Goal: Task Accomplishment & Management: Manage account settings

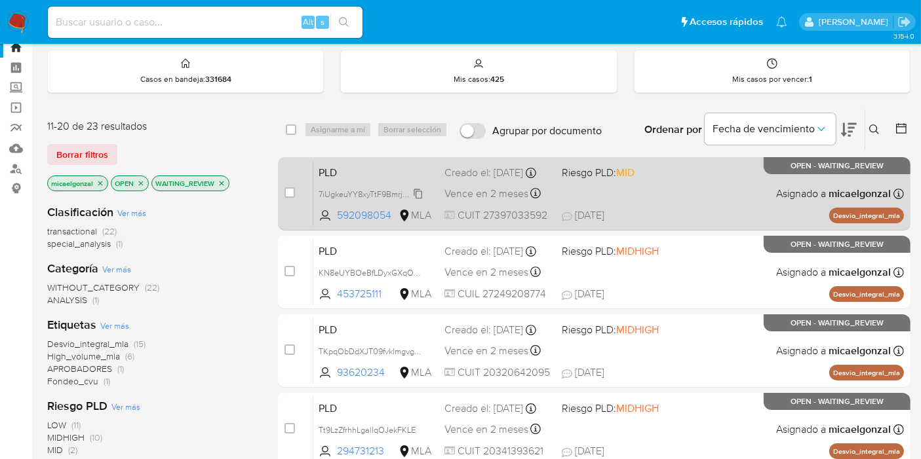
scroll to position [73, 0]
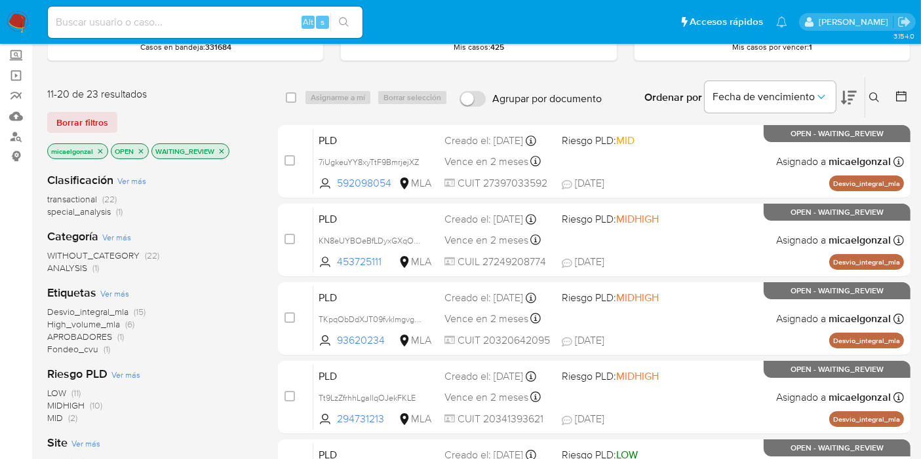
drag, startPoint x: 706, startPoint y: 52, endPoint x: 24, endPoint y: 28, distance: 681.8
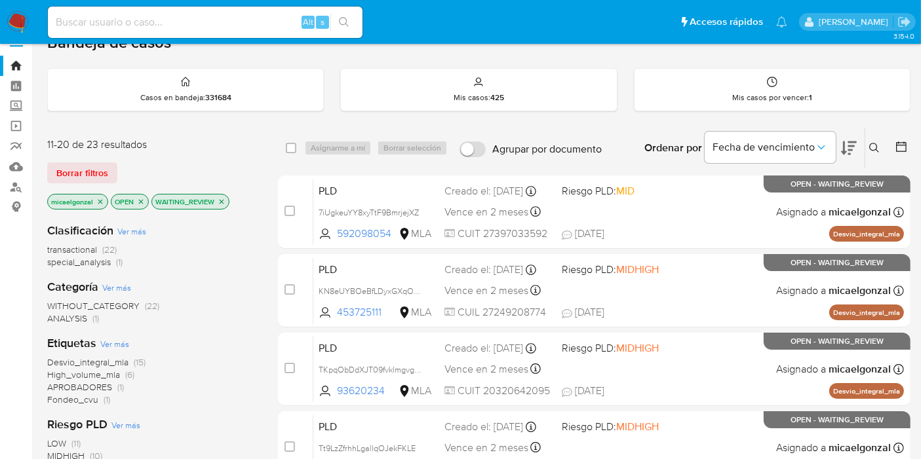
scroll to position [0, 0]
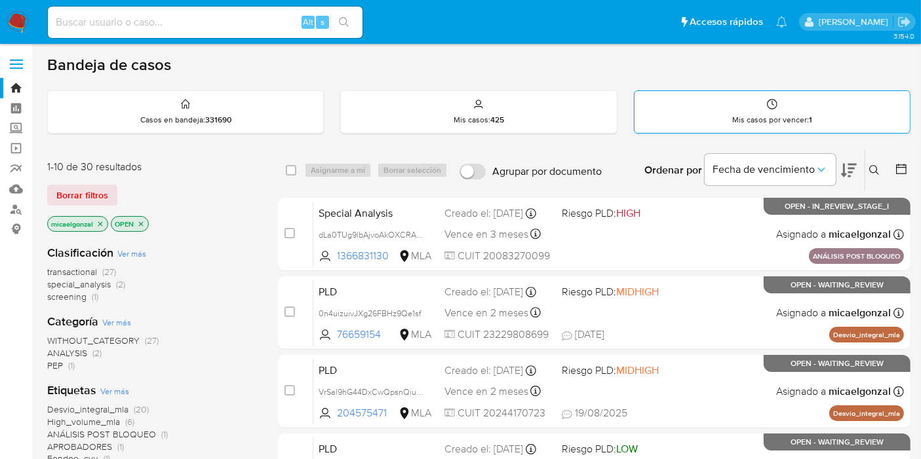
click at [689, 113] on div "Mis casos por vencer : 1" at bounding box center [771, 112] width 275 height 42
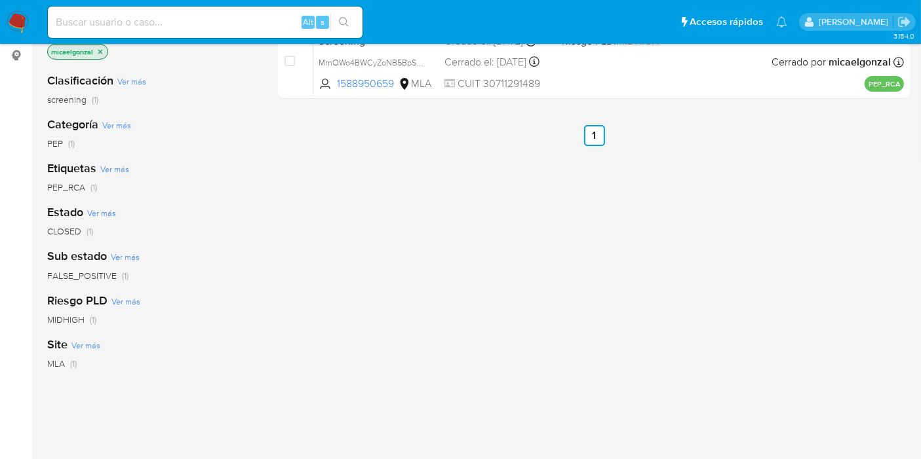
scroll to position [73, 0]
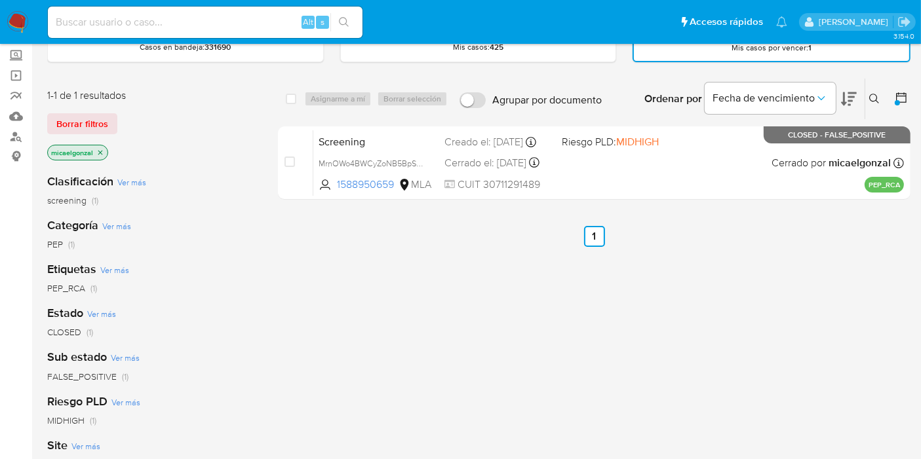
click at [24, 7] on nav "Pausado Ver notificaciones Alt s Accesos rápidos Presiona las siguientes teclas…" at bounding box center [460, 22] width 921 height 44
drag, startPoint x: 13, startPoint y: 40, endPoint x: 22, endPoint y: 34, distance: 10.9
click at [14, 40] on nav "Pausado Ver notificaciones Alt s Accesos rápidos Presiona las siguientes teclas…" at bounding box center [460, 22] width 921 height 44
click at [27, 30] on img at bounding box center [18, 22] width 22 height 22
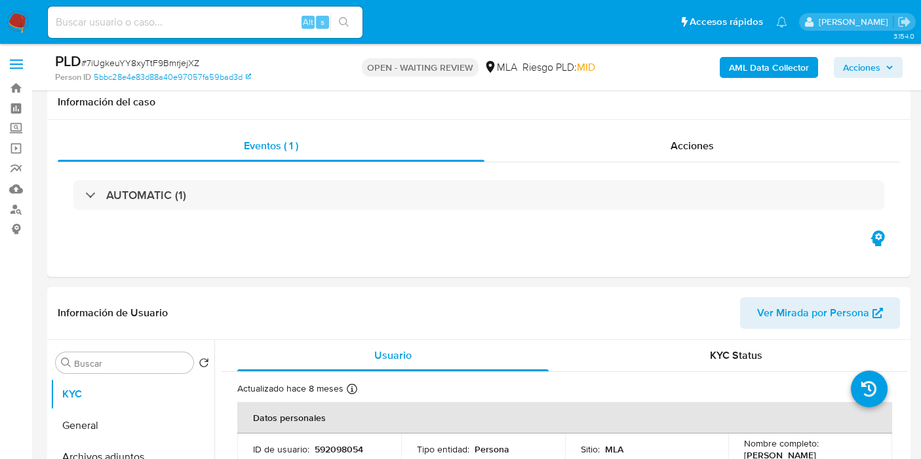
select select "10"
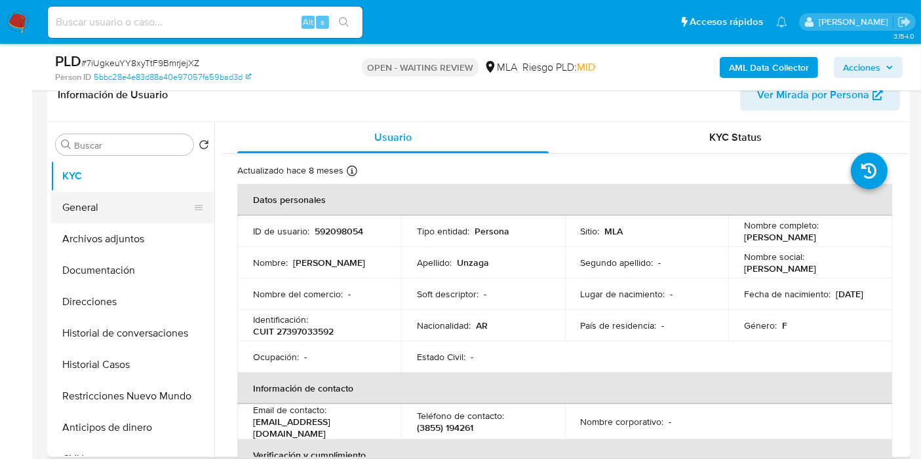
drag, startPoint x: 114, startPoint y: 223, endPoint x: 129, endPoint y: 212, distance: 19.1
click at [131, 210] on ul "KYC General Archivos adjuntos Documentación Direcciones Historial de conversaci…" at bounding box center [132, 308] width 164 height 295
click at [129, 212] on button "General" at bounding box center [126, 207] width 153 height 31
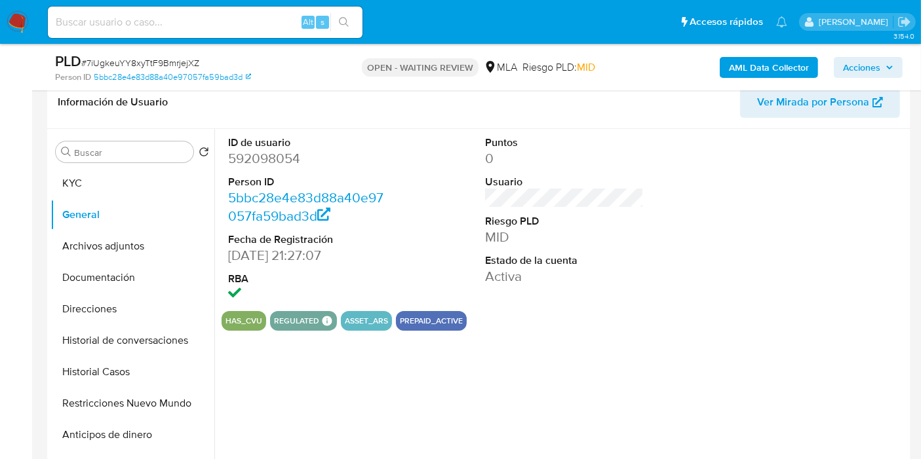
scroll to position [145, 0]
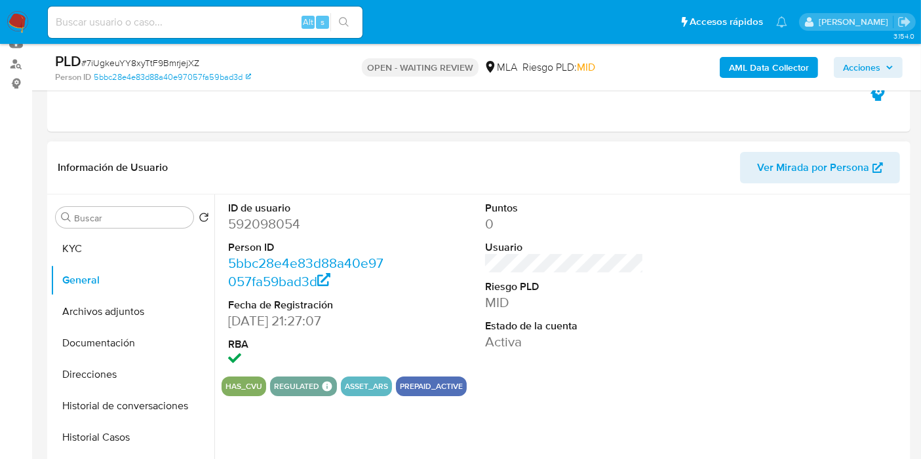
click at [265, 225] on dd "592098054" at bounding box center [307, 224] width 159 height 18
copy dd "592098054"
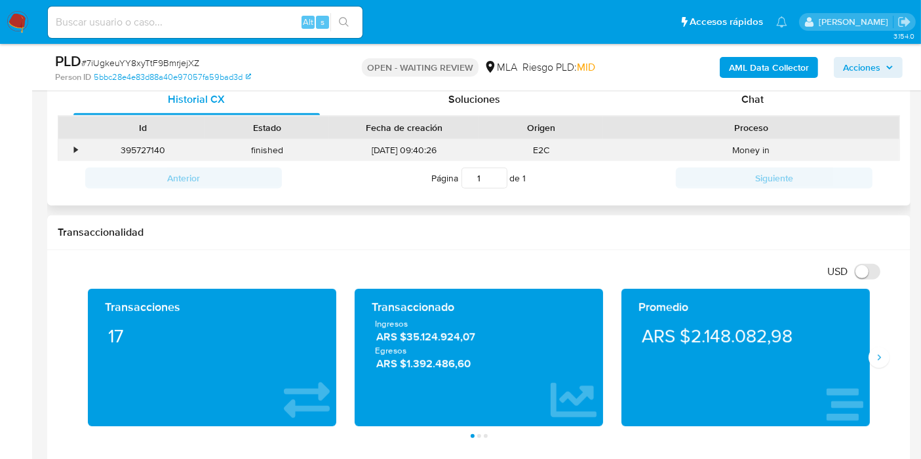
scroll to position [582, 0]
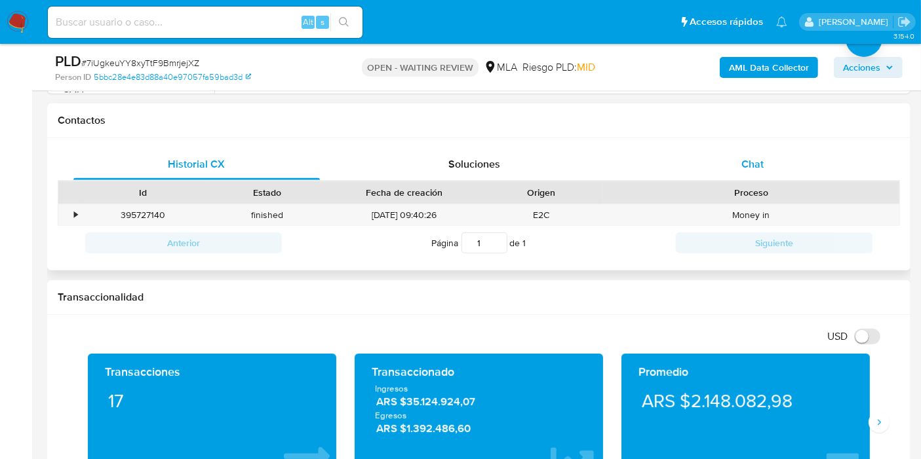
click at [802, 151] on div "Chat" at bounding box center [752, 164] width 246 height 31
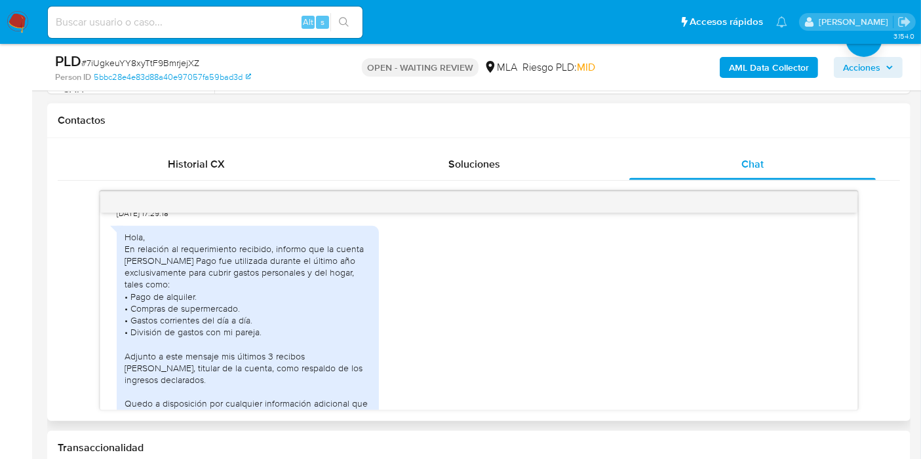
scroll to position [666, 0]
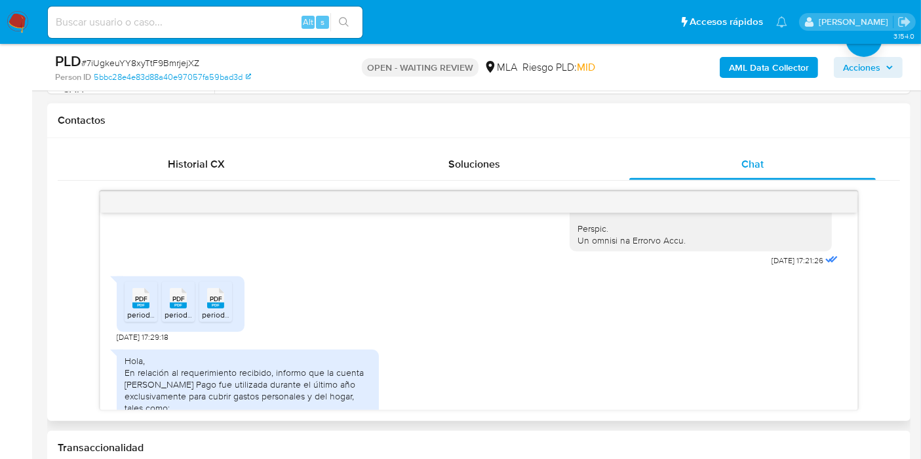
click at [119, 311] on div "PDF PDF periodo 7-25.pdf PDF PDF periodo 6-25.pdf PDF PDF periodo 5-25.pdf" at bounding box center [181, 304] width 128 height 56
click at [127, 310] on div "PDF PDF" at bounding box center [141, 297] width 28 height 26
click at [172, 303] on span "PDF" at bounding box center [178, 299] width 12 height 9
click at [202, 310] on div "PDF PDF" at bounding box center [216, 297] width 28 height 26
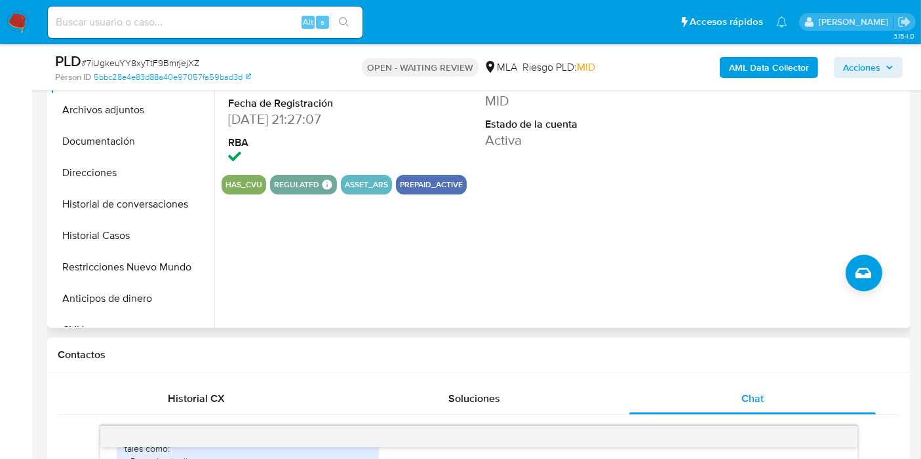
scroll to position [218, 0]
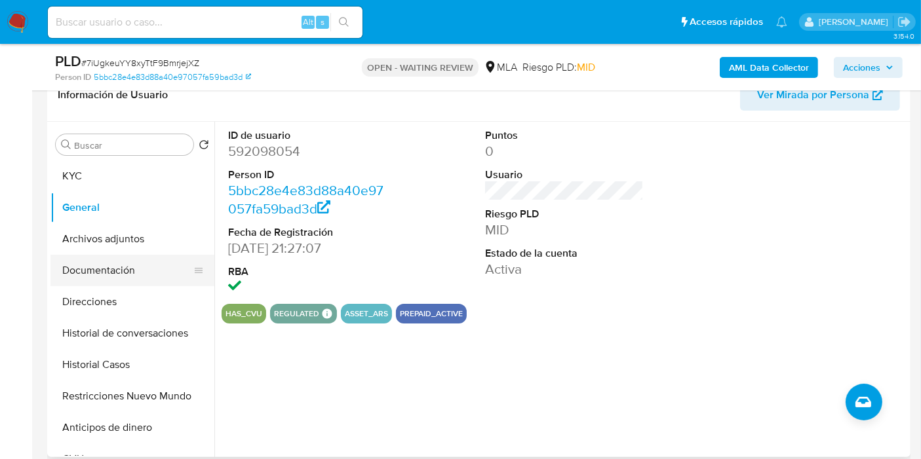
click at [143, 255] on button "Documentación" at bounding box center [126, 270] width 153 height 31
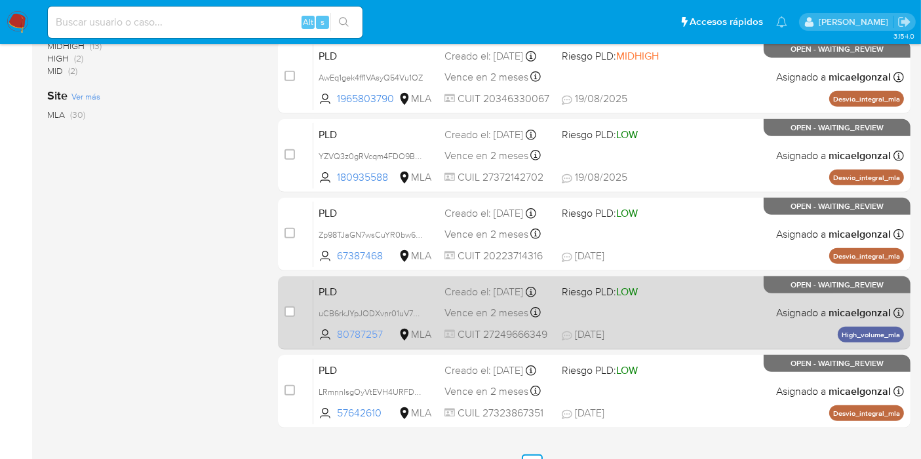
scroll to position [573, 0]
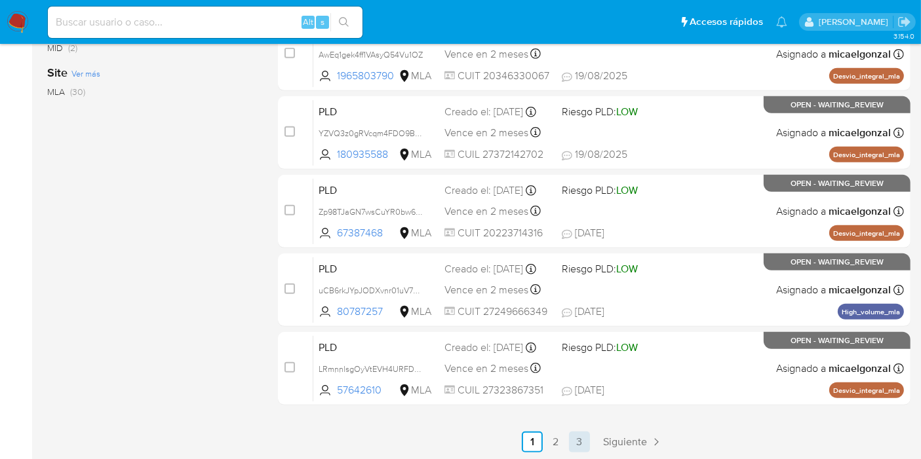
click at [579, 440] on link "3" at bounding box center [579, 442] width 21 height 21
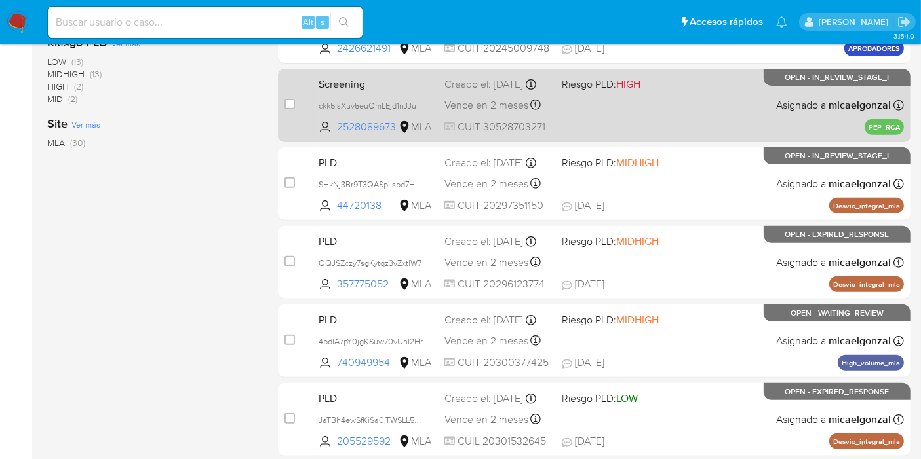
scroll to position [573, 0]
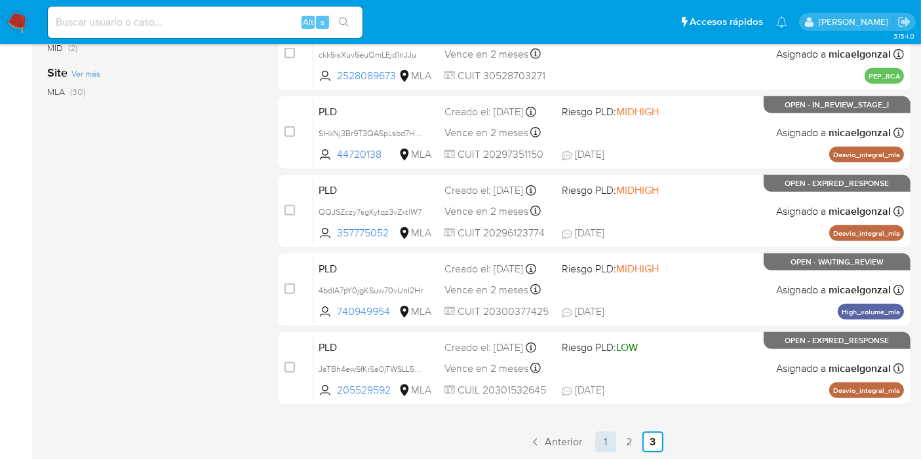
click at [615, 440] on link "1" at bounding box center [605, 442] width 21 height 21
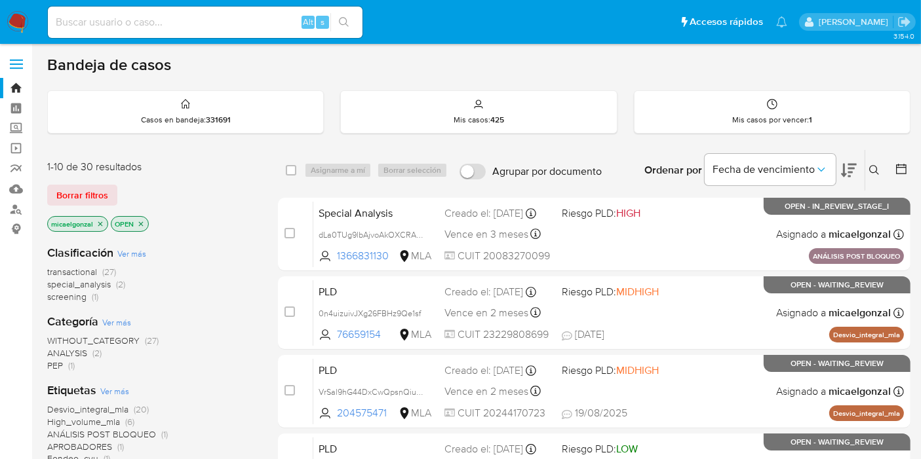
click at [174, 20] on input at bounding box center [205, 22] width 314 height 17
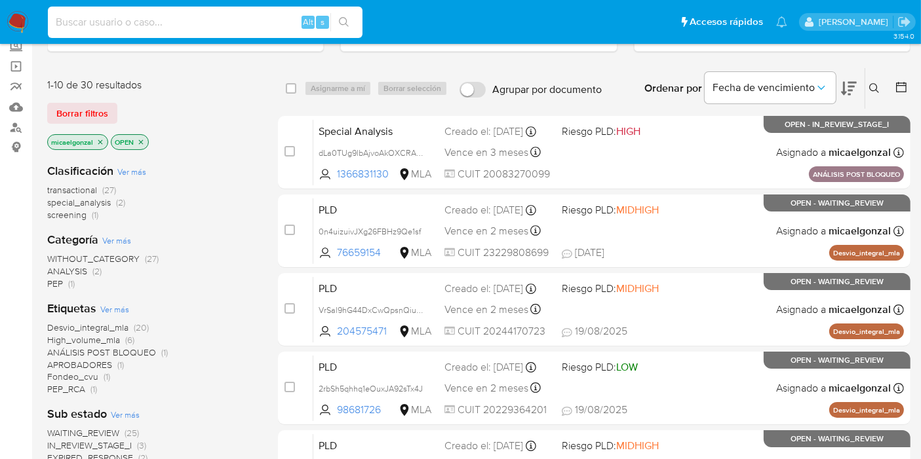
scroll to position [218, 0]
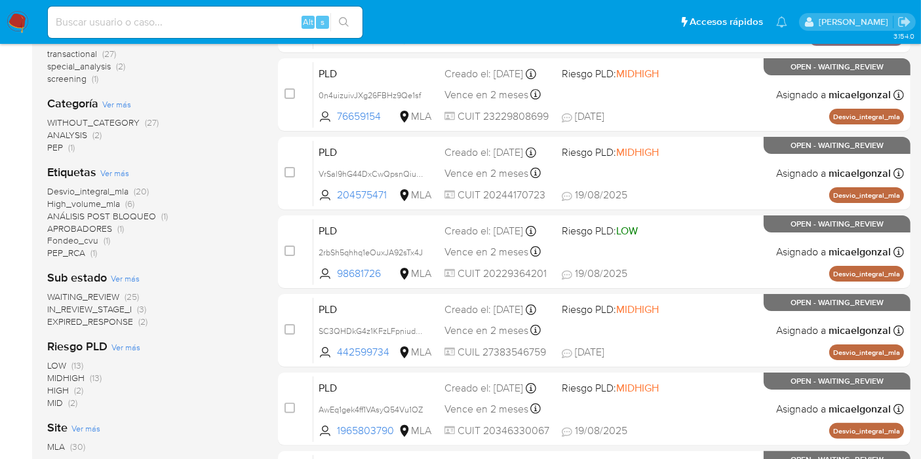
click at [90, 295] on span "WAITING_REVIEW" at bounding box center [83, 296] width 72 height 13
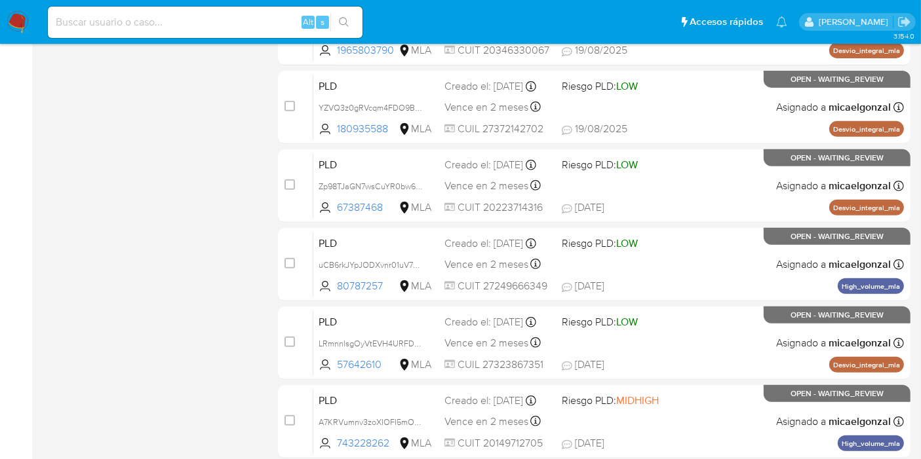
scroll to position [573, 0]
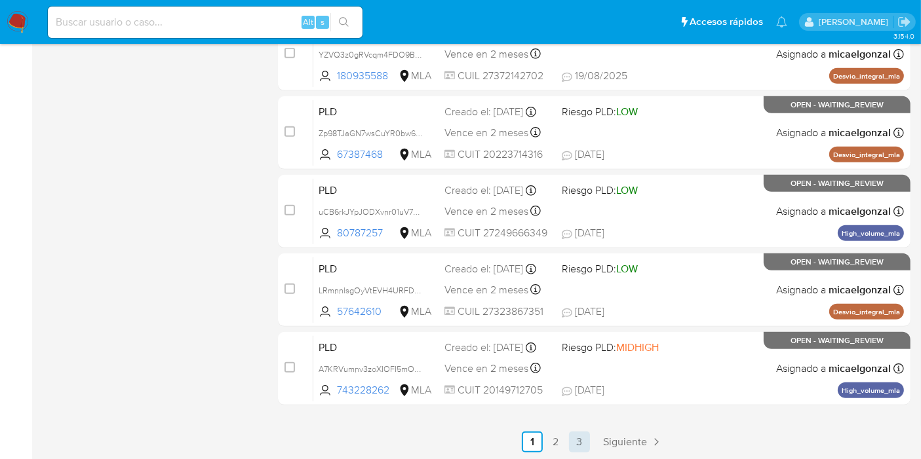
click at [582, 434] on link "3" at bounding box center [579, 442] width 21 height 21
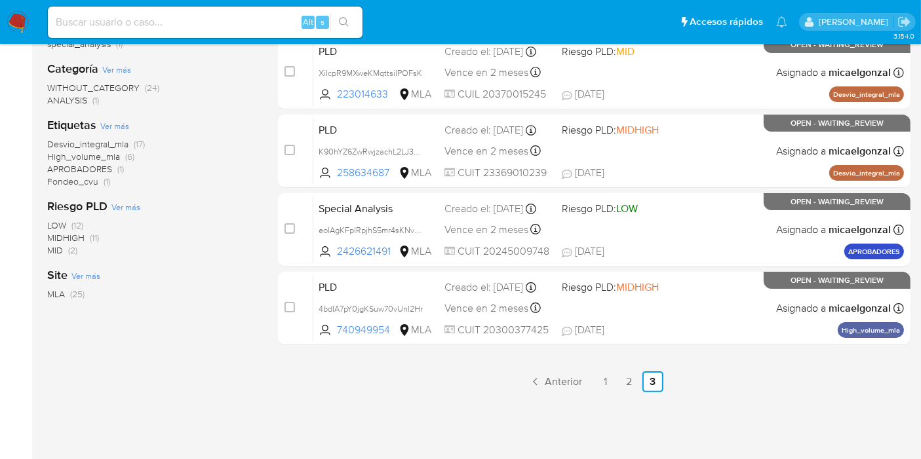
scroll to position [290, 0]
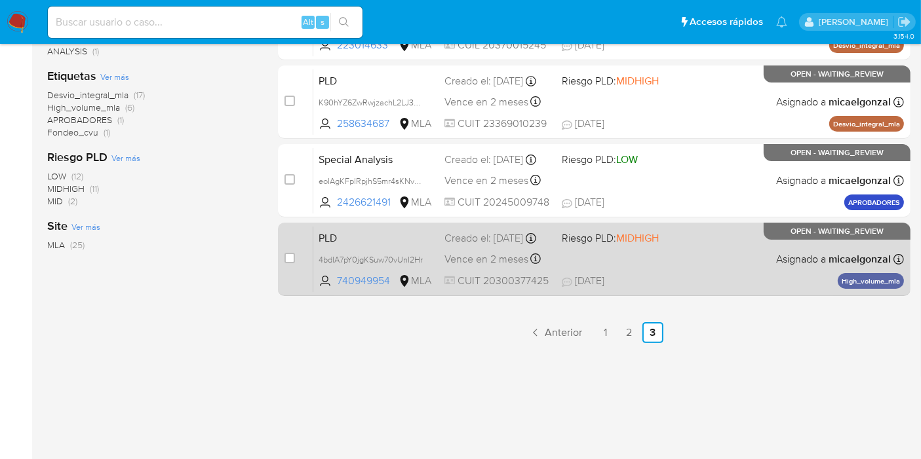
click at [705, 266] on div "PLD 4bdIA7pY0jgKSuw70vUnI2Hr 740949954 MLA Riesgo PLD: MIDHIGH Creado el: 12/07…" at bounding box center [608, 259] width 590 height 66
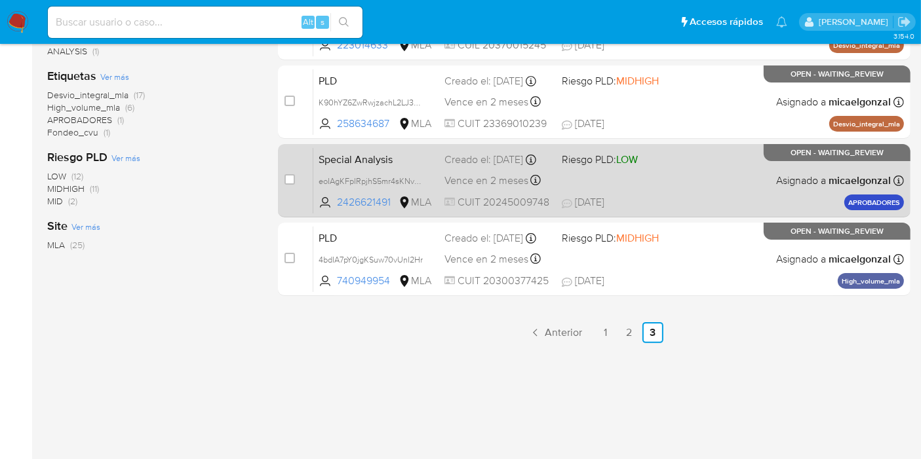
click at [679, 166] on div "Special Analysis eoIAgKFpIRpjhS5mr4sKNvWM 2426621491 MLA Riesgo PLD: LOW Creado…" at bounding box center [608, 180] width 590 height 66
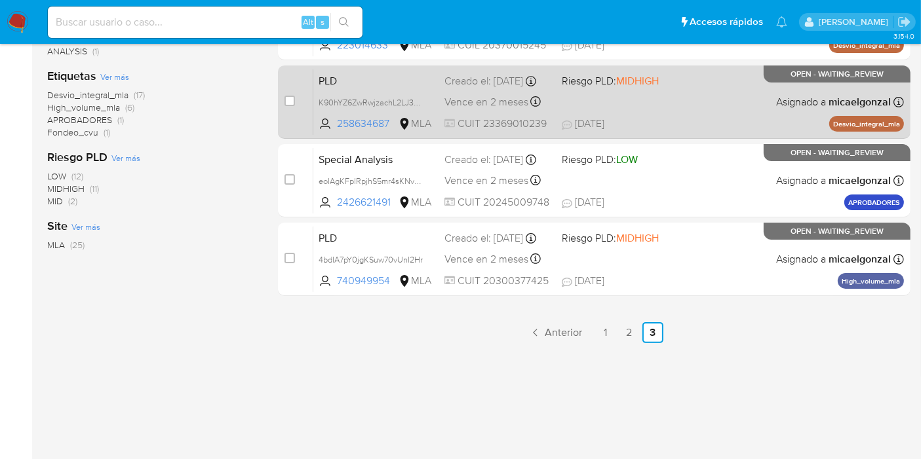
scroll to position [144, 0]
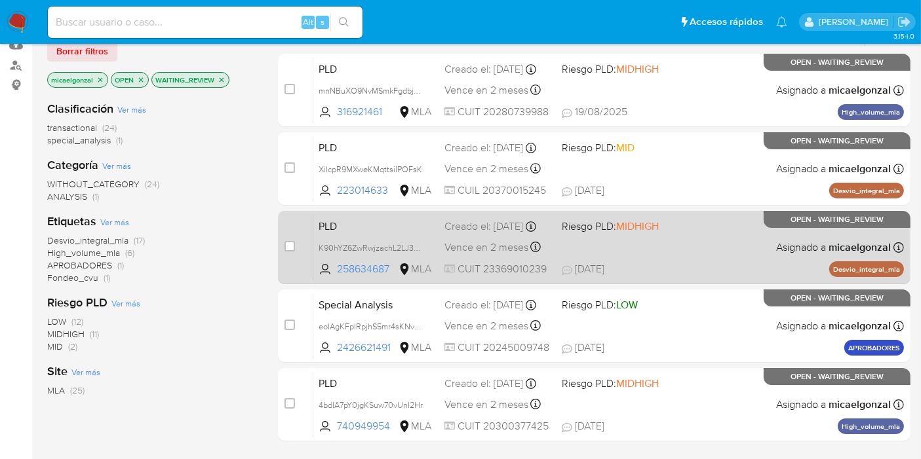
click at [649, 237] on div "PLD K90hYZ6ZwRwjzachL2LJ3oG1 258634687 MLA Riesgo PLD: MIDHIGH Creado el: 12/08…" at bounding box center [608, 247] width 590 height 66
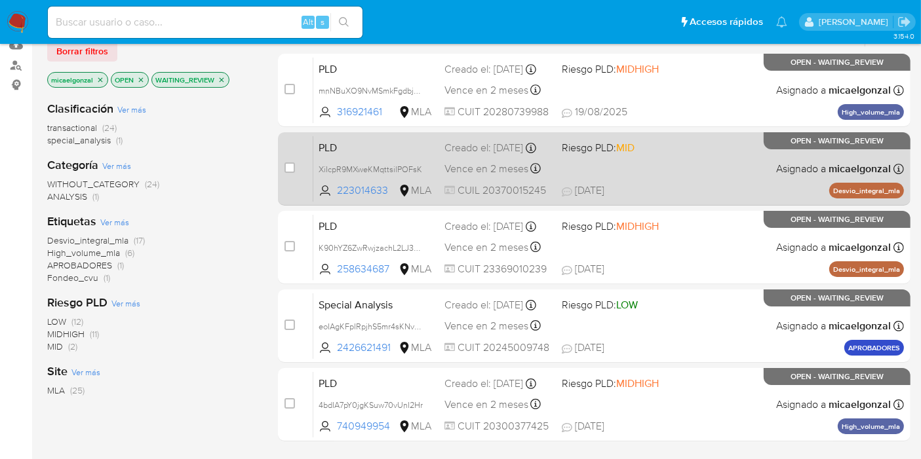
click at [730, 155] on div "PLD XiIcpR9MXweKMqttsilPOFsK 223014633 MLA Riesgo PLD: MID Creado el: 12/08/202…" at bounding box center [608, 169] width 590 height 66
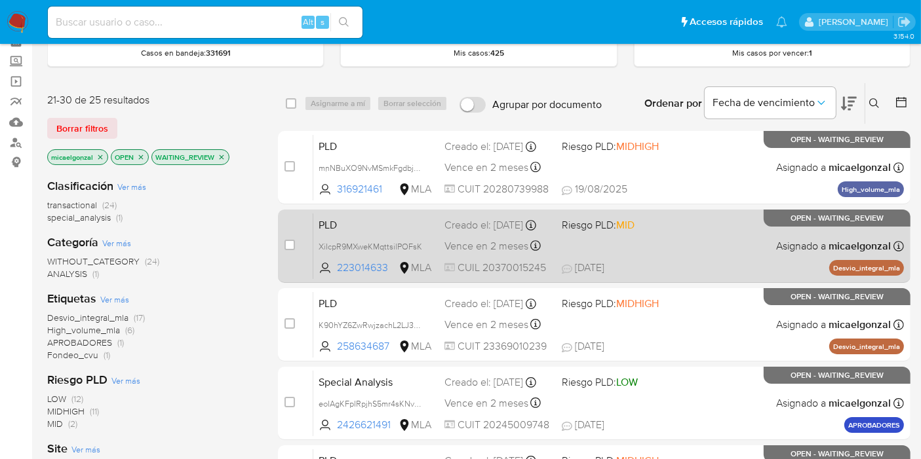
scroll to position [0, 0]
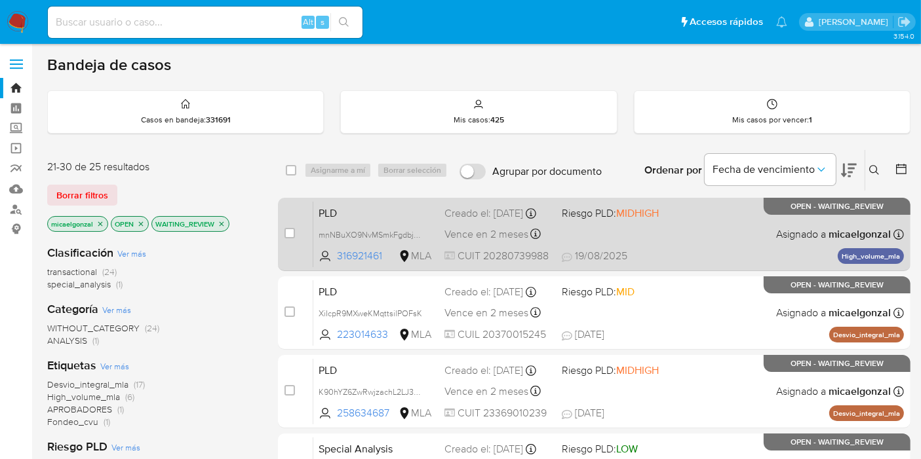
click at [689, 219] on div "PLD mnNBuXO9NvMSmkFgdbjkTRmy 316921461 MLA Riesgo PLD: MIDHIGH Creado el: 12/08…" at bounding box center [608, 234] width 590 height 66
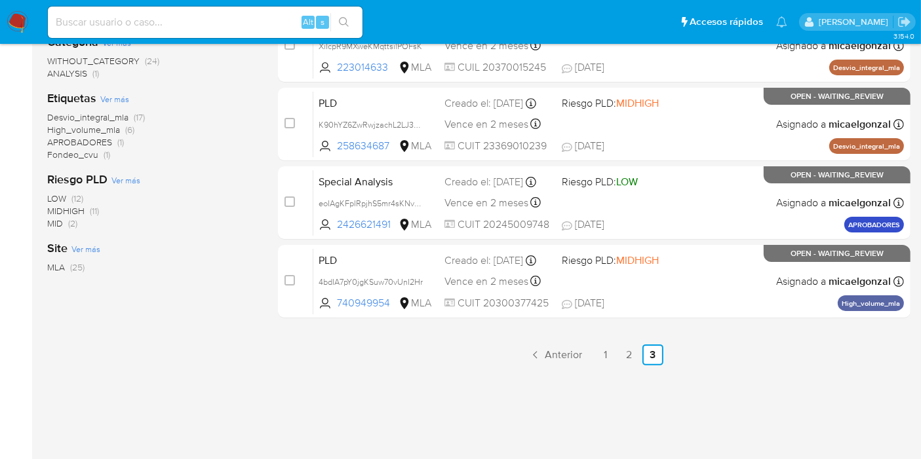
scroll to position [290, 0]
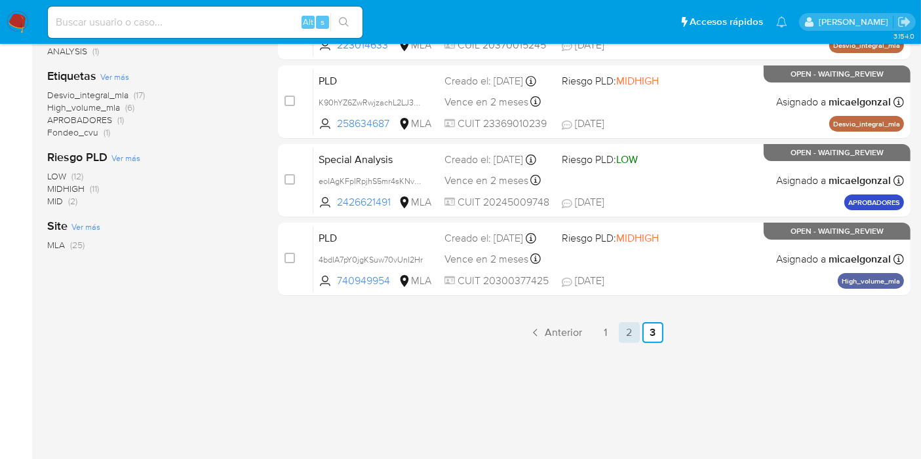
click at [627, 331] on link "2" at bounding box center [628, 332] width 21 height 21
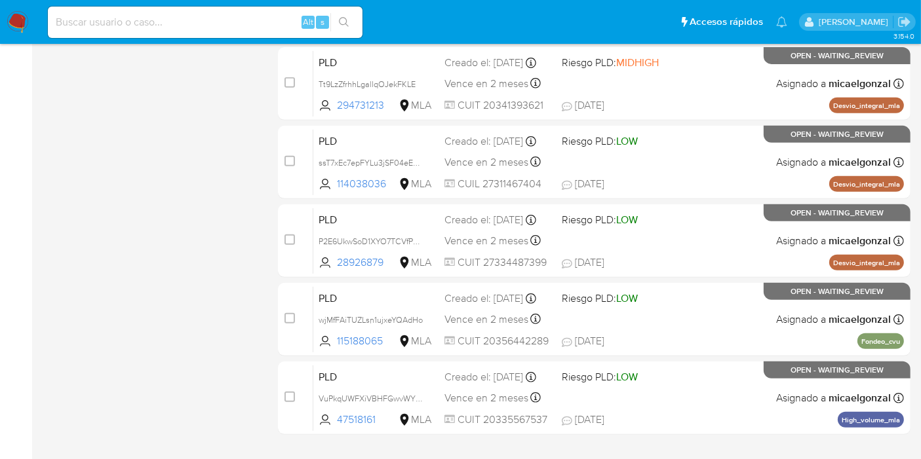
scroll to position [542, 0]
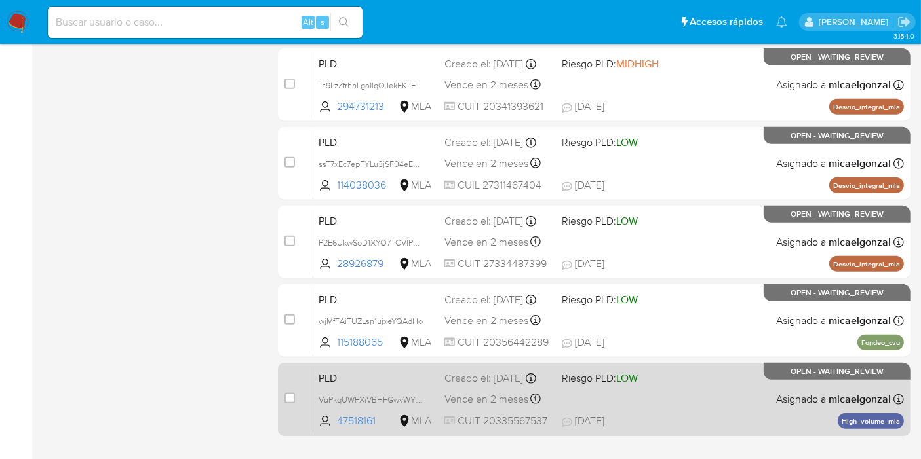
click at [683, 414] on span "18/08/2025 18/08/2025 18:34" at bounding box center [673, 421] width 224 height 14
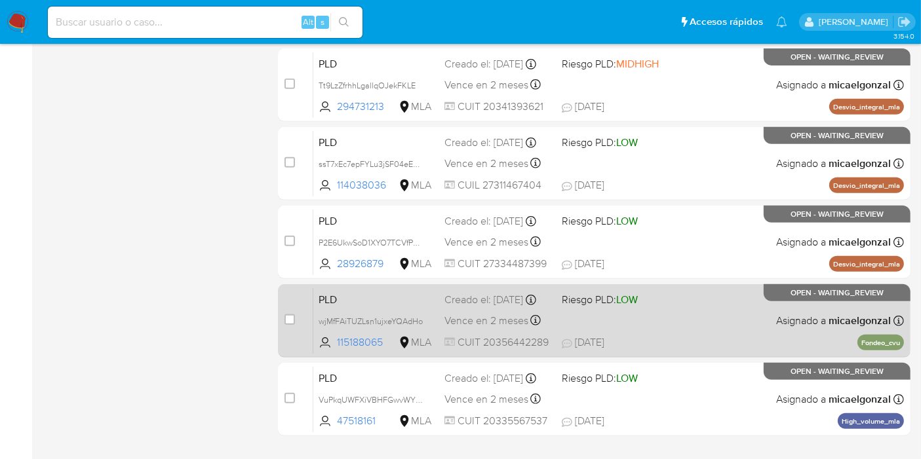
click at [658, 328] on div "PLD wjMfFAiTUZLsn1ujxeYQAdHo 115188065 MLA Riesgo PLD: LOW Creado el: 12/08/202…" at bounding box center [608, 321] width 590 height 66
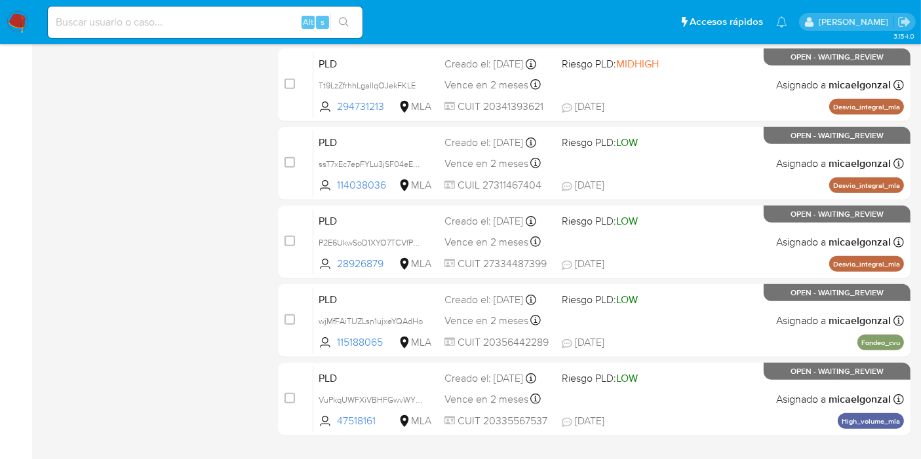
click at [633, 240] on div "PLD P2E6UkwSoD1XYO7TCVfPBe30 28926879 MLA Riesgo PLD: LOW Creado el: 12/08/2025…" at bounding box center [608, 242] width 590 height 66
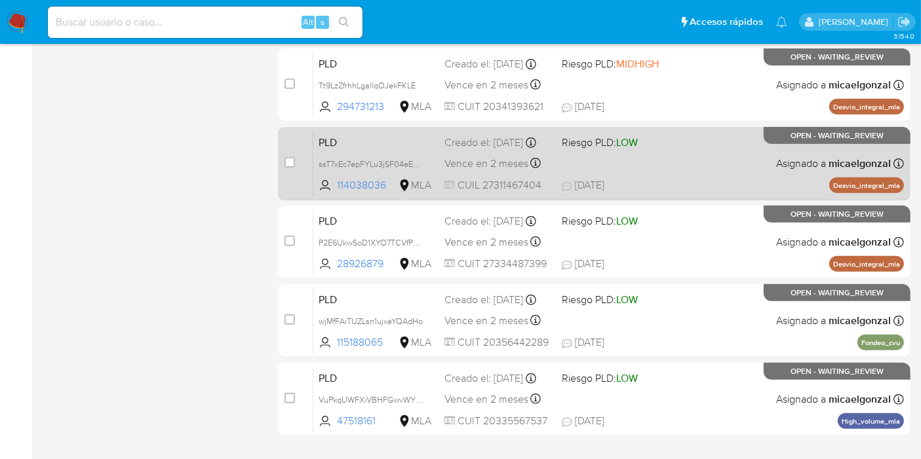
click at [653, 145] on span "Riesgo PLD: LOW" at bounding box center [614, 141] width 107 height 17
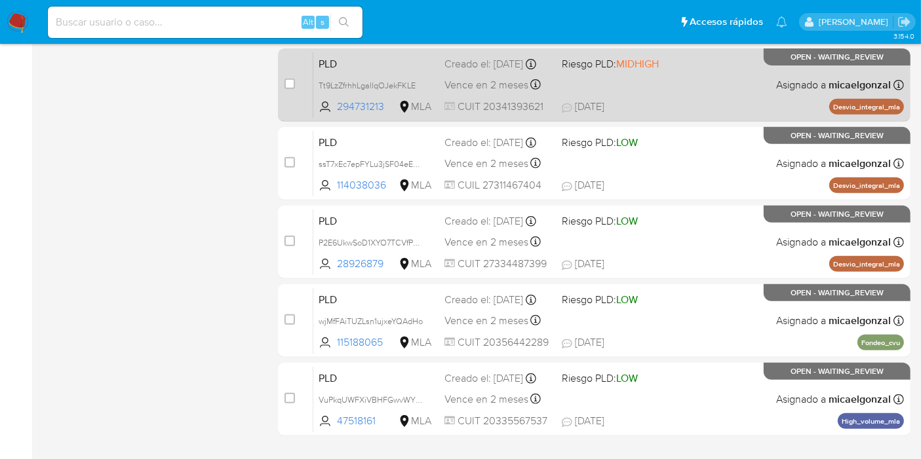
click at [632, 71] on span "MIDHIGH" at bounding box center [637, 63] width 43 height 15
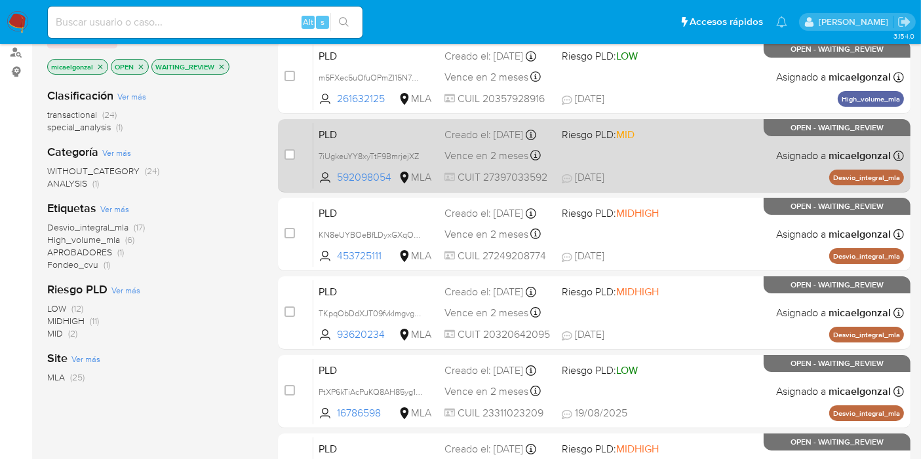
scroll to position [179, 0]
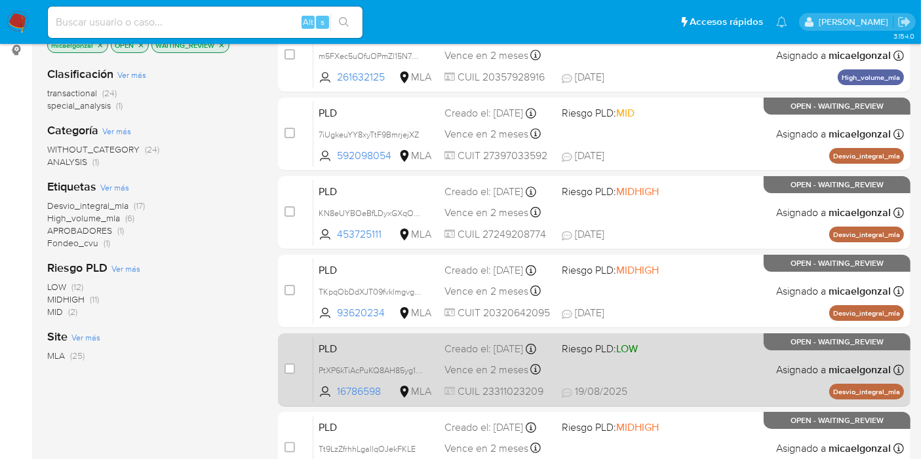
click at [694, 383] on div "PLD PtXP6kTiAcPuKQ8AH85yg1o7 16786598 MLA Riesgo PLD: LOW Creado el: 12/08/2025…" at bounding box center [608, 370] width 590 height 66
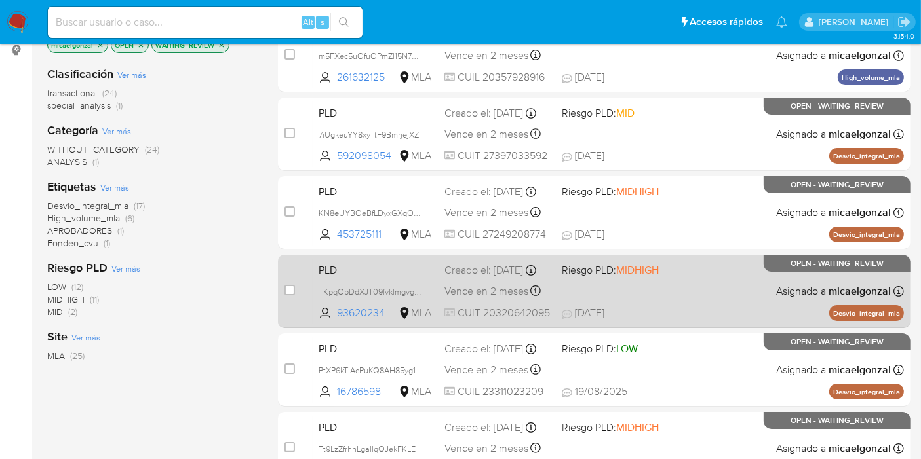
click at [653, 300] on div "PLD TKpqObDdXJT09fvklmgvgtuJ 93620234 MLA Riesgo PLD: MIDHIGH Creado el: 12/08/…" at bounding box center [608, 291] width 590 height 66
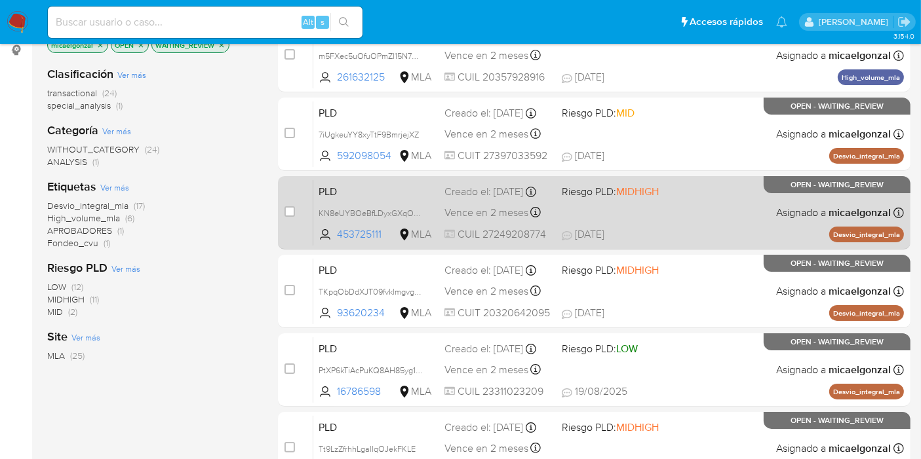
click at [772, 231] on span "18/08/2025 18/08/2025 16:06" at bounding box center [673, 234] width 224 height 14
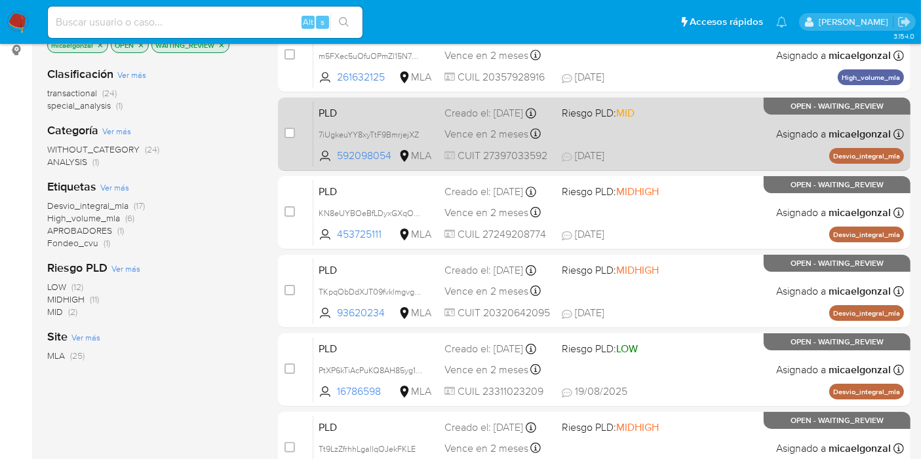
click at [641, 130] on div "PLD 7iUgkeuYY8xyTtF9BmrjejXZ 592098054 MLA Riesgo PLD: MID Creado el: 12/08/202…" at bounding box center [608, 134] width 590 height 66
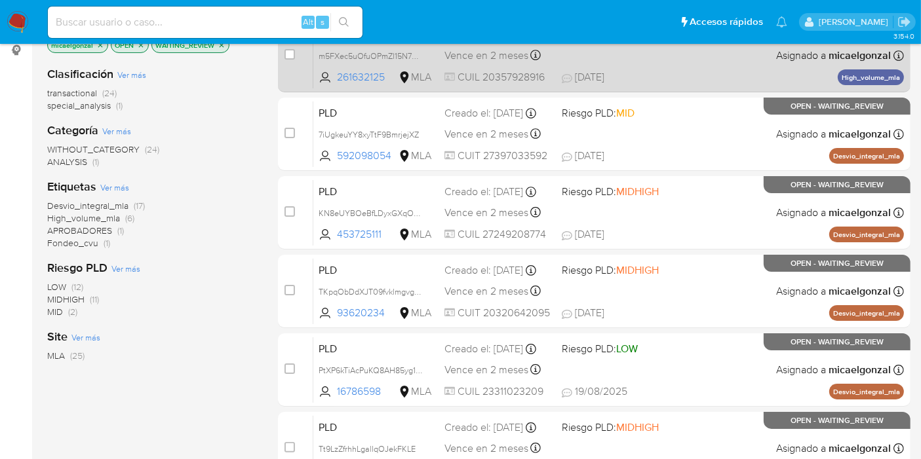
click at [633, 50] on div "PLD m5FXec5uOfuOPmZl15N7McpQ 261632125 MLA Riesgo PLD: LOW Creado el: 12/08/202…" at bounding box center [608, 55] width 590 height 66
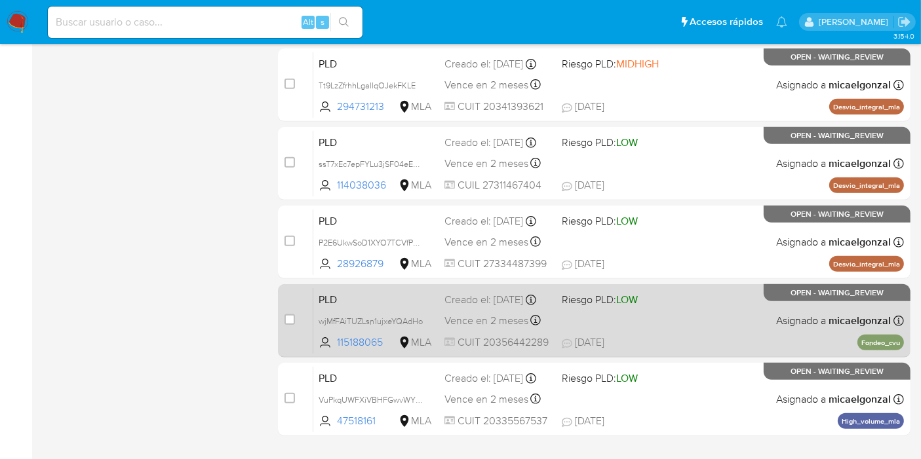
scroll to position [573, 0]
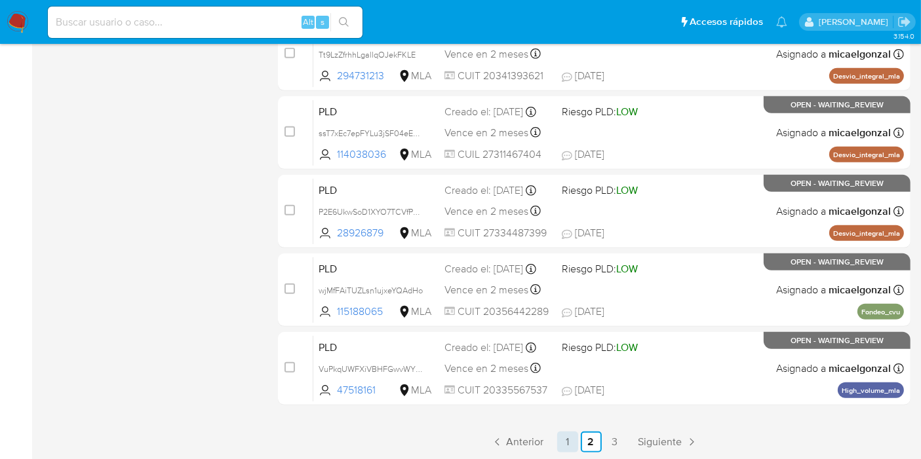
click at [569, 440] on link "1" at bounding box center [567, 442] width 21 height 21
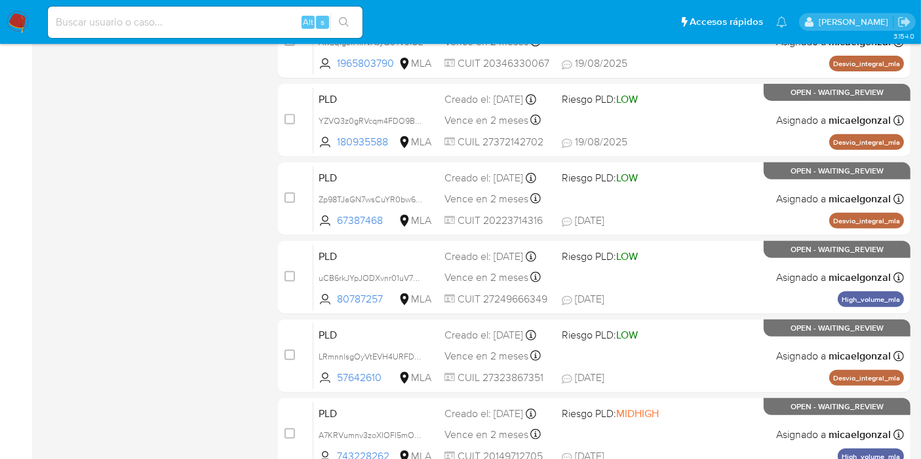
scroll to position [573, 0]
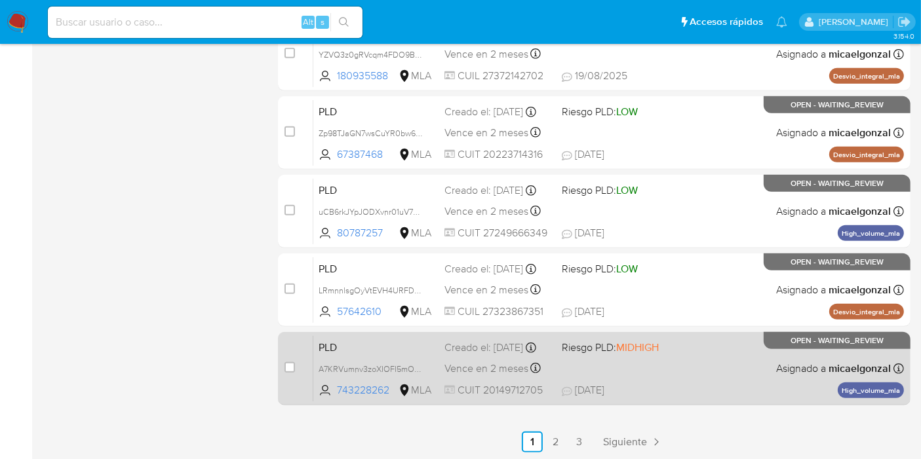
click at [702, 354] on div "PLD A7KRVumnv3zoXIOFI5mOhqBq 743228262 MLA Riesgo PLD: MIDHIGH Creado el: 12/08…" at bounding box center [608, 368] width 590 height 66
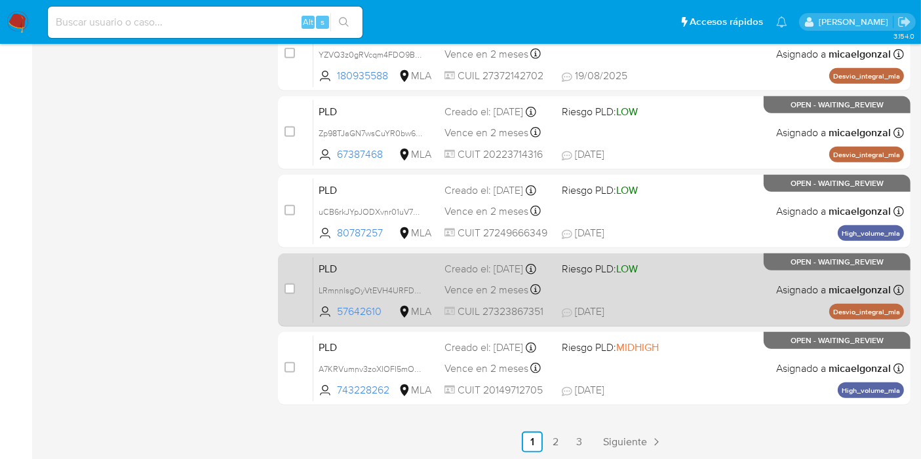
click at [684, 290] on div "PLD LRmnnlsgOyVtEVH4URFDOkCP 57642610 MLA Riesgo PLD: LOW Creado el: 12/08/2025…" at bounding box center [608, 290] width 590 height 66
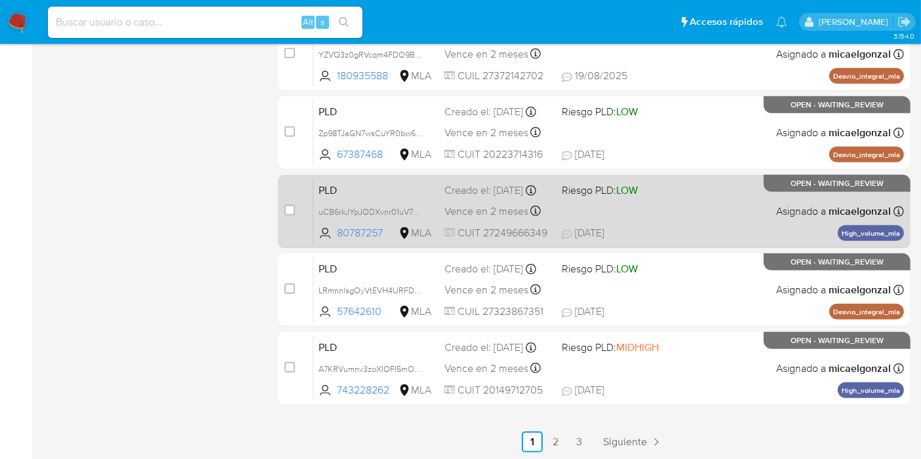
click at [689, 202] on div "PLD uCB6rkJYpJODXvnr01uV7Ui2 80787257 MLA Riesgo PLD: LOW Creado el: 12/08/2025…" at bounding box center [608, 211] width 590 height 66
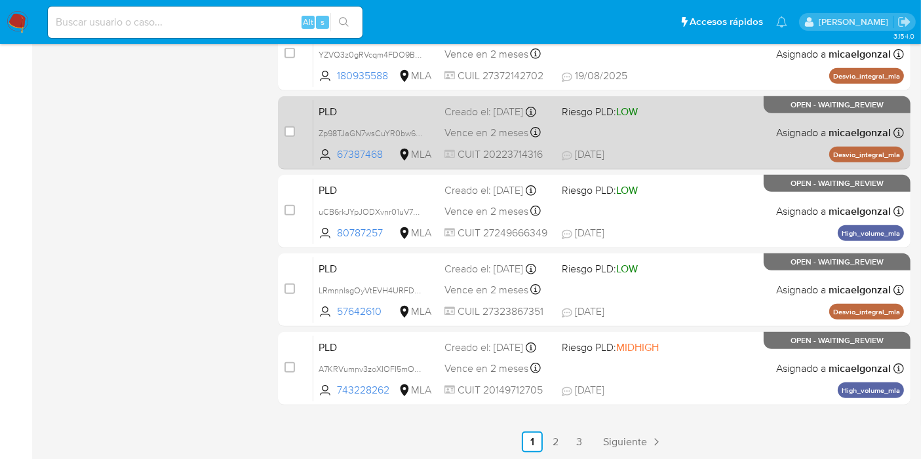
click at [721, 160] on span "18/08/2025 18/08/2025 14:46" at bounding box center [673, 154] width 224 height 14
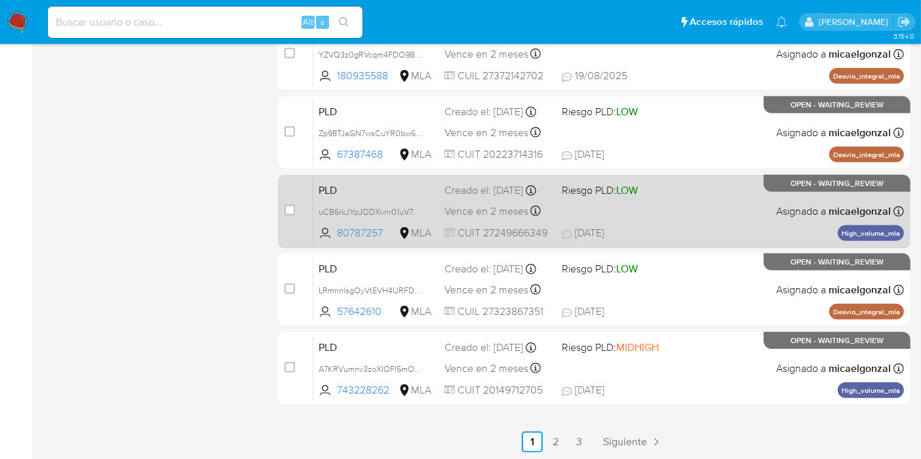
scroll to position [501, 0]
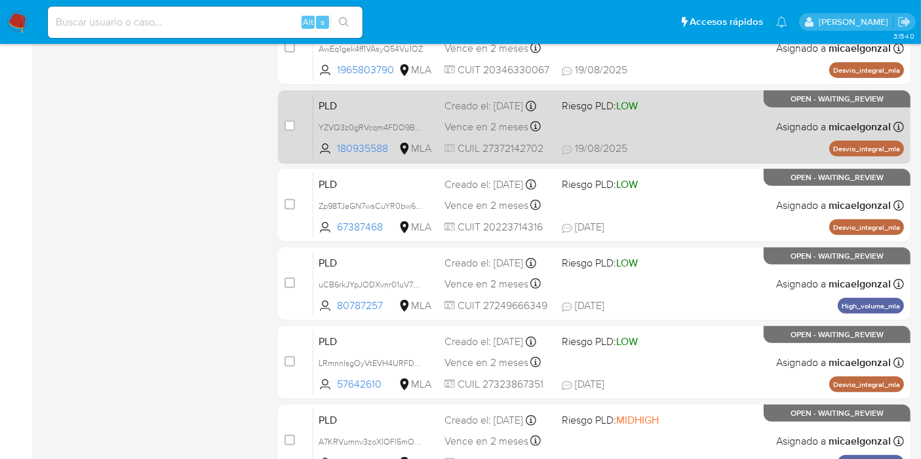
click at [660, 128] on div "PLD YZVQ3z0gRVcqm4FDO9BdTcbc 180935588 MLA Riesgo PLD: LOW Creado el: 12/08/202…" at bounding box center [608, 127] width 590 height 66
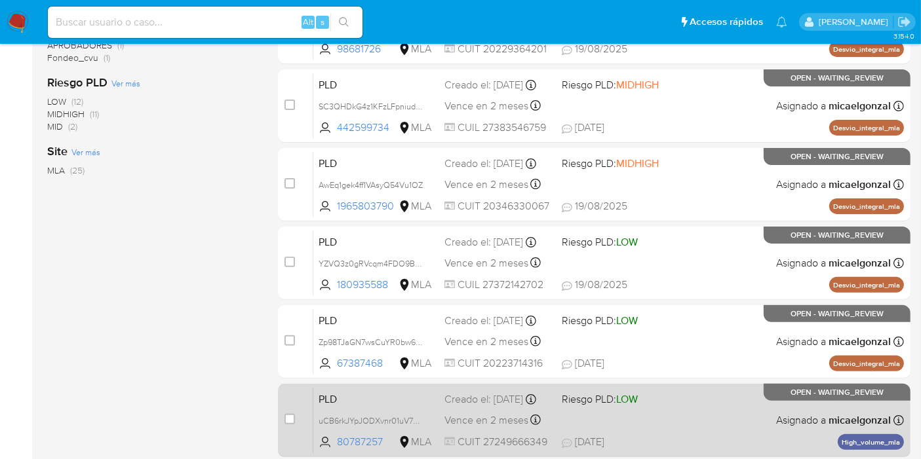
scroll to position [355, 0]
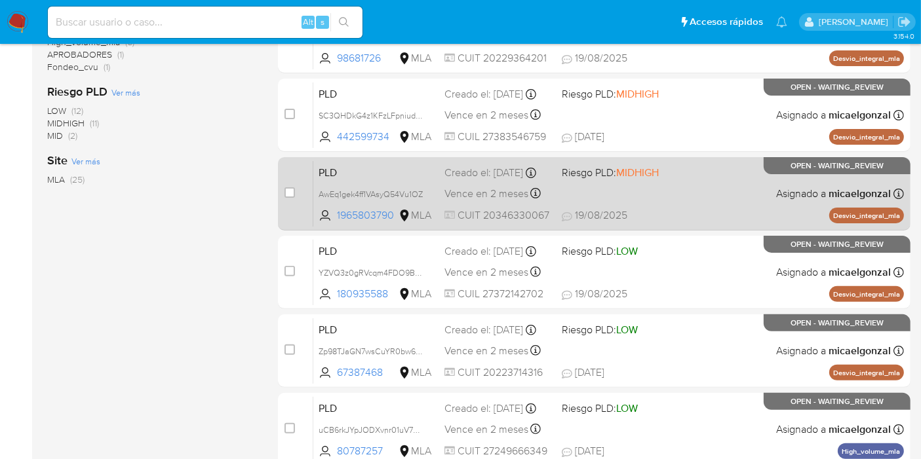
click at [651, 184] on div "PLD AwEq1gek4ff1VAsyQ54Vu1OZ 1965803790 MLA Riesgo PLD: MIDHIGH Creado el: 12/0…" at bounding box center [608, 194] width 590 height 66
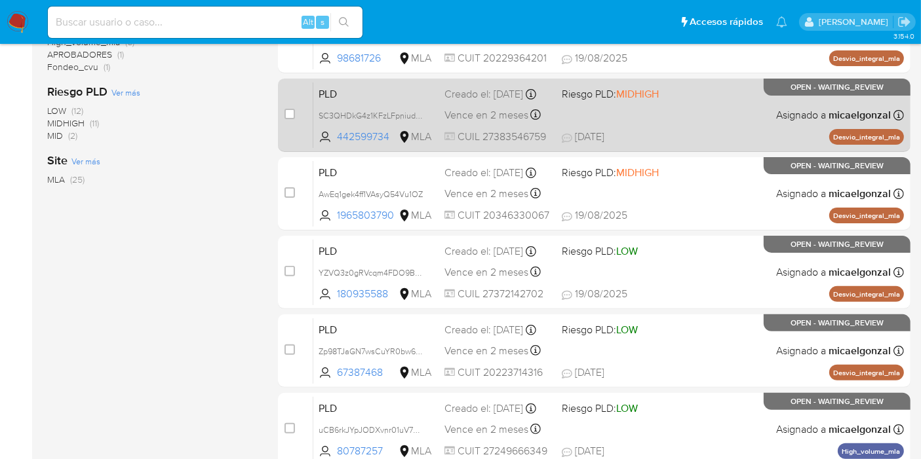
click at [666, 128] on div "PLD SC3QHDkG4z1KFzLFpniudCRX 442599734 MLA Riesgo PLD: MIDHIGH Creado el: 12/08…" at bounding box center [608, 115] width 590 height 66
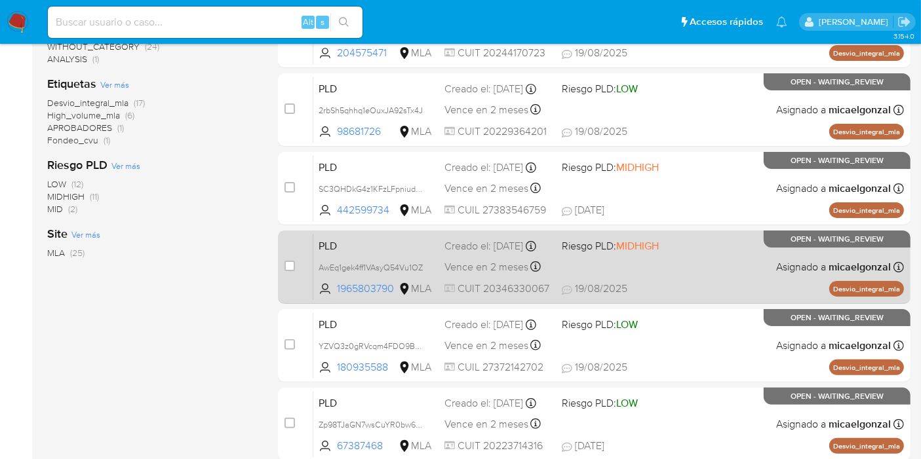
scroll to position [210, 0]
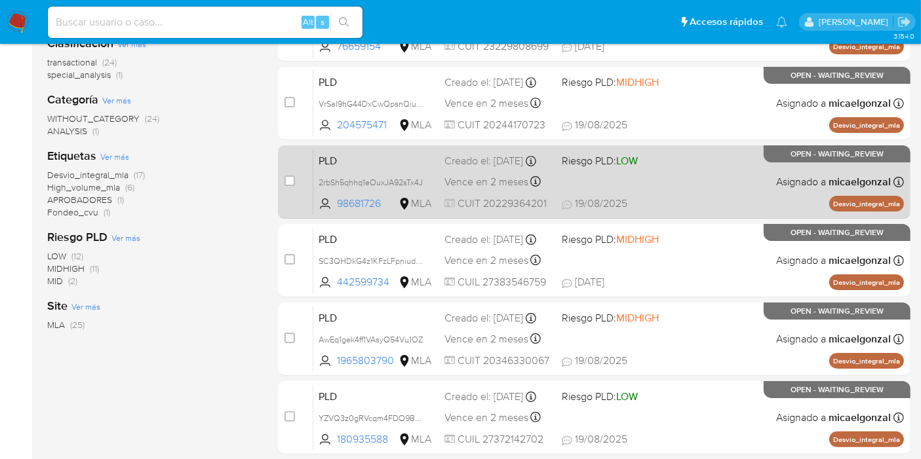
click at [700, 184] on div "PLD 2rbSh5qhhq1eOuxJA92sTx4J 98681726 MLA Riesgo PLD: LOW Creado el: 12/08/2025…" at bounding box center [608, 182] width 590 height 66
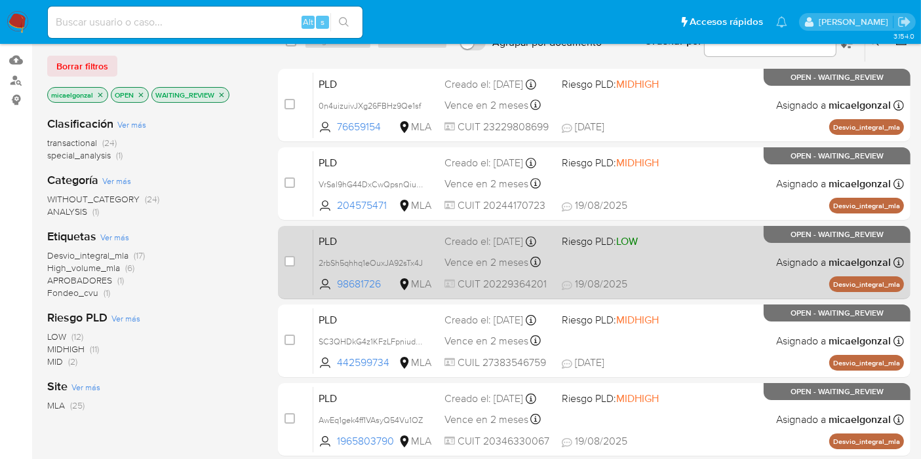
scroll to position [64, 0]
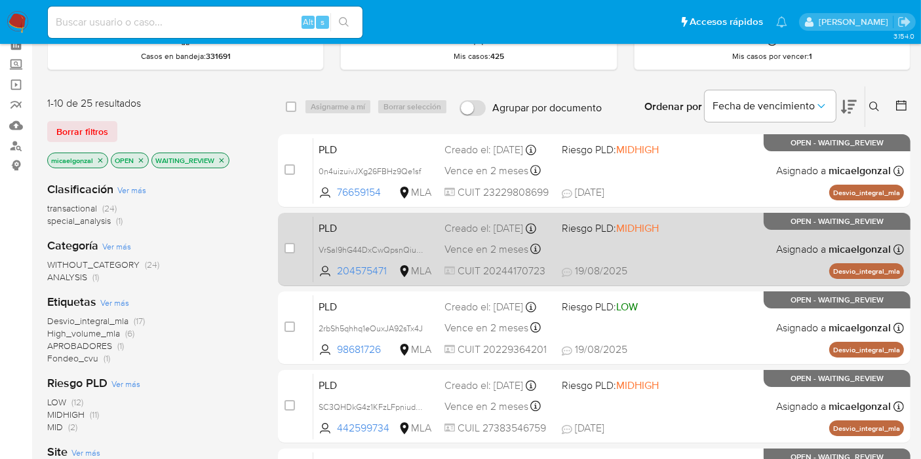
click at [642, 265] on span "19/08/2025 19/08/2025 09:13" at bounding box center [673, 271] width 224 height 14
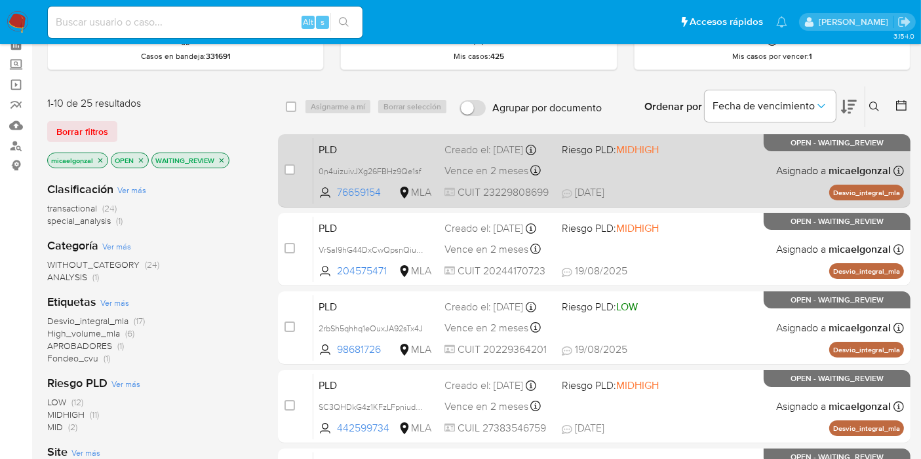
click at [662, 153] on span "Riesgo PLD: MIDHIGH" at bounding box center [614, 148] width 107 height 17
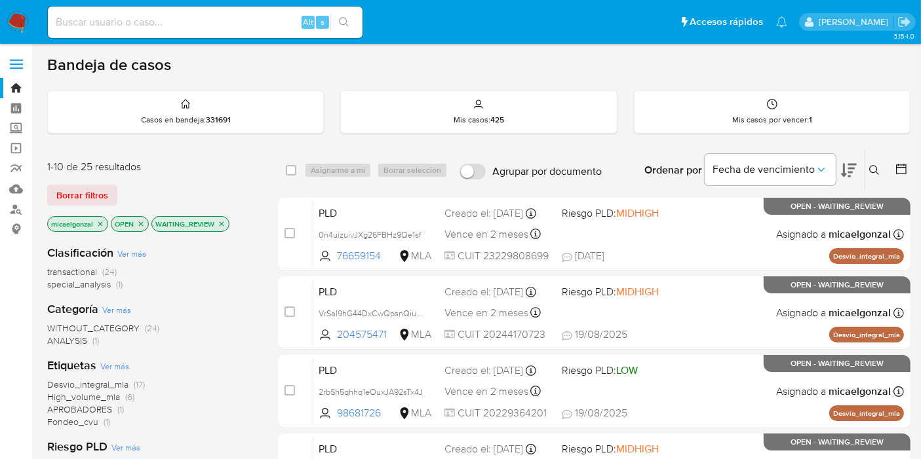
scroll to position [0, 0]
click at [22, 18] on img at bounding box center [18, 22] width 22 height 22
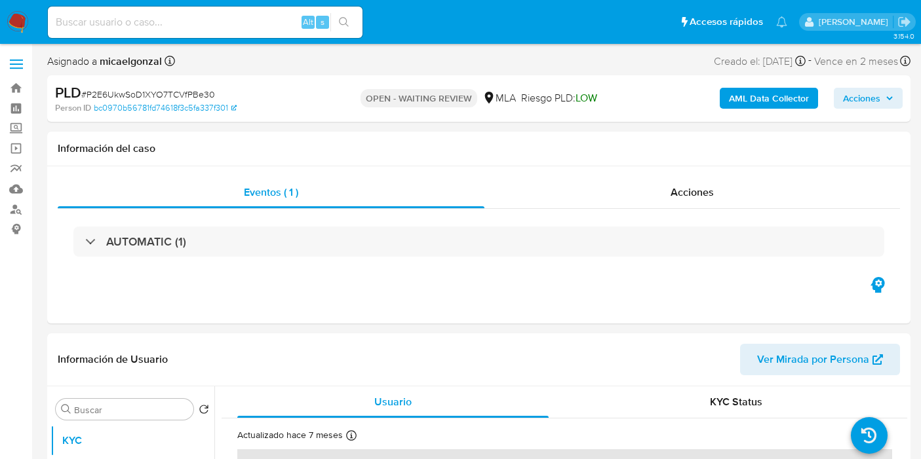
select select "10"
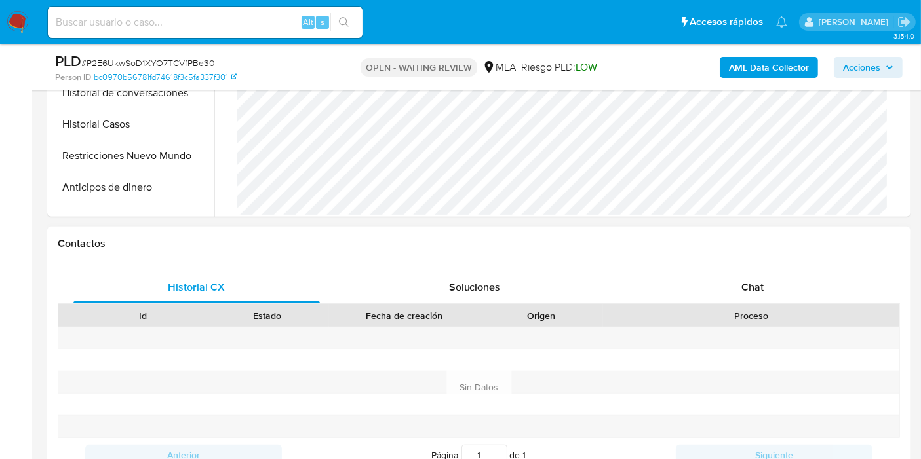
scroll to position [509, 0]
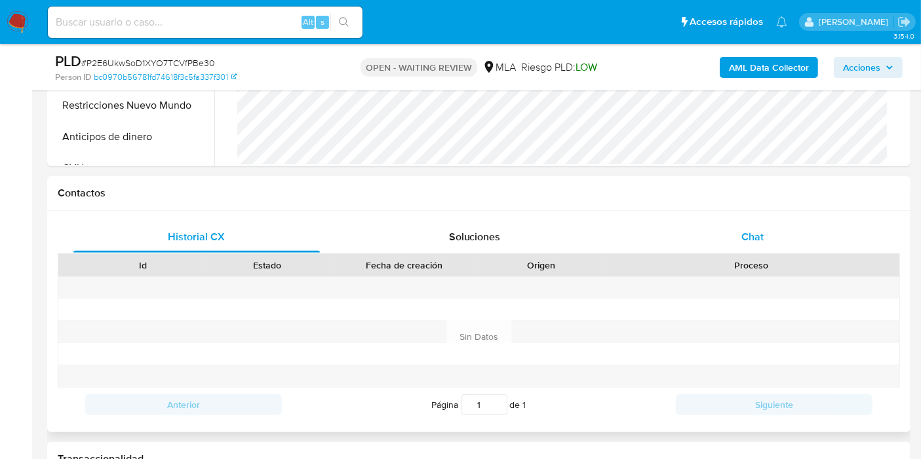
click at [770, 229] on div "Chat" at bounding box center [752, 236] width 246 height 31
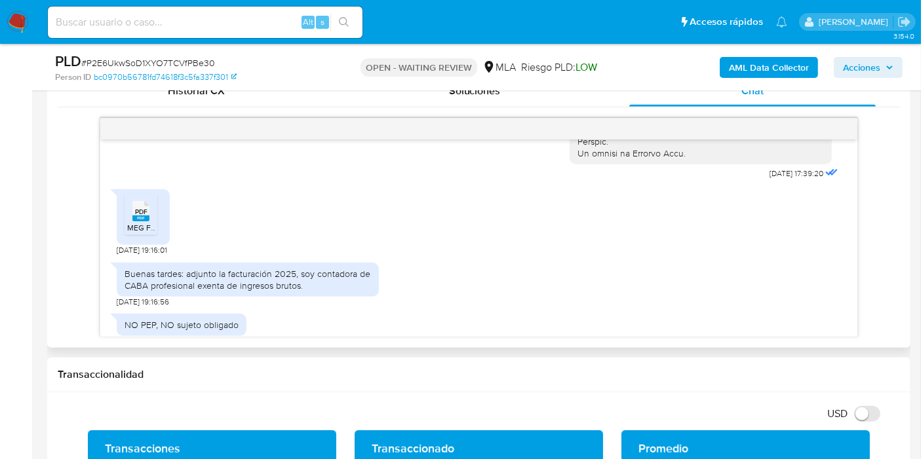
scroll to position [666, 0]
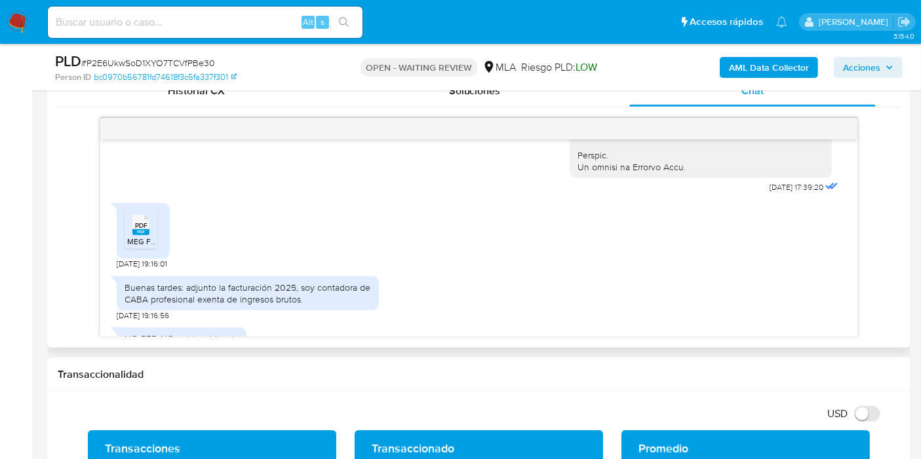
click at [138, 237] on icon "PDF" at bounding box center [140, 225] width 17 height 23
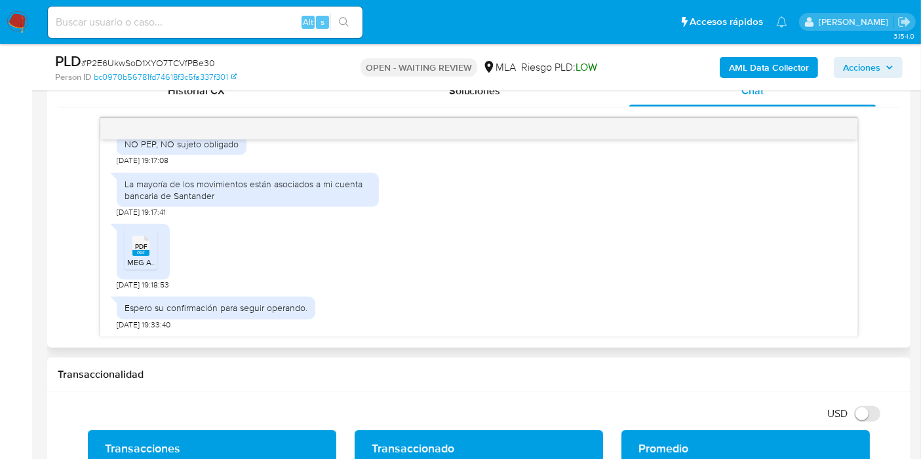
scroll to position [728, 0]
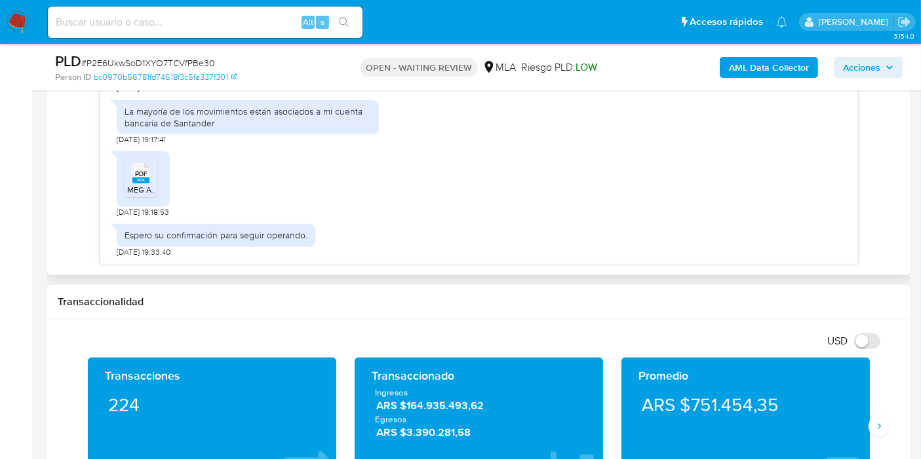
click at [149, 178] on rect at bounding box center [140, 181] width 17 height 6
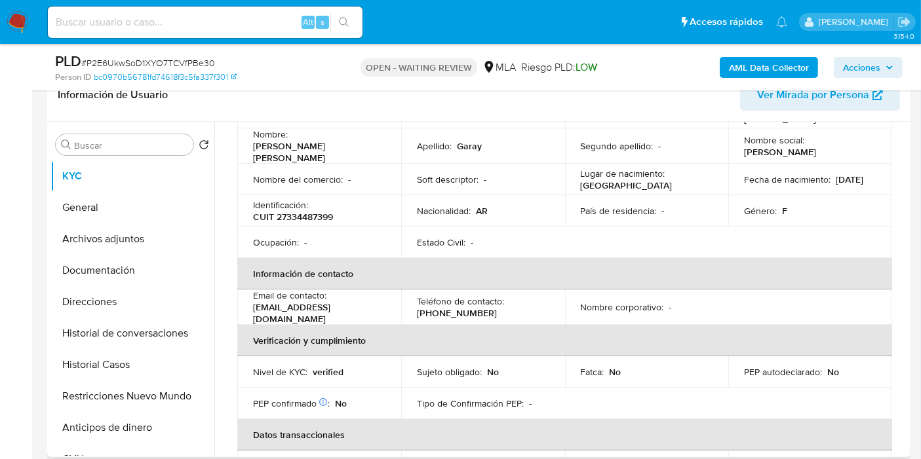
scroll to position [0, 0]
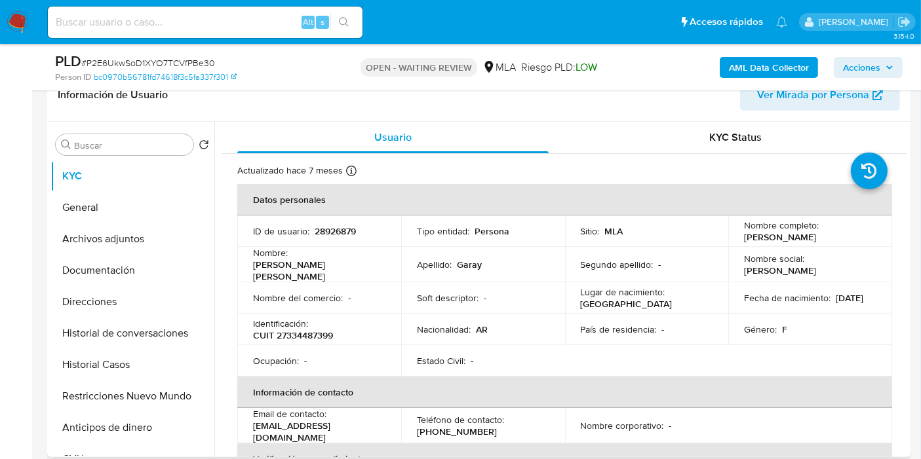
click at [430, 292] on p "Soft descriptor :" at bounding box center [448, 298] width 62 height 12
click at [100, 199] on button "General" at bounding box center [126, 207] width 153 height 31
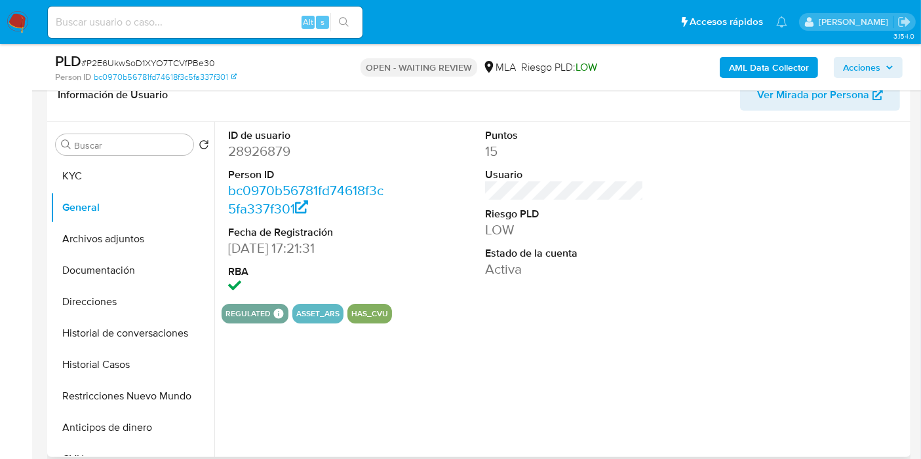
click at [273, 151] on dd "28926879" at bounding box center [307, 151] width 159 height 18
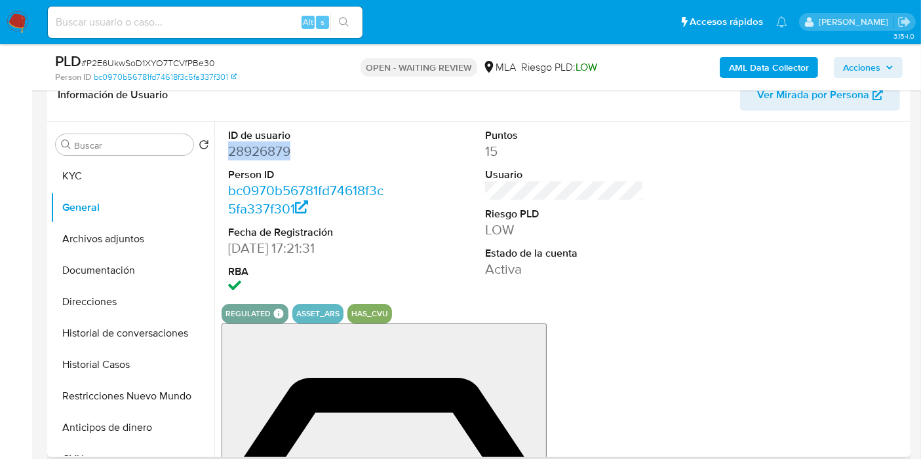
copy dd "28926879"
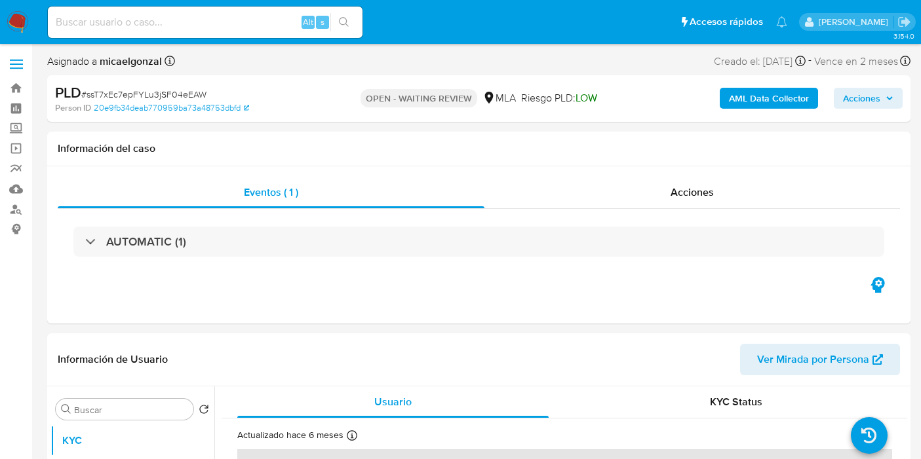
select select "10"
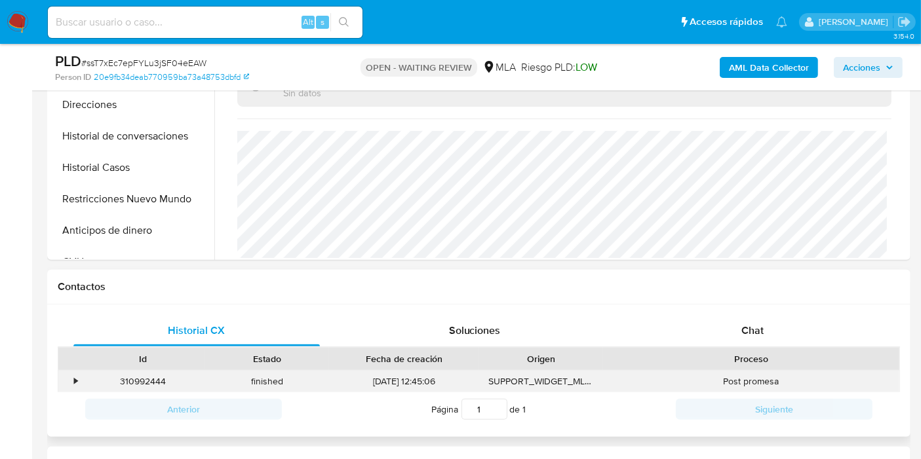
scroll to position [509, 0]
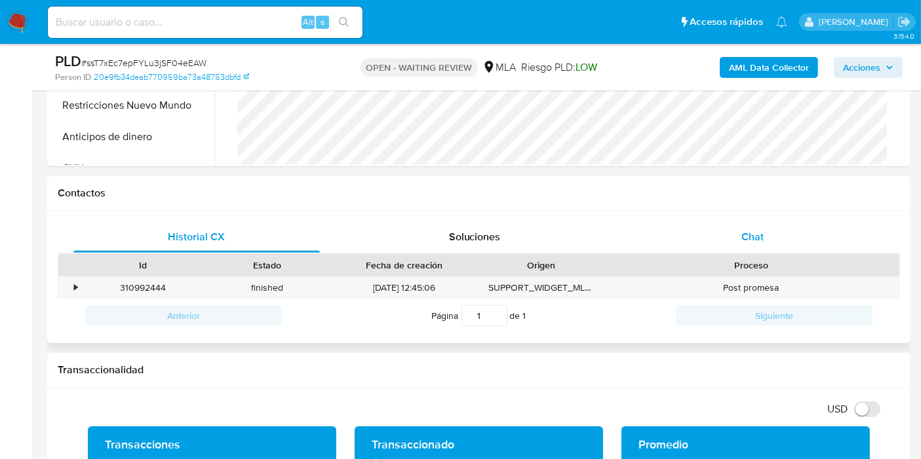
click at [736, 236] on div "Chat" at bounding box center [752, 236] width 246 height 31
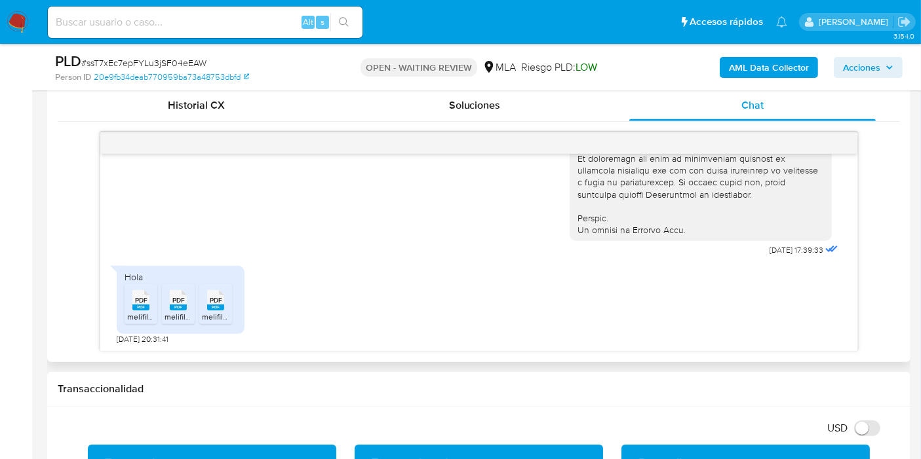
scroll to position [655, 0]
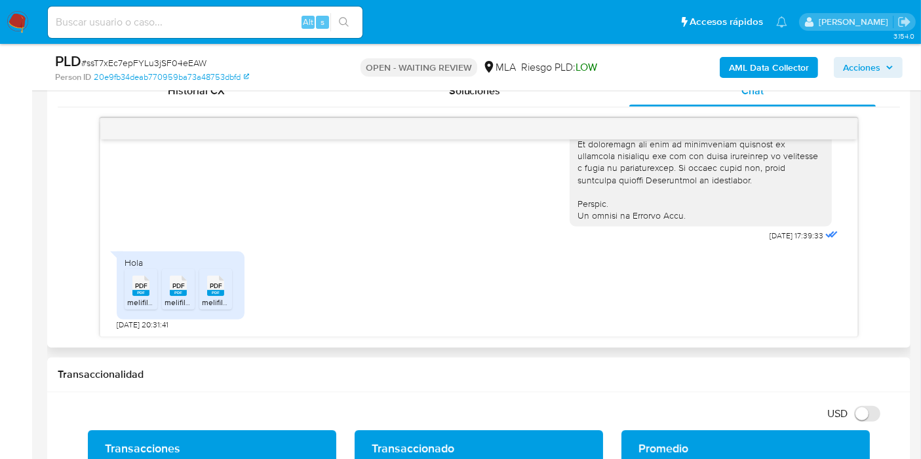
click at [151, 295] on div "PDF PDF" at bounding box center [141, 285] width 28 height 26
drag, startPoint x: 179, startPoint y: 295, endPoint x: 226, endPoint y: 289, distance: 47.5
click at [180, 295] on rect at bounding box center [178, 293] width 17 height 6
click at [227, 289] on div "PDF PDF" at bounding box center [216, 285] width 28 height 26
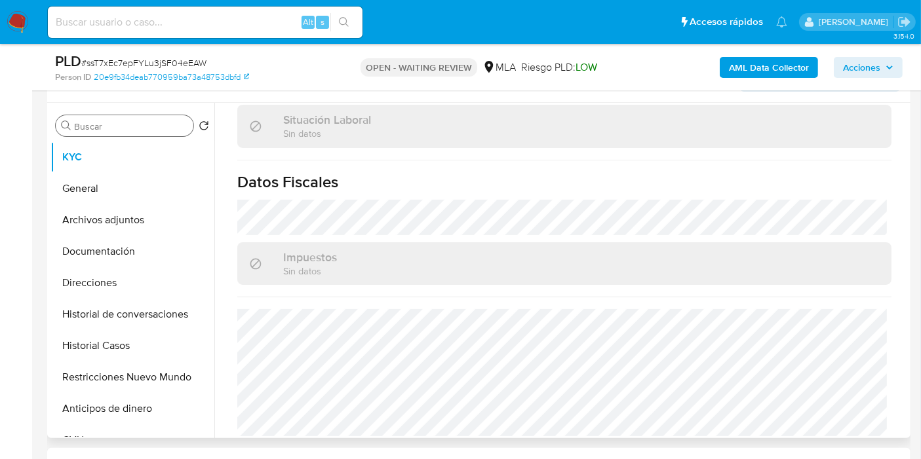
scroll to position [145, 0]
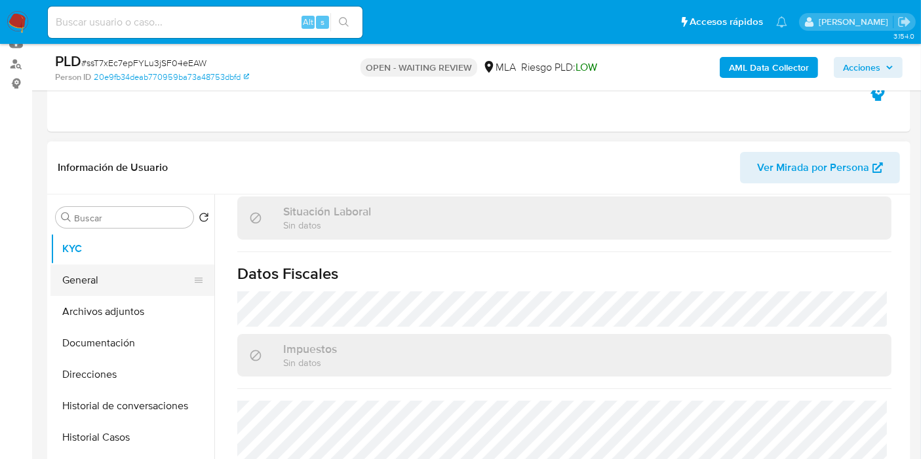
click at [135, 275] on button "General" at bounding box center [126, 280] width 153 height 31
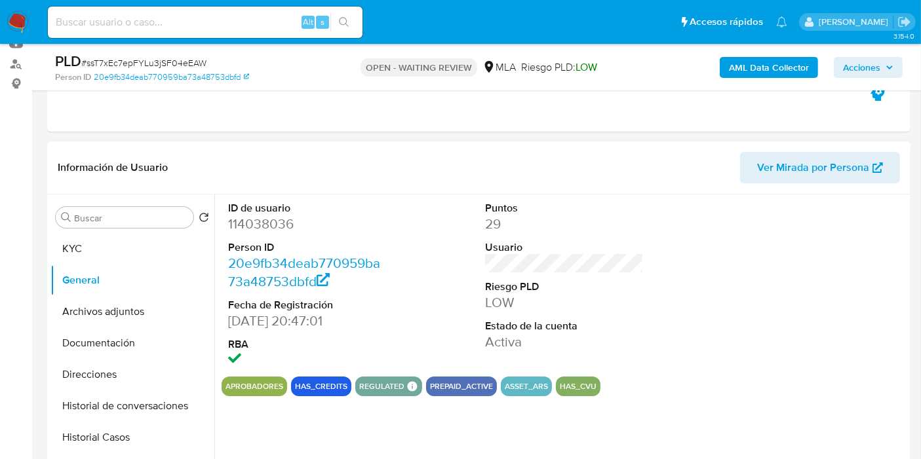
click at [261, 218] on dd "114038036" at bounding box center [307, 224] width 159 height 18
copy dd "114038036"
click at [98, 259] on button "KYC" at bounding box center [126, 248] width 153 height 31
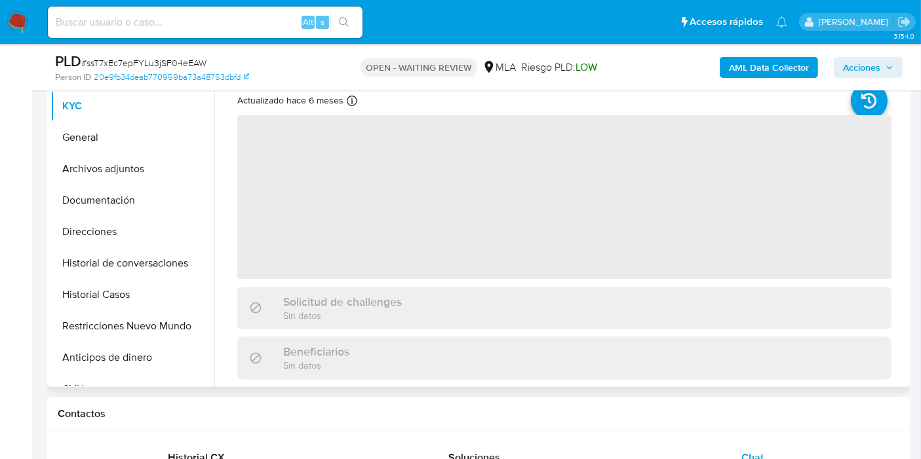
scroll to position [218, 0]
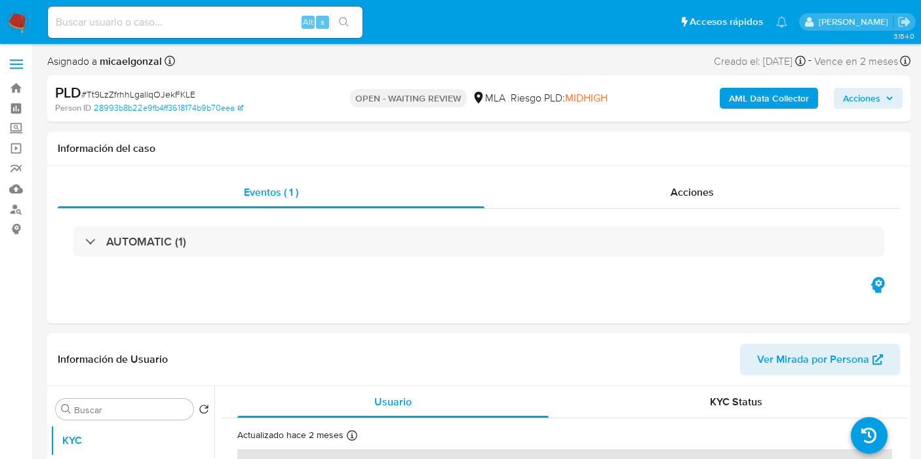
select select "10"
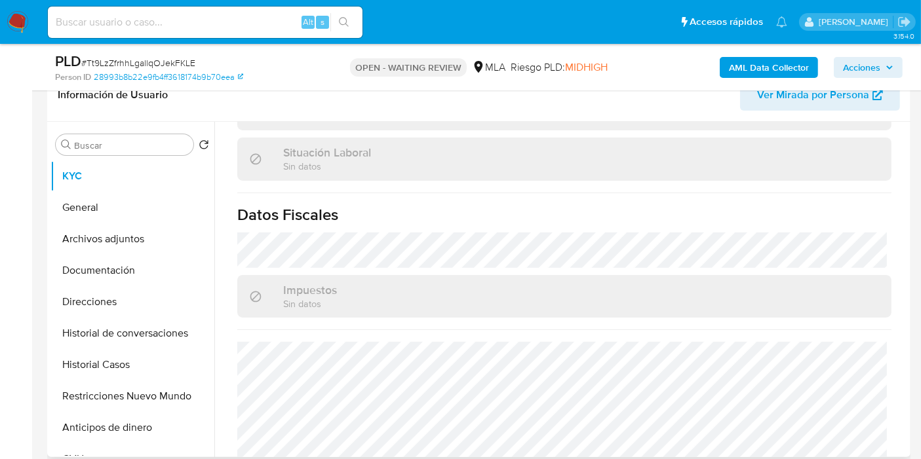
scroll to position [706, 0]
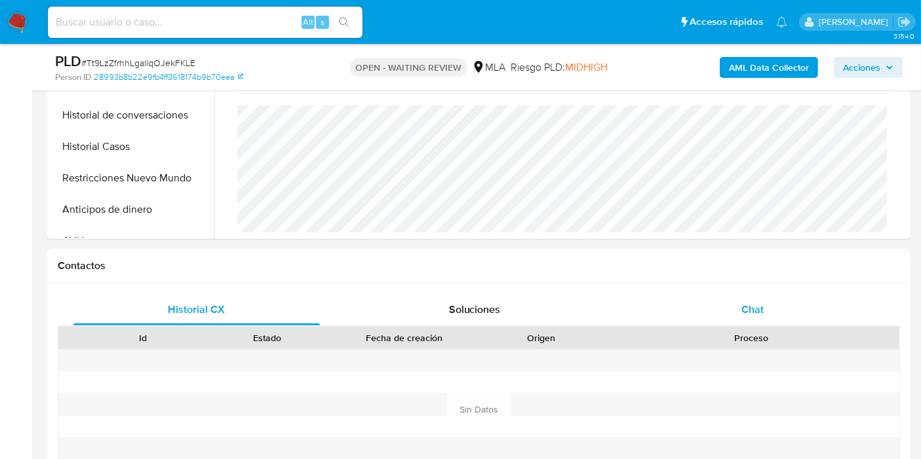
click at [745, 303] on span "Chat" at bounding box center [752, 309] width 22 height 15
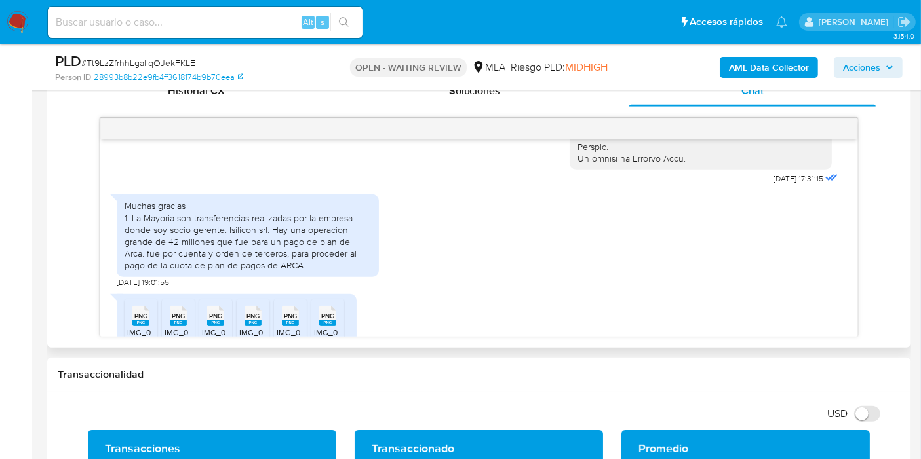
scroll to position [820, 0]
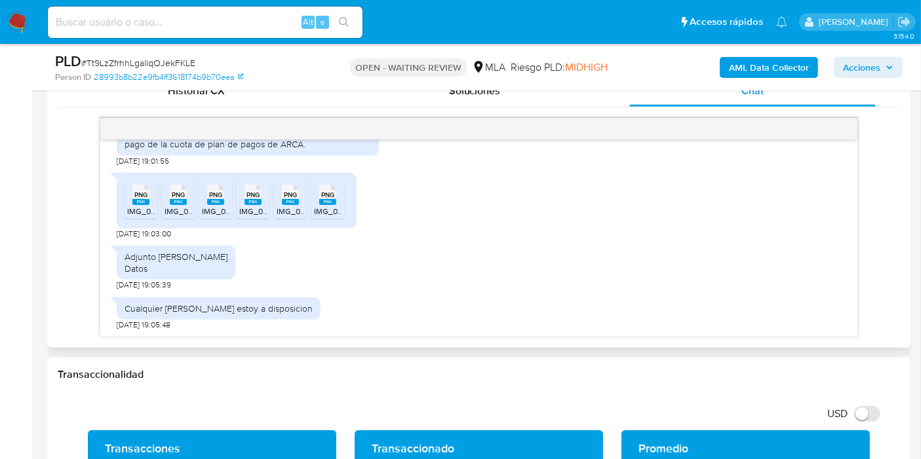
click at [133, 210] on span "IMG_0576.png" at bounding box center [153, 211] width 52 height 11
click at [179, 203] on rect at bounding box center [178, 202] width 17 height 6
click at [197, 200] on ul "PNG PNG IMG_0576.png PNG PNG IMG_0578.png PNG PNG IMG_0577.png PNG PNG IMG_0581…" at bounding box center [236, 200] width 224 height 45
click at [210, 196] on span "PNG" at bounding box center [215, 195] width 13 height 9
click at [149, 195] on icon at bounding box center [140, 195] width 17 height 20
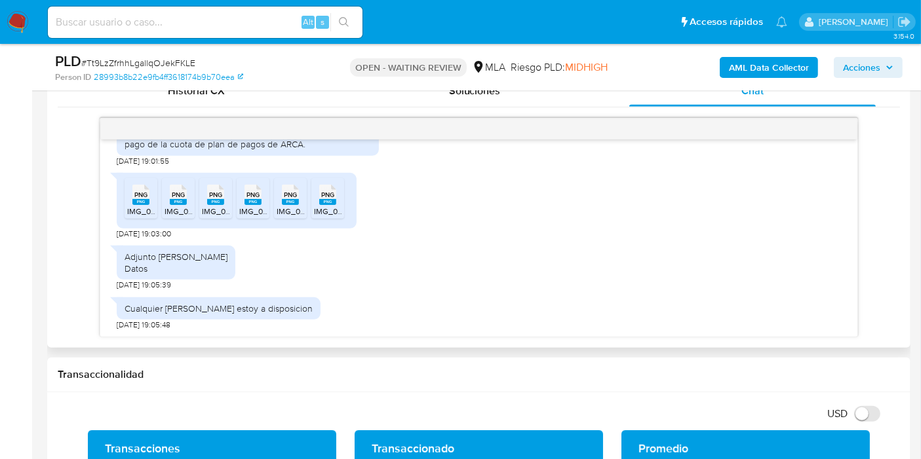
click at [295, 192] on span "PNG" at bounding box center [290, 195] width 13 height 9
click at [328, 193] on span "PNG" at bounding box center [327, 195] width 13 height 9
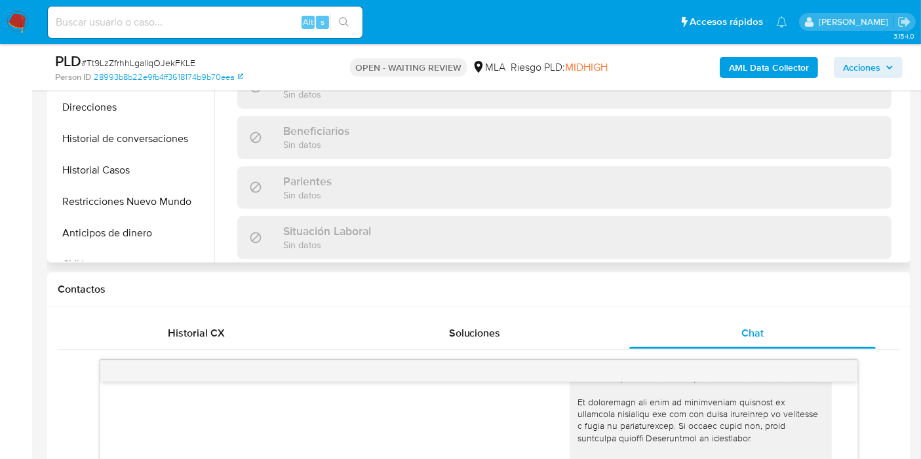
scroll to position [145, 0]
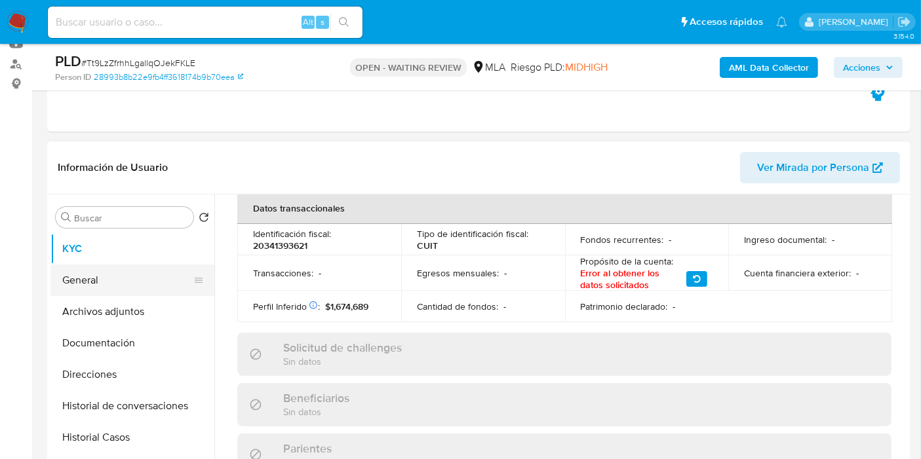
click at [157, 276] on button "General" at bounding box center [126, 280] width 153 height 31
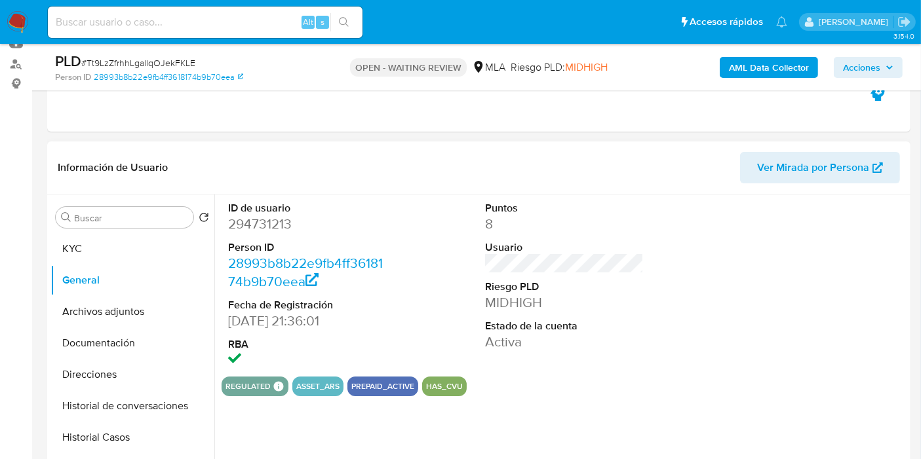
click at [276, 235] on dl "ID de usuario 294731213 Person ID 28993b8b22e9fb4ff3618174b9b70eea Fecha de Reg…" at bounding box center [307, 285] width 159 height 169
drag, startPoint x: 275, startPoint y: 204, endPoint x: 254, endPoint y: 221, distance: 27.9
click at [273, 205] on dt "ID de usuario" at bounding box center [307, 208] width 159 height 14
click at [254, 221] on dd "294731213" at bounding box center [307, 224] width 159 height 18
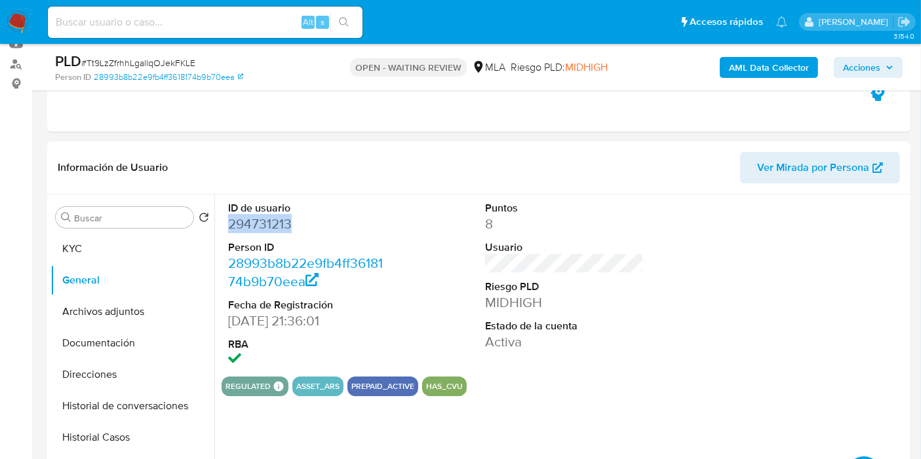
copy dd "294731213"
drag, startPoint x: 115, startPoint y: 277, endPoint x: 128, endPoint y: 247, distance: 33.1
click at [115, 278] on button "General" at bounding box center [132, 280] width 164 height 31
click at [128, 247] on button "KYC" at bounding box center [126, 248] width 153 height 31
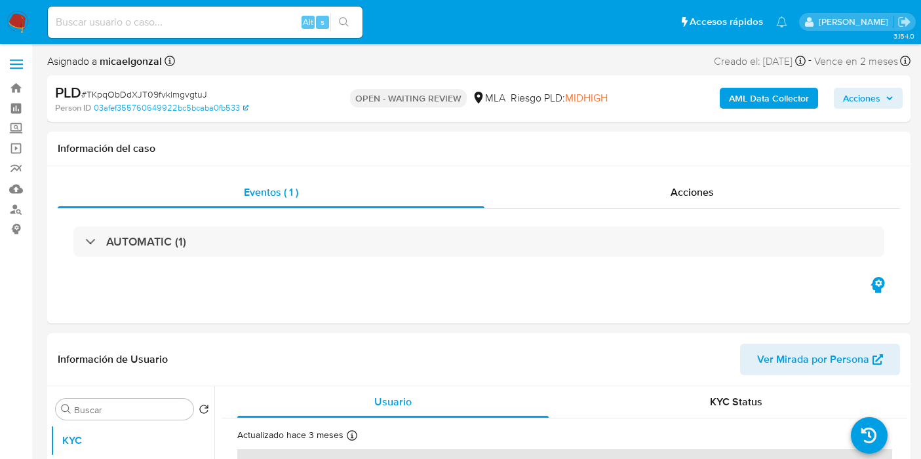
select select "10"
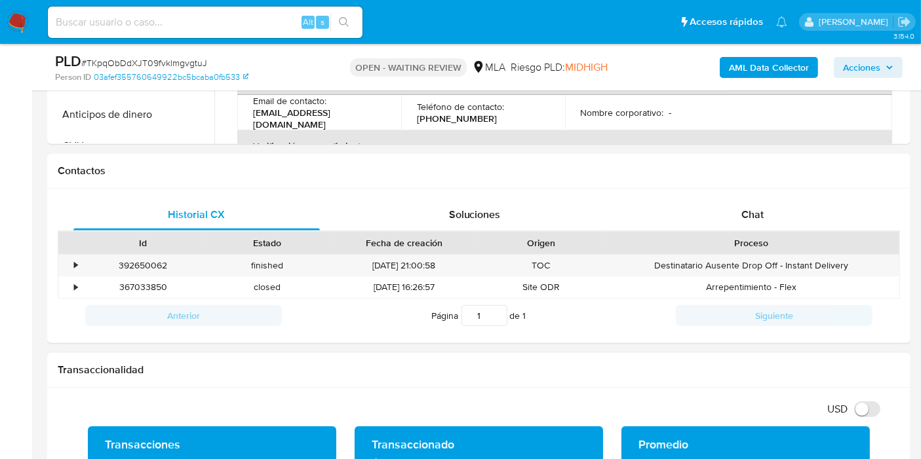
scroll to position [655, 0]
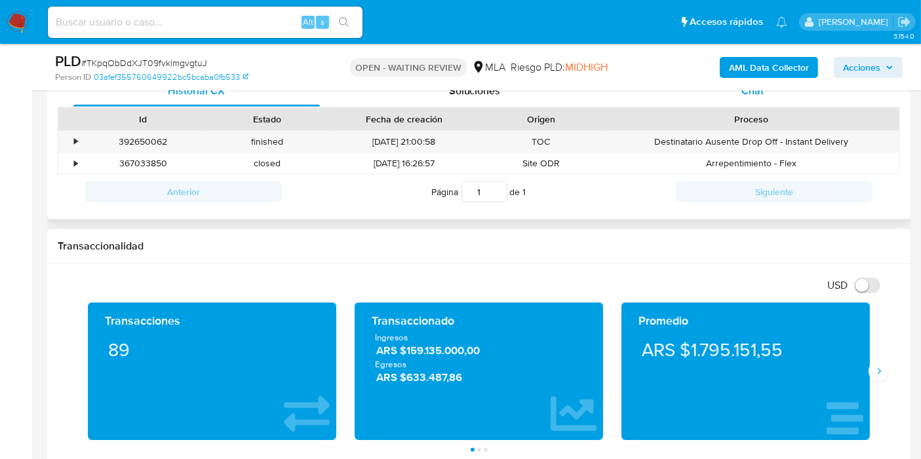
click at [763, 105] on div "Chat" at bounding box center [752, 90] width 246 height 31
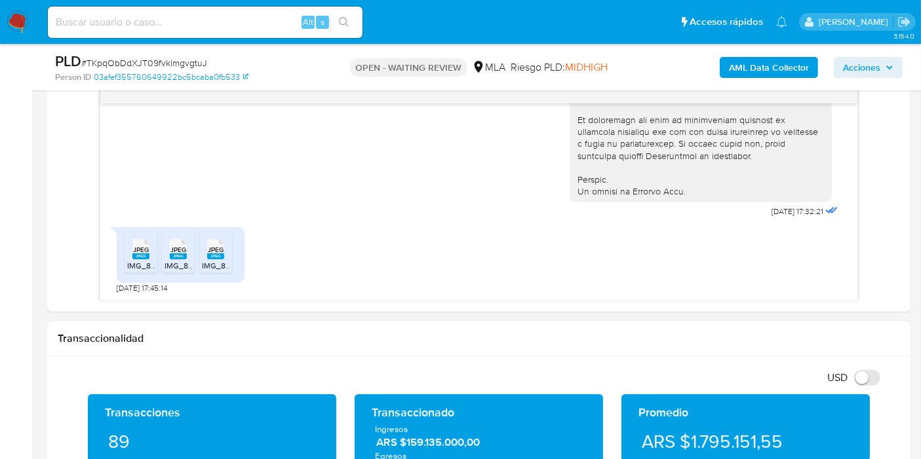
scroll to position [728, 0]
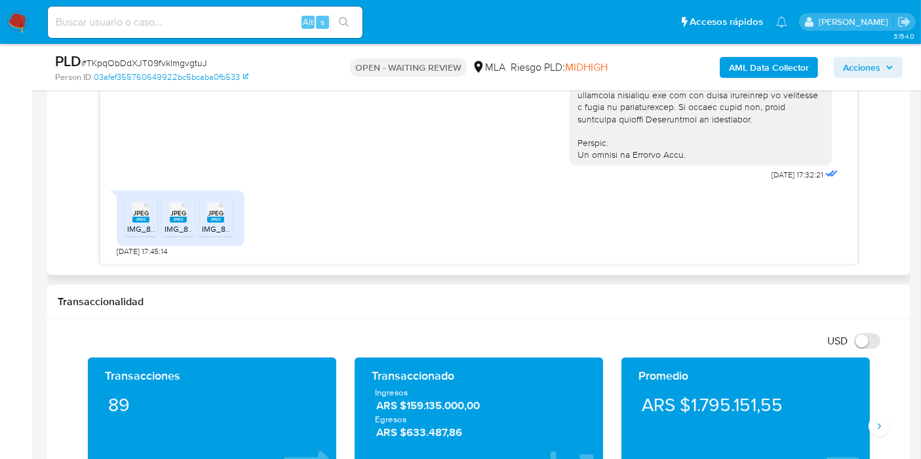
click at [157, 236] on ul "JPEG JPEG IMG_8458.jpeg JPEG JPEG IMG_8456.jpeg JPEG JPEG IMG_8457.jpeg" at bounding box center [180, 218] width 112 height 45
click at [136, 223] on icon "JPEG" at bounding box center [140, 212] width 17 height 23
drag, startPoint x: 178, startPoint y: 225, endPoint x: 223, endPoint y: 223, distance: 45.9
click at [181, 225] on span "IMG_8456.jpeg" at bounding box center [191, 228] width 55 height 11
click at [223, 221] on icon "JPEG" at bounding box center [215, 212] width 17 height 23
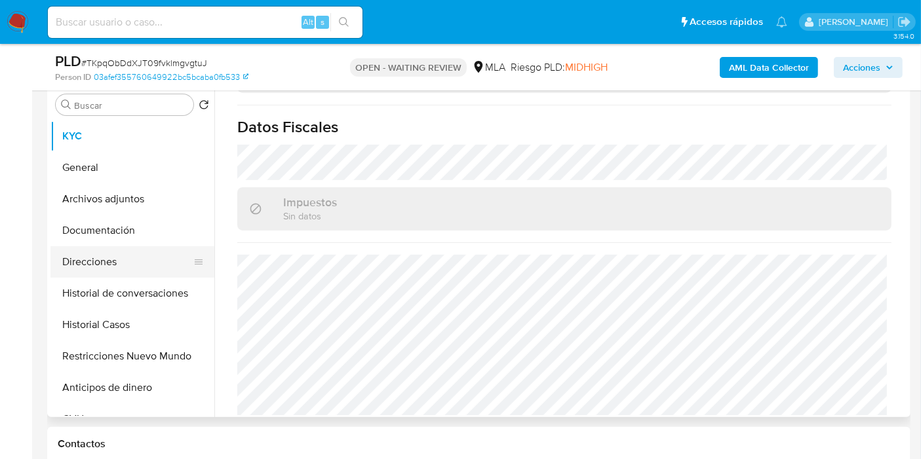
scroll to position [218, 0]
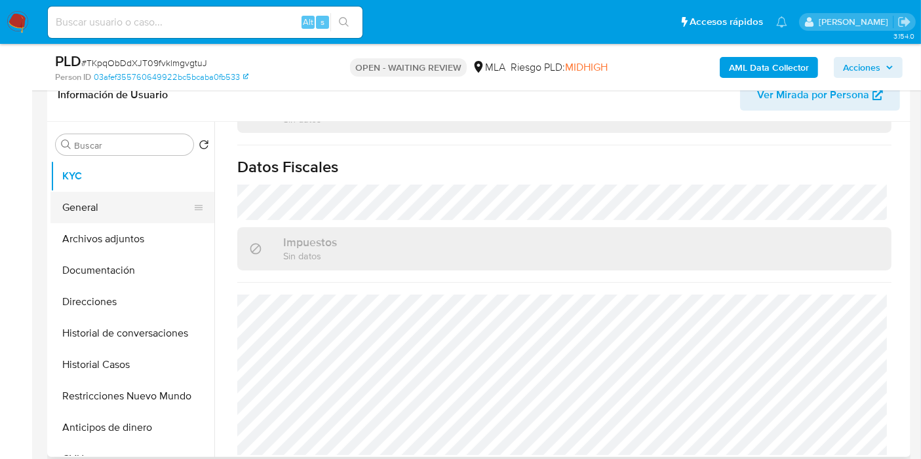
click at [98, 205] on button "General" at bounding box center [126, 207] width 153 height 31
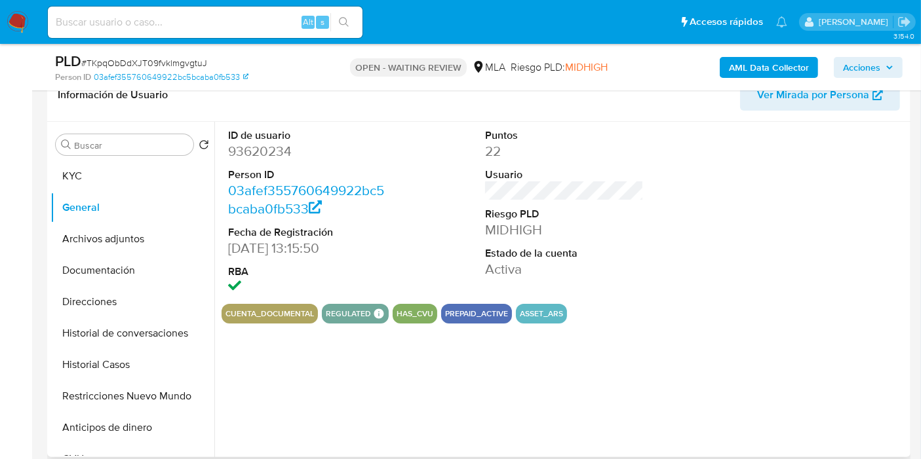
click at [269, 154] on dd "93620234" at bounding box center [307, 151] width 159 height 18
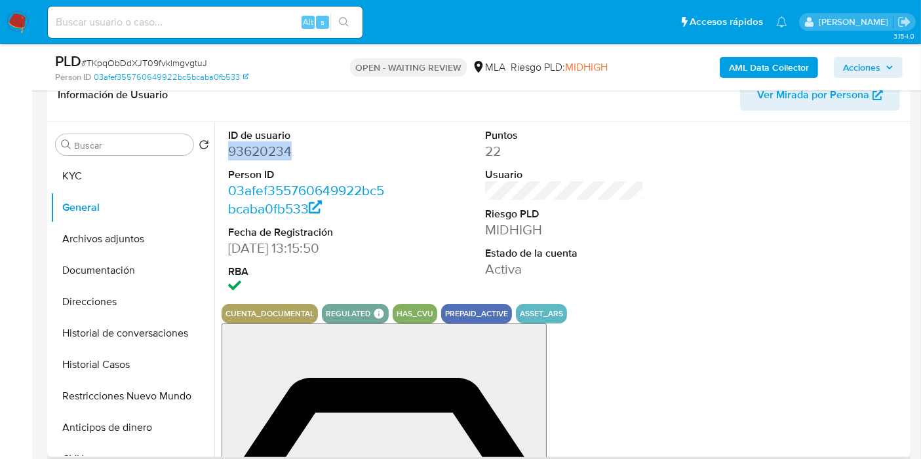
copy dd "93620234"
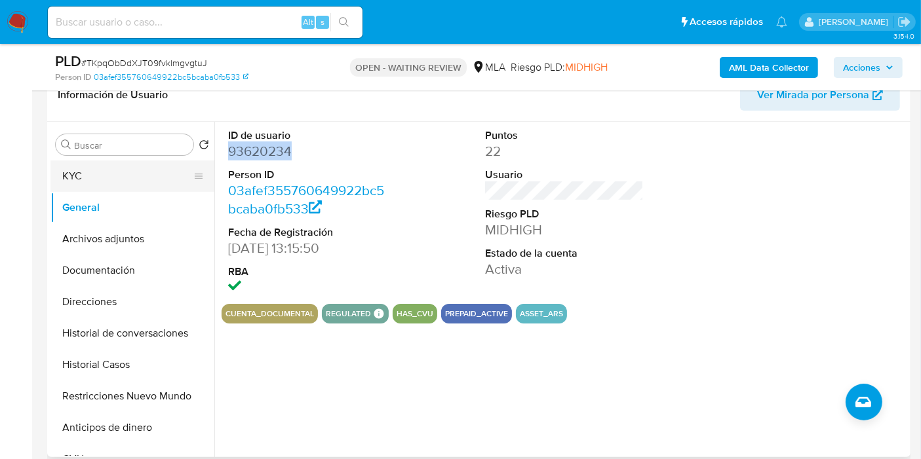
click at [128, 182] on button "KYC" at bounding box center [126, 176] width 153 height 31
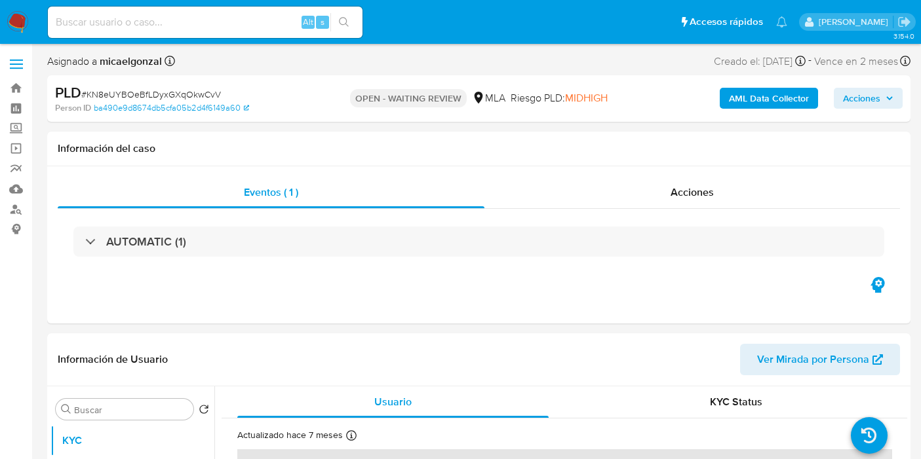
select select "10"
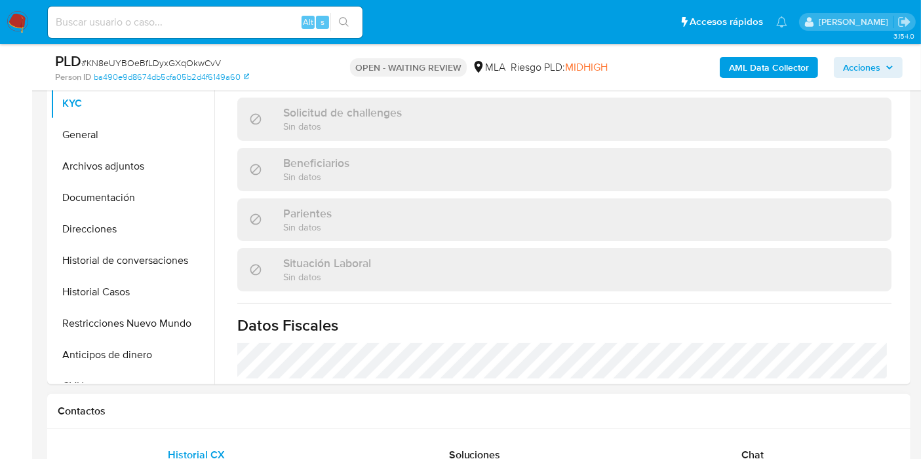
scroll to position [509, 0]
click at [769, 450] on div "Chat" at bounding box center [752, 455] width 246 height 31
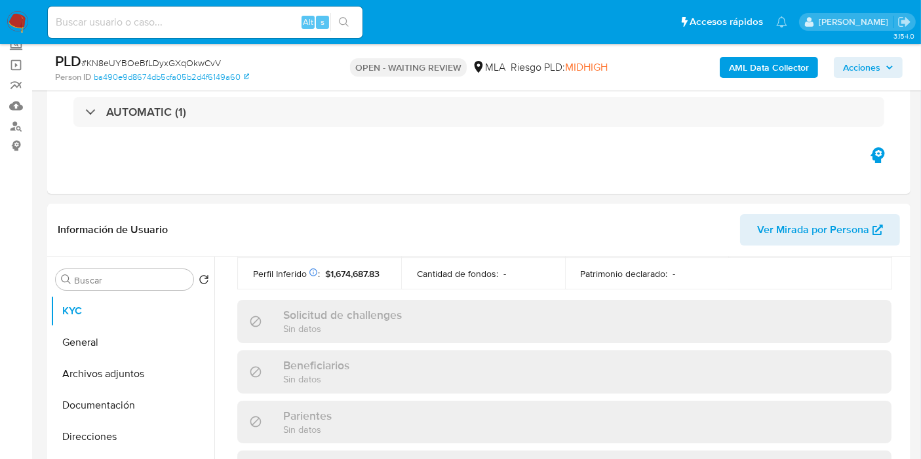
scroll to position [142, 0]
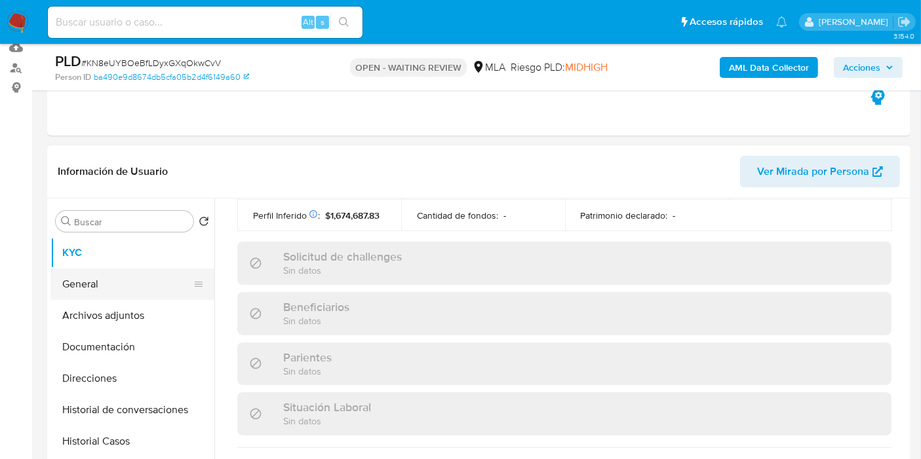
click at [106, 272] on button "General" at bounding box center [126, 284] width 153 height 31
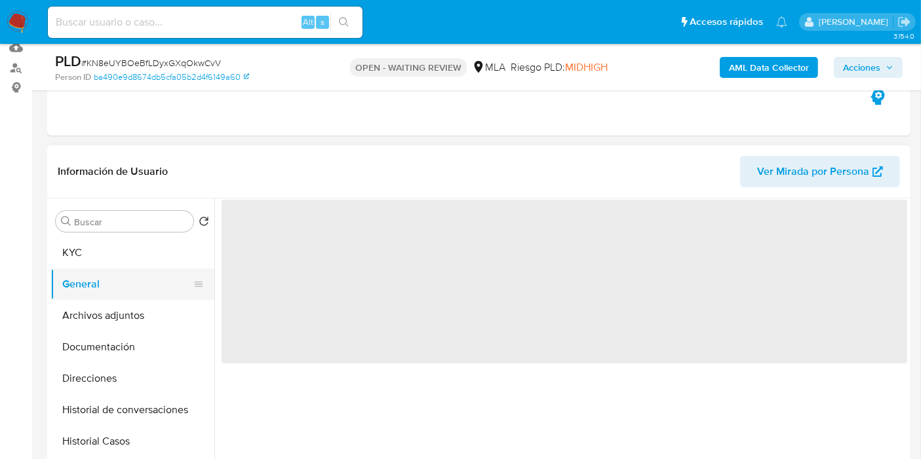
scroll to position [0, 0]
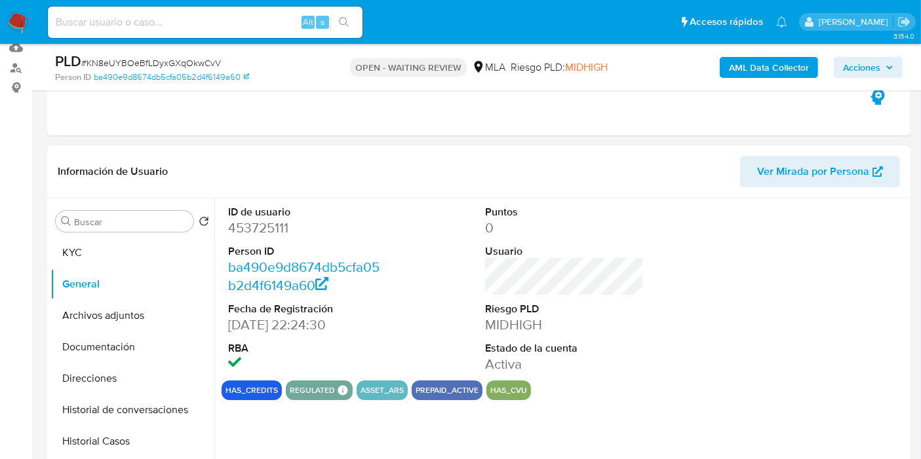
click at [275, 229] on dd "453725111" at bounding box center [307, 228] width 159 height 18
copy dd "453725111"
click at [79, 256] on button "KYC" at bounding box center [126, 252] width 153 height 31
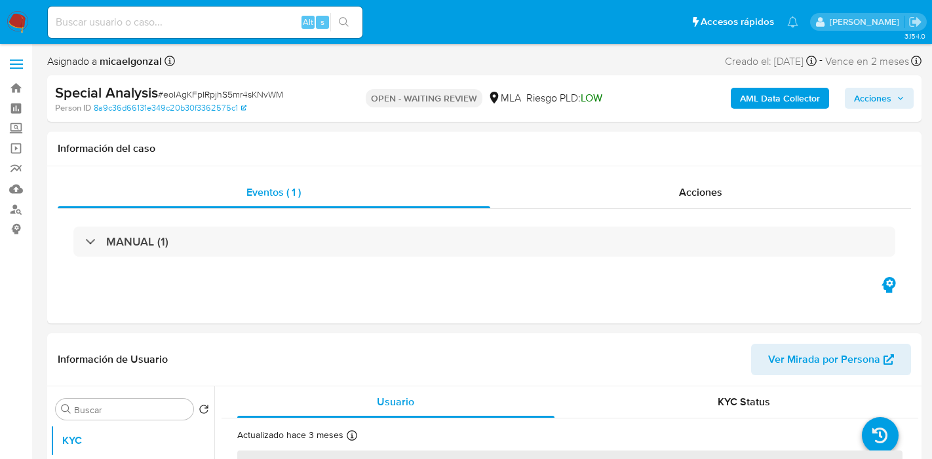
select select "10"
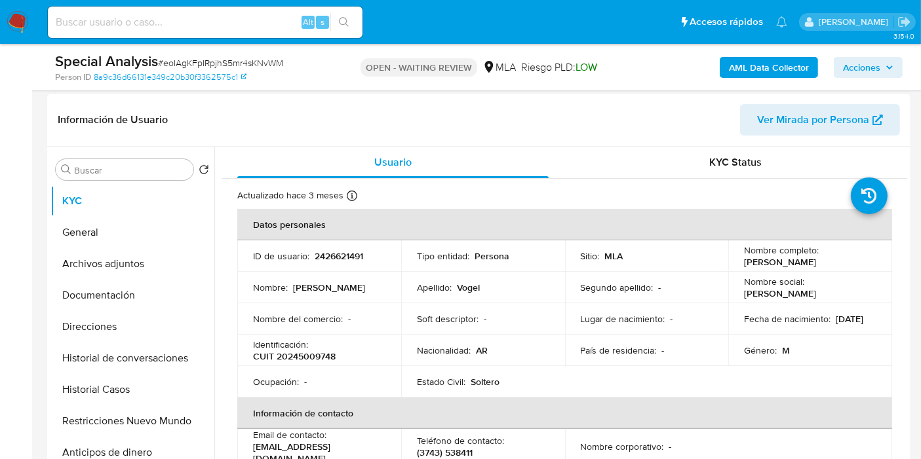
scroll to position [218, 0]
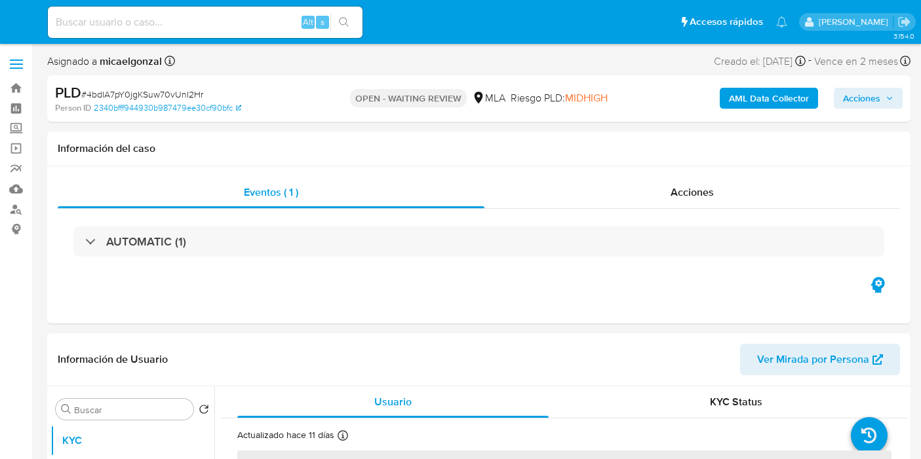
select select "10"
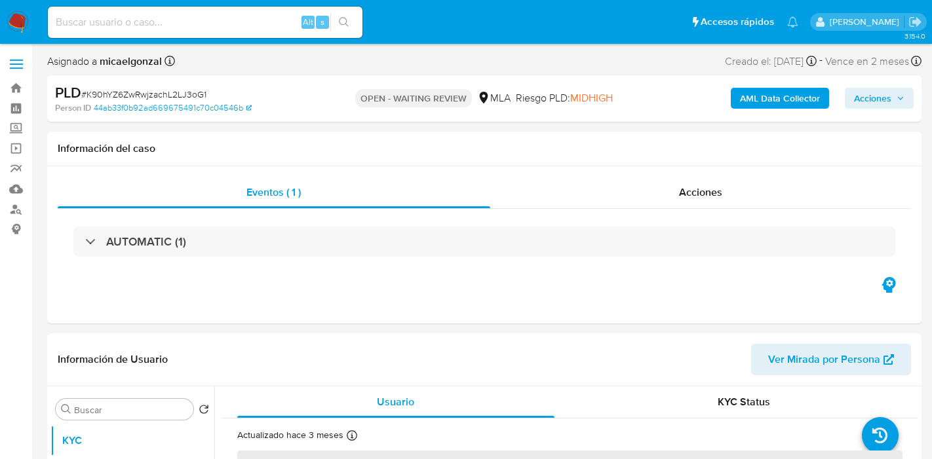
select select "10"
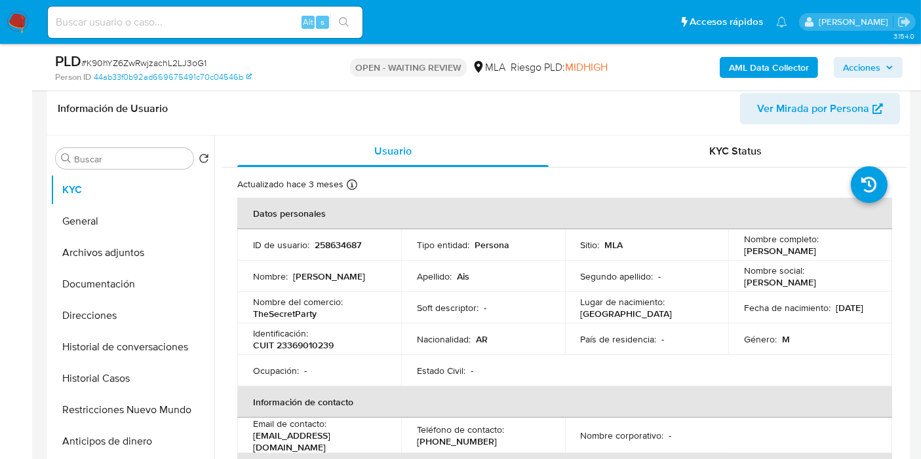
scroll to position [291, 0]
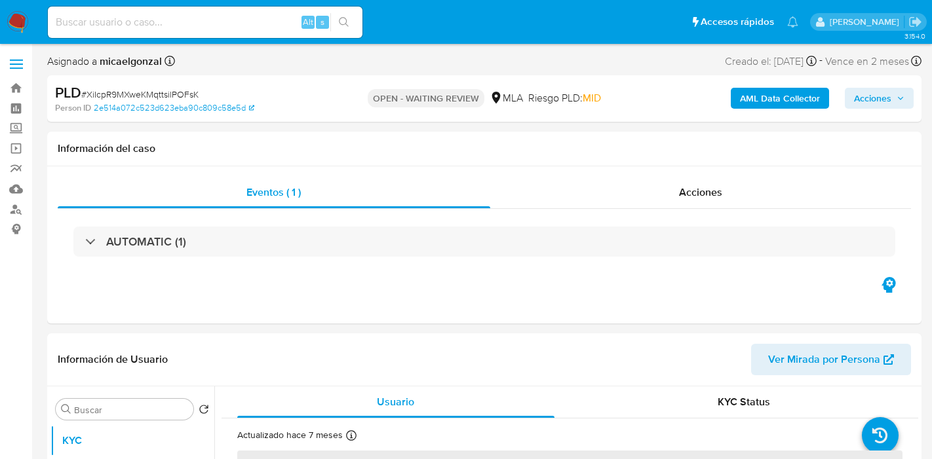
select select "10"
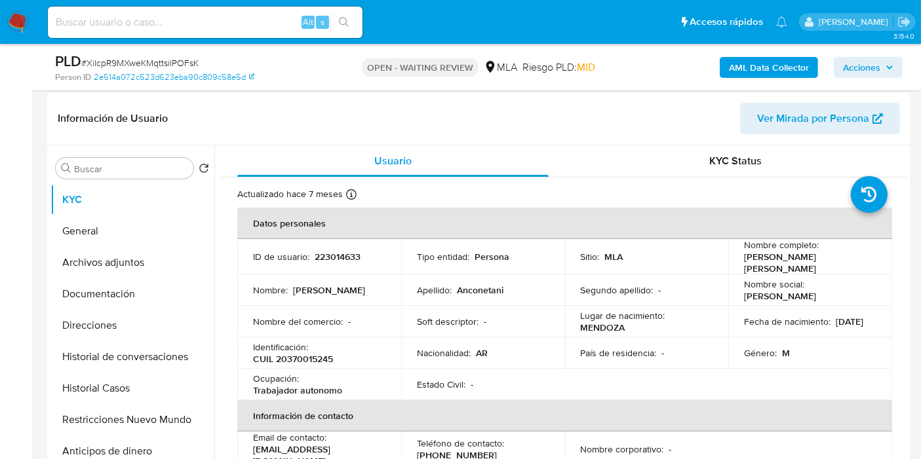
scroll to position [291, 0]
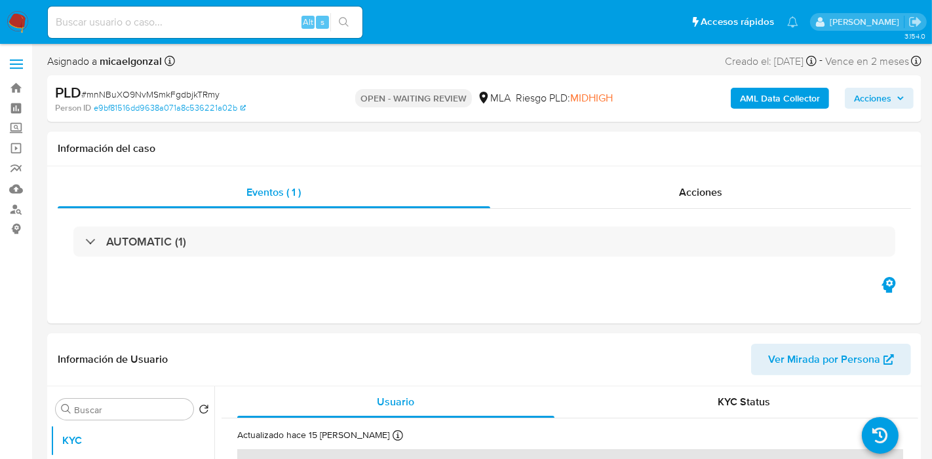
select select "10"
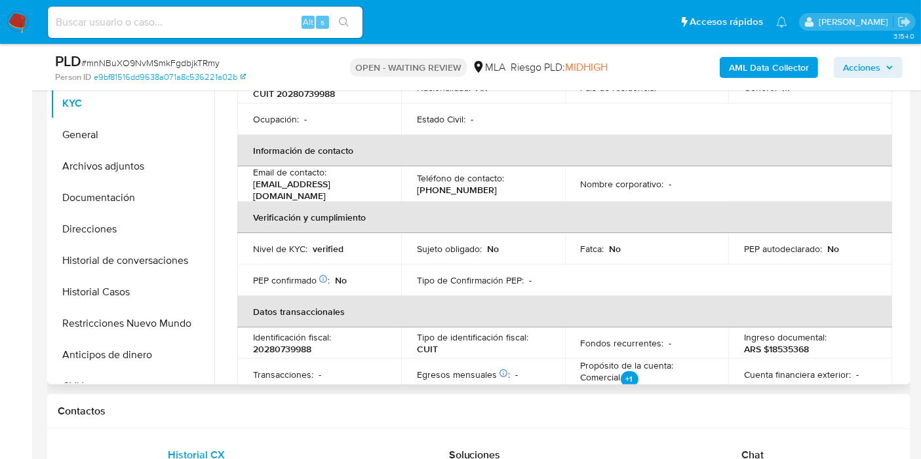
scroll to position [218, 0]
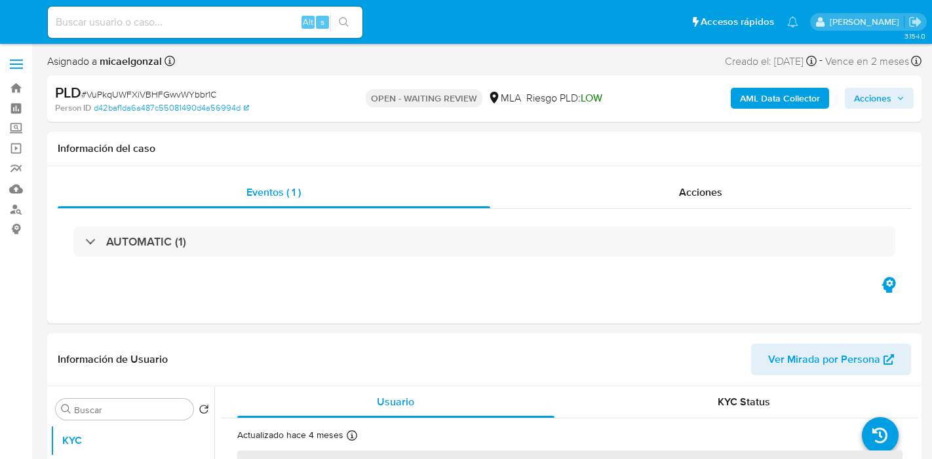
select select "10"
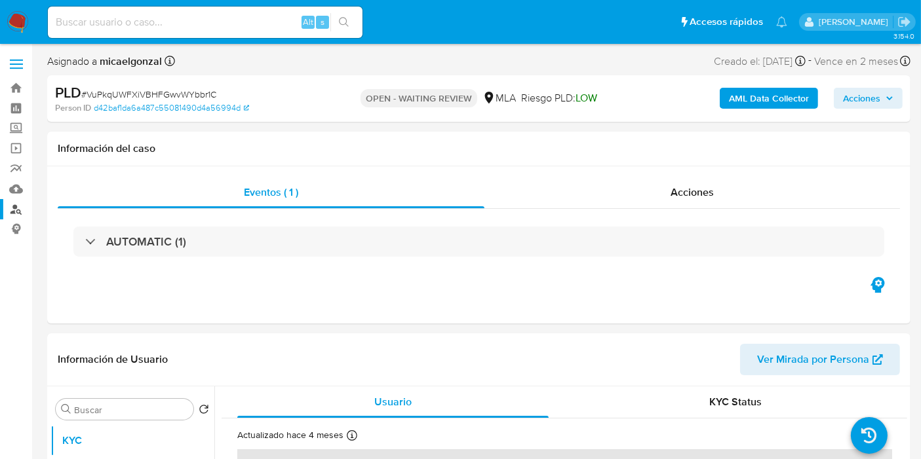
scroll to position [218, 0]
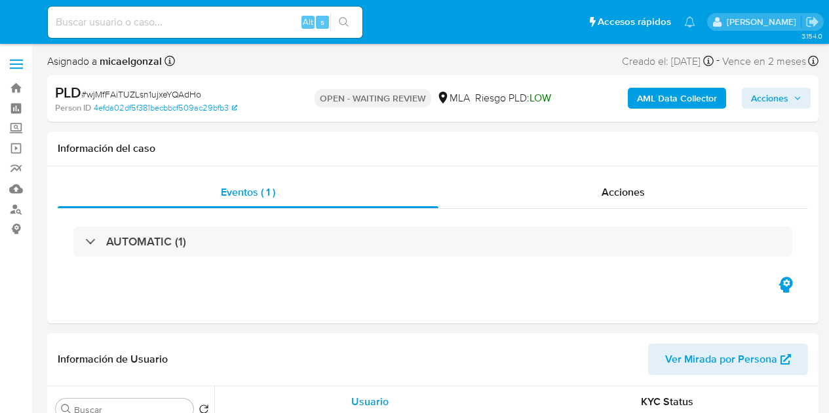
select select "10"
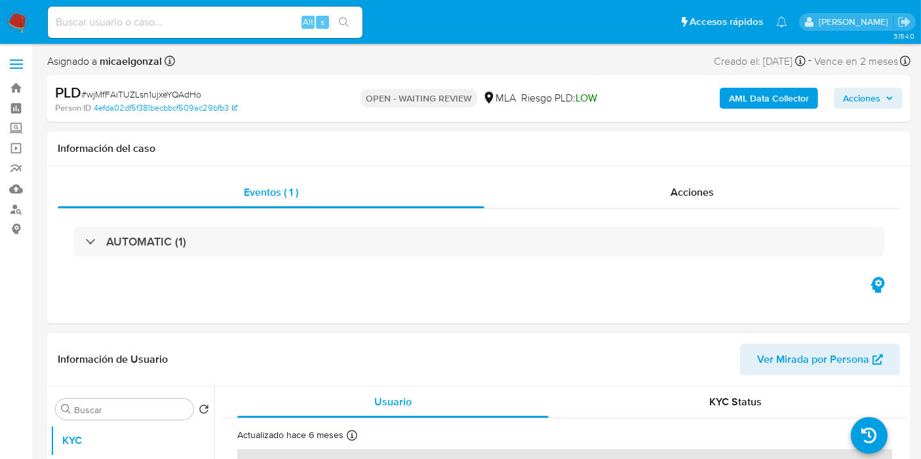
click at [828, 368] on button "Ver Mirada por Persona" at bounding box center [820, 359] width 160 height 31
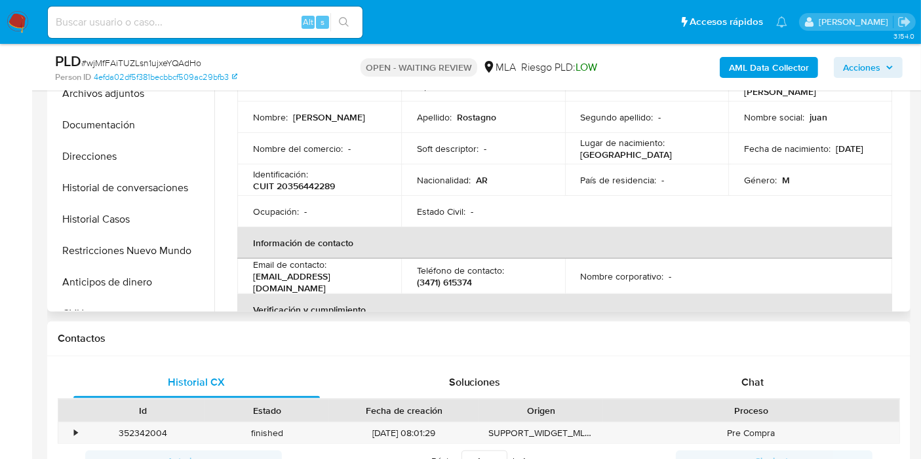
scroll to position [291, 0]
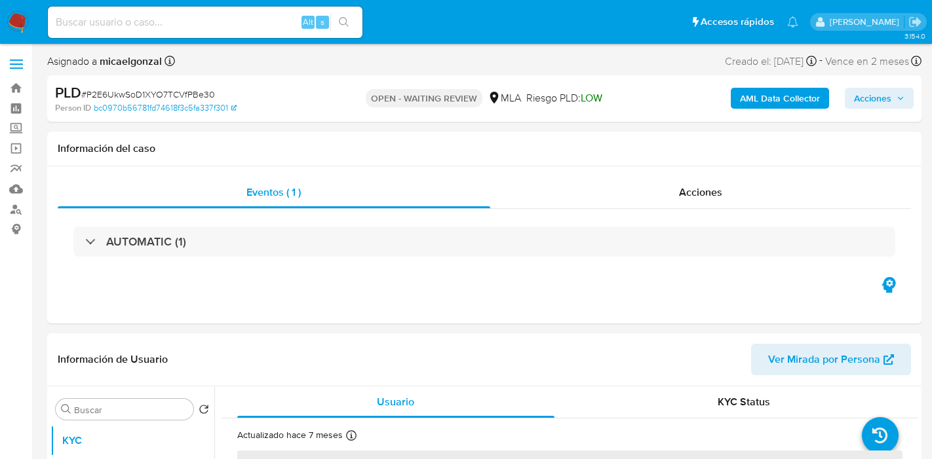
select select "10"
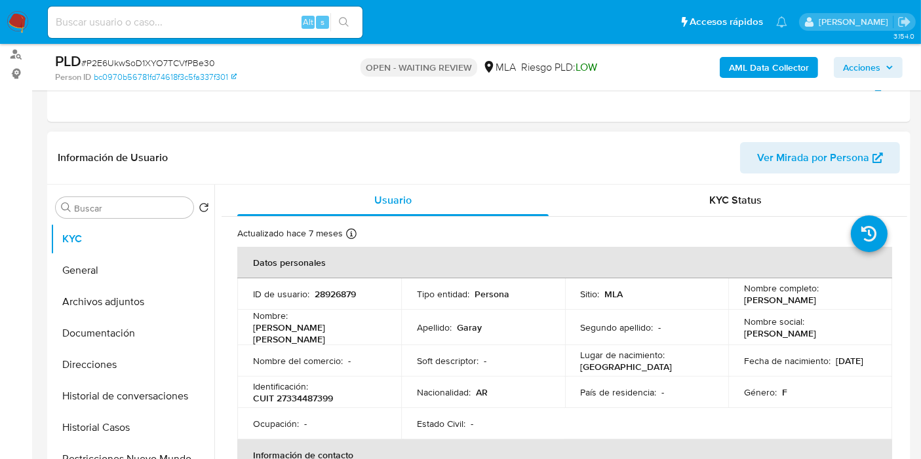
scroll to position [218, 0]
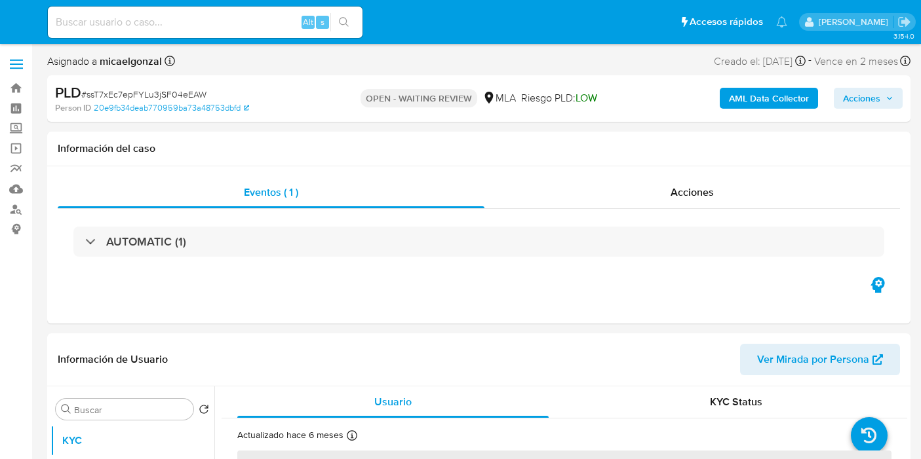
select select "10"
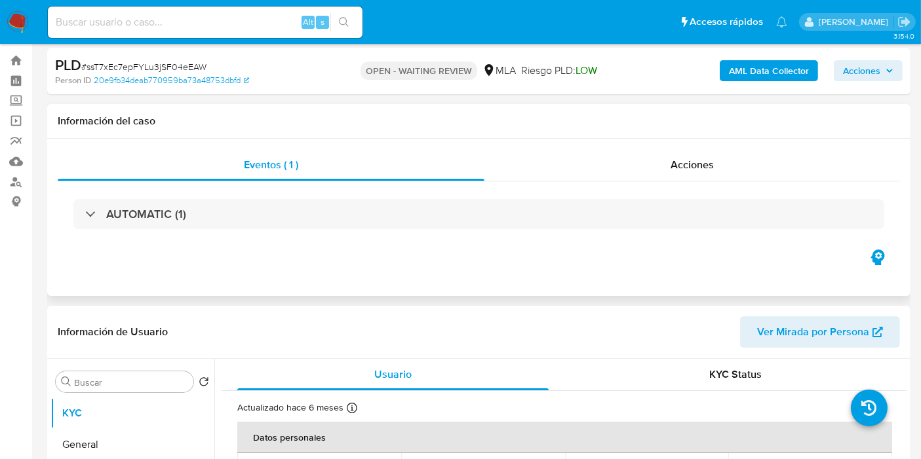
scroll to position [218, 0]
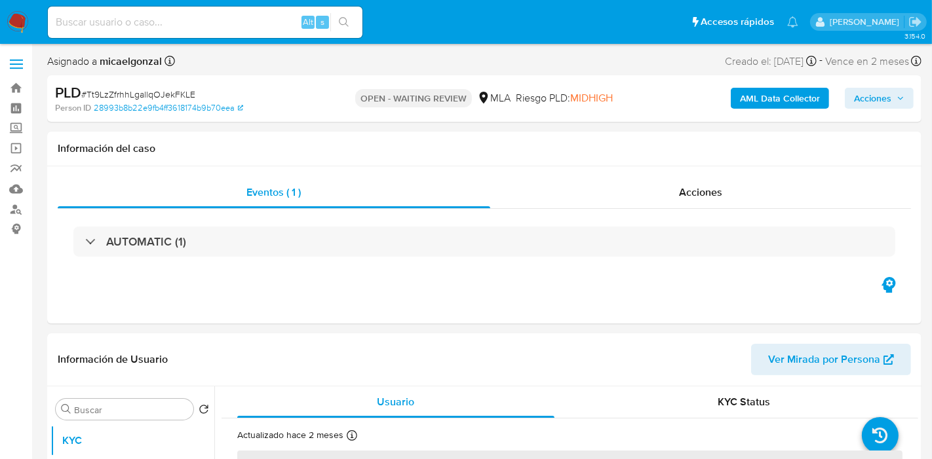
select select "10"
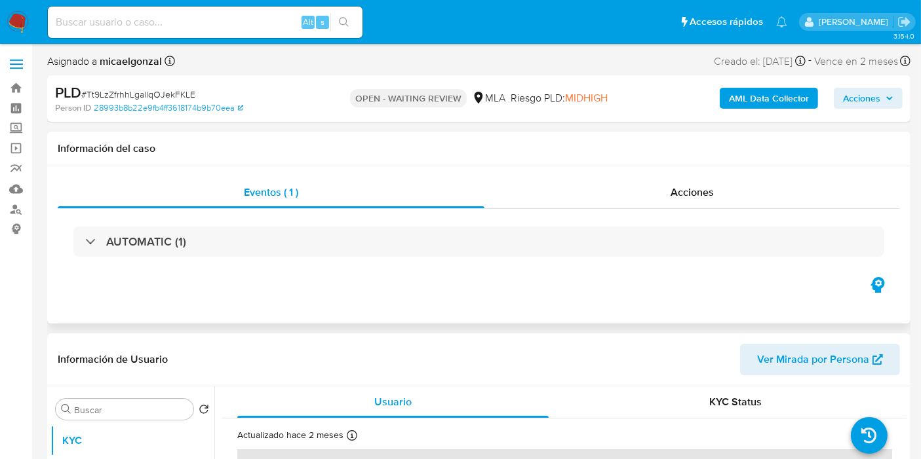
scroll to position [291, 0]
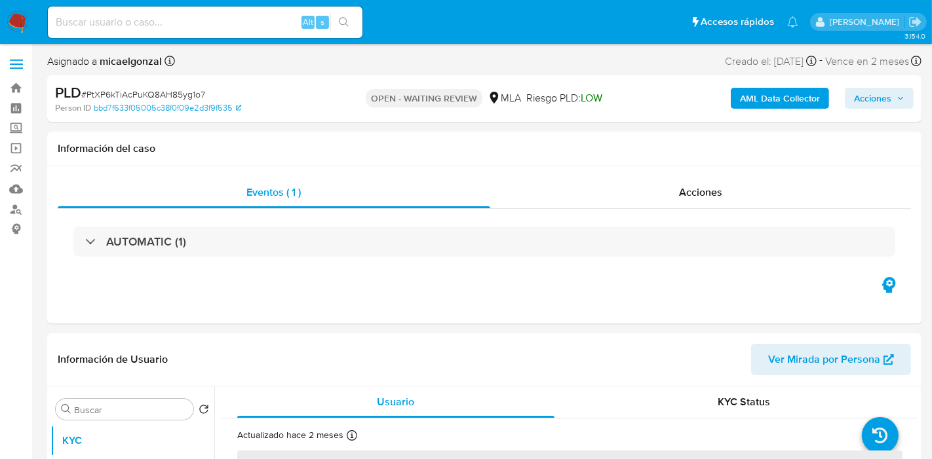
select select "10"
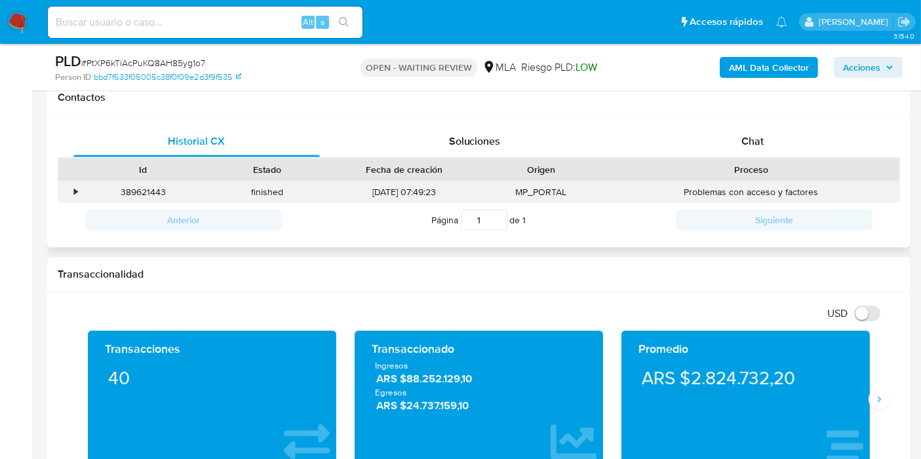
scroll to position [582, 0]
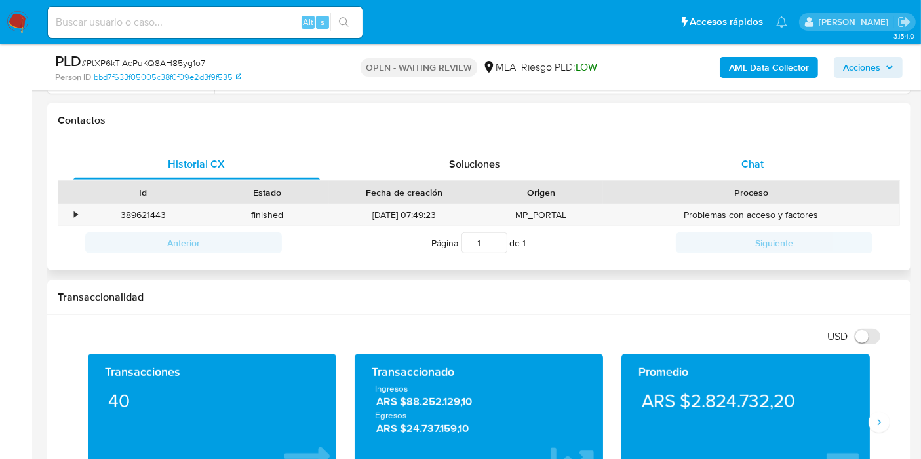
click at [799, 165] on div "Chat" at bounding box center [752, 164] width 246 height 31
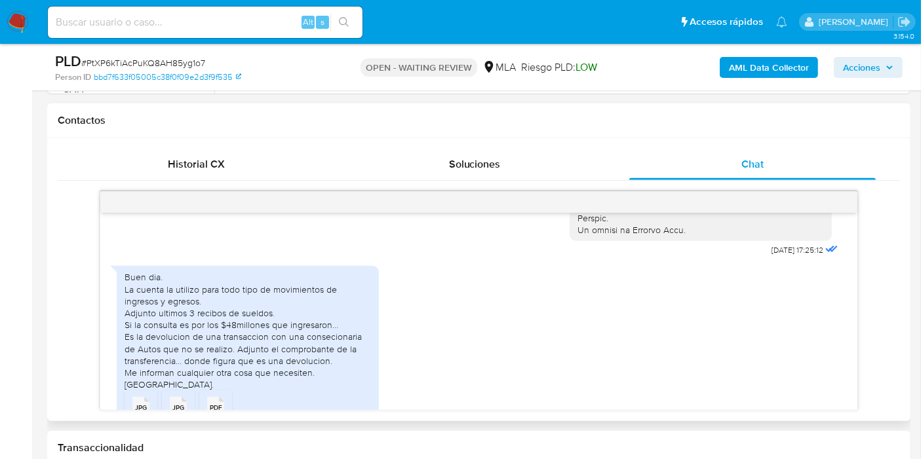
scroll to position [749, 0]
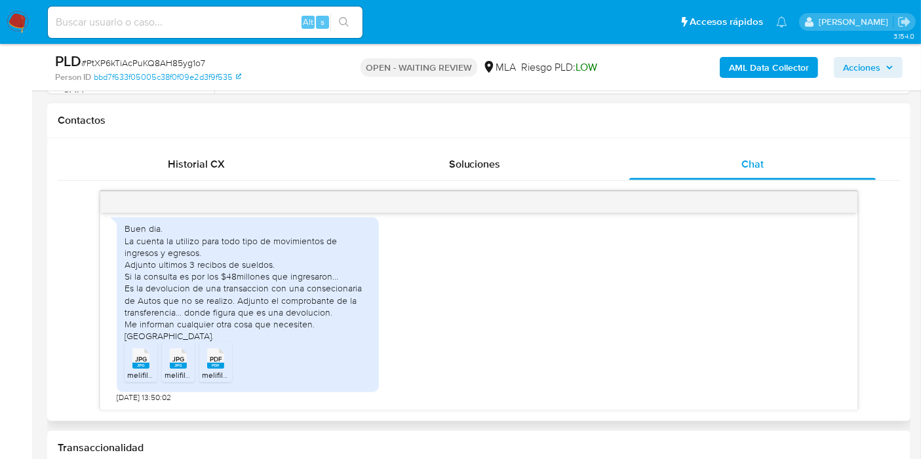
click at [149, 349] on icon at bounding box center [140, 359] width 17 height 20
click at [183, 351] on rect at bounding box center [191, 345] width 20 height 17
click at [121, 368] on div "Buen dia. La cuenta la utilizo para todo tipo de movimientos de ingresos y egre…" at bounding box center [248, 305] width 262 height 175
click at [131, 366] on div "JPG JPG" at bounding box center [141, 358] width 28 height 26
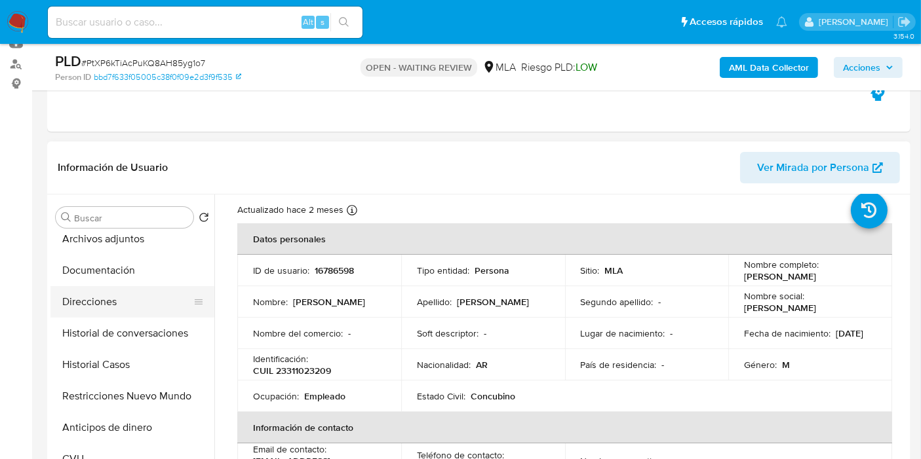
scroll to position [0, 0]
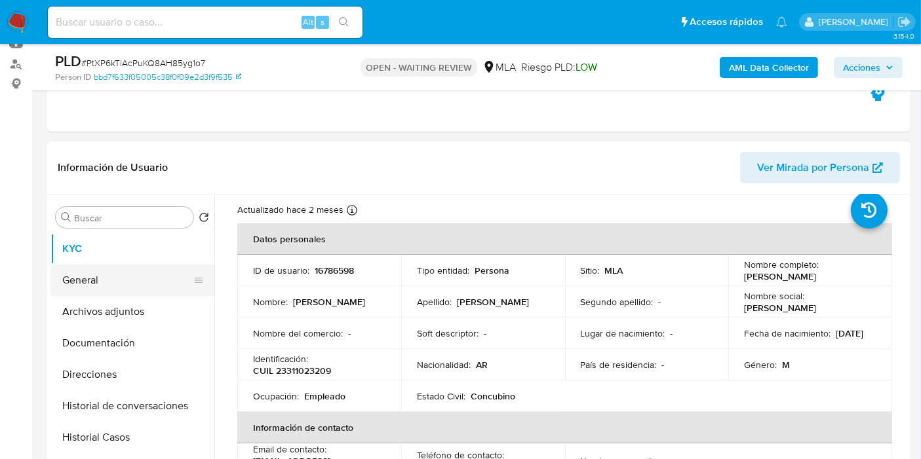
click at [121, 284] on button "General" at bounding box center [126, 280] width 153 height 31
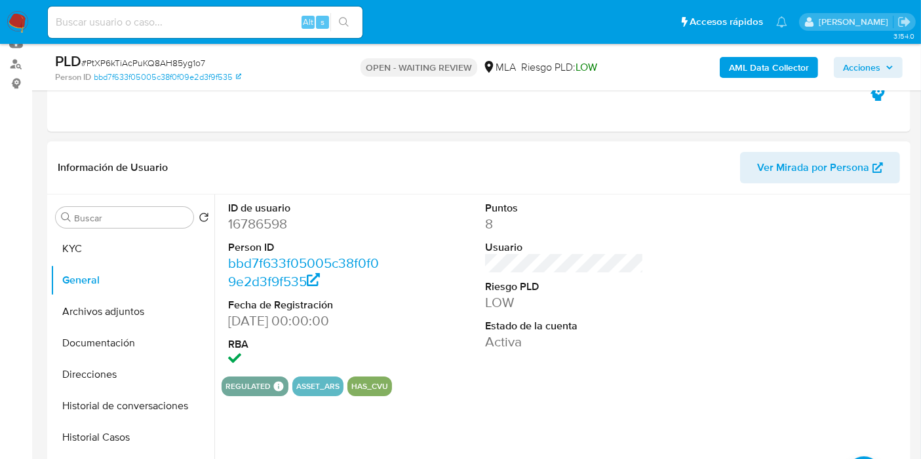
click at [271, 238] on dl "ID de usuario 16786598 Person ID bbd7f633f05005c38f0f09e2d3f9f535 Fecha de Regi…" at bounding box center [307, 285] width 159 height 169
click at [270, 224] on dd "16786598" at bounding box center [307, 224] width 159 height 18
copy dd "16786598"
click at [138, 240] on button "KYC" at bounding box center [126, 248] width 153 height 31
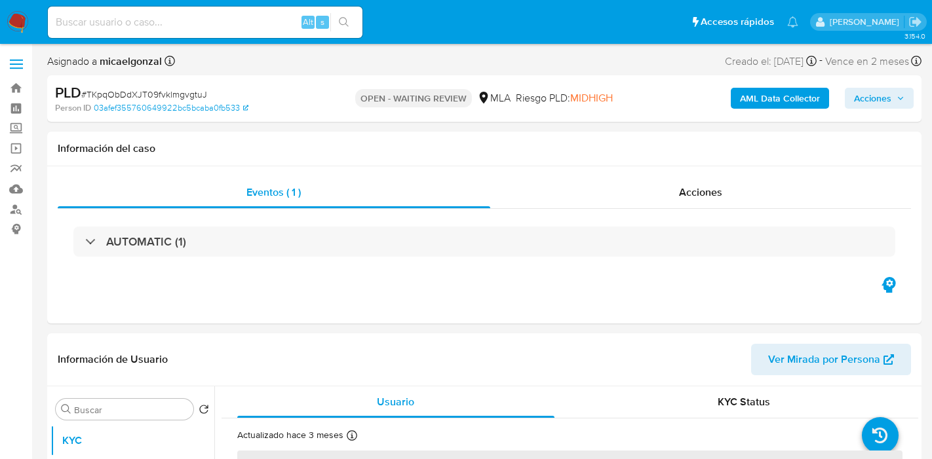
select select "10"
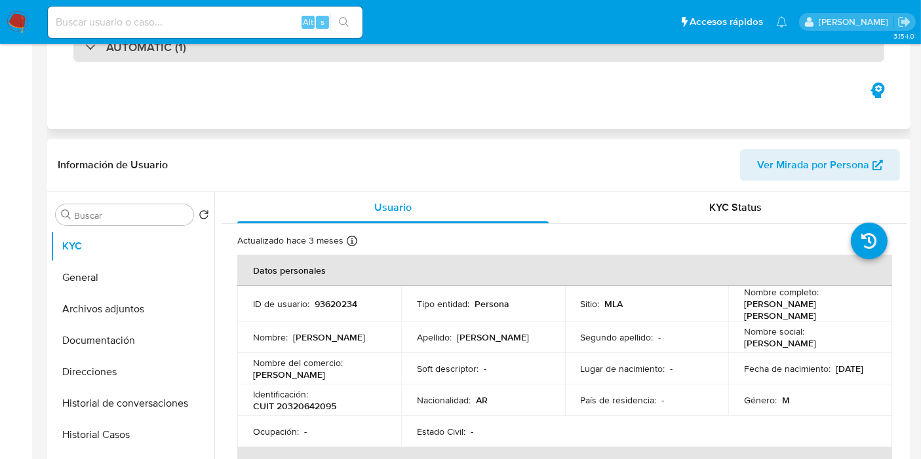
scroll to position [291, 0]
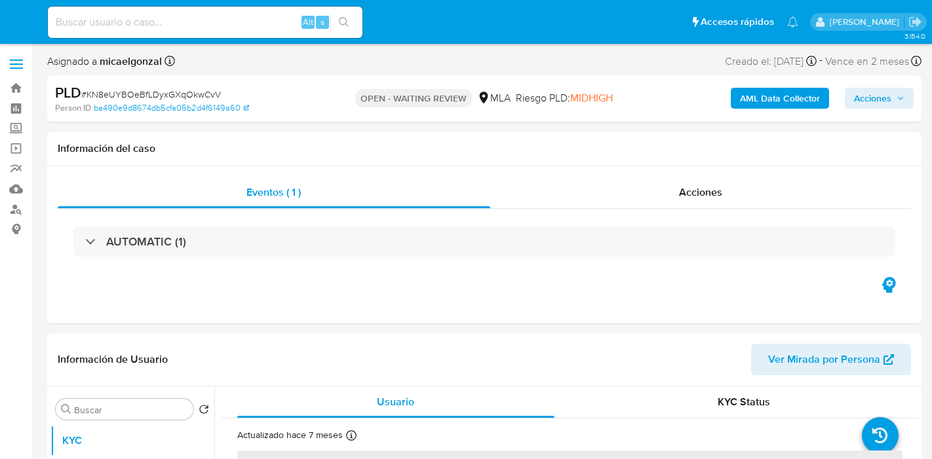
select select "10"
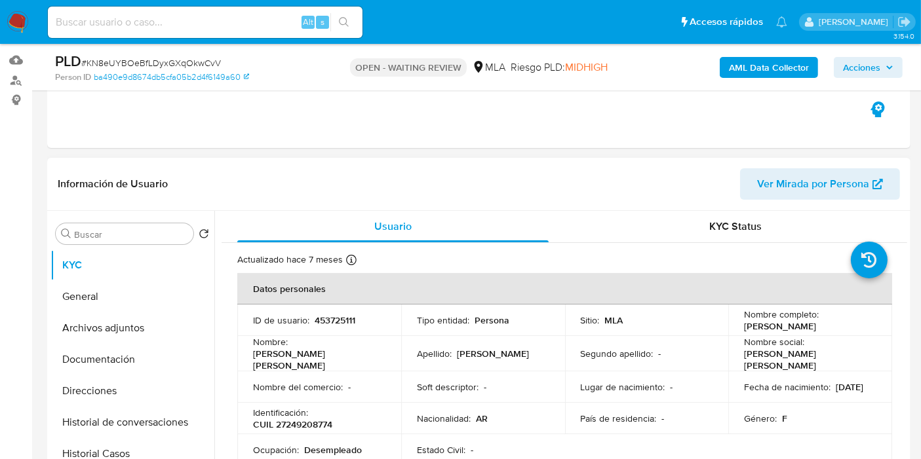
scroll to position [218, 0]
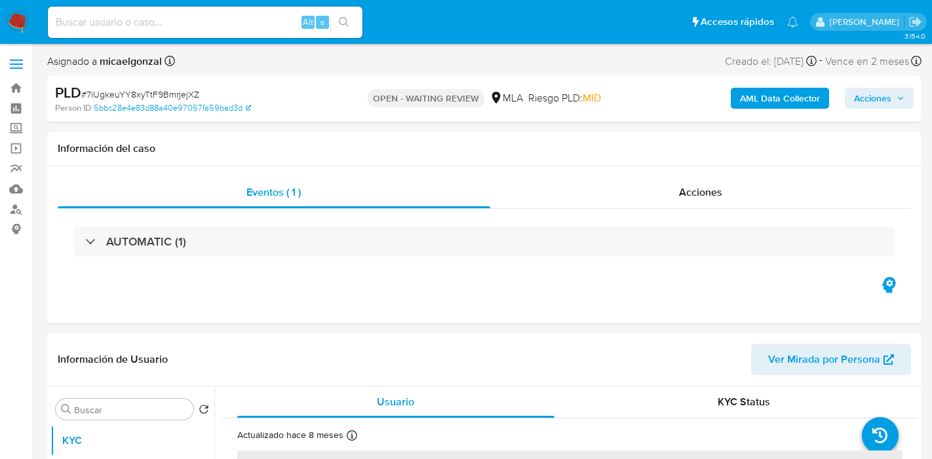
select select "10"
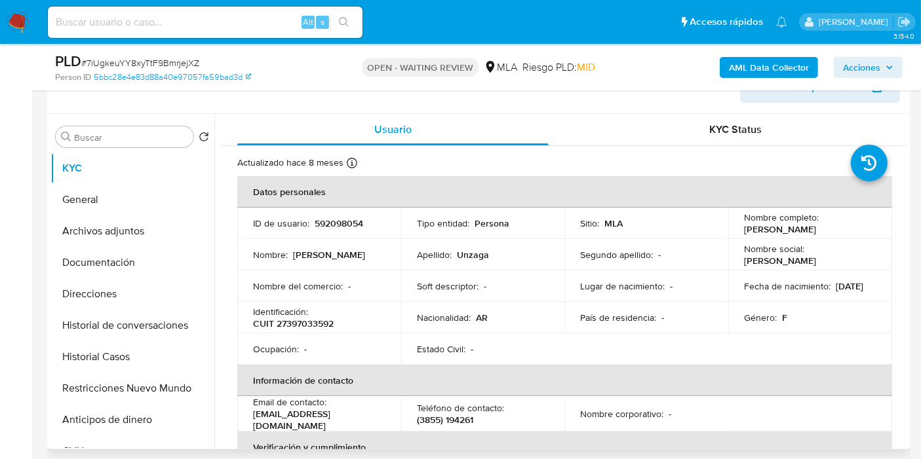
scroll to position [291, 0]
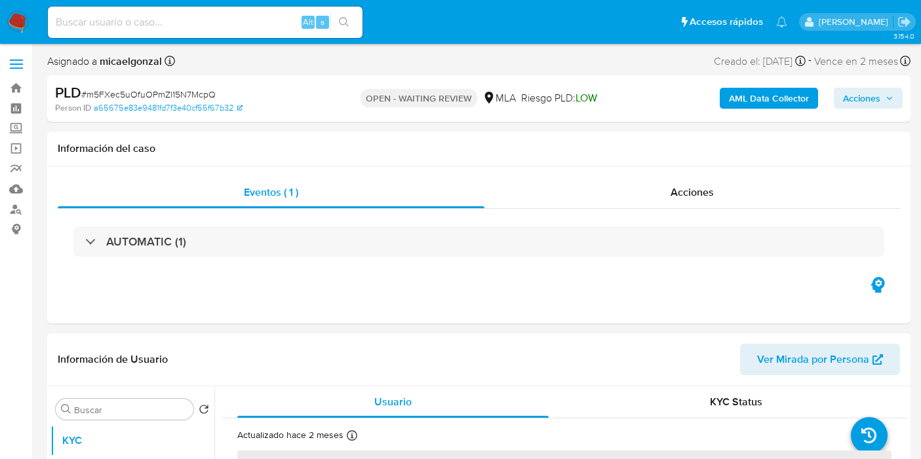
select select "10"
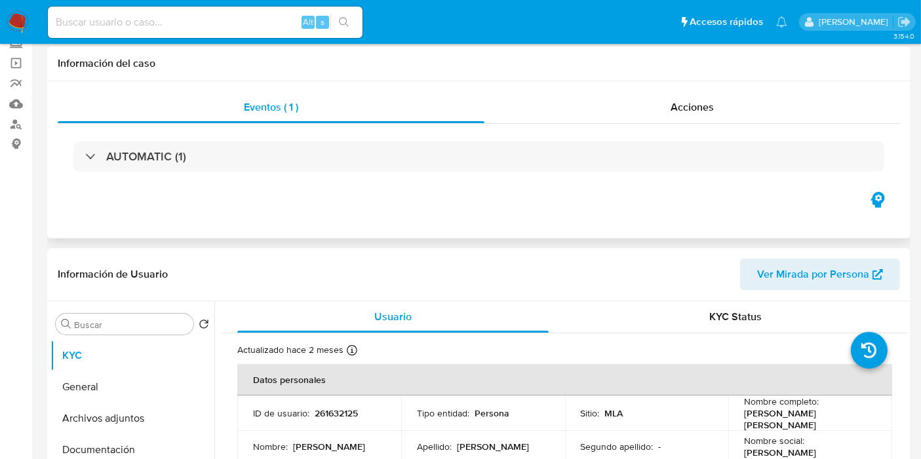
scroll to position [291, 0]
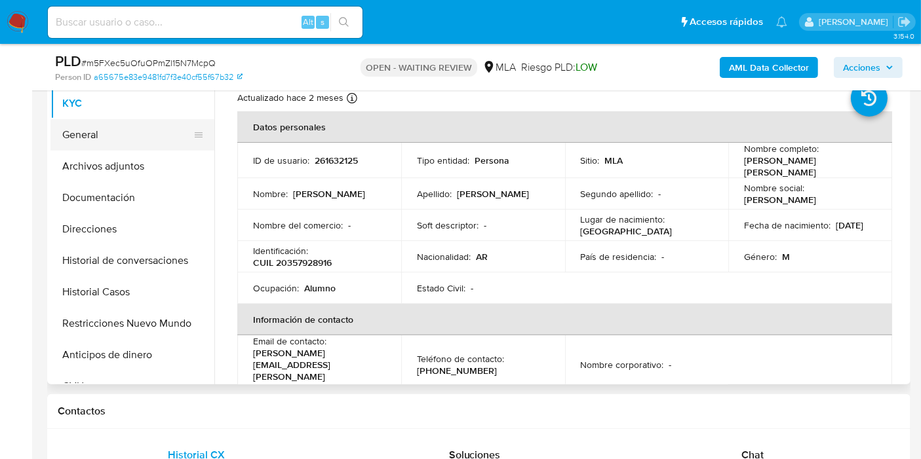
click at [118, 142] on button "General" at bounding box center [126, 134] width 153 height 31
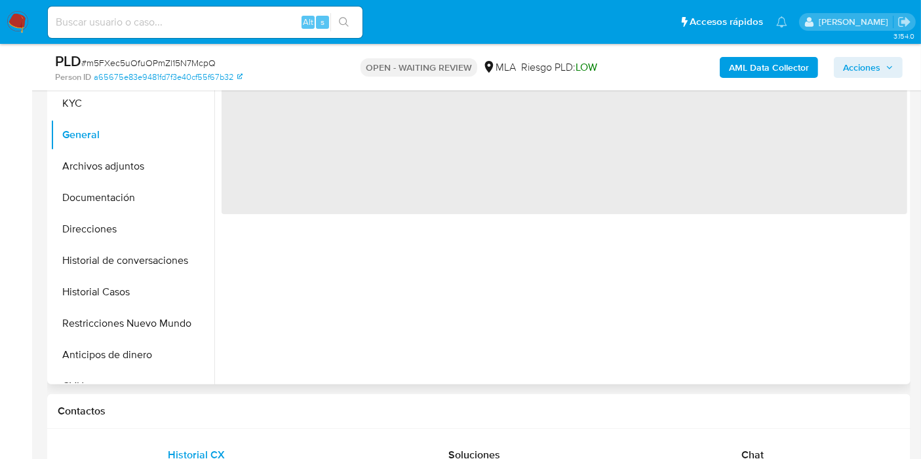
scroll to position [145, 0]
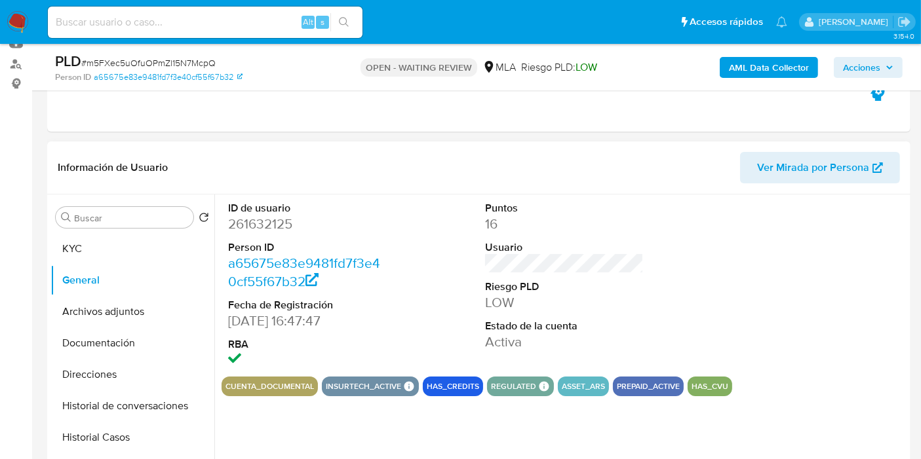
click at [278, 225] on dd "261632125" at bounding box center [307, 224] width 159 height 18
copy dd "261632125"
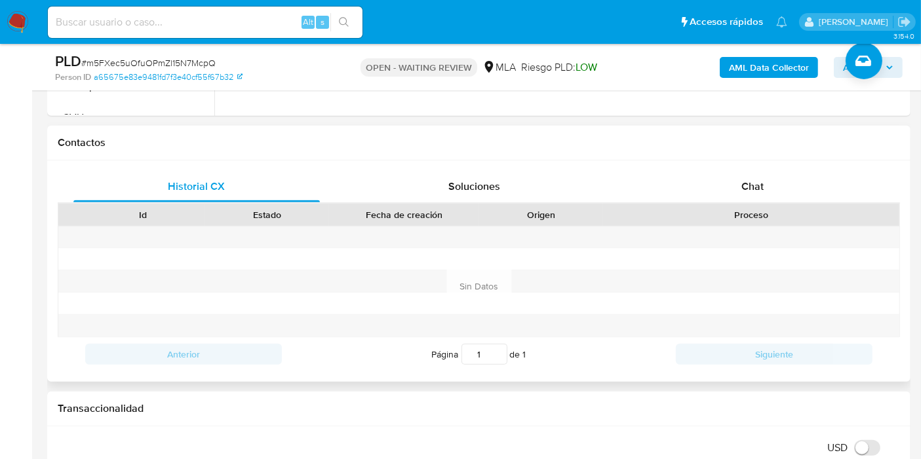
scroll to position [582, 0]
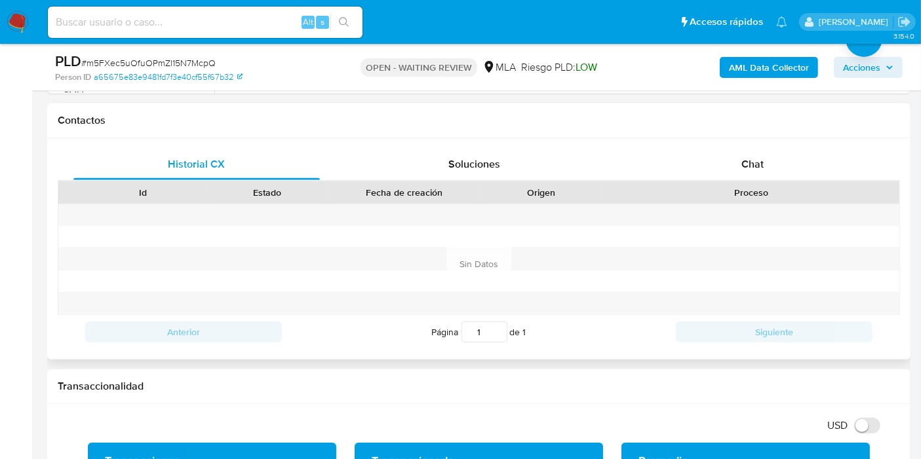
click at [706, 201] on div "Proceso" at bounding box center [751, 192] width 296 height 22
click at [734, 155] on div "Chat" at bounding box center [752, 164] width 246 height 31
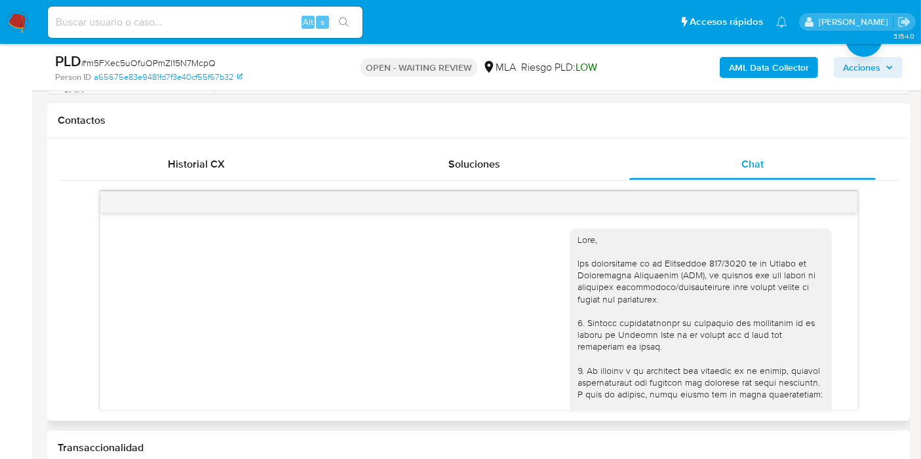
scroll to position [690, 0]
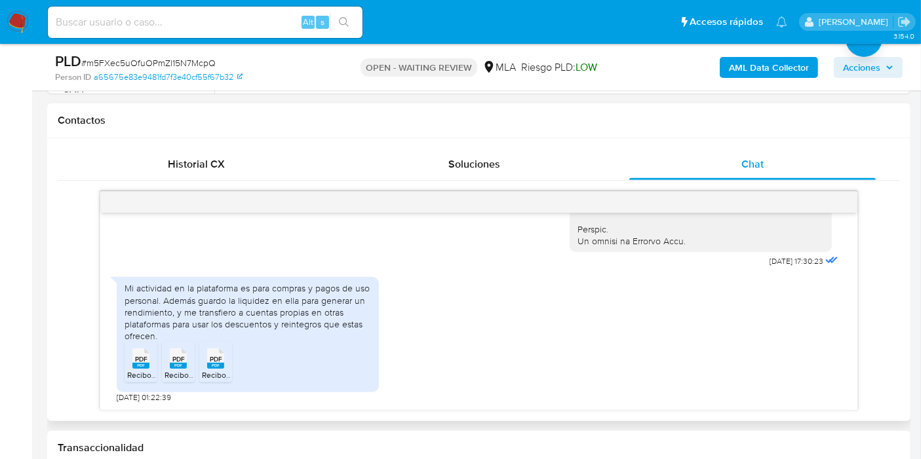
click at [138, 360] on span "PDF" at bounding box center [141, 359] width 12 height 9
click at [181, 355] on span "PDF" at bounding box center [178, 359] width 12 height 9
click at [221, 355] on span "PDF" at bounding box center [216, 359] width 12 height 9
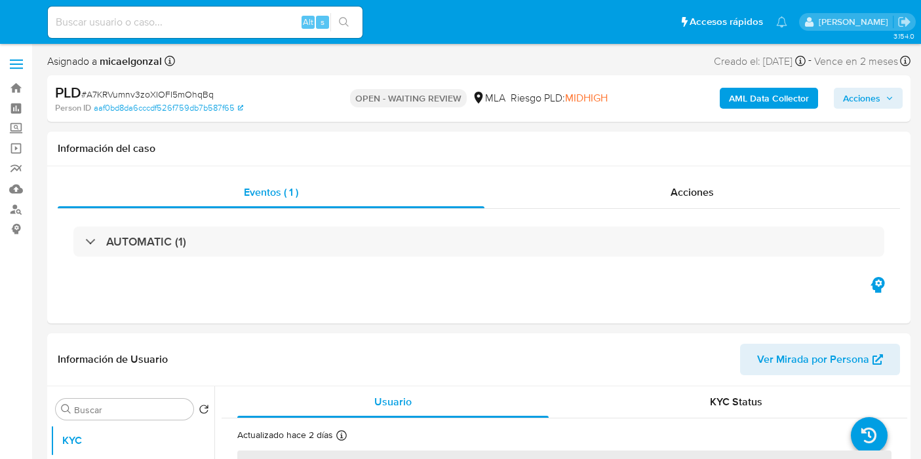
select select "10"
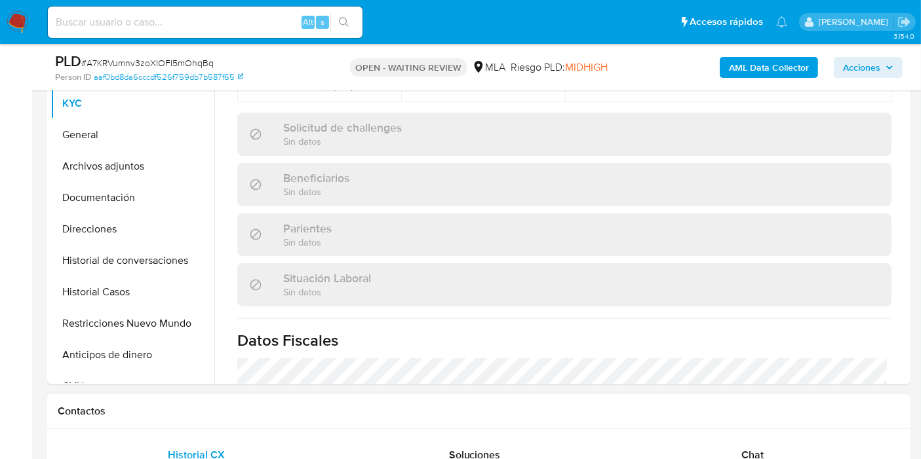
scroll to position [582, 0]
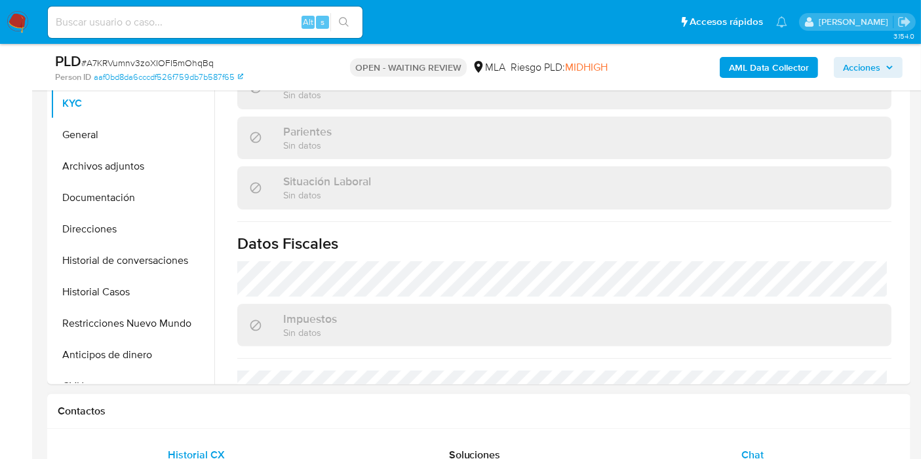
click at [740, 440] on div "Chat" at bounding box center [752, 455] width 246 height 31
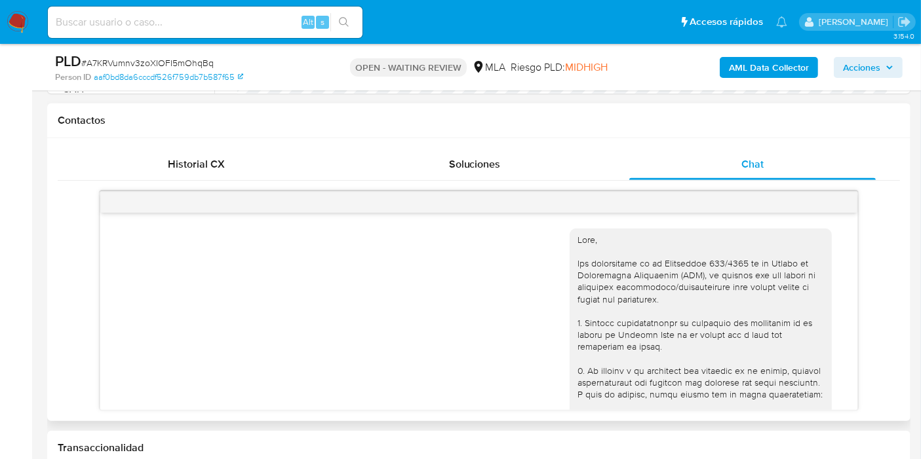
scroll to position [670, 0]
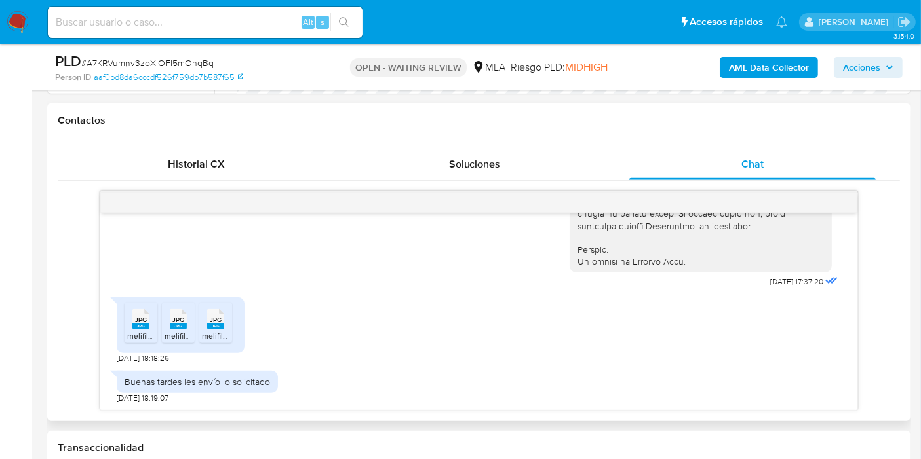
click at [145, 324] on rect at bounding box center [140, 327] width 17 height 6
click at [162, 324] on li "JPG JPG melifile5812733791018025581.jpg" at bounding box center [178, 323] width 33 height 41
click at [225, 330] on span "melifile2977130980422163540.jpg" at bounding box center [262, 335] width 121 height 11
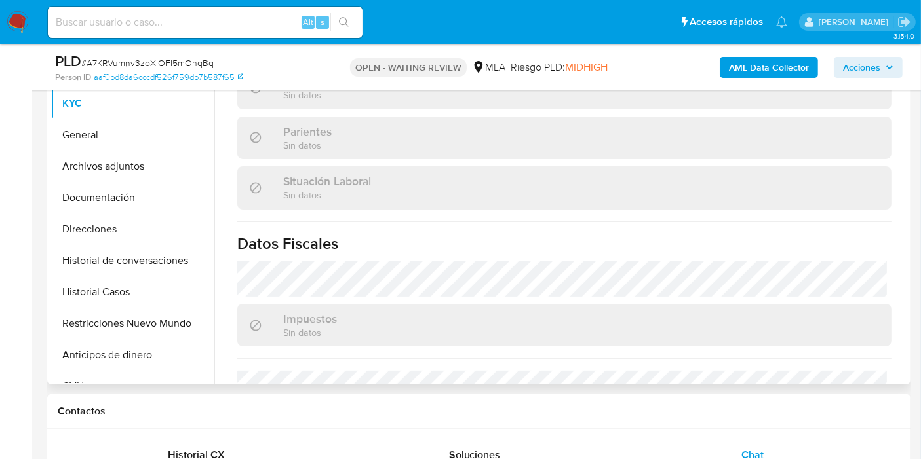
scroll to position [291, 0]
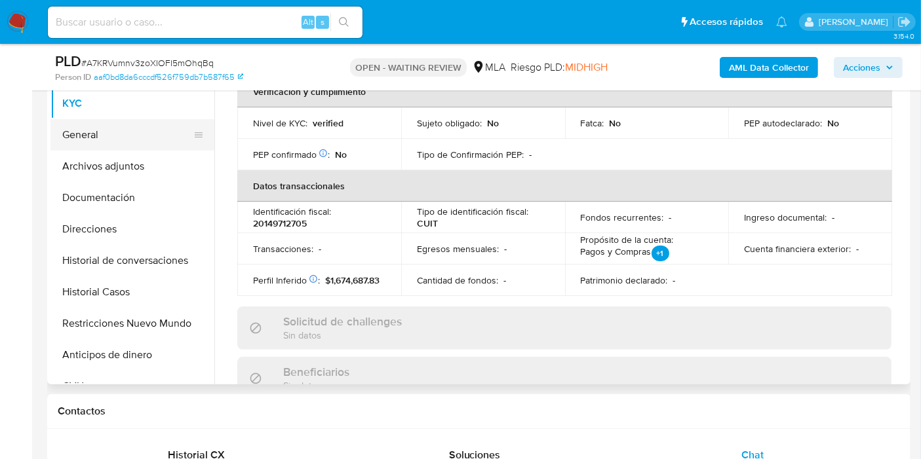
click at [91, 147] on button "General" at bounding box center [126, 134] width 153 height 31
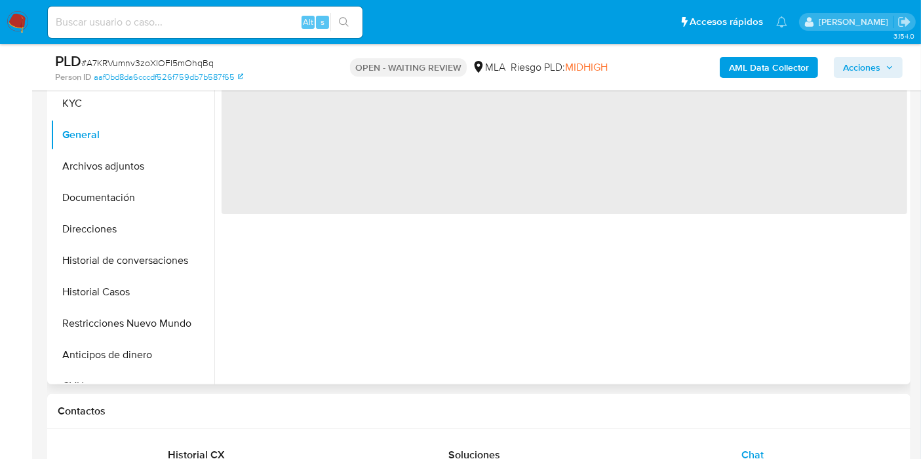
scroll to position [145, 0]
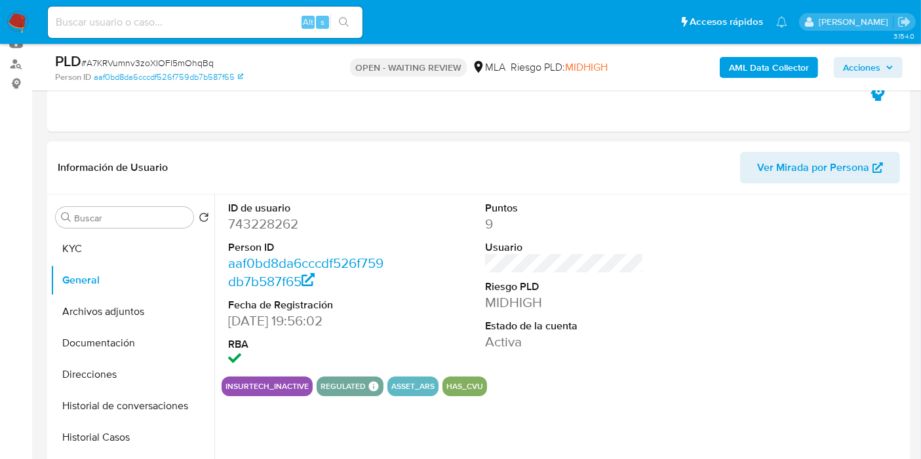
click at [263, 225] on dd "743228262" at bounding box center [307, 224] width 159 height 18
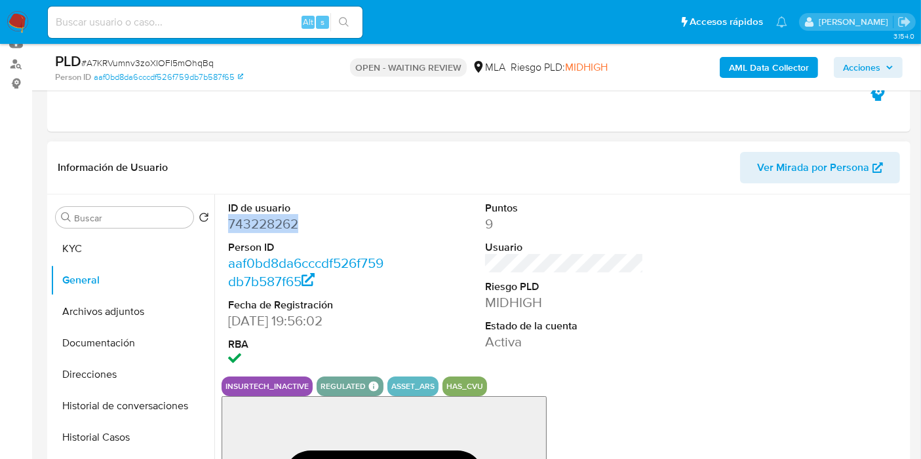
copy dd "743228262"
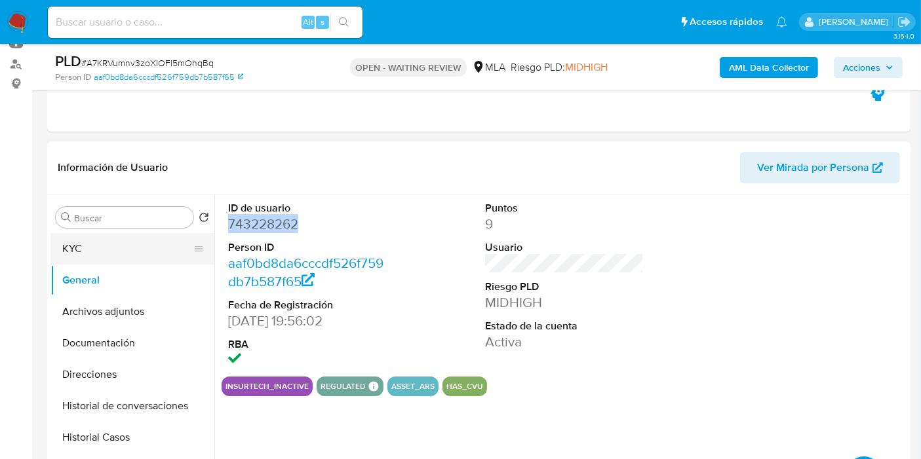
click at [90, 259] on button "KYC" at bounding box center [126, 248] width 153 height 31
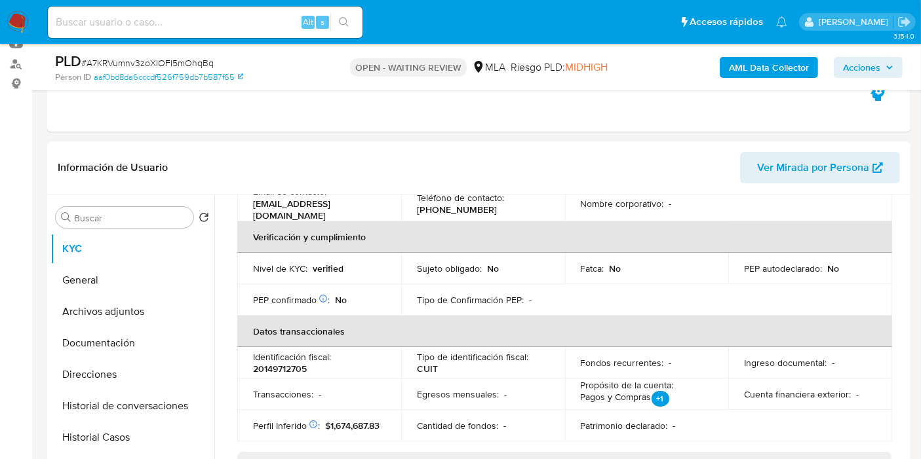
scroll to position [0, 0]
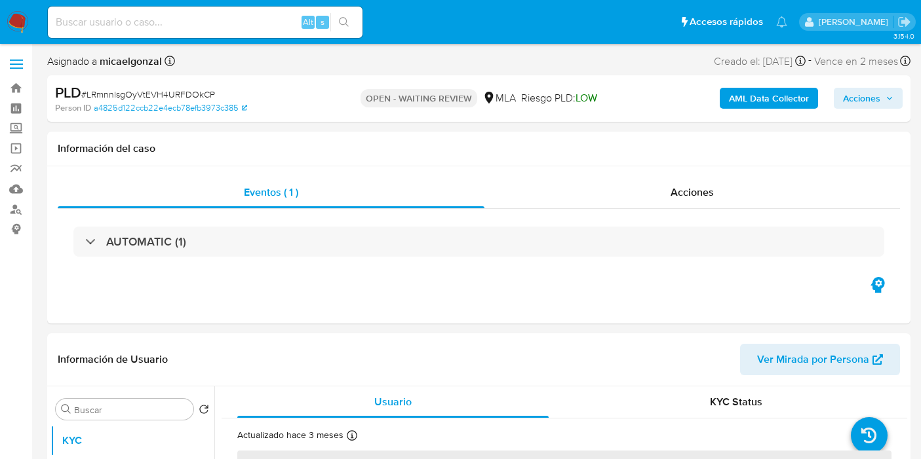
select select "10"
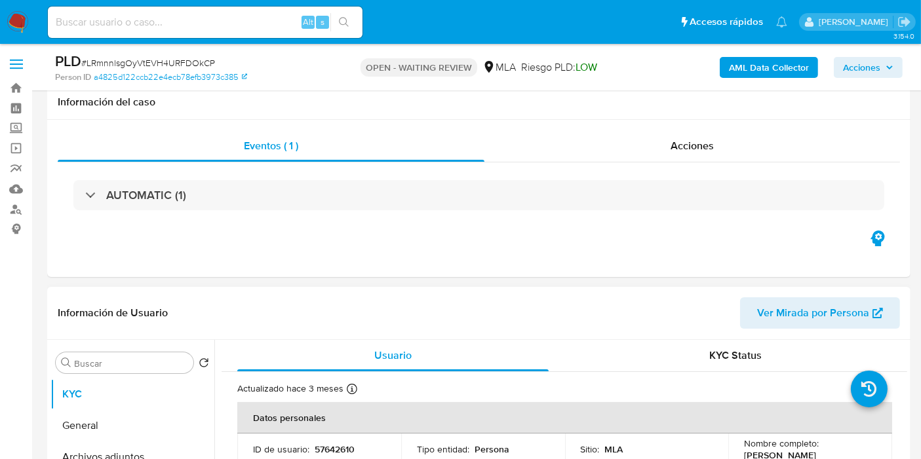
scroll to position [145, 0]
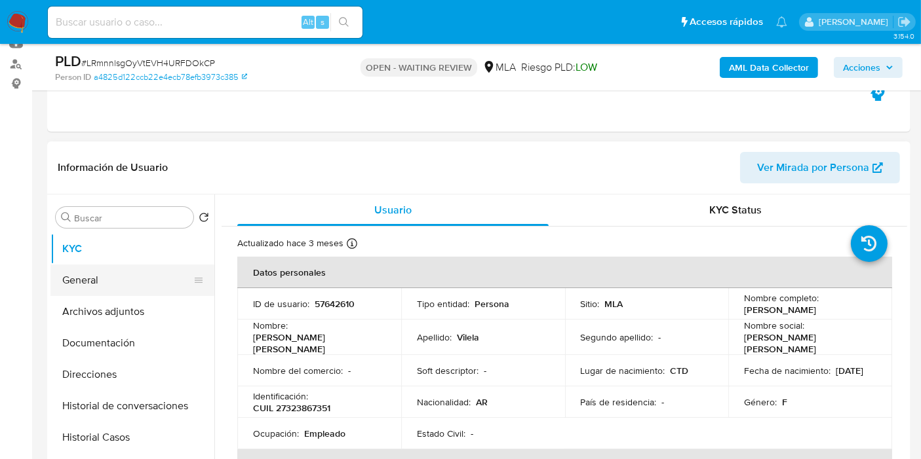
click at [137, 271] on button "General" at bounding box center [126, 280] width 153 height 31
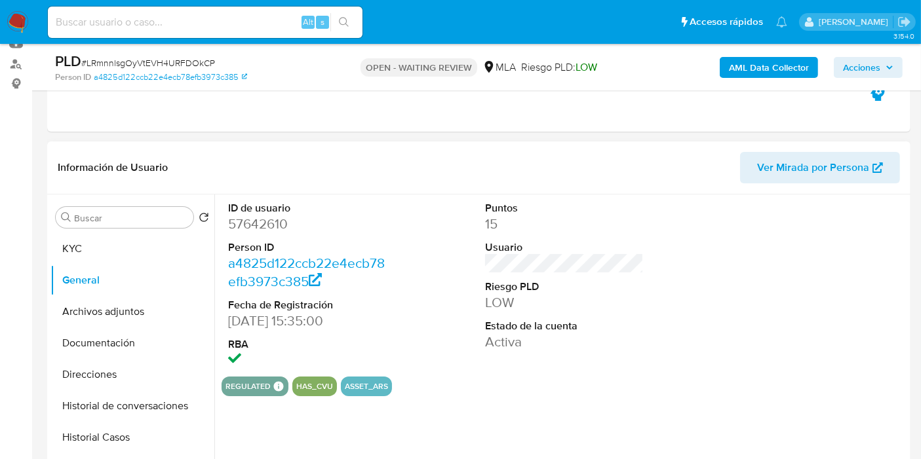
click at [271, 230] on dd "57642610" at bounding box center [307, 224] width 159 height 18
copy dd "57642610"
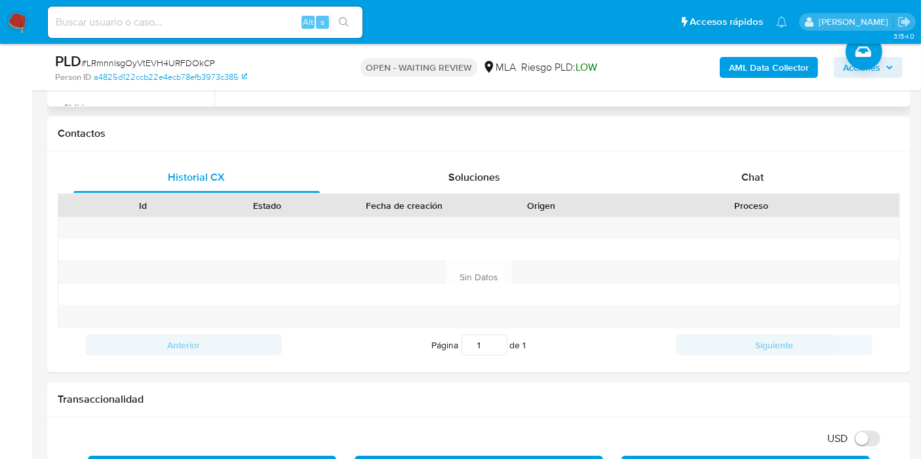
scroll to position [655, 0]
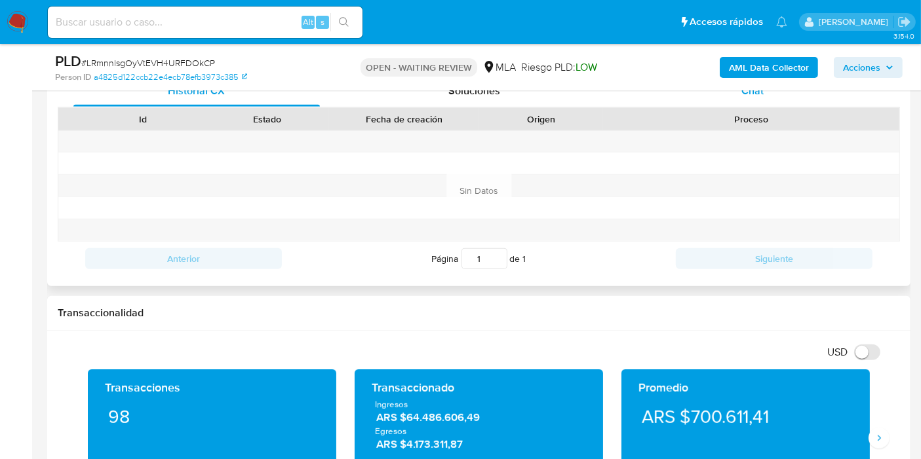
click at [753, 92] on span "Chat" at bounding box center [752, 90] width 22 height 15
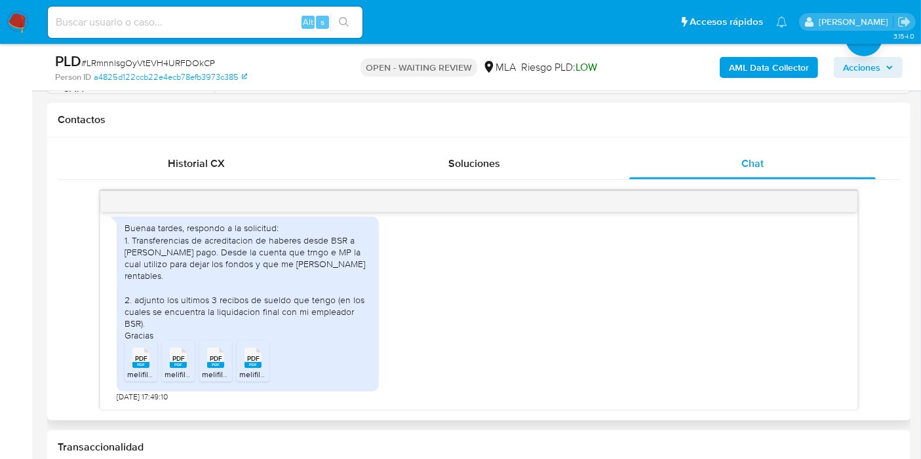
scroll to position [582, 0]
click at [140, 355] on span "PDF" at bounding box center [141, 359] width 12 height 9
click at [174, 360] on span "PDF" at bounding box center [178, 359] width 12 height 9
click at [226, 362] on div "PDF PDF" at bounding box center [216, 358] width 28 height 26
click at [249, 355] on span "PDF" at bounding box center [253, 359] width 12 height 9
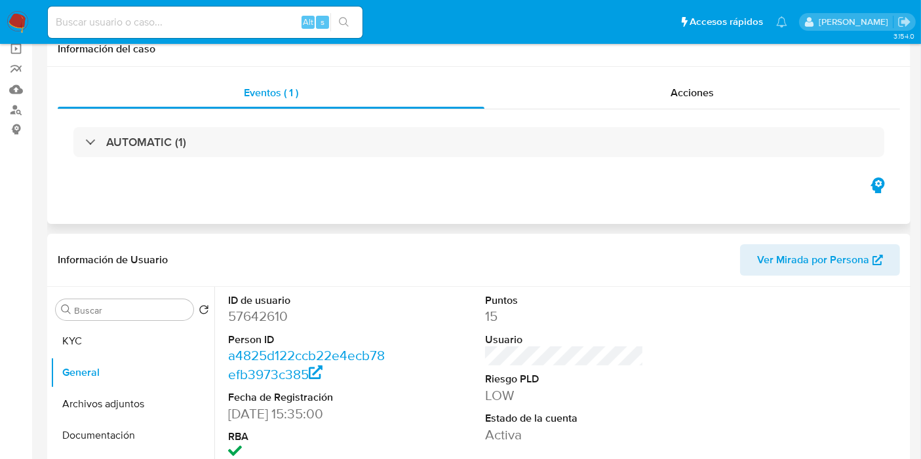
scroll to position [0, 0]
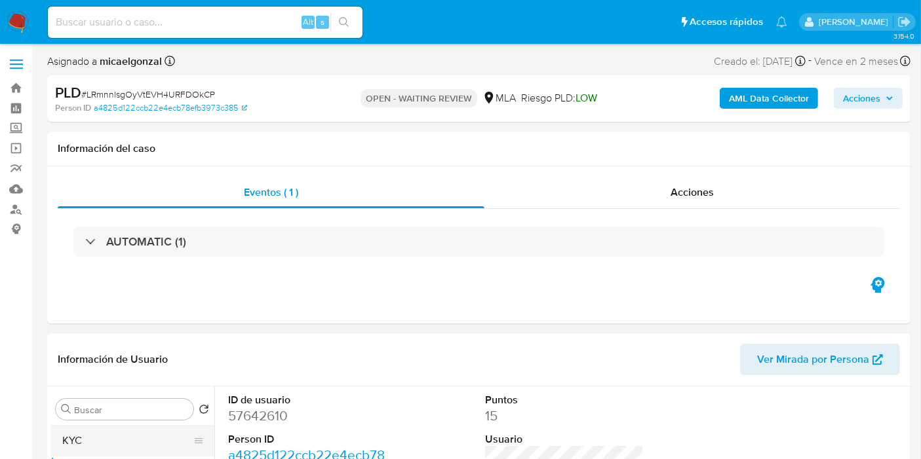
click at [93, 432] on button "KYC" at bounding box center [126, 440] width 153 height 31
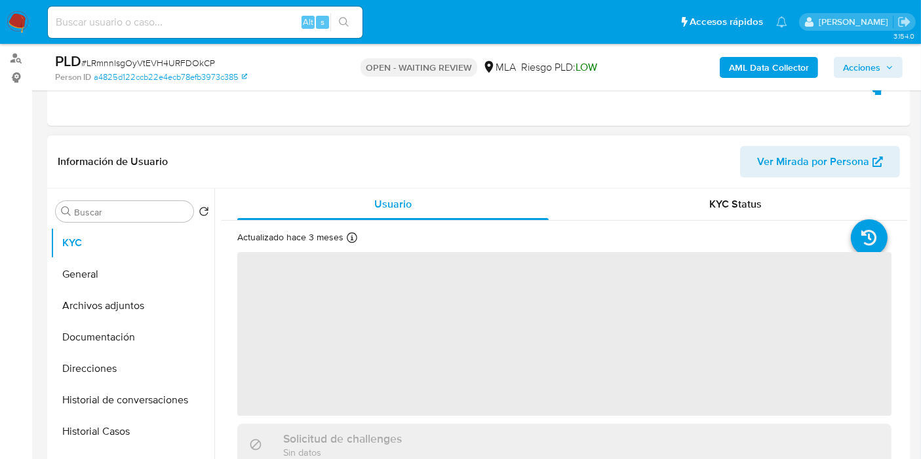
scroll to position [291, 0]
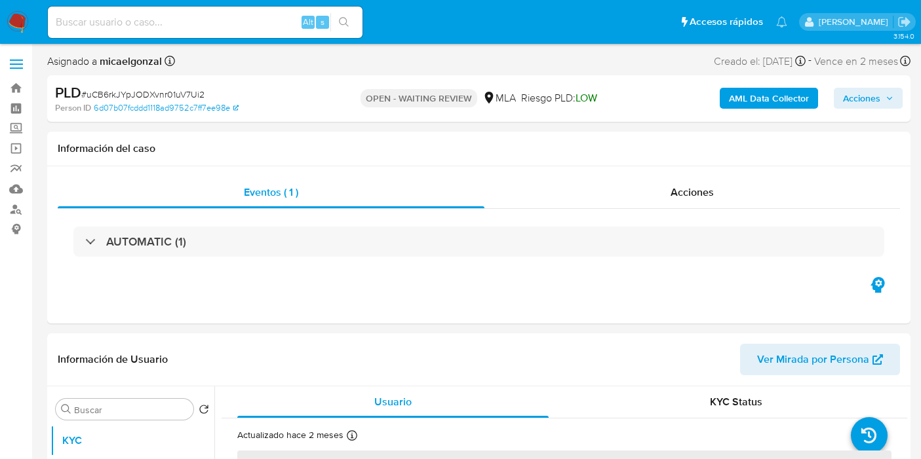
select select "10"
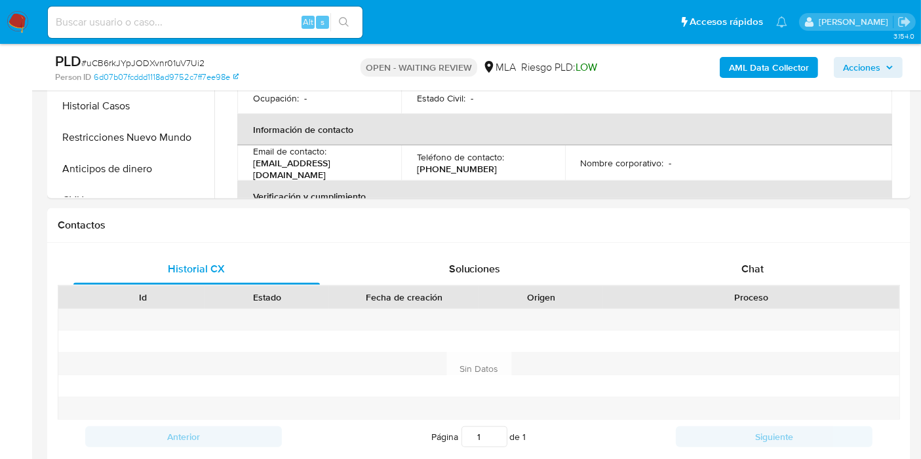
scroll to position [655, 0]
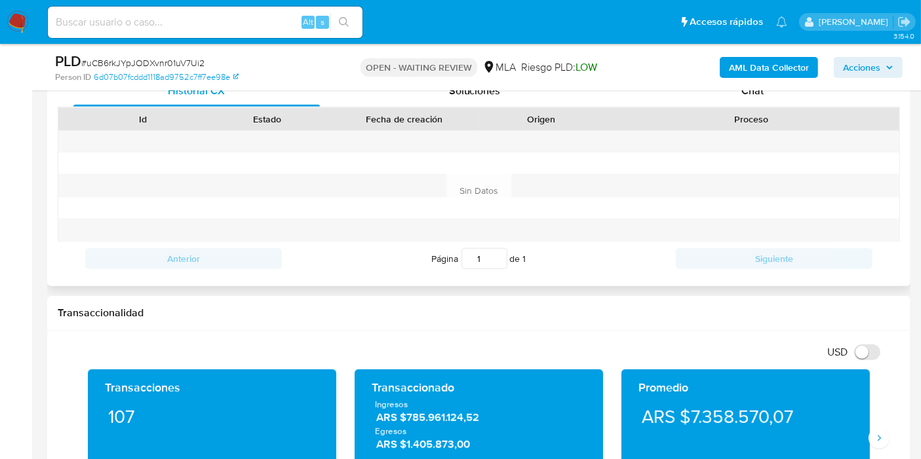
drag, startPoint x: 797, startPoint y: 100, endPoint x: 776, endPoint y: 115, distance: 25.4
click at [797, 100] on div "Chat" at bounding box center [752, 90] width 246 height 31
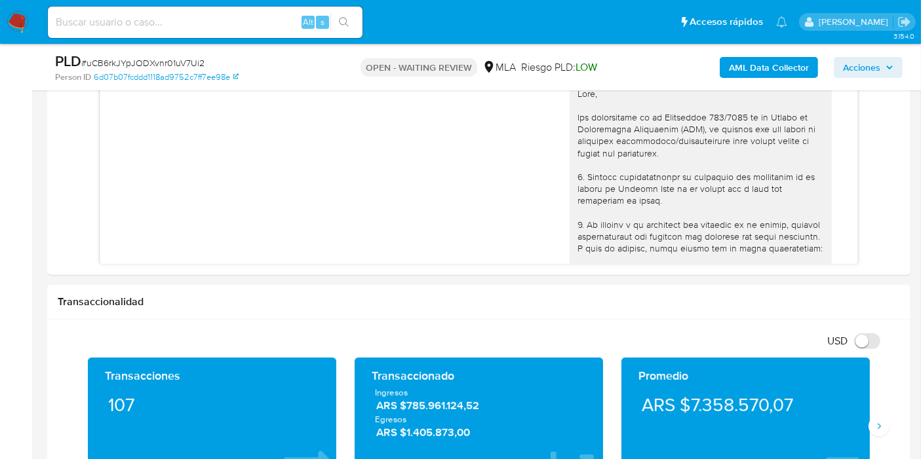
scroll to position [694, 0]
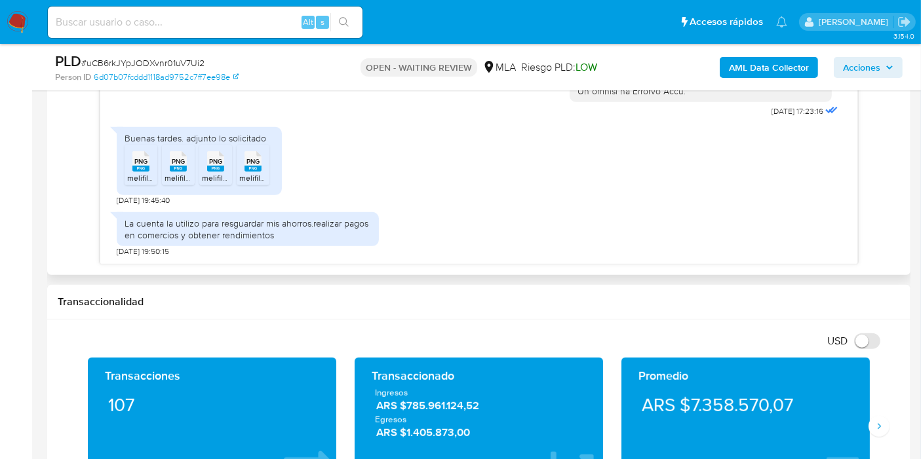
click at [142, 164] on span "PNG" at bounding box center [140, 161] width 13 height 9
click at [170, 168] on rect at bounding box center [178, 169] width 17 height 6
click at [208, 166] on rect at bounding box center [215, 169] width 17 height 6
click at [259, 162] on span "PNG" at bounding box center [252, 161] width 13 height 9
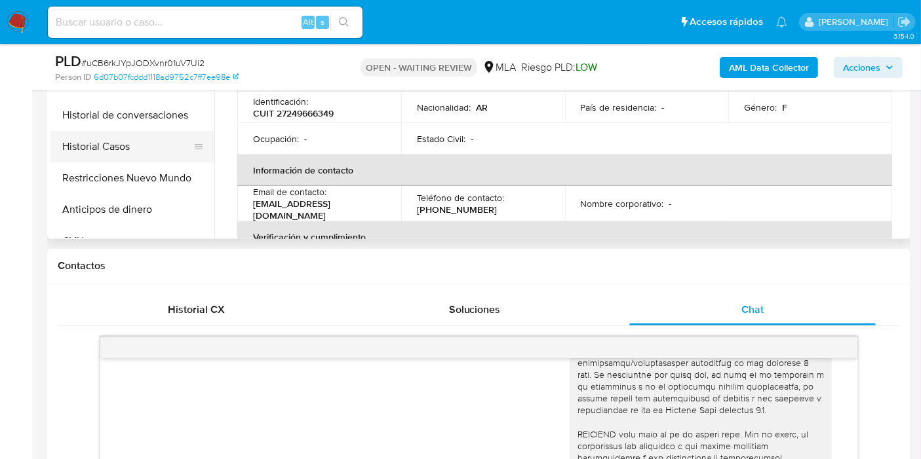
scroll to position [218, 0]
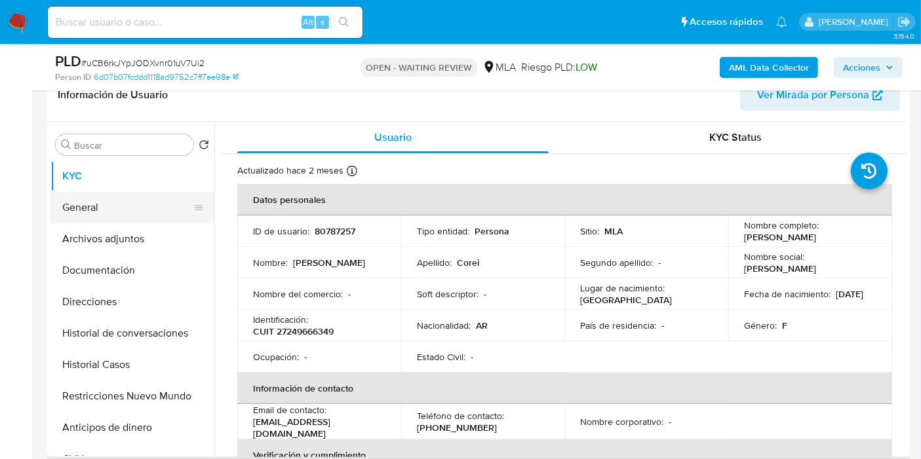
click at [109, 214] on button "General" at bounding box center [126, 207] width 153 height 31
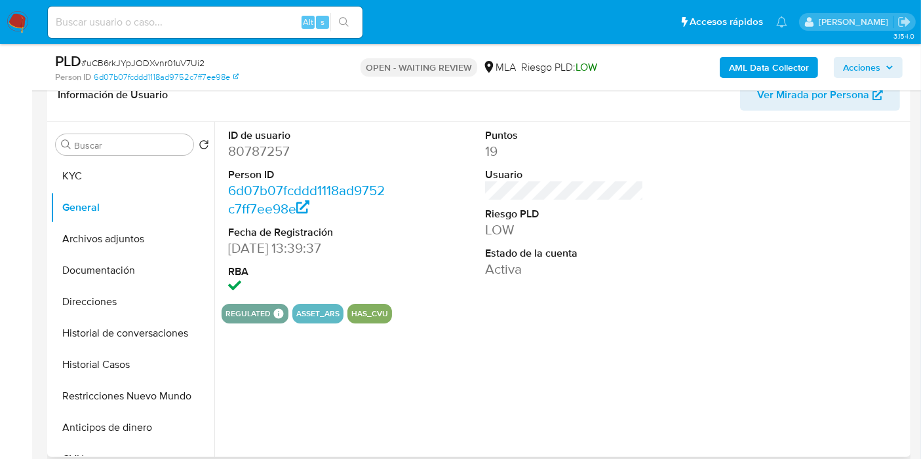
click at [278, 154] on dd "80787257" at bounding box center [307, 151] width 159 height 18
copy dd "80787257"
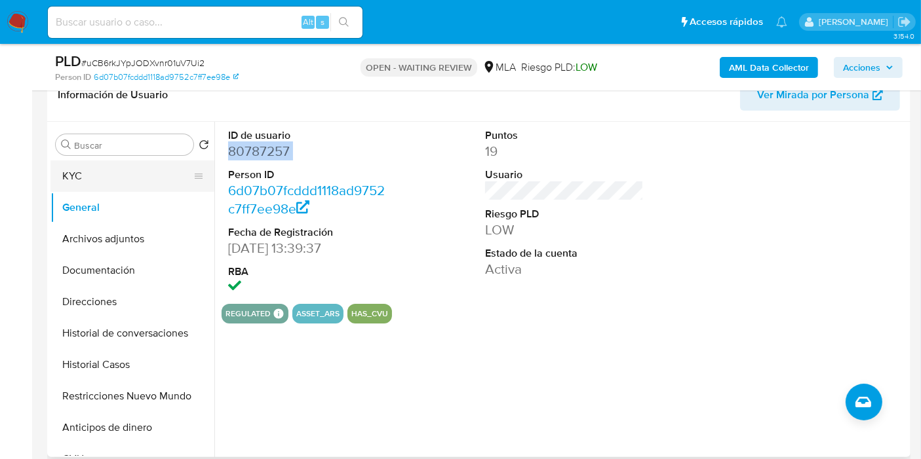
click at [149, 186] on button "KYC" at bounding box center [126, 176] width 153 height 31
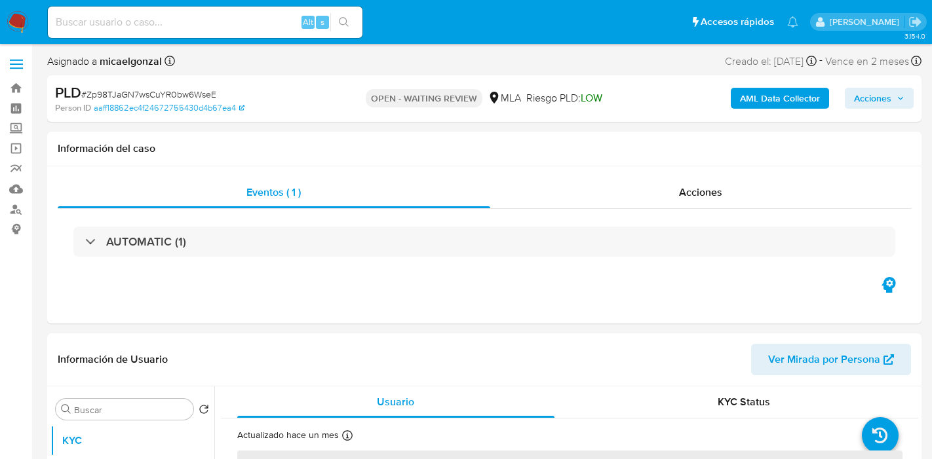
select select "10"
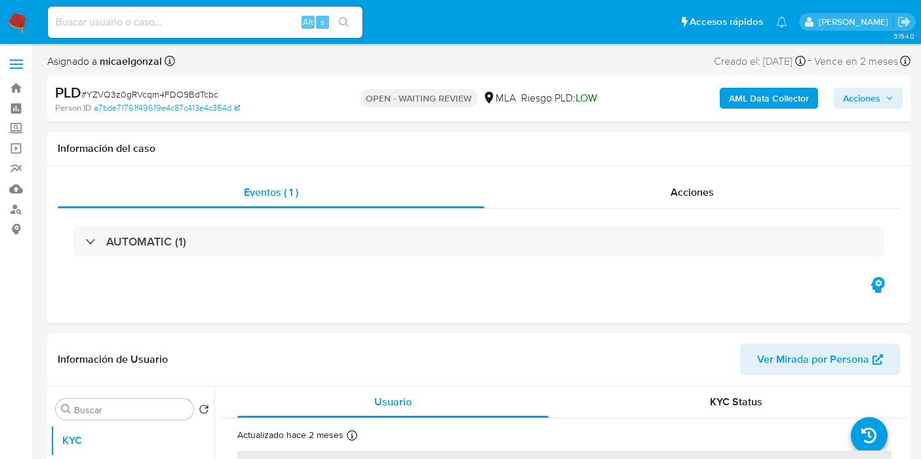
select select "10"
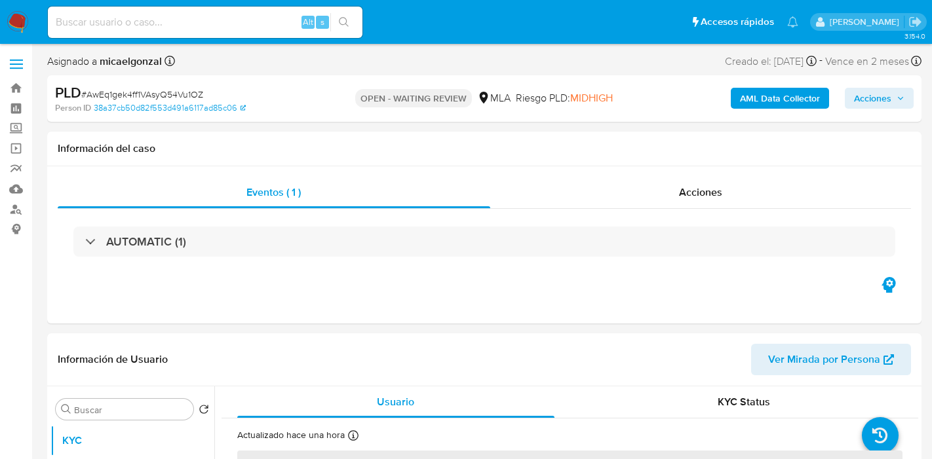
select select "10"
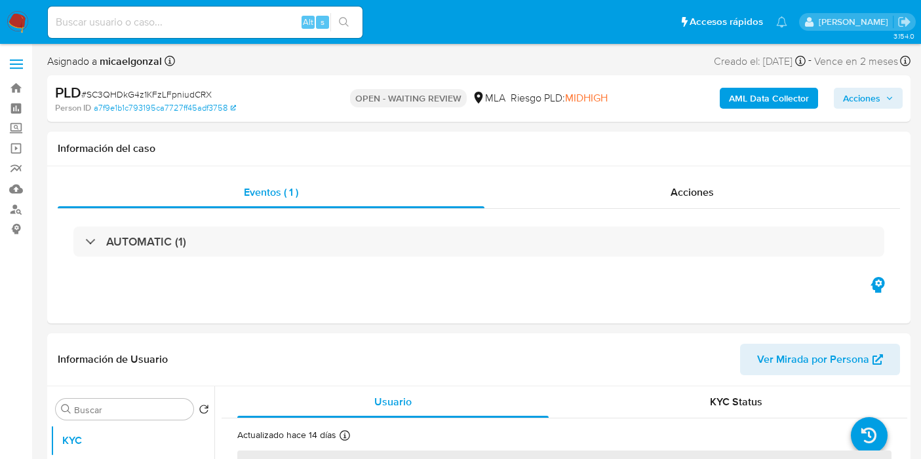
select select "10"
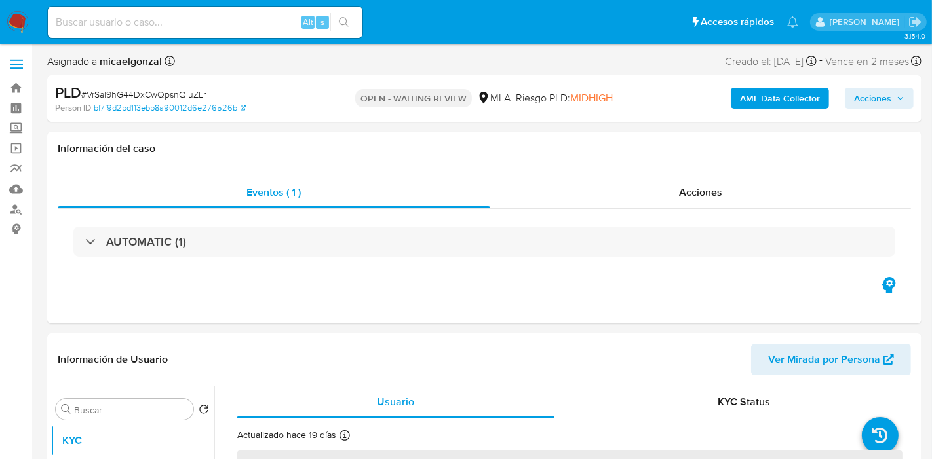
select select "10"
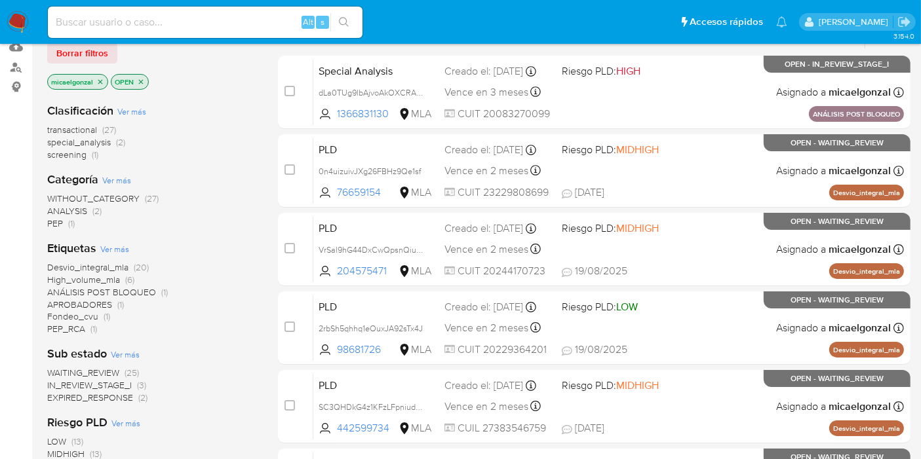
scroll to position [145, 0]
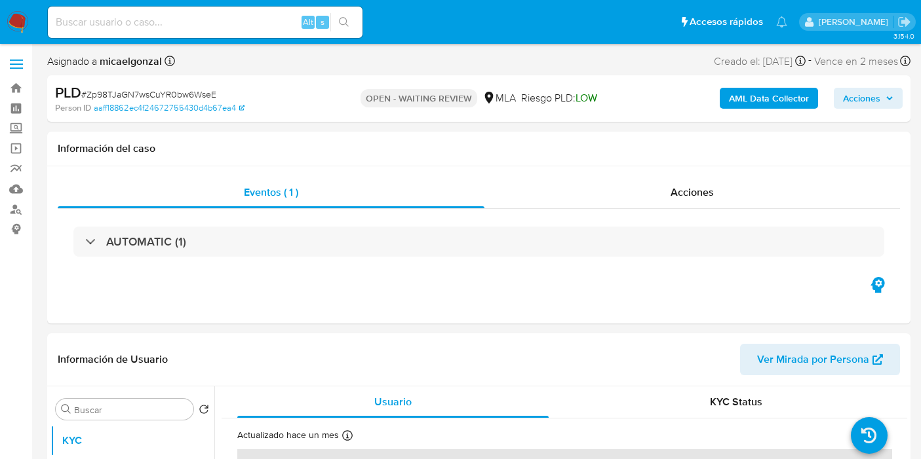
select select "10"
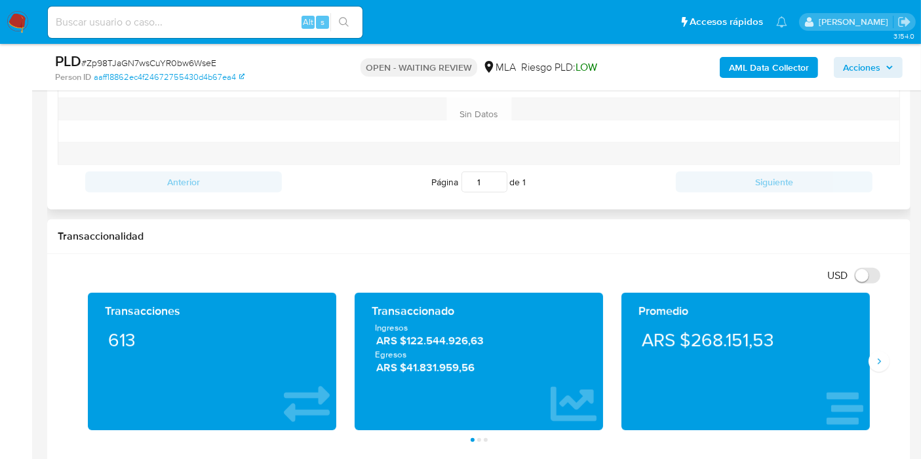
scroll to position [655, 0]
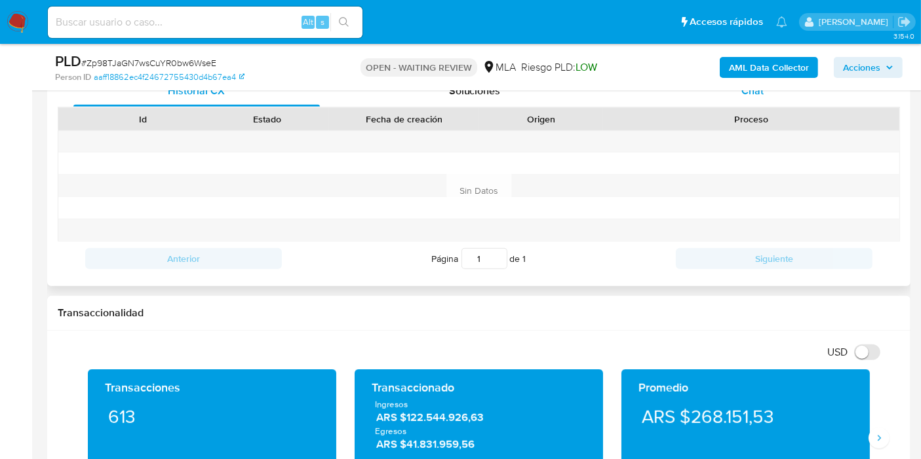
click at [805, 98] on div "Chat" at bounding box center [752, 90] width 246 height 31
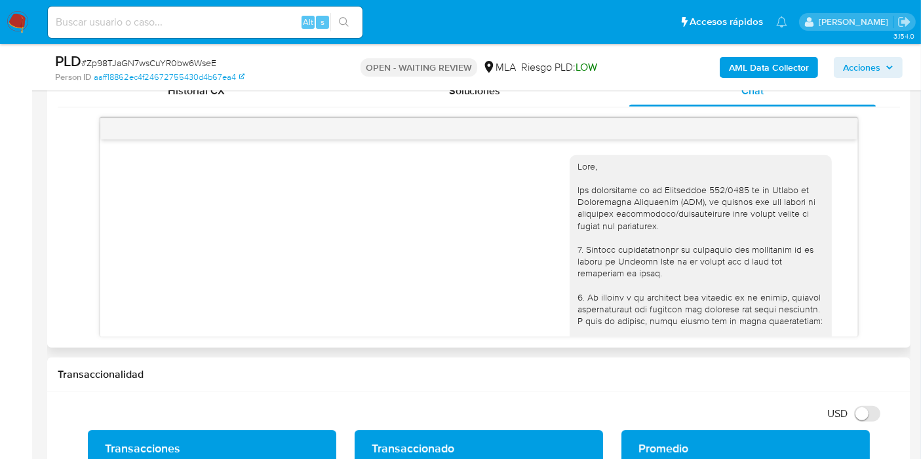
scroll to position [670, 0]
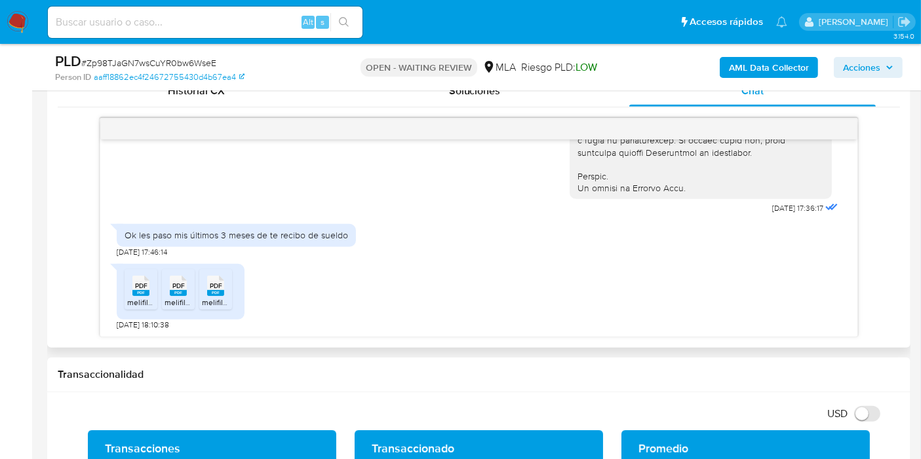
click at [138, 291] on rect at bounding box center [140, 293] width 17 height 6
click at [171, 290] on rect at bounding box center [178, 293] width 17 height 6
click at [217, 288] on span "PDF" at bounding box center [216, 286] width 12 height 9
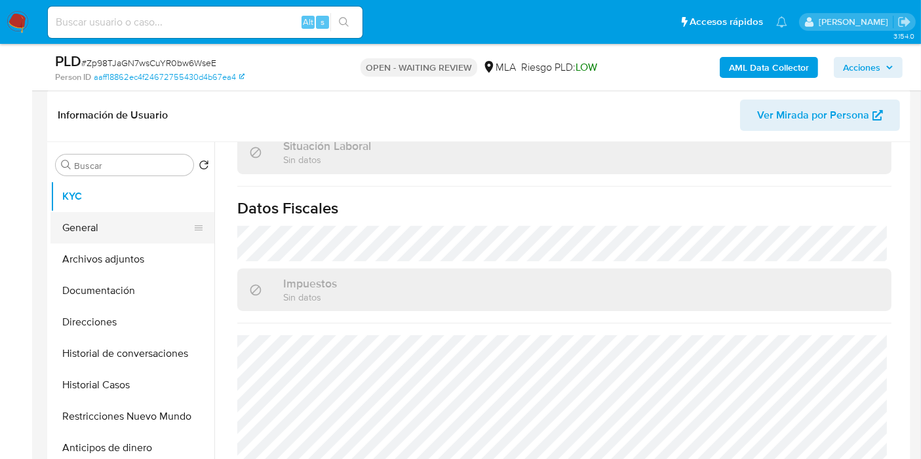
scroll to position [145, 0]
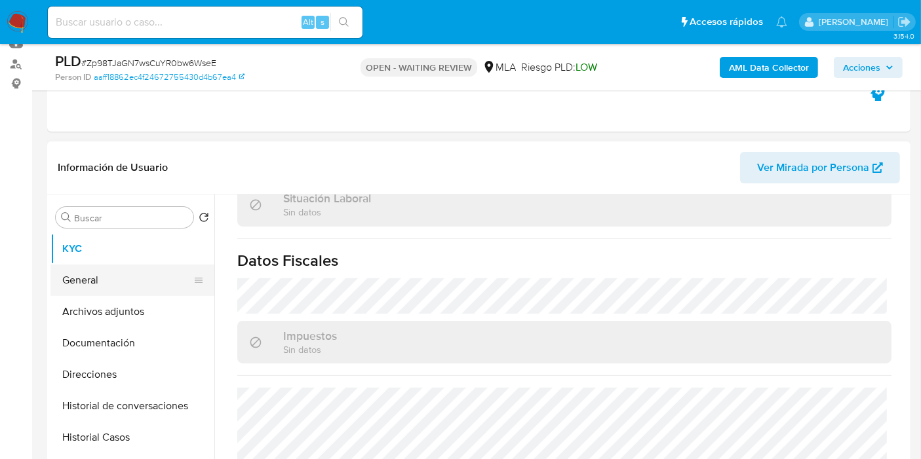
click at [101, 287] on button "General" at bounding box center [126, 280] width 153 height 31
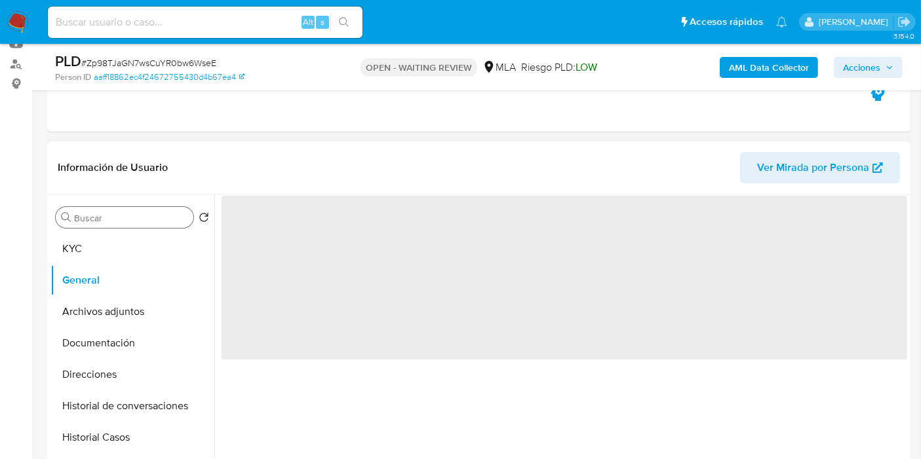
scroll to position [0, 0]
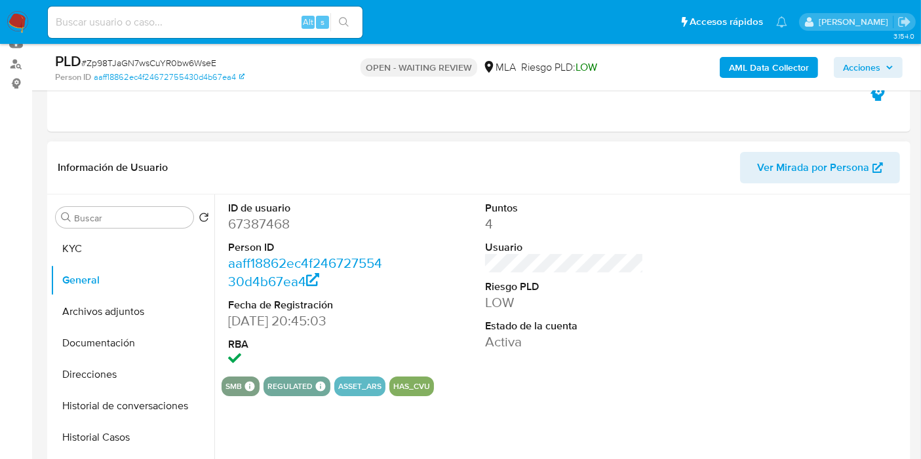
click at [281, 231] on dd "67387468" at bounding box center [307, 224] width 159 height 18
copy dd "67387468"
click at [105, 235] on button "KYC" at bounding box center [126, 248] width 153 height 31
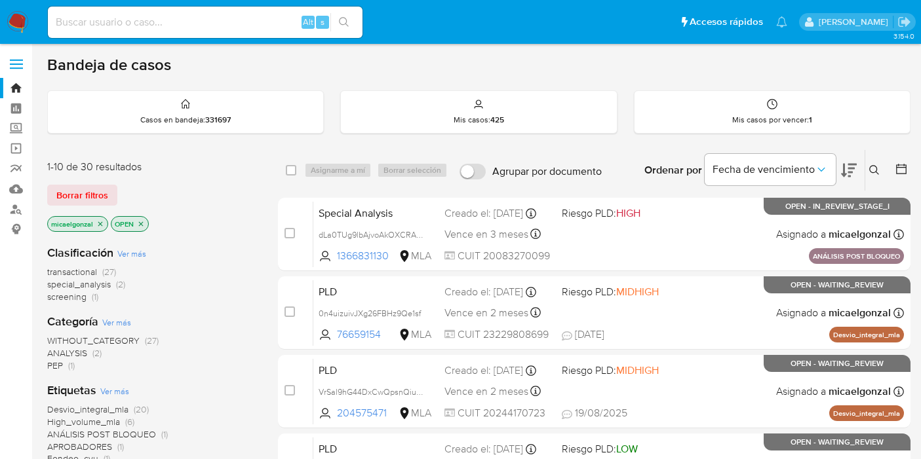
scroll to position [145, 0]
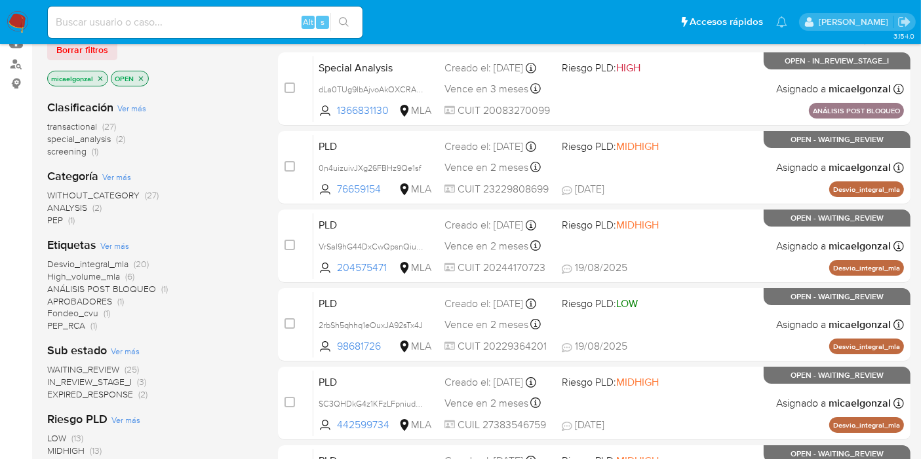
click at [20, 21] on img at bounding box center [18, 22] width 22 height 22
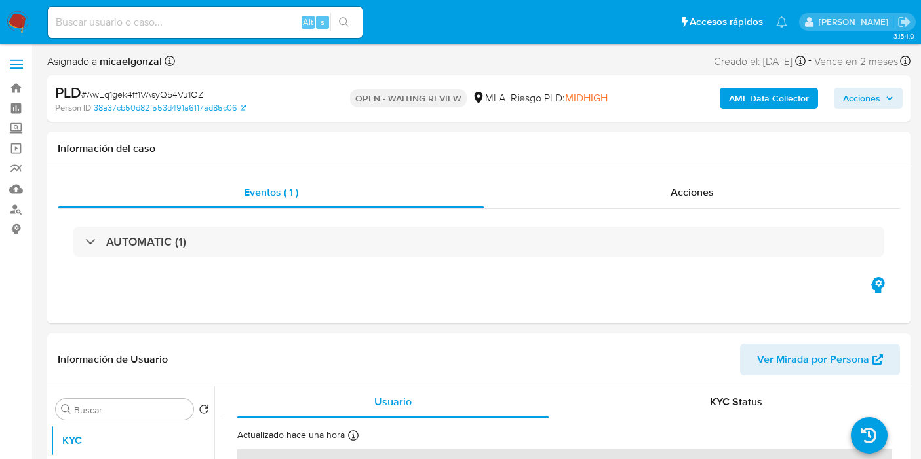
select select "10"
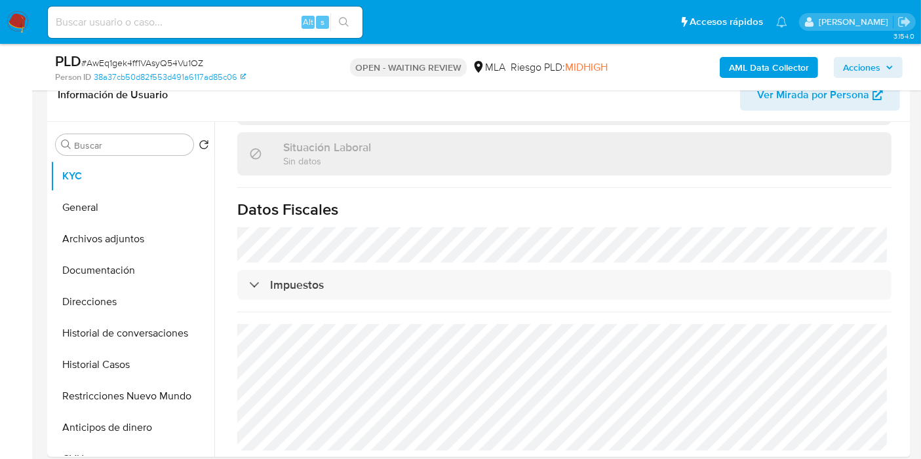
scroll to position [436, 0]
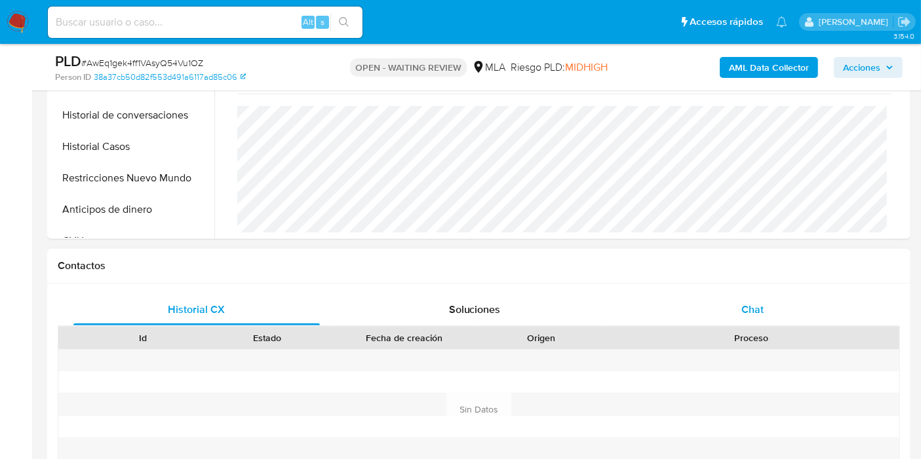
click at [786, 324] on div "Chat" at bounding box center [752, 309] width 246 height 31
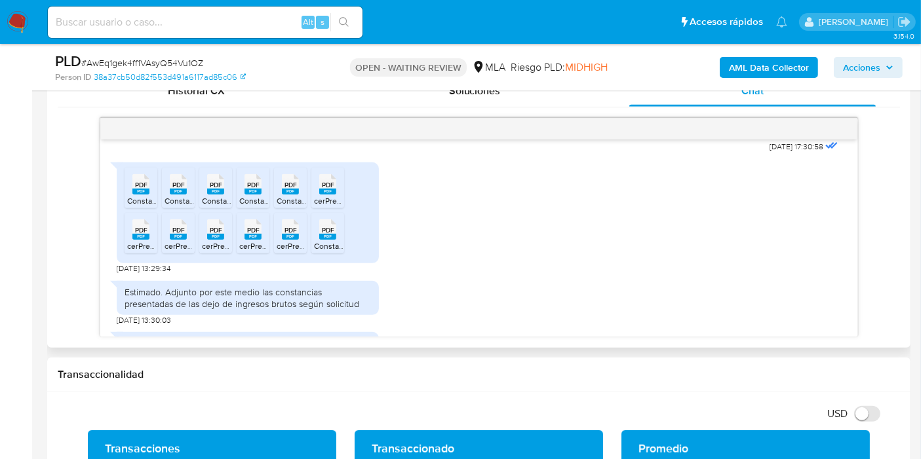
scroll to position [641, 0]
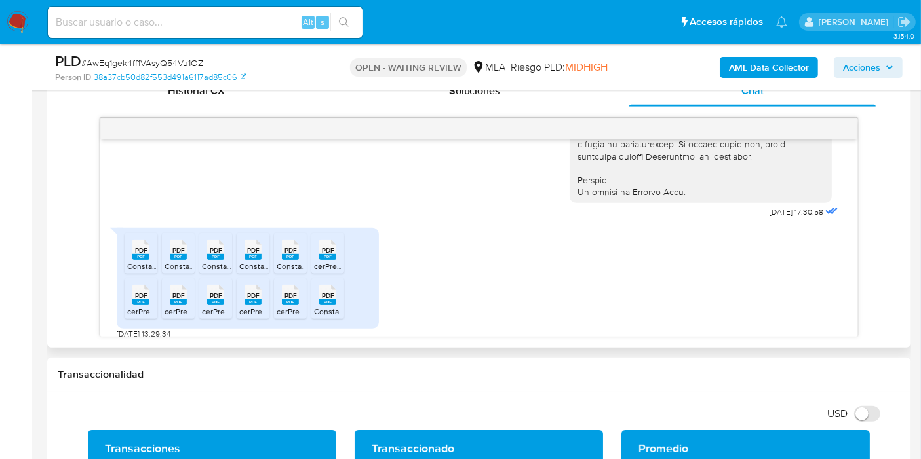
click at [140, 255] on span "PDF" at bounding box center [141, 250] width 12 height 9
click at [176, 255] on span "PDF" at bounding box center [178, 250] width 12 height 9
click at [149, 260] on icon at bounding box center [140, 250] width 17 height 20
click at [247, 260] on rect at bounding box center [252, 257] width 17 height 6
drag, startPoint x: 295, startPoint y: 274, endPoint x: 316, endPoint y: 280, distance: 22.0
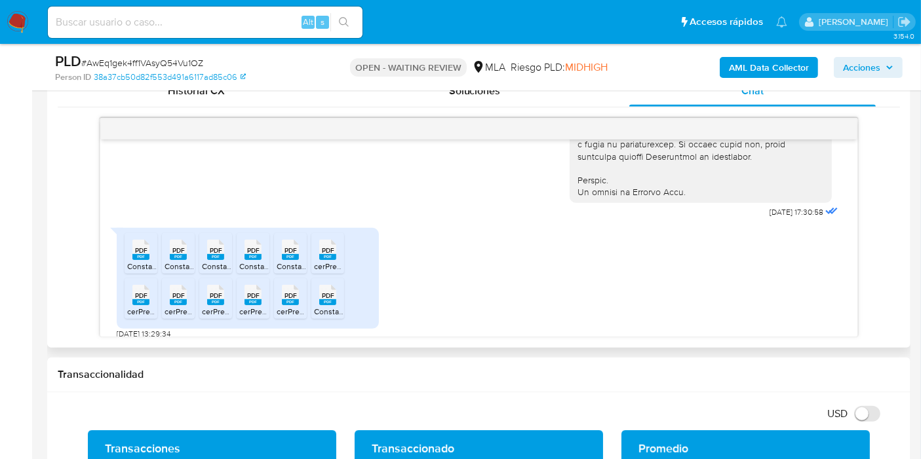
click at [296, 261] on div "PDF PDF" at bounding box center [290, 249] width 28 height 26
click at [328, 255] on span "PDF" at bounding box center [328, 250] width 12 height 9
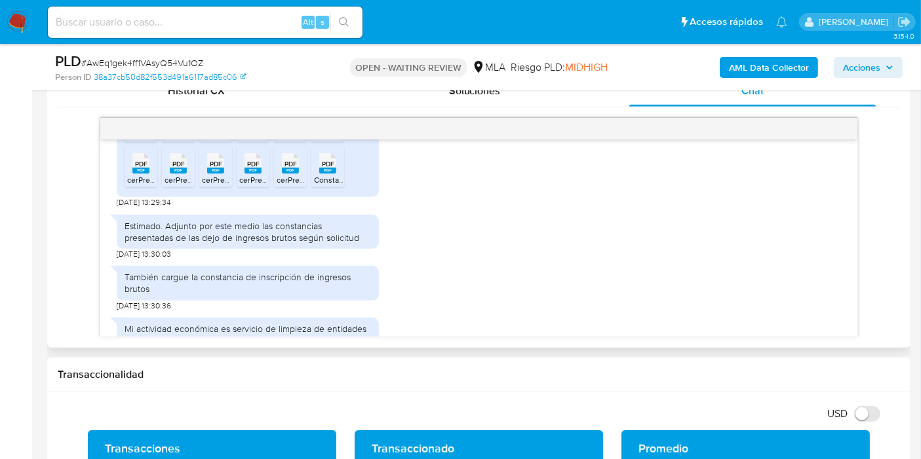
scroll to position [787, 0]
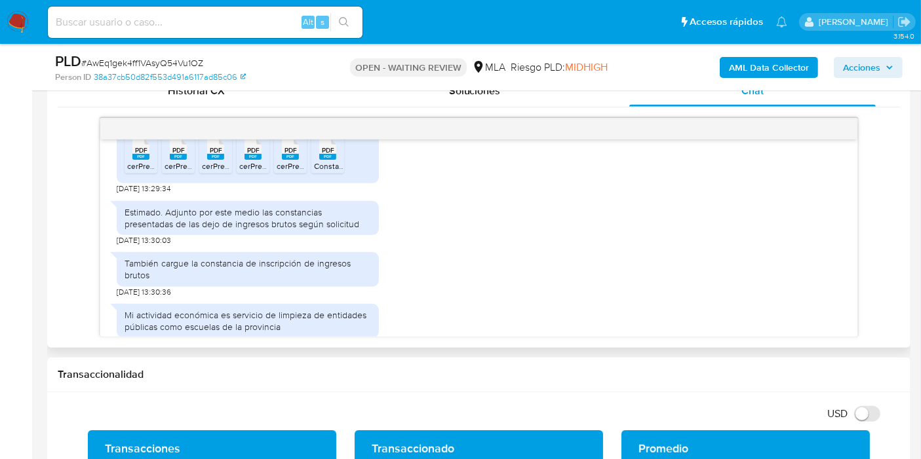
click at [140, 172] on span "cerPres3030006.pdf" at bounding box center [163, 166] width 72 height 11
click at [186, 160] on rect at bounding box center [178, 157] width 17 height 6
click at [225, 161] on div "PDF PDF" at bounding box center [216, 149] width 28 height 26
click at [259, 160] on rect at bounding box center [252, 157] width 17 height 6
click at [288, 155] on span "PDF" at bounding box center [290, 150] width 12 height 9
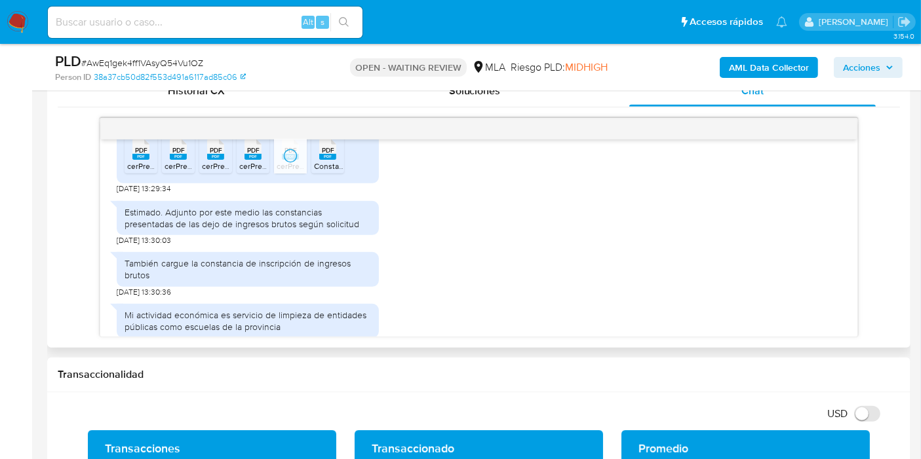
click at [331, 155] on span "PDF" at bounding box center [328, 150] width 12 height 9
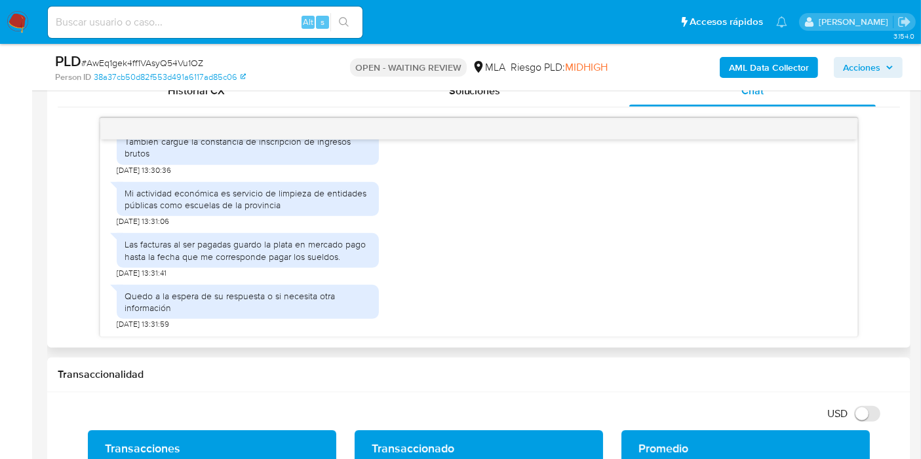
click at [311, 199] on div "Mi actividad económica es servicio de limpieza de entidades públicas como escue…" at bounding box center [247, 188] width 246 height 24
click at [310, 199] on div "Mi actividad económica es servicio de limpieza de entidades públicas como escue…" at bounding box center [247, 188] width 246 height 24
click at [263, 245] on div "Las facturas al ser pagadas guardo la plata en mercado pago hasta la fecha que …" at bounding box center [247, 245] width 246 height 36
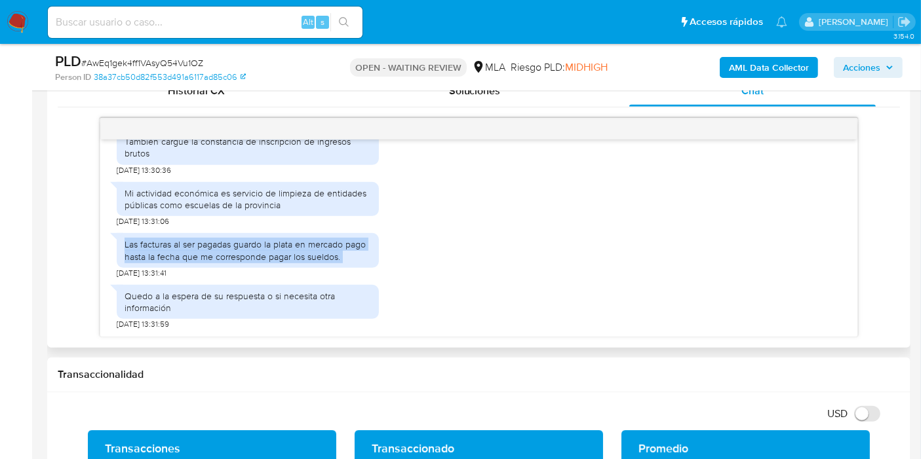
click at [263, 245] on div "Las facturas al ser pagadas guardo la plata en mercado pago hasta la fecha que …" at bounding box center [247, 245] width 246 height 36
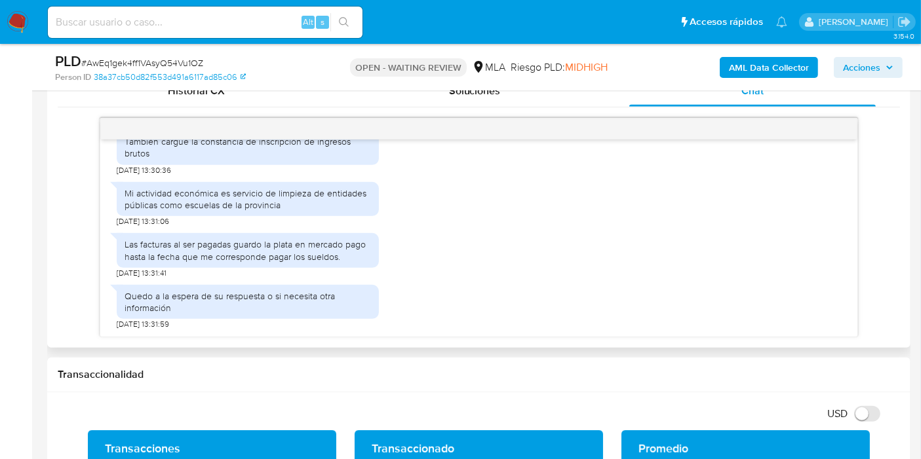
click at [246, 321] on div "Quedo a la espera de su respuesta o si necesita otra información 19/08/2025 13:…" at bounding box center [248, 304] width 262 height 52
click at [265, 302] on div "Quedo a la espera de su respuesta o si necesita otra información" at bounding box center [247, 302] width 246 height 24
drag, startPoint x: 265, startPoint y: 302, endPoint x: 537, endPoint y: 375, distance: 281.6
click at [290, 309] on div "Quedo a la espera de su respuesta o si necesita otra información" at bounding box center [247, 302] width 246 height 24
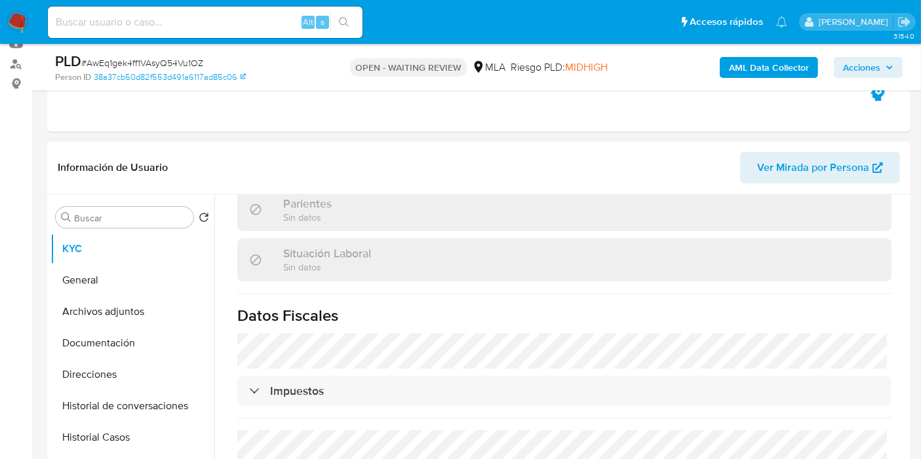
scroll to position [689, 0]
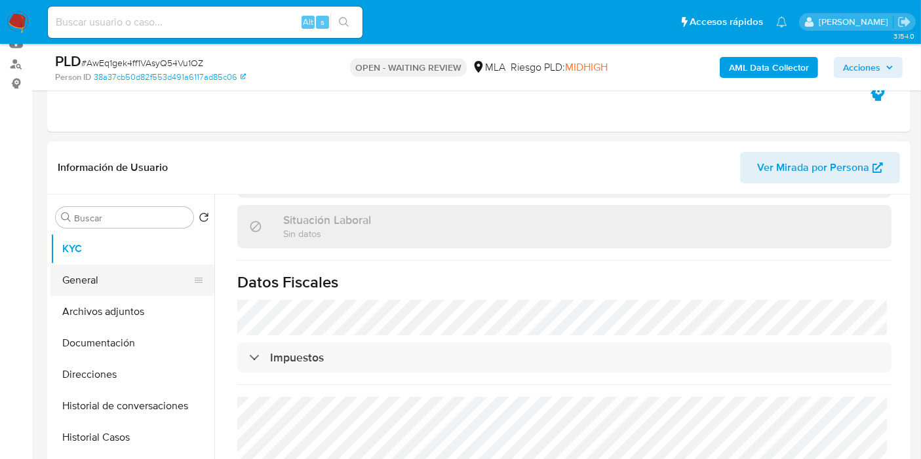
click at [73, 278] on button "General" at bounding box center [126, 280] width 153 height 31
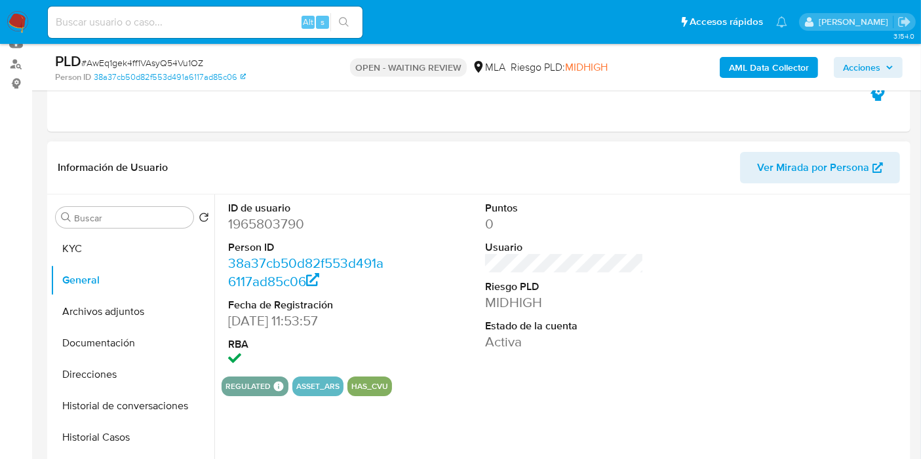
click at [275, 231] on dd "1965803790" at bounding box center [307, 224] width 159 height 18
copy dd "1965803790"
click at [92, 257] on button "KYC" at bounding box center [126, 248] width 153 height 31
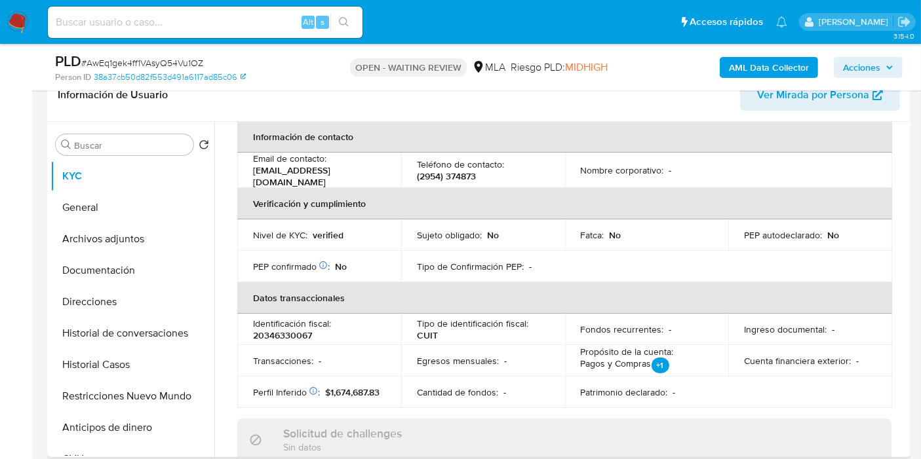
scroll to position [33, 0]
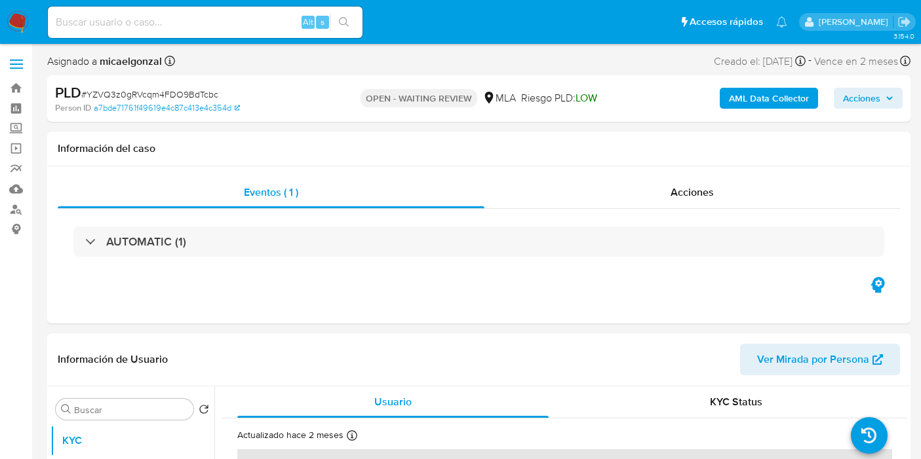
select select "10"
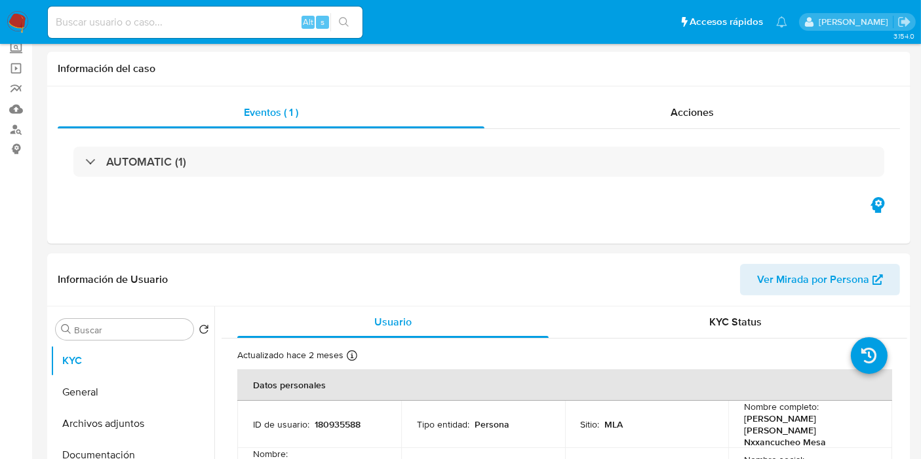
scroll to position [291, 0]
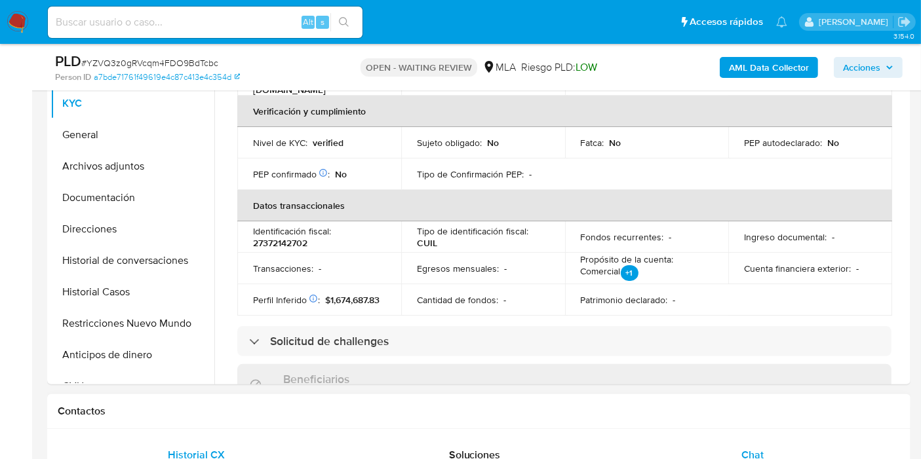
click at [756, 444] on div "Chat" at bounding box center [752, 455] width 246 height 31
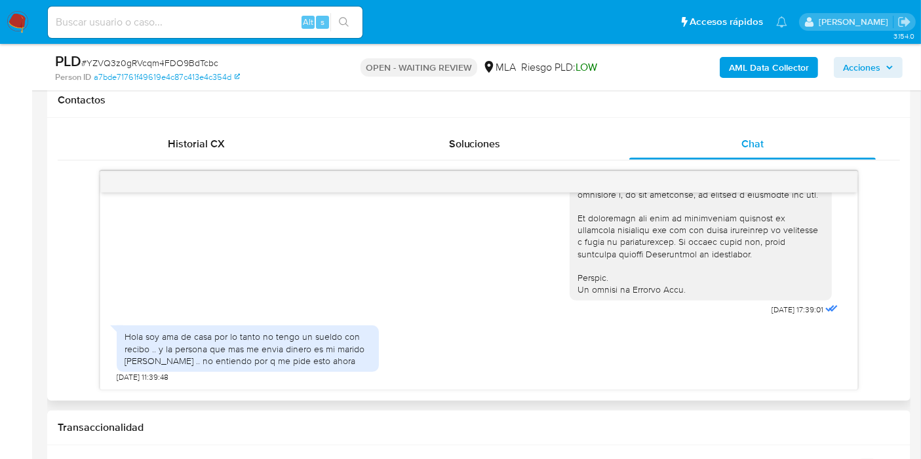
scroll to position [655, 0]
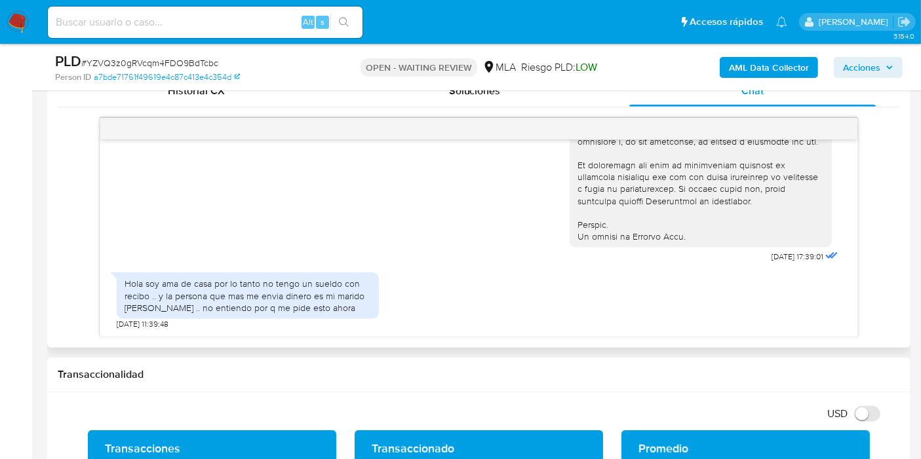
click at [290, 294] on div "Hola soy ama de casa por lo tanto no tengo un sueldo con recibo .. y la persona…" at bounding box center [247, 296] width 246 height 36
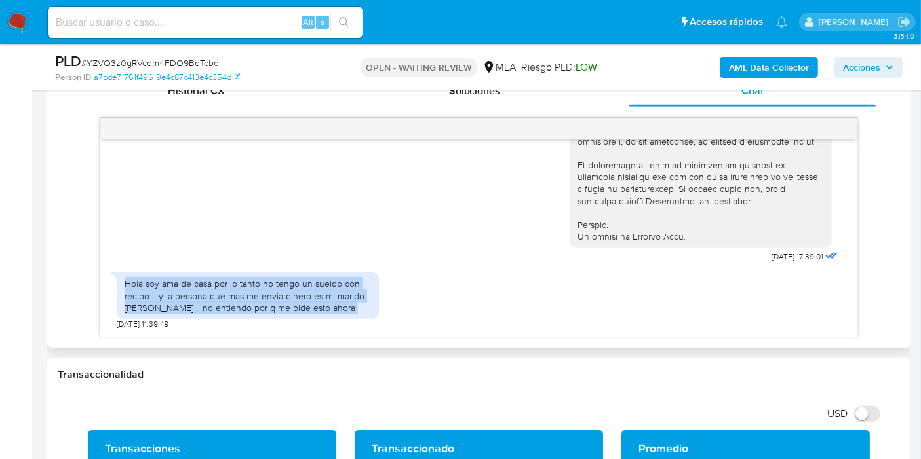
click at [290, 294] on div "Hola soy ama de casa por lo tanto no tengo un sueldo con recibo .. y la persona…" at bounding box center [247, 296] width 246 height 36
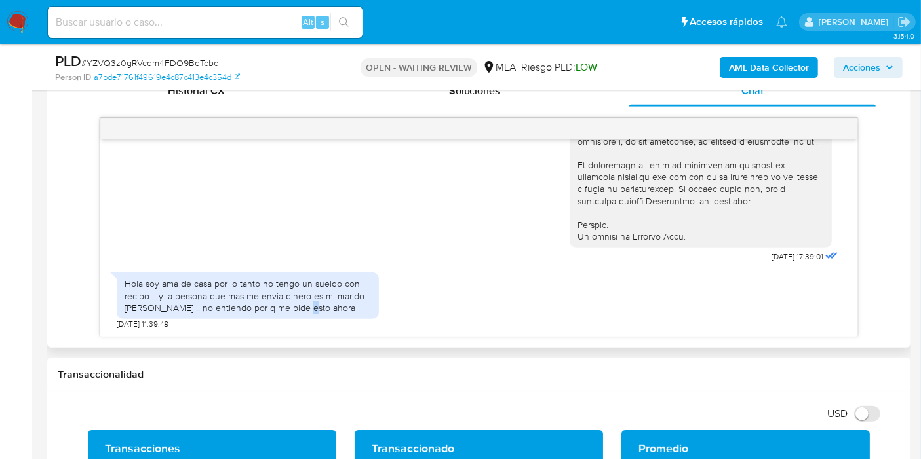
click at [290, 294] on div "Hola soy ama de casa por lo tanto no tengo un sueldo con recibo .. y la persona…" at bounding box center [247, 296] width 246 height 36
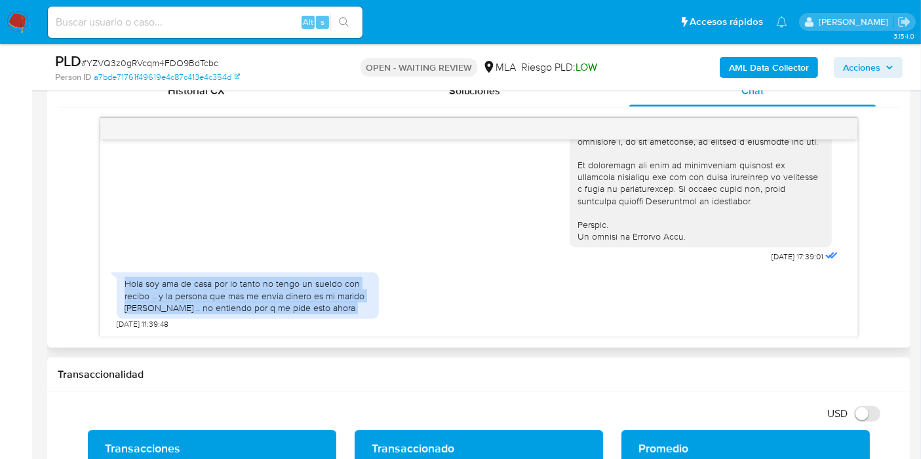
click at [290, 294] on div "Hola soy ama de casa por lo tanto no tengo un sueldo con recibo .. y la persona…" at bounding box center [247, 296] width 246 height 36
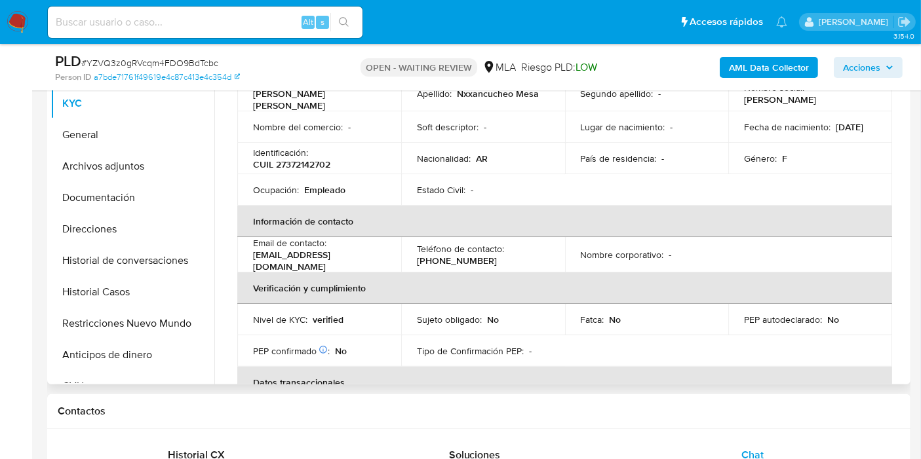
scroll to position [0, 0]
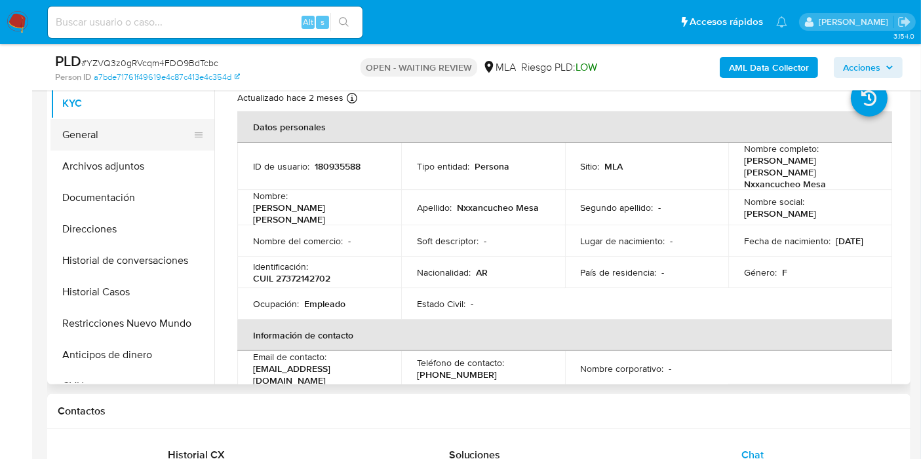
click at [144, 138] on button "General" at bounding box center [126, 134] width 153 height 31
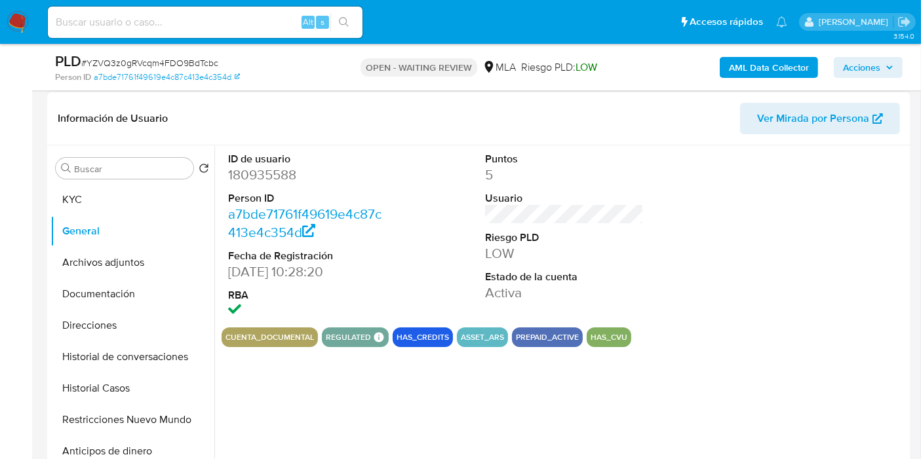
scroll to position [73, 0]
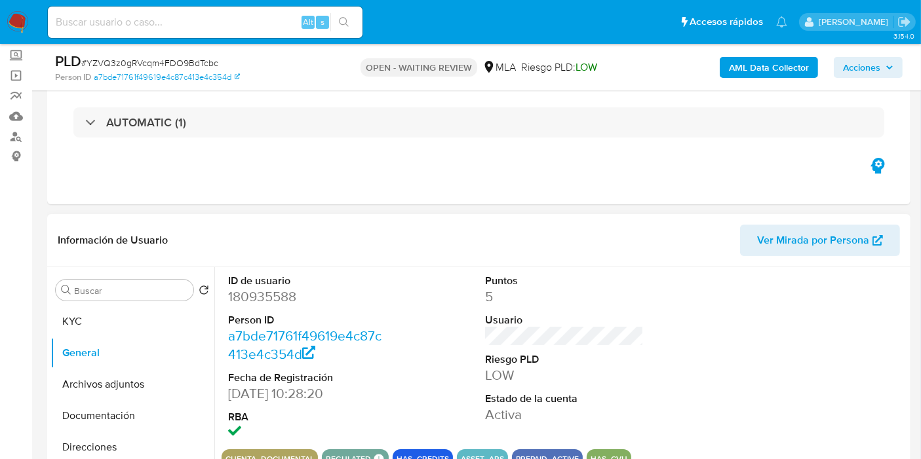
click at [275, 300] on dd "180935588" at bounding box center [307, 297] width 159 height 18
copy dd "180935588"
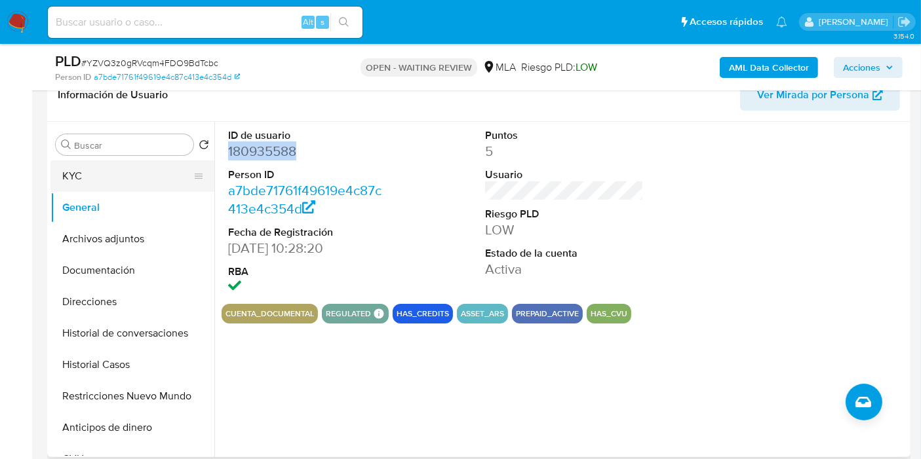
click at [159, 168] on button "KYC" at bounding box center [126, 176] width 153 height 31
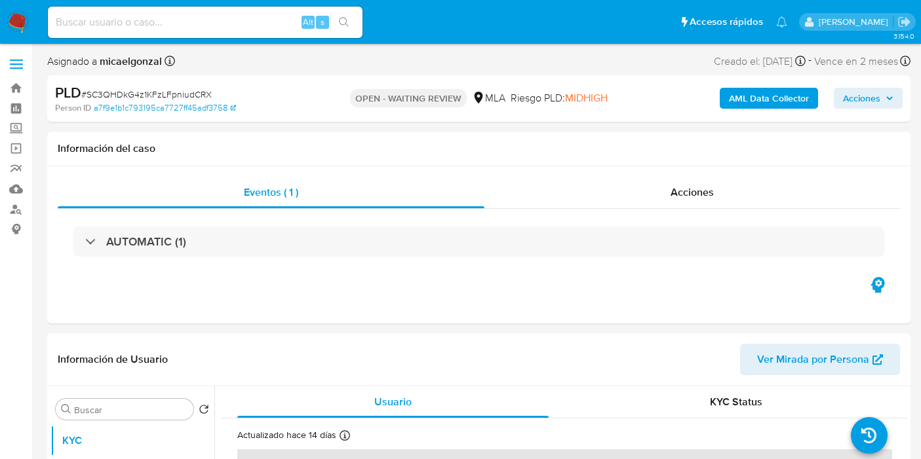
select select "10"
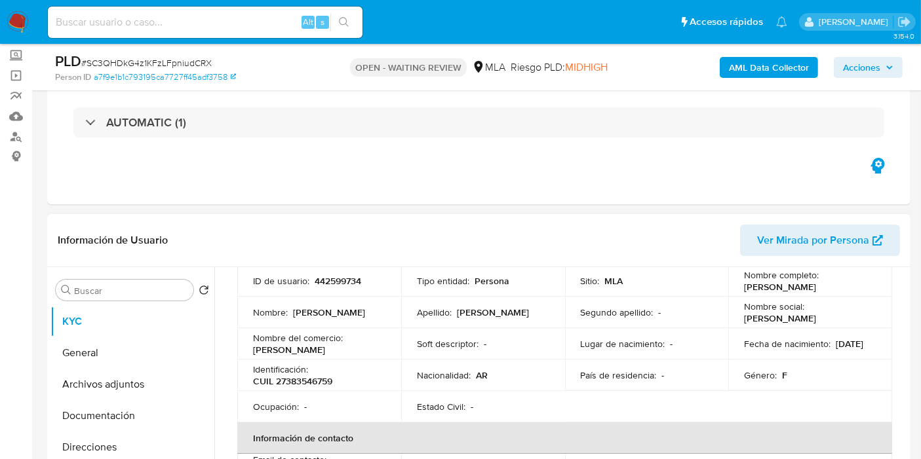
scroll to position [73, 0]
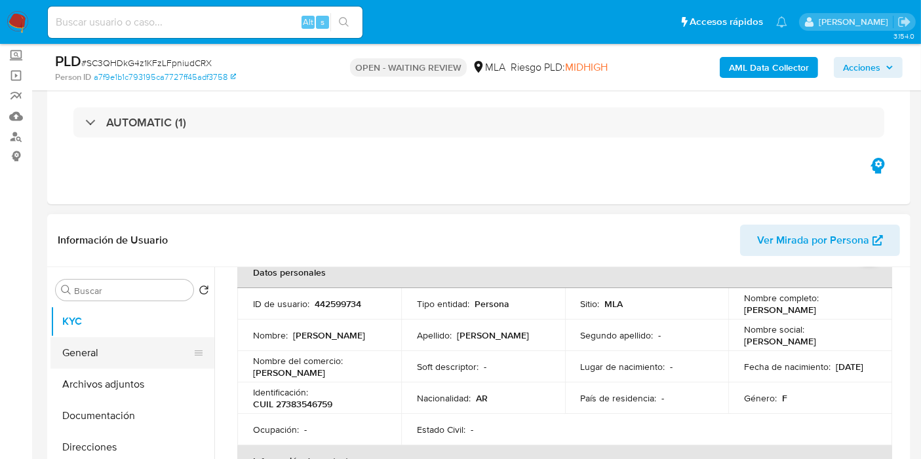
click at [111, 352] on button "General" at bounding box center [126, 352] width 153 height 31
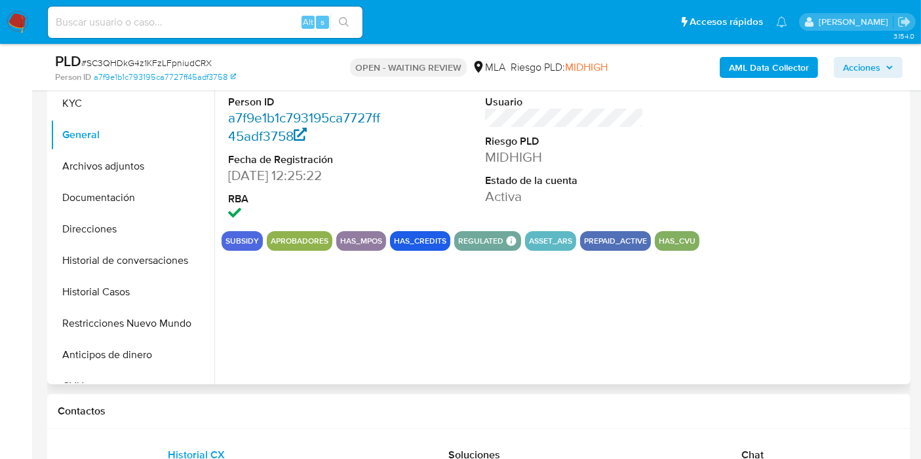
scroll to position [218, 0]
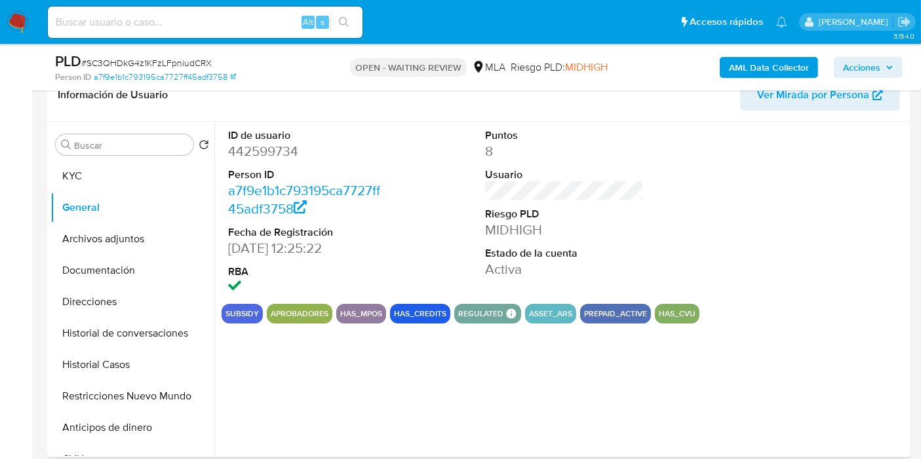
click at [280, 152] on dd "442599734" at bounding box center [307, 151] width 159 height 18
click at [260, 150] on dd "442599734" at bounding box center [307, 151] width 159 height 18
copy dd "442599734"
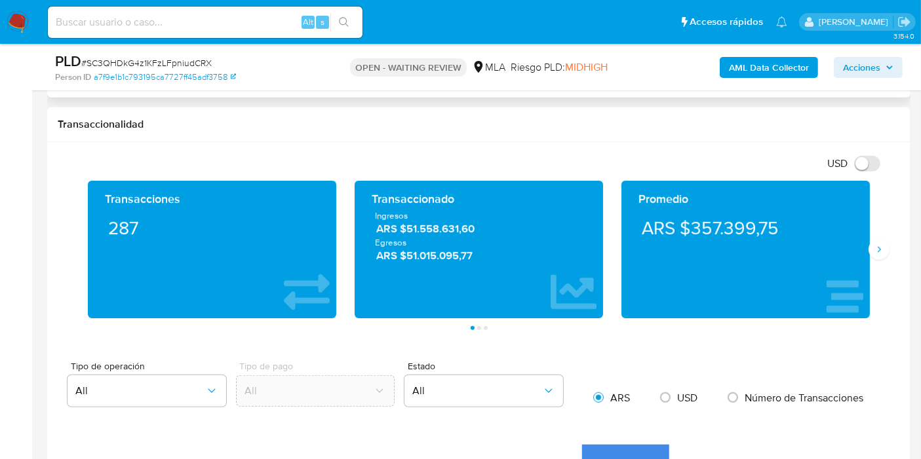
scroll to position [582, 0]
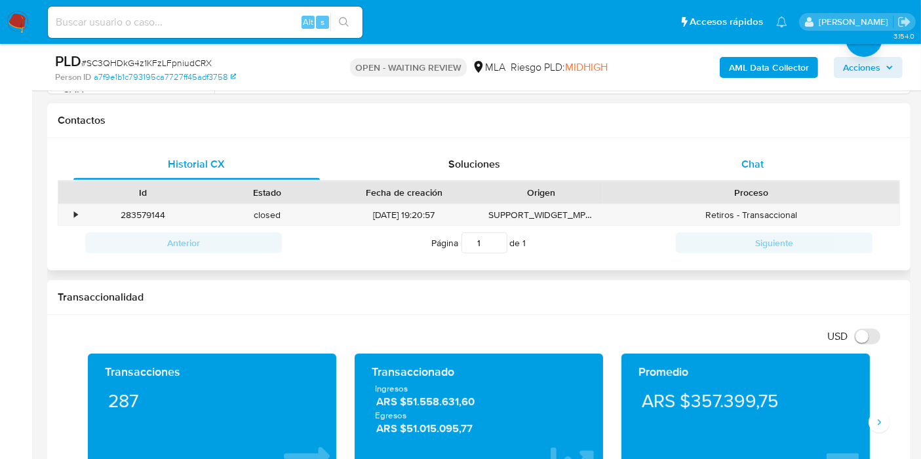
drag, startPoint x: 780, startPoint y: 141, endPoint x: 774, endPoint y: 162, distance: 21.8
click at [780, 142] on div "Historial CX Soluciones Chat Id Estado Fecha de creación Origen Proceso • 28357…" at bounding box center [478, 204] width 863 height 133
click at [774, 162] on div "Chat" at bounding box center [752, 164] width 246 height 31
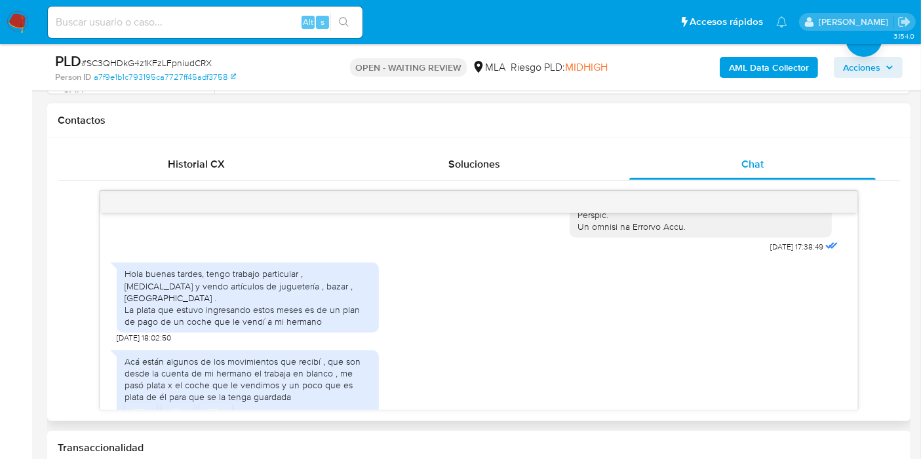
scroll to position [753, 0]
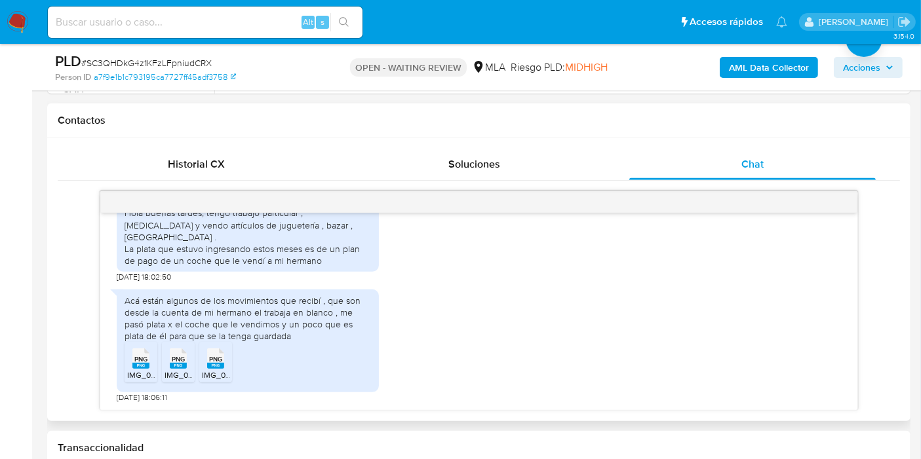
click at [138, 361] on span "PNG" at bounding box center [140, 359] width 13 height 9
click at [178, 355] on span "PNG" at bounding box center [178, 359] width 13 height 9
click at [229, 368] on li "PNG PNG IMG_0407.png" at bounding box center [215, 362] width 33 height 41
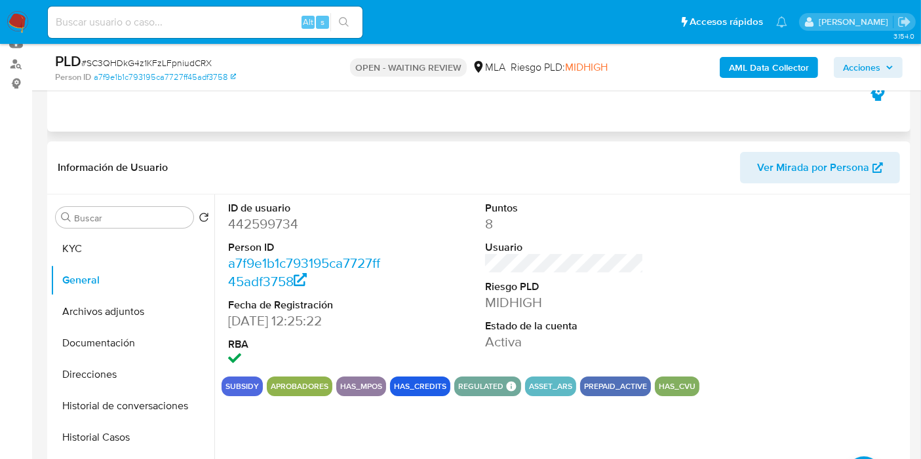
scroll to position [0, 0]
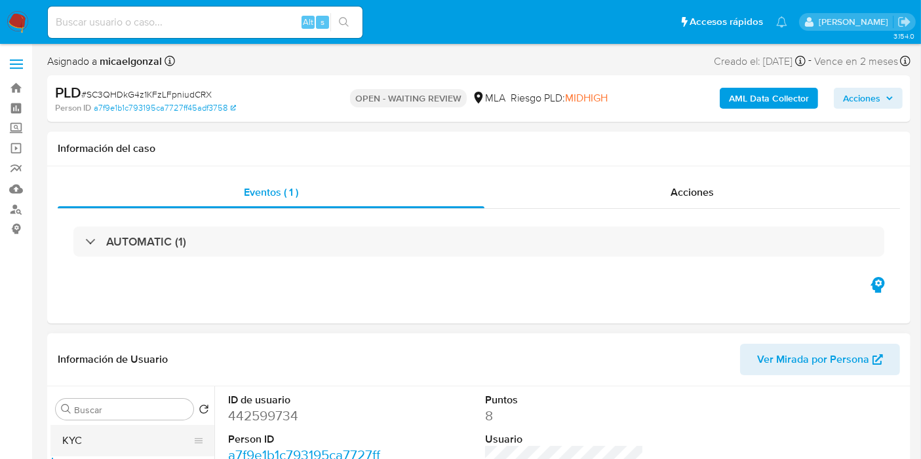
click at [105, 454] on button "KYC" at bounding box center [126, 440] width 153 height 31
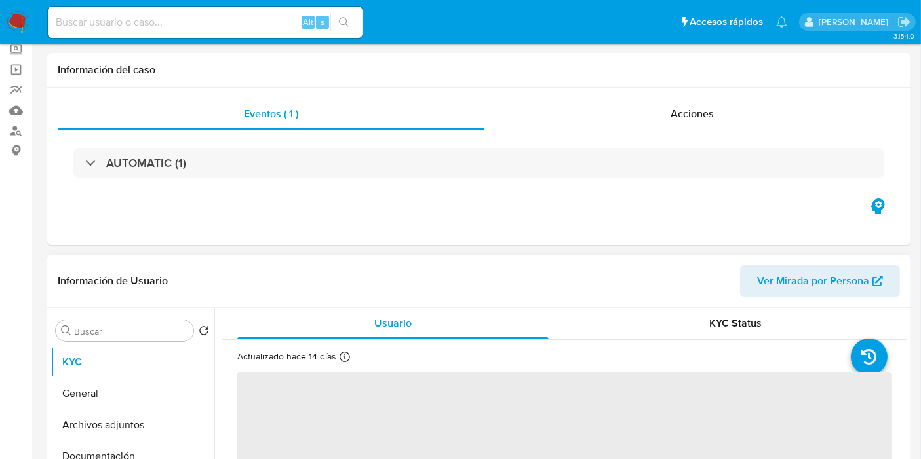
scroll to position [145, 0]
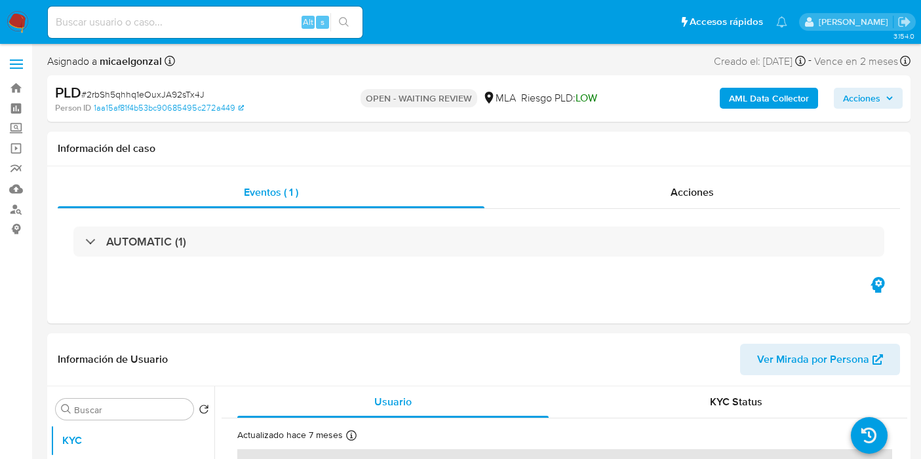
select select "10"
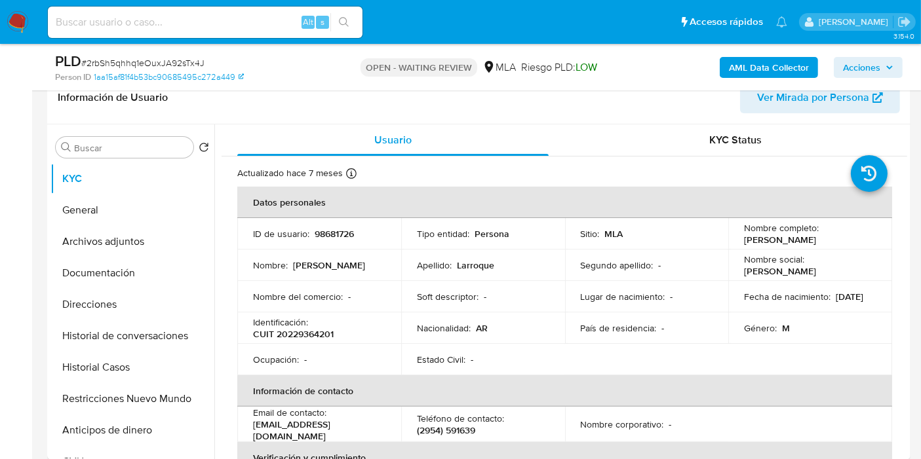
scroll to position [218, 0]
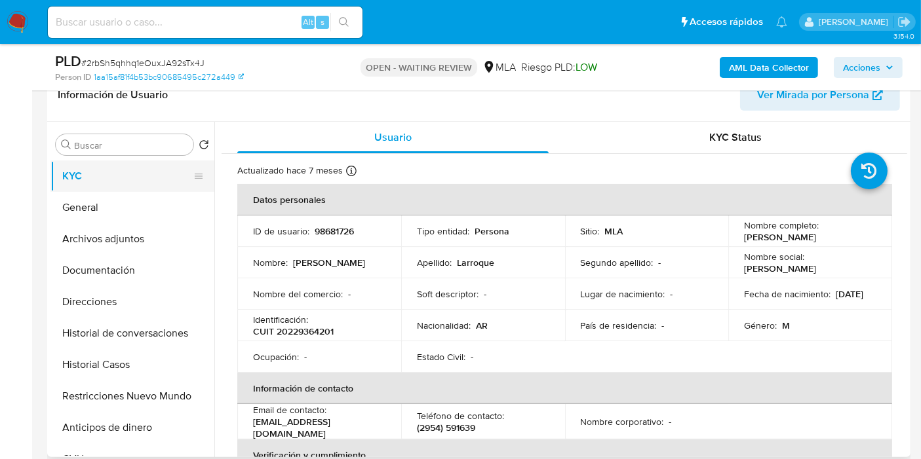
click at [133, 190] on button "KYC" at bounding box center [126, 176] width 153 height 31
click at [112, 206] on button "General" at bounding box center [126, 207] width 153 height 31
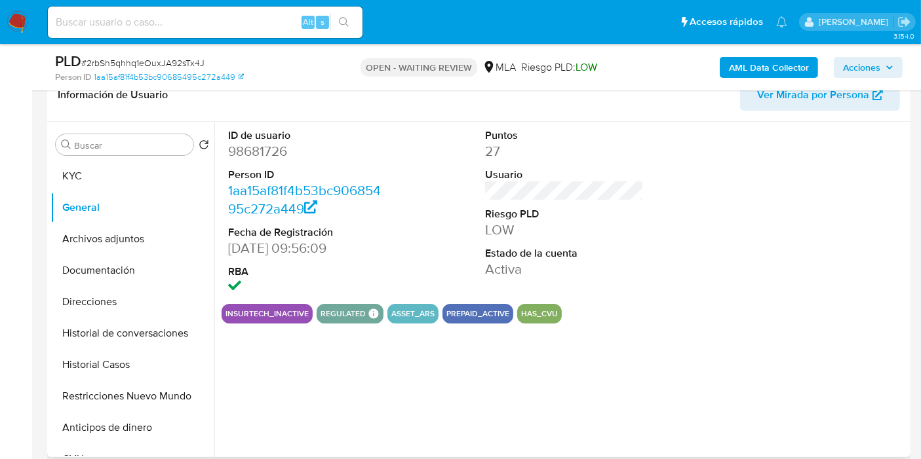
click at [284, 149] on dd "98681726" at bounding box center [307, 151] width 159 height 18
drag, startPoint x: 284, startPoint y: 149, endPoint x: 249, endPoint y: 152, distance: 35.5
click at [249, 152] on dd "98681726" at bounding box center [307, 151] width 159 height 18
copy dd "98681726"
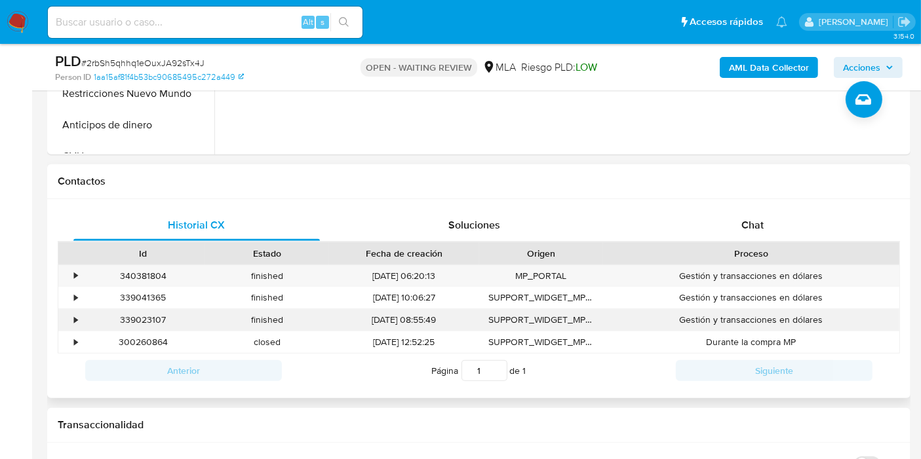
scroll to position [582, 0]
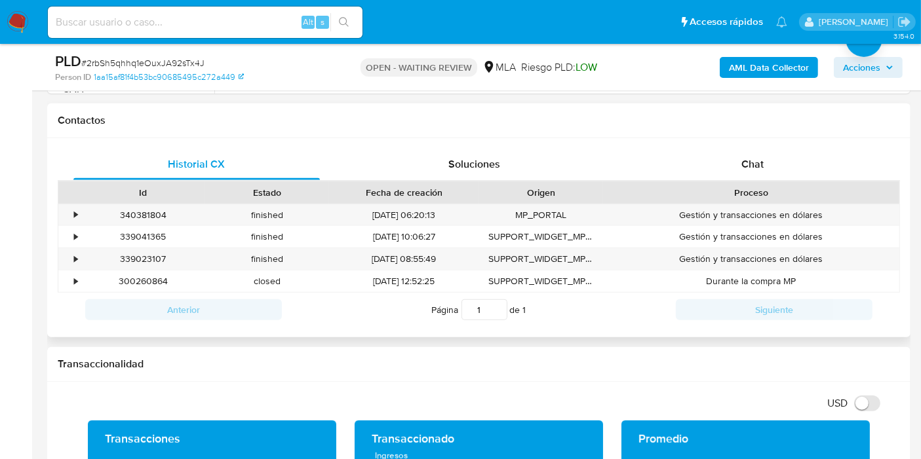
click at [736, 193] on div "Proceso" at bounding box center [751, 192] width 278 height 13
click at [759, 166] on span "Chat" at bounding box center [752, 164] width 22 height 15
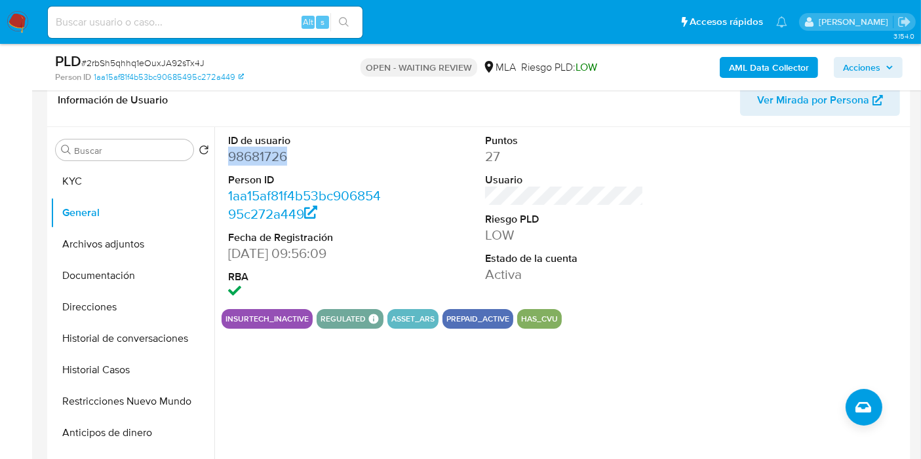
scroll to position [0, 0]
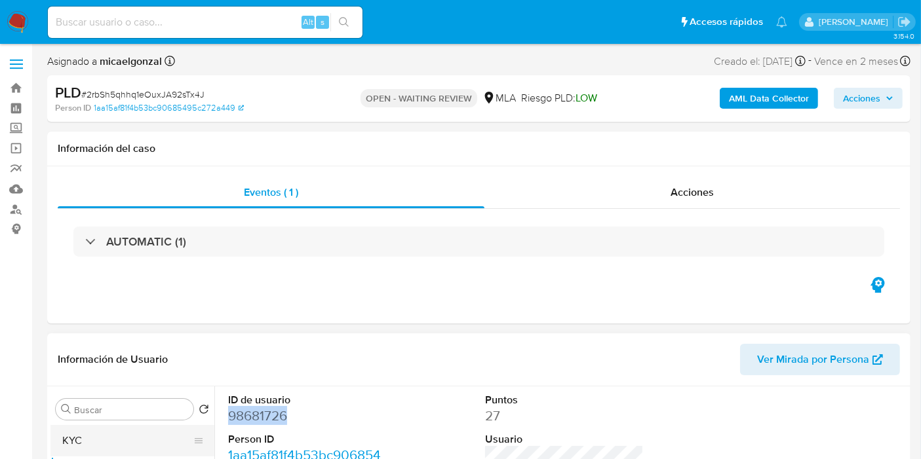
click at [88, 448] on button "KYC" at bounding box center [126, 440] width 153 height 31
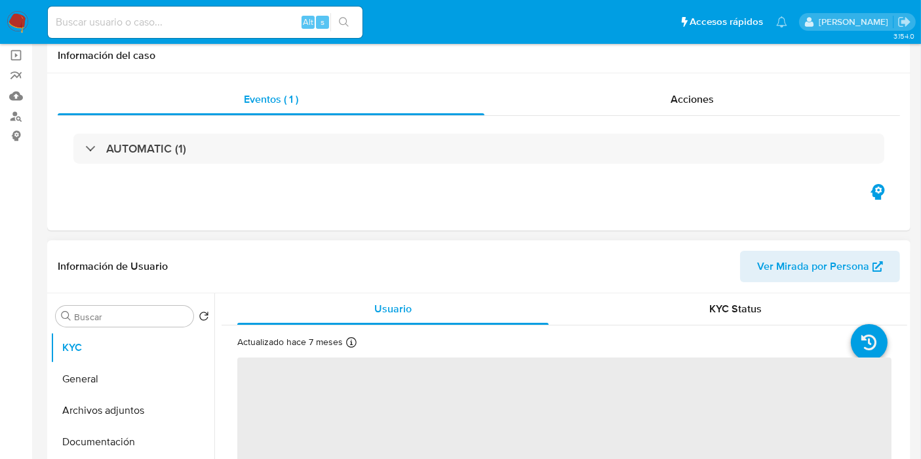
scroll to position [145, 0]
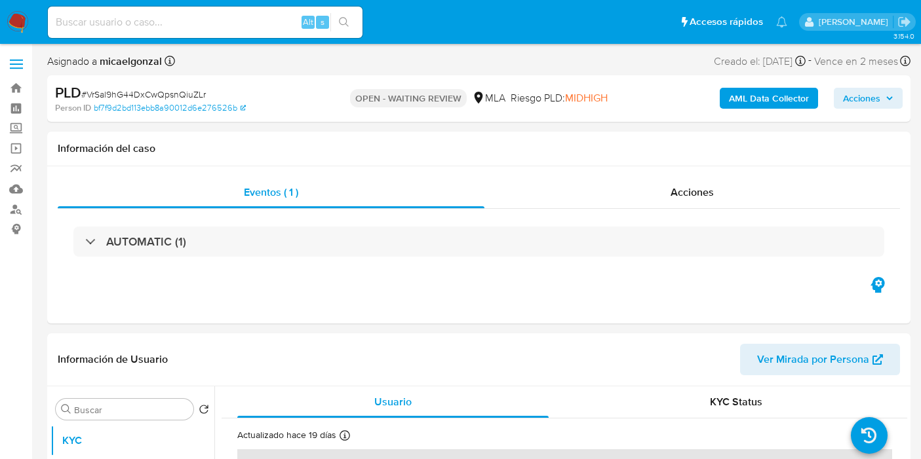
select select "10"
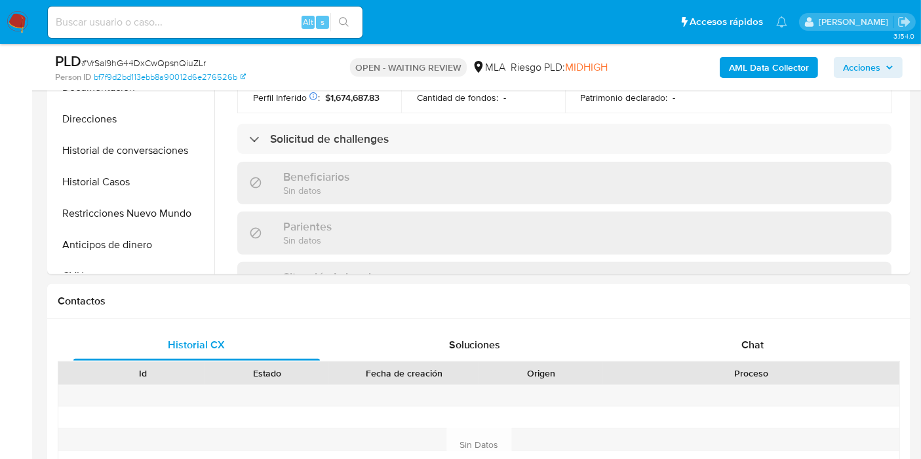
scroll to position [509, 0]
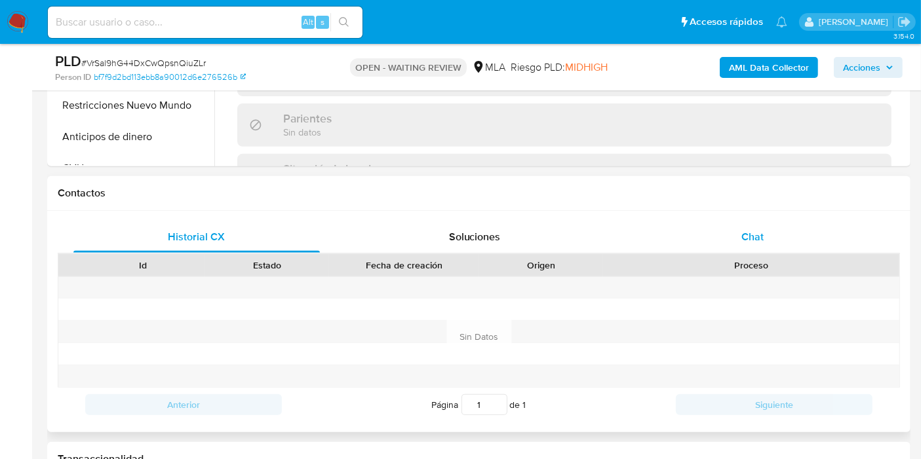
click at [780, 231] on div "Chat" at bounding box center [752, 236] width 246 height 31
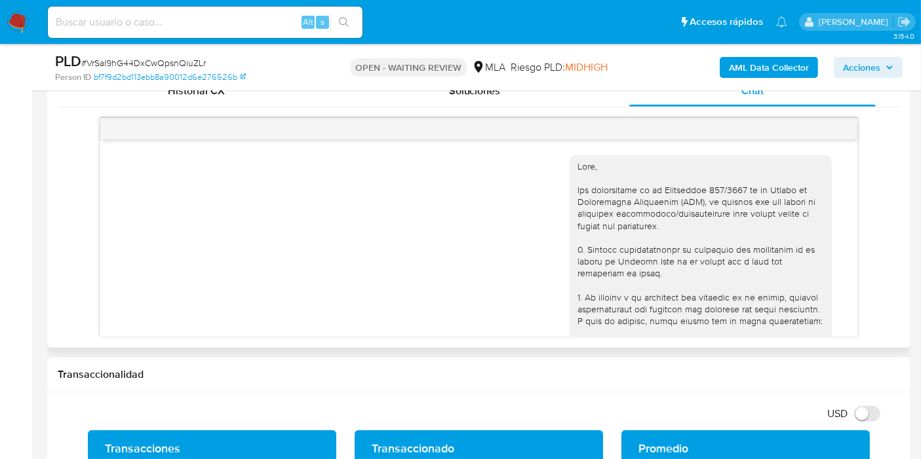
scroll to position [670, 0]
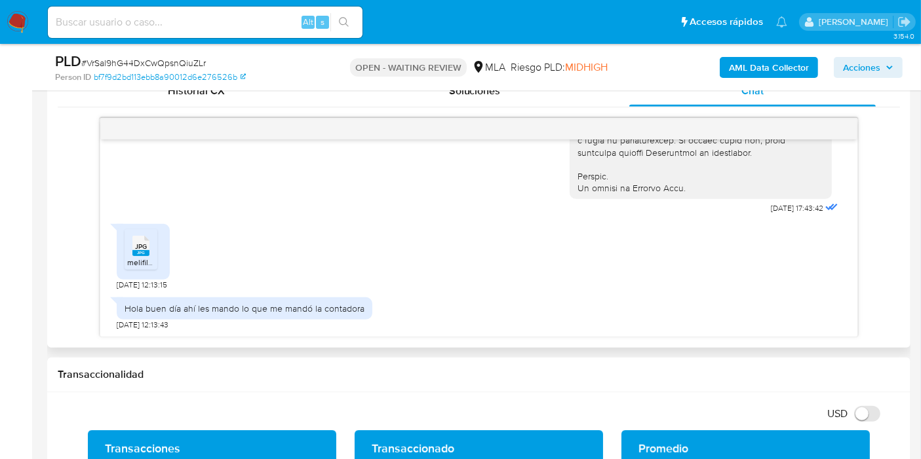
click at [127, 252] on div "JPG JPG" at bounding box center [141, 245] width 28 height 26
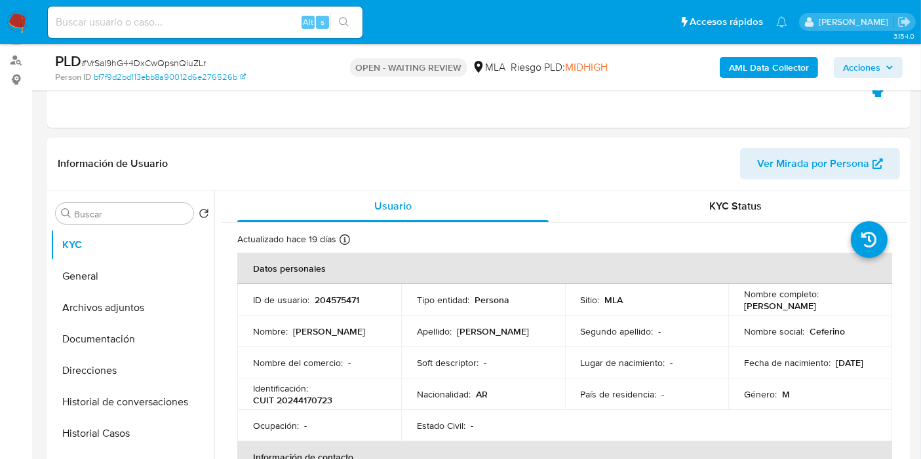
scroll to position [145, 0]
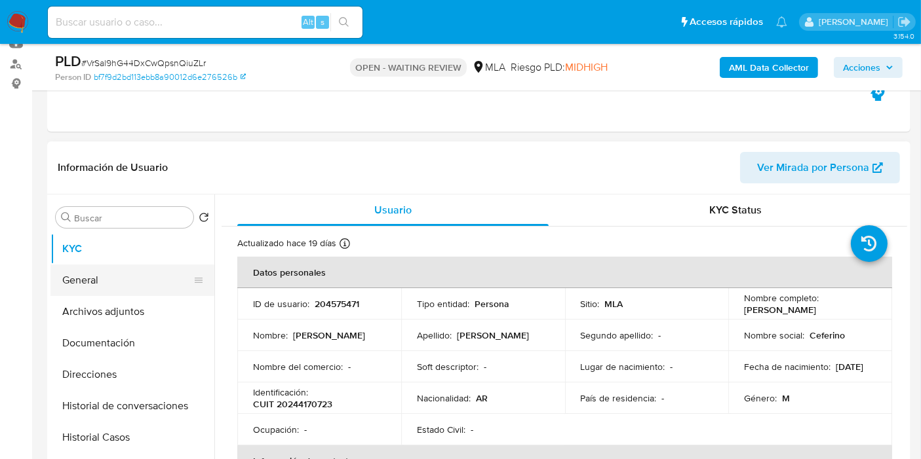
drag, startPoint x: 147, startPoint y: 282, endPoint x: 158, endPoint y: 275, distance: 12.7
click at [147, 282] on button "General" at bounding box center [126, 280] width 153 height 31
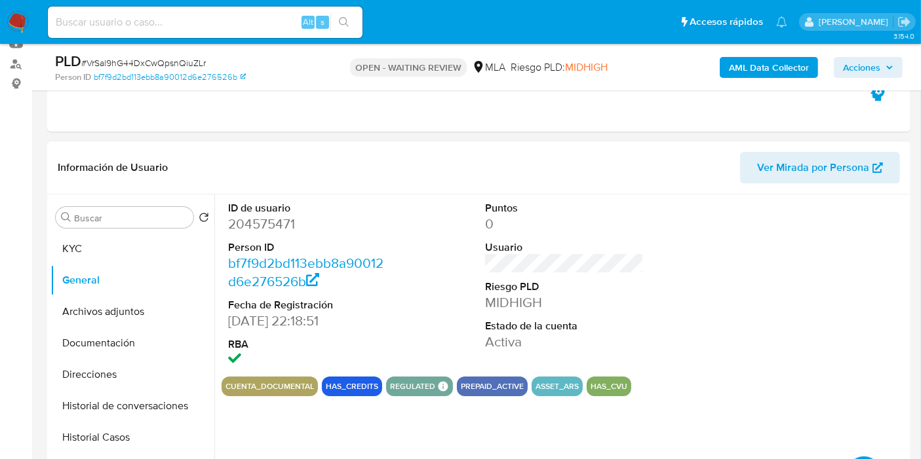
click at [272, 225] on dd "204575471" at bounding box center [307, 224] width 159 height 18
copy dd "204575471"
click at [129, 254] on button "KYC" at bounding box center [126, 248] width 153 height 31
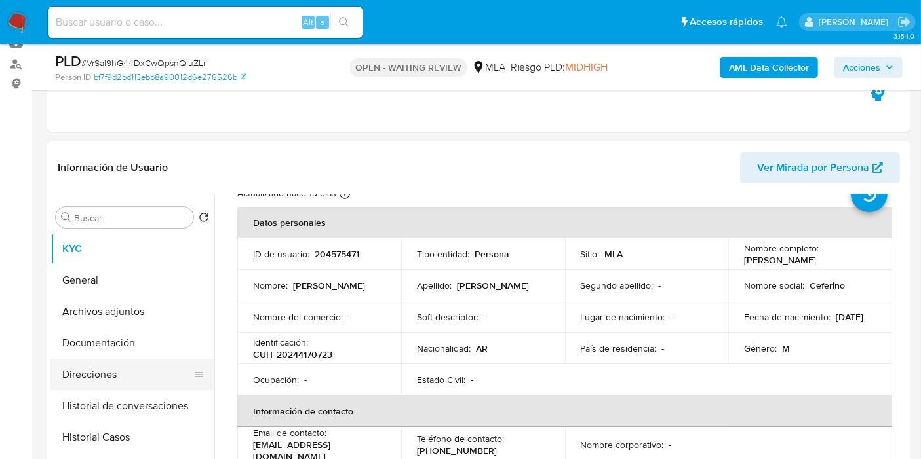
scroll to position [73, 0]
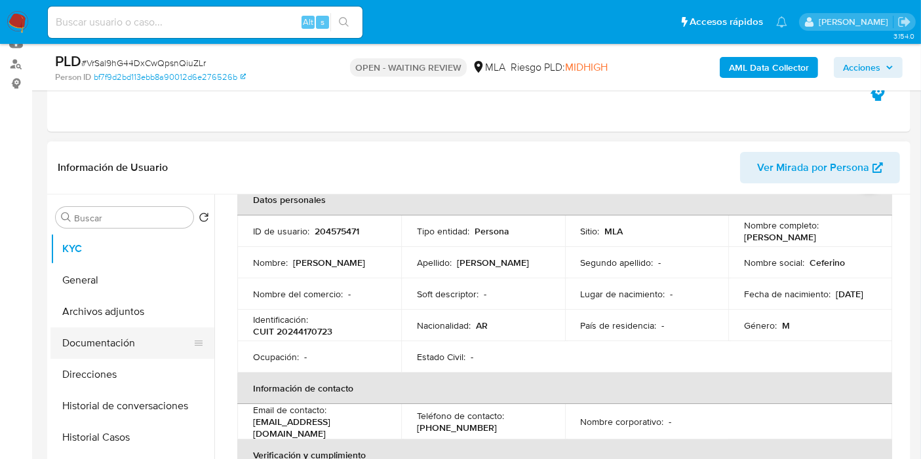
click at [120, 329] on button "Documentación" at bounding box center [126, 343] width 153 height 31
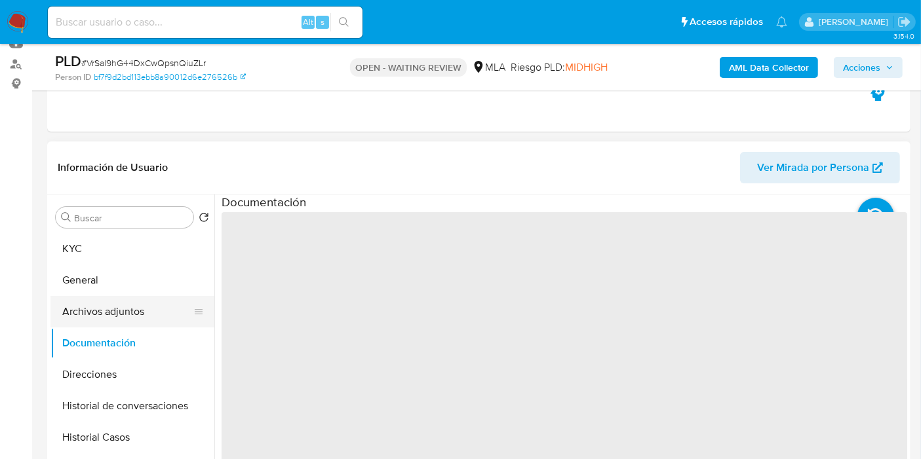
click at [134, 309] on button "Archivos adjuntos" at bounding box center [126, 311] width 153 height 31
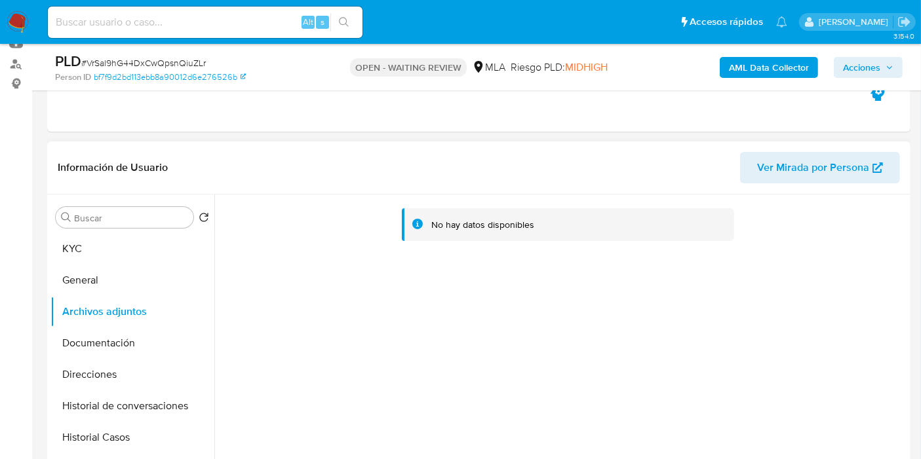
click at [603, 330] on div "No hay datos disponibles" at bounding box center [560, 362] width 693 height 335
click at [111, 248] on button "KYC" at bounding box center [126, 248] width 153 height 31
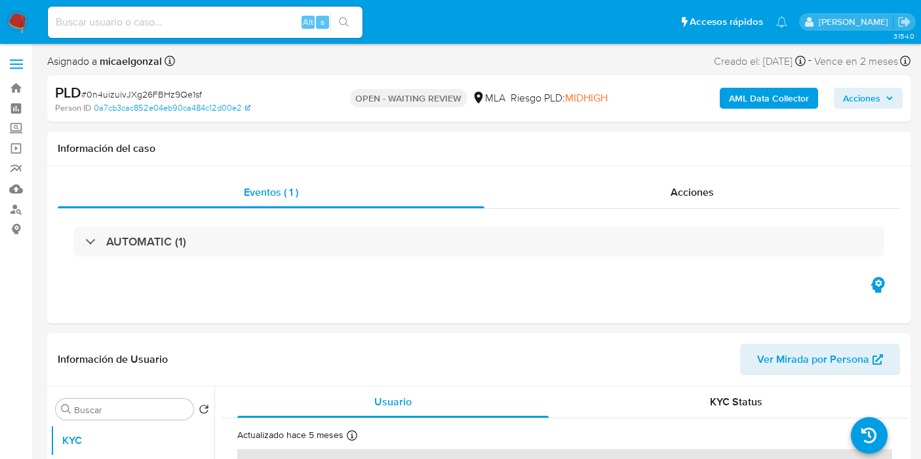
select select "10"
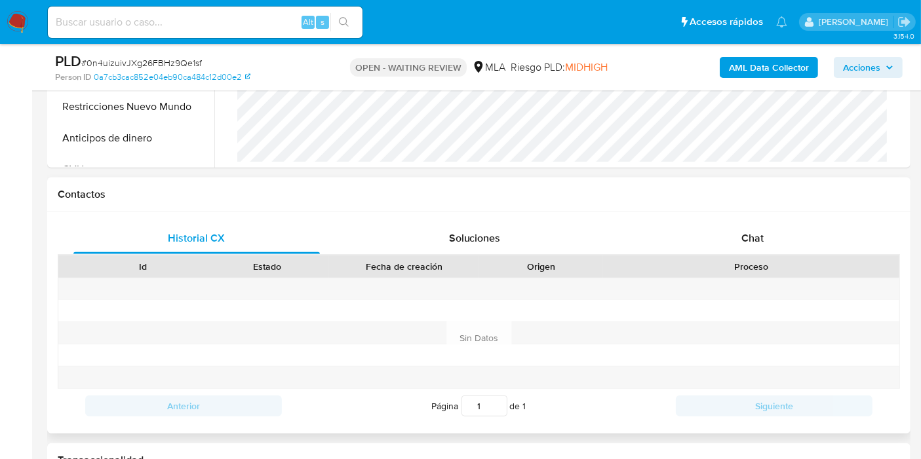
scroll to position [509, 0]
click at [795, 237] on div "Chat" at bounding box center [752, 236] width 246 height 31
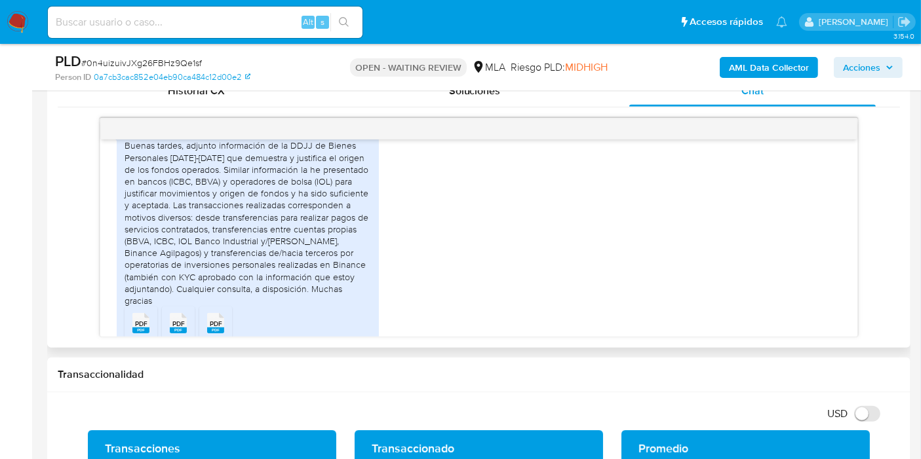
scroll to position [712, 0]
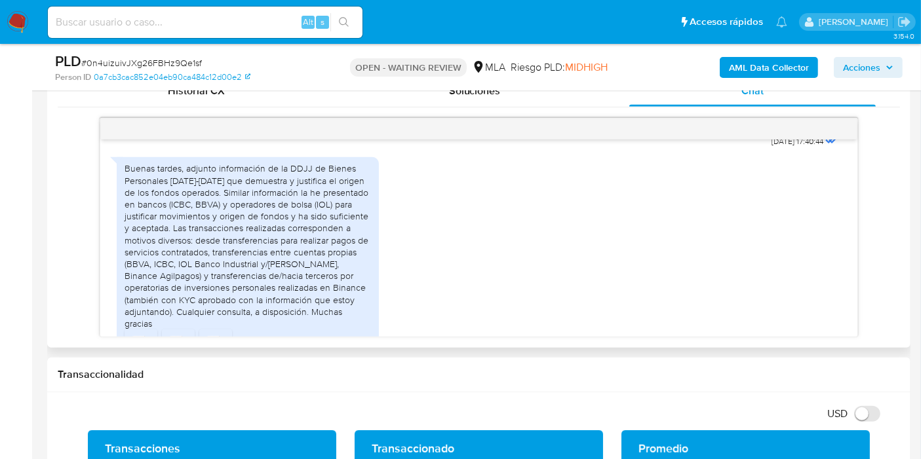
click at [196, 207] on div "Buenas tardes, adjunto información de la DDJJ de Bienes Personales [DATE]-[DATE…" at bounding box center [247, 245] width 246 height 167
click at [196, 207] on div "Buenas tardes, adjunto información de la DDJJ de Bienes Personales 2023-2027 qu…" at bounding box center [247, 245] width 246 height 167
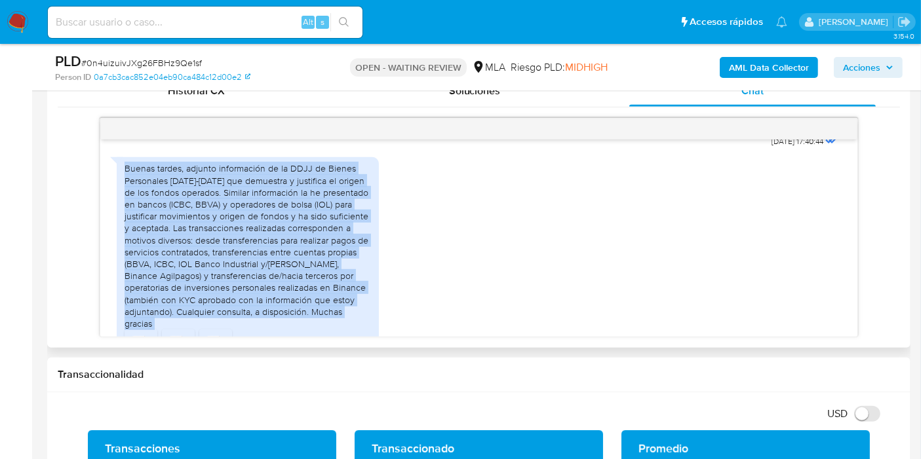
click at [196, 207] on div "Buenas tardes, adjunto información de la DDJJ de Bienes Personales 2023-2027 qu…" at bounding box center [247, 245] width 246 height 167
click at [220, 223] on div "Buenas tardes, adjunto información de la DDJJ de Bienes Personales 2023-2027 qu…" at bounding box center [247, 245] width 246 height 167
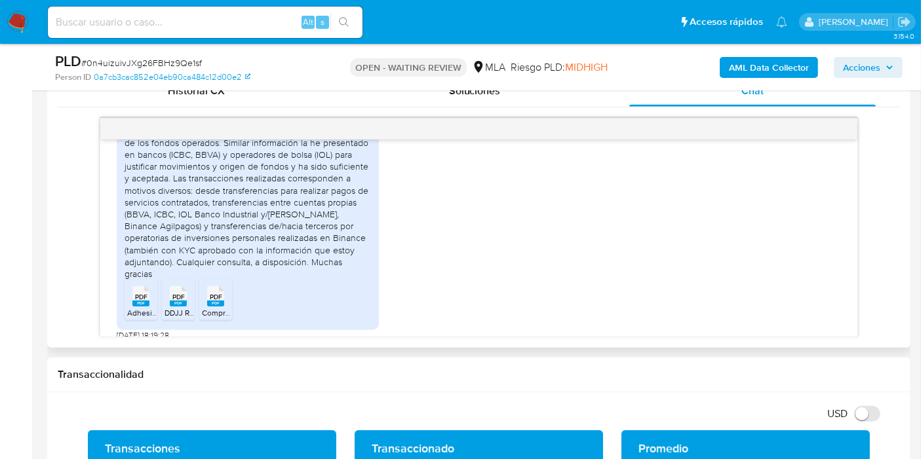
scroll to position [785, 0]
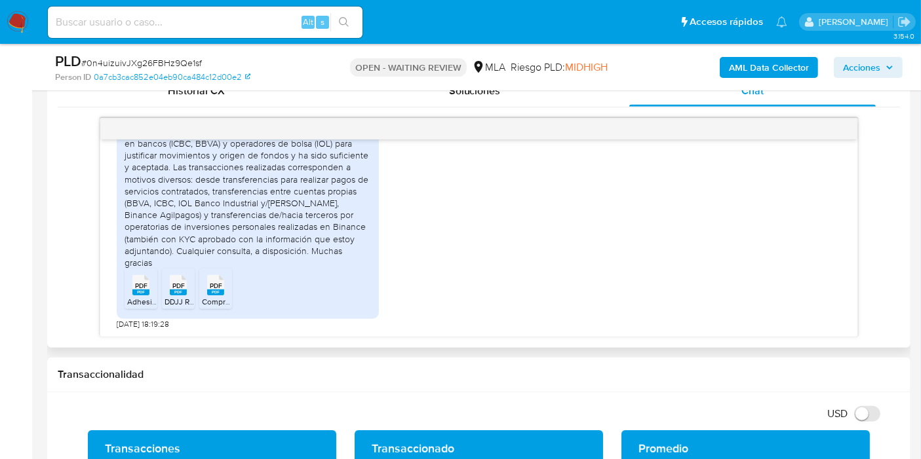
drag, startPoint x: 128, startPoint y: 289, endPoint x: 174, endPoint y: 292, distance: 45.9
click at [129, 289] on div "PDF PDF" at bounding box center [141, 284] width 28 height 26
drag, startPoint x: 176, startPoint y: 289, endPoint x: 214, endPoint y: 287, distance: 38.1
click at [189, 290] on div "PDF PDF" at bounding box center [178, 284] width 28 height 26
click at [215, 285] on span "PDF" at bounding box center [216, 286] width 12 height 9
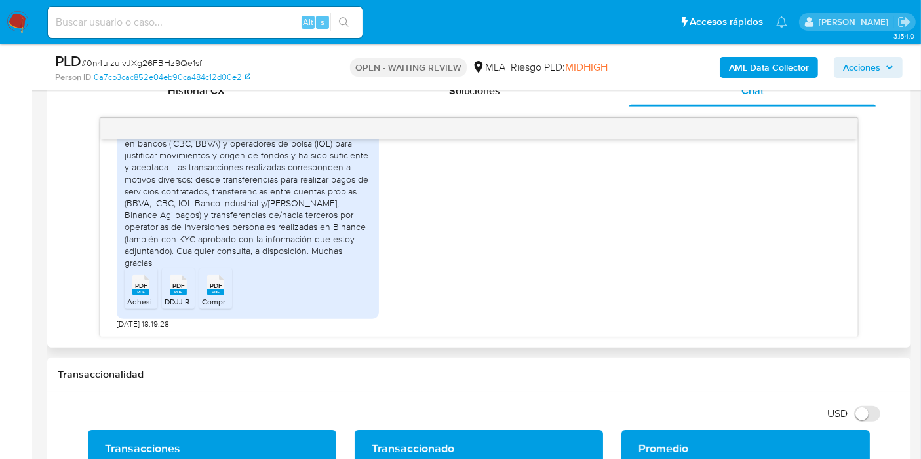
click at [189, 199] on div "Buenas tardes, adjunto información de la DDJJ de Bienes Personales 2023-2027 qu…" at bounding box center [247, 185] width 246 height 167
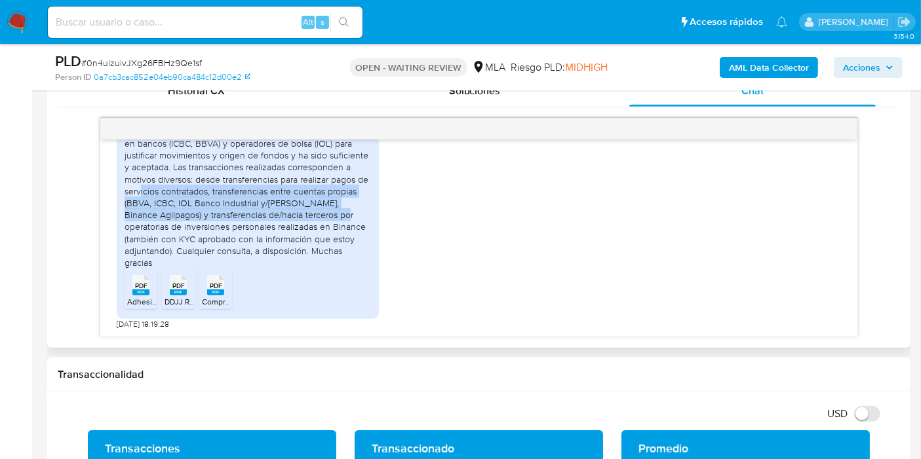
drag, startPoint x: 155, startPoint y: 206, endPoint x: 337, endPoint y: 223, distance: 183.0
click at [337, 223] on div "Buenas tardes, adjunto información de la DDJJ de Bienes Personales 2023-2027 qu…" at bounding box center [247, 185] width 246 height 167
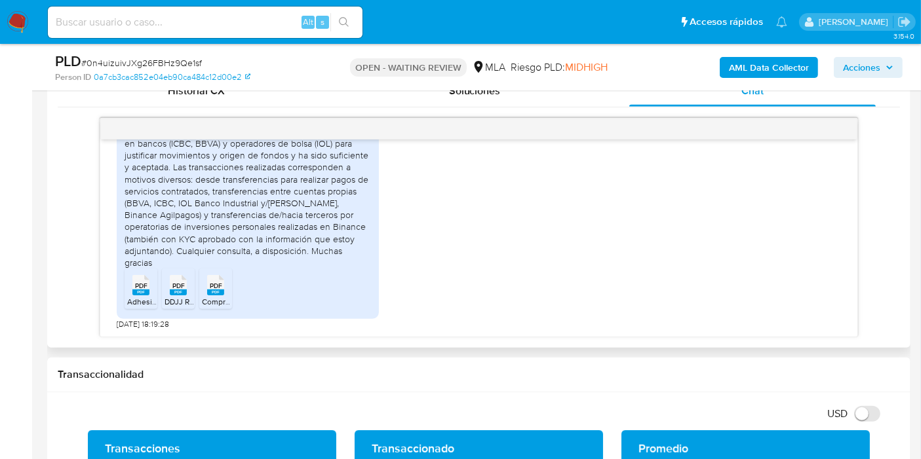
click at [339, 224] on div "Buenas tardes, adjunto información de la DDJJ de Bienes Personales 2023-2027 qu…" at bounding box center [247, 185] width 246 height 167
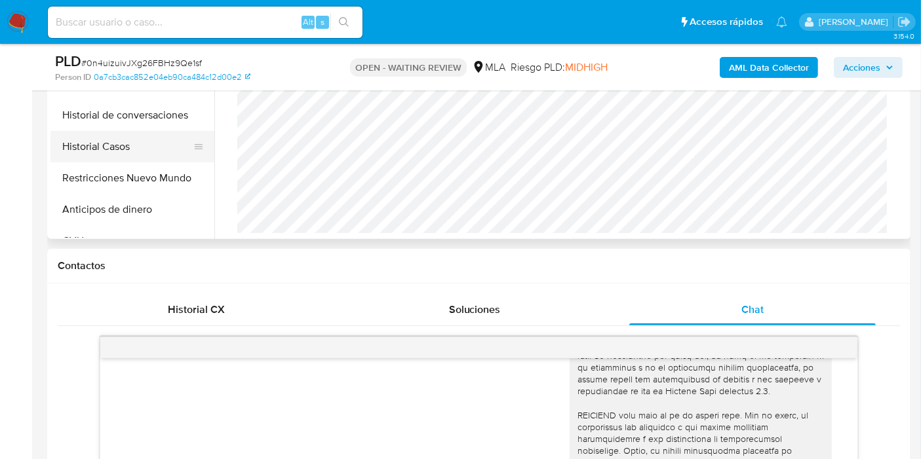
scroll to position [218, 0]
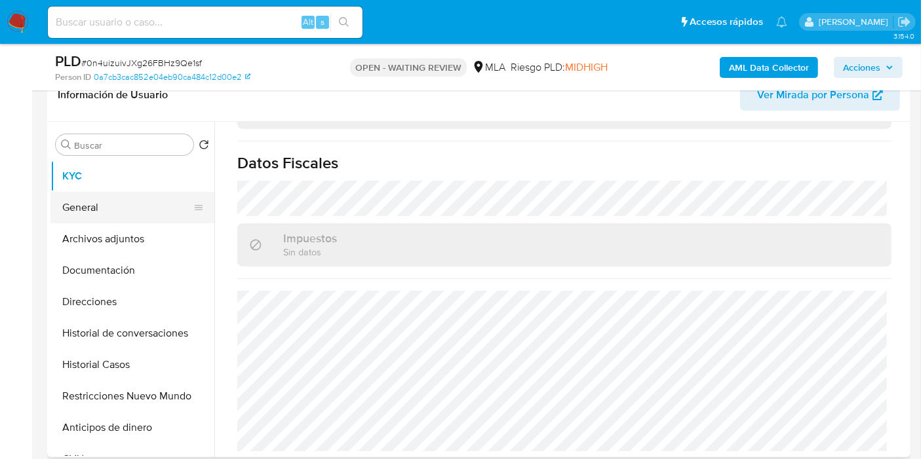
click at [101, 216] on button "General" at bounding box center [126, 207] width 153 height 31
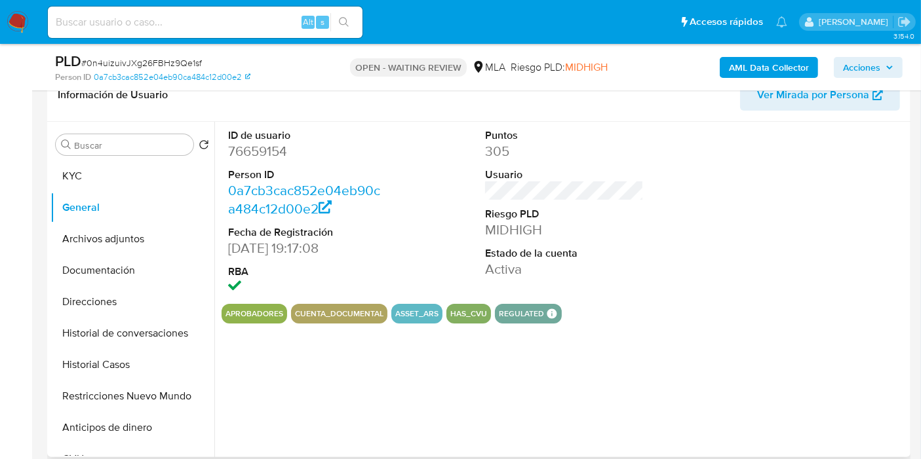
click at [258, 156] on dd "76659154" at bounding box center [307, 151] width 159 height 18
copy dd "76659154"
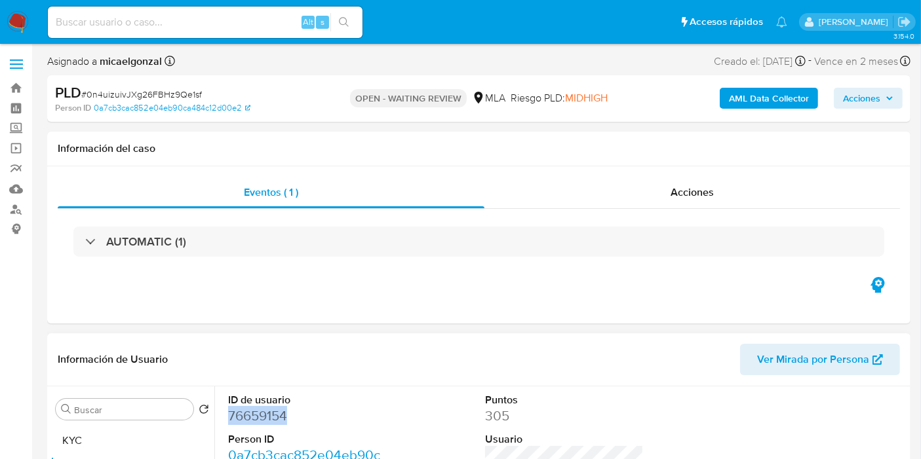
drag, startPoint x: 87, startPoint y: 452, endPoint x: 131, endPoint y: 352, distance: 108.8
click at [87, 448] on button "KYC" at bounding box center [132, 440] width 164 height 31
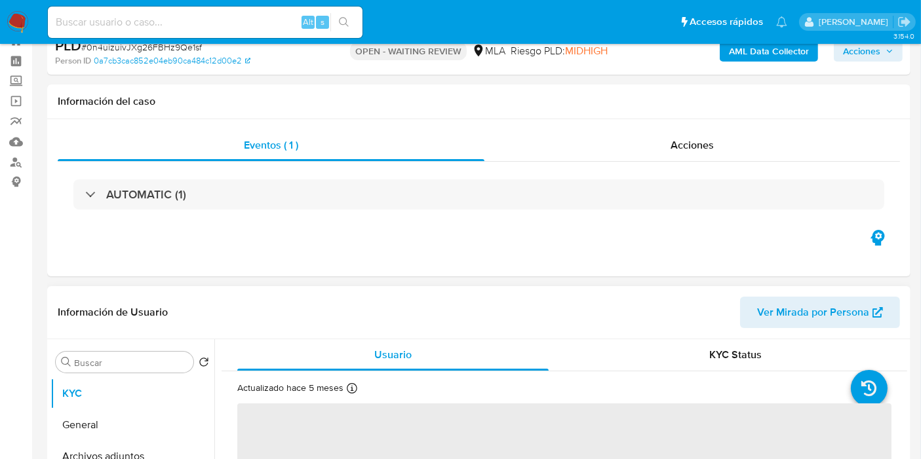
scroll to position [218, 0]
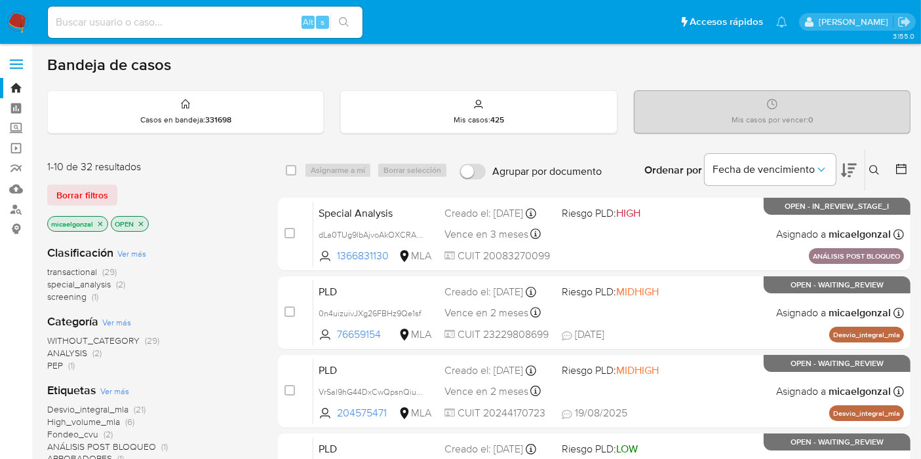
click at [75, 280] on span "special_analysis" at bounding box center [79, 284] width 64 height 13
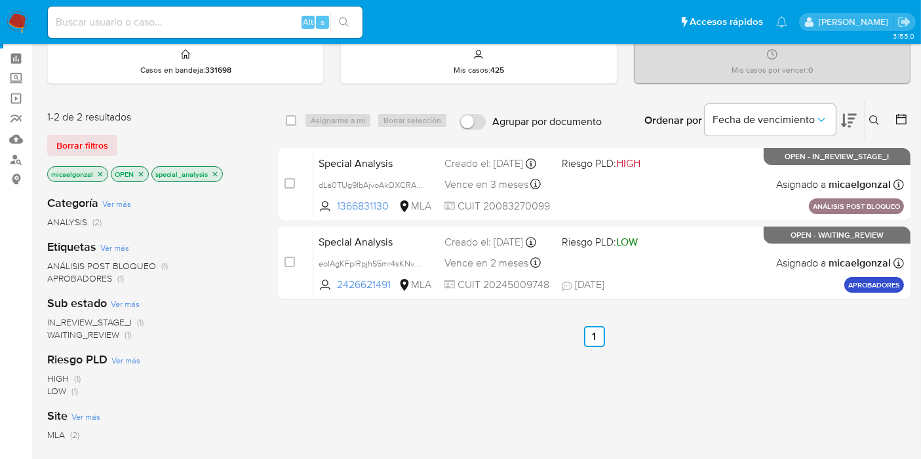
scroll to position [73, 0]
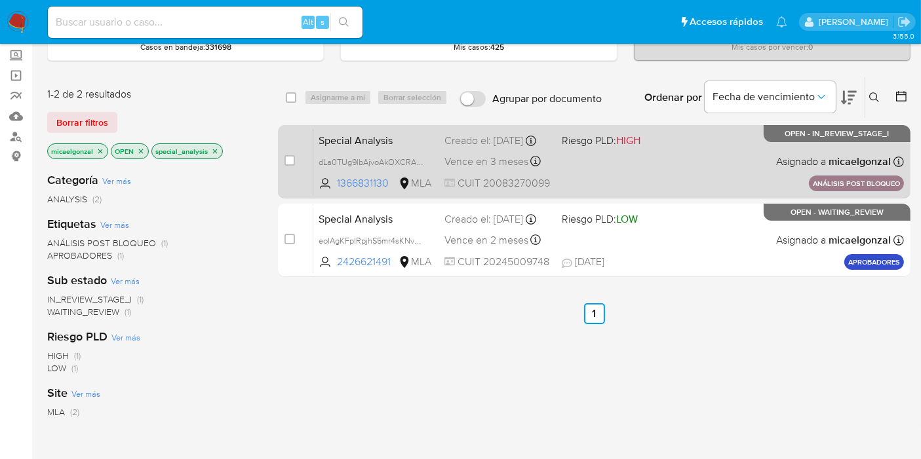
click at [692, 145] on div "Special Analysis dLa0TUg9lbAjvoAkOXCRAHqo 1366831130 MLA Riesgo PLD: HIGH Cread…" at bounding box center [608, 161] width 590 height 66
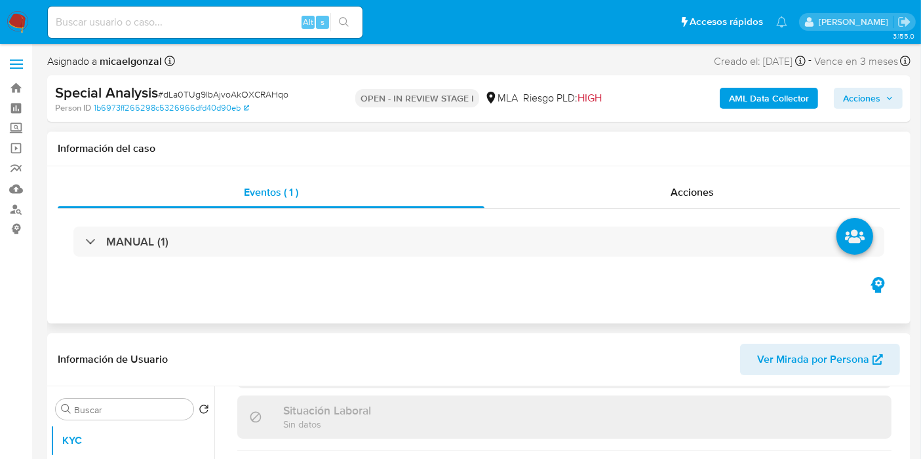
scroll to position [145, 0]
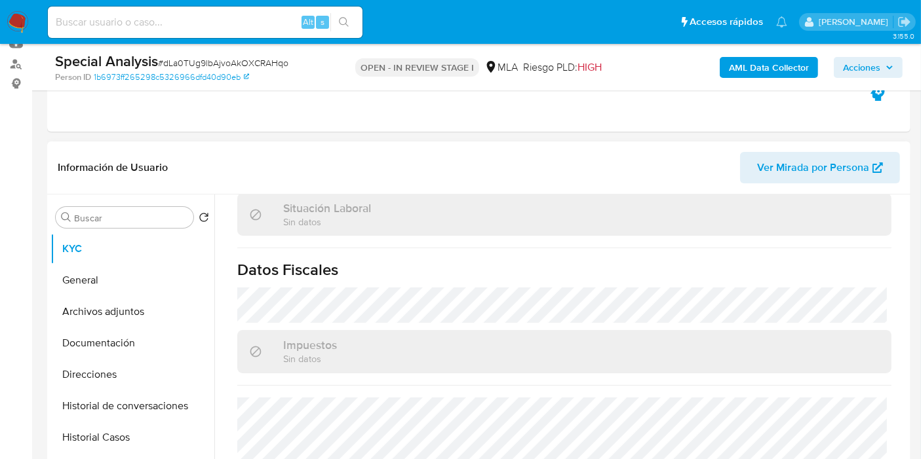
select select "10"
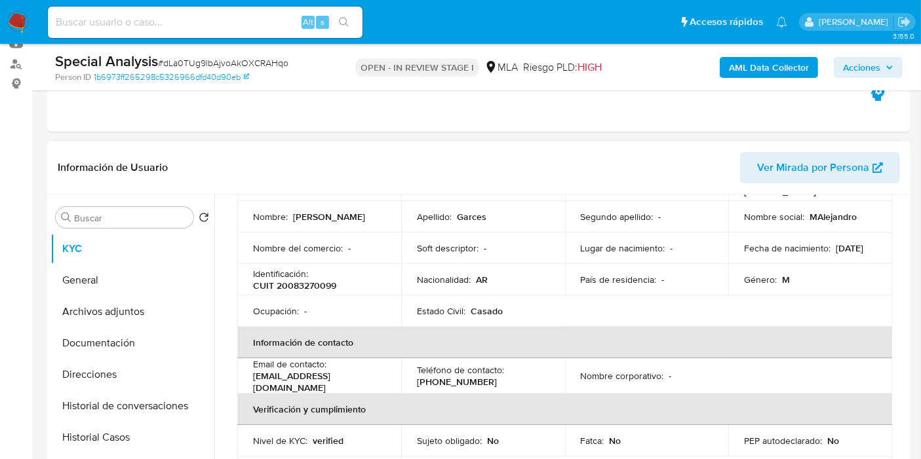
scroll to position [33, 0]
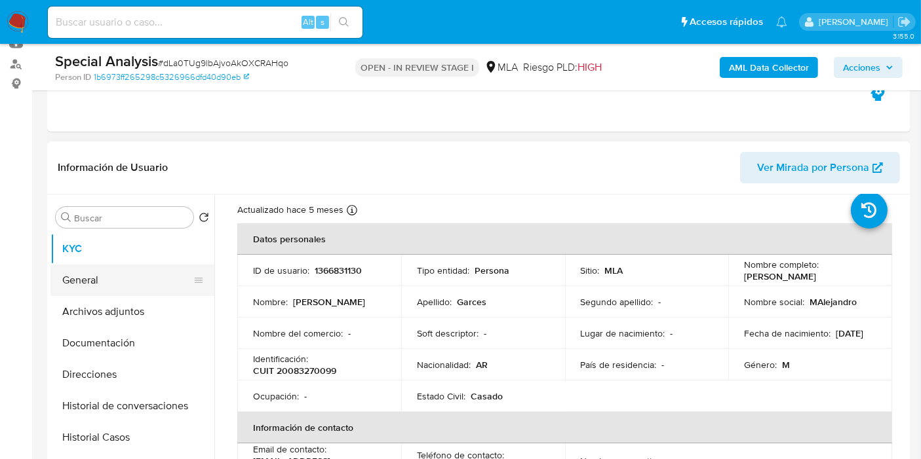
click at [99, 275] on button "General" at bounding box center [126, 280] width 153 height 31
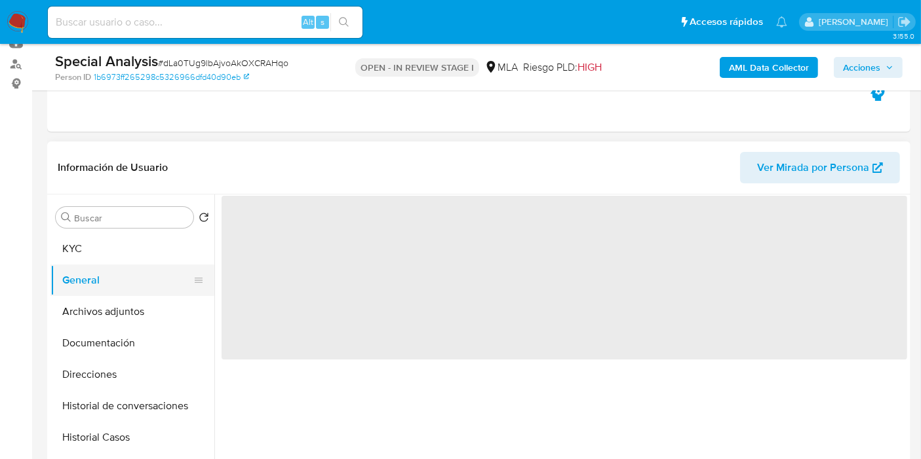
scroll to position [0, 0]
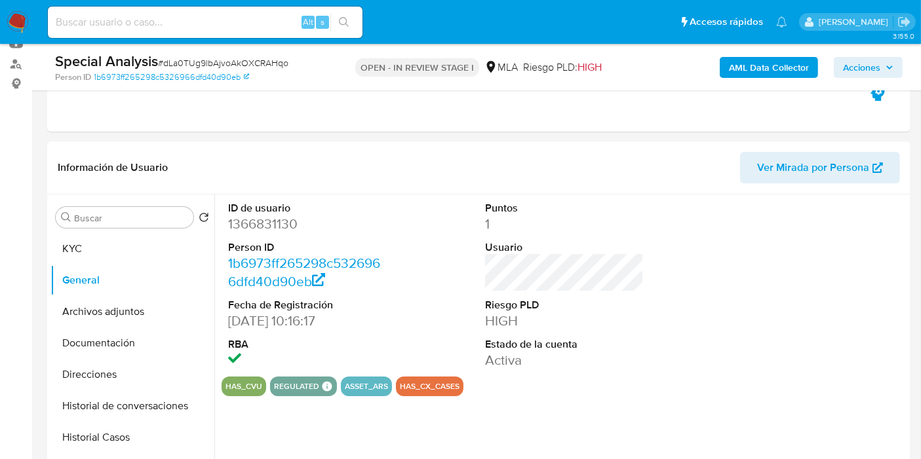
click at [276, 232] on dd "1366831130" at bounding box center [307, 224] width 159 height 18
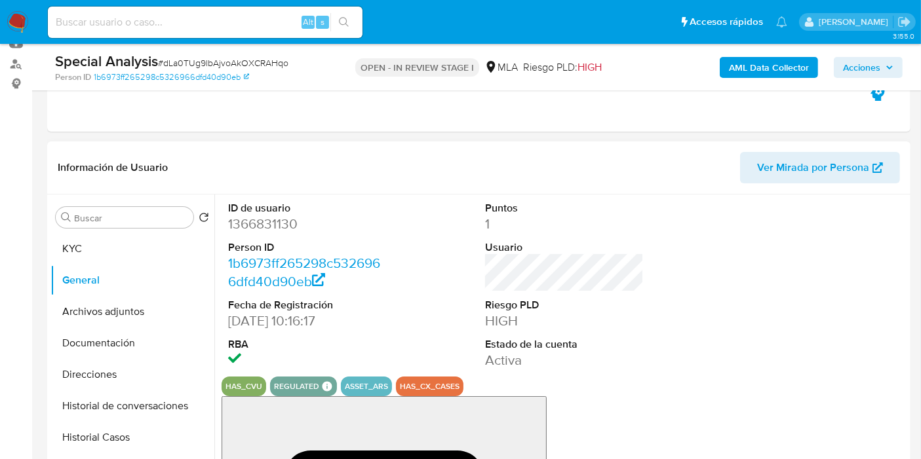
drag, startPoint x: 301, startPoint y: 210, endPoint x: 279, endPoint y: 225, distance: 26.5
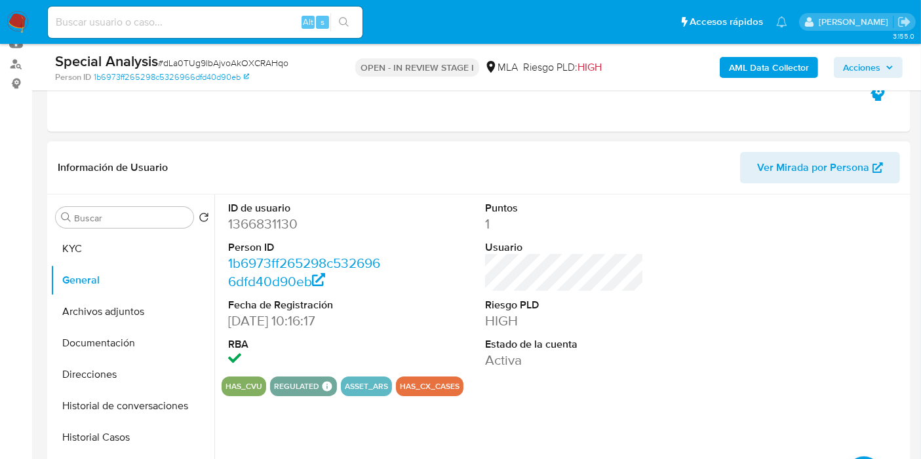
click at [279, 225] on dd "1366831130" at bounding box center [307, 224] width 159 height 18
copy dd "1366831130"
click at [142, 233] on button "KYC" at bounding box center [126, 248] width 153 height 31
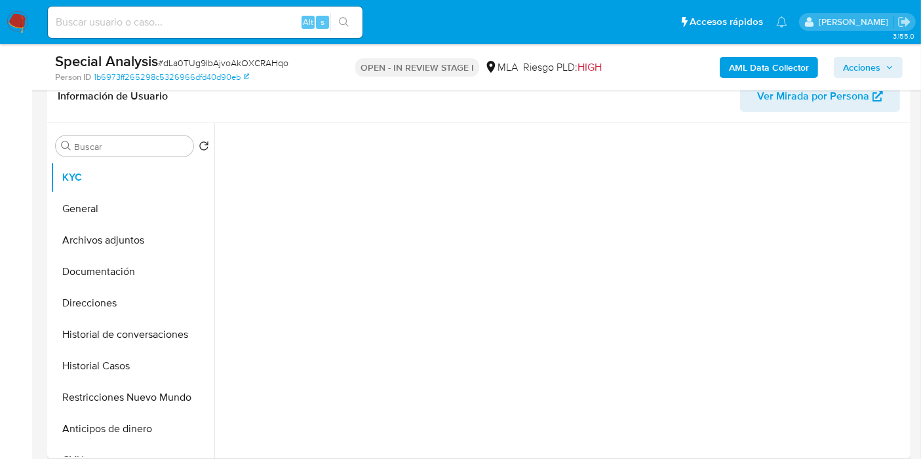
scroll to position [291, 0]
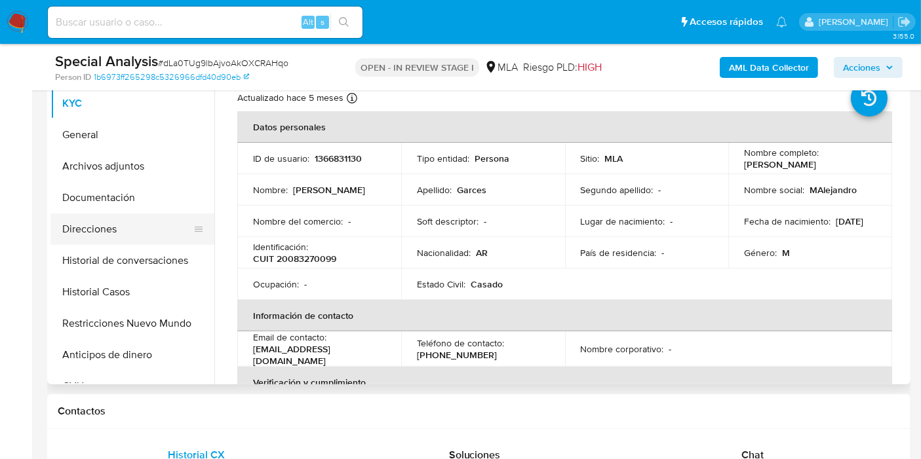
click at [94, 223] on button "Direcciones" at bounding box center [126, 229] width 153 height 31
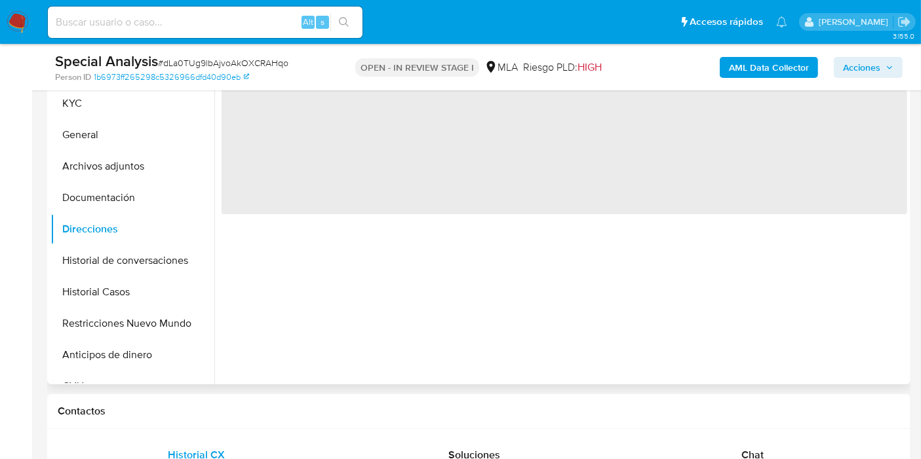
scroll to position [218, 0]
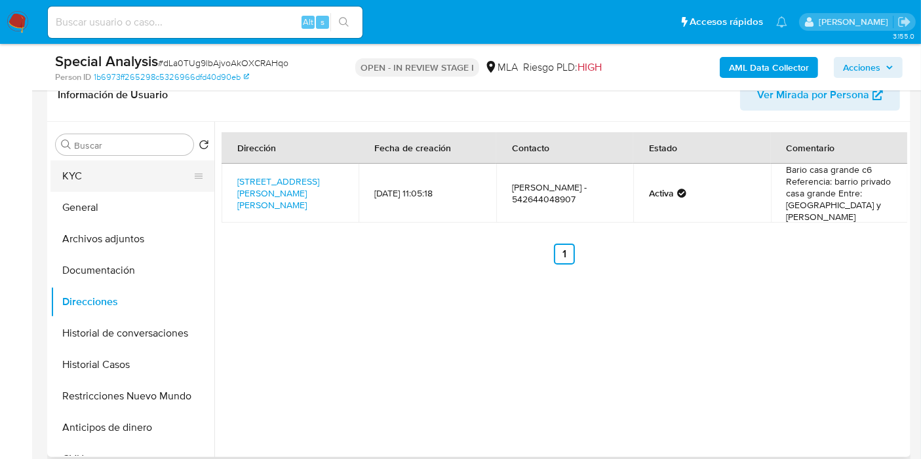
click at [116, 173] on button "KYC" at bounding box center [126, 176] width 153 height 31
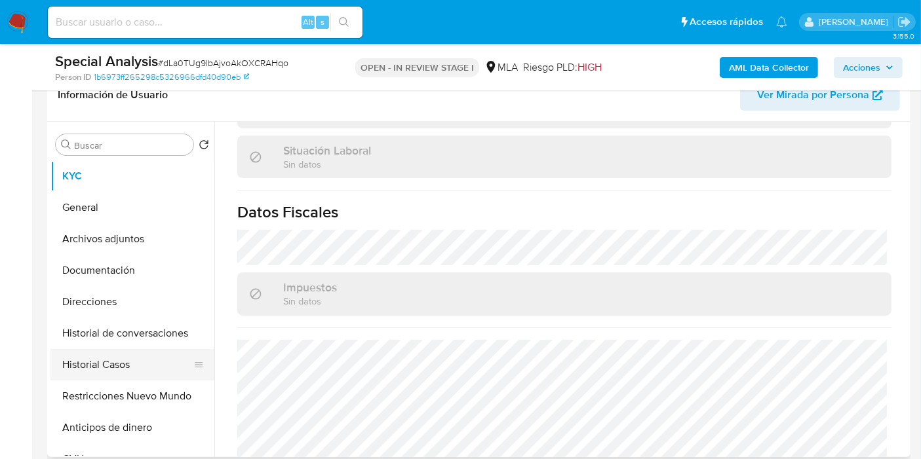
click at [84, 361] on button "Historial Casos" at bounding box center [126, 364] width 153 height 31
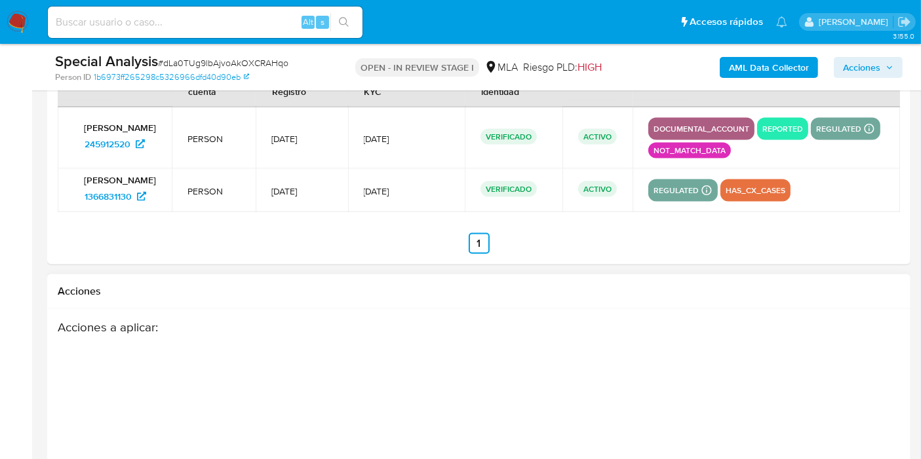
scroll to position [2038, 0]
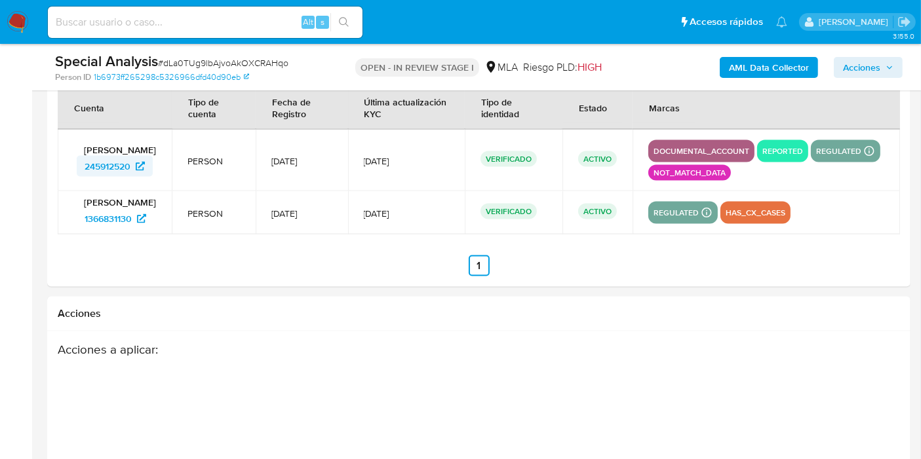
click at [138, 166] on icon at bounding box center [140, 166] width 9 height 9
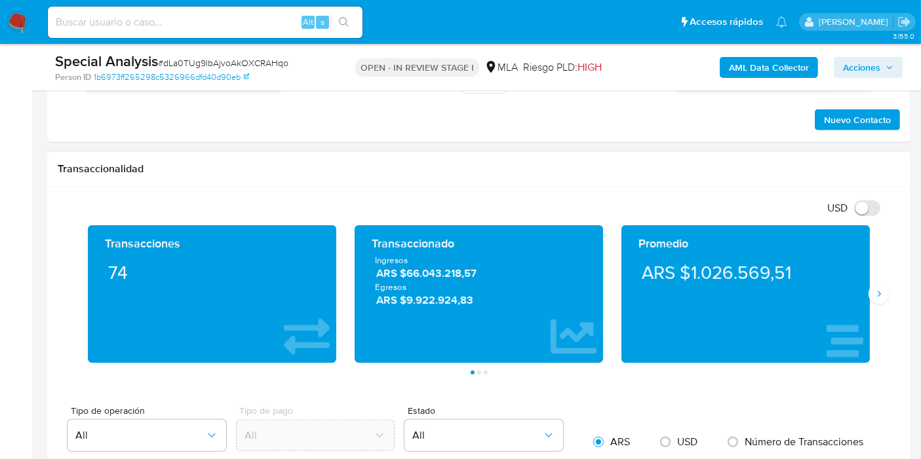
scroll to position [613, 0]
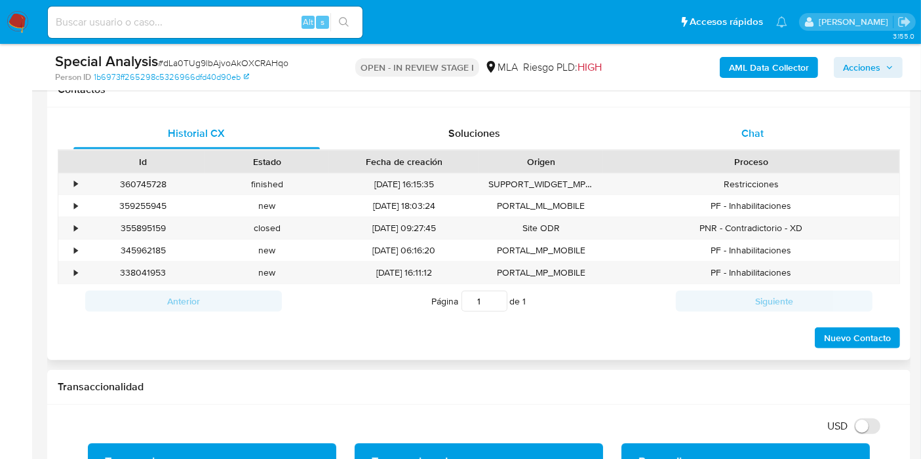
click at [771, 124] on div "Chat" at bounding box center [752, 133] width 246 height 31
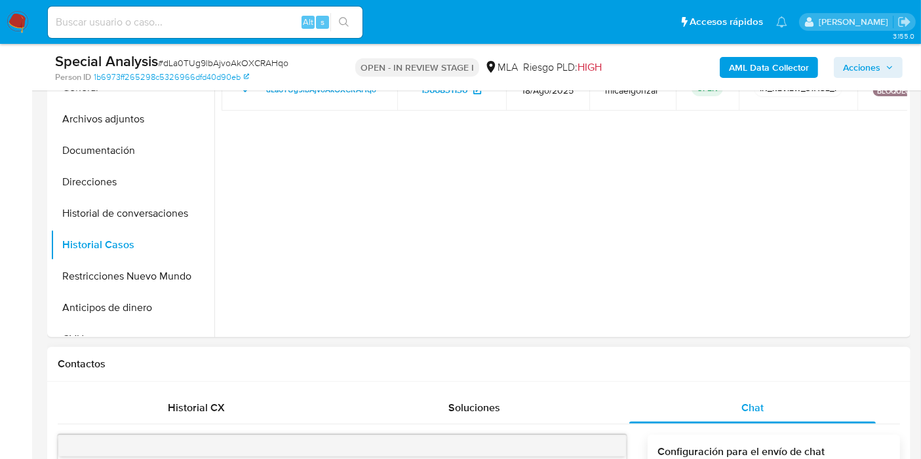
scroll to position [249, 0]
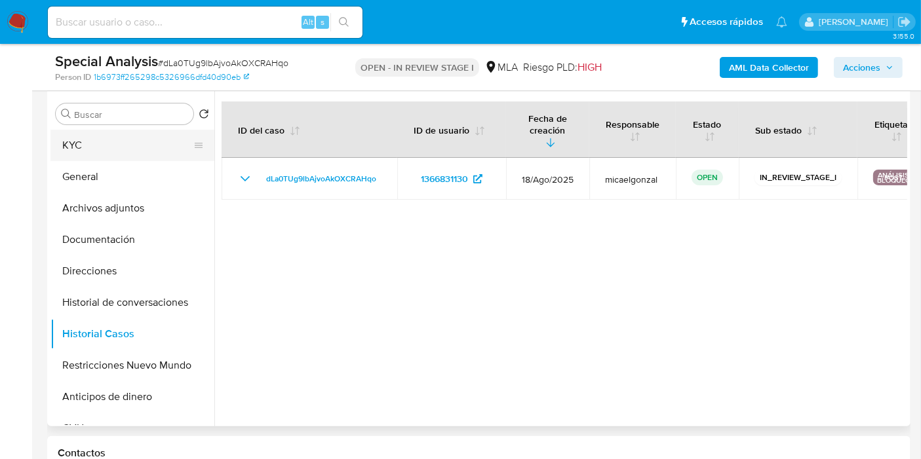
click at [112, 153] on button "KYC" at bounding box center [126, 145] width 153 height 31
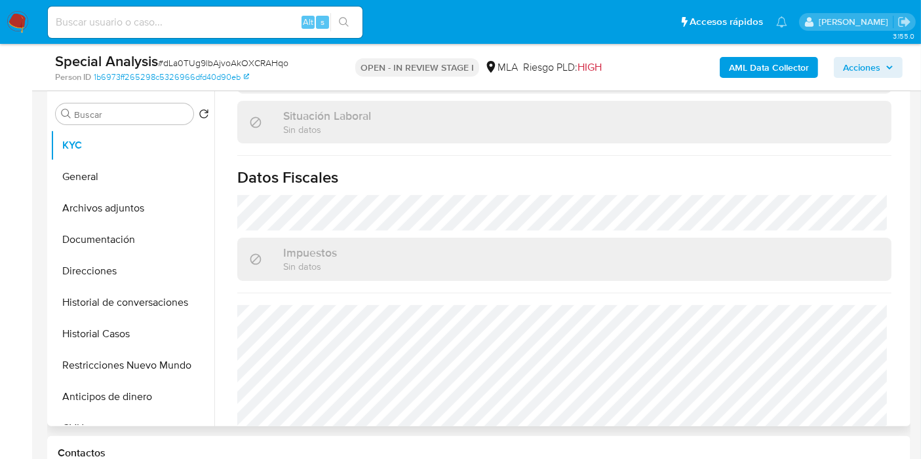
scroll to position [689, 0]
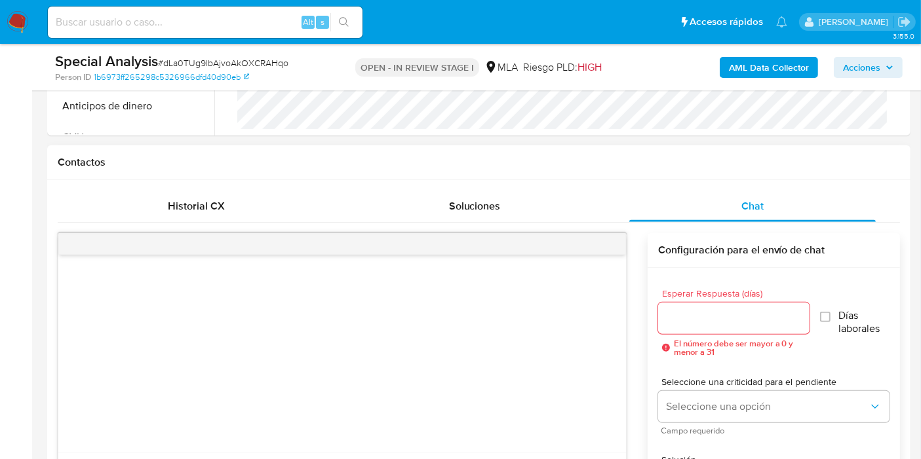
click at [355, 352] on div at bounding box center [341, 353] width 567 height 197
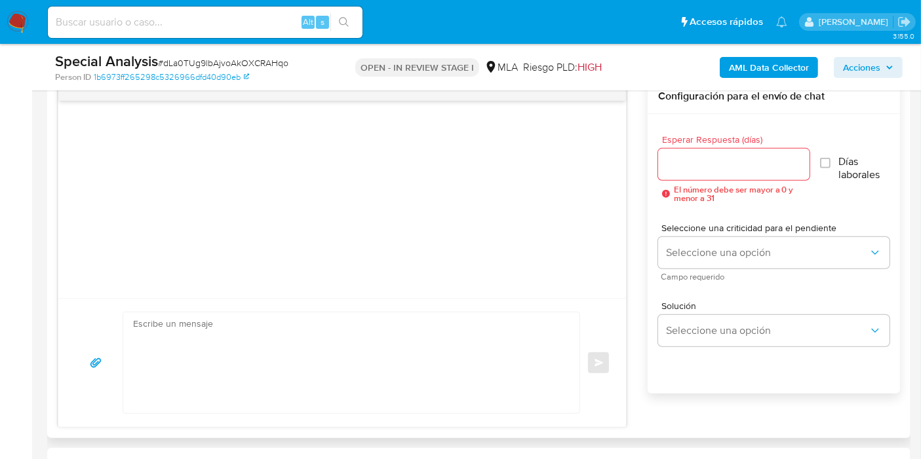
scroll to position [758, 0]
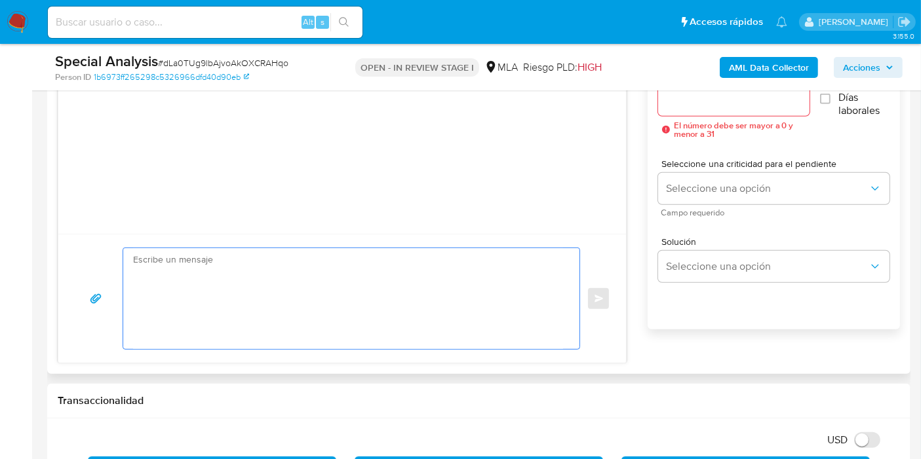
click at [295, 314] on textarea at bounding box center [348, 298] width 430 height 101
paste textarea "1. Descripción de la actividad: - Detalla la actividad que realizas a través de…"
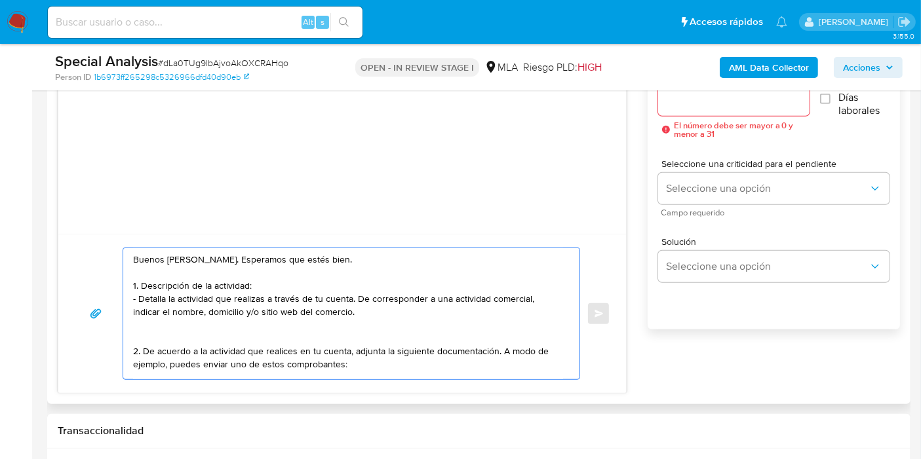
click at [225, 318] on textarea "Buenos días, Miguel. Esperamos que estés bien. 1. Descripción de la actividad: …" at bounding box center [348, 313] width 430 height 131
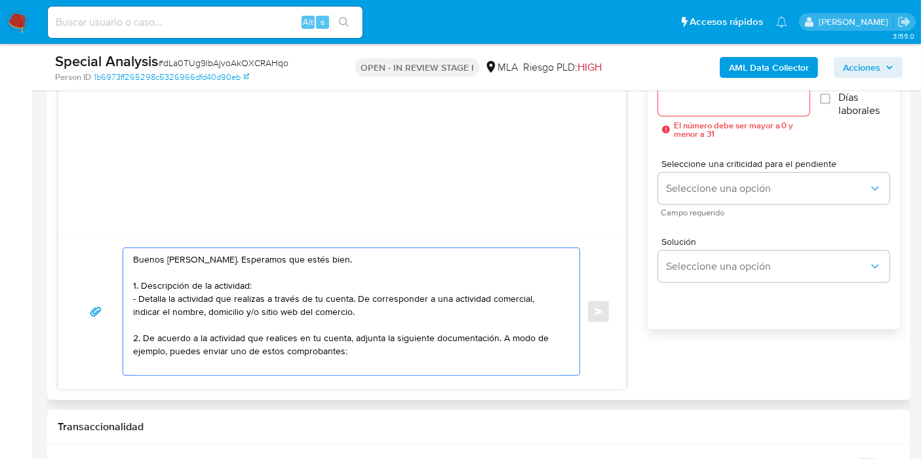
click at [142, 272] on textarea "Buenos días, Miguel. Esperamos que estés bien. 1. Descripción de la actividad: …" at bounding box center [348, 311] width 430 height 127
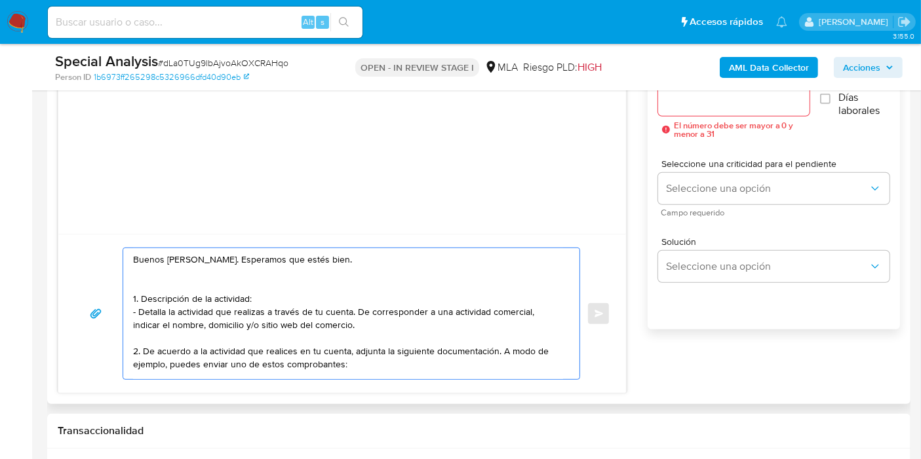
paste textarea "En función de las operaciones registradas en tu cuenta de Mercado Pago, necesit…"
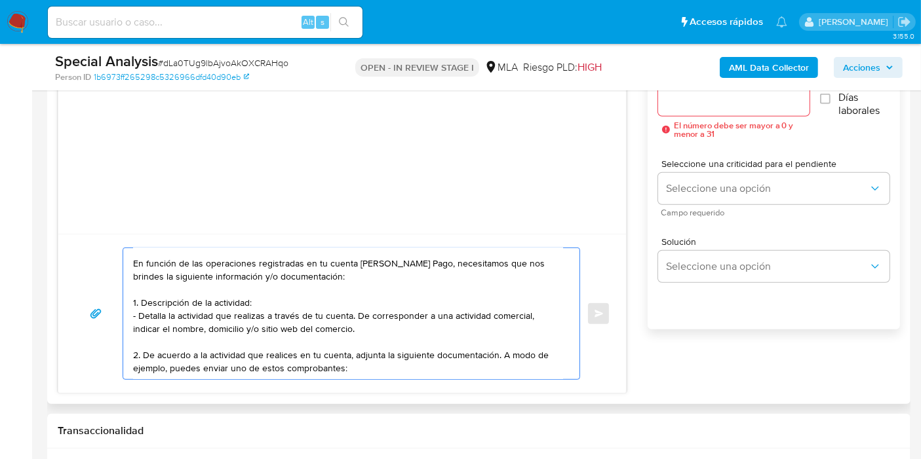
scroll to position [35, 0]
click at [292, 370] on textarea "Buenos días, Miguel. Esperamos que estés bien. En función de las operaciones re…" at bounding box center [348, 313] width 430 height 131
drag, startPoint x: 346, startPoint y: 354, endPoint x: 237, endPoint y: 350, distance: 108.9
click at [237, 350] on textarea "Buenos días, Miguel. Esperamos que estés bien. En función de las operaciones re…" at bounding box center [348, 313] width 430 height 131
paste textarea "- Últimas 6 Declaraciones Juradas de Ingresos Brutos (donde se visualice la bas…"
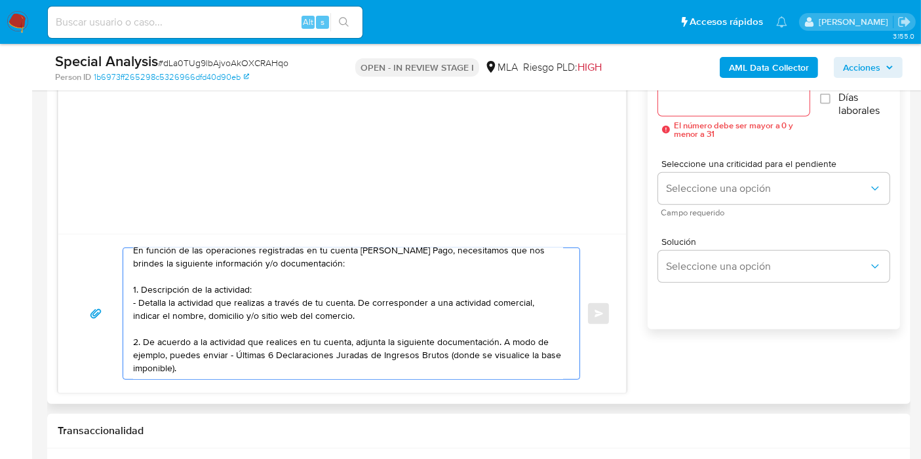
scroll to position [44, 0]
click at [233, 346] on textarea "Buenos días, Miguel. Esperamos que estés bien. En función de las operaciones re…" at bounding box center [348, 313] width 430 height 131
click at [221, 356] on textarea "Buenos días, Miguel. Esperamos que estés bien. En función de las operaciones re…" at bounding box center [348, 313] width 430 height 131
paste textarea "Tené en cuenta que, además de los ejemplos mencionados, podés adjuntar voluntar…"
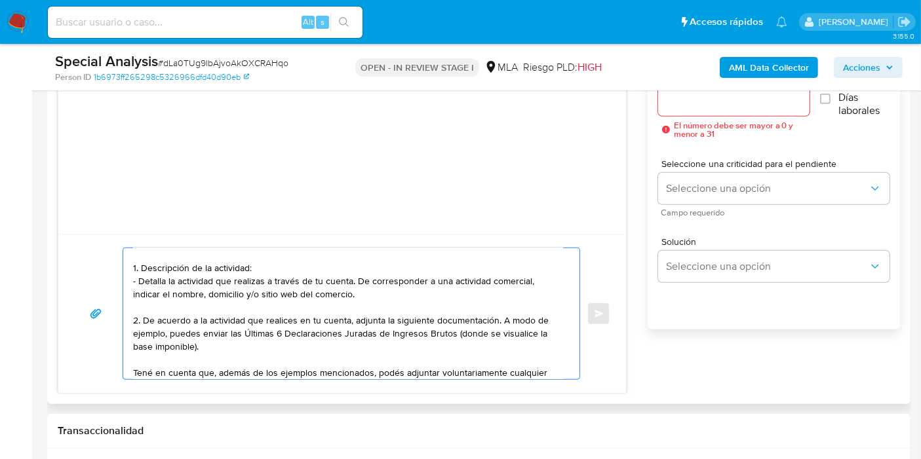
scroll to position [96, 0]
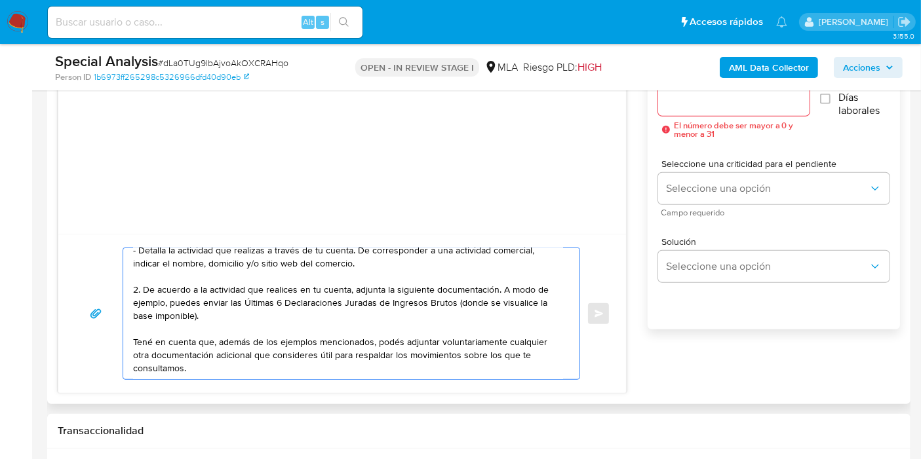
drag, startPoint x: 247, startPoint y: 341, endPoint x: 295, endPoint y: 327, distance: 50.6
click at [249, 339] on textarea "Buenos días, Miguel. Esperamos que estés bien. En función de las operaciones re…" at bounding box center [348, 313] width 430 height 131
click at [296, 327] on textarea "Buenos días, Miguel. Esperamos que estés bien. En función de las operaciones re…" at bounding box center [348, 313] width 430 height 131
drag, startPoint x: 253, startPoint y: 328, endPoint x: 370, endPoint y: 334, distance: 117.4
click at [370, 334] on textarea "Buenos días, Miguel. Esperamos que estés bien. En función de las operaciones re…" at bounding box center [348, 313] width 430 height 131
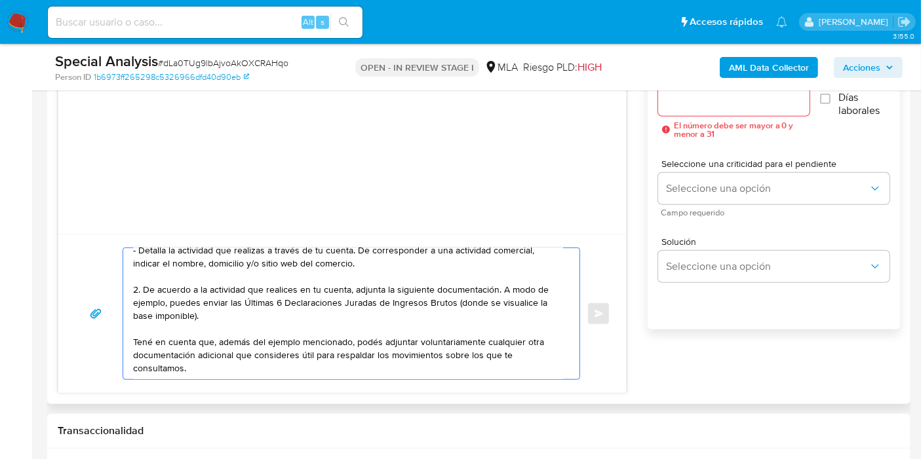
click at [370, 334] on textarea "Buenos días, Miguel. Esperamos que estés bien. En función de las operaciones re…" at bounding box center [348, 313] width 430 height 131
click at [366, 365] on textarea "Buenos días, Miguel. Esperamos que estés bien. En función de las operaciones re…" at bounding box center [348, 313] width 430 height 131
paste textarea "Formatos admitidos: PDF, JPG, JPEG, TXT, DOC, DOCX, XLS, PNG, XLSX, con un tama…"
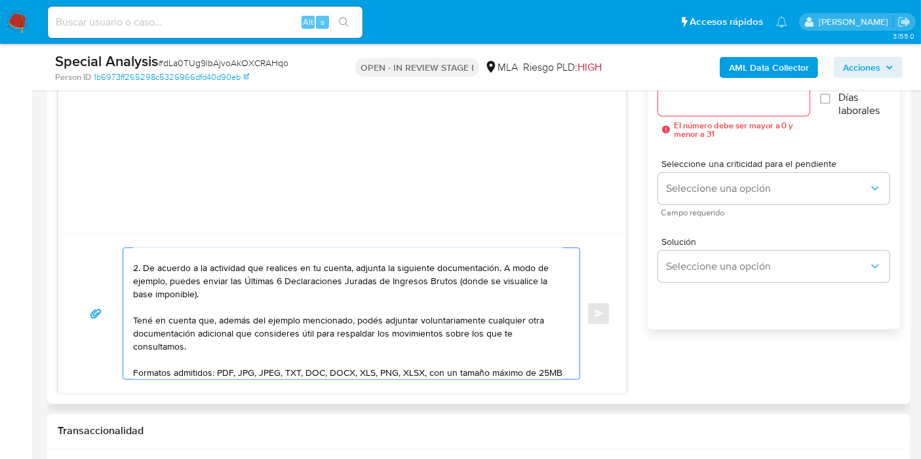
scroll to position [136, 0]
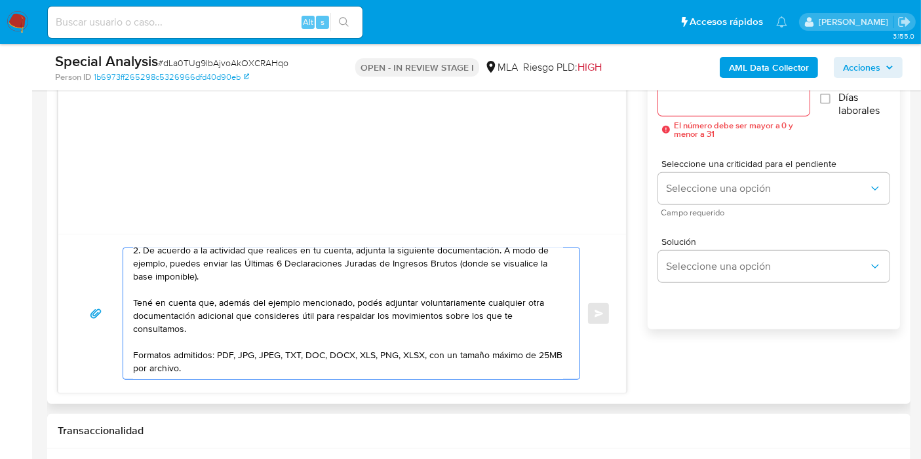
paste textarea "Quedamos aguardando por la información solicitada dentro de los próximos XX día…"
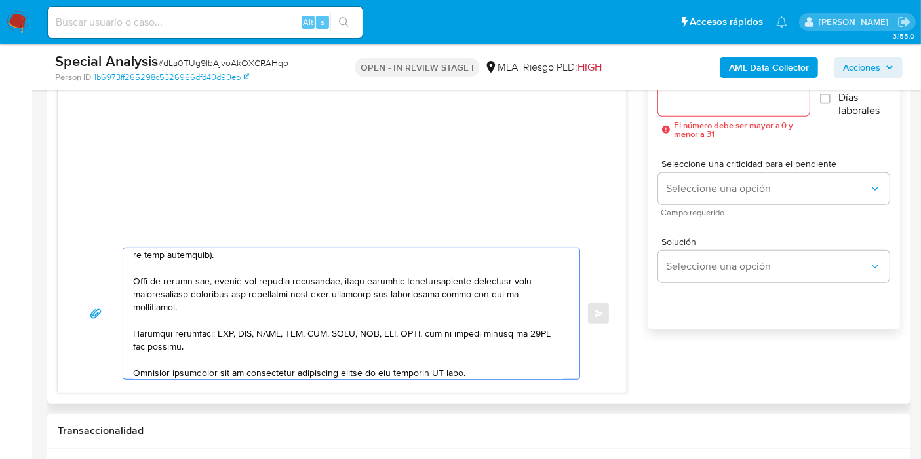
scroll to position [280, 0]
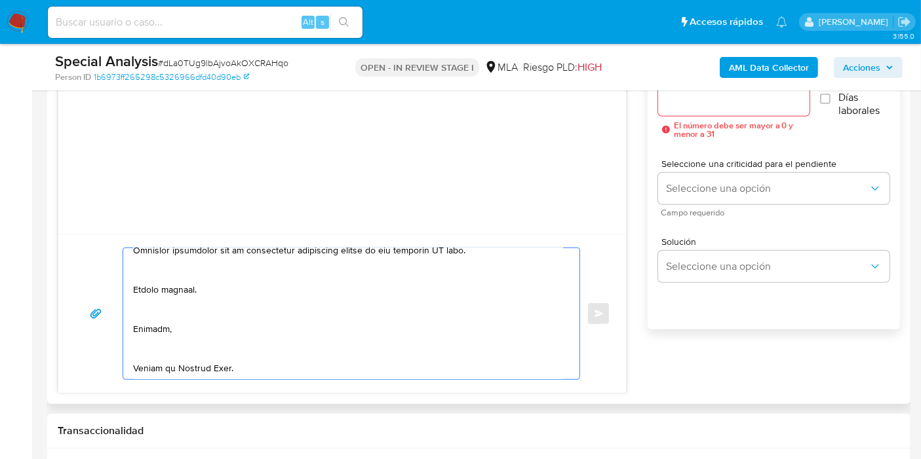
click at [153, 347] on textarea at bounding box center [348, 313] width 430 height 131
click at [146, 370] on textarea at bounding box center [348, 313] width 430 height 131
click at [171, 345] on textarea at bounding box center [348, 313] width 430 height 131
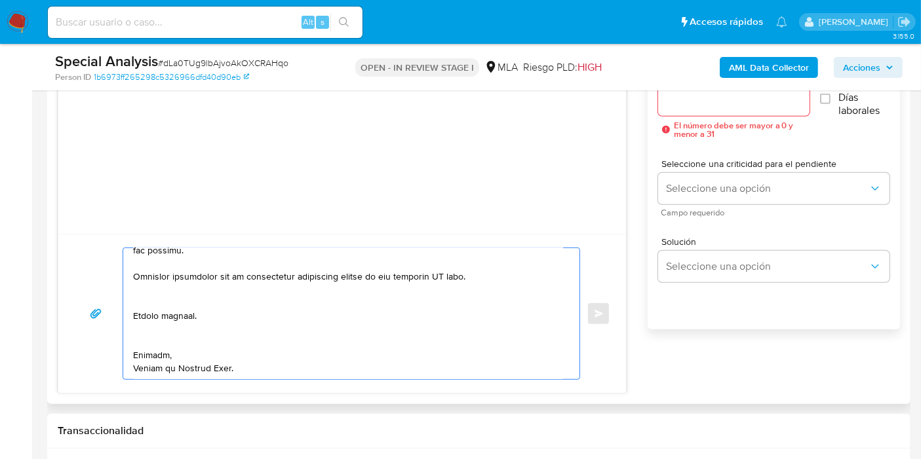
click at [176, 313] on textarea at bounding box center [348, 313] width 430 height 131
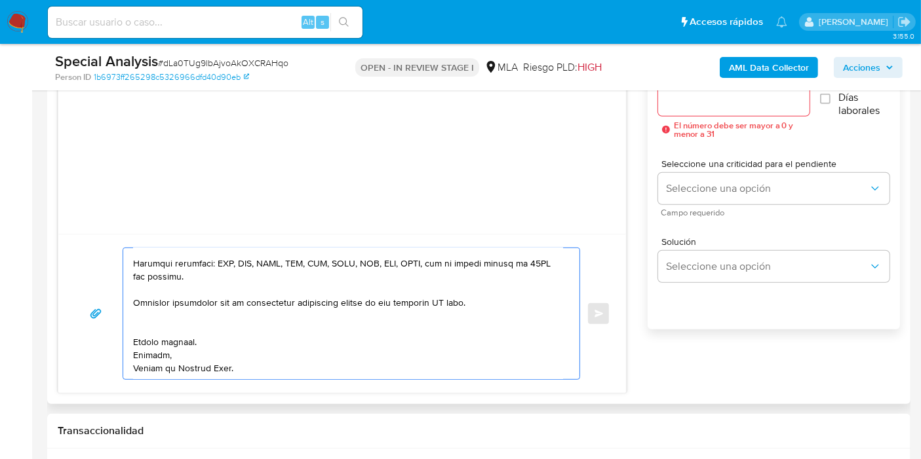
scroll to position [245, 0]
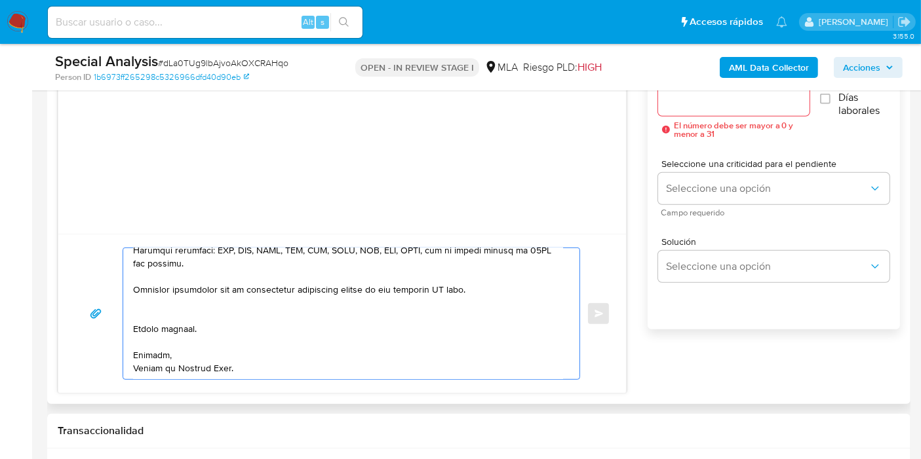
click at [174, 297] on textarea at bounding box center [348, 313] width 430 height 131
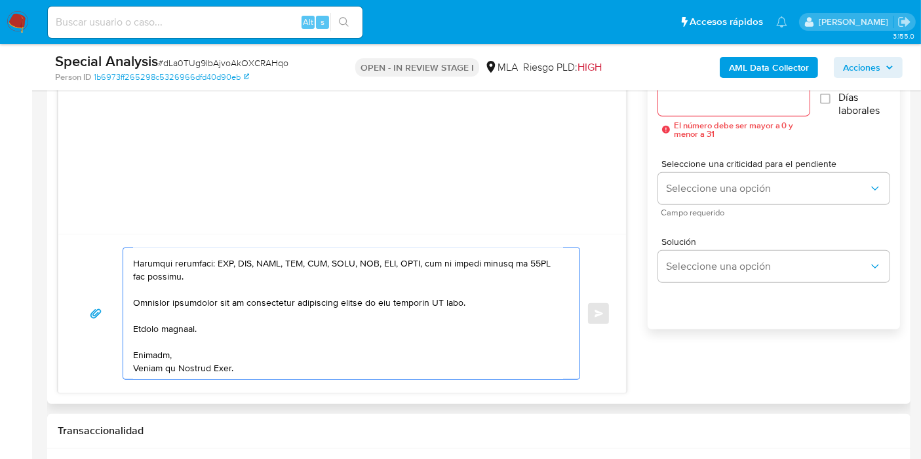
click at [157, 376] on textarea at bounding box center [348, 313] width 430 height 131
click at [438, 300] on textarea at bounding box center [348, 313] width 430 height 131
click at [446, 303] on textarea at bounding box center [348, 313] width 430 height 131
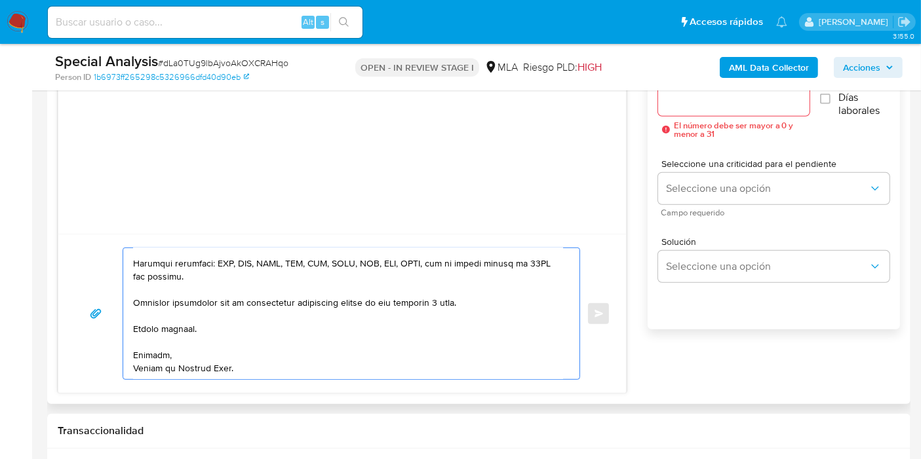
click at [389, 345] on textarea at bounding box center [348, 313] width 430 height 131
type textarea "Buenos días, Miguel. Esperamos que estés bien. En función de las operaciones re…"
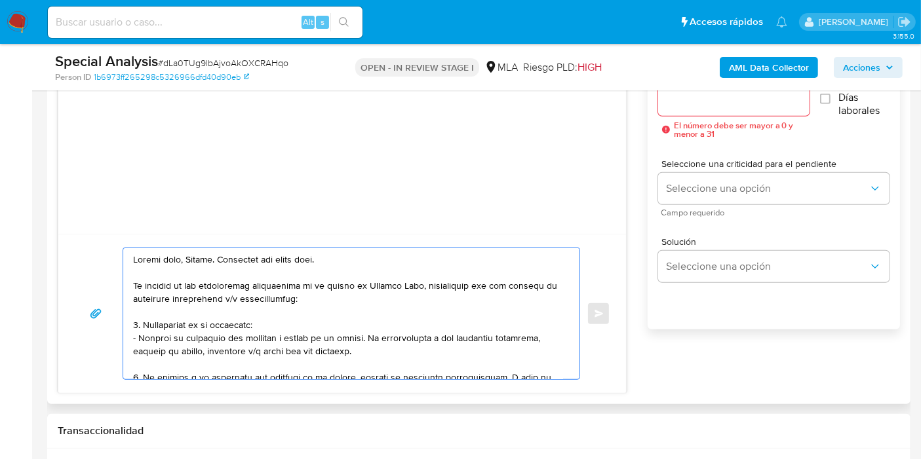
scroll to position [0, 0]
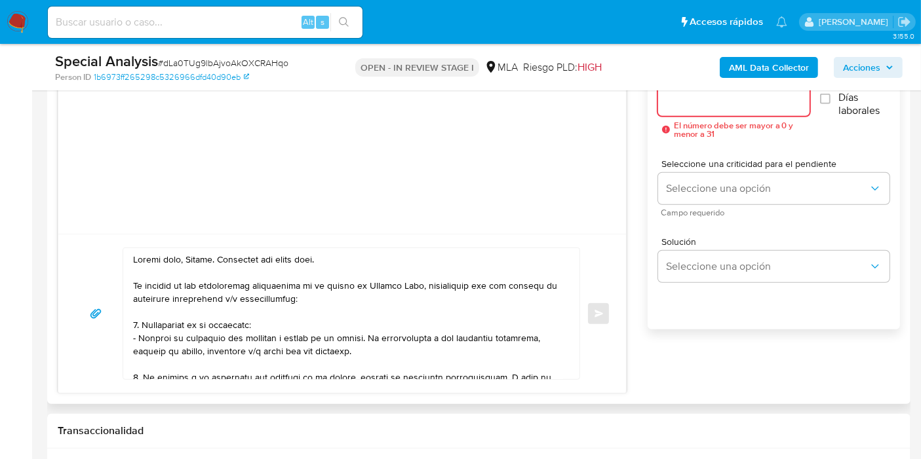
click at [698, 105] on input "Esperar Respuesta (días)" at bounding box center [733, 100] width 151 height 17
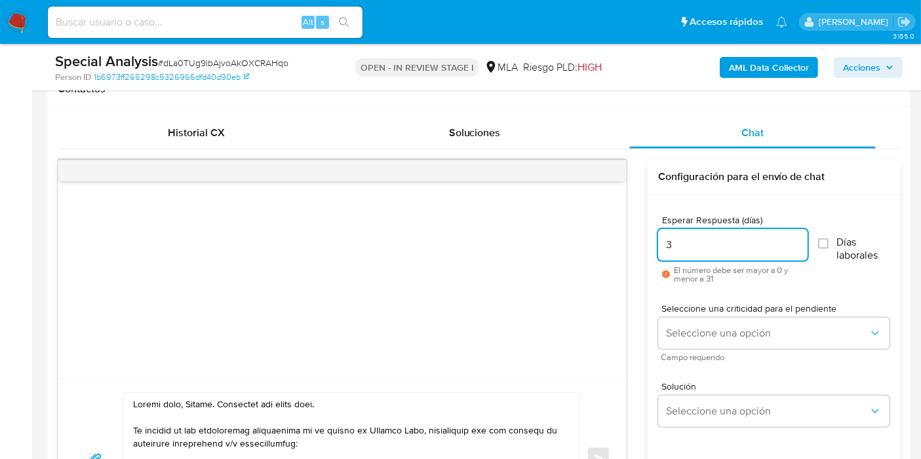
scroll to position [613, 0]
type input "3"
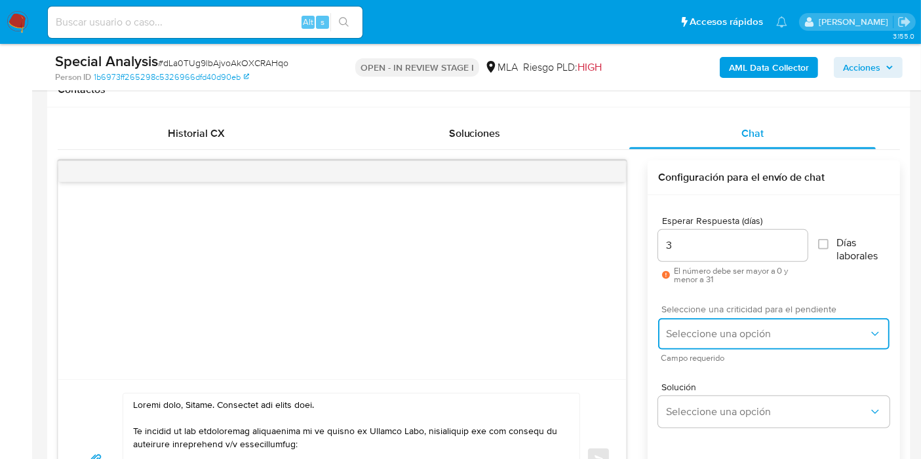
click at [685, 322] on button "Seleccione una opción" at bounding box center [773, 333] width 231 height 31
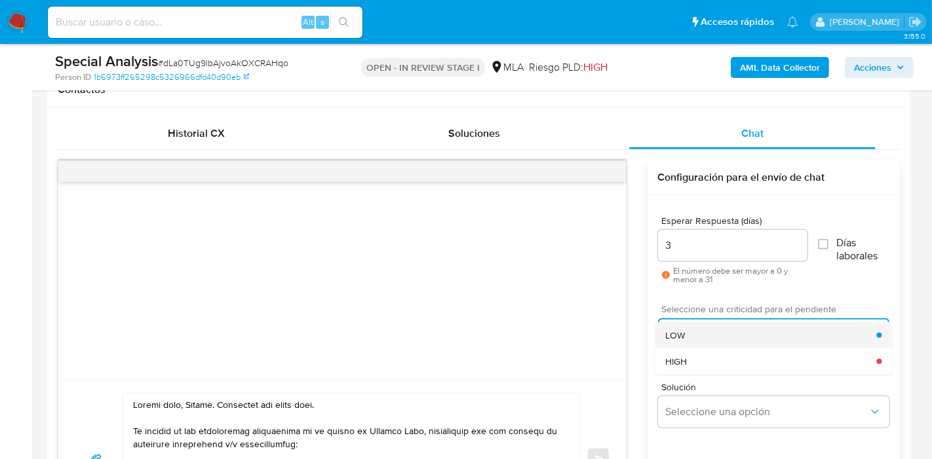
click at [696, 337] on div "LOW" at bounding box center [770, 335] width 211 height 26
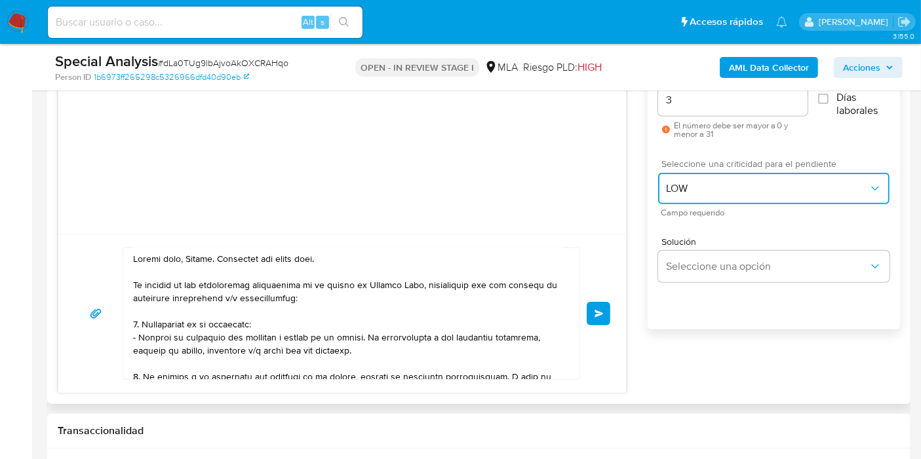
scroll to position [0, 0]
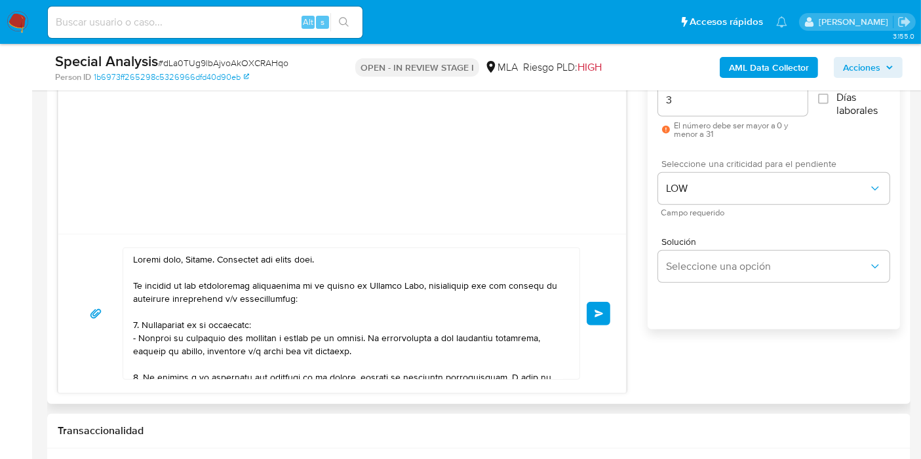
click at [609, 314] on button "Enviar" at bounding box center [598, 314] width 24 height 24
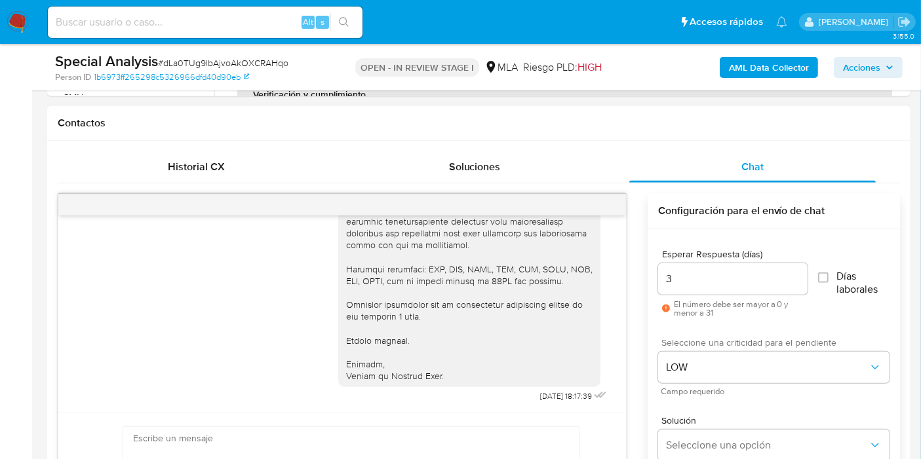
scroll to position [540, 0]
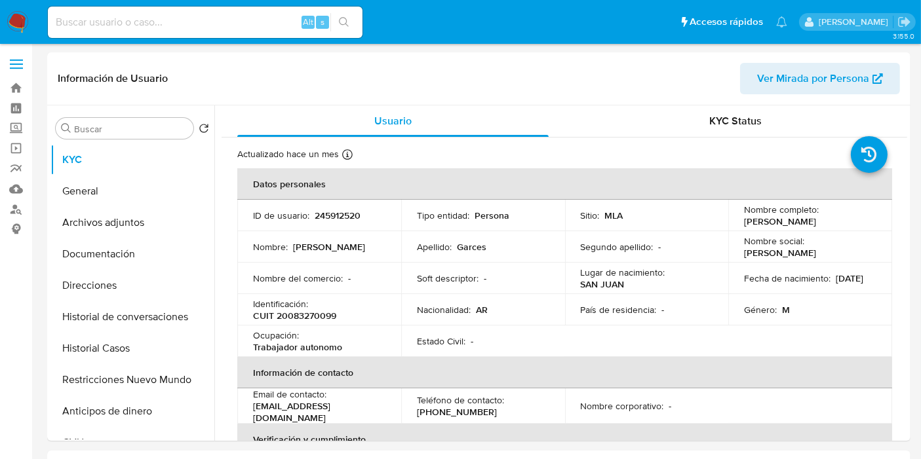
select select "10"
click at [98, 231] on button "Archivos adjuntos" at bounding box center [126, 222] width 153 height 31
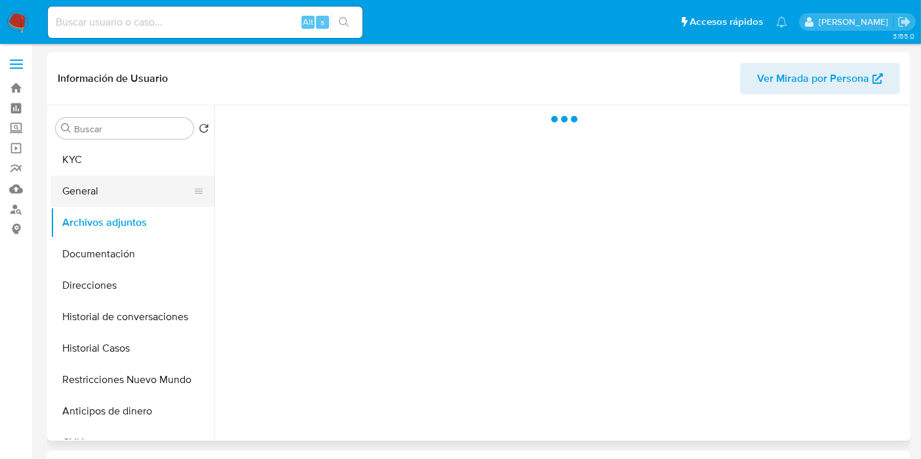
click at [108, 193] on button "General" at bounding box center [126, 191] width 153 height 31
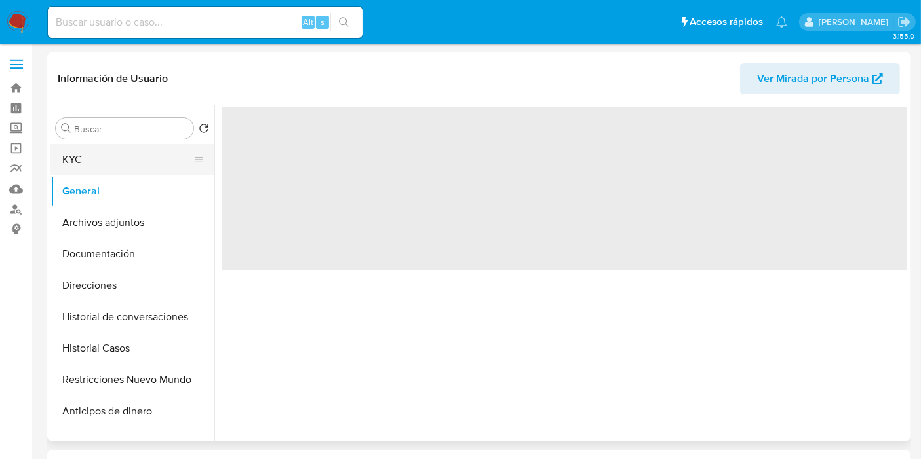
click at [112, 172] on button "KYC" at bounding box center [126, 159] width 153 height 31
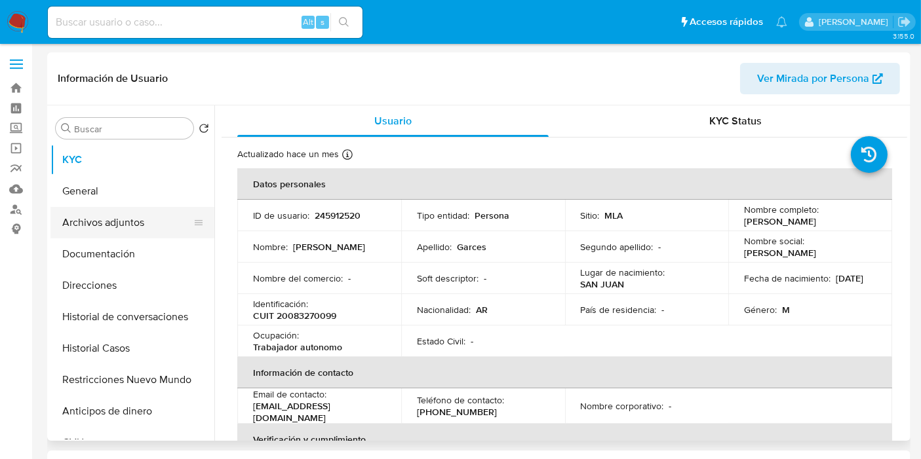
scroll to position [73, 0]
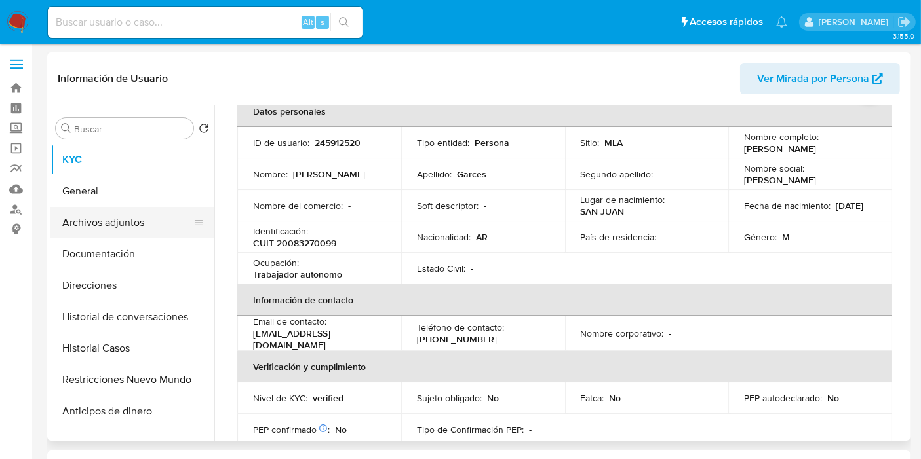
click at [149, 224] on button "Archivos adjuntos" at bounding box center [126, 222] width 153 height 31
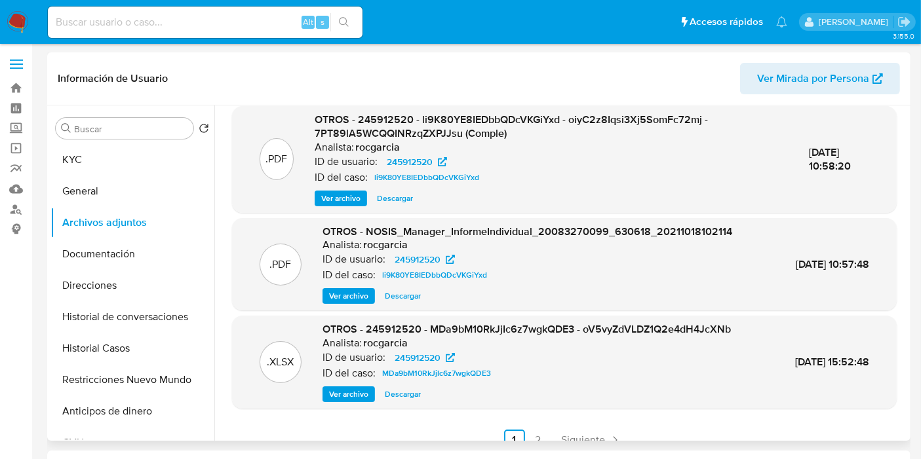
scroll to position [124, 0]
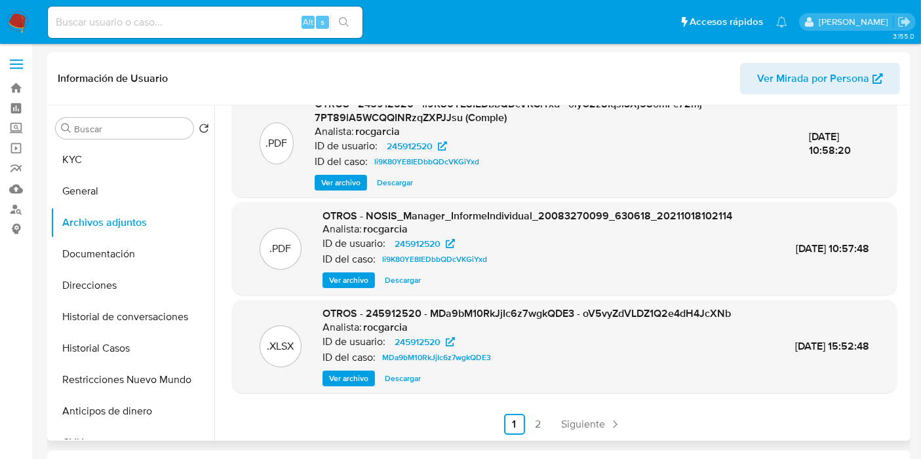
click at [524, 415] on ul "Anterior 1 2 Siguiente" at bounding box center [564, 424] width 664 height 21
click at [537, 422] on link "2" at bounding box center [537, 424] width 21 height 21
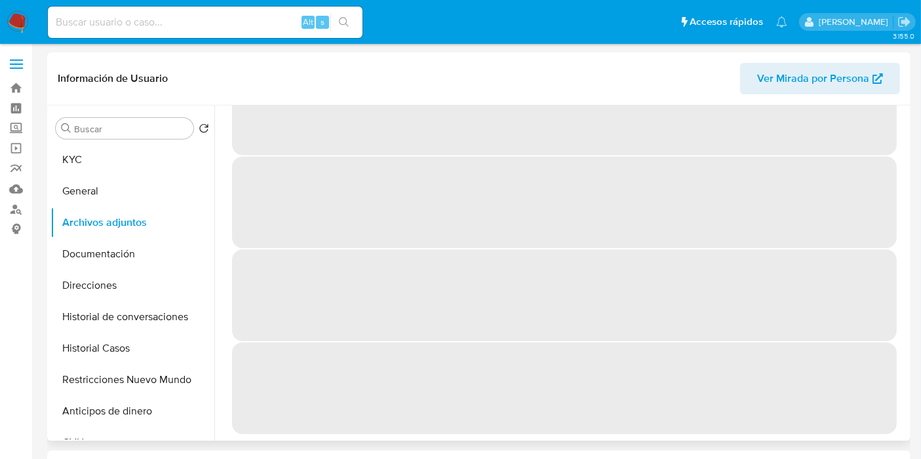
scroll to position [0, 0]
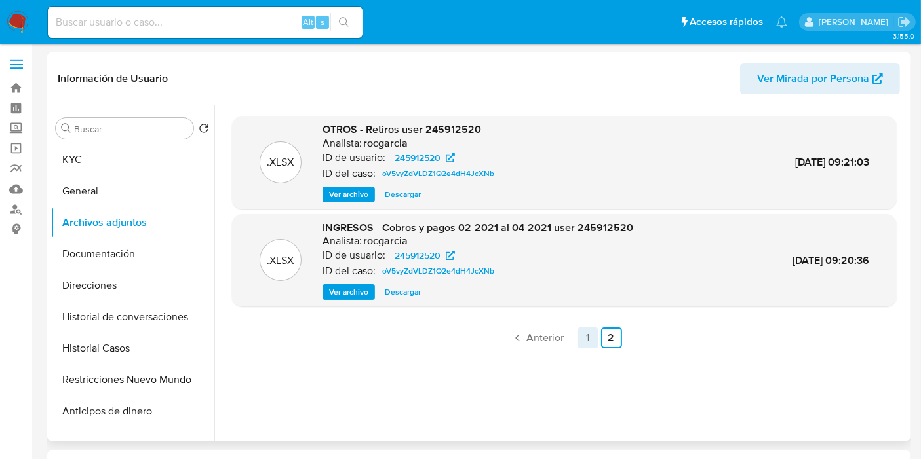
click at [588, 341] on link "1" at bounding box center [587, 338] width 21 height 21
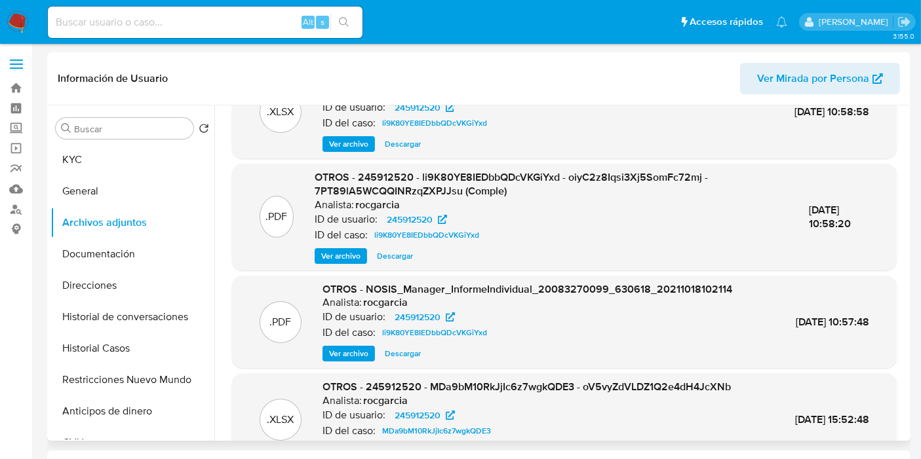
scroll to position [73, 0]
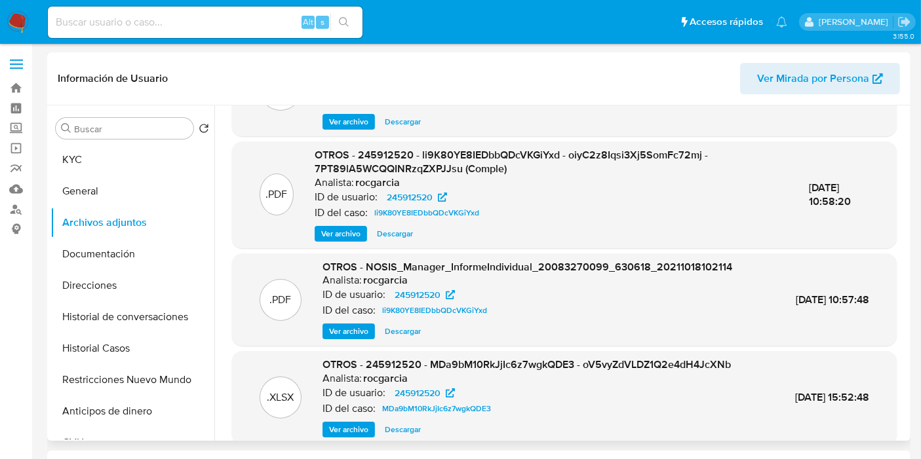
click at [398, 244] on div ".PDF OTROS - 245912520 - li9K80YE8IEDbbQDcVKGiYxd - oiyC2z8Iqsi3Xj5SomFc72mj - …" at bounding box center [564, 195] width 664 height 107
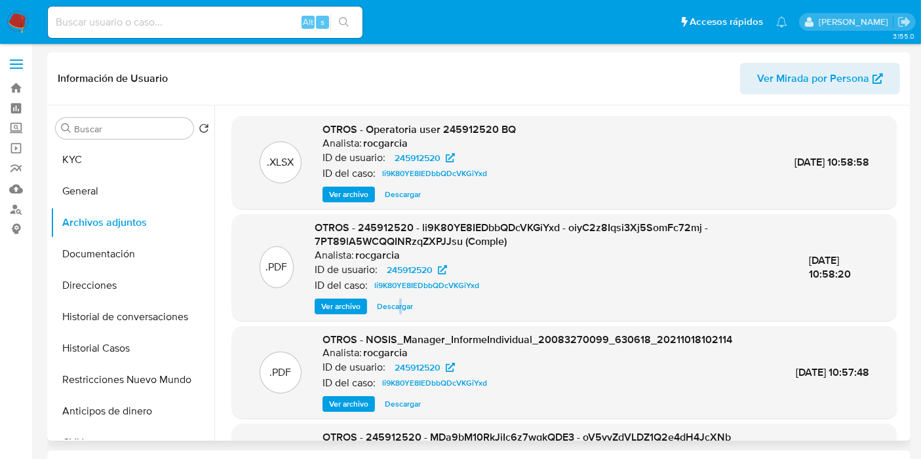
click at [381, 309] on span "Descargar" at bounding box center [395, 306] width 36 height 13
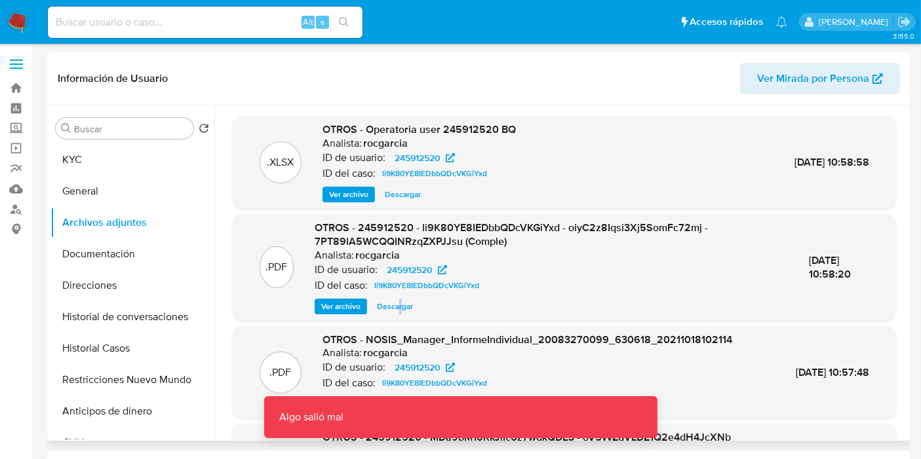
click at [406, 201] on span "Descargar" at bounding box center [403, 194] width 36 height 13
click at [404, 191] on div "Ver archivo Descargar" at bounding box center [418, 195] width 193 height 16
click at [333, 197] on span "Ver archivo" at bounding box center [348, 194] width 39 height 13
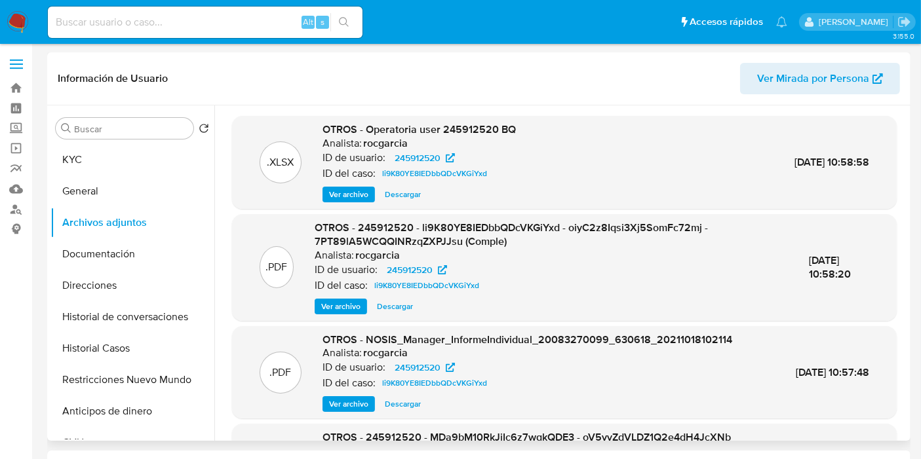
click span "Ver archivo"
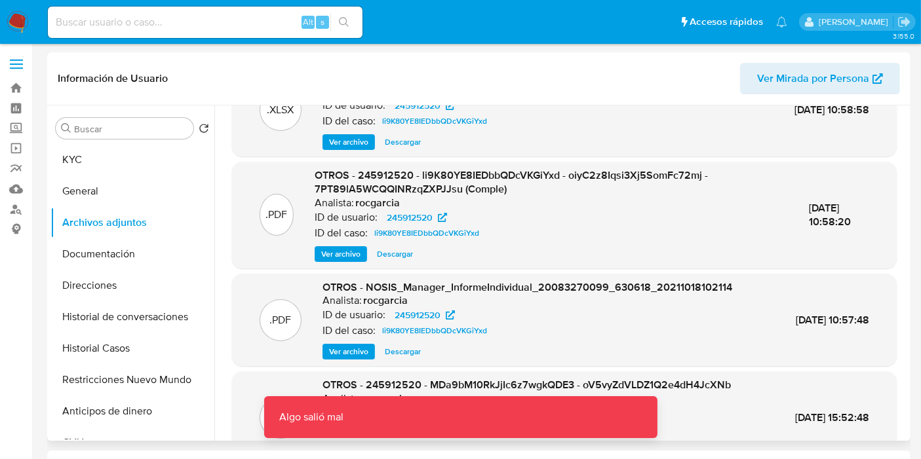
scroll to position [124, 0]
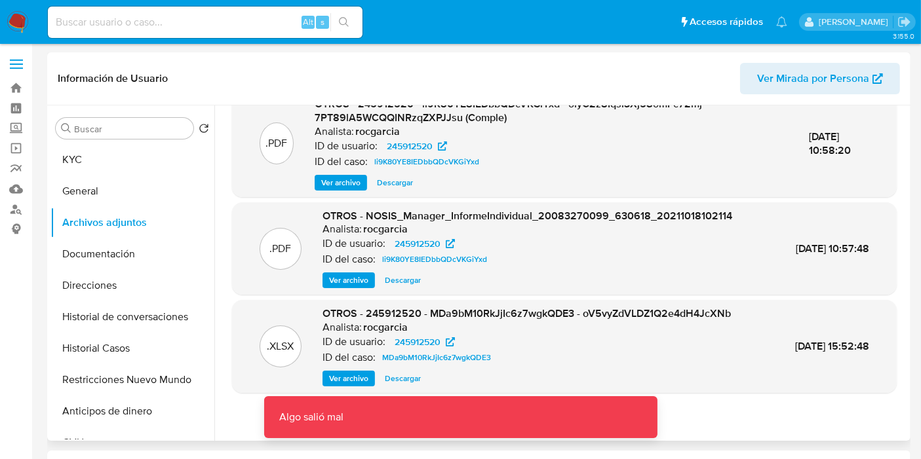
click span "Ver archivo"
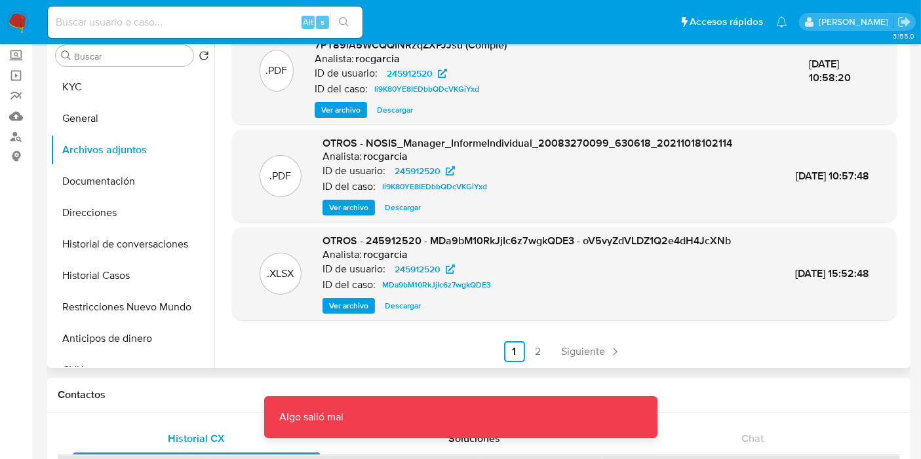
click button "Ver archivo"
click button "Historial de conversaciones"
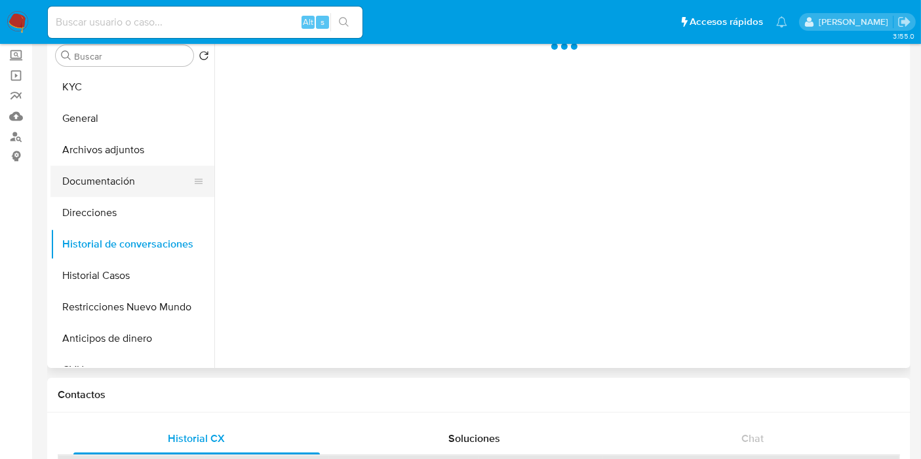
scroll to position [0, 0]
click button "Documentación"
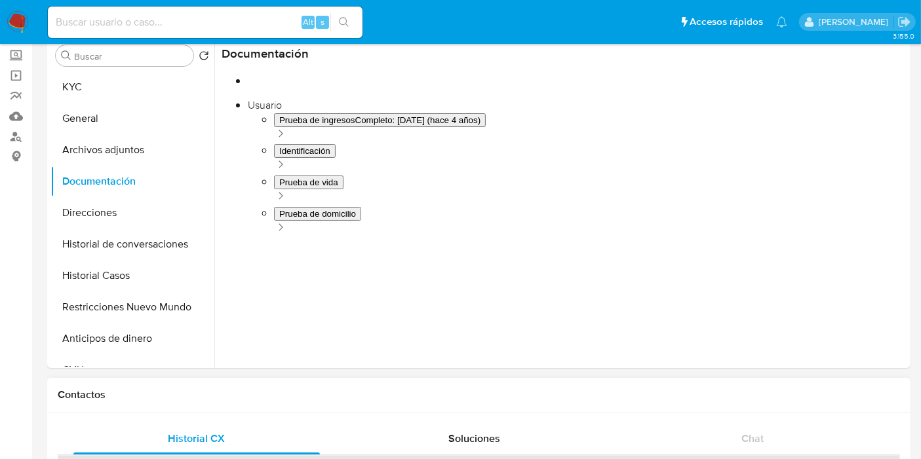
scroll to position [106, 0]
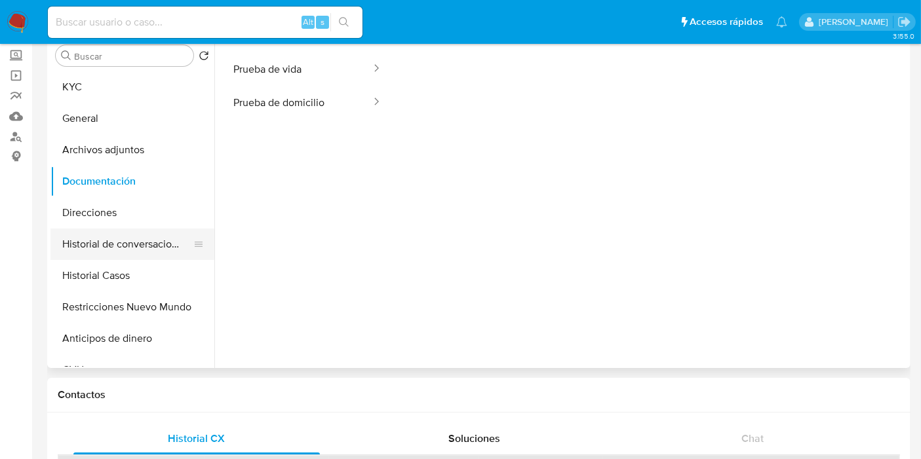
click button "Historial de conversaciones"
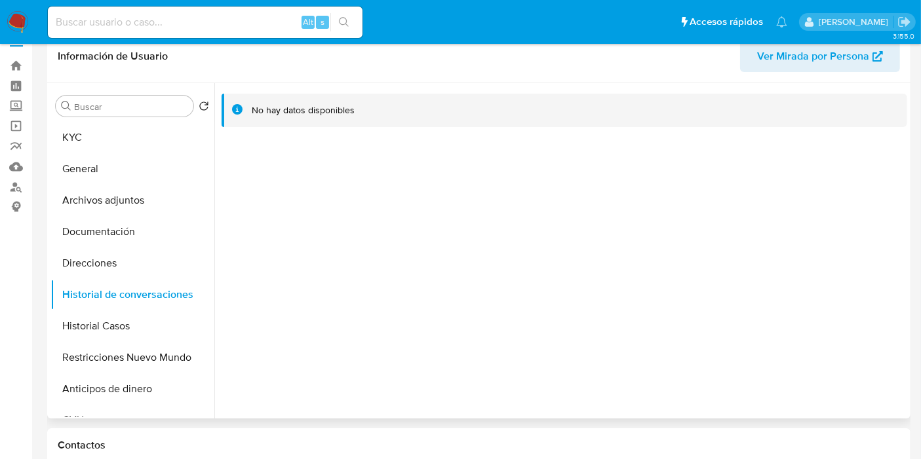
scroll to position [0, 0]
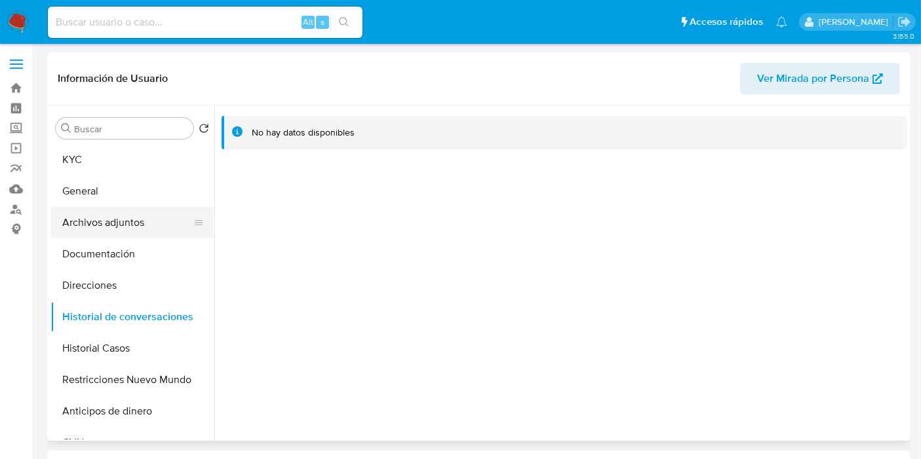
click button "Archivos adjuntos"
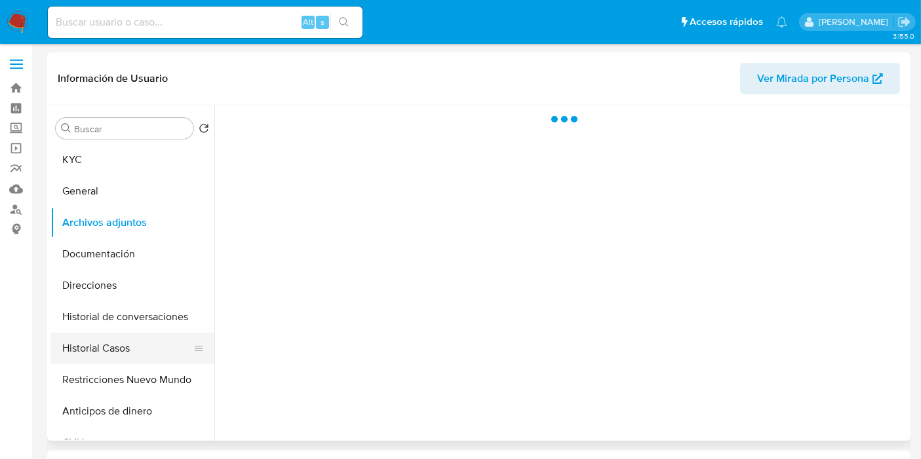
click button "Historial Casos"
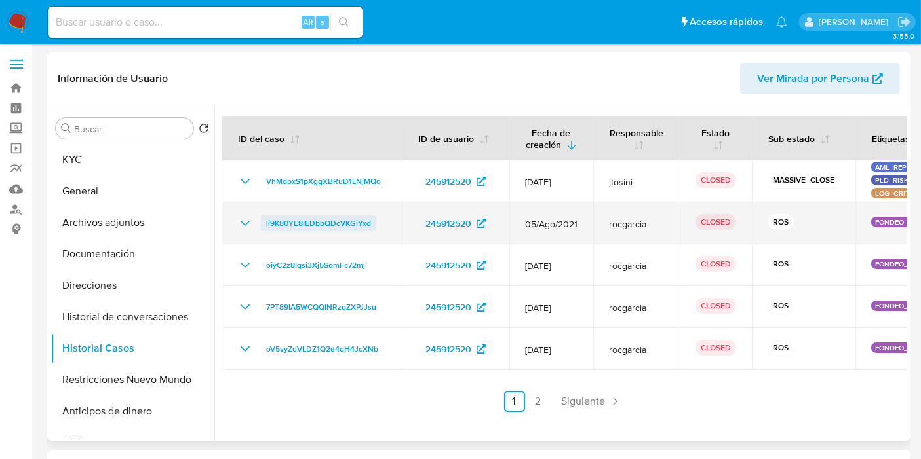
click span "li9K80YE8IEDbbQDcVKGiYxd"
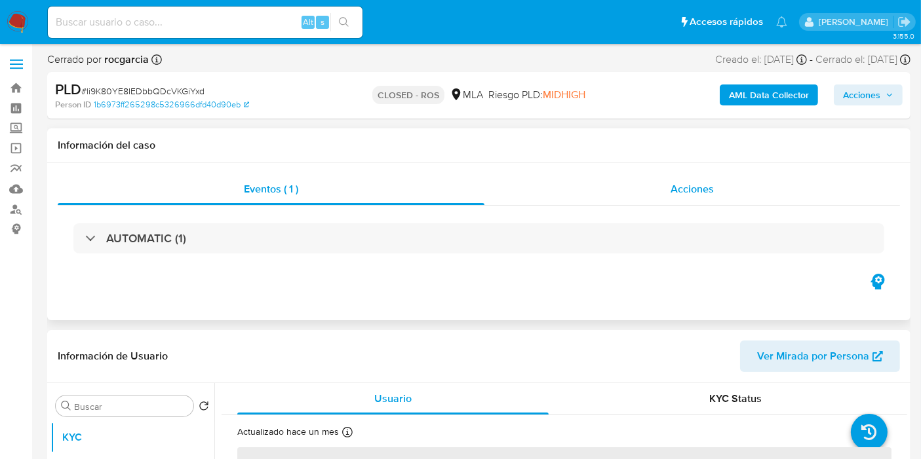
drag, startPoint x: 718, startPoint y: 154, endPoint x: 697, endPoint y: 173, distance: 28.3
click at [714, 159] on div "Información del caso" at bounding box center [478, 145] width 863 height 35
click at [693, 178] on div "Acciones" at bounding box center [691, 189] width 415 height 31
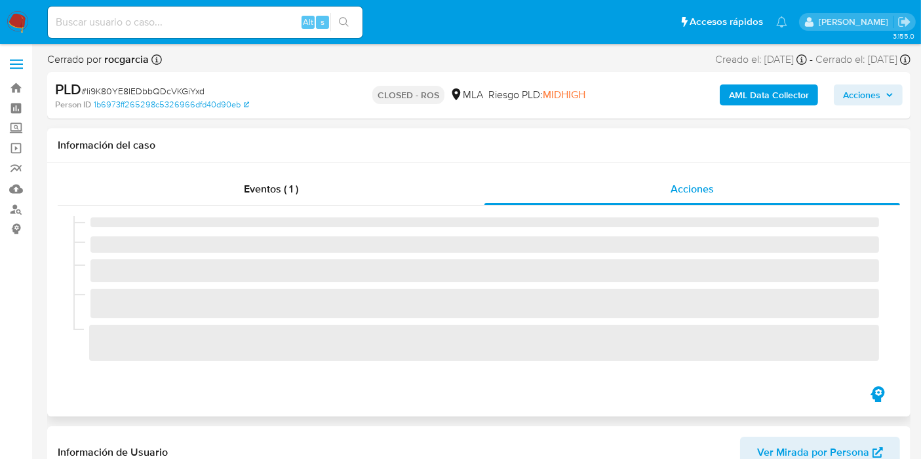
select select "10"
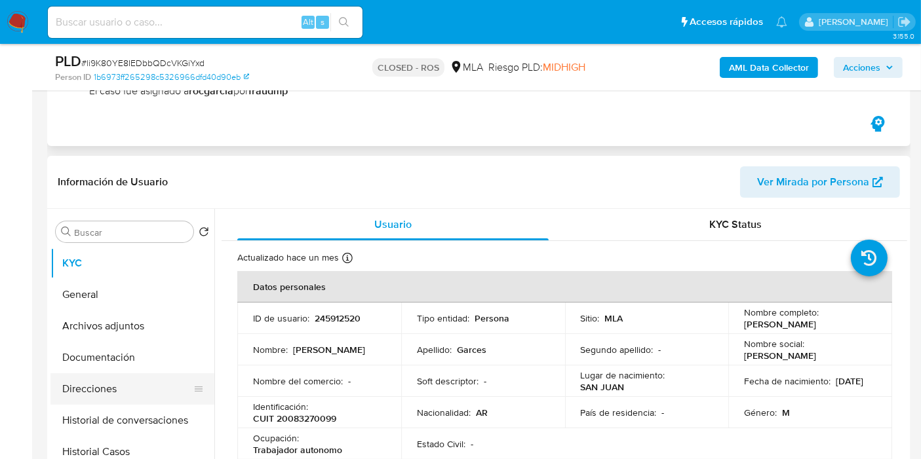
scroll to position [291, 0]
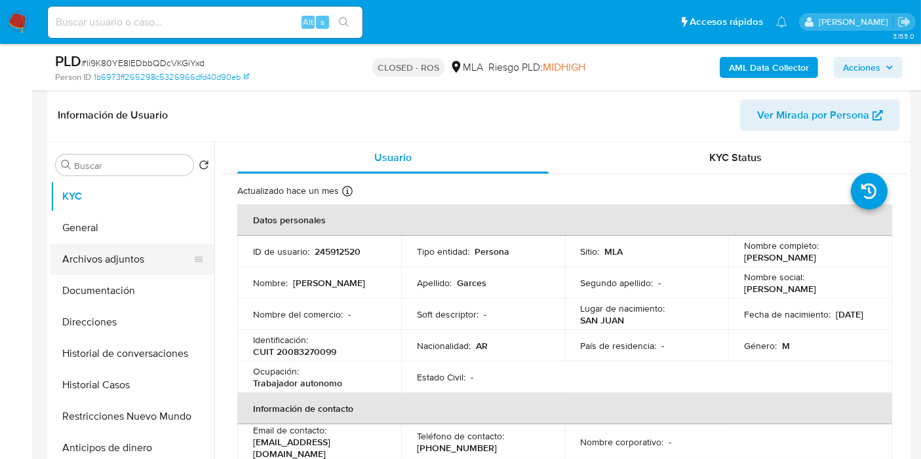
click at [144, 254] on button "Archivos adjuntos" at bounding box center [126, 259] width 153 height 31
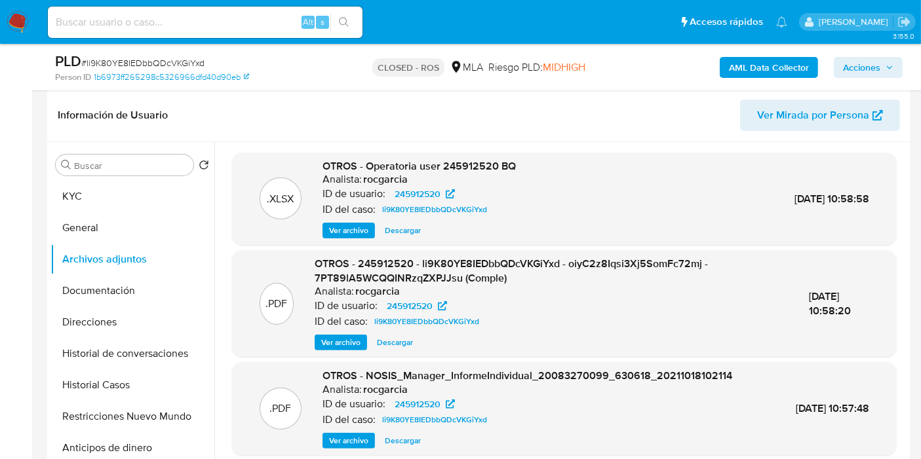
click at [387, 234] on span "Descargar" at bounding box center [403, 230] width 36 height 13
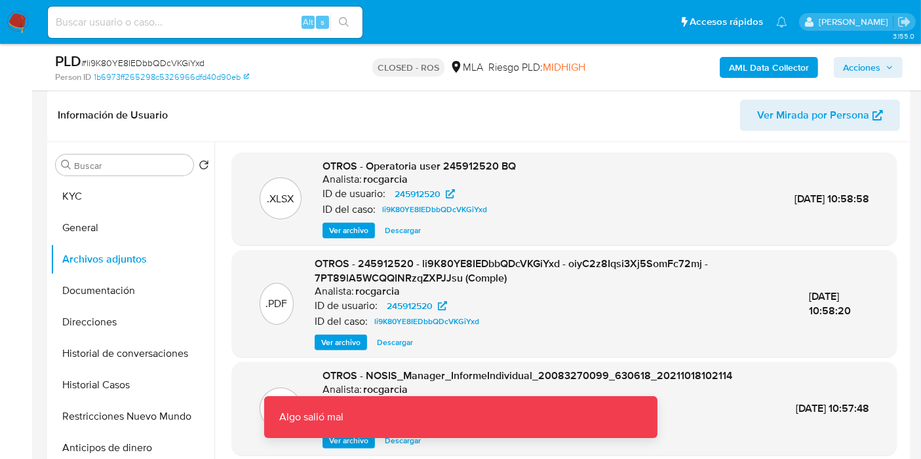
click at [331, 246] on div ".XLSX OTROS - Operatoria user 245912520 BQ Analista: rocgarcia ID de usuario: 2…" at bounding box center [564, 374] width 664 height 443
click at [357, 229] on span "Ver archivo" at bounding box center [348, 230] width 39 height 13
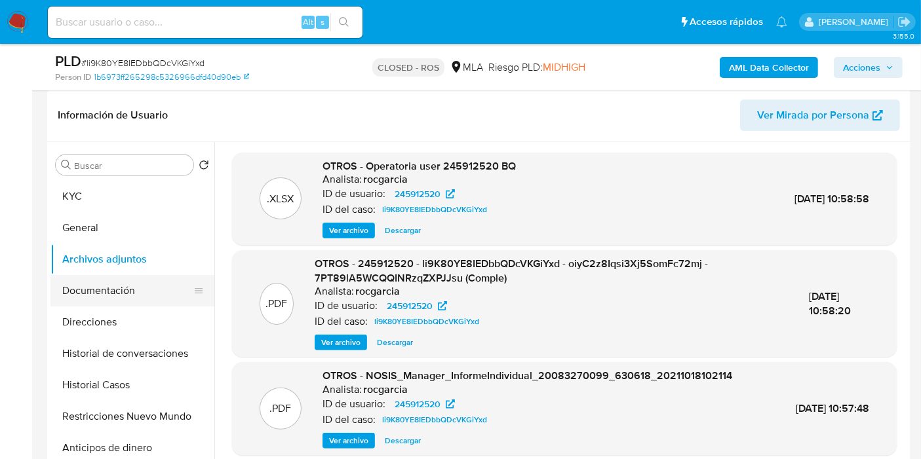
click at [110, 276] on button "Documentación" at bounding box center [126, 290] width 153 height 31
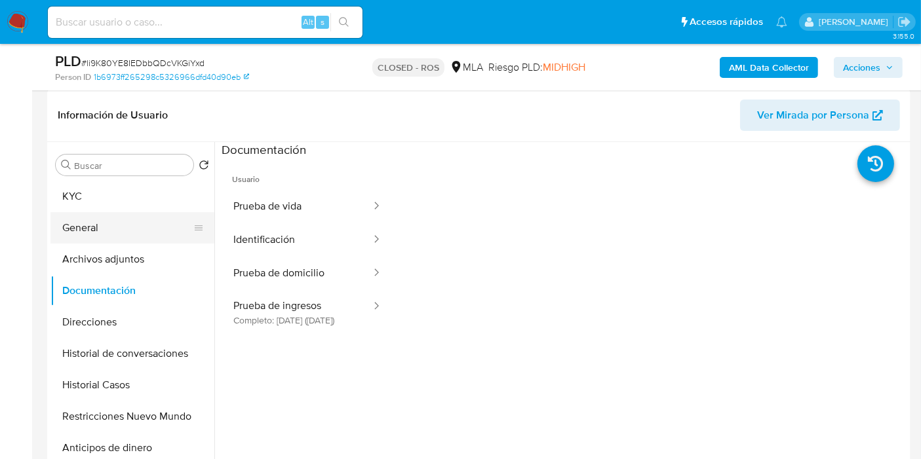
click at [128, 221] on button "General" at bounding box center [126, 227] width 153 height 31
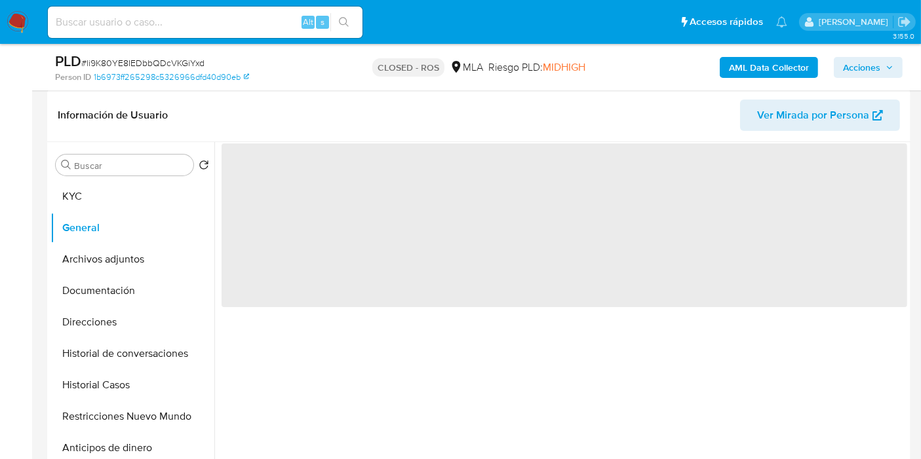
drag, startPoint x: 128, startPoint y: 254, endPoint x: 832, endPoint y: 140, distance: 712.8
click at [144, 242] on ul "KYC General Archivos adjuntos Documentación Direcciones Historial de conversaci…" at bounding box center [132, 328] width 164 height 295
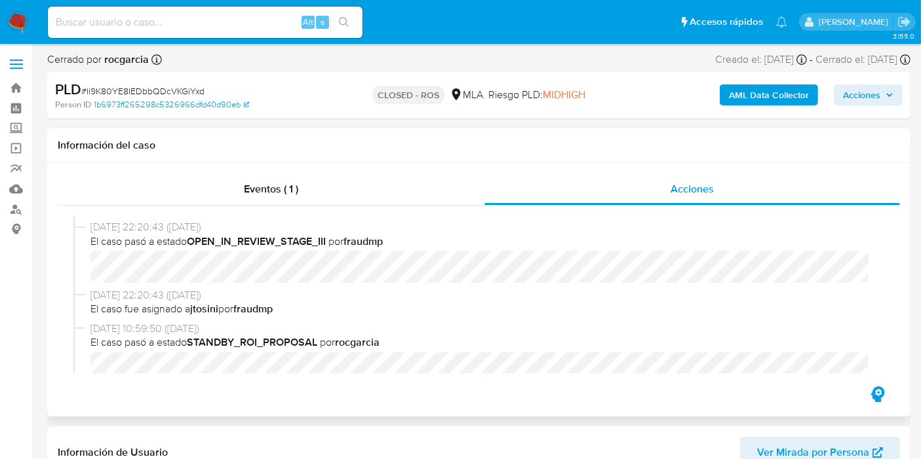
scroll to position [436, 0]
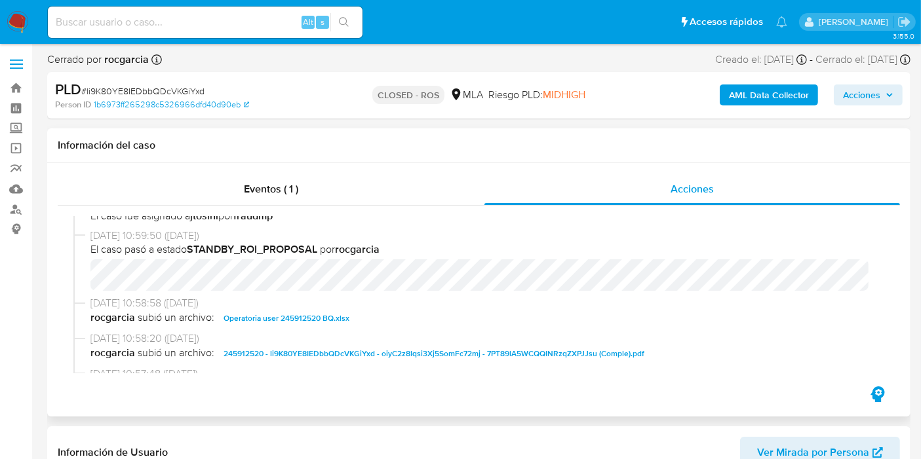
click at [324, 321] on span "Operatoria user 245912520 BQ.xlsx" at bounding box center [286, 319] width 126 height 16
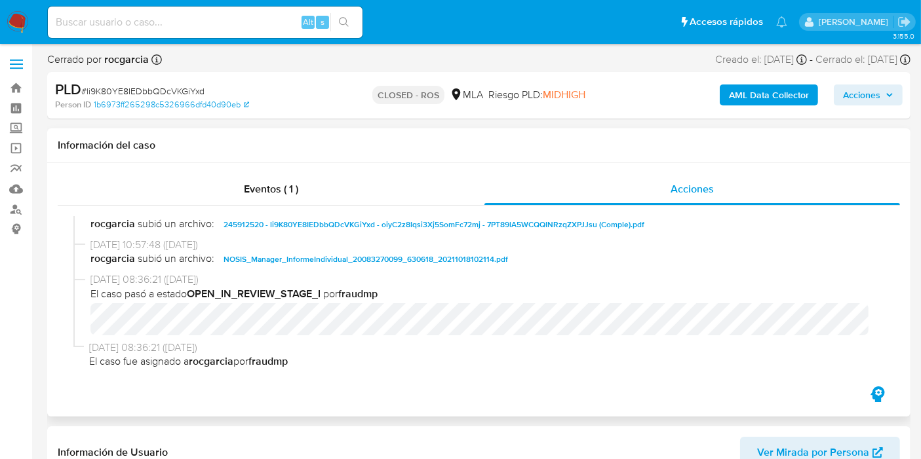
click at [459, 221] on span "245912520 - li9K80YE8IEDbbQDcVKGiYxd - oiyC2z8Iqsi3Xj5SomFc72mj - 7PT89lA5WCQQI…" at bounding box center [433, 225] width 421 height 16
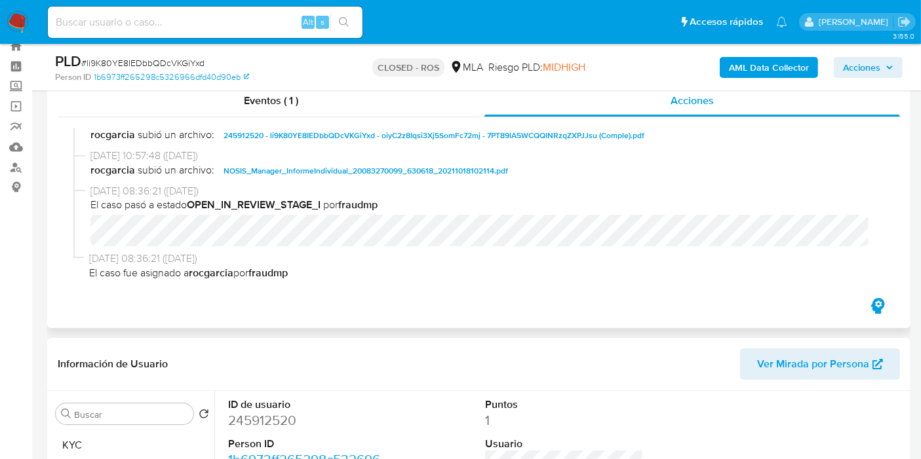
scroll to position [73, 0]
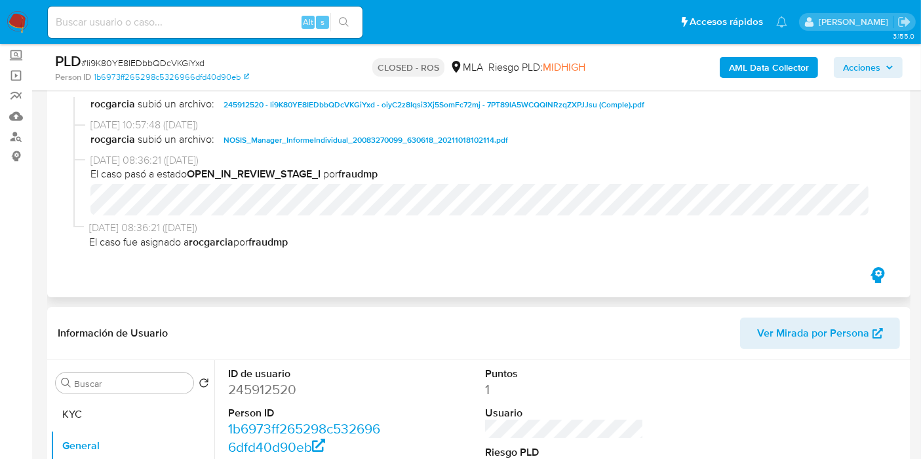
click at [413, 139] on span "NOSIS_Manager_InformeIndividual_20083270099_630618_20211018102114.pdf" at bounding box center [365, 140] width 284 height 16
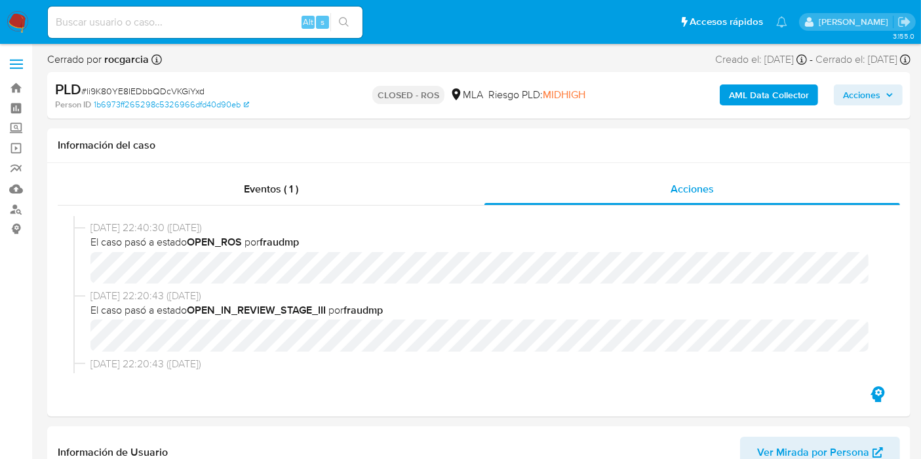
scroll to position [291, 0]
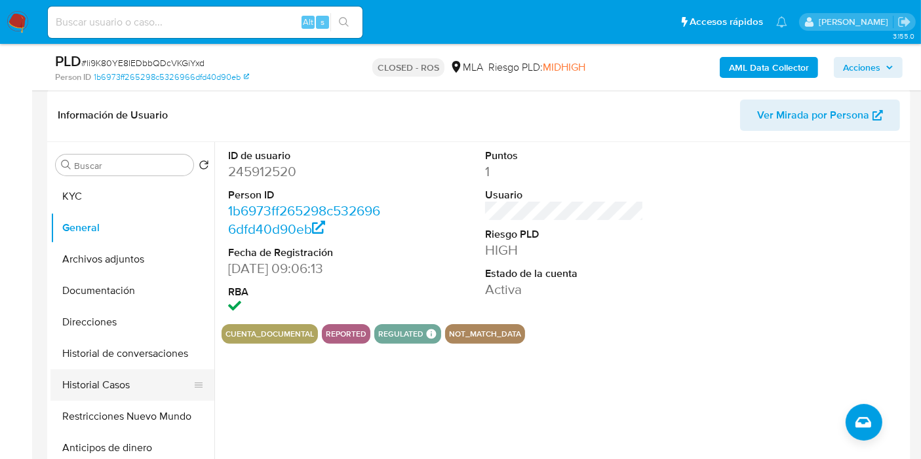
click at [104, 385] on button "Historial Casos" at bounding box center [126, 385] width 153 height 31
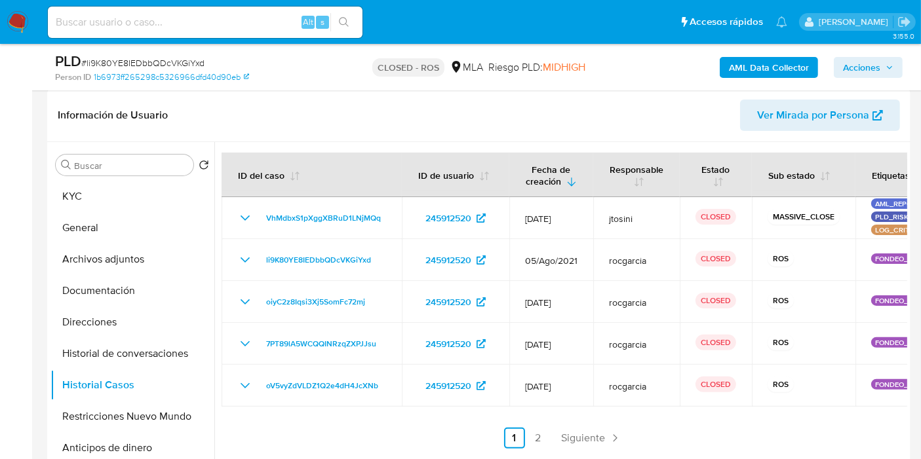
click at [548, 440] on ul "Anterior 1 2 Siguiente" at bounding box center [563, 438] width 685 height 21
click at [531, 437] on link "2" at bounding box center [537, 438] width 21 height 21
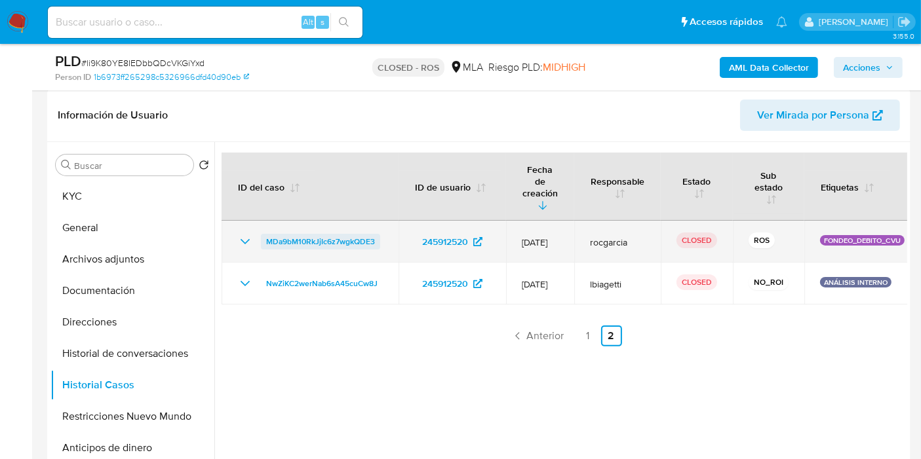
click at [325, 234] on span "MDa9bM10RkJjIc6z7wgkQDE3" at bounding box center [320, 242] width 109 height 16
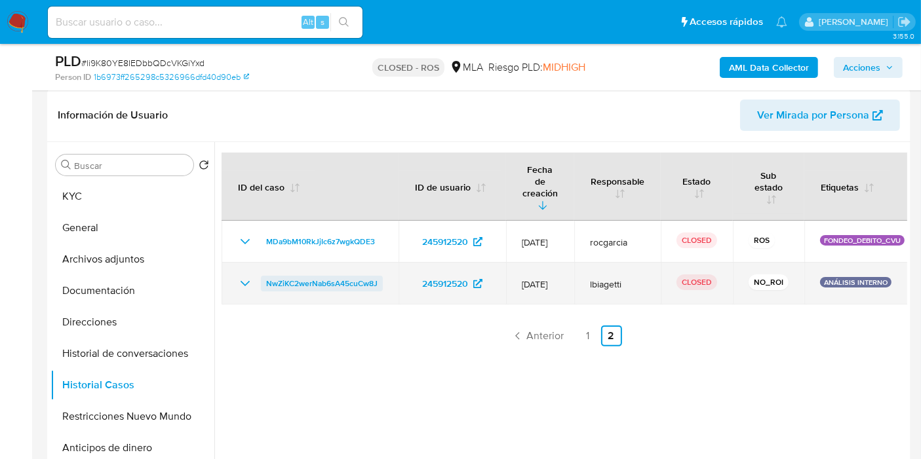
click at [346, 276] on span "NwZiKC2werNab6sA45cuCw8J" at bounding box center [321, 284] width 111 height 16
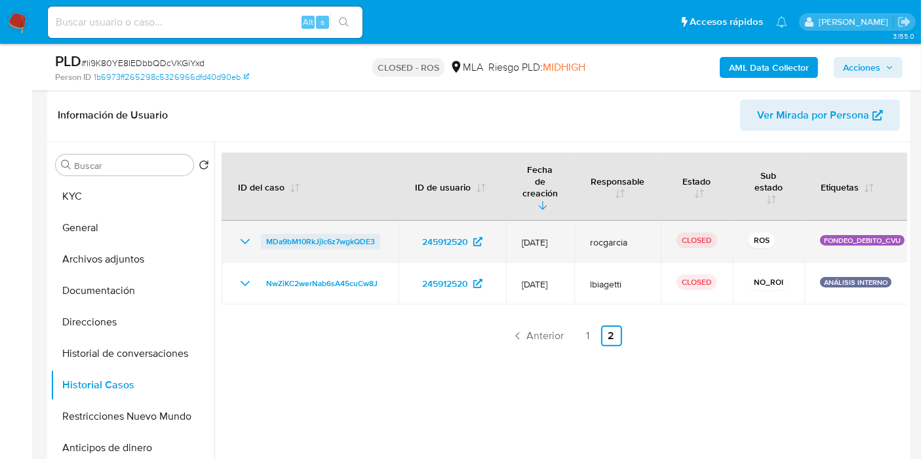
drag, startPoint x: 341, startPoint y: 208, endPoint x: 338, endPoint y: 223, distance: 15.3
click at [341, 208] on th "ID del caso" at bounding box center [309, 187] width 177 height 68
click at [338, 234] on span "MDa9bM10RkJjIc6z7wgkQDE3" at bounding box center [320, 242] width 109 height 16
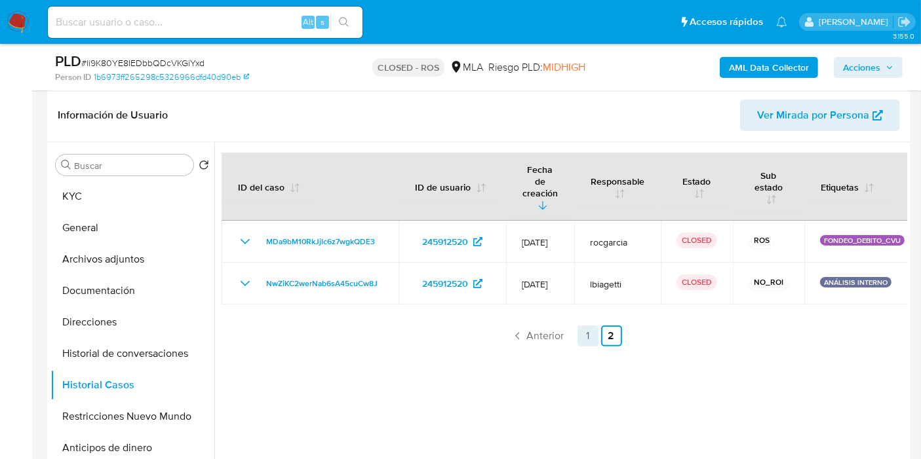
click at [588, 326] on link "1" at bounding box center [587, 336] width 21 height 21
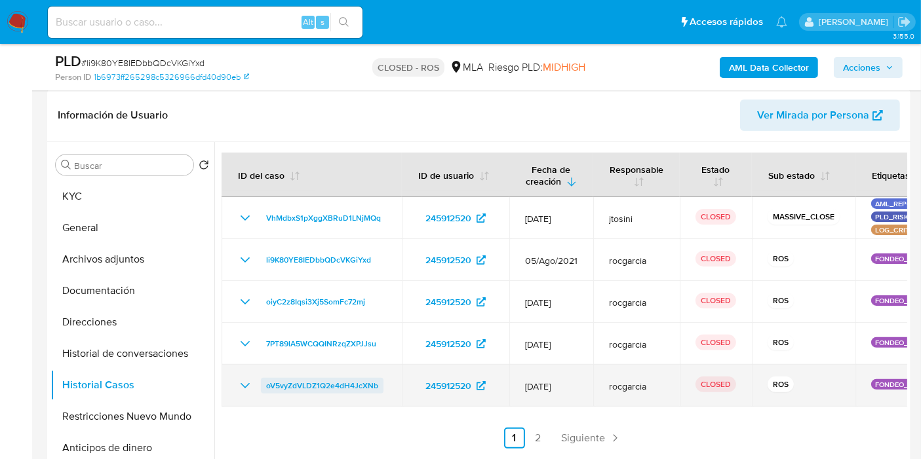
click at [322, 392] on span "oV5vyZdVLDZ1Q2e4dH4JcXNb" at bounding box center [322, 386] width 112 height 16
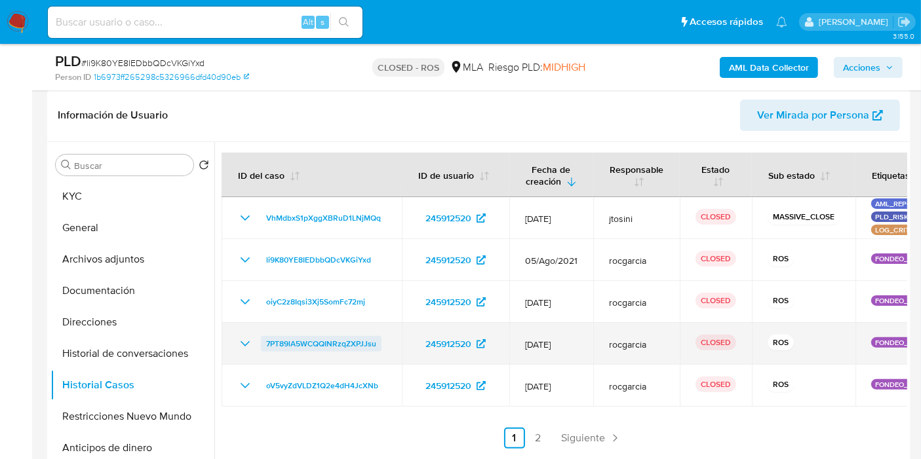
click at [278, 338] on span "7PT89lA5WCQQINRzqZXPJJsu" at bounding box center [321, 344] width 110 height 16
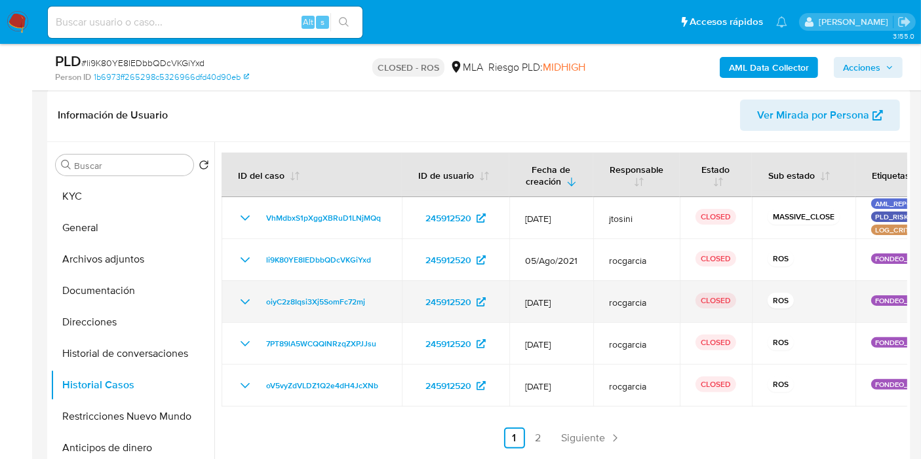
click at [305, 292] on td "oiyC2z8Iqsi3Xj5SomFc72mj" at bounding box center [311, 302] width 180 height 42
click at [322, 301] on span "oiyC2z8Iqsi3Xj5SomFc72mj" at bounding box center [315, 302] width 99 height 16
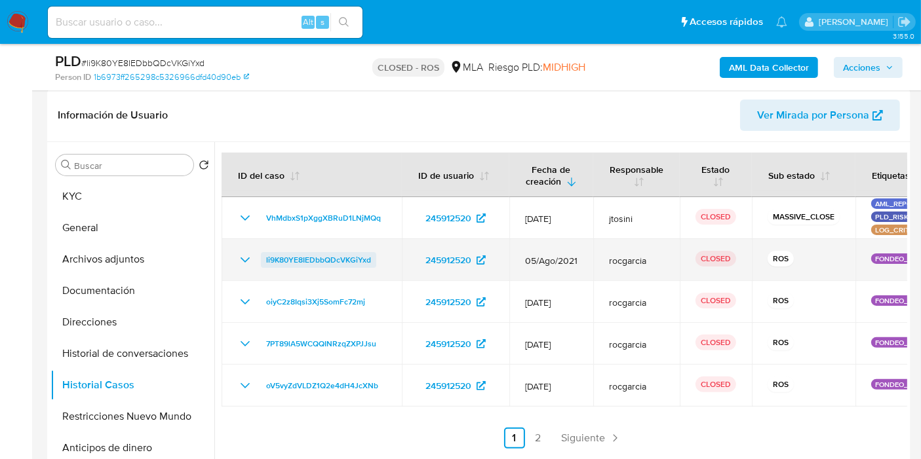
click at [313, 263] on span "li9K80YE8IEDbbQDcVKGiYxd" at bounding box center [318, 260] width 105 height 16
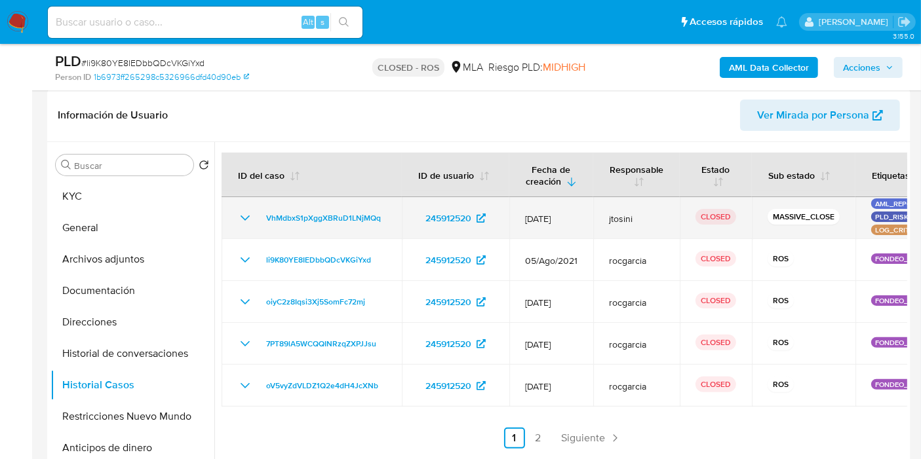
click at [354, 225] on td "VhMdbxS1pXggXBRuD1LNjMQq" at bounding box center [311, 218] width 180 height 42
click at [350, 223] on span "VhMdbxS1pXggXBRuD1LNjMQq" at bounding box center [323, 218] width 115 height 16
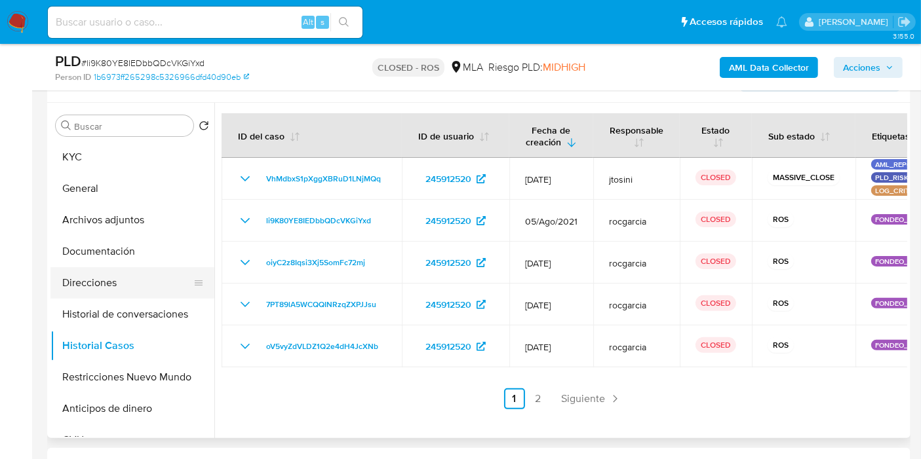
scroll to position [364, 0]
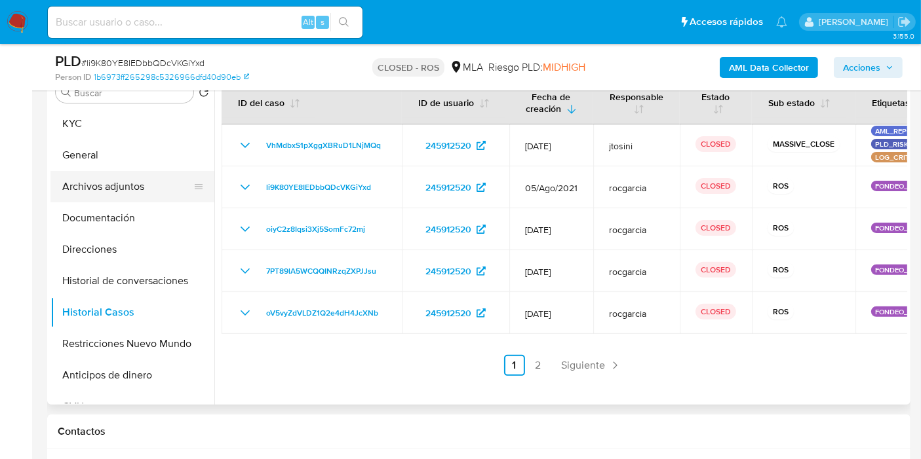
click at [117, 187] on button "Archivos adjuntos" at bounding box center [126, 186] width 153 height 31
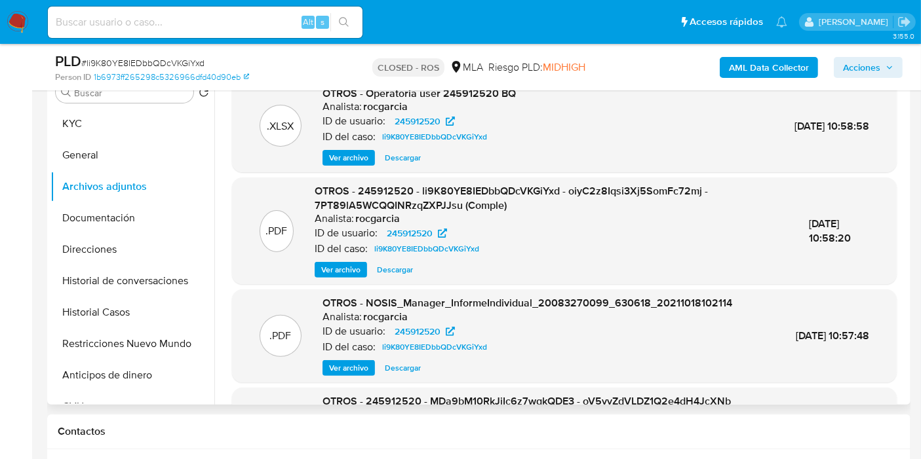
scroll to position [124, 0]
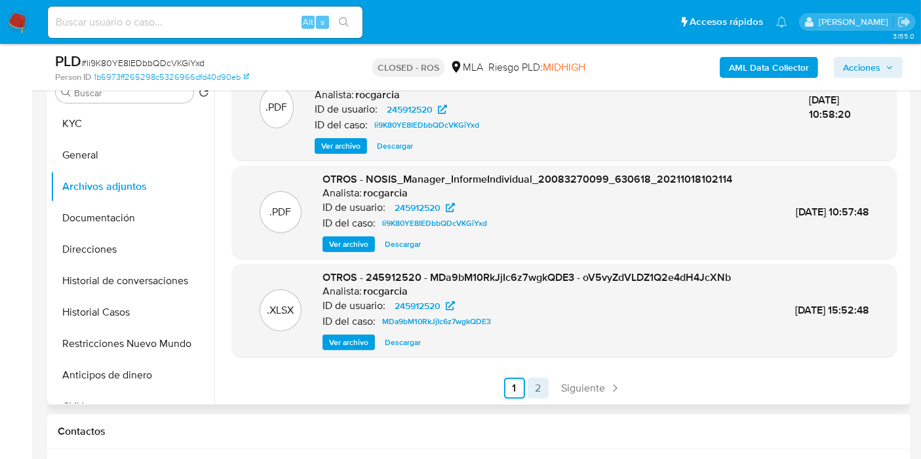
click at [534, 390] on link "2" at bounding box center [537, 388] width 21 height 21
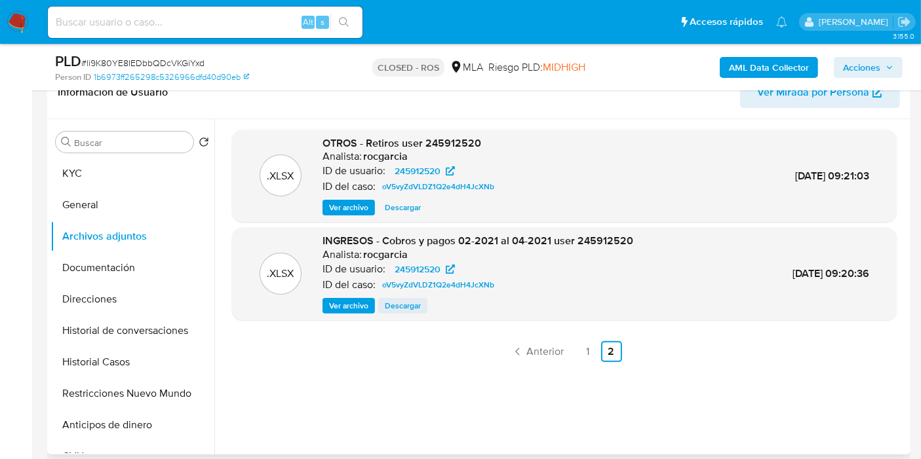
scroll to position [291, 0]
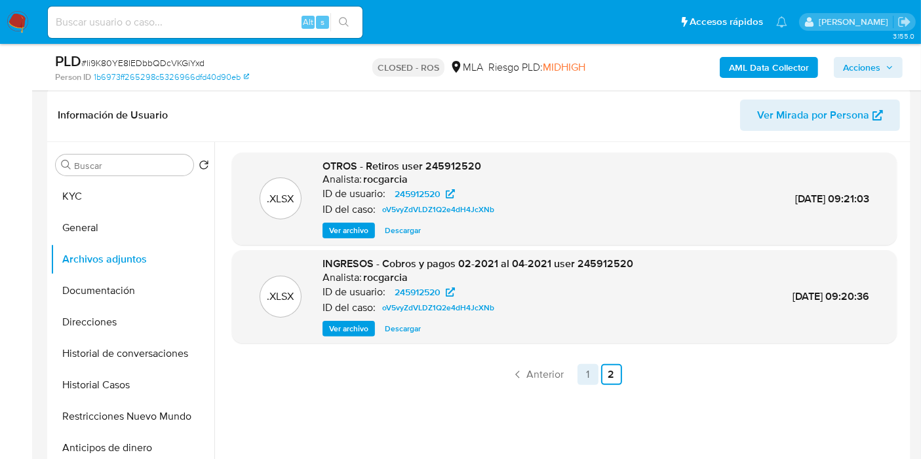
click at [588, 372] on link "1" at bounding box center [587, 374] width 21 height 21
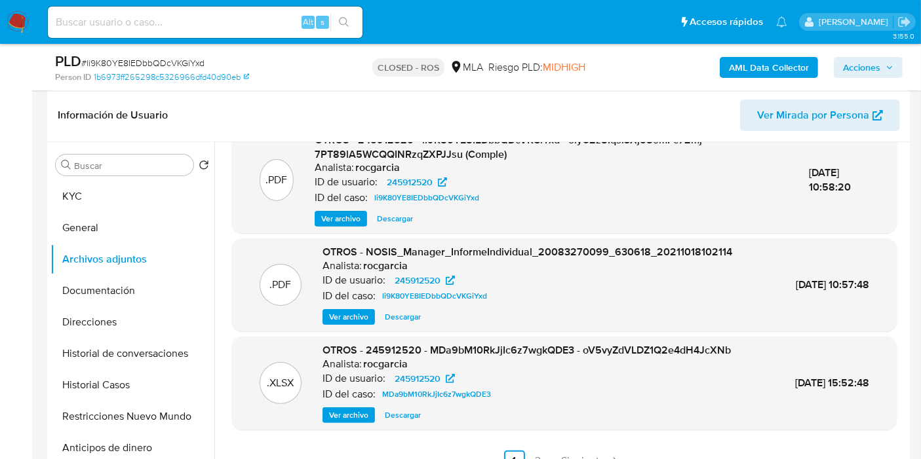
scroll to position [364, 0]
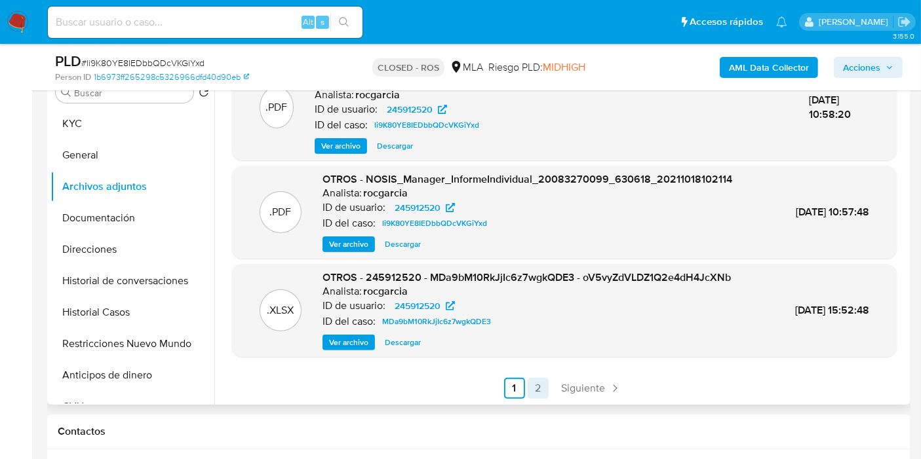
click at [531, 387] on link "2" at bounding box center [537, 388] width 21 height 21
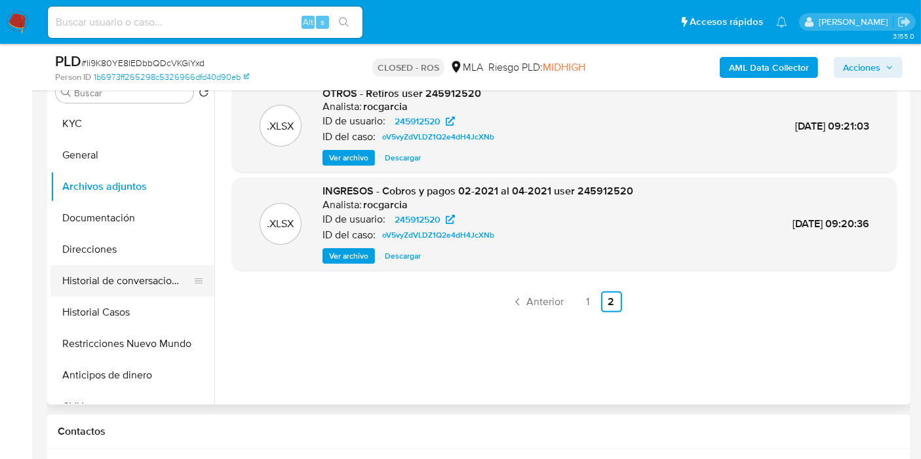
click at [101, 290] on button "Historial de conversaciones" at bounding box center [126, 280] width 153 height 31
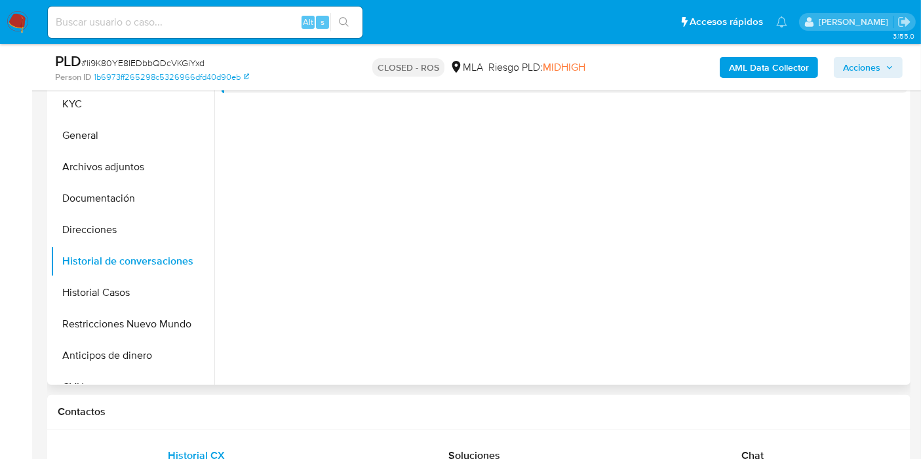
scroll to position [436, 0]
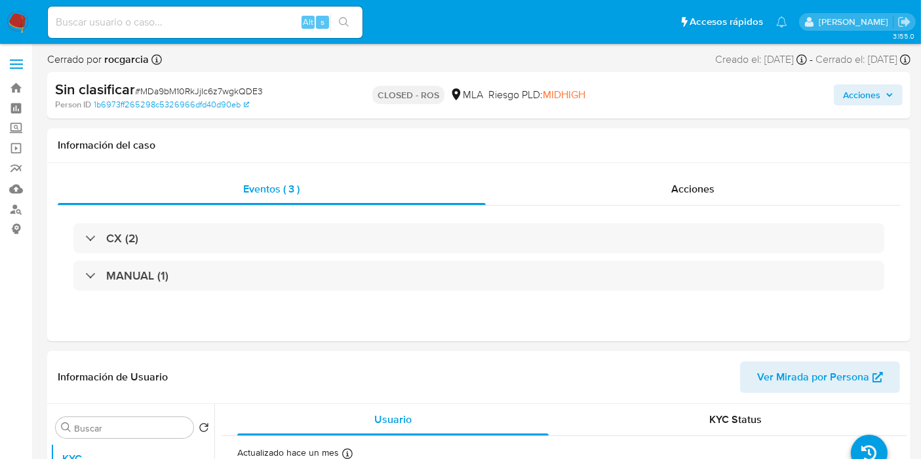
select select "10"
click at [689, 166] on div "Eventos ( 3 ) Acciones CX (2) MANUAL (1)" at bounding box center [478, 252] width 863 height 179
click at [689, 175] on div "Acciones" at bounding box center [692, 189] width 415 height 31
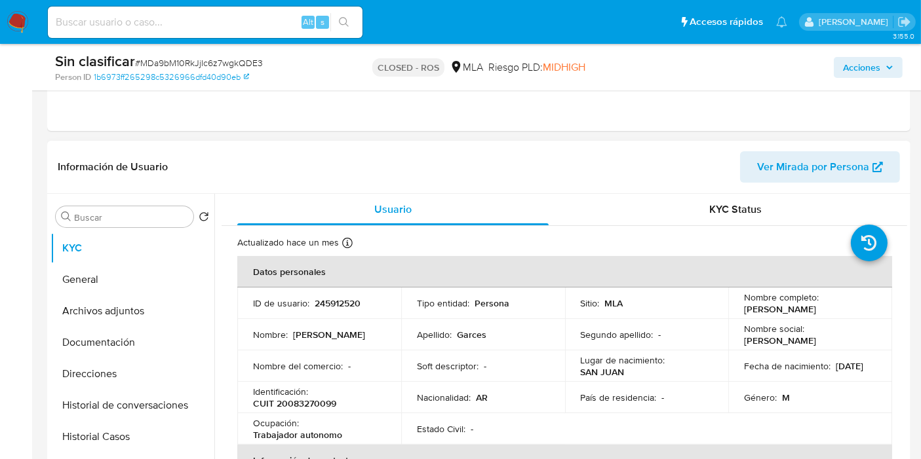
scroll to position [291, 0]
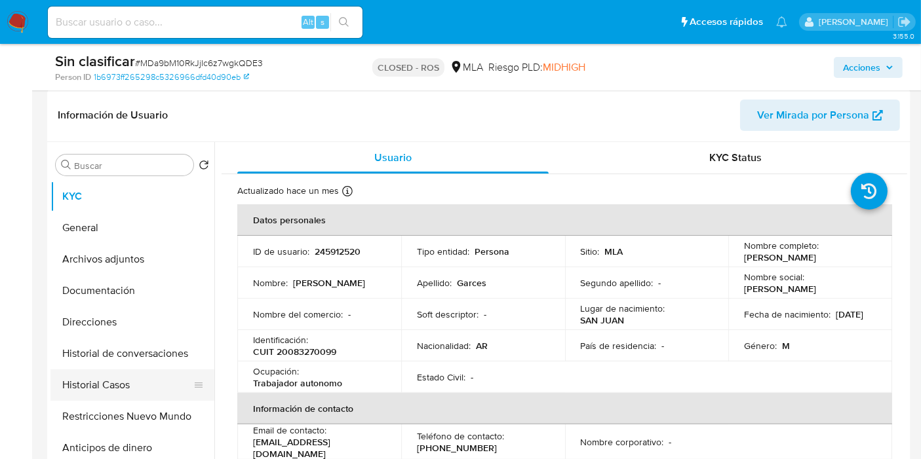
click at [157, 377] on button "Historial Casos" at bounding box center [126, 385] width 153 height 31
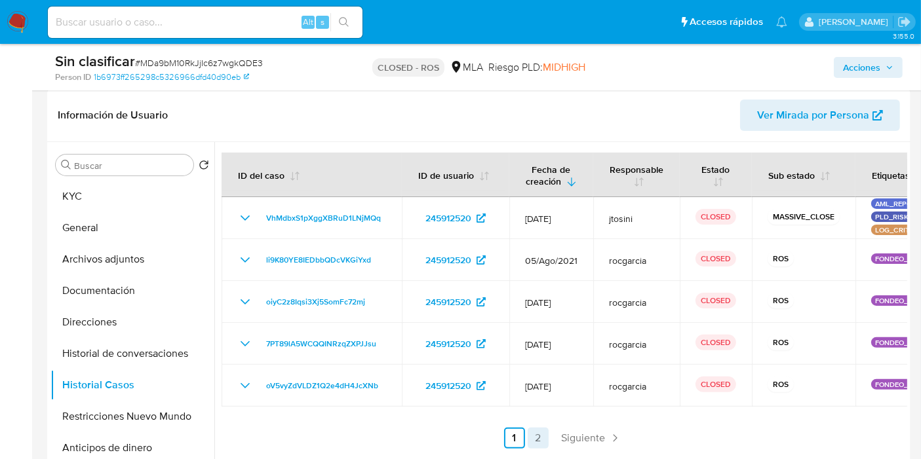
click at [543, 436] on link "2" at bounding box center [537, 438] width 21 height 21
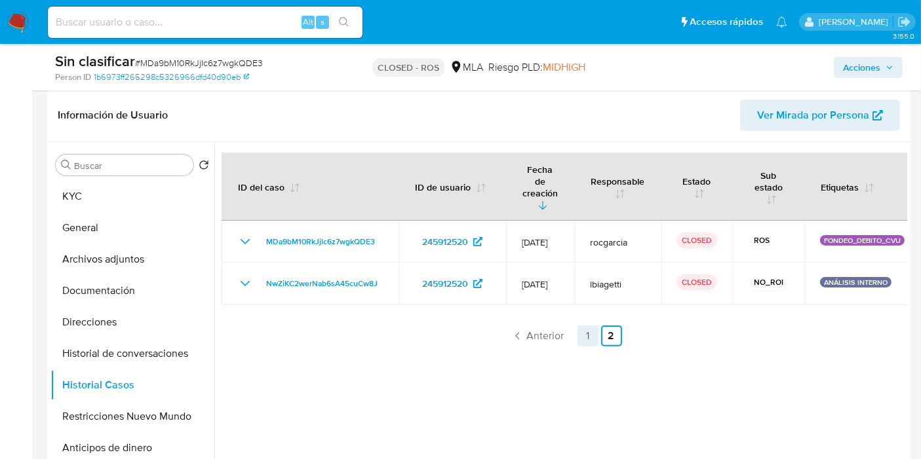
click at [579, 326] on link "1" at bounding box center [587, 336] width 21 height 21
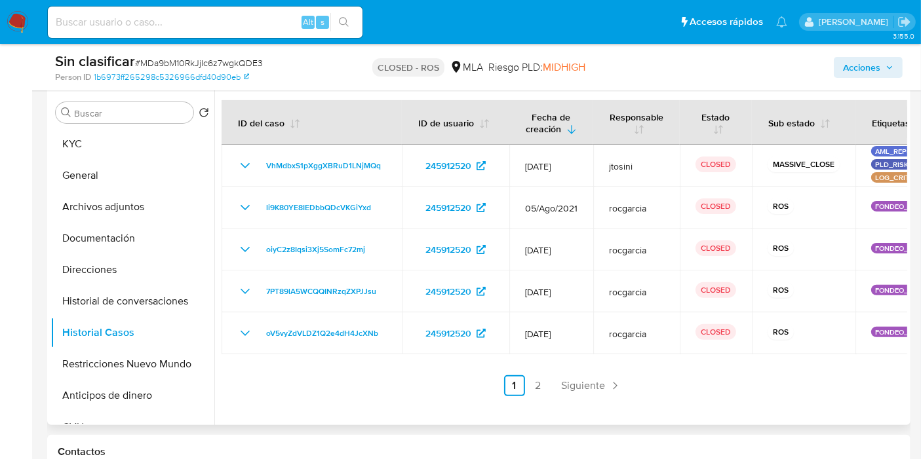
scroll to position [364, 0]
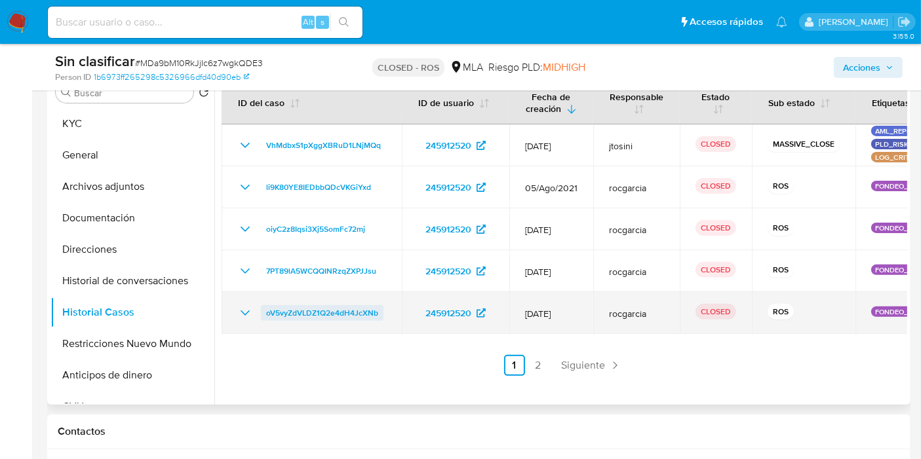
click at [367, 308] on span "oV5vyZdVLDZ1Q2e4dH4JcXNb" at bounding box center [322, 313] width 112 height 16
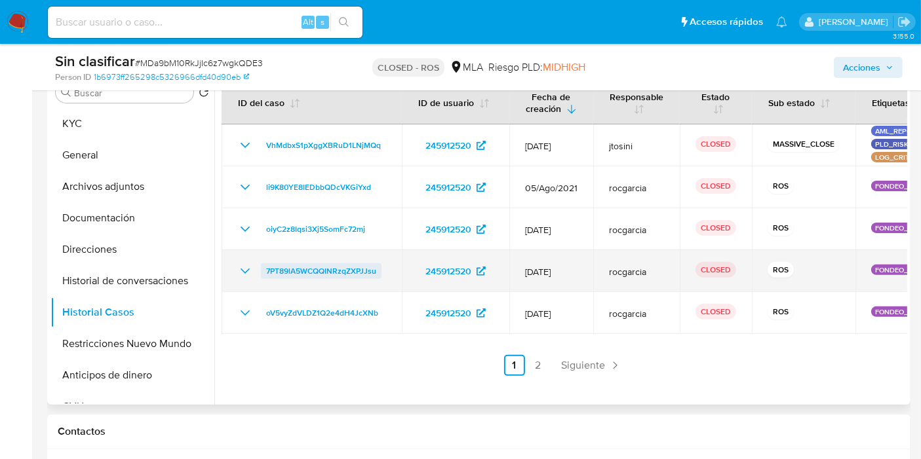
click at [334, 265] on span "7PT89lA5WCQQINRzqZXPJJsu" at bounding box center [321, 271] width 110 height 16
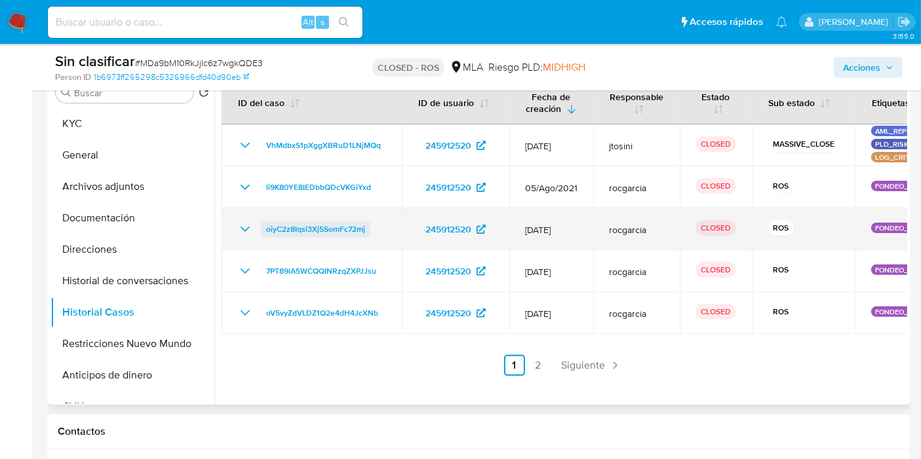
click at [349, 223] on span "oiyC2z8Iqsi3Xj5SomFc72mj" at bounding box center [315, 229] width 99 height 16
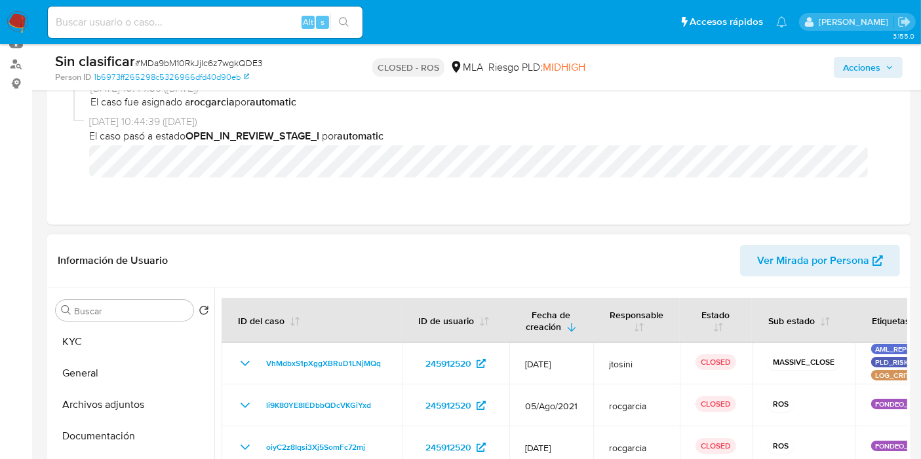
scroll to position [436, 0]
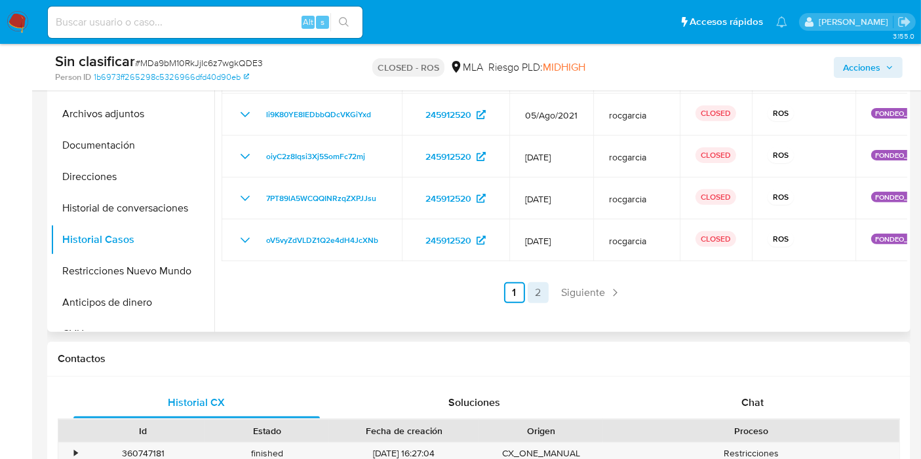
click at [530, 285] on link "2" at bounding box center [537, 292] width 21 height 21
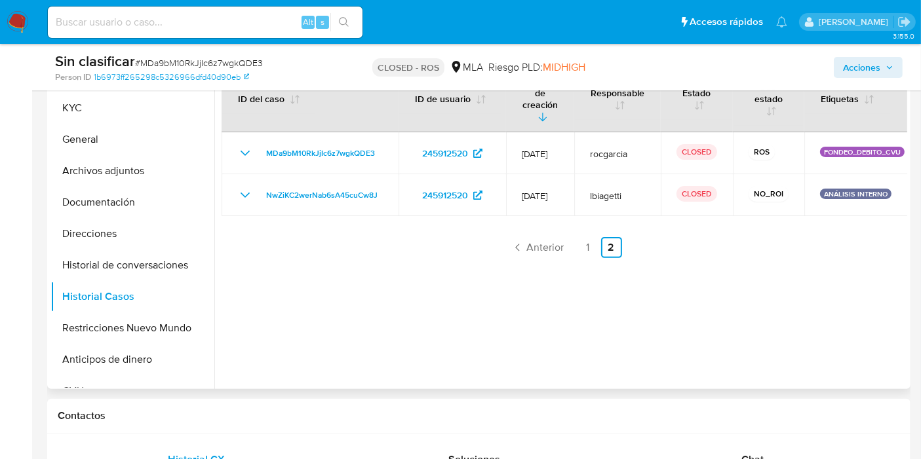
scroll to position [291, 0]
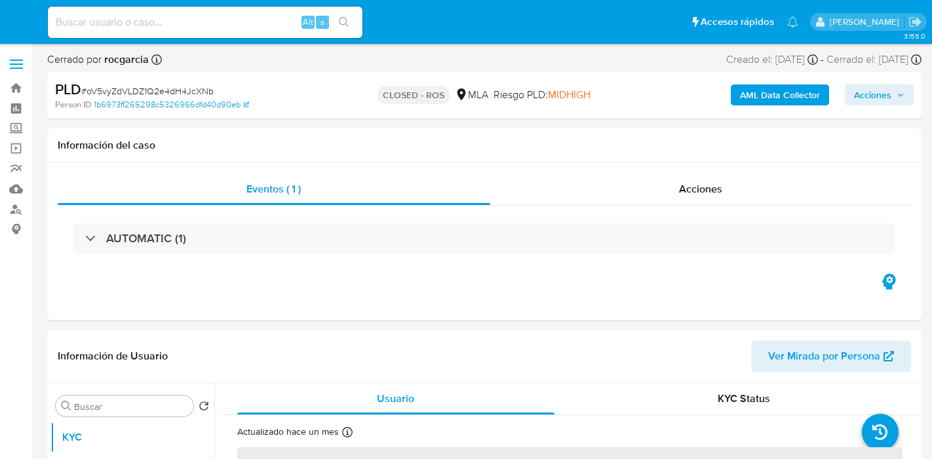
select select "10"
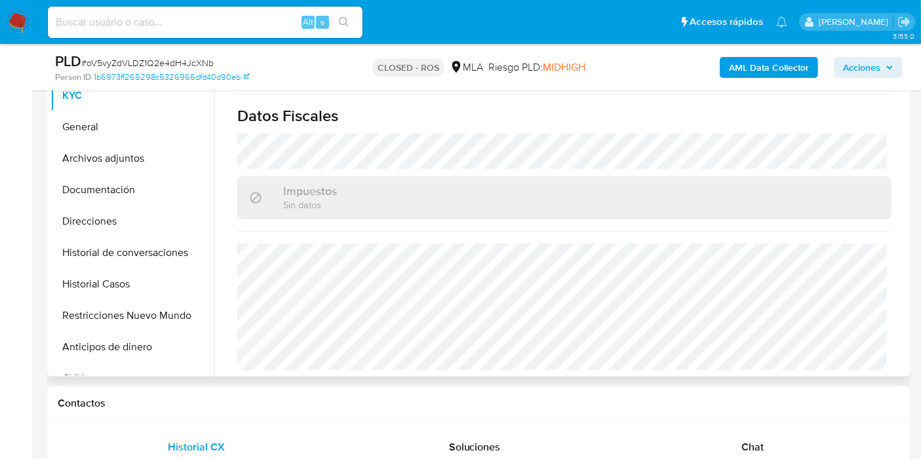
scroll to position [509, 0]
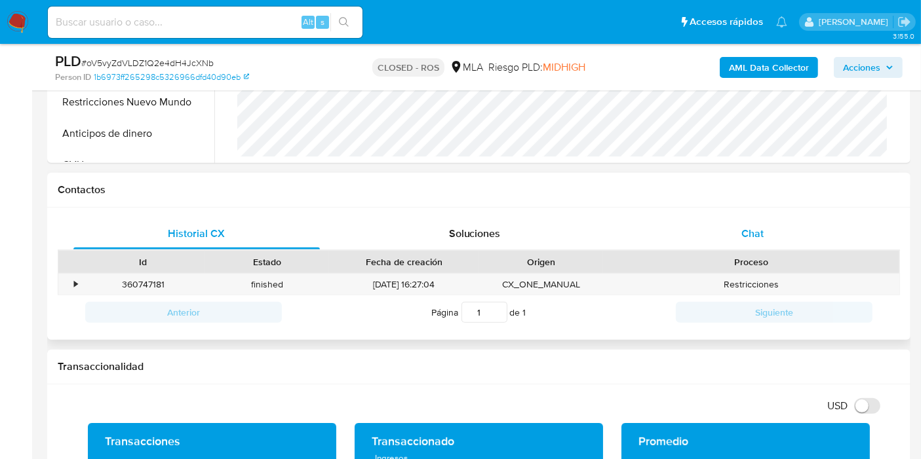
click at [765, 238] on div "Chat" at bounding box center [752, 233] width 246 height 31
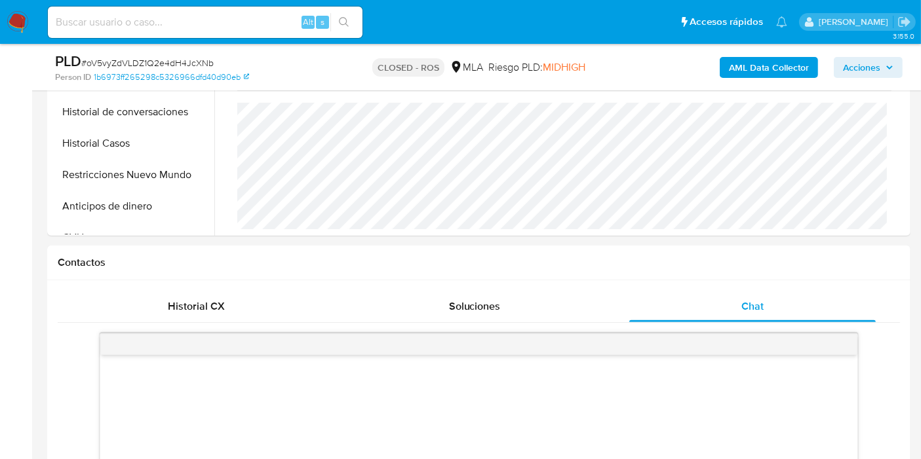
scroll to position [291, 0]
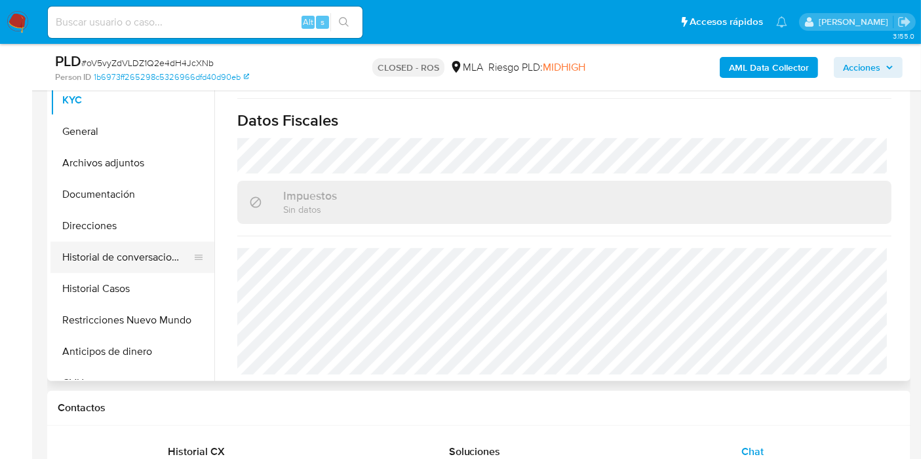
drag, startPoint x: 50, startPoint y: 259, endPoint x: 95, endPoint y: 186, distance: 86.2
click at [50, 259] on div "Buscar Volver al orden por defecto KYC General Archivos adjuntos Documentación …" at bounding box center [478, 213] width 863 height 335
click at [106, 179] on button "Documentación" at bounding box center [126, 194] width 153 height 31
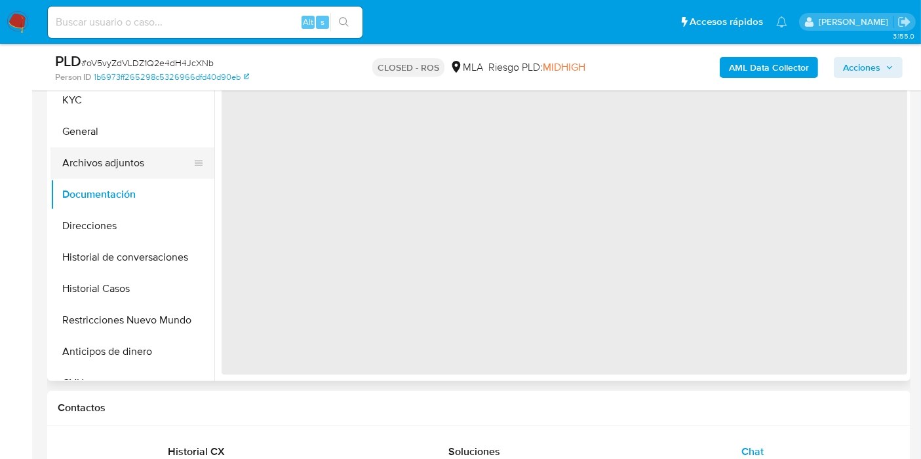
scroll to position [0, 0]
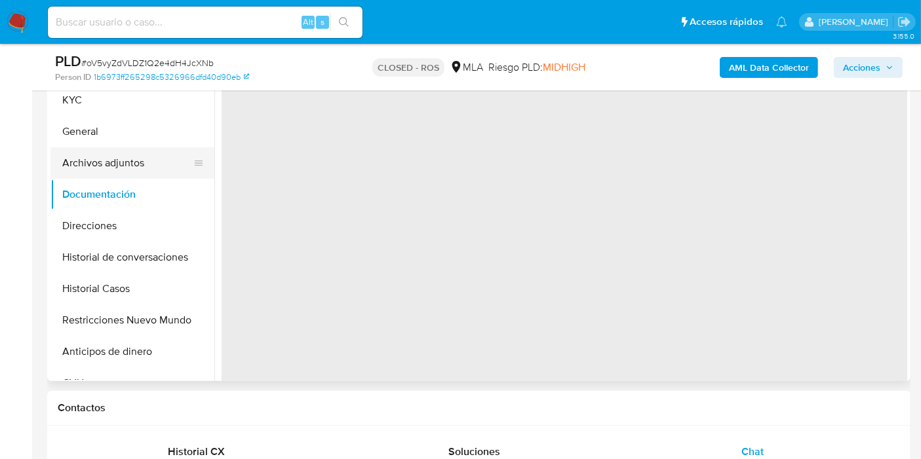
click at [109, 162] on button "Archivos adjuntos" at bounding box center [126, 162] width 153 height 31
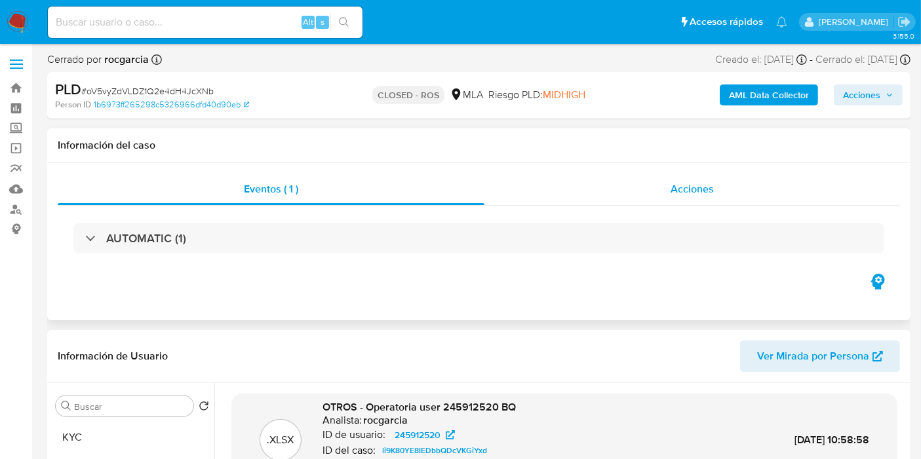
click at [673, 197] on div "Acciones" at bounding box center [691, 189] width 415 height 31
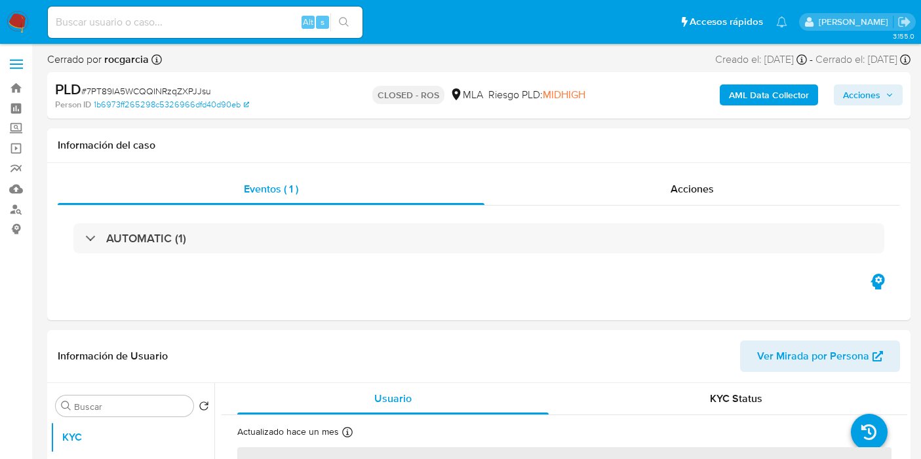
select select "10"
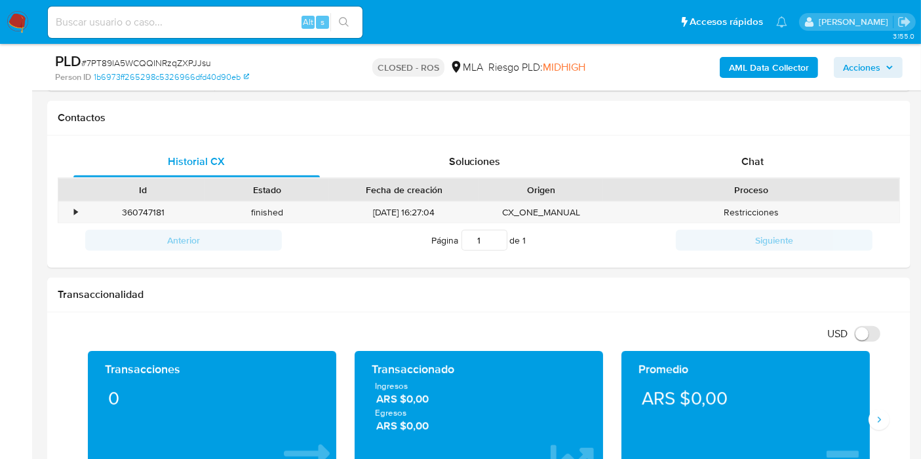
scroll to position [582, 0]
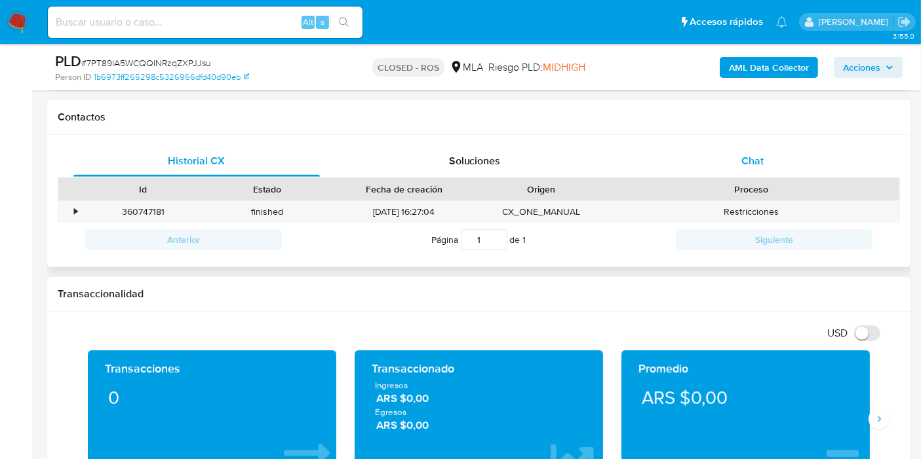
click at [772, 147] on div "Chat" at bounding box center [752, 160] width 246 height 31
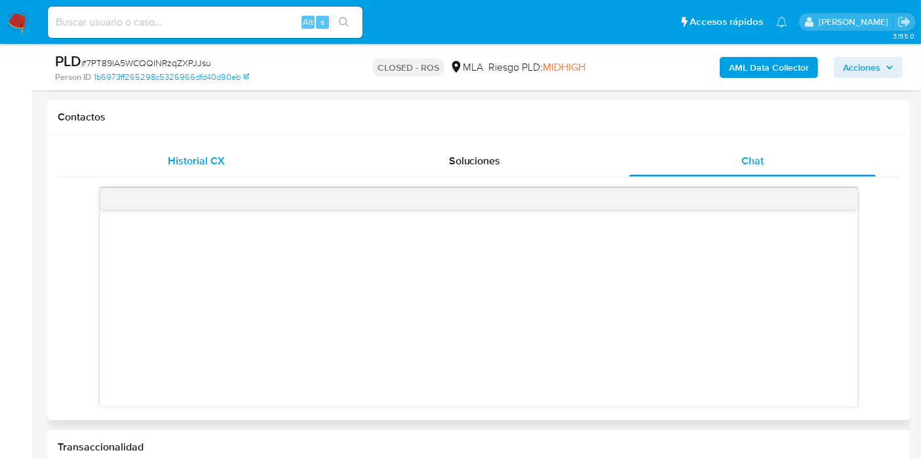
click at [166, 159] on div "Historial CX" at bounding box center [196, 160] width 246 height 31
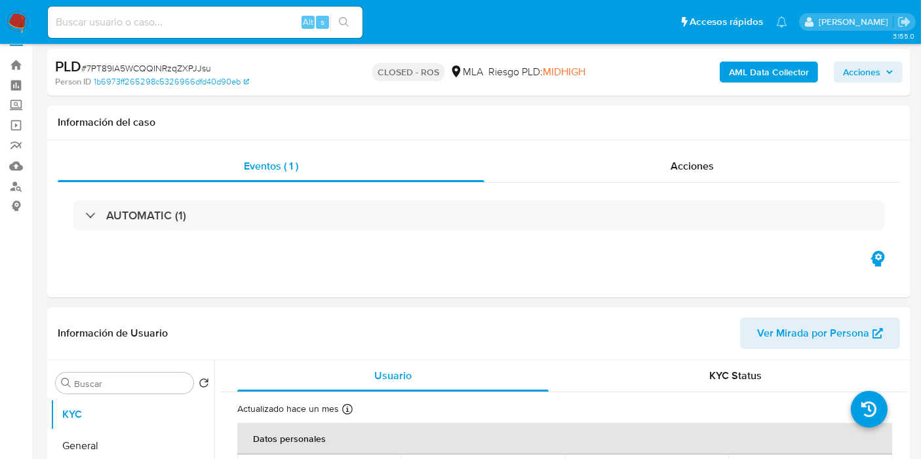
scroll to position [0, 0]
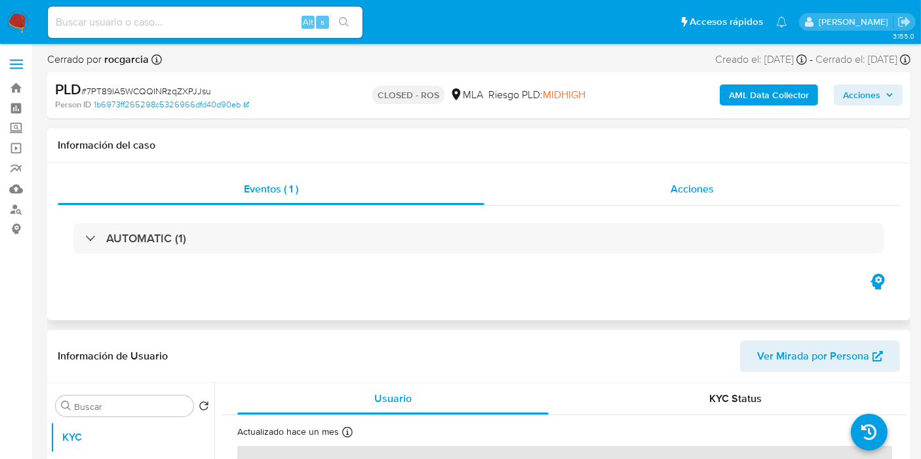
click at [719, 197] on div "Acciones" at bounding box center [691, 189] width 415 height 31
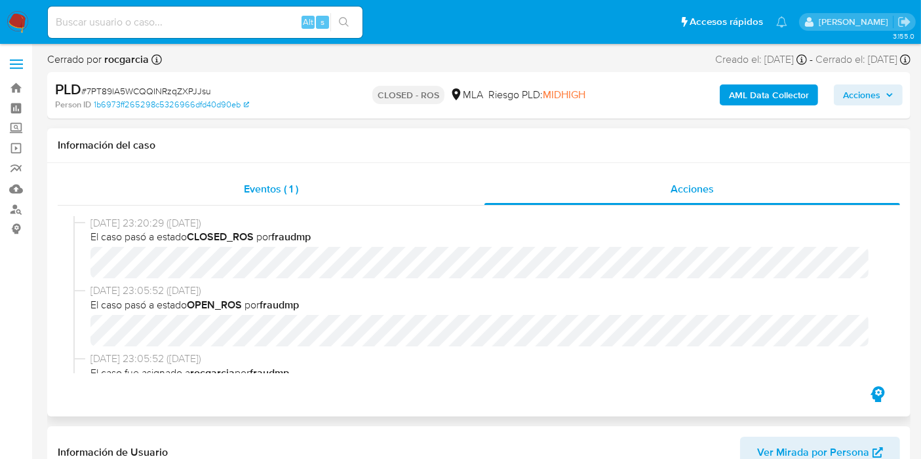
click at [364, 185] on div "Eventos ( 1 )" at bounding box center [271, 189] width 427 height 31
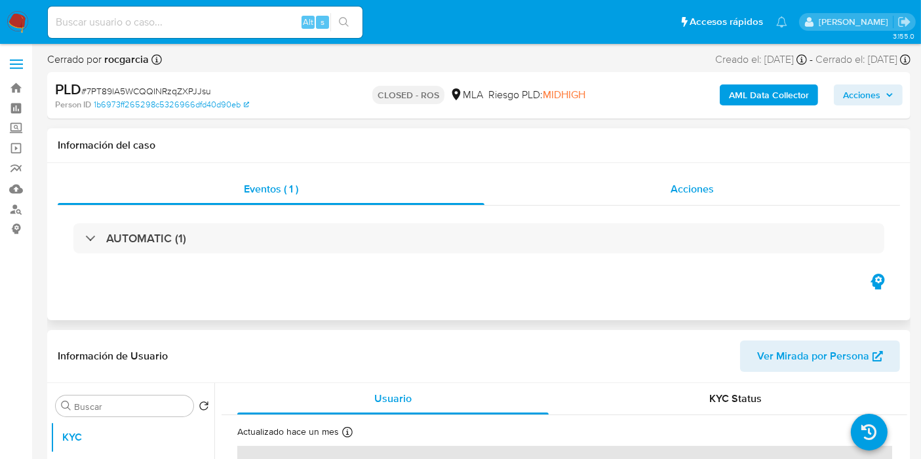
click at [689, 184] on span "Acciones" at bounding box center [691, 188] width 43 height 15
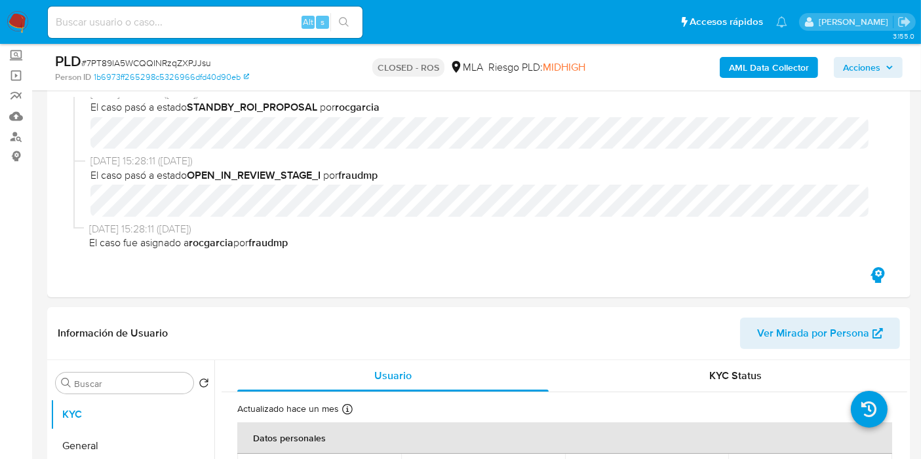
scroll to position [460, 0]
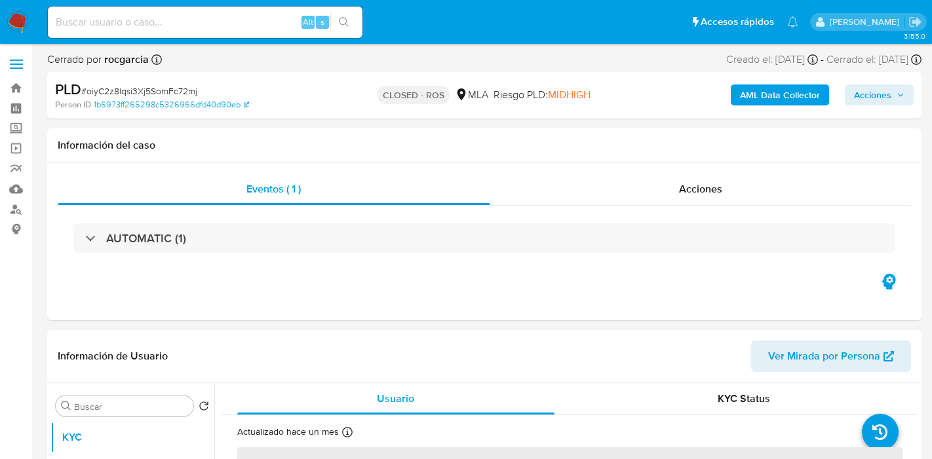
select select "10"
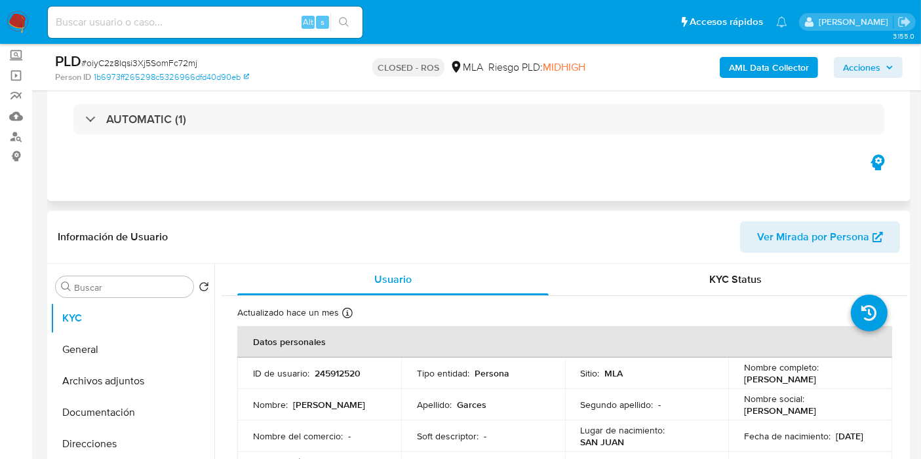
drag, startPoint x: 713, startPoint y: 86, endPoint x: 664, endPoint y: 158, distance: 87.2
click at [708, 88] on div "PLD # oiyC2z8Iqsi3Xj5SomFc72mj Person ID 1b6973ff265298c5326966dfd40d90eb CLOSE…" at bounding box center [478, 67] width 863 height 47
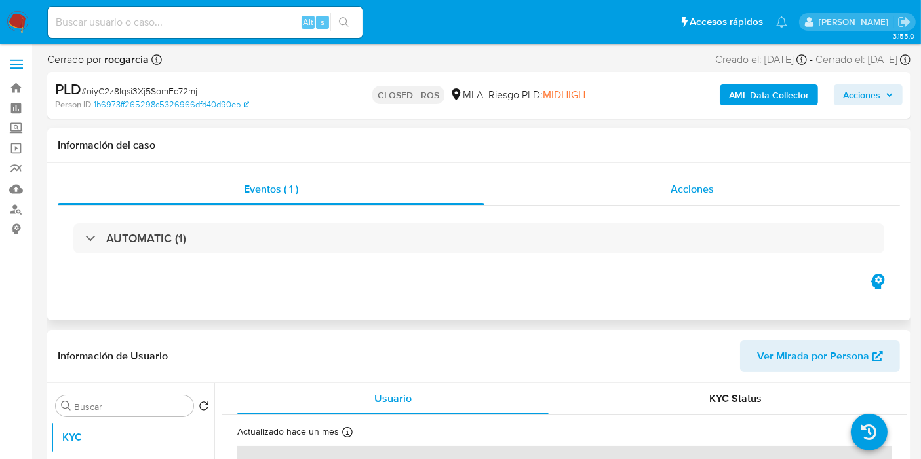
click at [685, 191] on span "Acciones" at bounding box center [691, 188] width 43 height 15
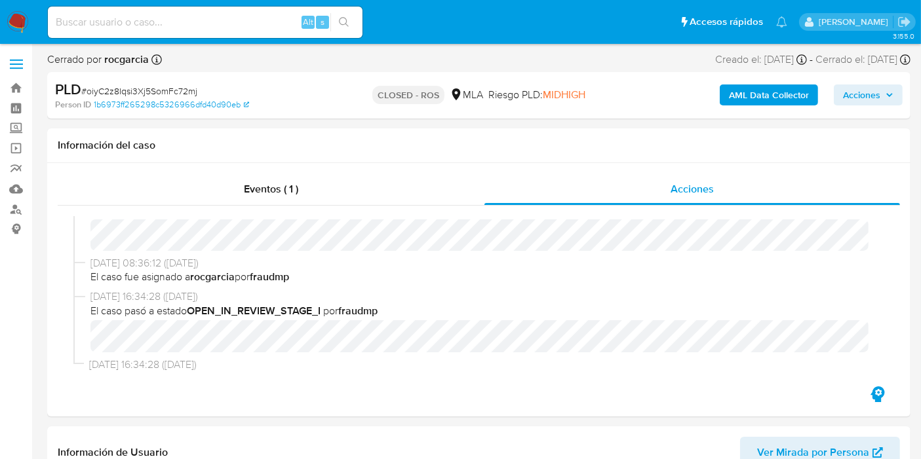
scroll to position [561, 0]
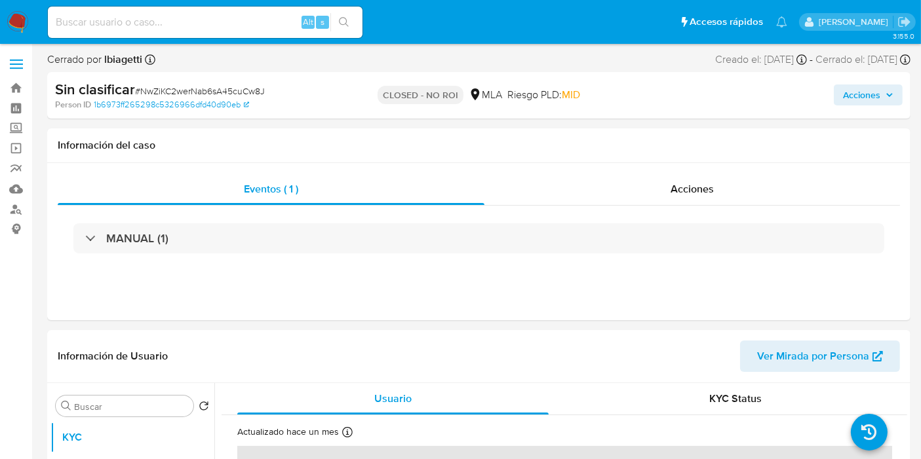
select select "10"
click at [115, 188] on div "Eventos ( 1 )" at bounding box center [271, 189] width 427 height 31
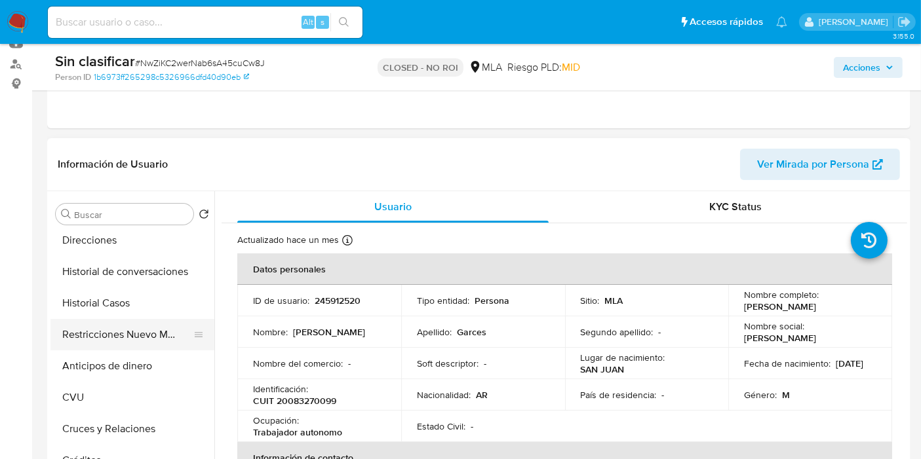
scroll to position [145, 0]
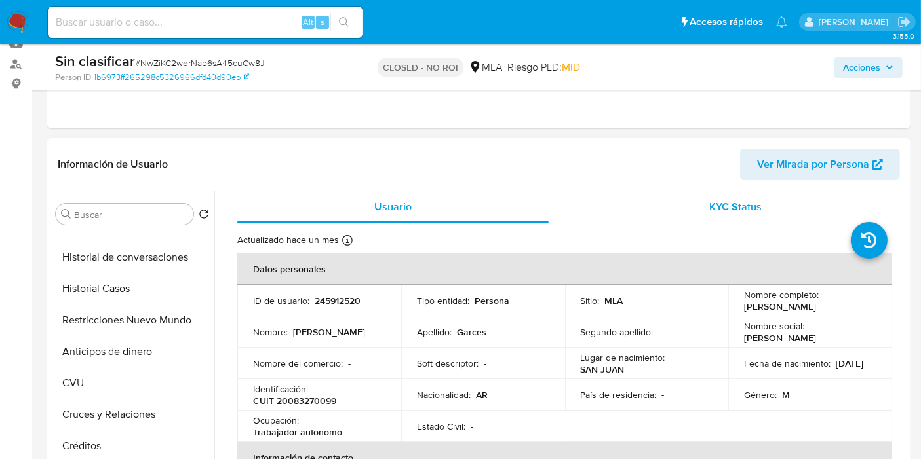
click at [664, 200] on div "KYC Status" at bounding box center [735, 206] width 311 height 31
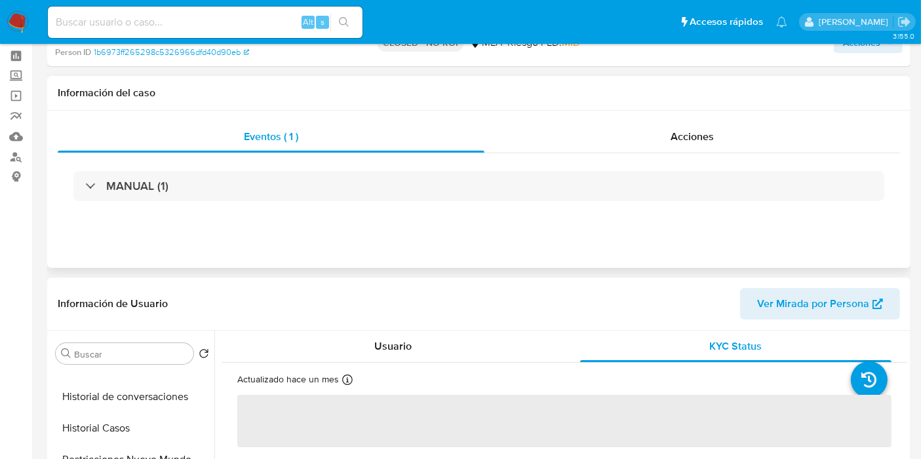
scroll to position [0, 0]
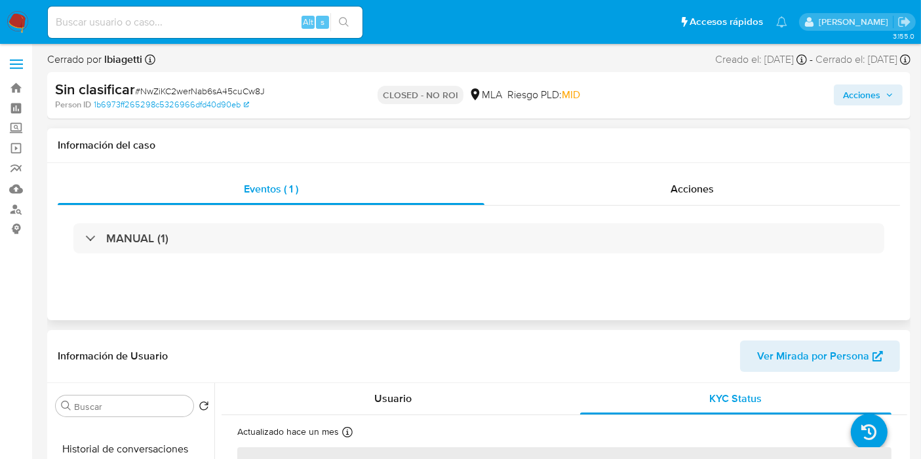
click at [712, 172] on div "Eventos ( 1 ) Acciones MANUAL (1)" at bounding box center [478, 241] width 863 height 157
click at [701, 181] on span "Acciones" at bounding box center [691, 188] width 43 height 15
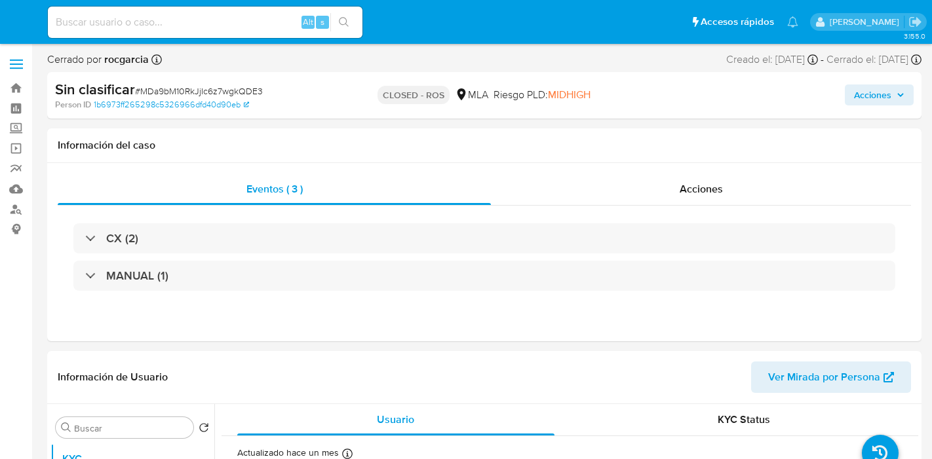
select select "10"
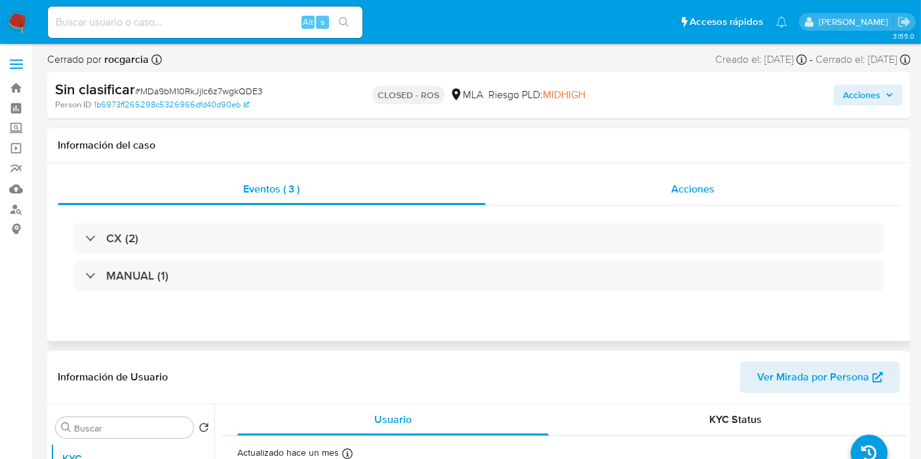
click at [666, 178] on div "Acciones" at bounding box center [692, 189] width 415 height 31
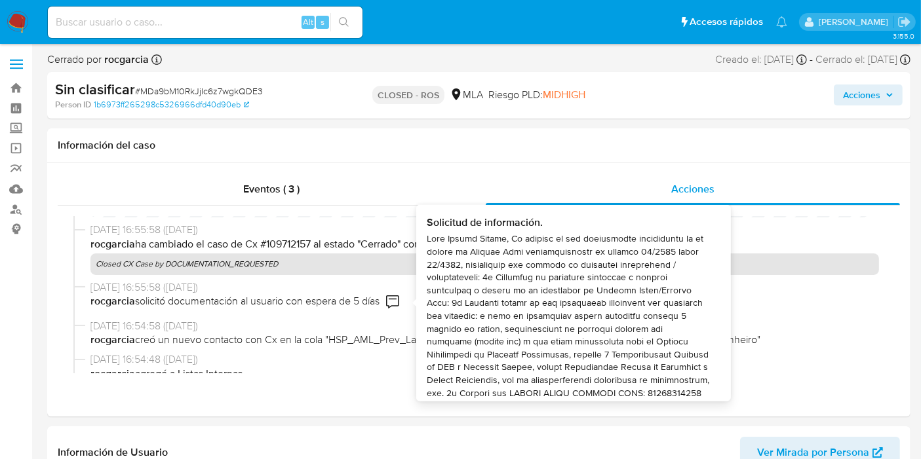
scroll to position [124, 0]
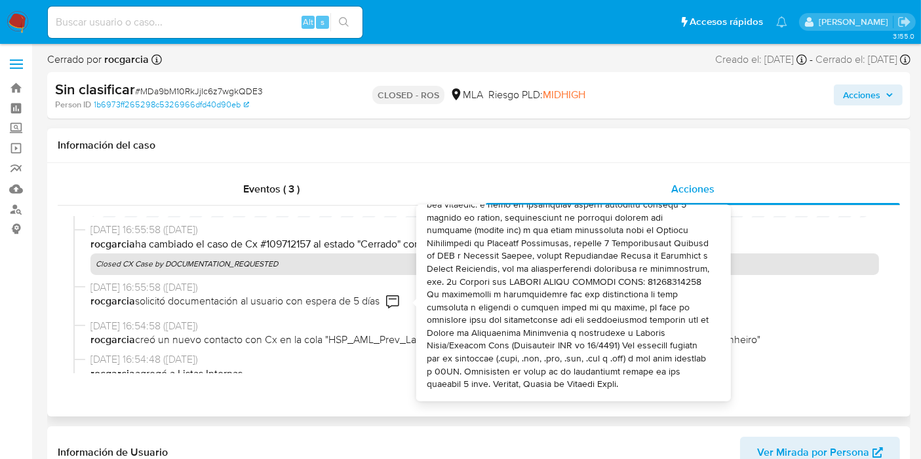
click at [178, 311] on span "rocgarcia solicitó documentación al usuario con espera de 5 días" at bounding box center [234, 304] width 289 height 20
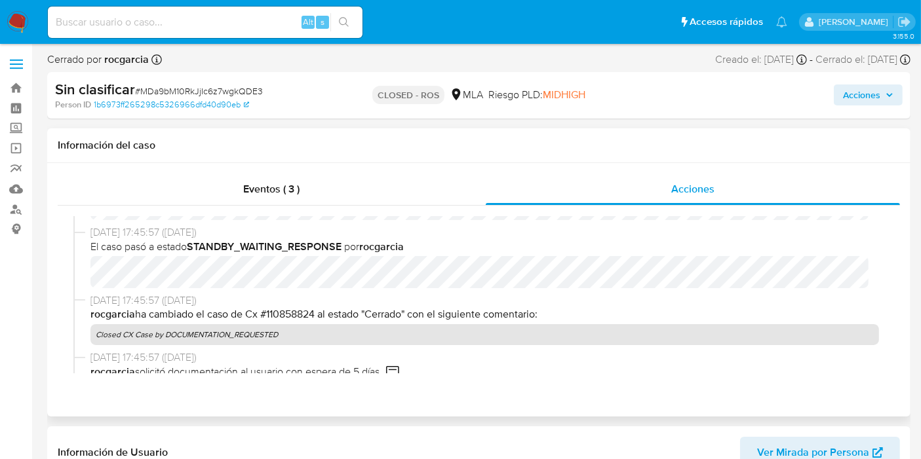
scroll to position [567, 0]
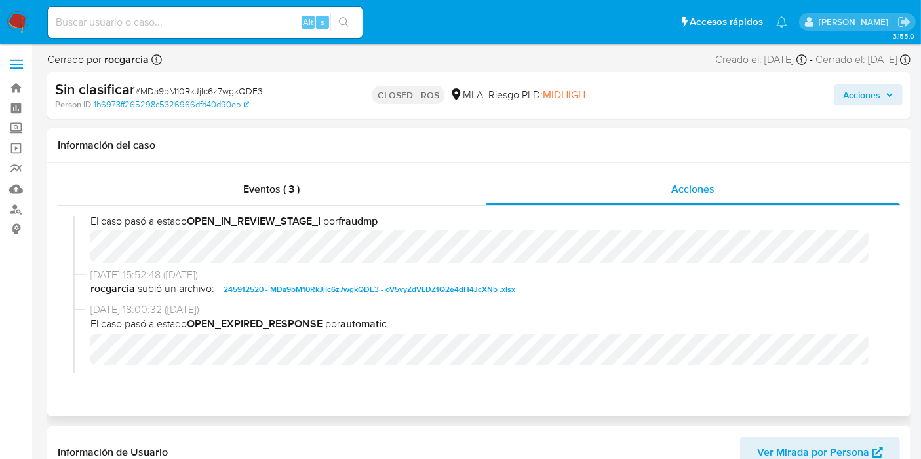
click at [364, 293] on span "245912520 - MDa9bM10RkJjIc6z7wgkQDE3 - oV5vyZdVLDZ1Q2e4dH4JcXNb .xlsx" at bounding box center [369, 290] width 292 height 16
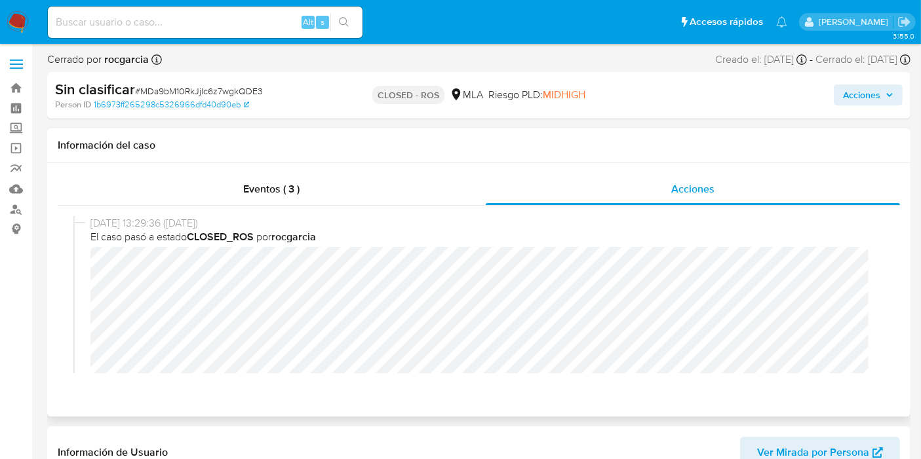
scroll to position [0, 0]
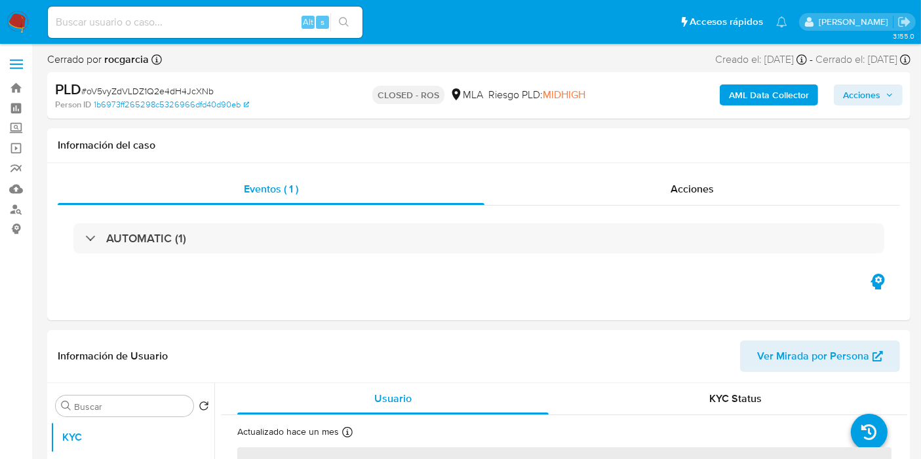
select select "10"
click at [699, 183] on span "Acciones" at bounding box center [691, 188] width 43 height 15
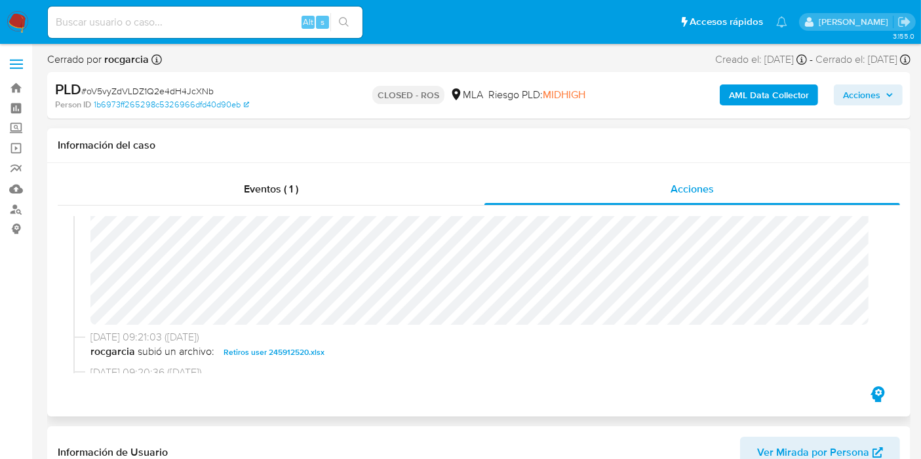
scroll to position [509, 0]
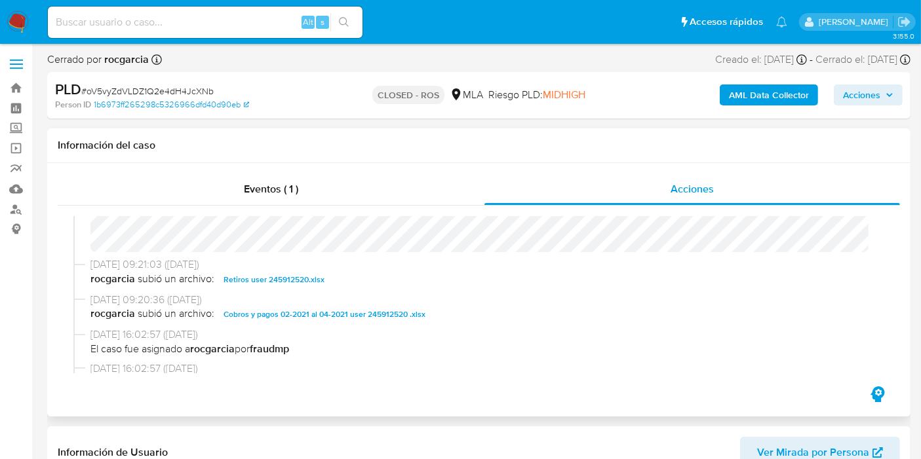
click at [298, 274] on span "Retiros user 245912520.xlsx" at bounding box center [273, 280] width 101 height 16
click at [327, 309] on span "Cobros y pagos 02-2021 al 04-2021 user 245912520 .xlsx" at bounding box center [324, 315] width 202 height 16
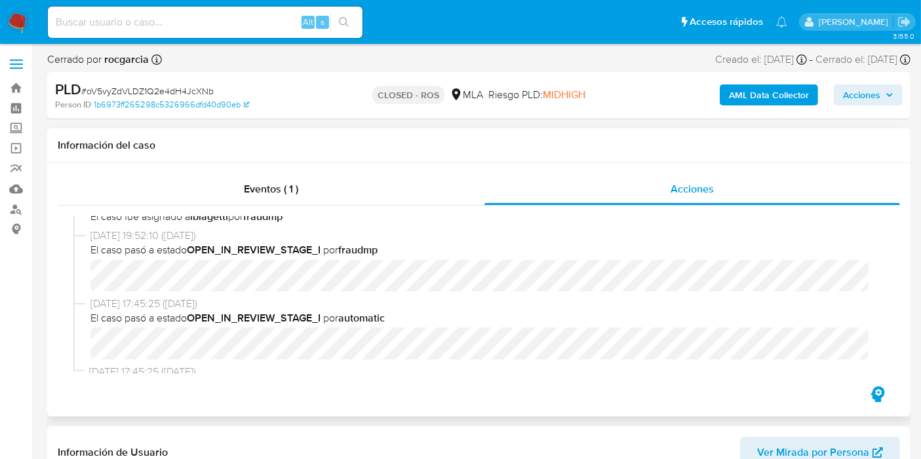
scroll to position [767, 0]
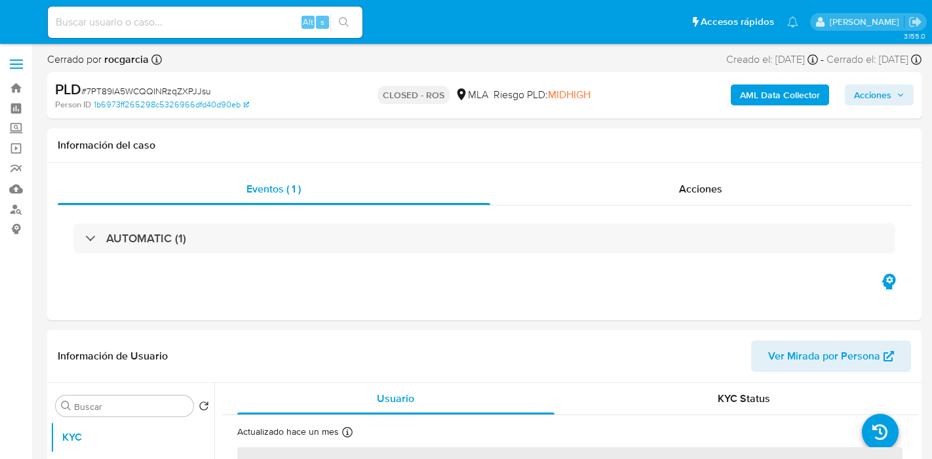
select select "10"
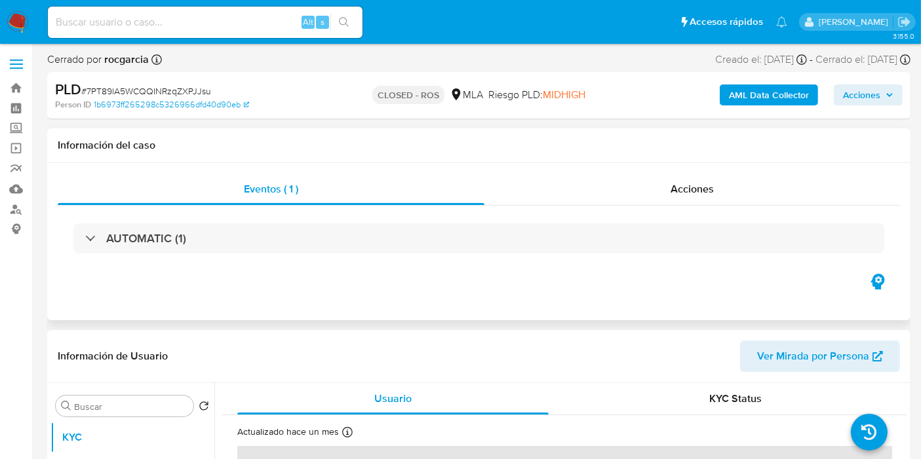
click at [644, 206] on div "AUTOMATIC (1)" at bounding box center [479, 239] width 842 height 66
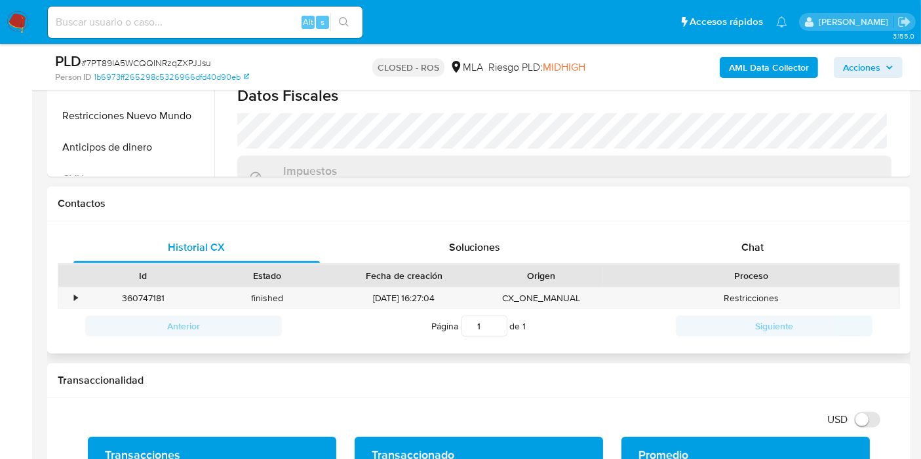
scroll to position [509, 0]
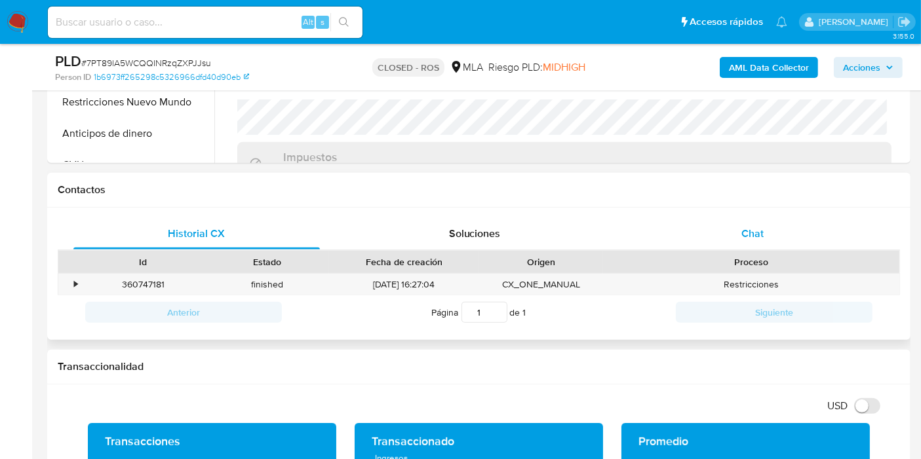
click at [782, 233] on div "Chat" at bounding box center [752, 233] width 246 height 31
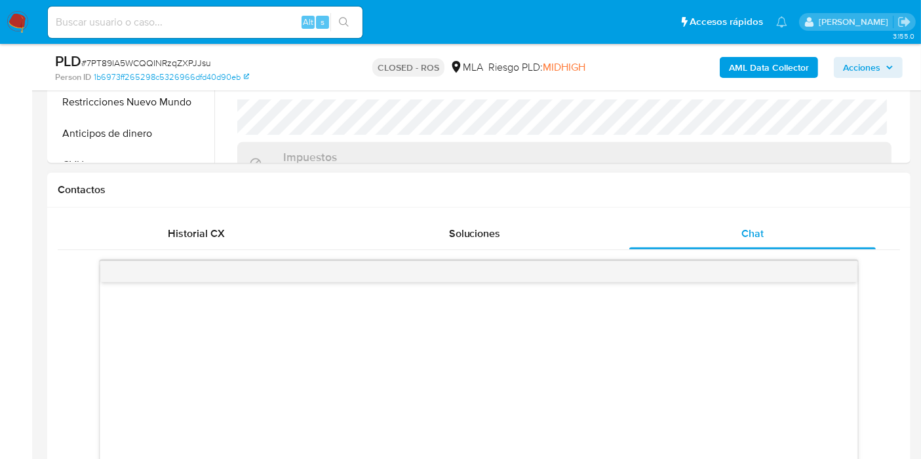
click at [541, 253] on div at bounding box center [479, 365] width 842 height 230
click at [546, 235] on div "Soluciones" at bounding box center [474, 233] width 246 height 31
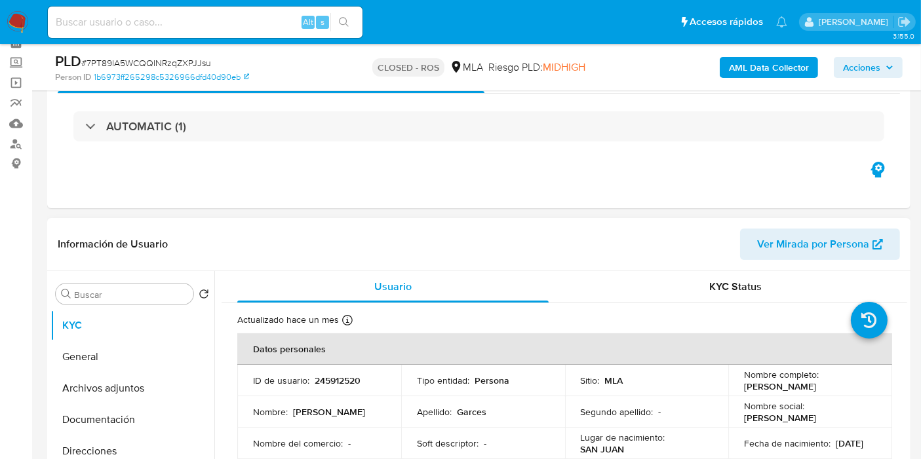
scroll to position [0, 0]
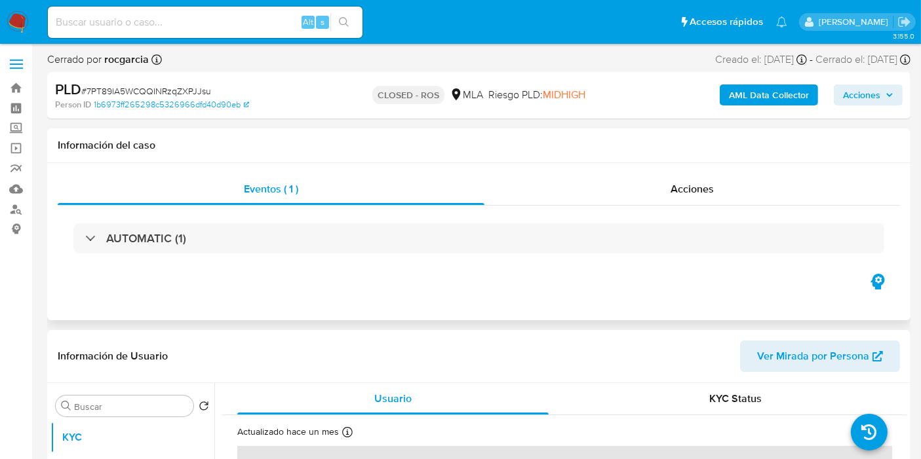
click at [687, 172] on div "Eventos ( 1 ) Acciones AUTOMATIC (1)" at bounding box center [478, 241] width 863 height 157
click at [679, 189] on span "Acciones" at bounding box center [691, 188] width 43 height 15
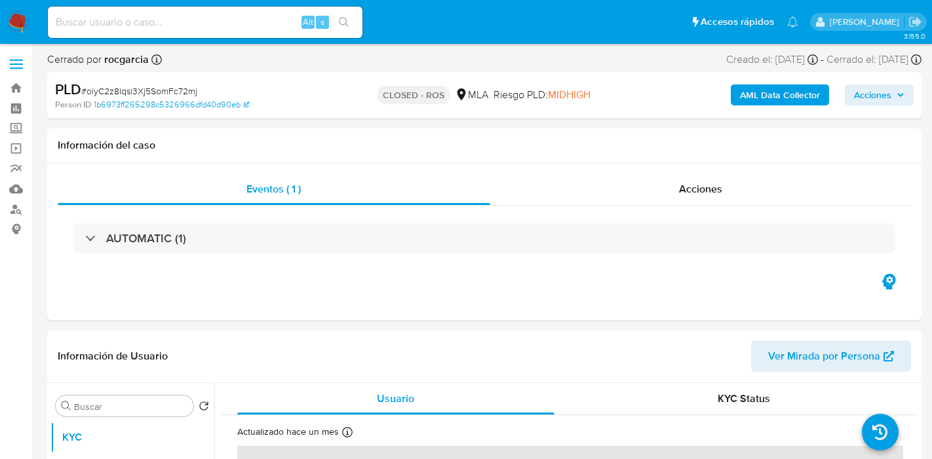
select select "10"
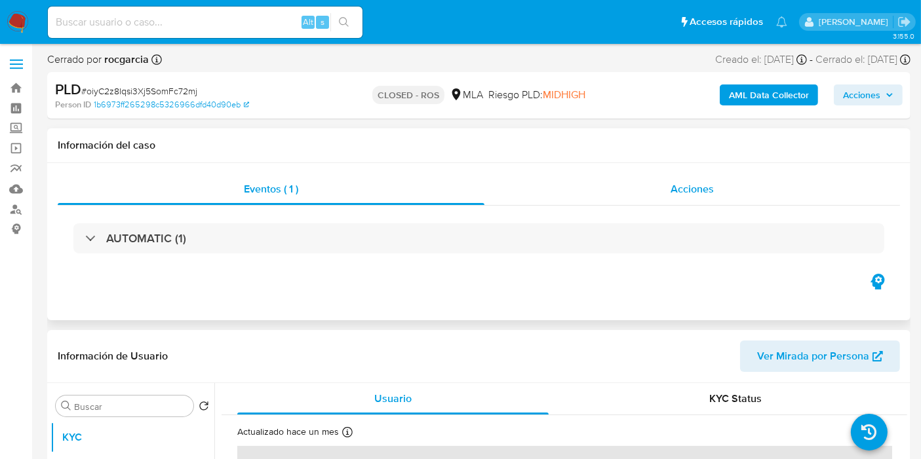
drag, startPoint x: 631, startPoint y: 167, endPoint x: 630, endPoint y: 180, distance: 13.2
click at [630, 167] on div "Eventos ( 1 ) Acciones AUTOMATIC (1)" at bounding box center [478, 241] width 863 height 157
click at [630, 180] on div "Acciones" at bounding box center [691, 189] width 415 height 31
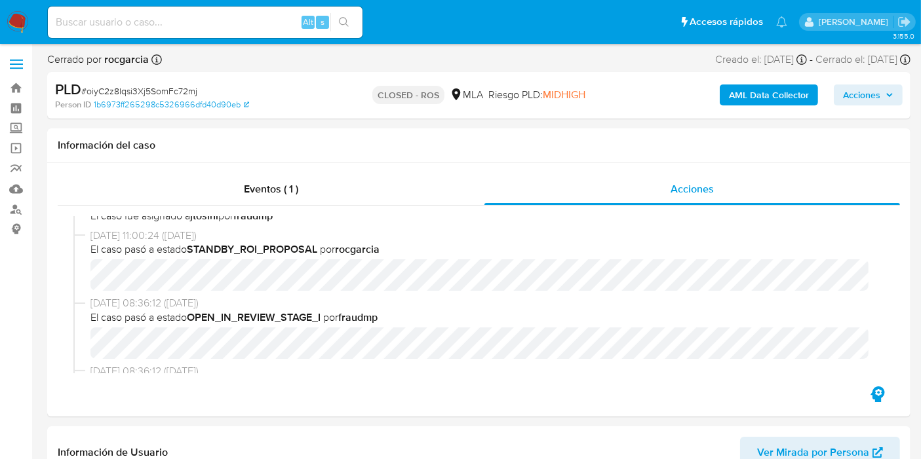
scroll to position [561, 0]
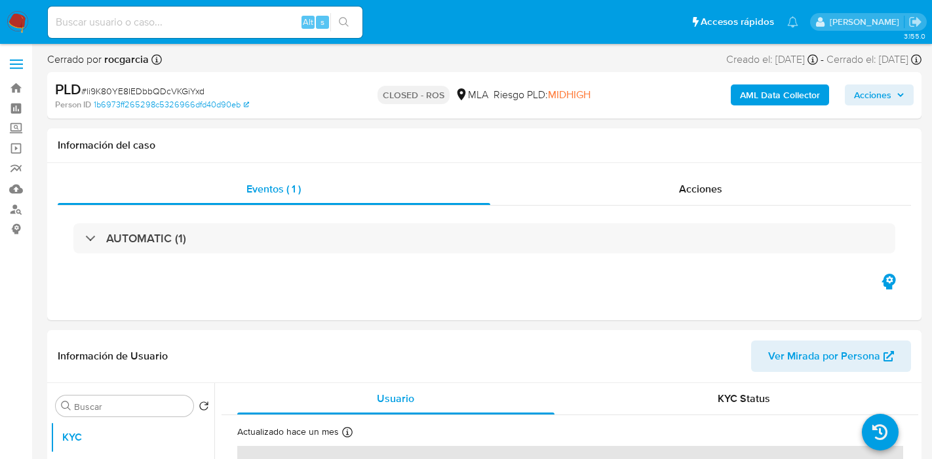
select select "10"
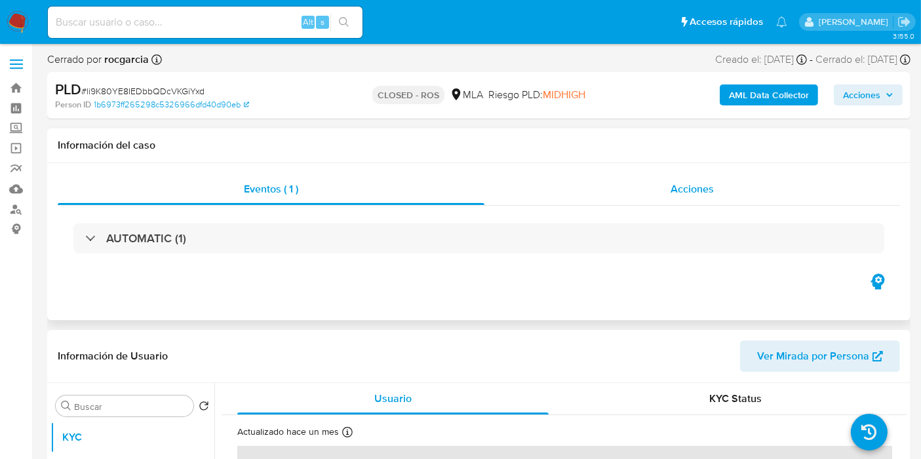
drag, startPoint x: 694, startPoint y: 148, endPoint x: 698, endPoint y: 179, distance: 31.0
click at [694, 148] on h1 "Información del caso" at bounding box center [479, 145] width 842 height 13
click at [698, 180] on div "Acciones" at bounding box center [691, 189] width 415 height 31
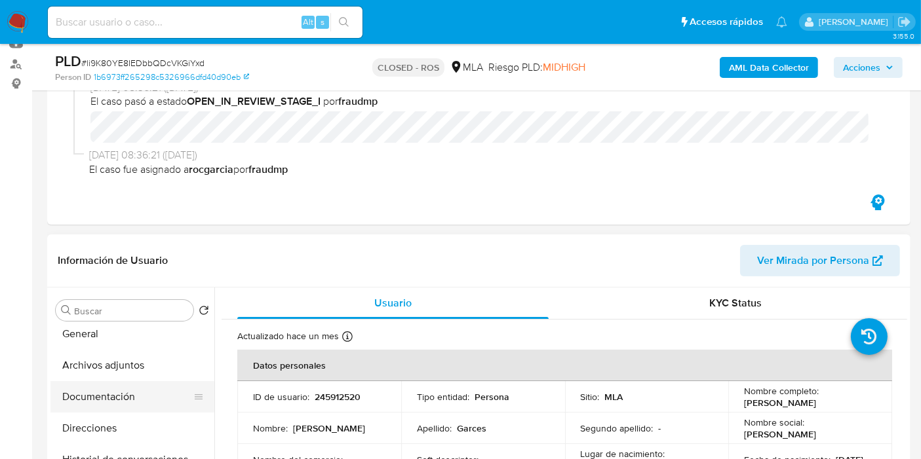
scroll to position [73, 0]
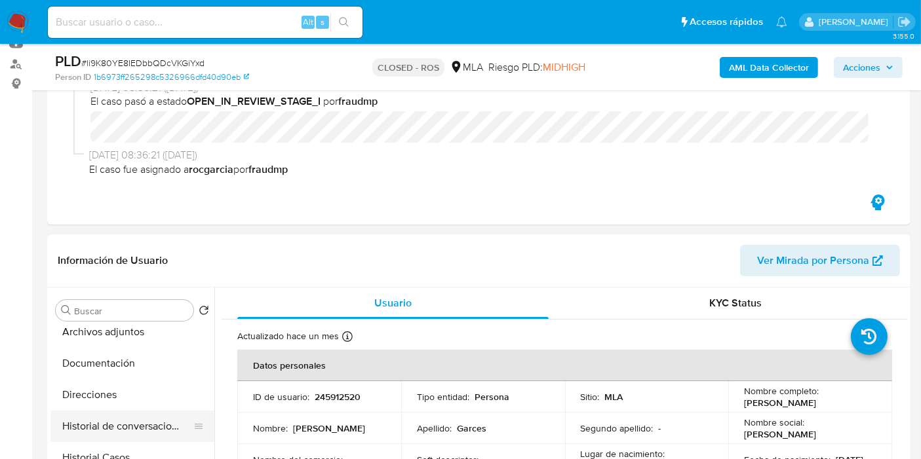
click at [119, 421] on button "Historial de conversaciones" at bounding box center [126, 426] width 153 height 31
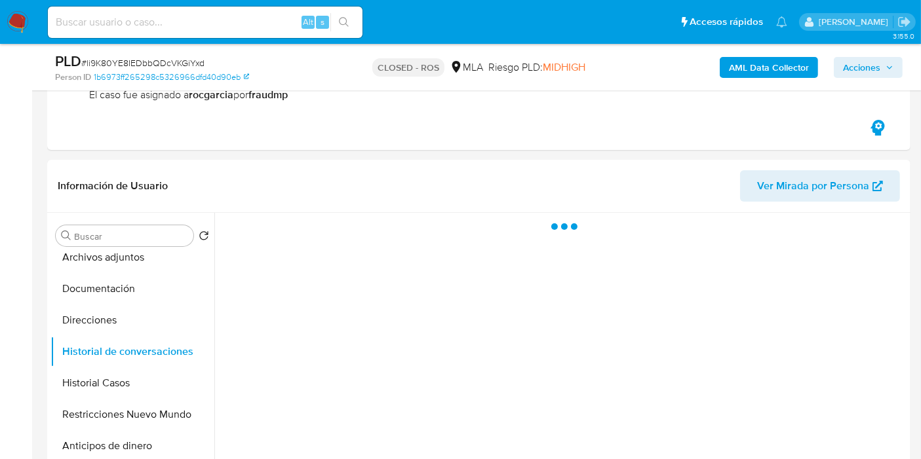
scroll to position [291, 0]
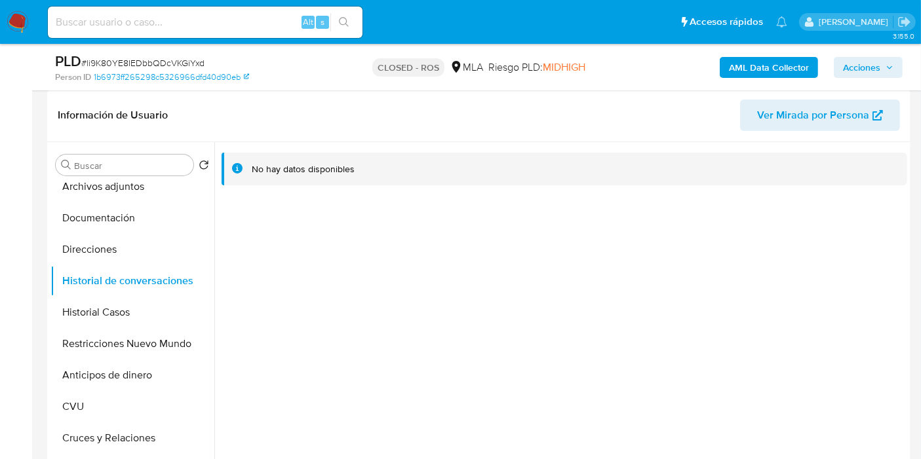
drag, startPoint x: 123, startPoint y: 349, endPoint x: 404, endPoint y: 313, distance: 282.6
click at [125, 347] on button "Restricciones Nuevo Mundo" at bounding box center [132, 343] width 164 height 31
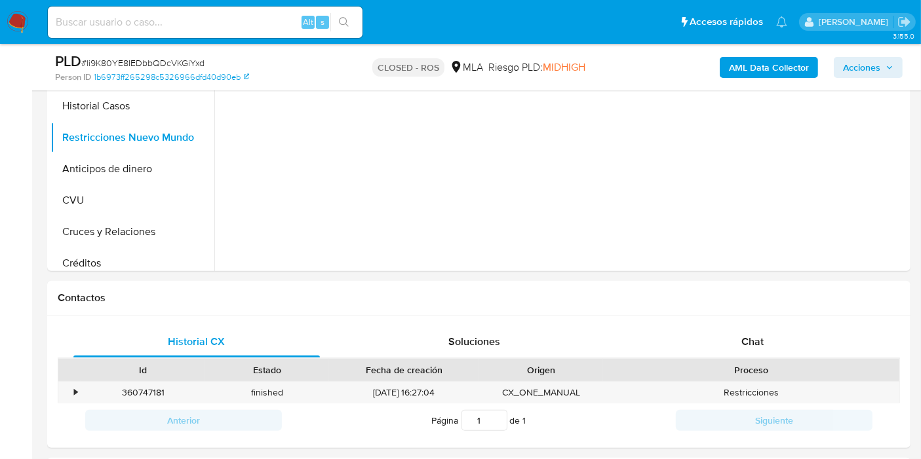
scroll to position [582, 0]
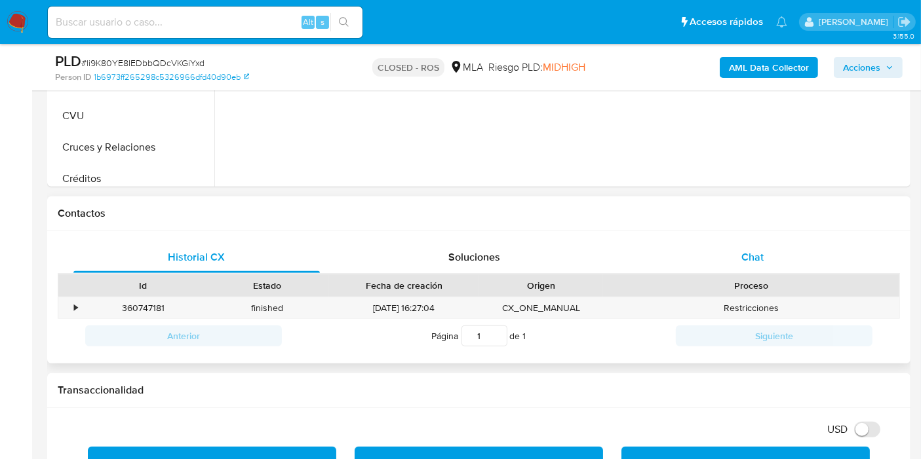
click at [754, 261] on span "Chat" at bounding box center [752, 257] width 22 height 15
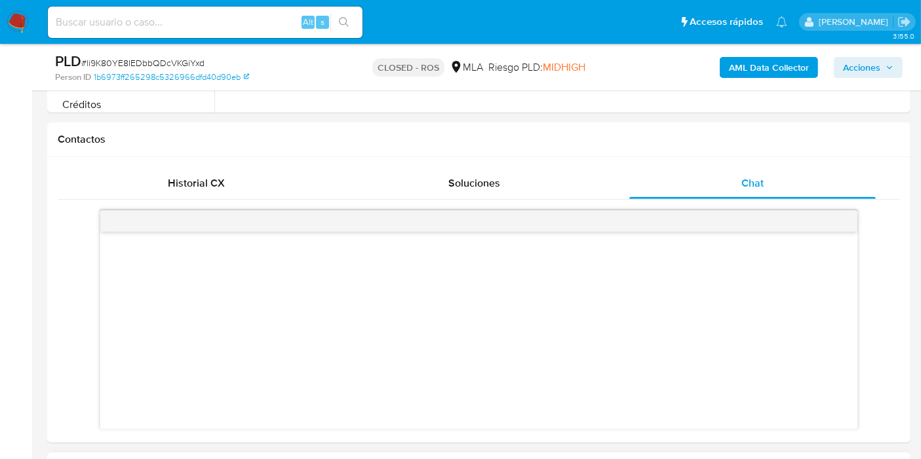
scroll to position [801, 0]
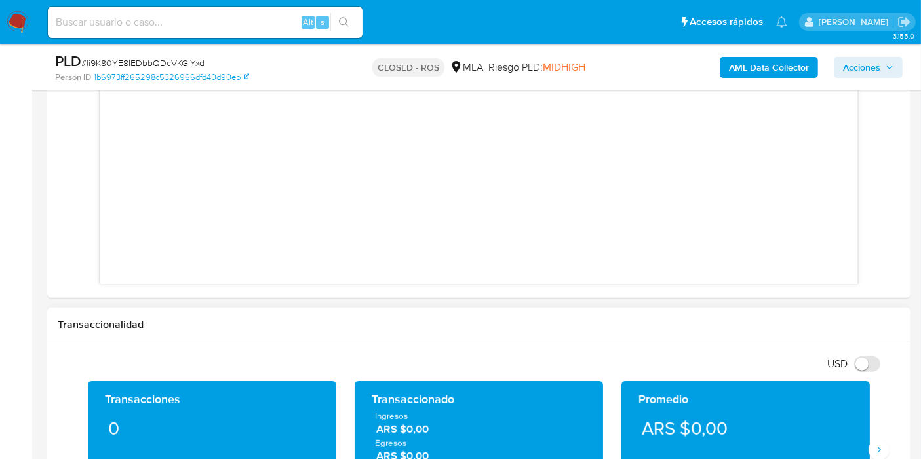
click at [481, 331] on div "Transaccionalidad" at bounding box center [478, 325] width 863 height 35
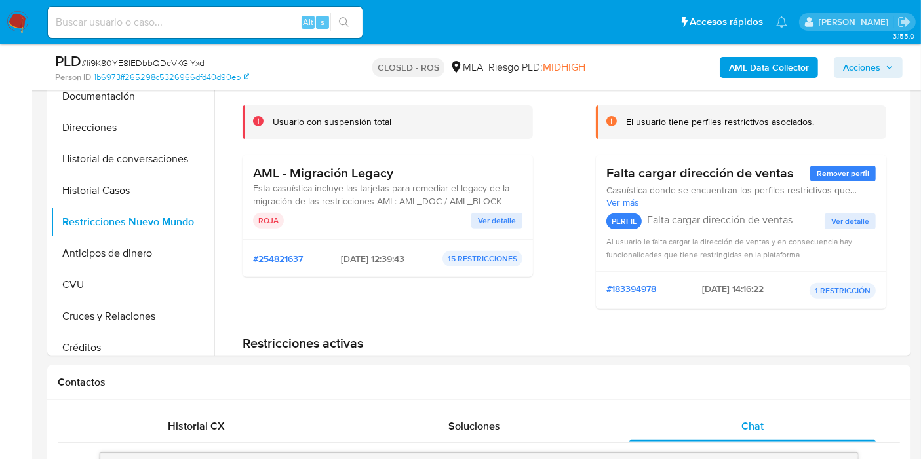
scroll to position [364, 0]
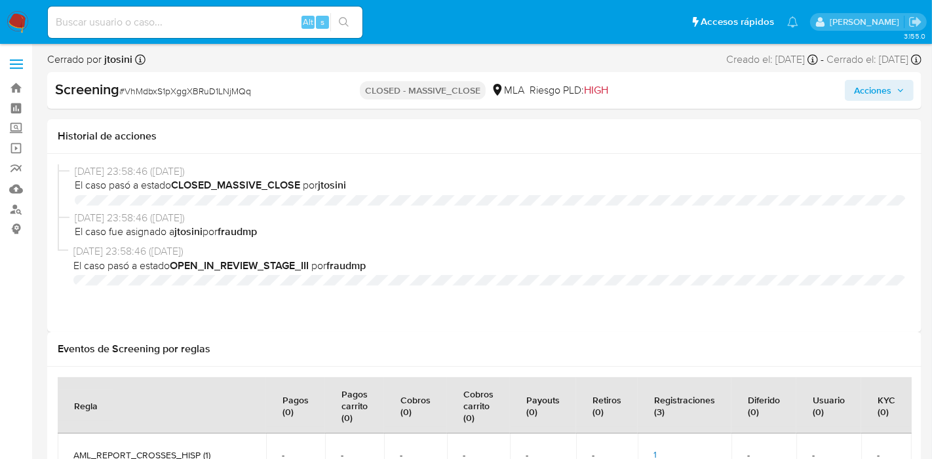
select select "10"
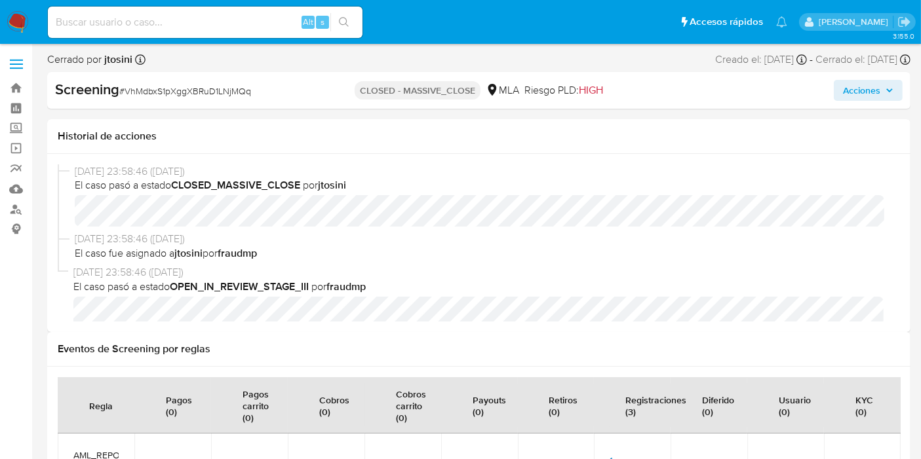
click at [147, 236] on span "[DATE] 23:58:46 ([DATE])" at bounding box center [485, 239] width 820 height 14
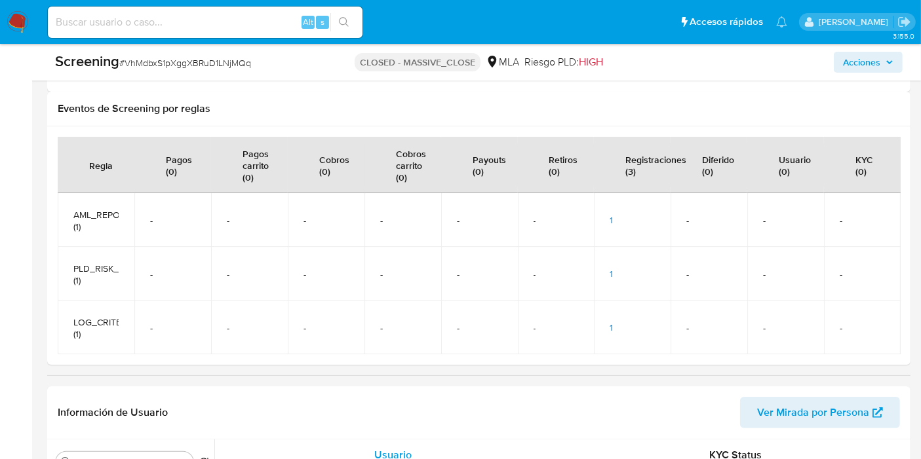
scroll to position [291, 0]
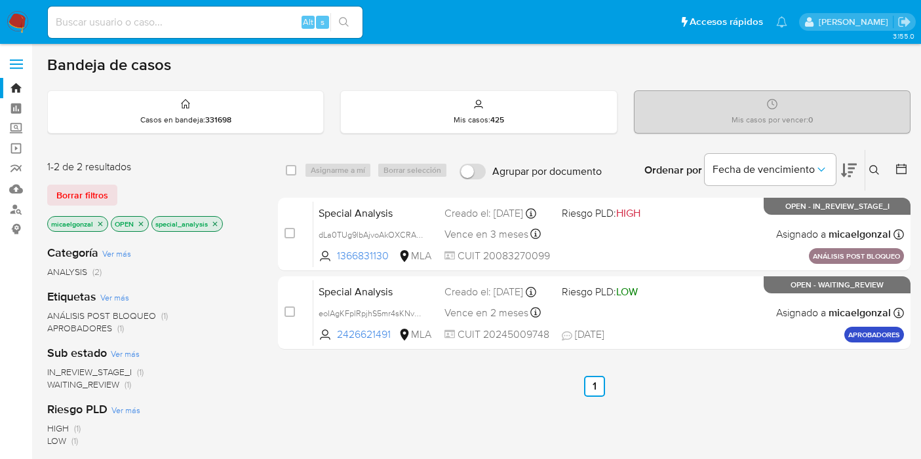
scroll to position [73, 0]
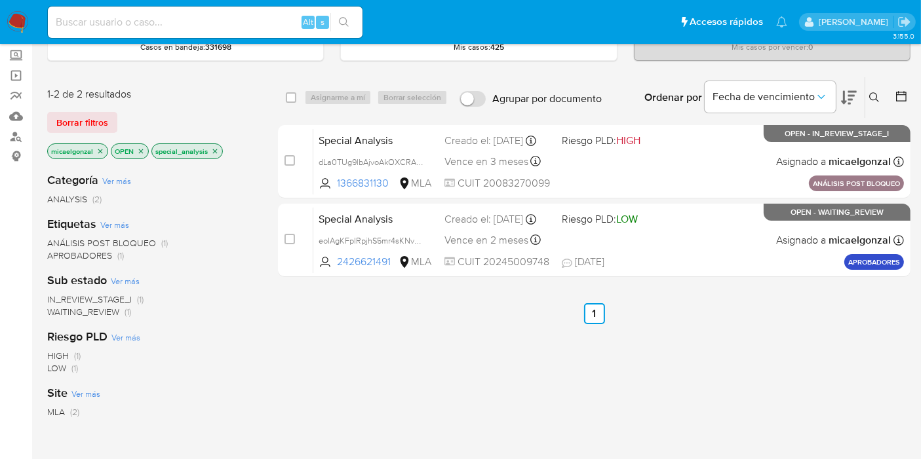
click at [16, 20] on img at bounding box center [18, 22] width 22 height 22
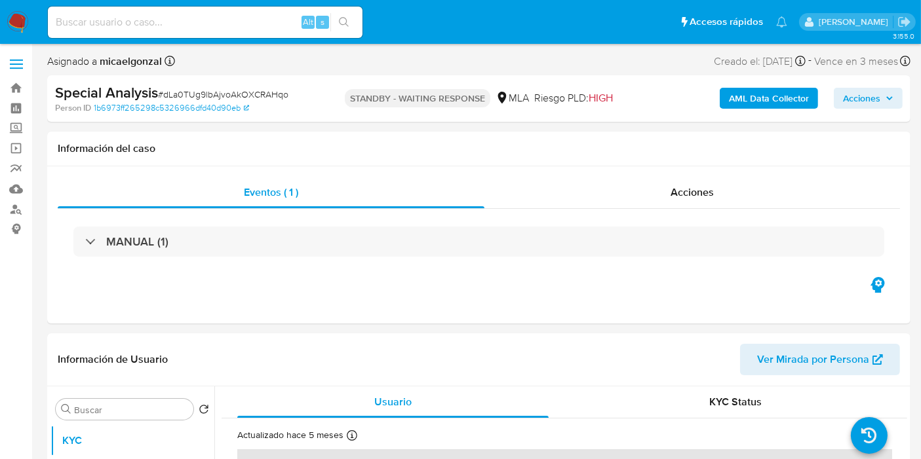
select select "10"
click at [22, 20] on img at bounding box center [18, 22] width 22 height 22
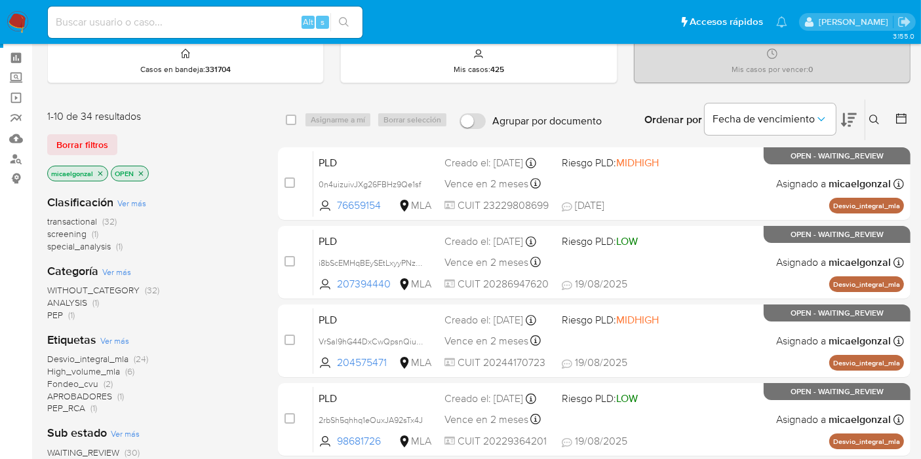
scroll to position [73, 0]
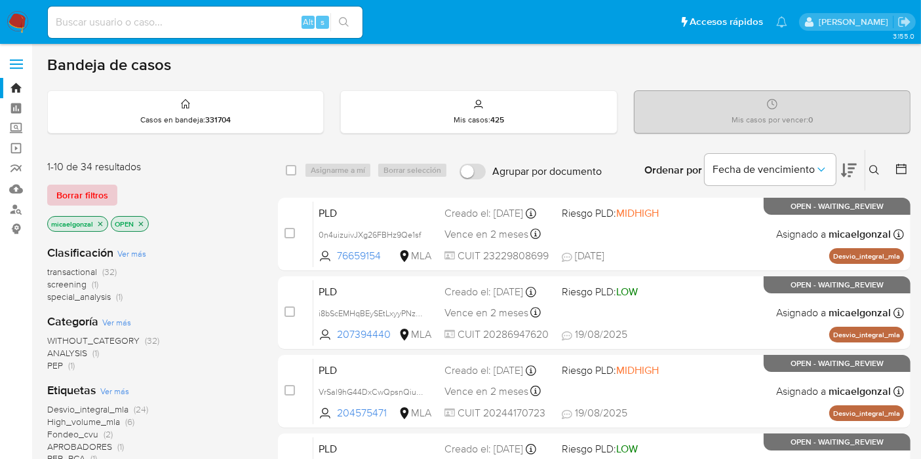
click at [101, 196] on span "Borrar filtros" at bounding box center [82, 195] width 52 height 18
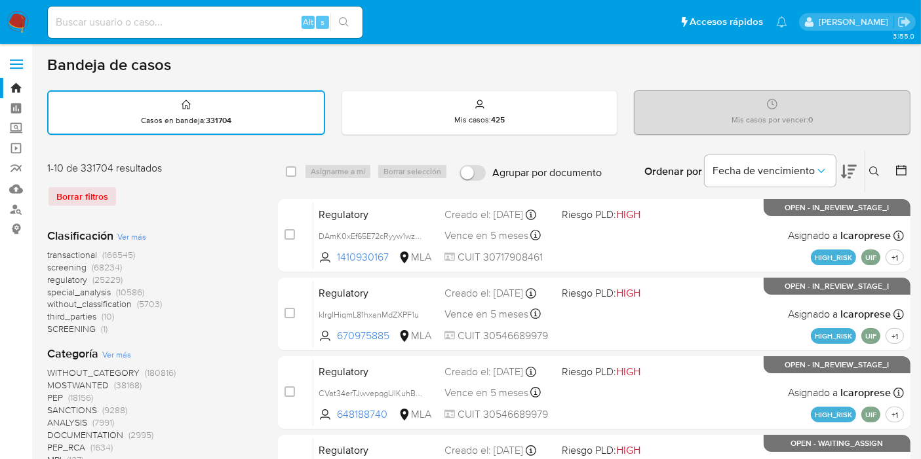
click at [877, 161] on div "Ingrese ID de usuario o caso Buscar Borrar filtros" at bounding box center [875, 171] width 22 height 41
click at [874, 170] on icon at bounding box center [874, 171] width 10 height 10
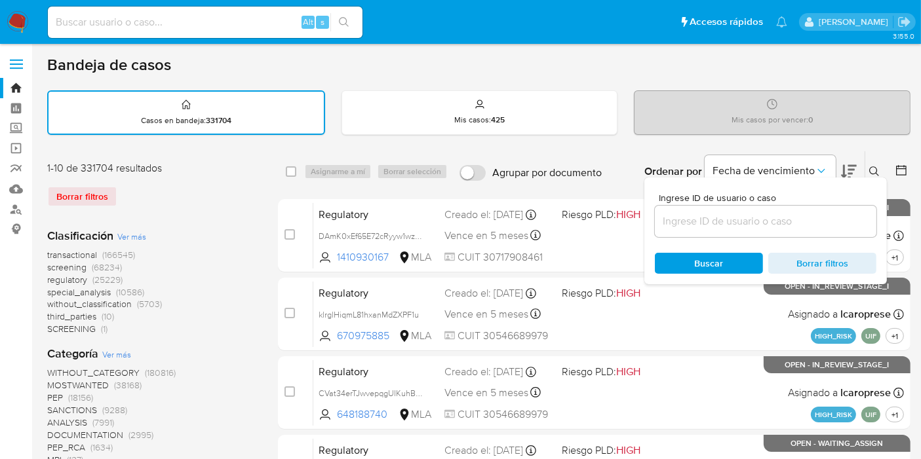
click at [696, 219] on input at bounding box center [765, 221] width 221 height 17
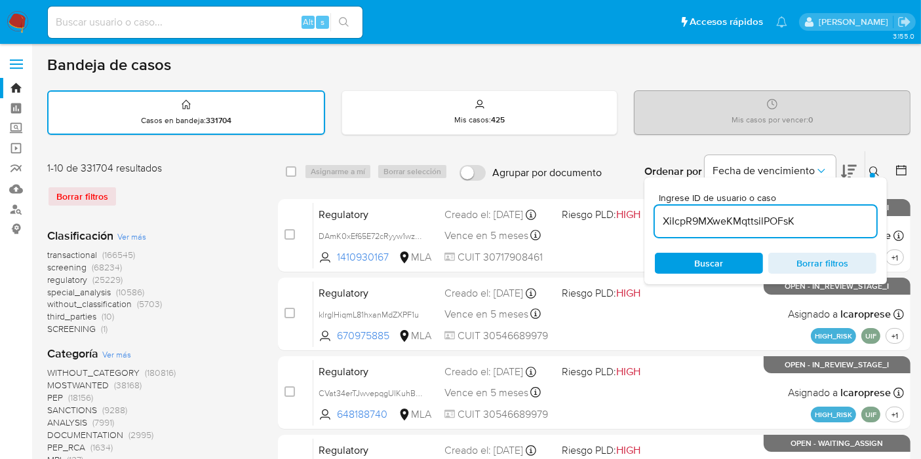
type input "XiIcpR9MXweKMqttsilPOFsK"
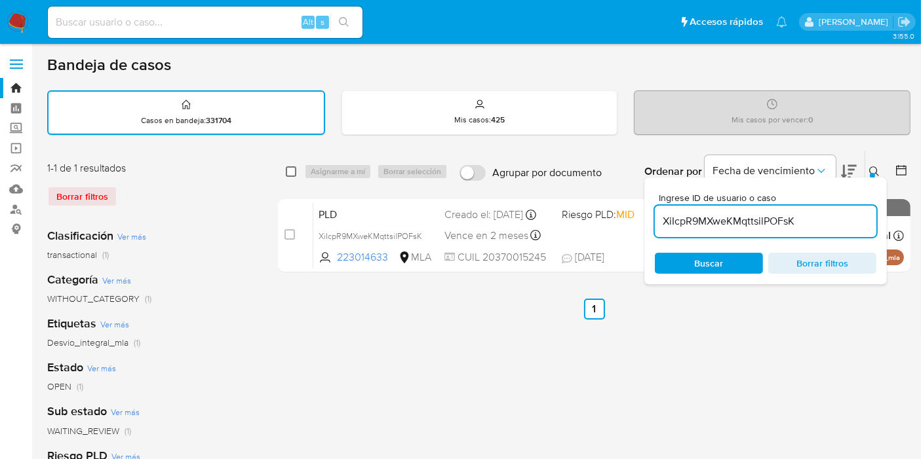
click at [294, 166] on input "checkbox" at bounding box center [291, 171] width 10 height 10
checkbox input "true"
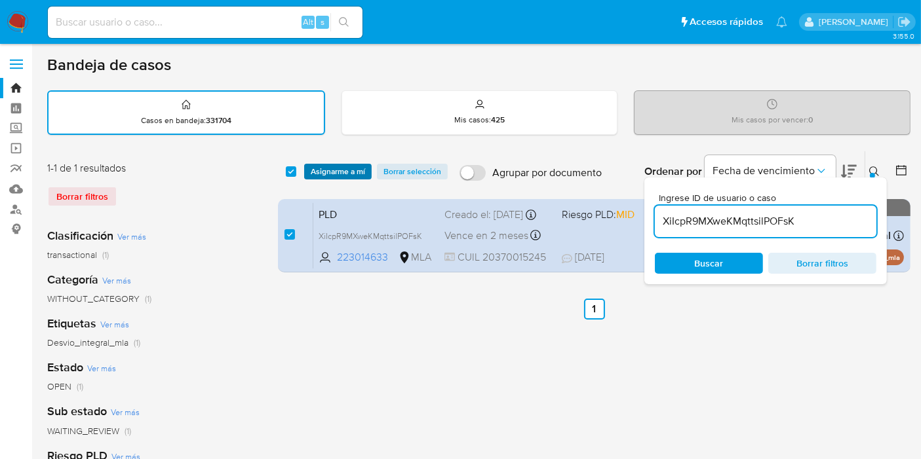
click at [347, 165] on span "Asignarme a mí" at bounding box center [338, 171] width 54 height 13
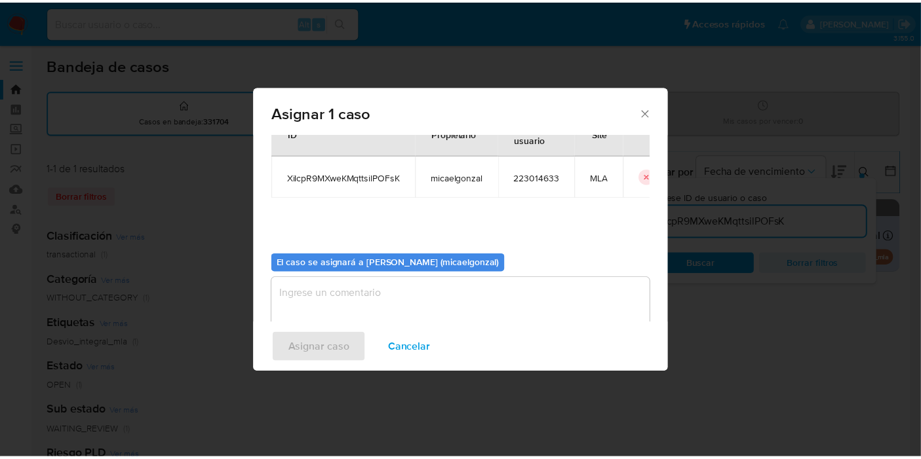
scroll to position [67, 0]
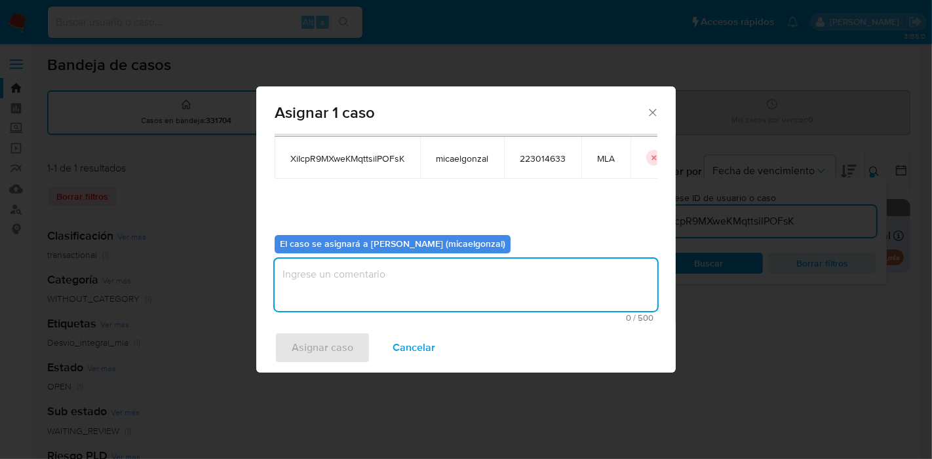
click at [352, 307] on textarea "assign-modal" at bounding box center [466, 285] width 383 height 52
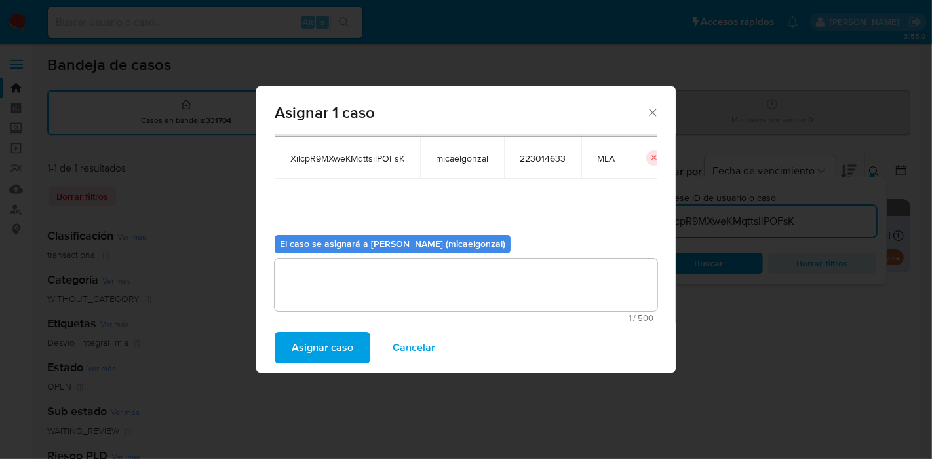
click at [318, 341] on span "Asignar caso" at bounding box center [323, 347] width 62 height 29
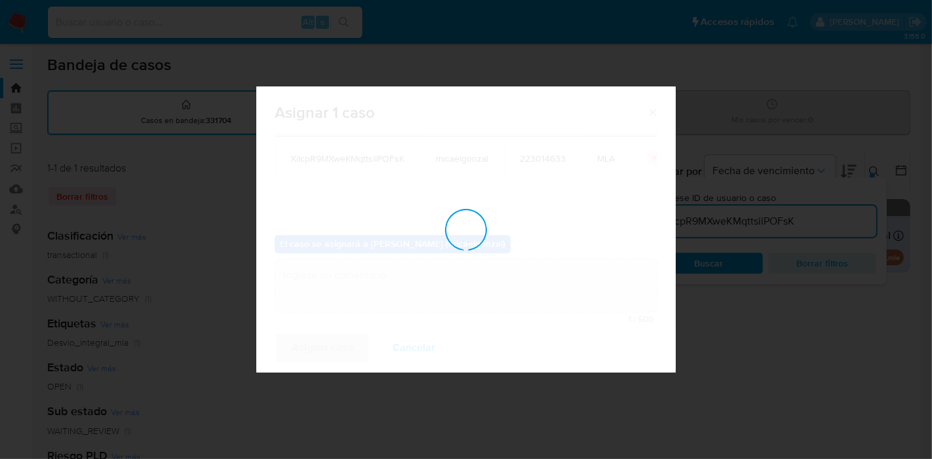
checkbox input "false"
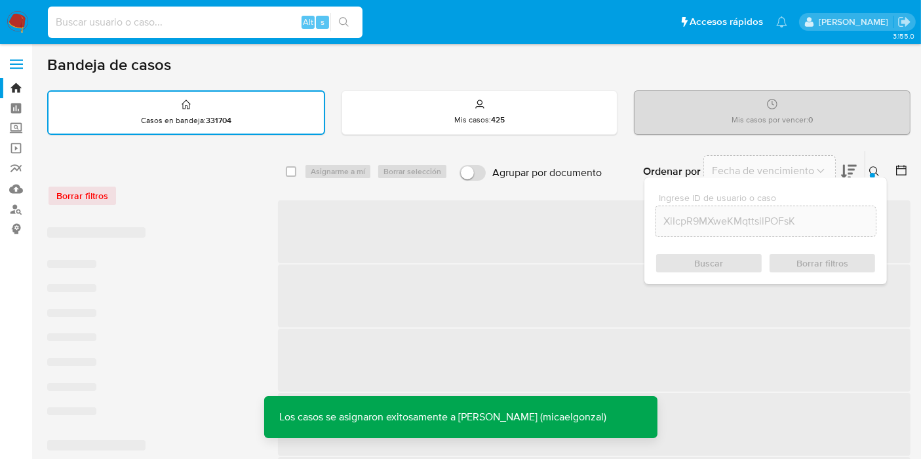
click at [193, 16] on input at bounding box center [205, 22] width 314 height 17
paste input "XiIcpR9MXweKMqttsilPOFsK"
type input "XiIcpR9MXweKMqttsilPOFsK"
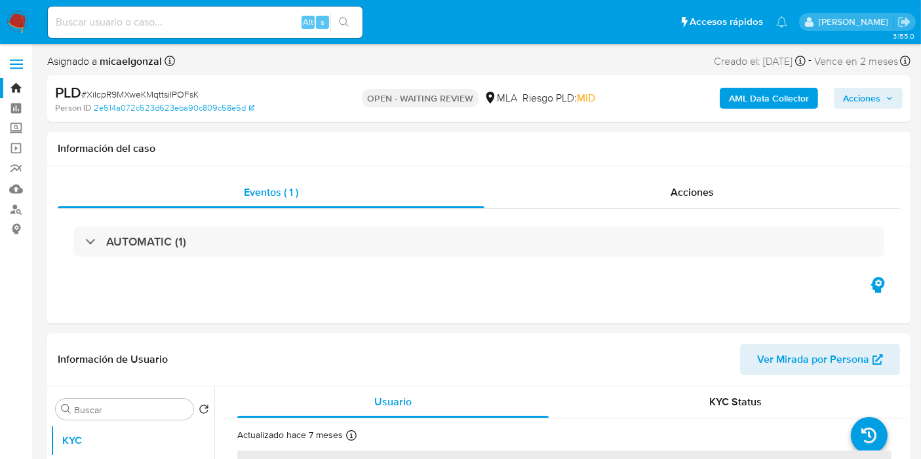
scroll to position [145, 0]
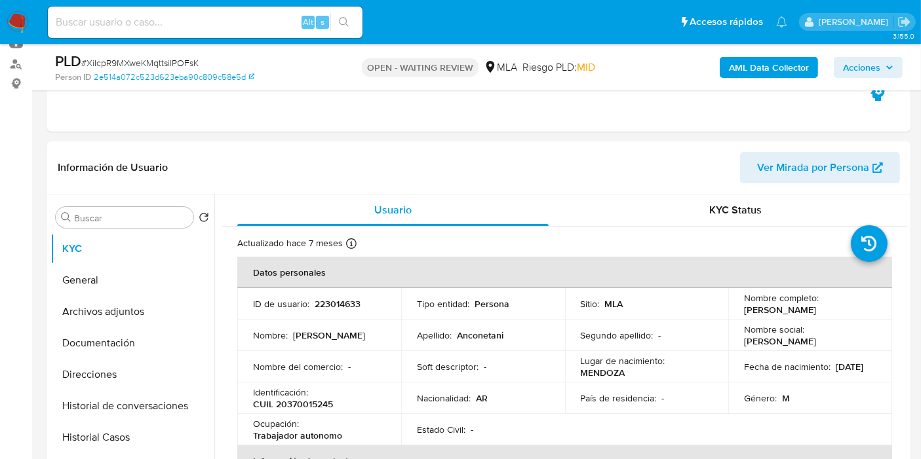
click at [18, 20] on img at bounding box center [18, 22] width 22 height 22
select select "10"
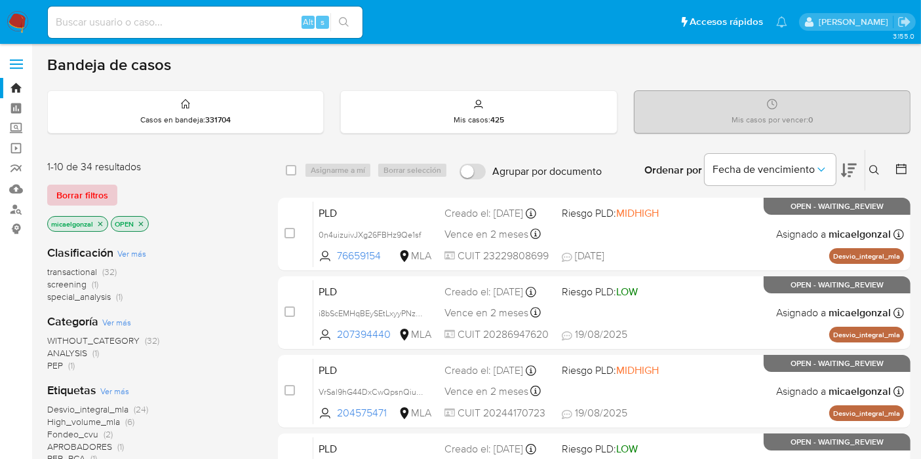
click at [91, 193] on span "Borrar filtros" at bounding box center [82, 195] width 52 height 18
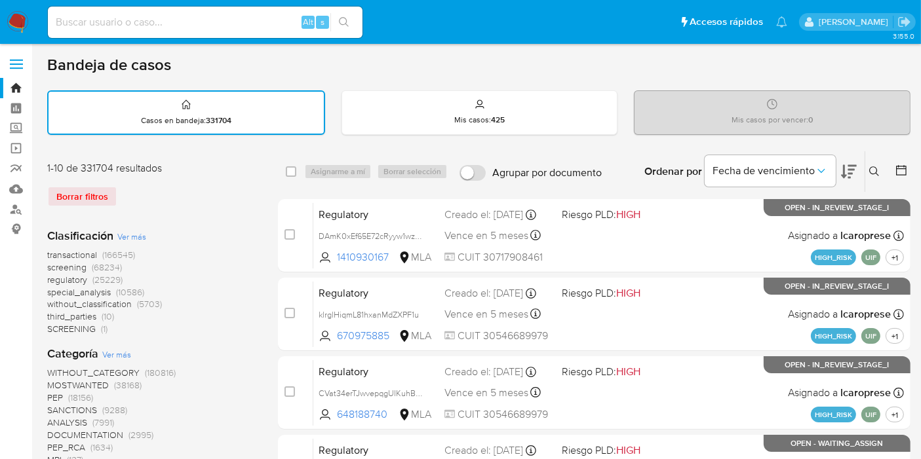
click at [872, 160] on div "Ingrese ID de usuario o caso Buscar Borrar filtros" at bounding box center [875, 171] width 22 height 41
click at [875, 173] on icon at bounding box center [874, 171] width 10 height 10
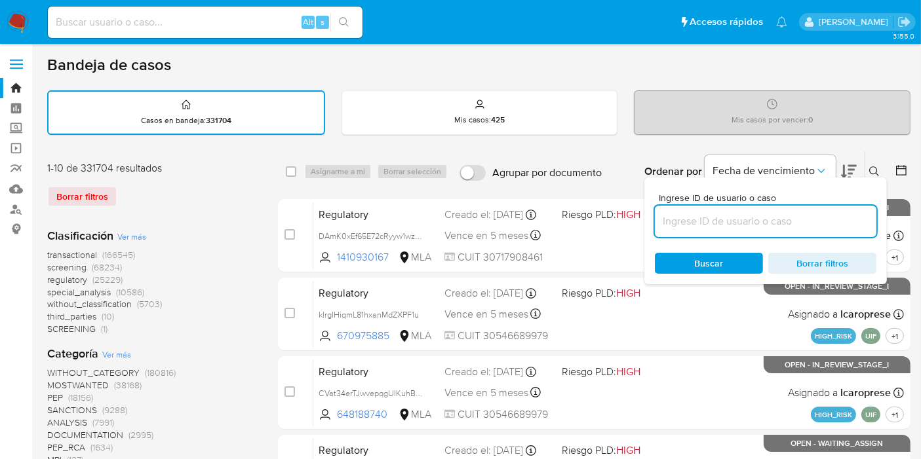
click at [711, 225] on input at bounding box center [765, 221] width 221 height 17
type input "XiIcpR9MXweKMqttsilPOFsK"
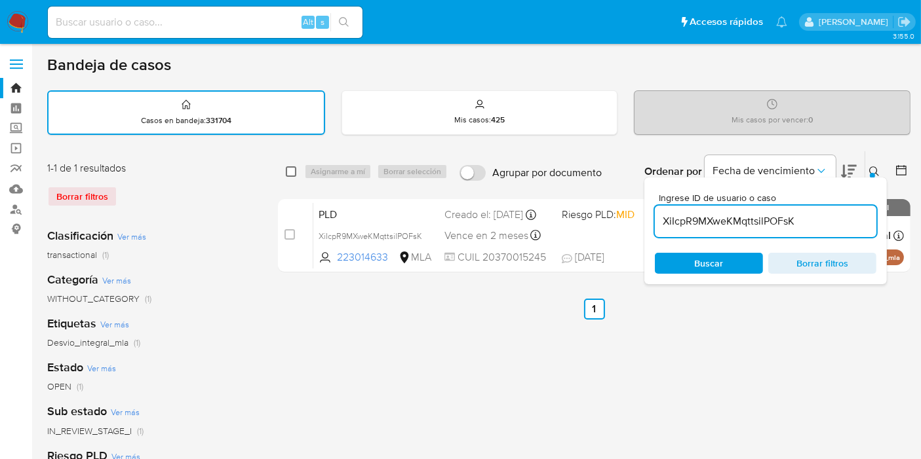
click at [294, 171] on input "checkbox" at bounding box center [291, 171] width 10 height 10
checkbox input "true"
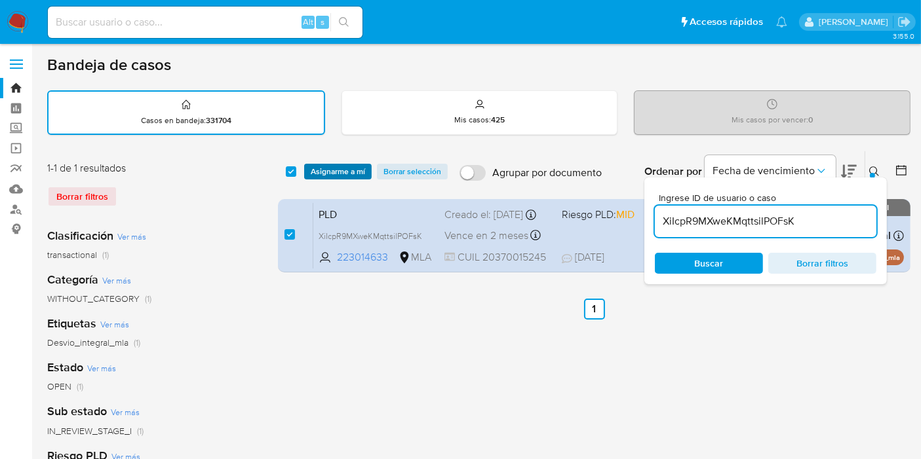
click at [342, 175] on span "Asignarme a mí" at bounding box center [338, 171] width 54 height 13
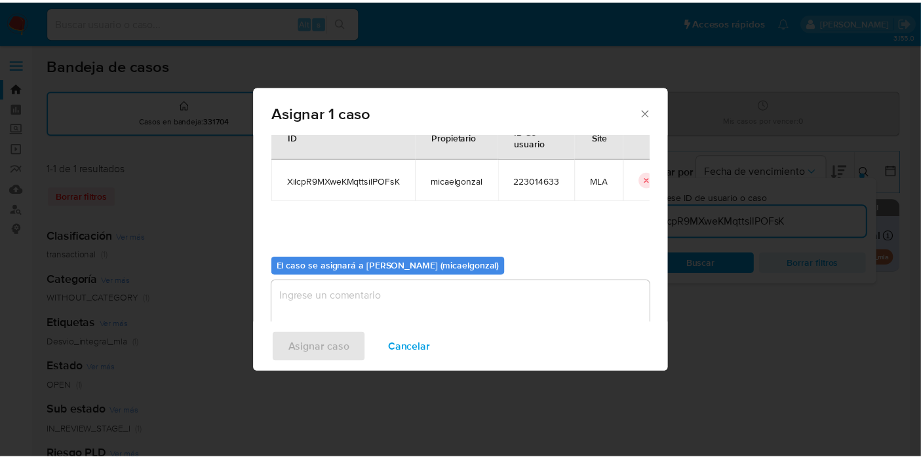
scroll to position [67, 0]
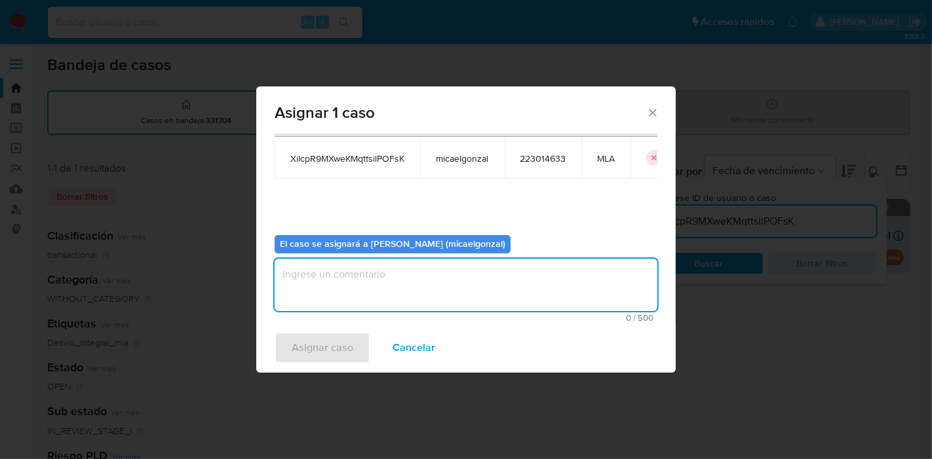
click at [337, 287] on textarea "assign-modal" at bounding box center [466, 285] width 383 height 52
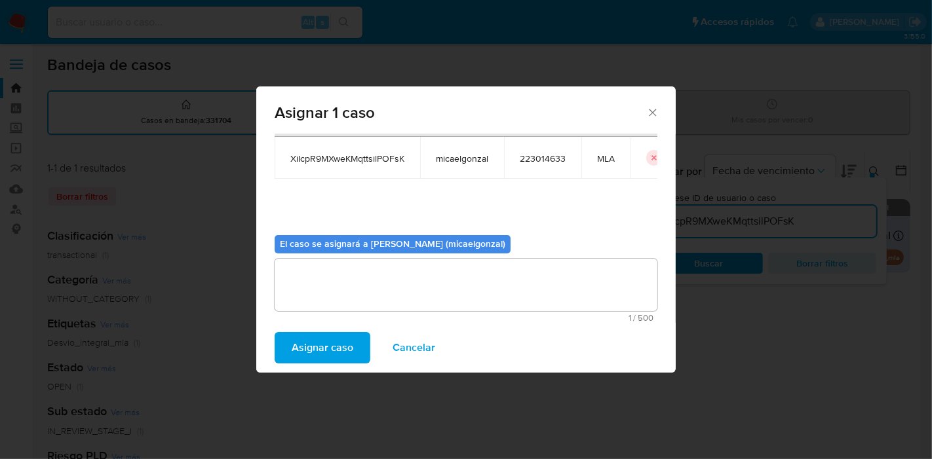
click at [317, 347] on span "Asignar caso" at bounding box center [323, 347] width 62 height 29
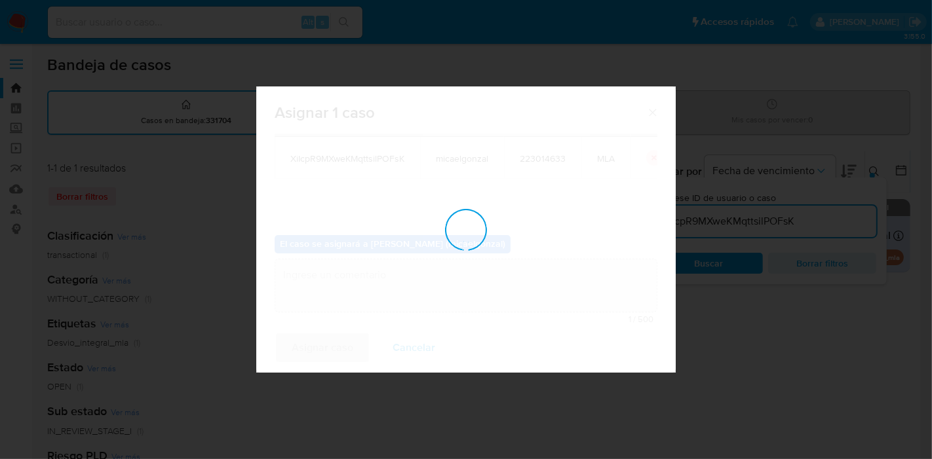
checkbox input "false"
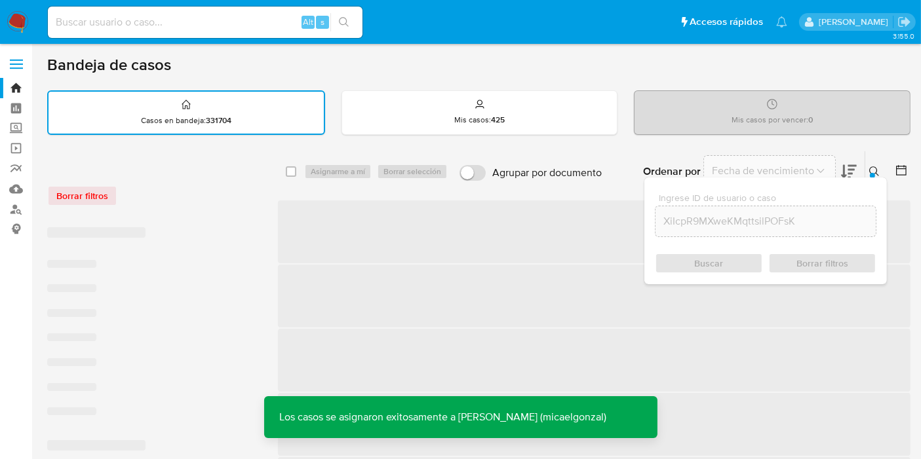
click at [180, 23] on input at bounding box center [205, 22] width 314 height 17
paste input "XiIcpR9MXweKMqttsilPOFsK"
type input "XiIcpR9MXweKMqttsilPOFsK"
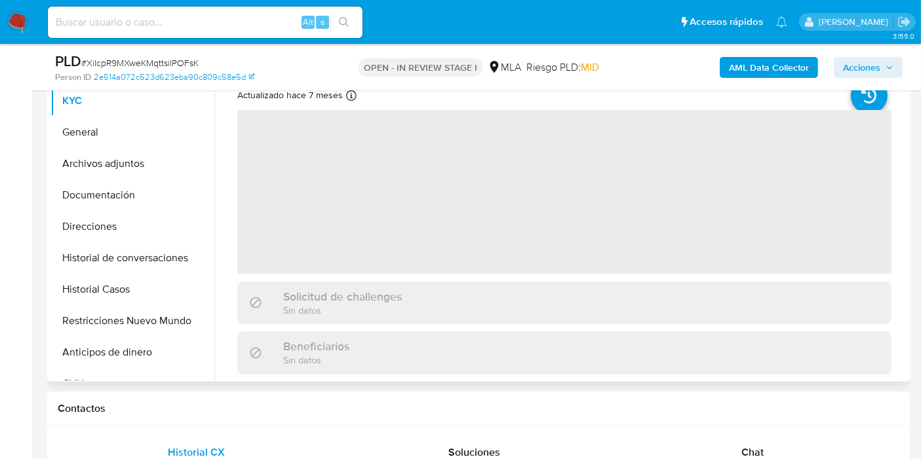
select select "10"
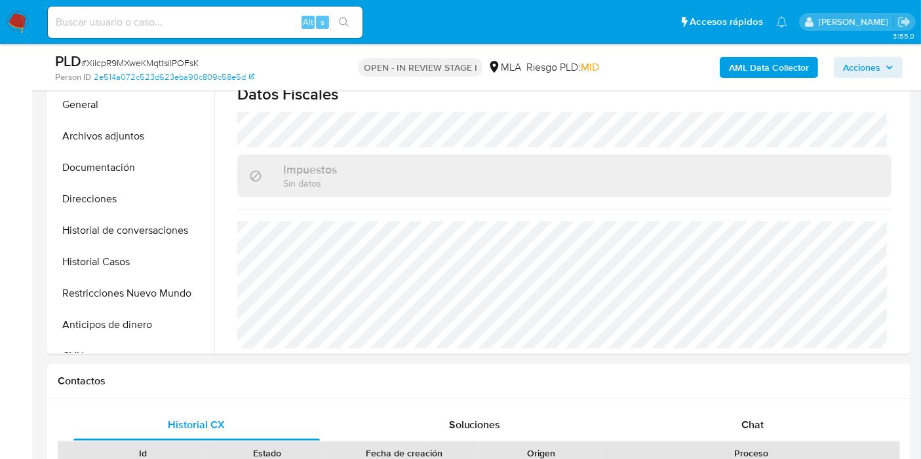
scroll to position [582, 0]
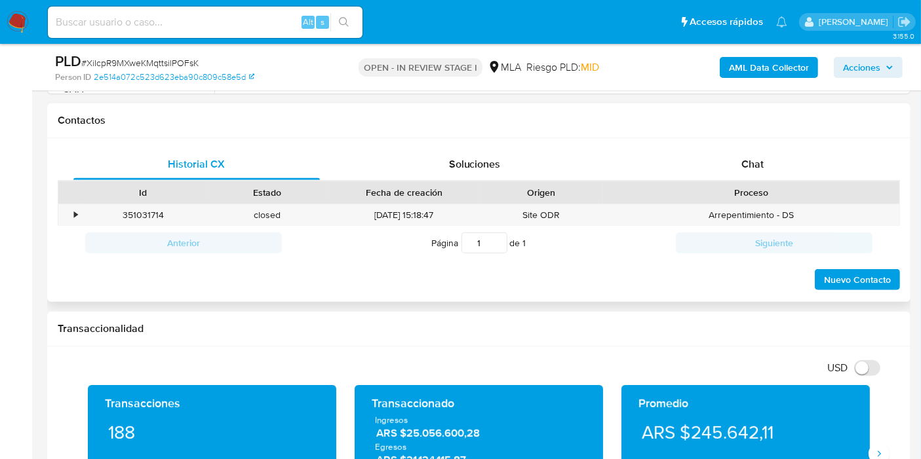
click at [772, 186] on div "Proceso" at bounding box center [751, 192] width 278 height 13
click at [772, 154] on div "Chat" at bounding box center [752, 164] width 246 height 31
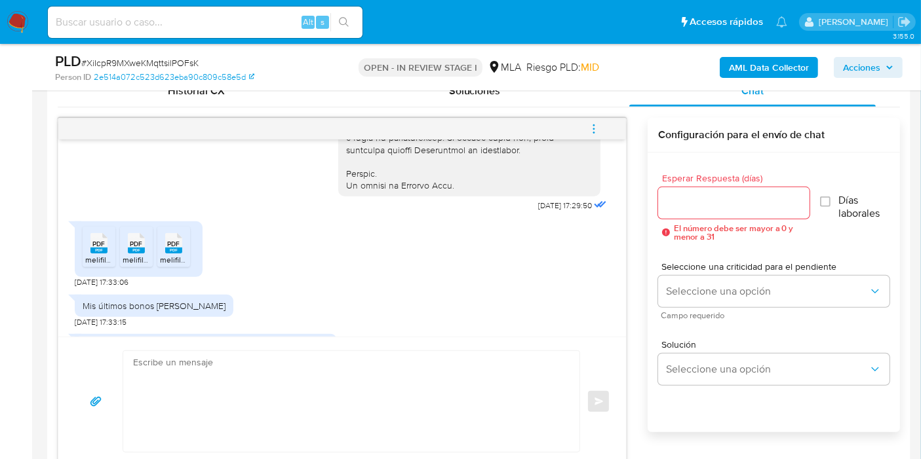
scroll to position [873, 0]
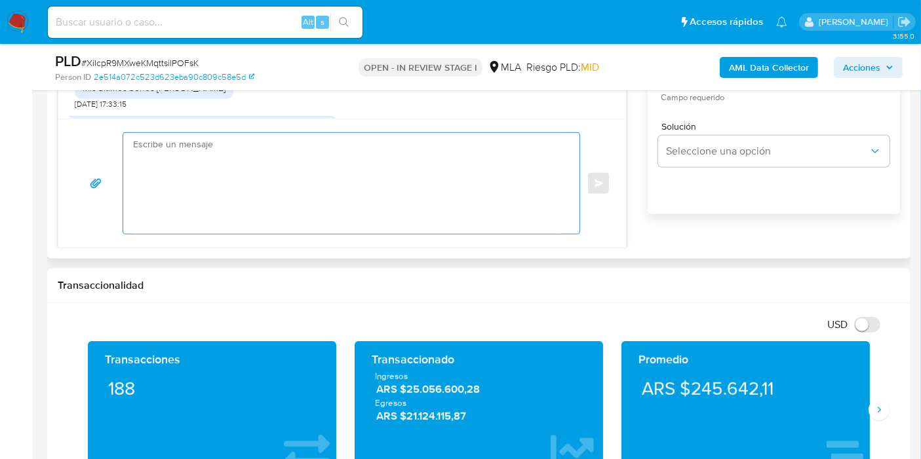
click at [265, 197] on textarea at bounding box center [348, 183] width 430 height 101
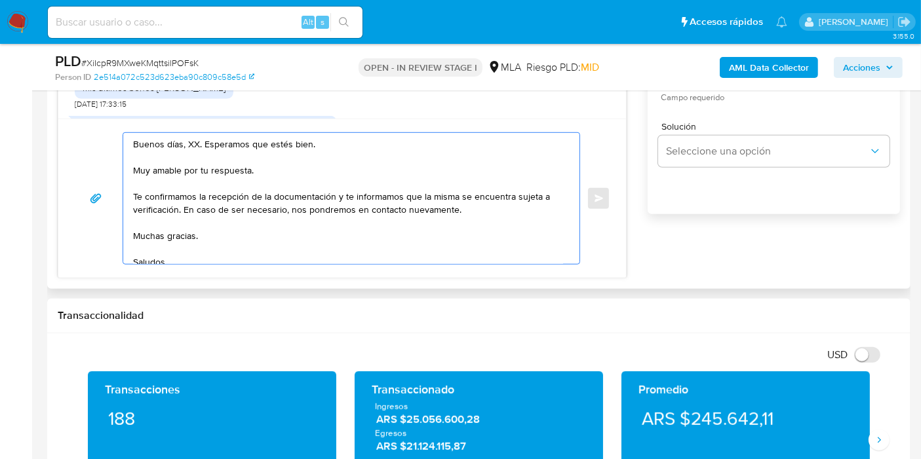
click at [185, 141] on textarea "Buenos días, XX. Esperamos que estés bien. Muy amable por tu respuesta. Te conf…" at bounding box center [348, 198] width 430 height 131
click at [192, 141] on textarea "Buenos días, XX. Esperamos que estés bien. Muy amable por tu respuesta. Te conf…" at bounding box center [348, 198] width 430 height 131
click at [259, 176] on textarea "Buenos días, Franco. Esperamos que estés bien. Muy amable por tu respuesta. Te …" at bounding box center [348, 198] width 430 height 131
click at [210, 161] on textarea "Buenos días, Franco. Esperamos que estés bien. Muy amable por tu respuesta. Te …" at bounding box center [348, 198] width 430 height 131
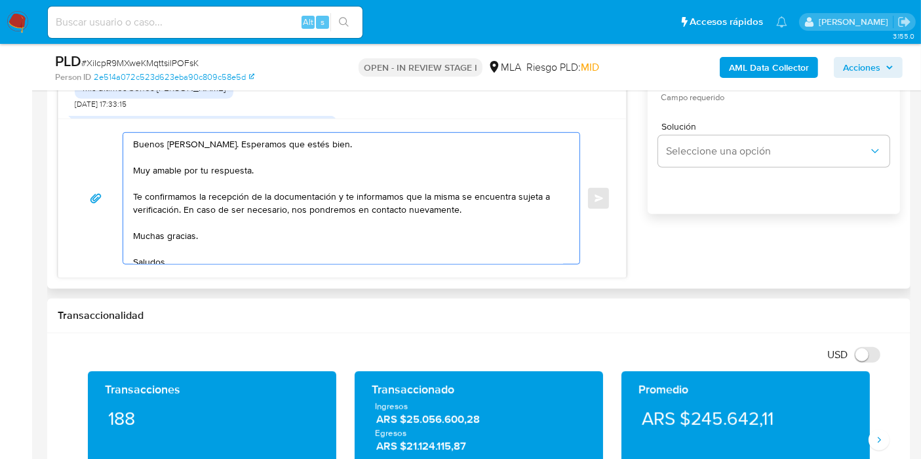
click at [200, 174] on textarea "Buenos días, Franco. Esperamos que estés bien. Muy amable por tu respuesta. Te …" at bounding box center [348, 198] width 430 height 131
click at [127, 195] on div "Buenos días, Franco. Esperamos que estés bien. Muy amable por tu respuesta. Te …" at bounding box center [347, 198] width 449 height 131
click at [133, 193] on textarea "Buenos días, Franco. Esperamos que estés bien. Muy amable por tu respuesta. Te …" at bounding box center [348, 198] width 430 height 131
click at [231, 164] on textarea "Buenos días, Franco. Esperamos que estés bien. Muy amable por tu respuesta. Te …" at bounding box center [348, 198] width 430 height 131
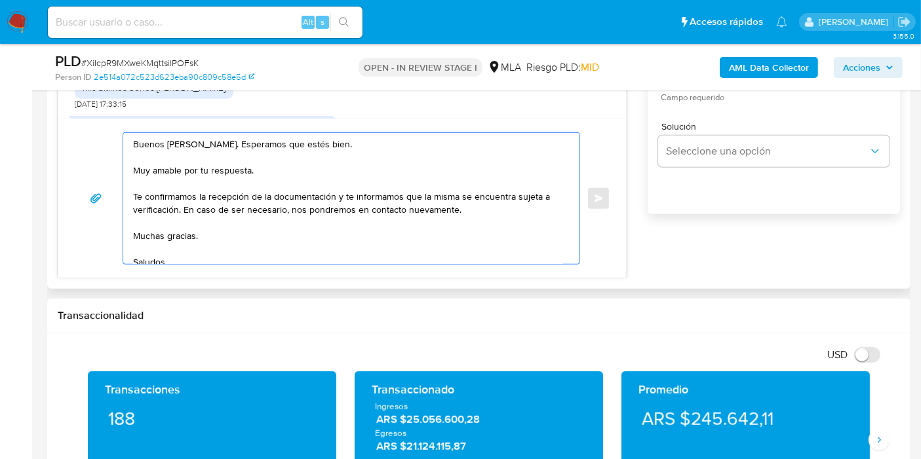
click at [231, 164] on textarea "Buenos días, Franco. Esperamos que estés bien. Muy amable por tu respuesta. Te …" at bounding box center [348, 198] width 430 height 131
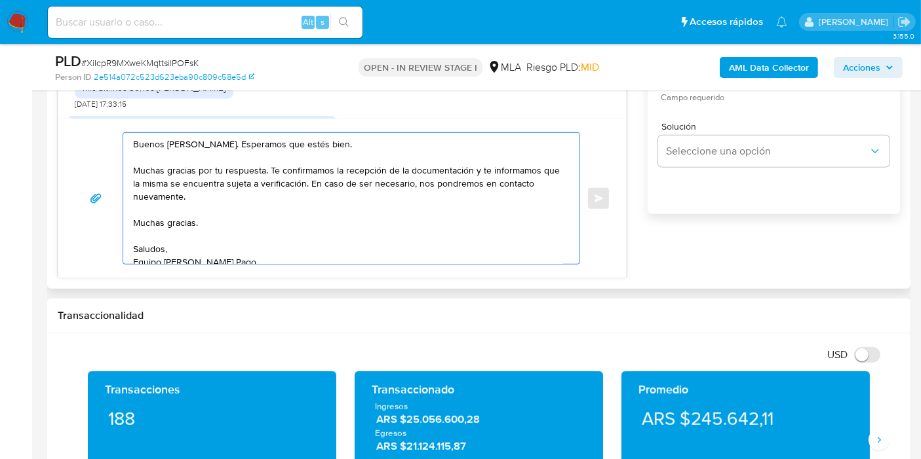
drag, startPoint x: 476, startPoint y: 165, endPoint x: 514, endPoint y: 204, distance: 54.7
click at [514, 204] on textarea "Buenos días, Franco. Esperamos que estés bien. Muchas gracias por tu respuesta.…" at bounding box center [348, 198] width 430 height 131
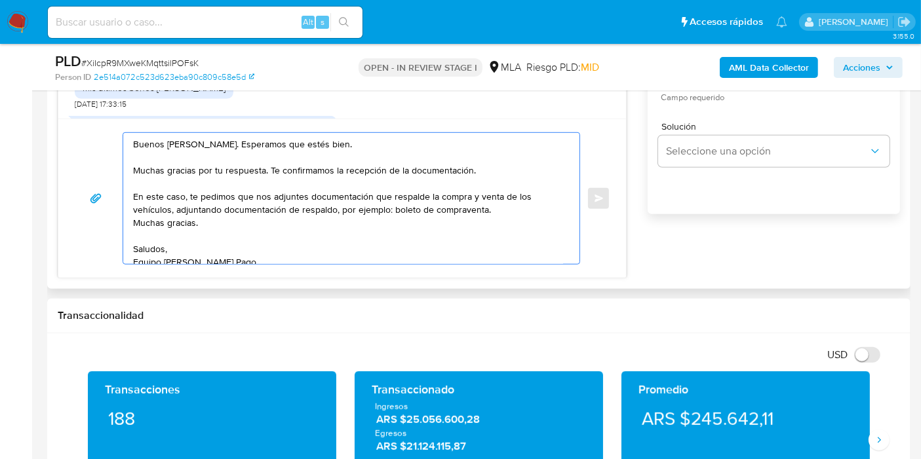
drag, startPoint x: 227, startPoint y: 230, endPoint x: 115, endPoint y: 226, distance: 111.4
click at [115, 226] on div "Buenos días, Franco. Esperamos que estés bien. Muchas gracias por tu respuesta.…" at bounding box center [342, 198] width 536 height 132
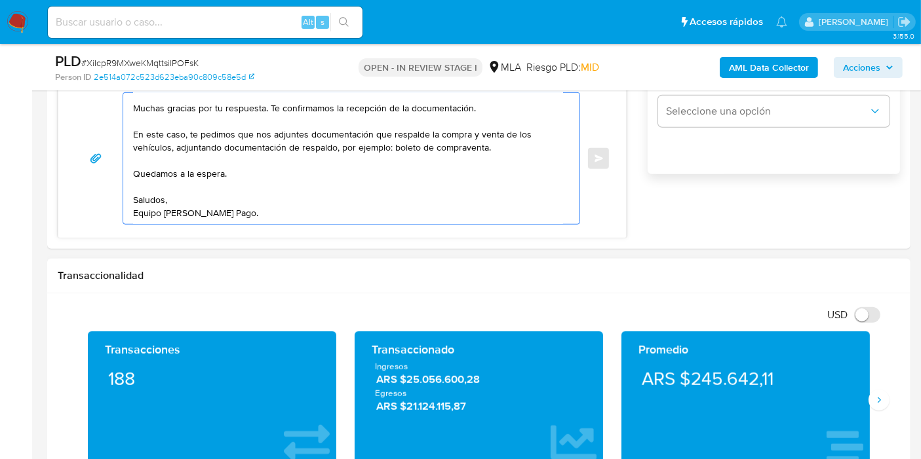
scroll to position [946, 0]
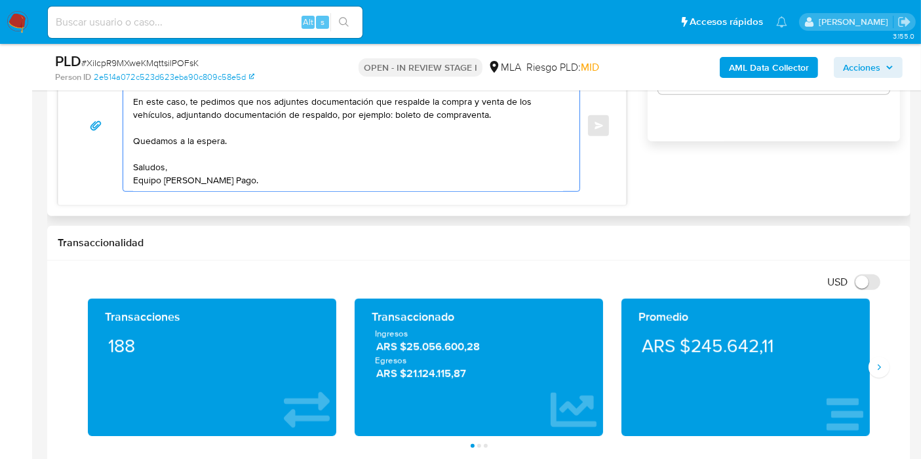
click at [221, 181] on textarea "Buenos días, Franco. Esperamos que estés bien. Muchas gracias por tu respuesta.…" at bounding box center [348, 125] width 430 height 131
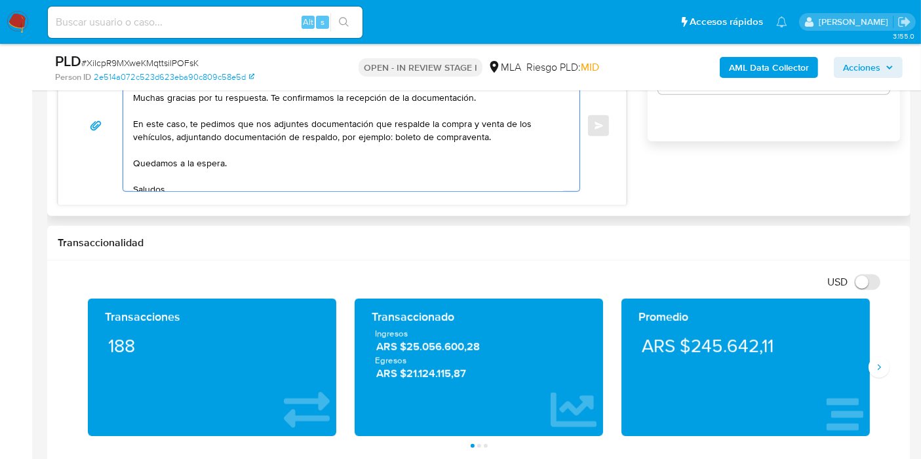
scroll to position [801, 0]
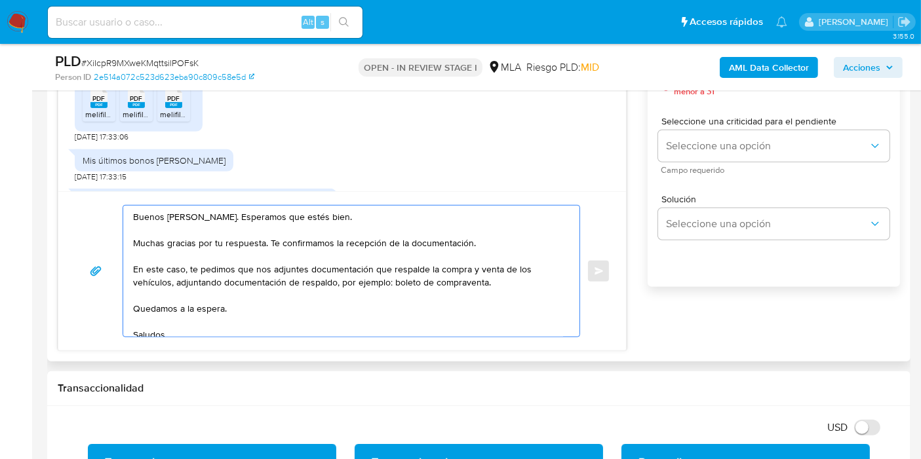
click at [313, 208] on textarea "Buenos días, Franco. Esperamos que estés bien. Muchas gracias por tu respuesta.…" at bounding box center [348, 271] width 430 height 131
click at [301, 246] on textarea "Buenos días, Franco. Esperamos que estés bien. Muchas gracias por tu respuesta.…" at bounding box center [348, 271] width 430 height 131
click at [361, 233] on textarea "Buenos días, Franco. Esperamos que estés bien. Muchas gracias por tu respuesta.…" at bounding box center [348, 271] width 430 height 131
click at [387, 254] on textarea "Buenos días, Franco. Esperamos que estés bien. Muchas gracias por tu respuesta.…" at bounding box center [348, 271] width 430 height 131
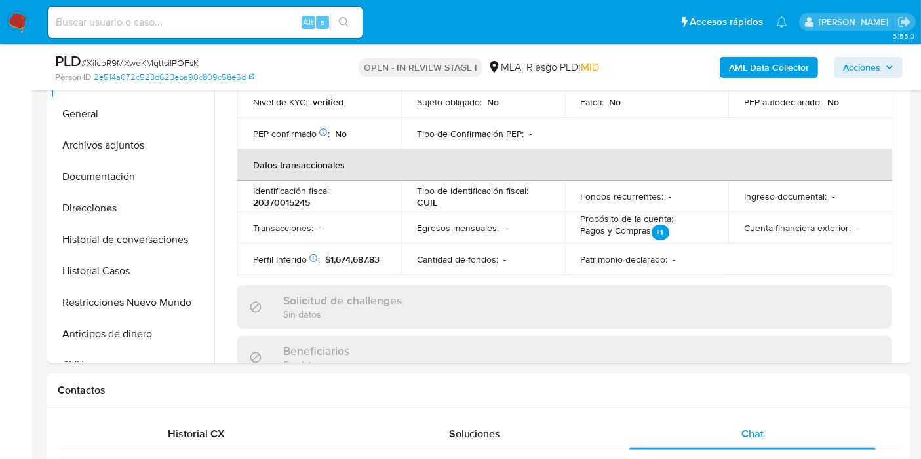
scroll to position [218, 0]
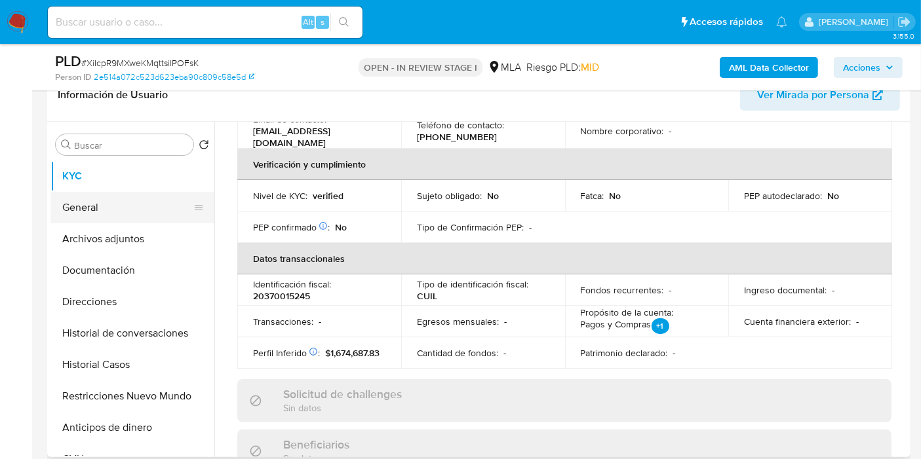
click at [114, 209] on button "General" at bounding box center [126, 207] width 153 height 31
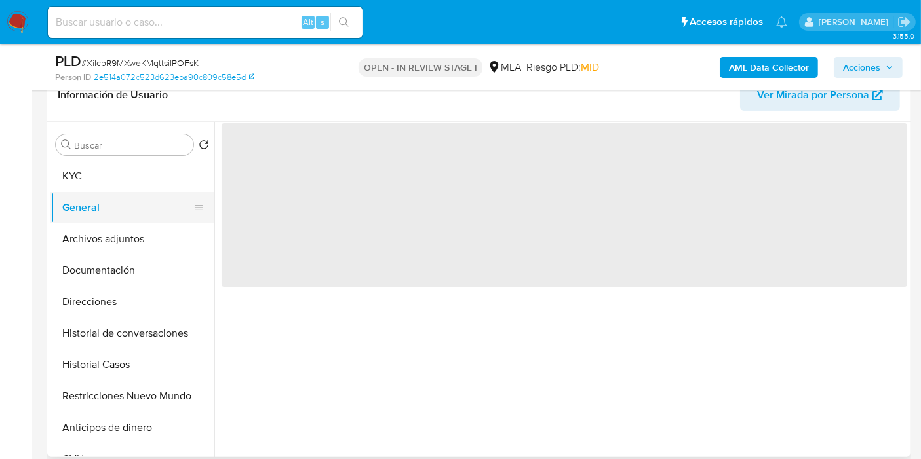
scroll to position [0, 0]
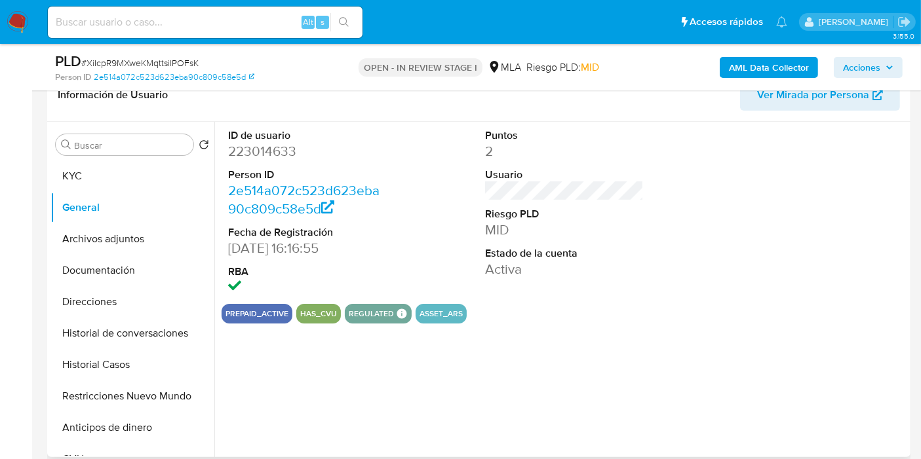
click at [246, 161] on dl "ID de usuario 223014633 Person ID 2e514a072c523d623eba90c809c58e5d Fecha de Reg…" at bounding box center [307, 212] width 159 height 169
click at [265, 147] on dd "223014633" at bounding box center [307, 151] width 159 height 18
drag, startPoint x: 265, startPoint y: 147, endPoint x: 246, endPoint y: 147, distance: 19.0
click at [246, 147] on dd "223014633" at bounding box center [307, 151] width 159 height 18
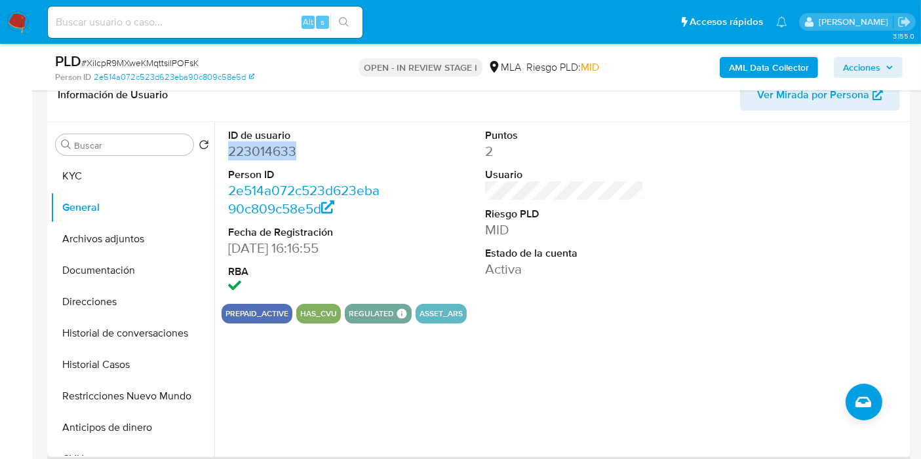
click at [246, 147] on dd "223014633" at bounding box center [307, 151] width 159 height 18
copy dd "223014633"
click at [112, 301] on button "Direcciones" at bounding box center [126, 301] width 153 height 31
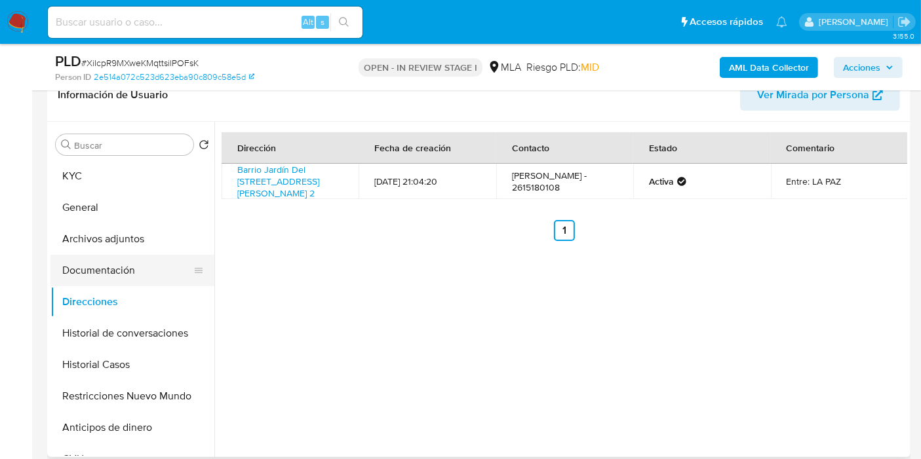
click at [103, 259] on button "Documentación" at bounding box center [126, 270] width 153 height 31
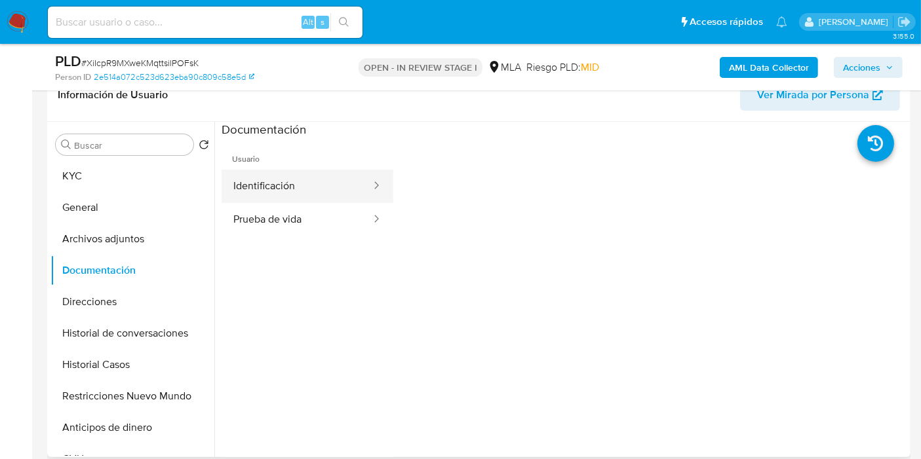
drag, startPoint x: 240, startPoint y: 229, endPoint x: 275, endPoint y: 176, distance: 63.1
click at [242, 229] on button "Prueba de vida" at bounding box center [296, 219] width 151 height 33
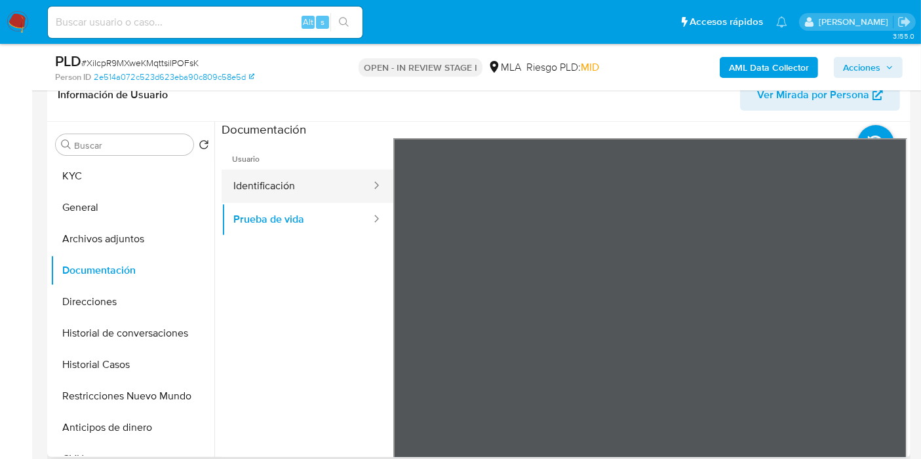
click at [275, 176] on button "Identificación" at bounding box center [296, 186] width 151 height 33
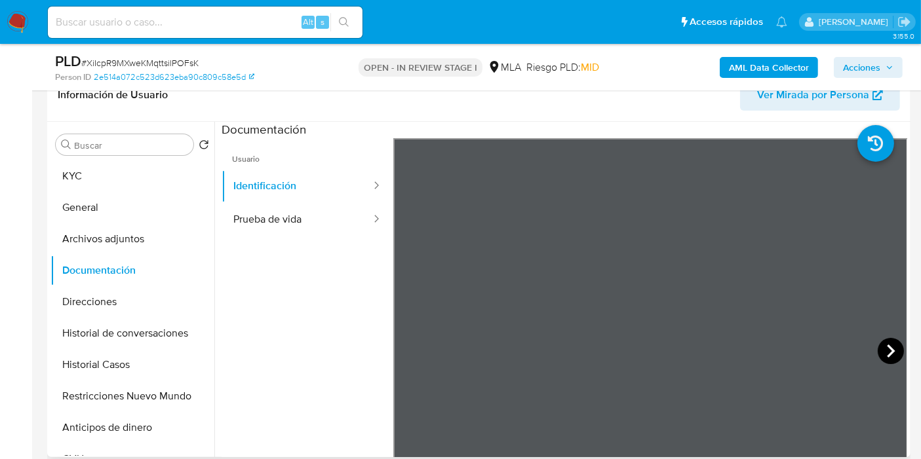
click at [889, 352] on icon at bounding box center [890, 351] width 26 height 26
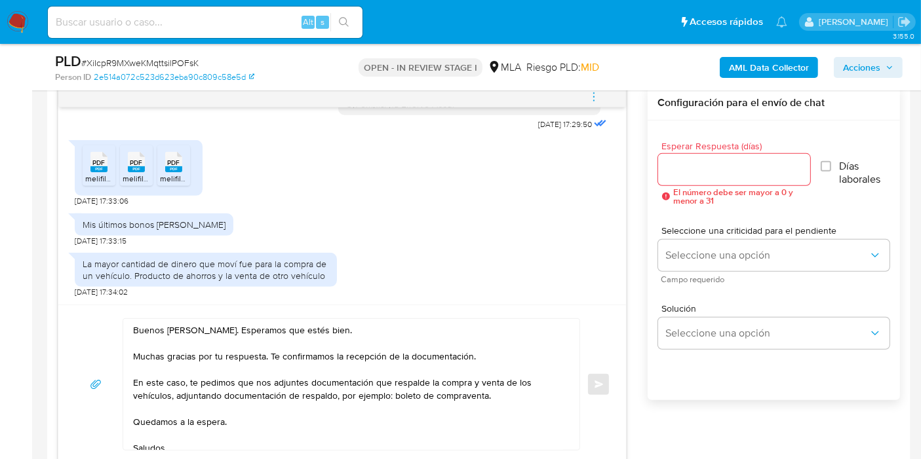
scroll to position [728, 0]
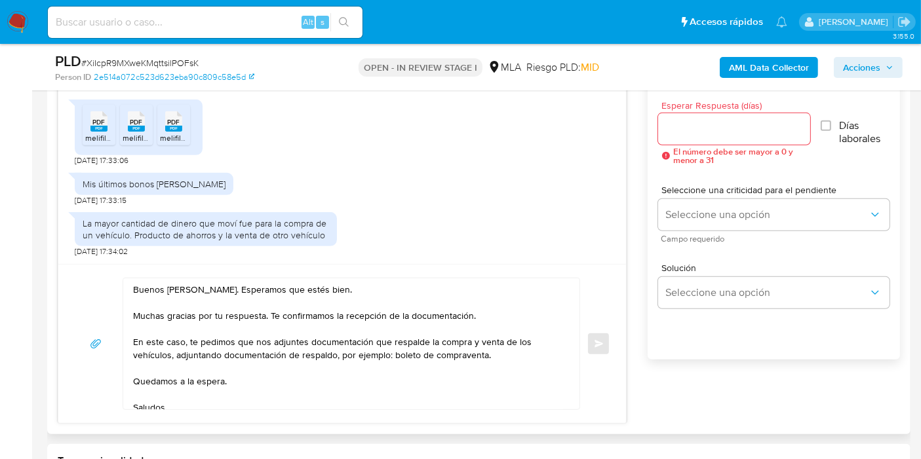
click at [282, 304] on textarea "Buenos días, Franco. Esperamos que estés bien. Muchas gracias por tu respuesta.…" at bounding box center [348, 343] width 430 height 131
click at [470, 304] on textarea "Buenos días, Franco. Esperamos que estés bien. Muchas gracias por tu respuesta.…" at bounding box center [348, 343] width 430 height 131
click at [476, 326] on textarea "Buenos días, Franco. Esperamos que estés bien. Muchas gracias por tu respuesta.…" at bounding box center [348, 343] width 430 height 131
click at [491, 316] on textarea "Buenos días, Franco. Esperamos que estés bien. Muchas gracias por tu respuesta.…" at bounding box center [348, 343] width 430 height 131
click at [387, 345] on textarea "Buenos días, Franco. Esperamos que estés bien. Muchas gracias por tu respuesta.…" at bounding box center [348, 343] width 430 height 131
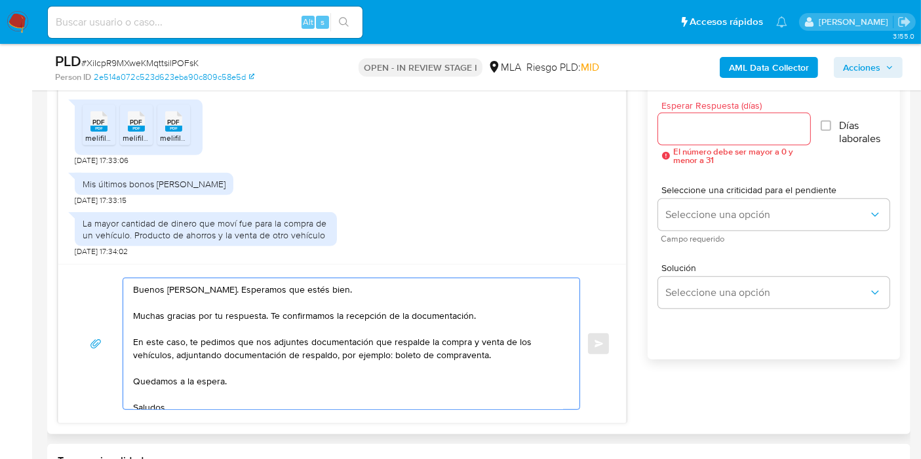
click at [221, 342] on textarea "Buenos días, Franco. Esperamos que estés bien. Muchas gracias por tu respuesta.…" at bounding box center [348, 343] width 430 height 131
drag, startPoint x: 250, startPoint y: 337, endPoint x: 276, endPoint y: 337, distance: 26.2
click at [256, 337] on textarea "Buenos días, Franco. Esperamos que estés bien. Muchas gracias por tu respuesta.…" at bounding box center [348, 343] width 430 height 131
click at [266, 339] on textarea "Buenos días, Franco. Esperamos que estés bien. Muchas gracias por tu respuesta.…" at bounding box center [348, 343] width 430 height 131
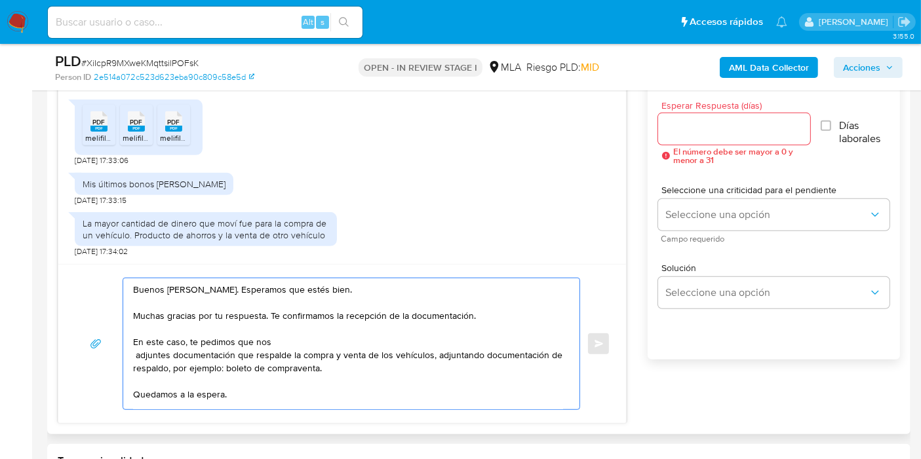
click at [385, 339] on textarea "Buenos días, Franco. Esperamos que estés bien. Muchas gracias por tu respuesta.…" at bounding box center [348, 343] width 430 height 131
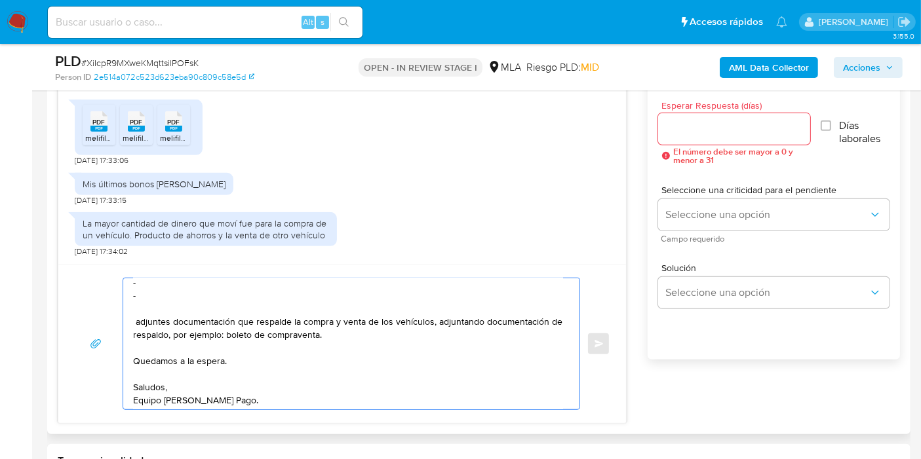
scroll to position [88, 0]
click at [386, 313] on textarea "Buenos días, Franco. Esperamos que estés bien. Muchas gracias por tu respuesta.…" at bounding box center [348, 343] width 430 height 131
drag, startPoint x: 271, startPoint y: 315, endPoint x: 105, endPoint y: 308, distance: 166.6
click at [105, 308] on div "Buenos días, Franco. Esperamos que estés bien. Muchas gracias por tu respuesta.…" at bounding box center [342, 344] width 536 height 132
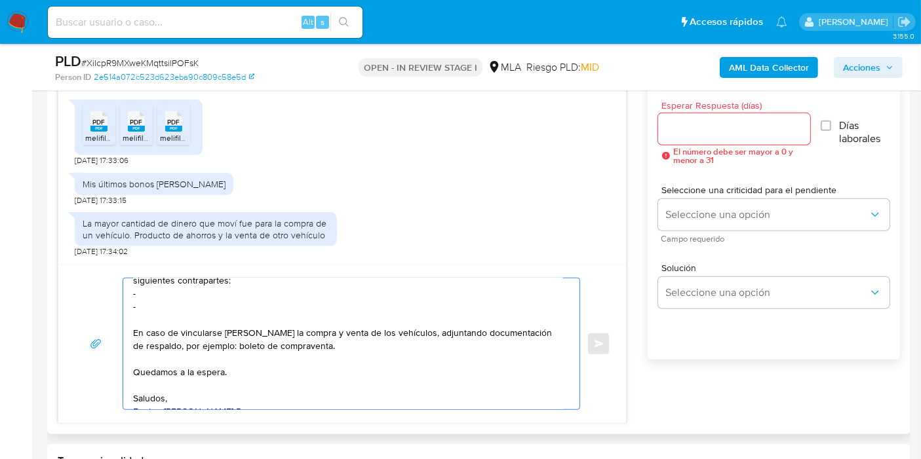
click at [221, 328] on textarea "Buenos días, Franco. Esperamos que estés bien. Muchas gracias por tu respuesta.…" at bounding box center [348, 343] width 430 height 131
click at [227, 330] on textarea "Buenos días, Franco. Esperamos que estés bien. Muchas gracias por tu respuesta.…" at bounding box center [348, 343] width 430 height 131
click at [295, 337] on textarea "Buenos días, Franco. Esperamos que estés bien. Muchas gracias por tu respuesta.…" at bounding box center [348, 343] width 430 height 131
click at [228, 332] on textarea "Buenos días, Franco. Esperamos que estés bien. Muchas gracias por tu respuesta.…" at bounding box center [348, 343] width 430 height 131
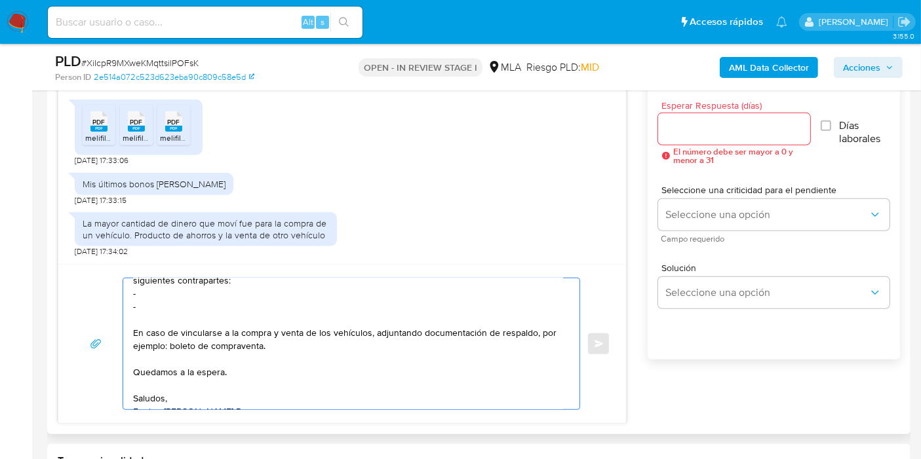
click at [360, 334] on textarea "Buenos días, Franco. Esperamos que estés bien. Muchas gracias por tu respuesta.…" at bounding box center [348, 343] width 430 height 131
click at [372, 363] on textarea "Buenos días, Franco. Esperamos que estés bien. Muchas gracias por tu respuesta.…" at bounding box center [348, 343] width 430 height 131
click at [378, 331] on textarea "Buenos días, Franco. Esperamos que estés bien. Muchas gracias por tu respuesta.…" at bounding box center [348, 343] width 430 height 131
click at [302, 366] on textarea "Buenos días, Franco. Esperamos que estés bien. Muchas gracias por tu respuesta.…" at bounding box center [348, 343] width 430 height 131
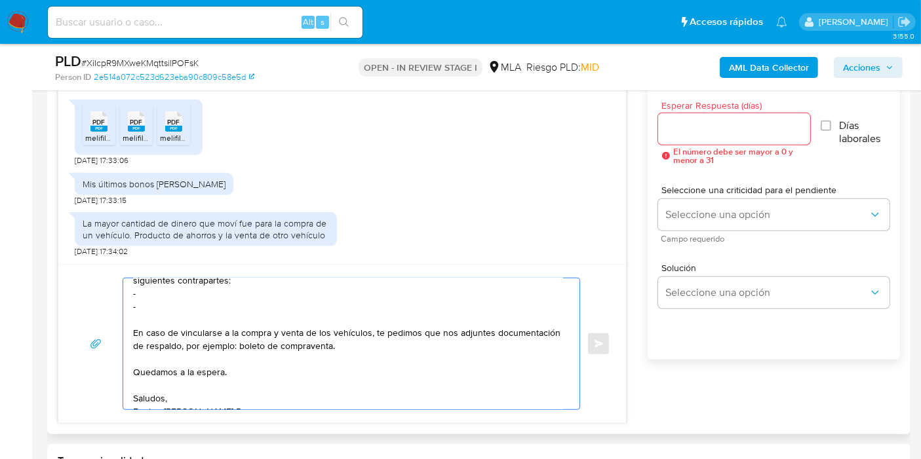
click at [326, 366] on textarea "Buenos días, Franco. Esperamos que estés bien. Muchas gracias por tu respuesta.…" at bounding box center [348, 343] width 430 height 131
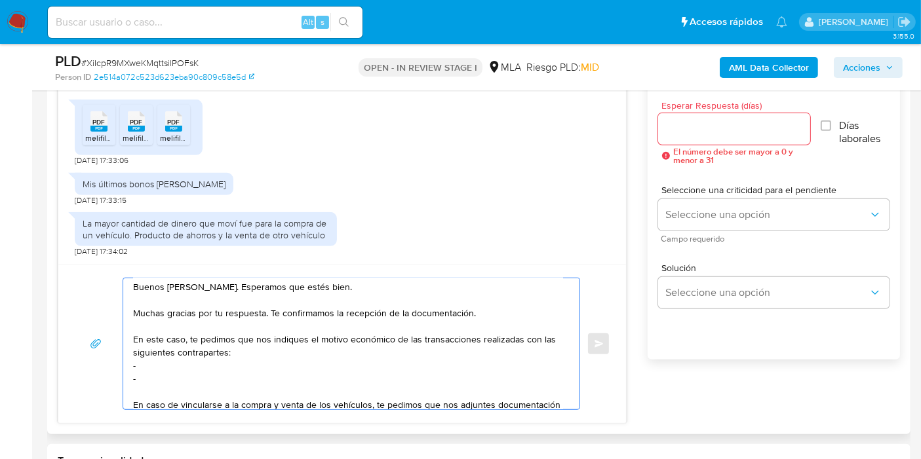
scroll to position [0, 0]
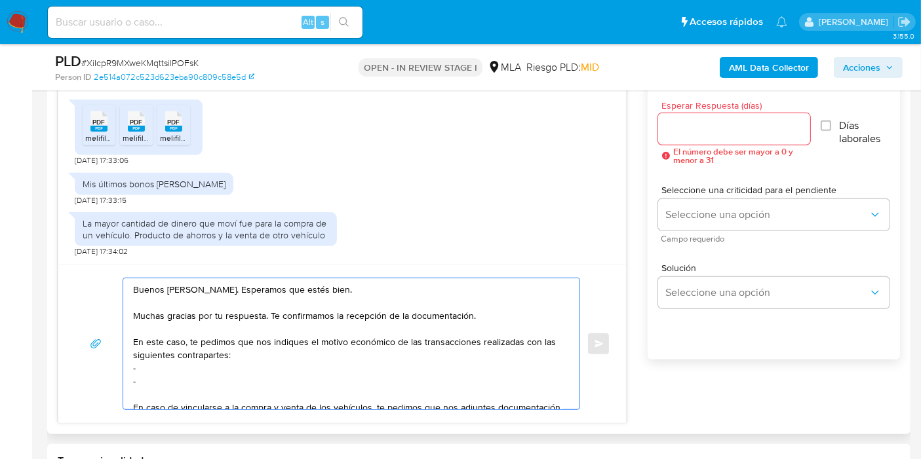
click at [164, 358] on textarea "Buenos días, Franco. Esperamos que estés bien. Muchas gracias por tu respuesta.…" at bounding box center [348, 343] width 430 height 131
click at [191, 364] on textarea "Buenos días, Franco. Esperamos que estés bien. Muchas gracias por tu respuesta.…" at bounding box center [348, 343] width 430 height 131
paste textarea "Santiago Nahuel Tello"
paste textarea "20417944193"
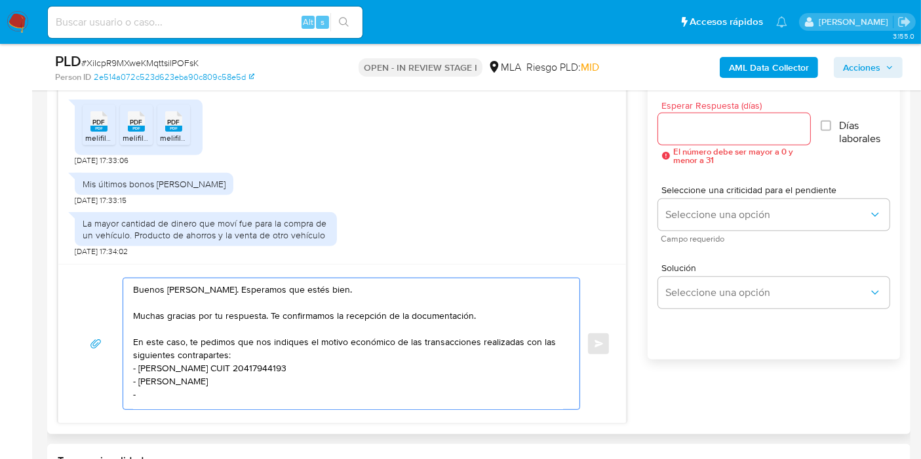
click at [352, 371] on textarea "Buenos días, Franco. Esperamos que estés bien. Muchas gracias por tu respuesta.…" at bounding box center [348, 343] width 430 height 131
click at [337, 379] on textarea "Buenos días, Franco. Esperamos que estés bien. Muchas gracias por tu respuesta.…" at bounding box center [348, 343] width 430 height 131
paste textarea "20417752707"
paste textarea "Leonel Oscar Dufau"
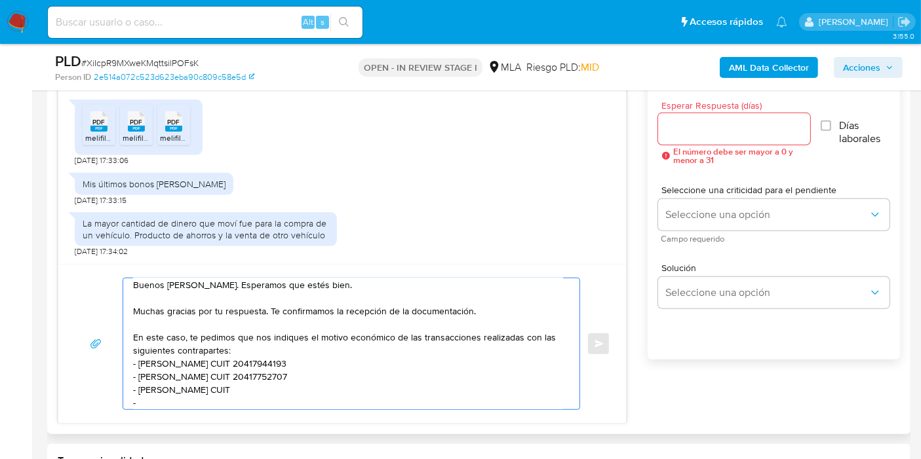
paste textarea "20403701352"
paste textarea "Selene Lucila Rosi"
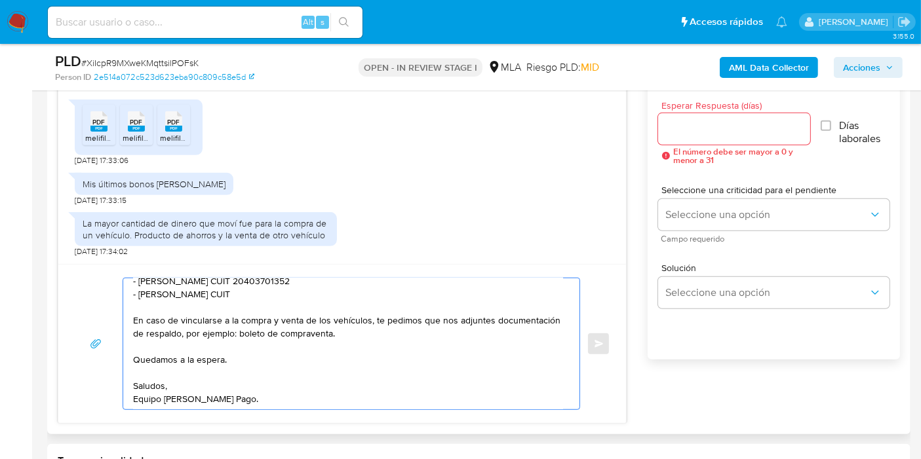
scroll to position [114, 0]
paste textarea "27396776826"
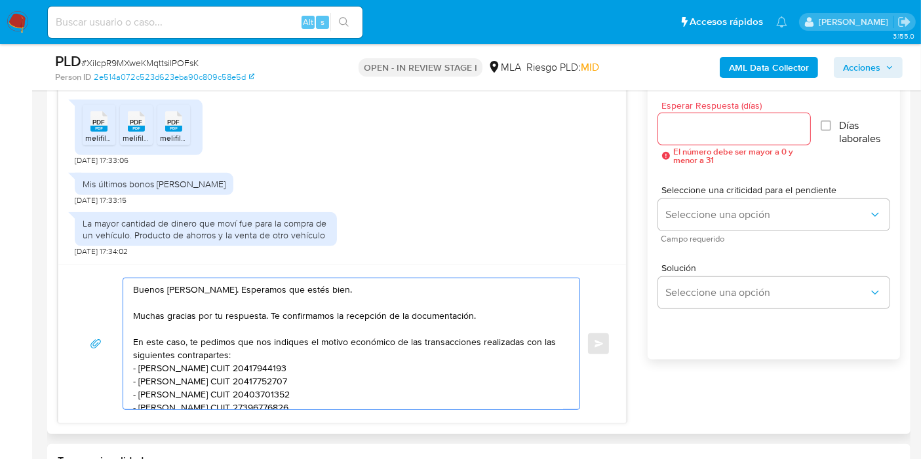
click at [294, 359] on textarea "Buenos días, Franco. Esperamos que estés bien. Muchas gracias por tu respuesta.…" at bounding box center [348, 343] width 430 height 131
click at [366, 387] on textarea "Buenos días, Franco. Esperamos que estés bien. Muchas gracias por tu respuesta.…" at bounding box center [348, 343] width 430 height 131
click at [347, 364] on textarea "Buenos días, Franco. Esperamos que estés bien. Muchas gracias por tu respuesta.…" at bounding box center [348, 343] width 430 height 131
click at [356, 351] on textarea "Buenos días, Franco. Esperamos que estés bien. Muchas gracias por tu respuesta.…" at bounding box center [348, 343] width 430 height 131
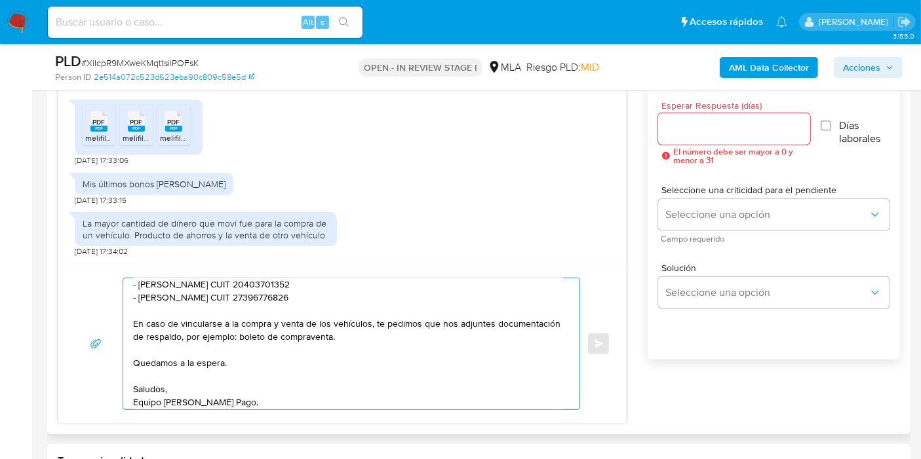
scroll to position [114, 0]
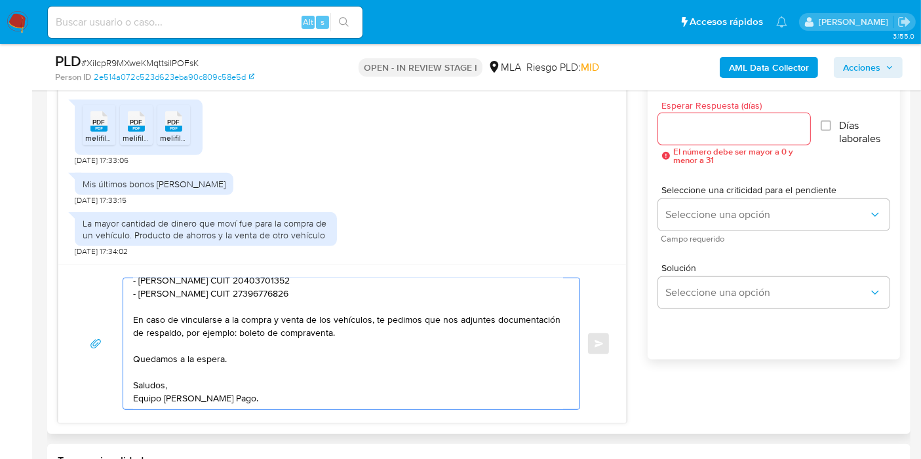
click at [419, 354] on textarea "Buenos días, Franco. Esperamos que estés bien. Muchas gracias por tu respuesta.…" at bounding box center [348, 343] width 430 height 131
click at [356, 314] on textarea "Buenos días, Franco. Esperamos que estés bien. Muchas gracias por tu respuesta.…" at bounding box center [348, 343] width 430 height 131
click at [413, 320] on textarea "Buenos días, Franco. Esperamos que estés bien. Muchas gracias por tu respuesta.…" at bounding box center [348, 343] width 430 height 131
click at [436, 321] on textarea "Buenos días, Franco. Esperamos que estés bien. Muchas gracias por tu respuesta.…" at bounding box center [348, 343] width 430 height 131
click at [309, 318] on textarea "Buenos días, Franco. Esperamos que estés bien. Muchas gracias por tu respuesta.…" at bounding box center [348, 343] width 430 height 131
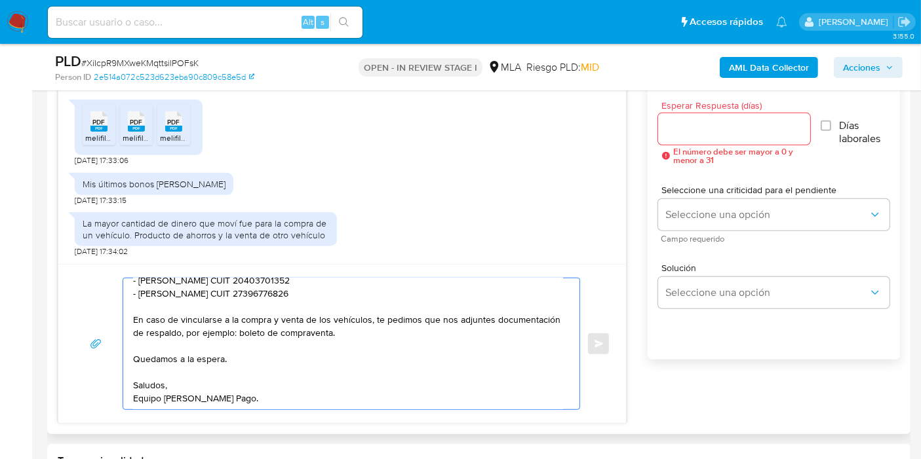
click at [219, 316] on textarea "Buenos días, Franco. Esperamos que estés bien. Muchas gracias por tu respuesta.…" at bounding box center [348, 343] width 430 height 131
drag, startPoint x: 342, startPoint y: 314, endPoint x: 312, endPoint y: 311, distance: 30.3
click at [343, 314] on textarea "Buenos días, Franco. Esperamos que estés bien. Muchas gracias por tu respuesta.…" at bounding box center [348, 343] width 430 height 131
click at [234, 317] on textarea "Buenos días, Franco. Esperamos que estés bien. Muchas gracias por tu respuesta.…" at bounding box center [348, 343] width 430 height 131
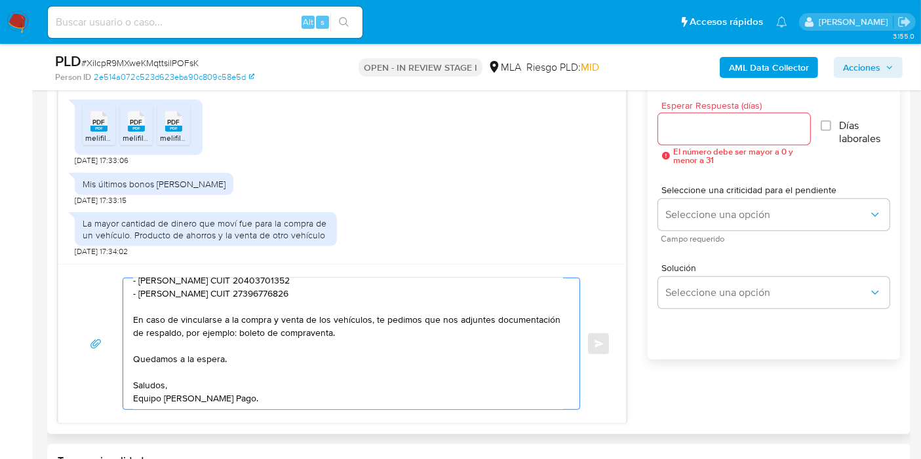
drag, startPoint x: 228, startPoint y: 318, endPoint x: 235, endPoint y: 318, distance: 7.2
click at [235, 318] on textarea "Buenos días, Franco. Esperamos que estés bien. Muchas gracias por tu respuesta.…" at bounding box center [348, 343] width 430 height 131
click at [332, 318] on textarea "Buenos días, Franco. Esperamos que estés bien. Muchas gracias por tu respuesta.…" at bounding box center [348, 343] width 430 height 131
drag, startPoint x: 356, startPoint y: 318, endPoint x: 368, endPoint y: 318, distance: 11.8
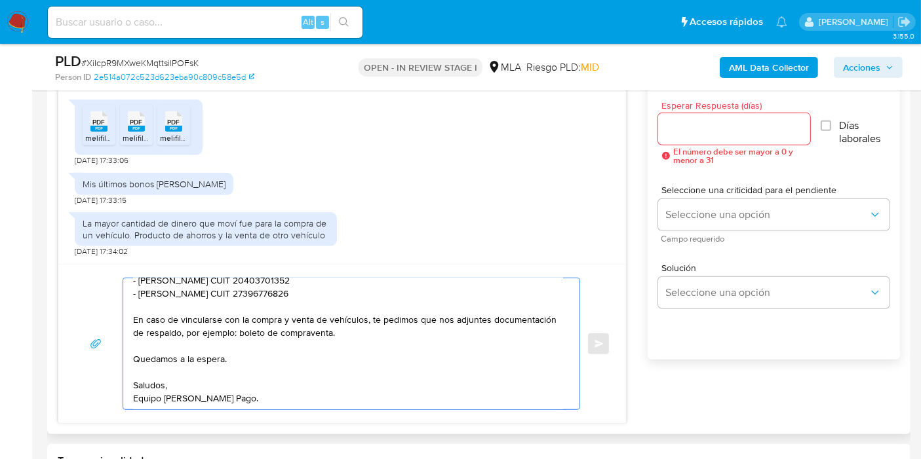
click at [361, 318] on textarea "Buenos días, Franco. Esperamos que estés bien. Muchas gracias por tu respuesta.…" at bounding box center [348, 343] width 430 height 131
click at [368, 318] on textarea "Buenos días, Franco. Esperamos que estés bien. Muchas gracias por tu respuesta.…" at bounding box center [348, 343] width 430 height 131
click at [91, 322] on div "Buenos días, Franco. Esperamos que estés bien. Muchas gracias por tu respuesta.…" at bounding box center [342, 344] width 536 height 132
click at [241, 317] on textarea "Buenos días, Franco. Esperamos que estés bien. Muchas gracias por tu respuesta.…" at bounding box center [348, 343] width 430 height 131
click at [311, 316] on textarea "Buenos días, Franco. Esperamos que estés bien. Muchas gracias por tu respuesta.…" at bounding box center [348, 343] width 430 height 131
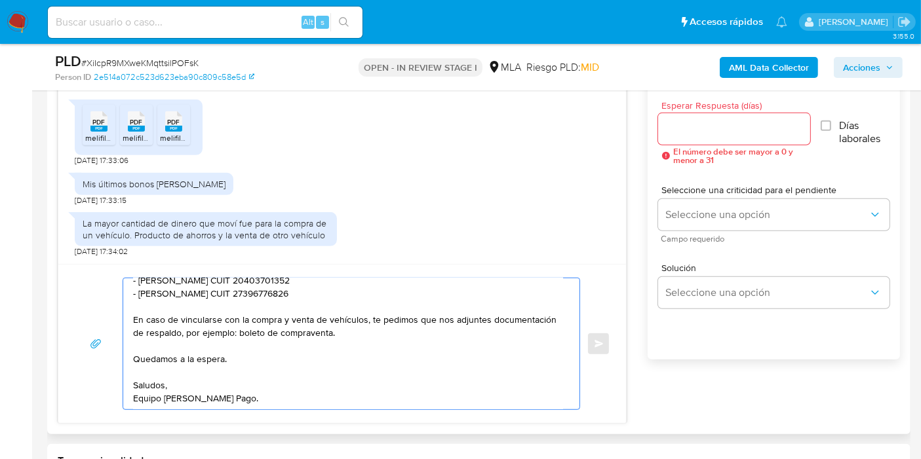
click at [390, 309] on textarea "Buenos días, Franco. Esperamos que estés bien. Muchas gracias por tu respuesta.…" at bounding box center [348, 343] width 430 height 131
click at [408, 311] on textarea "Buenos días, Franco. Esperamos que estés bien. Muchas gracias por tu respuesta.…" at bounding box center [348, 343] width 430 height 131
drag, startPoint x: 300, startPoint y: 321, endPoint x: 247, endPoint y: 316, distance: 53.3
click at [299, 321] on textarea "Buenos días, Franco. Esperamos que estés bien. Muchas gracias por tu respuesta.…" at bounding box center [348, 343] width 430 height 131
click at [247, 316] on textarea "Buenos días, Franco. Esperamos que estés bien. Muchas gracias por tu respuesta.…" at bounding box center [348, 343] width 430 height 131
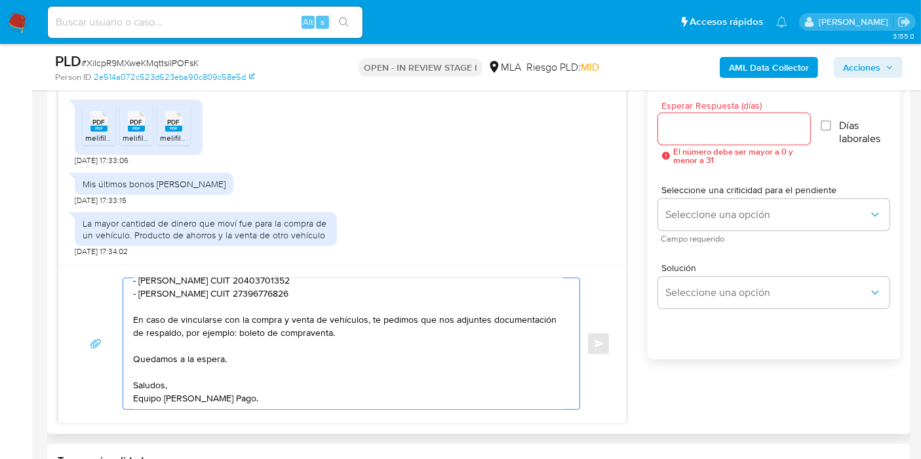
drag, startPoint x: 227, startPoint y: 318, endPoint x: 357, endPoint y: 318, distance: 129.7
click at [357, 318] on textarea "Buenos días, Franco. Esperamos que estés bien. Muchas gracias por tu respuesta.…" at bounding box center [348, 343] width 430 height 131
click at [360, 318] on textarea "Buenos días, Franco. Esperamos que estés bien. Muchas gracias por tu respuesta.…" at bounding box center [348, 343] width 430 height 131
click at [392, 322] on textarea "Buenos días, Franco. Esperamos que estés bien. Muchas gracias por tu respuesta.…" at bounding box center [348, 343] width 430 height 131
click at [363, 322] on textarea "Buenos días, Franco. Esperamos que estés bien. Muchas gracias por tu respuesta.…" at bounding box center [348, 343] width 430 height 131
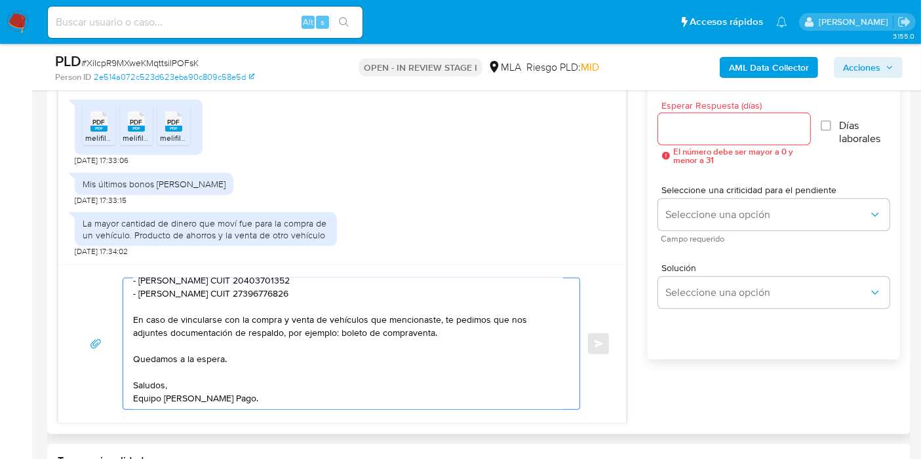
click at [406, 357] on textarea "Buenos días, Franco. Esperamos que estés bien. Muchas gracias por tu respuesta.…" at bounding box center [348, 343] width 430 height 131
click at [433, 319] on textarea "Buenos días, Franco. Esperamos que estés bien. Muchas gracias por tu respuesta.…" at bounding box center [348, 343] width 430 height 131
click at [430, 348] on textarea "Buenos días, Franco. Esperamos que estés bien. Muchas gracias por tu respuesta.…" at bounding box center [348, 343] width 430 height 131
click at [446, 322] on textarea "Buenos días, Franco. Esperamos que estés bien. Muchas gracias por tu respuesta.…" at bounding box center [348, 343] width 430 height 131
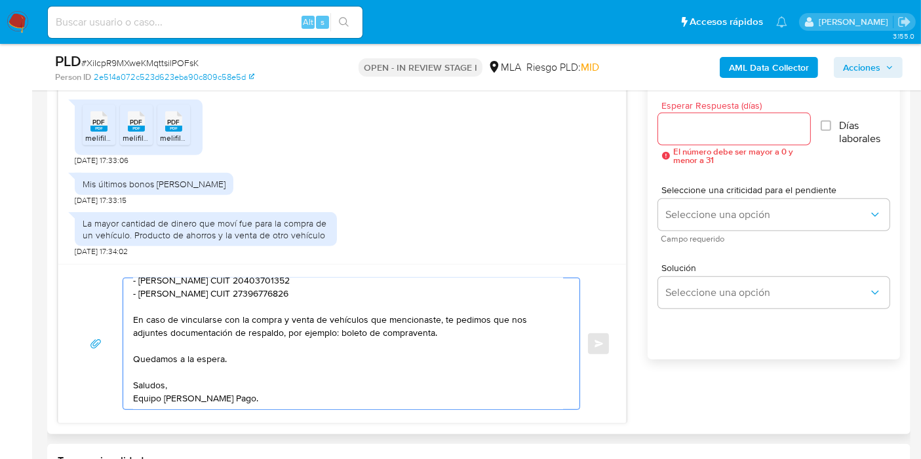
click at [464, 324] on textarea "Buenos días, Franco. Esperamos que estés bien. Muchas gracias por tu respuesta.…" at bounding box center [348, 343] width 430 height 131
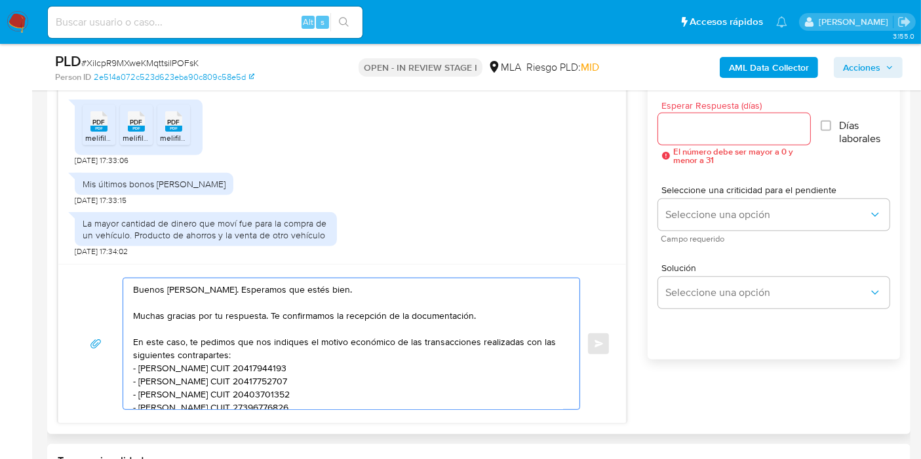
scroll to position [73, 0]
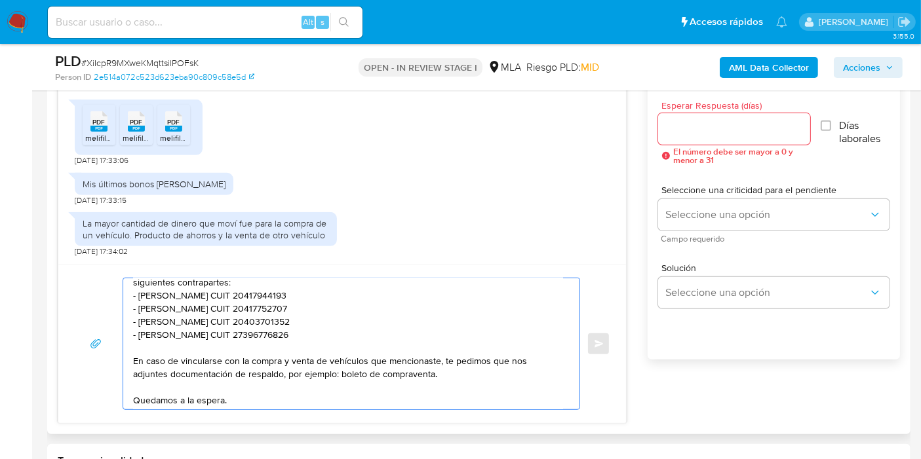
drag, startPoint x: 338, startPoint y: 333, endPoint x: 134, endPoint y: 330, distance: 203.8
click at [134, 330] on textarea "Buenos días, Franco. Esperamos que estés bien. Muchas gracias por tu respuesta.…" at bounding box center [348, 343] width 430 height 131
click at [152, 336] on textarea "Buenos días, Franco. Esperamos que estés bien. Muchas gracias por tu respuesta.…" at bounding box center [348, 343] width 430 height 131
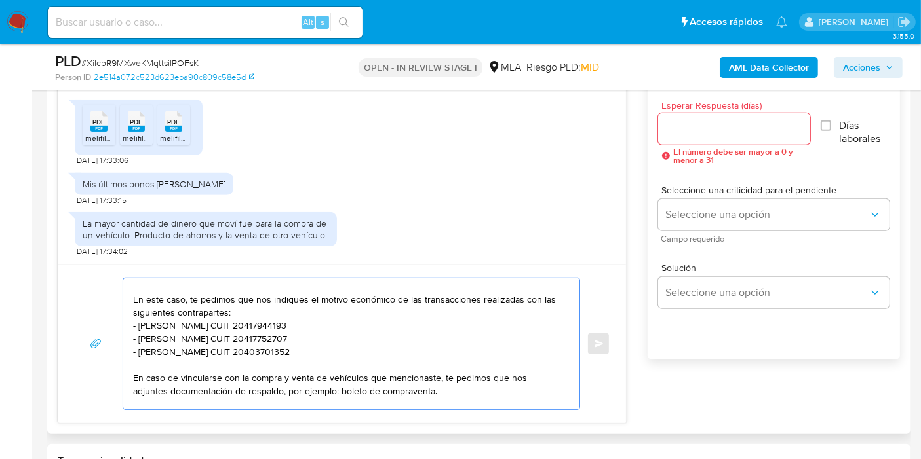
scroll to position [0, 0]
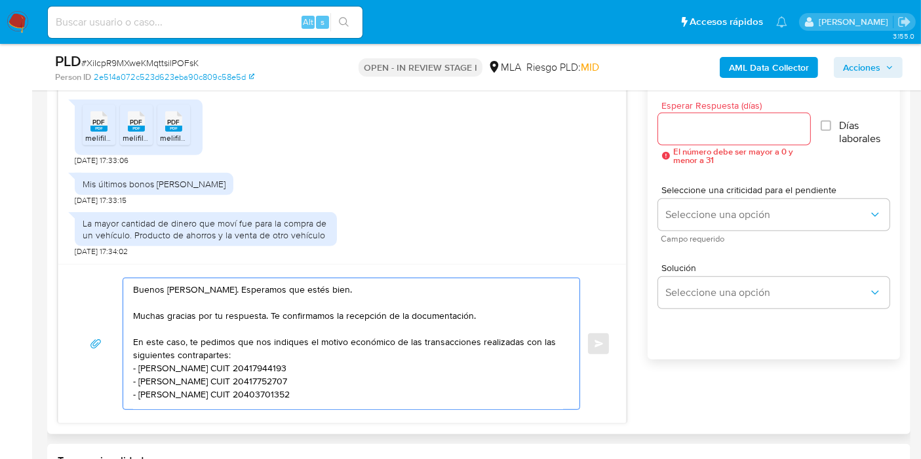
type textarea "Buenos días, Franco. Esperamos que estés bien. Muchas gracias por tu respuesta.…"
click at [681, 128] on input "Esperar Respuesta (días)" at bounding box center [734, 129] width 153 height 17
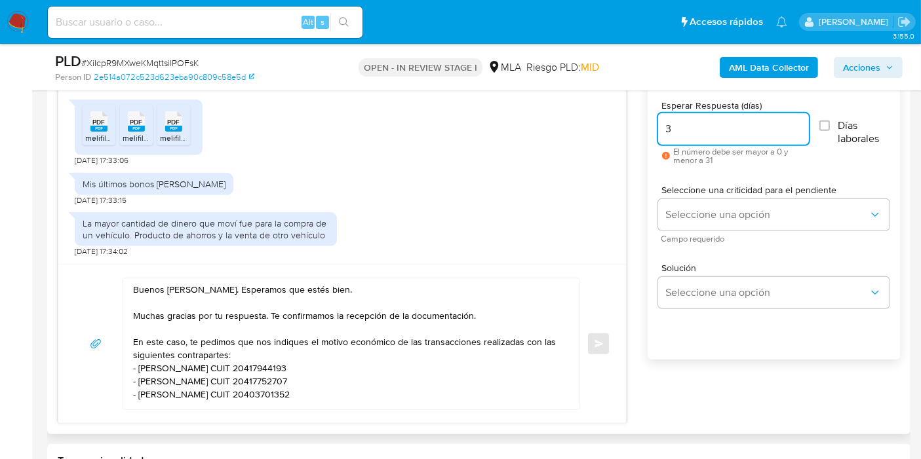
click at [683, 131] on input "3" at bounding box center [733, 129] width 151 height 17
type input "3"
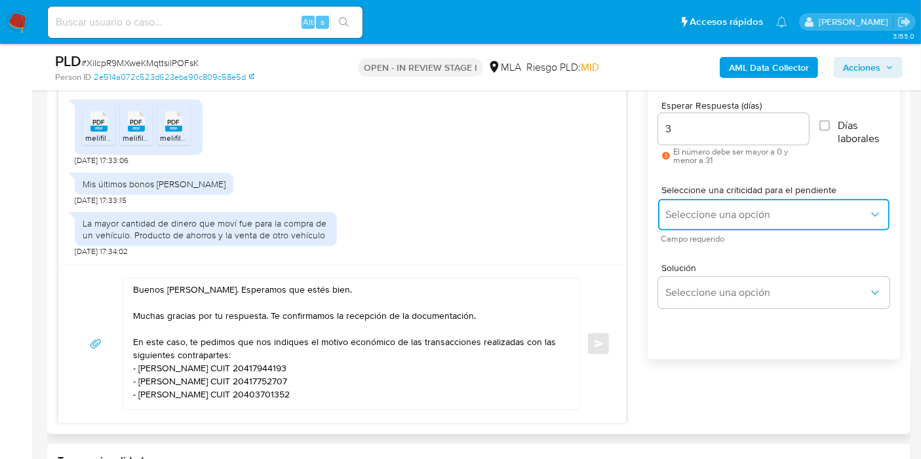
drag, startPoint x: 694, startPoint y: 229, endPoint x: 707, endPoint y: 204, distance: 27.3
click at [698, 221] on button "Seleccione una opción" at bounding box center [773, 214] width 231 height 31
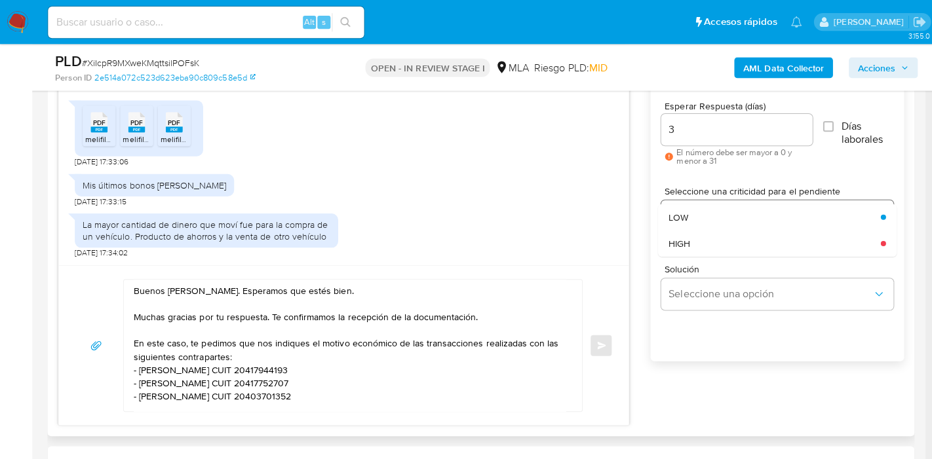
click at [707, 204] on div "LOW" at bounding box center [766, 216] width 203 height 26
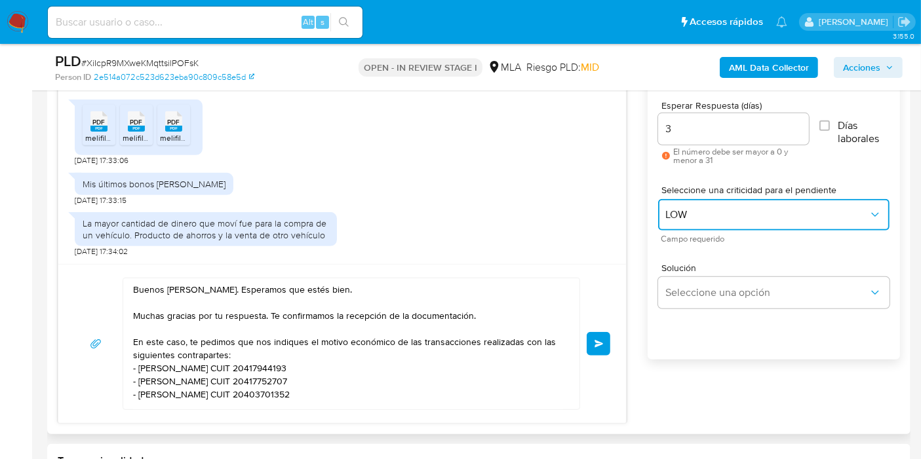
click at [707, 204] on button "LOW" at bounding box center [773, 214] width 231 height 31
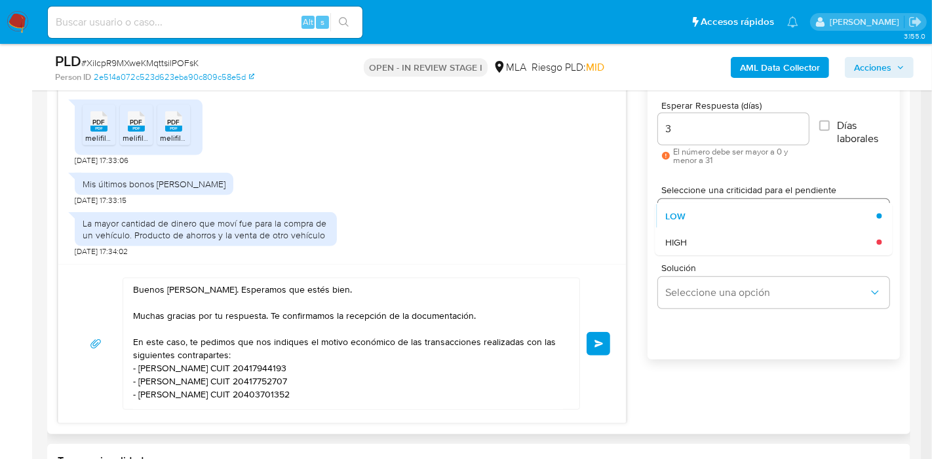
click at [707, 204] on div "LOW" at bounding box center [766, 216] width 203 height 26
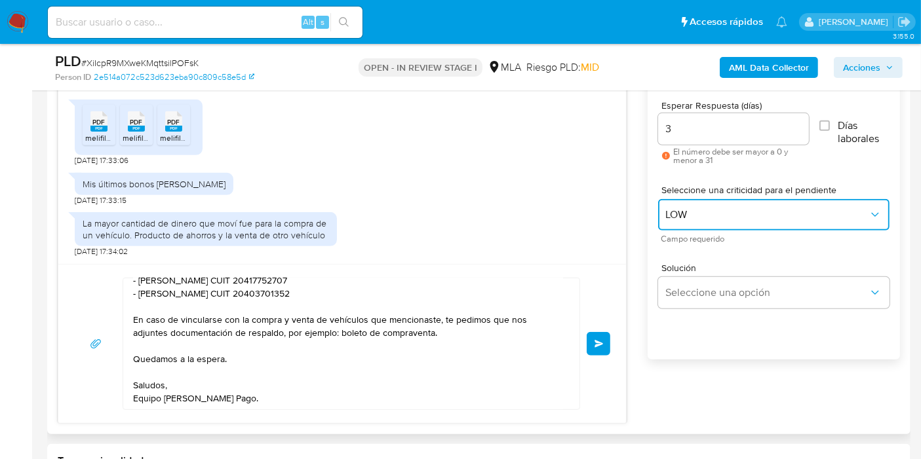
scroll to position [28, 0]
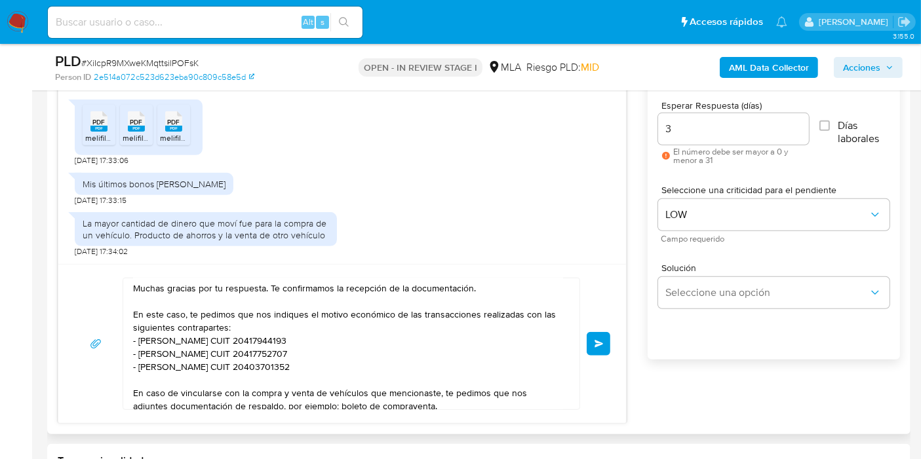
click at [598, 341] on span "Enviar" at bounding box center [598, 344] width 9 height 8
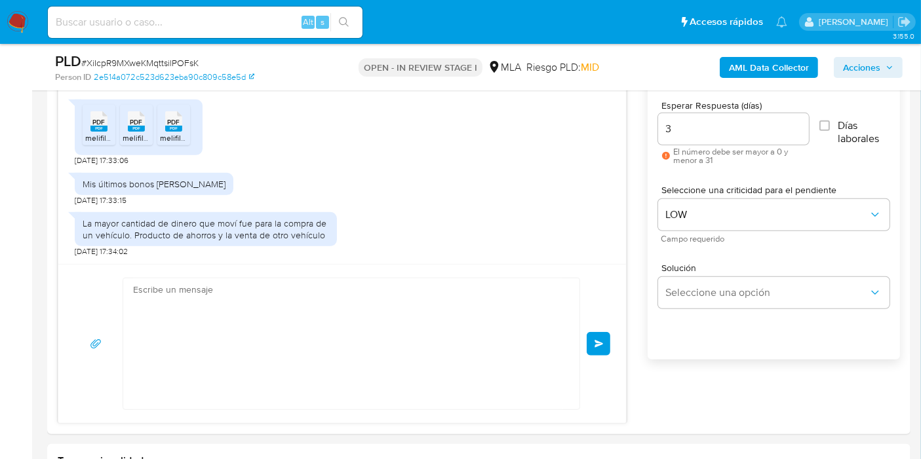
scroll to position [0, 0]
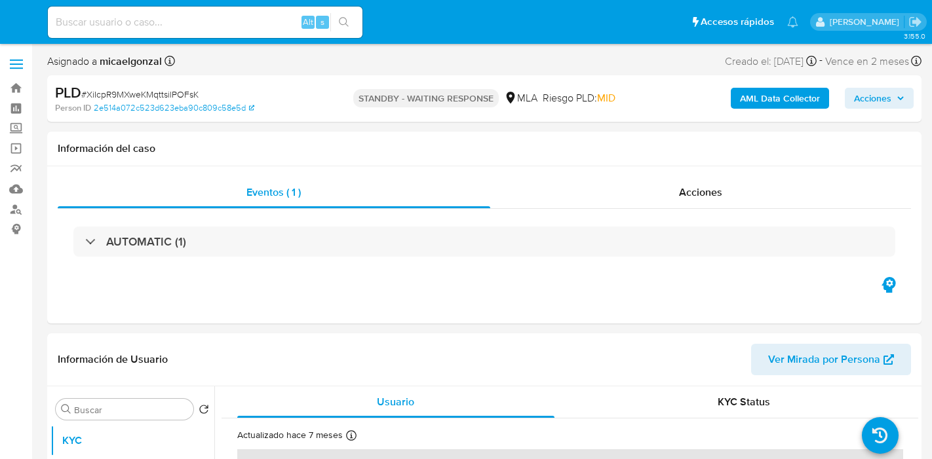
select select "10"
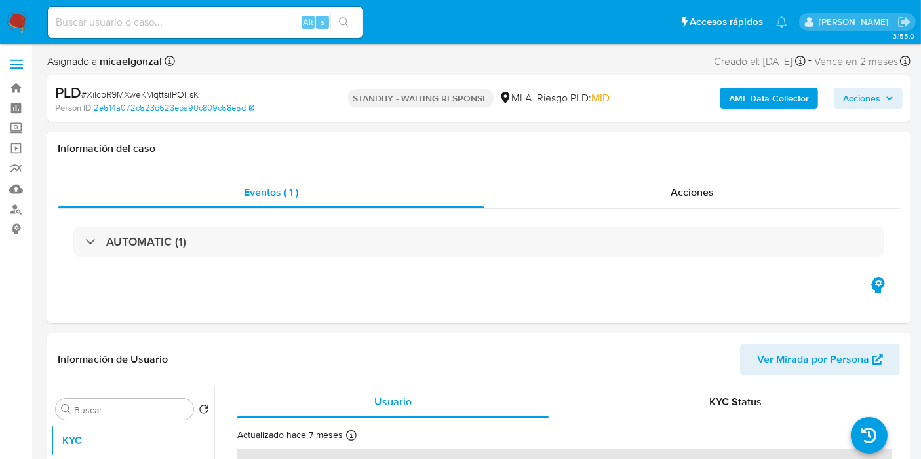
click at [5, 24] on nav "Pausado Ver notificaciones Alt s Accesos rápidos Presiona las siguientes teclas…" at bounding box center [460, 22] width 921 height 44
click at [15, 24] on img at bounding box center [18, 22] width 22 height 22
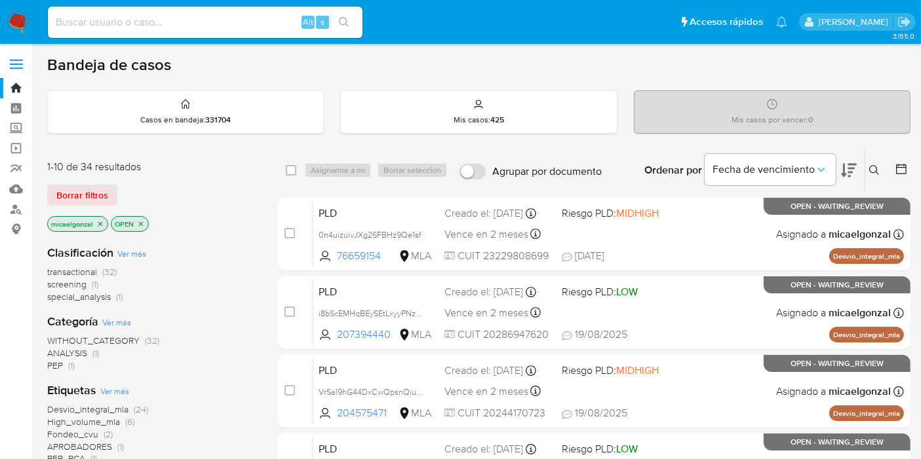
click at [99, 181] on div "1-10 de 34 resultados Borrar filtros micaelgonzal OPEN" at bounding box center [152, 197] width 210 height 75
click at [95, 189] on span "Borrar filtros" at bounding box center [82, 195] width 52 height 18
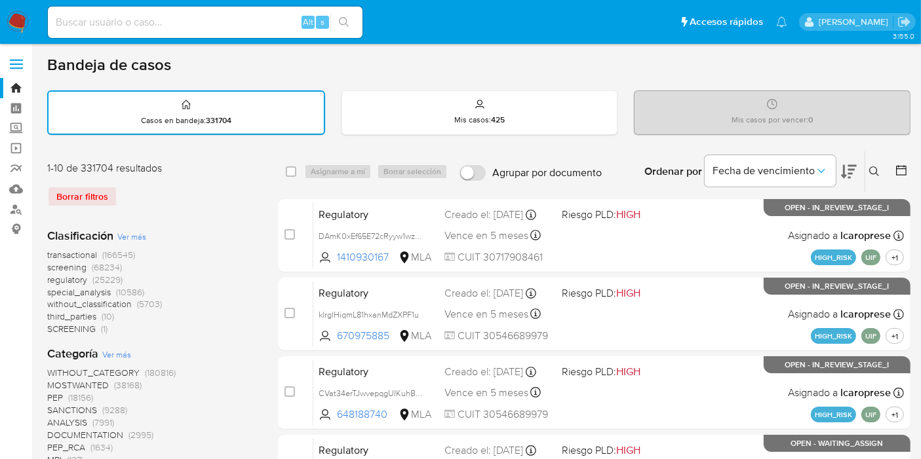
click at [883, 175] on button at bounding box center [876, 172] width 22 height 16
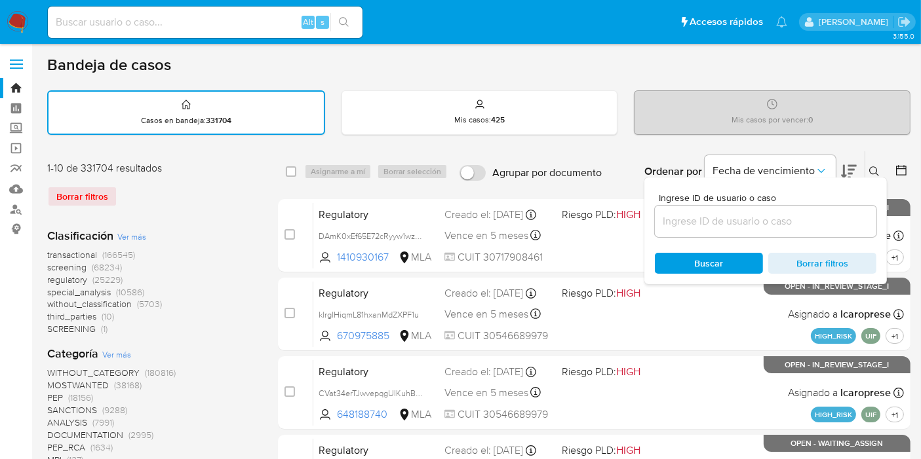
click at [741, 215] on div at bounding box center [765, 221] width 221 height 31
click at [741, 215] on input at bounding box center [765, 221] width 221 height 17
paste input "Zp98TJaGN7wsCuYR0bw6WseE"
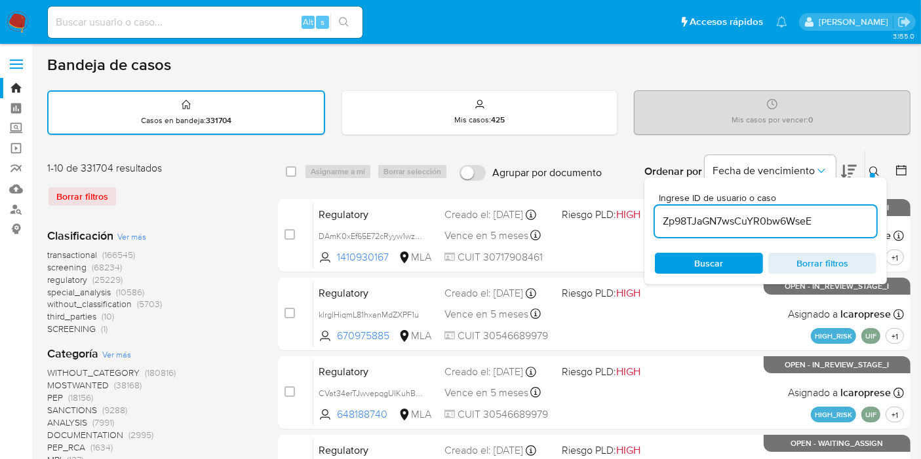
type input "Zp98TJaGN7wsCuYR0bw6WseE"
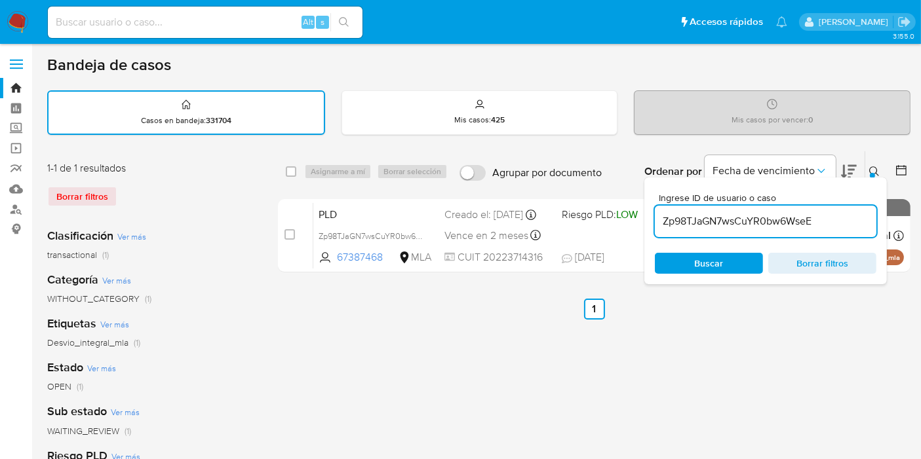
click at [293, 165] on div "select-all-cases-checkbox" at bounding box center [291, 171] width 10 height 13
drag, startPoint x: 351, startPoint y: 164, endPoint x: 284, endPoint y: 169, distance: 67.0
click at [338, 166] on div "Asignarme a mí Borrar selección" at bounding box center [378, 172] width 149 height 16
click at [282, 170] on div "select-all-cases-checkbox Asignarme a mí Borrar selección Agrupar por documento…" at bounding box center [594, 171] width 632 height 41
click at [286, 170] on input "checkbox" at bounding box center [291, 171] width 10 height 10
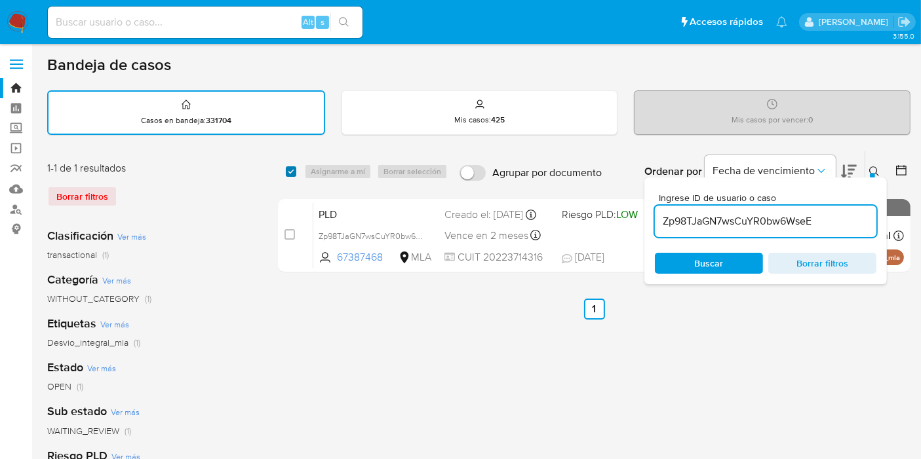
checkbox input "true"
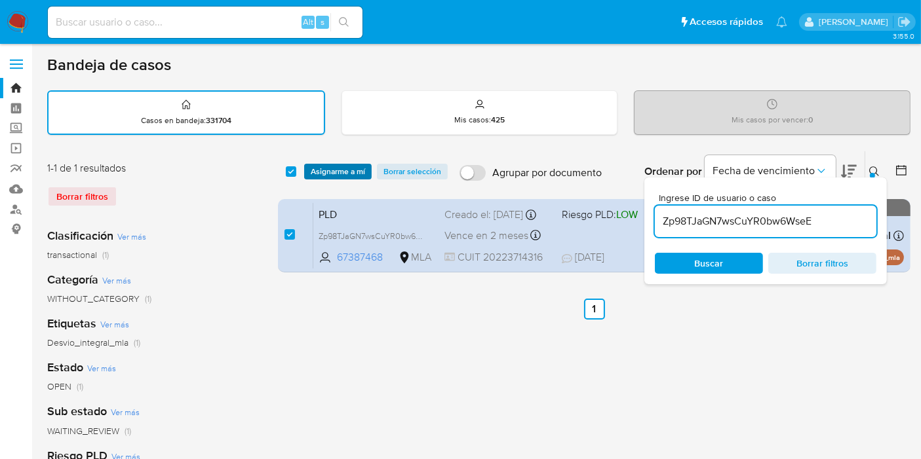
click at [320, 169] on span "Asignarme a mí" at bounding box center [338, 171] width 54 height 13
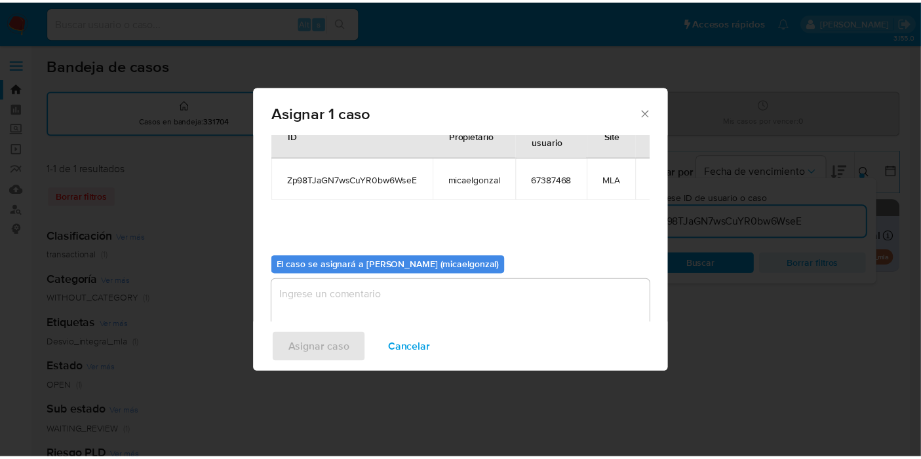
scroll to position [67, 0]
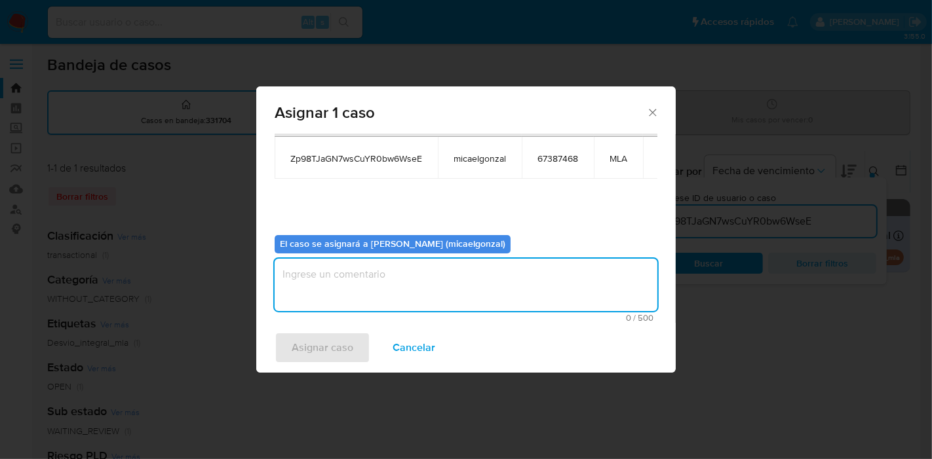
click at [375, 301] on textarea "assign-modal" at bounding box center [466, 285] width 383 height 52
click at [301, 347] on span "Asignar caso" at bounding box center [323, 347] width 62 height 29
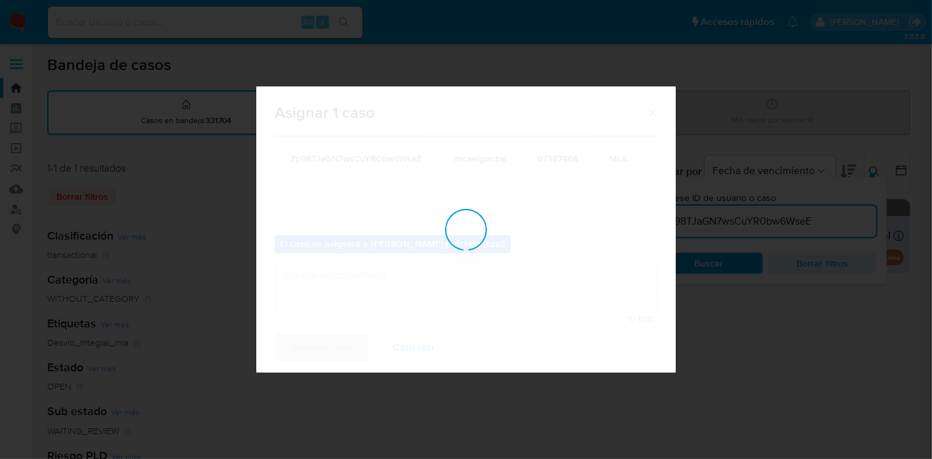
checkbox input "false"
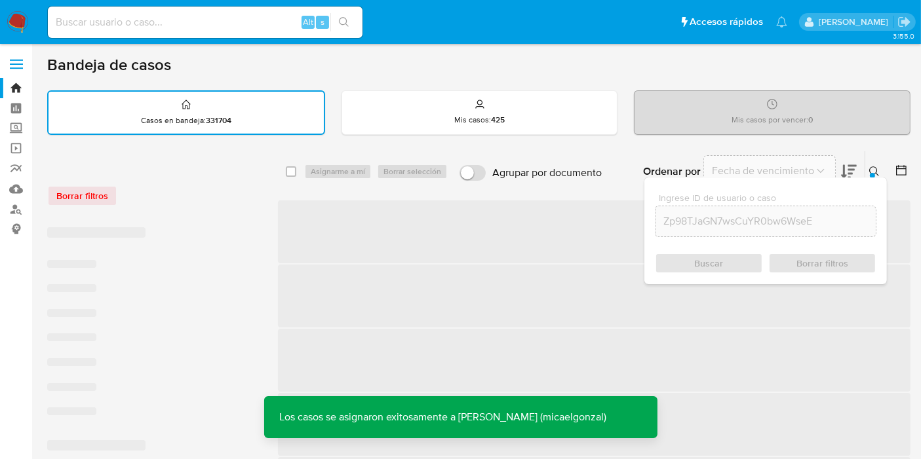
click at [250, 25] on input at bounding box center [205, 22] width 314 height 17
paste input "Zp98TJaGN7wsCuYR0bw6WseE"
type input "Zp98TJaGN7wsCuYR0bw6WseE"
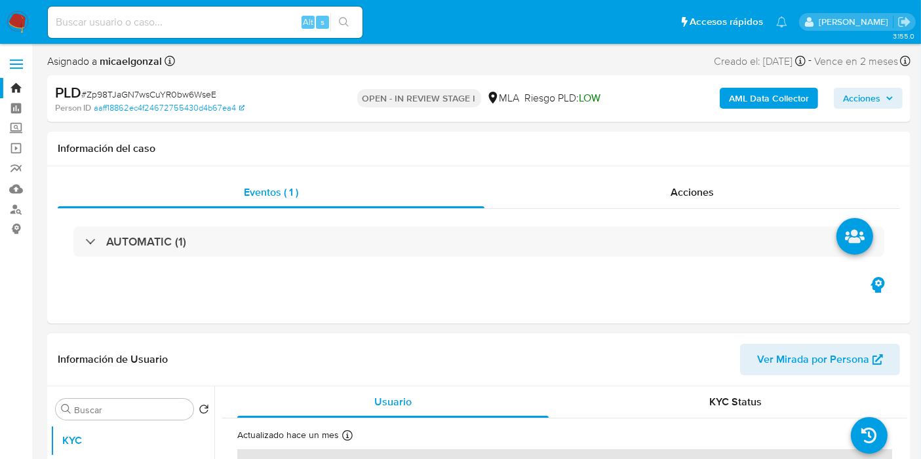
select select "10"
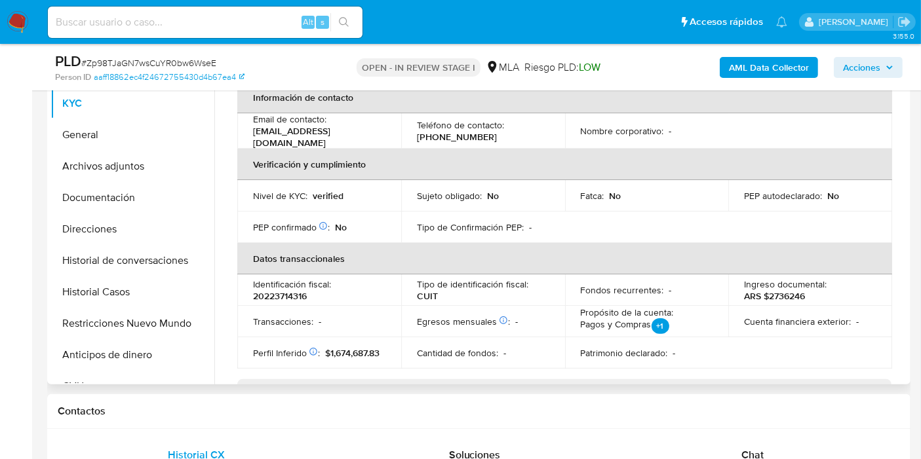
scroll to position [364, 0]
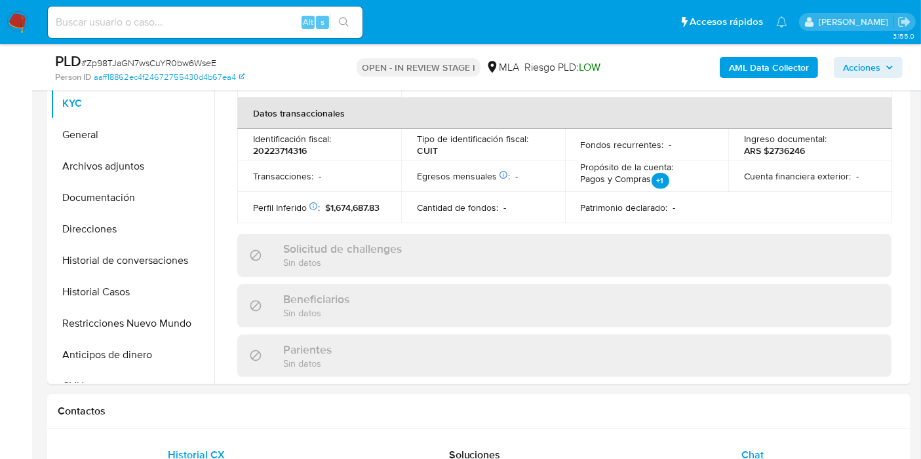
click at [753, 446] on div "Chat" at bounding box center [752, 455] width 246 height 31
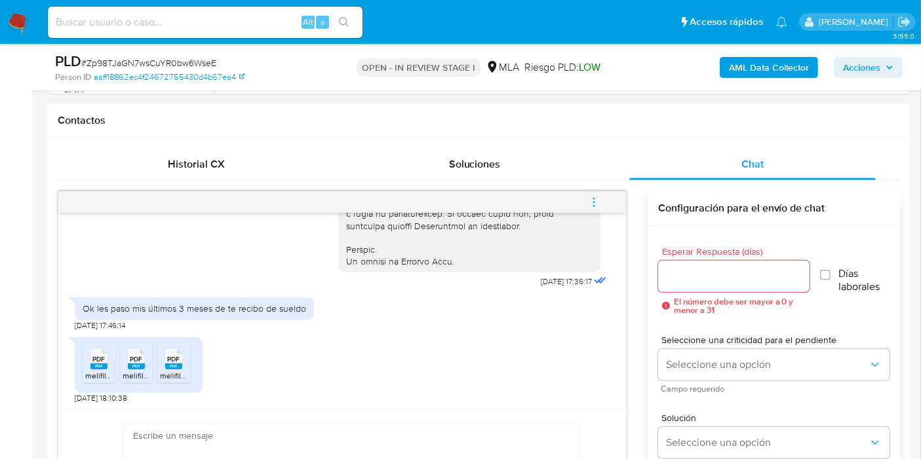
scroll to position [728, 0]
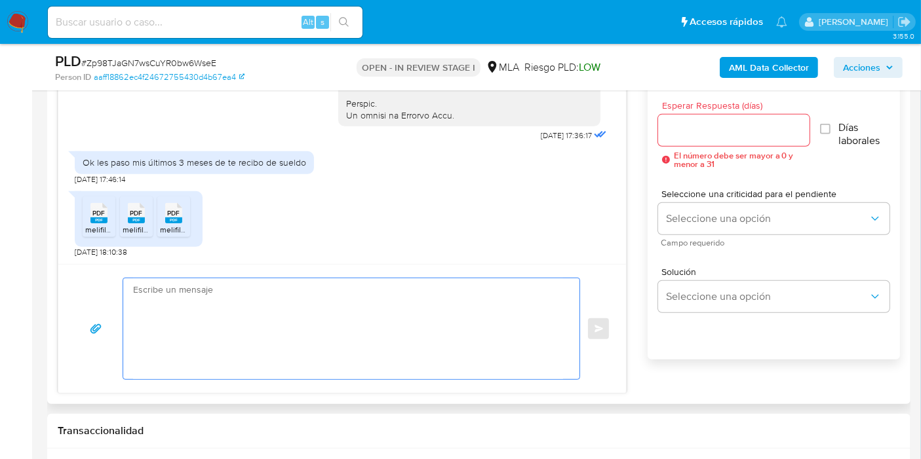
click at [446, 338] on textarea at bounding box center [348, 328] width 430 height 101
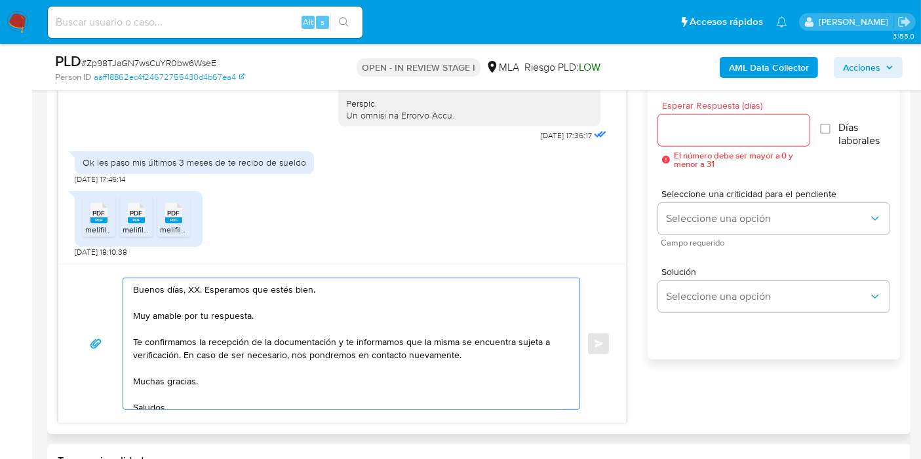
click at [192, 290] on textarea "Buenos días, XX. Esperamos que estés bien. Muy amable por tu respuesta. Te conf…" at bounding box center [348, 343] width 430 height 131
click at [202, 306] on textarea "Buenos días, Ramon. Esperamos que estés bien. Muy amable por tu respuesta. Te c…" at bounding box center [348, 343] width 430 height 131
click at [195, 321] on textarea "Buenos días, Ramon. Esperamos que estés bien. Muy amable por tu respuesta. Te c…" at bounding box center [348, 343] width 430 height 131
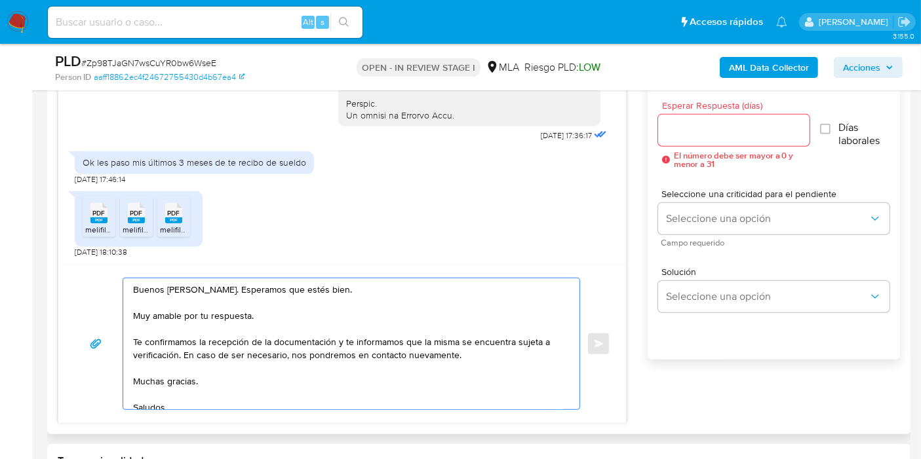
click at [195, 321] on textarea "Buenos días, Ramon. Esperamos que estés bien. Muy amable por tu respuesta. Te c…" at bounding box center [348, 343] width 430 height 131
click at [221, 311] on textarea "Buenos días, Ramon. Esperamos que estés bien. Muy amable por tu respuesta. Te c…" at bounding box center [348, 343] width 430 height 131
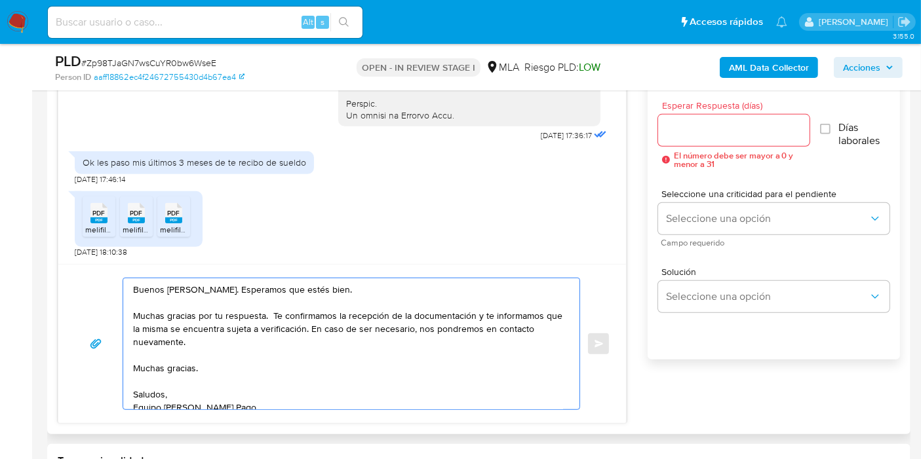
drag, startPoint x: 474, startPoint y: 318, endPoint x: 484, endPoint y: 339, distance: 23.7
click at [484, 339] on textarea "Buenos días, Ramon. Esperamos que estés bien. Muchas gracias por tu respuesta. …" at bounding box center [348, 343] width 430 height 131
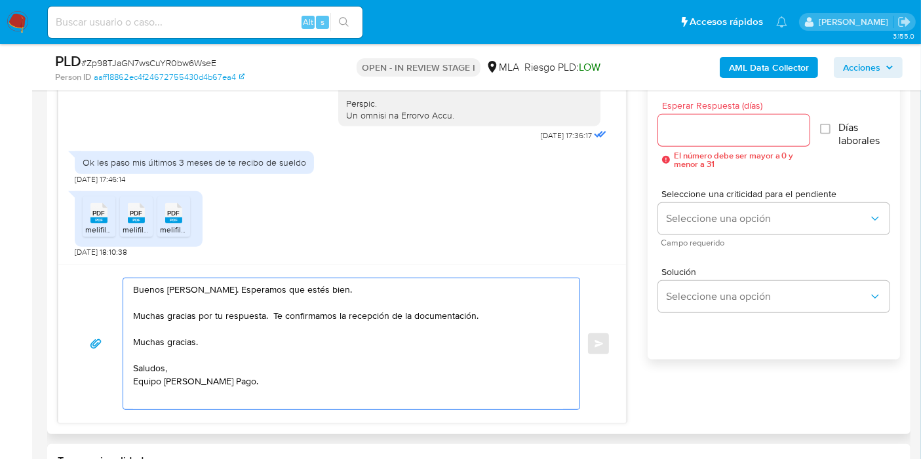
click at [206, 284] on textarea "Buenos días, Ramon. Esperamos que estés bien. Muchas gracias por tu respuesta. …" at bounding box center [348, 343] width 430 height 131
click at [204, 287] on textarea "Buenos días, Ramon. Esperamos que estés bien. Muchas gracias por tu respuesta. …" at bounding box center [348, 343] width 430 height 131
click at [0, 0] on lt-span "Ramón" at bounding box center [0, 0] width 0 height 0
click at [442, 364] on textarea "Buenos días, Ramón. Esperamos que estés bien. Muchas gracias por tu respuesta. …" at bounding box center [348, 343] width 430 height 131
drag, startPoint x: 201, startPoint y: 311, endPoint x: 186, endPoint y: 339, distance: 31.9
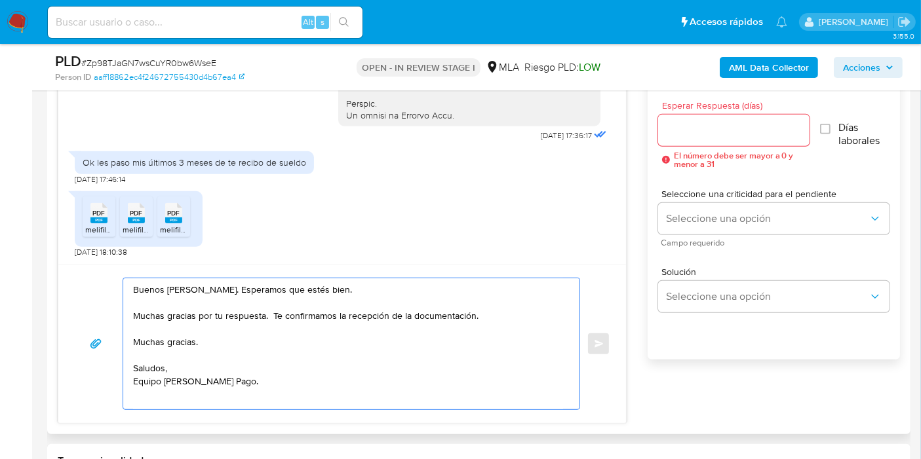
click at [198, 320] on textarea "Buenos días, Ramón. Esperamos que estés bien. Muchas gracias por tu respuesta. …" at bounding box center [348, 343] width 430 height 131
click at [185, 342] on textarea "Buenos días, Ramón. Esperamos que estés bien. Muchas gracias por tu respuesta. …" at bounding box center [348, 343] width 430 height 131
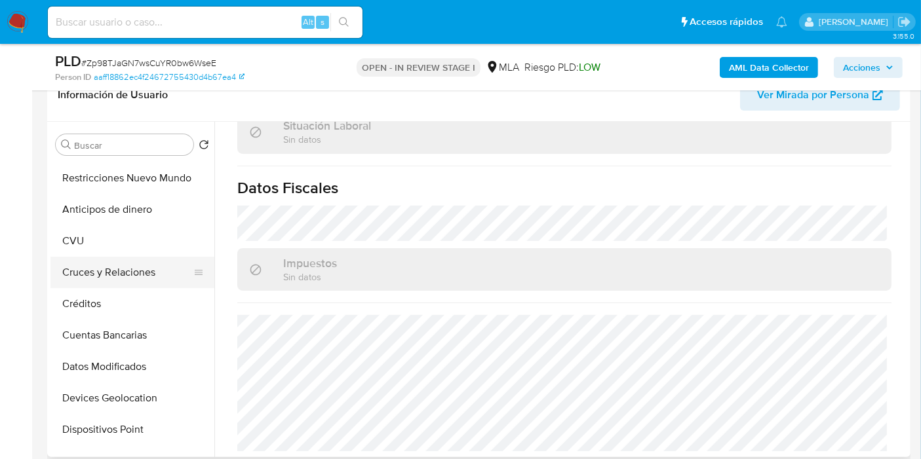
scroll to position [0, 0]
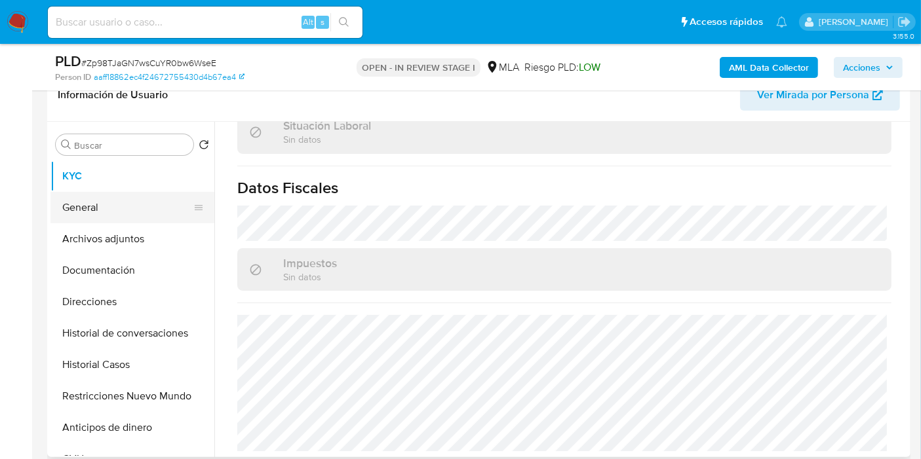
click at [129, 208] on button "General" at bounding box center [126, 207] width 153 height 31
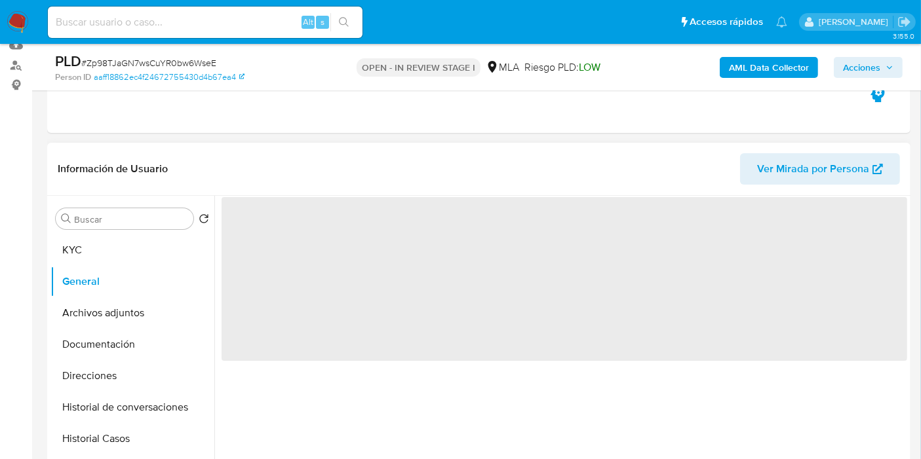
scroll to position [73, 0]
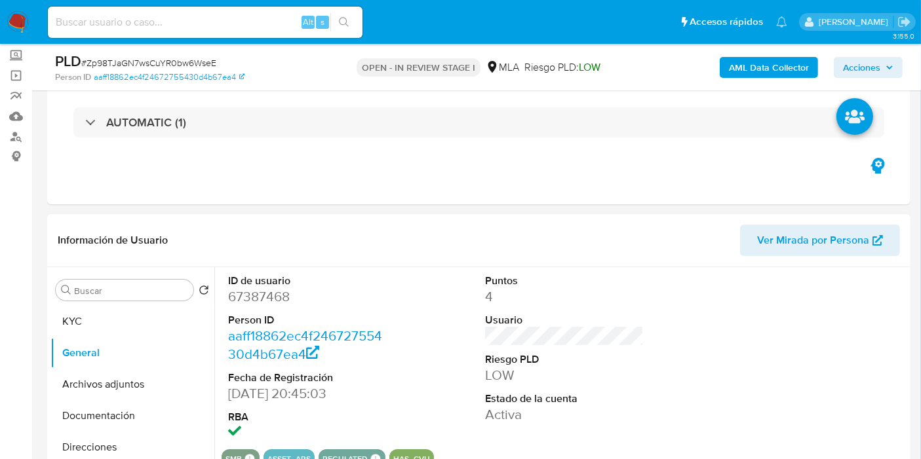
click at [271, 288] on dd "67387468" at bounding box center [307, 297] width 159 height 18
copy dd "67387468"
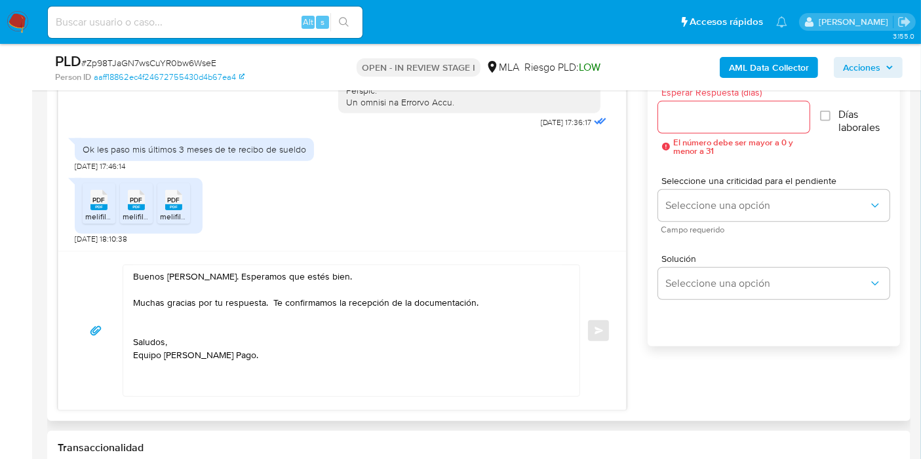
scroll to position [801, 0]
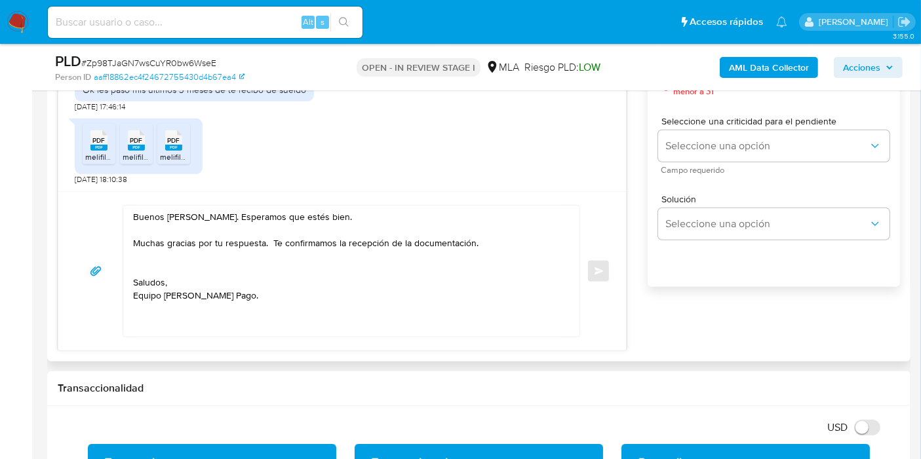
click at [294, 259] on textarea "Buenos días, Ramón. Esperamos que estés bien. Muchas gracias por tu respuesta. …" at bounding box center [348, 271] width 430 height 131
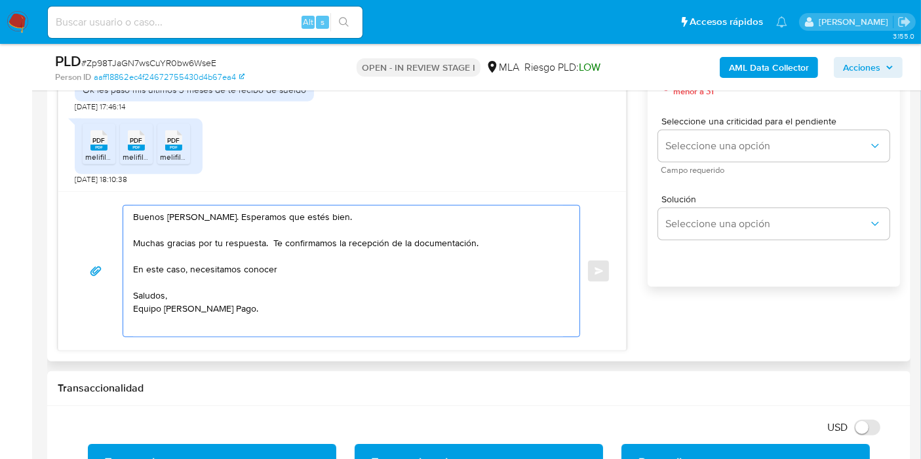
paste textarea "a actividad que realizas a través de tu cuenta. De corresponder a una actividad…"
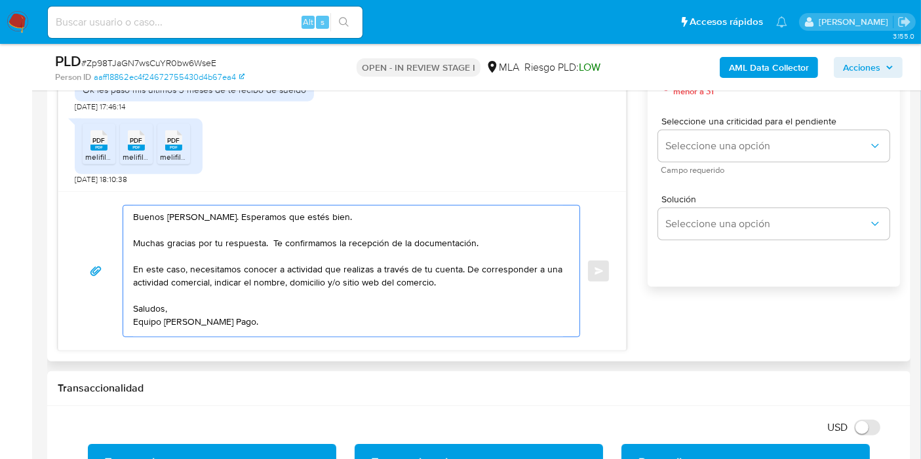
click at [254, 273] on textarea "Buenos días, Ramón. Esperamos que estés bien. Muchas gracias por tu respuesta. …" at bounding box center [348, 271] width 430 height 131
click at [276, 264] on textarea "Buenos días, Ramón. Esperamos que estés bien. Muchas gracias por tu respuesta. …" at bounding box center [348, 271] width 430 height 131
click at [482, 275] on textarea "Buenos días, Ramón. Esperamos que estés bien. Muchas gracias por tu respuesta. …" at bounding box center [348, 271] width 430 height 131
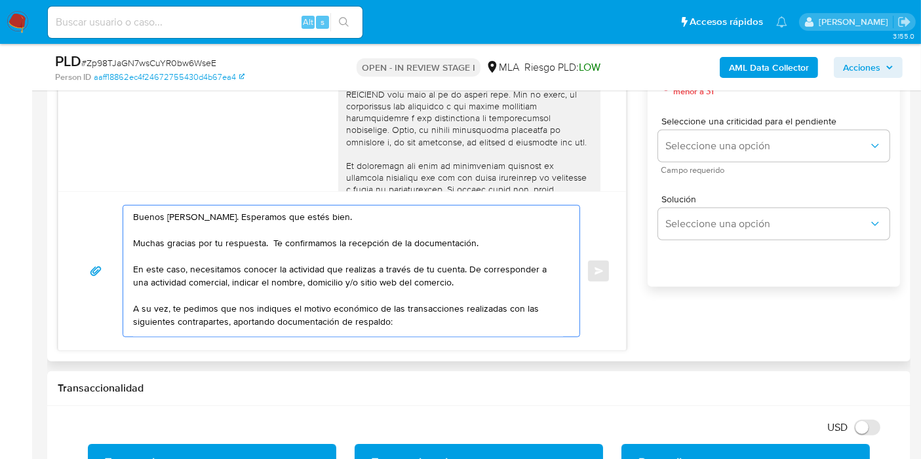
scroll to position [5, 0]
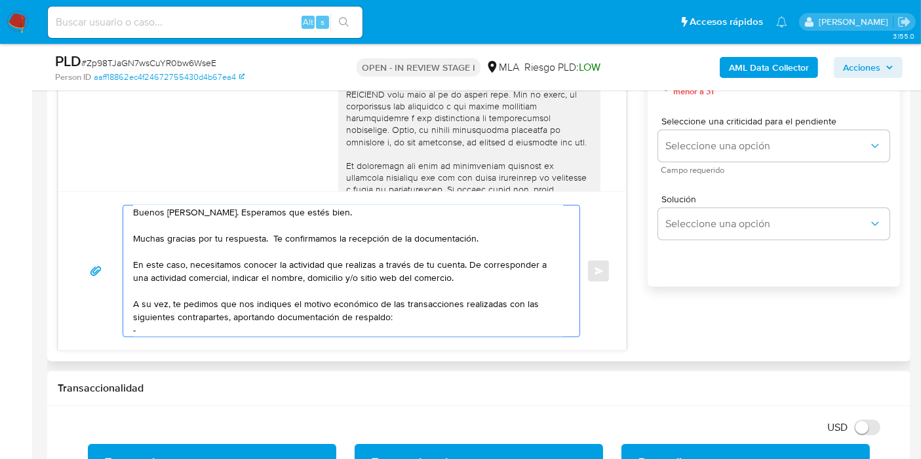
paste textarea "Ludmila Leuze"
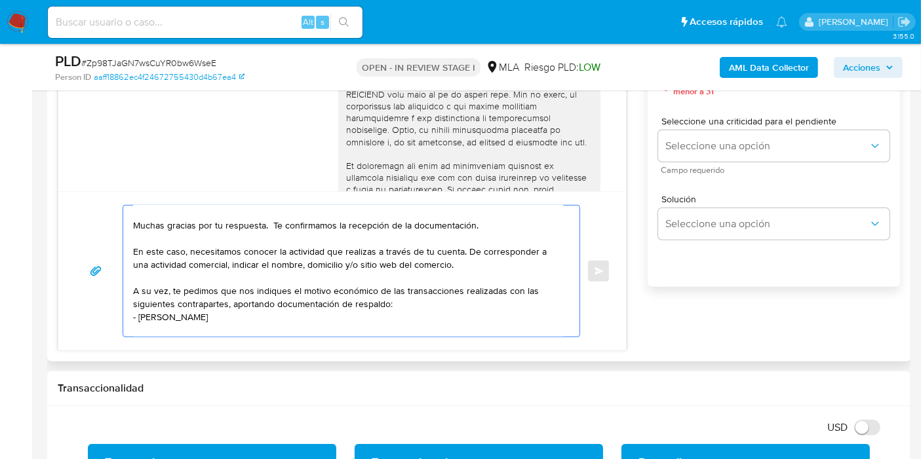
paste textarea "27372939961"
paste textarea "Soledad del Rocio Garzon Ortega"
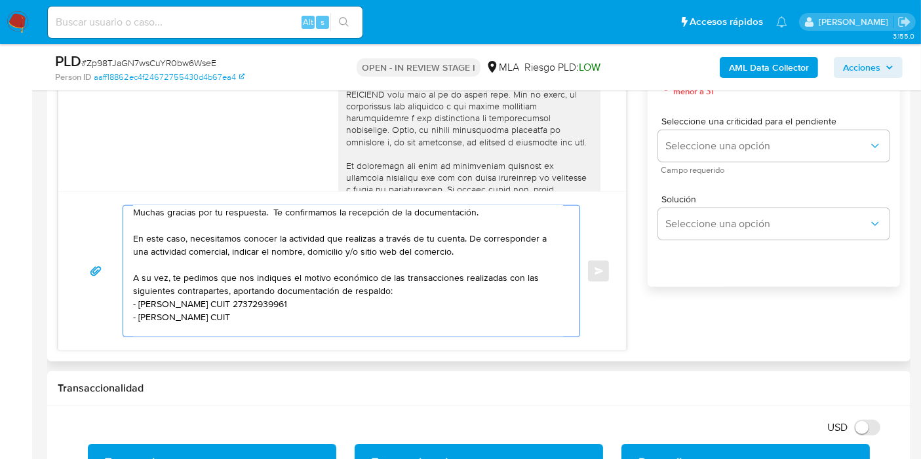
paste textarea "27189007839"
paste textarea "Cesar Gabriel Morales"
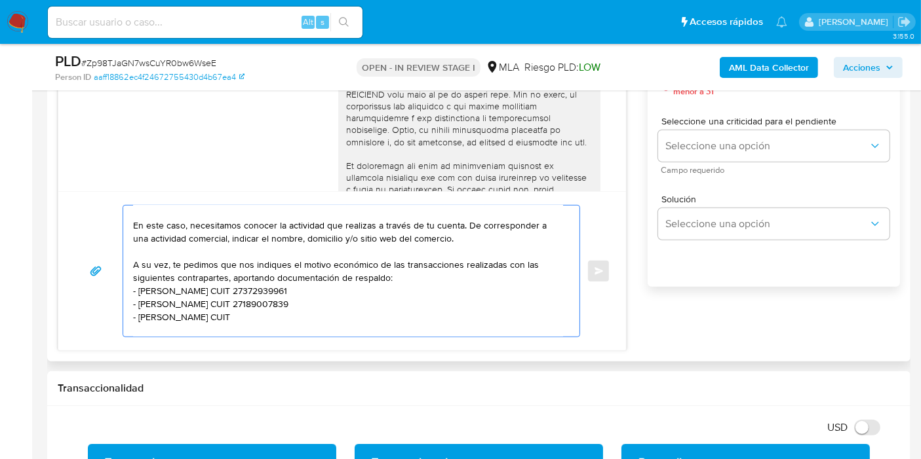
paste textarea "23486564059"
paste textarea "27451201773"
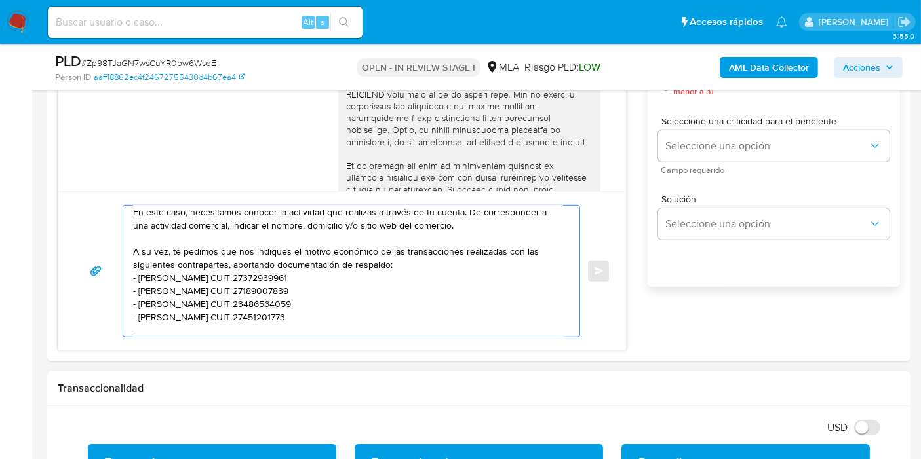
paste textarea "Graciela Nicole Aguilar Vargas"
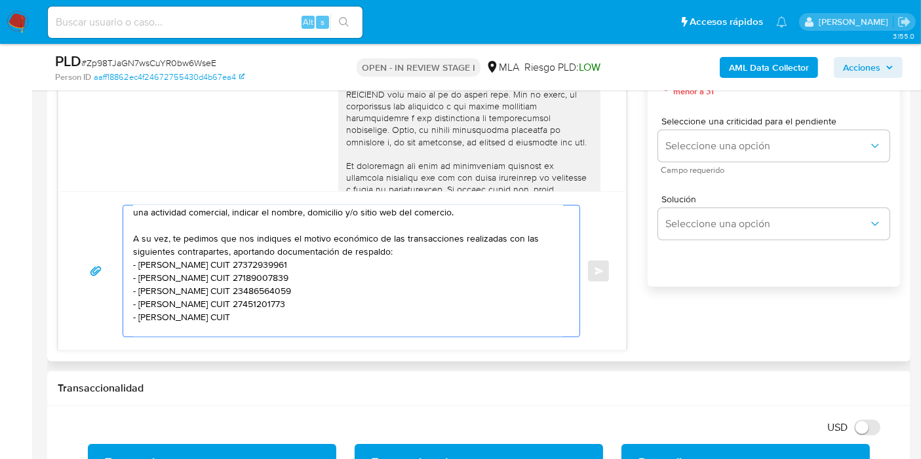
paste textarea "27953748989"
click at [213, 301] on textarea "Buenos días, Ramón. Esperamos que estés bien. Muchas gracias por tu respuesta. …" at bounding box center [348, 271] width 430 height 131
click at [0, 0] on lt-div "¿Quería decir «Sánchez»? S á nchez Descartar" at bounding box center [0, 0] width 0 height 0
click at [0, 0] on lt-span "S á nchez" at bounding box center [0, 0] width 0 height 0
click at [208, 284] on textarea "Buenos días, Ramón. Esperamos que estés bien. Muchas gracias por tu respuesta. …" at bounding box center [348, 271] width 430 height 131
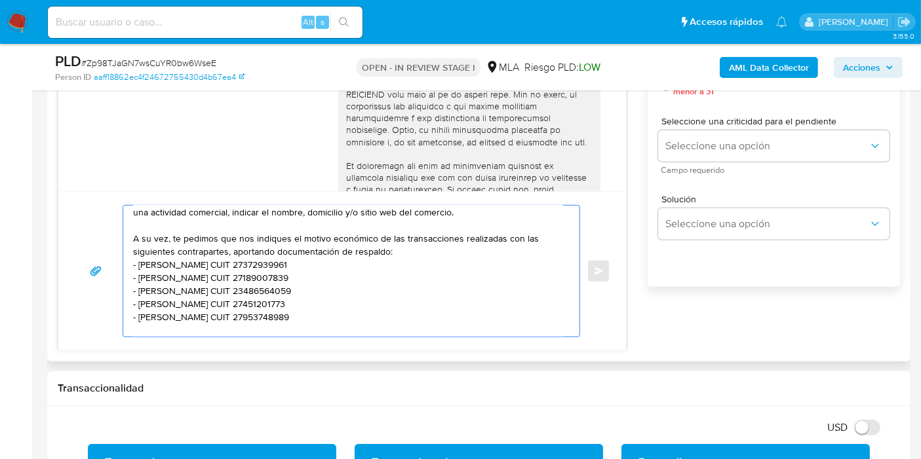
click at [203, 277] on textarea "Buenos días, Ramón. Esperamos que estés bien. Muchas gracias por tu respuesta. …" at bounding box center [348, 271] width 430 height 131
click at [0, 0] on lt-span "Rocío" at bounding box center [0, 0] width 0 height 0
click at [233, 278] on textarea "Buenos días, Ramón. Esperamos que estés bien. Muchas gracias por tu respuesta. …" at bounding box center [348, 271] width 430 height 131
click at [227, 275] on textarea "Buenos días, Ramón. Esperamos que estés bien. Muchas gracias por tu respuesta. …" at bounding box center [348, 271] width 430 height 131
click at [0, 0] on lt-span "Garzón" at bounding box center [0, 0] width 0 height 0
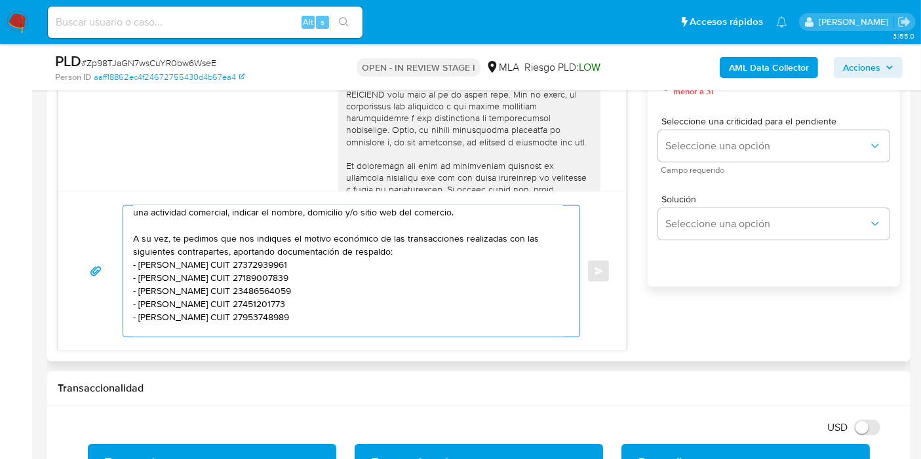
click at [250, 330] on textarea "Buenos días, Ramón. Esperamos que estés bien. Muchas gracias por tu respuesta. …" at bounding box center [348, 271] width 430 height 131
paste textarea "Ciro Mikelman"
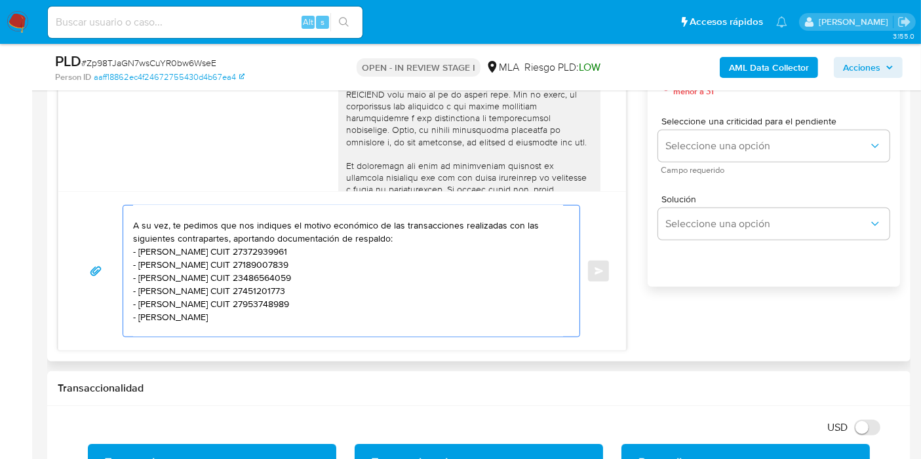
click at [418, 319] on textarea "Buenos días, Ramón. Esperamos que estés bien. Muchas gracias por tu respuesta. …" at bounding box center [348, 271] width 430 height 131
paste textarea "23415436009"
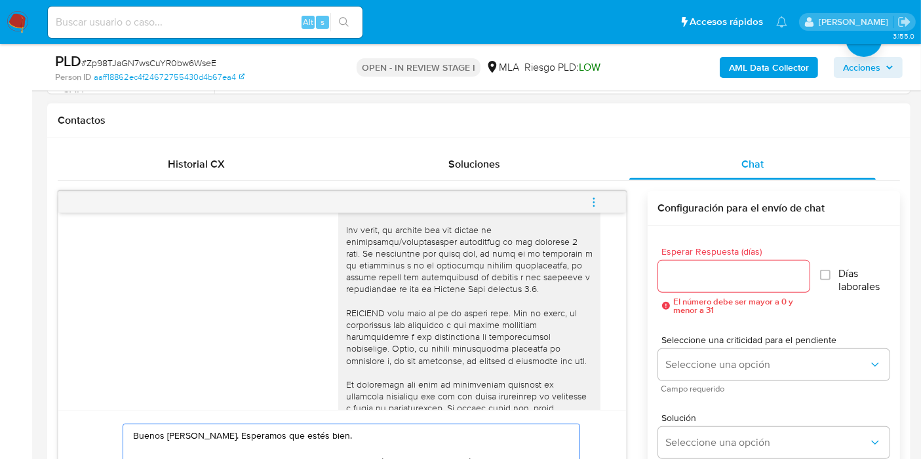
type textarea "Buenos días, Ramón. Esperamos que estés bien. Muchas gracias por tu respuesta. …"
drag, startPoint x: 687, startPoint y: 292, endPoint x: 700, endPoint y: 276, distance: 20.5
click at [694, 285] on div "Esperar Respuesta (días) El número debe ser mayor a 0 y menor a 31" at bounding box center [733, 280] width 151 height 67
click at [700, 276] on input "Esperar Respuesta (días)" at bounding box center [733, 276] width 151 height 17
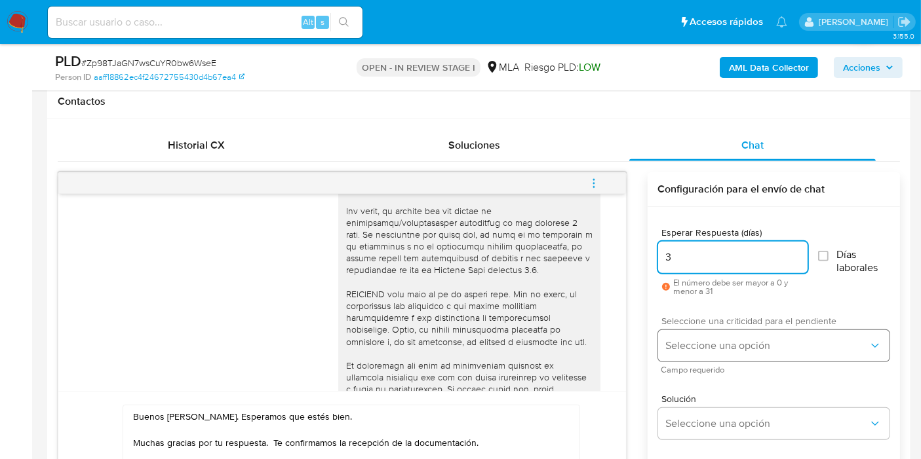
scroll to position [655, 0]
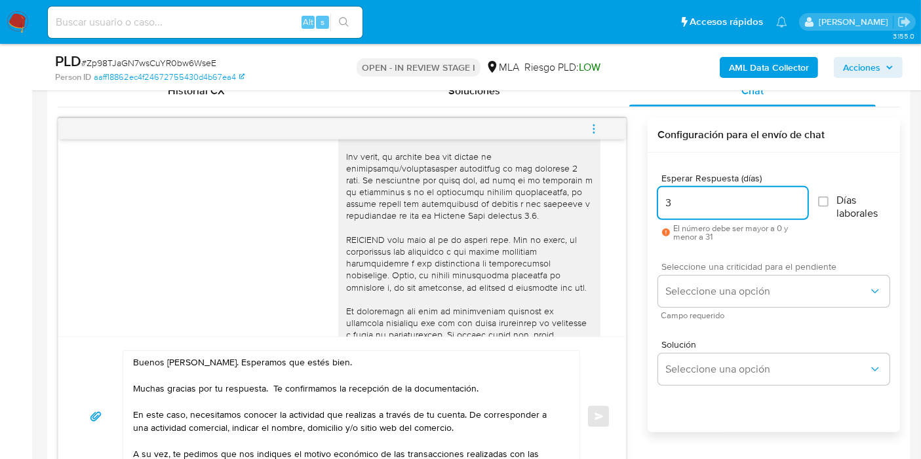
type input "3"
drag, startPoint x: 719, startPoint y: 267, endPoint x: 704, endPoint y: 286, distance: 24.8
click at [717, 271] on span "Seleccione una criticidad para el pendiente" at bounding box center [776, 266] width 231 height 9
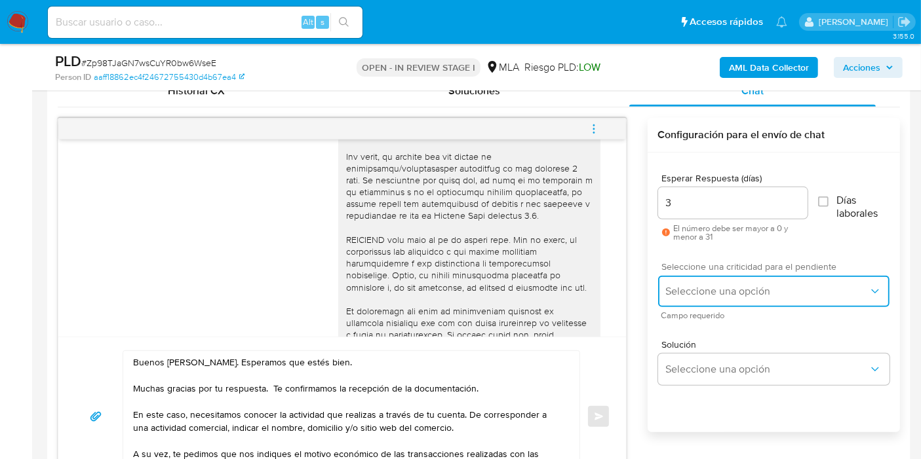
click at [704, 286] on span "Seleccione una opción" at bounding box center [767, 291] width 202 height 13
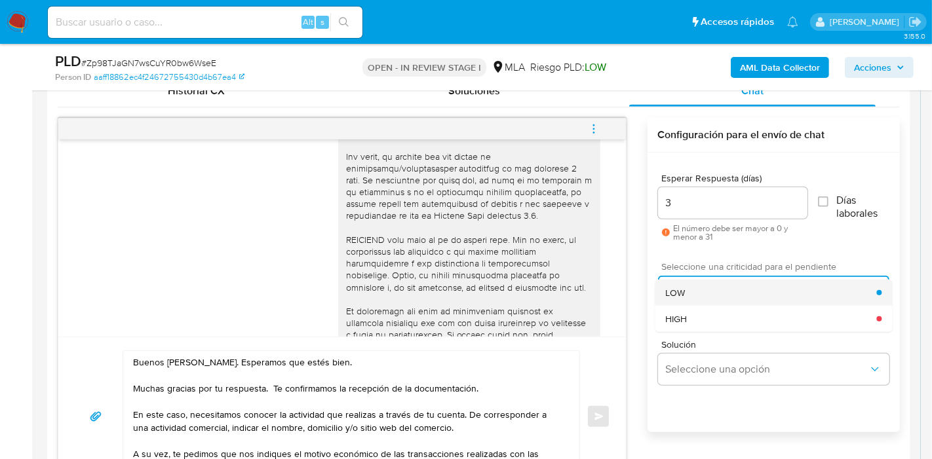
drag, startPoint x: 704, startPoint y: 286, endPoint x: 709, endPoint y: 293, distance: 8.4
click at [709, 293] on ul "LOW HIGH" at bounding box center [773, 306] width 237 height 52
click at [709, 293] on div "LOW" at bounding box center [770, 293] width 211 height 26
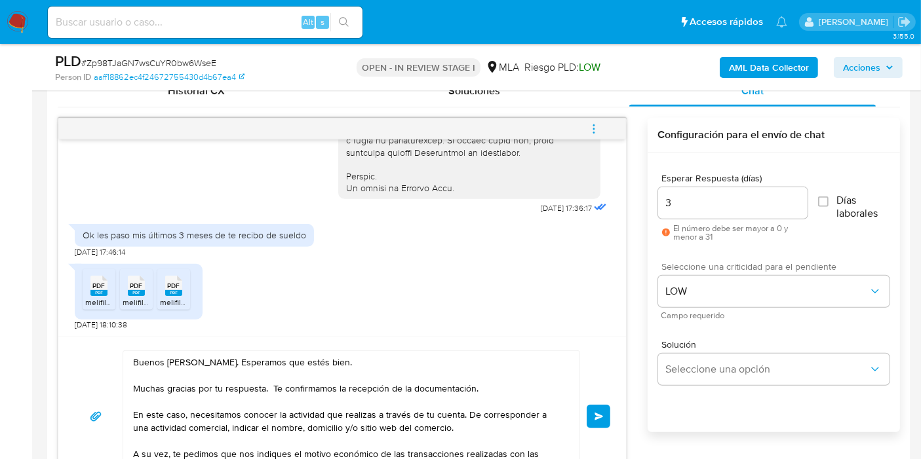
click at [591, 415] on button "Enviar" at bounding box center [598, 417] width 24 height 24
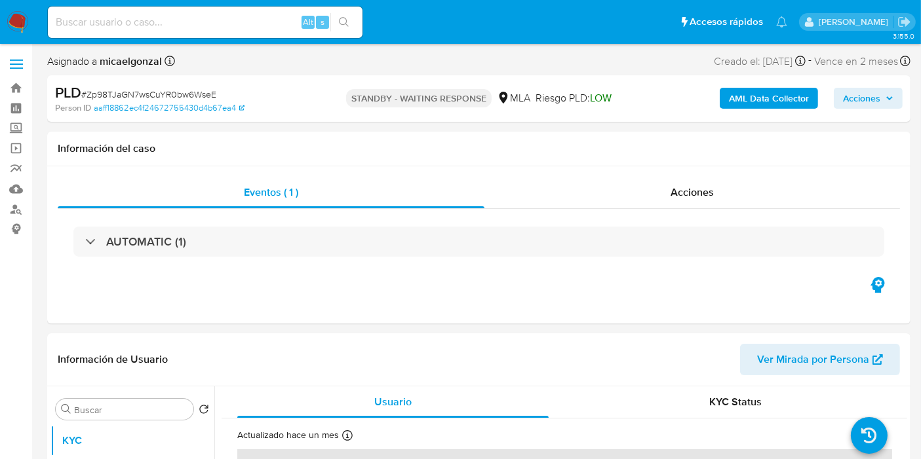
drag, startPoint x: 219, startPoint y: 9, endPoint x: 208, endPoint y: 16, distance: 13.6
click at [219, 9] on div "Alt s" at bounding box center [205, 22] width 314 height 31
select select "10"
click at [208, 16] on input at bounding box center [205, 22] width 314 height 17
paste input "2rbSh5qhhq1eOuxJA92sTx4J"
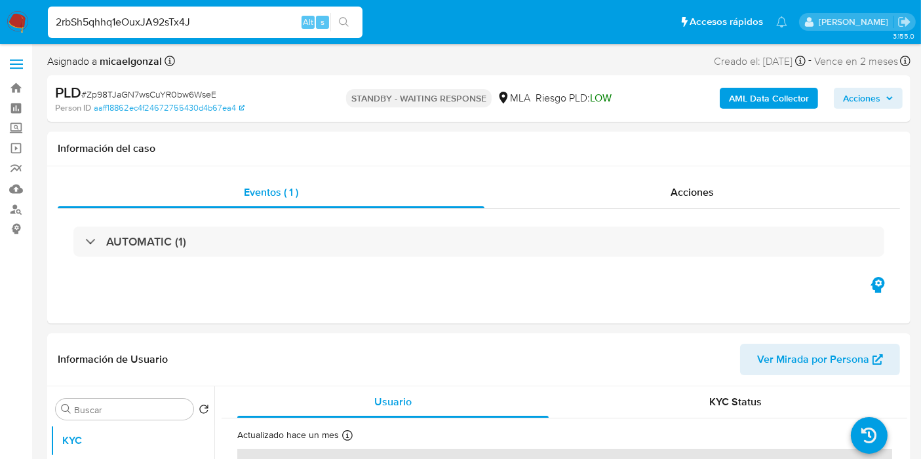
type input "2rbSh5qhhq1eOuxJA92sTx4J"
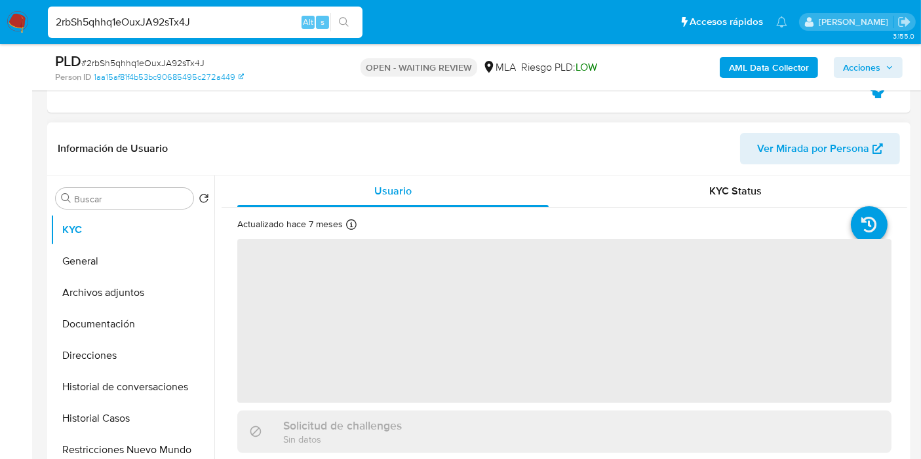
scroll to position [291, 0]
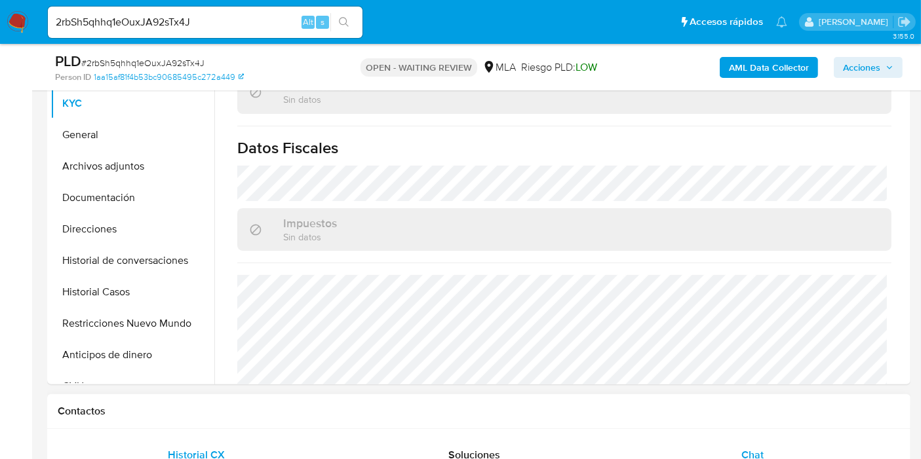
click at [748, 445] on div "Chat" at bounding box center [752, 455] width 246 height 31
select select "10"
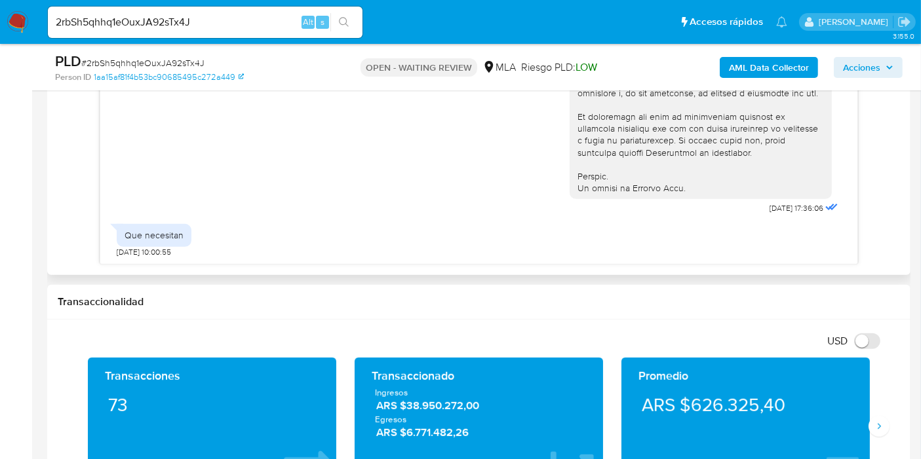
scroll to position [378, 0]
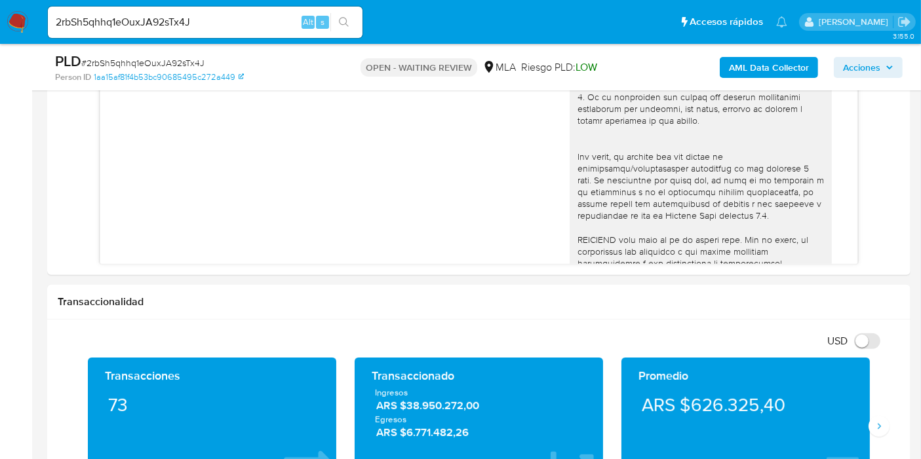
drag, startPoint x: 0, startPoint y: 37, endPoint x: 18, endPoint y: 20, distance: 25.0
click at [9, 28] on nav "Pausado Ver notificaciones 2rbSh5qhhq1eOuxJA92sTx4J Alt s Accesos rápidos Presi…" at bounding box center [460, 22] width 921 height 44
click at [18, 20] on img at bounding box center [18, 22] width 22 height 22
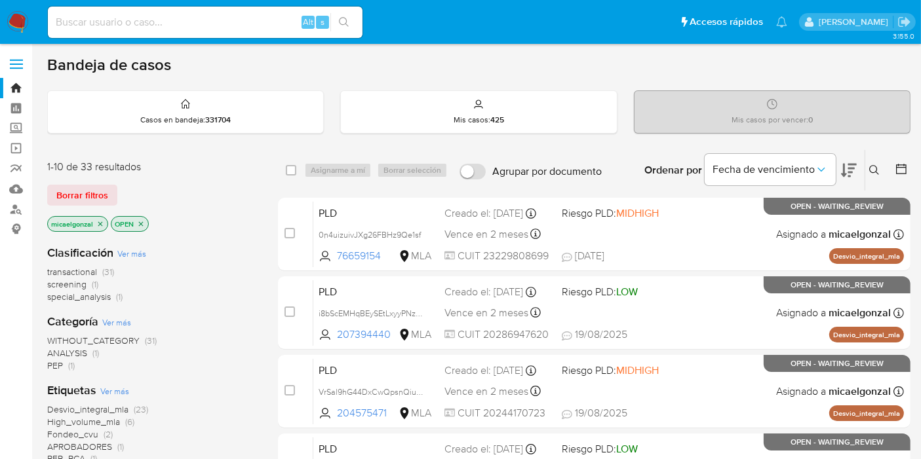
click at [105, 206] on div "1-10 de 33 resultados Borrar filtros micaelgonzal OPEN" at bounding box center [152, 197] width 210 height 75
click at [105, 201] on span "Borrar filtros" at bounding box center [82, 195] width 52 height 18
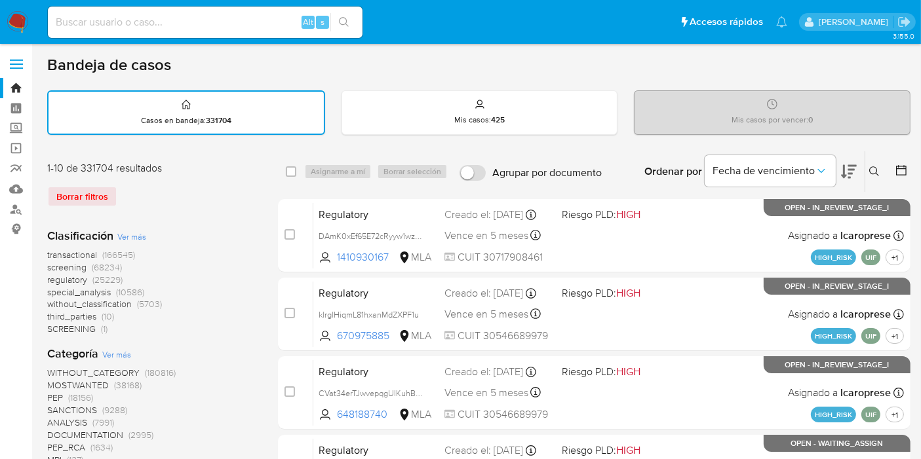
click at [886, 161] on div "Ordenar por Fecha de vencimiento No es posible ordenar los resultados mientras …" at bounding box center [759, 171] width 302 height 41
click at [881, 168] on button at bounding box center [876, 172] width 22 height 16
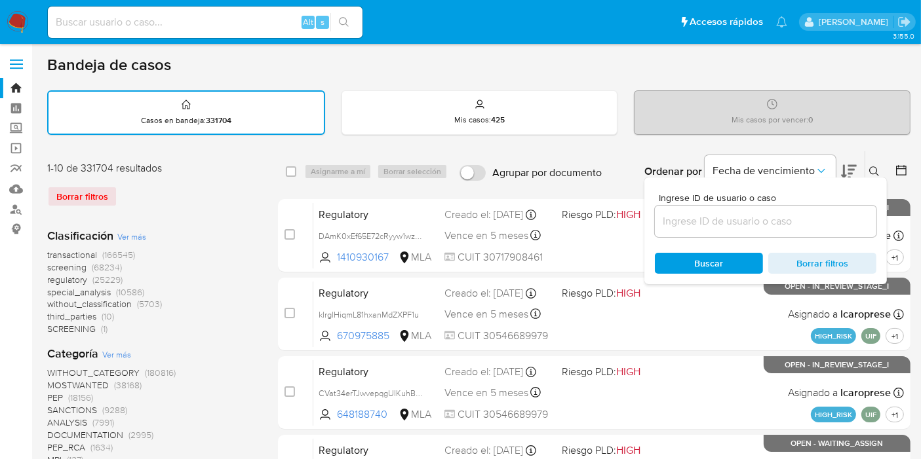
click at [795, 210] on div at bounding box center [765, 221] width 221 height 31
click at [783, 219] on input at bounding box center [765, 221] width 221 height 17
paste input "2rbSh5qhhq1eOuxJA92sTx4J"
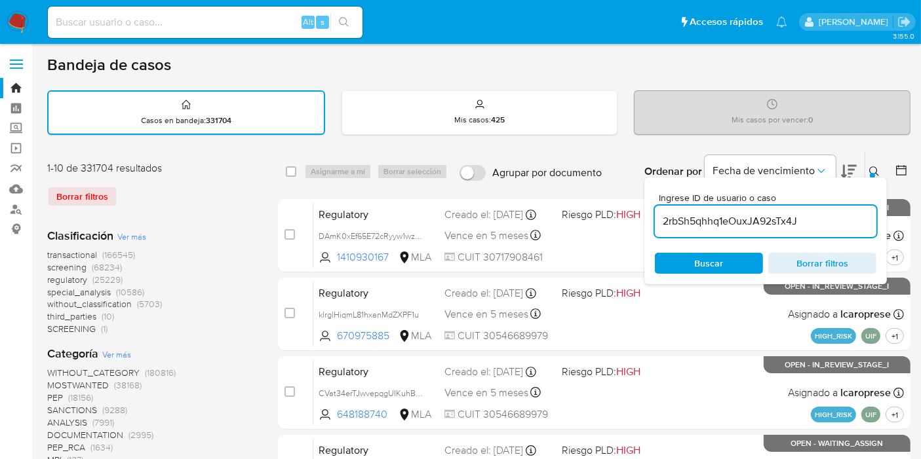
type input "2rbSh5qhhq1eOuxJA92sTx4J"
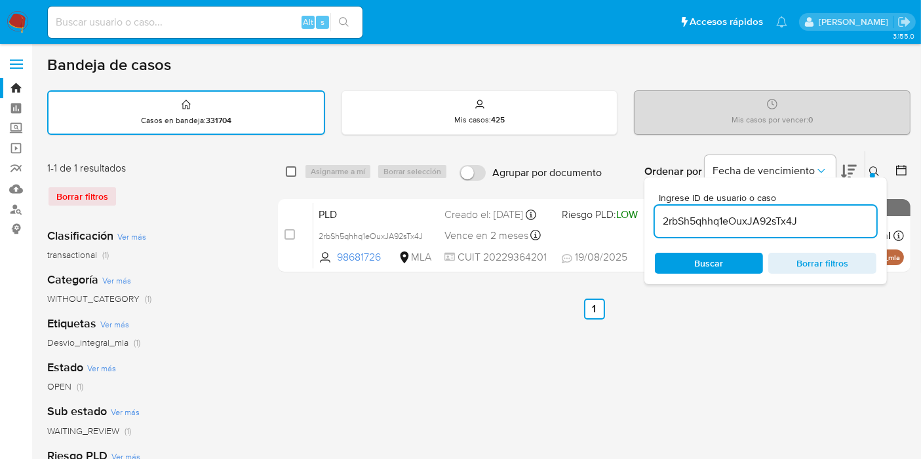
click at [288, 166] on input "checkbox" at bounding box center [291, 171] width 10 height 10
checkbox input "true"
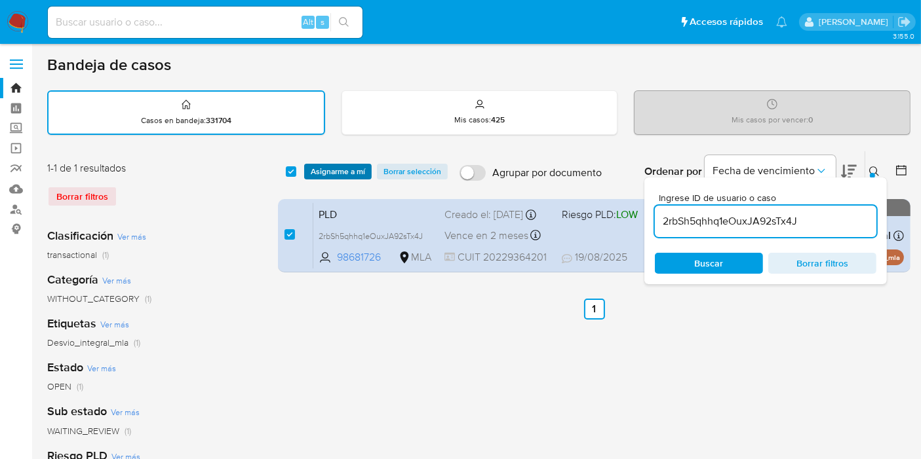
click at [332, 175] on span "Asignarme a mí" at bounding box center [338, 171] width 54 height 13
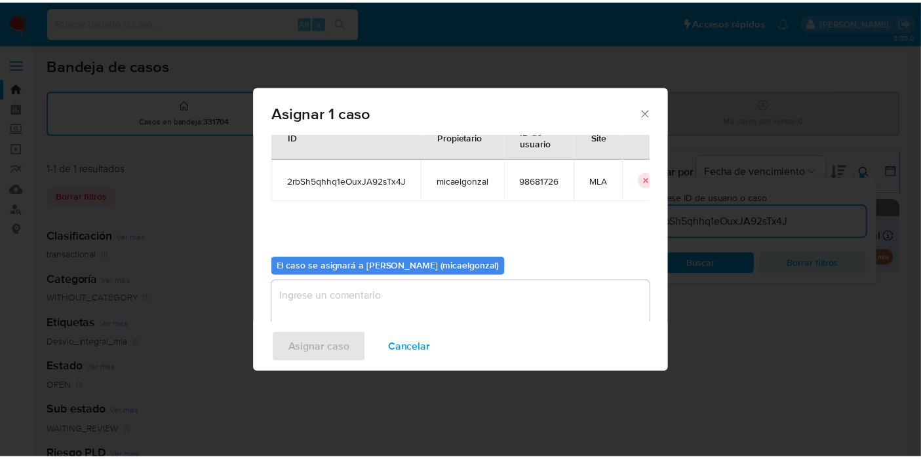
scroll to position [67, 0]
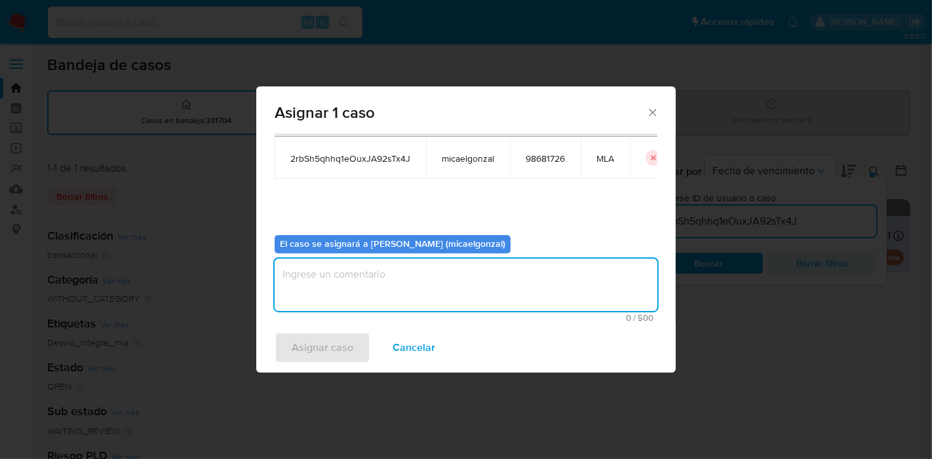
click at [383, 286] on textarea "assign-modal" at bounding box center [466, 285] width 383 height 52
click at [316, 331] on div "Asignar caso Cancelar" at bounding box center [465, 348] width 419 height 50
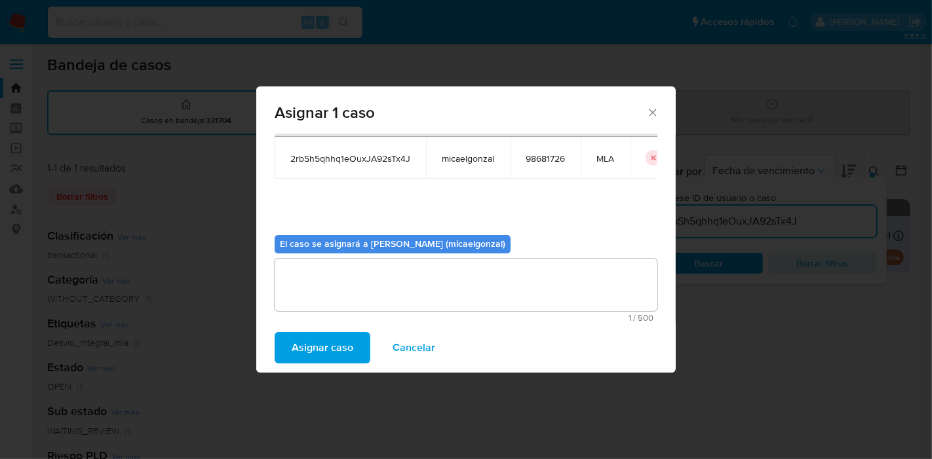
click at [314, 339] on span "Asignar caso" at bounding box center [323, 347] width 62 height 29
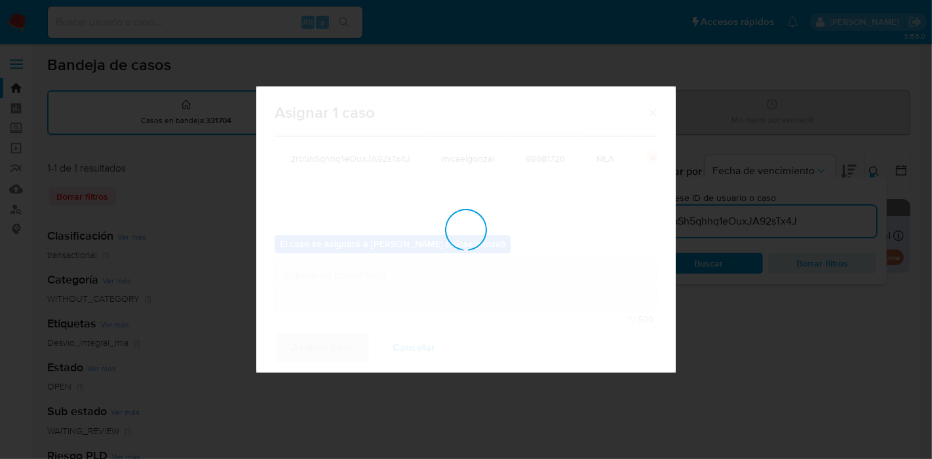
checkbox input "false"
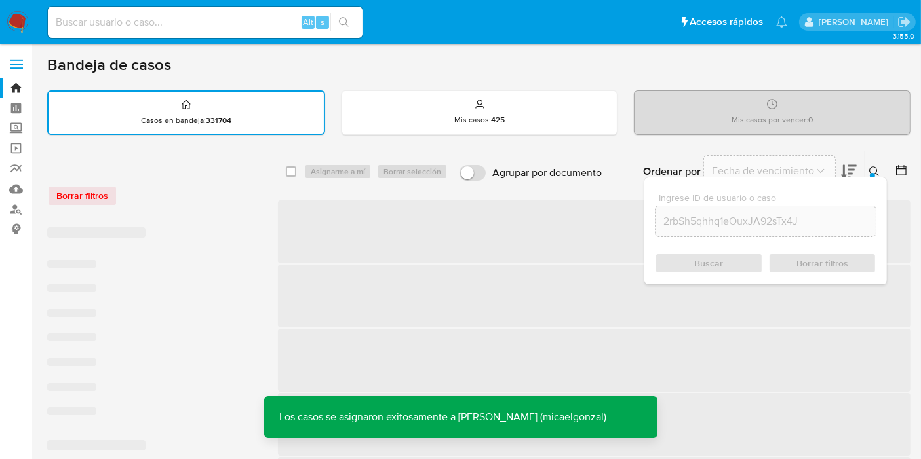
click at [237, 27] on input at bounding box center [205, 22] width 314 height 17
paste input "2rbSh5qhhq1eOuxJA92sTx4J"
type input "2rbSh5qhhq1eOuxJA92sTx4J"
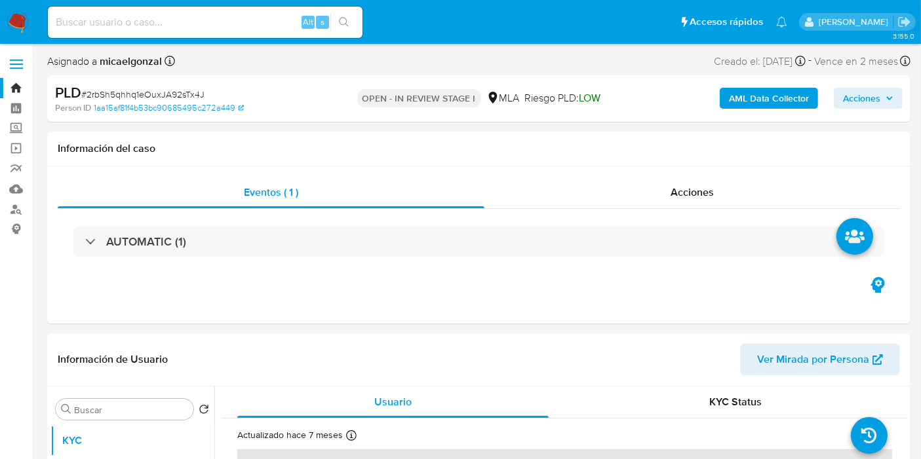
select select "10"
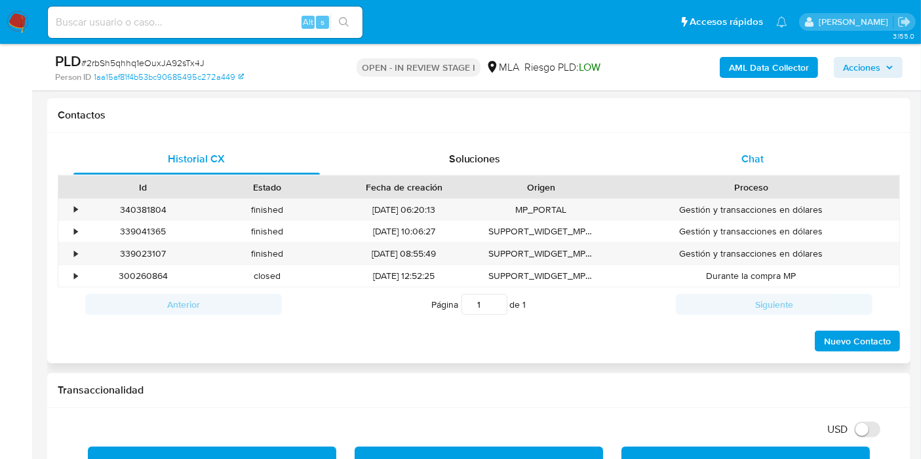
scroll to position [509, 0]
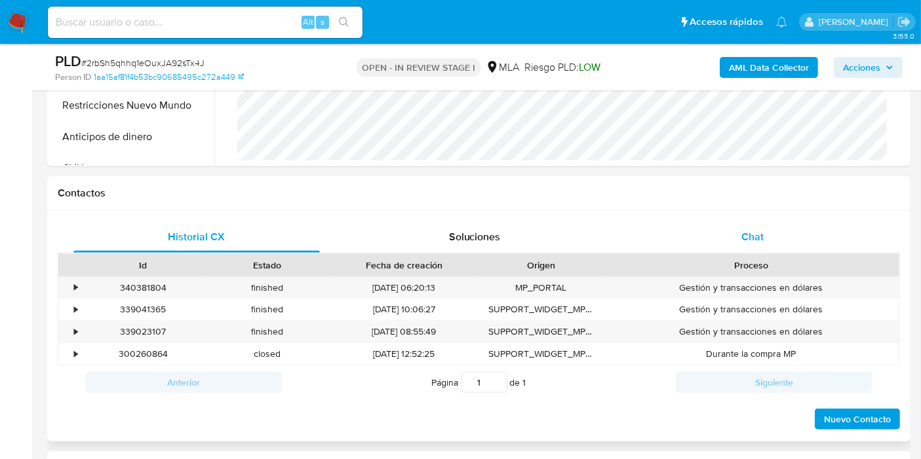
drag, startPoint x: 717, startPoint y: 210, endPoint x: 724, endPoint y: 236, distance: 27.0
click at [719, 216] on div "Historial CX Soluciones Chat Id Estado Fecha de creación Origen Proceso • 34038…" at bounding box center [478, 326] width 863 height 231
click at [724, 236] on div "Chat" at bounding box center [752, 236] width 246 height 31
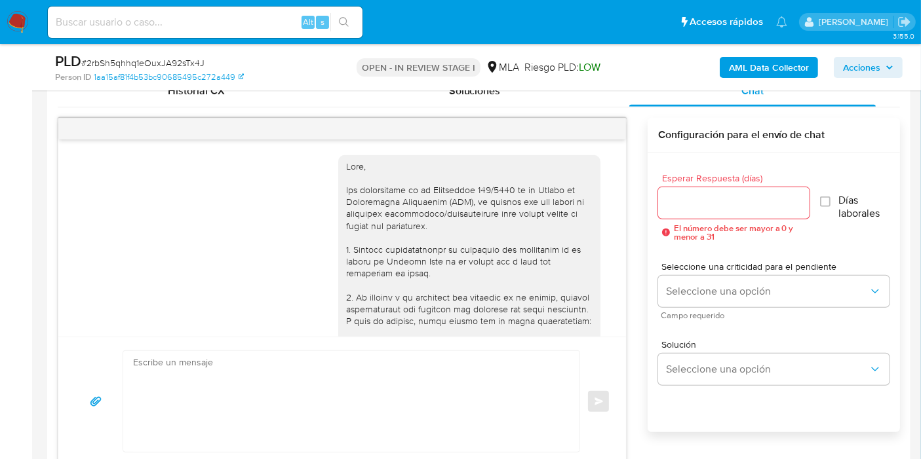
scroll to position [597, 0]
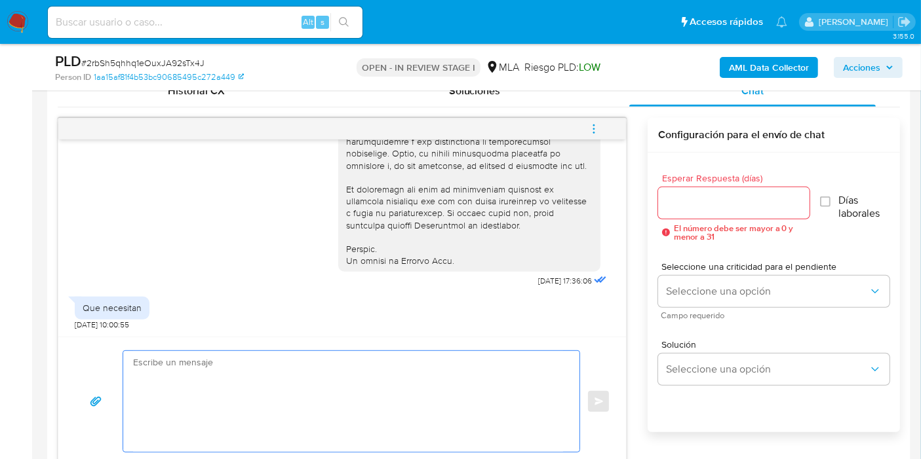
click at [284, 412] on textarea at bounding box center [348, 401] width 430 height 101
paste textarea "De acuerdo a la actividad que realices en tu cuenta, adjunta la siguiente docum…"
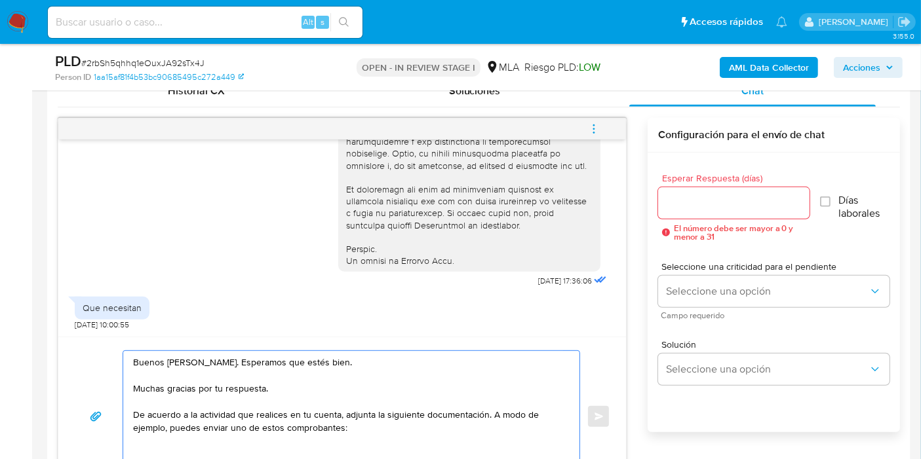
click at [354, 442] on textarea "Buenos días, Carlos. Esperamos que estés bien. Muchas gracias por tu respuesta.…" at bounding box center [348, 416] width 430 height 131
paste textarea "- Últimos 3 recibos de sueldo/jubilación. - Últimas 6 Declaraciones Juradas de …"
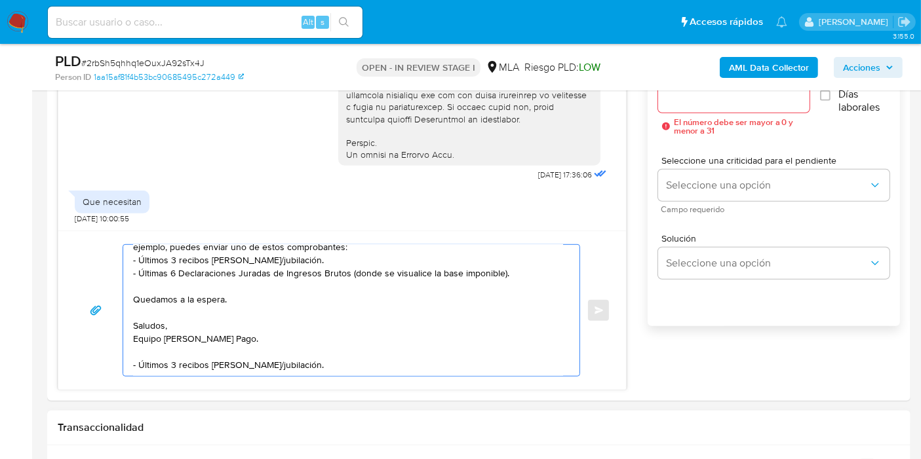
scroll to position [822, 0]
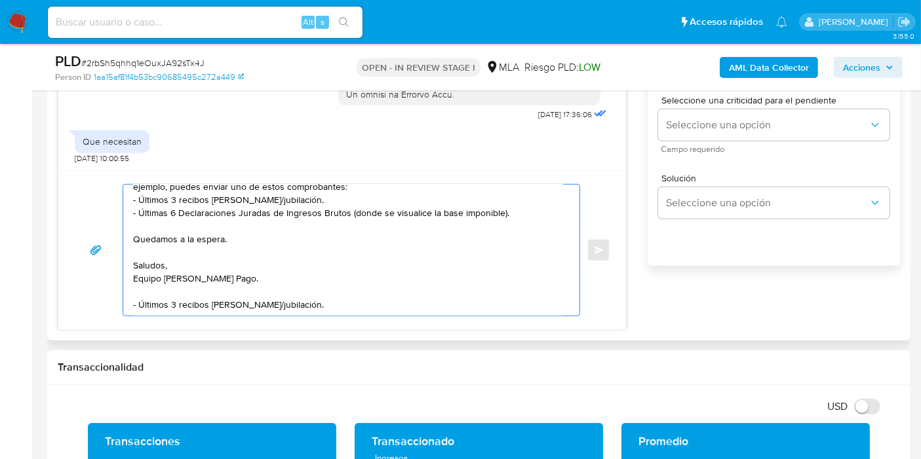
drag, startPoint x: 139, startPoint y: 278, endPoint x: 417, endPoint y: 325, distance: 282.4
click at [417, 325] on div "Buenos días, Carlos. Esperamos que estés bien. Muchas gracias por tu respuesta.…" at bounding box center [341, 249] width 567 height 159
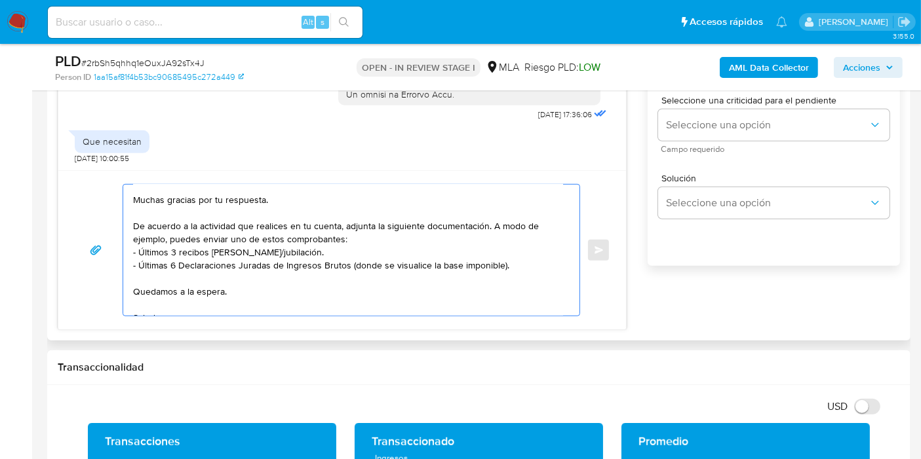
scroll to position [0, 0]
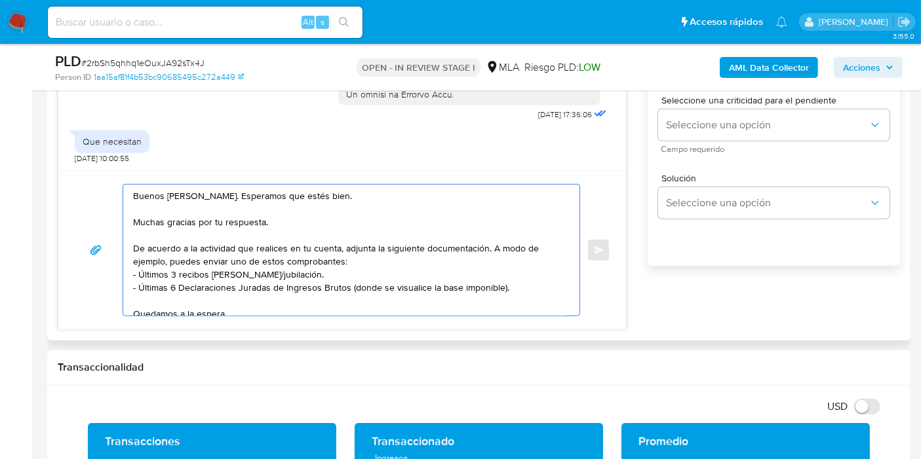
click at [398, 245] on textarea "Buenos días, Carlos. Esperamos que estés bien. Muchas gracias por tu respuesta.…" at bounding box center [348, 250] width 430 height 131
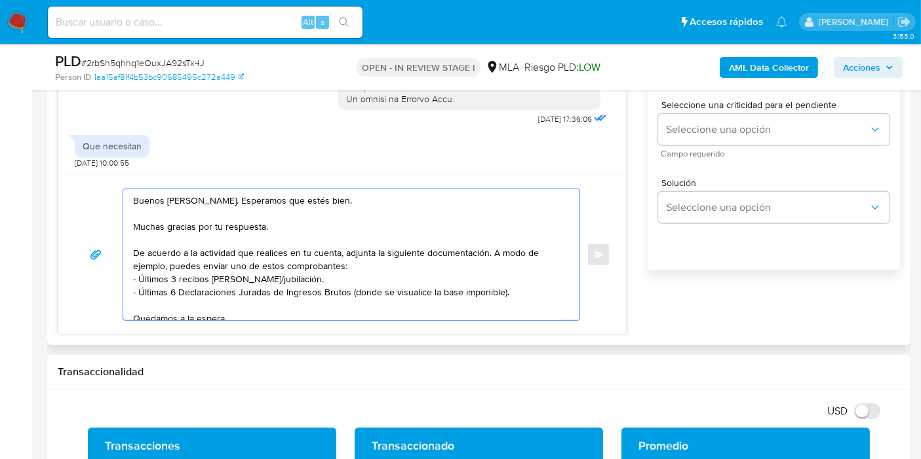
scroll to position [676, 0]
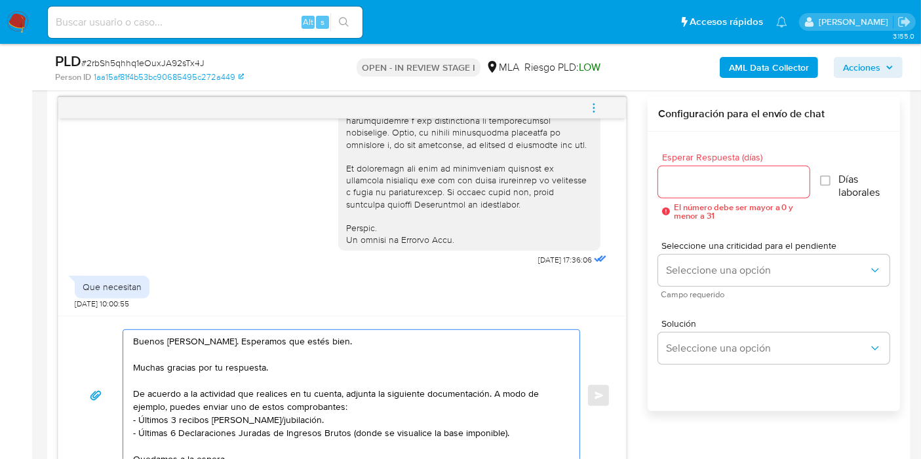
type textarea "Buenos días, Carlos. Esperamos que estés bien. Muchas gracias por tu respuesta.…"
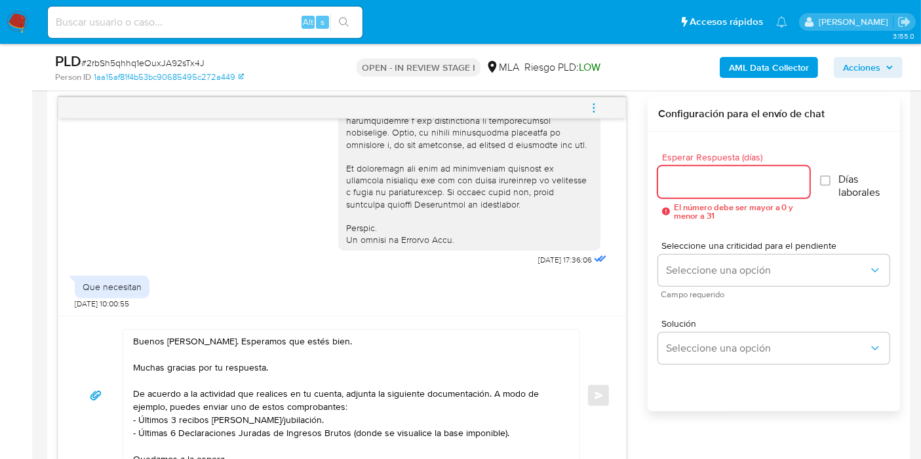
click at [677, 175] on input "Esperar Respuesta (días)" at bounding box center [733, 182] width 151 height 17
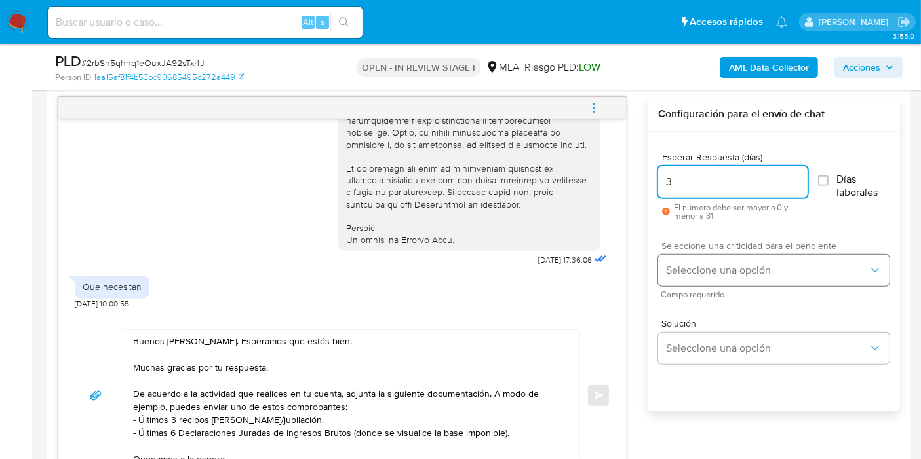
type input "3"
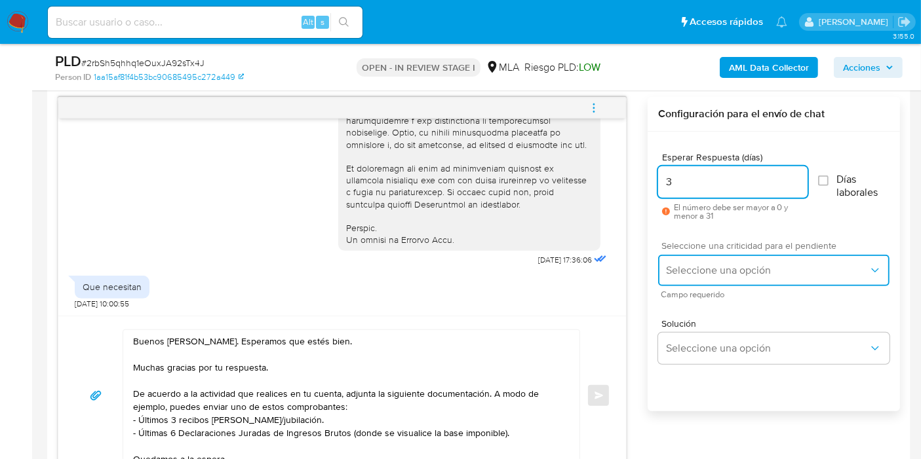
click at [712, 256] on button "Seleccione una opción" at bounding box center [773, 270] width 231 height 31
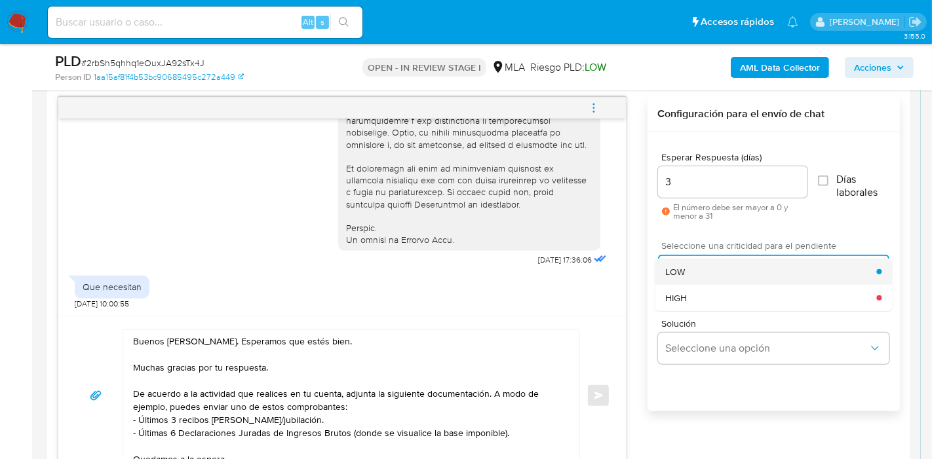
click at [696, 274] on div "LOW" at bounding box center [770, 272] width 211 height 26
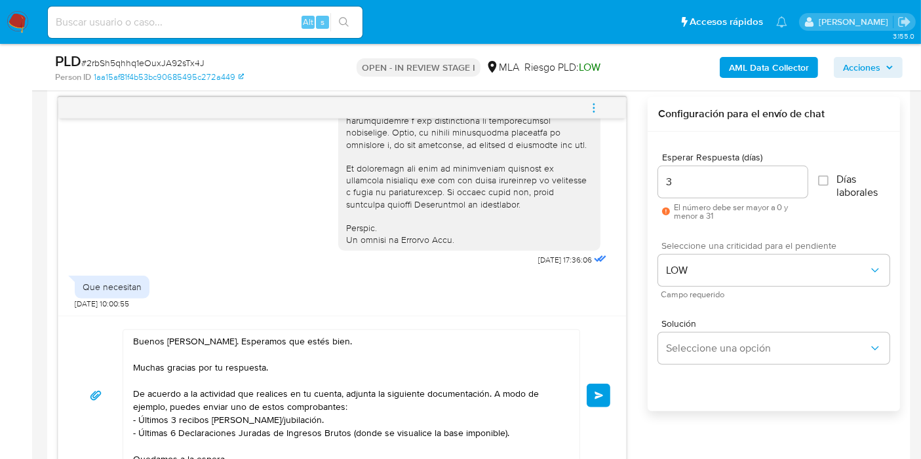
click at [596, 389] on button "Enviar" at bounding box center [598, 396] width 24 height 24
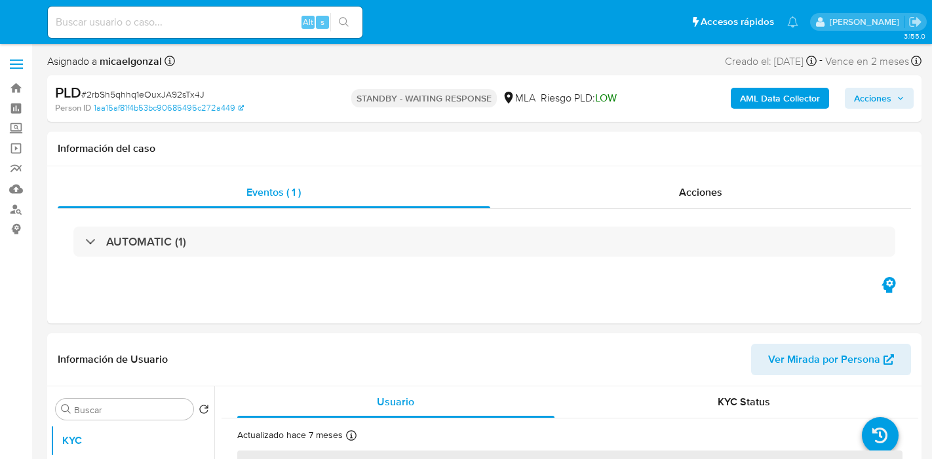
select select "10"
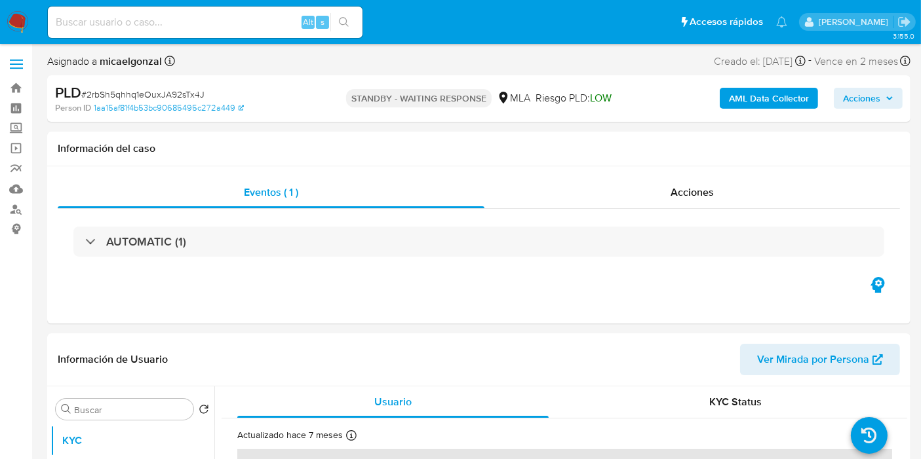
click at [10, 23] on img at bounding box center [18, 22] width 22 height 22
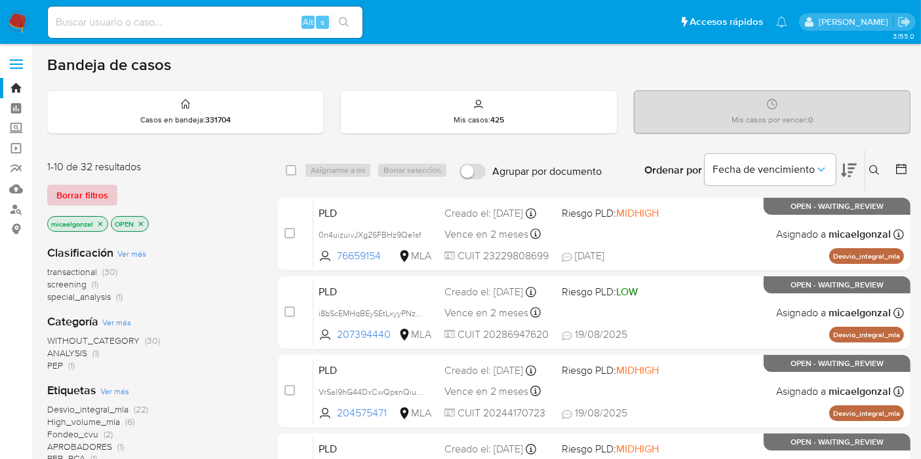
click at [108, 193] on button "Borrar filtros" at bounding box center [82, 195] width 70 height 21
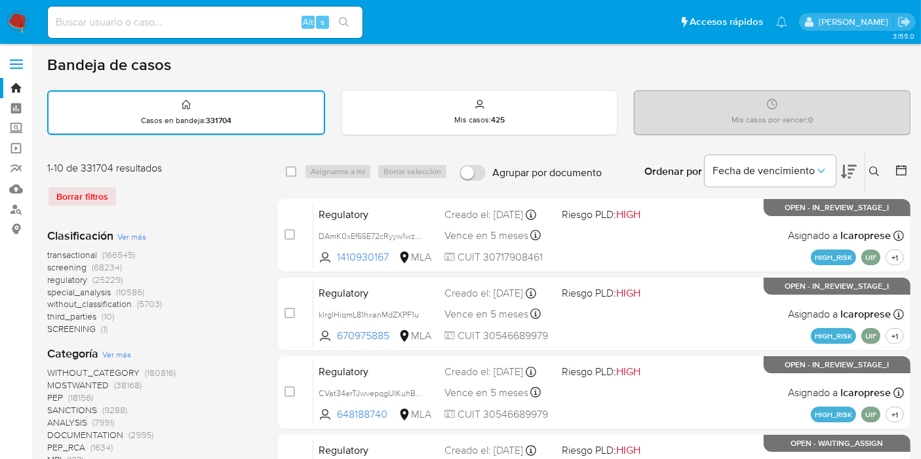
click at [869, 170] on icon at bounding box center [874, 171] width 10 height 10
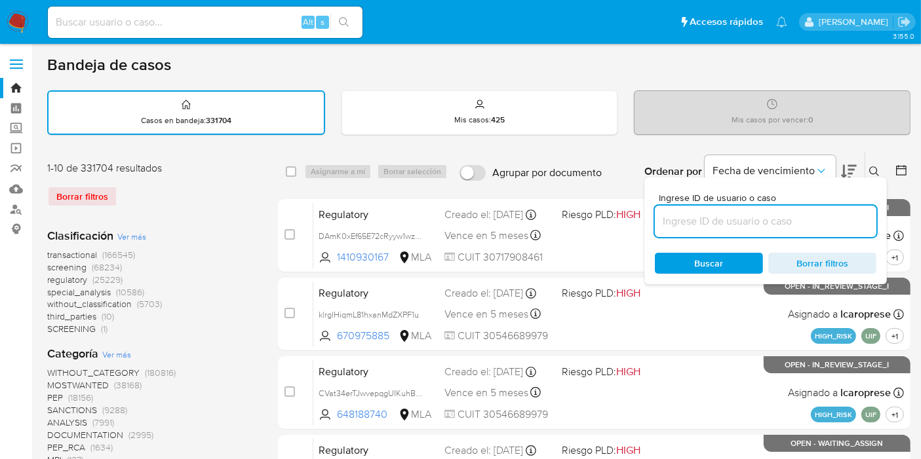
click at [793, 218] on input at bounding box center [765, 221] width 221 height 17
type input "0n4uizuivJXg26FBHz9Qe1sf"
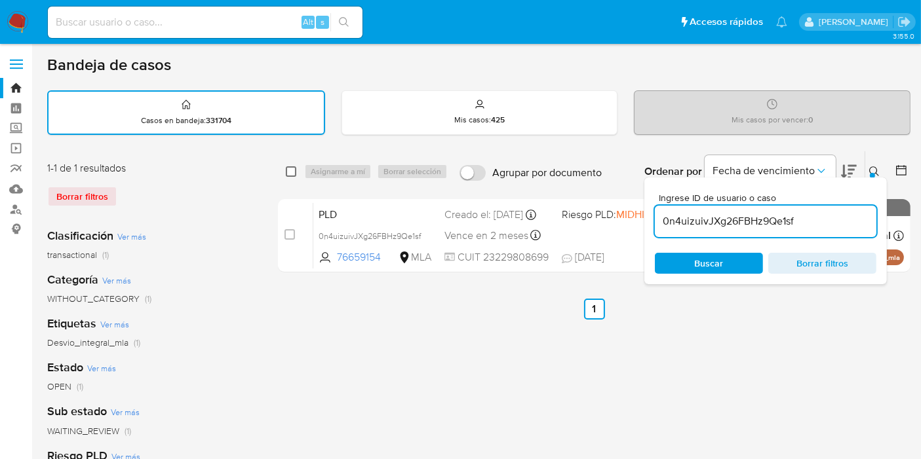
click at [292, 166] on input "checkbox" at bounding box center [291, 171] width 10 height 10
checkbox input "true"
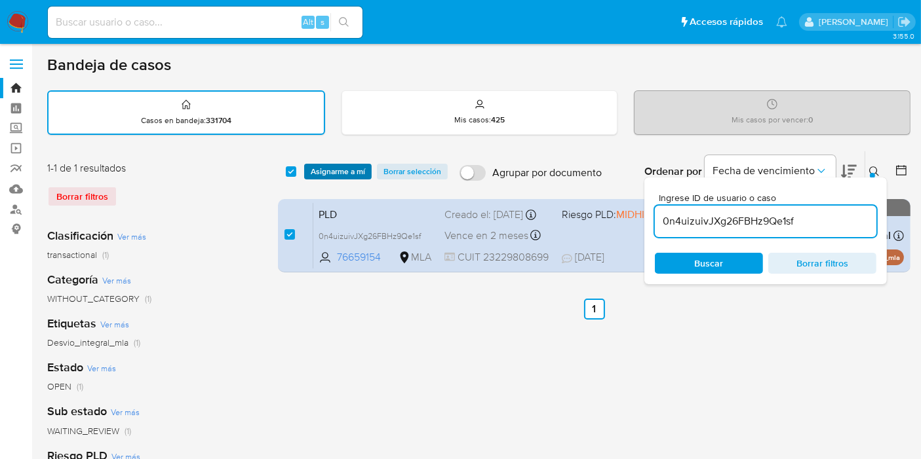
click at [341, 171] on span "Asignarme a mí" at bounding box center [338, 171] width 54 height 13
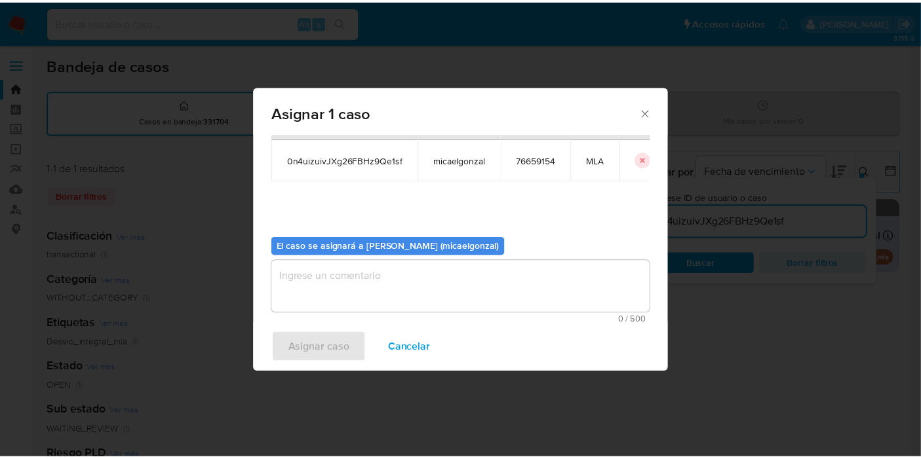
scroll to position [67, 0]
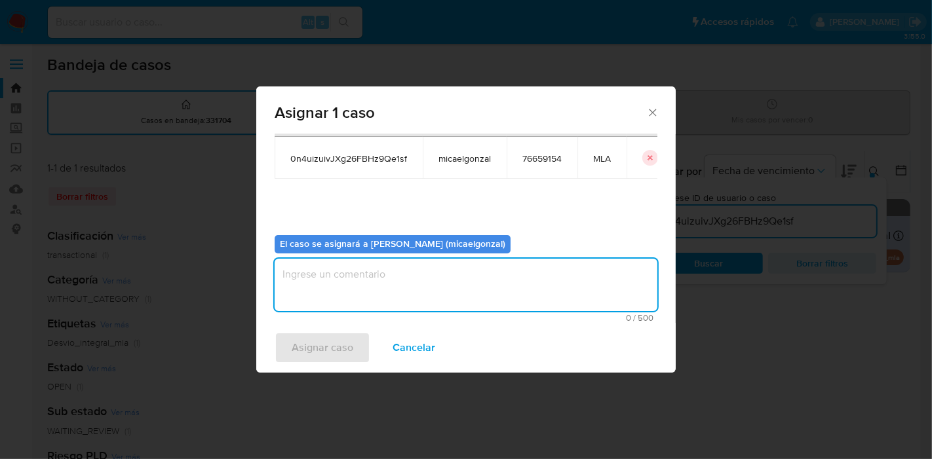
click at [415, 284] on textarea "assign-modal" at bounding box center [466, 285] width 383 height 52
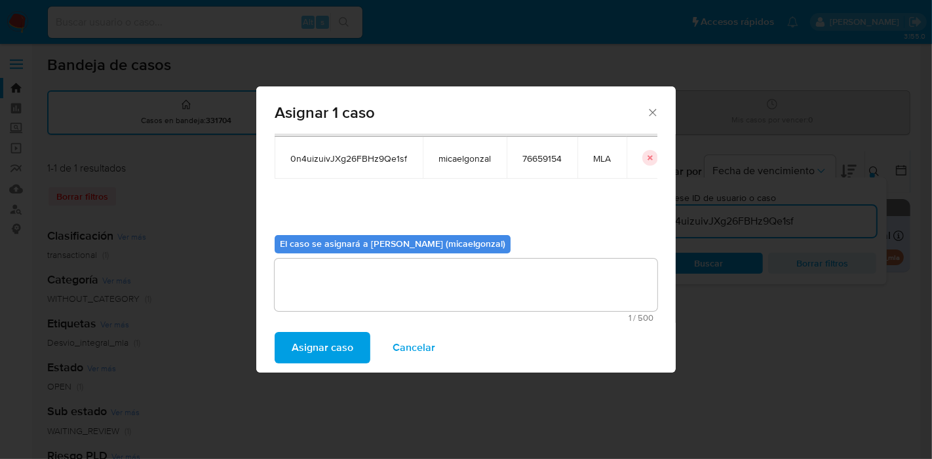
click at [329, 345] on span "Asignar caso" at bounding box center [323, 347] width 62 height 29
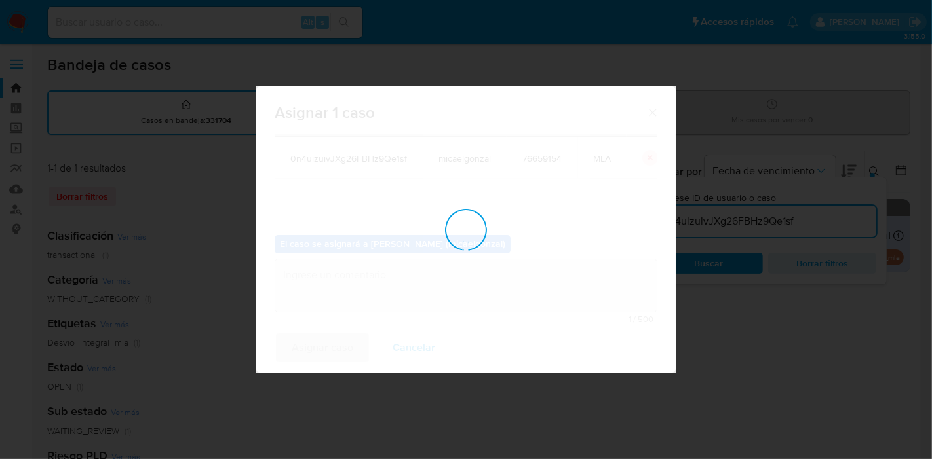
checkbox input "false"
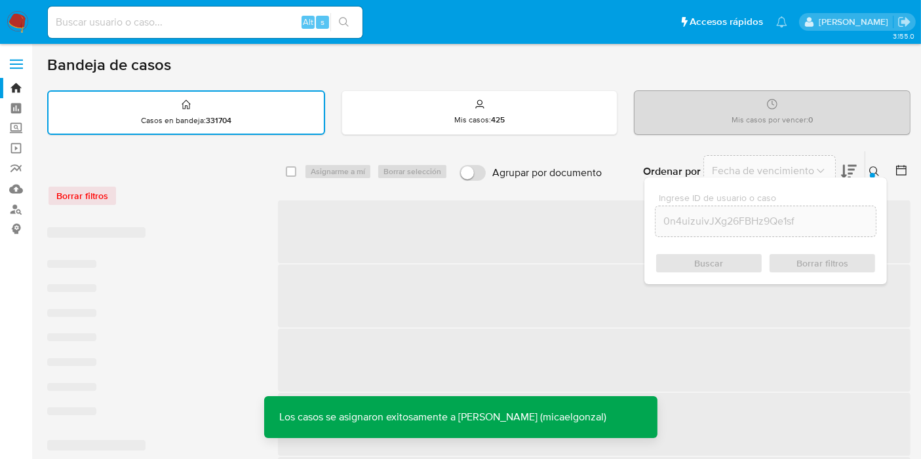
click at [247, 22] on input at bounding box center [205, 22] width 314 height 17
paste input "0n4uizuivJXg26FBHz9Qe1sf"
type input "0n4uizuivJXg26FBHz9Qe1sf"
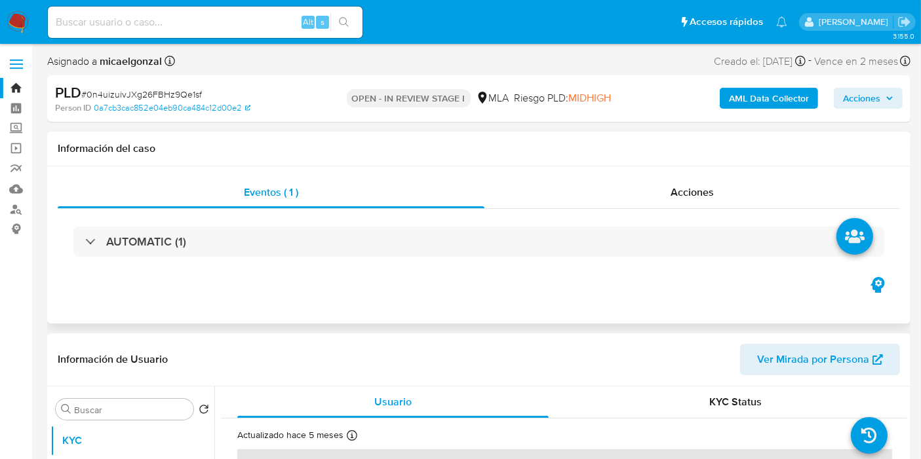
select select "10"
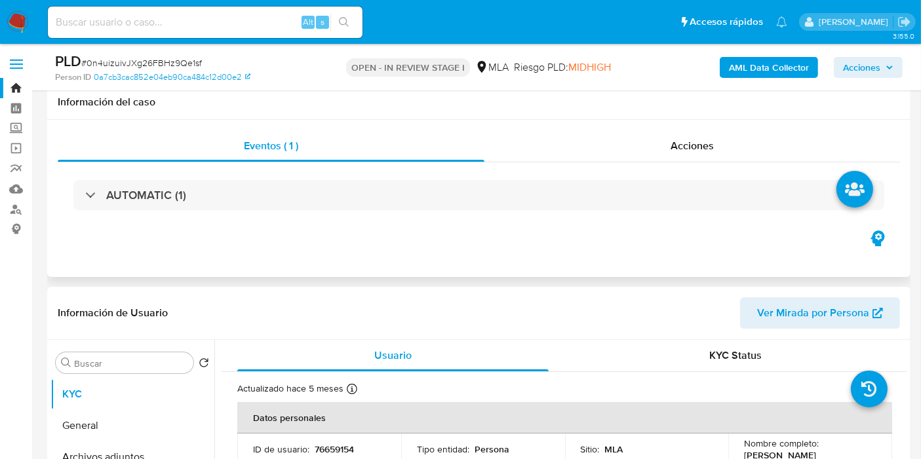
scroll to position [145, 0]
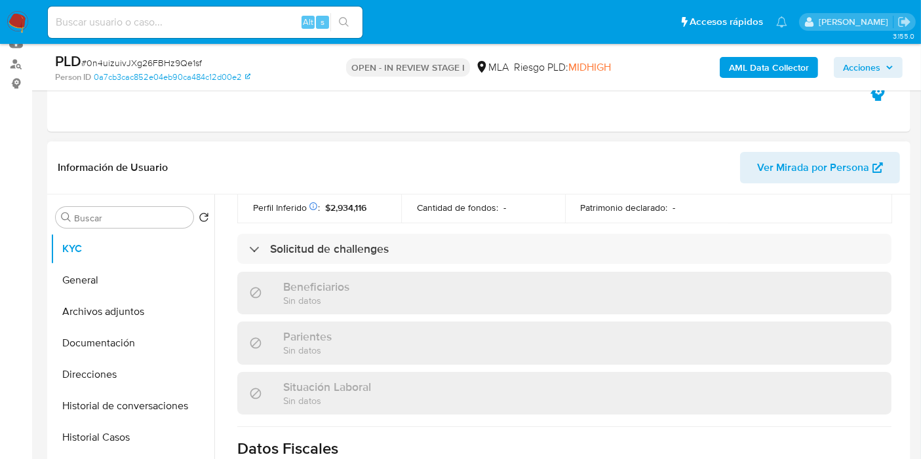
drag, startPoint x: 490, startPoint y: 392, endPoint x: 775, endPoint y: 427, distance: 287.2
click at [774, 427] on div "Actualizado [DATE] Creado: [DATE] 06:16:17 Actualizado: [DATE] 10:13:26 Datos p…" at bounding box center [563, 233] width 685 height 1031
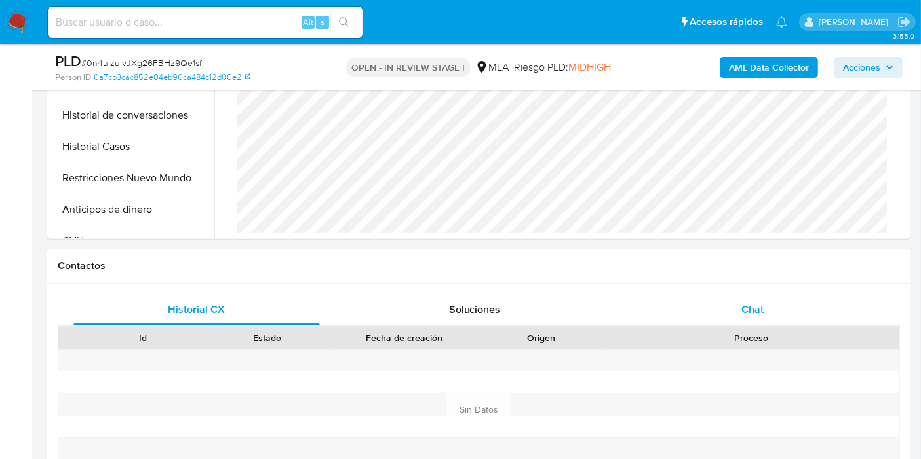
click at [767, 311] on div "Chat" at bounding box center [752, 309] width 246 height 31
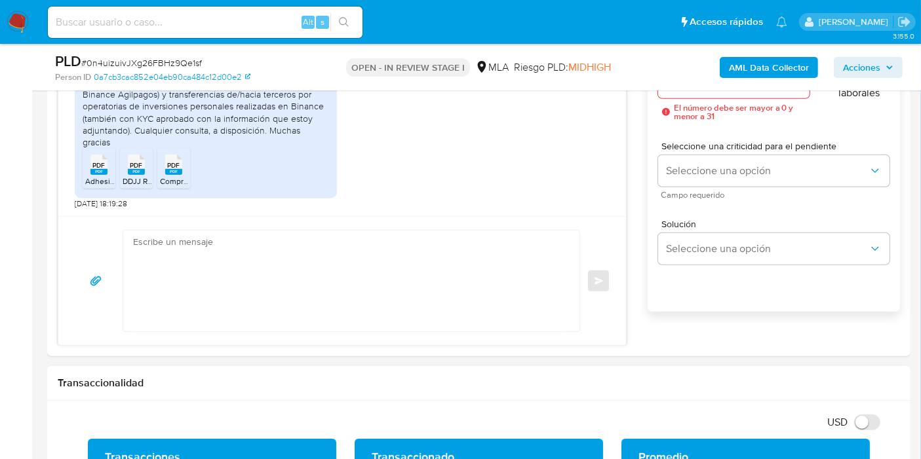
scroll to position [801, 0]
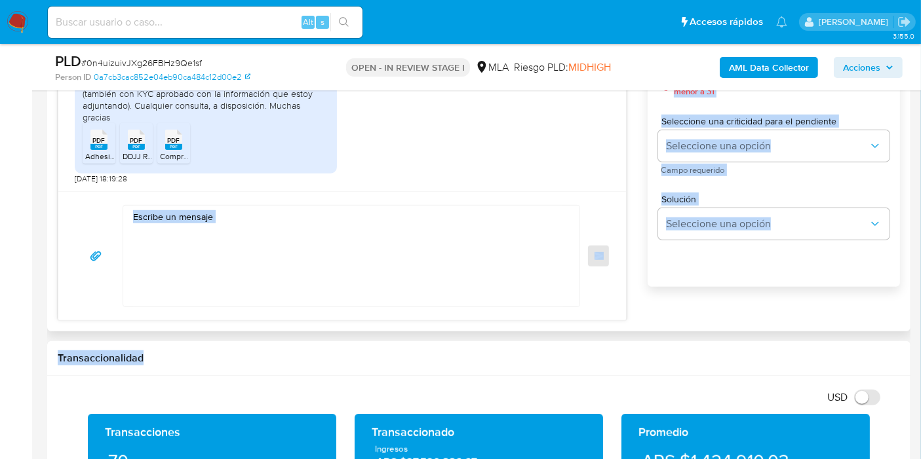
click at [310, 284] on textarea at bounding box center [348, 256] width 430 height 101
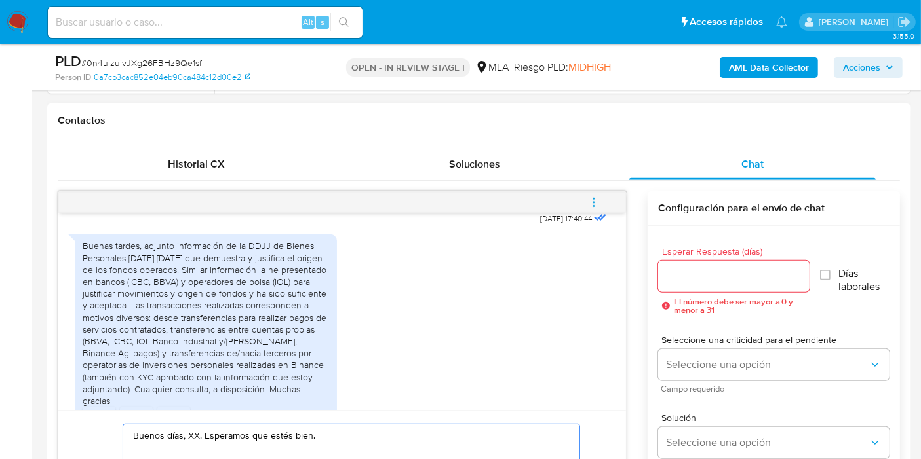
scroll to position [785, 0]
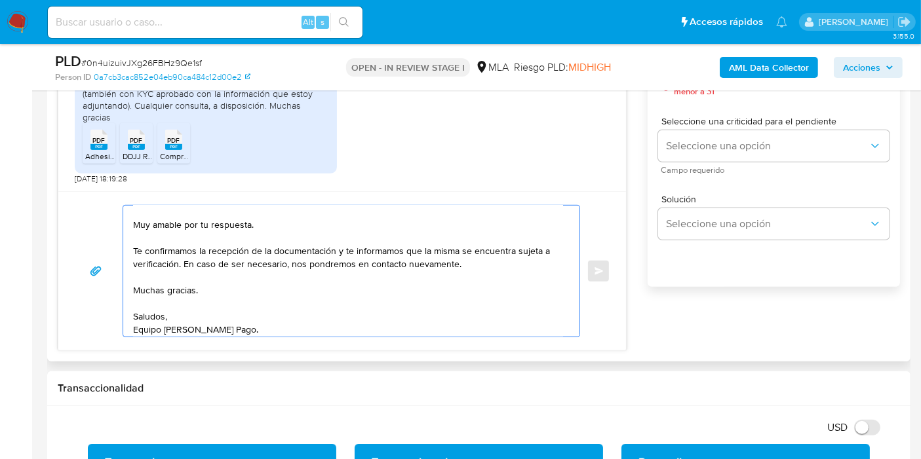
scroll to position [0, 0]
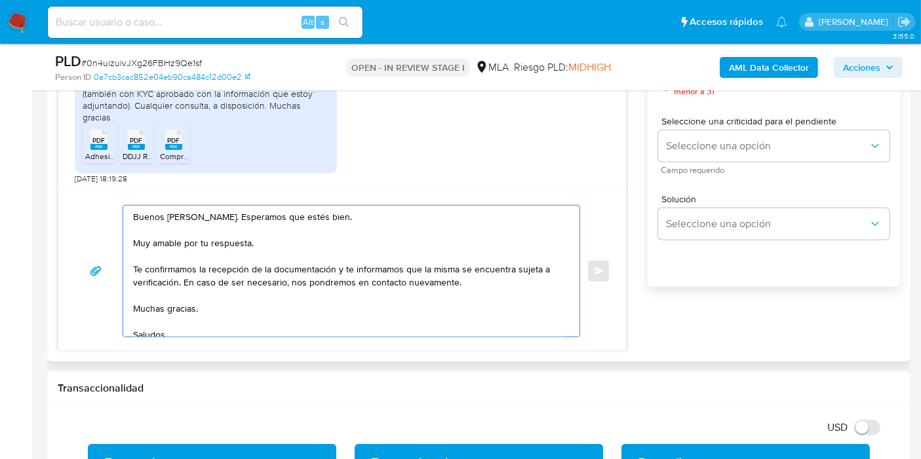
click at [180, 240] on textarea "Buenos [PERSON_NAME]. Esperamos que estés bien. Muy amable por tu respuesta. Te…" at bounding box center [348, 271] width 430 height 131
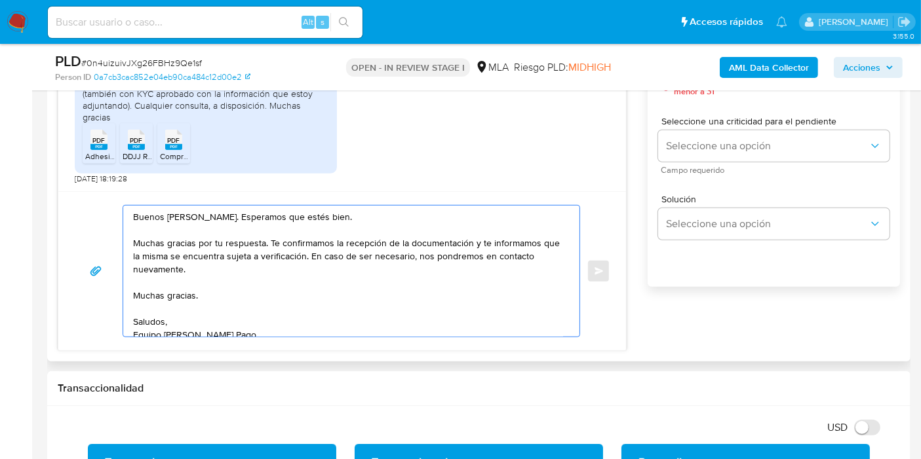
drag, startPoint x: 477, startPoint y: 251, endPoint x: 483, endPoint y: 267, distance: 16.8
click at [483, 267] on textarea "Buenos [PERSON_NAME]. Esperamos que estés bien. Muchas gracias por tu respuesta…" at bounding box center [348, 271] width 430 height 131
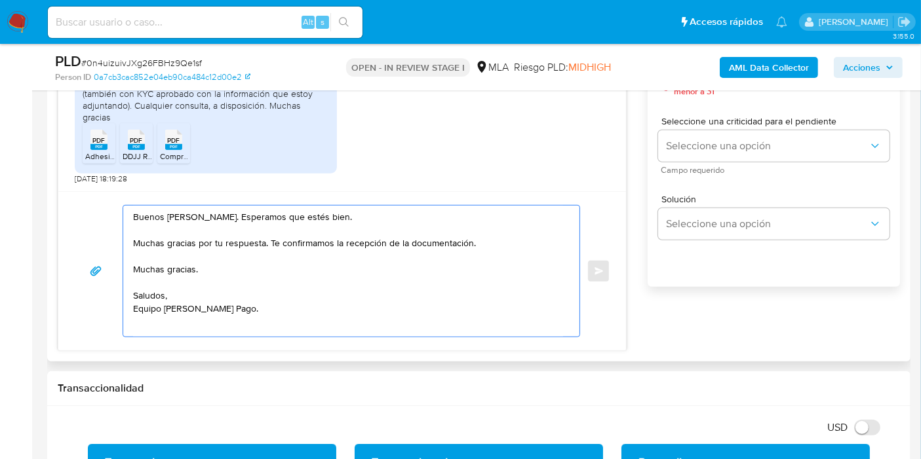
click at [162, 269] on textarea "Buenos [PERSON_NAME]. Esperamos que estés bien. Muchas gracias por tu respuesta…" at bounding box center [348, 271] width 430 height 131
click at [163, 269] on textarea "Buenos [PERSON_NAME]. Esperamos que estés bien. Muchas gracias por tu respuesta…" at bounding box center [348, 271] width 430 height 131
drag, startPoint x: 156, startPoint y: 313, endPoint x: 144, endPoint y: 330, distance: 20.2
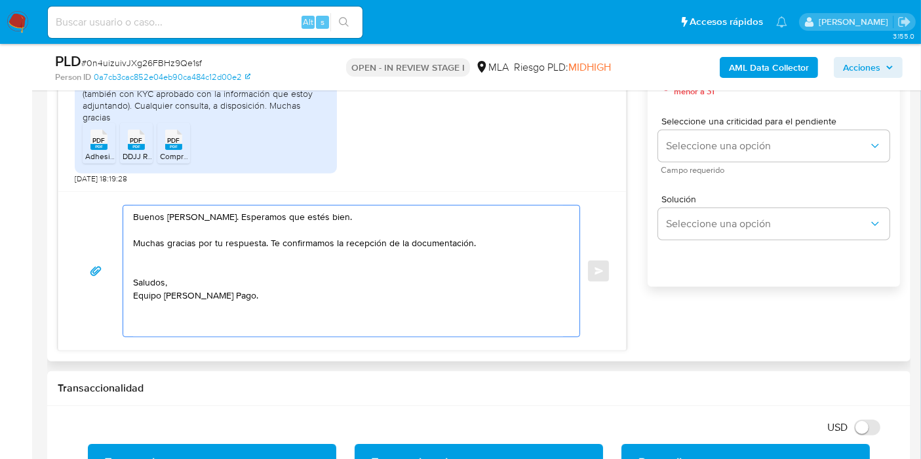
click at [153, 318] on textarea "Buenos [PERSON_NAME]. Esperamos que estés bien. Muchas gracias por tu respuesta…" at bounding box center [348, 271] width 430 height 131
click at [144, 330] on textarea "Buenos [PERSON_NAME]. Esperamos que estés bien. Muchas gracias por tu respuesta…" at bounding box center [348, 271] width 430 height 131
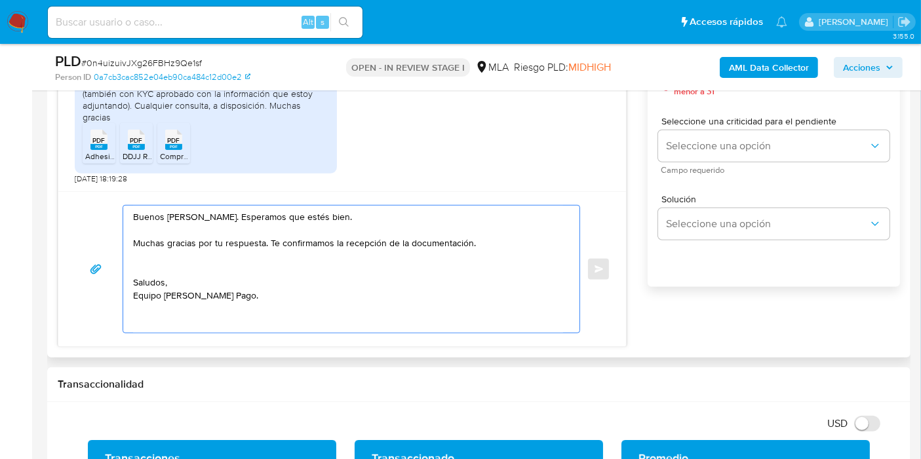
scroll to position [0, 0]
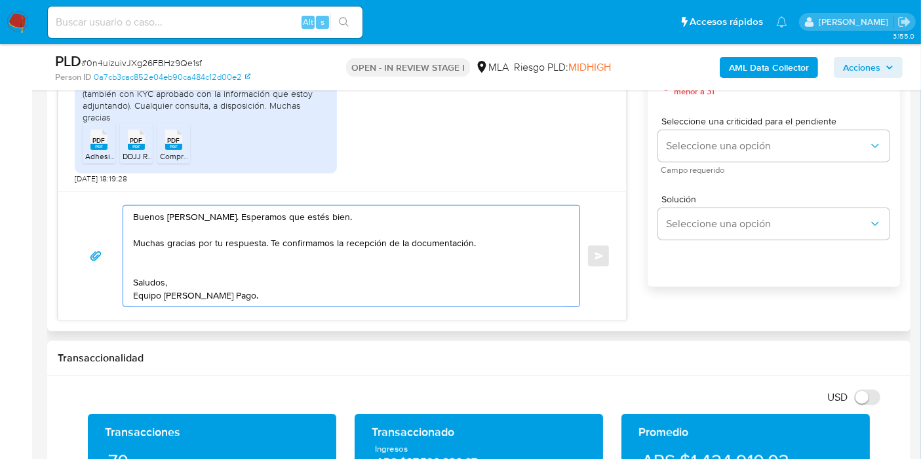
click at [202, 266] on textarea "Buenos [PERSON_NAME]. Esperamos que estés bien. Muchas gracias por tu respuesta…" at bounding box center [348, 256] width 430 height 101
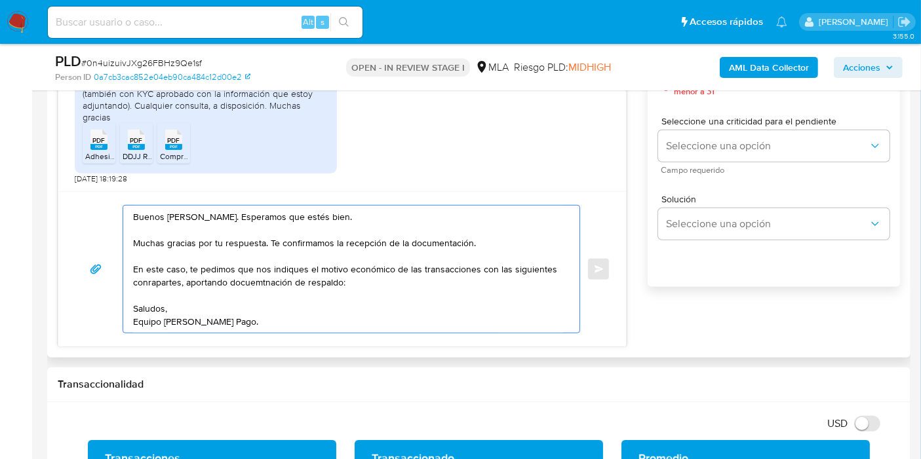
click at [162, 285] on textarea "Buenos días, Gustavo. Esperamos que estés bien. Muchas gracias por tu respuesta…" at bounding box center [348, 269] width 430 height 127
click at [166, 282] on textarea "Buenos días, Gustavo. Esperamos que estés bien. Muchas gracias por tu respuesta…" at bounding box center [348, 269] width 430 height 127
click at [0, 0] on lt-span "con t rapartes" at bounding box center [0, 0] width 0 height 0
click at [300, 280] on textarea "Buenos días, Gustavo. Esperamos que estés bien. Muchas gracias por tu respuesta…" at bounding box center [348, 269] width 430 height 127
click at [282, 282] on textarea "Buenos días, Gustavo. Esperamos que estés bien. Muchas gracias por tu respuesta…" at bounding box center [348, 269] width 430 height 127
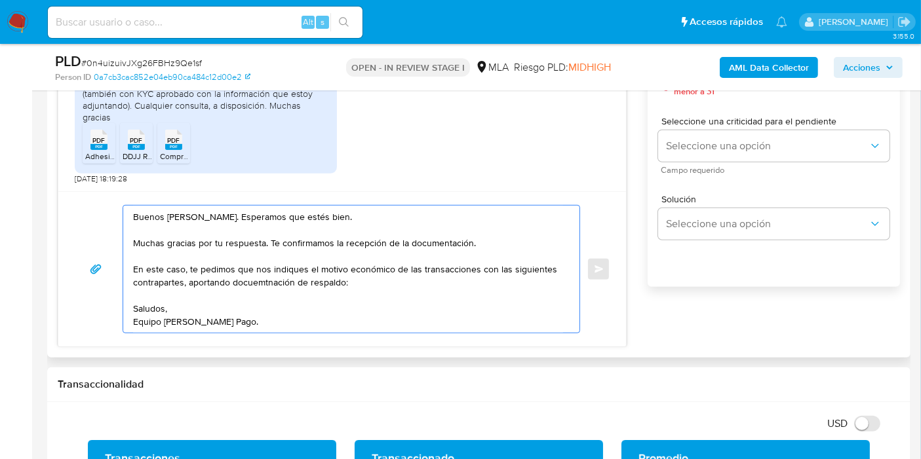
click at [276, 276] on textarea "Buenos días, Gustavo. Esperamos que estés bien. Muchas gracias por tu respuesta…" at bounding box center [348, 269] width 430 height 127
click at [0, 0] on lt-strong "mentación" at bounding box center [0, 0] width 0 height 0
click at [373, 295] on textarea "Buenos días, Gustavo. Esperamos que estés bien. Muchas gracias por tu respuesta…" at bounding box center [348, 269] width 430 height 127
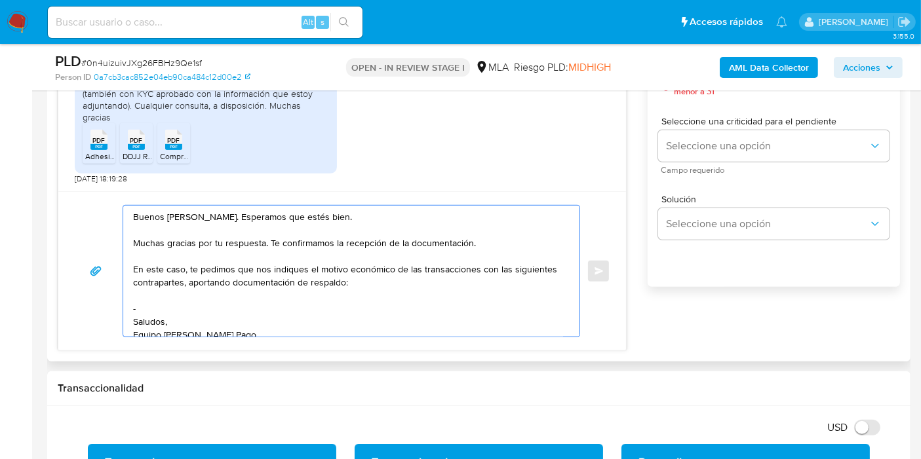
paste textarea "Sergio Ignacio Zola"
paste textarea "20344188212"
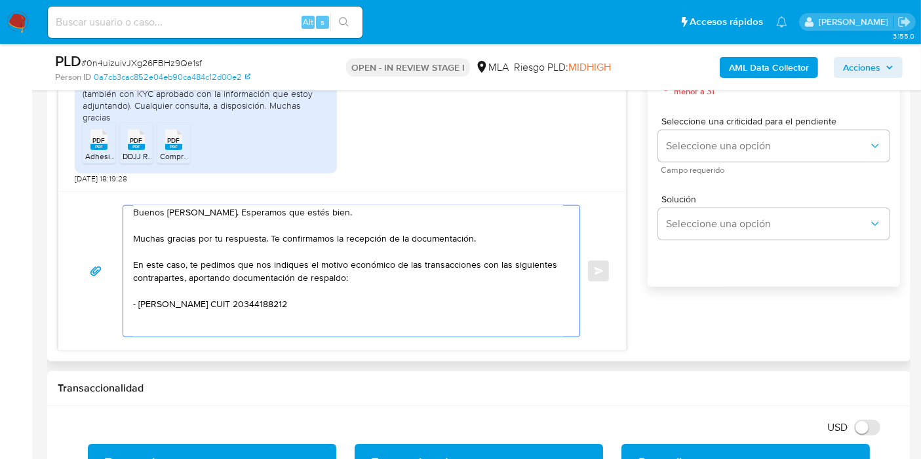
click at [147, 294] on textarea "Buenos días, Gustavo. Esperamos que estés bien. Muchas gracias por tu respuesta…" at bounding box center [348, 271] width 430 height 131
paste textarea "Roxana Lucinda Quiroga Alvarado"
paste textarea "20963837225"
click at [250, 321] on textarea "Buenos días, Gustavo. Esperamos que estés bien. Muchas gracias por tu respuesta…" at bounding box center [348, 271] width 430 height 131
paste textarea "Gladys Beatriz Bottazzi"
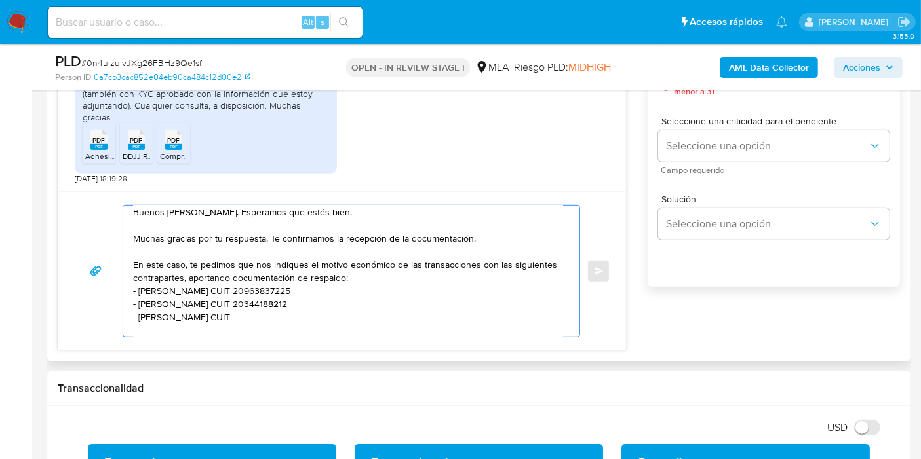
paste textarea "27143798947"
paste textarea "Daniela Silvana Guardia Cariag"
paste textarea "23368644544"
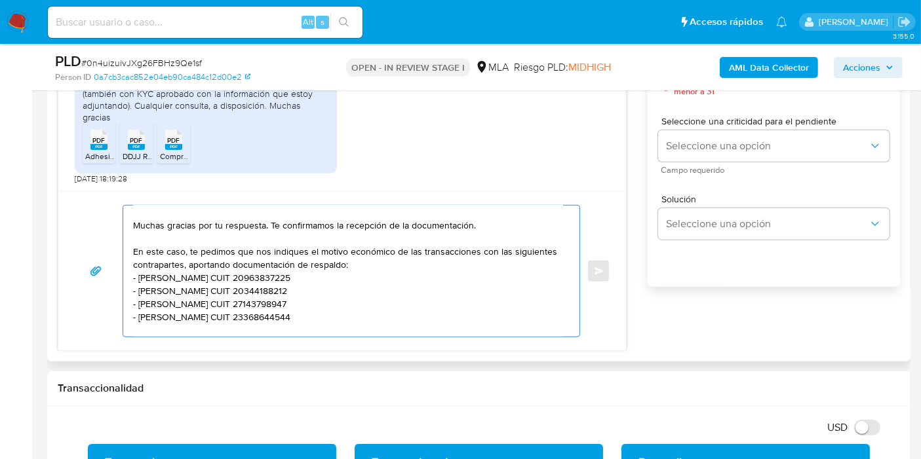
click at [350, 297] on textarea "Buenos días, Gustavo. Esperamos que estés bien. Muchas gracias por tu respuesta…" at bounding box center [348, 271] width 430 height 131
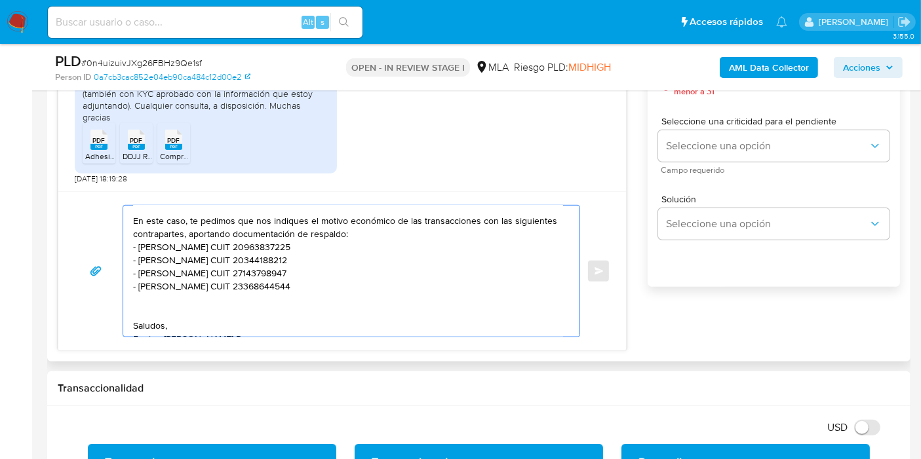
scroll to position [62, 0]
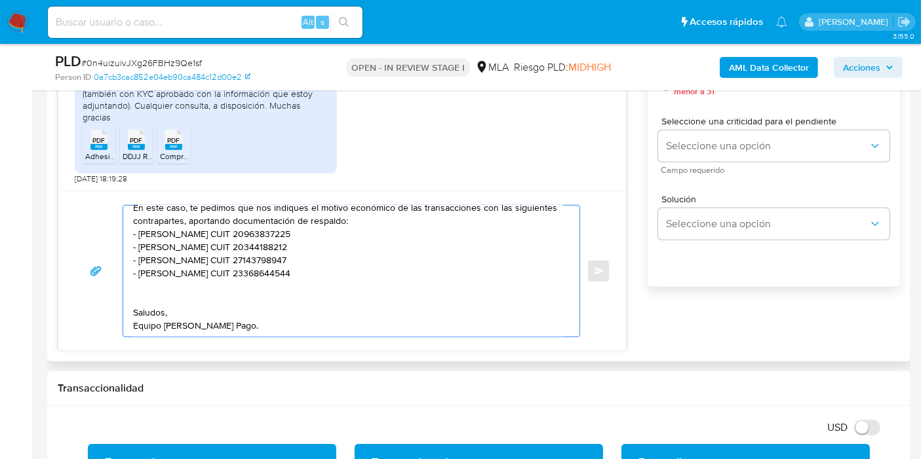
click at [302, 308] on textarea "Buenos días, Gustavo. Esperamos que estés bien. Muchas gracias por tu respuesta…" at bounding box center [348, 271] width 430 height 131
click at [301, 292] on textarea "Buenos días, Gustavo. Esperamos que estés bien. Muchas gracias por tu respuesta…" at bounding box center [348, 271] width 430 height 131
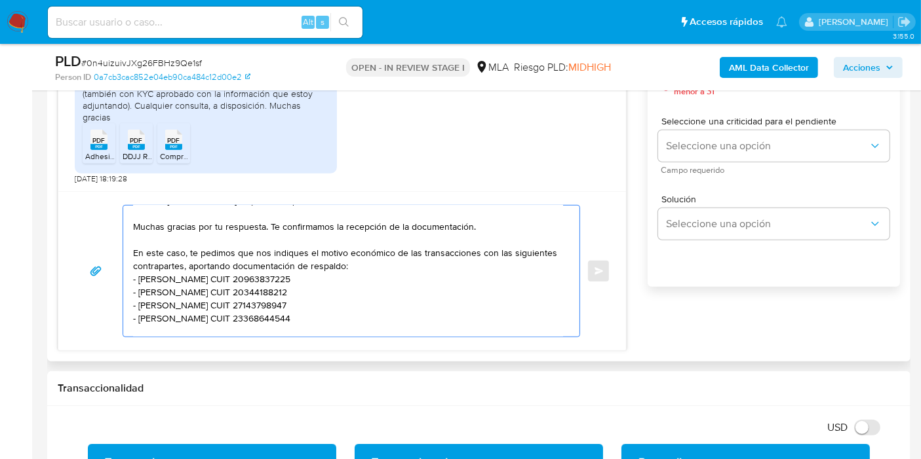
scroll to position [0, 0]
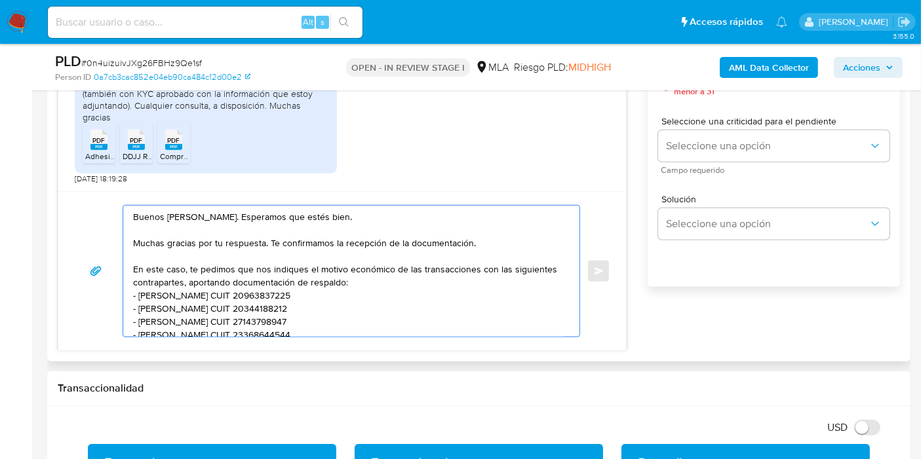
click at [361, 262] on textarea "Buenos días, Gustavo. Esperamos que estés bien. Muchas gracias por tu respuesta…" at bounding box center [348, 271] width 430 height 131
click at [436, 234] on textarea "Buenos días, Gustavo. Esperamos que estés bien. Muchas gracias por tu respuesta…" at bounding box center [348, 271] width 430 height 131
click at [481, 293] on textarea "Buenos días, Gustavo. Esperamos que estés bien. Muchas gracias por tu respuesta…" at bounding box center [348, 271] width 430 height 131
click at [495, 284] on textarea "Buenos días, Gustavo. Esperamos que estés bien. Muchas gracias por tu respuesta…" at bounding box center [348, 271] width 430 height 131
click at [440, 285] on textarea "Buenos días, Gustavo. Esperamos que estés bien. Muchas gracias por tu respuesta…" at bounding box center [348, 271] width 430 height 131
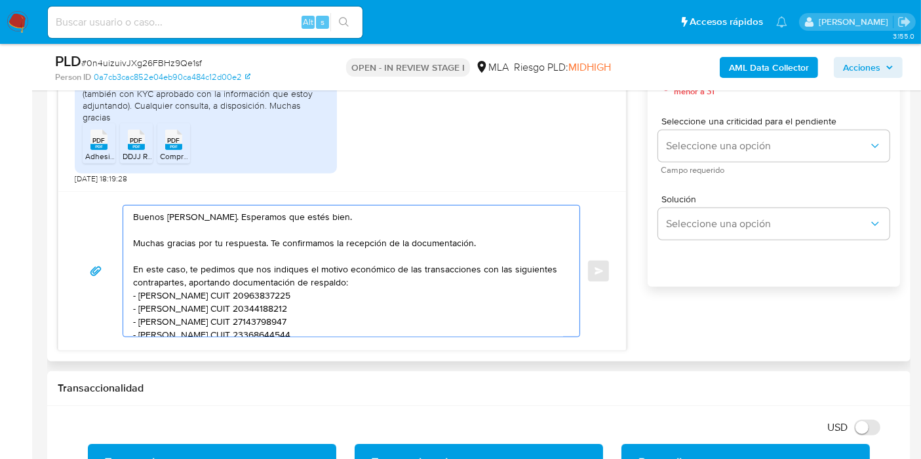
click at [450, 273] on textarea "Buenos días, Gustavo. Esperamos que estés bien. Muchas gracias por tu respuesta…" at bounding box center [348, 271] width 430 height 131
click at [213, 233] on textarea "Buenos días, Gustavo. Esperamos que estés bien. Muchas gracias por tu respuesta…" at bounding box center [348, 271] width 430 height 131
drag, startPoint x: 209, startPoint y: 261, endPoint x: 369, endPoint y: 261, distance: 159.9
click at [210, 261] on textarea "Buenos días, Gustavo. Esperamos que estés bien. Muchas gracias por tu respuesta…" at bounding box center [348, 271] width 430 height 131
click at [369, 261] on textarea "Buenos días, Gustavo. Esperamos que estés bien. Muchas gracias por tu respuesta…" at bounding box center [348, 271] width 430 height 131
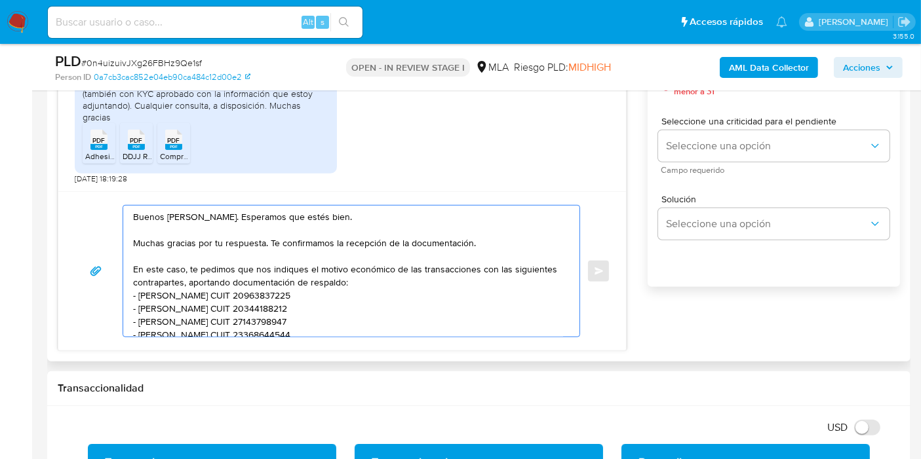
click at [474, 265] on textarea "Buenos días, Gustavo. Esperamos que estés bien. Muchas gracias por tu respuesta…" at bounding box center [348, 271] width 430 height 131
drag, startPoint x: 449, startPoint y: 265, endPoint x: 520, endPoint y: 265, distance: 70.8
click at [460, 265] on textarea "Buenos días, Gustavo. Esperamos que estés bien. Muchas gracias por tu respuesta…" at bounding box center [348, 271] width 430 height 131
click at [472, 274] on textarea "Buenos días, Gustavo. Esperamos que estés bien. Muchas gracias por tu respuesta…" at bounding box center [348, 271] width 430 height 131
click at [465, 272] on textarea "Buenos días, Gustavo. Esperamos que estés bien. Muchas gracias por tu respuesta…" at bounding box center [348, 271] width 430 height 131
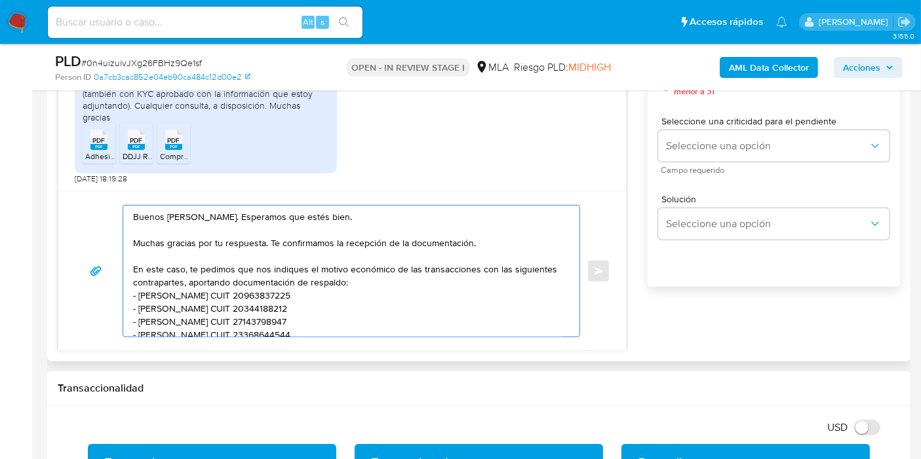
click at [471, 266] on textarea "Buenos días, Gustavo. Esperamos que estés bien. Muchas gracias por tu respuesta…" at bounding box center [348, 271] width 430 height 131
click at [476, 266] on textarea "Buenos días, Gustavo. Esperamos que estés bien. Muchas gracias por tu respuesta…" at bounding box center [348, 271] width 430 height 131
click at [454, 282] on textarea "Buenos días, Gustavo. Esperamos que estés bien. Muchas gracias por tu respuesta…" at bounding box center [348, 271] width 430 height 131
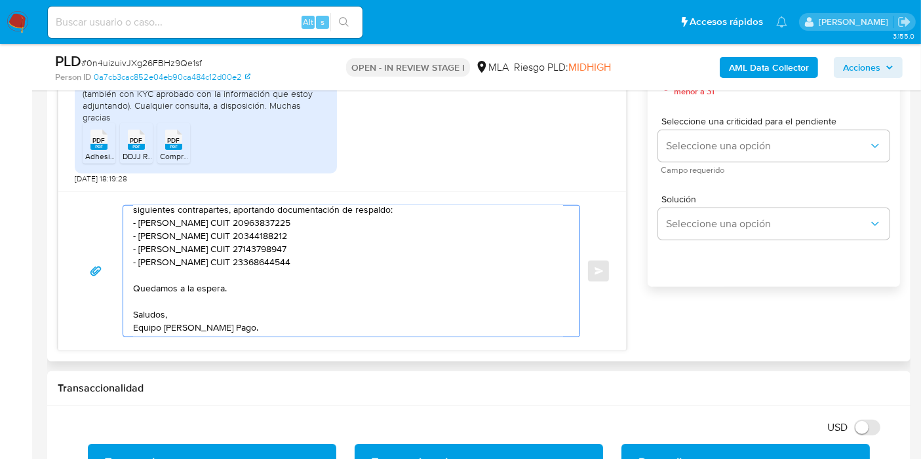
click at [454, 282] on textarea "Buenos días, Gustavo. Esperamos que estés bien. Muchas gracias por tu respuesta…" at bounding box center [348, 271] width 430 height 131
click at [204, 241] on textarea "Buenos días, Gustavo. Esperamos que estés bien. Muchas gracias por tu respuesta…" at bounding box center [348, 271] width 430 height 131
click at [149, 275] on textarea "Buenos días, Gustavo. Esperamos que estés bien. Muchas gracias por tu respuesta…" at bounding box center [348, 271] width 430 height 131
paste textarea "ntercambios de criptoactivos"
click at [224, 286] on textarea "Buenos días, Gustavo. Esperamos que estés bien. Muchas gracias por tu respuesta…" at bounding box center [348, 271] width 430 height 131
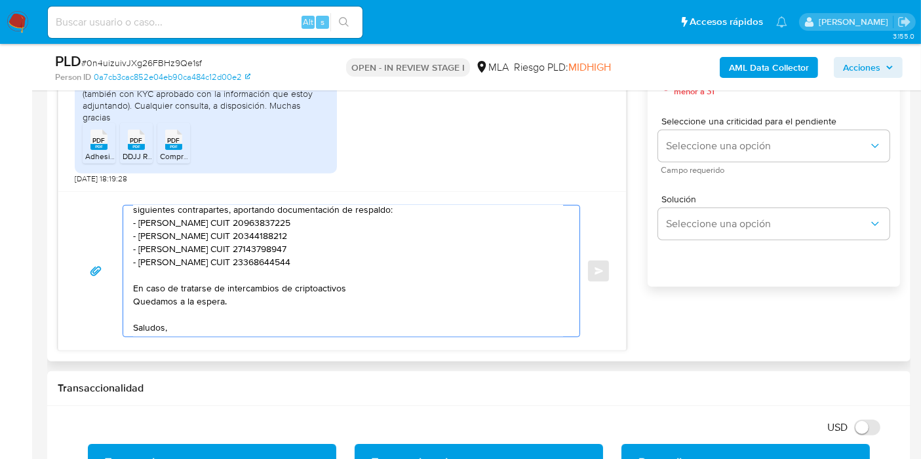
click at [459, 293] on textarea "Buenos días, Gustavo. Esperamos que estés bien. Muchas gracias por tu respuesta…" at bounding box center [348, 271] width 430 height 131
click at [512, 292] on textarea "Buenos días, Gustavo. Esperamos que estés bien. Muchas gracias por tu respuesta…" at bounding box center [348, 271] width 430 height 131
click at [514, 297] on textarea "Buenos días, Gustavo. Esperamos que estés bien. Muchas gracias por tu respuesta…" at bounding box center [348, 271] width 430 height 131
click at [512, 287] on textarea "Buenos días, Gustavo. Esperamos que estés bien. Muchas gracias por tu respuesta…" at bounding box center [348, 271] width 430 height 131
click at [0, 0] on lt-strong "me" at bounding box center [0, 0] width 0 height 0
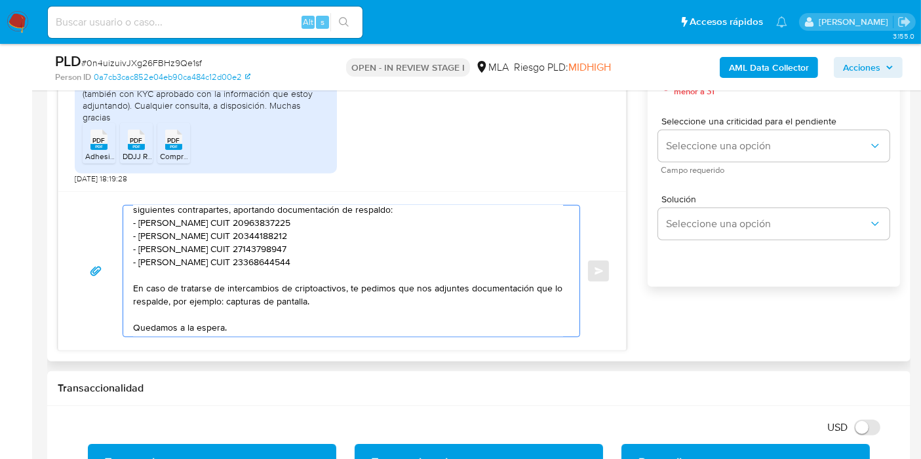
click at [345, 296] on textarea "Buenos días, Gustavo. Esperamos que estés bien. Muchas gracias por tu respuesta…" at bounding box center [348, 271] width 430 height 131
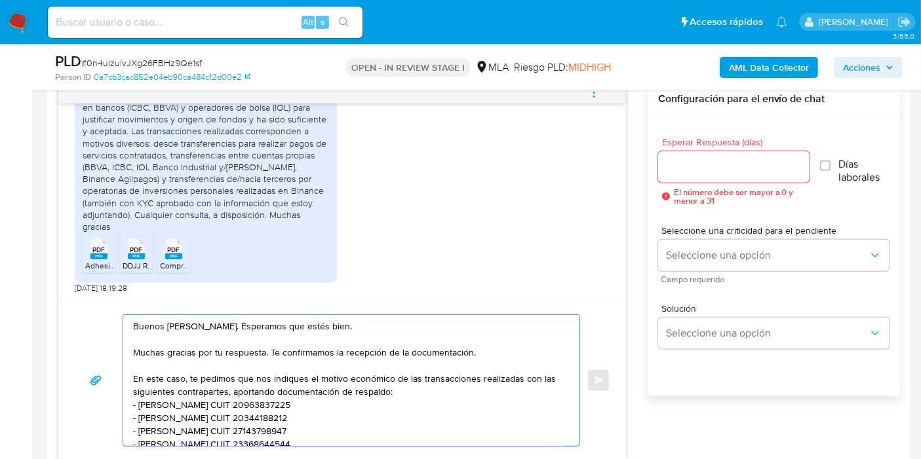
scroll to position [582, 0]
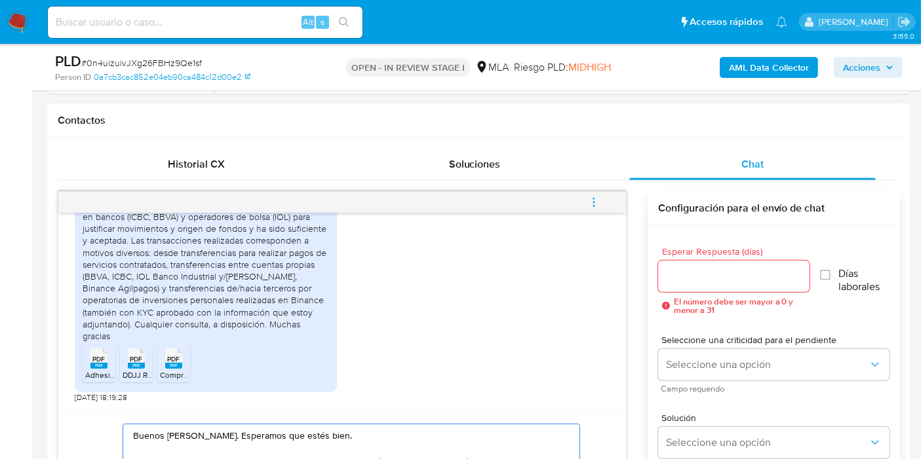
type textarea "Buenos días, Gustavo. Esperamos que estés bien. Muchas gracias por tu respuesta…"
click at [746, 271] on input "Esperar Respuesta (días)" at bounding box center [733, 276] width 151 height 17
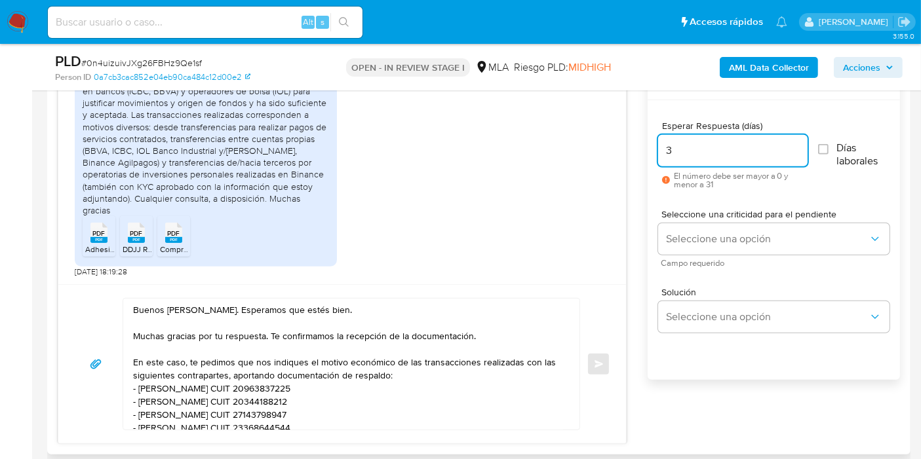
scroll to position [655, 0]
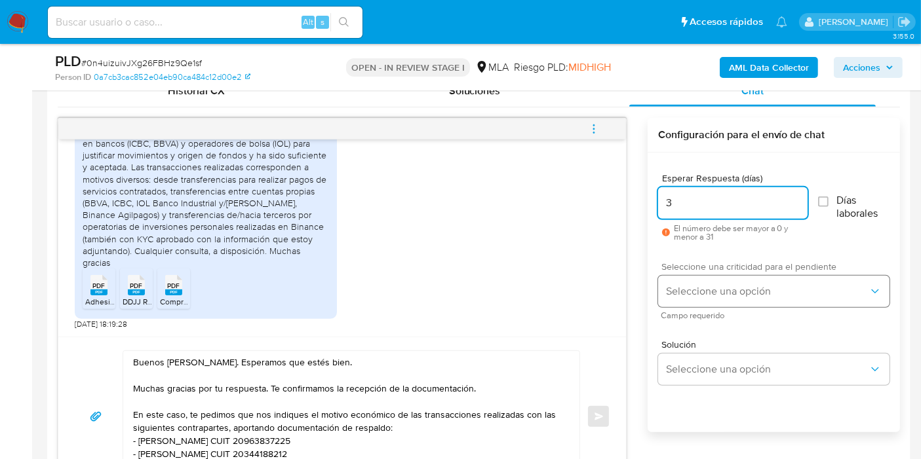
type input "3"
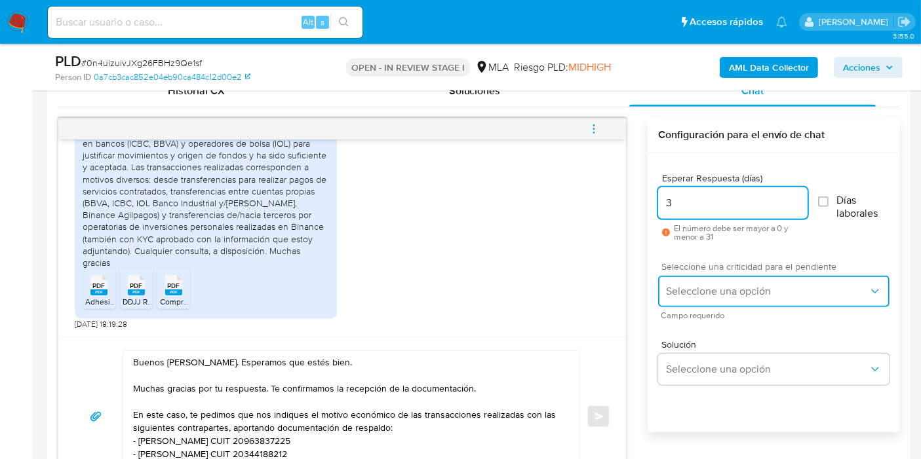
click at [719, 278] on button "Seleccione una opción" at bounding box center [773, 291] width 231 height 31
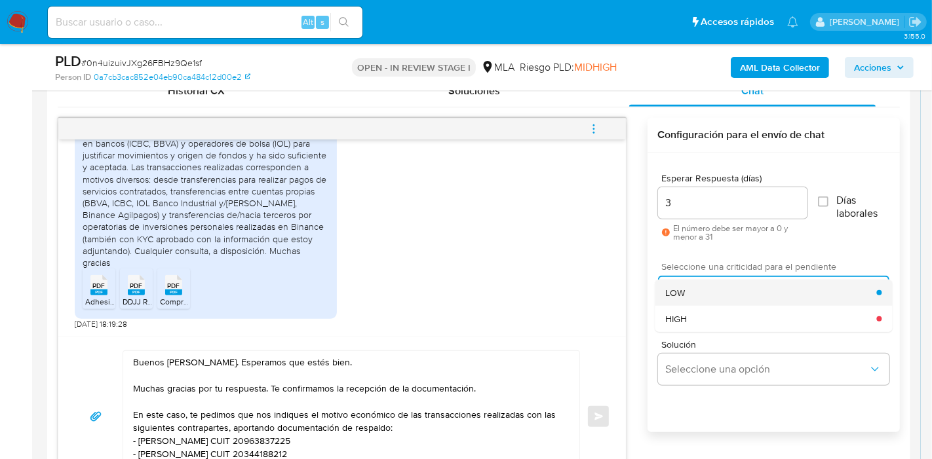
drag, startPoint x: 712, startPoint y: 311, endPoint x: 727, endPoint y: 292, distance: 24.3
click at [727, 292] on ul "LOW HIGH" at bounding box center [773, 306] width 237 height 52
click at [727, 292] on div "LOW" at bounding box center [770, 293] width 211 height 26
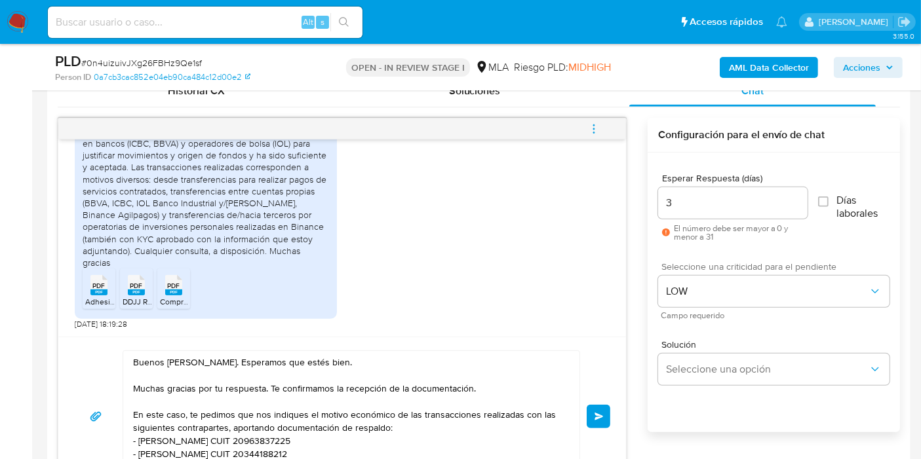
click at [594, 413] on span "Enviar" at bounding box center [598, 417] width 9 height 8
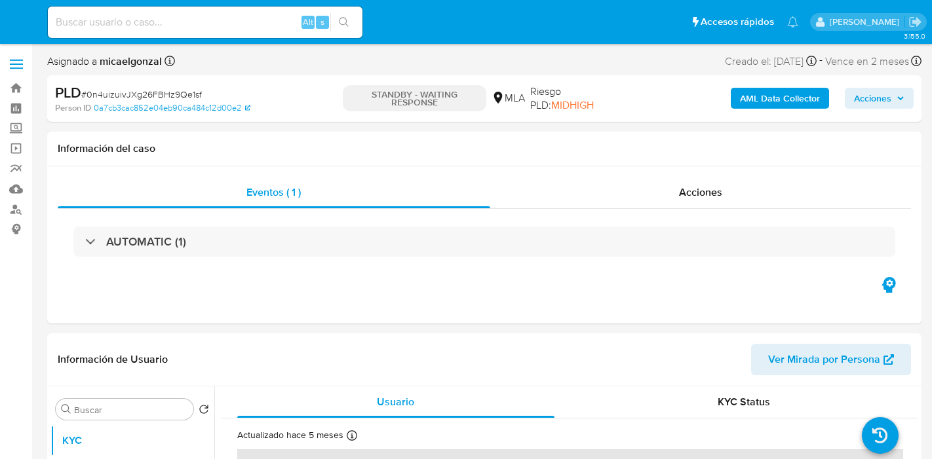
select select "10"
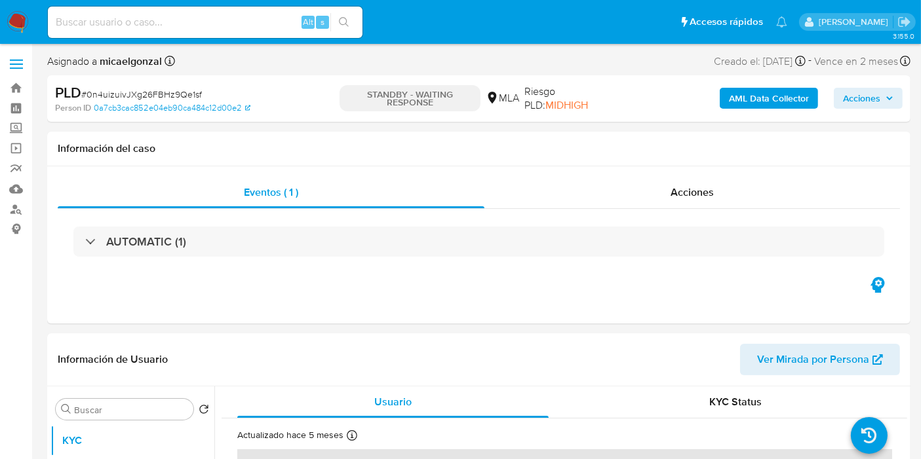
click at [16, 21] on img at bounding box center [18, 22] width 22 height 22
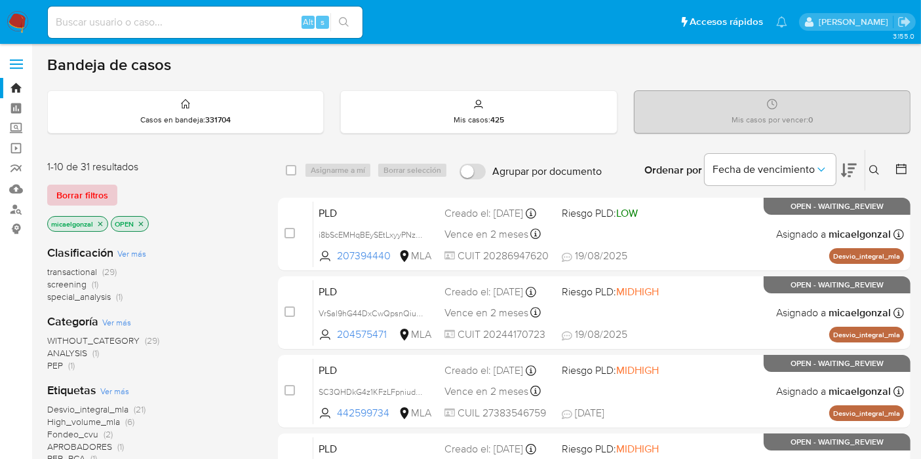
click at [102, 193] on span "Borrar filtros" at bounding box center [82, 195] width 52 height 18
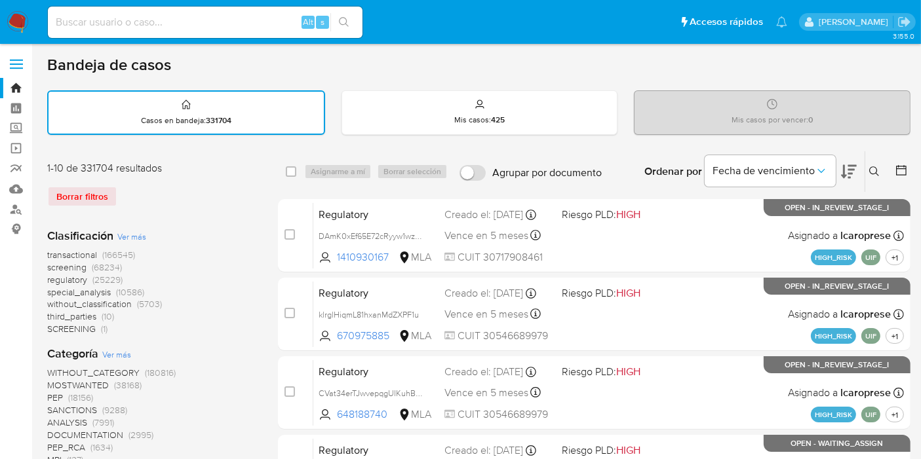
click at [874, 172] on icon at bounding box center [874, 171] width 10 height 10
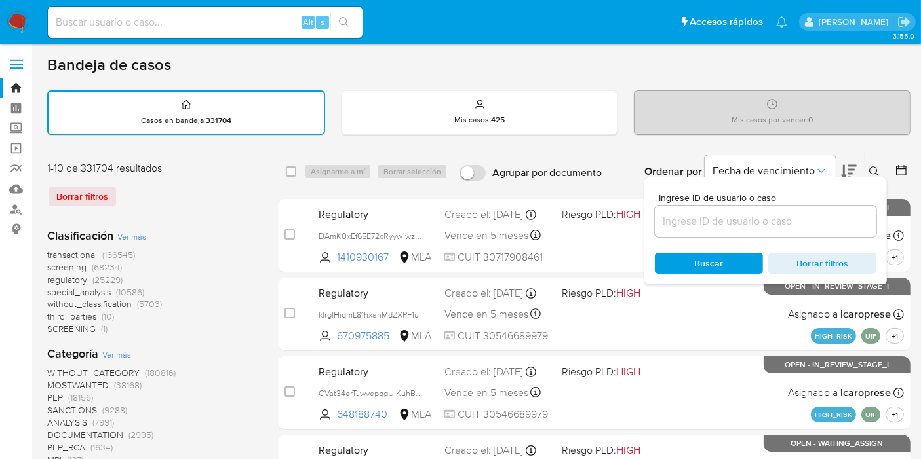
click at [664, 221] on input at bounding box center [765, 221] width 221 height 17
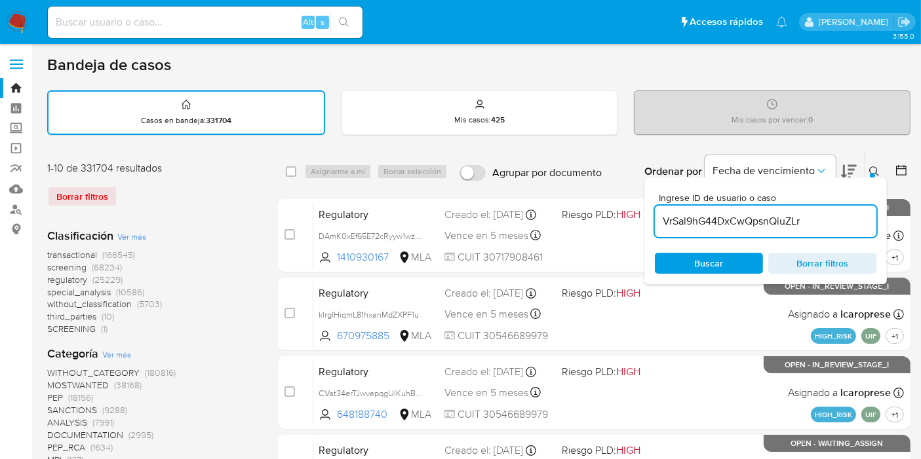
type input "VrSal9hG44DxCwQpsnQiuZLr"
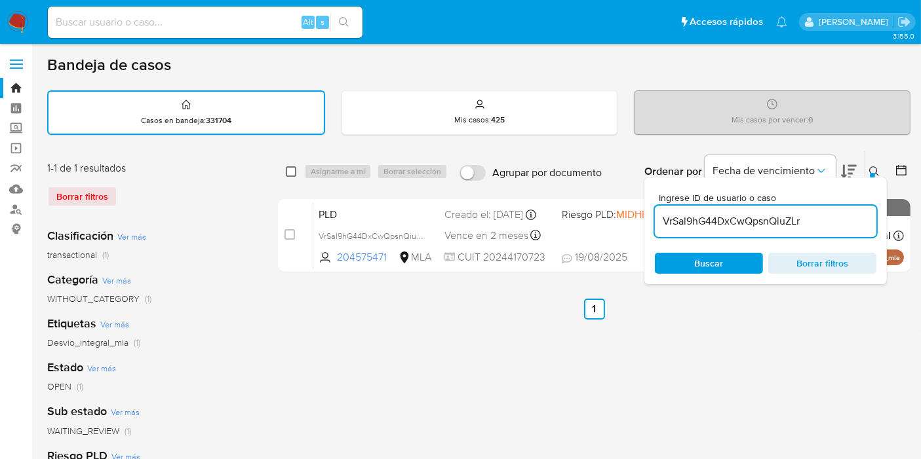
click at [293, 169] on input "checkbox" at bounding box center [291, 171] width 10 height 10
checkbox input "true"
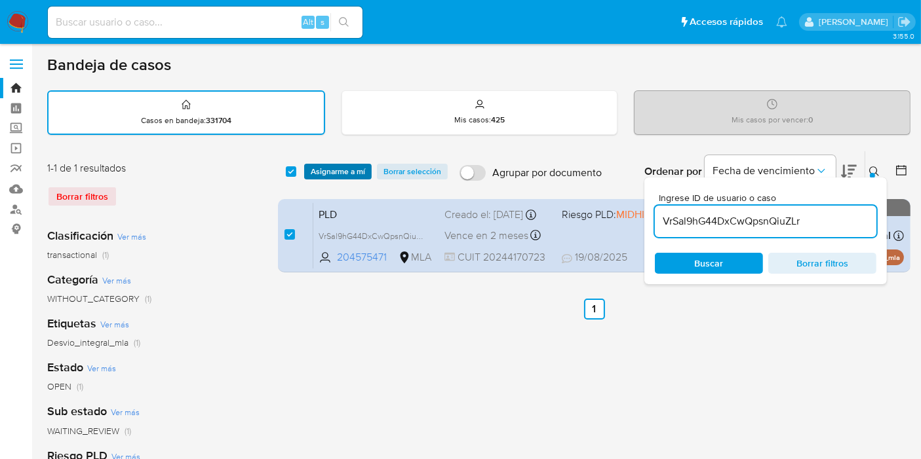
click at [326, 170] on span "Asignarme a mí" at bounding box center [338, 171] width 54 height 13
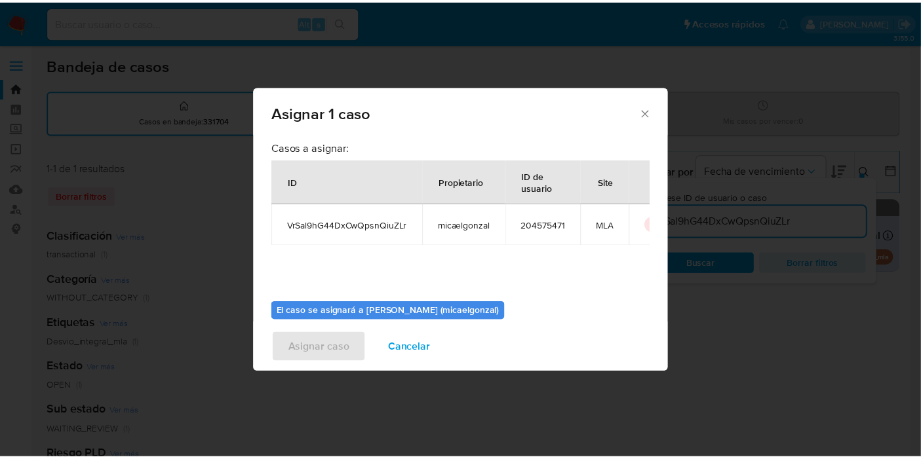
scroll to position [67, 0]
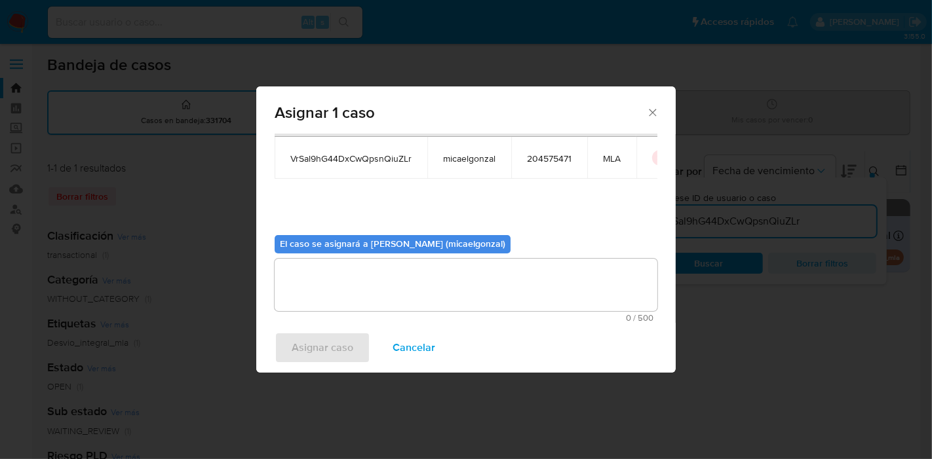
click at [344, 282] on textarea "assign-modal" at bounding box center [466, 285] width 383 height 52
click at [318, 347] on span "Asignar caso" at bounding box center [323, 347] width 62 height 29
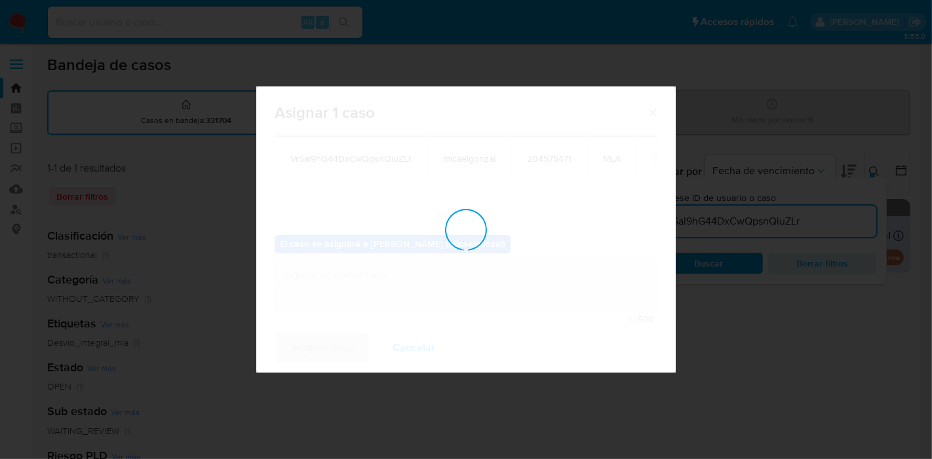
checkbox input "false"
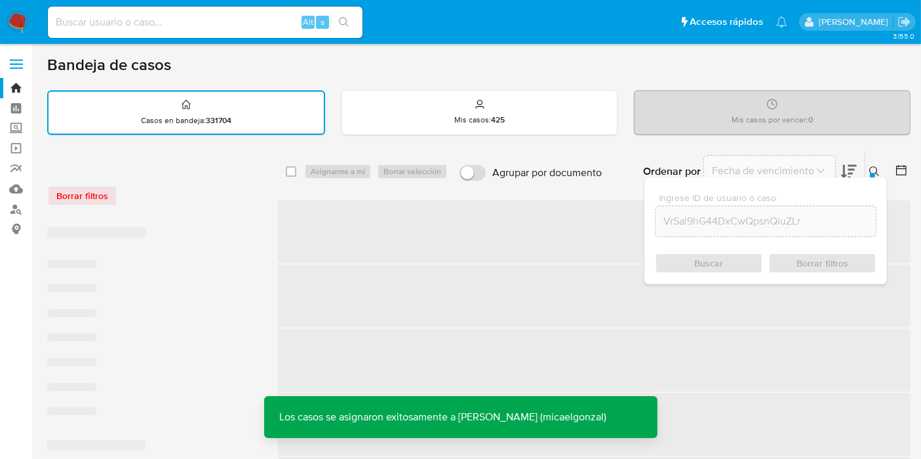
click at [151, 24] on input at bounding box center [205, 22] width 314 height 17
paste input "VrSal9hG44DxCwQpsnQiuZLr"
type input "VrSal9hG44DxCwQpsnQiuZLr"
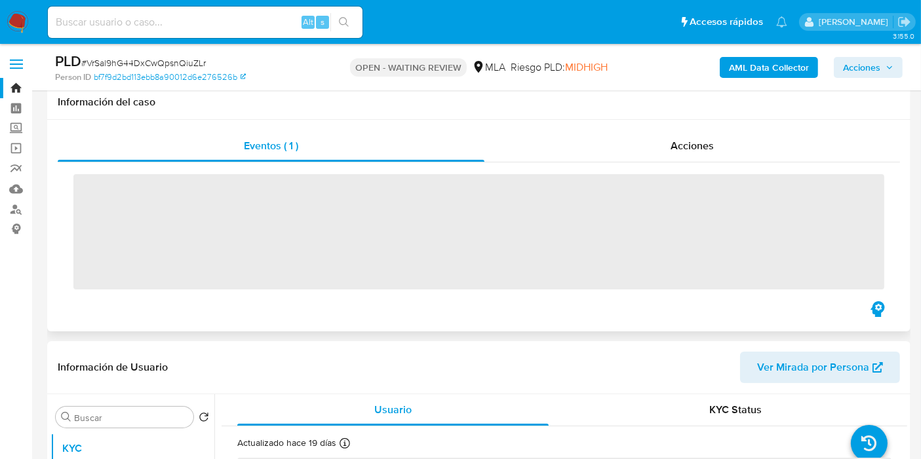
scroll to position [291, 0]
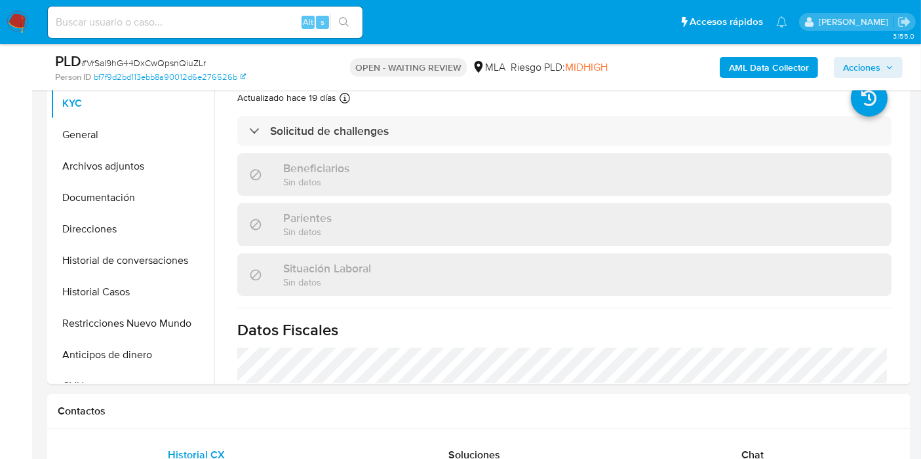
click at [22, 21] on img at bounding box center [18, 22] width 22 height 22
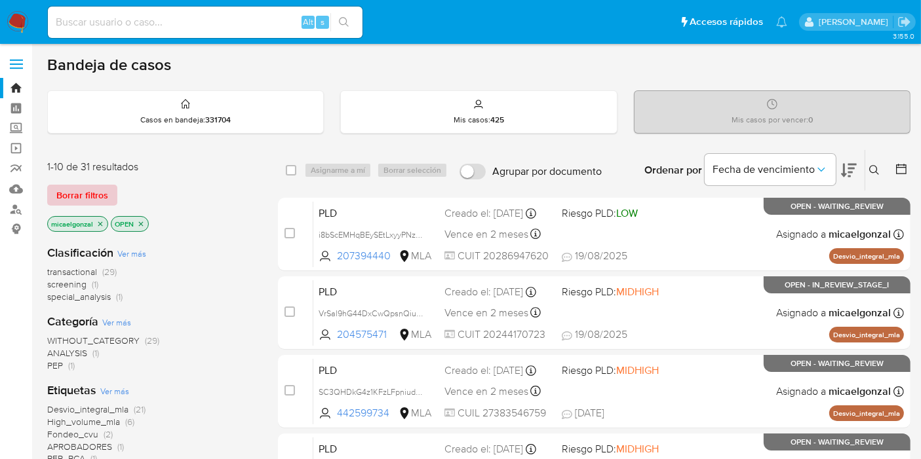
click at [98, 196] on span "Borrar filtros" at bounding box center [82, 195] width 52 height 18
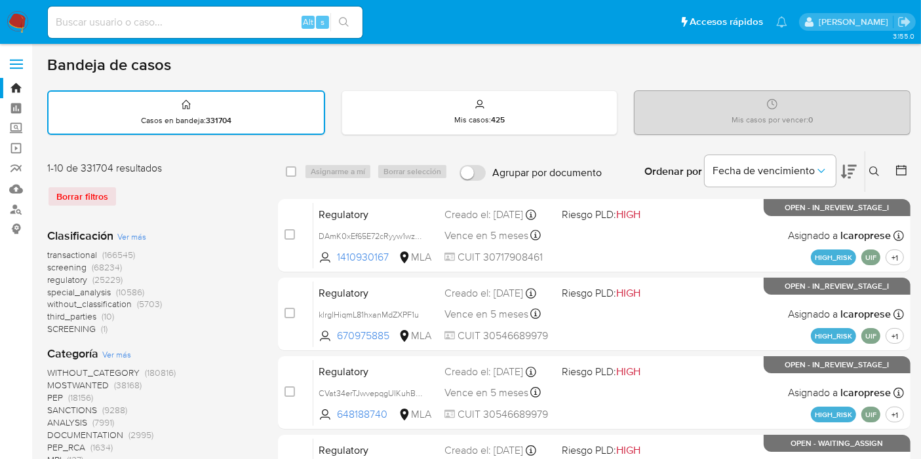
click at [872, 166] on icon at bounding box center [874, 171] width 10 height 10
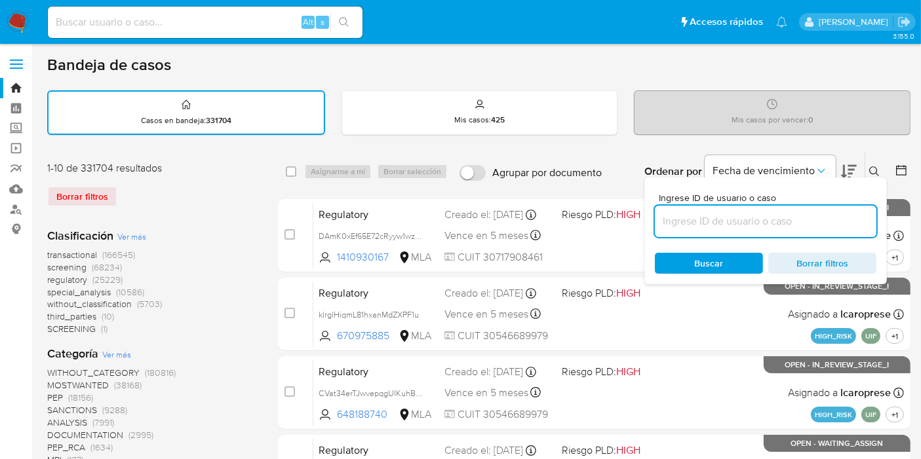
click at [690, 223] on input at bounding box center [765, 221] width 221 height 17
type input "VrSal9hG44DxCwQpsnQiuZLr"
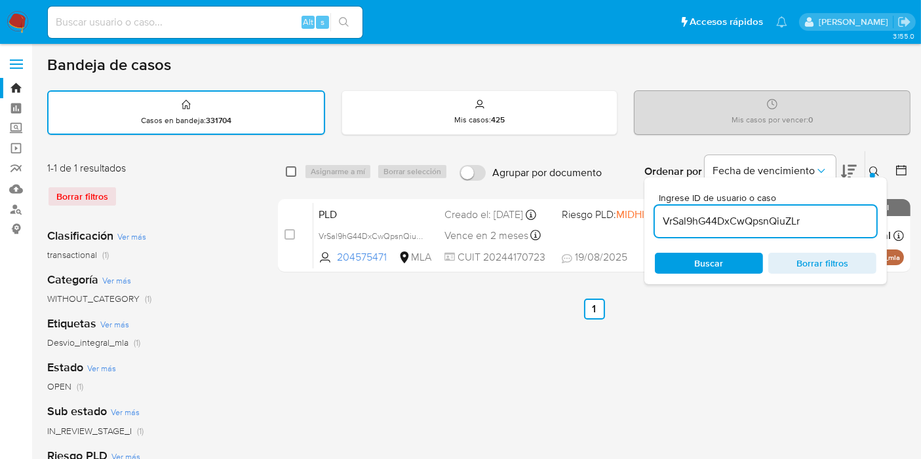
click at [292, 168] on input "checkbox" at bounding box center [291, 171] width 10 height 10
checkbox input "true"
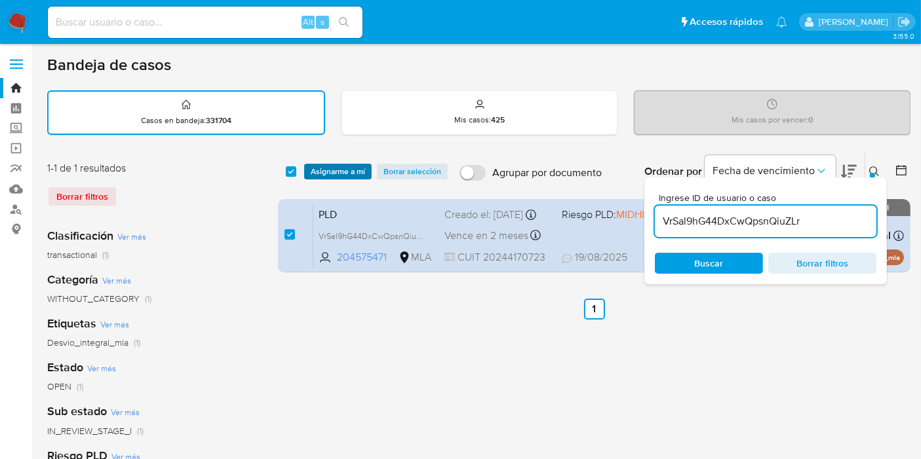
click at [318, 168] on span "Asignarme a mí" at bounding box center [338, 171] width 54 height 13
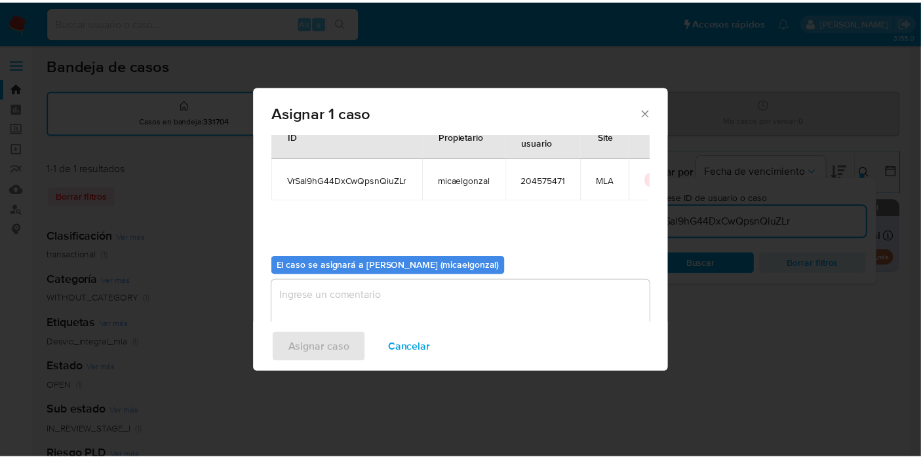
scroll to position [67, 0]
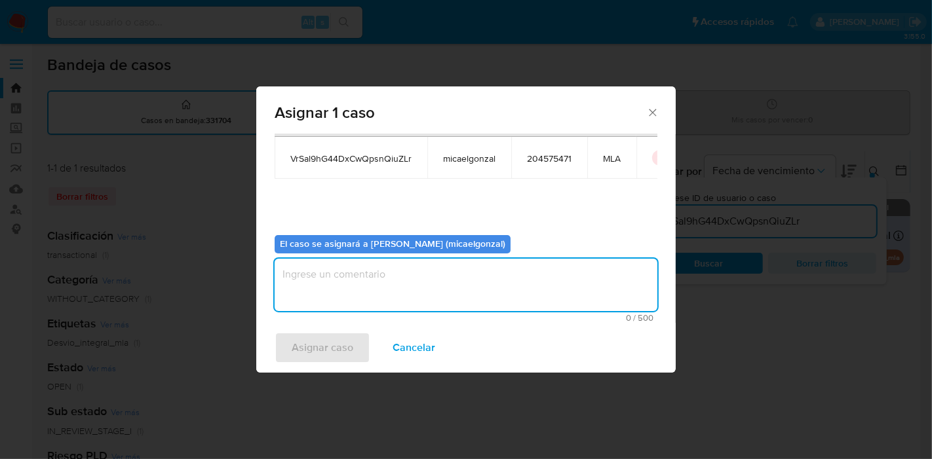
click at [415, 271] on textarea "assign-modal" at bounding box center [466, 285] width 383 height 52
click at [332, 349] on span "Asignar caso" at bounding box center [323, 347] width 62 height 29
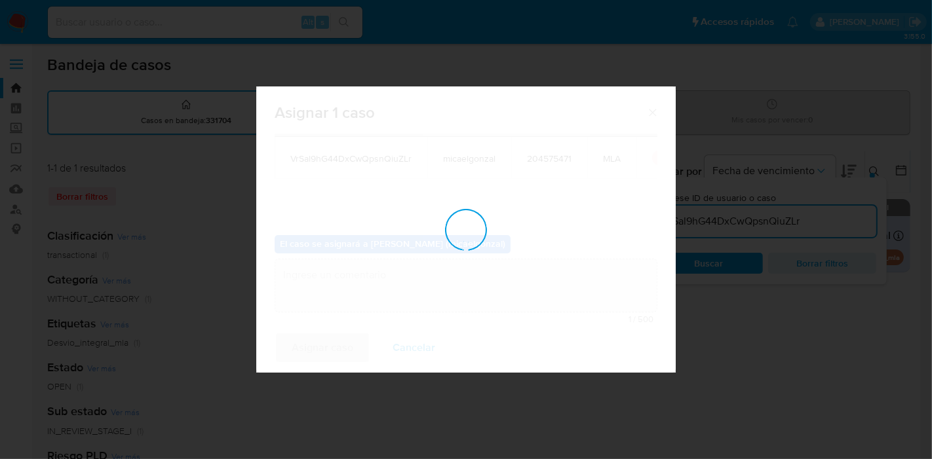
checkbox input "false"
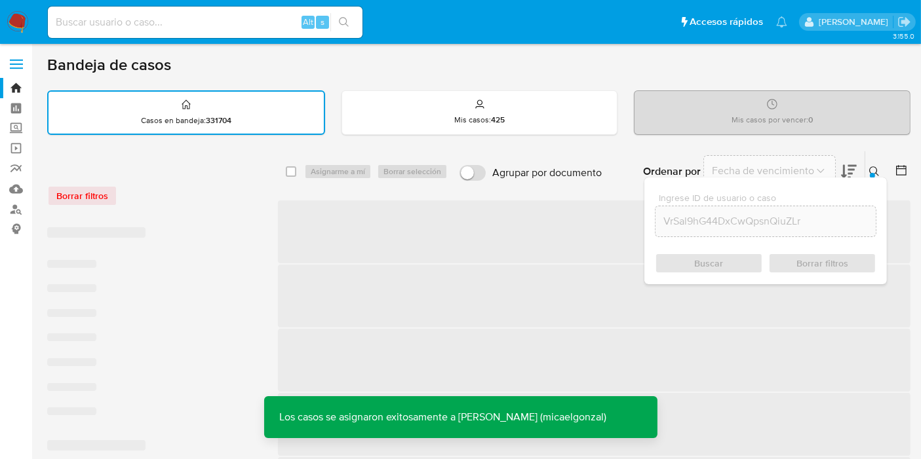
click at [276, 26] on input at bounding box center [205, 22] width 314 height 17
click at [275, 27] on input at bounding box center [205, 22] width 314 height 17
paste input "VrSal9hG44DxCwQpsnQiuZLr"
type input "VrSal9hG44DxCwQpsnQiuZLr"
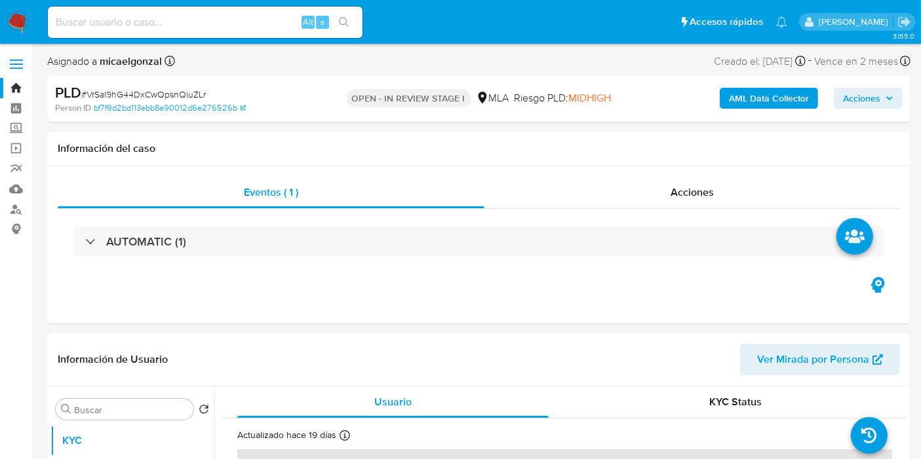
select select "10"
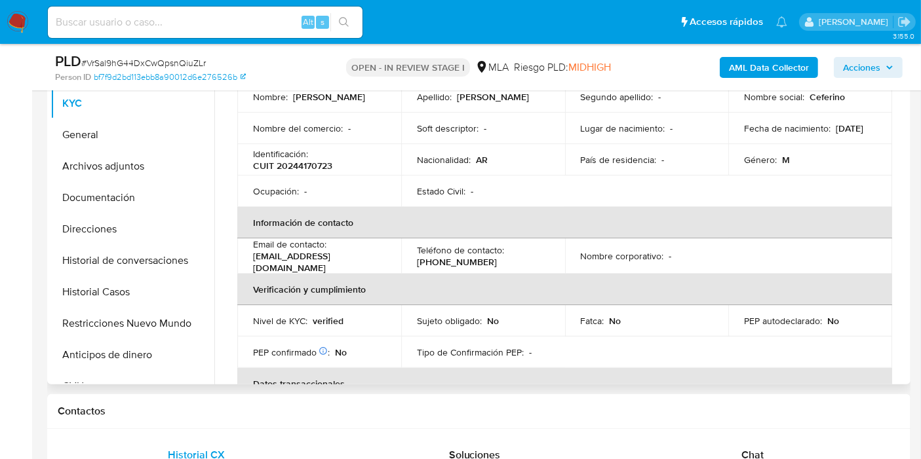
scroll to position [218, 0]
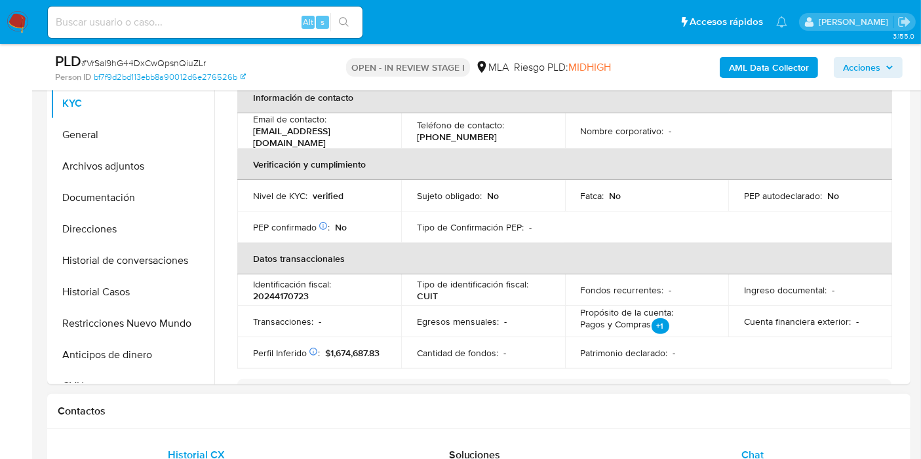
click at [747, 440] on div "Chat" at bounding box center [752, 455] width 246 height 31
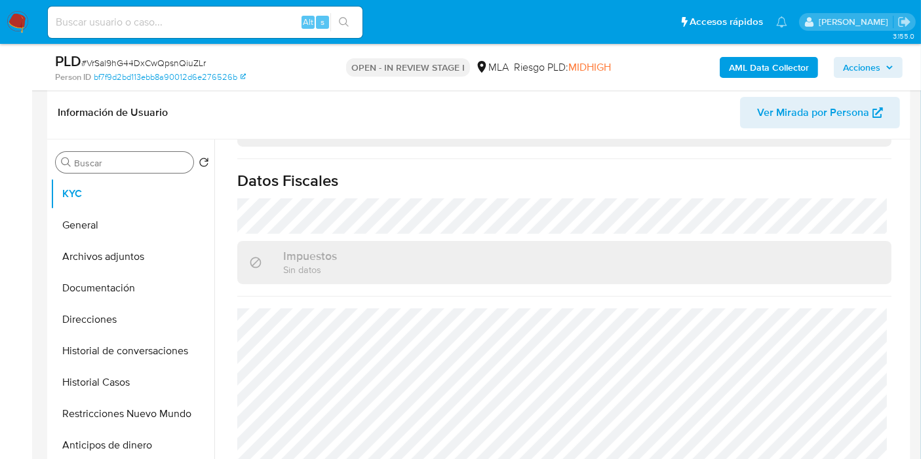
scroll to position [145, 0]
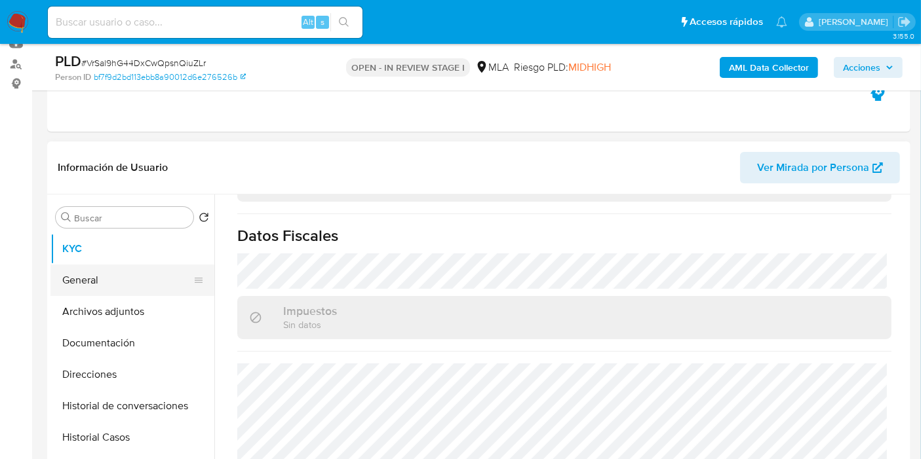
click at [112, 290] on button "General" at bounding box center [126, 280] width 153 height 31
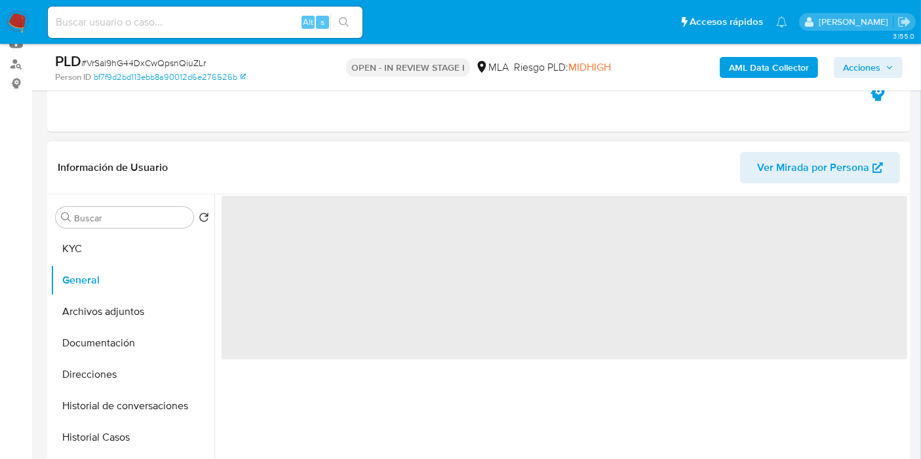
scroll to position [0, 0]
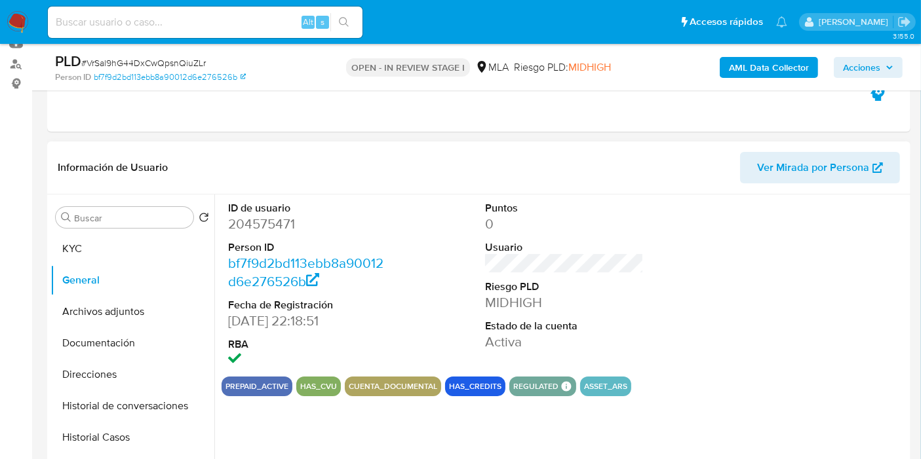
click at [260, 247] on dt "Person ID" at bounding box center [307, 247] width 159 height 14
click at [274, 216] on dd "204575471" at bounding box center [307, 224] width 159 height 18
copy dd "204575471"
click at [99, 375] on button "Direcciones" at bounding box center [126, 374] width 153 height 31
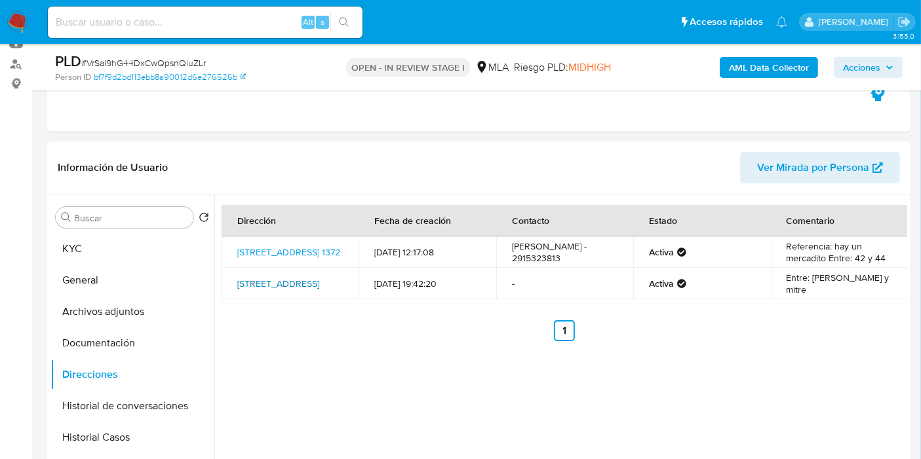
drag, startPoint x: 233, startPoint y: 279, endPoint x: 290, endPoint y: 287, distance: 56.9
click at [290, 287] on td "Salta 118, Bahía Blanca, Buenos Aires, 8000, Argentina 118" at bounding box center [289, 283] width 137 height 31
copy link "Salta 118, Bahía Blanca, Buenos Aires"
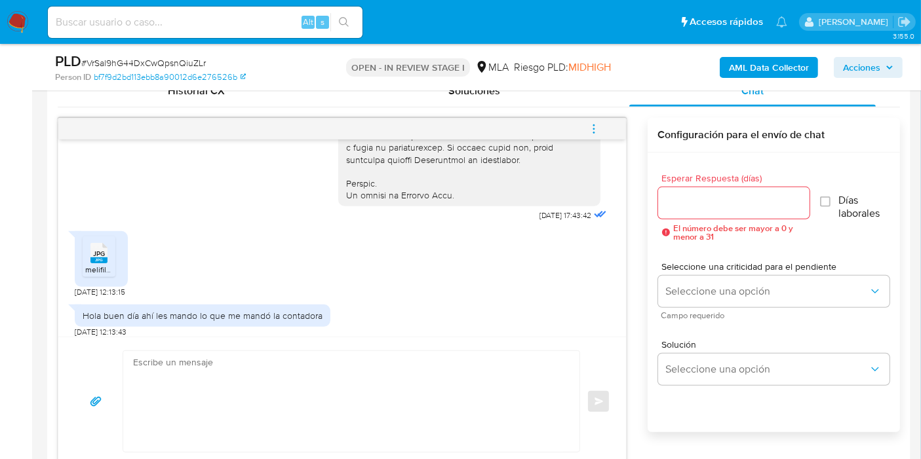
scroll to position [670, 0]
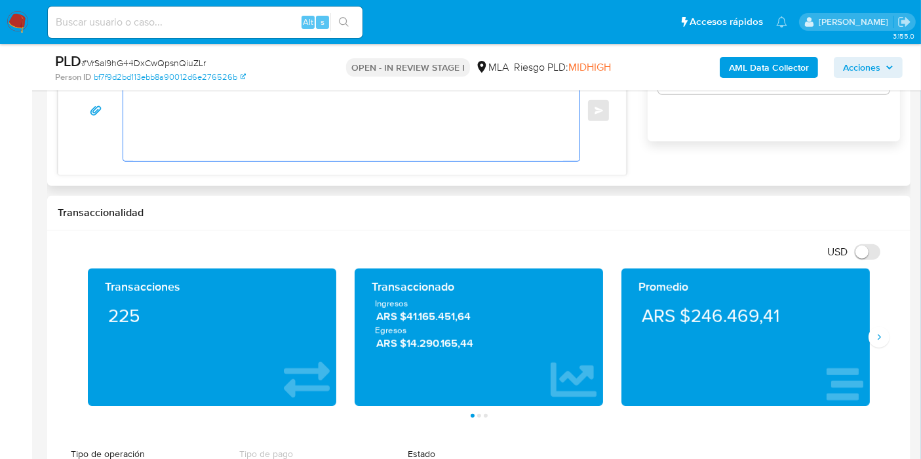
click at [320, 107] on textarea at bounding box center [348, 110] width 430 height 101
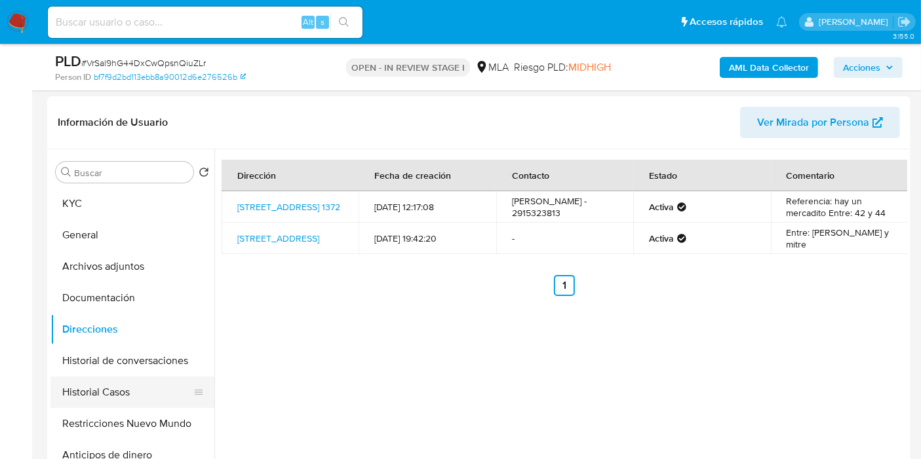
scroll to position [218, 0]
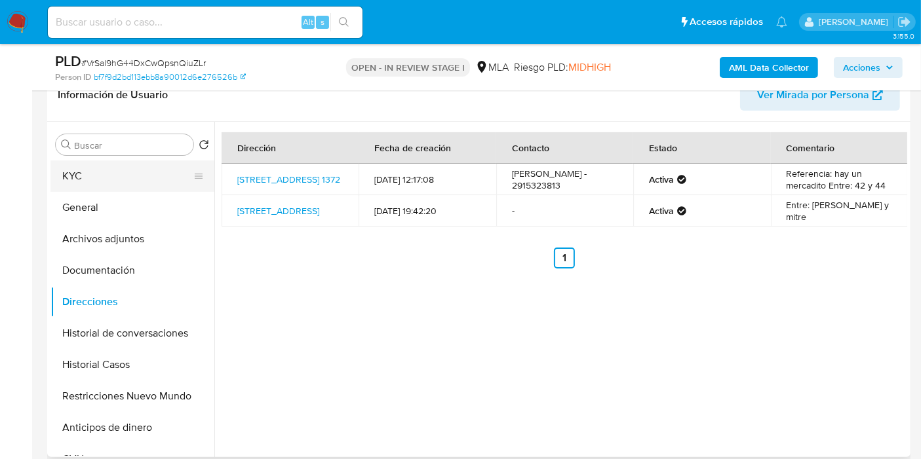
click at [140, 175] on button "KYC" at bounding box center [126, 176] width 153 height 31
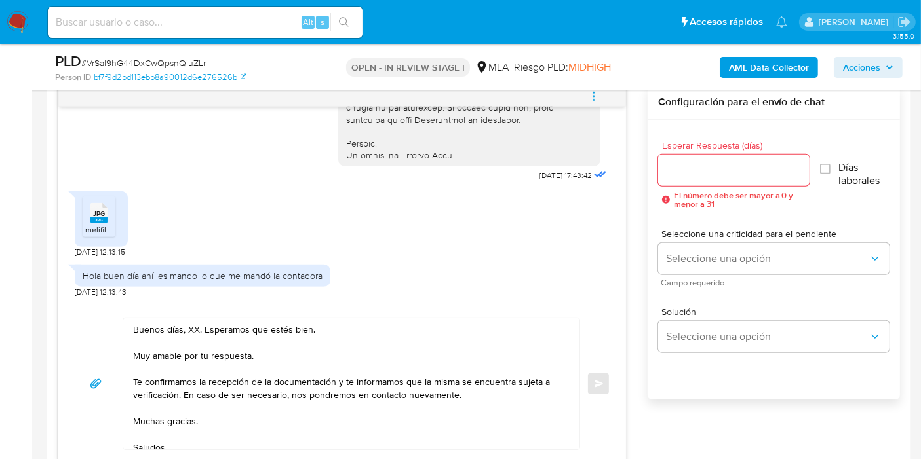
scroll to position [801, 0]
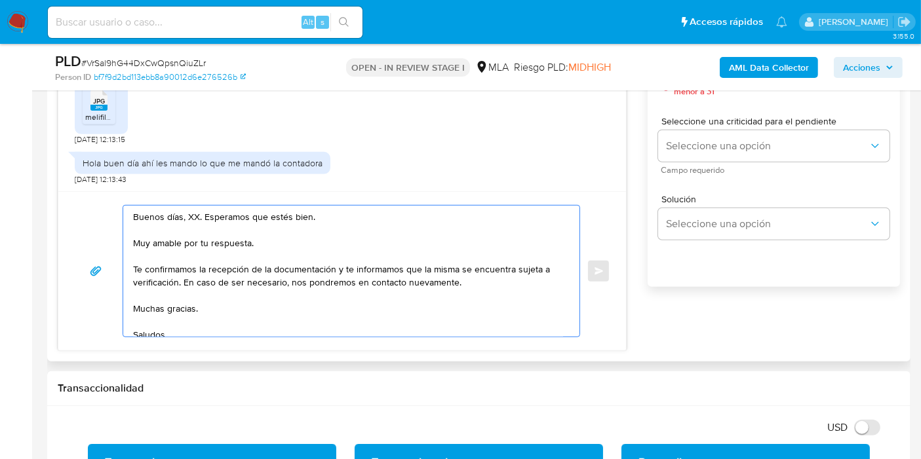
click at [191, 218] on textarea "Buenos días, XX. Esperamos que estés bien. Muy amable por tu respuesta. Te conf…" at bounding box center [348, 271] width 430 height 131
click at [208, 246] on textarea "Buenos días, Osvaldo. Esperamos que estés bien. Muy amable por tu respuesta. Te…" at bounding box center [348, 271] width 430 height 131
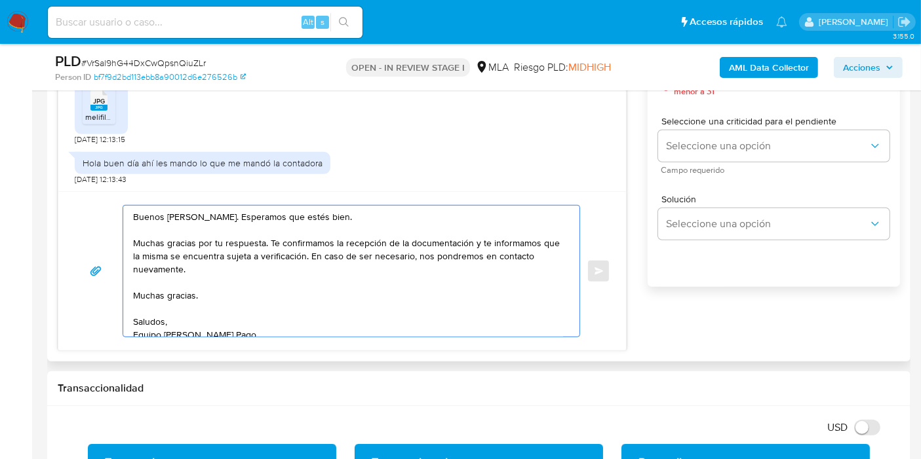
drag, startPoint x: 470, startPoint y: 244, endPoint x: 492, endPoint y: 271, distance: 34.5
click at [492, 271] on textarea "Buenos días, Osvaldo. Esperamos que estés bien. Muchas gracias por tu respuesta…" at bounding box center [348, 271] width 430 height 131
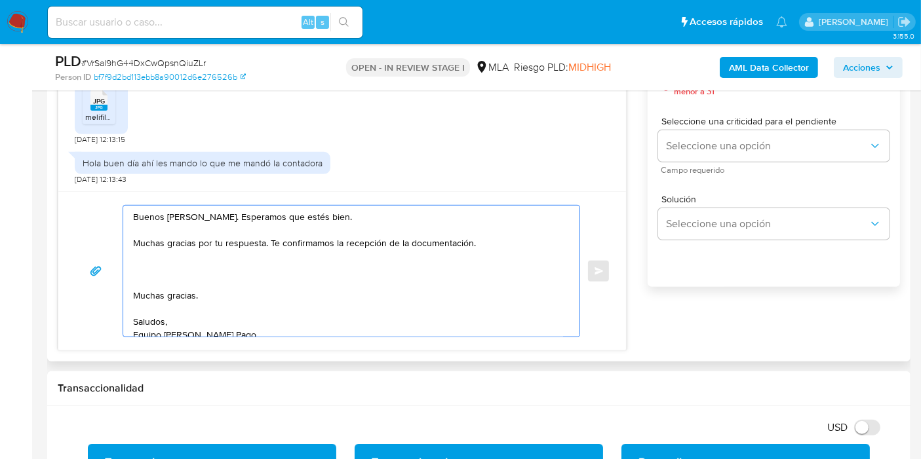
paste textarea "- Resumen de Comprobantes Electrónicos emitidos de los períodos 2024 y 2025 Si …"
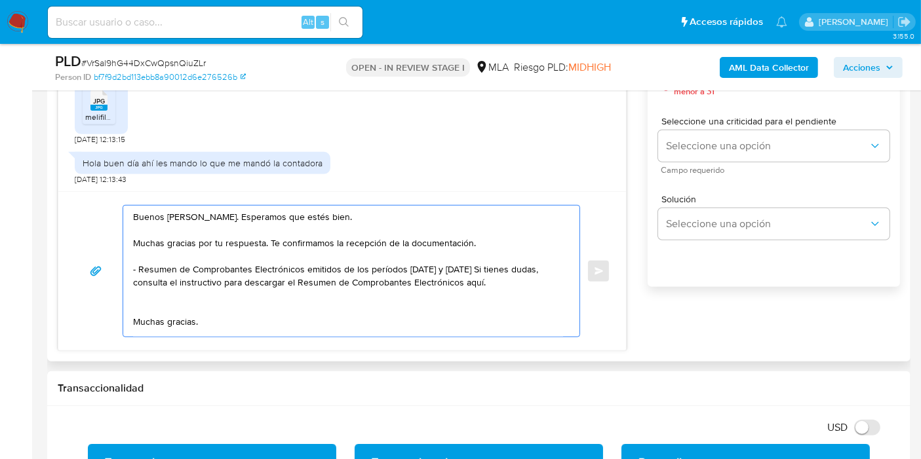
click at [136, 271] on textarea "Buenos días, Osvaldo. Esperamos que estés bien. Muchas gracias por tu respuesta…" at bounding box center [348, 271] width 430 height 131
click at [133, 274] on textarea "Buenos días, Osvaldo. Esperamos que estés bien. Muchas gracias por tu respuesta…" at bounding box center [348, 271] width 430 height 131
click at [136, 272] on textarea "Buenos días, Osvaldo. Esperamos que estés bien. Muchas gracias por tu respuesta…" at bounding box center [348, 271] width 430 height 131
click at [437, 284] on textarea "Buenos días, Osvaldo. Esperamos que estés bien. Muchas gracias por tu respuesta…" at bounding box center [348, 271] width 430 height 131
click at [352, 280] on textarea "Buenos días, Osvaldo. Esperamos que estés bien. Muchas gracias por tu respuesta…" at bounding box center [348, 271] width 430 height 131
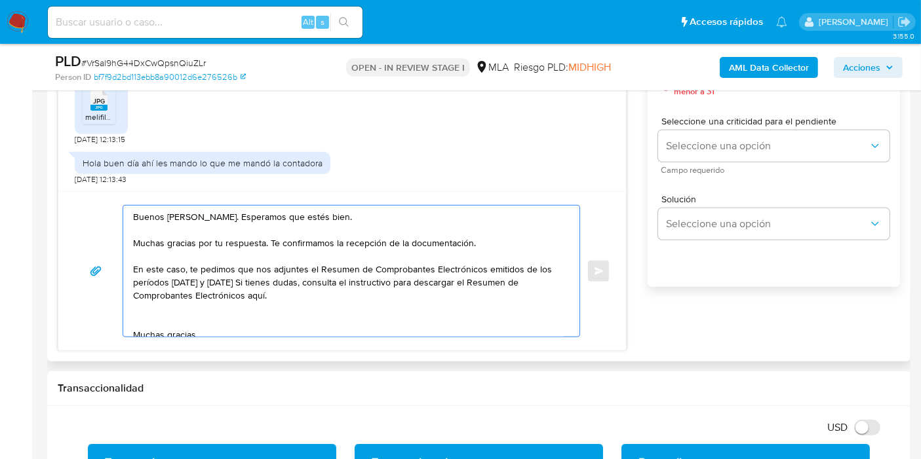
click at [332, 280] on textarea "Buenos días, Osvaldo. Esperamos que estés bien. Muchas gracias por tu respuesta…" at bounding box center [348, 271] width 430 height 131
click at [314, 293] on textarea "Buenos días, Osvaldo. Esperamos que estés bien. Muchas gracias por tu respuesta…" at bounding box center [348, 271] width 430 height 131
paste textarea "https://www.mercadopago.com.ar/ayuda/30181"
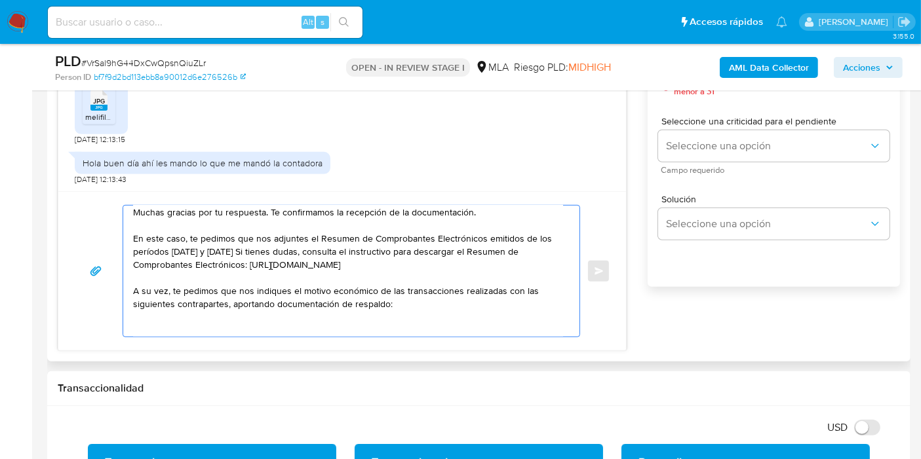
scroll to position [44, 0]
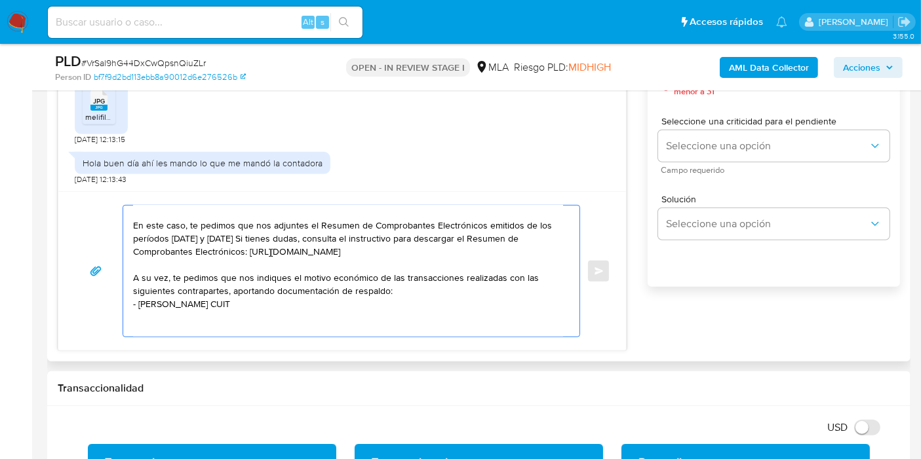
paste textarea "27270397129"
click at [170, 308] on textarea "Buenos días, Osvaldo. Esperamos que estés bien. Muchas gracias por tu respuesta…" at bounding box center [348, 271] width 430 height 131
click at [0, 0] on lt-span "Belén" at bounding box center [0, 0] width 0 height 0
click at [118, 312] on div "Buenos días, Osvaldo. Esperamos que estés bien. Muchas gracias por tu respuesta…" at bounding box center [342, 271] width 536 height 132
click at [134, 309] on textarea "Buenos días, Osvaldo. Esperamos que estés bien. Muchas gracias por tu respuesta…" at bounding box center [348, 271] width 430 height 131
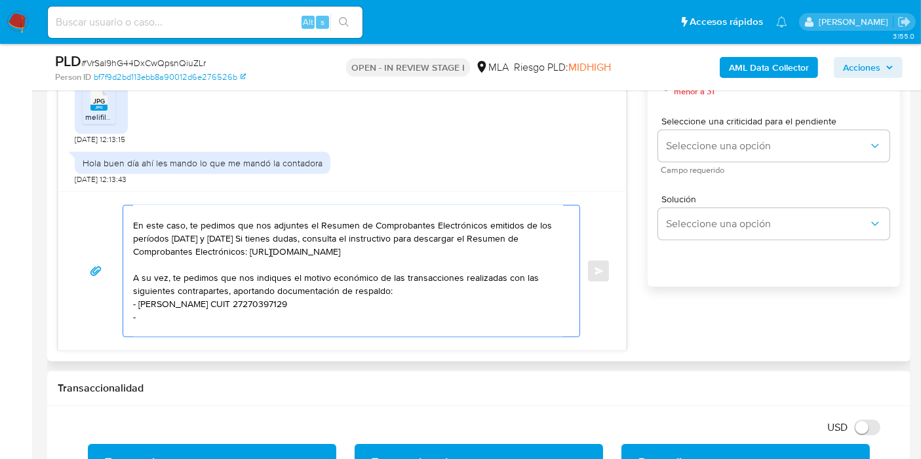
paste textarea "Oscar Roque Sayago"
click at [326, 319] on textarea "Buenos días, Osvaldo. Esperamos que estés bien. Muchas gracias por tu respuesta…" at bounding box center [348, 271] width 430 height 131
paste textarea "23224758049"
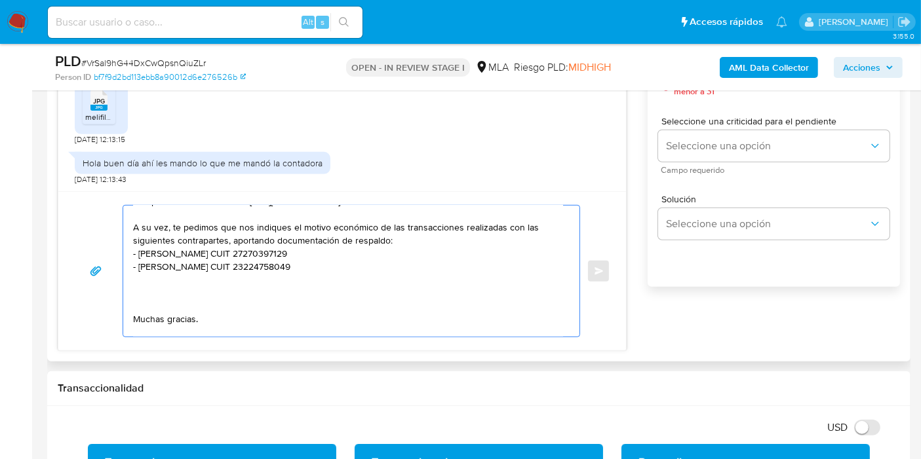
scroll to position [117, 0]
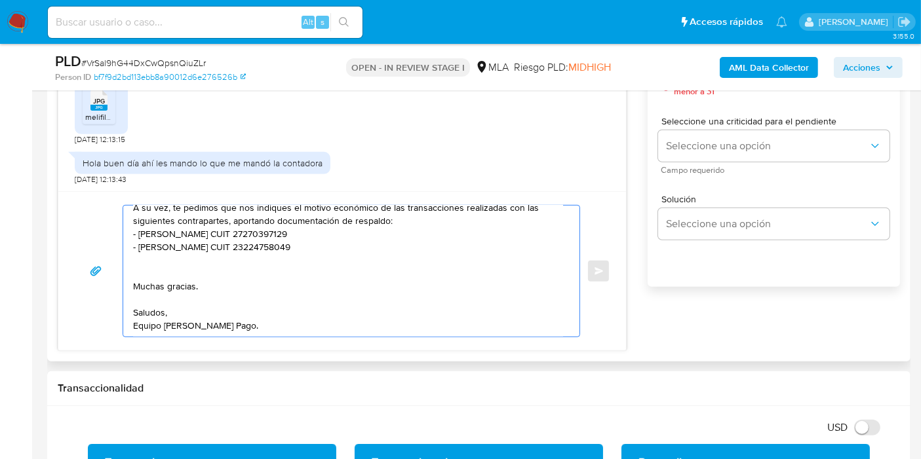
click at [179, 280] on textarea "Buenos días, Osvaldo. Esperamos que estés bien. Muchas gracias por tu respuesta…" at bounding box center [348, 271] width 430 height 131
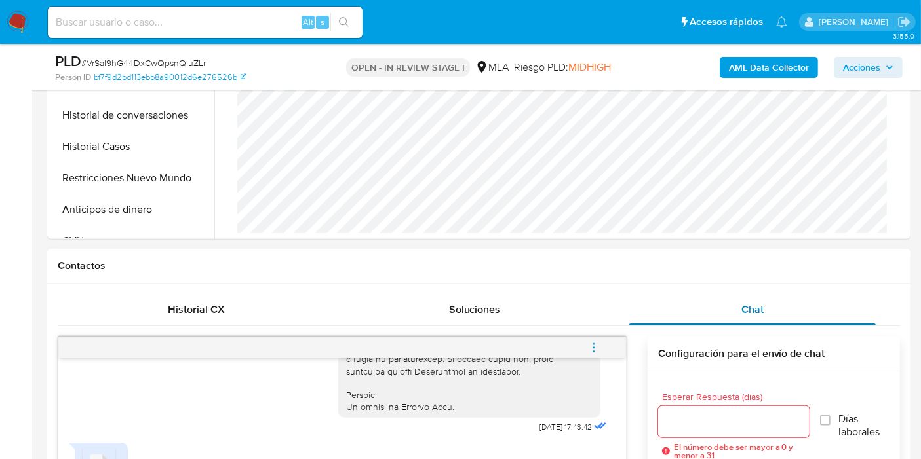
scroll to position [655, 0]
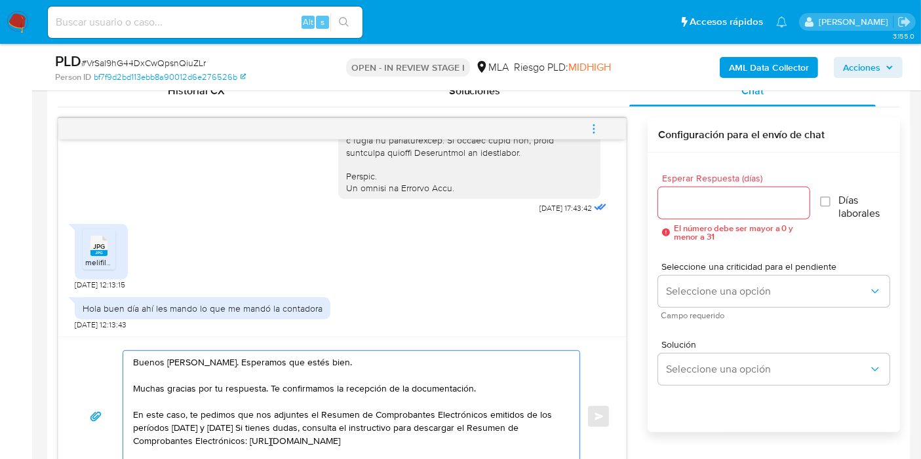
type textarea "Buenos días, Osvaldo. Esperamos que estés bien. Muchas gracias por tu respuesta…"
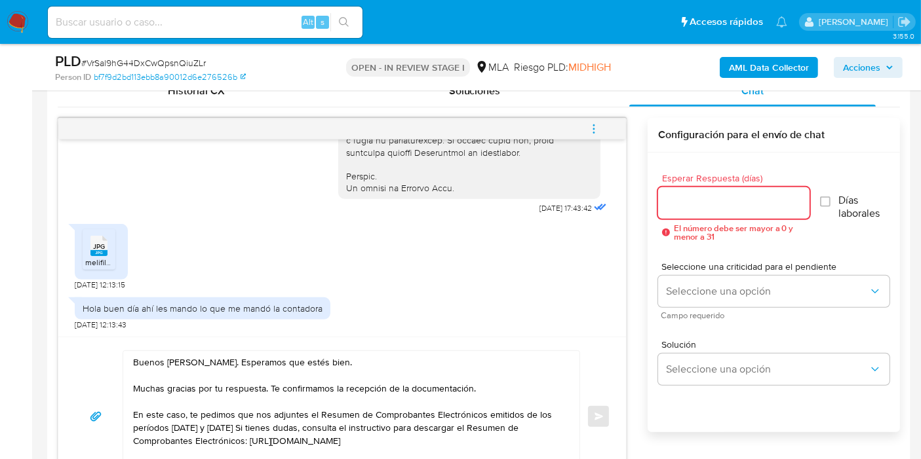
click at [763, 199] on input "Esperar Respuesta (días)" at bounding box center [733, 203] width 151 height 17
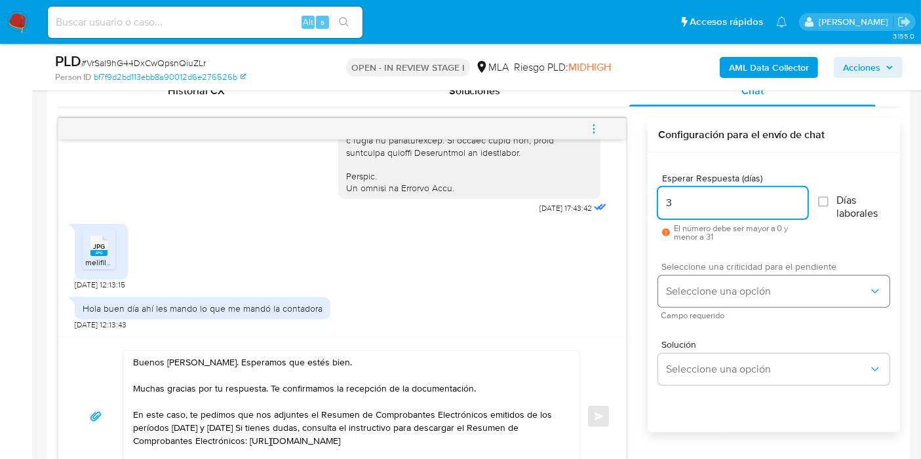
type input "3"
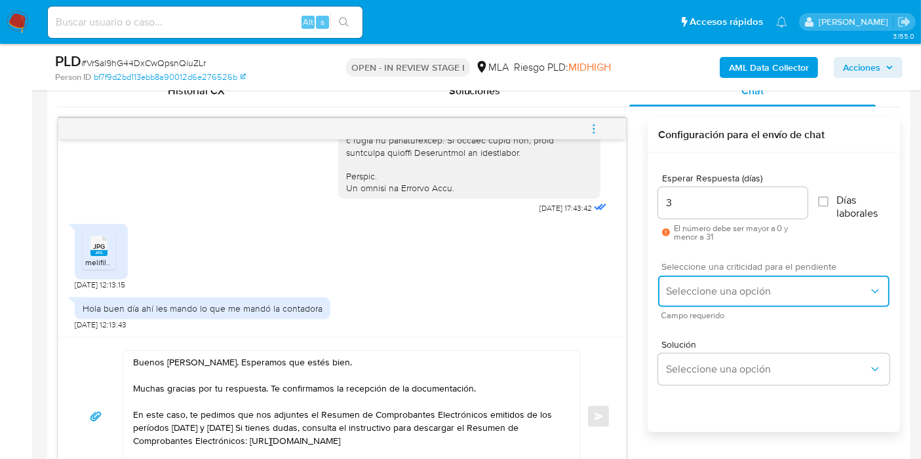
click at [744, 276] on button "Seleccione una opción" at bounding box center [773, 291] width 231 height 31
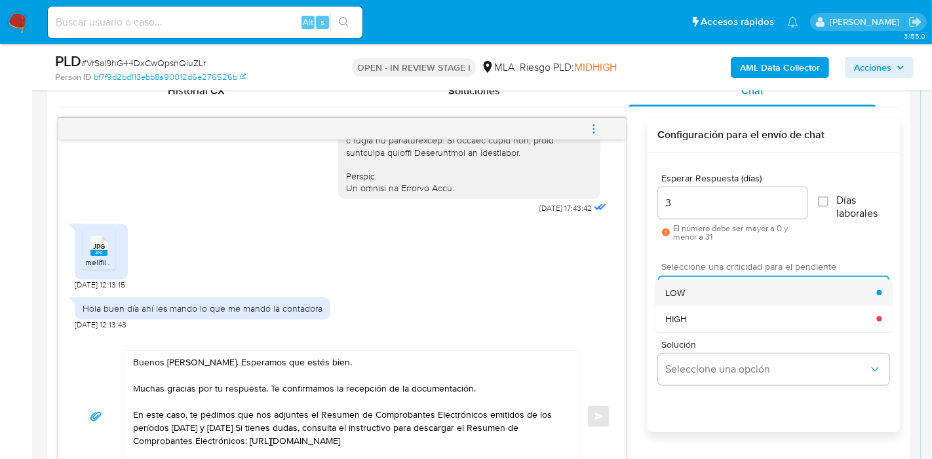
click at [733, 298] on div "LOW" at bounding box center [770, 293] width 211 height 26
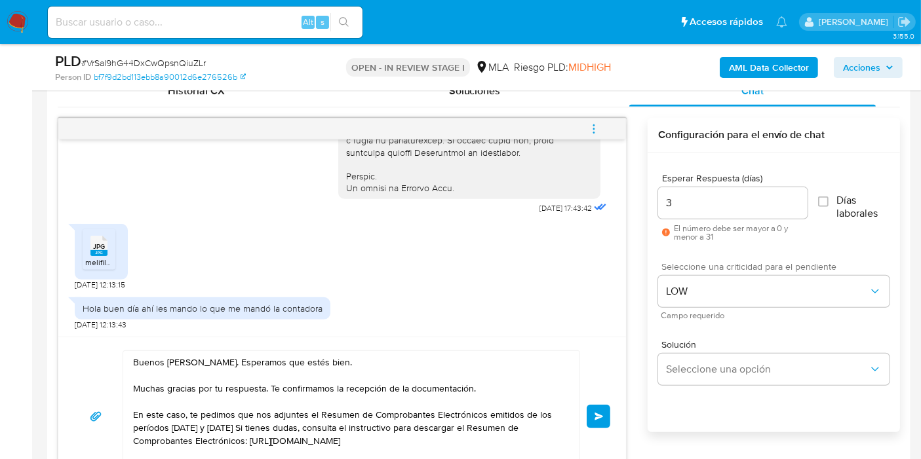
click at [601, 397] on div "Buenos días, Osvaldo. Esperamos que estés bien. Muchas gracias por tu respuesta…" at bounding box center [342, 417] width 536 height 132
click at [594, 409] on button "Enviar" at bounding box center [598, 417] width 24 height 24
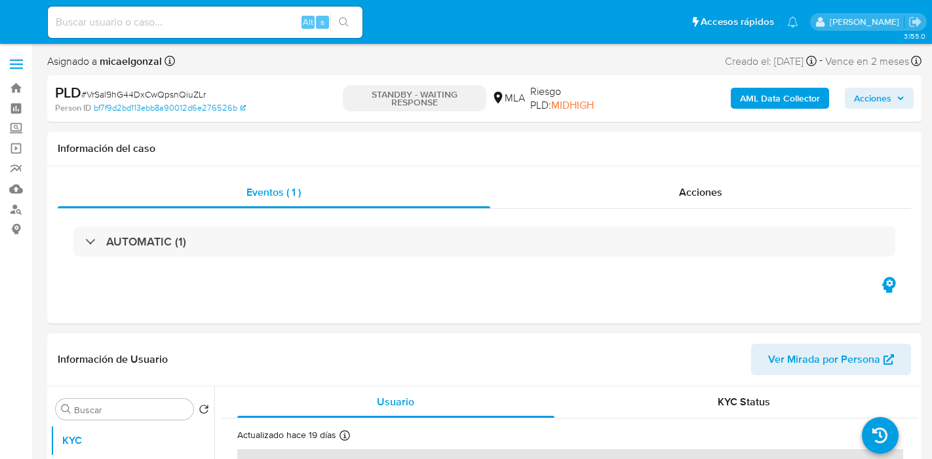
select select "10"
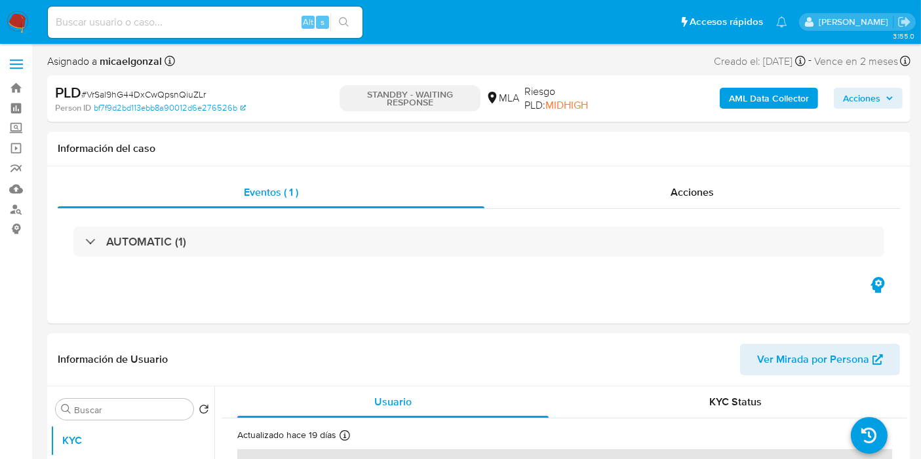
click at [12, 25] on img at bounding box center [18, 22] width 22 height 22
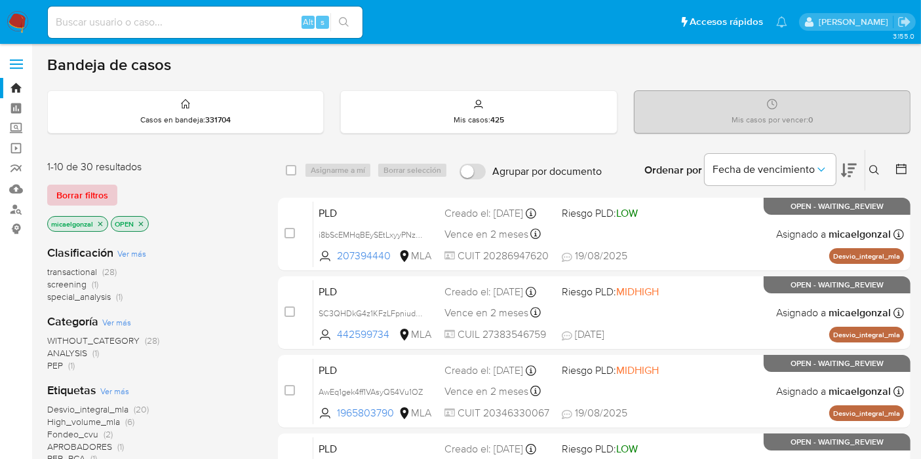
click at [80, 200] on span "Borrar filtros" at bounding box center [82, 195] width 52 height 18
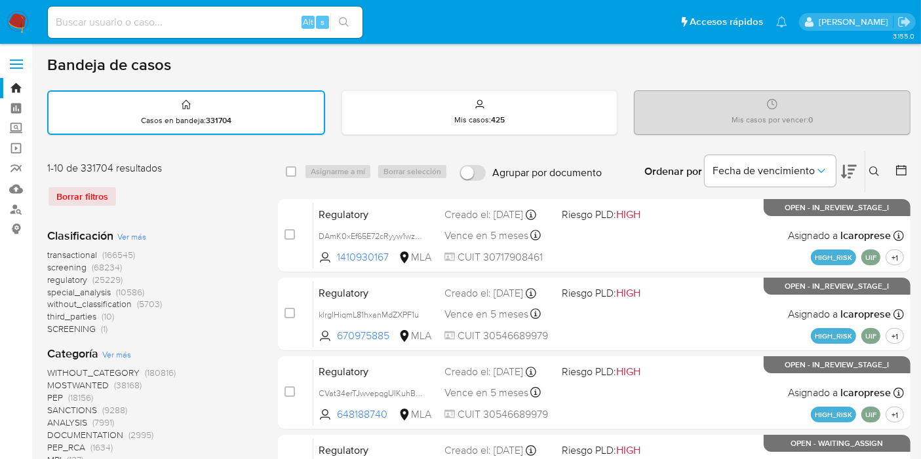
click at [881, 183] on div "Ingrese ID de usuario o caso Buscar Borrar filtros" at bounding box center [875, 171] width 22 height 41
click at [884, 164] on button at bounding box center [876, 172] width 22 height 16
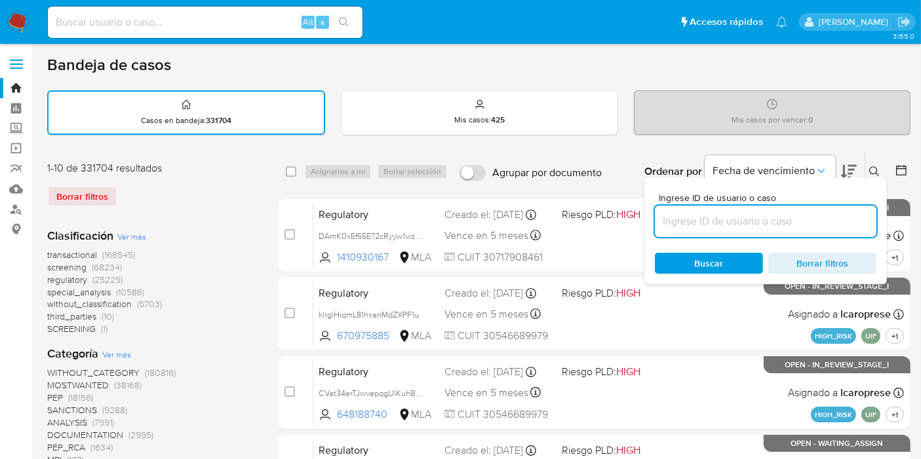
click at [756, 223] on input at bounding box center [765, 221] width 221 height 17
type input "7iUgkeuYY8xyTtF9BmrjejXZ"
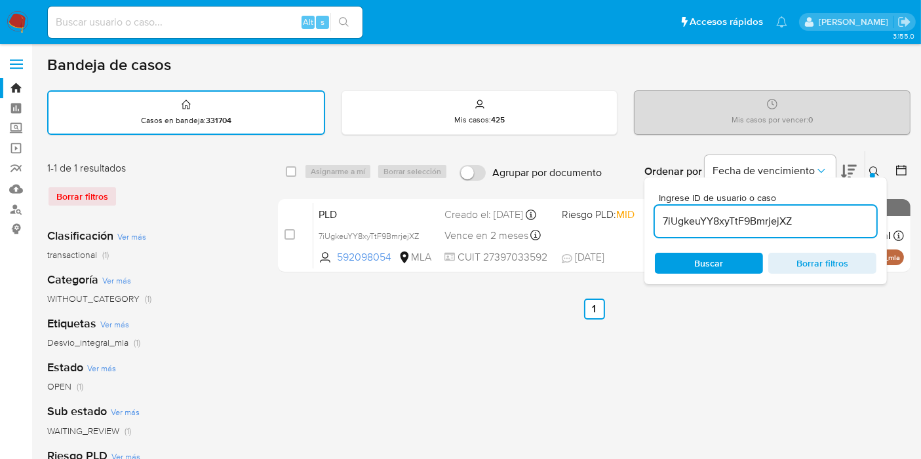
click at [297, 167] on div "select-all-cases-checkbox" at bounding box center [294, 172] width 16 height 16
click at [296, 167] on div "select-all-cases-checkbox" at bounding box center [294, 172] width 16 height 16
click at [294, 169] on input "checkbox" at bounding box center [291, 171] width 10 height 10
checkbox input "true"
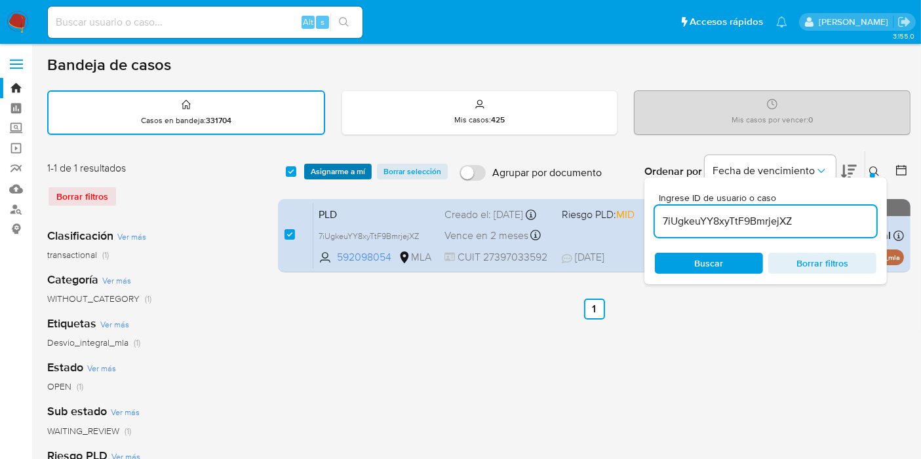
click at [324, 176] on span "Asignarme a mí" at bounding box center [338, 171] width 54 height 13
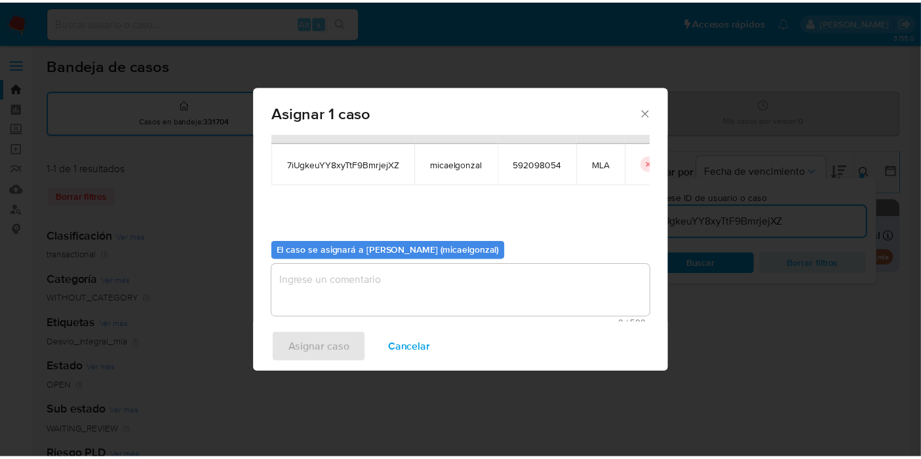
scroll to position [67, 0]
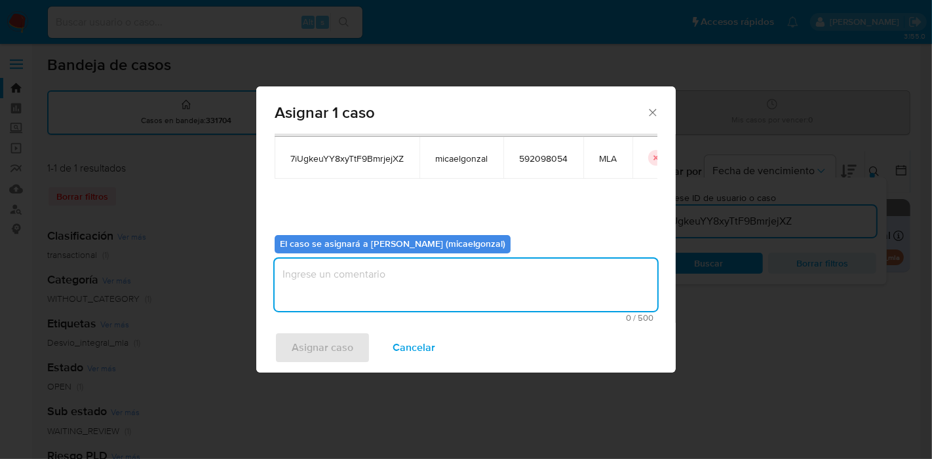
click at [397, 279] on textarea "assign-modal" at bounding box center [466, 285] width 383 height 52
click at [352, 355] on button "Asignar caso" at bounding box center [323, 347] width 96 height 31
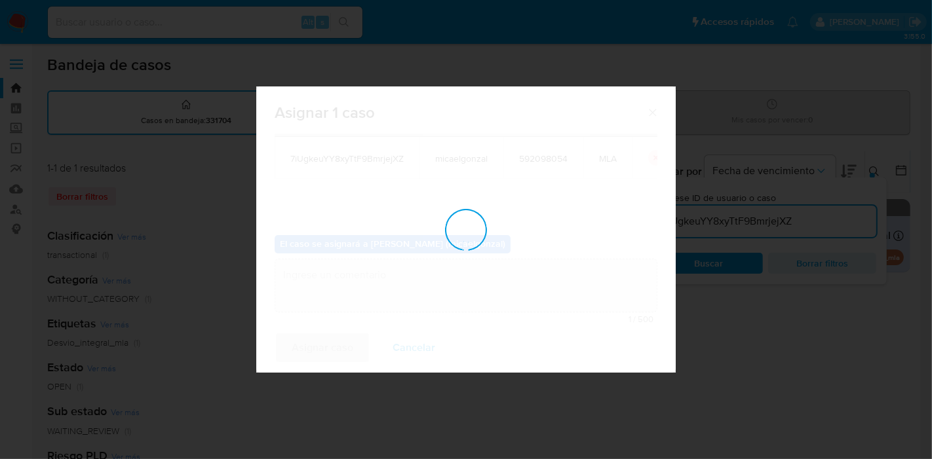
checkbox input "false"
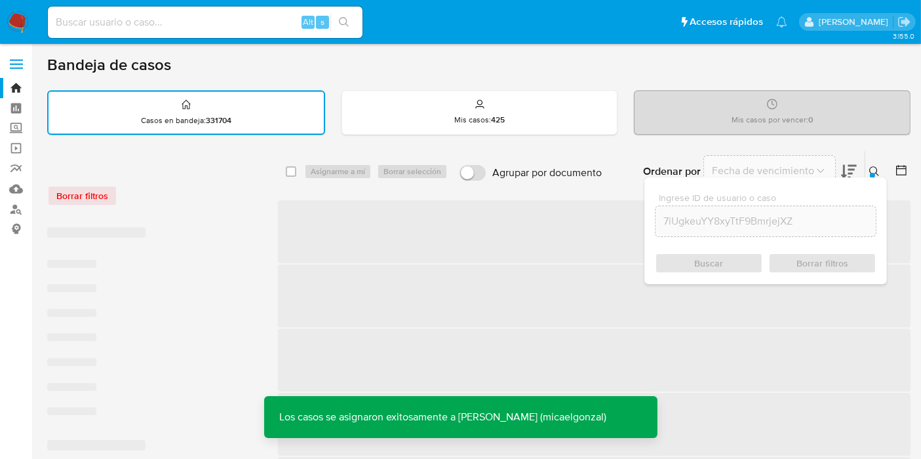
click at [217, 29] on input at bounding box center [205, 22] width 314 height 17
paste input "7iUgkeuYY8xyTtF9BmrjejXZ"
type input "7iUgkeuYY8xyTtF9BmrjejXZ"
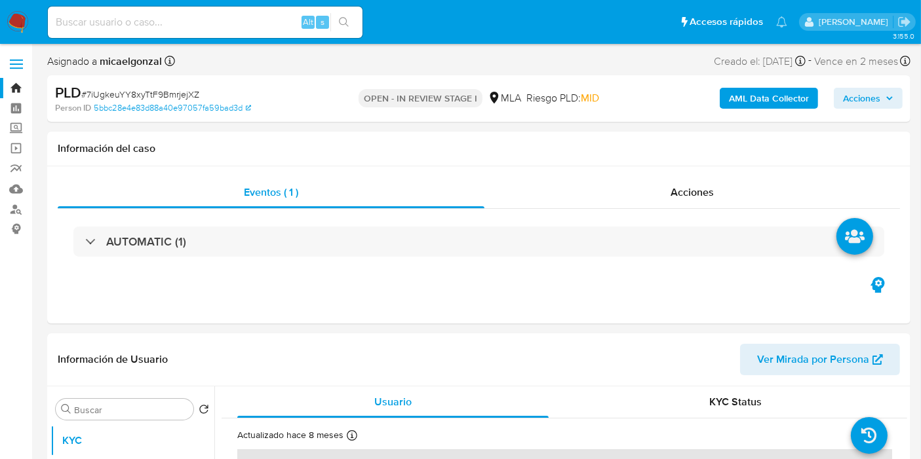
select select "10"
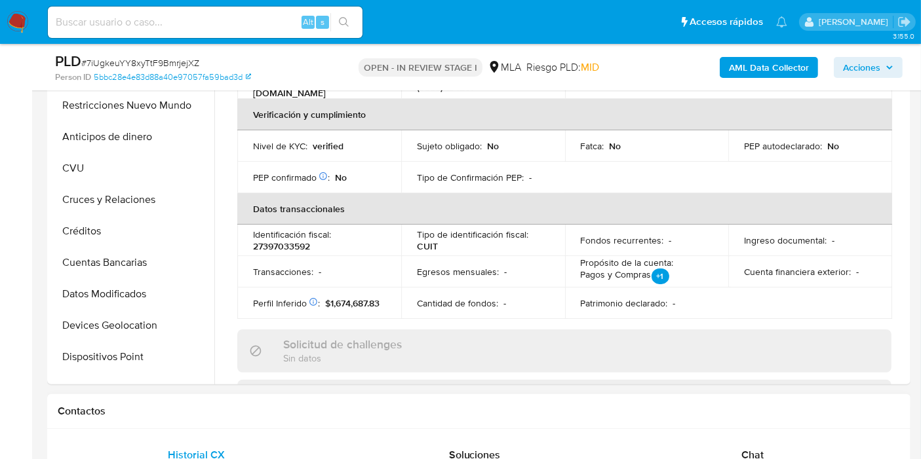
scroll to position [364, 0]
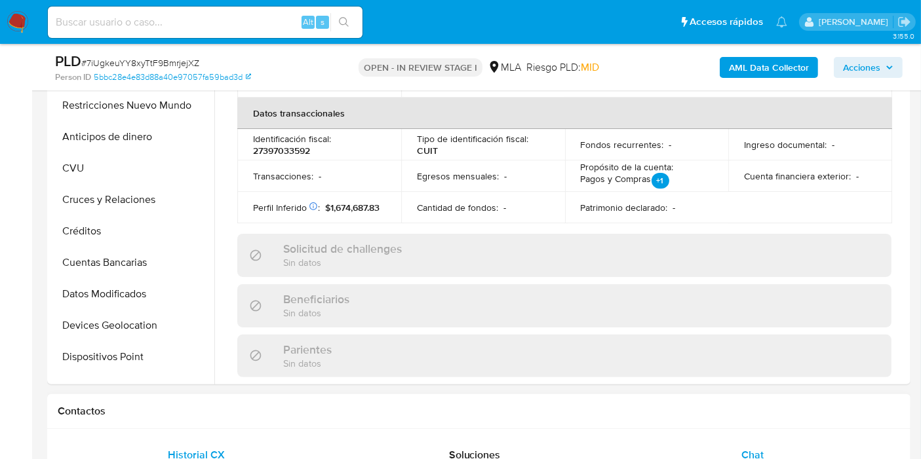
click at [743, 440] on div "Chat" at bounding box center [752, 455] width 246 height 31
click at [782, 453] on div "Chat" at bounding box center [752, 455] width 246 height 31
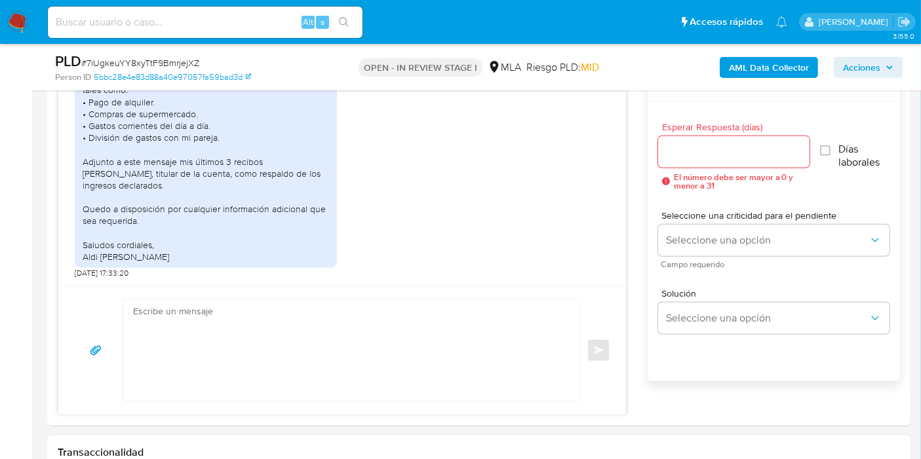
scroll to position [801, 0]
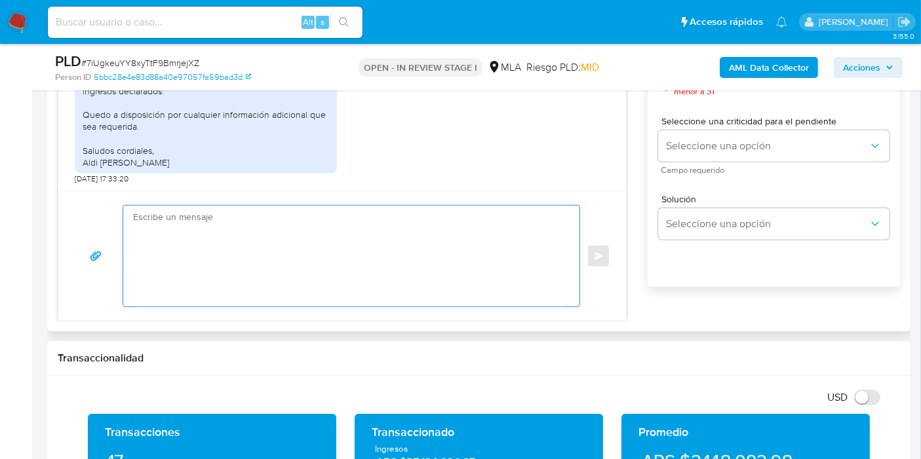
click at [279, 275] on textarea at bounding box center [348, 256] width 430 height 101
type textarea "f"
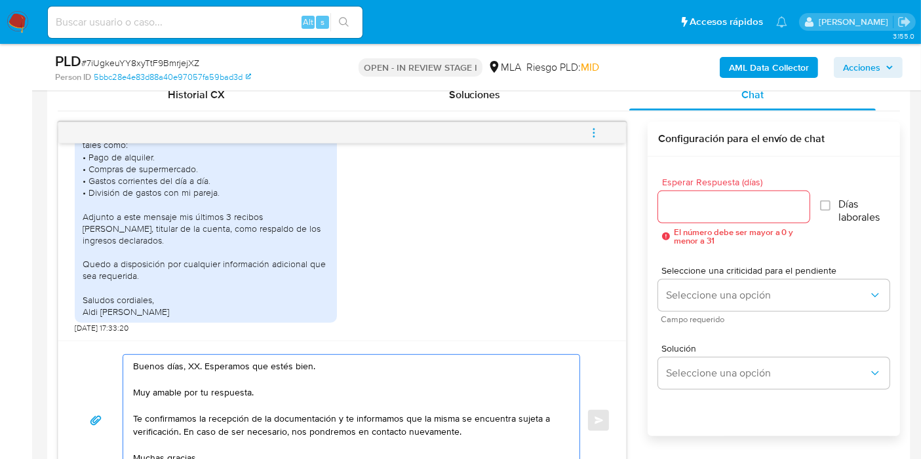
scroll to position [728, 0]
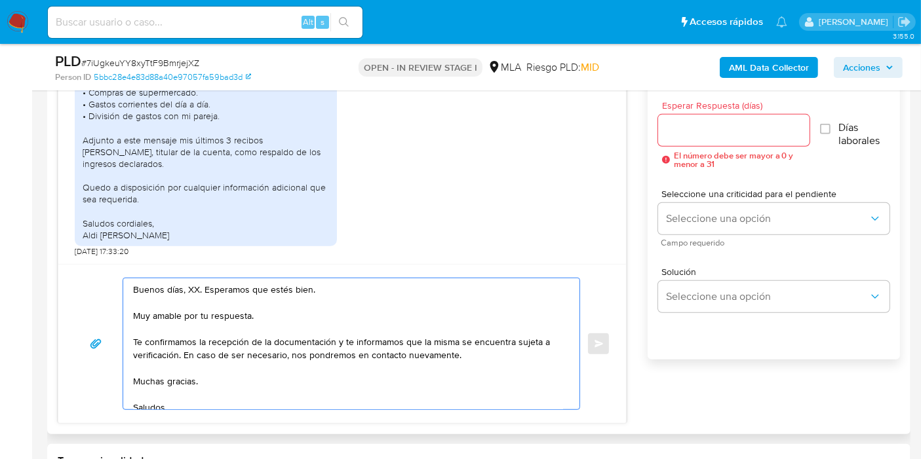
click at [191, 290] on textarea "Buenos días, XX. Esperamos que estés bien. Muy amable por tu respuesta. Te conf…" at bounding box center [348, 343] width 430 height 131
click at [223, 317] on textarea "Buenos días, Aldana. Esperamos que estés bien. Muy amable por tu respuesta. Te …" at bounding box center [348, 343] width 430 height 131
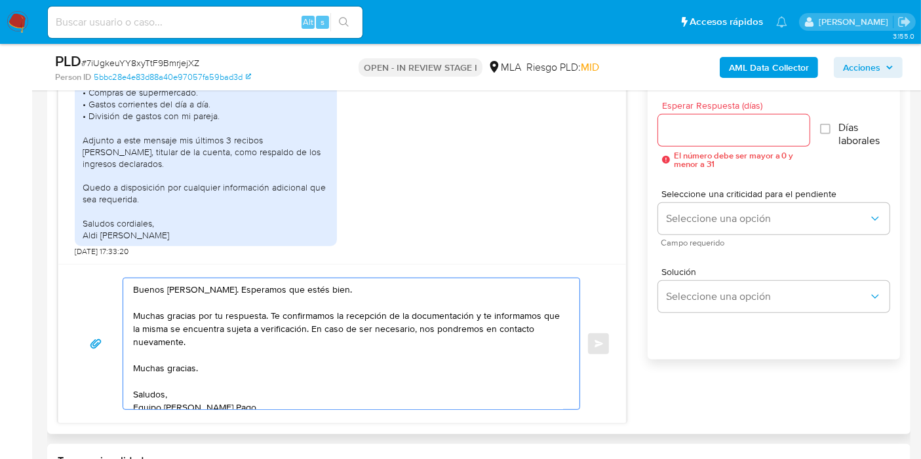
drag, startPoint x: 472, startPoint y: 320, endPoint x: 479, endPoint y: 348, distance: 28.4
click at [479, 348] on textarea "Buenos días, Aldana. Esperamos que estés bien. Muchas gracias por tu respuesta.…" at bounding box center [348, 343] width 430 height 131
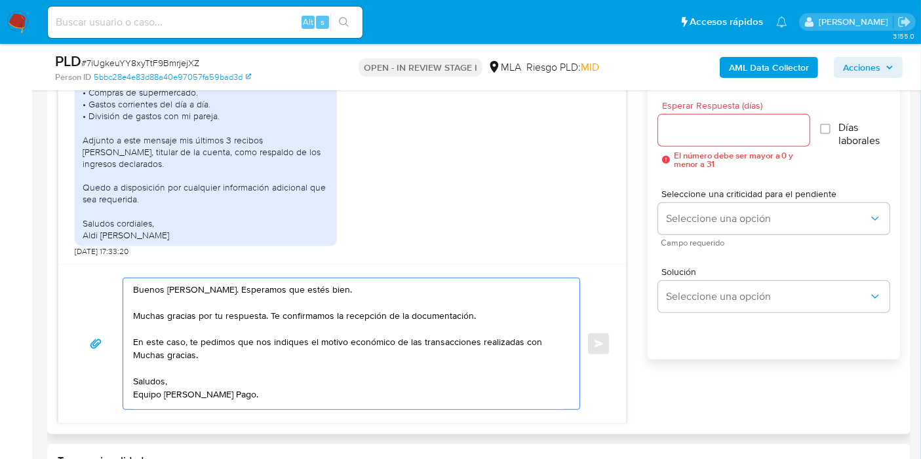
paste textarea "Ivan Joel Risso Patron"
paste textarea "20377345380"
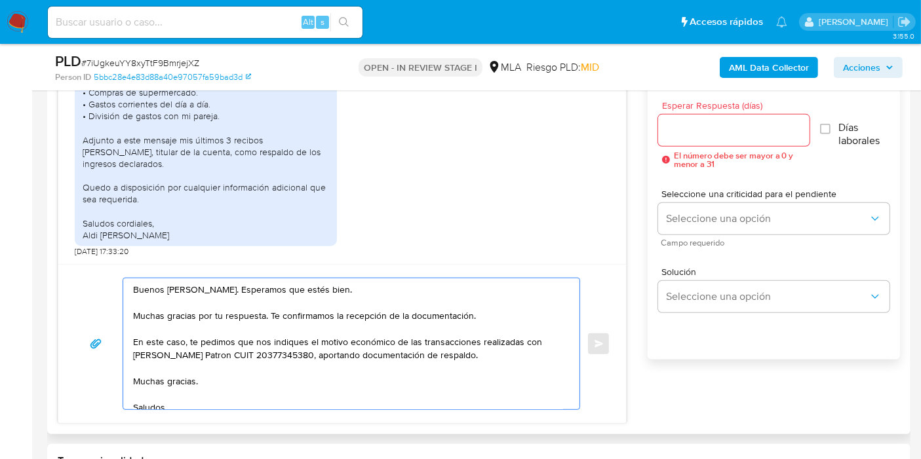
click at [157, 379] on textarea "Buenos días, Aldana. Esperamos que estés bien. Muchas gracias por tu respuesta.…" at bounding box center [348, 343] width 430 height 131
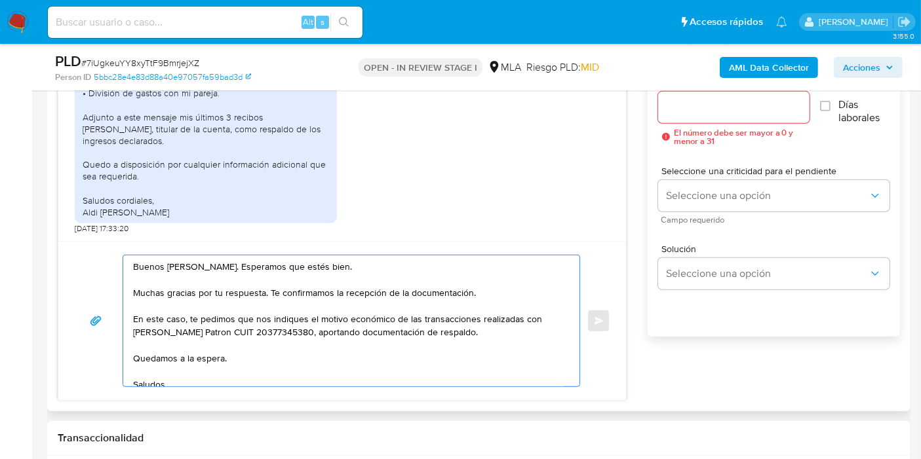
scroll to position [655, 0]
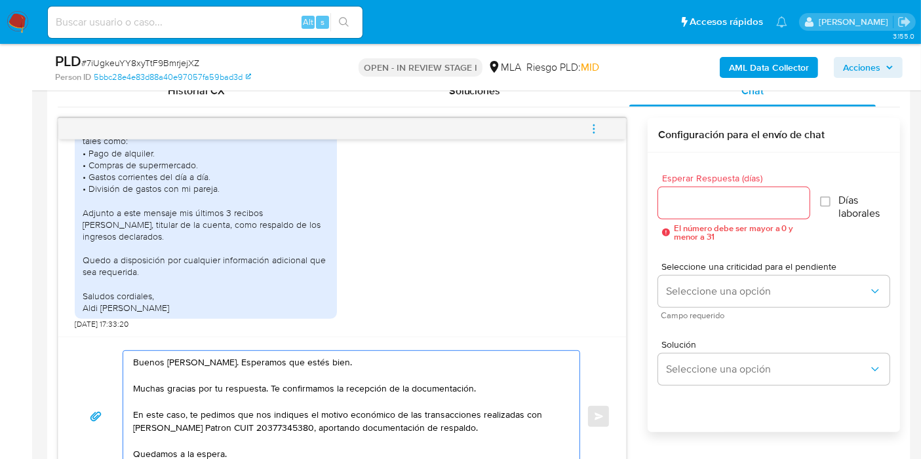
type textarea "Buenos días, Aldana. Esperamos que estés bien. Muchas gracias por tu respuesta.…"
click at [660, 202] on input "Esperar Respuesta (días)" at bounding box center [733, 203] width 151 height 17
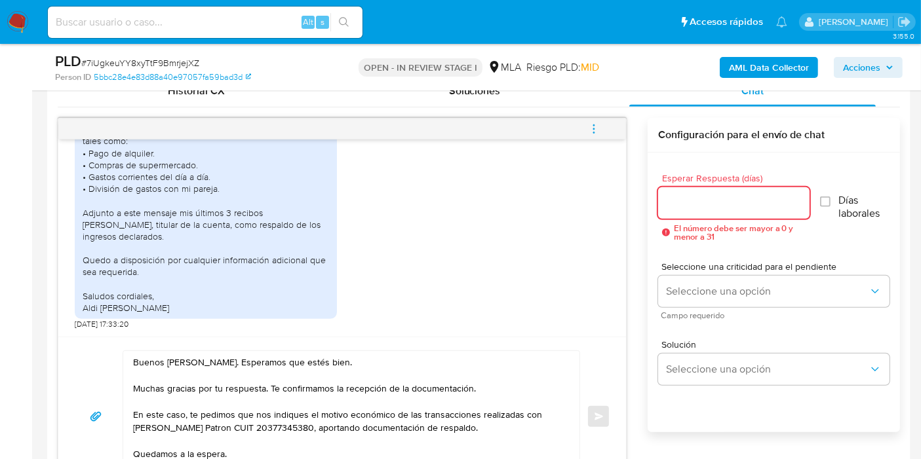
click at [660, 202] on input "Esperar Respuesta (días)" at bounding box center [733, 203] width 151 height 17
type input "4"
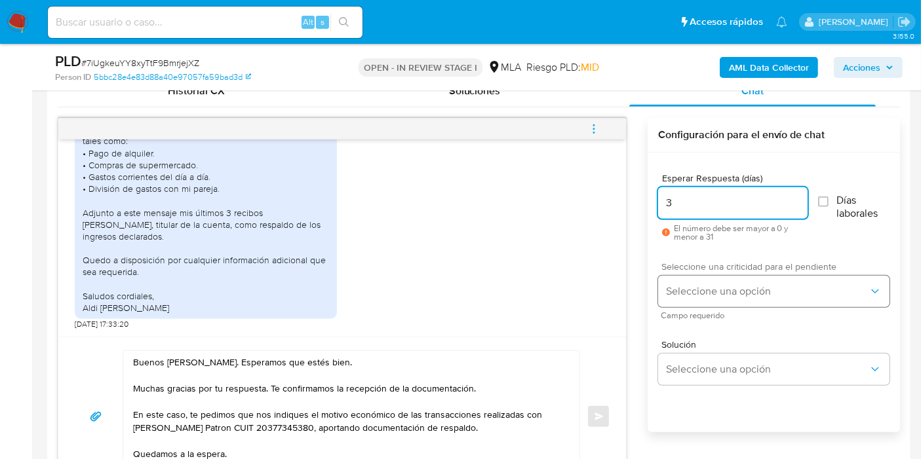
type input "3"
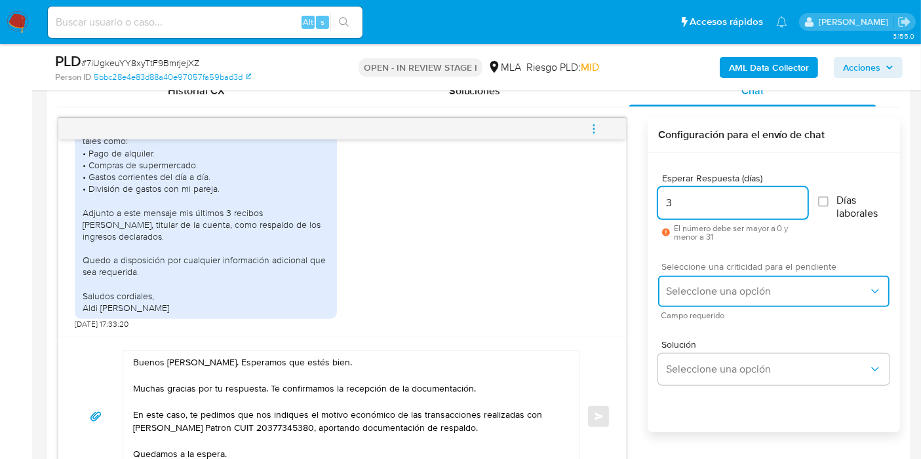
click at [716, 302] on button "Seleccione una opción" at bounding box center [773, 291] width 231 height 31
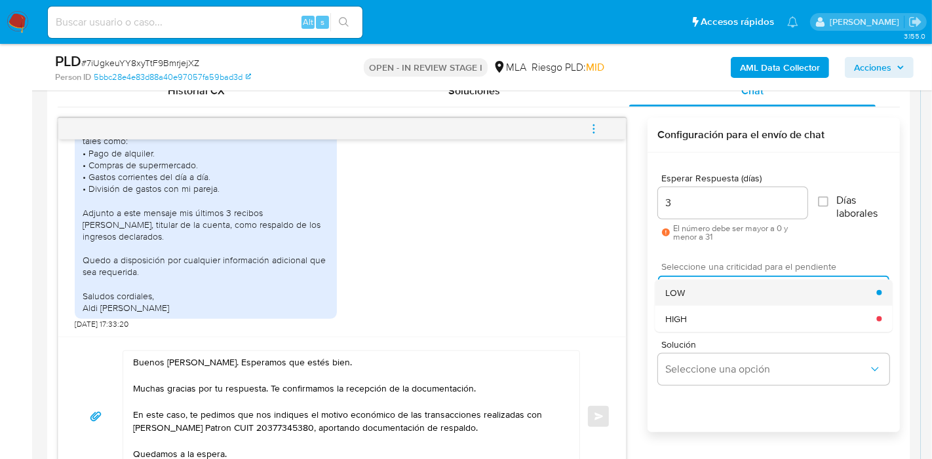
click at [735, 299] on div "LOW" at bounding box center [770, 293] width 211 height 26
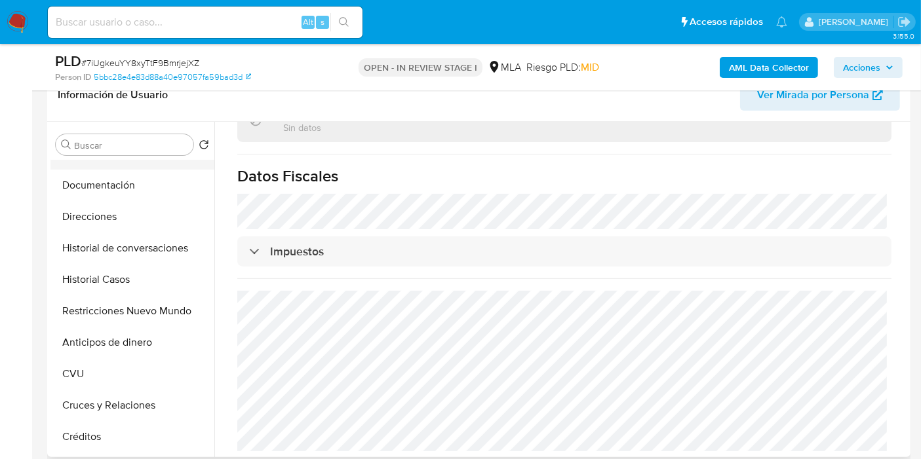
scroll to position [0, 0]
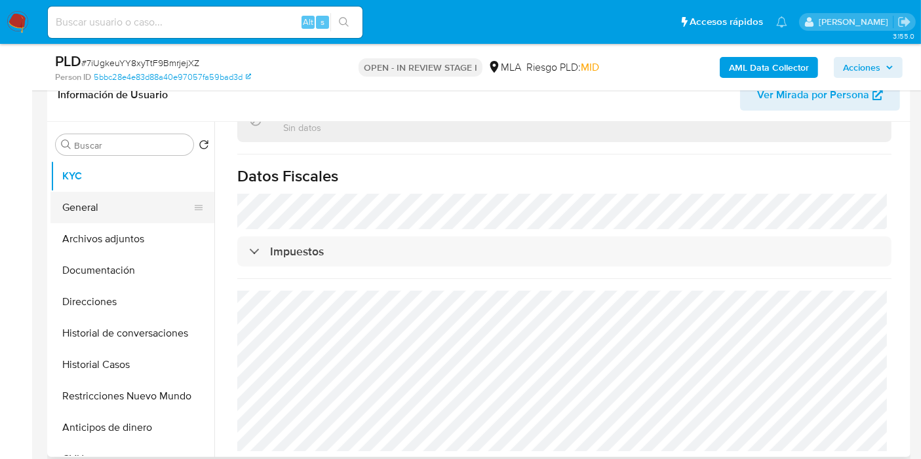
click at [104, 216] on button "General" at bounding box center [126, 207] width 153 height 31
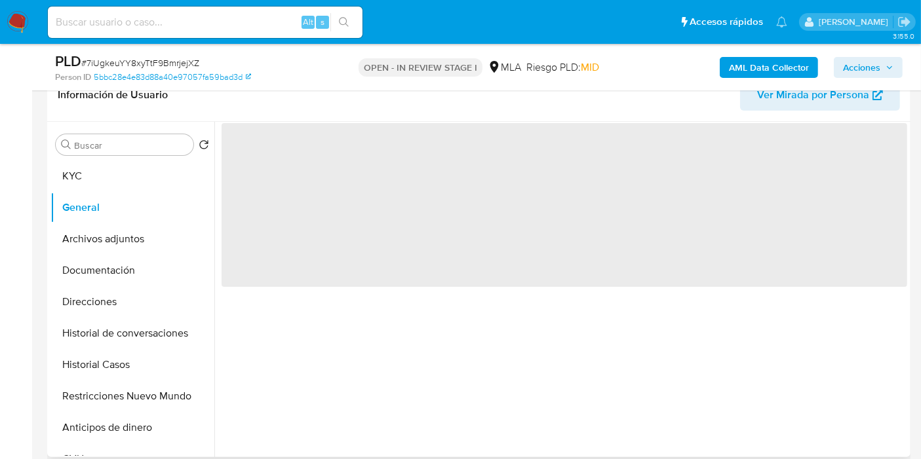
click at [277, 152] on span "‌" at bounding box center [563, 205] width 685 height 164
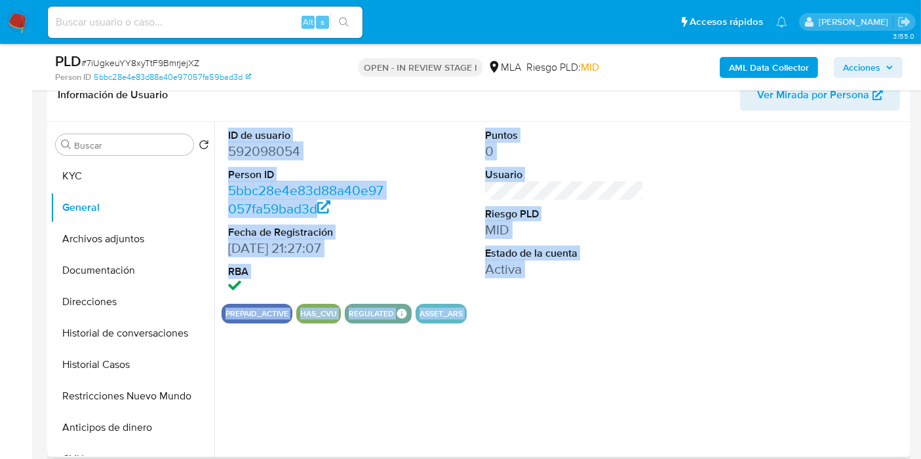
click at [284, 146] on dd "592098054" at bounding box center [307, 151] width 159 height 18
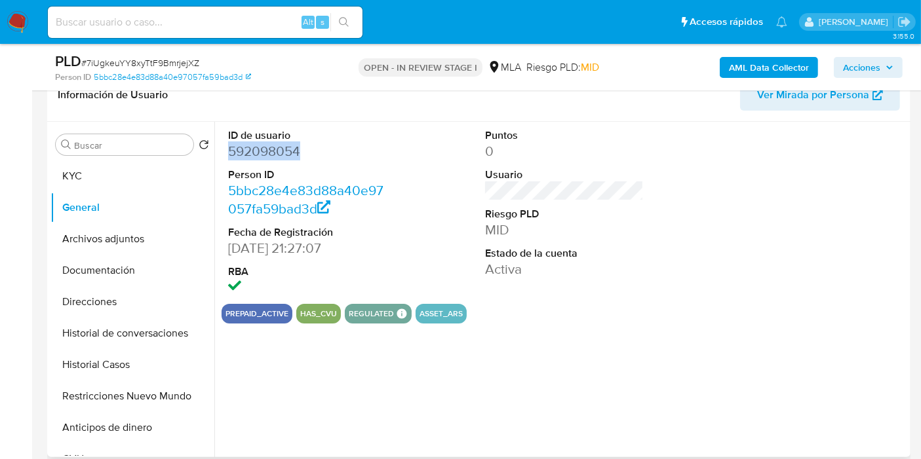
click at [284, 146] on dd "592098054" at bounding box center [307, 151] width 159 height 18
click at [112, 295] on button "Direcciones" at bounding box center [126, 301] width 153 height 31
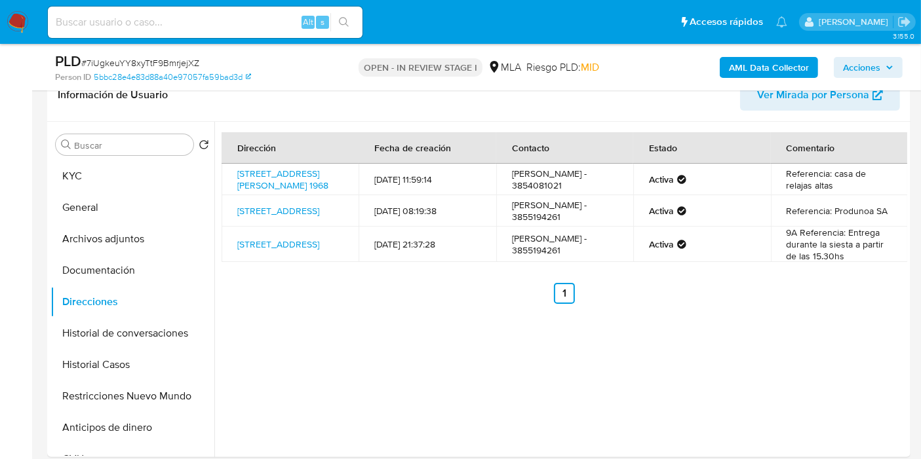
click at [21, 16] on img at bounding box center [18, 22] width 22 height 22
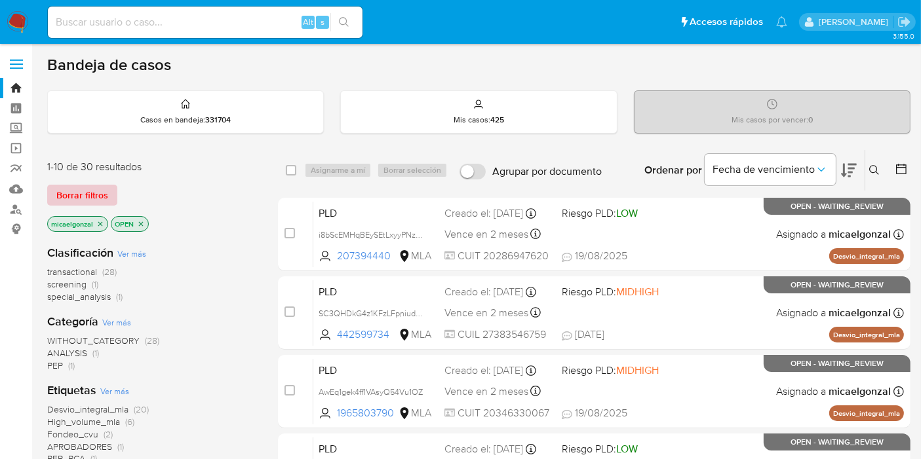
click at [102, 186] on span "Borrar filtros" at bounding box center [82, 195] width 52 height 18
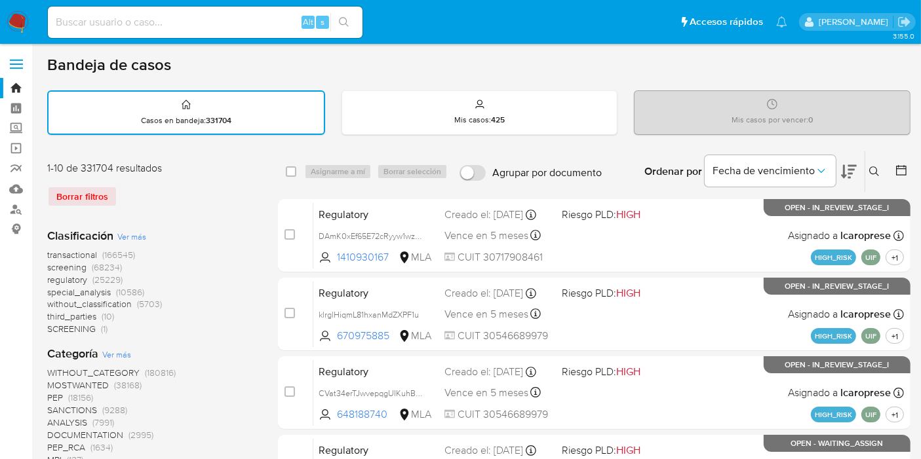
click at [869, 170] on icon at bounding box center [874, 171] width 10 height 10
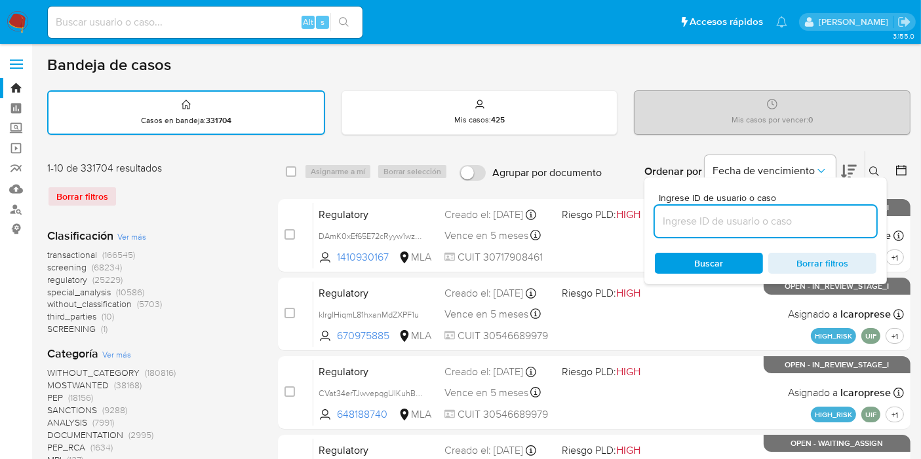
click at [720, 226] on input at bounding box center [765, 221] width 221 height 17
type input "SC3QHDkG4z1KFzLFpniudCRX"
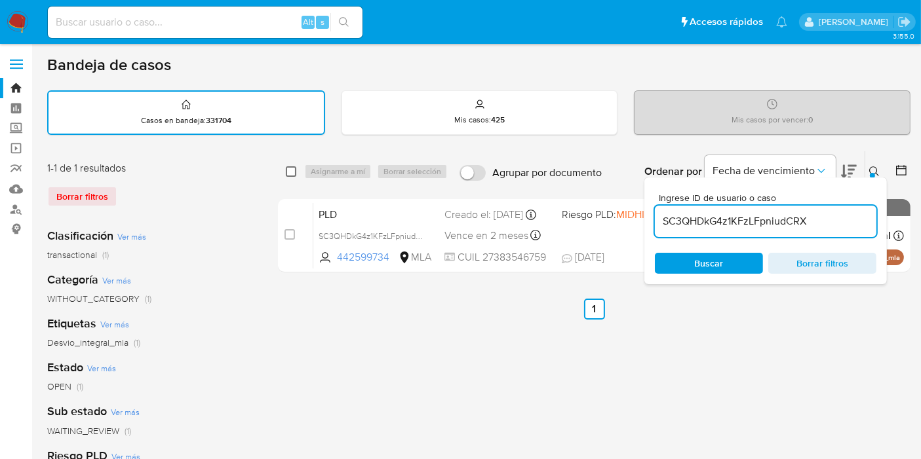
click at [290, 169] on input "checkbox" at bounding box center [291, 171] width 10 height 10
checkbox input "true"
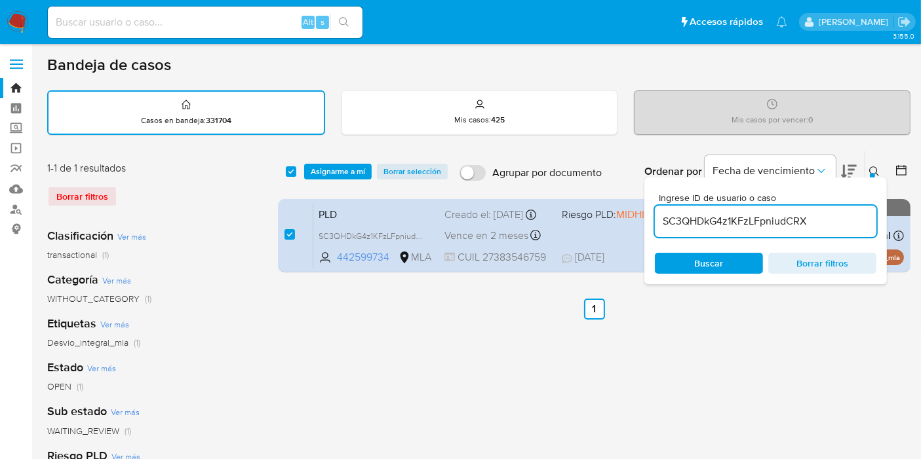
click at [301, 170] on div "select-all-cases-checkbox Asignarme a mí Borrar selección" at bounding box center [369, 172] width 167 height 16
click at [313, 170] on span "Asignarme a mí" at bounding box center [338, 171] width 54 height 13
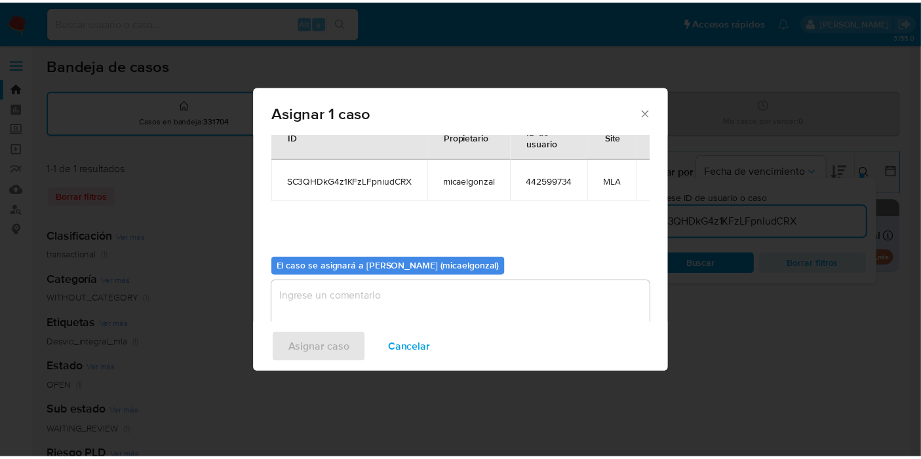
scroll to position [67, 0]
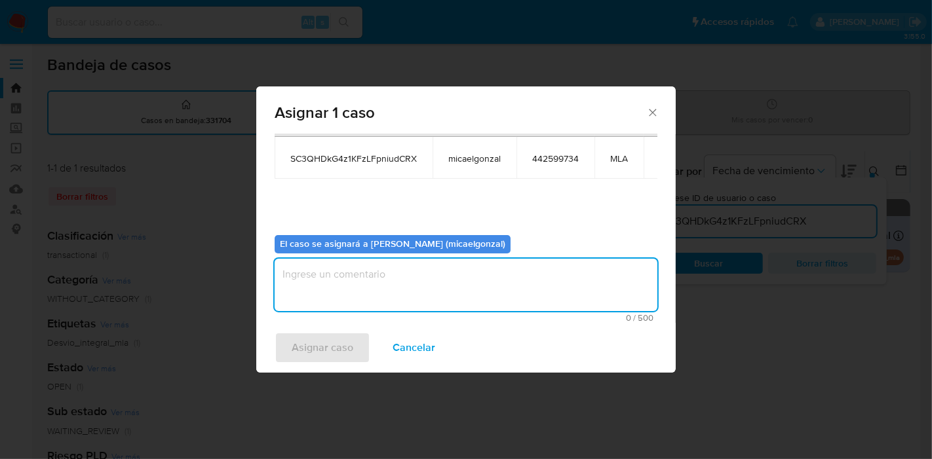
click at [460, 307] on textarea "assign-modal" at bounding box center [466, 285] width 383 height 52
click at [322, 343] on span "Asignar caso" at bounding box center [323, 347] width 62 height 29
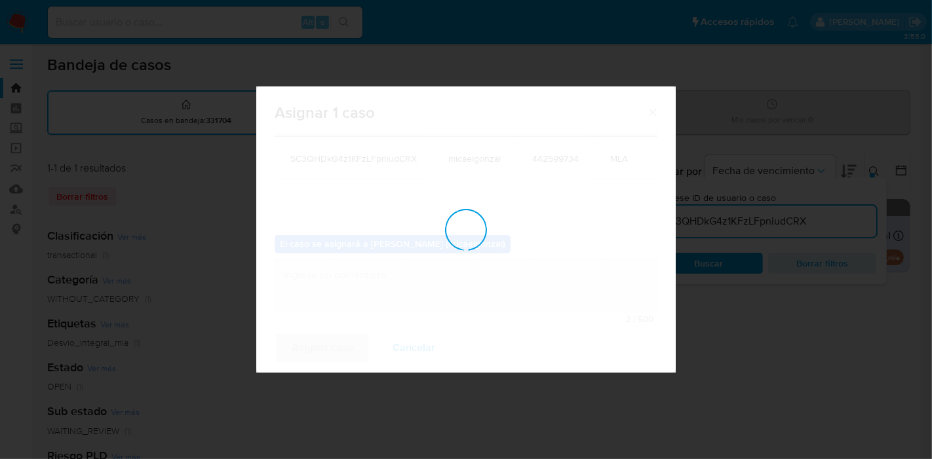
checkbox input "false"
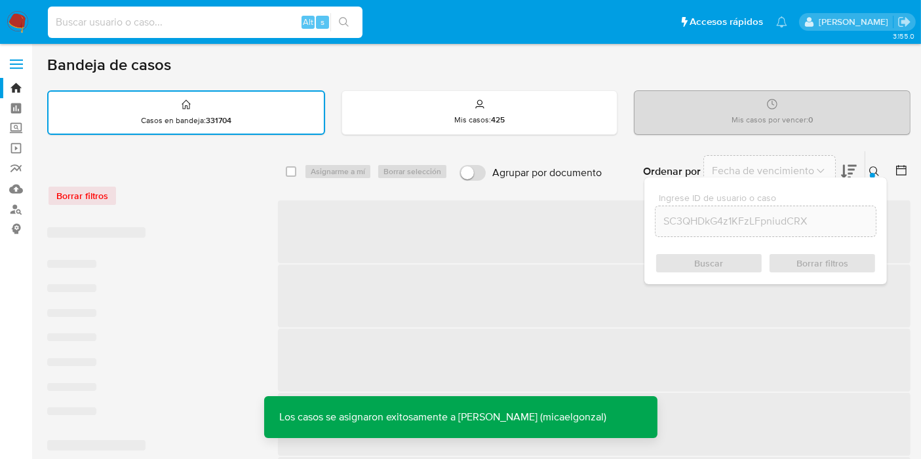
click at [211, 27] on input at bounding box center [205, 22] width 314 height 17
paste input "SC3QHDkG4z1KFzLFpniudCRX"
type input "SC3QHDkG4z1KFzLFpniudCRX"
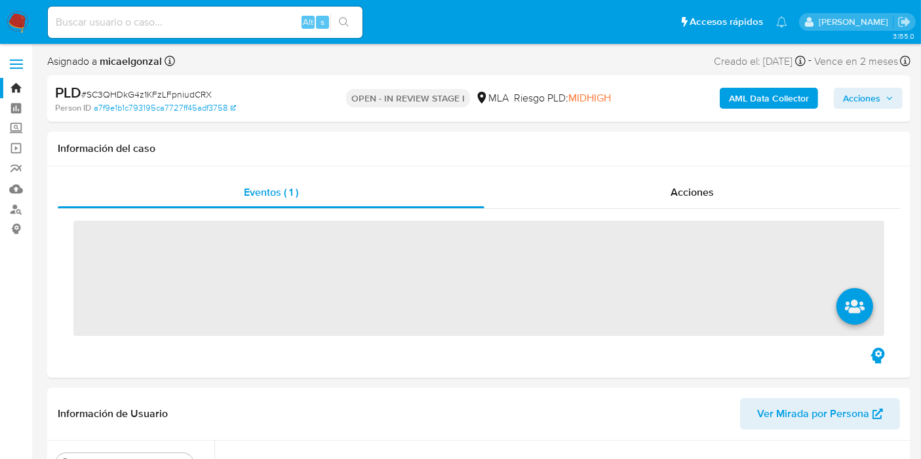
scroll to position [73, 0]
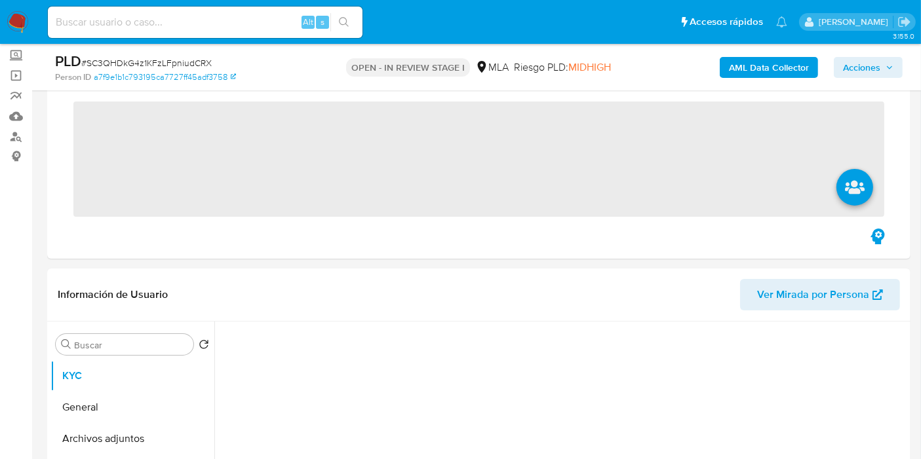
select select "10"
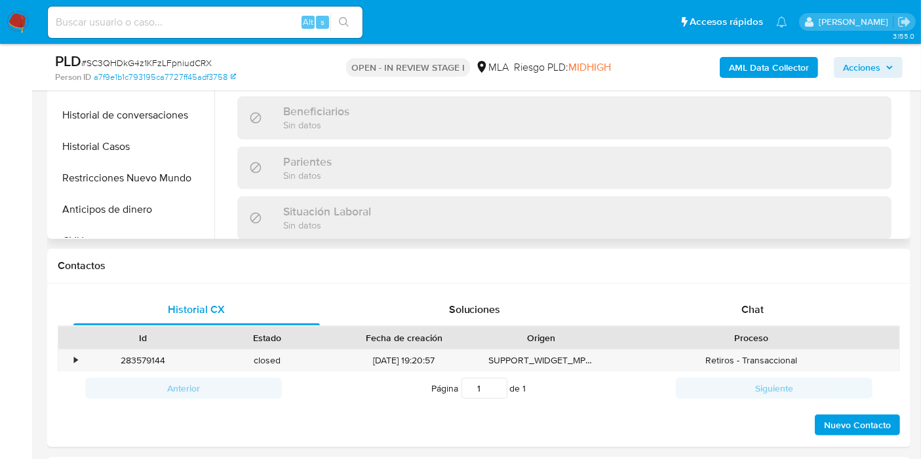
scroll to position [582, 0]
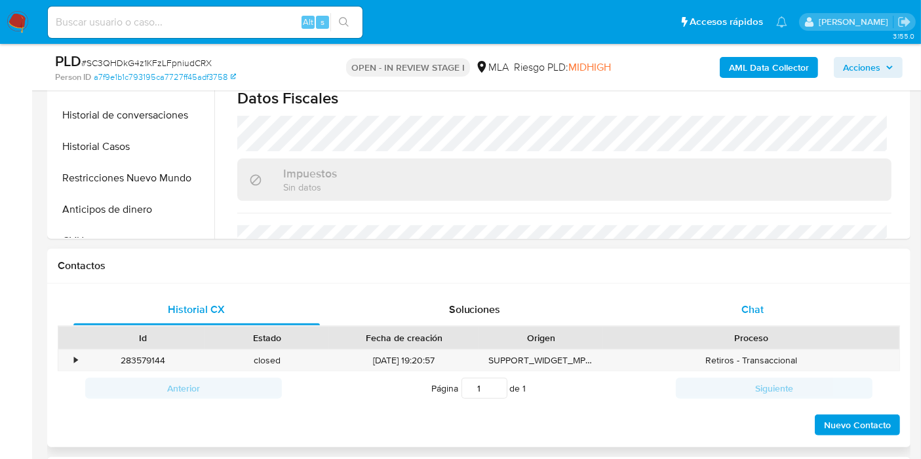
click at [720, 314] on div "Chat" at bounding box center [752, 309] width 246 height 31
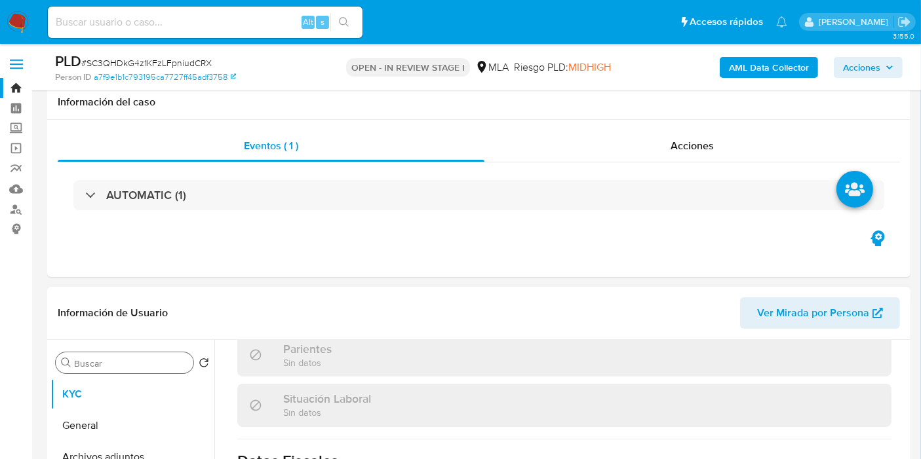
scroll to position [145, 0]
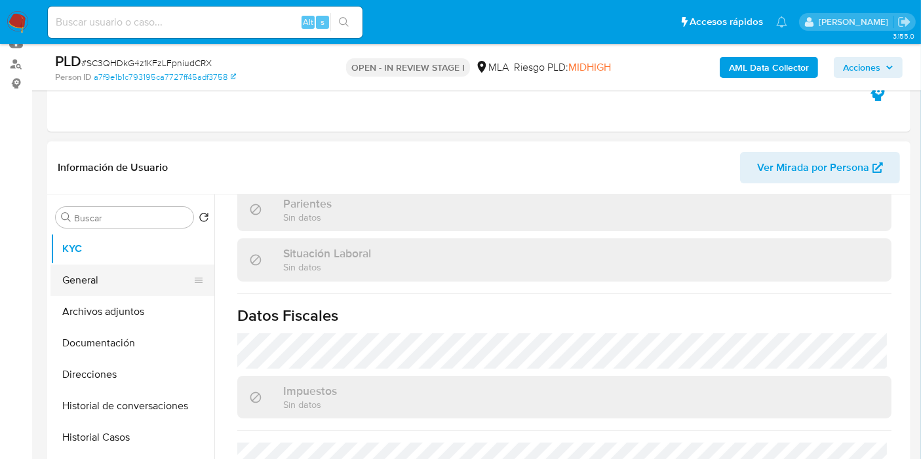
click at [138, 278] on button "General" at bounding box center [126, 280] width 153 height 31
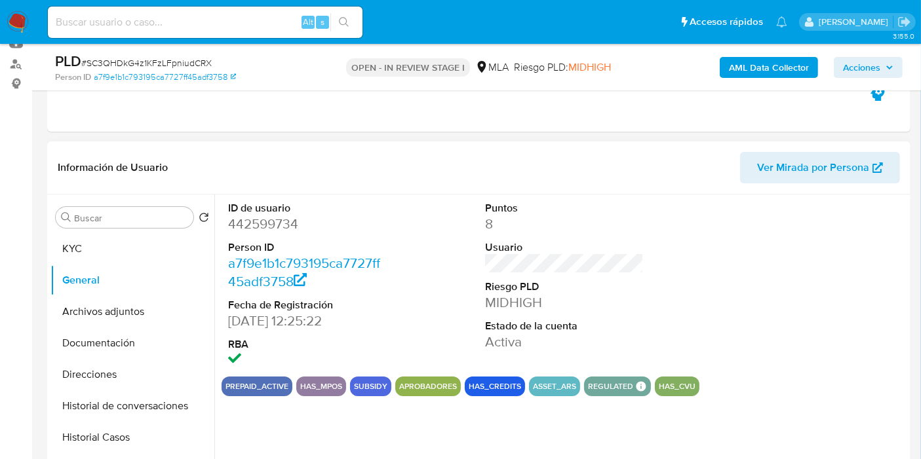
click at [297, 222] on dd "442599734" at bounding box center [307, 224] width 159 height 18
click at [288, 223] on dd "442599734" at bounding box center [307, 224] width 159 height 18
copy dd "442599734"
click at [108, 382] on button "Direcciones" at bounding box center [126, 374] width 153 height 31
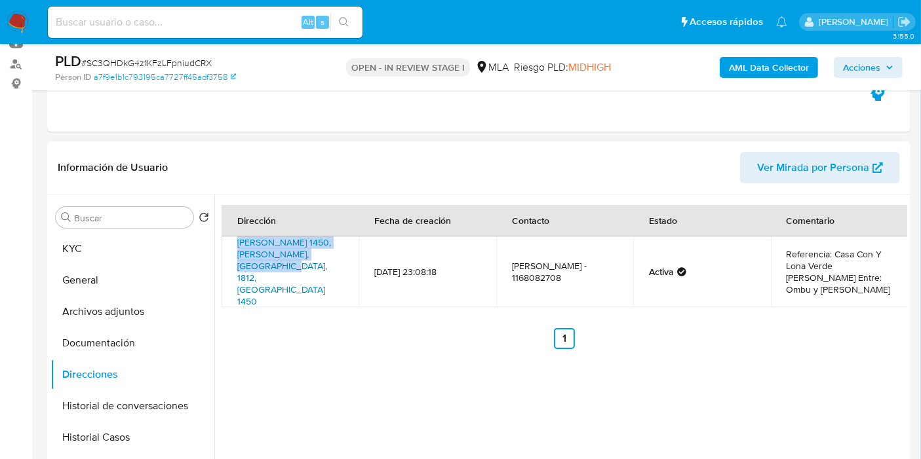
drag, startPoint x: 235, startPoint y: 238, endPoint x: 312, endPoint y: 243, distance: 77.4
click at [335, 256] on td "[PERSON_NAME] 1450, [PERSON_NAME], [GEOGRAPHIC_DATA], 1812, [GEOGRAPHIC_DATA] 1…" at bounding box center [289, 272] width 137 height 71
copy link "[PERSON_NAME] 1450, [PERSON_NAME], [GEOGRAPHIC_DATA]"
click at [109, 300] on button "Archivos adjuntos" at bounding box center [126, 311] width 153 height 31
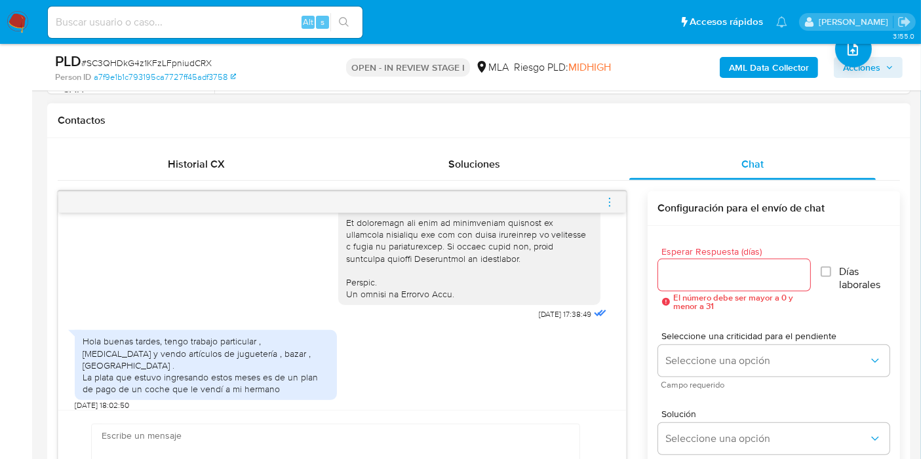
scroll to position [680, 0]
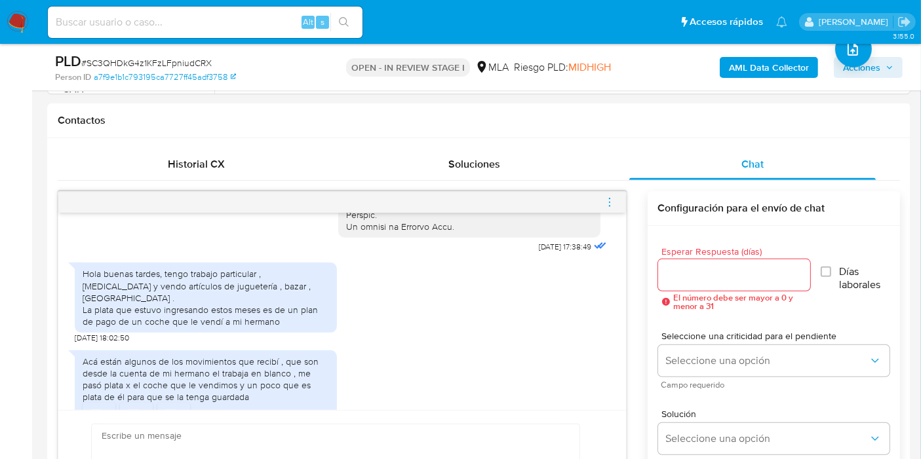
click at [0, 20] on nav "Pausado Ver notificaciones Alt s Accesos rápidos Presiona las siguientes teclas…" at bounding box center [460, 22] width 921 height 44
click at [12, 19] on img at bounding box center [18, 22] width 22 height 22
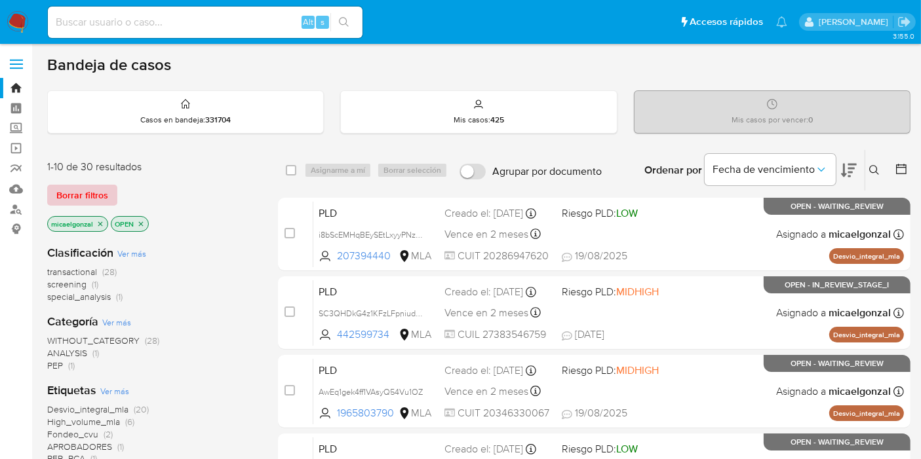
click at [85, 195] on span "Borrar filtros" at bounding box center [82, 195] width 52 height 18
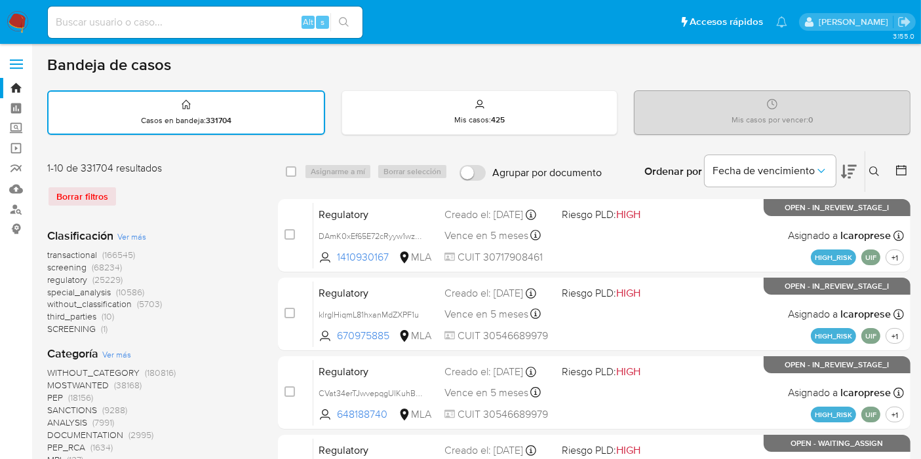
click at [883, 173] on button at bounding box center [876, 172] width 22 height 16
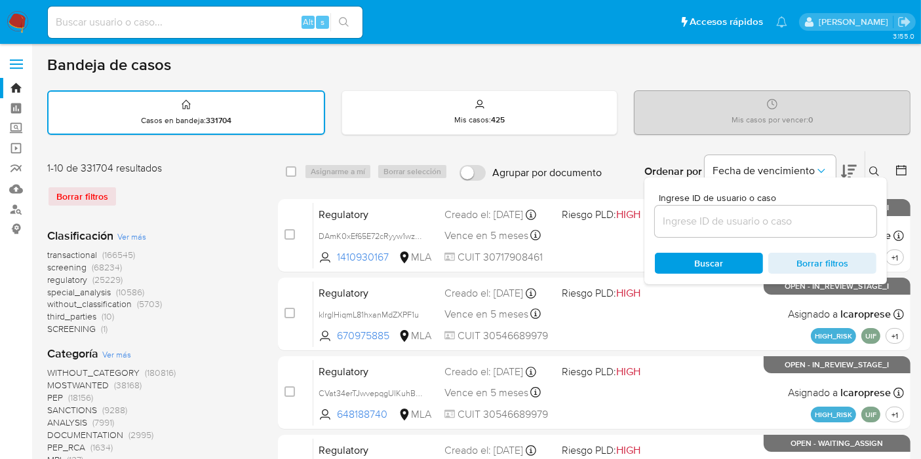
click at [785, 208] on div at bounding box center [765, 221] width 221 height 31
click at [767, 216] on input at bounding box center [765, 221] width 221 height 17
paste input "YZVQ3z0gRVcqm4FDO9BdTcbc"
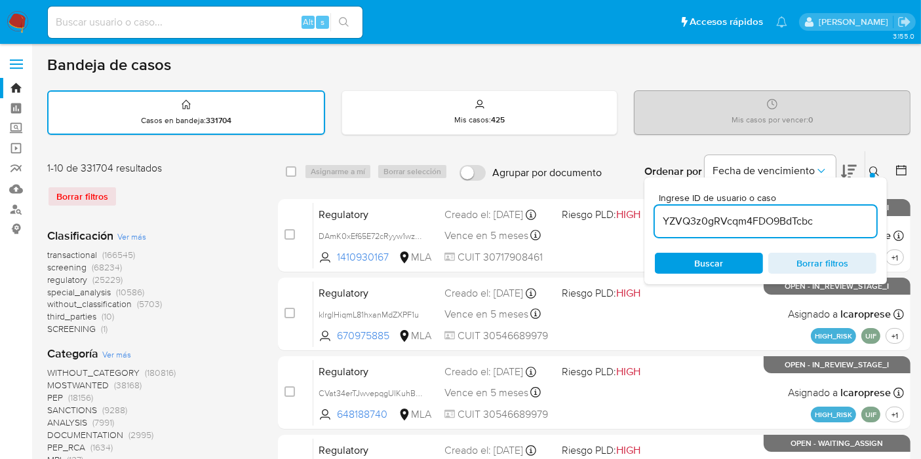
type input "YZVQ3z0gRVcqm4FDO9BdTcbc"
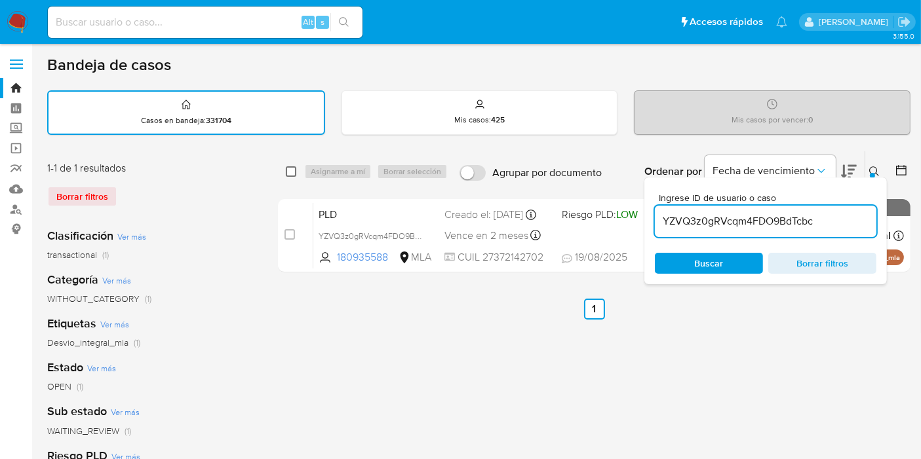
click at [291, 169] on input "checkbox" at bounding box center [291, 171] width 10 height 10
checkbox input "true"
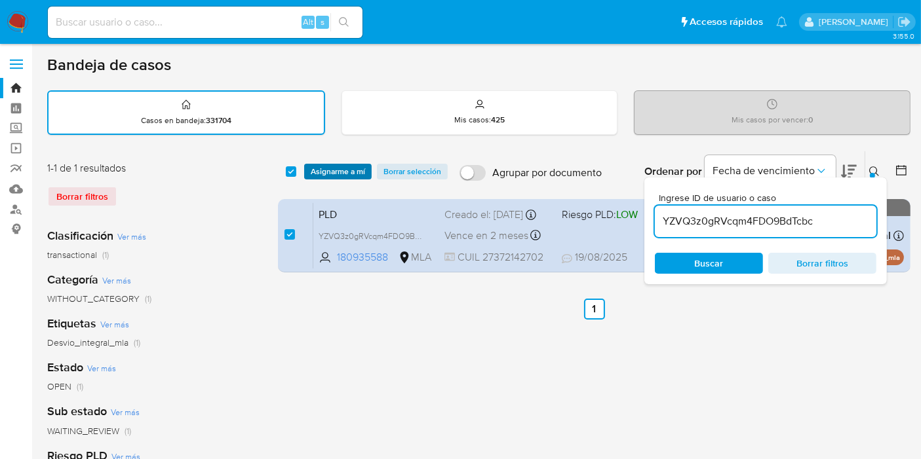
click at [359, 168] on span "Asignarme a mí" at bounding box center [338, 171] width 54 height 13
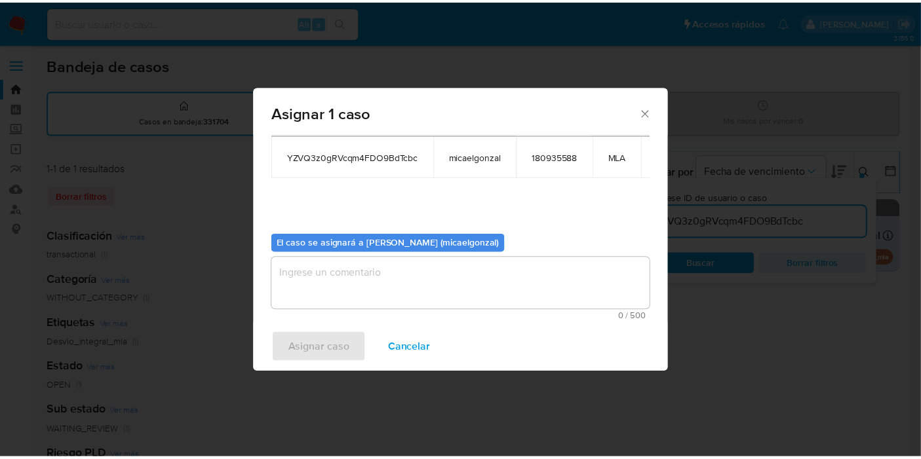
scroll to position [79, 0]
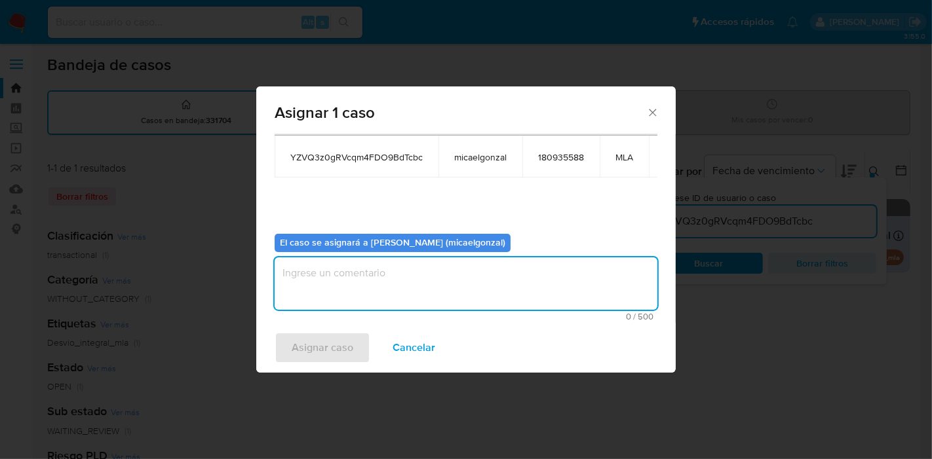
click at [351, 276] on textarea "assign-modal" at bounding box center [466, 283] width 383 height 52
click at [322, 362] on div "Asignar caso Cancelar" at bounding box center [465, 348] width 419 height 50
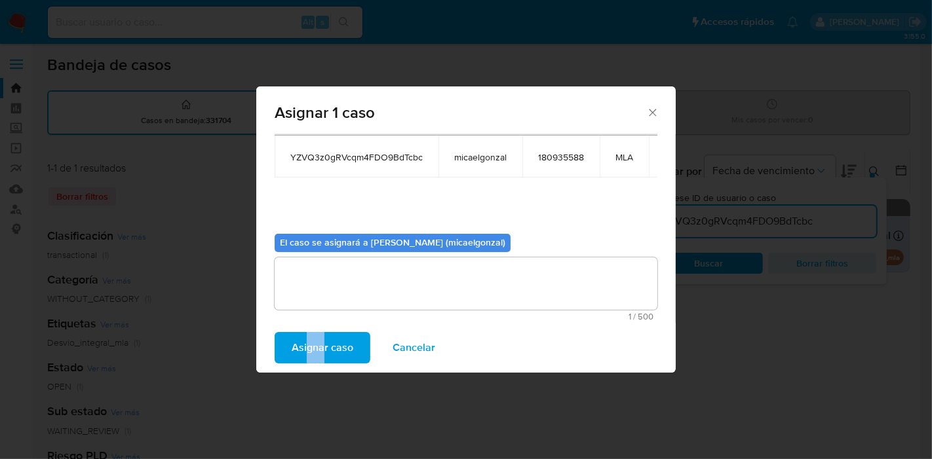
click at [322, 357] on span "Asignar caso" at bounding box center [323, 347] width 62 height 29
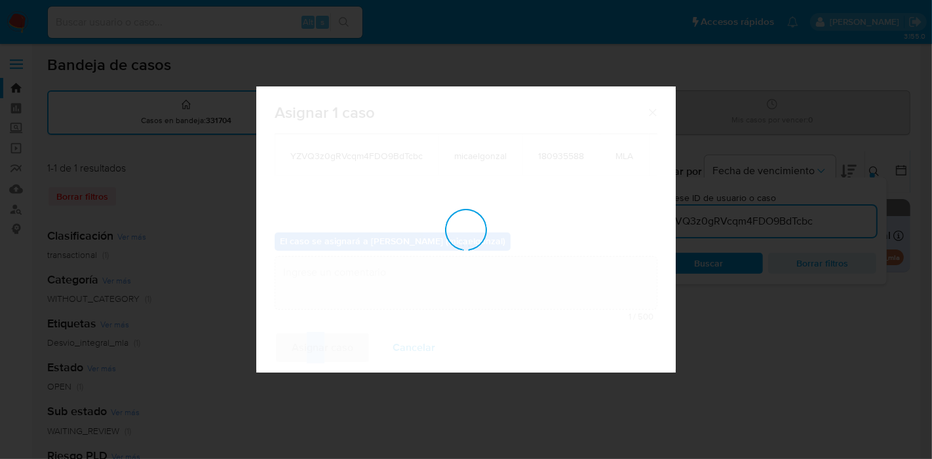
checkbox input "false"
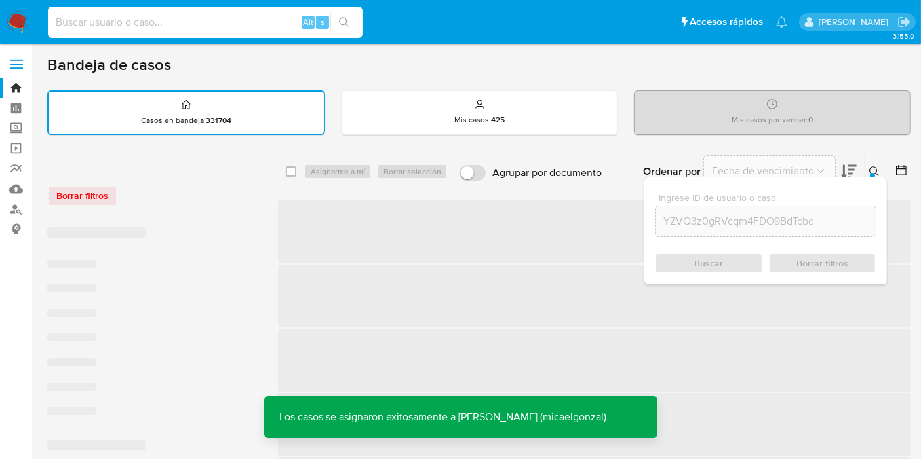
click at [191, 27] on input at bounding box center [205, 22] width 314 height 17
paste input "YZVQ3z0gRVcqm4FDO9BdTcbc"
type input "YZVQ3z0gRVcqm4FDO9BdTcbc"
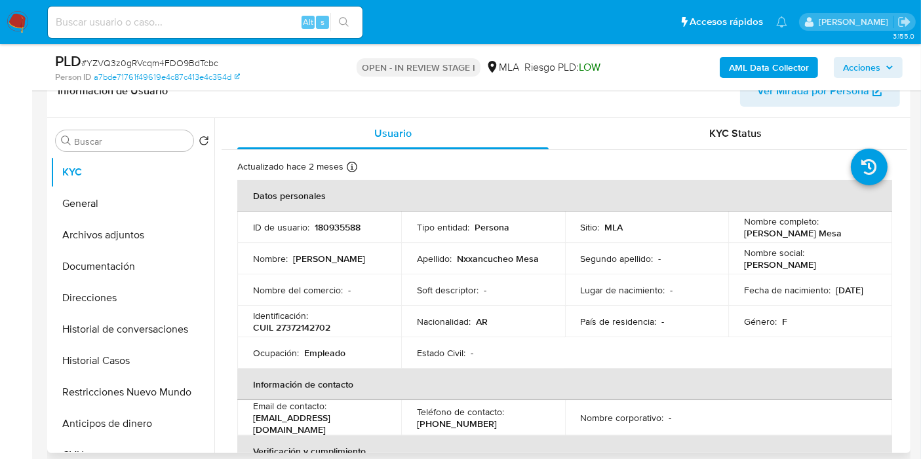
scroll to position [218, 0]
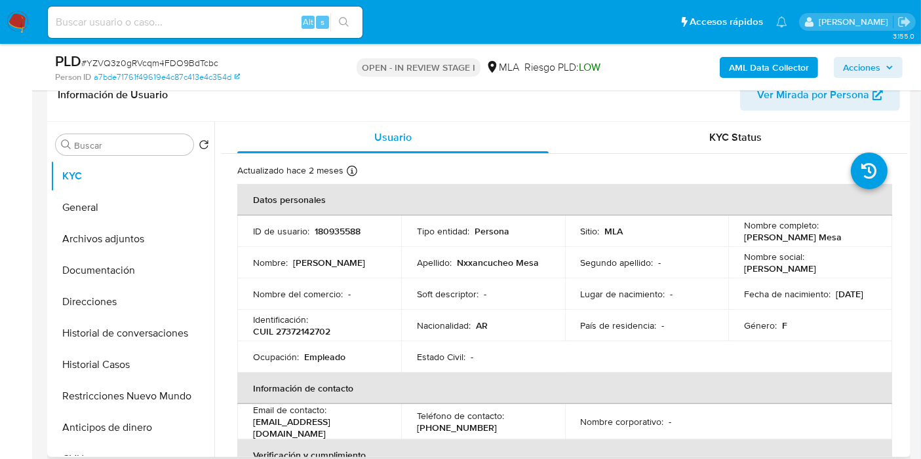
select select "10"
click at [750, 231] on p "[PERSON_NAME] Mesa" at bounding box center [793, 237] width 98 height 12
drag, startPoint x: 750, startPoint y: 231, endPoint x: 432, endPoint y: 252, distance: 319.1
click at [432, 252] on td "Apellido : Nxxancucheo Mesa" at bounding box center [483, 262] width 164 height 31
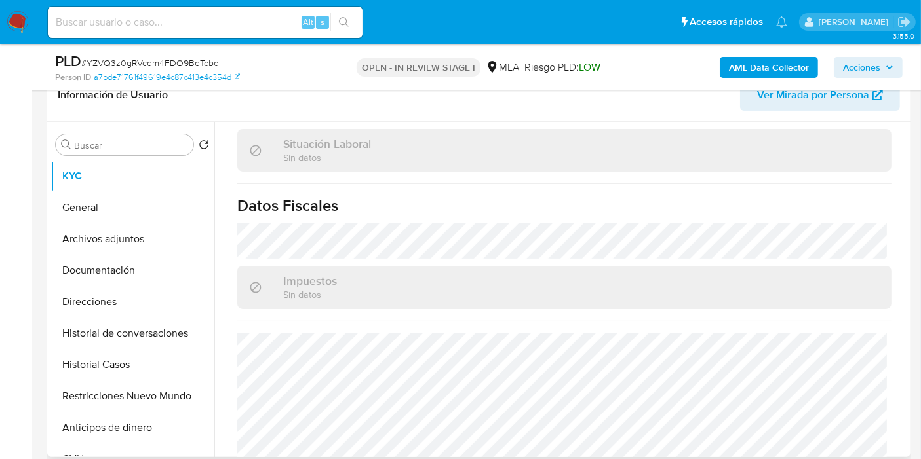
scroll to position [693, 0]
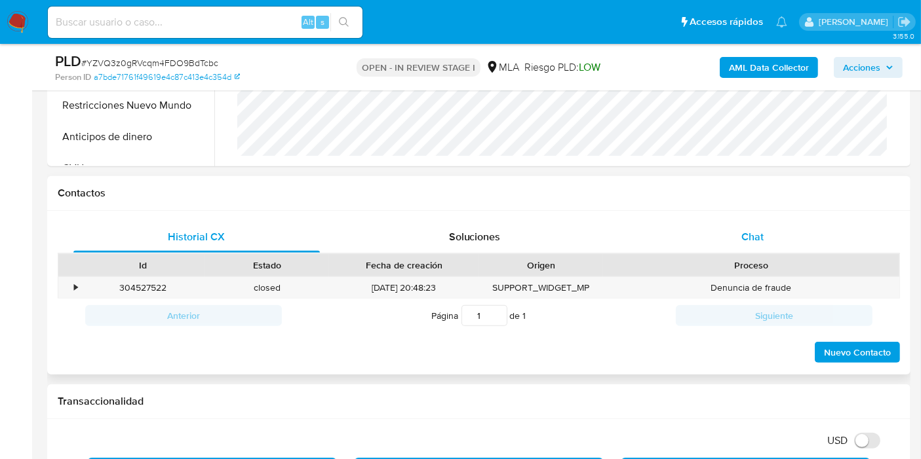
click at [772, 247] on div "Chat" at bounding box center [752, 236] width 246 height 31
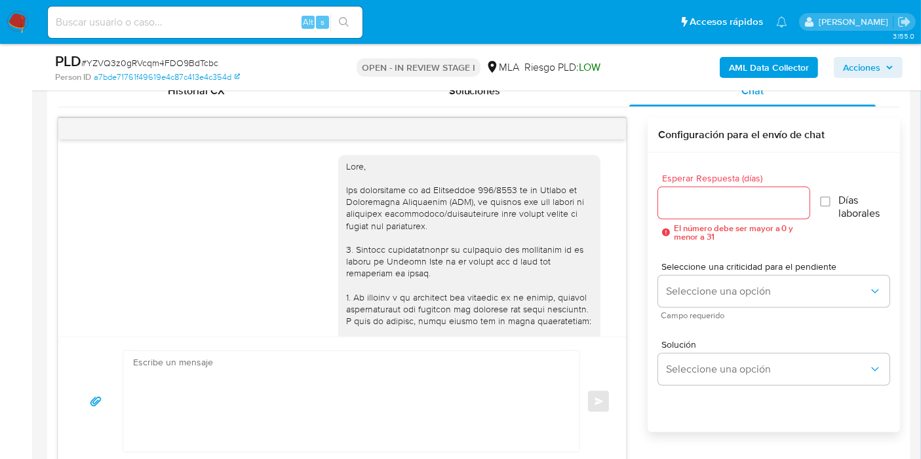
scroll to position [632, 0]
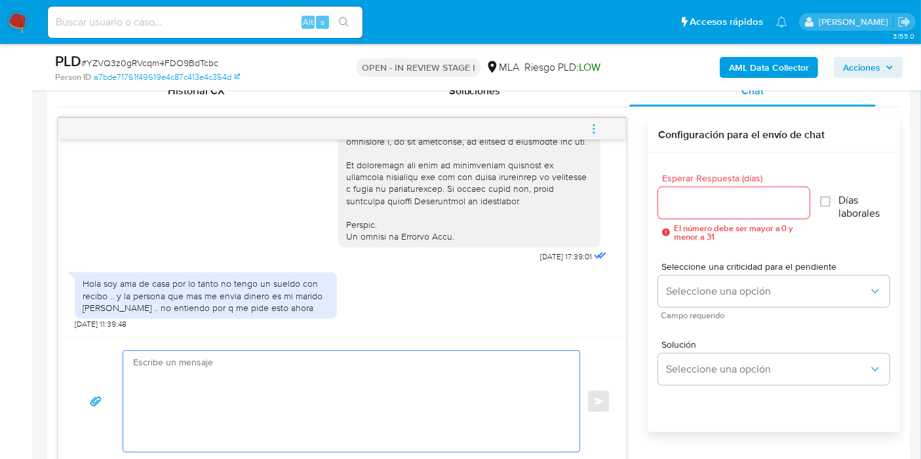
click at [282, 362] on textarea at bounding box center [348, 401] width 430 height 101
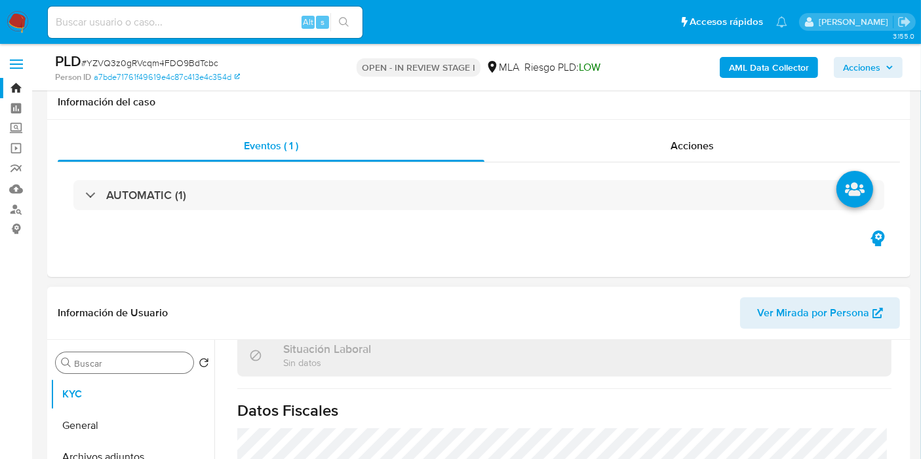
scroll to position [145, 0]
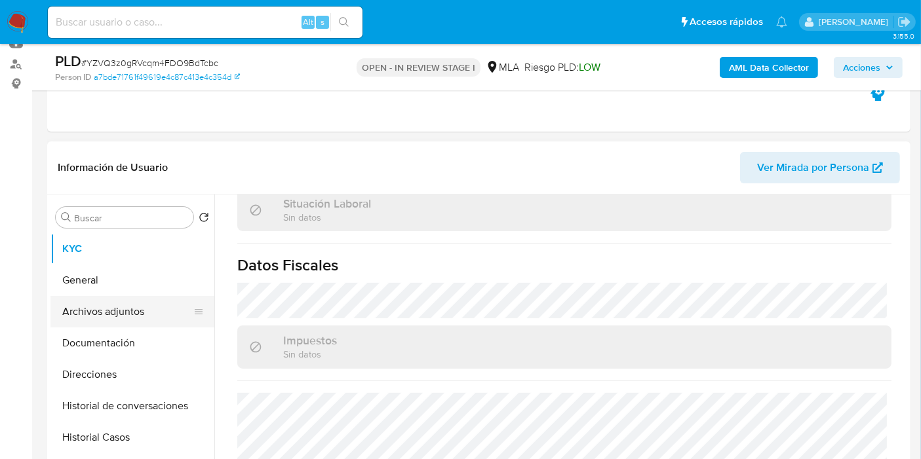
click at [121, 296] on button "Archivos adjuntos" at bounding box center [126, 311] width 153 height 31
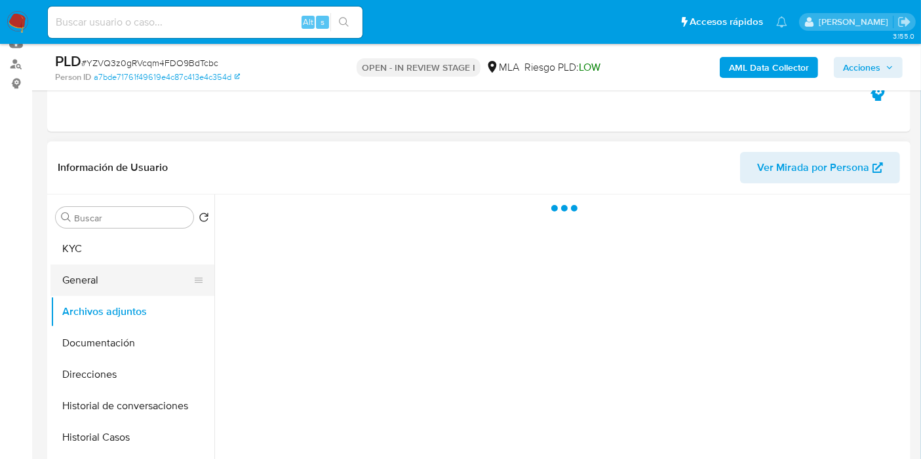
click at [119, 276] on button "General" at bounding box center [126, 280] width 153 height 31
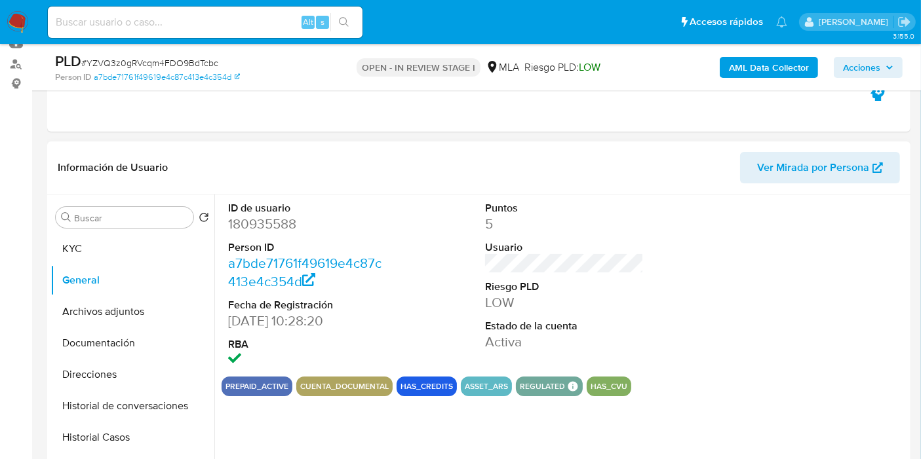
click at [259, 225] on dd "180935588" at bounding box center [307, 224] width 159 height 18
copy dd "180935588"
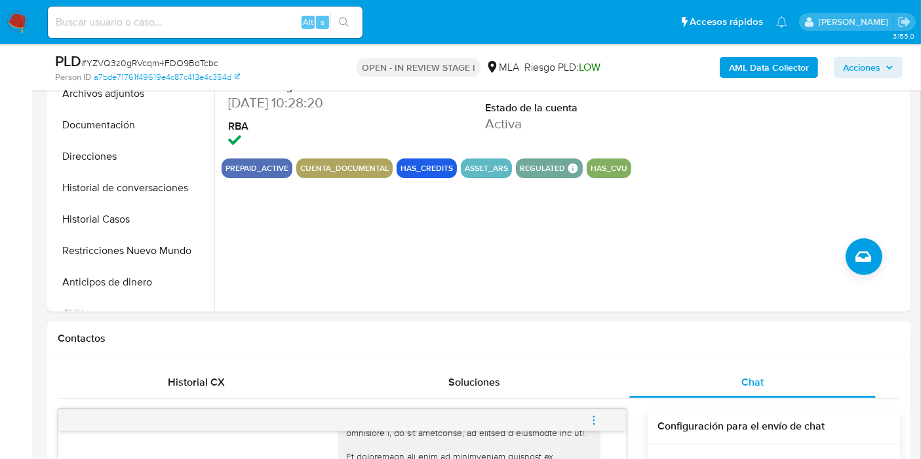
scroll to position [655, 0]
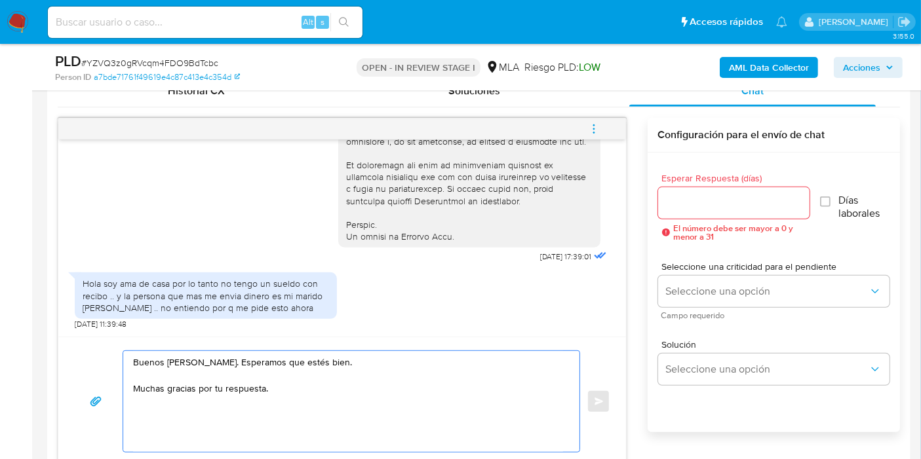
click at [417, 381] on textarea "Buenos [PERSON_NAME]. Esperamos que estés bien. Muchas gracias por tu respuesta." at bounding box center [348, 401] width 430 height 101
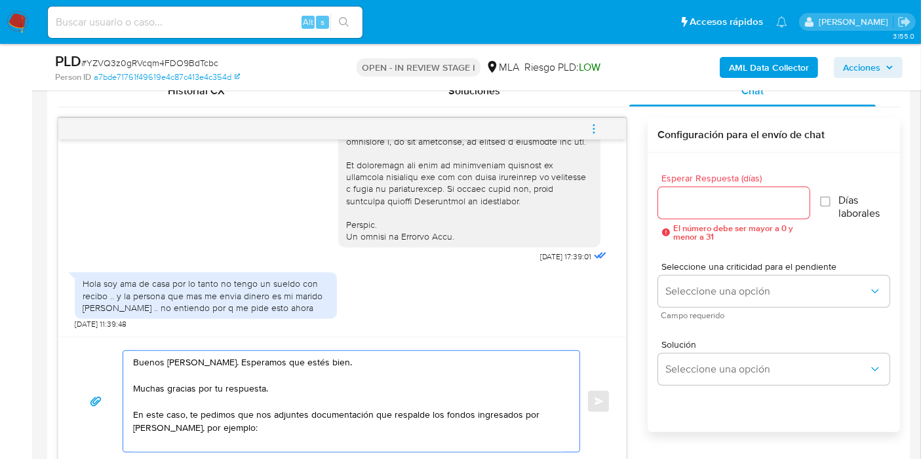
paste textarea "- Últimos 3 recibos [PERSON_NAME]/jubilación."
click at [294, 421] on textarea "Buenos [PERSON_NAME]. Esperamos que estés bien. Muchas gracias por tu respuesta…" at bounding box center [348, 401] width 430 height 101
click at [299, 422] on textarea "Buenos [PERSON_NAME]. Esperamos que estés bien. Muchas gracias por tu respuesta…" at bounding box center [348, 401] width 430 height 101
drag, startPoint x: 411, startPoint y: 421, endPoint x: 451, endPoint y: 424, distance: 40.8
click at [451, 424] on textarea "Buenos [PERSON_NAME]. Esperamos que estés bien. Muchas gracias por tu respuesta…" at bounding box center [348, 401] width 430 height 101
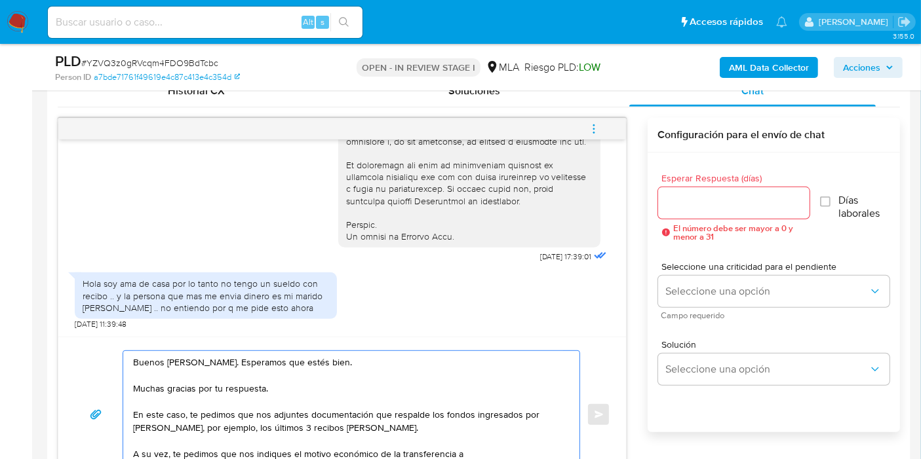
paste textarea "Coronel"
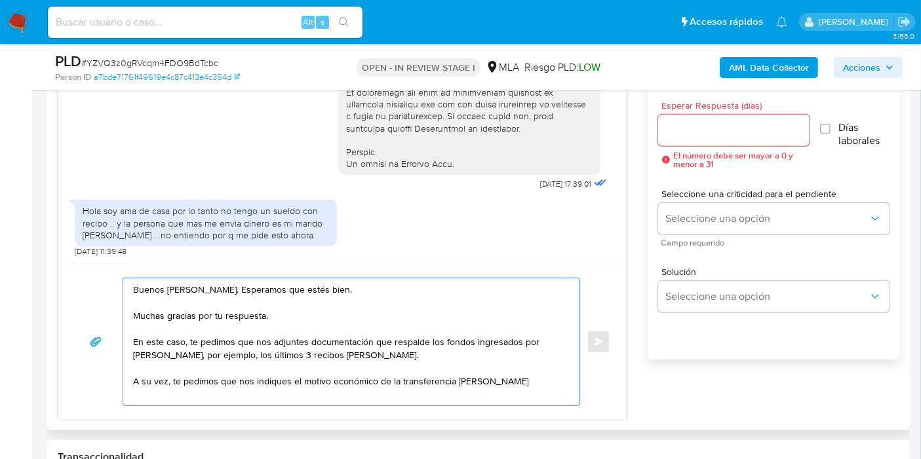
click at [464, 379] on textarea "Buenos [PERSON_NAME]. Esperamos que estés bien. Muchas gracias por tu respuesta…" at bounding box center [348, 341] width 430 height 127
click at [459, 379] on textarea "Buenos [PERSON_NAME]. Esperamos que estés bien. Muchas gracias por tu respuesta…" at bounding box center [348, 341] width 430 height 127
click at [556, 377] on textarea "Buenos [PERSON_NAME]. Esperamos que estés bien. Muchas gracias por tu respuesta…" at bounding box center [348, 341] width 430 height 127
paste textarea "20367515067"
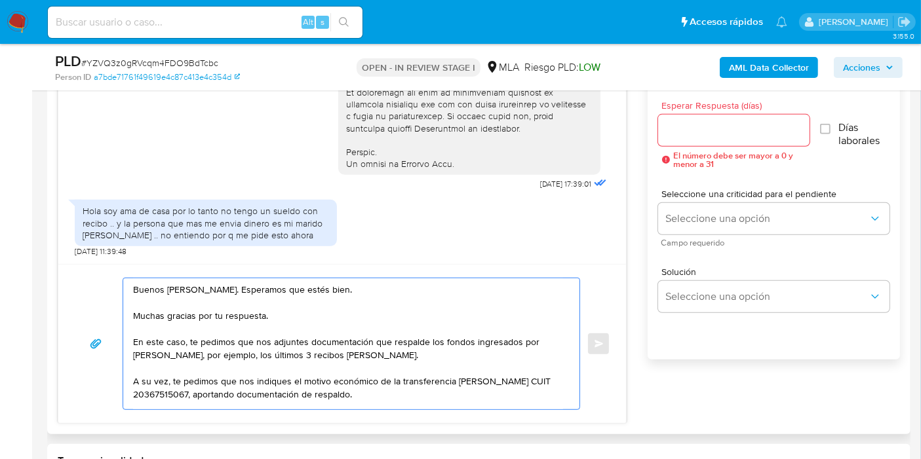
click at [330, 329] on textarea "Buenos días, Jessica. Esperamos que estés bien. Muchas gracias por tu respuesta…" at bounding box center [348, 343] width 430 height 131
click at [322, 333] on textarea "Buenos días, Jessica. Esperamos que estés bien. Muchas gracias por tu respuesta…" at bounding box center [348, 343] width 430 height 131
drag, startPoint x: 385, startPoint y: 381, endPoint x: 268, endPoint y: 348, distance: 121.1
click at [385, 380] on textarea "Buenos días, Jessica. Esperamos que estés bien. Muchas gracias por tu respuesta…" at bounding box center [348, 343] width 430 height 131
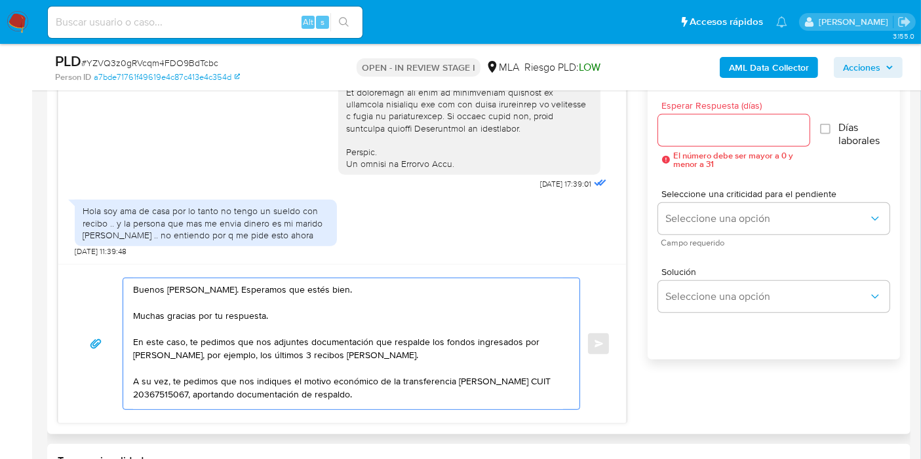
click at [203, 343] on textarea "Buenos días, Jessica. Esperamos que estés bien. Muchas gracias por tu respuesta…" at bounding box center [348, 343] width 430 height 131
click at [202, 347] on textarea "Buenos días, Jessica. Esperamos que estés bien. Muchas gracias por tu respuesta…" at bounding box center [348, 343] width 430 height 131
click at [419, 334] on textarea "Buenos días, Jessica. Esperamos que estés bien. Muchas gracias por tu respuesta…" at bounding box center [348, 343] width 430 height 131
drag, startPoint x: 318, startPoint y: 355, endPoint x: 398, endPoint y: 343, distance: 81.5
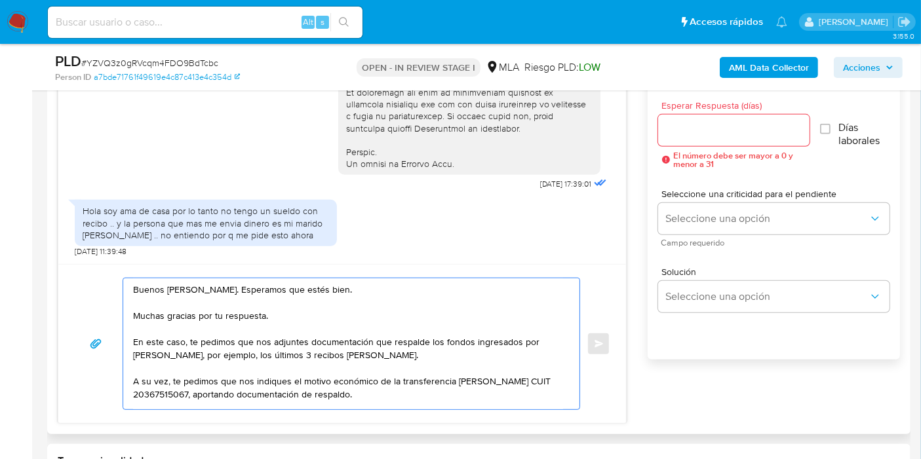
click at [316, 356] on textarea "Buenos días, Jessica. Esperamos que estés bien. Muchas gracias por tu respuesta…" at bounding box center [348, 343] width 430 height 131
click at [399, 341] on textarea "Buenos días, Jessica. Esperamos que estés bien. Muchas gracias por tu respuesta…" at bounding box center [348, 343] width 430 height 131
click at [469, 339] on textarea "Buenos días, Jessica. Esperamos que estés bien. Muchas gracias por tu respuesta…" at bounding box center [348, 343] width 430 height 131
click at [311, 389] on textarea "Buenos días, Jessica. Esperamos que estés bien. Muchas gracias por tu respuesta…" at bounding box center [348, 343] width 430 height 131
click at [432, 363] on textarea "Buenos días, Jessica. Esperamos que estés bien. Muchas gracias por tu respuesta…" at bounding box center [348, 343] width 430 height 131
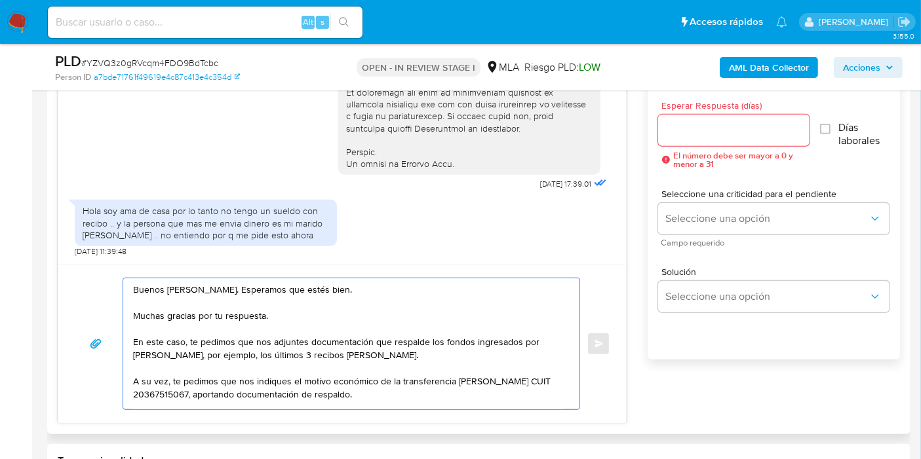
click at [411, 400] on textarea "Buenos días, Jessica. Esperamos que estés bien. Muchas gracias por tu respuesta…" at bounding box center [348, 343] width 430 height 131
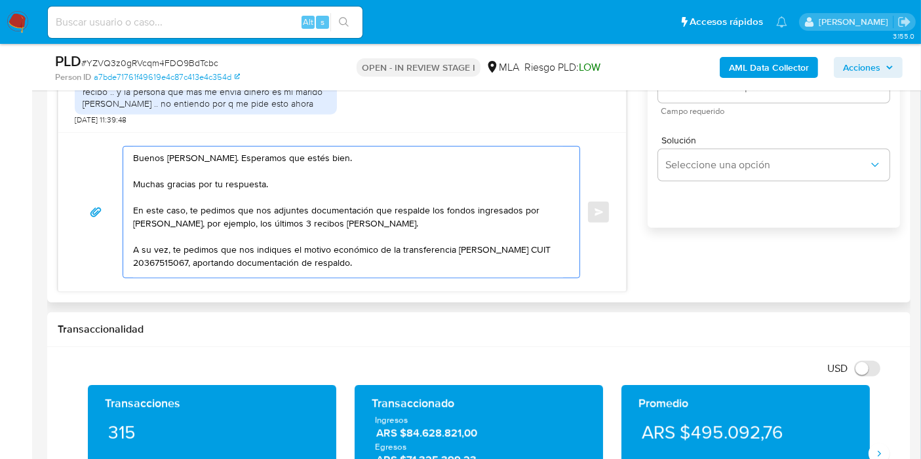
scroll to position [873, 0]
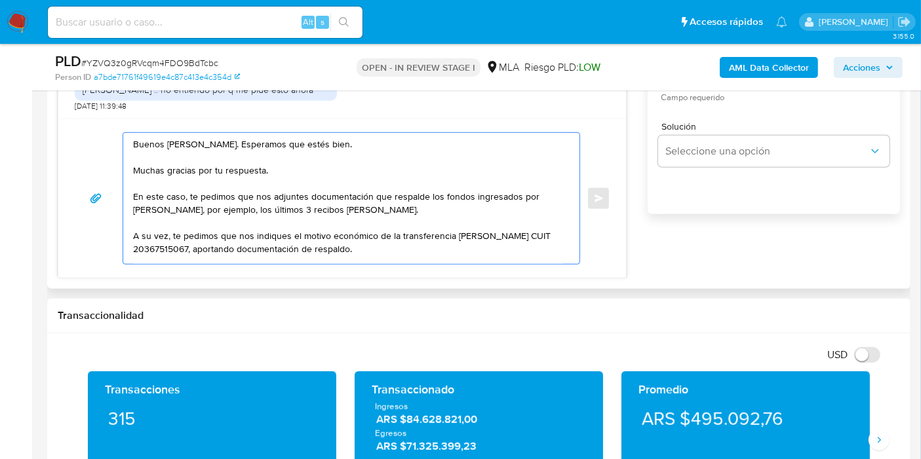
click at [456, 223] on textarea "Buenos días, Jessica. Esperamos que estés bien. Muchas gracias por tu respuesta…" at bounding box center [348, 198] width 430 height 131
click at [300, 248] on textarea "Buenos días, Jessica. Esperamos que estés bien. Muchas gracias por tu respuesta…" at bounding box center [348, 198] width 430 height 131
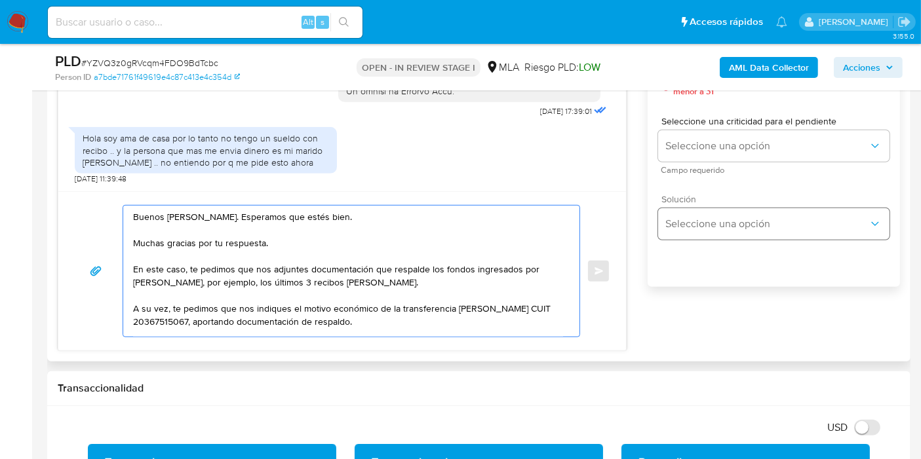
scroll to position [655, 0]
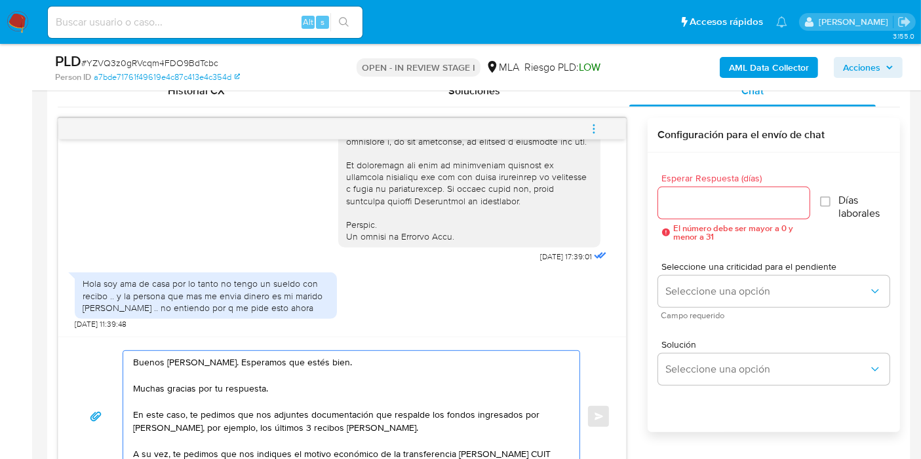
type textarea "Buenos días, Jessica. Esperamos que estés bien. Muchas gracias por tu respuesta…"
click at [733, 197] on input "Esperar Respuesta (días)" at bounding box center [733, 203] width 151 height 17
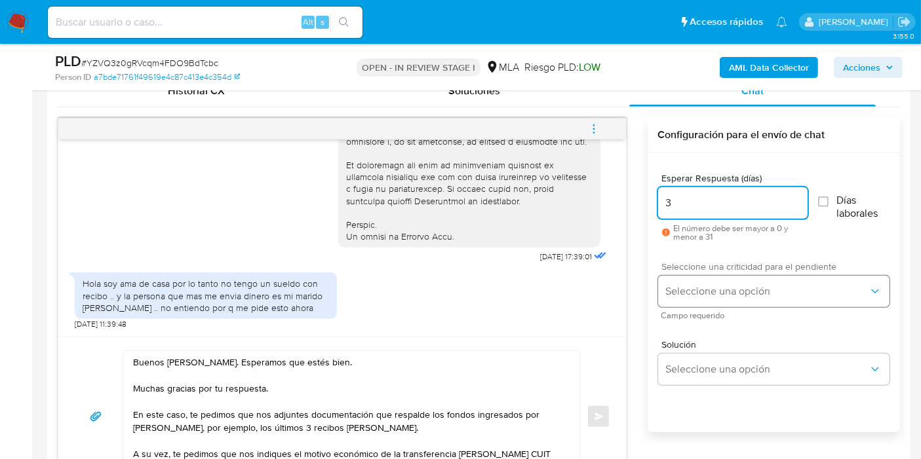
type input "3"
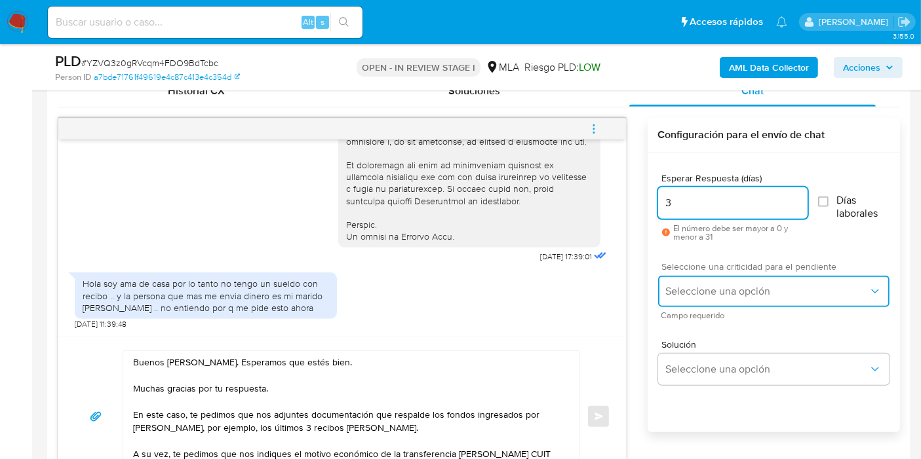
click at [719, 276] on button "Seleccione una opción" at bounding box center [773, 291] width 231 height 31
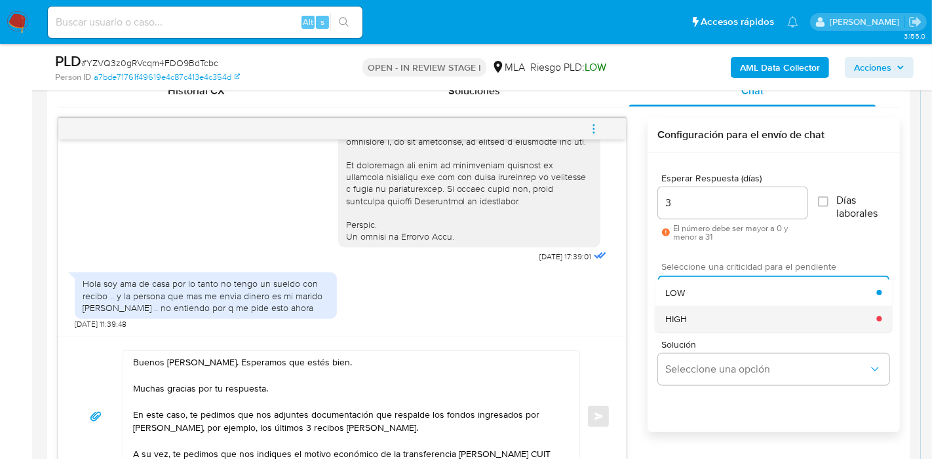
click at [715, 324] on div "HIGH" at bounding box center [770, 319] width 211 height 26
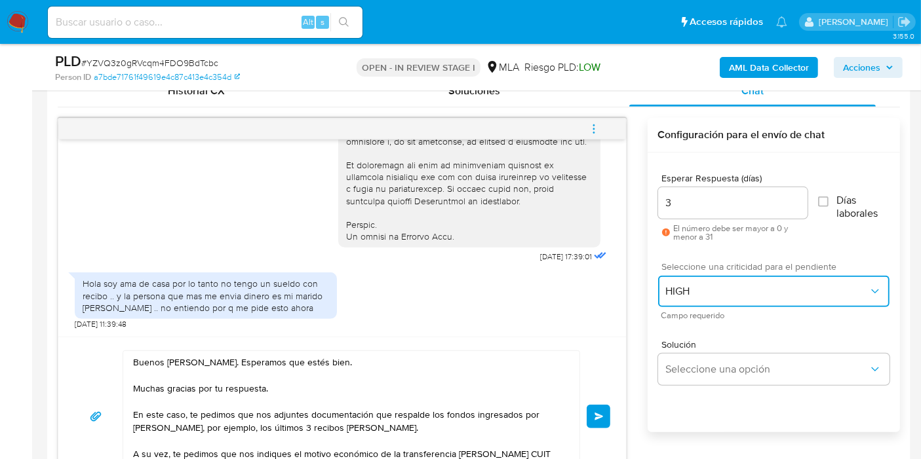
click at [696, 277] on button "HIGH" at bounding box center [773, 291] width 231 height 31
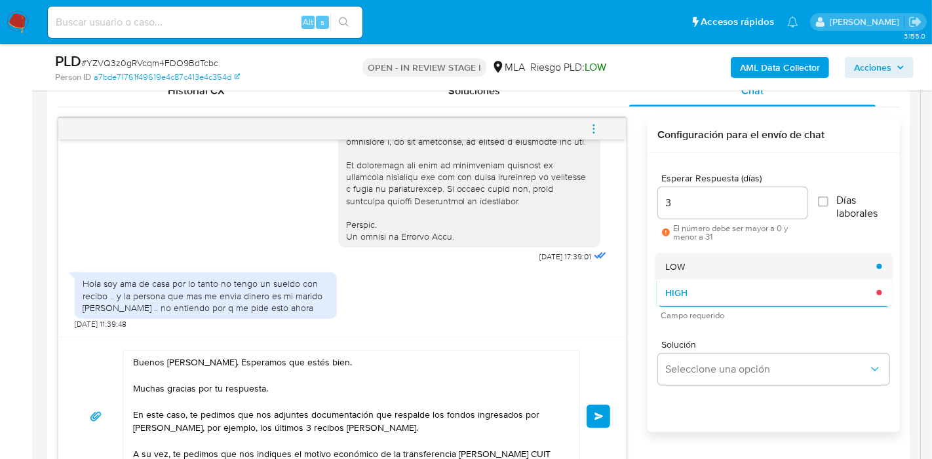
click at [691, 267] on div "LOW" at bounding box center [770, 267] width 211 height 26
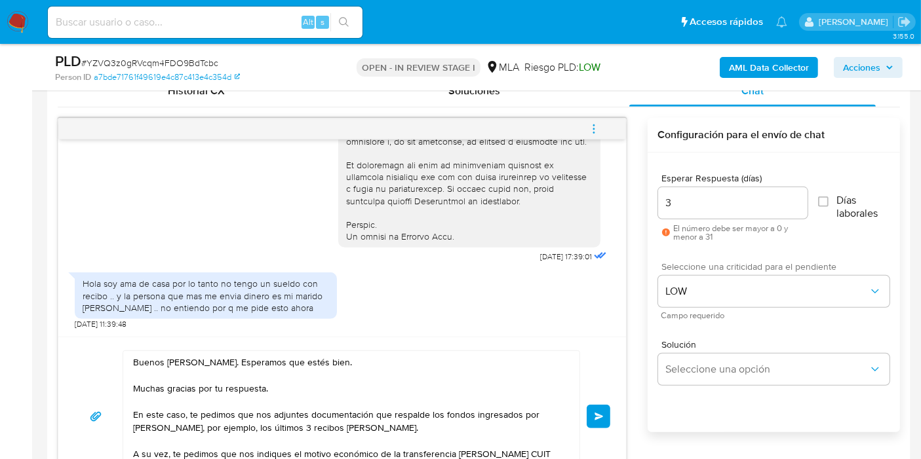
click at [611, 403] on div "Buenos días, Jessica. Esperamos que estés bien. Muchas gracias por tu respuesta…" at bounding box center [341, 416] width 567 height 159
click at [598, 413] on span "Enviar" at bounding box center [598, 417] width 9 height 8
drag, startPoint x: 585, startPoint y: 412, endPoint x: 598, endPoint y: 419, distance: 14.7
click at [590, 415] on div "Buenos días, Jessica. Esperamos que estés bien. Muchas gracias por tu respuesta…" at bounding box center [342, 417] width 536 height 132
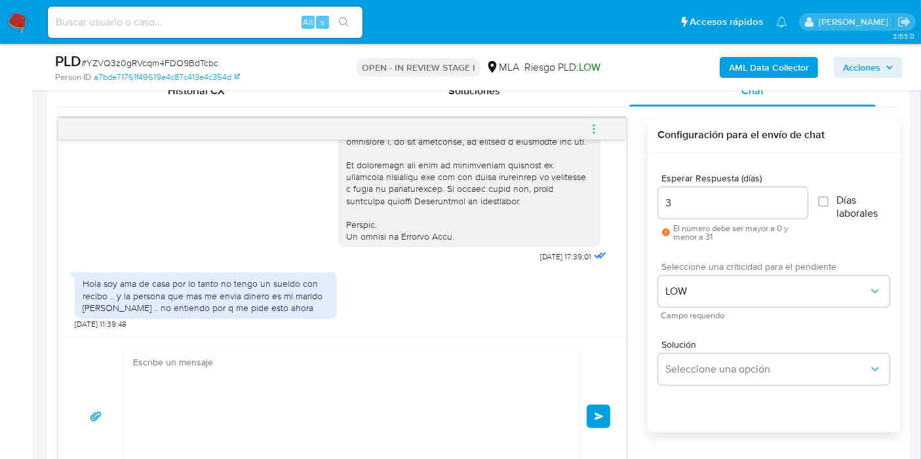
scroll to position [874, 0]
click at [599, 419] on div "Buenos días, Jessica. Esperamos que estés bien. Muchas gracias por tu respuesta…" at bounding box center [342, 417] width 536 height 132
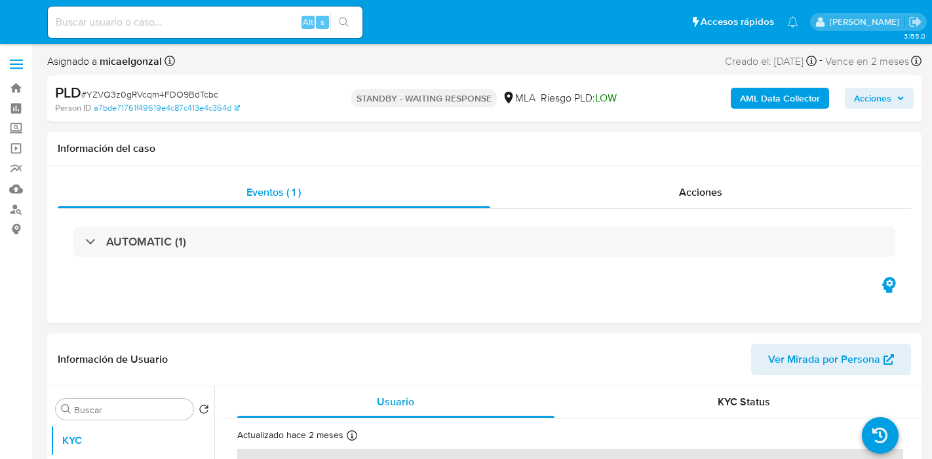
select select "10"
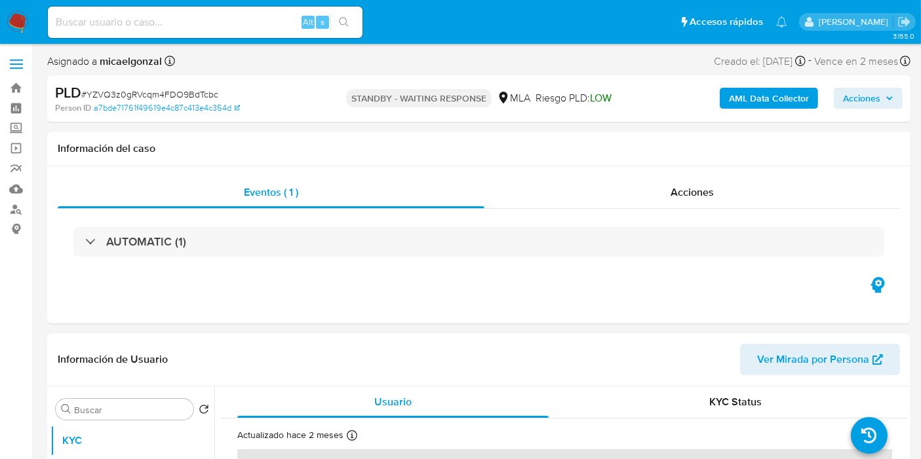
click at [1, 10] on nav "Pausado Ver notificaciones Alt s Accesos rápidos Presiona las siguientes teclas…" at bounding box center [460, 22] width 921 height 44
click at [10, 20] on img at bounding box center [18, 22] width 22 height 22
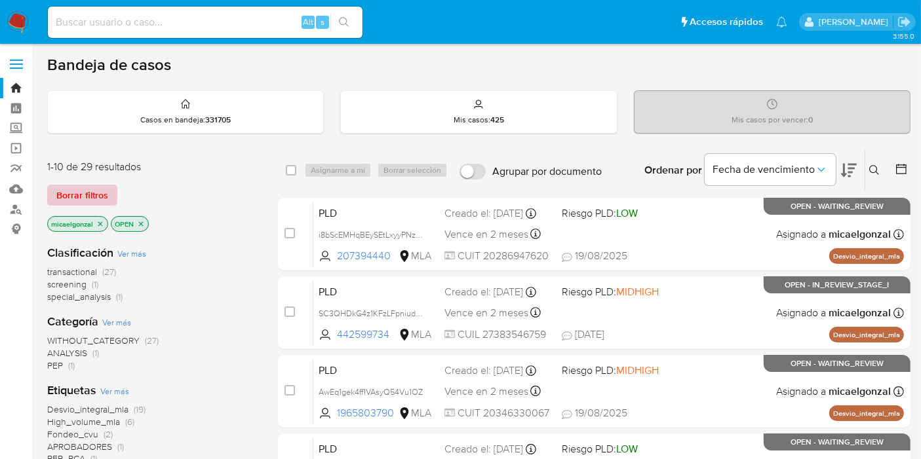
click at [105, 188] on span "Borrar filtros" at bounding box center [82, 195] width 52 height 18
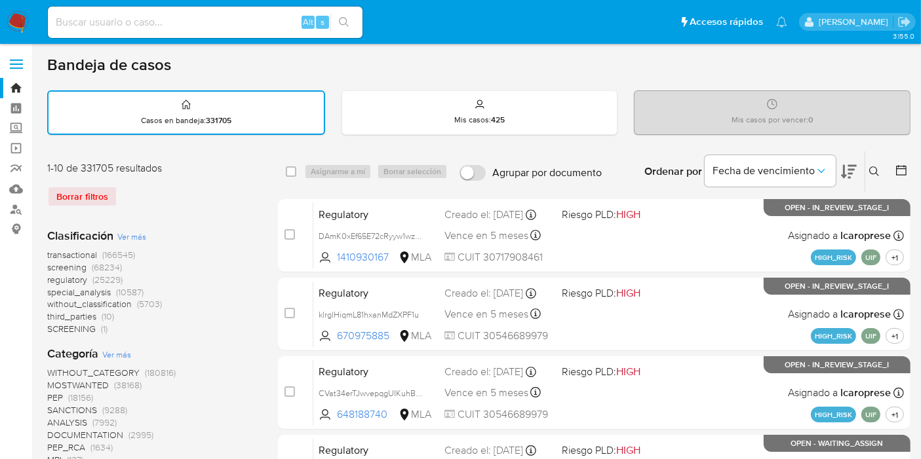
click at [874, 175] on icon at bounding box center [874, 171] width 10 height 10
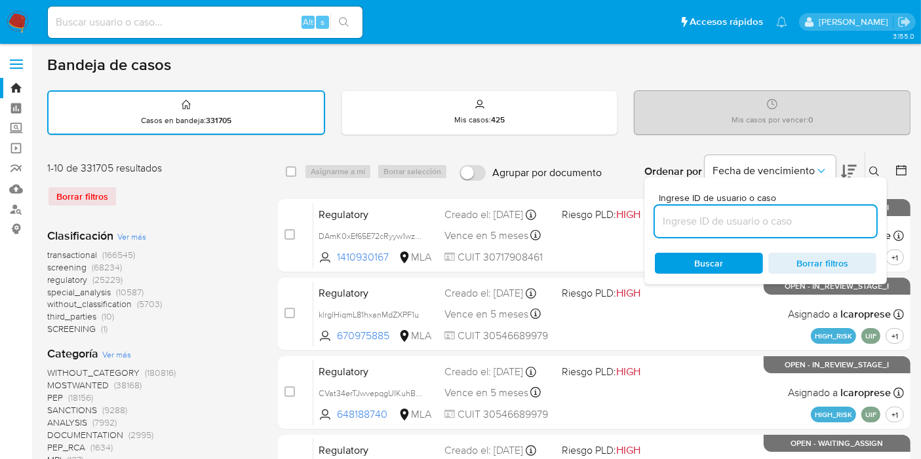
click at [740, 225] on input at bounding box center [765, 221] width 221 height 17
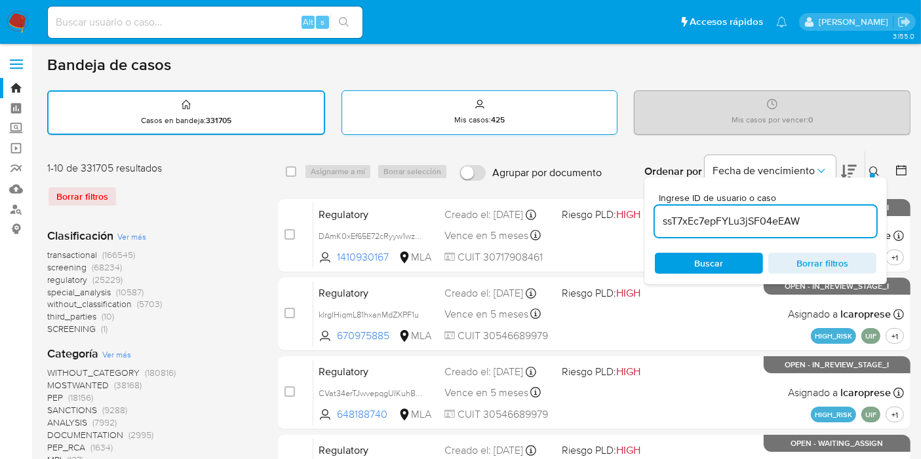
type input "ssT7xEc7epFYLu3jSF04eEAW"
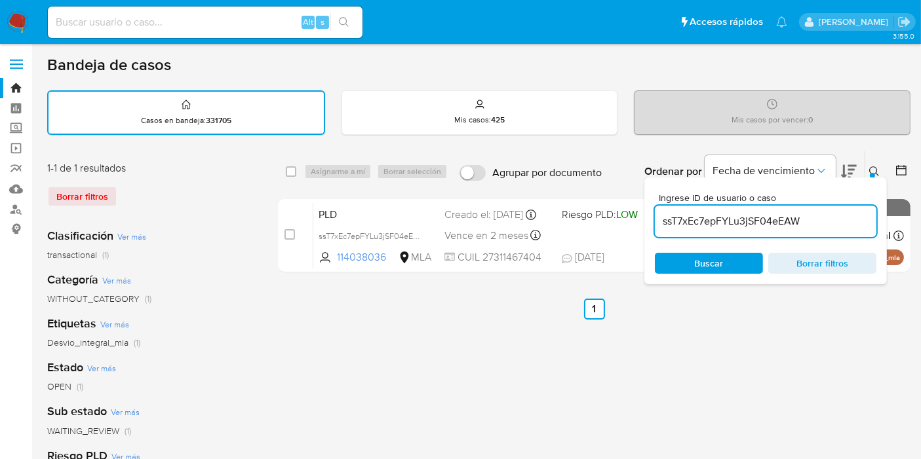
drag, startPoint x: 286, startPoint y: 163, endPoint x: 295, endPoint y: 164, distance: 8.5
click at [290, 165] on div "select-all-cases-checkbox" at bounding box center [291, 171] width 10 height 13
click at [293, 169] on div "select-all-cases-checkbox" at bounding box center [291, 171] width 10 height 13
click at [292, 170] on input "checkbox" at bounding box center [291, 171] width 10 height 10
checkbox input "true"
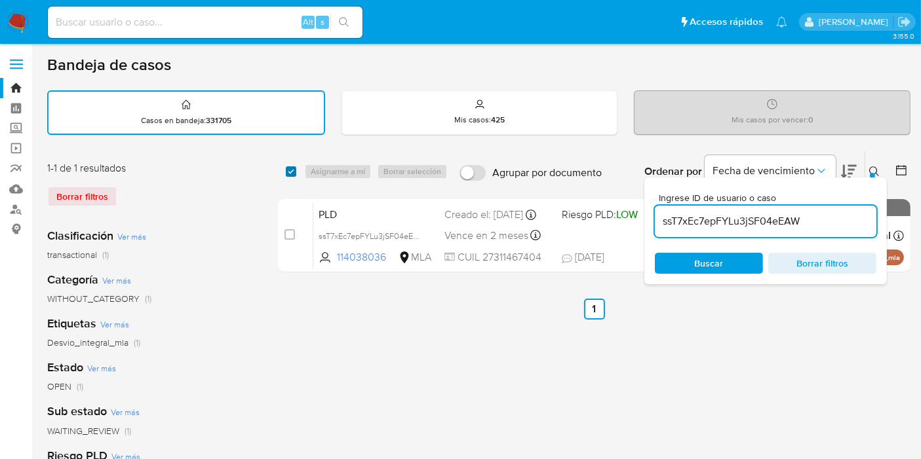
checkbox input "true"
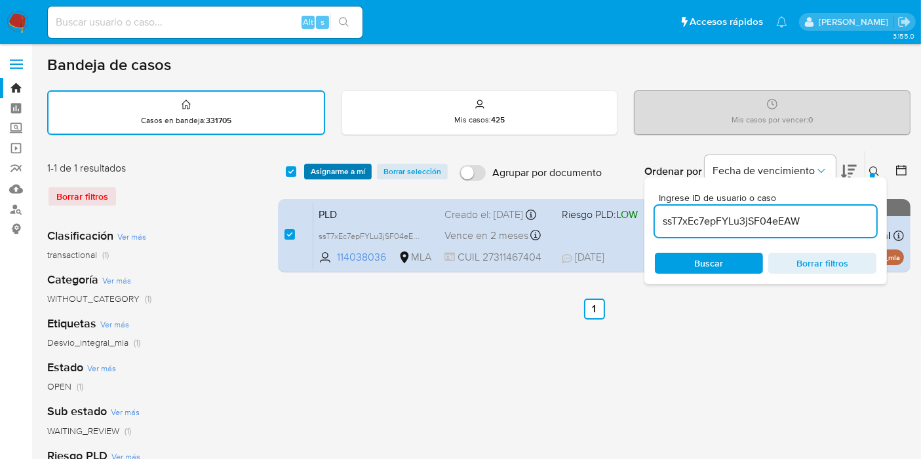
click at [338, 175] on span "Asignarme a mí" at bounding box center [338, 171] width 54 height 13
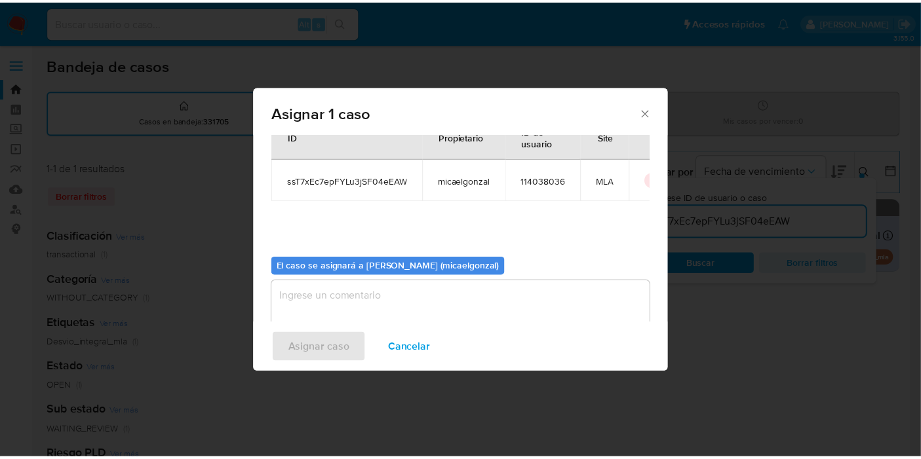
scroll to position [67, 0]
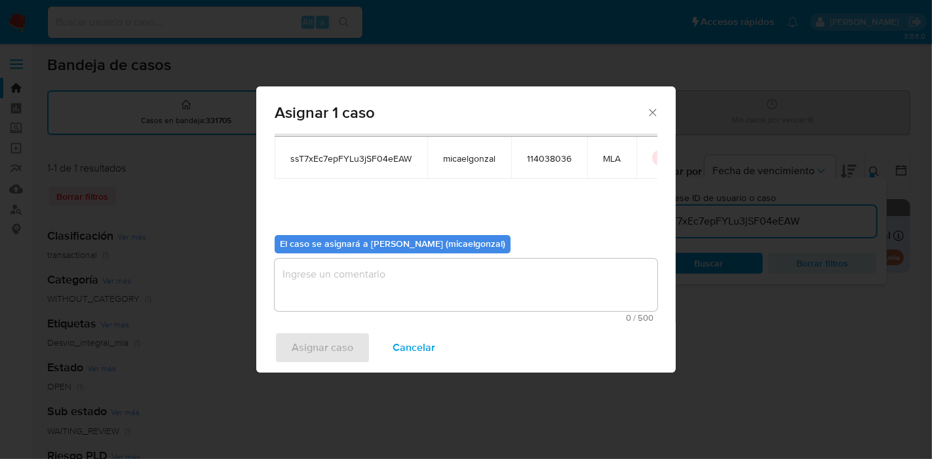
click at [375, 280] on textarea "assign-modal" at bounding box center [466, 285] width 383 height 52
click at [322, 347] on span "Asignar caso" at bounding box center [323, 347] width 62 height 29
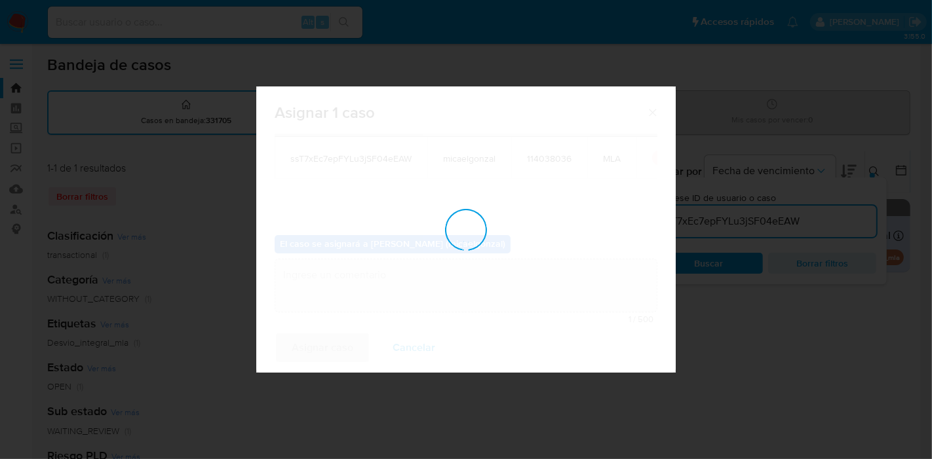
checkbox input "false"
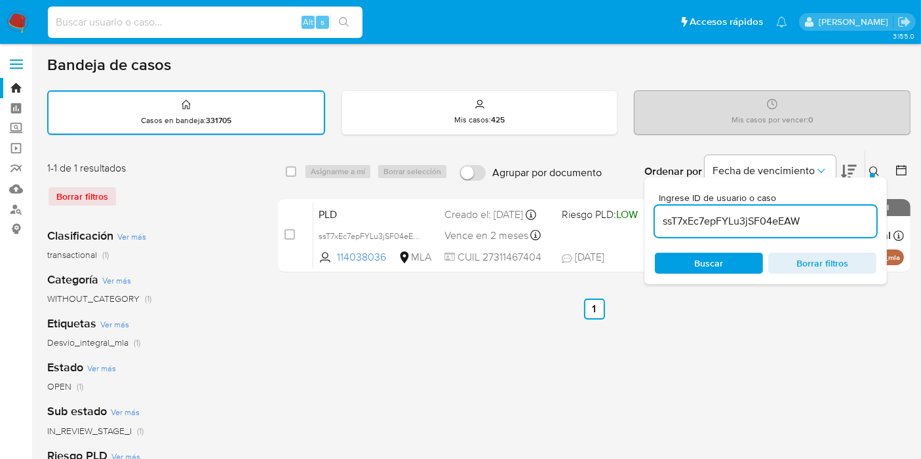
click at [226, 24] on input at bounding box center [205, 22] width 314 height 17
paste input "ssT7xEc7epFYLu3jSF04eEAW"
type input "ssT7xEc7epFYLu3jSF04eEAW"
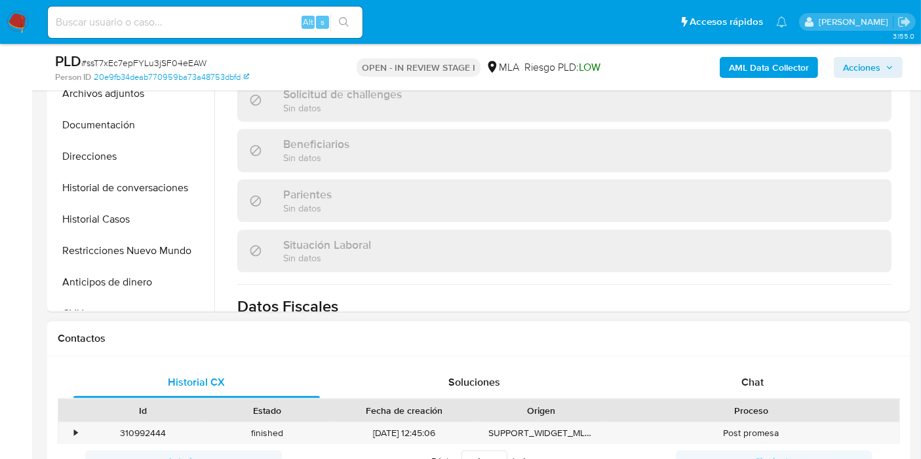
scroll to position [291, 0]
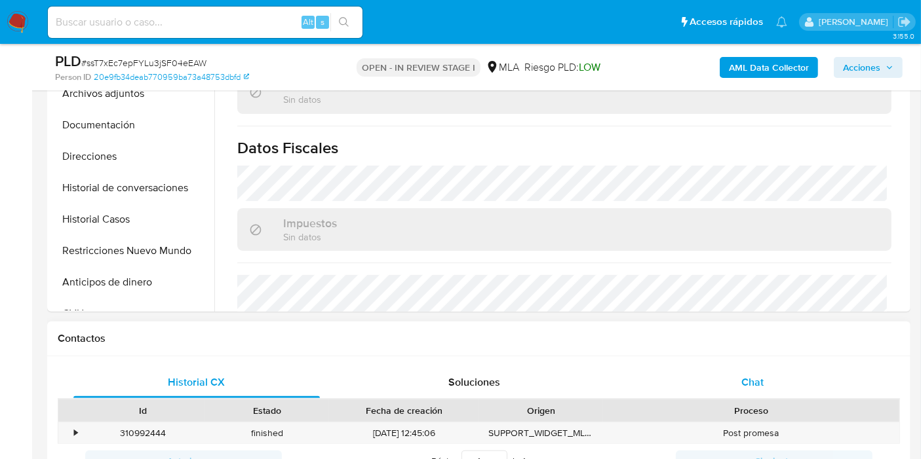
click at [744, 386] on span "Chat" at bounding box center [752, 382] width 22 height 15
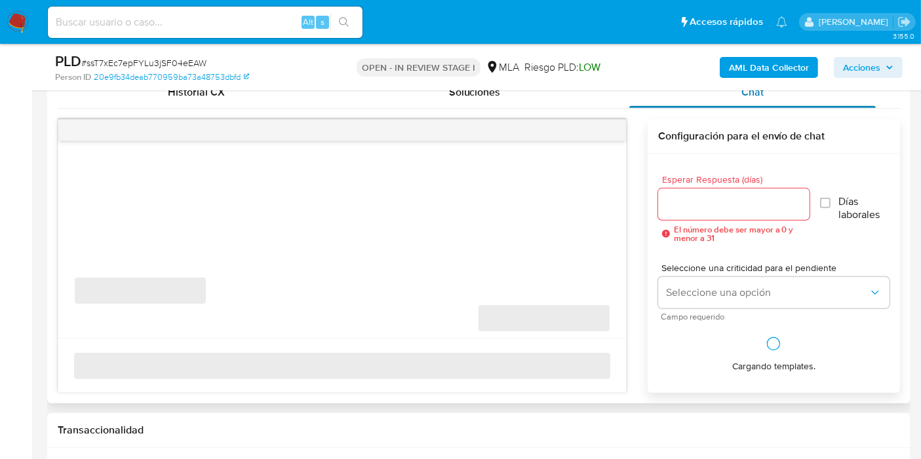
scroll to position [655, 0]
select select "10"
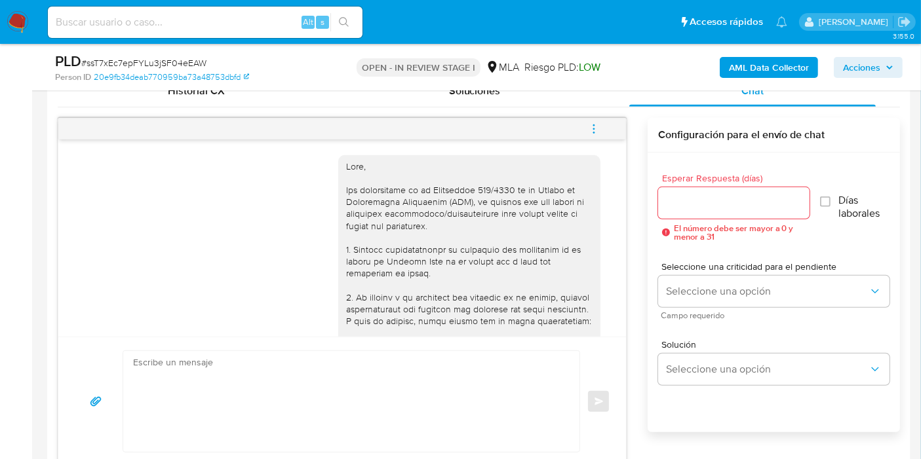
scroll to position [642, 0]
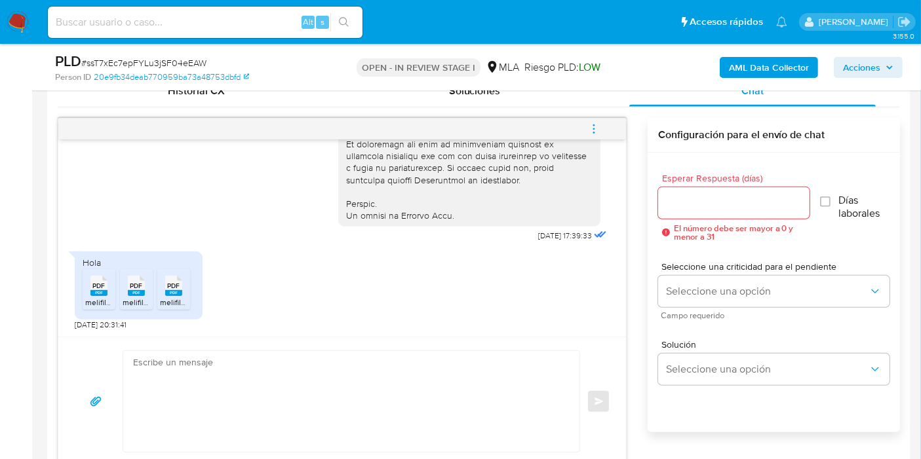
click at [379, 377] on textarea at bounding box center [348, 401] width 430 height 101
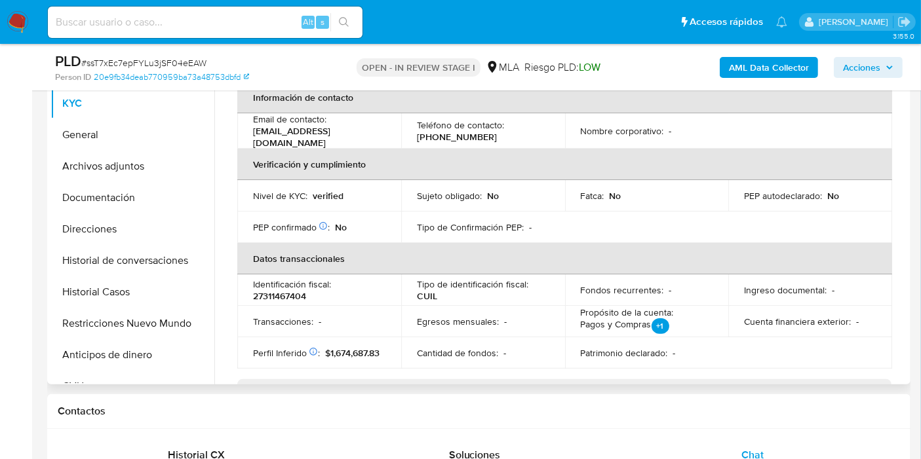
scroll to position [0, 0]
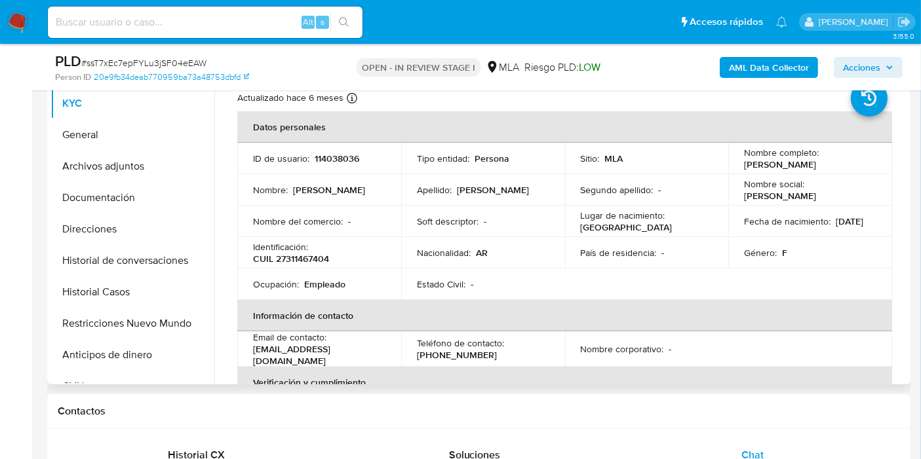
drag, startPoint x: 337, startPoint y: 352, endPoint x: 417, endPoint y: 354, distance: 80.0
click at [339, 353] on p "[EMAIL_ADDRESS][DOMAIN_NAME]" at bounding box center [316, 355] width 127 height 24
click at [418, 354] on p "[PHONE_NUMBER]" at bounding box center [457, 355] width 80 height 12
click at [309, 261] on p "CUIL 27311467404" at bounding box center [291, 259] width 76 height 12
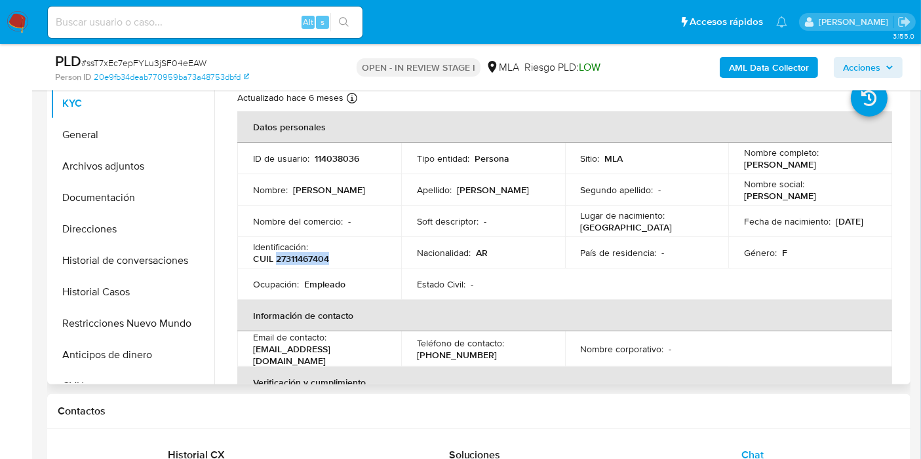
copy p "27311467404"
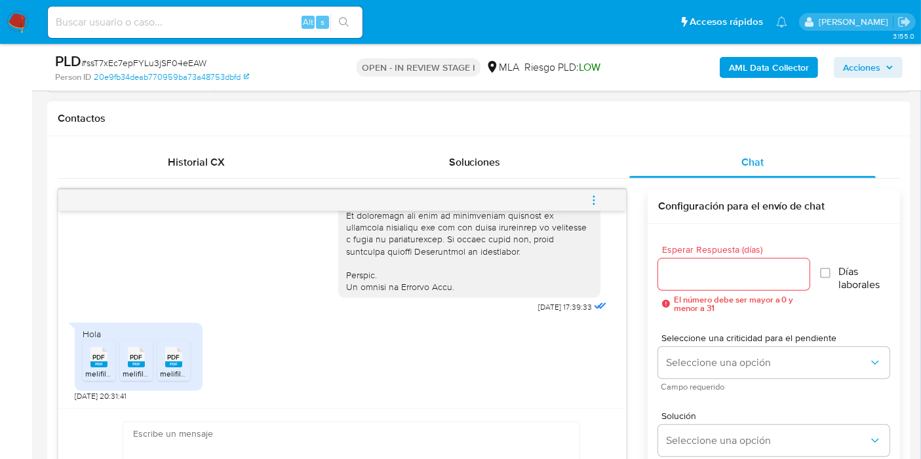
scroll to position [655, 0]
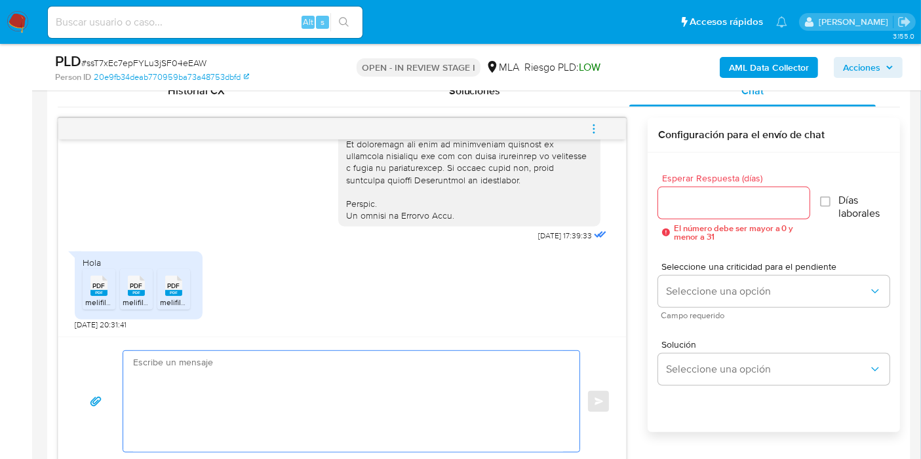
drag, startPoint x: 381, startPoint y: 396, endPoint x: 441, endPoint y: 180, distance: 223.6
click at [384, 392] on textarea at bounding box center [348, 401] width 430 height 101
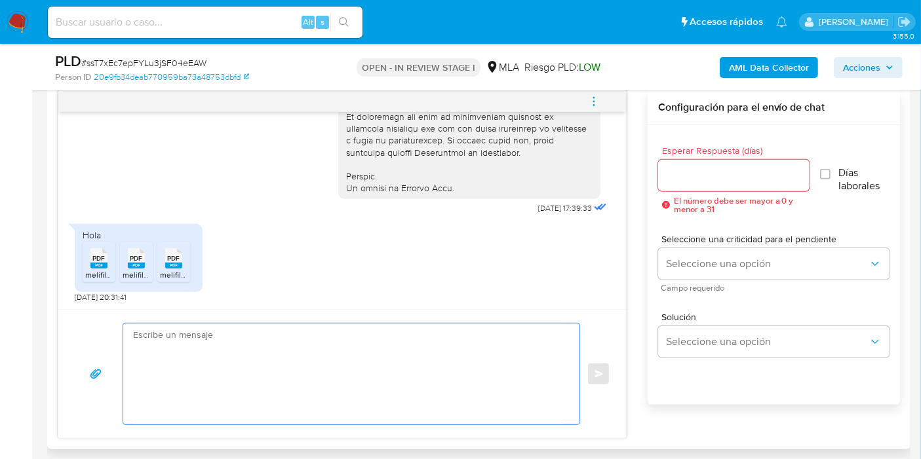
scroll to position [728, 0]
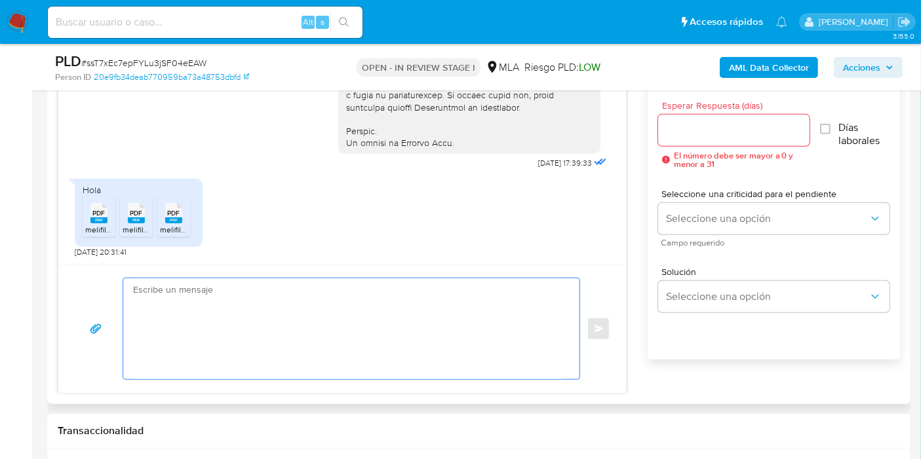
drag, startPoint x: 127, startPoint y: 276, endPoint x: 162, endPoint y: 333, distance: 66.5
click at [131, 280] on div at bounding box center [347, 328] width 449 height 101
click at [163, 333] on textarea at bounding box center [348, 328] width 430 height 101
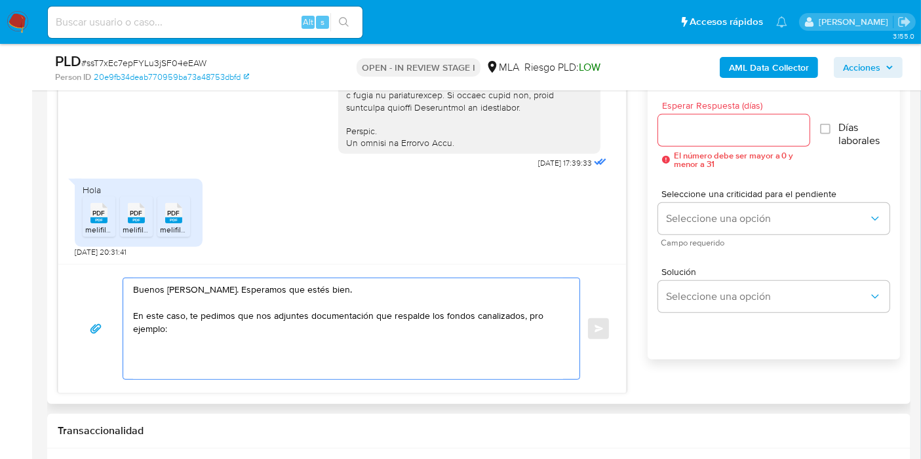
paste textarea "- Últimos 3 recibos [PERSON_NAME]/jubilación."
drag, startPoint x: 178, startPoint y: 322, endPoint x: 336, endPoint y: 365, distance: 164.2
click at [180, 323] on textarea "Buenos [PERSON_NAME]. Esperamos que estés bien. En este caso, te pedimos que no…" at bounding box center [348, 328] width 430 height 101
click at [523, 313] on textarea "Buenos [PERSON_NAME]. Esperamos que estés bien. En este caso, te pedimos que no…" at bounding box center [348, 328] width 430 height 101
click at [528, 313] on textarea "Buenos [PERSON_NAME]. Esperamos que estés bien. En este caso, te pedimos que no…" at bounding box center [348, 328] width 430 height 101
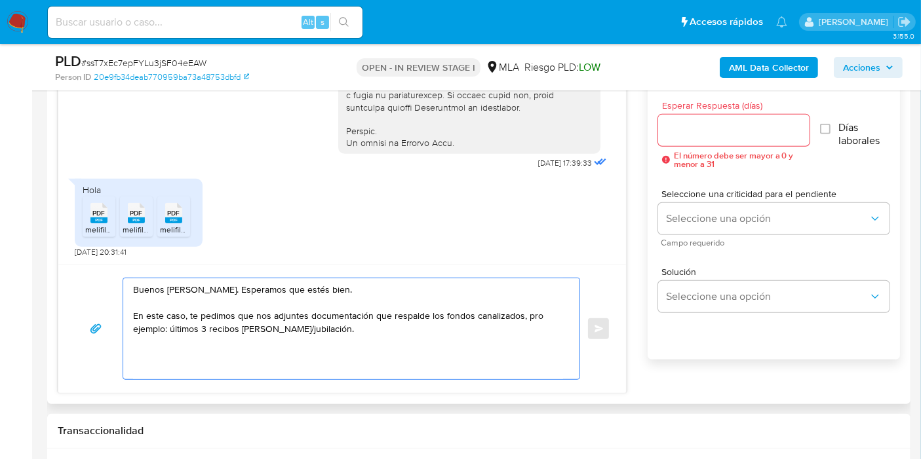
click at [528, 313] on textarea "Buenos [PERSON_NAME]. Esperamos que estés bien. En este caso, te pedimos que no…" at bounding box center [348, 328] width 430 height 101
click at [425, 323] on textarea "Buenos [PERSON_NAME]. Esperamos que estés bien. En este caso, te pedimos que no…" at bounding box center [348, 328] width 430 height 101
drag, startPoint x: 283, startPoint y: 328, endPoint x: 328, endPoint y: 335, distance: 45.0
click at [328, 335] on textarea "Buenos [PERSON_NAME]. Esperamos que estés bien. En este caso, te pedimos que no…" at bounding box center [348, 328] width 430 height 101
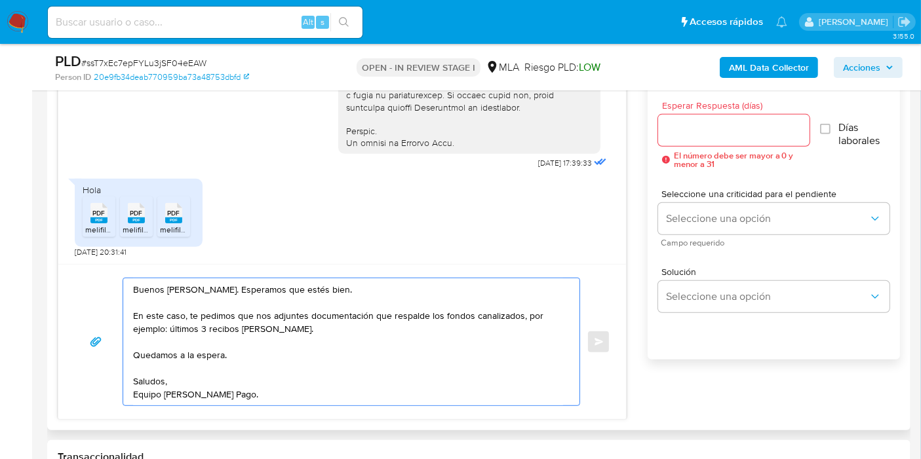
click at [377, 282] on textarea "Buenos [PERSON_NAME]. Esperamos que estés bien. En este caso, te pedimos que no…" at bounding box center [348, 341] width 430 height 127
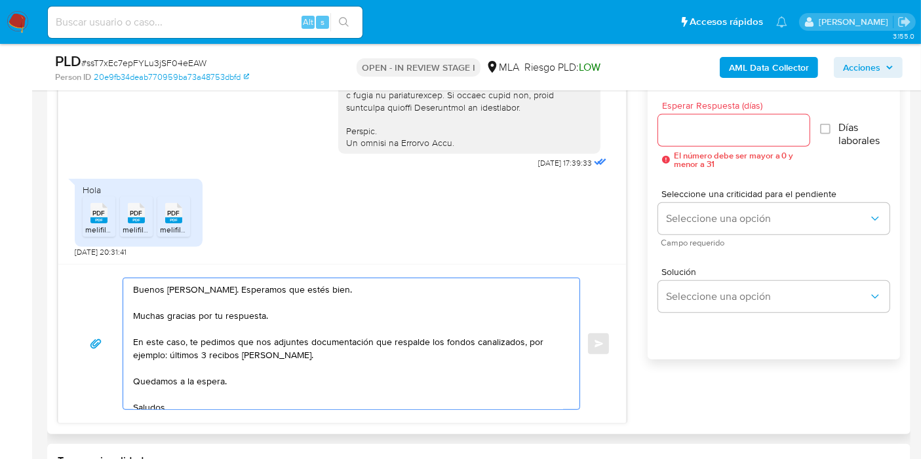
scroll to position [22, 0]
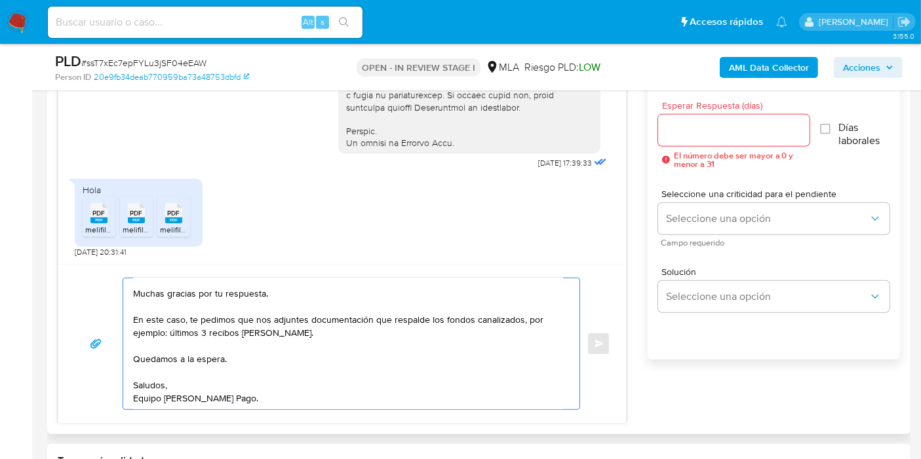
type textarea "Buenos [PERSON_NAME]. Esperamos que estés bien. Muchas gracias por tu respuesta…"
click at [706, 134] on input "Esperar Respuesta (días)" at bounding box center [733, 130] width 151 height 17
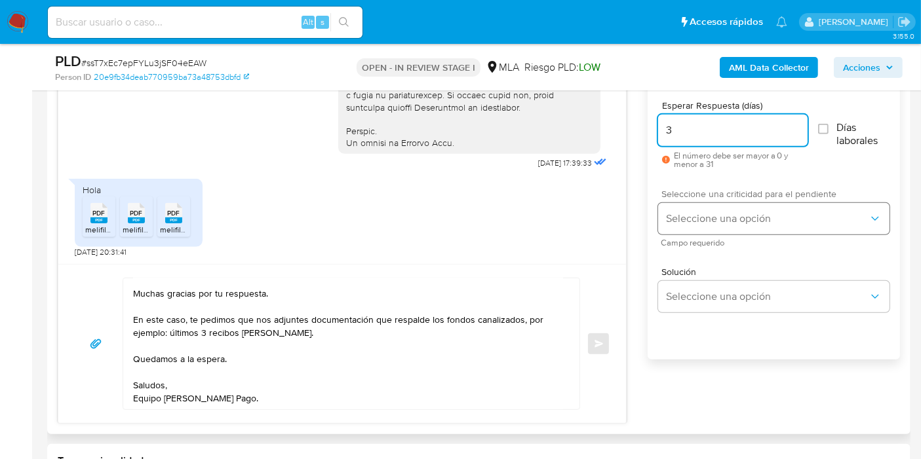
type input "3"
click at [705, 204] on button "Seleccione una opción" at bounding box center [773, 218] width 231 height 31
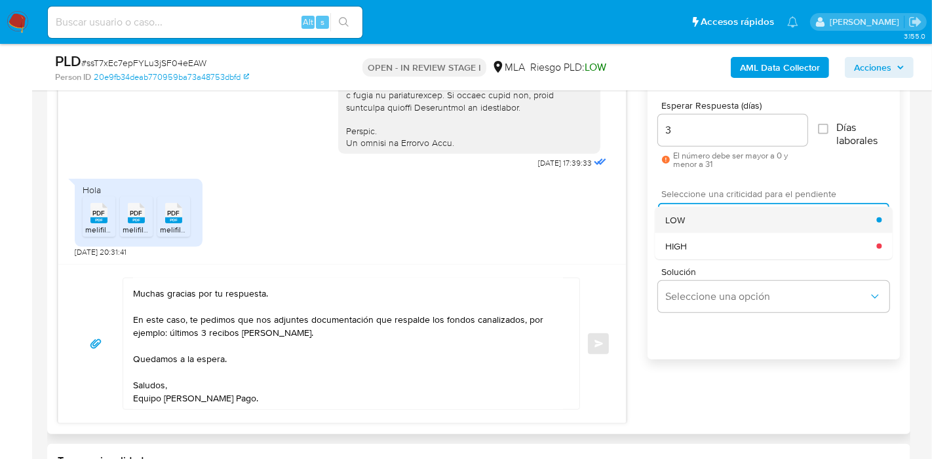
click at [710, 231] on div "LOW" at bounding box center [770, 220] width 211 height 26
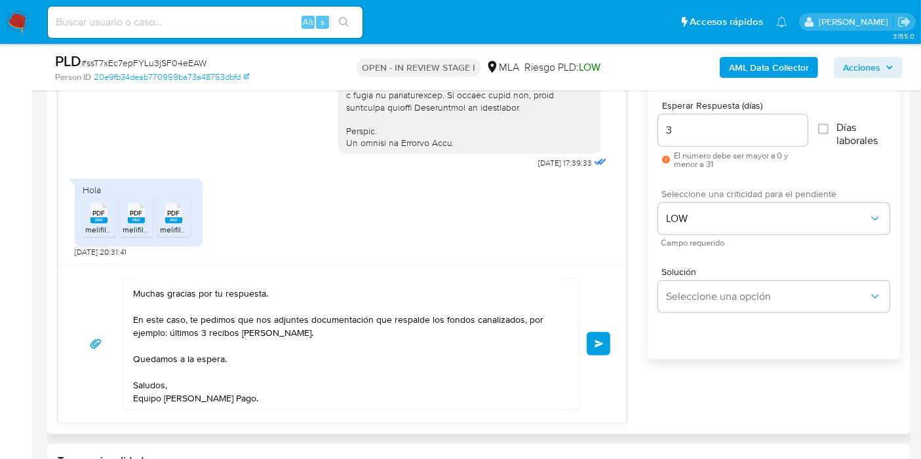
click at [392, 371] on textarea "Buenos días, Lorena. Esperamos que estés bien. Muchas gracias por tu respuesta.…" at bounding box center [348, 343] width 430 height 131
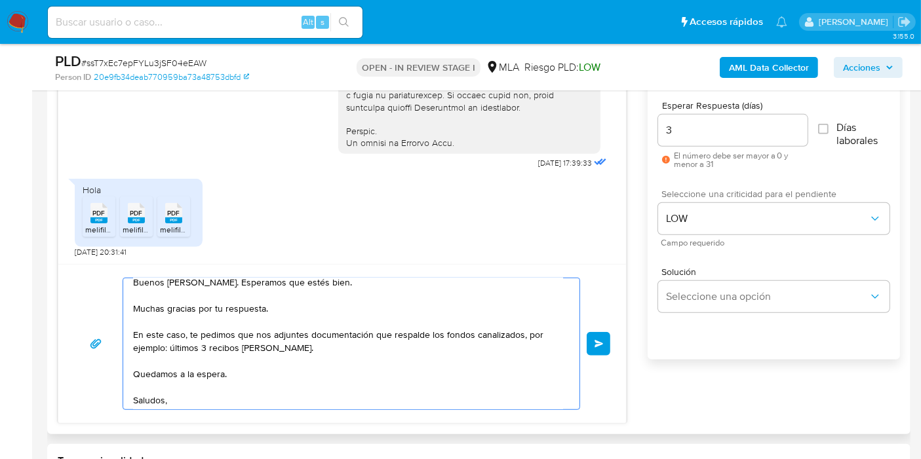
scroll to position [0, 0]
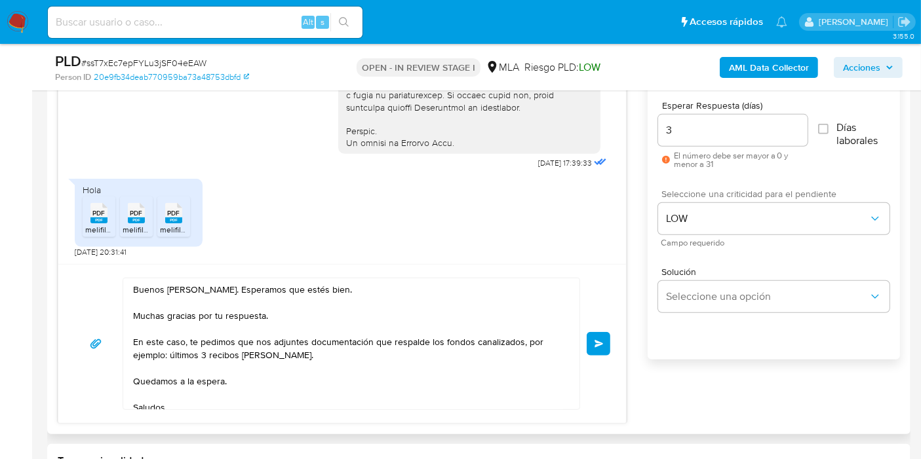
click at [603, 347] on button "Enviar" at bounding box center [598, 344] width 24 height 24
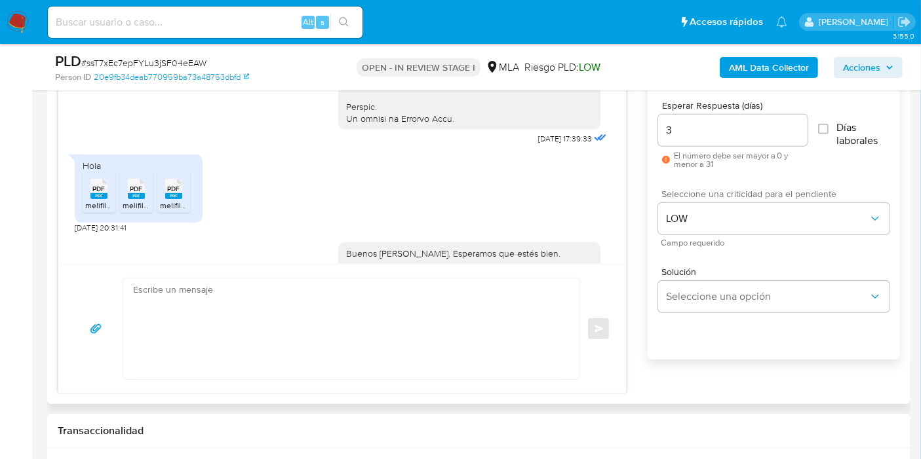
scroll to position [824, 0]
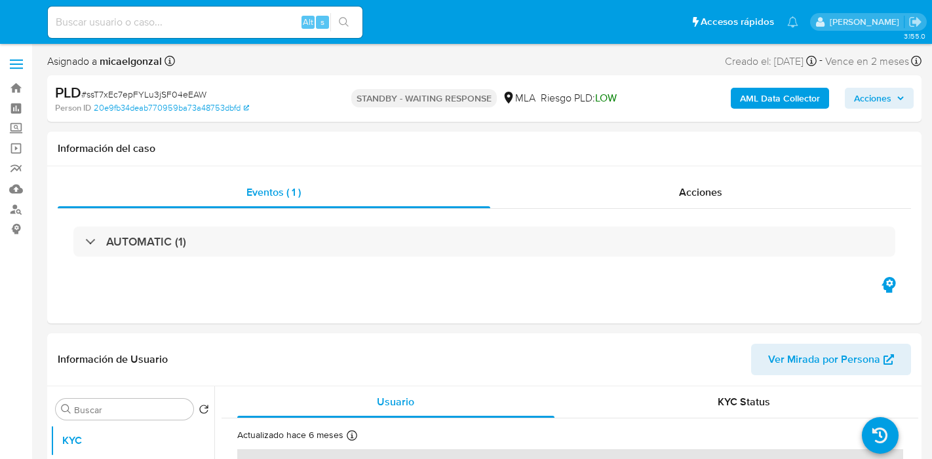
select select "10"
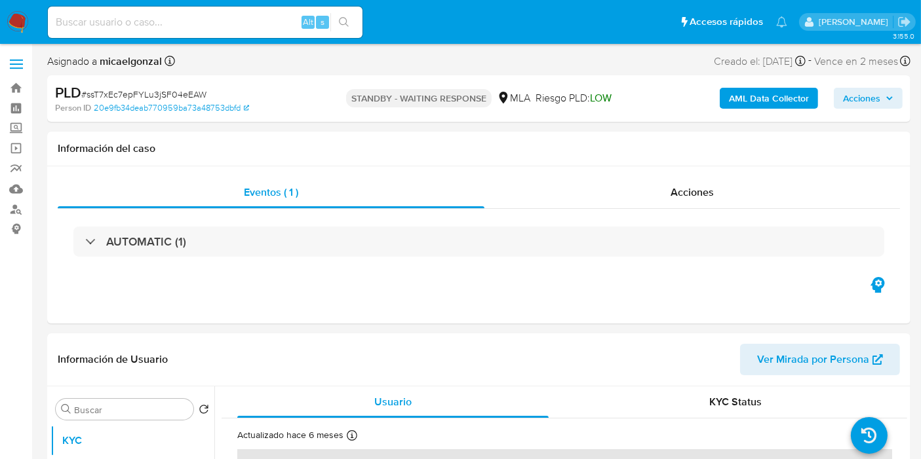
click at [23, 16] on img at bounding box center [18, 22] width 22 height 22
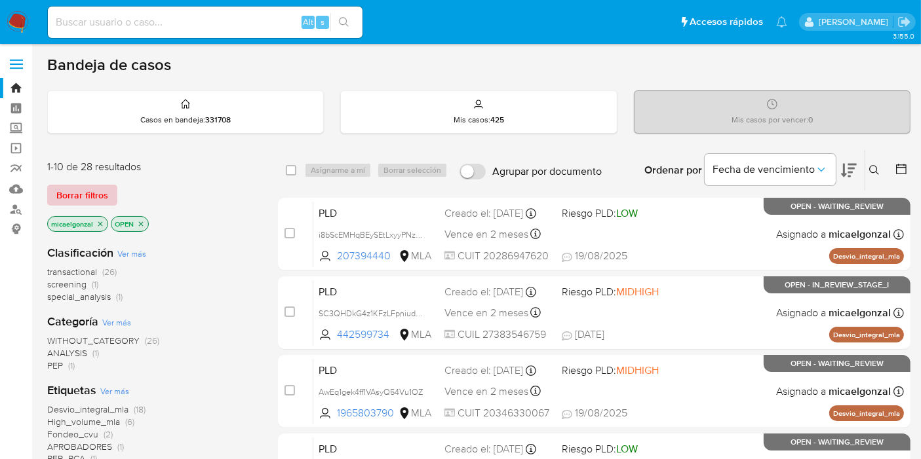
click at [101, 201] on span "Borrar filtros" at bounding box center [82, 195] width 52 height 18
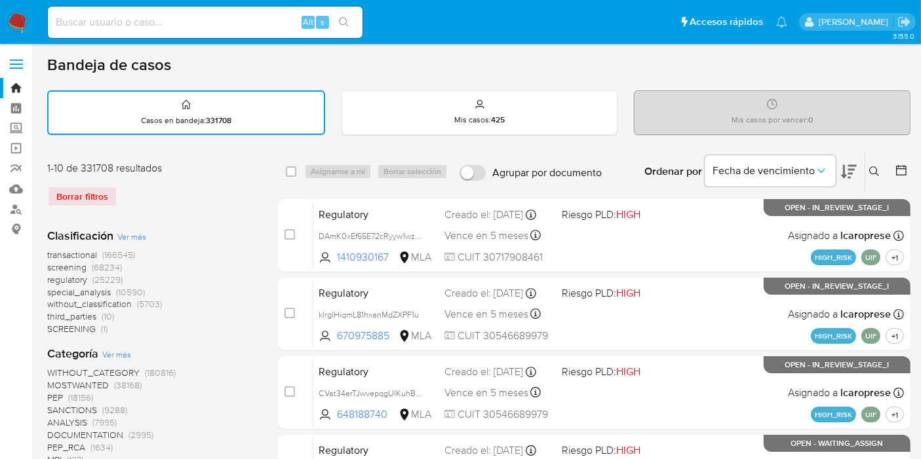
click at [874, 171] on icon at bounding box center [874, 171] width 10 height 10
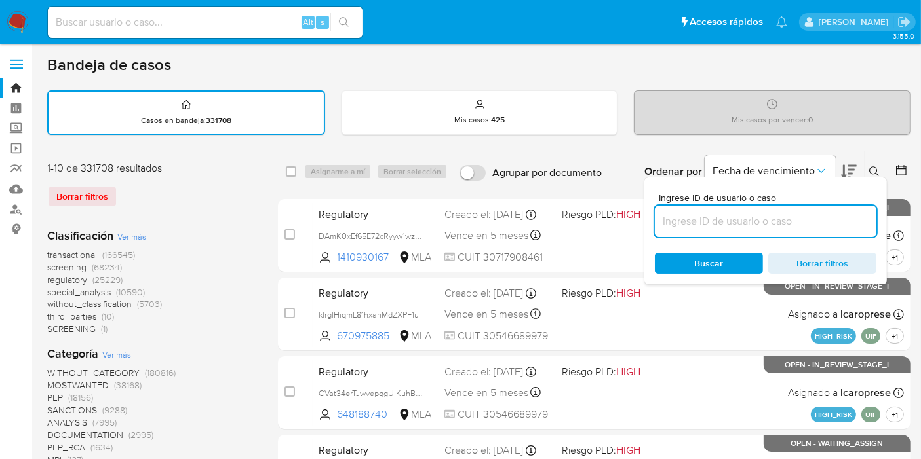
click at [776, 219] on input at bounding box center [765, 221] width 221 height 17
type input "KN8eUYBOeBfLDyxGXqOkwCvV"
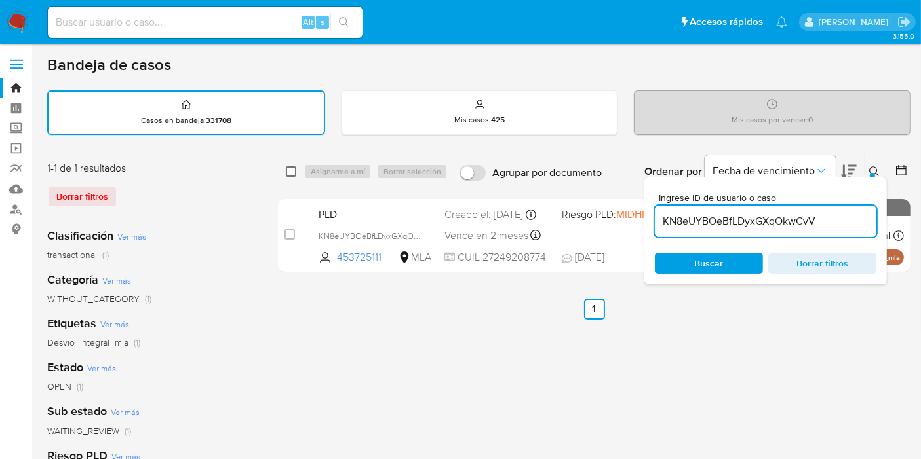
click at [288, 170] on input "checkbox" at bounding box center [291, 171] width 10 height 10
checkbox input "true"
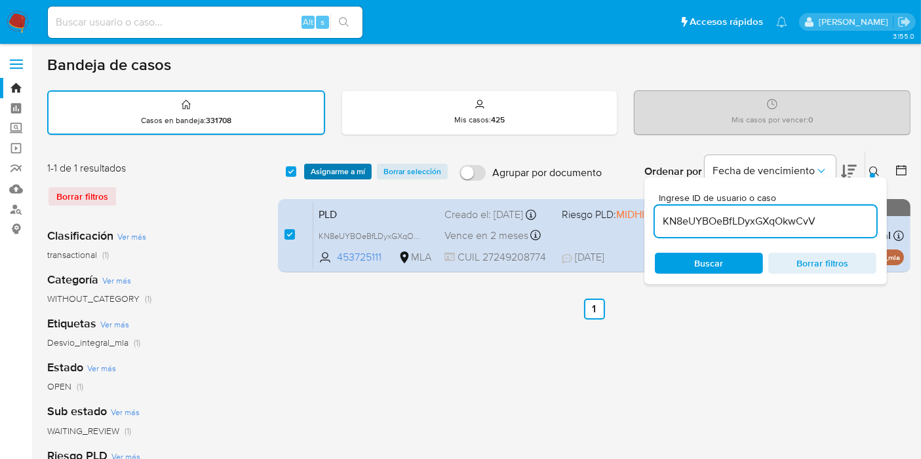
click at [324, 177] on span "Asignarme a mí" at bounding box center [338, 171] width 54 height 13
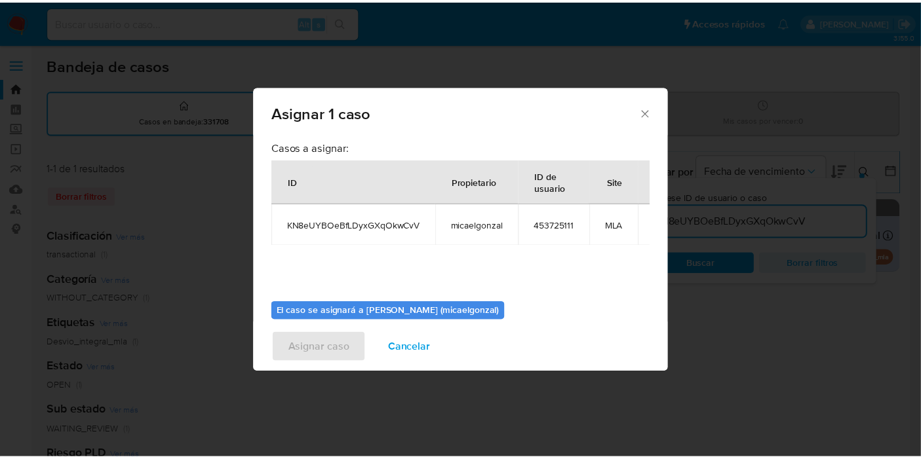
scroll to position [67, 0]
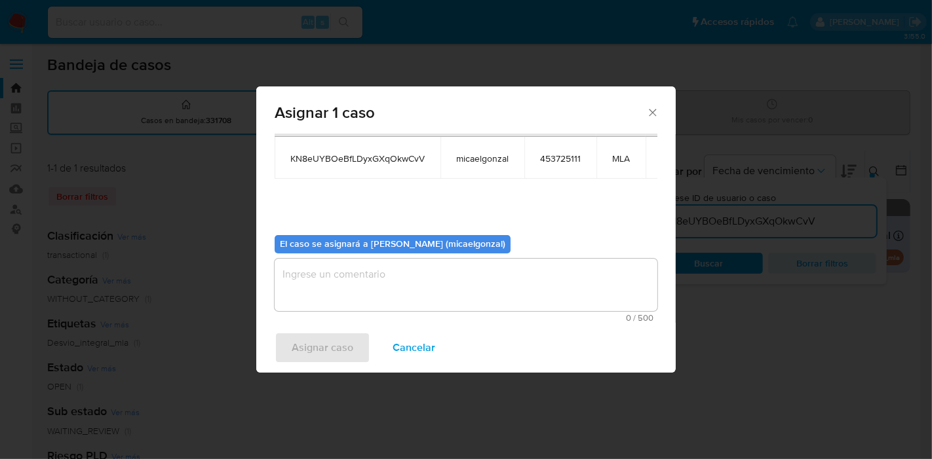
click at [368, 283] on textarea "assign-modal" at bounding box center [466, 285] width 383 height 52
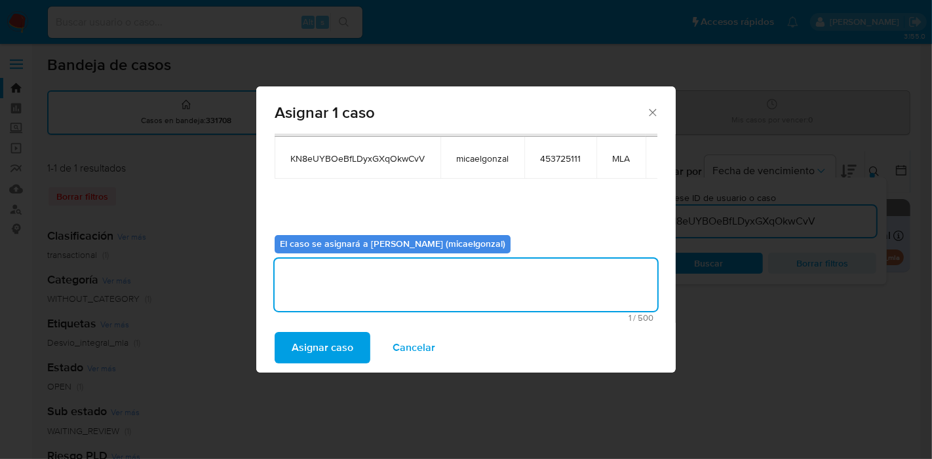
click at [324, 345] on span "Asignar caso" at bounding box center [323, 347] width 62 height 29
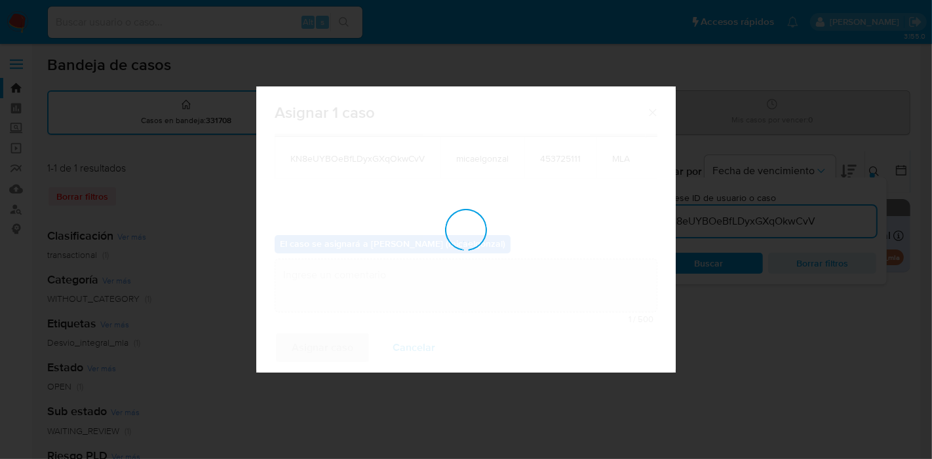
checkbox input "false"
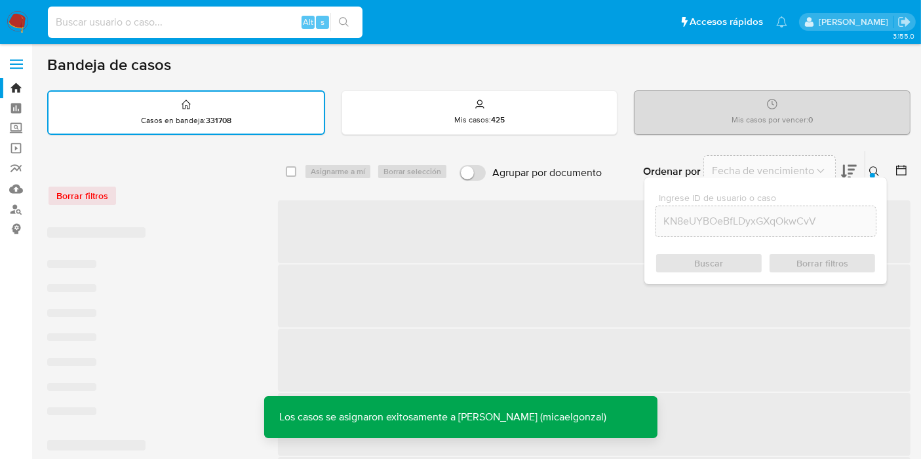
click at [189, 25] on input at bounding box center [205, 22] width 314 height 17
paste input "KN8eUYBOeBfLDyxGXqOkwCvV"
type input "KN8eUYBOeBfLDyxGXqOkwCvV"
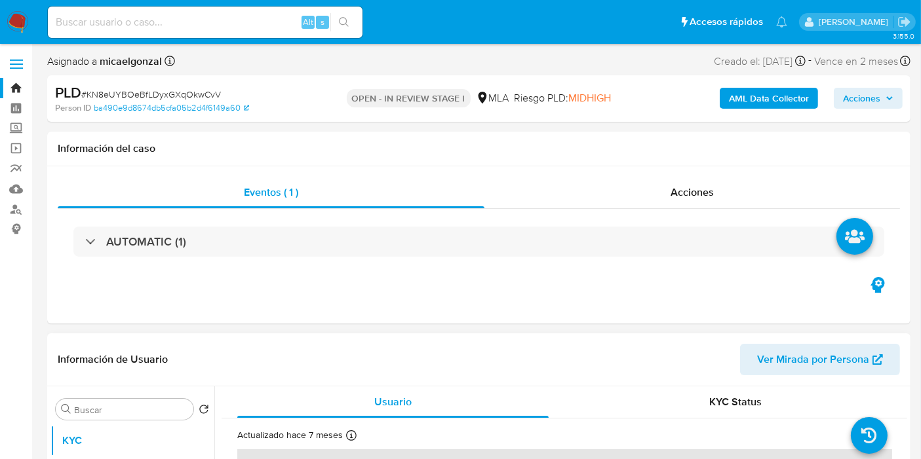
select select "10"
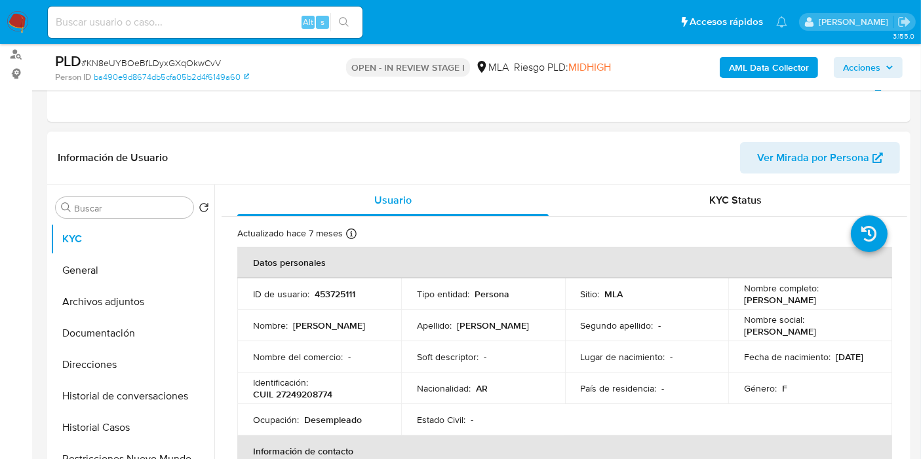
scroll to position [218, 0]
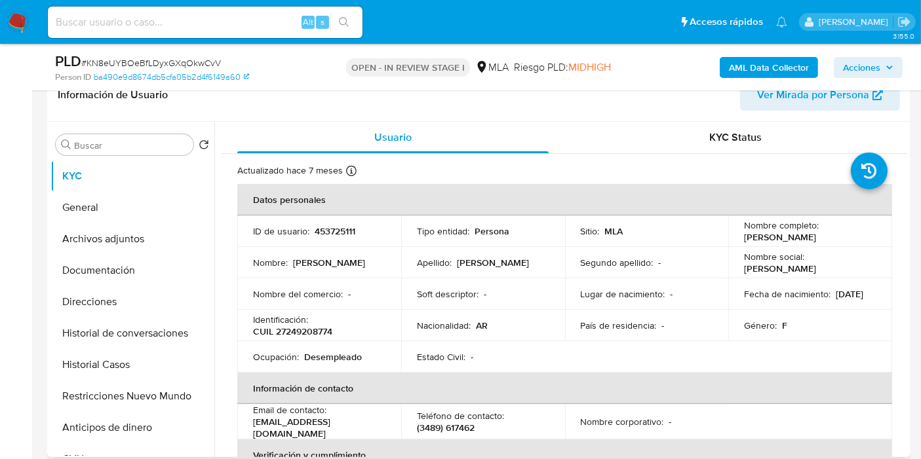
click at [758, 229] on p "Nombre completo :" at bounding box center [781, 225] width 75 height 12
click at [748, 234] on p "Deolinda Marisa Gonzalez" at bounding box center [780, 237] width 72 height 12
copy p "Deolinda"
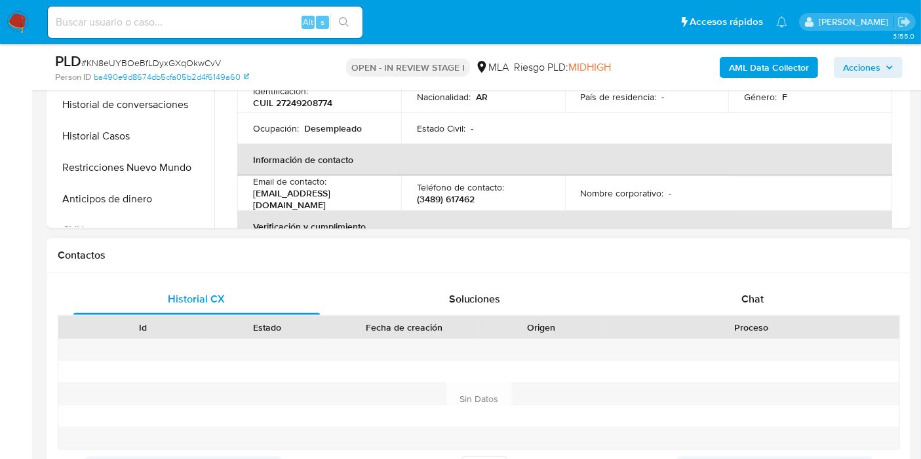
scroll to position [728, 0]
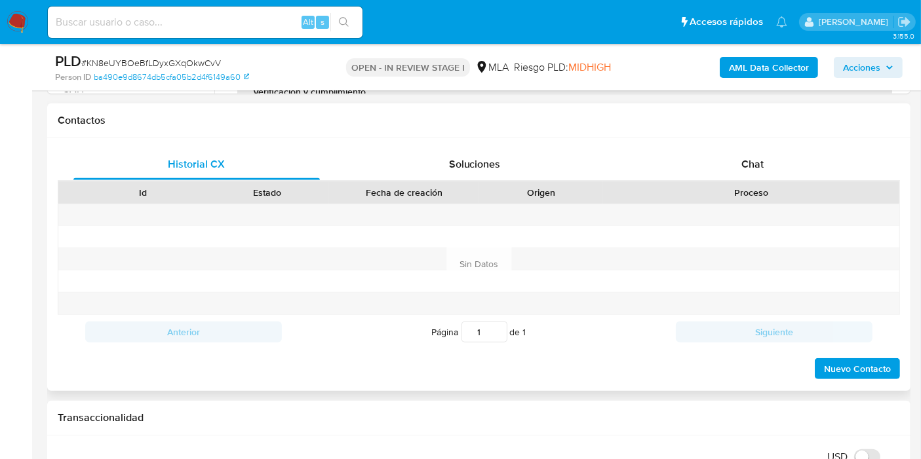
click at [723, 178] on div "Historial CX Soluciones Chat" at bounding box center [479, 165] width 842 height 32
click at [730, 174] on div "Chat" at bounding box center [752, 164] width 246 height 31
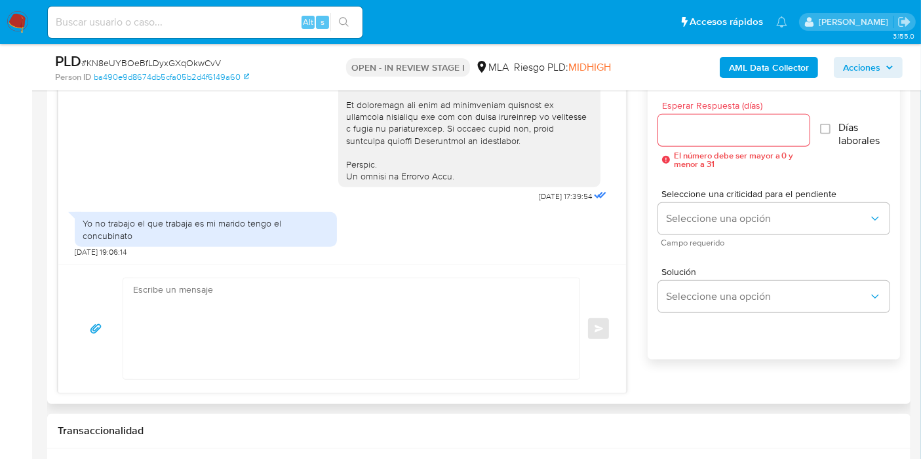
scroll to position [609, 0]
click at [299, 302] on textarea at bounding box center [348, 328] width 430 height 101
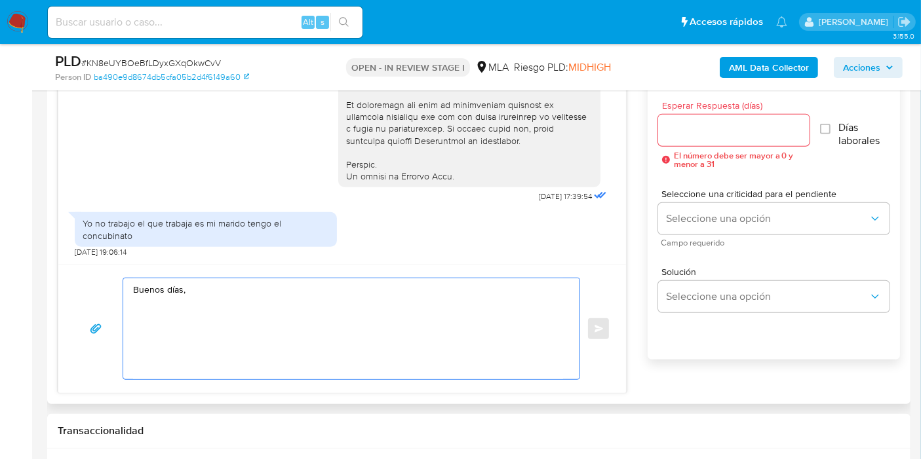
paste textarea "Deolinda"
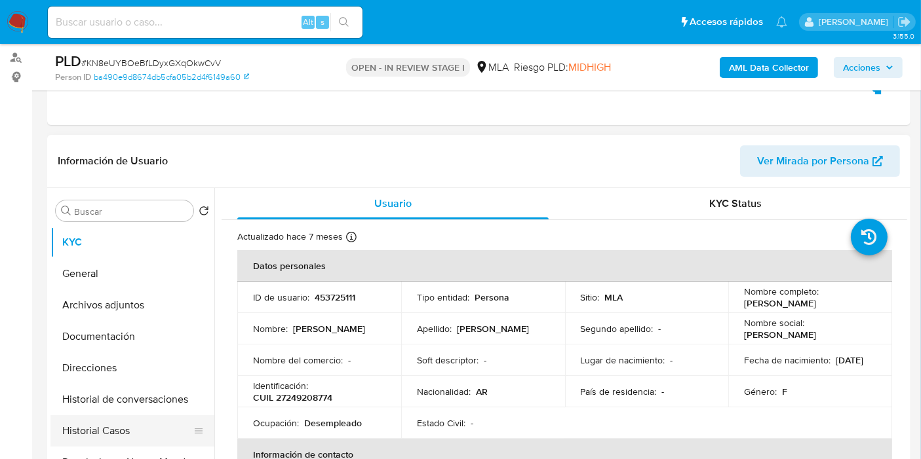
scroll to position [218, 0]
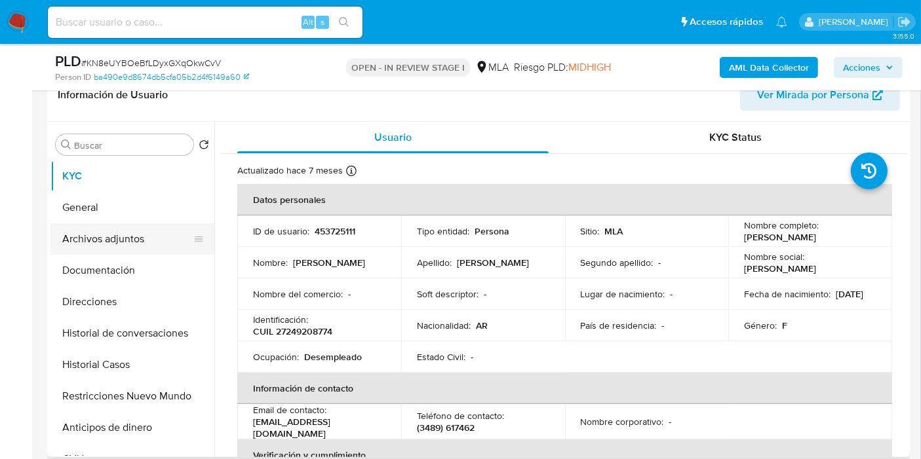
click at [96, 252] on button "Archivos adjuntos" at bounding box center [126, 238] width 153 height 31
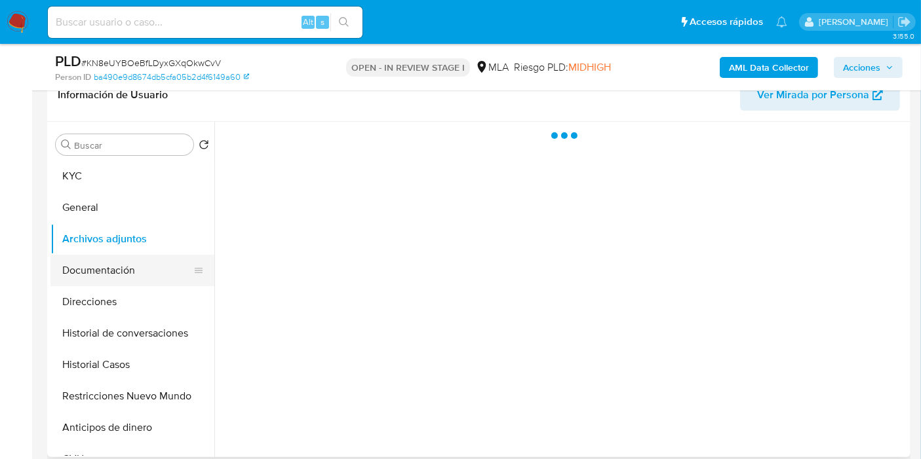
click at [100, 267] on button "Documentación" at bounding box center [126, 270] width 153 height 31
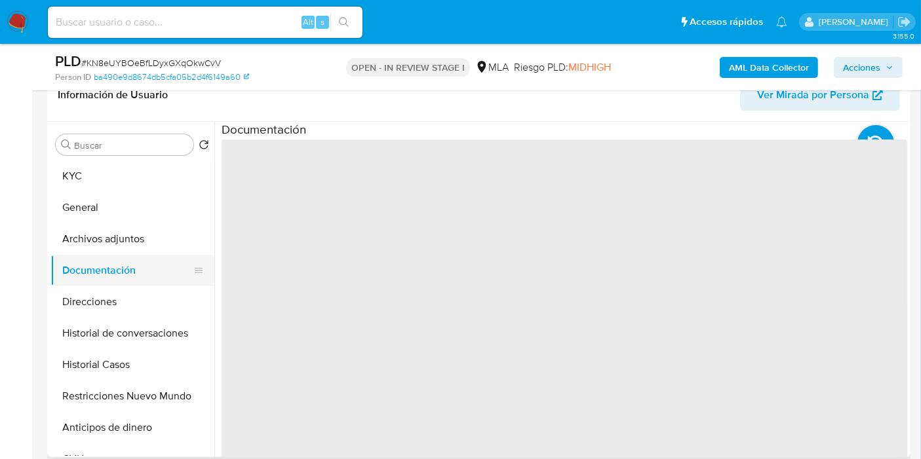
click at [97, 285] on button "Documentación" at bounding box center [126, 270] width 153 height 31
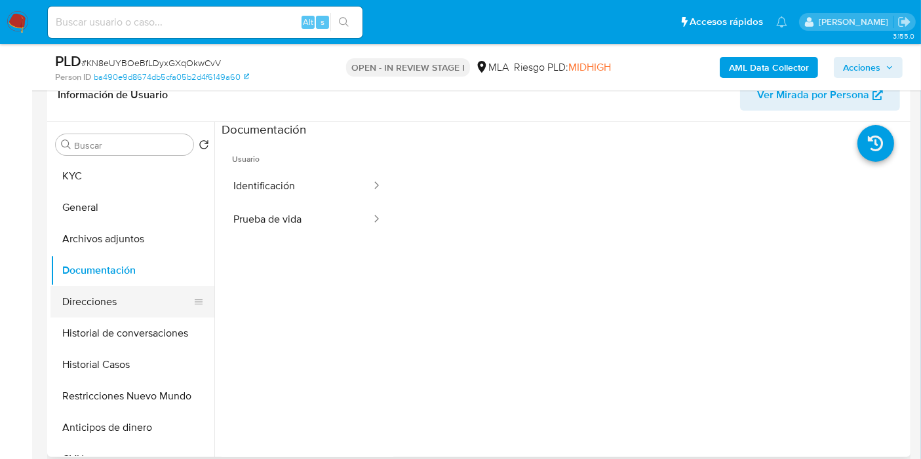
click at [92, 300] on button "Direcciones" at bounding box center [126, 301] width 153 height 31
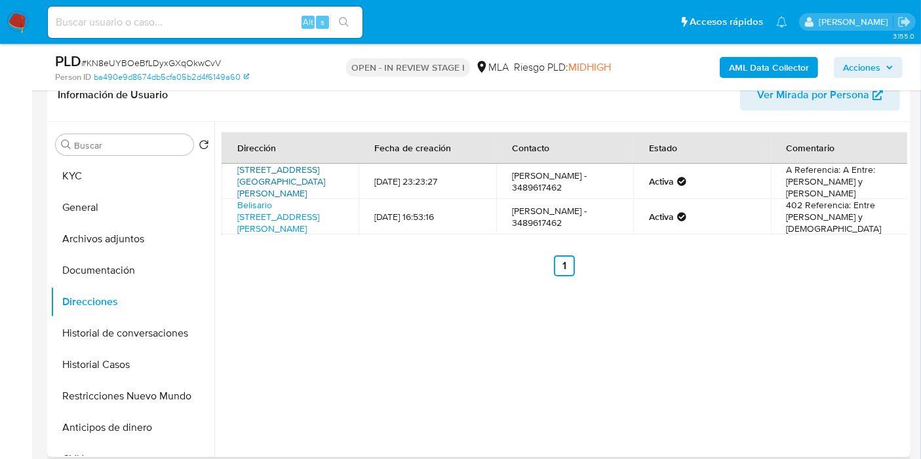
drag, startPoint x: 232, startPoint y: 164, endPoint x: 332, endPoint y: 178, distance: 100.5
click at [332, 178] on td "Calle Benigno Ibarra 3170, Campana, Buenos Aires, 2804, Argentina 3170" at bounding box center [289, 181] width 137 height 35
copy link "Calle Benigno Ibarra 3170, Campana, Buenos Aires"
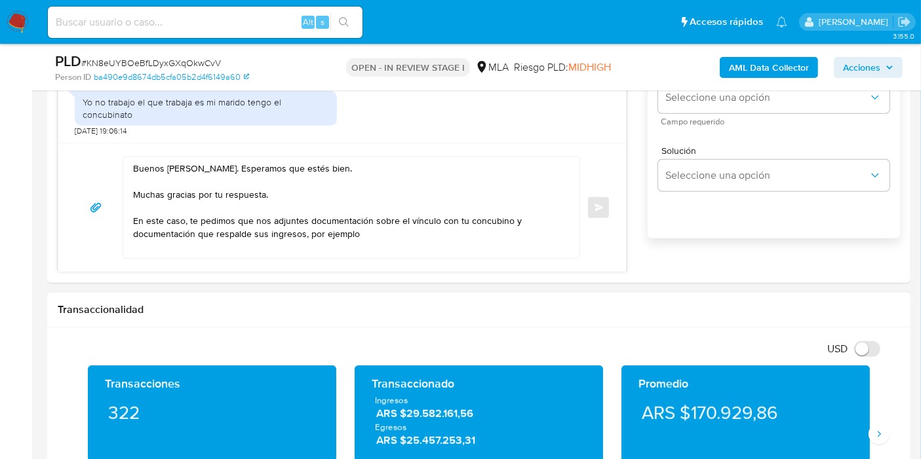
scroll to position [946, 0]
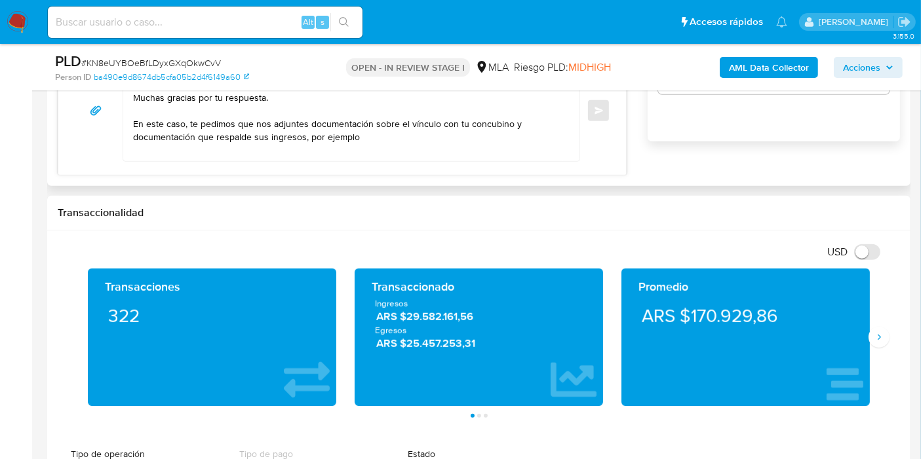
click at [433, 158] on textarea "Buenos días, Deolinda. Esperamos que estés bien. Muchas gracias por tu respuest…" at bounding box center [348, 110] width 430 height 101
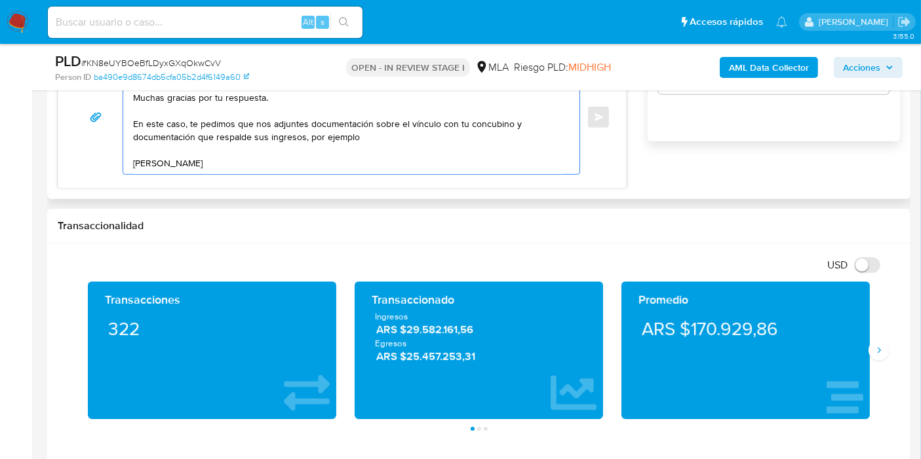
paste textarea "Añasco"
paste textarea "20240261260"
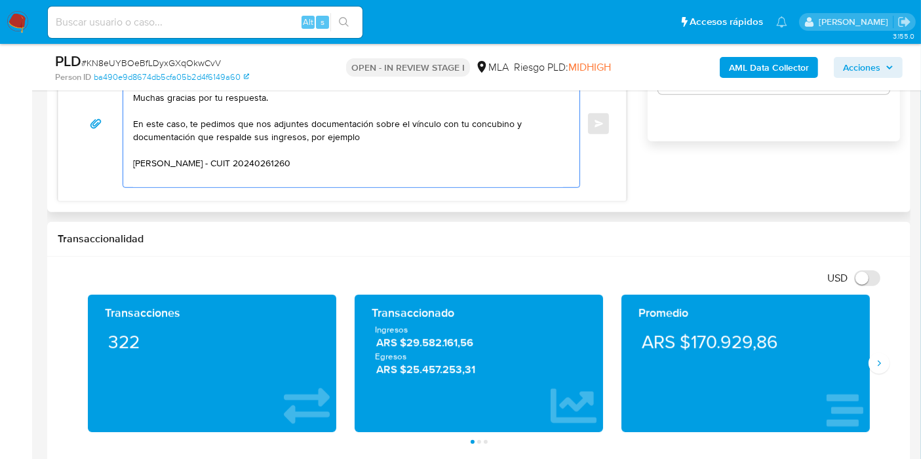
click at [156, 157] on textarea "Buenos días, Deolinda. Esperamos que estés bien. Muchas gracias por tu respuest…" at bounding box center [348, 123] width 430 height 127
click at [159, 143] on textarea "Buenos días, Deolinda. Esperamos que estés bien. Muchas gracias por tu respuest…" at bounding box center [348, 123] width 430 height 127
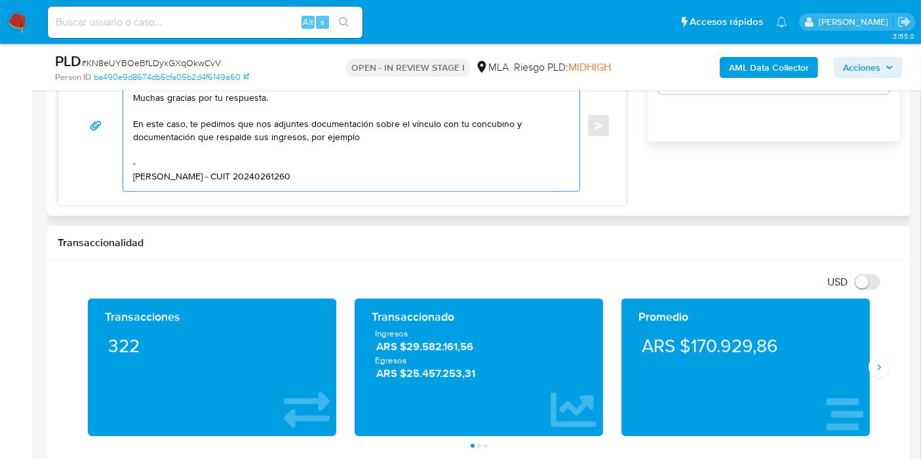
paste textarea "Horacio Gustavo Santos"
paste textarea "20296951936"
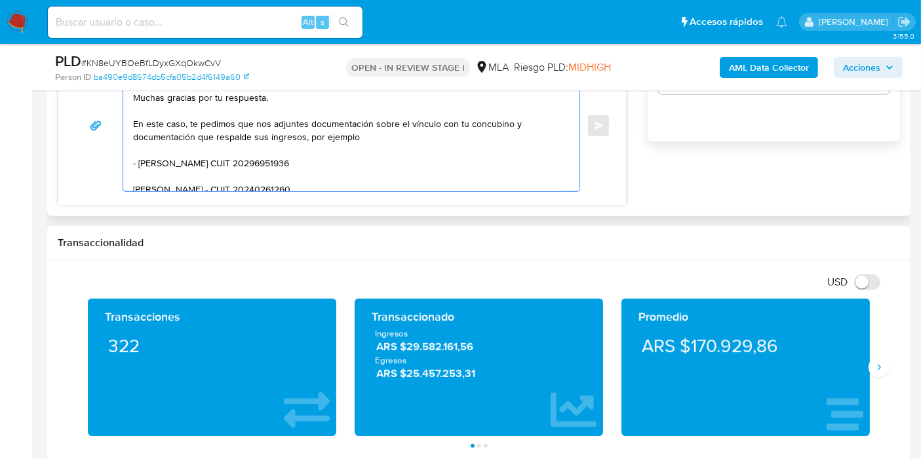
click at [335, 134] on textarea "Buenos días, Deolinda. Esperamos que estés bien. Muchas gracias por tu respuest…" at bounding box center [348, 125] width 430 height 131
click at [365, 128] on textarea "Buenos días, Deolinda. Esperamos que estés bien. Muchas gracias por tu respuest…" at bounding box center [348, 125] width 430 height 131
click at [396, 134] on textarea "Buenos días, Deolinda. Esperamos que estés bien. Muchas gracias por tu respuest…" at bounding box center [348, 125] width 430 height 131
click at [391, 148] on textarea "Buenos días, Deolinda. Esperamos que estés bien. Muchas gracias por tu respuest…" at bounding box center [348, 125] width 430 height 131
click at [405, 134] on textarea "Buenos días, Deolinda. Esperamos que estés bien. Muchas gracias por tu respuest…" at bounding box center [348, 125] width 430 height 131
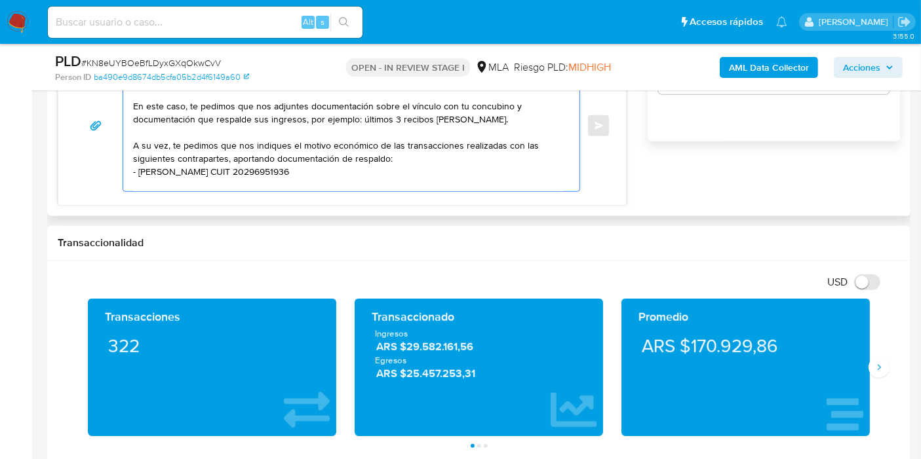
scroll to position [31, 0]
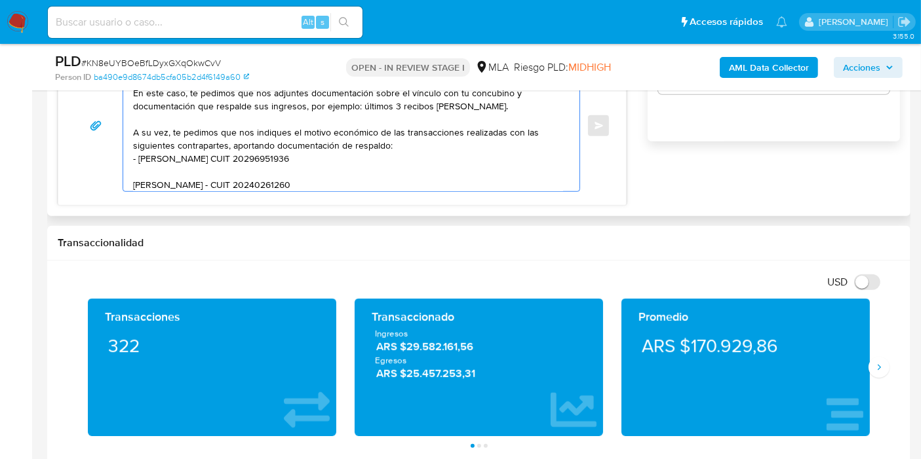
click at [230, 187] on textarea "Buenos días, Deolinda. Esperamos que estés bien. Muchas gracias por tu respuest…" at bounding box center [348, 125] width 430 height 131
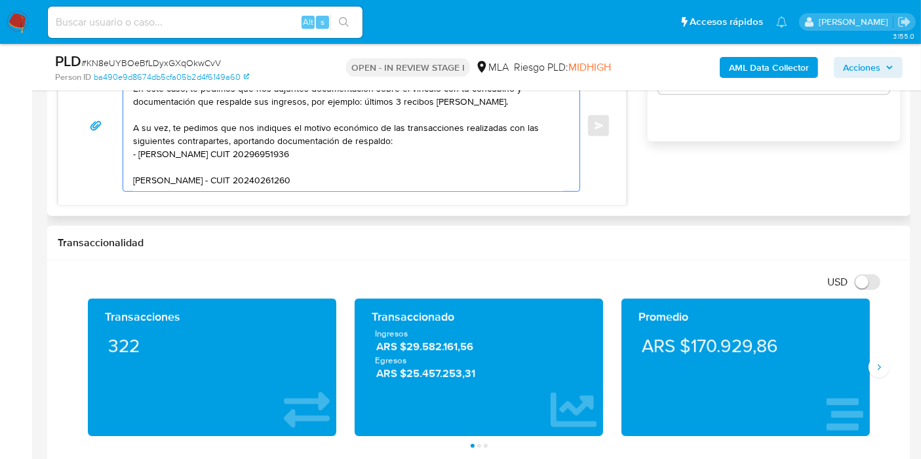
drag, startPoint x: 239, startPoint y: 158, endPoint x: 239, endPoint y: 147, distance: 11.1
click at [239, 156] on textarea "Buenos días, Deolinda. Esperamos que estés bien. Muchas gracias por tu respuest…" at bounding box center [348, 125] width 430 height 131
click at [239, 147] on textarea "Buenos días, Deolinda. Esperamos que estés bien. Muchas gracias por tu respuest…" at bounding box center [348, 125] width 430 height 131
drag, startPoint x: 228, startPoint y: 173, endPoint x: 238, endPoint y: 172, distance: 9.9
click at [230, 173] on textarea "Buenos días, Deolinda. Esperamos que estés bien. Muchas gracias por tu respuest…" at bounding box center [348, 125] width 430 height 131
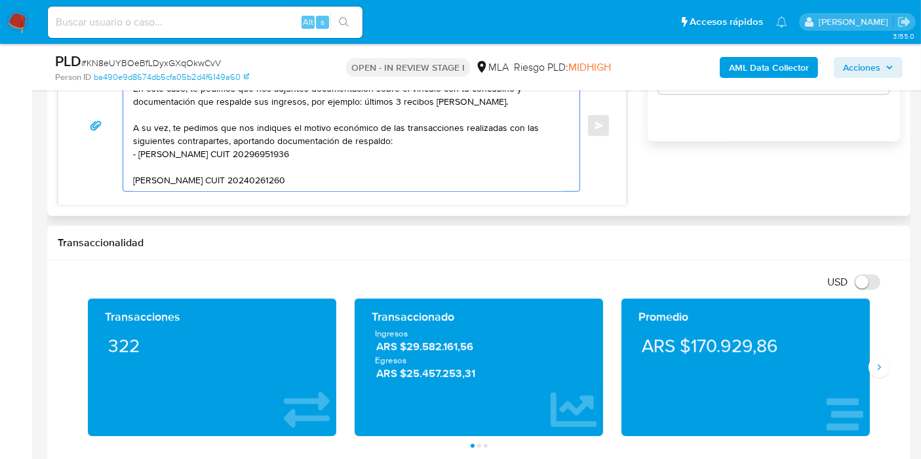
click at [133, 178] on textarea "Buenos días, Deolinda. Esperamos que estés bien. Muchas gracias por tu respuest…" at bounding box center [348, 125] width 430 height 131
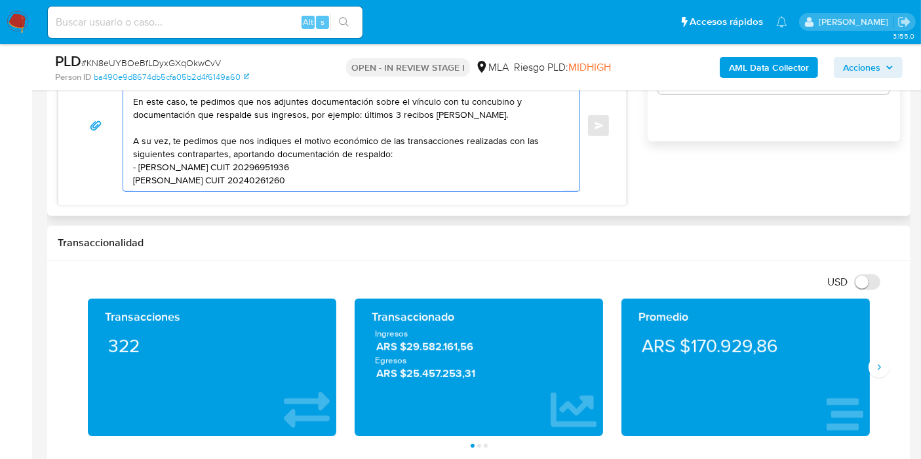
scroll to position [35, 0]
click at [382, 145] on textarea "Buenos días, Deolinda. Esperamos que estés bien. Muchas gracias por tu respuest…" at bounding box center [348, 125] width 430 height 131
click at [380, 167] on textarea "Buenos días, Deolinda. Esperamos que estés bien. Muchas gracias por tu respuest…" at bounding box center [348, 125] width 430 height 131
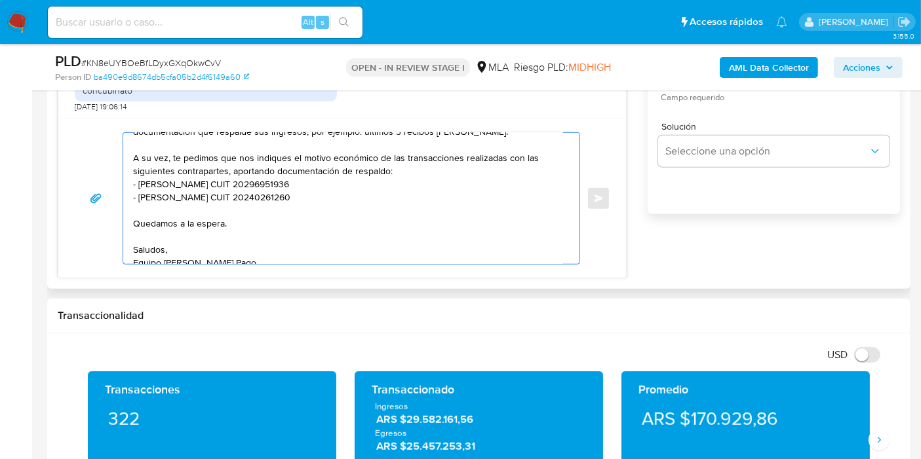
scroll to position [101, 0]
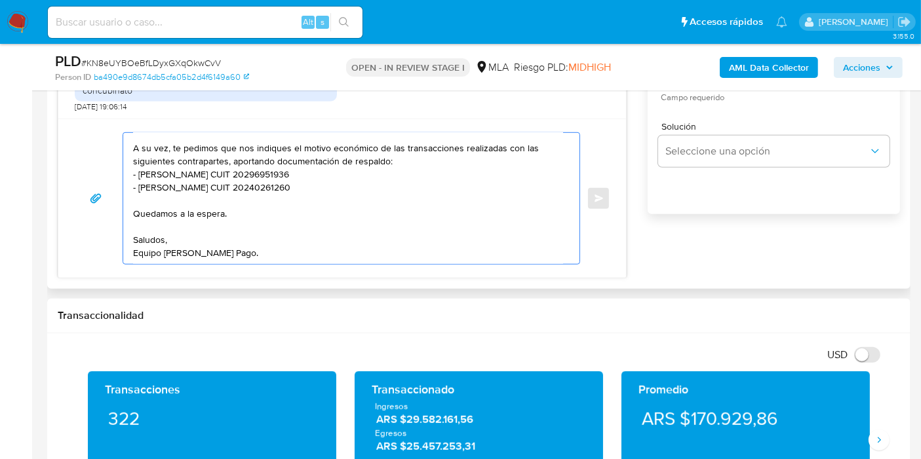
click at [202, 253] on textarea "Buenos días, Deolinda. Esperamos que estés bien. Muchas gracias por tu respuest…" at bounding box center [348, 198] width 430 height 131
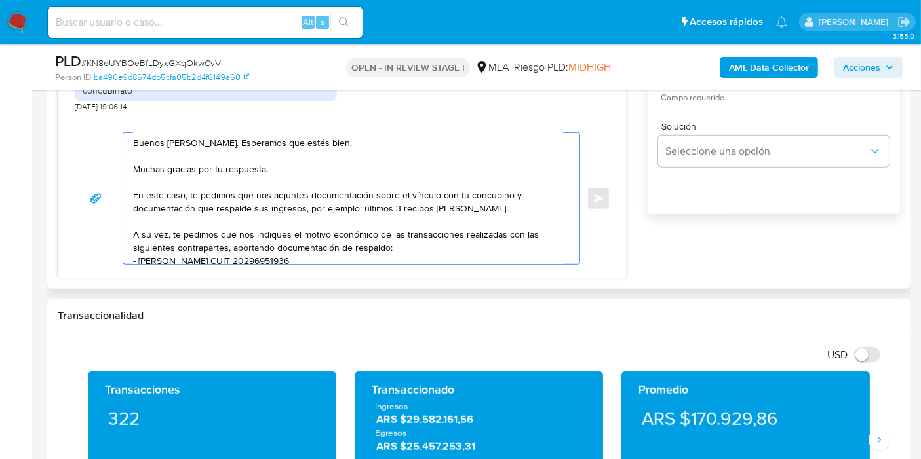
scroll to position [0, 0]
click at [359, 201] on textarea "Buenos días, Deolinda. Esperamos que estés bien. Muchas gracias por tu respuest…" at bounding box center [348, 198] width 430 height 131
click at [531, 216] on textarea "Buenos días, Deolinda. Esperamos que estés bien. Muchas gracias por tu respuest…" at bounding box center [348, 198] width 430 height 131
click at [355, 216] on textarea "Buenos días, Deolinda. Esperamos que estés bien. Muchas gracias por tu respuest…" at bounding box center [348, 198] width 430 height 131
click at [425, 183] on textarea "Buenos días, Deolinda. Esperamos que estés bien. Muchas gracias por tu respuest…" at bounding box center [348, 198] width 430 height 131
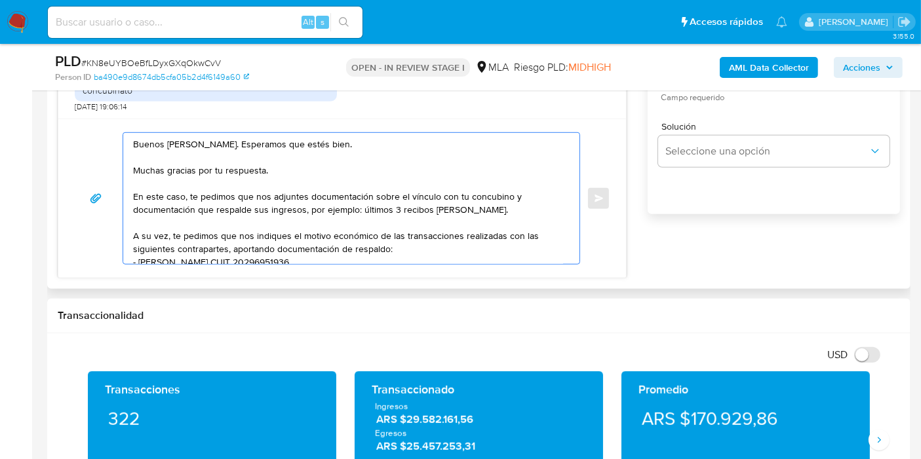
click at [364, 192] on textarea "Buenos días, Deolinda. Esperamos que estés bien. Muchas gracias por tu respuest…" at bounding box center [348, 198] width 430 height 131
click at [396, 193] on textarea "Buenos días, Deolinda. Esperamos que estés bien. Muchas gracias por tu respuest…" at bounding box center [348, 198] width 430 height 131
click at [400, 196] on textarea "Buenos días, Deolinda. Esperamos que estés bien. Muchas gracias por tu respuest…" at bounding box center [348, 198] width 430 height 131
click at [393, 196] on textarea "Buenos días, Deolinda. Esperamos que estés bien. Muchas gracias por tu respuest…" at bounding box center [348, 198] width 430 height 131
click at [376, 189] on textarea "Buenos días, Deolinda. Esperamos que estés bien. Muchas gracias por tu respuest…" at bounding box center [348, 198] width 430 height 131
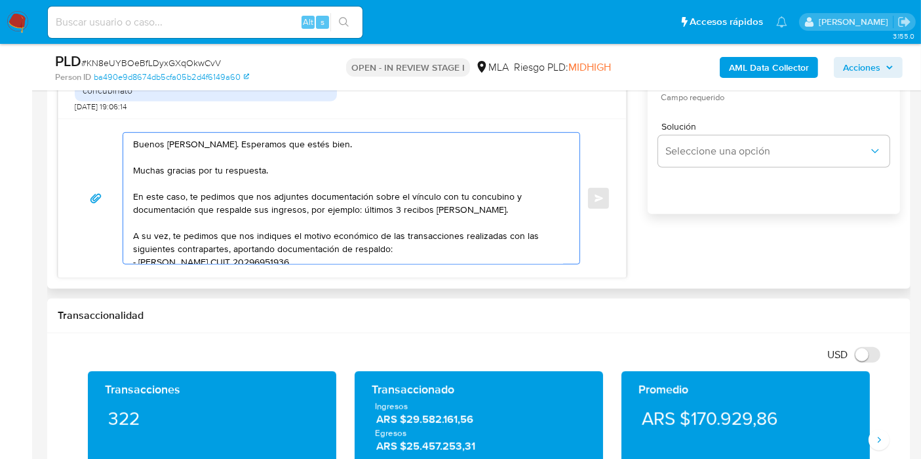
click at [376, 189] on textarea "Buenos días, Deolinda. Esperamos que estés bien. Muchas gracias por tu respuest…" at bounding box center [348, 198] width 430 height 131
drag, startPoint x: 267, startPoint y: 199, endPoint x: 276, endPoint y: 198, distance: 9.2
click at [275, 195] on textarea "Buenos días, Deolinda. Esperamos que estés bien. Muchas gracias por tu respuest…" at bounding box center [348, 198] width 430 height 131
click at [333, 221] on textarea "Buenos días, Deolinda. Esperamos que estés bien. Muchas gracias por tu respuest…" at bounding box center [348, 198] width 430 height 131
click at [387, 200] on textarea "Buenos días, Deolinda. Esperamos que estés bien. Muchas gracias por tu respuest…" at bounding box center [348, 198] width 430 height 131
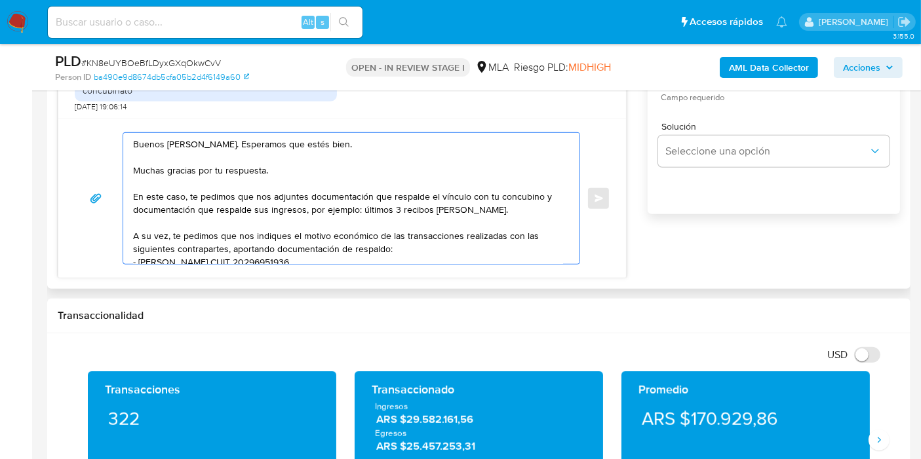
click at [455, 193] on textarea "Buenos días, Deolinda. Esperamos que estés bien. Muchas gracias por tu respuest…" at bounding box center [348, 198] width 430 height 131
click at [523, 208] on textarea "Buenos días, Deolinda. Esperamos que estés bien. Muchas gracias por tu respuest…" at bounding box center [348, 198] width 430 height 131
click at [236, 209] on textarea "Buenos días, Deolinda. Esperamos que estés bien. Muchas gracias por tu respuest…" at bounding box center [348, 198] width 430 height 131
click at [198, 208] on textarea "Buenos días, Deolinda. Esperamos que estés bien. Muchas gracias por tu respuest…" at bounding box center [348, 198] width 430 height 131
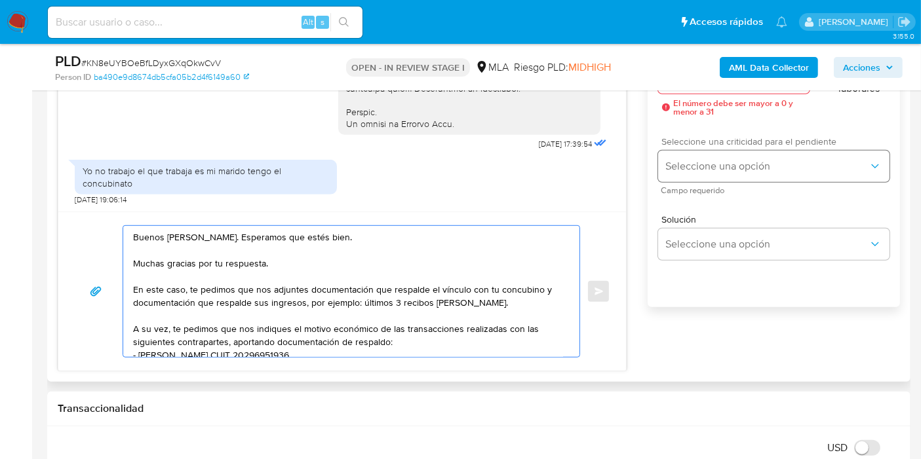
scroll to position [728, 0]
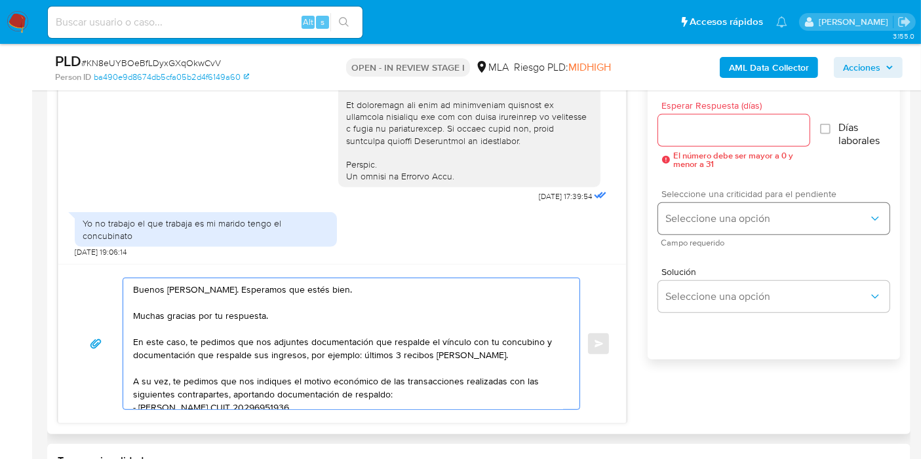
type textarea "Buenos días, Deolinda. Esperamos que estés bien. Muchas gracias por tu respuest…"
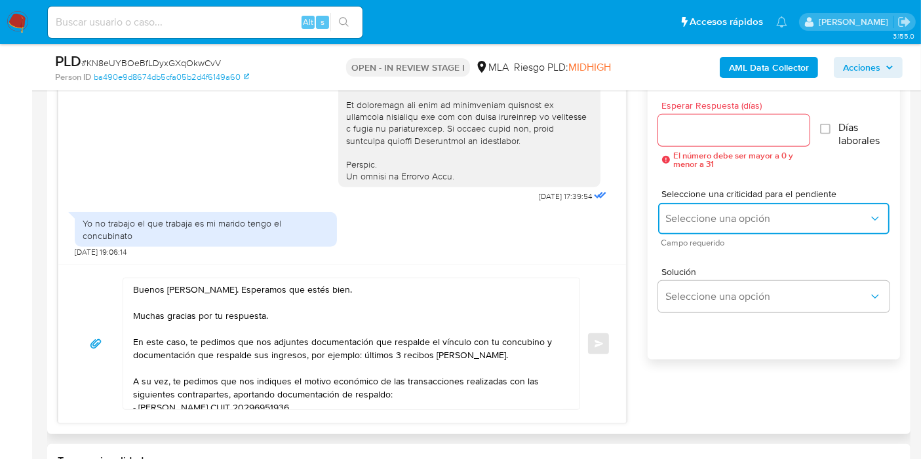
drag, startPoint x: 733, startPoint y: 226, endPoint x: 708, endPoint y: 259, distance: 41.1
click at [731, 229] on button "Seleccione una opción" at bounding box center [773, 218] width 231 height 31
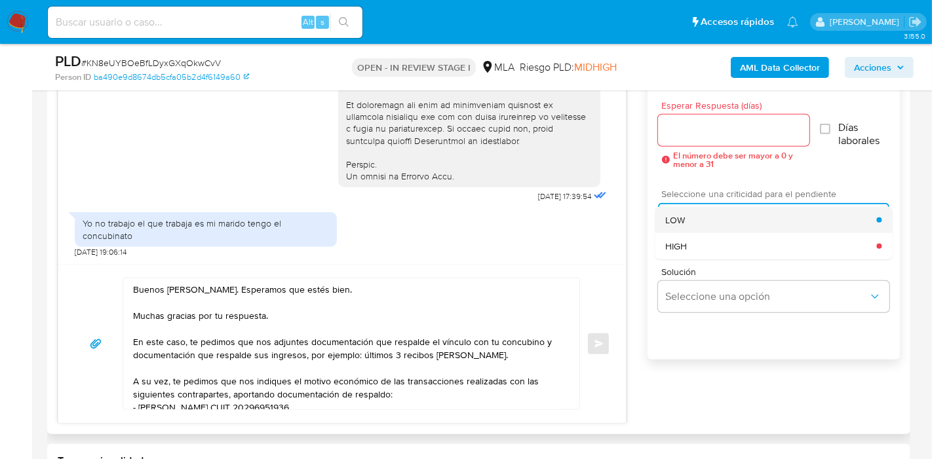
click at [733, 224] on div "LOW" at bounding box center [770, 220] width 211 height 26
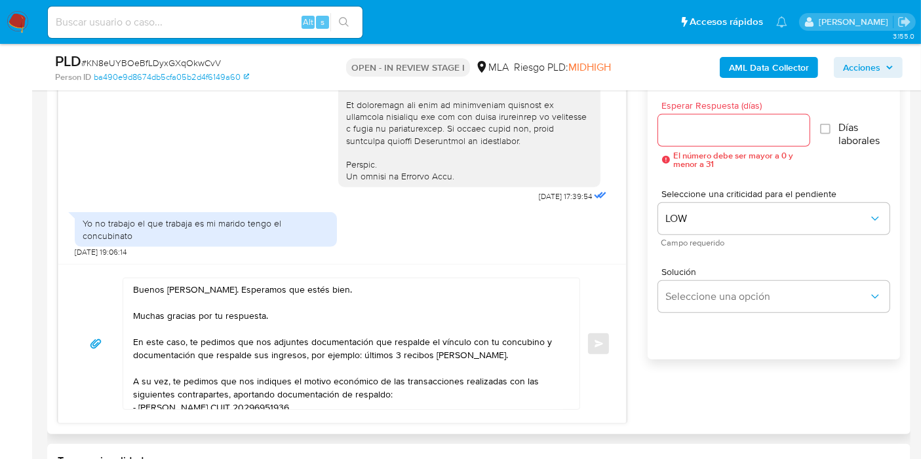
click at [722, 143] on div at bounding box center [733, 130] width 151 height 31
click at [731, 135] on input "Esperar Respuesta (días)" at bounding box center [733, 130] width 151 height 17
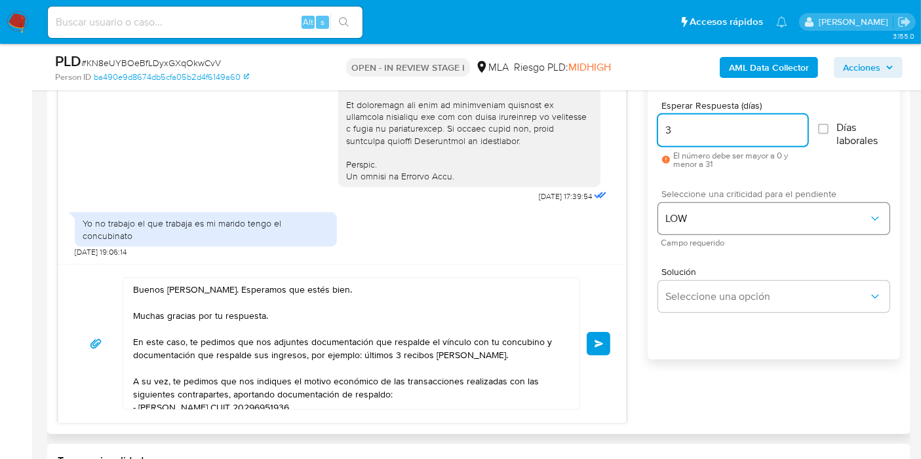
type input "3"
click at [691, 213] on span "LOW" at bounding box center [767, 218] width 202 height 13
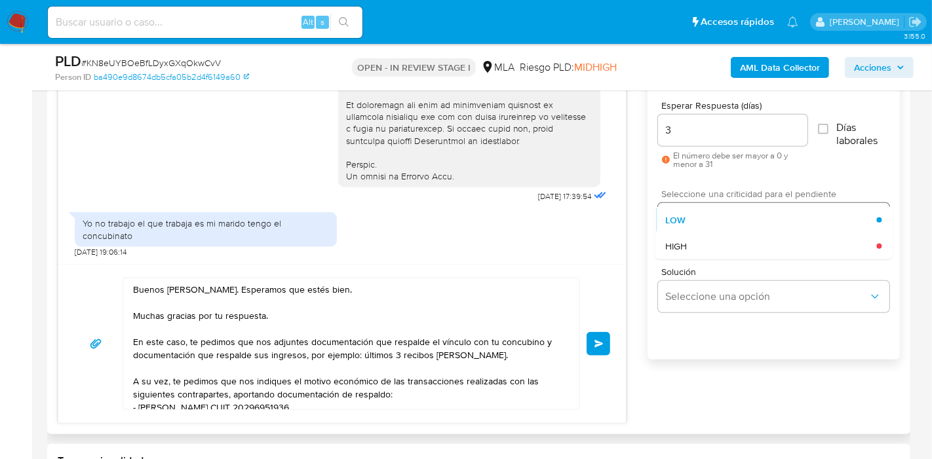
click at [691, 213] on div "LOW" at bounding box center [770, 220] width 211 height 26
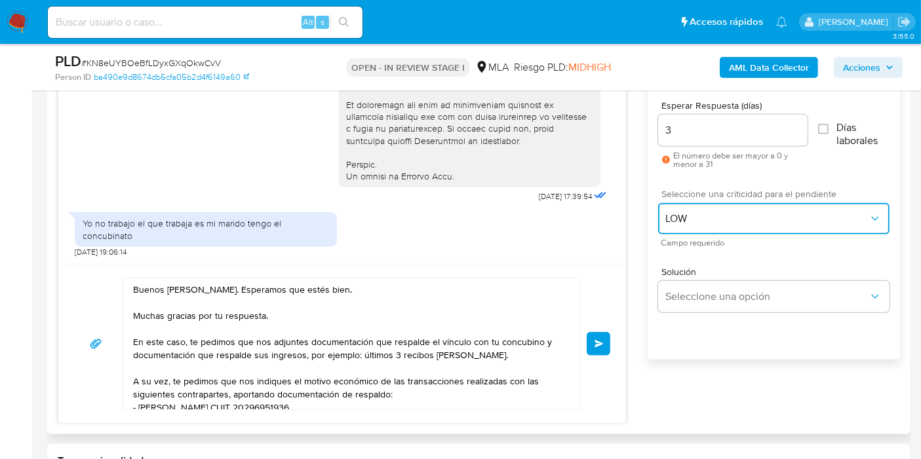
click at [687, 219] on span "LOW" at bounding box center [767, 218] width 202 height 13
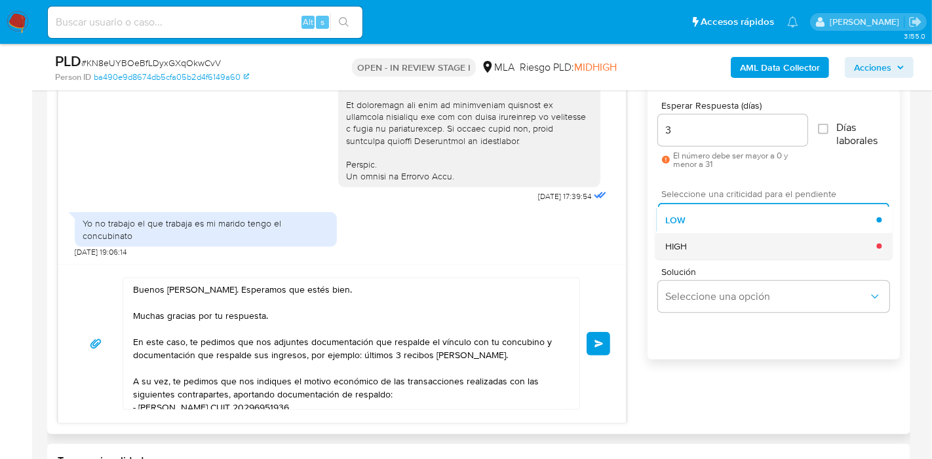
click at [687, 244] on span "HIGH" at bounding box center [676, 246] width 22 height 12
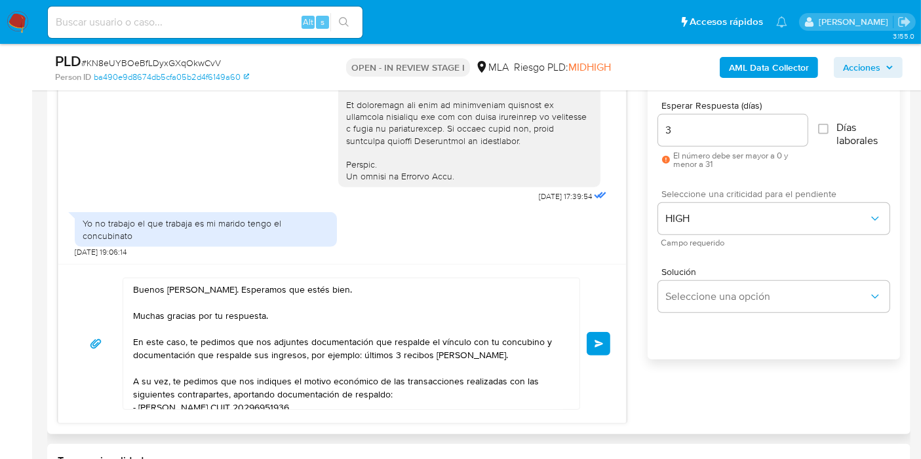
click at [665, 241] on span "Campo requerido" at bounding box center [775, 243] width 231 height 7
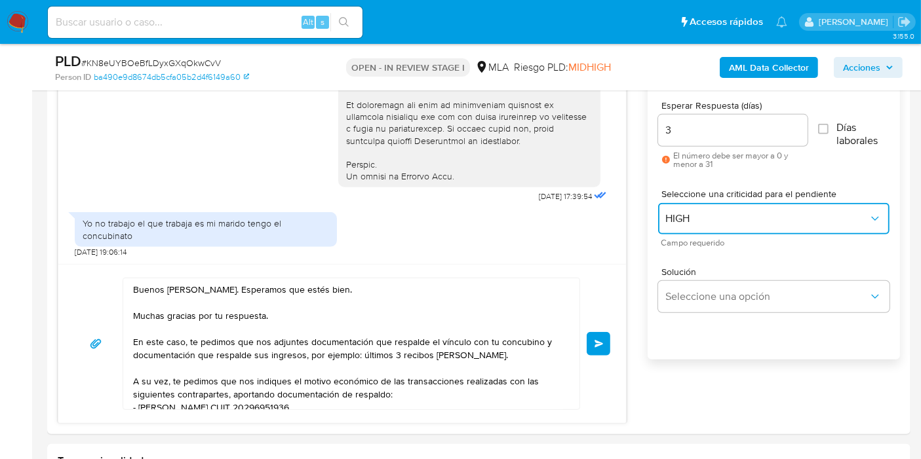
click at [683, 232] on button "HIGH" at bounding box center [773, 218] width 231 height 31
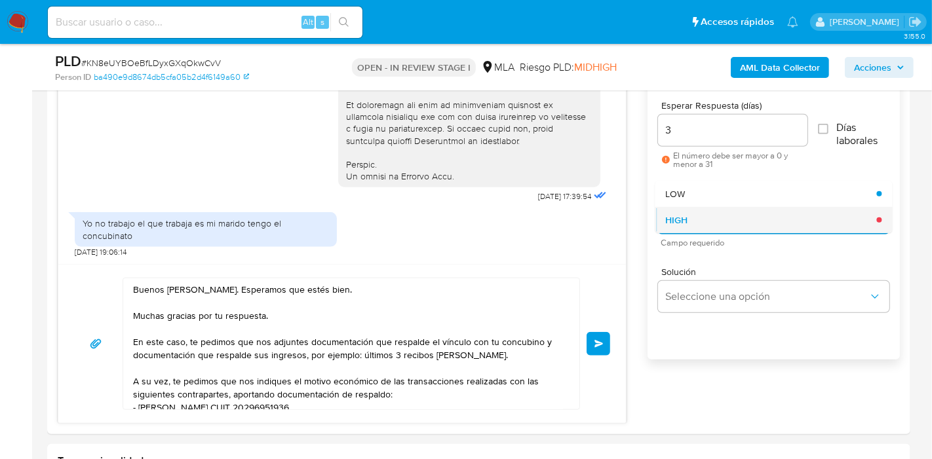
click at [690, 218] on div "HIGH" at bounding box center [770, 220] width 211 height 26
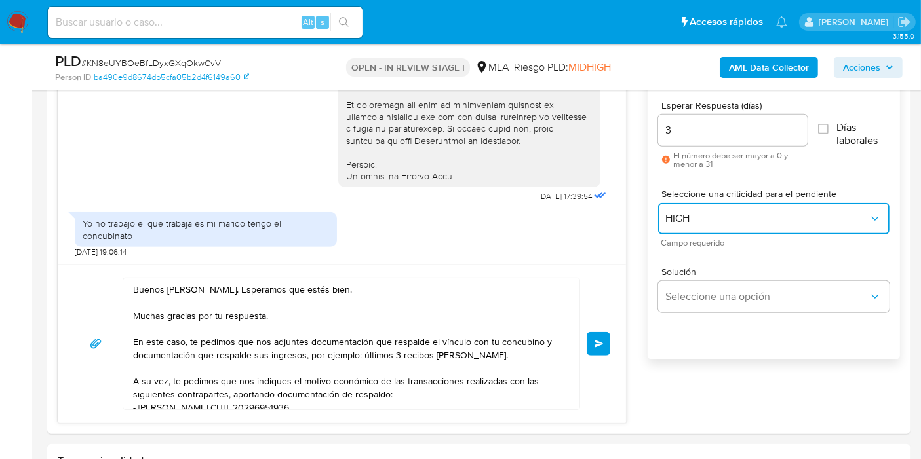
click at [691, 216] on span "HIGH" at bounding box center [767, 218] width 202 height 13
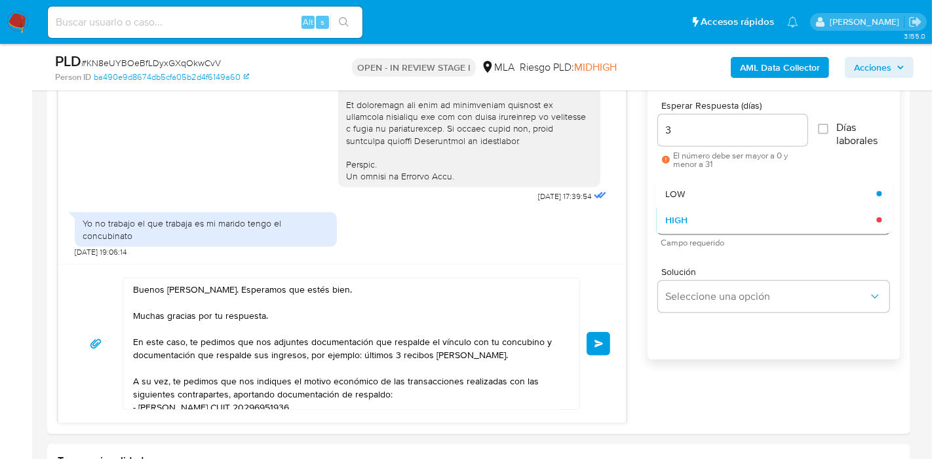
click at [712, 197] on div "LOW" at bounding box center [770, 194] width 211 height 26
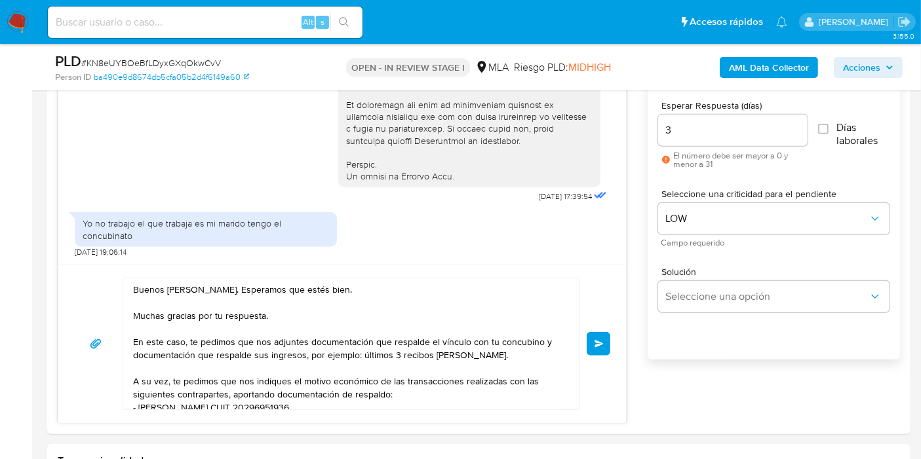
click at [605, 334] on button "Enviar" at bounding box center [598, 344] width 24 height 24
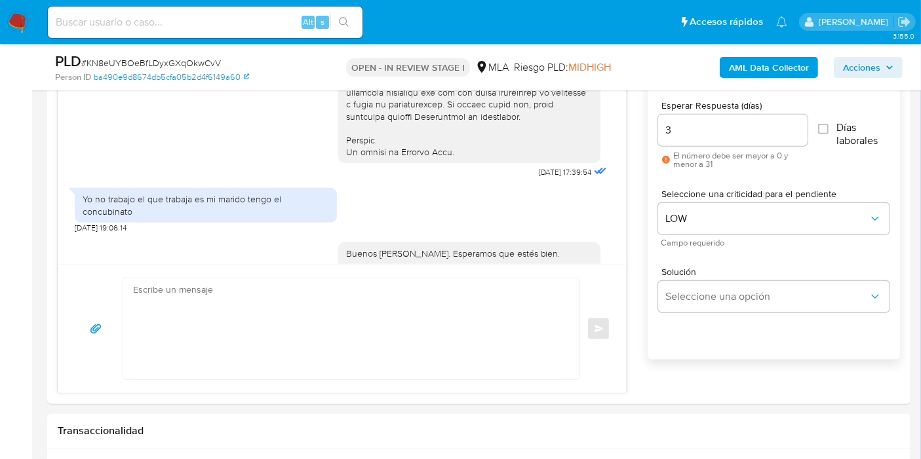
scroll to position [874, 0]
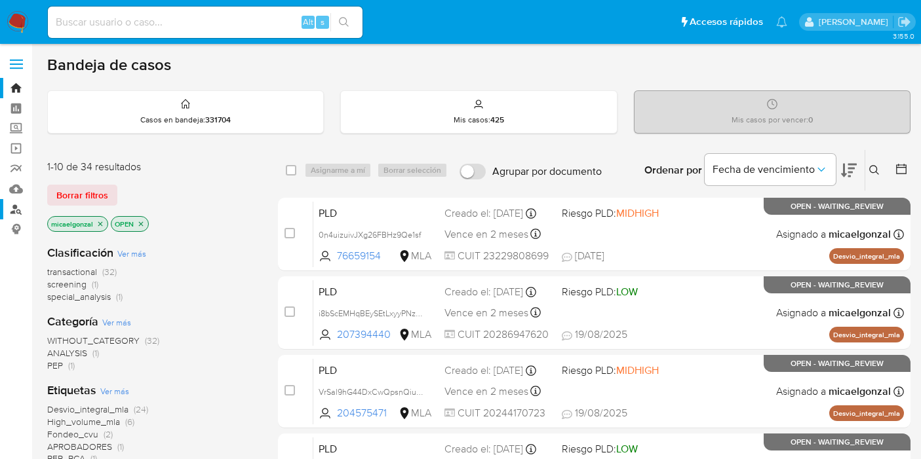
scroll to position [73, 0]
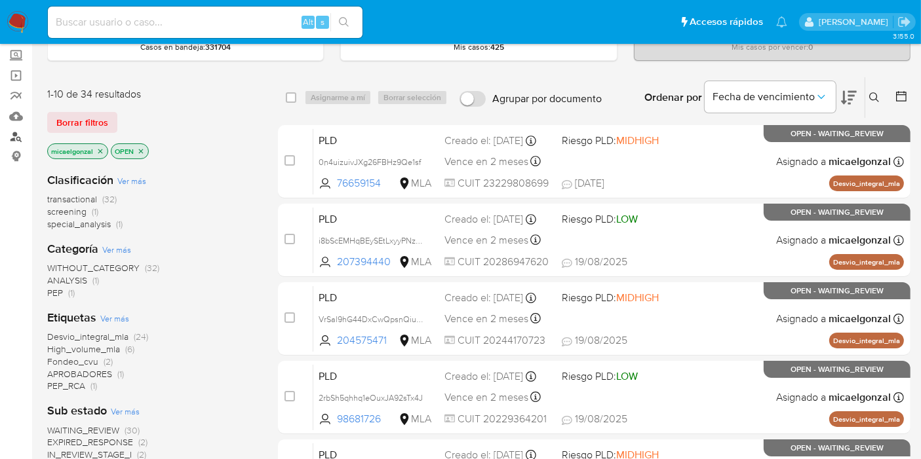
click at [22, 138] on link "Buscador de personas" at bounding box center [78, 136] width 156 height 20
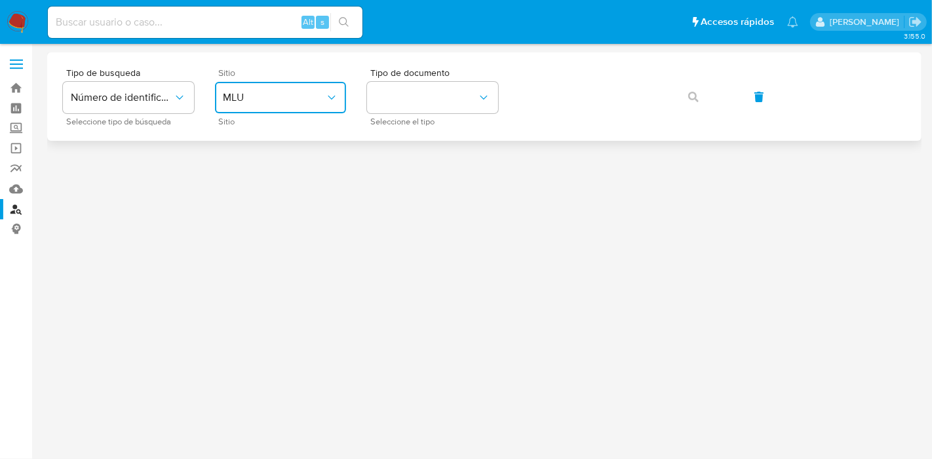
click at [276, 102] on span "MLU" at bounding box center [274, 97] width 102 height 13
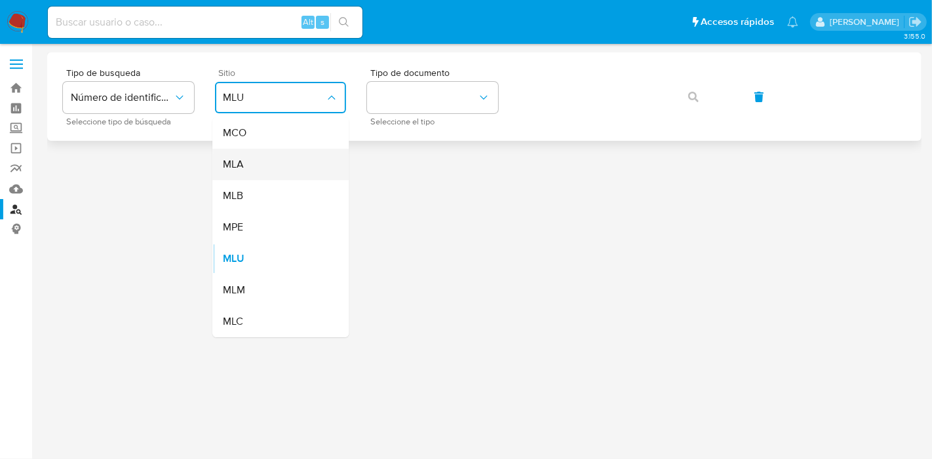
click at [256, 177] on div "MLA" at bounding box center [276, 164] width 107 height 31
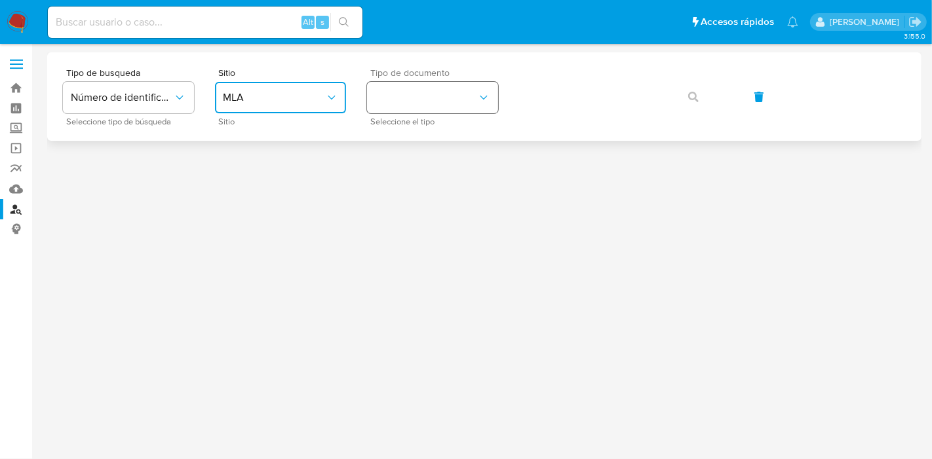
click at [423, 99] on button "identificationType" at bounding box center [432, 97] width 131 height 31
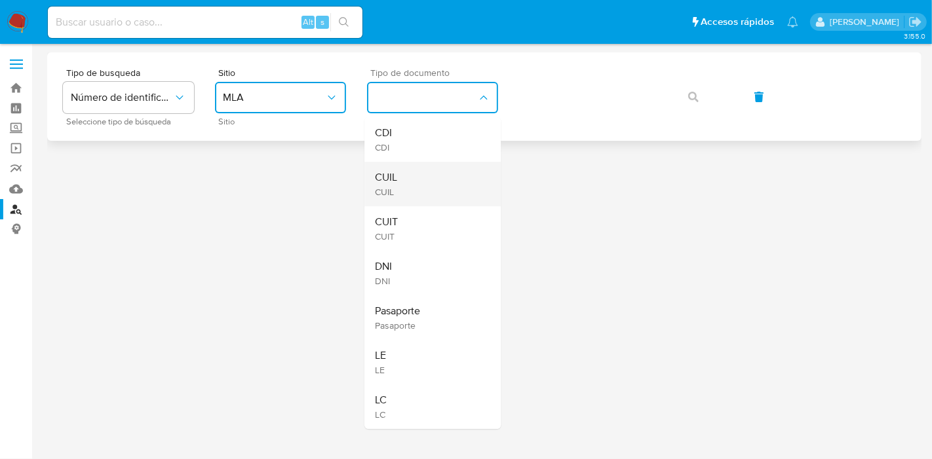
click at [425, 204] on div "CUIL CUIL" at bounding box center [428, 184] width 107 height 45
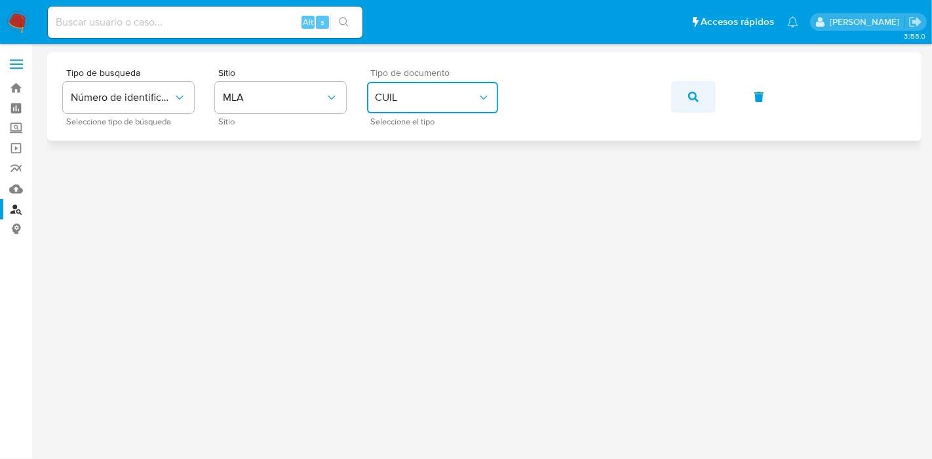
click at [702, 98] on button "button" at bounding box center [693, 96] width 45 height 31
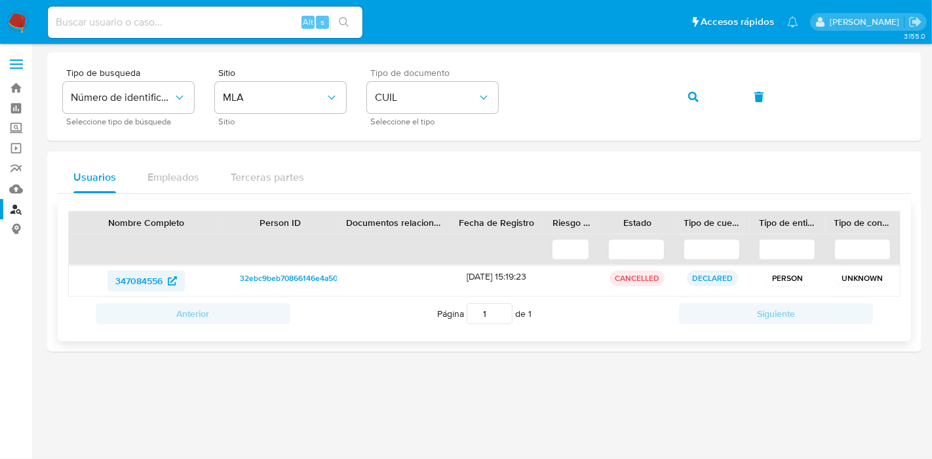
click at [153, 284] on span "347084556" at bounding box center [138, 281] width 47 height 21
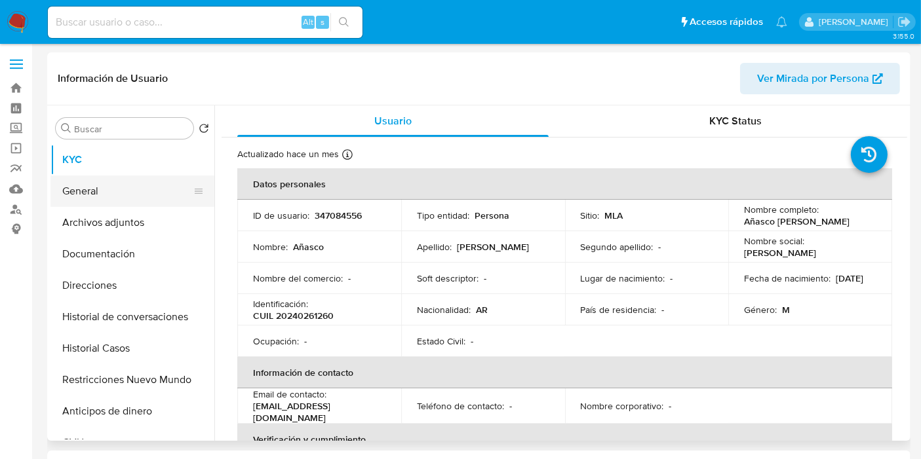
select select "10"
click at [736, 219] on td "Nombre completo : Añasco Carlos Agustin" at bounding box center [810, 215] width 164 height 31
click at [751, 221] on p "Añasco Carlos Agustin" at bounding box center [796, 222] width 105 height 12
copy p "Añasco"
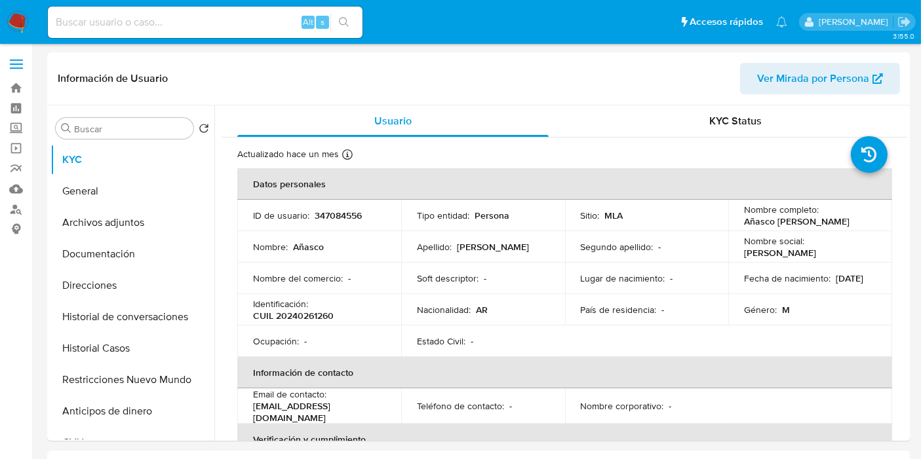
click at [0, 12] on nav "Pausado Ver notificaciones Alt s Accesos rápidos Presiona las siguientes teclas…" at bounding box center [460, 22] width 921 height 44
click at [7, 18] on img at bounding box center [18, 22] width 22 height 22
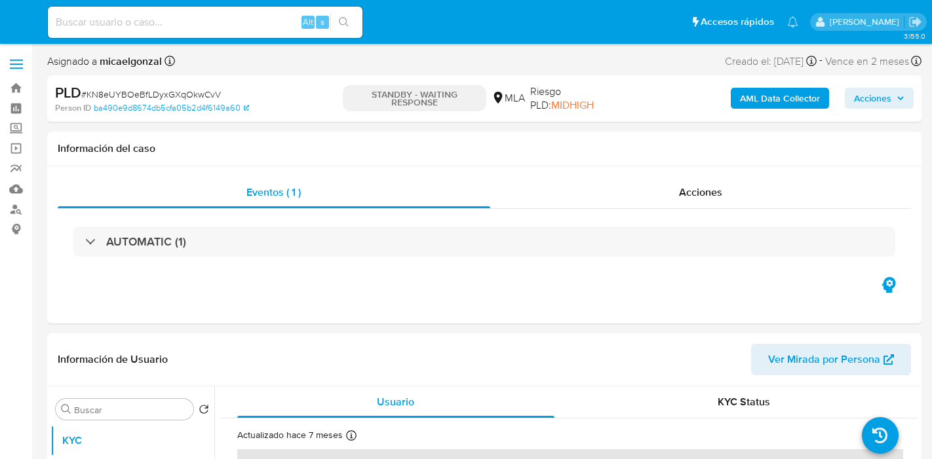
select select "10"
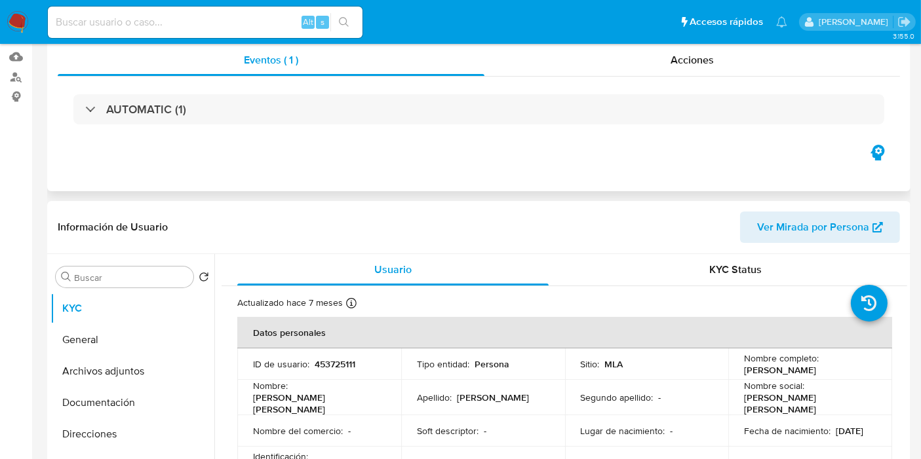
scroll to position [218, 0]
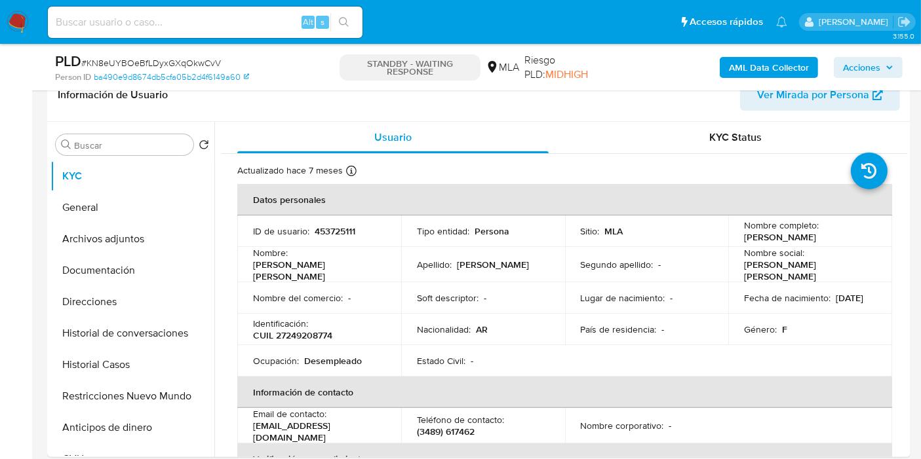
click at [16, 21] on img at bounding box center [18, 22] width 22 height 22
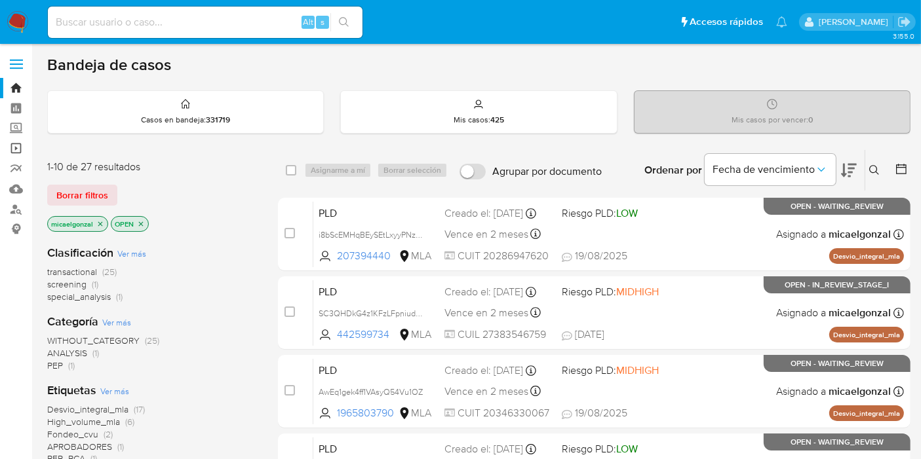
click at [20, 145] on link "Operaciones masivas" at bounding box center [78, 148] width 156 height 20
click at [176, 26] on input at bounding box center [205, 22] width 314 height 17
paste input "wjMfFAiTUZLsn1ujxeYQAdHo"
type input "wjMfFAiTUZLsn1ujxeYQAdHo"
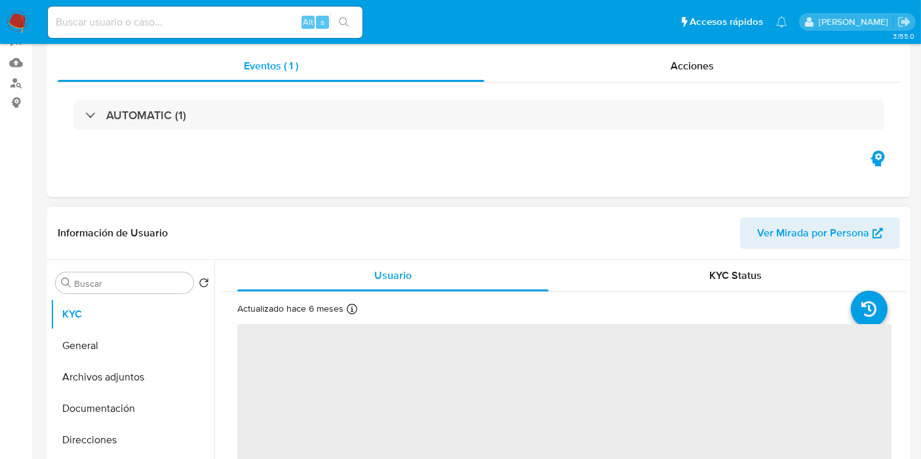
scroll to position [291, 0]
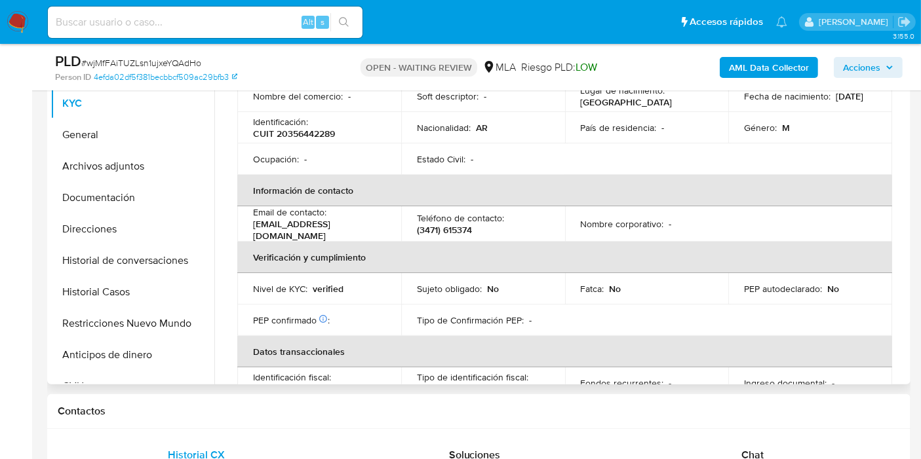
select select "10"
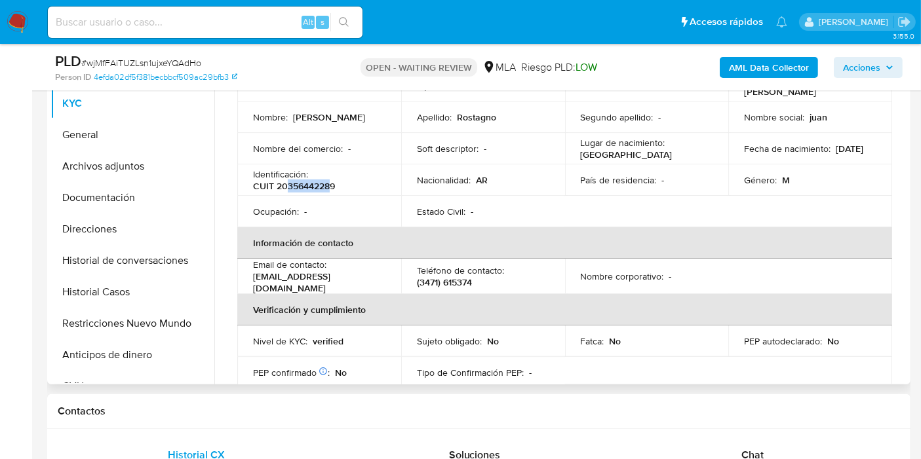
drag, startPoint x: 286, startPoint y: 187, endPoint x: 328, endPoint y: 181, distance: 42.3
click at [328, 181] on p "CUIT 20356442289" at bounding box center [294, 186] width 82 height 12
copy p "35644228"
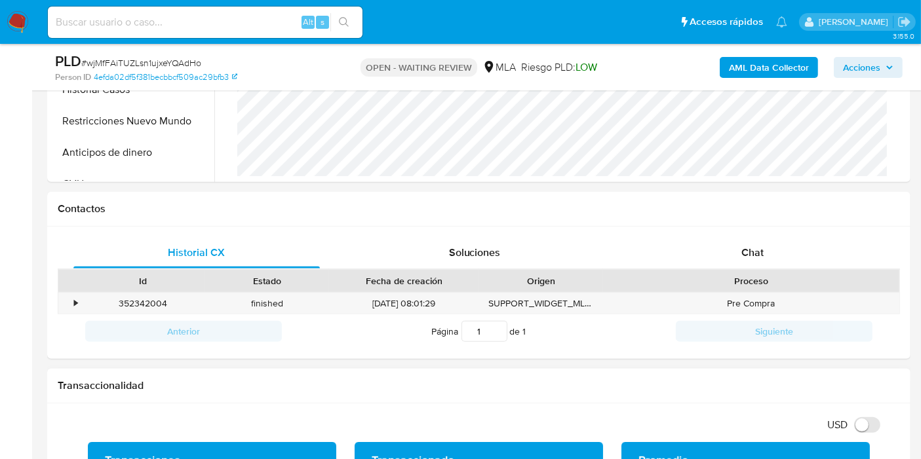
scroll to position [582, 0]
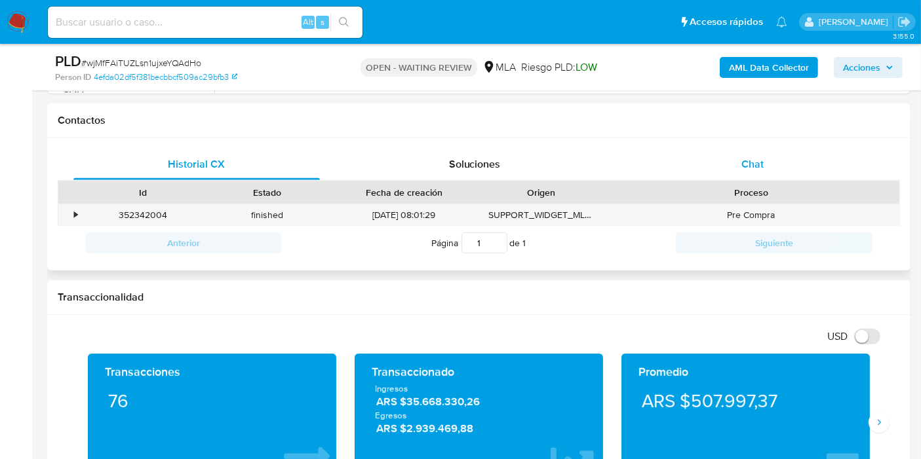
click at [821, 171] on div "Chat" at bounding box center [752, 164] width 246 height 31
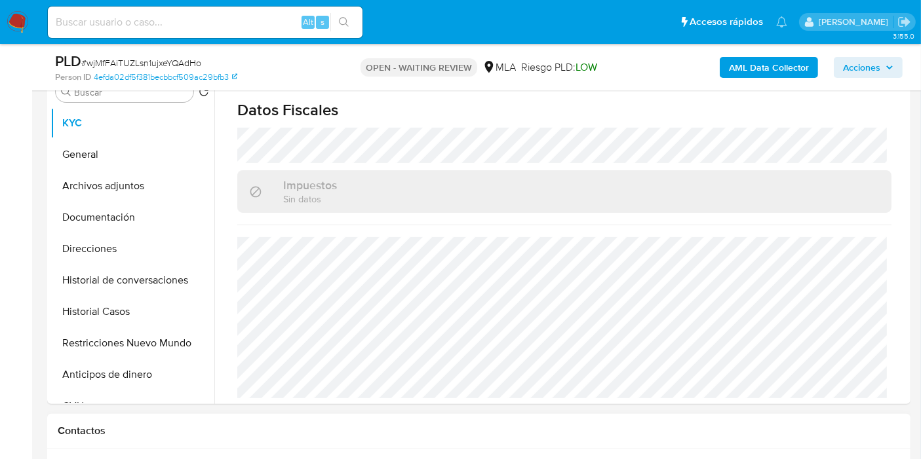
scroll to position [145, 0]
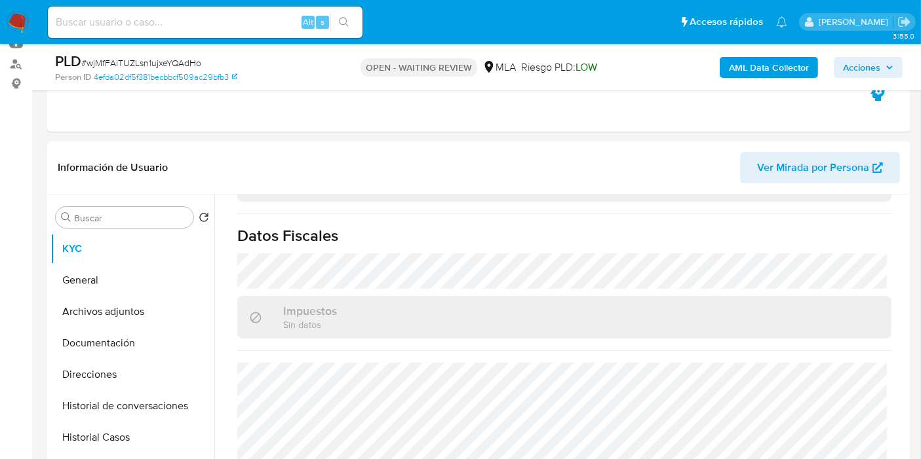
click at [157, 59] on span "# wjMfFAiTUZLsn1ujxeYQAdHo" at bounding box center [141, 62] width 120 height 13
copy span "wjMfFAiTUZLsn1ujxeYQAdHo"
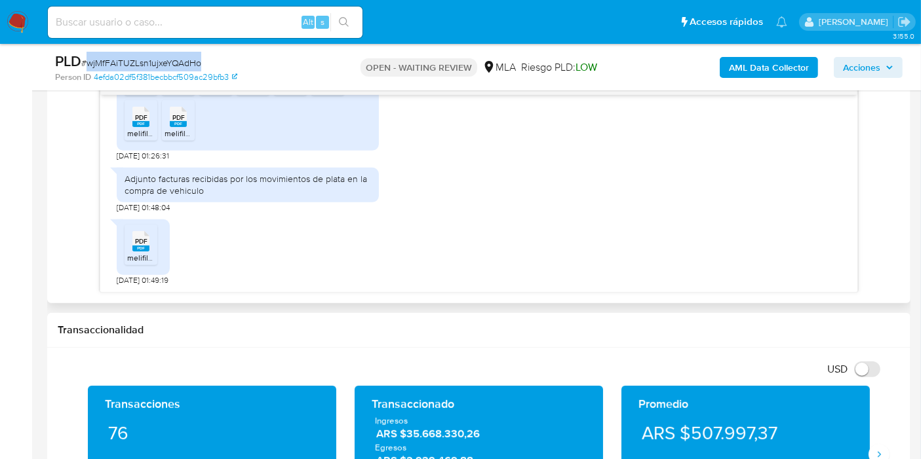
scroll to position [655, 0]
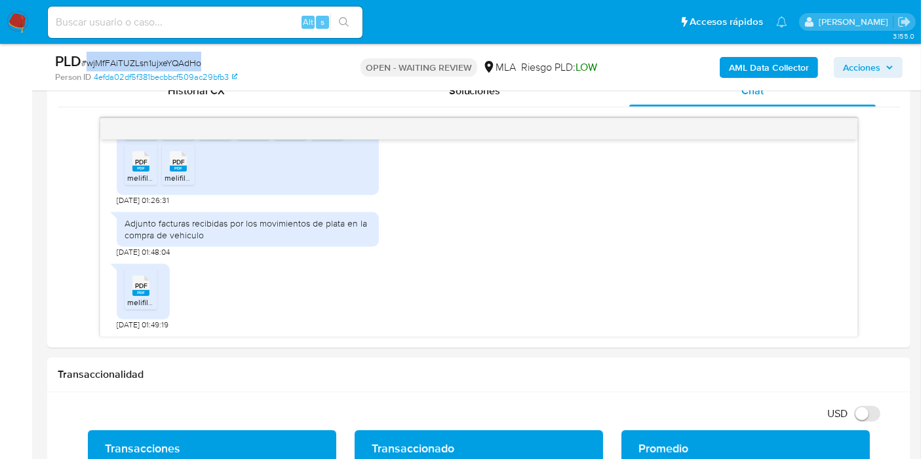
copy span "wjMfFAiTUZLsn1ujxeYQAdHo"
click at [20, 20] on img at bounding box center [18, 22] width 22 height 22
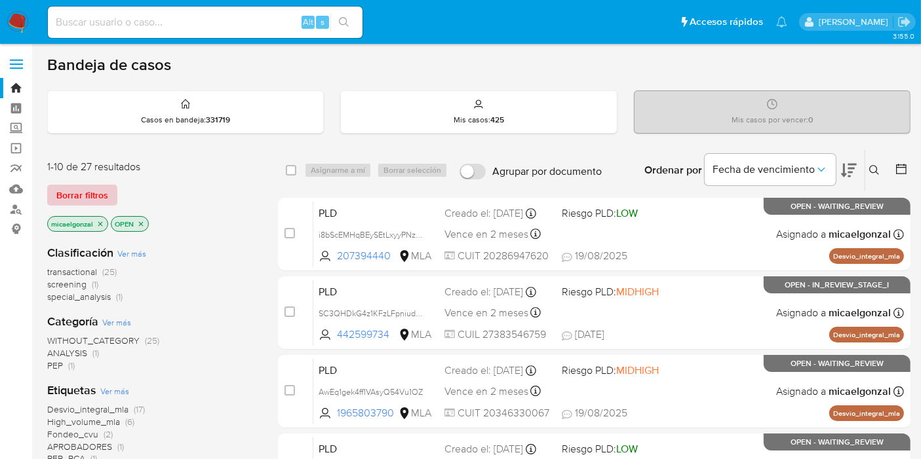
click at [56, 186] on span "Borrar filtros" at bounding box center [82, 195] width 52 height 18
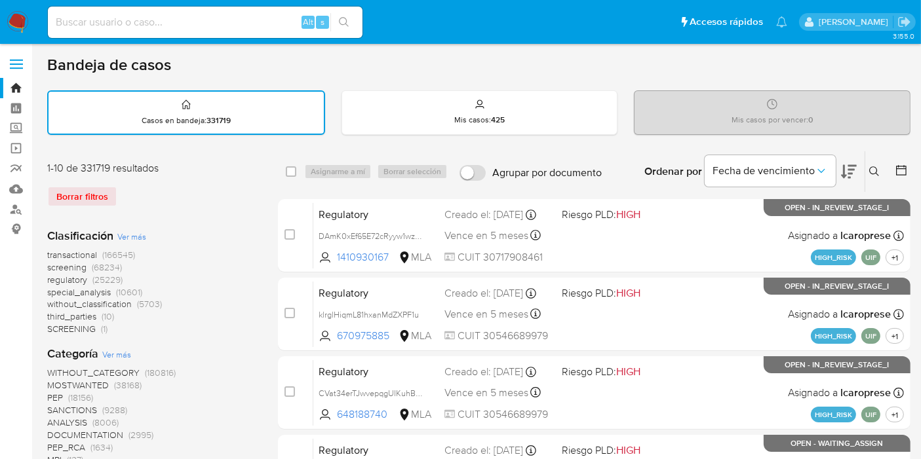
click at [870, 166] on icon at bounding box center [874, 171] width 10 height 10
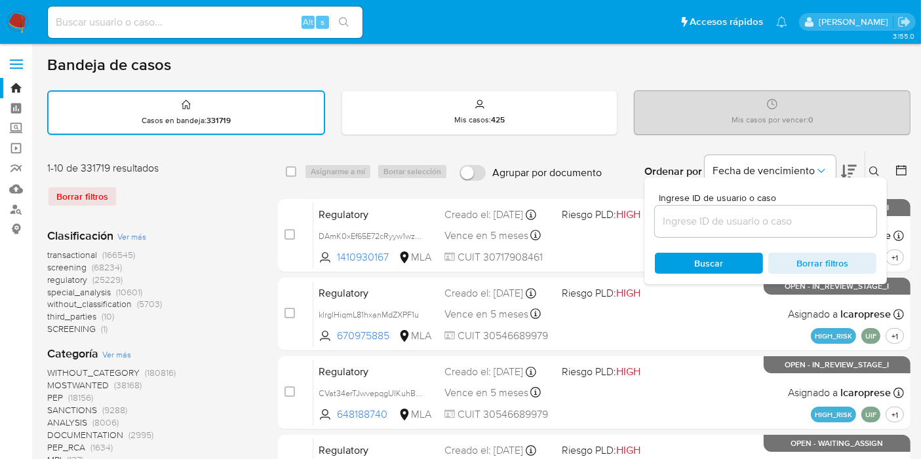
click at [802, 213] on input at bounding box center [765, 221] width 221 height 17
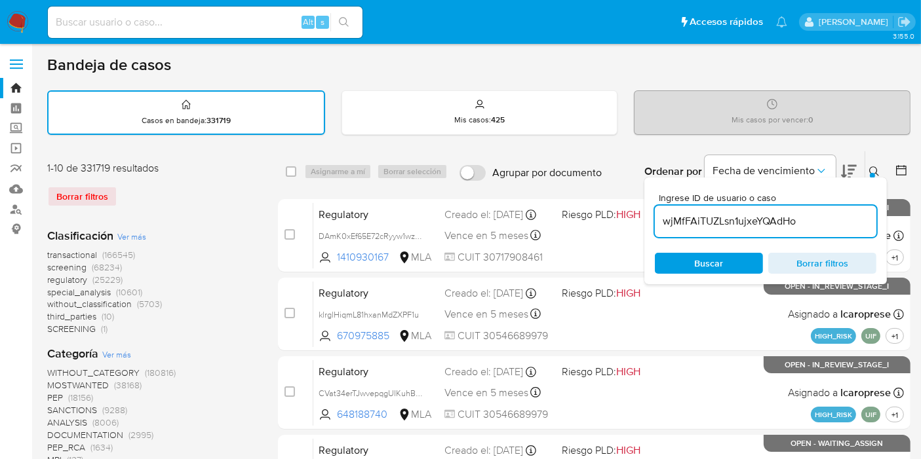
type input "wjMfFAiTUZLsn1ujxeYQAdHo"
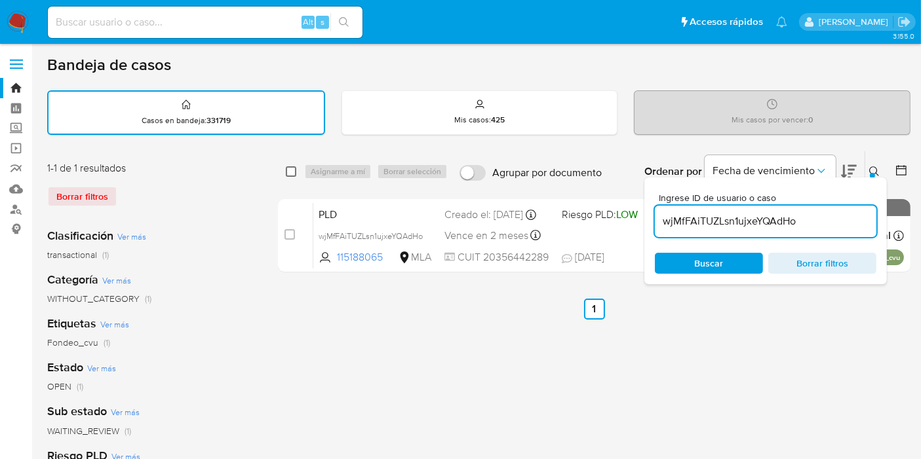
click at [292, 169] on input "checkbox" at bounding box center [291, 171] width 10 height 10
checkbox input "true"
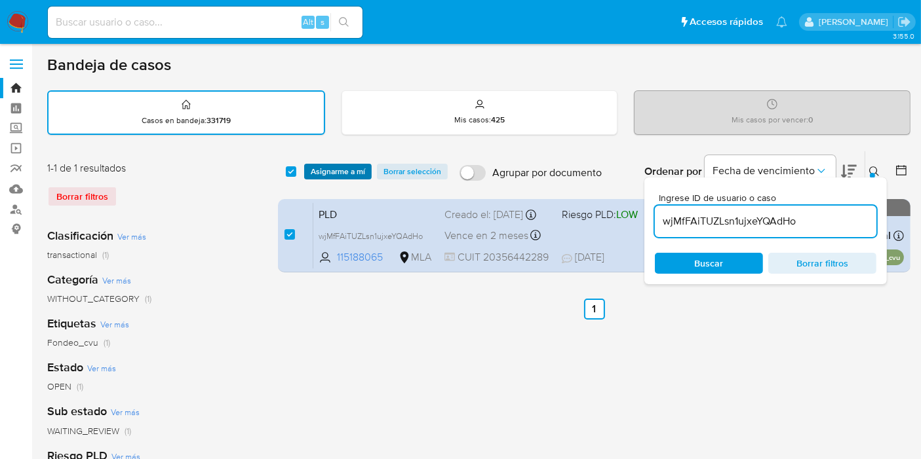
click at [333, 173] on span "Asignarme a mí" at bounding box center [338, 171] width 54 height 13
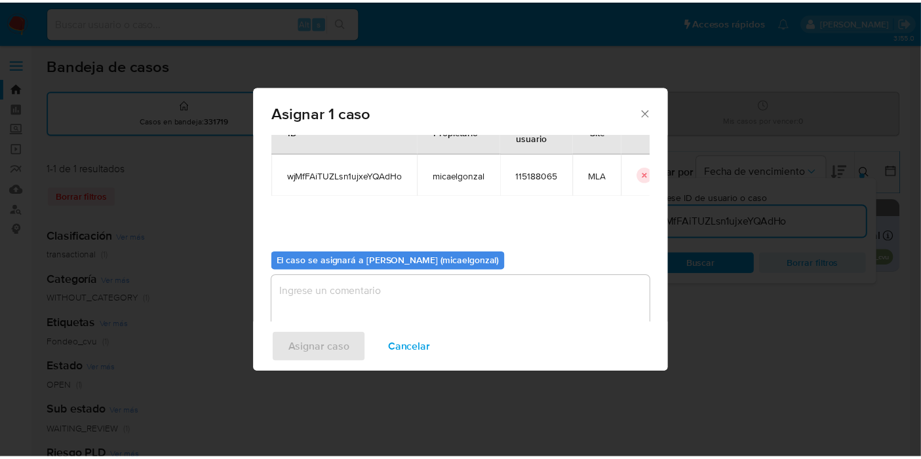
scroll to position [67, 0]
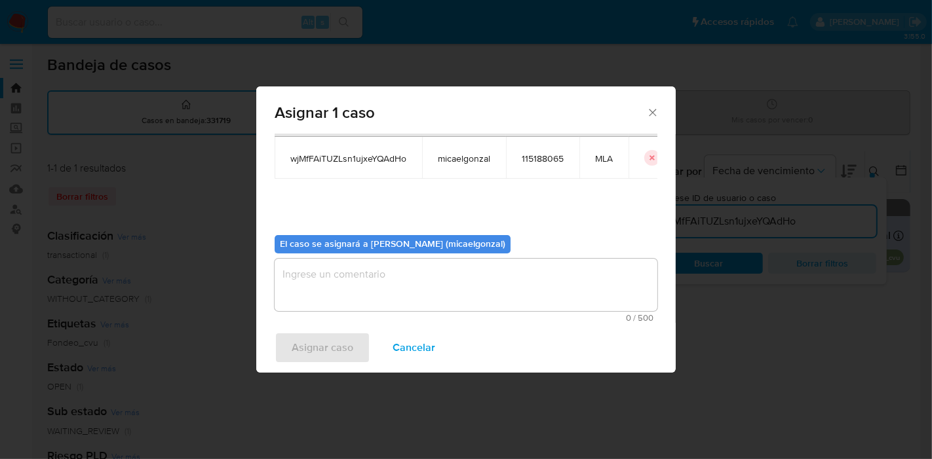
drag, startPoint x: 492, startPoint y: 321, endPoint x: 491, endPoint y: 301, distance: 19.7
click at [491, 310] on div "0 / 500 500 caracteres restantes" at bounding box center [466, 291] width 383 height 64
drag, startPoint x: 491, startPoint y: 301, endPoint x: 334, endPoint y: 332, distance: 160.2
click at [491, 300] on textarea "assign-modal" at bounding box center [466, 285] width 383 height 52
click at [330, 335] on div "Asignar caso Cancelar" at bounding box center [465, 348] width 419 height 50
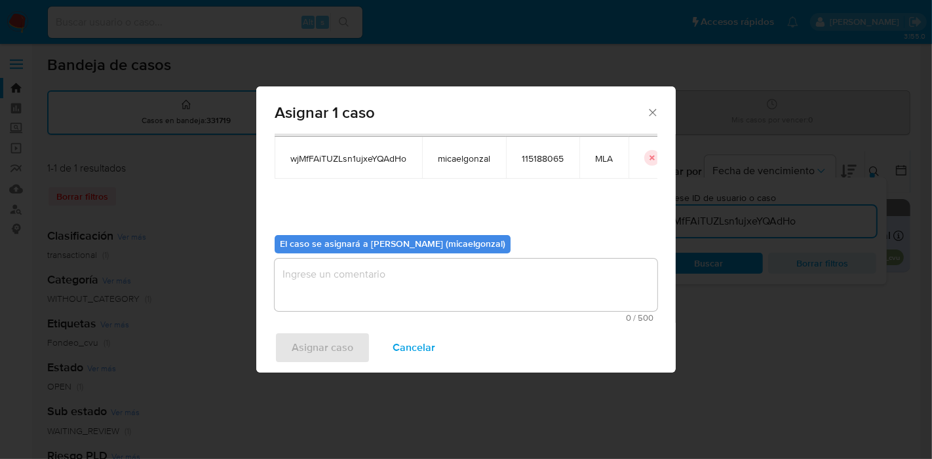
click at [372, 254] on div "El caso se asignará a Micaela Estefania Gonzalez (micaelgonzal) 0 / 500 500 car…" at bounding box center [466, 274] width 383 height 98
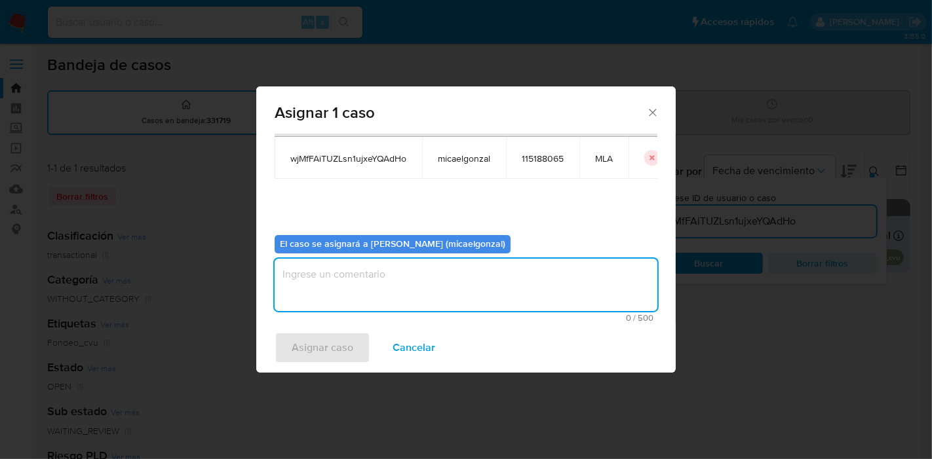
drag, startPoint x: 362, startPoint y: 284, endPoint x: 313, endPoint y: 341, distance: 76.2
click at [362, 284] on textarea "assign-modal" at bounding box center [466, 285] width 383 height 52
click at [312, 345] on span "Asignar caso" at bounding box center [323, 347] width 62 height 29
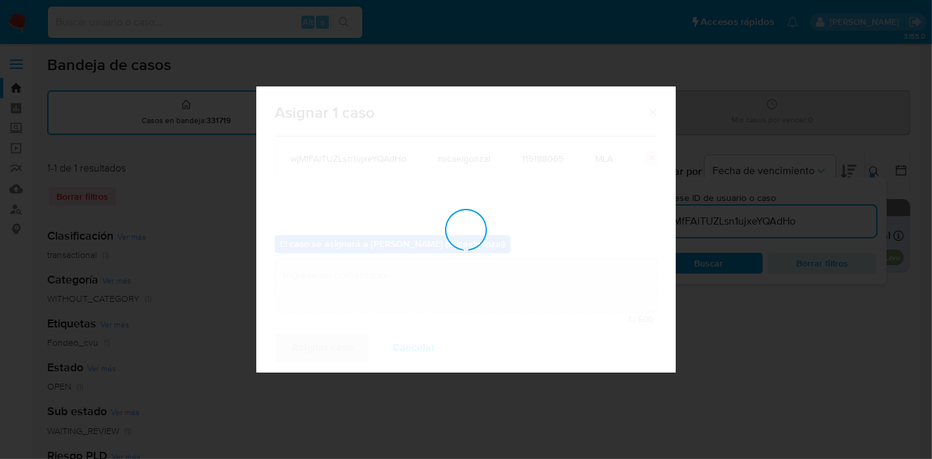
checkbox input "false"
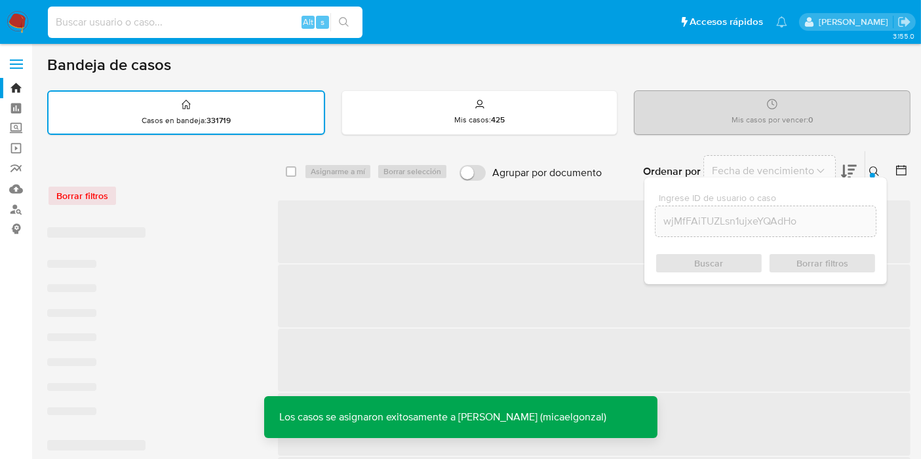
click at [233, 18] on input at bounding box center [205, 22] width 314 height 17
paste input "wjMfFAiTUZLsn1ujxeYQAdHo"
type input "wjMfFAiTUZLsn1ujxeYQAdHo"
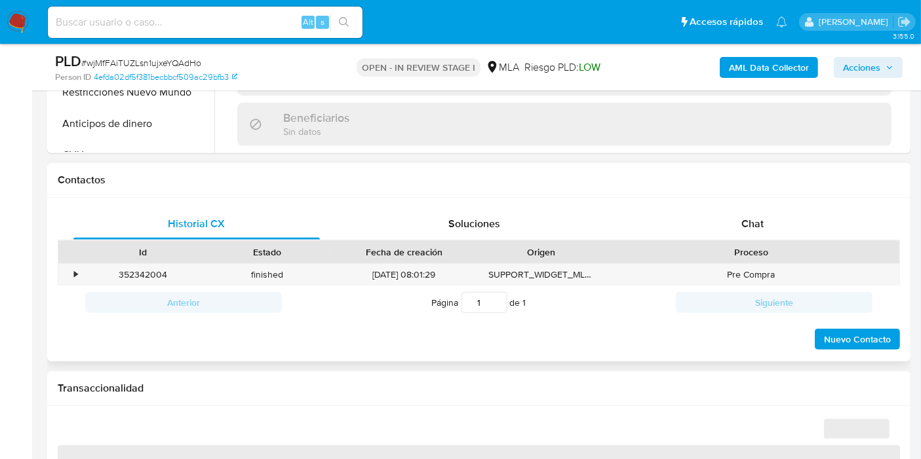
scroll to position [582, 0]
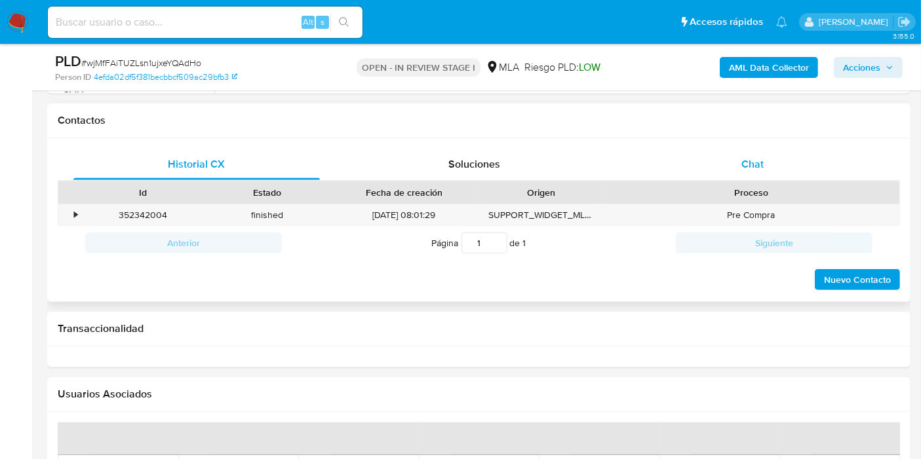
click at [774, 167] on div "Chat" at bounding box center [752, 164] width 246 height 31
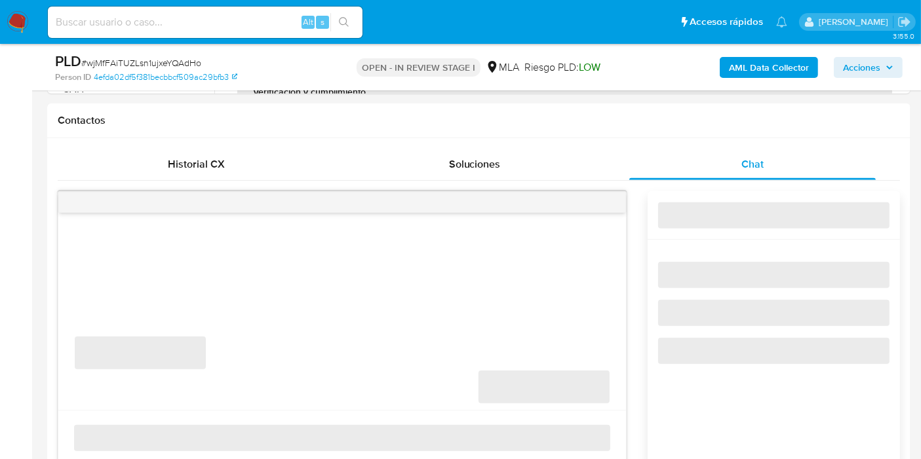
select select "10"
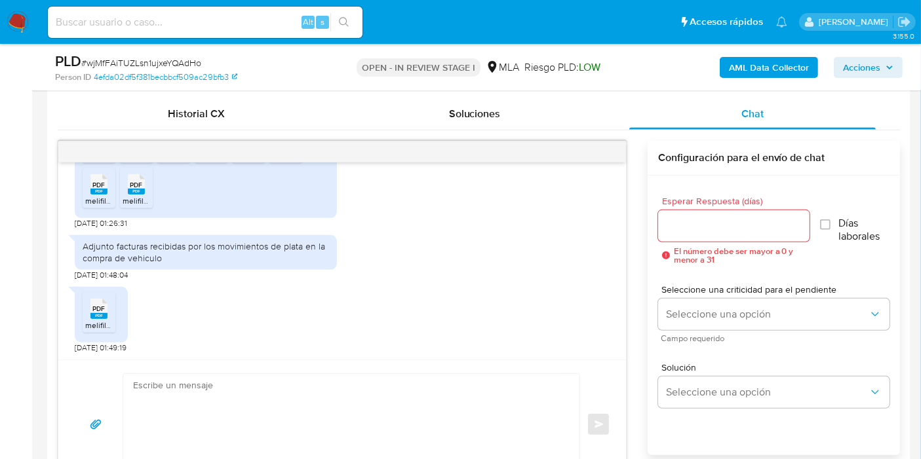
scroll to position [655, 0]
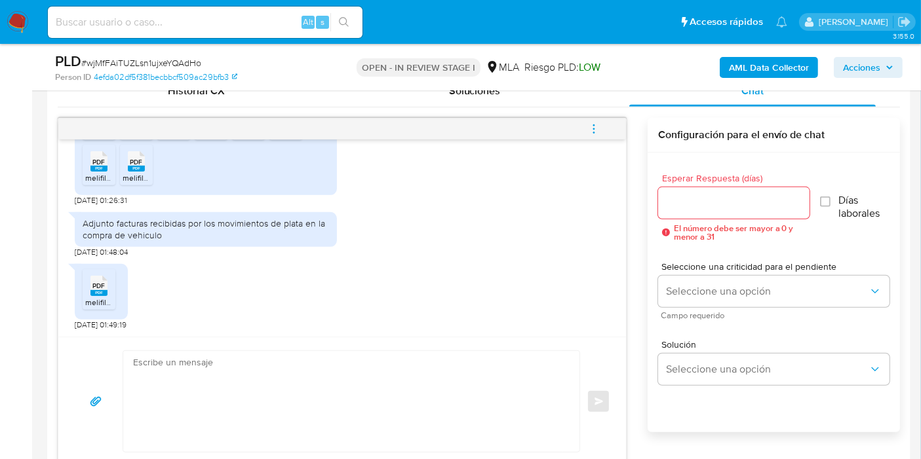
click at [328, 399] on textarea at bounding box center [348, 401] width 430 height 101
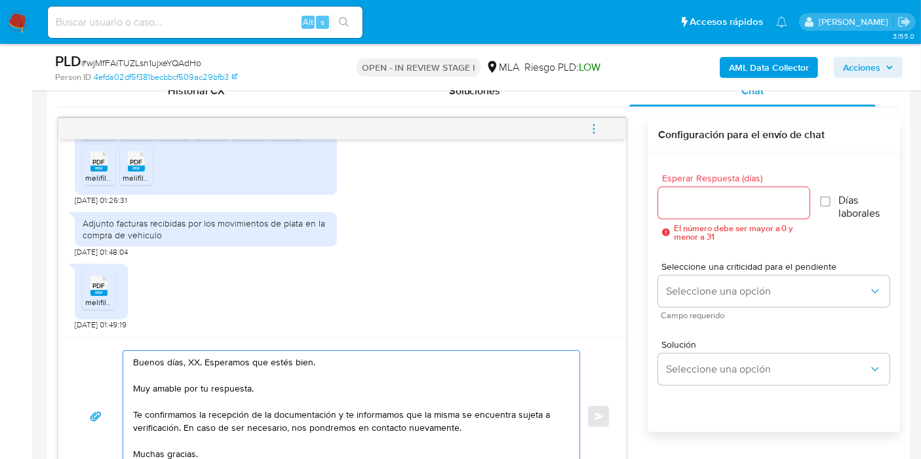
click at [197, 358] on textarea "Buenos días, XX. Esperamos que estés bien. Muy amable por tu respuesta. Te conf…" at bounding box center [348, 416] width 430 height 131
click at [187, 358] on textarea "Buenos días, XX. Esperamos que estés bien. Muy amable por tu respuesta. Te conf…" at bounding box center [348, 416] width 430 height 131
click at [191, 379] on textarea "Buenos días, Juan Ignacio. Esperamos que estés bien. Muy amable por tu respuest…" at bounding box center [348, 416] width 430 height 131
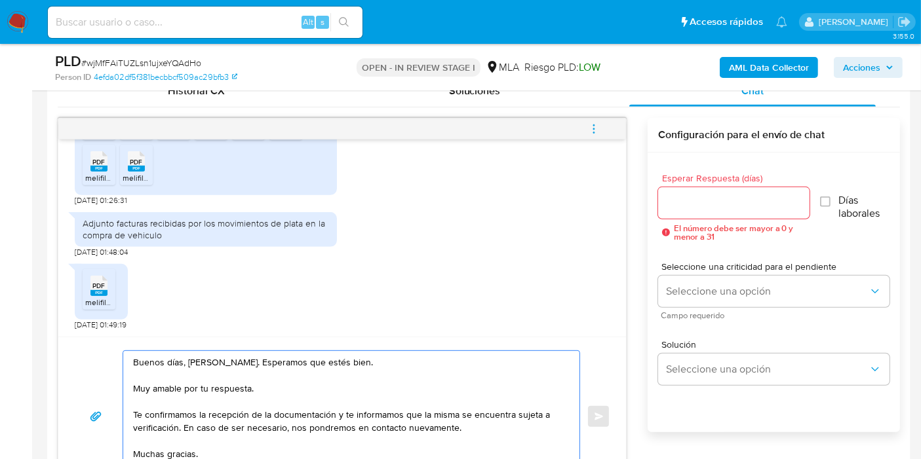
click at [195, 390] on textarea "Buenos días, Juan Ignacio. Esperamos que estés bien. Muy amable por tu respuest…" at bounding box center [348, 416] width 430 height 131
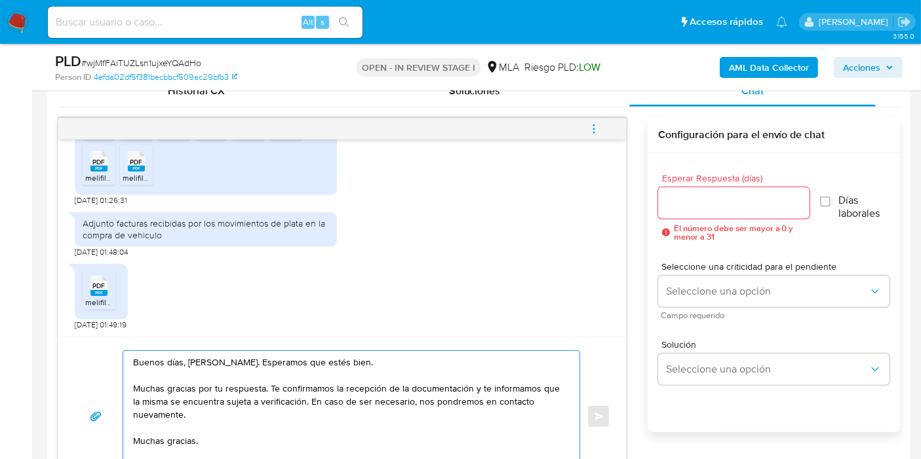
drag, startPoint x: 471, startPoint y: 389, endPoint x: 491, endPoint y: 414, distance: 31.7
click at [491, 414] on textarea "Buenos días, Juan Ignacio. Esperamos que estés bien. Muchas gracias por tu resp…" at bounding box center [348, 416] width 430 height 131
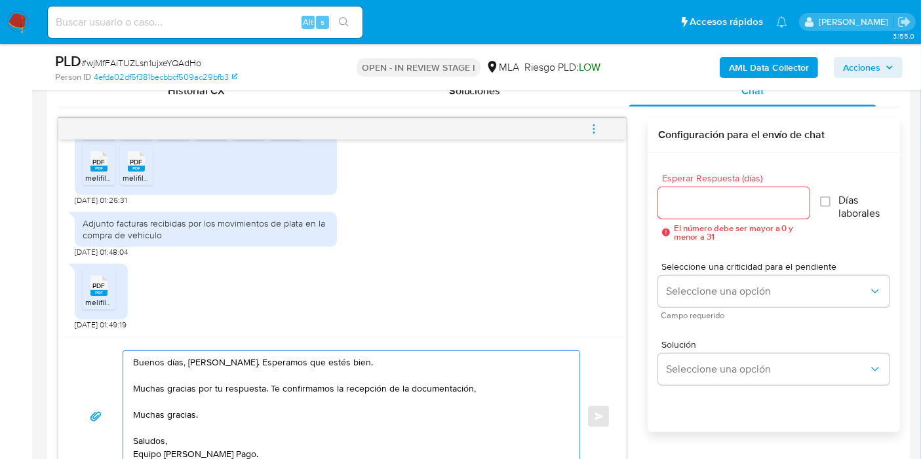
click at [172, 409] on textarea "Buenos días, Juan Ignacio. Esperamos que estés bien. Muchas gracias por tu resp…" at bounding box center [348, 416] width 430 height 131
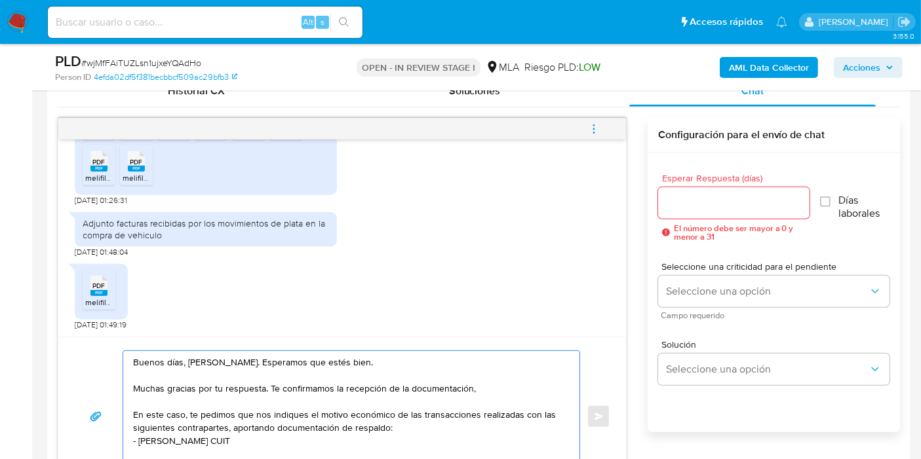
paste textarea "27961620762"
paste textarea "Leandro Federico Corimayo"
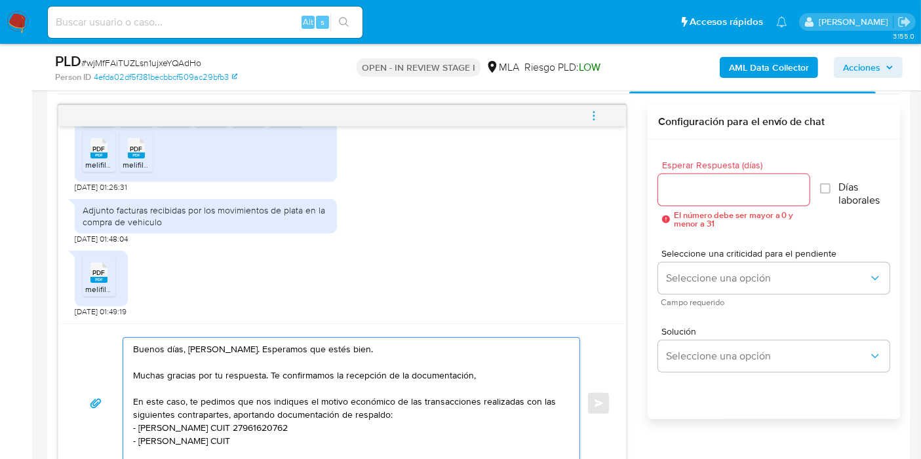
paste textarea "20375410843"
paste textarea "Roxana Lucinda Quiroga Alvarado"
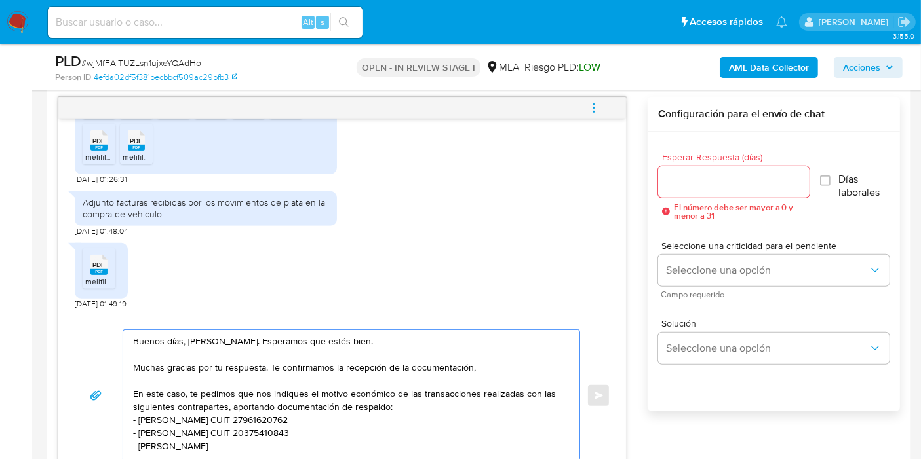
scroll to position [5, 0]
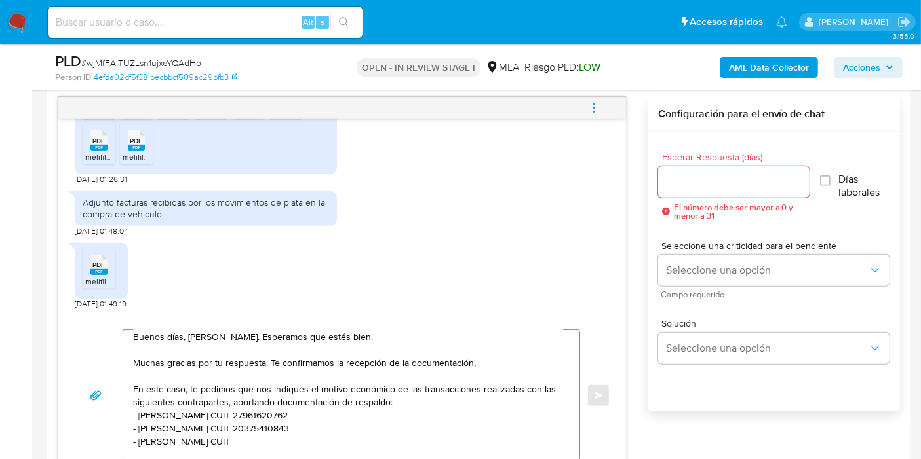
paste textarea "20963837225"
paste textarea "Cristina Leonela Marisa Ramirez"
paste textarea "24333304674"
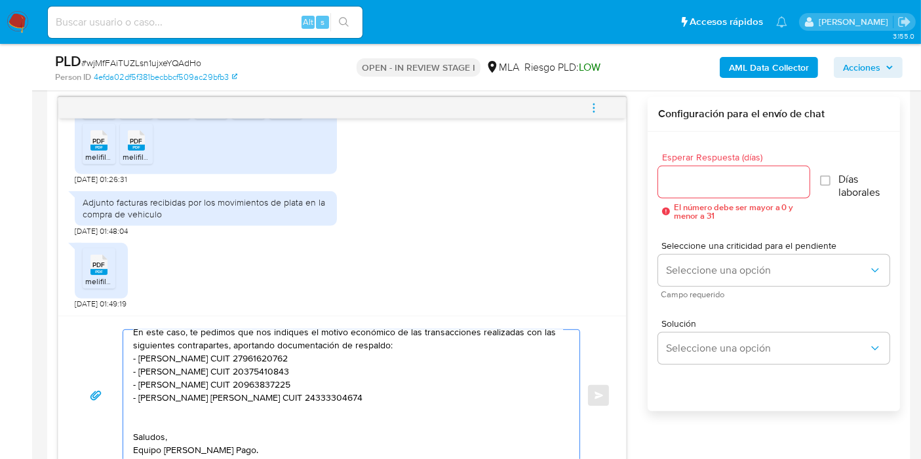
scroll to position [90, 0]
click at [253, 366] on textarea "Buenos días, Juan Ignacio. Esperamos que estés bien. Muchas gracias por tu resp…" at bounding box center [348, 395] width 430 height 131
click at [0, 0] on lt-span "Ram í rez" at bounding box center [0, 0] width 0 height 0
click at [174, 385] on textarea "Buenos días, Juan Ignacio. Esperamos que estés bien. Muchas gracias por tu resp…" at bounding box center [348, 395] width 430 height 131
paste textarea "Daniela Silvana Guardia Cariaga"
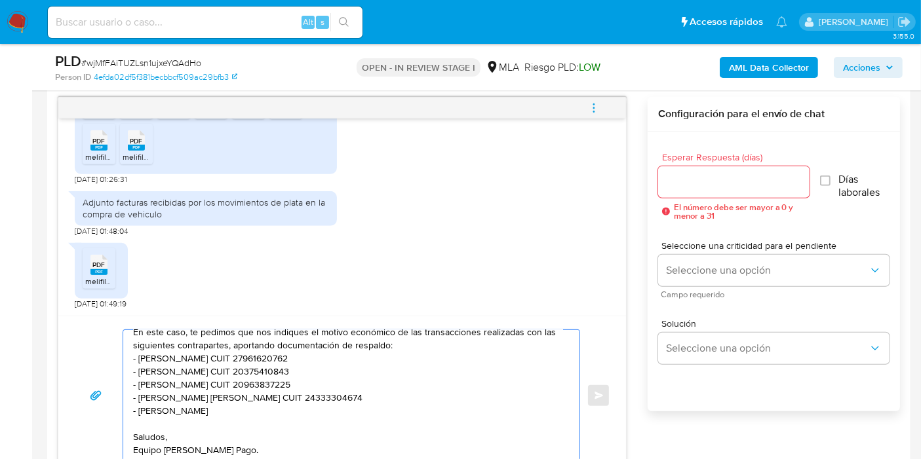
paste textarea "23368644544"
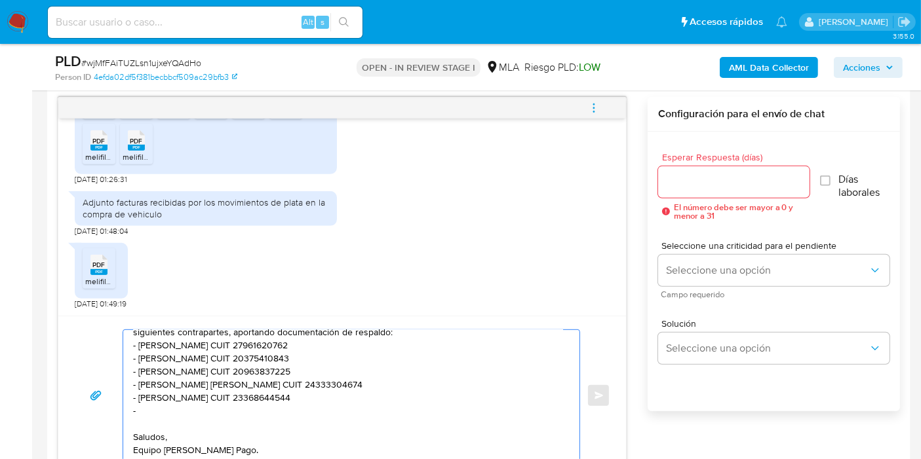
paste textarea "juan scheffer"
paste textarea "20421170887"
click at [164, 392] on textarea "Buenos días, Juan Ignacio. Esperamos que estés bien. Muchas gracias por tu resp…" at bounding box center [348, 395] width 430 height 131
paste textarea "Julio Jose Avila Moreno"
paste textarea "27191306428"
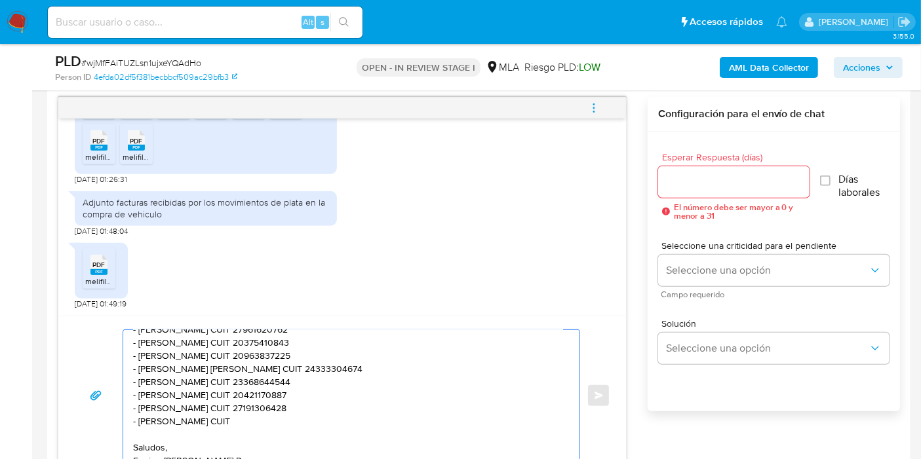
click at [308, 437] on textarea "Buenos días, Juan Ignacio. Esperamos que estés bien. Muchas gracias por tu resp…" at bounding box center [348, 395] width 430 height 131
click at [284, 423] on textarea "Buenos días, Juan Ignacio. Esperamos que estés bien. Muchas gracias por tu resp…" at bounding box center [348, 395] width 430 height 131
paste textarea "27960810126"
paste textarea "Servicios En Gestion Srl"
paste textarea "30717321665"
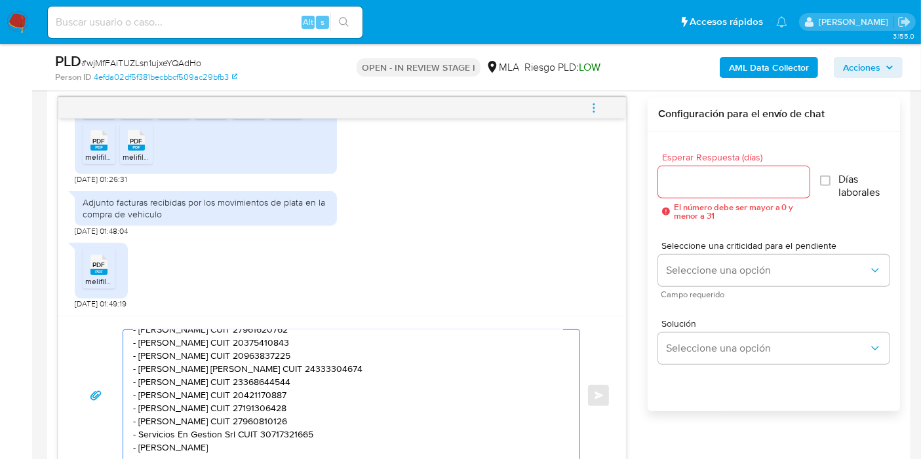
paste textarea "23325492449"
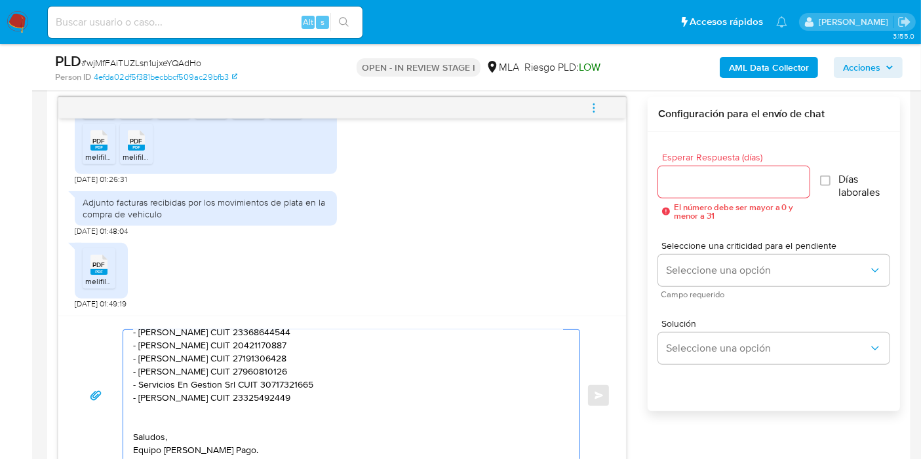
scroll to position [169, 0]
click at [200, 360] on textarea "Buenos días, Juan Ignacio. Esperamos que estés bien. Muchas gracias por tu resp…" at bounding box center [348, 395] width 430 height 131
click at [189, 364] on textarea "Buenos días, Juan Ignacio. Esperamos que estés bien. Muchas gracias por tu resp…" at bounding box center [348, 395] width 430 height 131
click at [206, 360] on textarea "Buenos días, Juan Ignacio. Esperamos que estés bien. Muchas gracias por tu resp…" at bounding box center [348, 395] width 430 height 131
click at [0, 0] on lt-span "Gestión" at bounding box center [0, 0] width 0 height 0
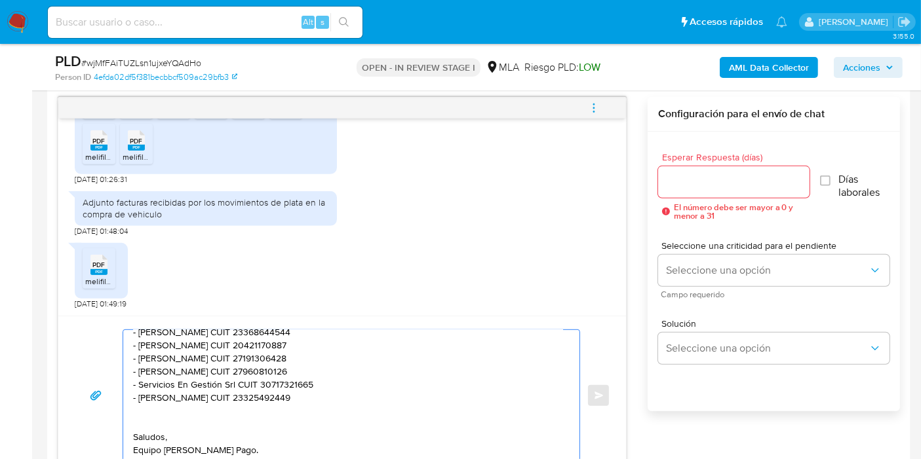
click at [198, 366] on textarea "Buenos días, Juan Ignacio. Esperamos que estés bien. Muchas gracias por tu resp…" at bounding box center [348, 395] width 430 height 131
click at [206, 370] on textarea "Buenos días, Juan Ignacio. Esperamos que estés bien. Muchas gracias por tu resp…" at bounding box center [348, 395] width 430 height 131
click at [0, 0] on lt-span "Dom í nguez" at bounding box center [0, 0] width 0 height 0
click at [176, 401] on textarea "Buenos días, Juan Ignacio. Esperamos que estés bien. Muchas gracias por tu resp…" at bounding box center [348, 395] width 430 height 131
drag, startPoint x: 174, startPoint y: 392, endPoint x: 157, endPoint y: 449, distance: 59.3
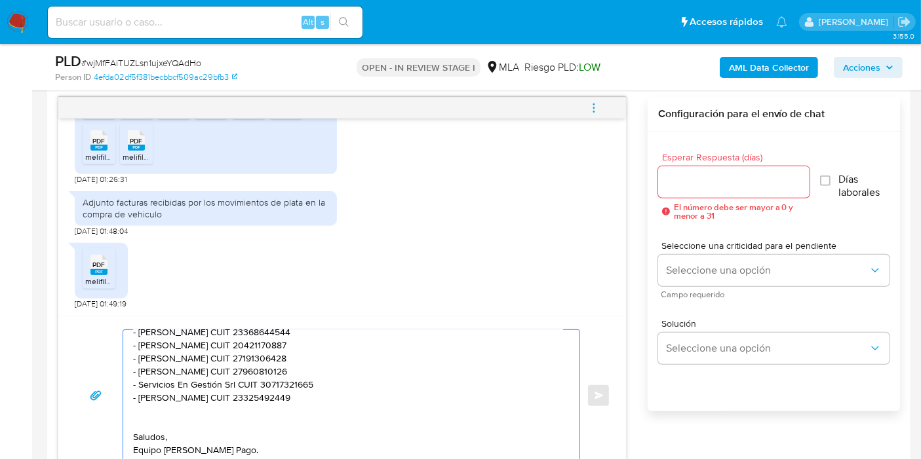
click at [168, 400] on textarea "Buenos días, Juan Ignacio. Esperamos que estés bien. Muchas gracias por tu resp…" at bounding box center [348, 395] width 430 height 131
click at [164, 438] on textarea "Buenos días, Juan Ignacio. Esperamos que estés bien. Muchas gracias por tu resp…" at bounding box center [348, 395] width 430 height 131
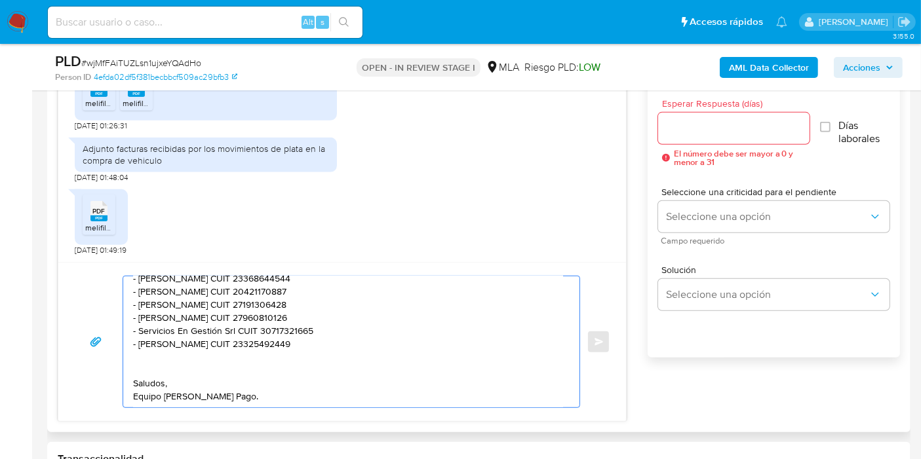
scroll to position [749, 0]
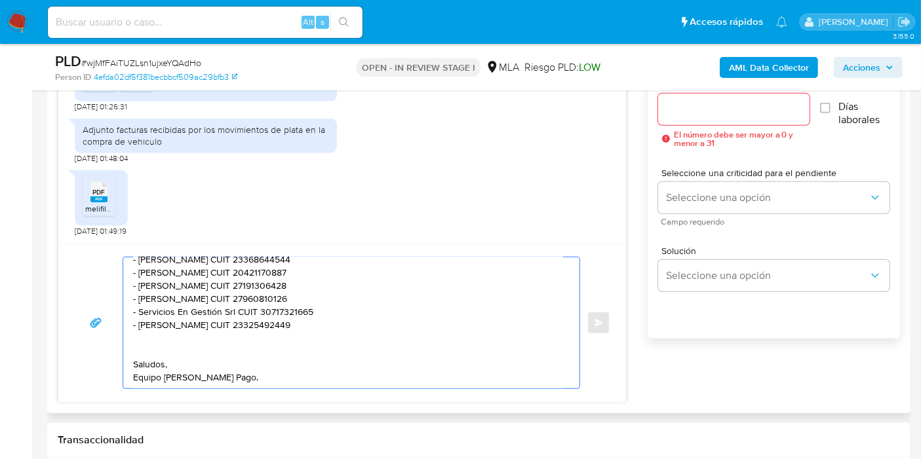
drag, startPoint x: 172, startPoint y: 387, endPoint x: 178, endPoint y: 372, distance: 15.3
click at [177, 379] on textarea "Buenos días, Juan Ignacio. Esperamos que estés bien. Muchas gracias por tu resp…" at bounding box center [348, 322] width 430 height 131
click at [178, 371] on textarea "Buenos días, Juan Ignacio. Esperamos que estés bien. Muchas gracias por tu resp…" at bounding box center [348, 322] width 430 height 131
click at [151, 343] on textarea "Buenos días, Juan Ignacio. Esperamos que estés bien. Muchas gracias por tu resp…" at bounding box center [348, 322] width 430 height 131
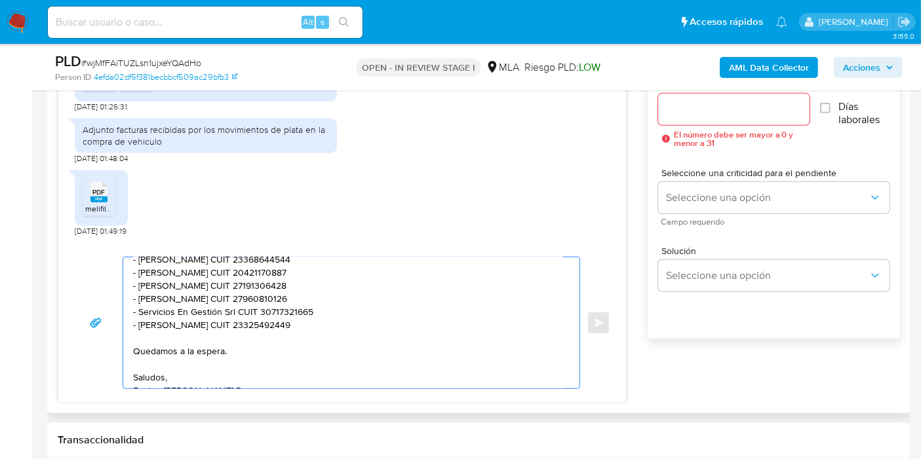
click at [140, 330] on textarea "Buenos días, Juan Ignacio. Esperamos que estés bien. Muchas gracias por tu resp…" at bounding box center [348, 322] width 430 height 131
paste textarea "20405619076"
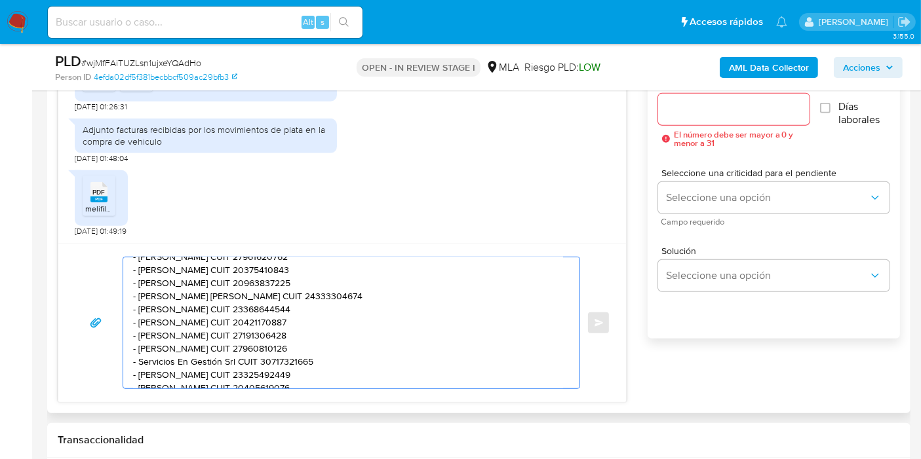
click at [140, 330] on textarea "Buenos días, Juan Ignacio. Esperamos que estés bien. Muchas gracias por tu resp…" at bounding box center [348, 322] width 430 height 131
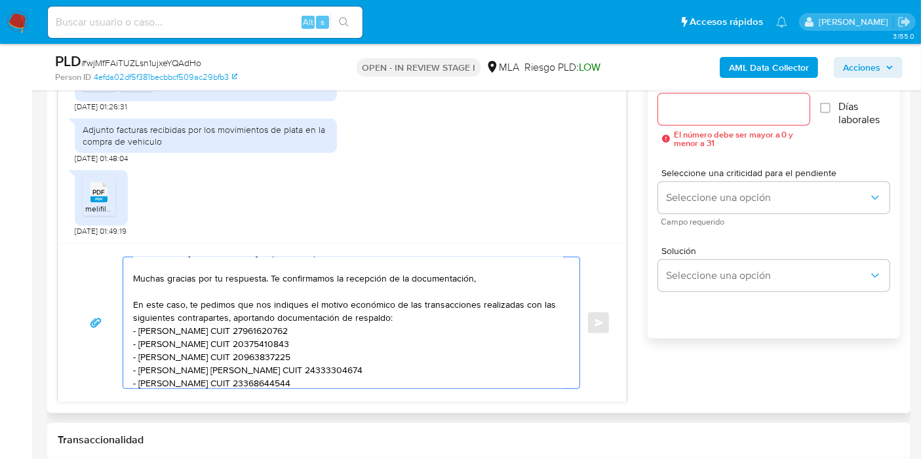
scroll to position [0, 0]
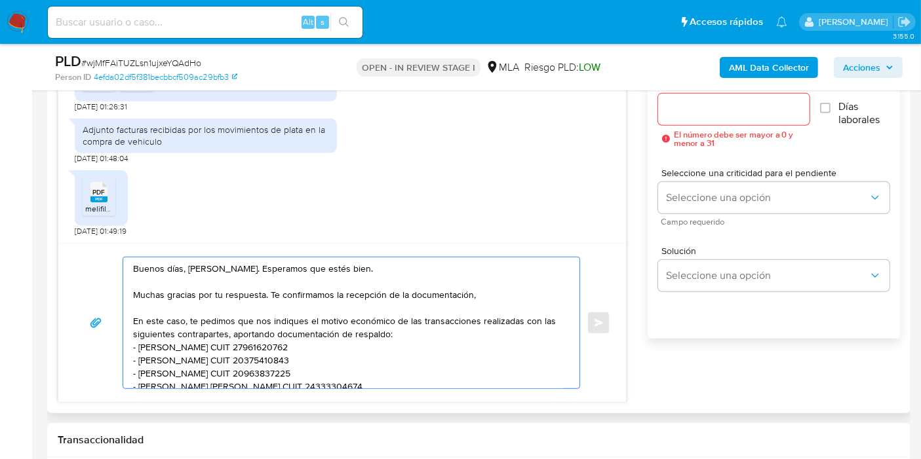
drag, startPoint x: 436, startPoint y: 343, endPoint x: 438, endPoint y: 332, distance: 11.3
click at [437, 342] on textarea "Buenos días, Juan Ignacio. Esperamos que estés bien. Muchas gracias por tu resp…" at bounding box center [348, 322] width 430 height 131
click at [438, 332] on textarea "Buenos días, Juan Ignacio. Esperamos que estés bien. Muchas gracias por tu resp…" at bounding box center [348, 322] width 430 height 131
click at [454, 302] on textarea "Buenos días, Juan Ignacio. Esperamos que estés bien. Muchas gracias por tu resp…" at bounding box center [348, 322] width 430 height 131
click at [491, 292] on textarea "Buenos días, Juan Ignacio. Esperamos que estés bien. Muchas gracias por tu resp…" at bounding box center [348, 322] width 430 height 131
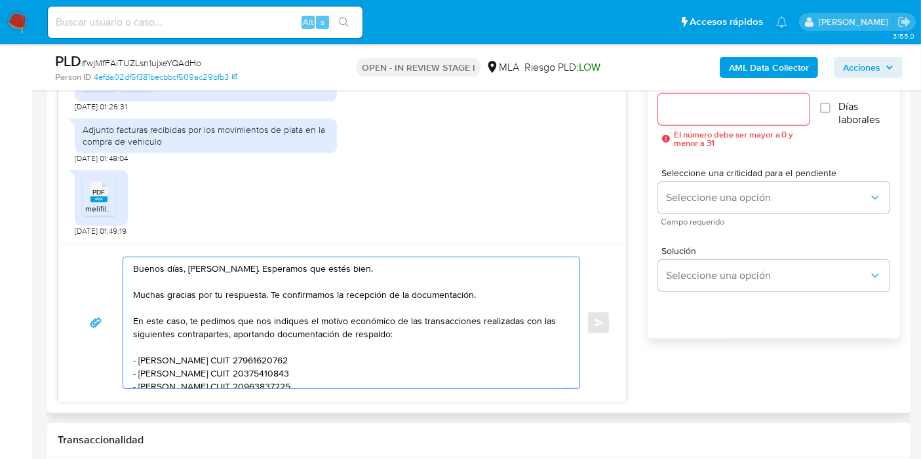
click at [389, 348] on textarea "Buenos días, Juan Ignacio. Esperamos que estés bien. Muchas gracias por tu resp…" at bounding box center [348, 322] width 430 height 131
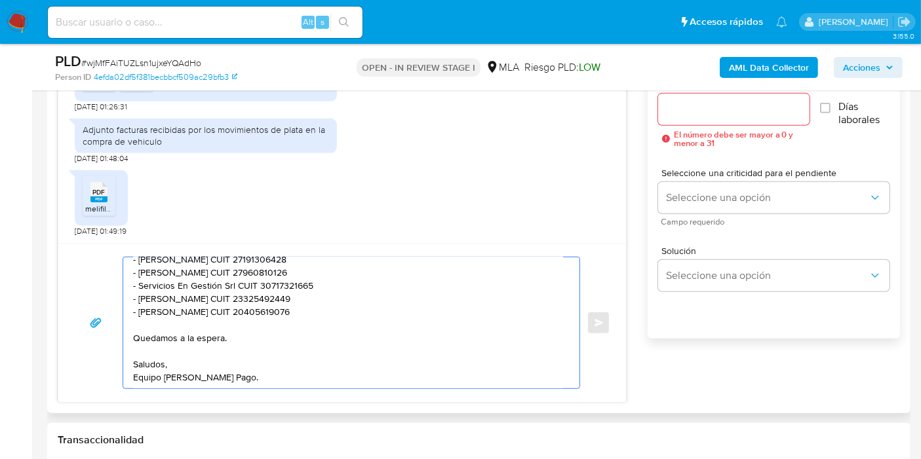
scroll to position [822, 0]
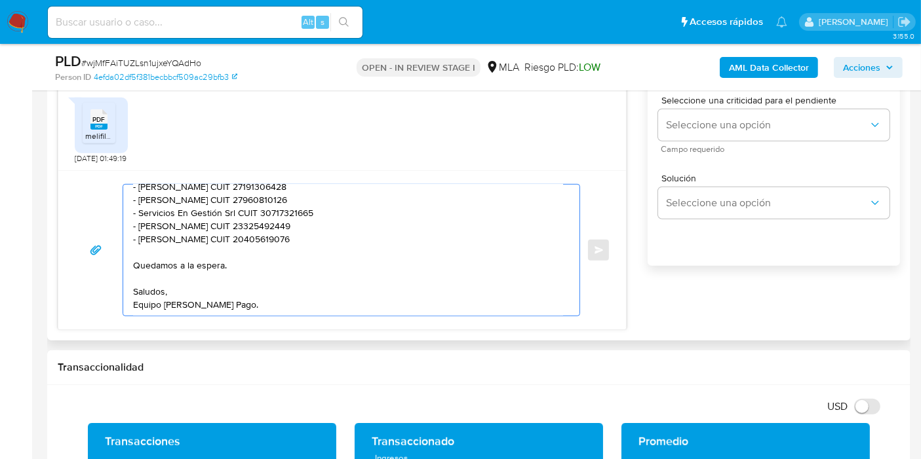
click at [313, 238] on textarea "Buenos días, Juan Ignacio. Esperamos que estés bien. Muchas gracias por tu resp…" at bounding box center [348, 250] width 430 height 131
drag, startPoint x: 270, startPoint y: 250, endPoint x: 249, endPoint y: 257, distance: 22.2
click at [253, 256] on textarea "Buenos días, Juan Ignacio. Esperamos que estés bien. Muchas gracias por tu resp…" at bounding box center [348, 250] width 430 height 131
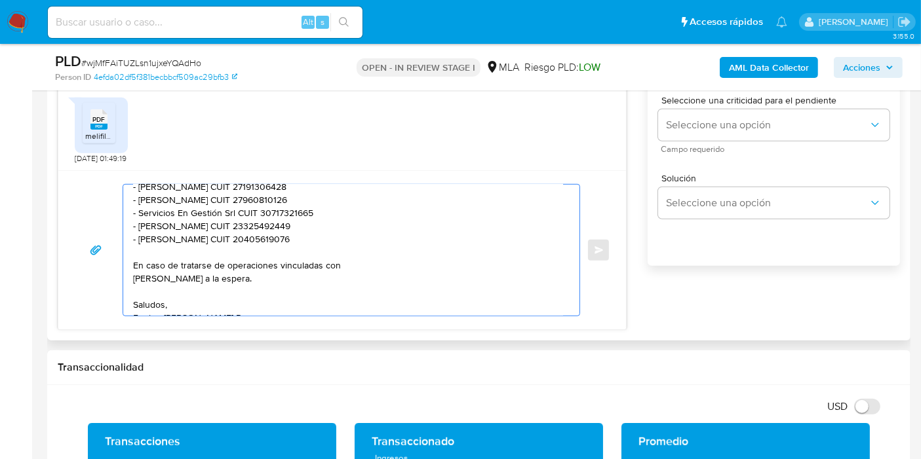
paste textarea "intercambios de criptoactivos"
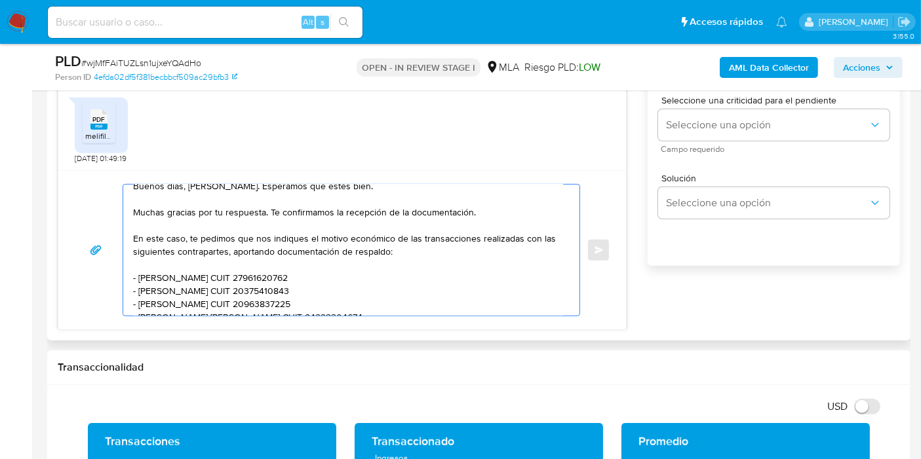
scroll to position [0, 0]
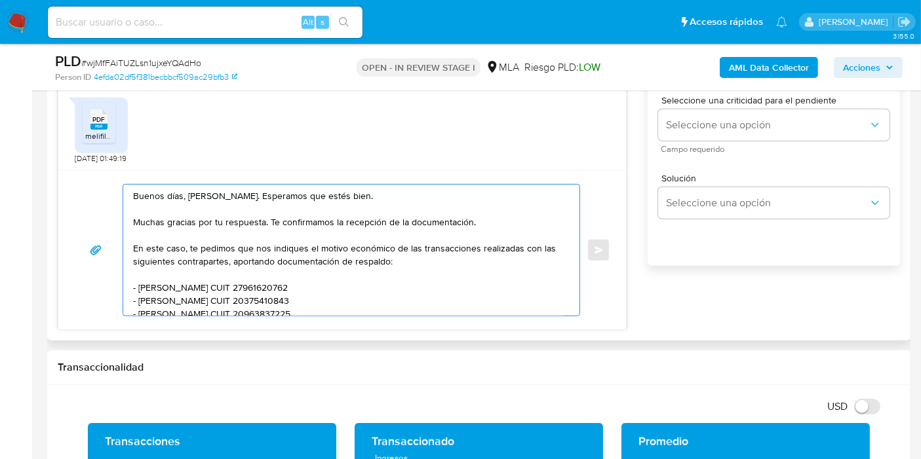
click at [245, 258] on textarea "Buenos días, Juan Ignacio. Esperamos que estés bien. Muchas gracias por tu resp…" at bounding box center [348, 250] width 430 height 131
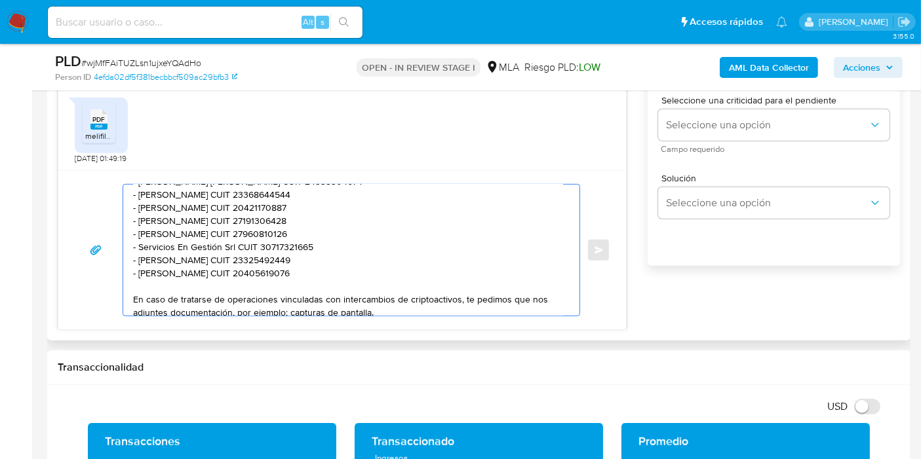
click at [245, 301] on textarea "Buenos días, Juan Ignacio. Esperamos que estés bien. Muchas gracias por tu resp…" at bounding box center [348, 250] width 430 height 131
click at [318, 286] on textarea "Buenos días, Juan Ignacio. Esperamos que estés bien. Muchas gracias por tu resp…" at bounding box center [348, 250] width 430 height 131
click at [451, 304] on textarea "Buenos días, Juan Ignacio. Esperamos que estés bien. Muchas gracias por tu resp…" at bounding box center [348, 250] width 430 height 131
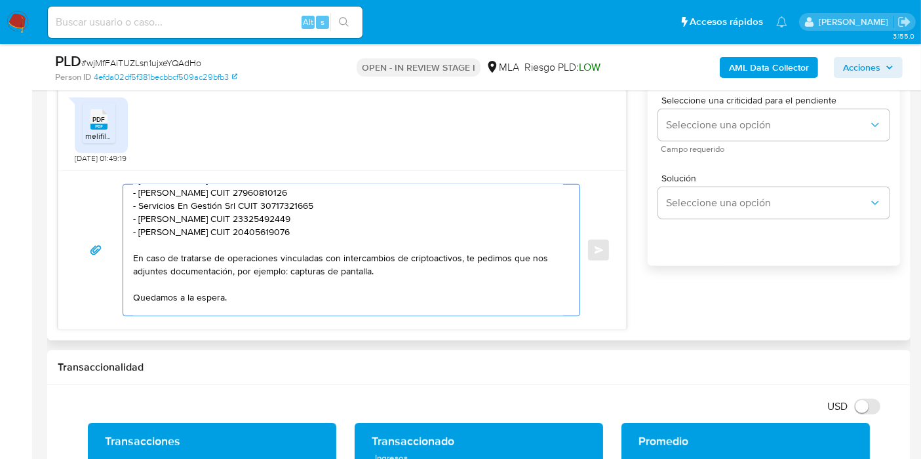
scroll to position [218, 0]
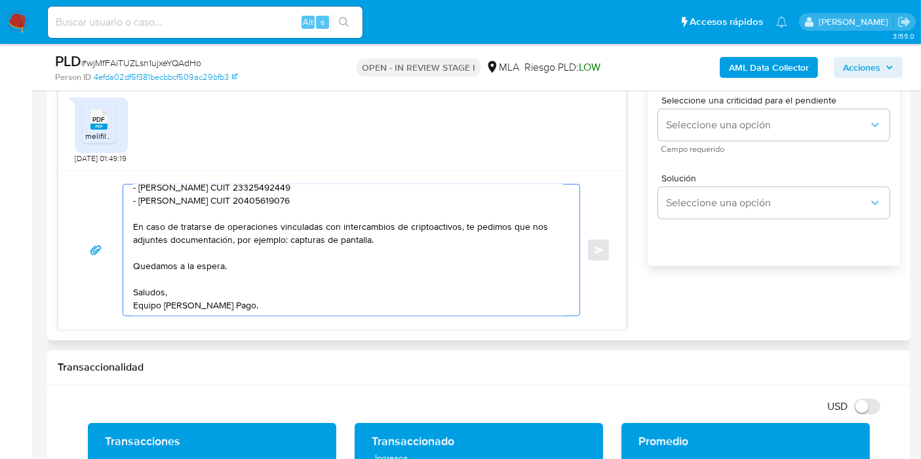
click at [233, 233] on textarea "Buenos días, Juan Ignacio. Esperamos que estés bien. Muchas gracias por tu resp…" at bounding box center [348, 250] width 430 height 131
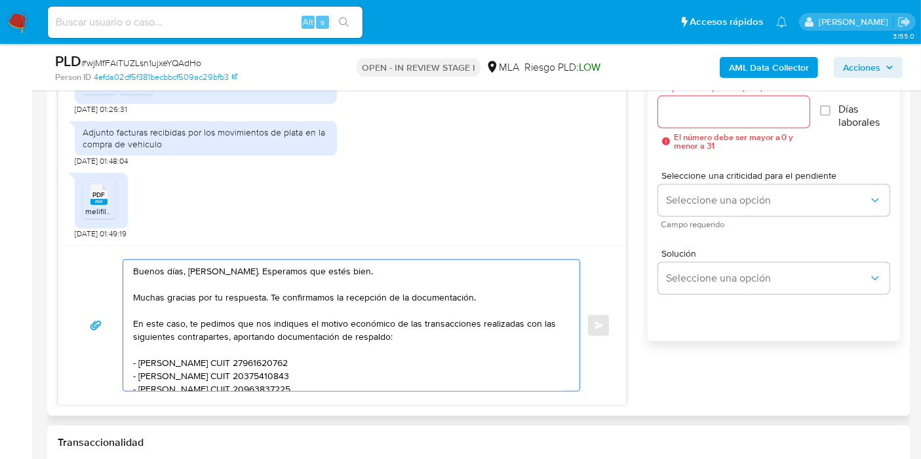
scroll to position [676, 0]
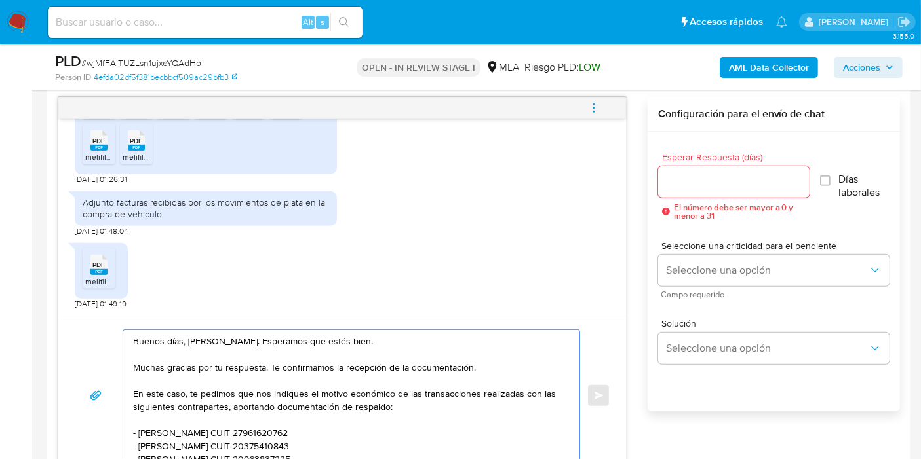
type textarea "Buenos días, Juan Ignacio. Esperamos que estés bien. Muchas gracias por tu resp…"
click at [713, 193] on div "Esperar Respuesta (días) El número debe ser mayor a 0 y menor a 31" at bounding box center [733, 186] width 151 height 67
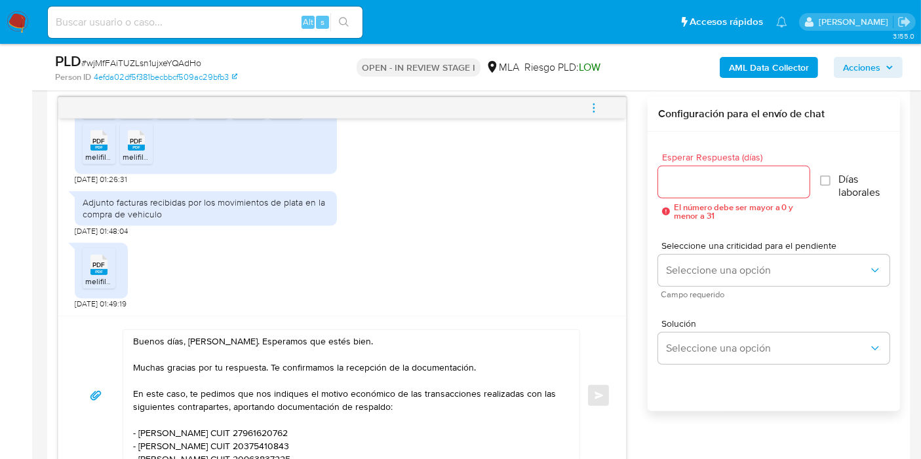
click at [714, 191] on div at bounding box center [733, 181] width 151 height 31
click at [721, 174] on input "Esperar Respuesta (días)" at bounding box center [733, 182] width 151 height 17
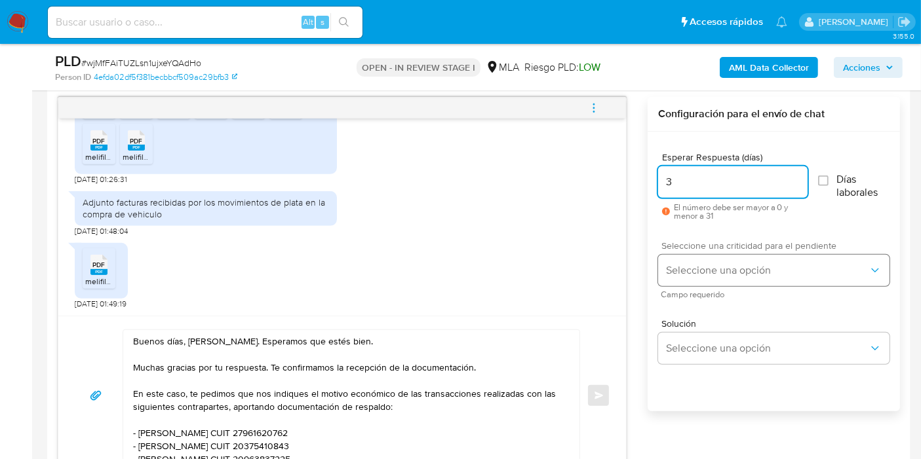
type input "3"
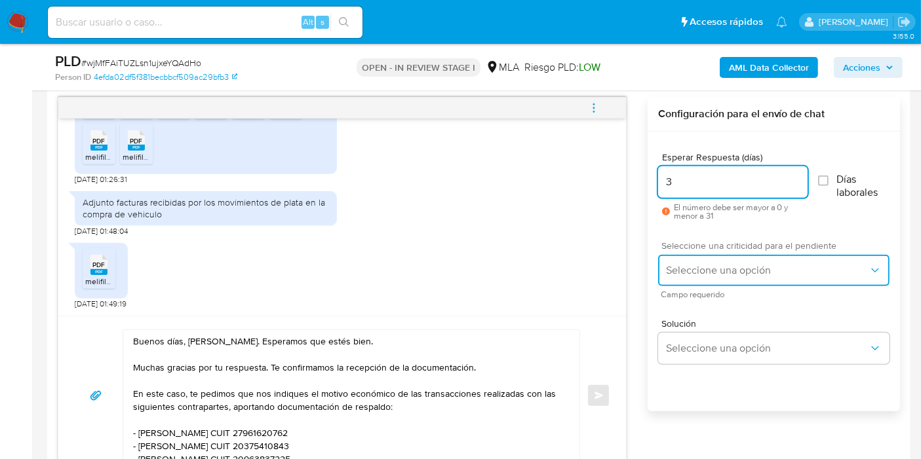
click at [696, 270] on span "Seleccione una opción" at bounding box center [767, 270] width 202 height 13
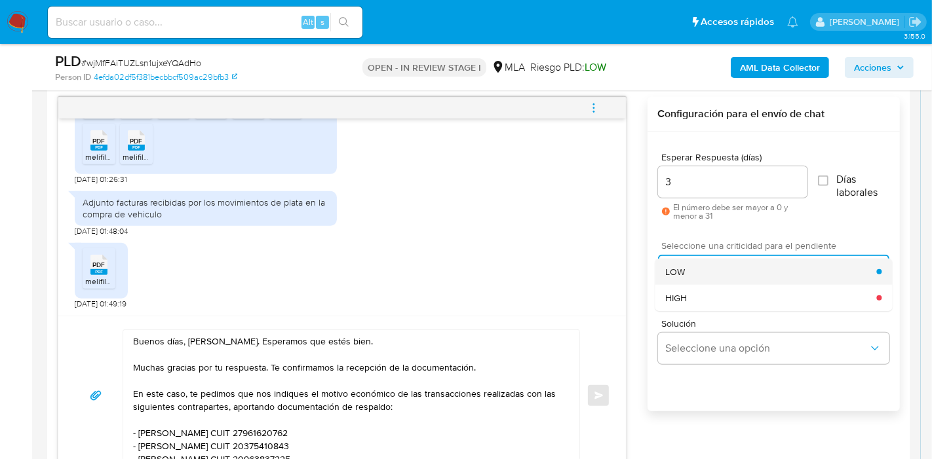
click at [706, 274] on div "LOW" at bounding box center [770, 272] width 211 height 26
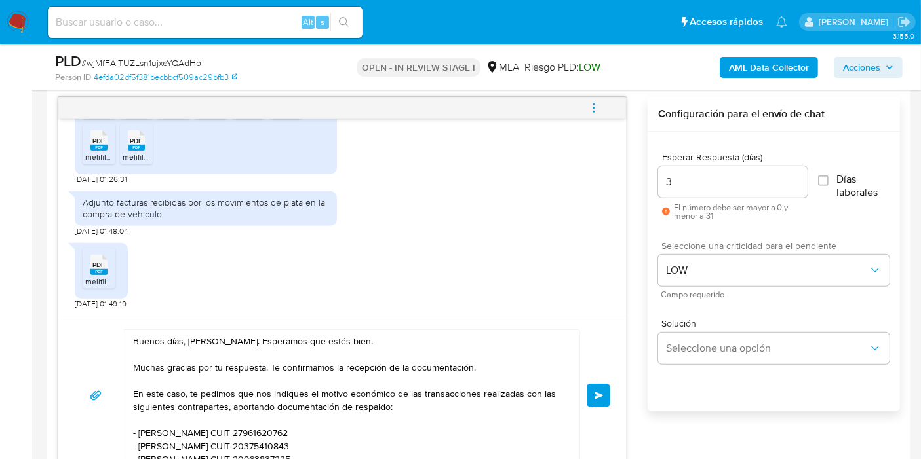
click at [606, 399] on button "Enviar" at bounding box center [598, 396] width 24 height 24
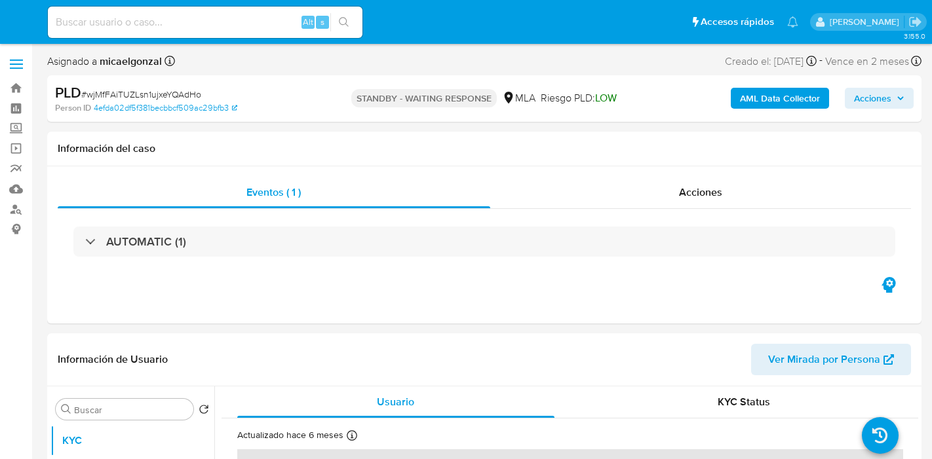
select select "10"
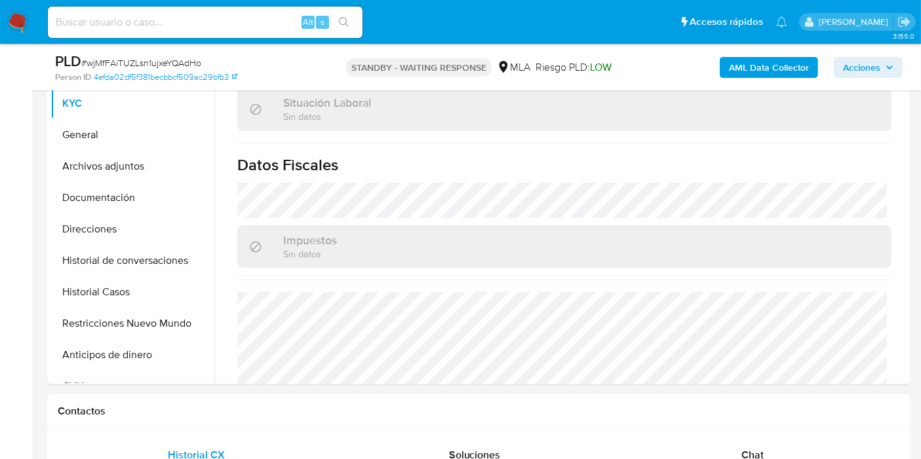
scroll to position [728, 0]
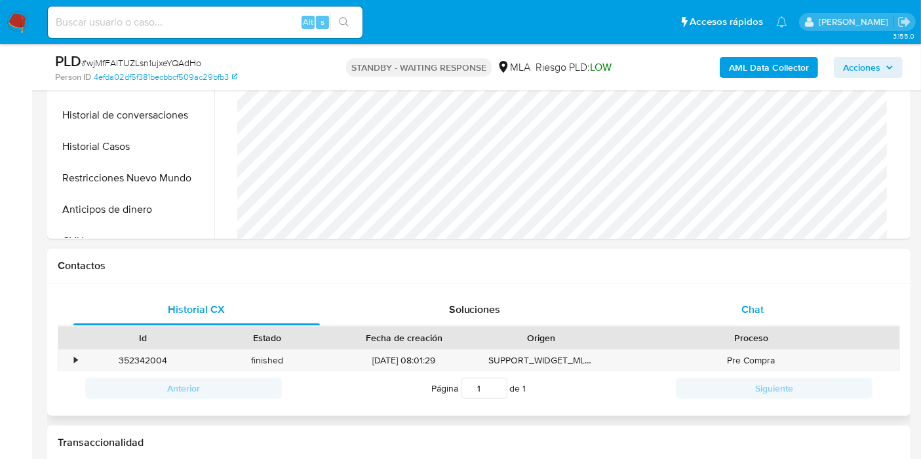
click at [760, 303] on span "Chat" at bounding box center [752, 309] width 22 height 15
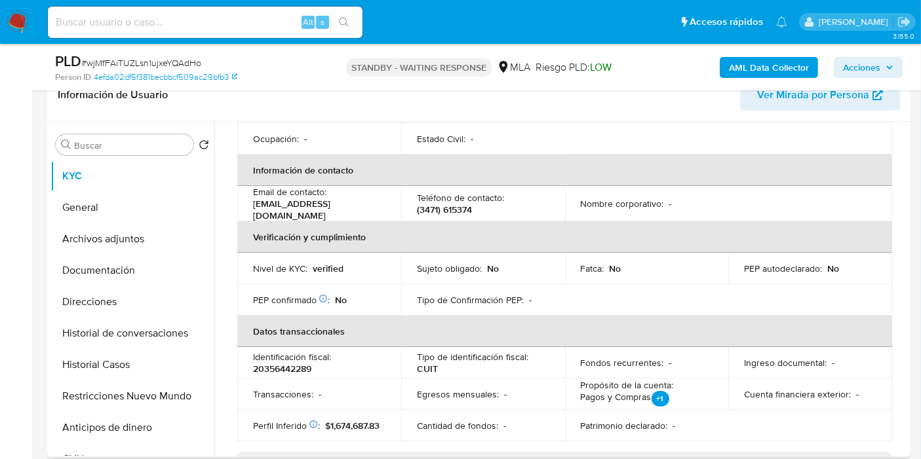
scroll to position [0, 0]
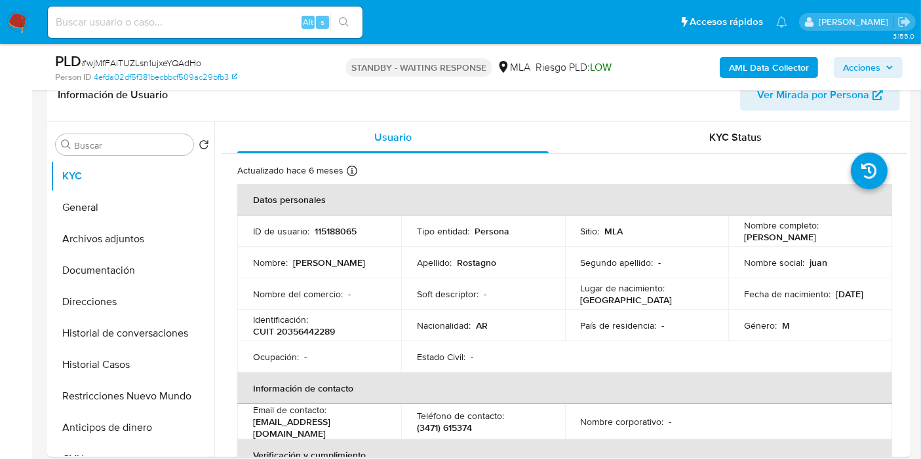
click at [24, 20] on img at bounding box center [18, 22] width 22 height 22
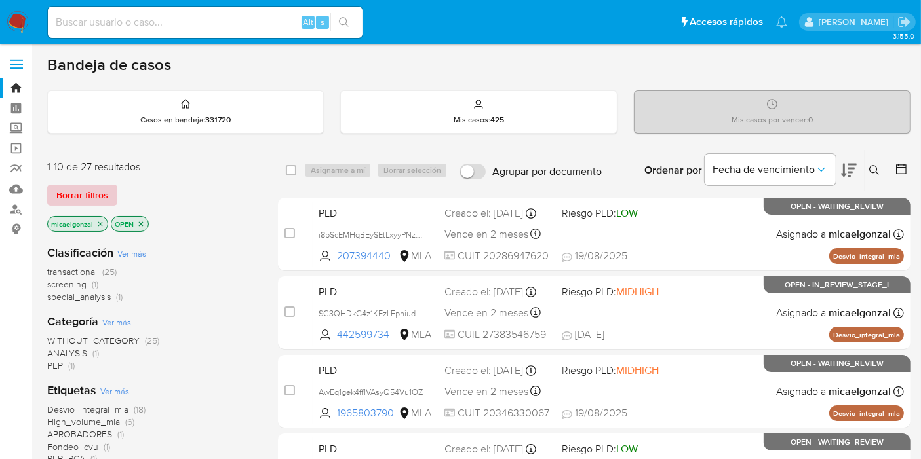
drag, startPoint x: 93, startPoint y: 166, endPoint x: 102, endPoint y: 184, distance: 19.9
click at [97, 170] on div "1-10 de 27 resultados" at bounding box center [152, 167] width 210 height 14
click at [102, 186] on span "Borrar filtros" at bounding box center [82, 195] width 52 height 18
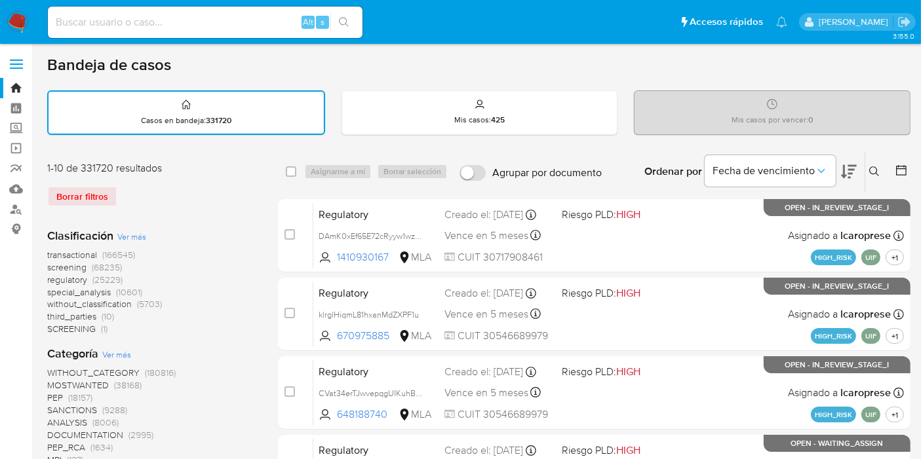
click at [871, 176] on button at bounding box center [876, 172] width 22 height 16
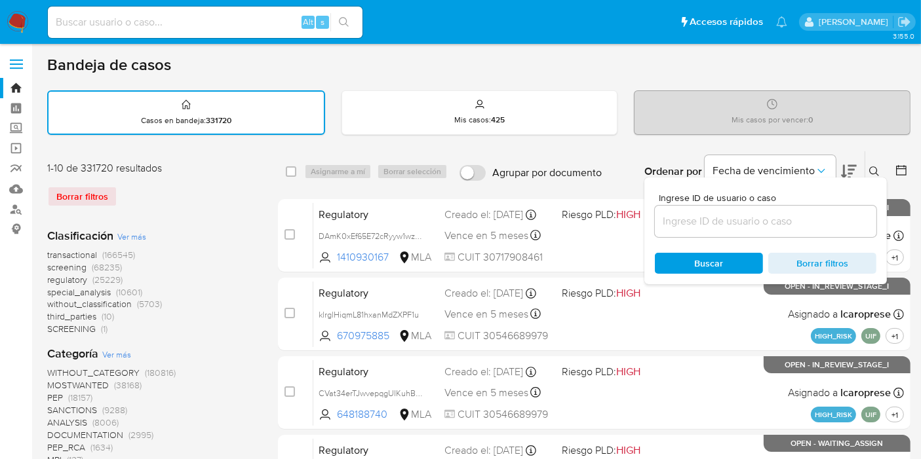
click at [717, 229] on div at bounding box center [765, 221] width 221 height 31
click at [730, 218] on input at bounding box center [765, 221] width 221 height 17
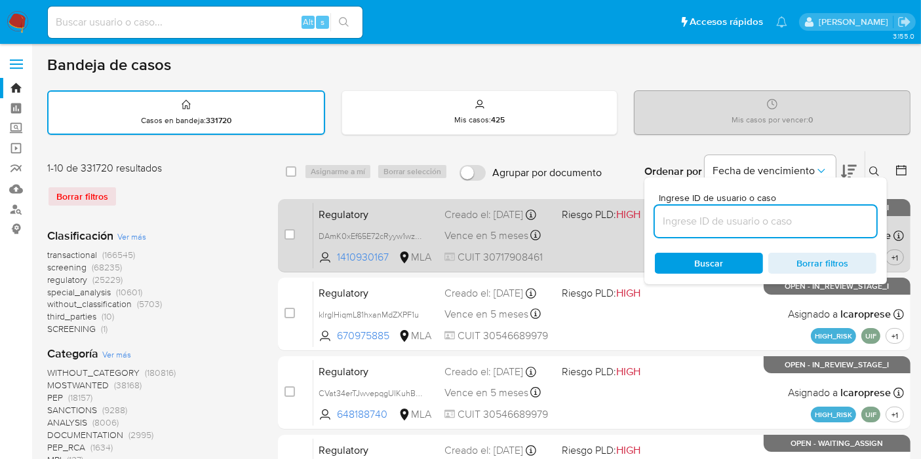
paste input "eoIAgKFpIRpjhS5mr4sKNvWM"
type input "eoIAgKFpIRpjhS5mr4sKNvWM"
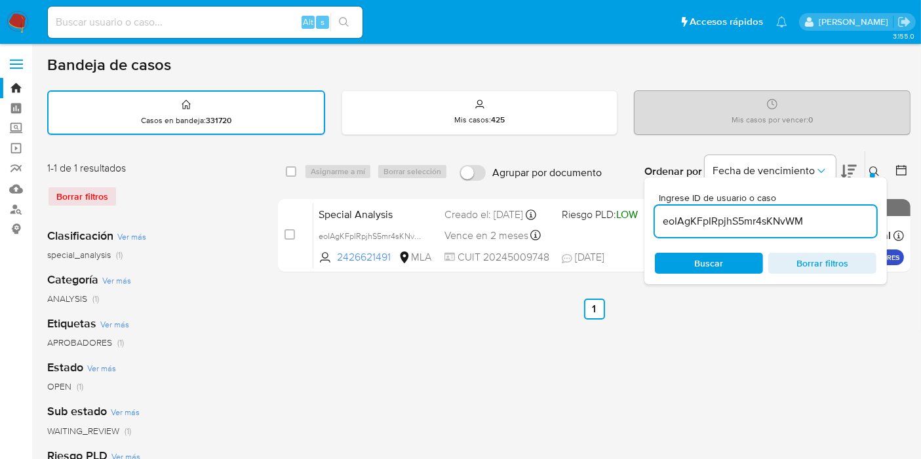
click at [290, 178] on div "select-all-cases-checkbox Asignarme a mí Borrar selección Agrupar por documento…" at bounding box center [594, 171] width 632 height 41
click at [292, 176] on div "select-all-cases-checkbox" at bounding box center [291, 171] width 10 height 13
click at [292, 171] on input "checkbox" at bounding box center [291, 171] width 10 height 10
checkbox input "true"
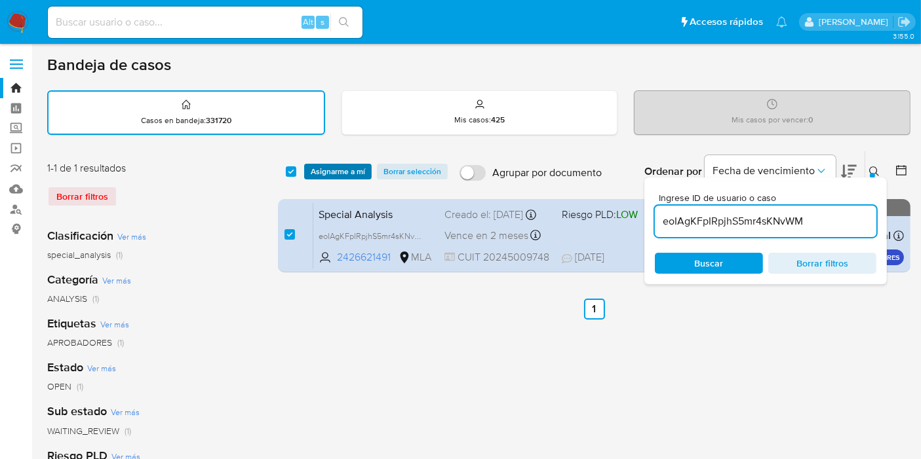
click at [339, 170] on span "Asignarme a mí" at bounding box center [338, 171] width 54 height 13
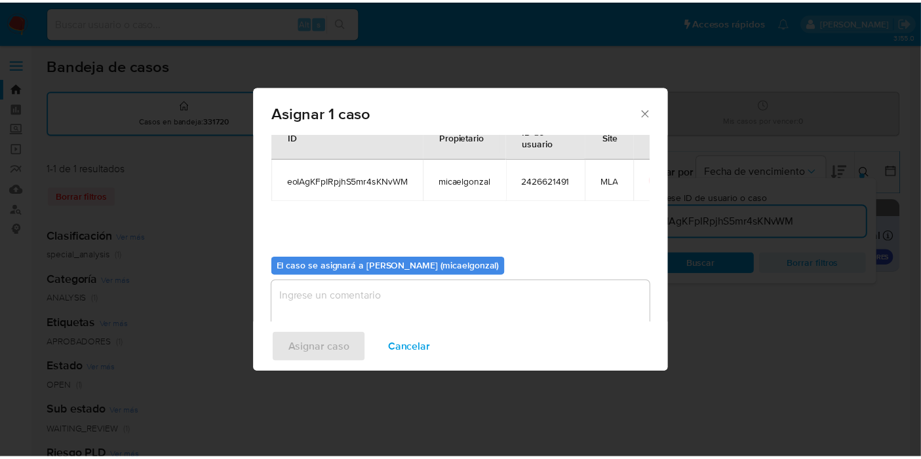
scroll to position [67, 0]
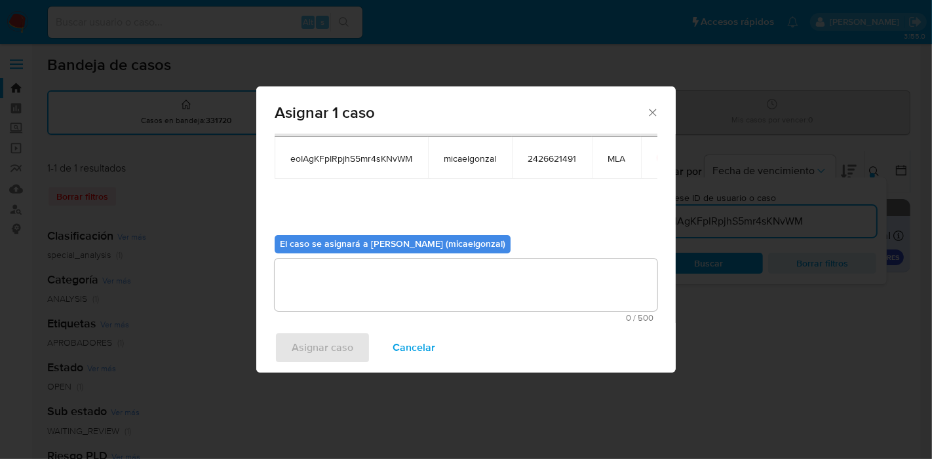
click at [387, 272] on textarea "assign-modal" at bounding box center [466, 285] width 383 height 52
click at [309, 355] on span "Asignar caso" at bounding box center [323, 347] width 62 height 29
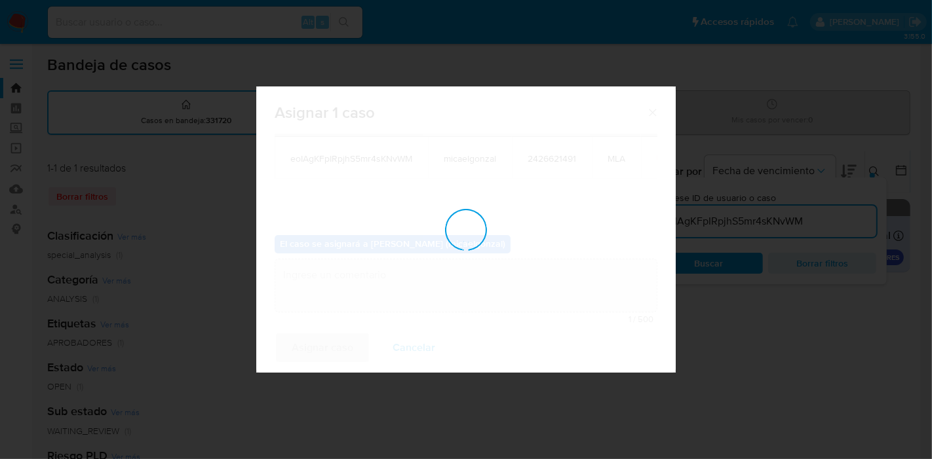
checkbox input "false"
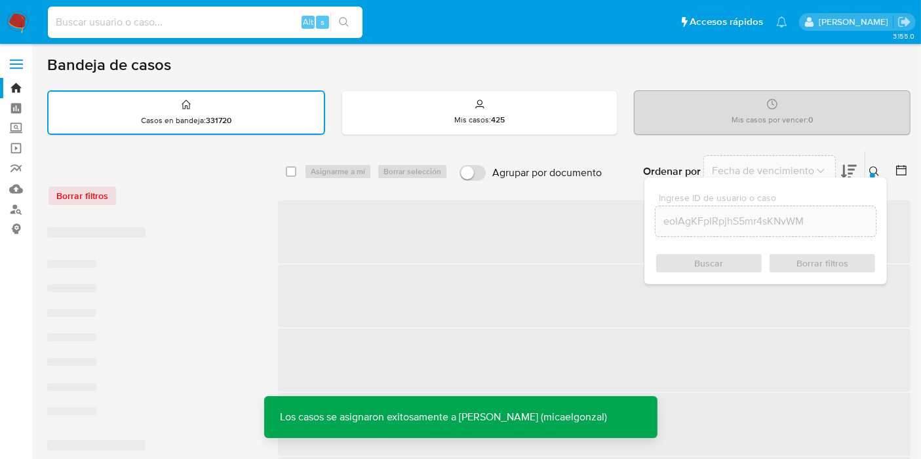
click at [197, 23] on input at bounding box center [205, 22] width 314 height 17
paste input "eoIAgKFpIRpjhS5mr4sKNvWM"
type input "eoIAgKFpIRpjhS5mr4sKNvWM"
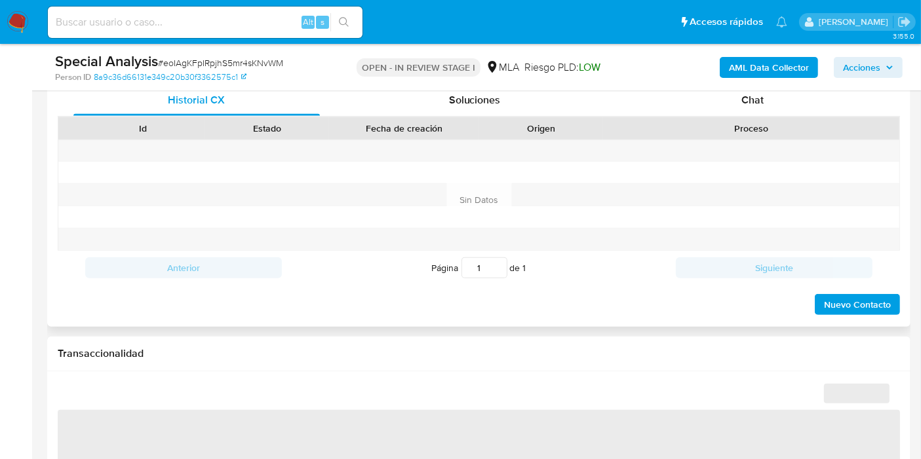
scroll to position [582, 0]
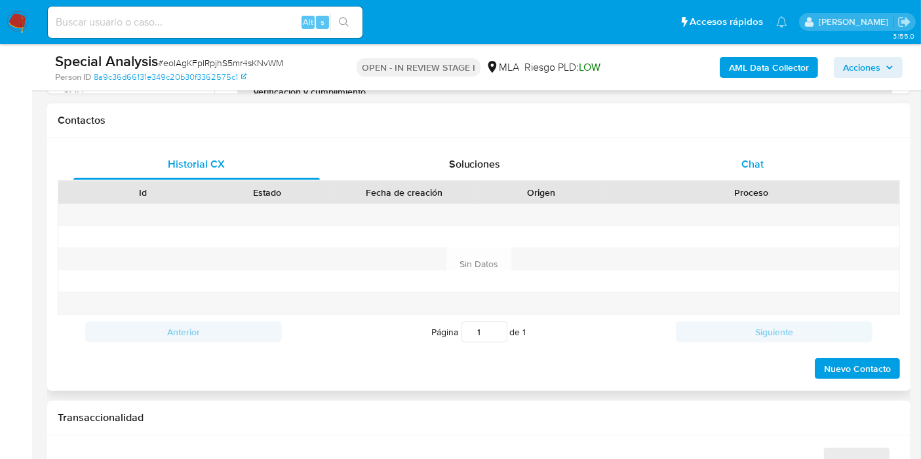
click at [760, 170] on div "Chat" at bounding box center [752, 164] width 246 height 31
select select "10"
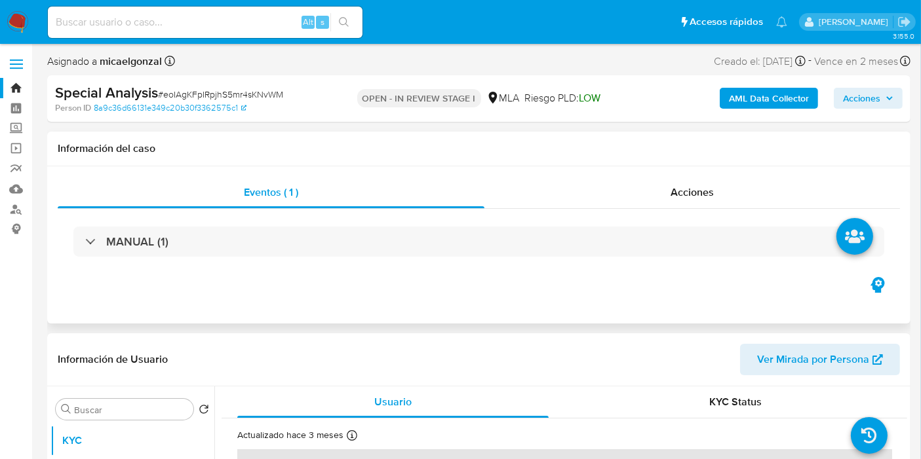
scroll to position [218, 0]
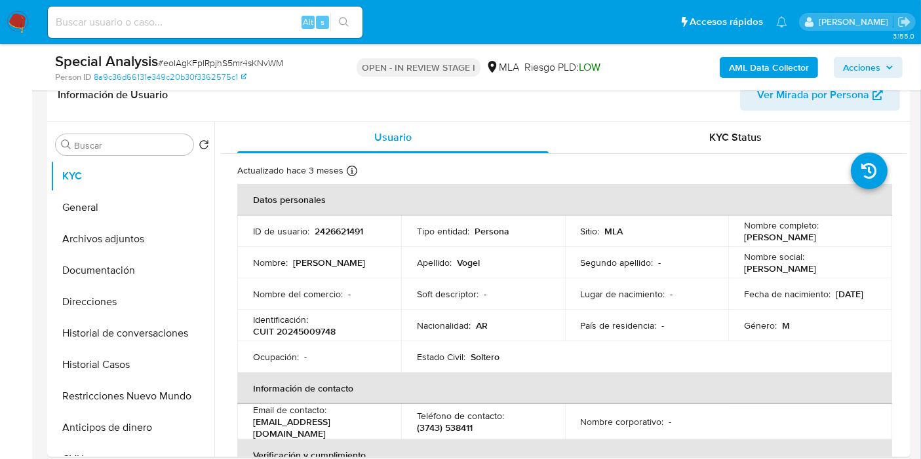
click at [28, 16] on nav "Pausado Ver notificaciones Alt s Accesos rápidos Presiona las siguientes teclas…" at bounding box center [460, 22] width 921 height 44
click at [4, 22] on nav "Pausado Ver notificaciones Alt s Accesos rápidos Presiona las siguientes teclas…" at bounding box center [460, 22] width 921 height 44
click at [160, 23] on input at bounding box center [205, 22] width 314 height 17
paste input "HQvMG6QRbcQbZlirMwXcEtUd"
type input "HQvMG6QRbcQbZlirMwXcEtUd"
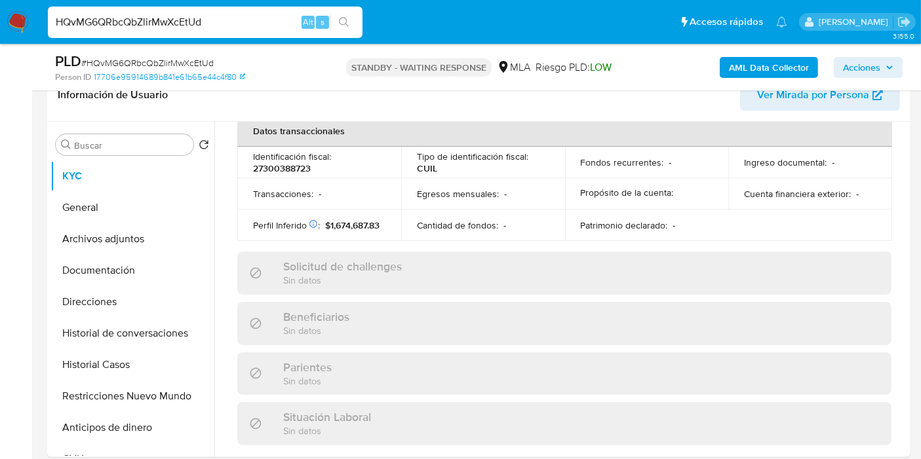
scroll to position [701, 0]
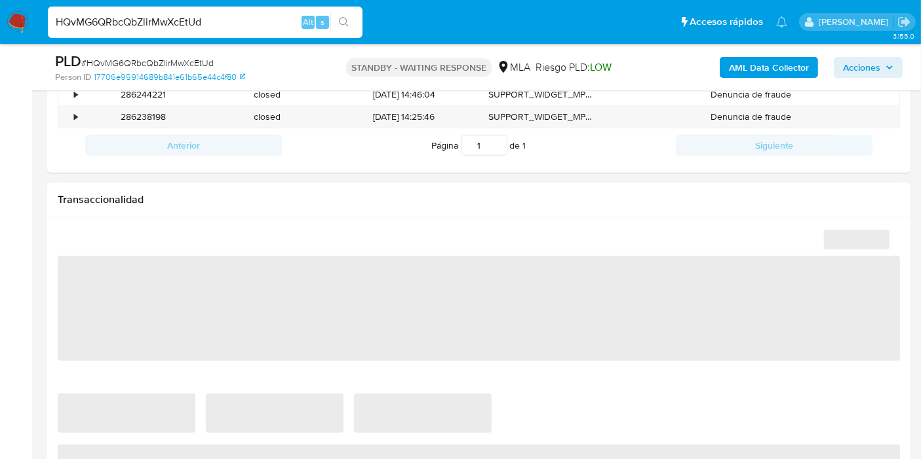
select select "10"
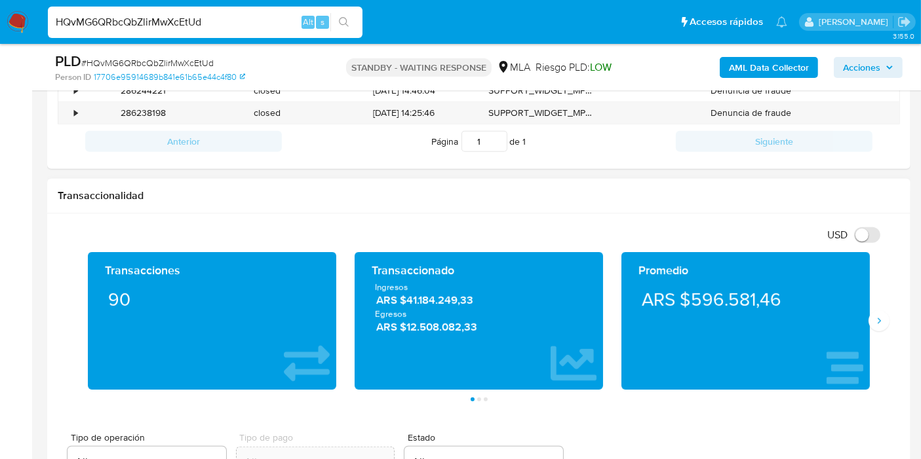
scroll to position [582, 0]
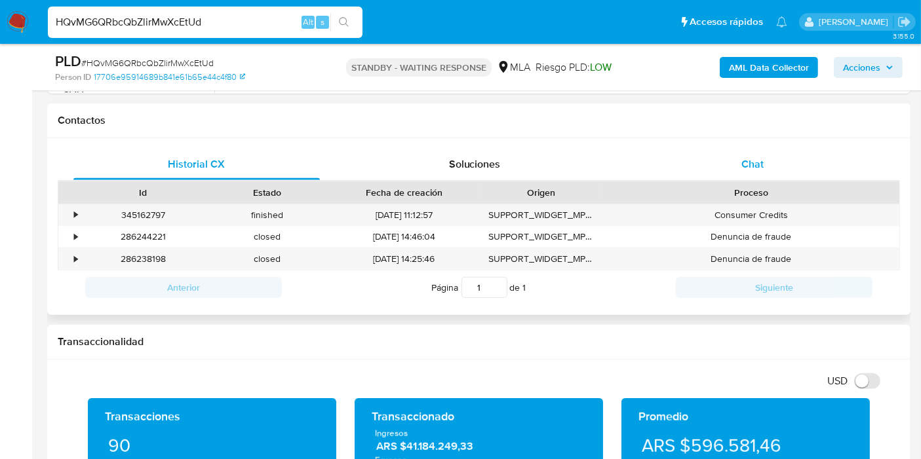
click at [797, 175] on div "Chat" at bounding box center [752, 164] width 246 height 31
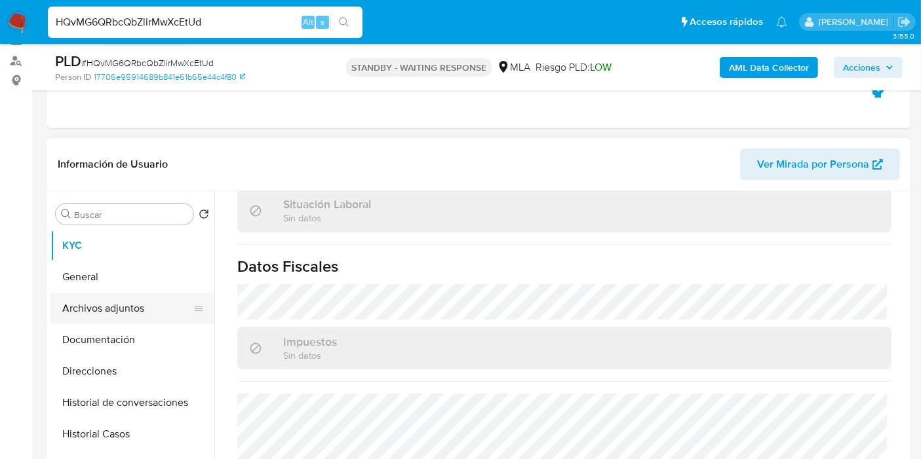
scroll to position [218, 0]
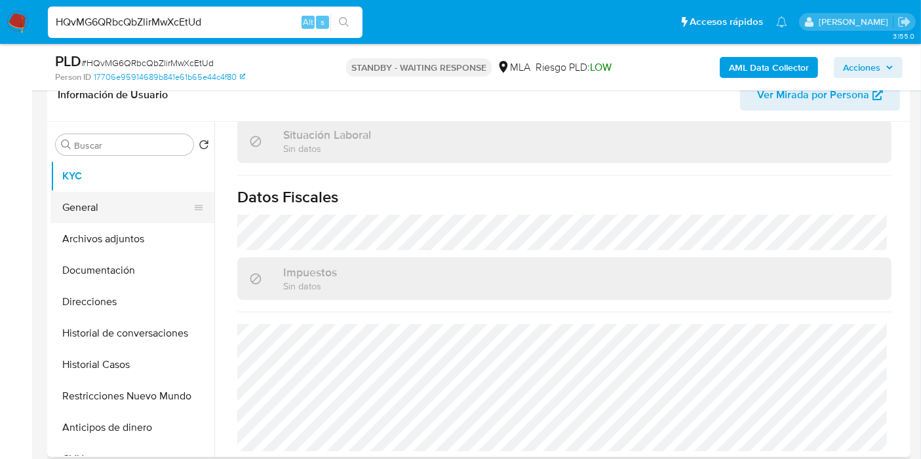
click at [151, 216] on button "General" at bounding box center [126, 207] width 153 height 31
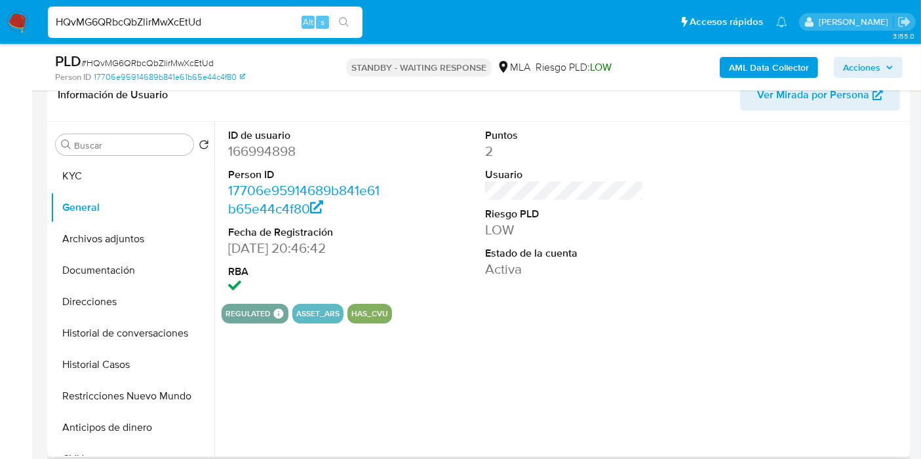
click at [278, 155] on dd "166994898" at bounding box center [307, 151] width 159 height 18
copy dd "166994898"
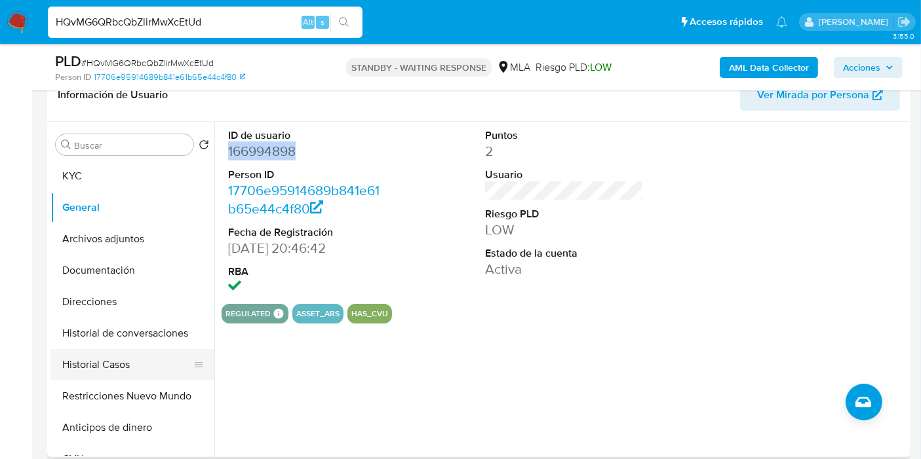
click at [126, 366] on button "Historial Casos" at bounding box center [126, 364] width 153 height 31
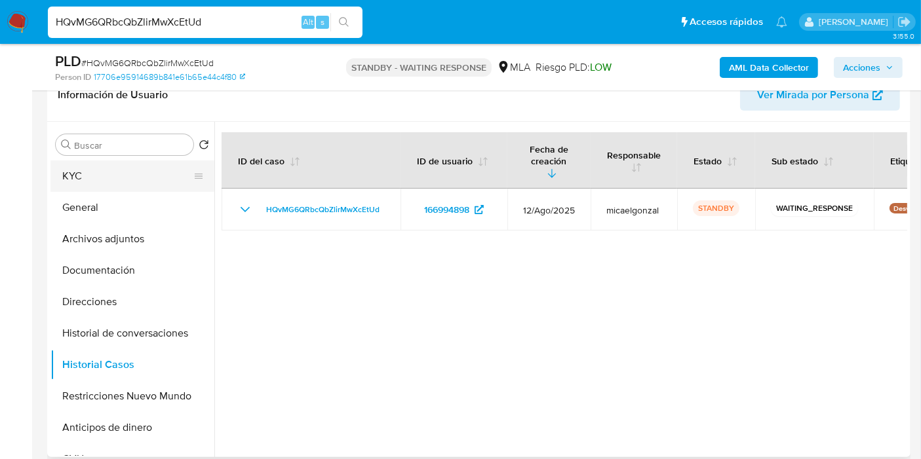
click at [95, 174] on button "KYC" at bounding box center [126, 176] width 153 height 31
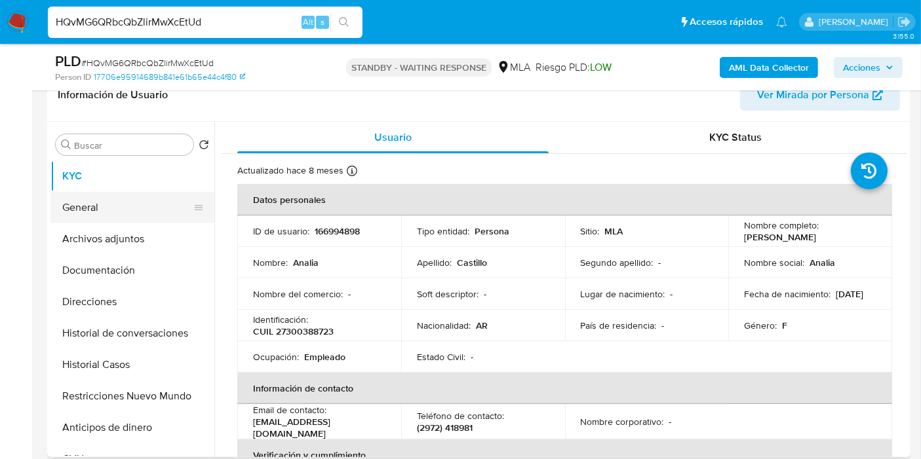
click at [142, 212] on button "General" at bounding box center [126, 207] width 153 height 31
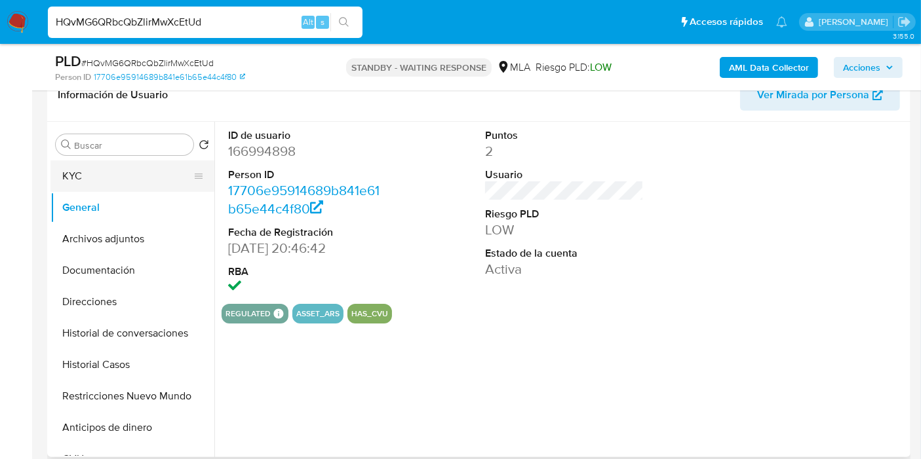
click at [138, 180] on button "KYC" at bounding box center [126, 176] width 153 height 31
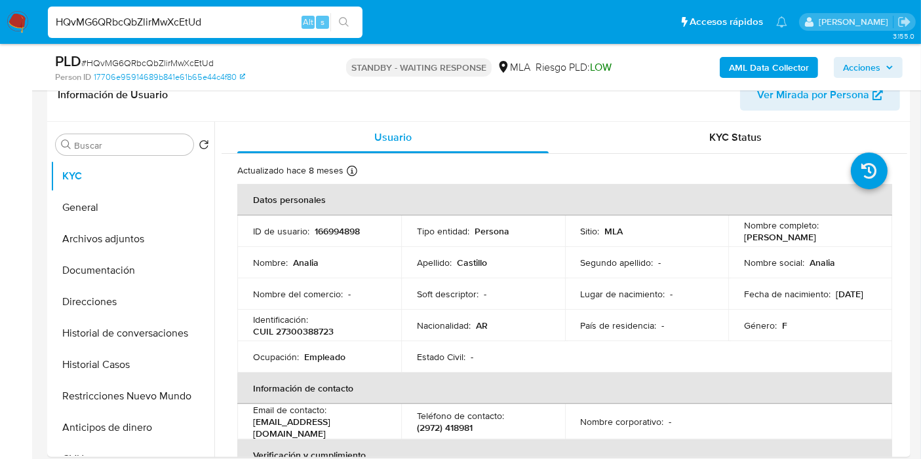
click at [139, 23] on input "HQvMG6QRbcQbZlirMwXcEtUd" at bounding box center [205, 22] width 314 height 17
paste input "21zeBNt36X1QnngX44w1emsS"
type input "21zeBNt36X1QnngX44w1emsS"
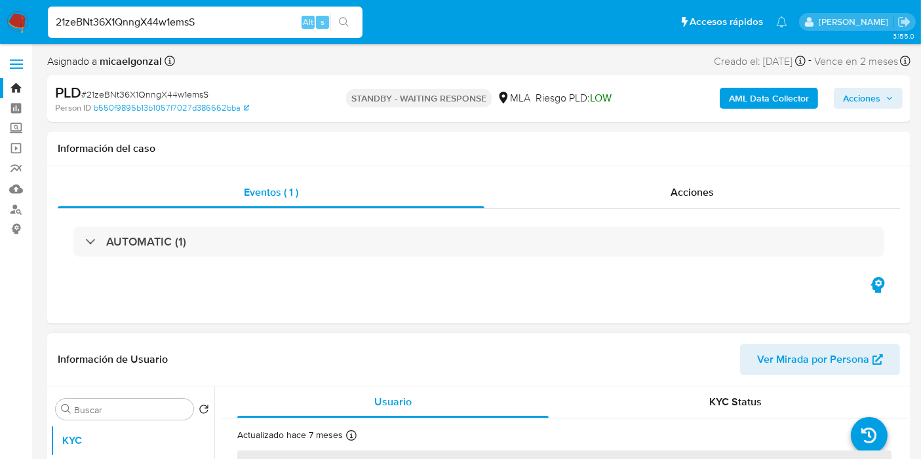
select select "10"
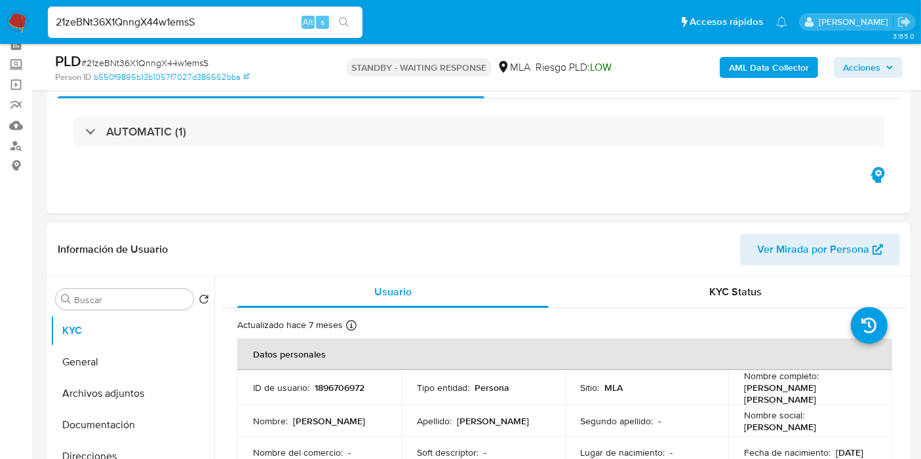
scroll to position [145, 0]
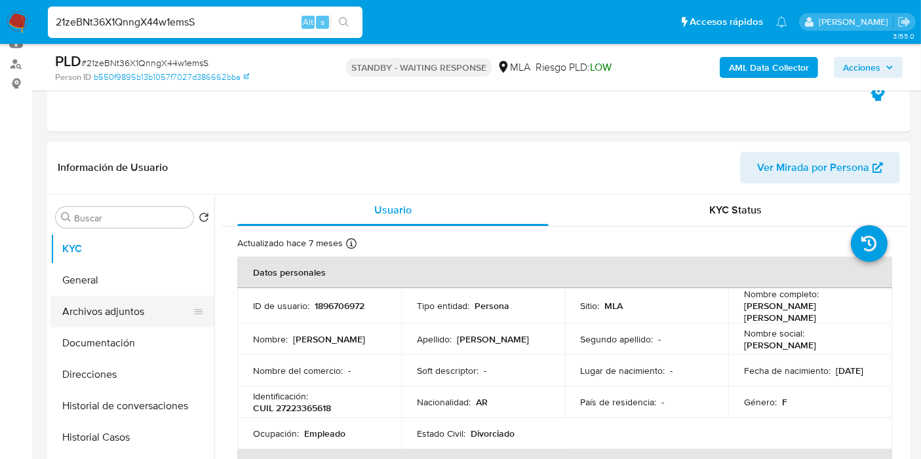
click at [123, 296] on button "Archivos adjuntos" at bounding box center [126, 311] width 153 height 31
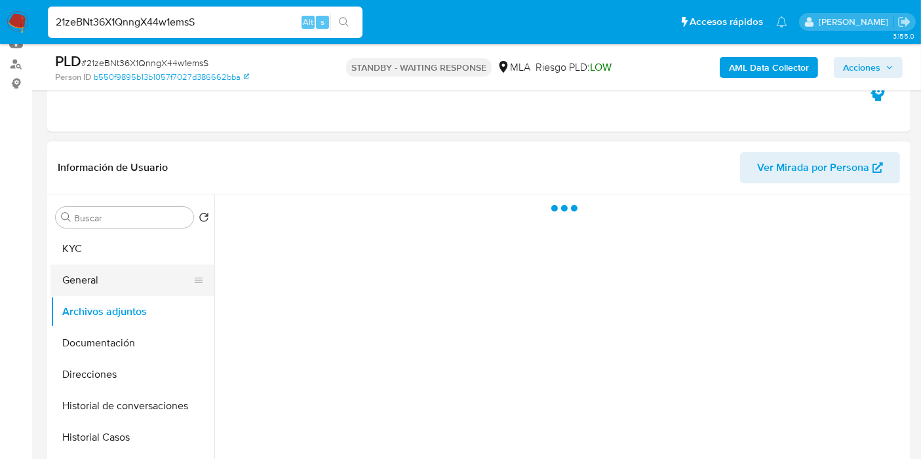
click at [124, 274] on button "General" at bounding box center [126, 280] width 153 height 31
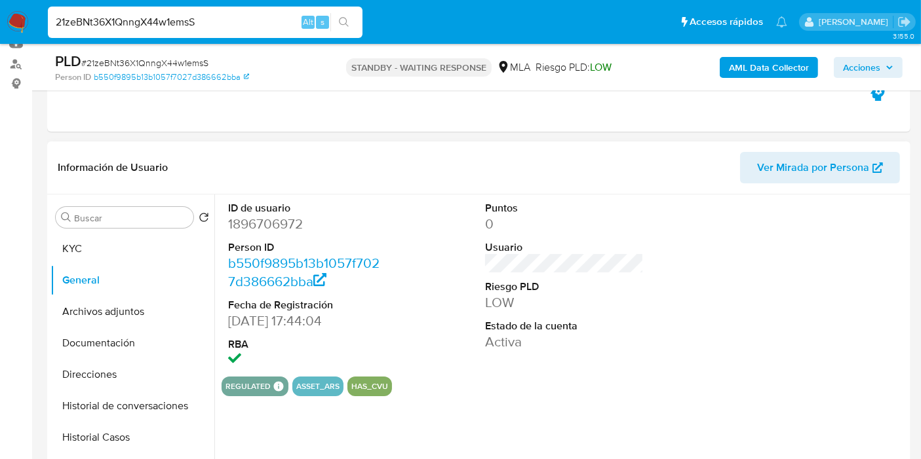
click at [263, 228] on dd "1896706972" at bounding box center [307, 224] width 159 height 18
copy dd "1896706972"
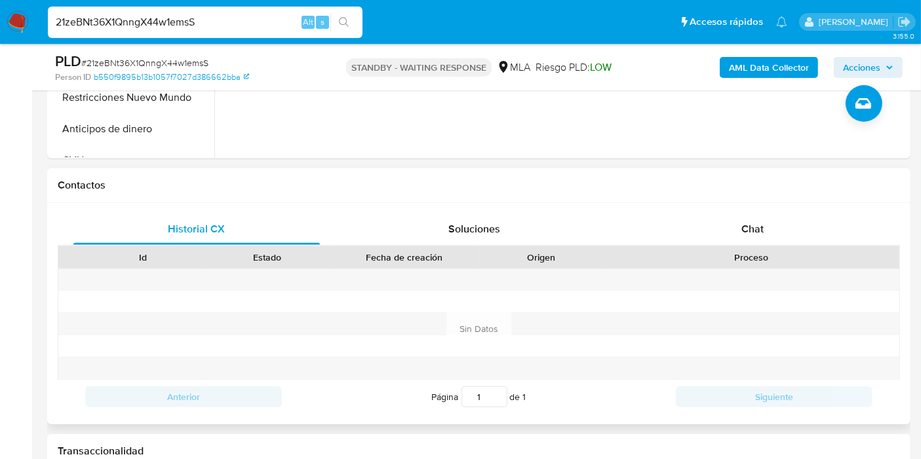
scroll to position [582, 0]
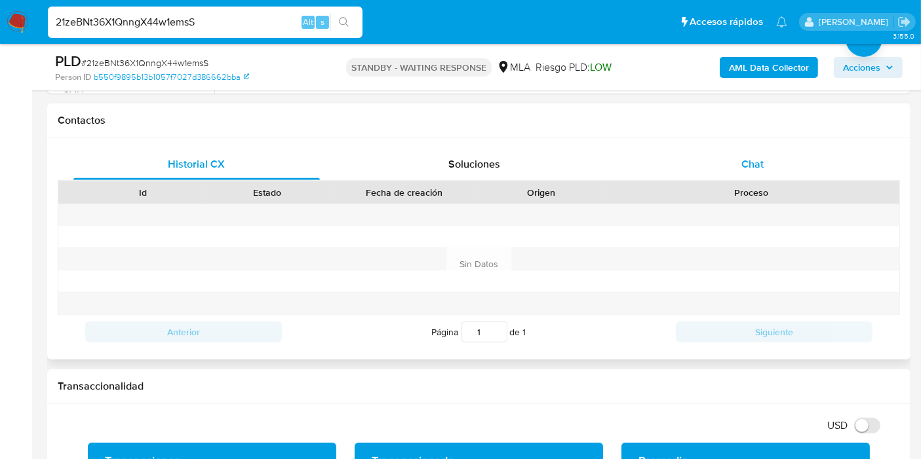
drag, startPoint x: 789, startPoint y: 141, endPoint x: 779, endPoint y: 160, distance: 21.7
click at [788, 149] on div "Historial CX Soluciones Chat Id Estado Fecha de creación Origen Proceso Anterio…" at bounding box center [478, 248] width 863 height 221
click at [779, 160] on div "Chat" at bounding box center [752, 164] width 246 height 31
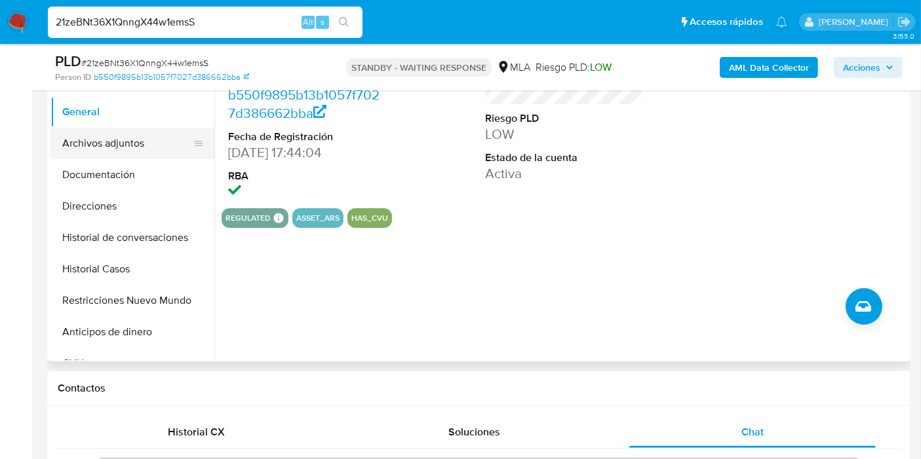
scroll to position [291, 0]
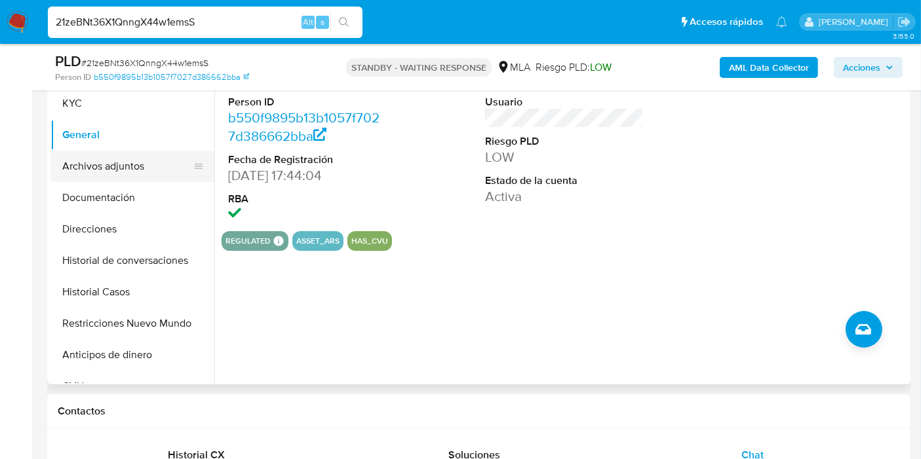
click at [121, 180] on button "Archivos adjuntos" at bounding box center [126, 166] width 153 height 31
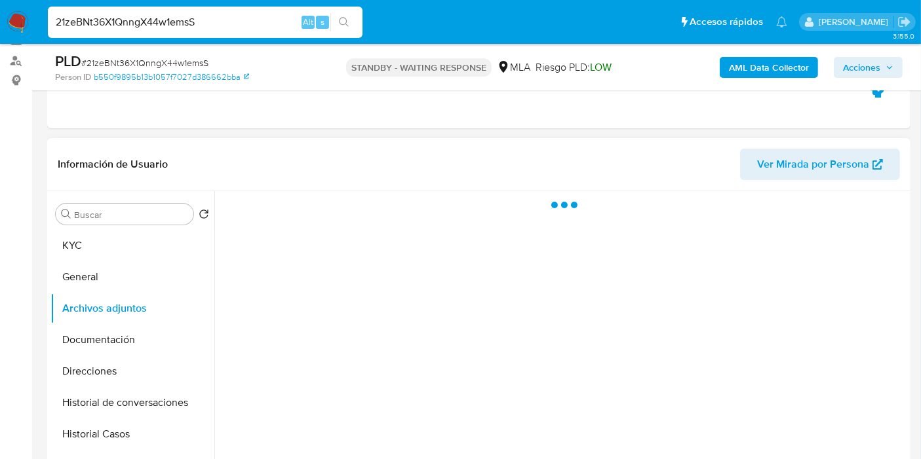
scroll to position [145, 0]
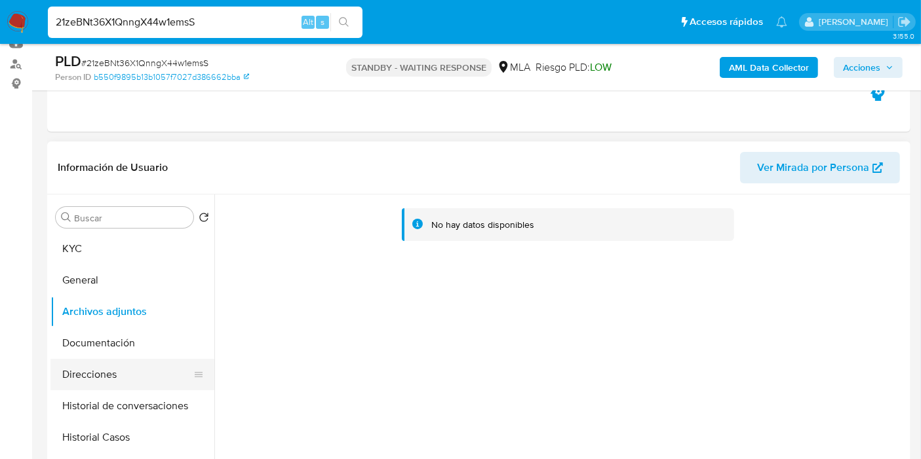
click at [159, 373] on button "Direcciones" at bounding box center [126, 374] width 153 height 31
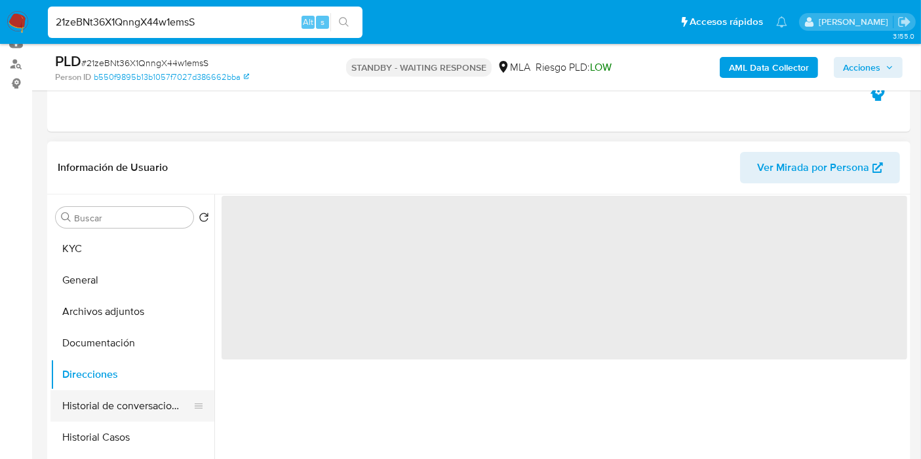
click at [138, 396] on button "Historial de conversaciones" at bounding box center [126, 405] width 153 height 31
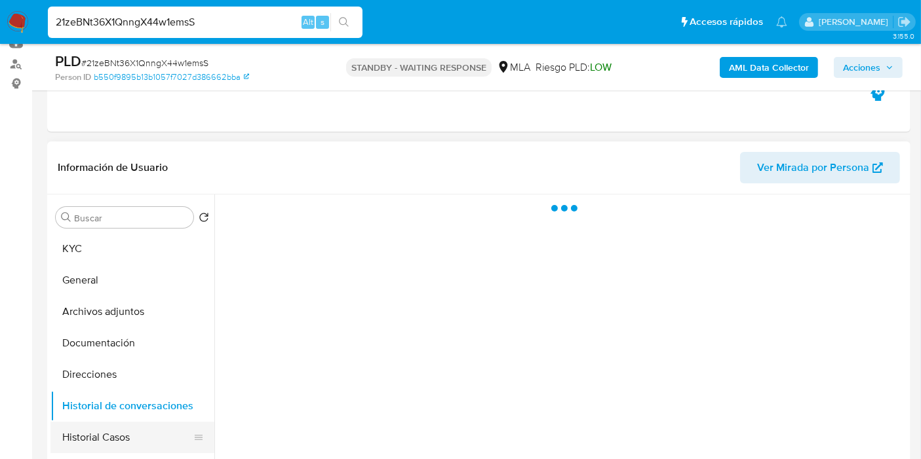
click at [129, 430] on button "Historial Casos" at bounding box center [126, 437] width 153 height 31
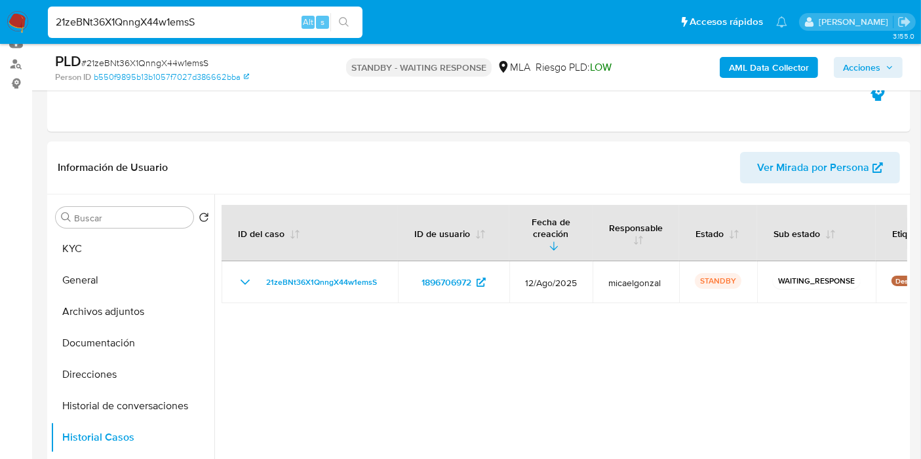
click at [147, 18] on input "21zeBNt36X1QnngX44w1emsS" at bounding box center [205, 22] width 314 height 17
paste input "6uVZdOAZrI2VBl7NwodJY6Wf"
type input "6uVZdOAZrI2VBl7NwodJY6Wf"
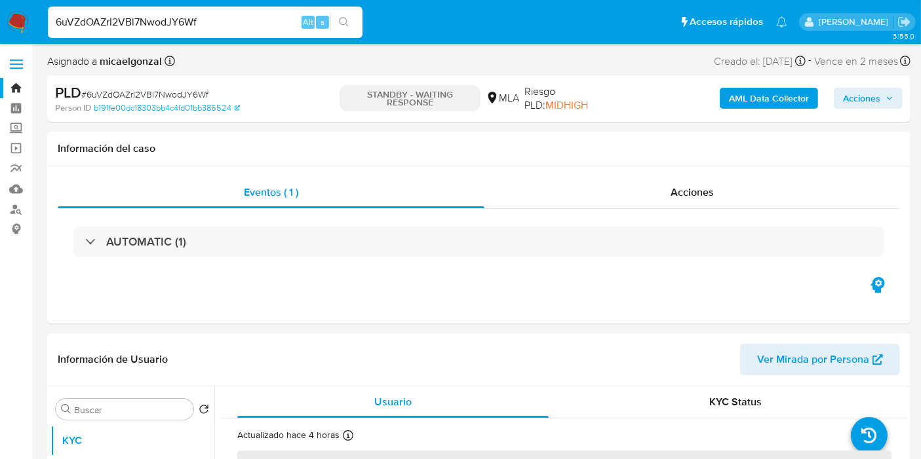
select select "10"
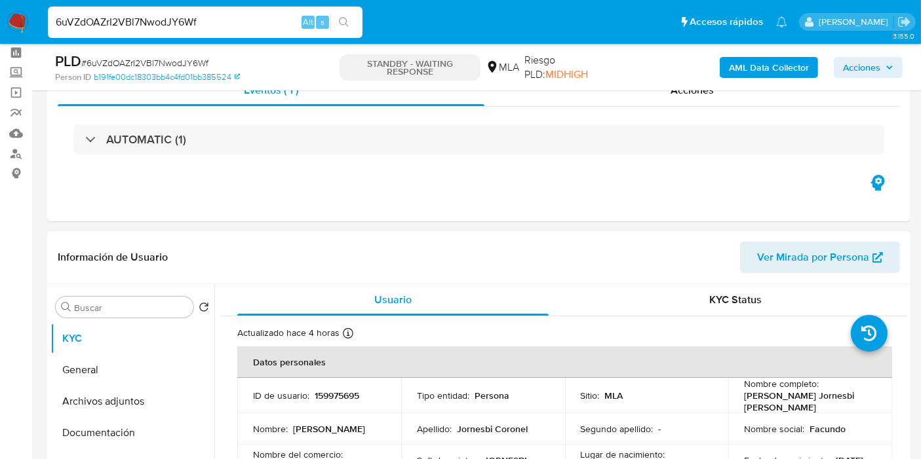
scroll to position [145, 0]
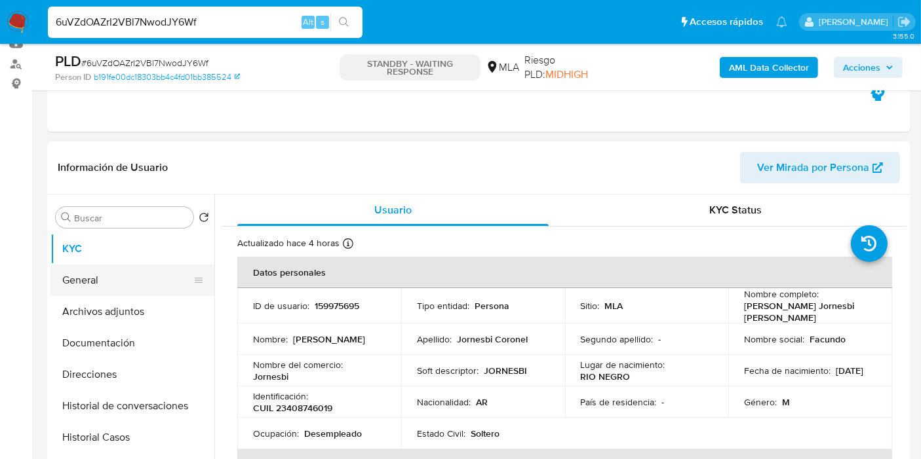
click at [140, 269] on button "General" at bounding box center [126, 280] width 153 height 31
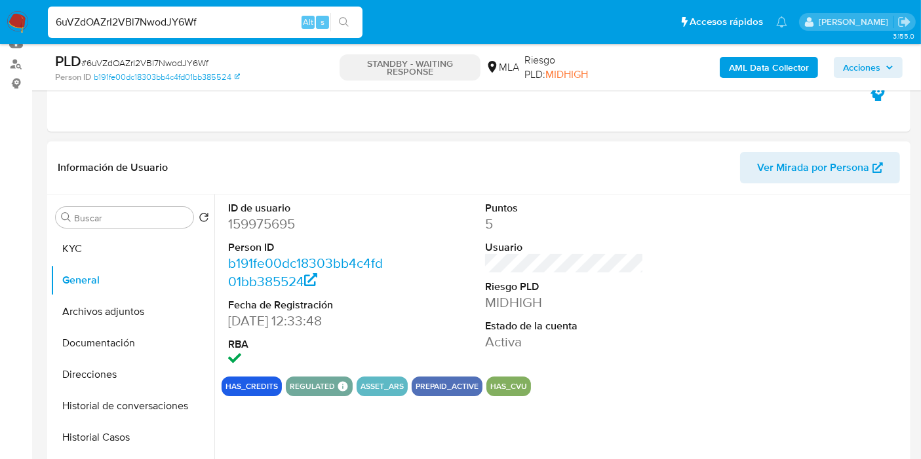
click at [243, 227] on dd "159975695" at bounding box center [307, 224] width 159 height 18
click at [243, 226] on dd "159975695" at bounding box center [307, 224] width 159 height 18
copy dd "159975695"
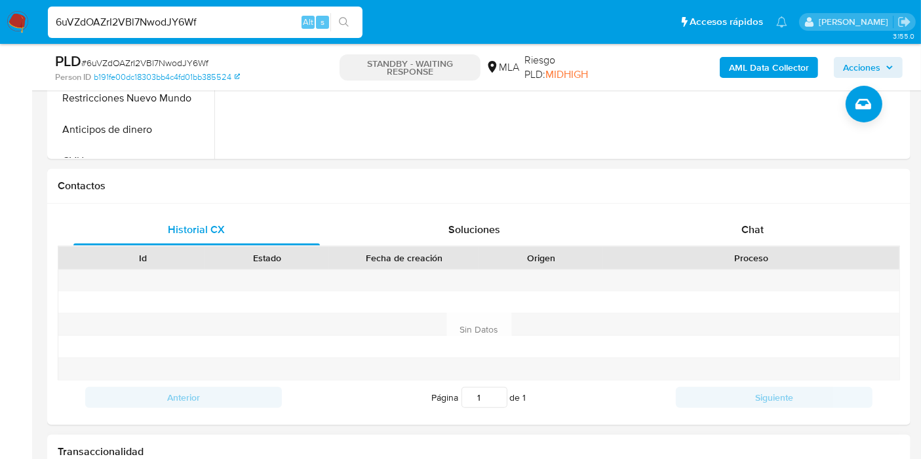
scroll to position [582, 0]
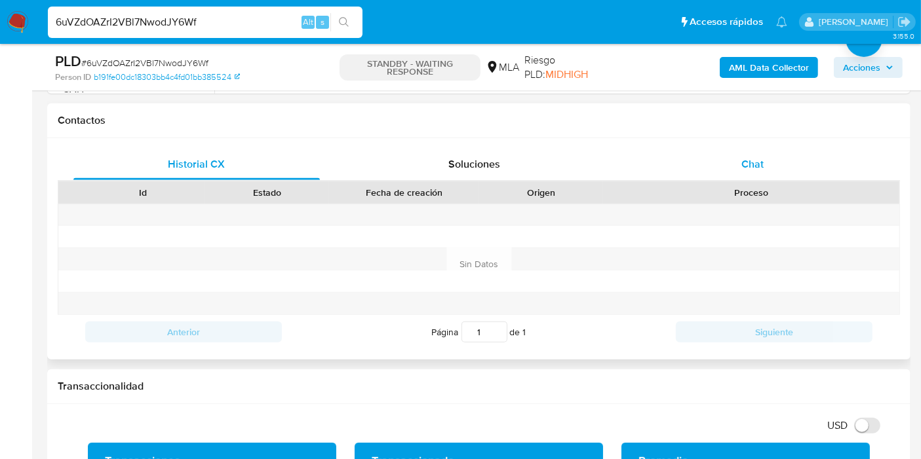
drag, startPoint x: 734, startPoint y: 130, endPoint x: 736, endPoint y: 153, distance: 23.7
click at [734, 132] on div "Contactos" at bounding box center [478, 121] width 863 height 35
click at [737, 154] on div "Chat" at bounding box center [752, 164] width 246 height 31
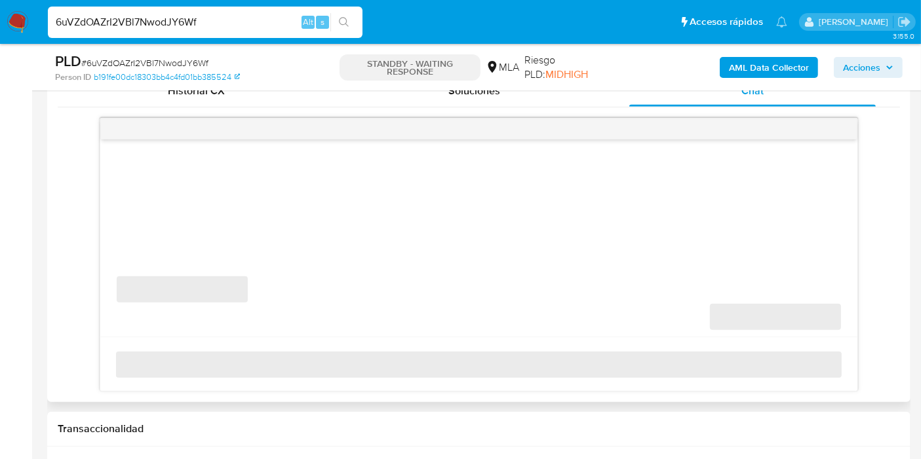
scroll to position [436, 0]
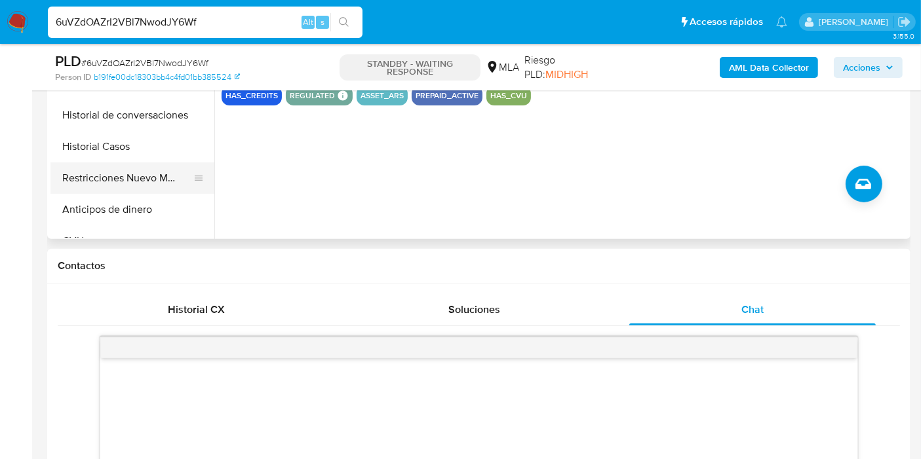
click at [143, 162] on button "Restricciones Nuevo Mundo" at bounding box center [126, 177] width 153 height 31
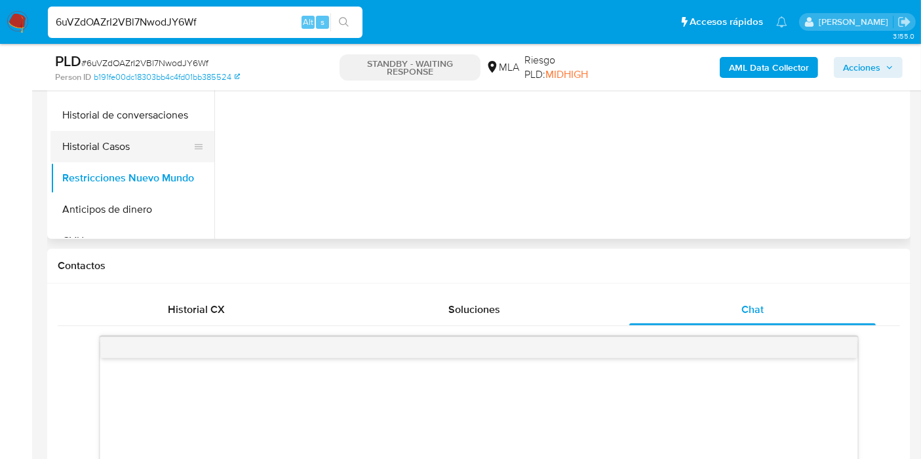
click at [145, 142] on button "Historial Casos" at bounding box center [126, 146] width 153 height 31
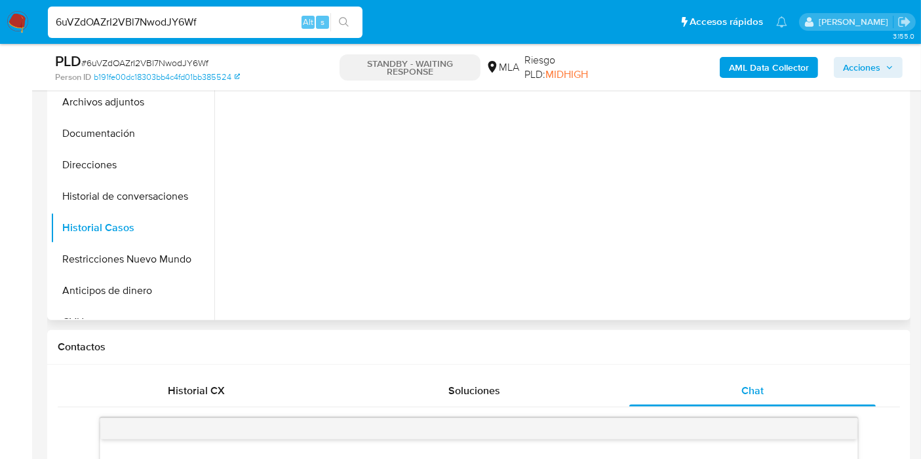
scroll to position [218, 0]
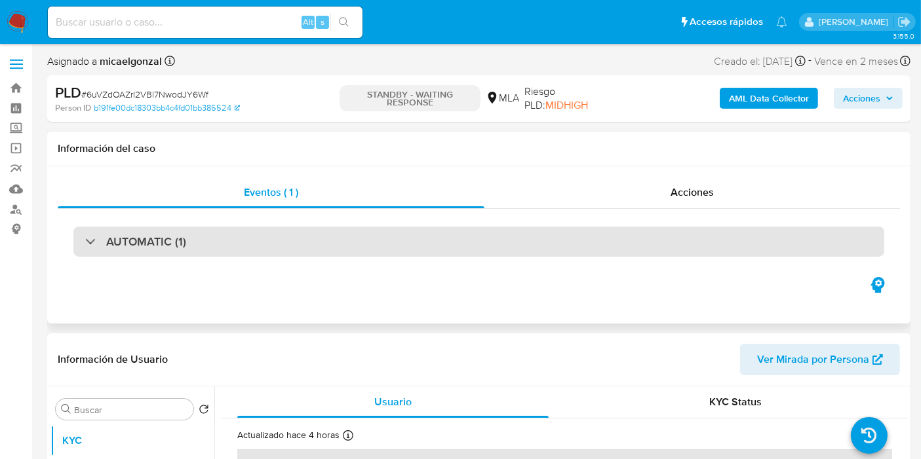
select select "10"
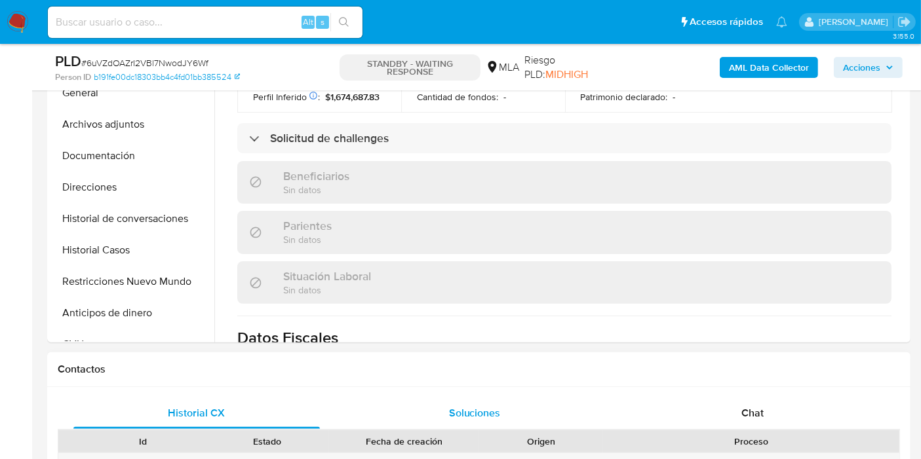
scroll to position [364, 0]
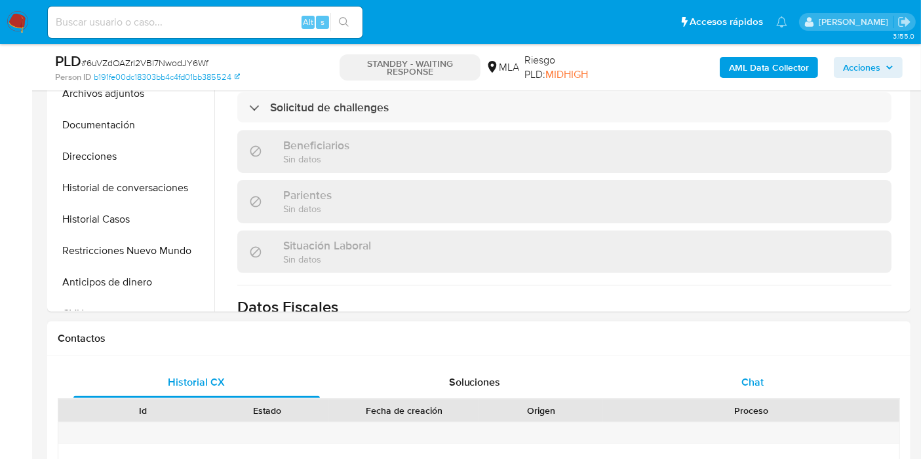
click at [635, 370] on div "Chat" at bounding box center [752, 382] width 246 height 31
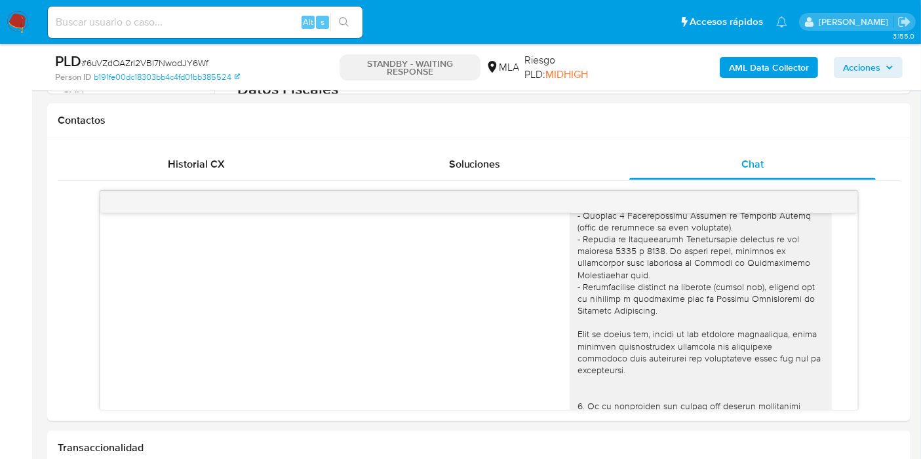
scroll to position [48, 0]
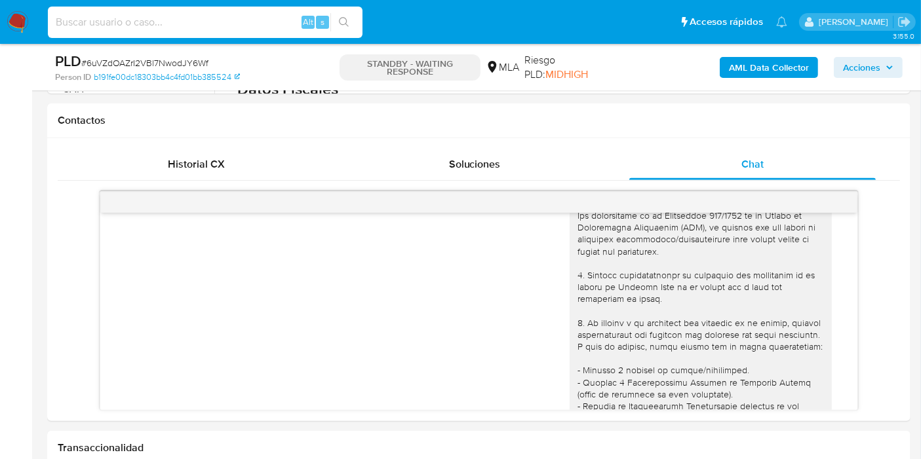
click at [105, 26] on input at bounding box center [205, 22] width 314 height 17
paste input "FvCSisOY0tTjMeZGAp6ciJlW"
type input "FvCSisOY0tTjMeZGAp6ciJlW"
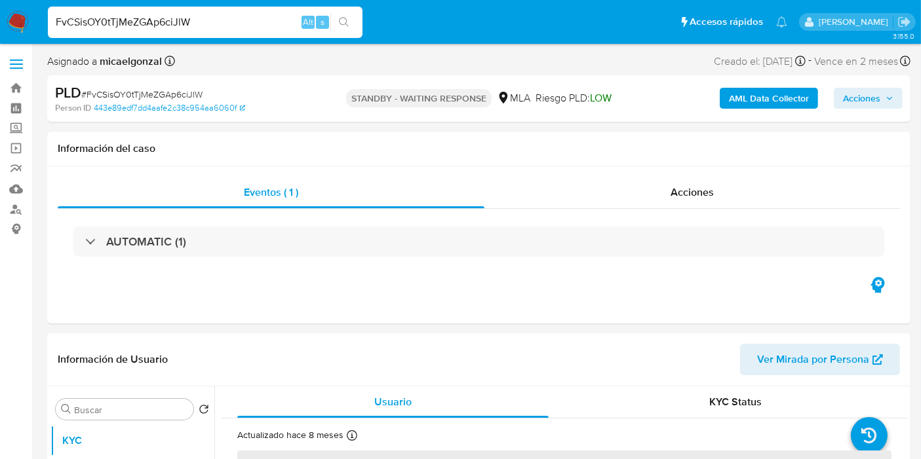
select select "10"
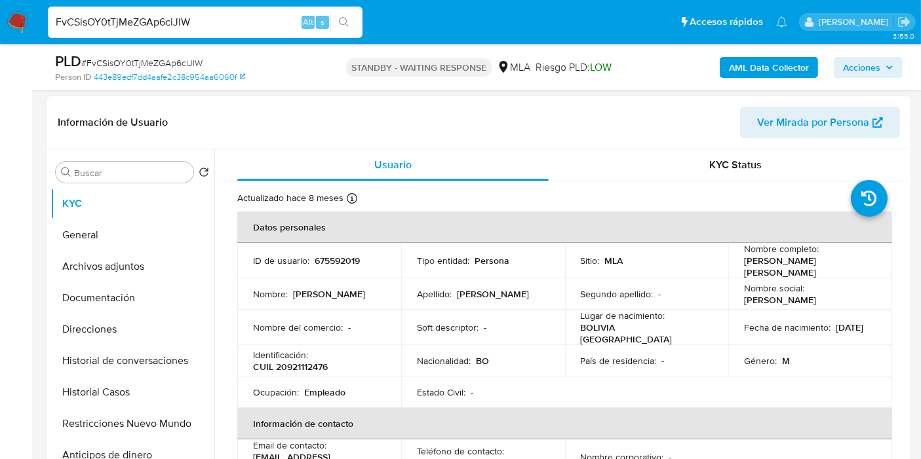
scroll to position [218, 0]
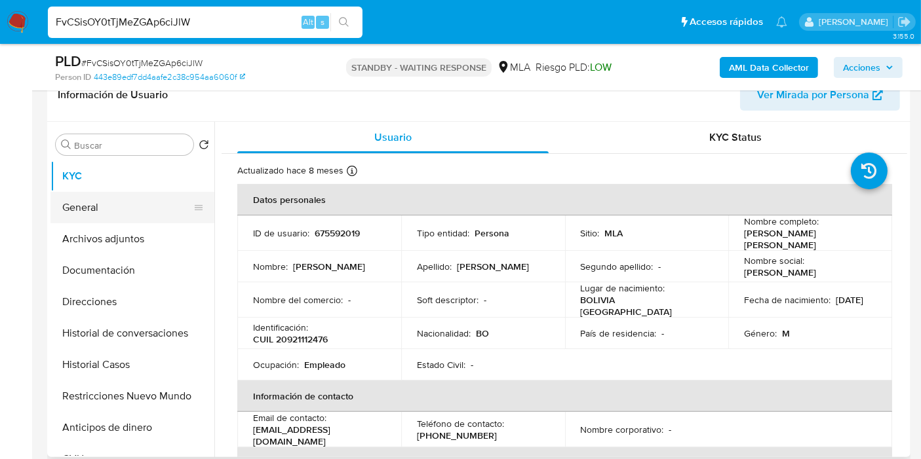
click at [139, 202] on button "General" at bounding box center [126, 207] width 153 height 31
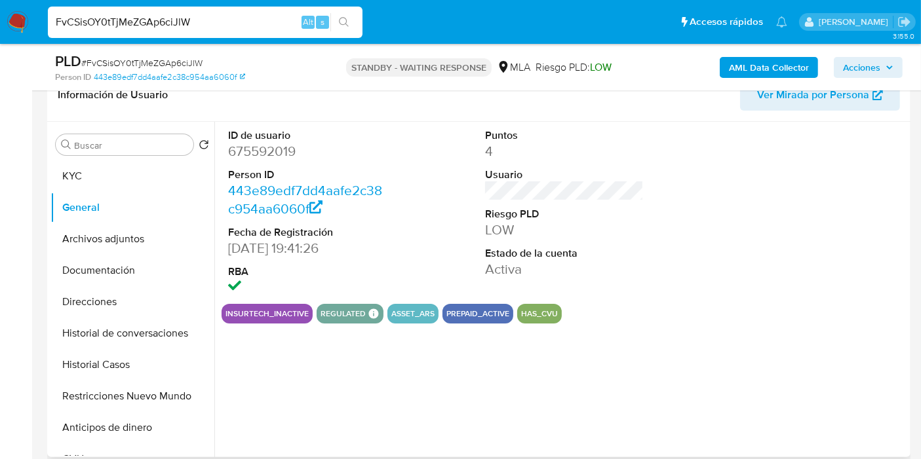
click at [274, 154] on dd "675592019" at bounding box center [307, 151] width 159 height 18
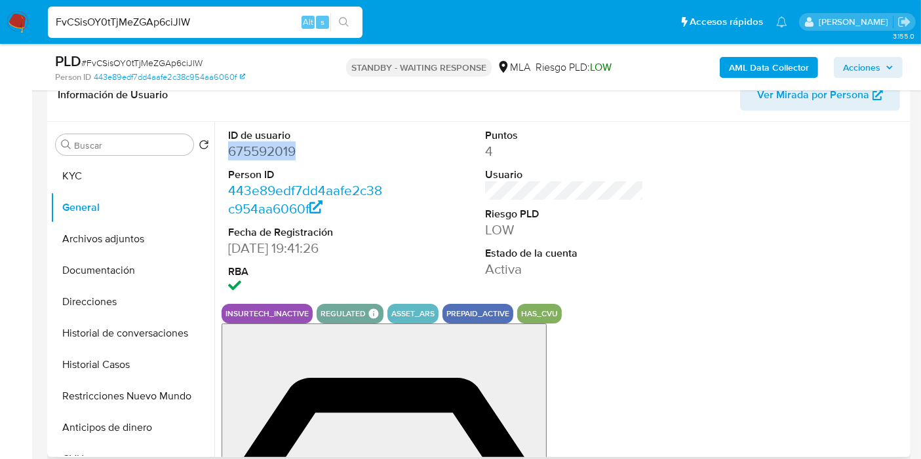
copy dd "675592019"
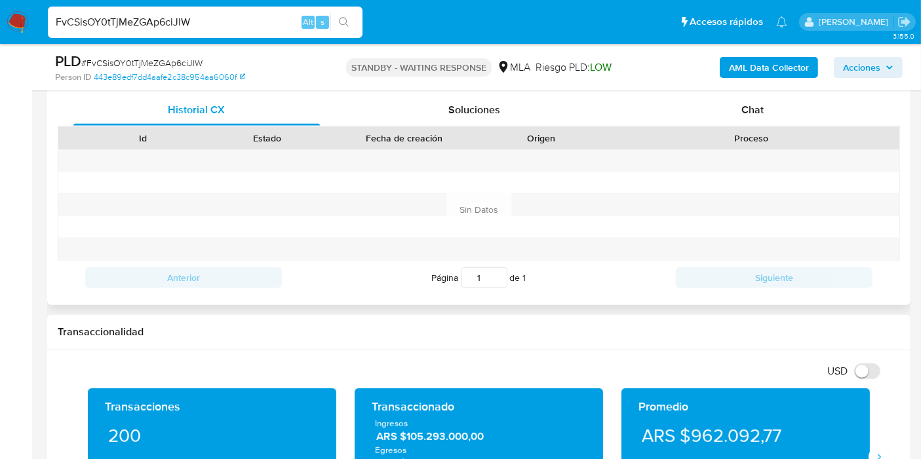
scroll to position [582, 0]
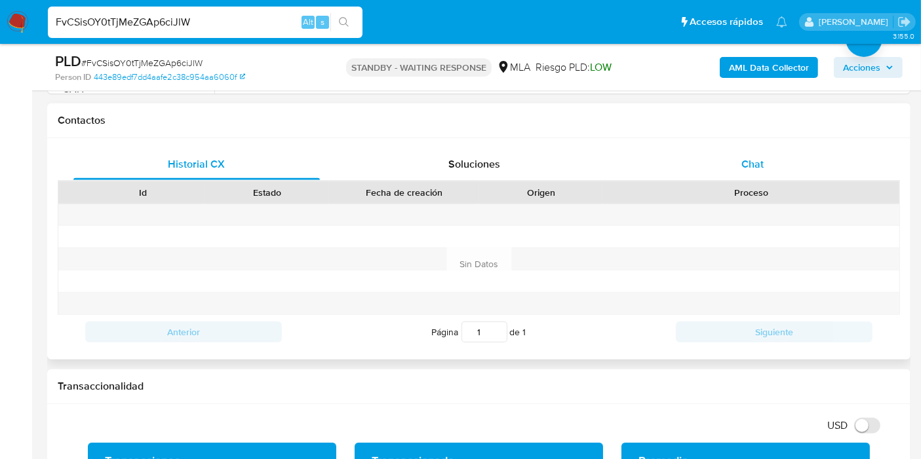
click at [729, 178] on div "Chat" at bounding box center [752, 164] width 246 height 31
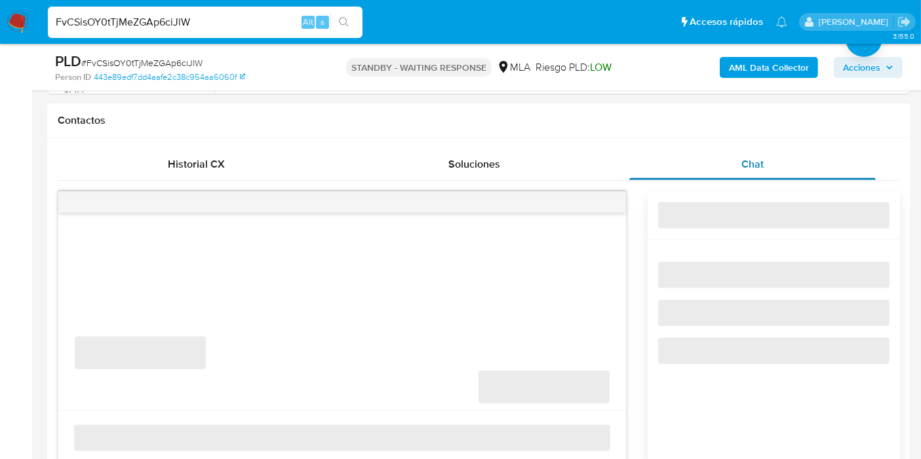
click at [748, 160] on span "Chat" at bounding box center [752, 164] width 22 height 15
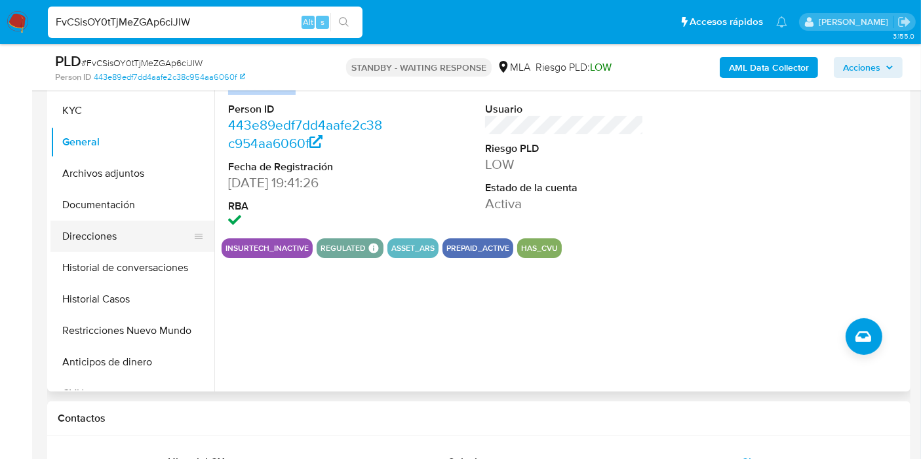
scroll to position [218, 0]
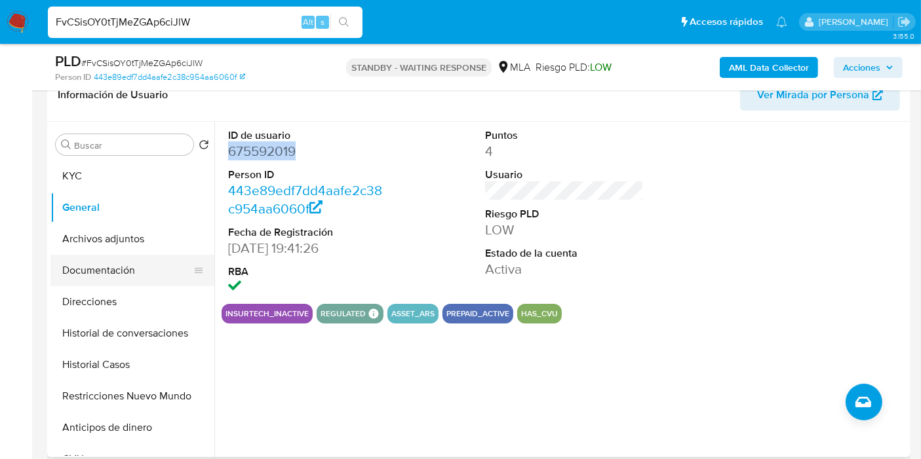
click at [135, 265] on button "Documentación" at bounding box center [126, 270] width 153 height 31
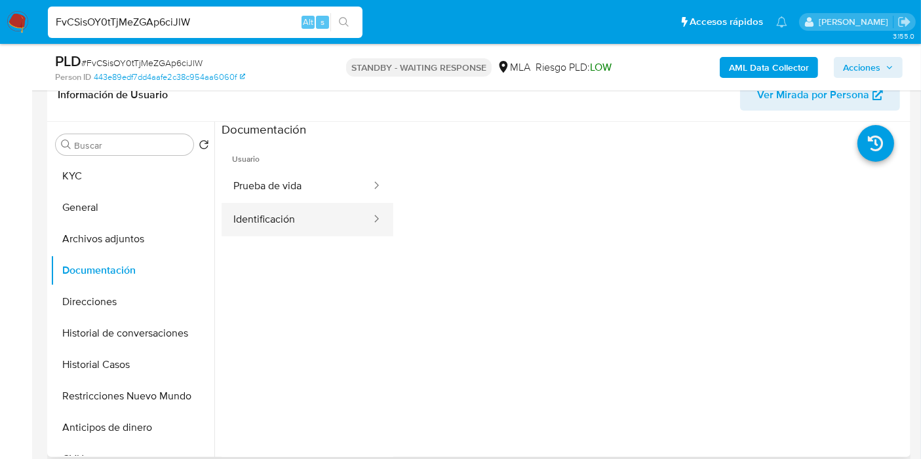
click at [281, 219] on button "Identificación" at bounding box center [296, 219] width 151 height 33
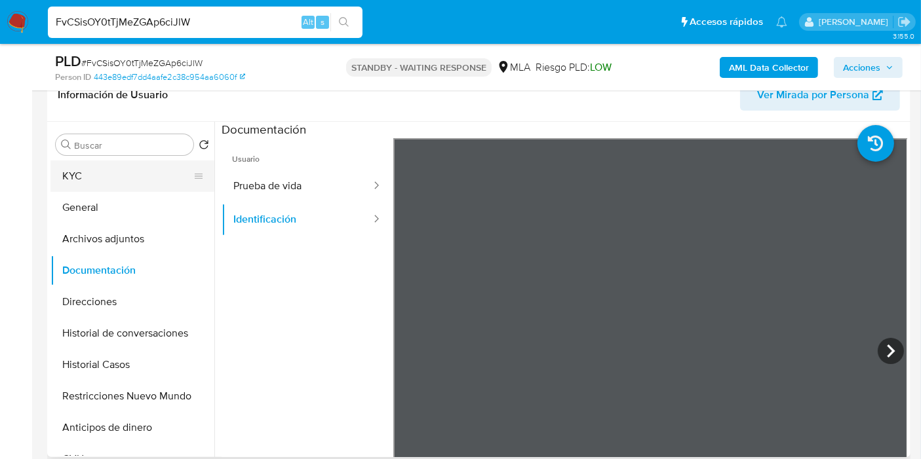
click at [98, 180] on button "KYC" at bounding box center [126, 176] width 153 height 31
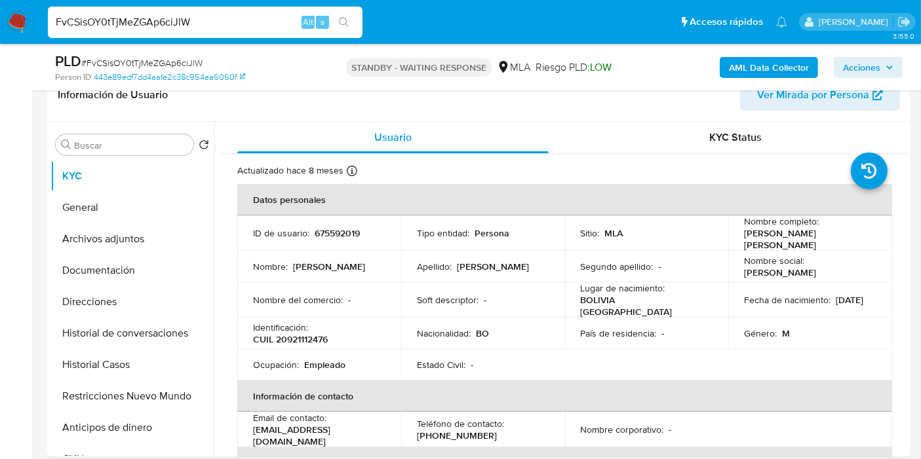
click at [197, 11] on div "FvCSisOY0tTjMeZGAp6ciJlW Alt s" at bounding box center [205, 22] width 314 height 31
click at [172, 20] on input "FvCSisOY0tTjMeZGAp6ciJlW" at bounding box center [205, 22] width 314 height 17
paste input "euEuy85pdnzwdK2OzqvhjMmZ"
type input "euEuy85pdnzwdK2OzqvhjMmZ"
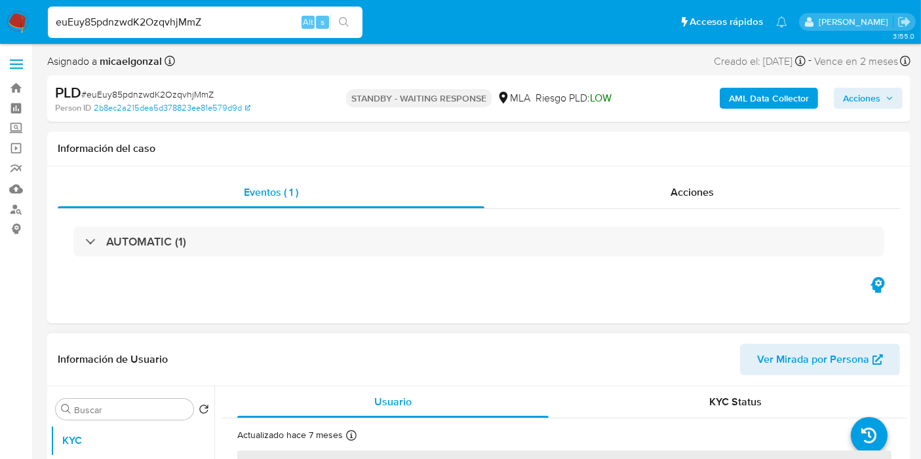
select select "10"
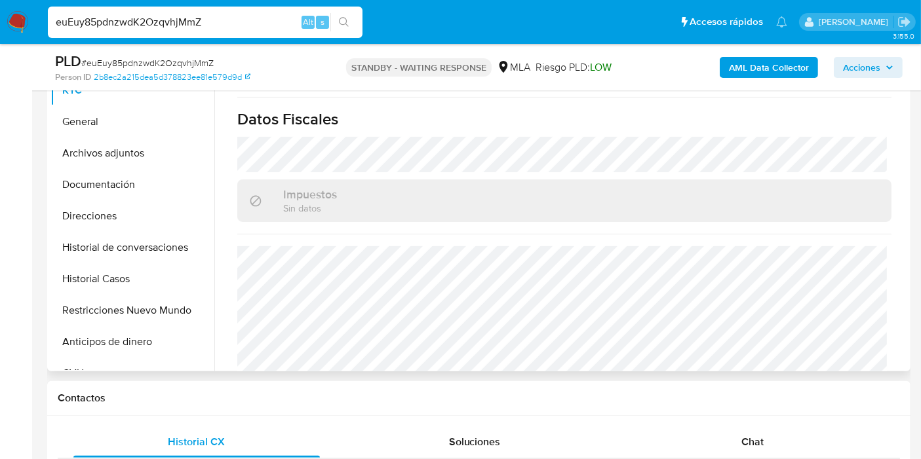
scroll to position [364, 0]
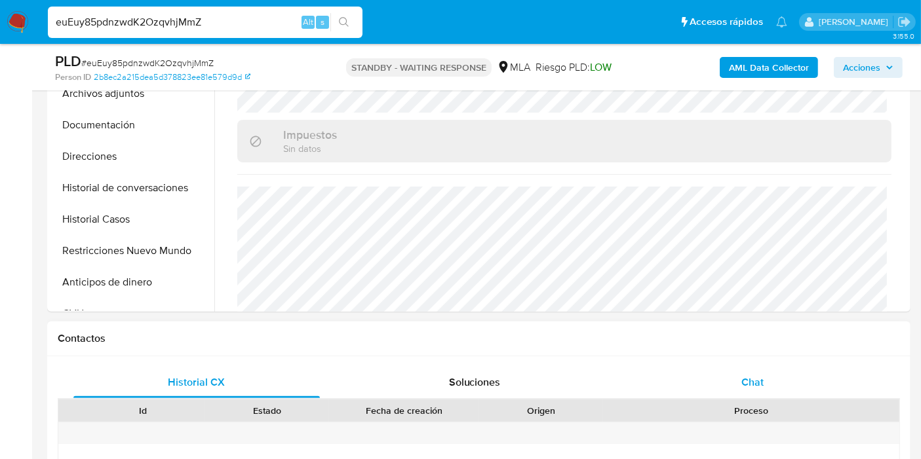
click at [742, 383] on span "Chat" at bounding box center [752, 382] width 22 height 15
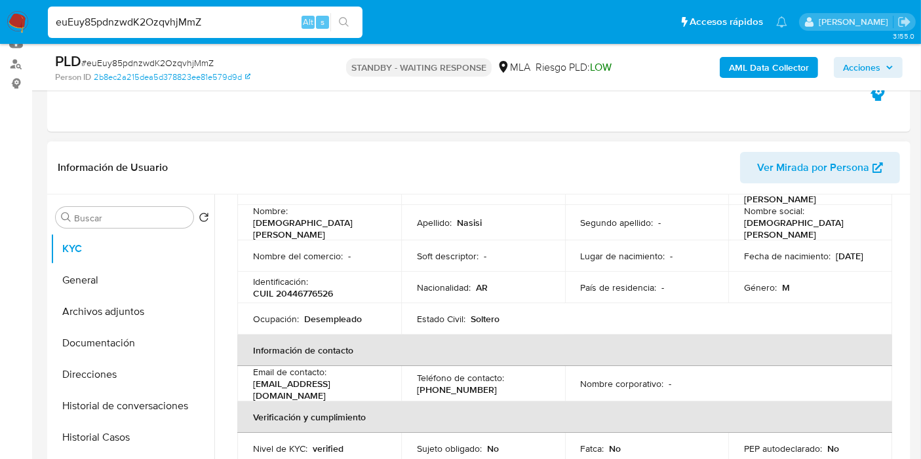
scroll to position [46, 0]
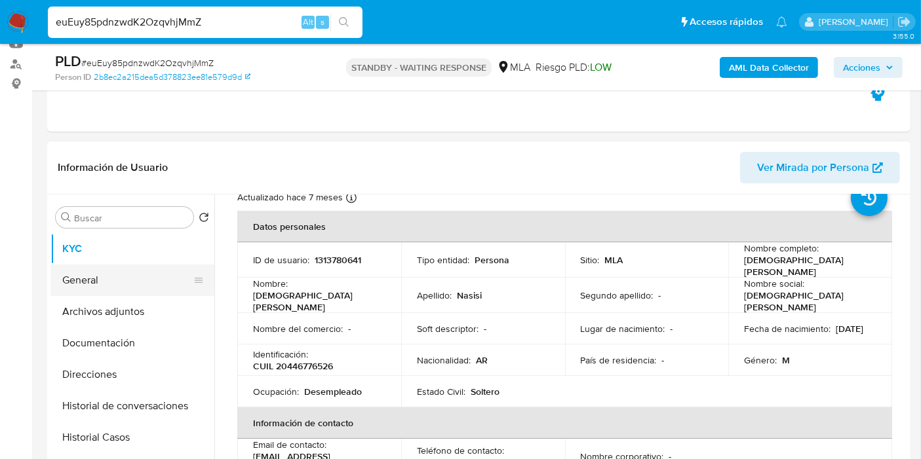
click at [140, 276] on button "General" at bounding box center [126, 280] width 153 height 31
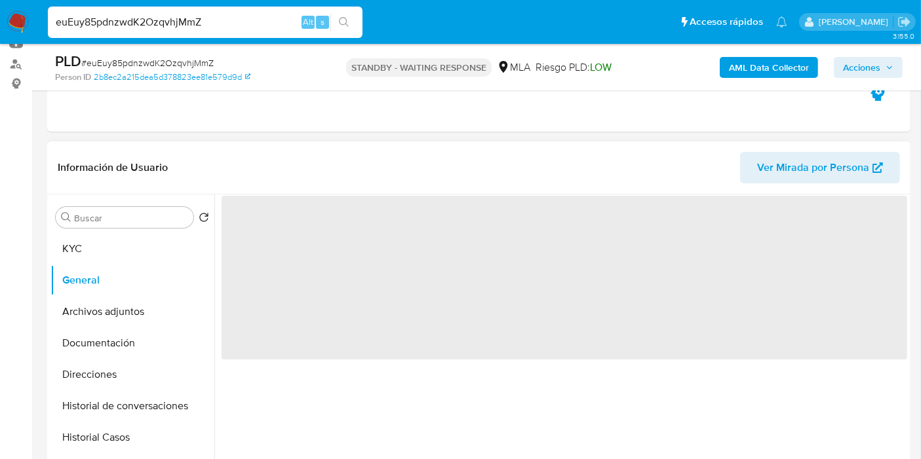
scroll to position [0, 0]
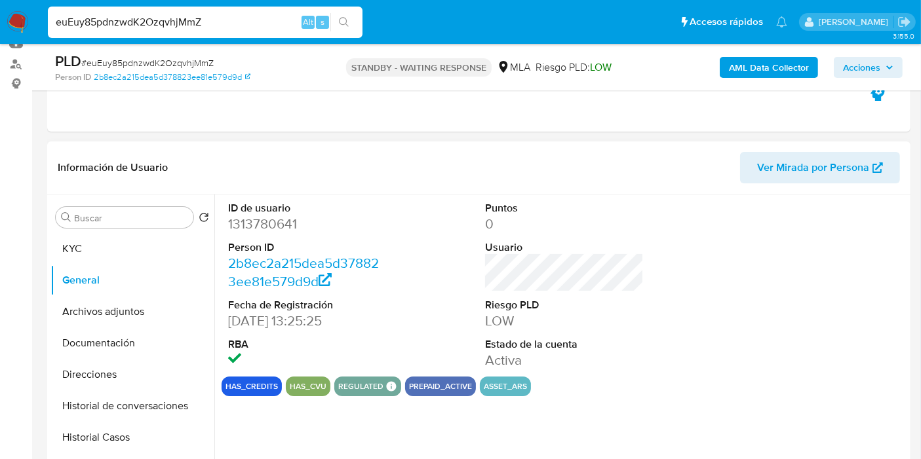
click at [271, 237] on dl "ID de usuario 1313780641 Person ID 2b8ec2a215dea5d378823ee81e579d9d Fecha de Re…" at bounding box center [307, 285] width 159 height 169
click at [276, 223] on dd "1313780641" at bounding box center [307, 224] width 159 height 18
copy dd "1313780641"
click at [191, 47] on div "PLD # euEuy85pdnzwdK2OzqvhjMmZ Person ID 2b8ec2a215dea5d378823ee81e579d9d STAND…" at bounding box center [478, 67] width 863 height 47
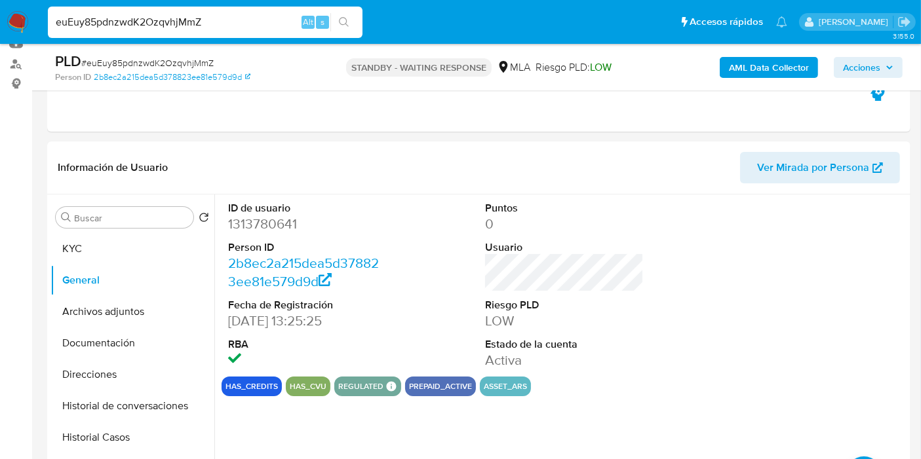
click at [208, 31] on div "euEuy85pdnzwdK2OzqvhjMmZ Alt s" at bounding box center [205, 22] width 314 height 31
click at [219, 22] on input "euEuy85pdnzwdK2OzqvhjMmZ" at bounding box center [205, 22] width 314 height 17
paste input "Iq0WuXAyYMtcUfMwyRrmgbof"
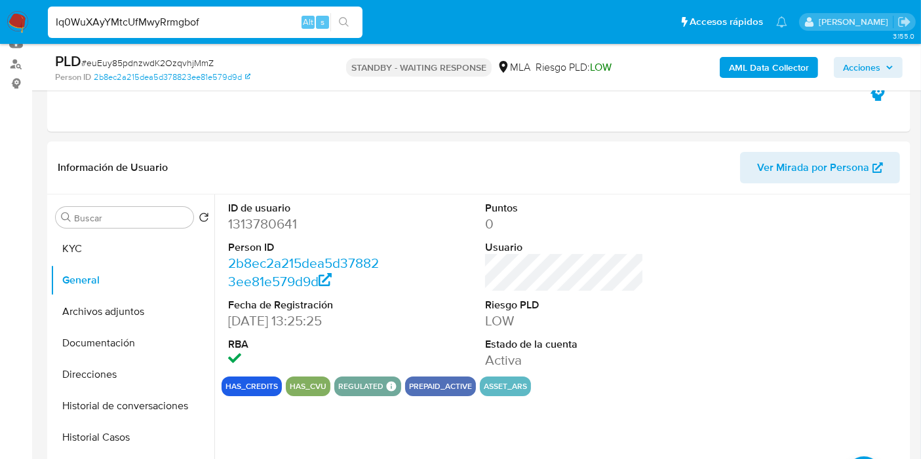
type input "Iq0WuXAyYMtcUfMwyRrmgbof"
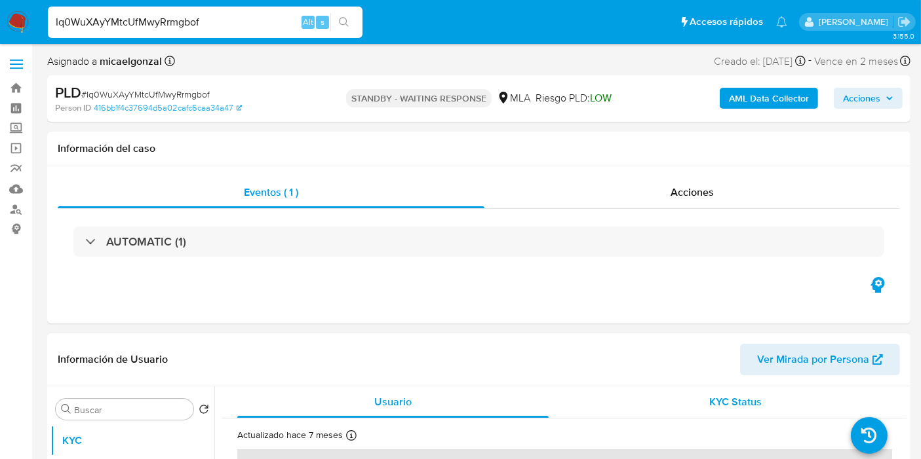
select select "10"
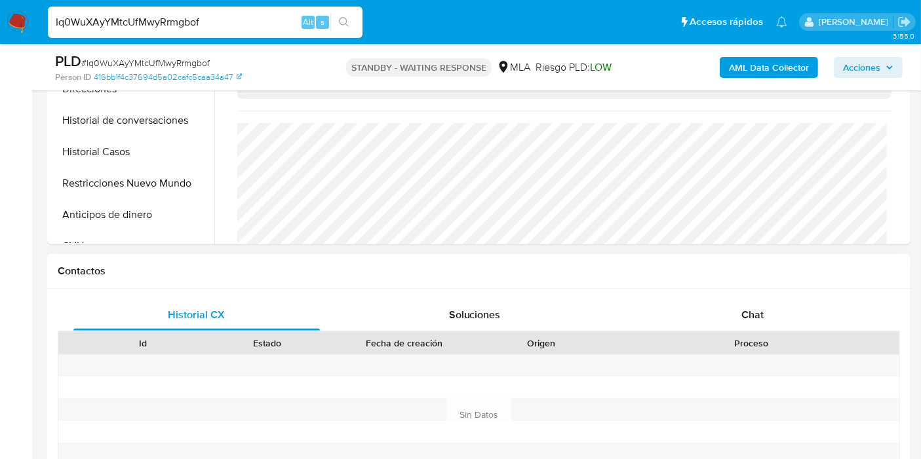
scroll to position [509, 0]
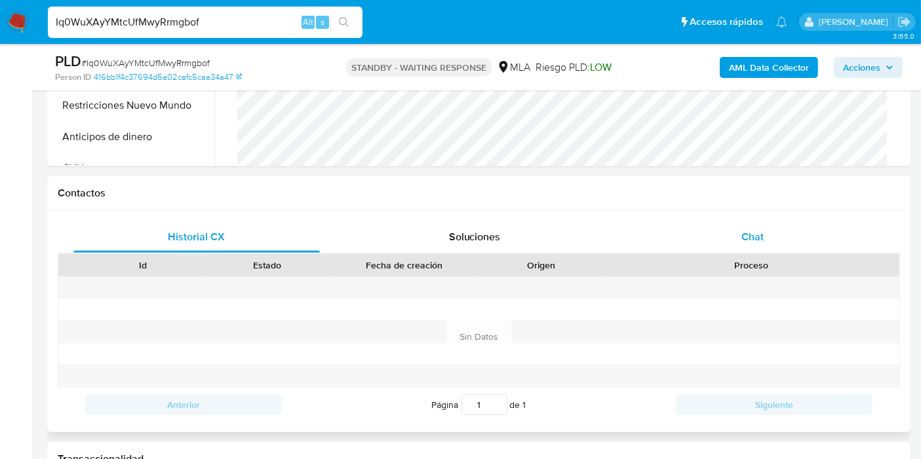
click at [778, 248] on div "Chat" at bounding box center [752, 236] width 246 height 31
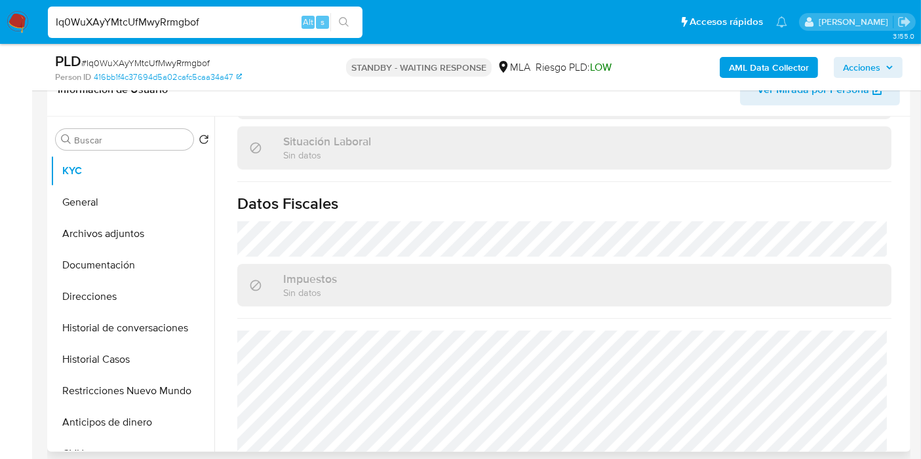
scroll to position [145, 0]
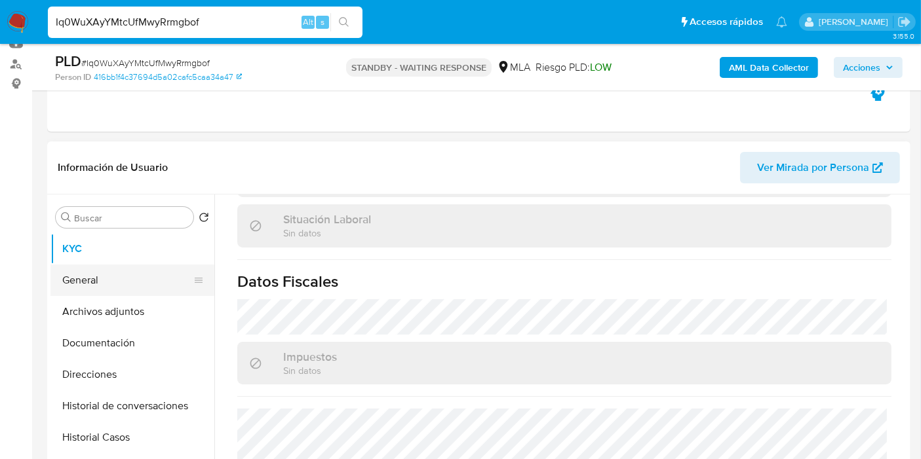
drag, startPoint x: 132, startPoint y: 294, endPoint x: 138, endPoint y: 285, distance: 10.9
click at [132, 294] on button "General" at bounding box center [126, 280] width 153 height 31
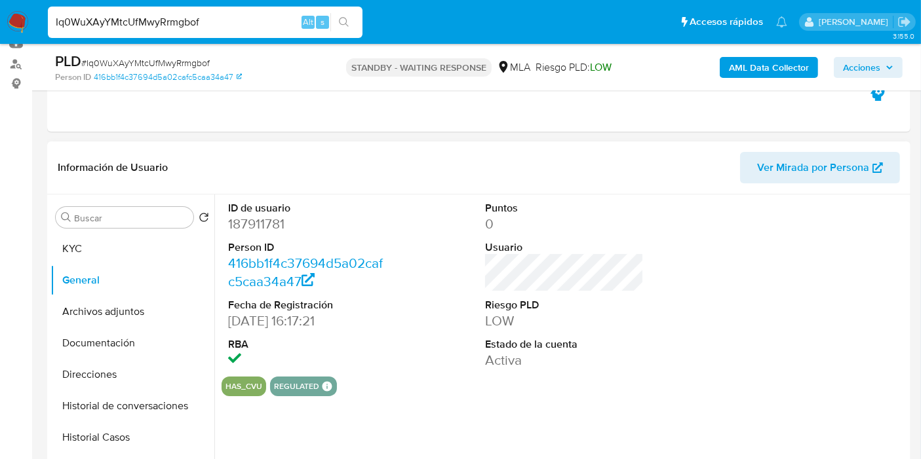
click at [251, 227] on dd "187911781" at bounding box center [307, 224] width 159 height 18
copy dd "187911781"
click at [152, 37] on div "Iq0WuXAyYMtcUfMwyRrmgbof Alt s" at bounding box center [205, 22] width 314 height 31
click at [159, 28] on input "Iq0WuXAyYMtcUfMwyRrmgbof" at bounding box center [205, 22] width 314 height 17
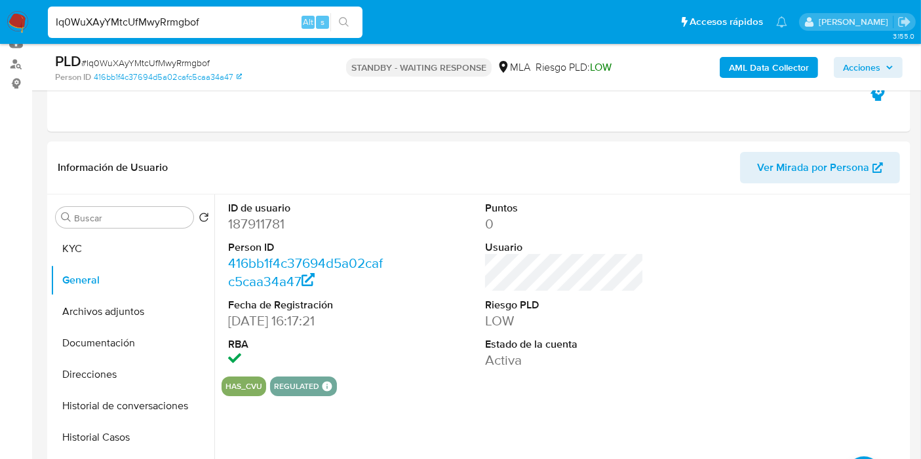
click at [159, 28] on input "Iq0WuXAyYMtcUfMwyRrmgbof" at bounding box center [205, 22] width 314 height 17
paste input "7bjjrLTn91k5La8TlJ855b9"
type input "I7bjjrLTn91k5La8TlJ855b9"
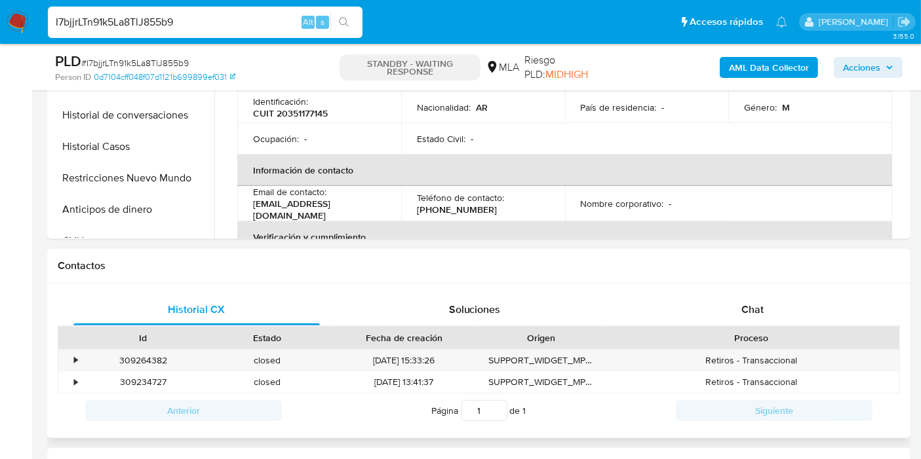
scroll to position [582, 0]
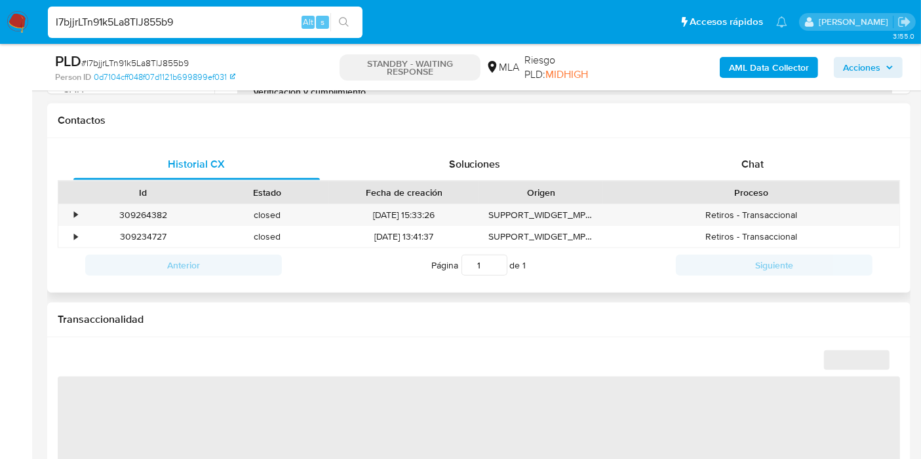
click at [805, 191] on div "Proceso" at bounding box center [751, 192] width 278 height 13
select select "10"
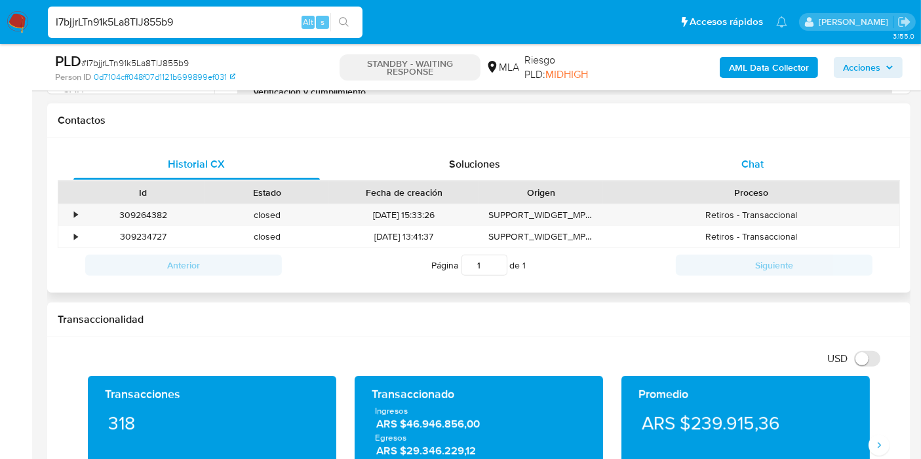
click at [810, 160] on div "Chat" at bounding box center [752, 164] width 246 height 31
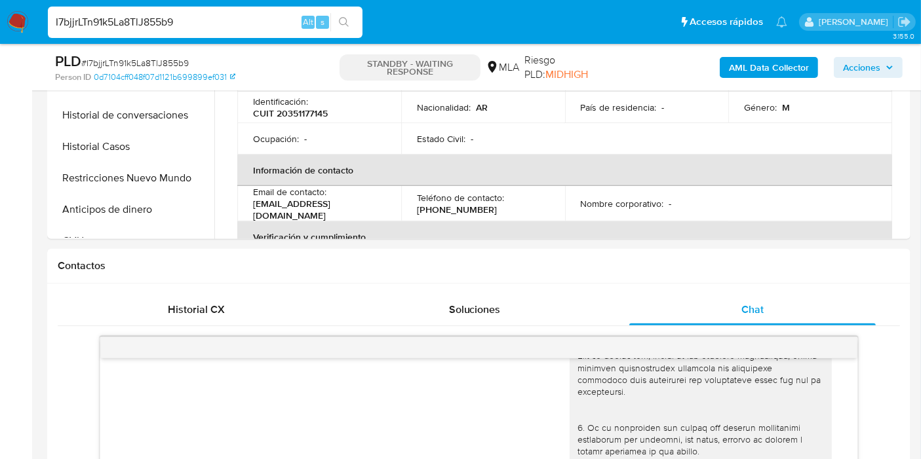
scroll to position [218, 0]
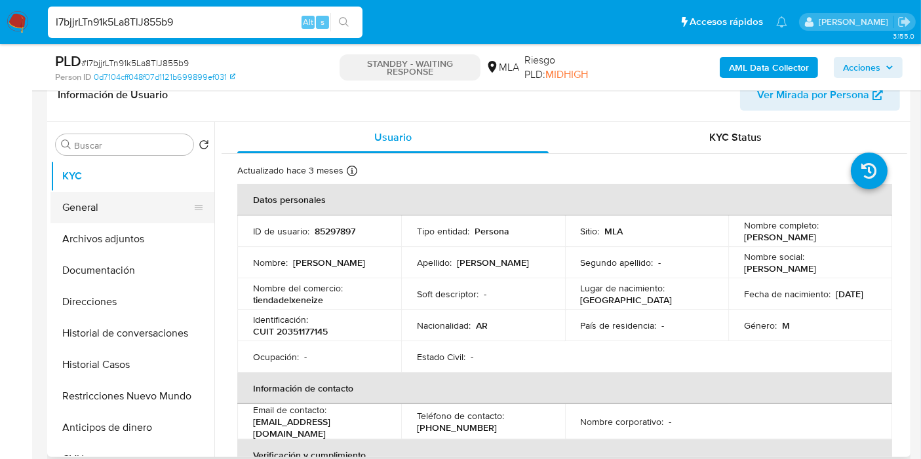
click at [126, 206] on button "General" at bounding box center [126, 207] width 153 height 31
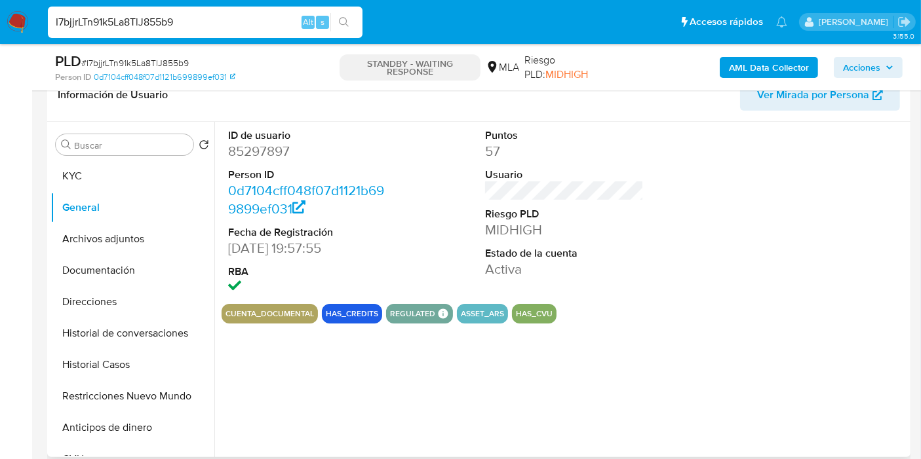
click at [265, 151] on dd "85297897" at bounding box center [307, 151] width 159 height 18
copy dd "85297897"
click at [224, 27] on input "I7bjjrLTn91k5La8TlJ855b9" at bounding box center [205, 22] width 314 height 17
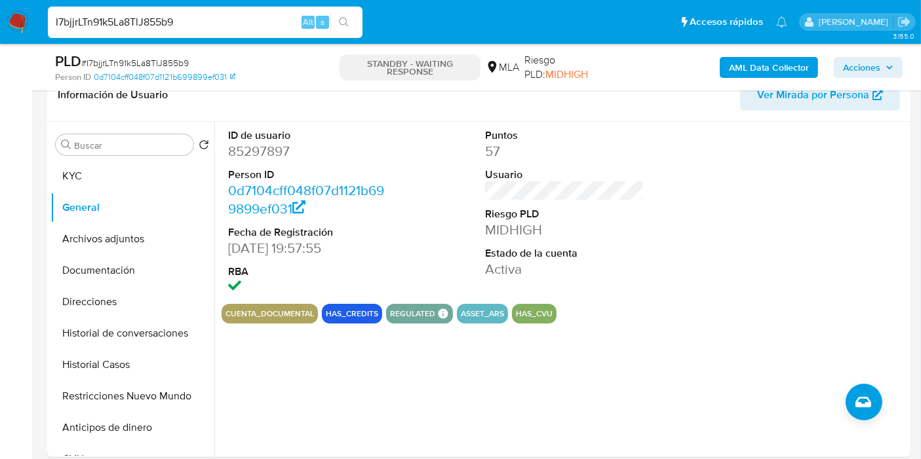
paste input "SMP8oMAZi9AWVRzdxAhD1LIu"
type input "SMP8oMAZi9AWVRzdxAhD1LIu"
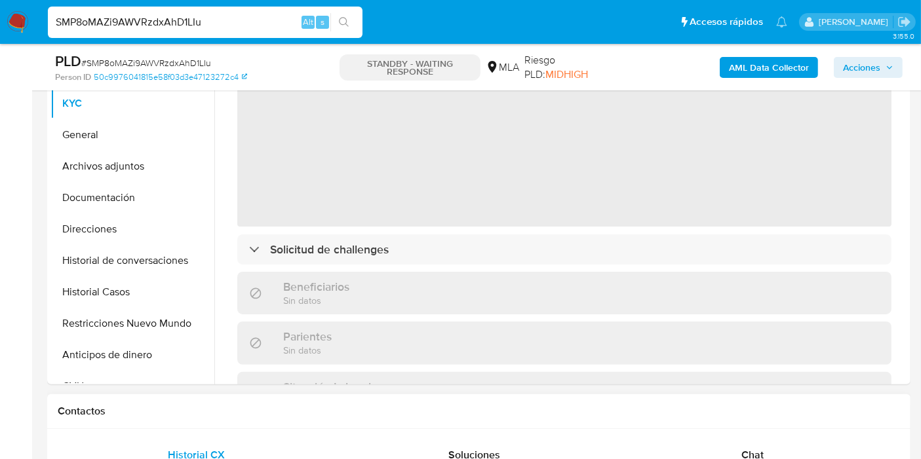
scroll to position [73, 0]
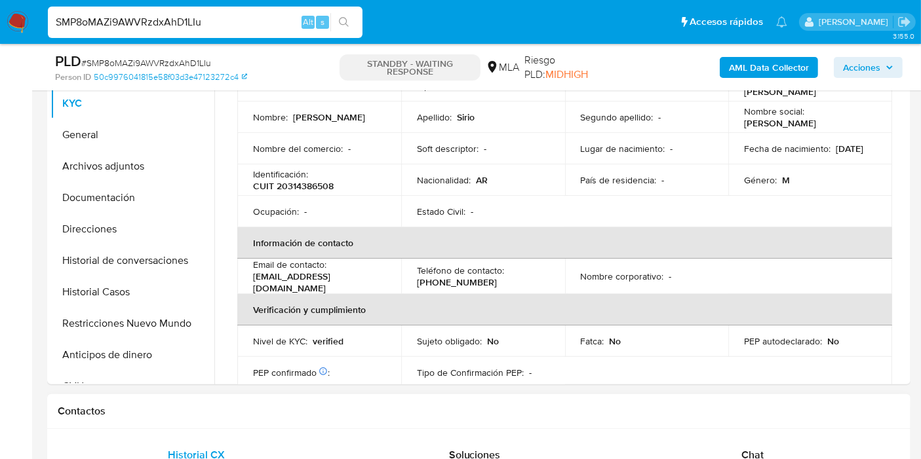
click at [780, 451] on div "Chat" at bounding box center [752, 455] width 246 height 31
select select "10"
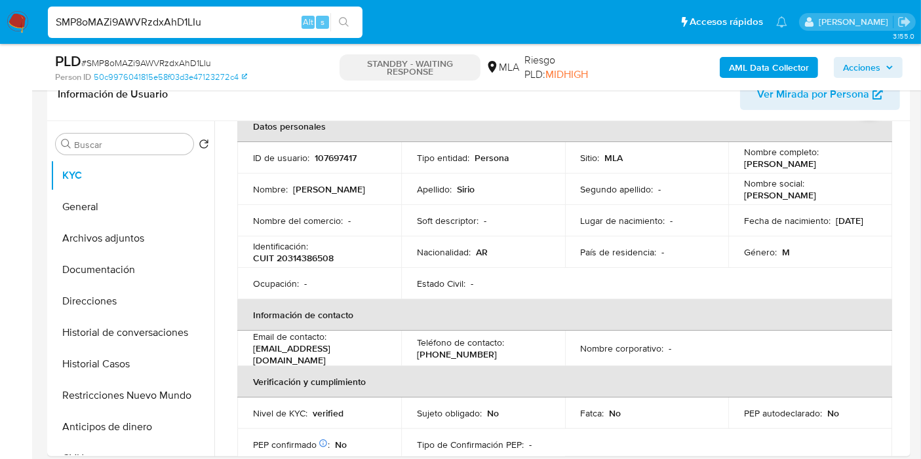
scroll to position [218, 0]
click at [161, 206] on button "General" at bounding box center [126, 207] width 153 height 31
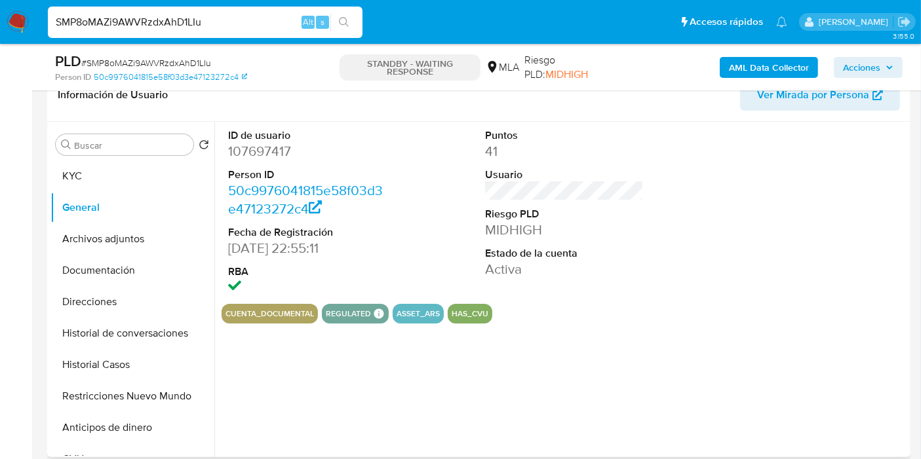
click at [275, 156] on dd "107697417" at bounding box center [307, 151] width 159 height 18
copy dd "107697417"
click at [245, 151] on dd "107697417" at bounding box center [307, 151] width 159 height 18
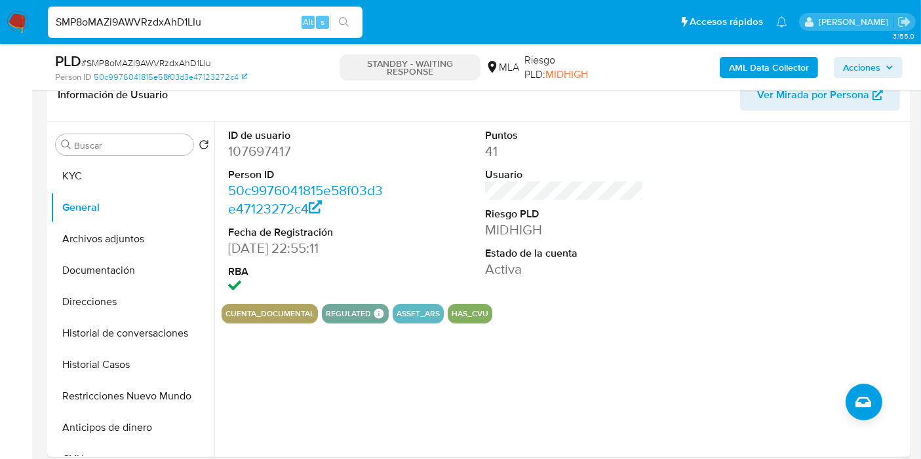
click at [157, 29] on input "SMP8oMAZi9AWVRzdxAhD1LIu" at bounding box center [205, 22] width 314 height 17
paste input "rROYzvp6nTZiuPBdhJ849yRo"
type input "rROYzvp6nTZiuPBdhJ849yRo"
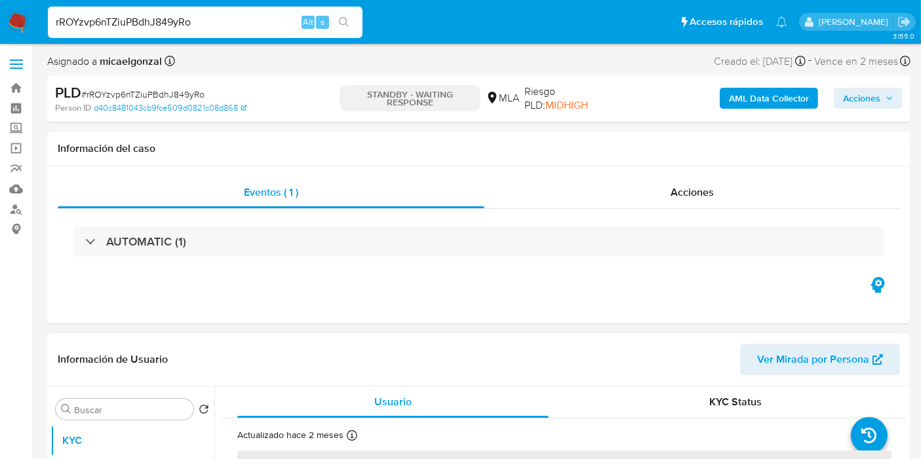
select select "10"
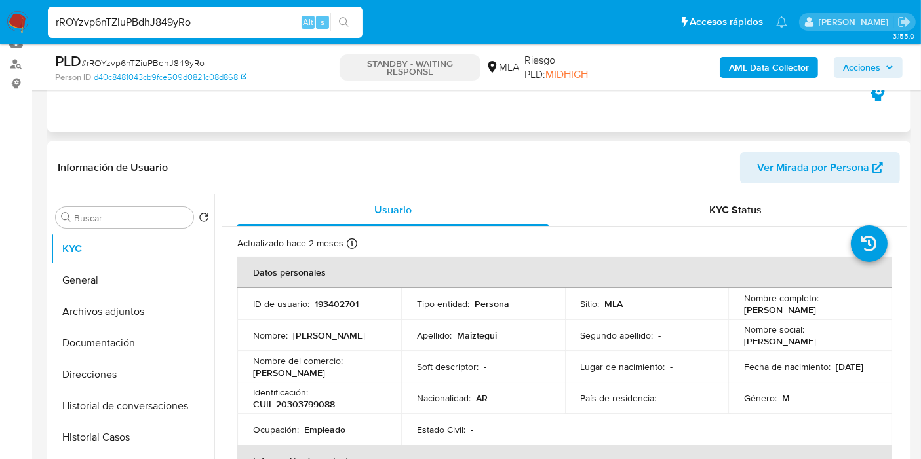
scroll to position [291, 0]
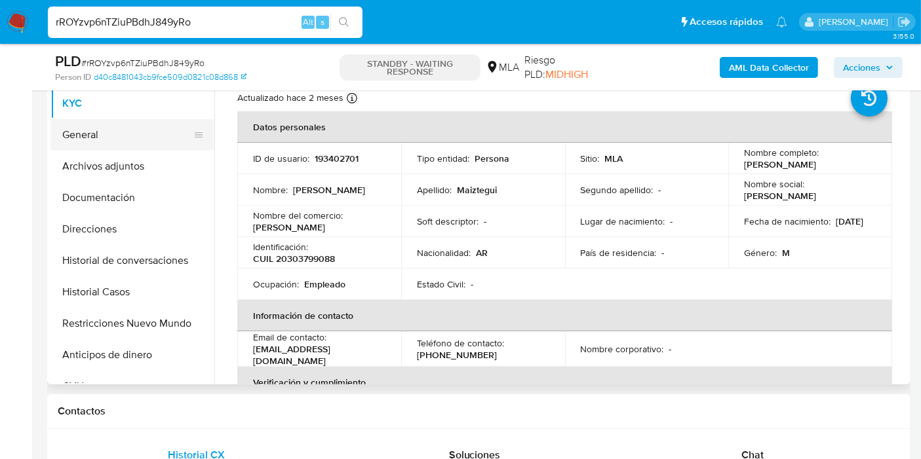
click at [122, 143] on button "General" at bounding box center [126, 134] width 153 height 31
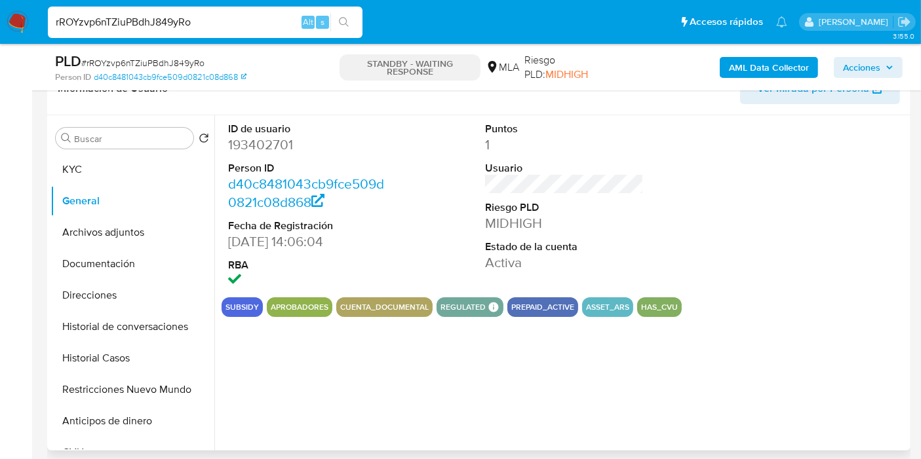
scroll to position [145, 0]
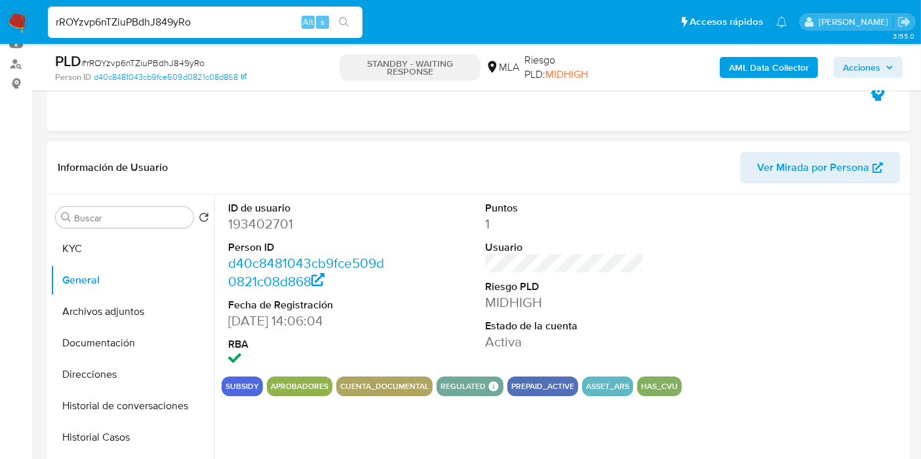
click at [286, 223] on dd "193402701" at bounding box center [307, 224] width 159 height 18
copy dd "193402701"
click at [153, 30] on input "rROYzvp6nTZiuPBdhJ849yRo" at bounding box center [205, 22] width 314 height 17
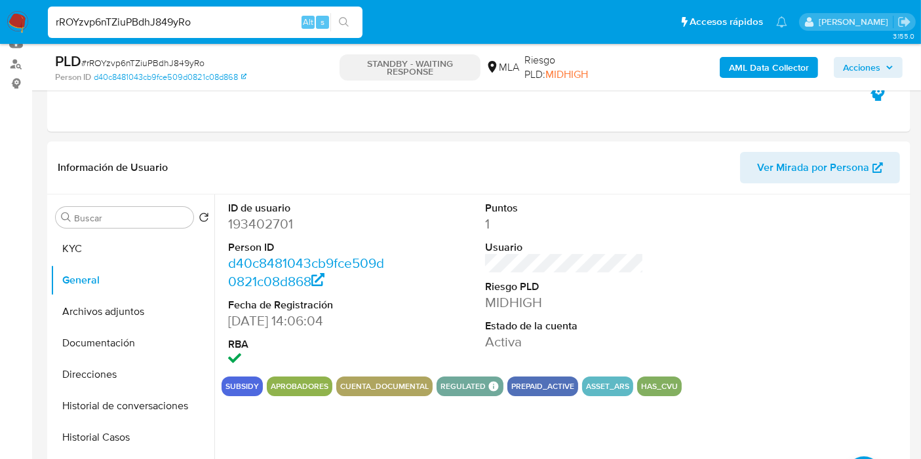
paste input "AYWoDc6q9zwm23ZnnAoApDwq"
type input "AYWoDc6q9zwm23ZnnAoApDwq"
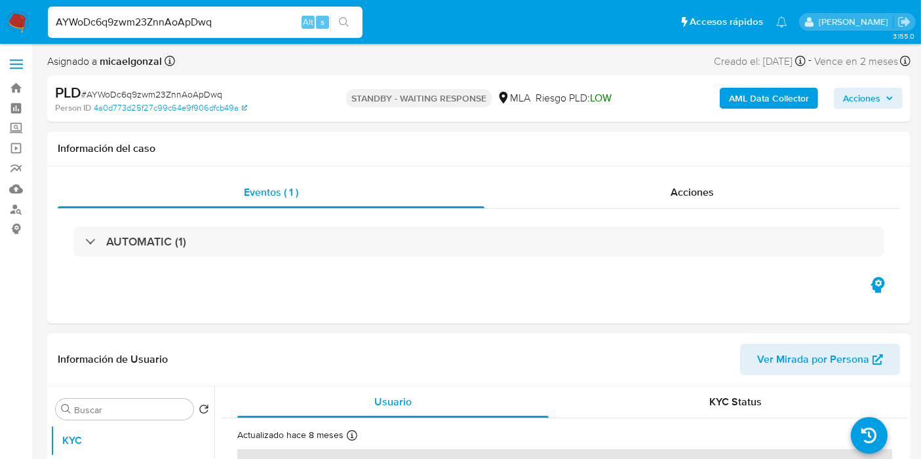
select select "10"
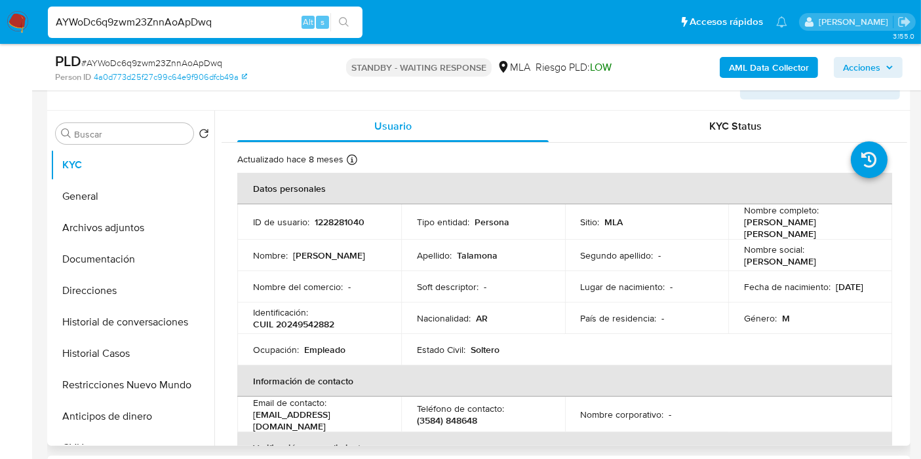
scroll to position [291, 0]
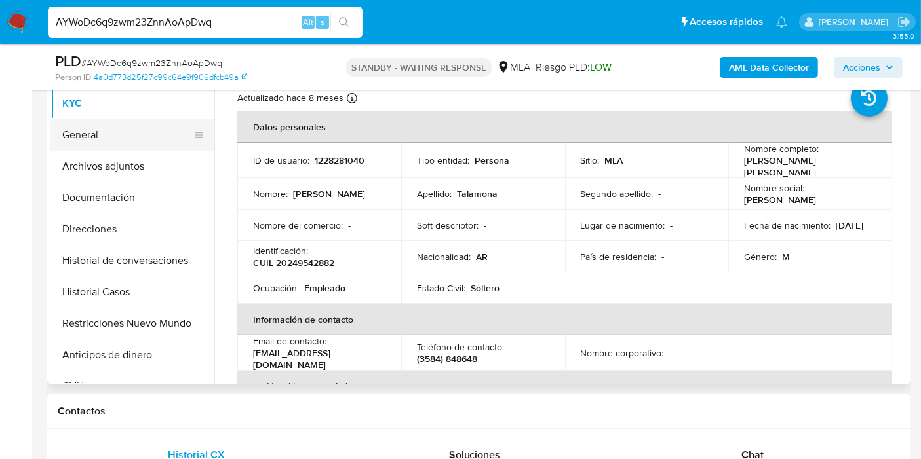
click at [99, 134] on button "General" at bounding box center [126, 134] width 153 height 31
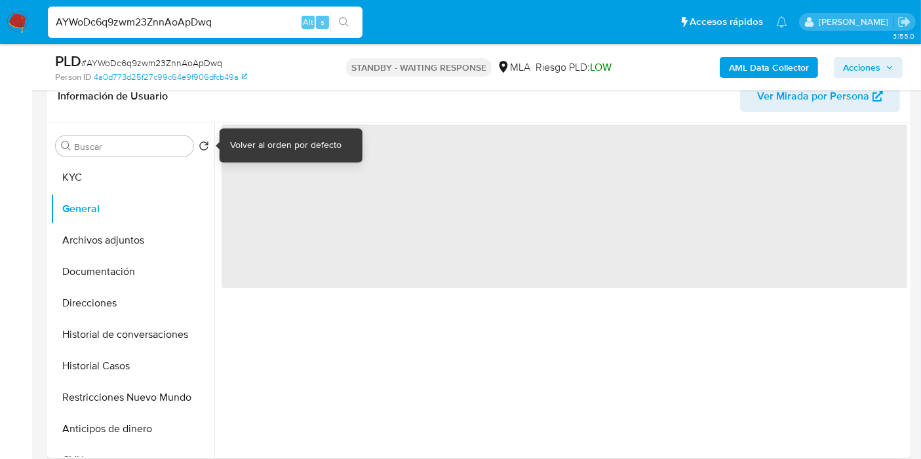
scroll to position [145, 0]
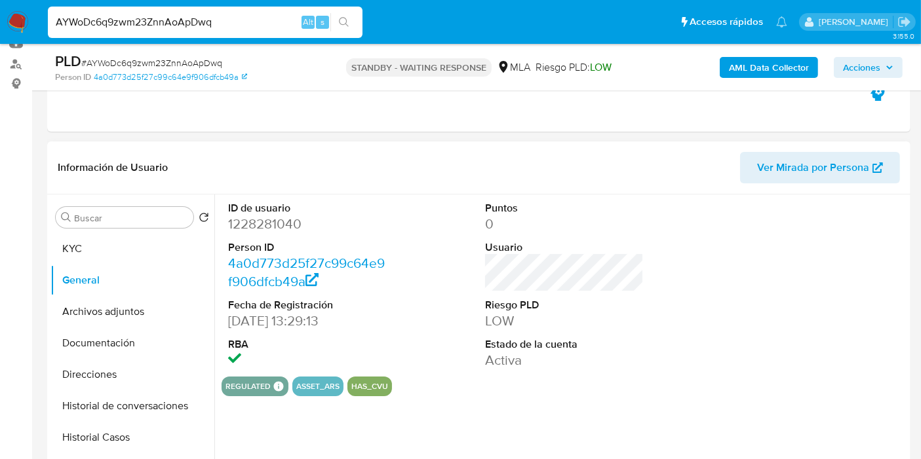
click at [294, 221] on dd "1228281040" at bounding box center [307, 224] width 159 height 18
copy dd "1228281040"
click at [103, 23] on input "AYWoDc6q9zwm23ZnnAoApDwq" at bounding box center [205, 22] width 314 height 17
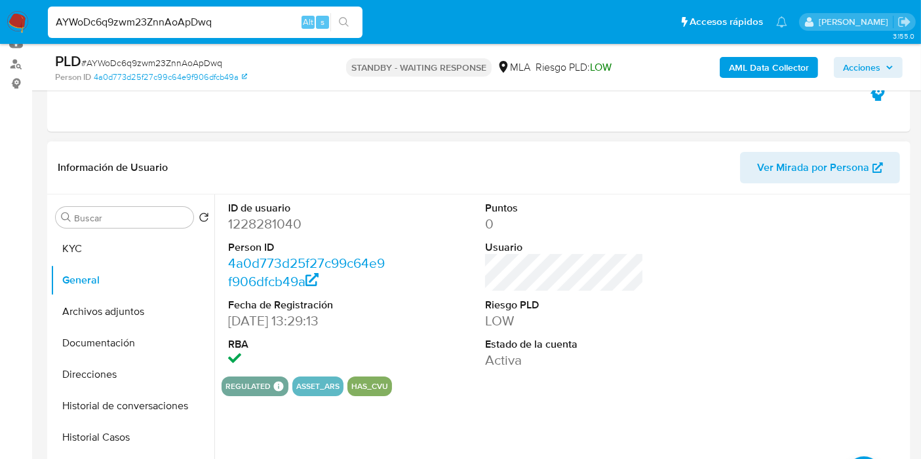
paste input "QRANNE7JrWBSZKTlhXQ5Igr5"
type input "QRANNE7JrWBSZKTlhXQ5Igr5"
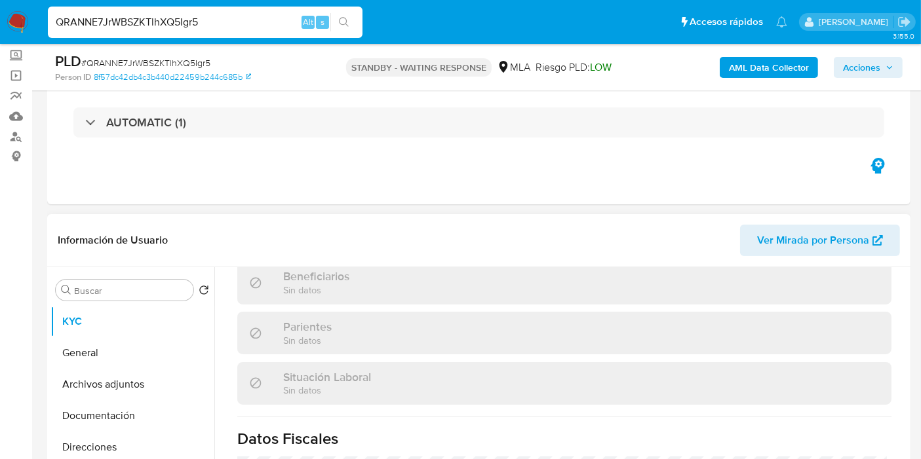
scroll to position [600, 0]
select select "10"
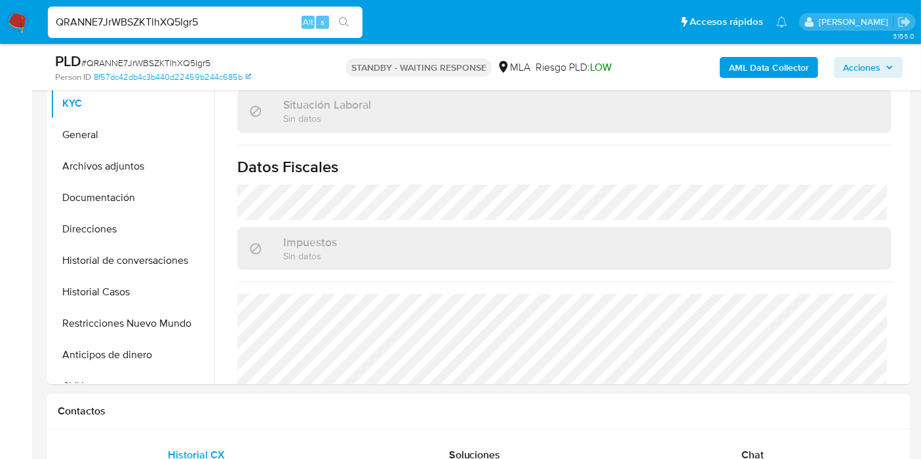
scroll to position [701, 0]
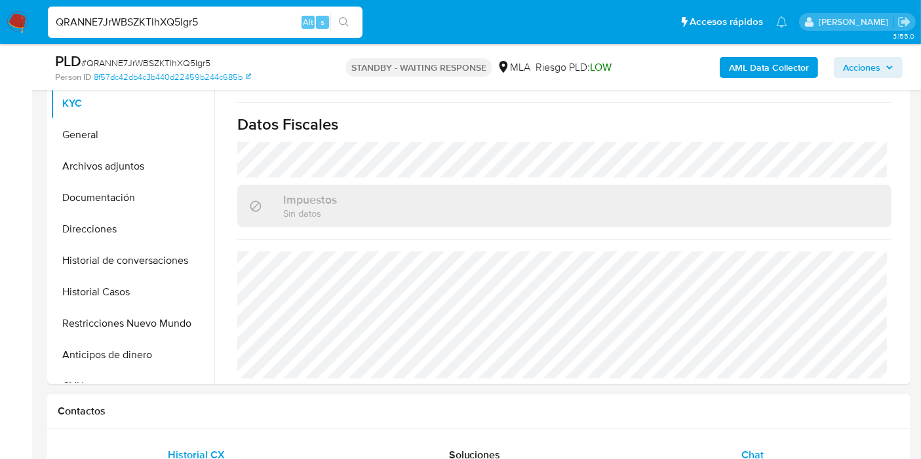
click at [723, 444] on div "Chat" at bounding box center [752, 455] width 246 height 31
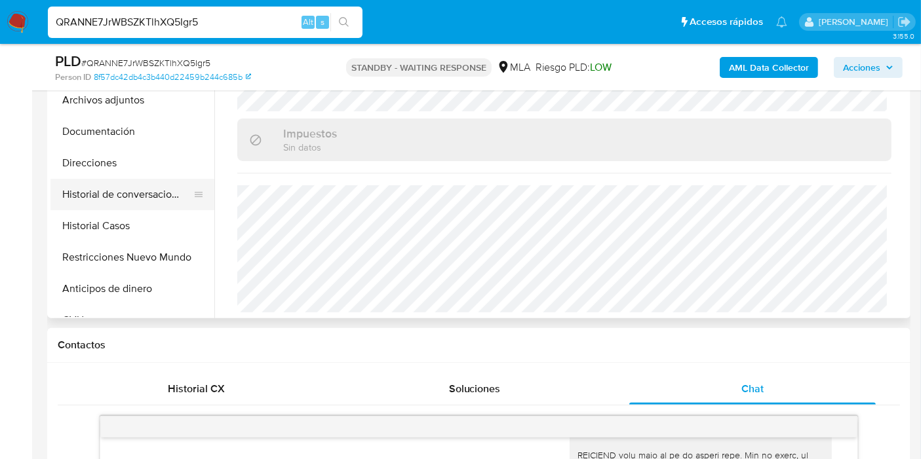
scroll to position [291, 0]
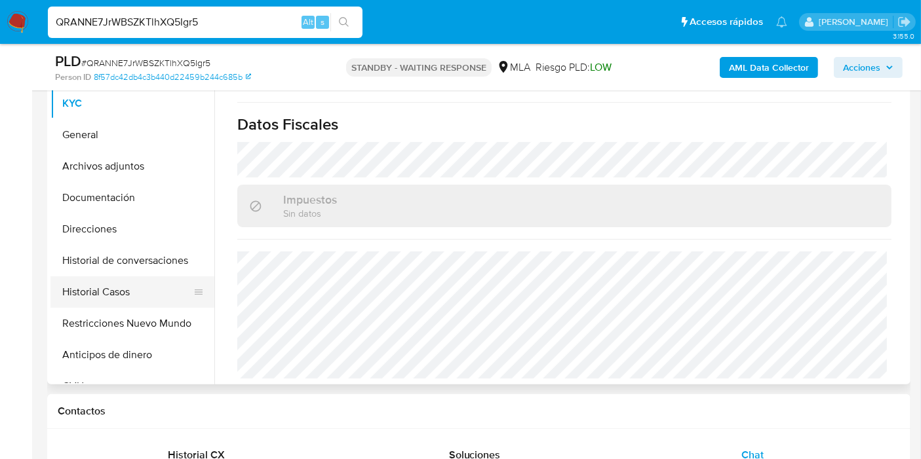
click at [144, 300] on button "Historial Casos" at bounding box center [126, 291] width 153 height 31
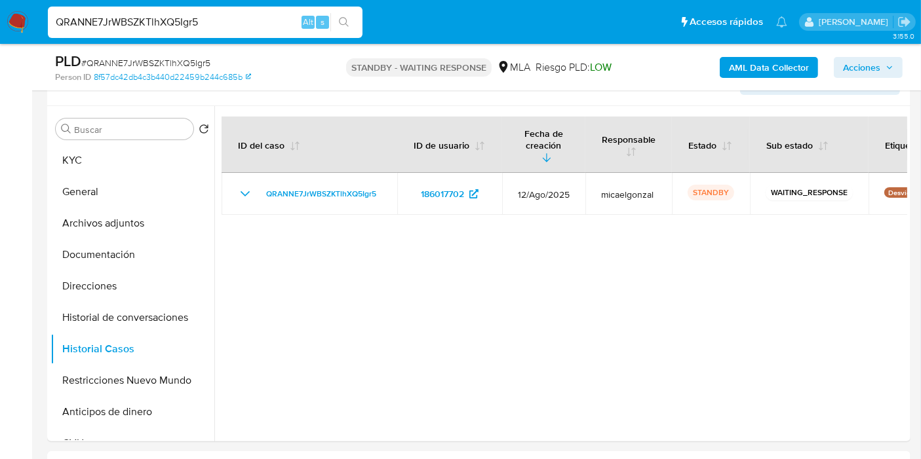
scroll to position [73, 0]
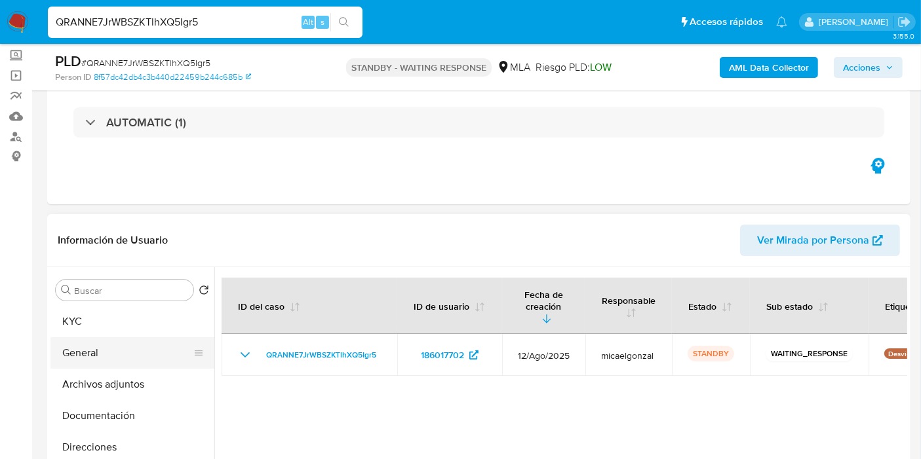
click at [94, 359] on button "General" at bounding box center [126, 352] width 153 height 31
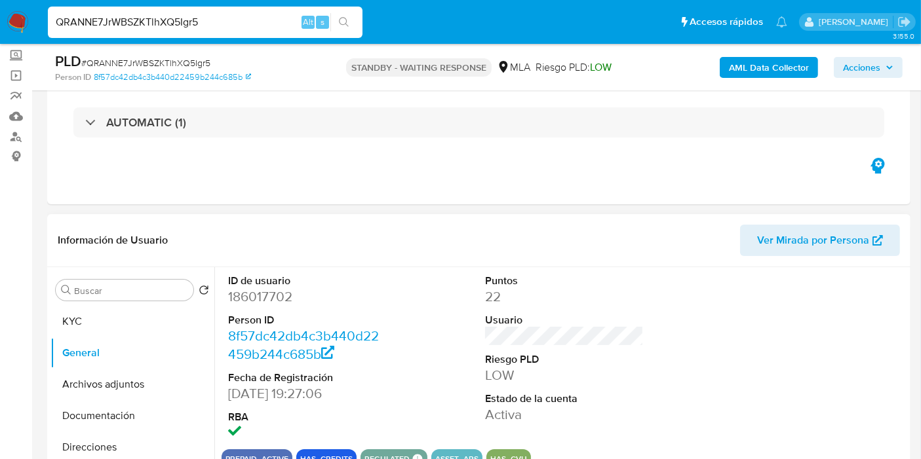
click at [269, 295] on dd "186017702" at bounding box center [307, 297] width 159 height 18
copy dd "186017702"
click at [204, 24] on input "QRANNE7JrWBSZKTlhXQ5Igr5" at bounding box center [205, 22] width 314 height 17
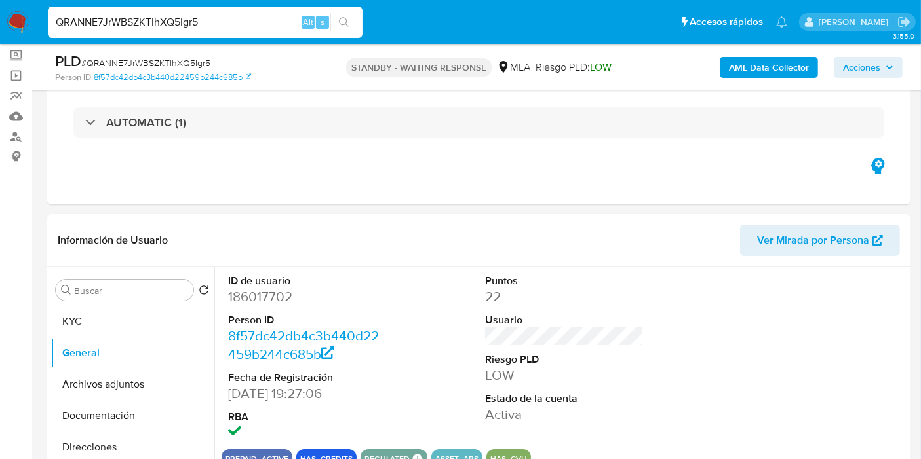
paste input "jhpeY9sKL47EjvBxiH4jFrtq"
type input "jhpeY9sKL47EjvBxiH4jFrtq"
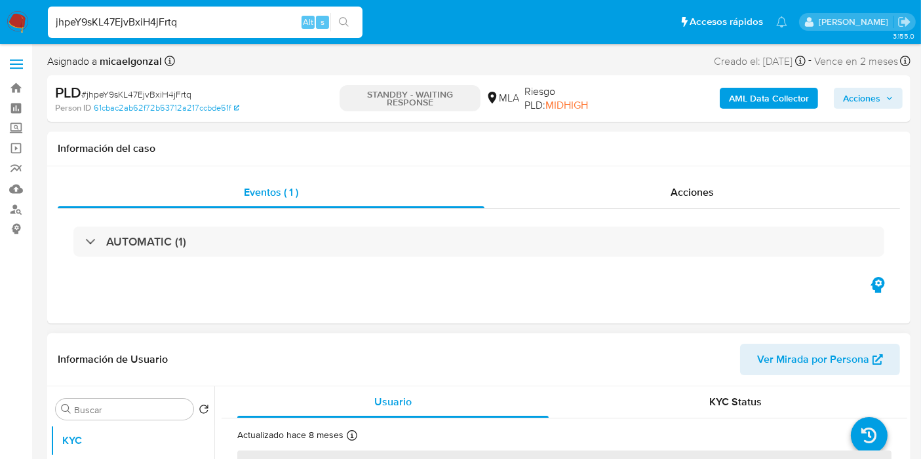
select select "10"
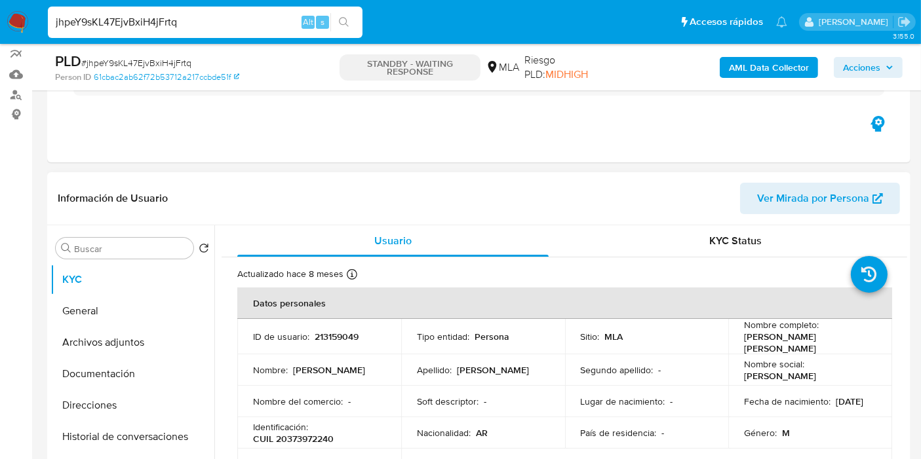
scroll to position [145, 0]
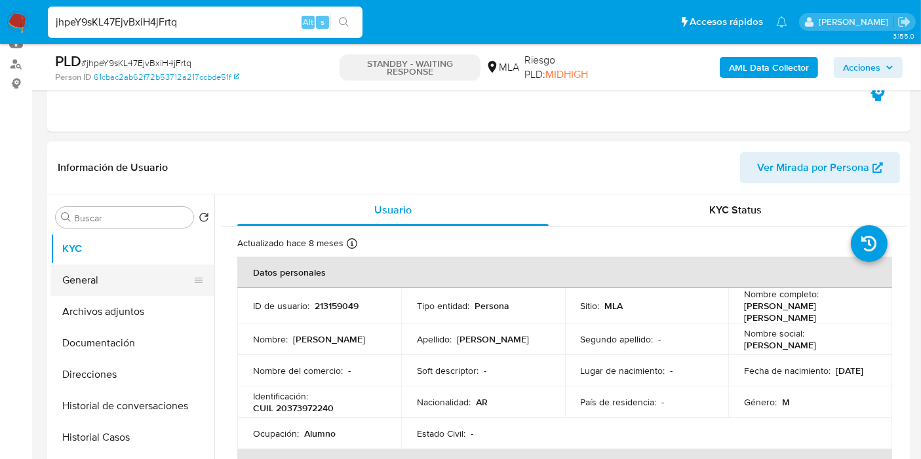
click at [164, 294] on button "General" at bounding box center [126, 280] width 153 height 31
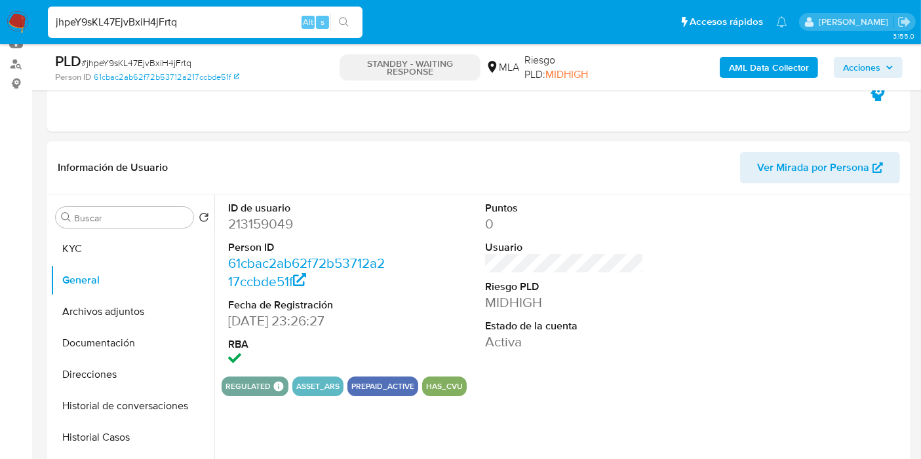
click at [280, 225] on dd "213159049" at bounding box center [307, 224] width 159 height 18
copy dd "213159049"
click at [164, 12] on div "jhpeY9sKL47EjvBxiH4jFrtq Alt s" at bounding box center [205, 22] width 314 height 31
click at [157, 21] on input "jhpeY9sKL47EjvBxiH4jFrtq" at bounding box center [205, 22] width 314 height 17
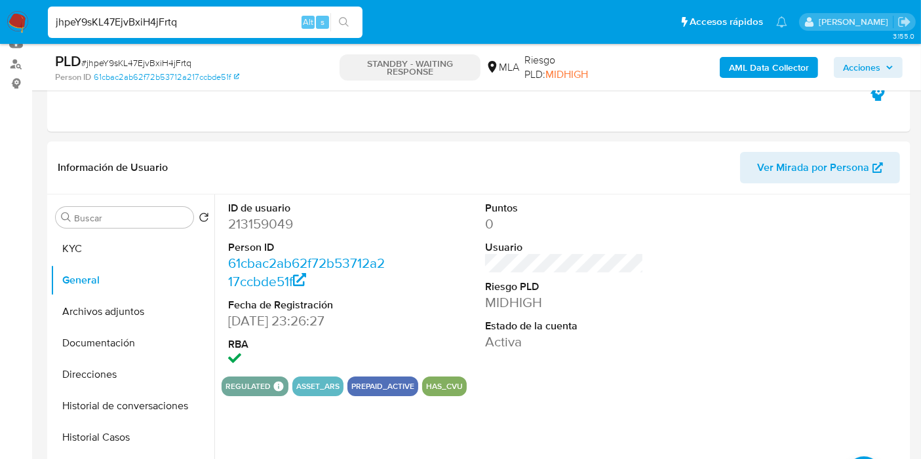
click at [157, 21] on input "jhpeY9sKL47EjvBxiH4jFrtq" at bounding box center [205, 22] width 314 height 17
paste input "2ZlOJD26OqVjVe0VKJmWZ7j6"
type input "2ZlOJD26OqVjVe0VKJmWZ7j6"
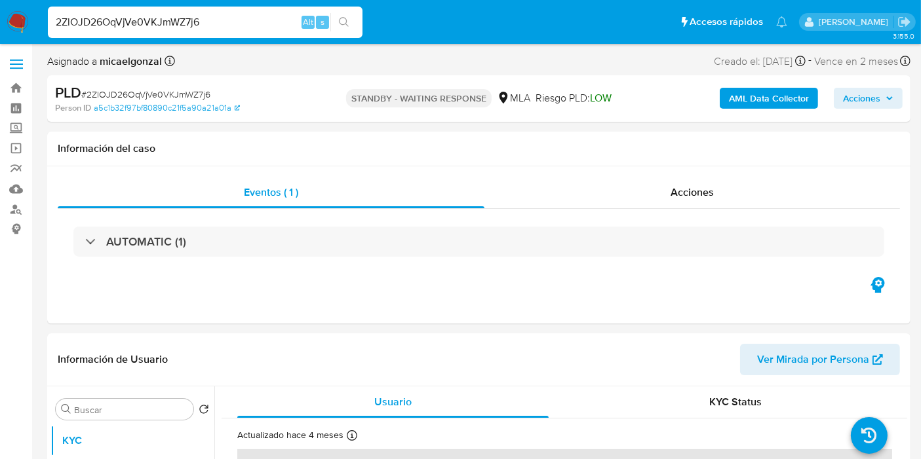
select select "10"
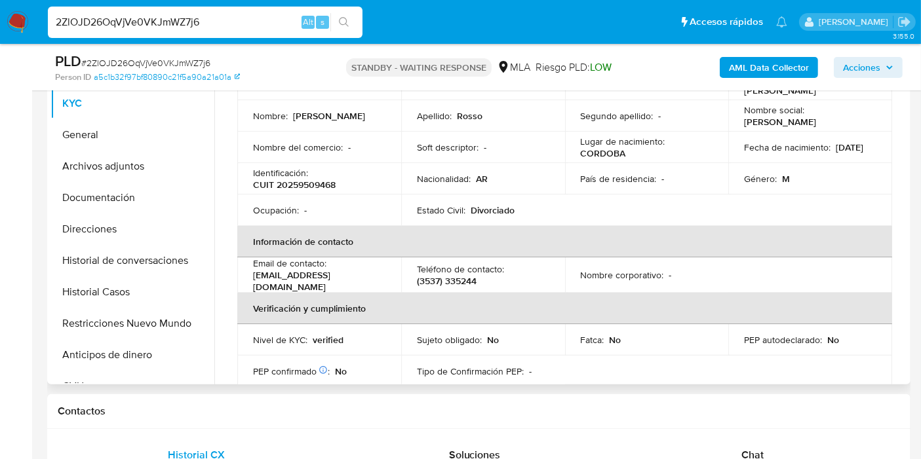
scroll to position [218, 0]
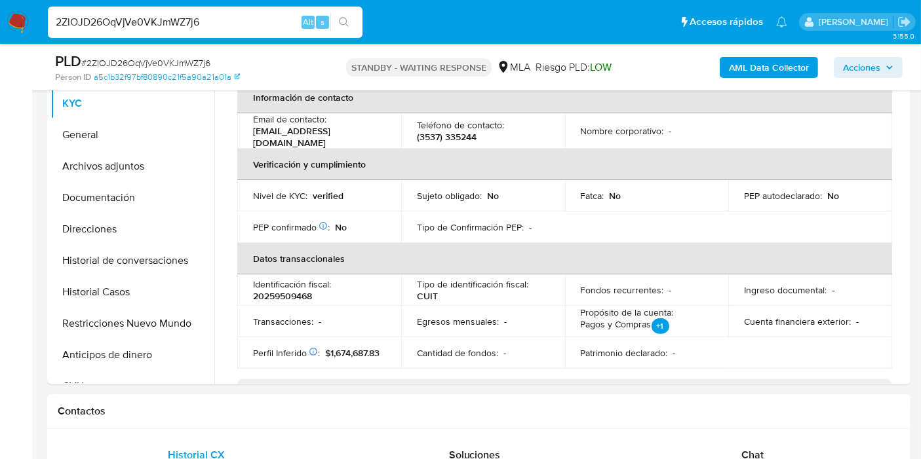
click at [725, 442] on div "Chat" at bounding box center [752, 455] width 246 height 31
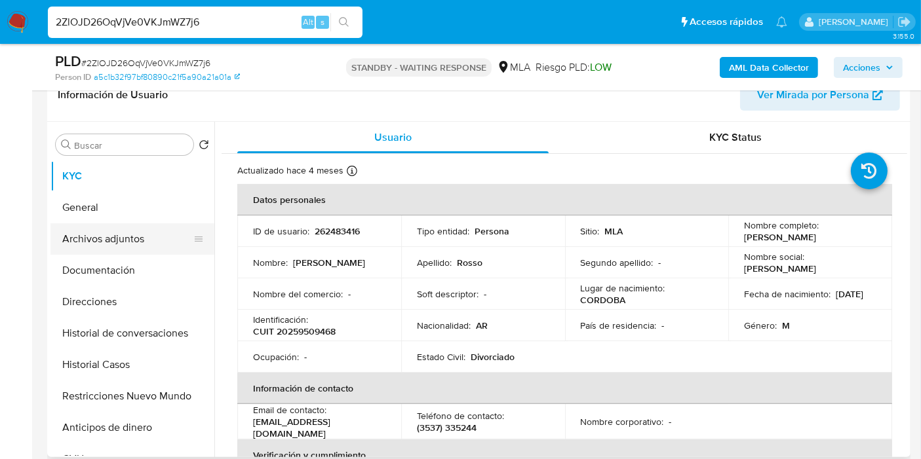
click at [108, 237] on button "Archivos adjuntos" at bounding box center [126, 238] width 153 height 31
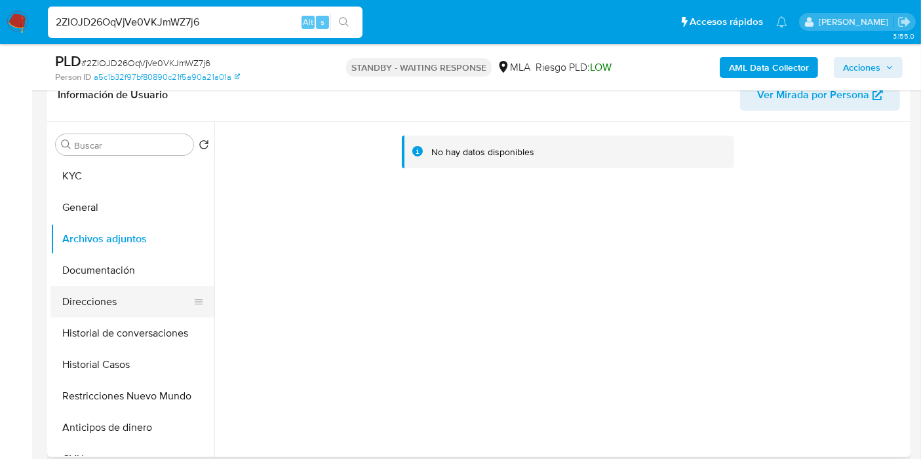
drag, startPoint x: 75, startPoint y: 360, endPoint x: 87, endPoint y: 314, distance: 47.4
click at [75, 360] on button "Historial Casos" at bounding box center [132, 364] width 164 height 31
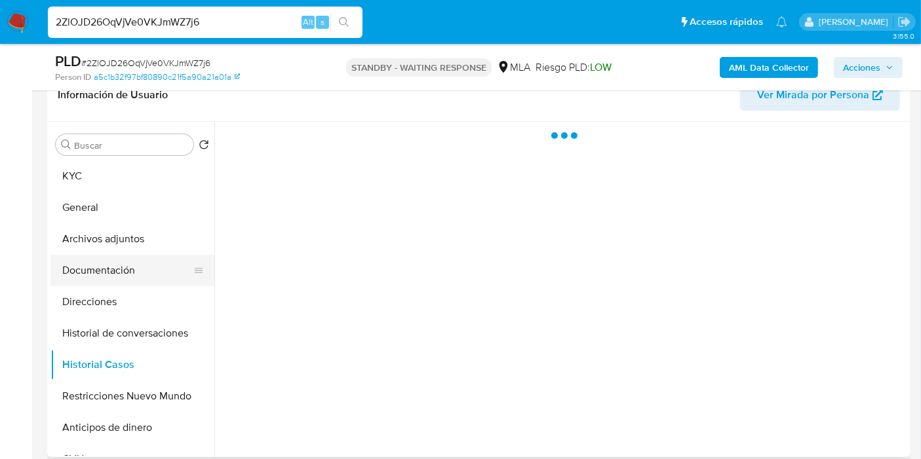
click at [101, 270] on button "Documentación" at bounding box center [126, 270] width 153 height 31
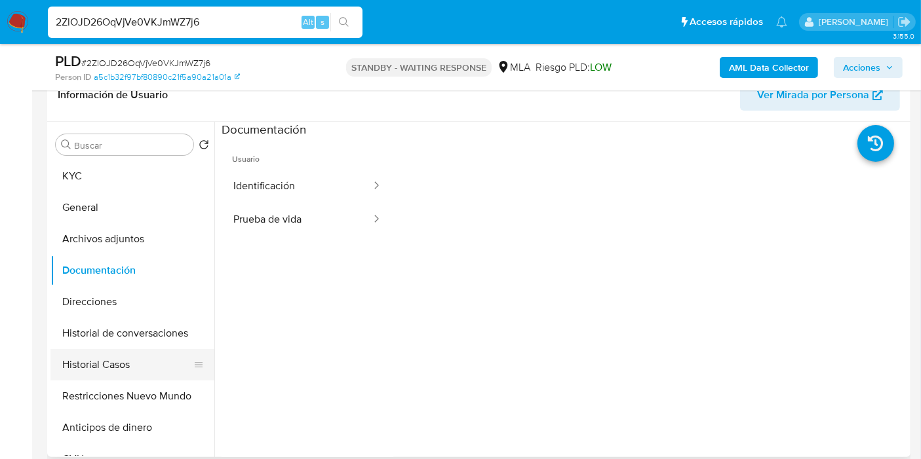
click at [130, 362] on button "Historial Casos" at bounding box center [126, 364] width 153 height 31
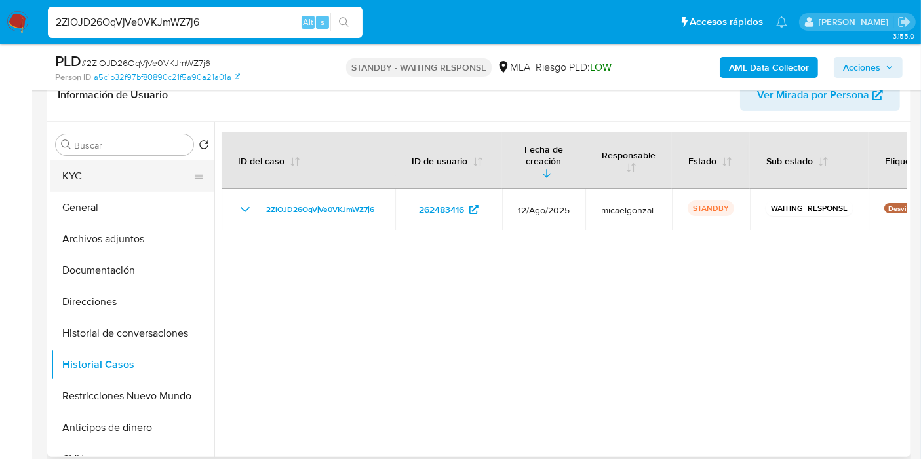
click at [116, 175] on button "KYC" at bounding box center [126, 176] width 153 height 31
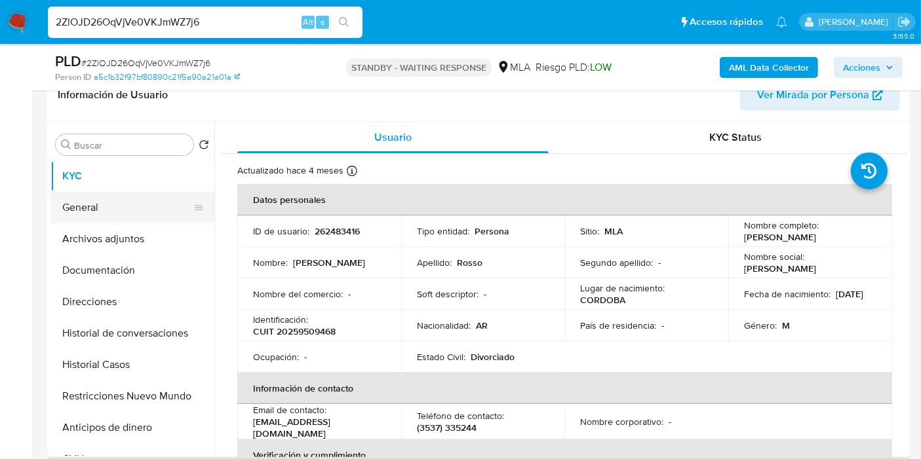
click at [136, 209] on button "General" at bounding box center [126, 207] width 153 height 31
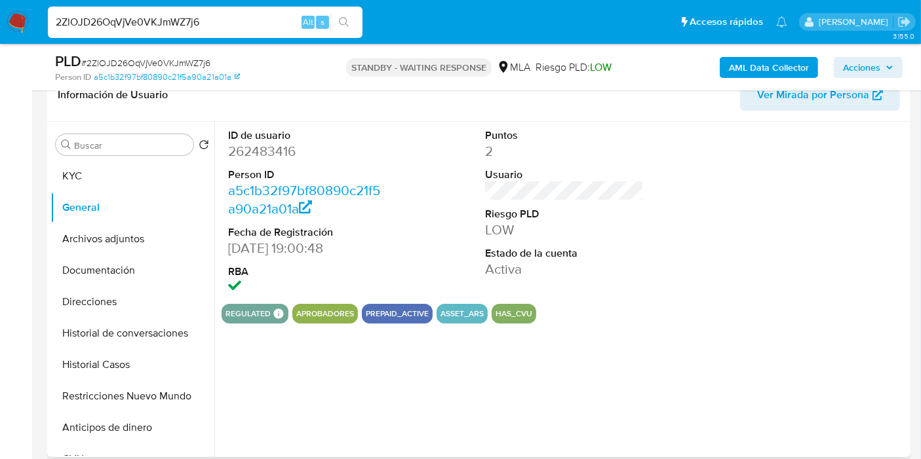
click at [273, 158] on dd "262483416" at bounding box center [307, 151] width 159 height 18
copy dd "262483416"
click at [187, 22] on input "2ZlOJD26OqVjVe0VKJmWZ7j6" at bounding box center [205, 22] width 314 height 17
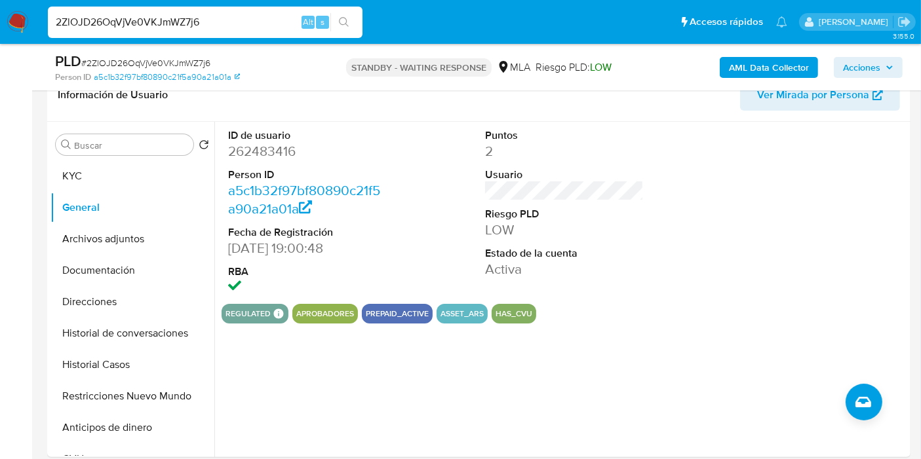
paste input "p9O8bSUJ2W4un2PRknKUZKhs"
type input "p9O8bSUJ2W4un2PRknKUZKhs"
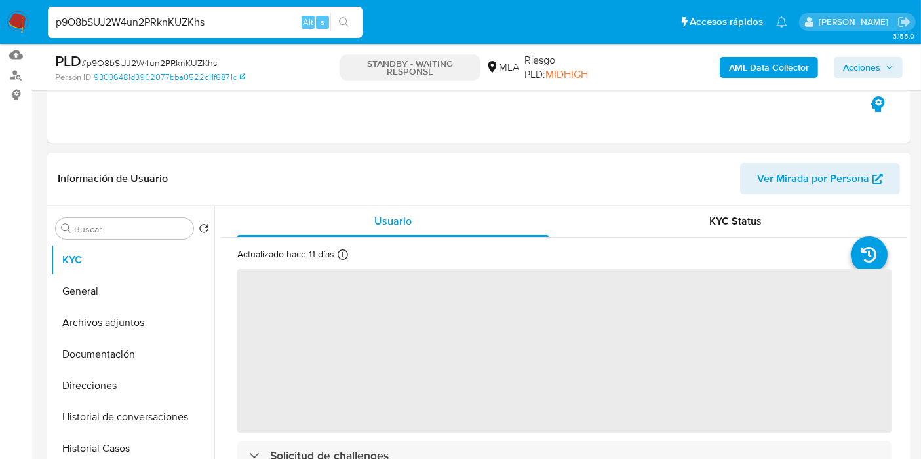
scroll to position [291, 0]
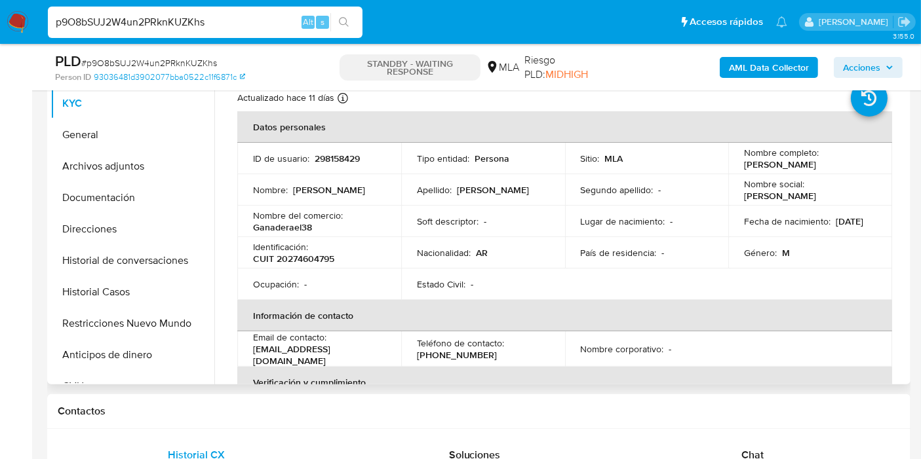
select select "10"
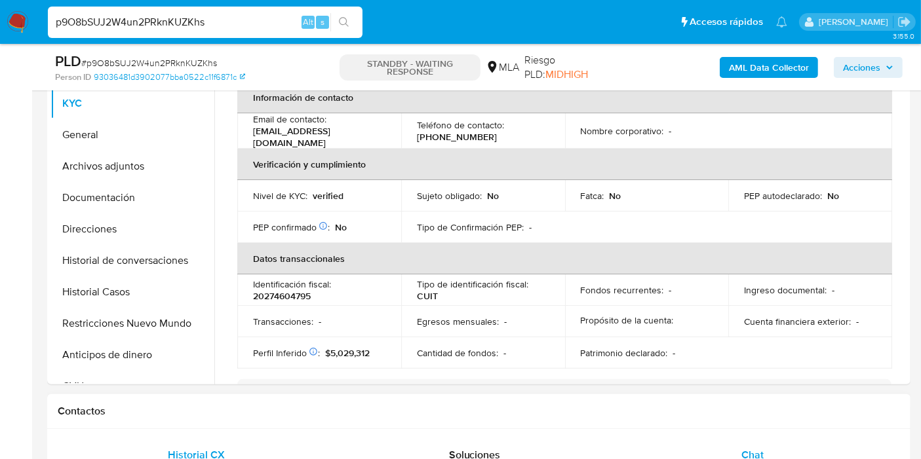
click at [760, 450] on span "Chat" at bounding box center [752, 454] width 22 height 15
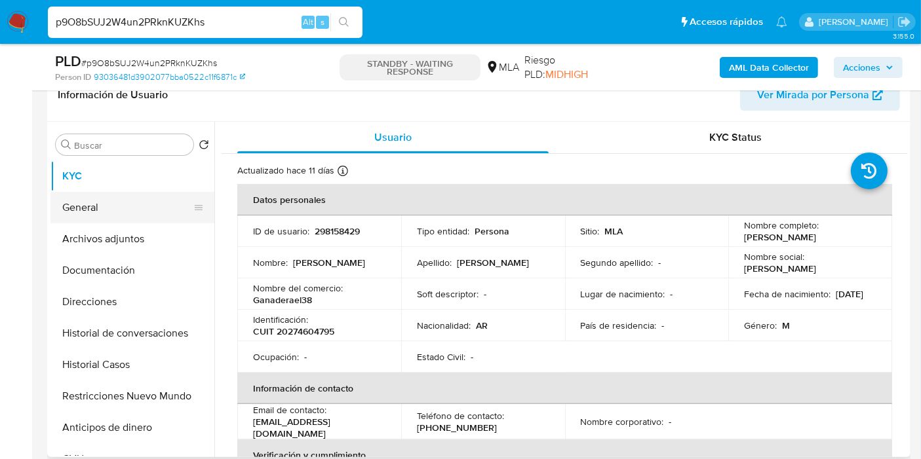
click at [111, 219] on button "General" at bounding box center [126, 207] width 153 height 31
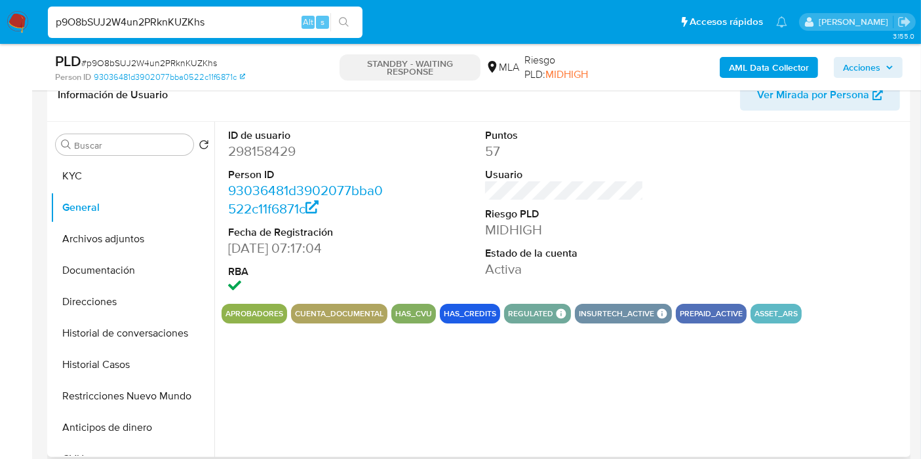
click at [276, 155] on dd "298158429" at bounding box center [307, 151] width 159 height 18
click at [149, 29] on input "p9O8bSUJ2W4un2PRknKUZKhs" at bounding box center [205, 22] width 314 height 17
paste input "sVBN27nLjspvyFzicOhg3w5t"
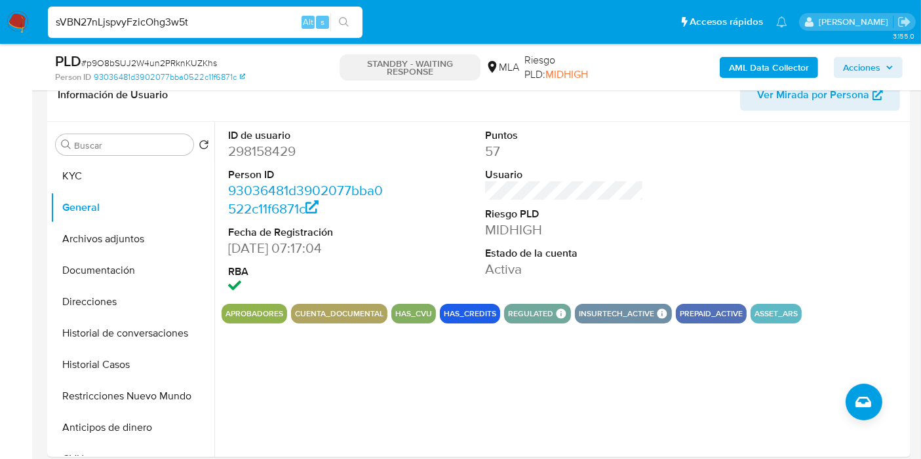
type input "sVBN27nLjspvyFzicOhg3w5t"
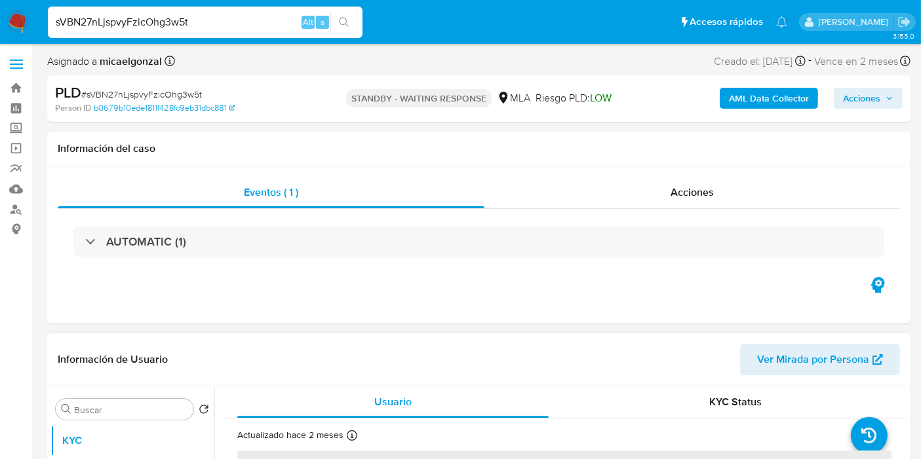
select select "10"
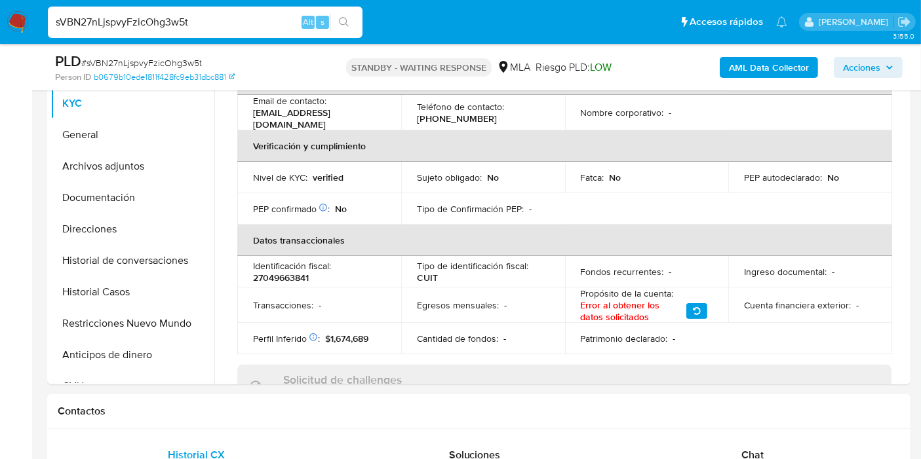
scroll to position [291, 0]
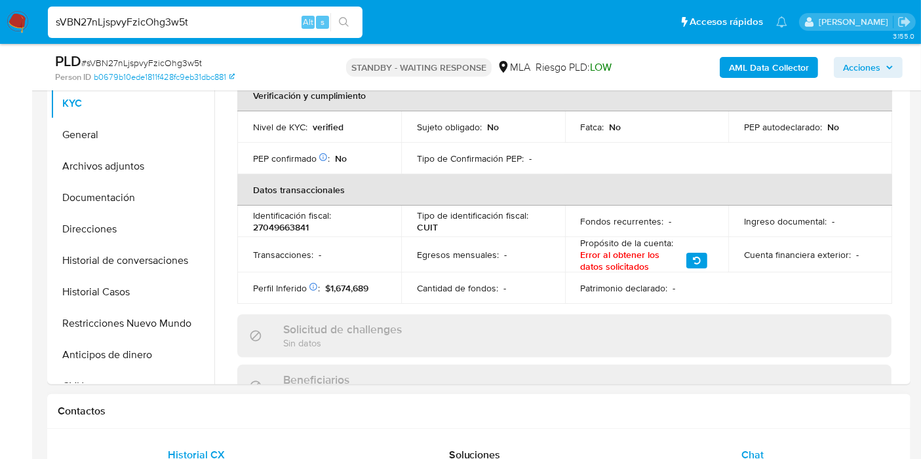
click at [746, 455] on span "Chat" at bounding box center [752, 454] width 22 height 15
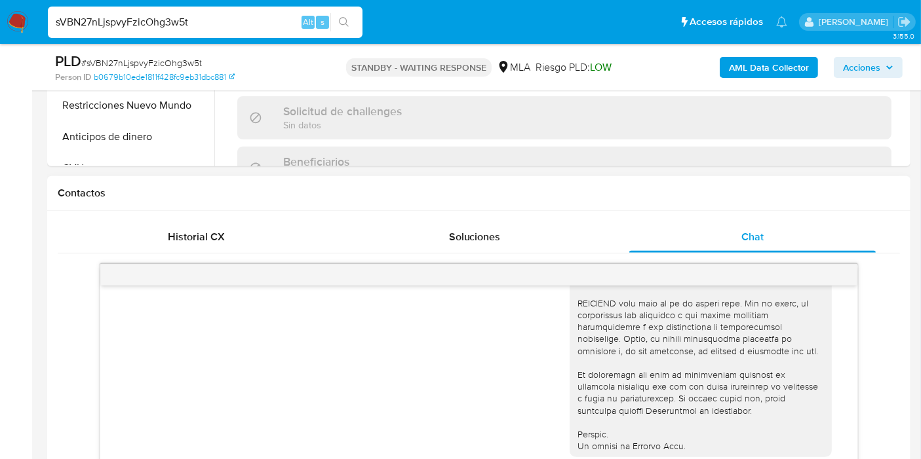
scroll to position [353, 0]
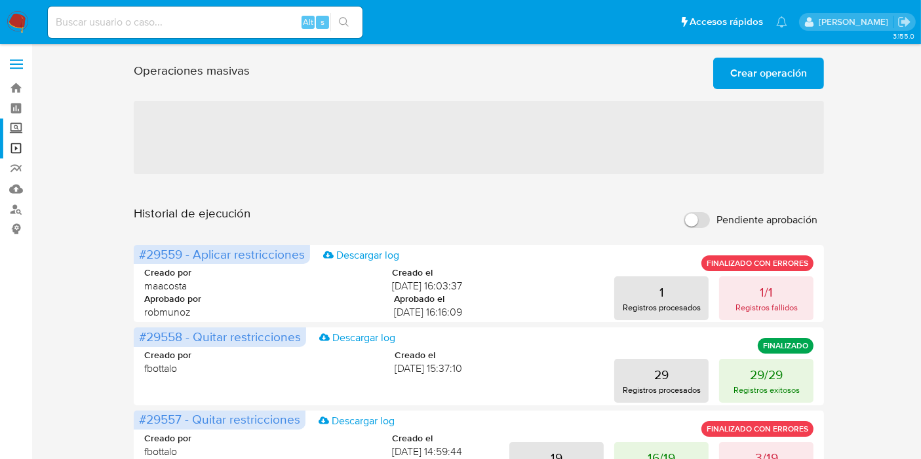
click at [13, 128] on label "Screening" at bounding box center [78, 129] width 156 height 20
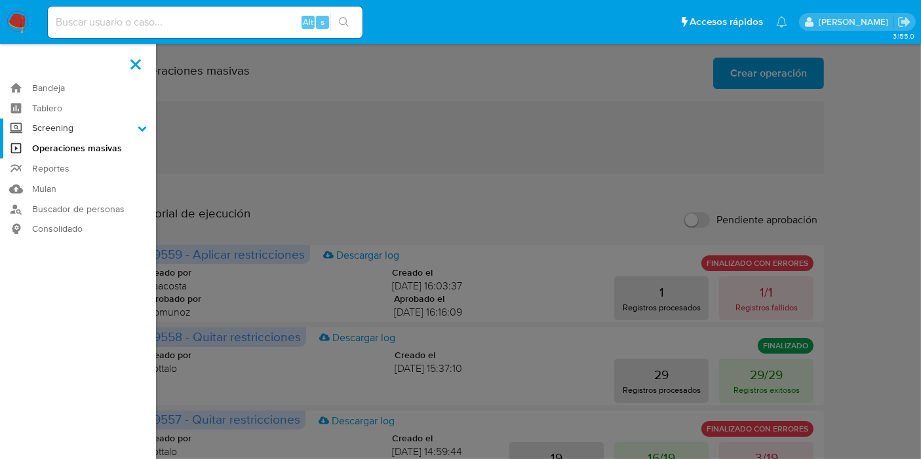
click at [0, 0] on input "Screening" at bounding box center [0, 0] width 0 height 0
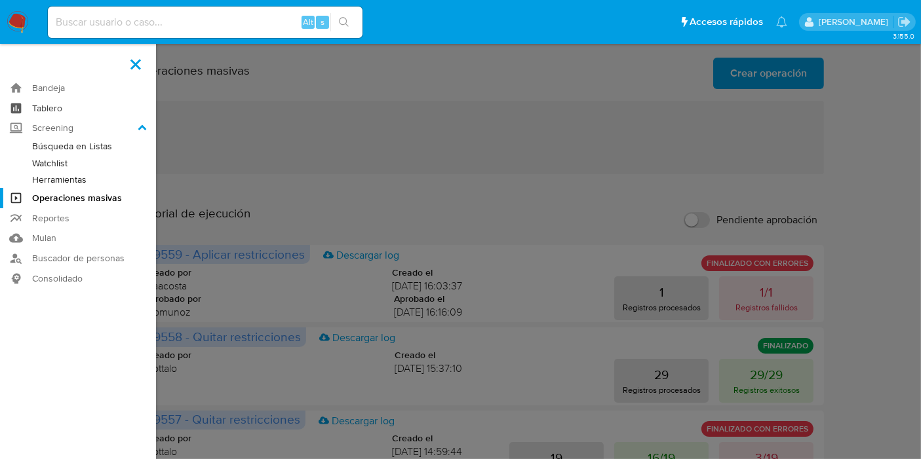
click at [71, 104] on link "Tablero" at bounding box center [78, 108] width 156 height 20
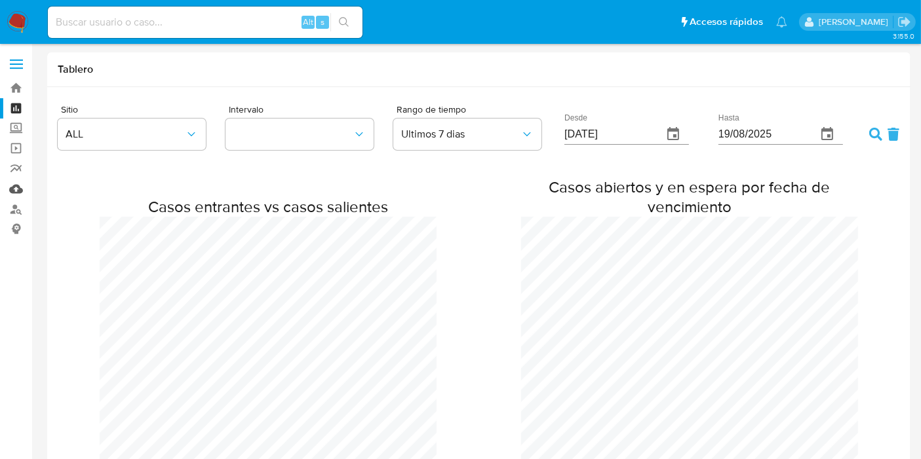
click at [18, 193] on link "Mulan" at bounding box center [78, 189] width 156 height 20
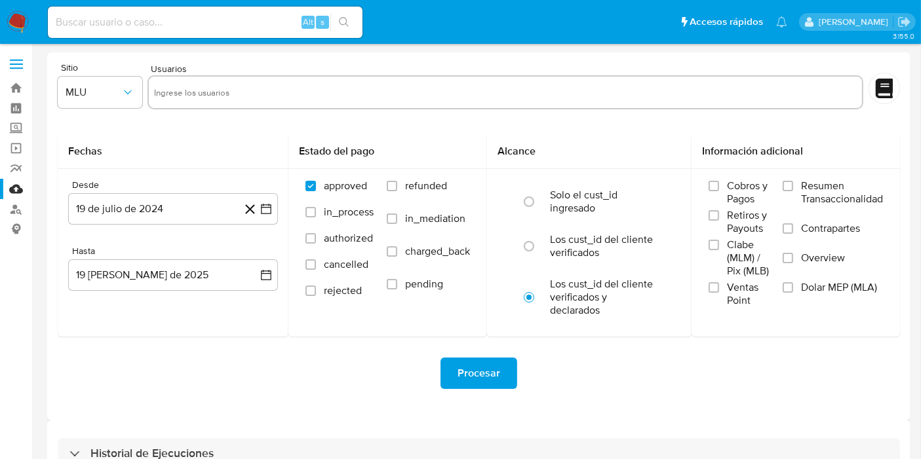
click at [197, 88] on input "text" at bounding box center [505, 92] width 702 height 21
paste input "187911781"
type input "187911781"
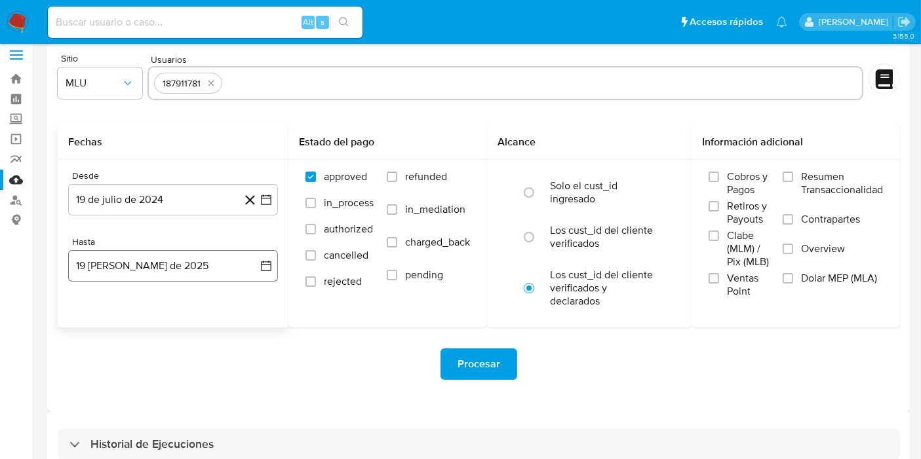
scroll to position [35, 0]
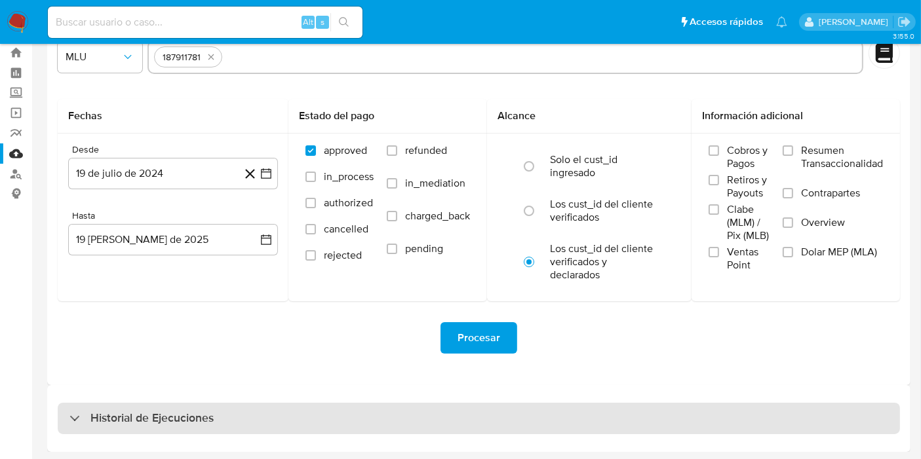
click at [195, 428] on div "Historial de Ejecuciones" at bounding box center [479, 418] width 842 height 31
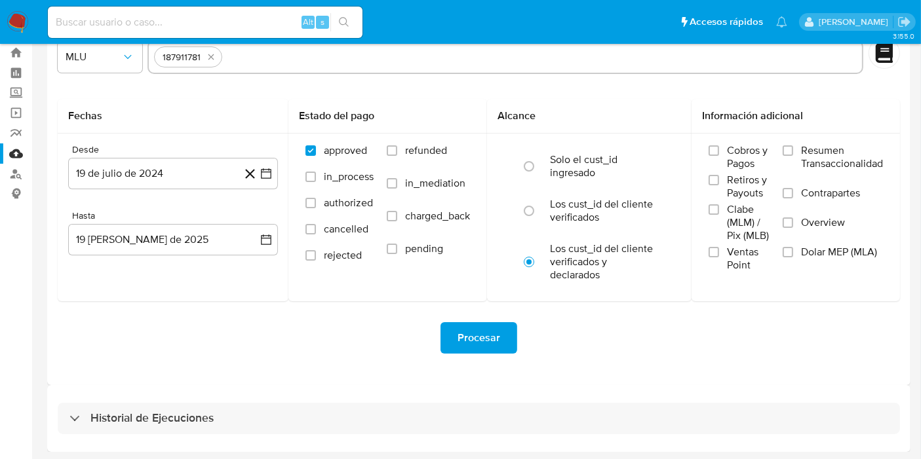
select select "10"
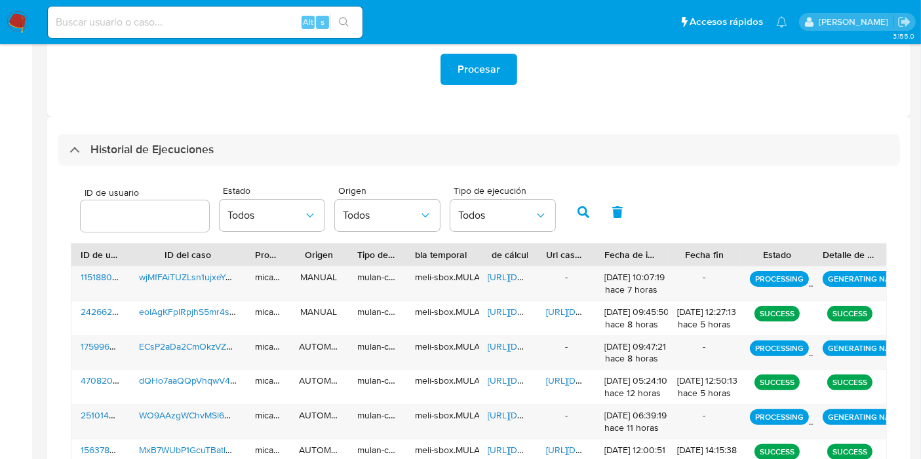
scroll to position [327, 0]
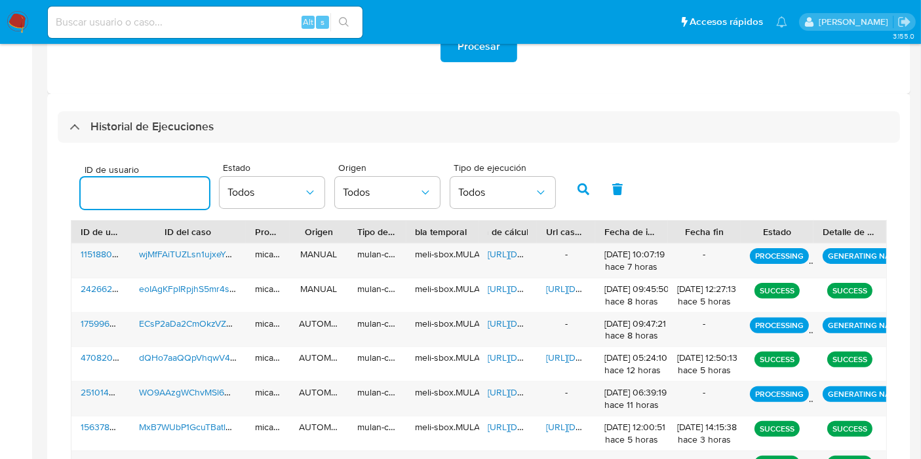
click at [159, 189] on input "number" at bounding box center [145, 193] width 128 height 17
click at [566, 204] on button "button" at bounding box center [583, 189] width 34 height 31
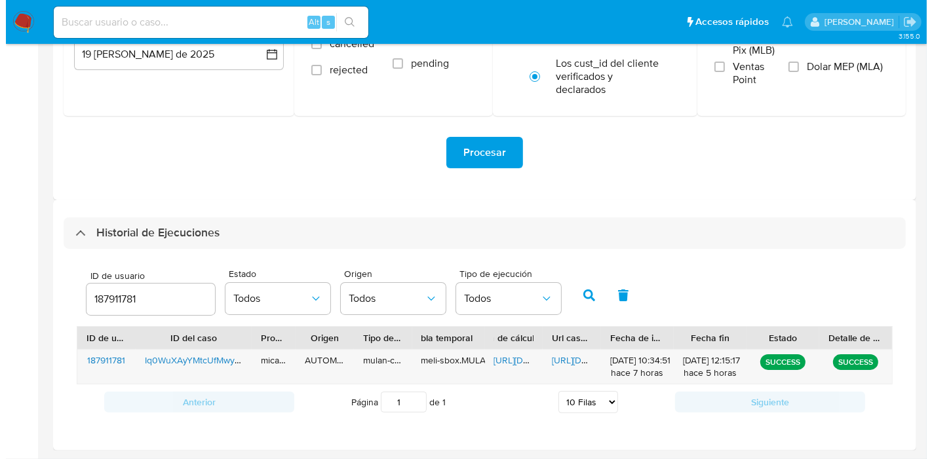
scroll to position [219, 0]
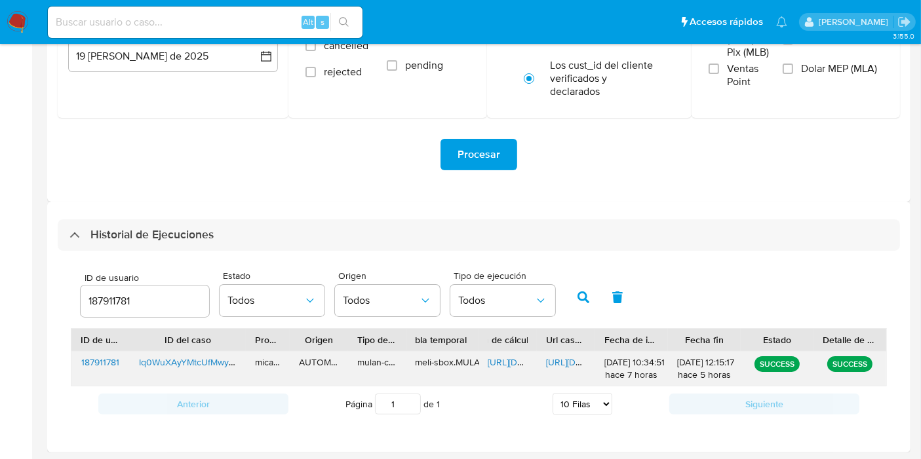
click at [565, 365] on span "https://docs.google.com/document/d/1ARg_RlRWCE-3sq0q0-tcov7Y2_5mOqpa0r78vpxhuZo…" at bounding box center [591, 362] width 90 height 13
click at [136, 288] on div "187911781" at bounding box center [145, 301] width 128 height 31
click at [124, 297] on input "187911781" at bounding box center [145, 301] width 128 height 17
paste input "85297897"
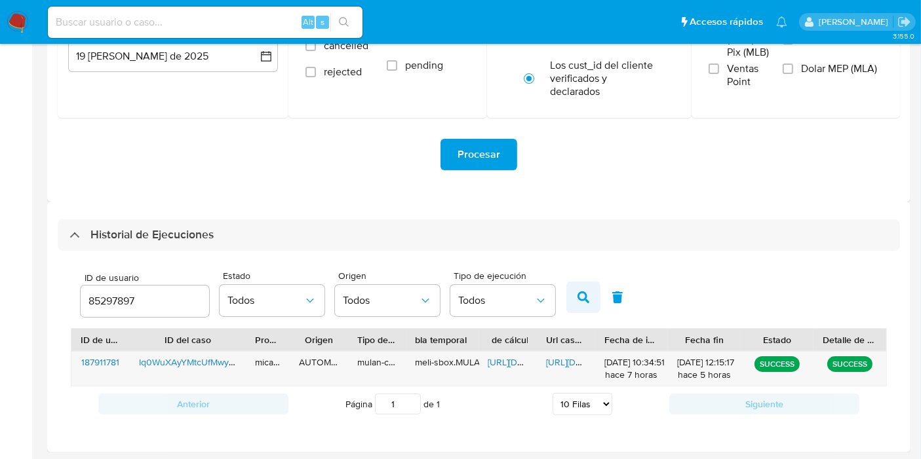
click at [582, 299] on icon "button" at bounding box center [583, 298] width 12 height 12
click at [506, 362] on span "https://docs.google.com/spreadsheets/d/1v0op7SJI4ry939TvJd_TsLg6LtjrHP59RvhiRCb…" at bounding box center [533, 362] width 90 height 13
click at [125, 303] on input "85297897" at bounding box center [145, 301] width 128 height 17
click at [590, 298] on button "button" at bounding box center [583, 297] width 34 height 31
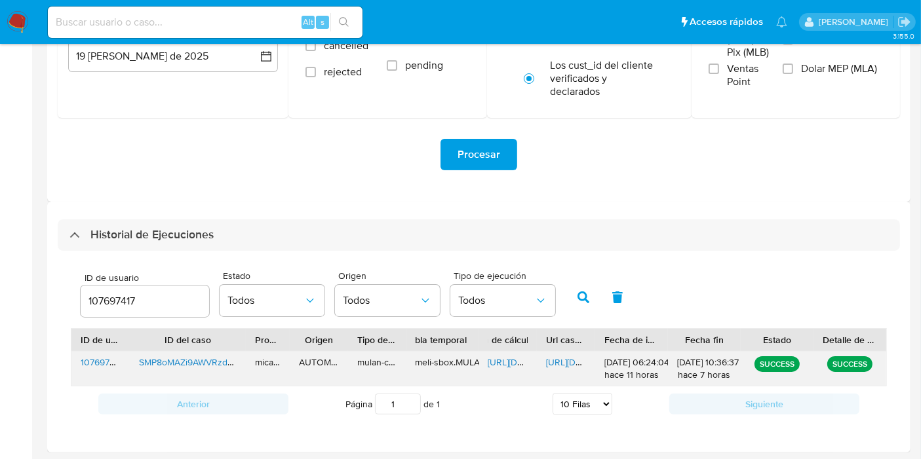
click at [496, 362] on span "https://docs.google.com/spreadsheets/d/17k00B8j6KLoZNLZnpS2PVP5wVYCm4-T7qHbIn4Y…" at bounding box center [533, 362] width 90 height 13
click at [280, 295] on span "Todos" at bounding box center [265, 300] width 76 height 13
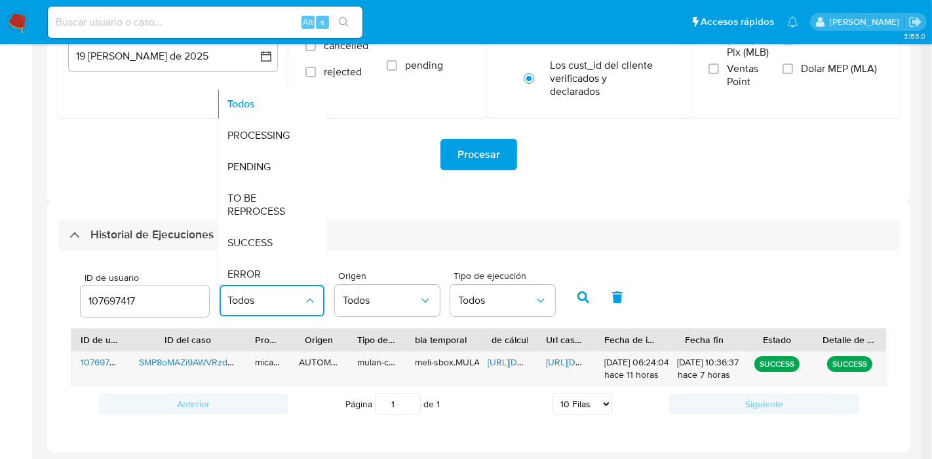
click at [148, 308] on input "107697417" at bounding box center [145, 301] width 128 height 17
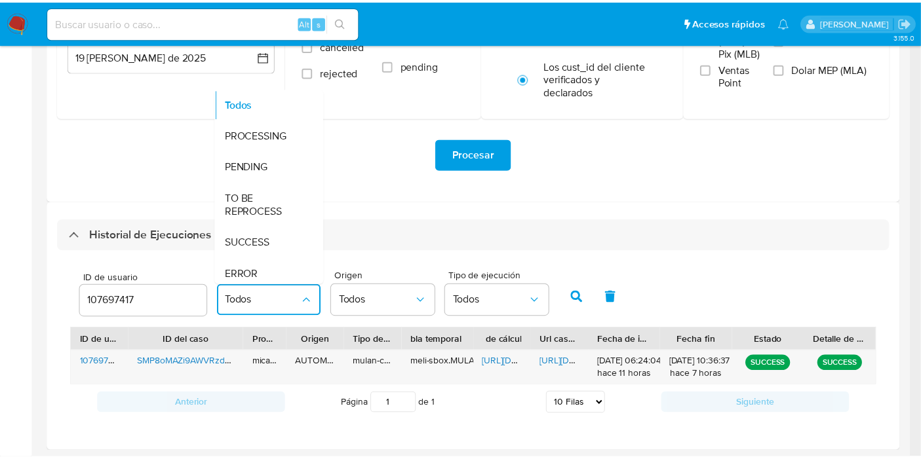
scroll to position [206, 0]
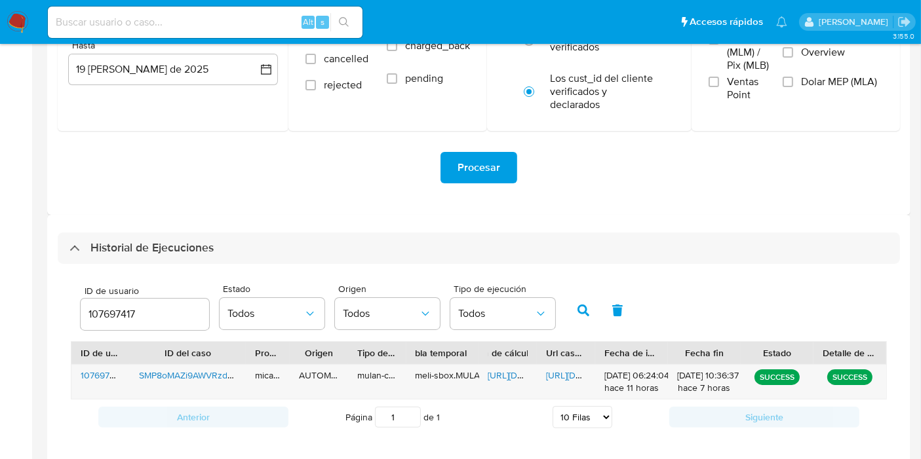
click at [148, 308] on input "107697417" at bounding box center [145, 314] width 128 height 17
paste input "93402701"
type input "193402701"
click at [582, 319] on button "button" at bounding box center [583, 310] width 34 height 31
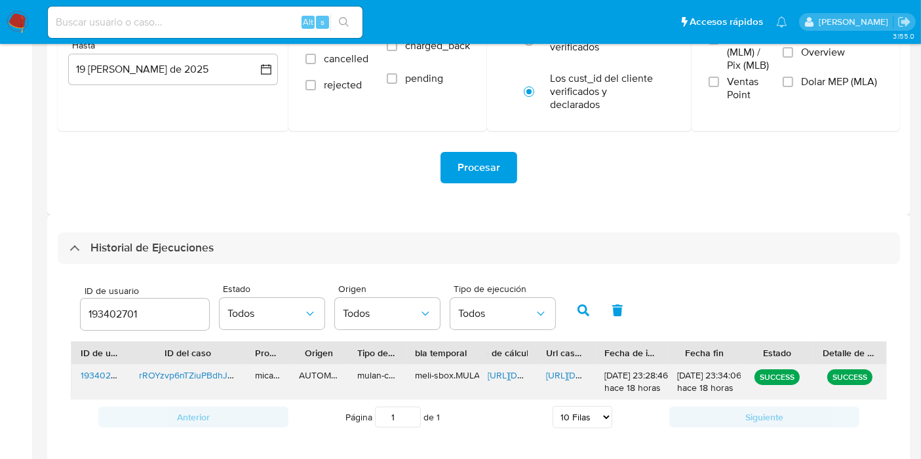
click at [508, 375] on span "https://docs.google.com/spreadsheets/d/1I0f2x5J1w8usYKNxWbzkZBuRuIWOs7VoeNQ_U_A…" at bounding box center [533, 375] width 90 height 13
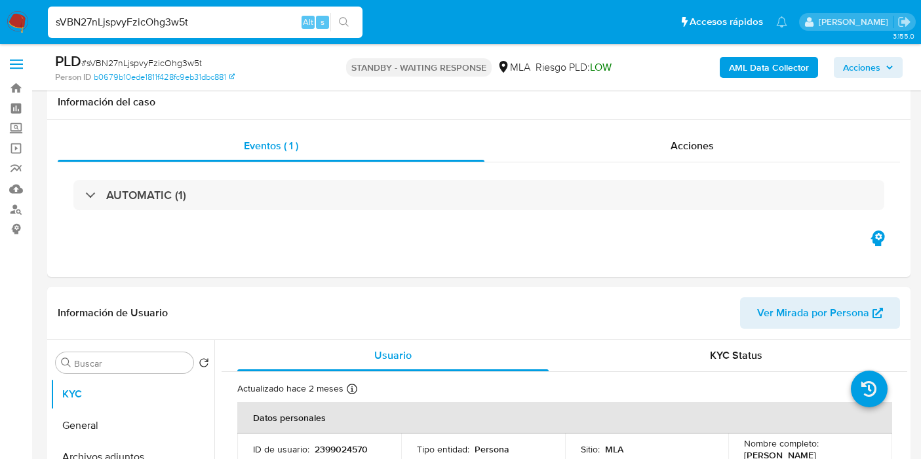
select select "10"
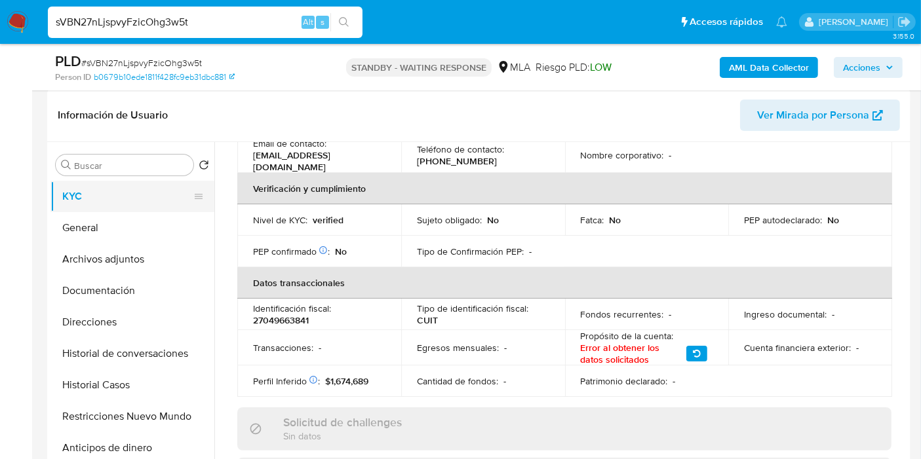
scroll to position [145, 0]
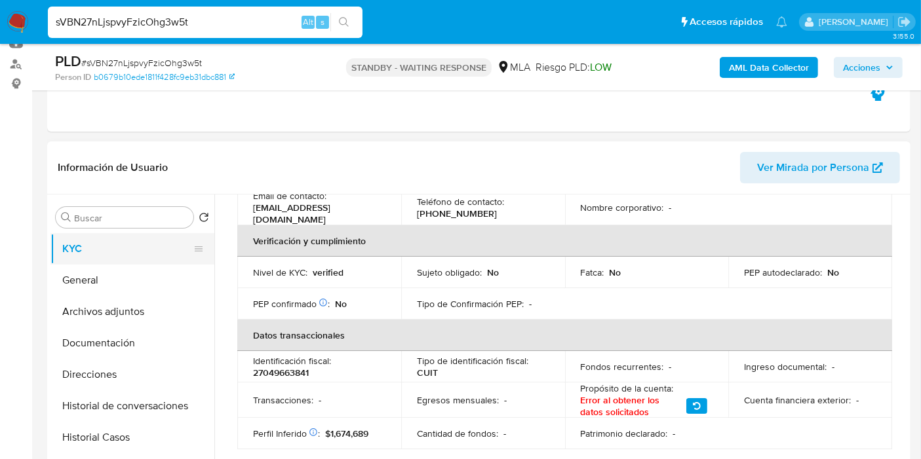
click at [106, 254] on button "KYC" at bounding box center [126, 248] width 153 height 31
click at [96, 271] on button "General" at bounding box center [126, 280] width 153 height 31
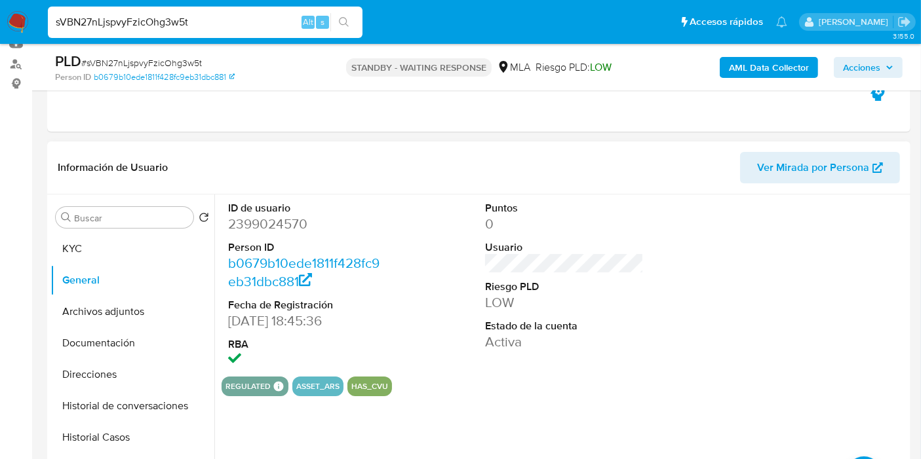
click at [276, 215] on dd "2399024570" at bounding box center [307, 224] width 159 height 18
drag, startPoint x: 276, startPoint y: 213, endPoint x: 244, endPoint y: 225, distance: 34.8
click at [243, 226] on dd "2399024570" at bounding box center [307, 224] width 159 height 18
click at [244, 225] on dd "2399024570" at bounding box center [307, 224] width 159 height 18
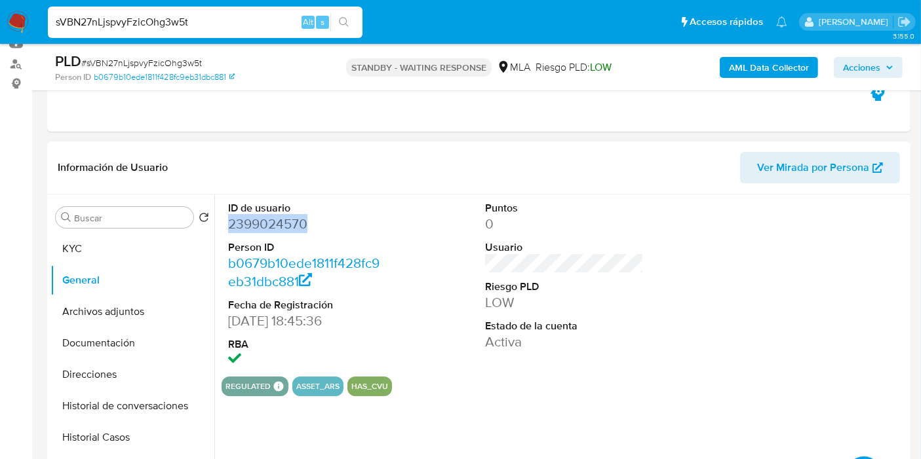
click at [244, 225] on dd "2399024570" at bounding box center [307, 224] width 159 height 18
click at [157, 14] on input "sVBN27nLjspvyFzicOhg3w5t" at bounding box center [205, 22] width 314 height 17
paste input "lpzhopiYEMpQIVg9OMWutOpp"
type input "lpzhopiYEMpQIVg9OMWutOpp"
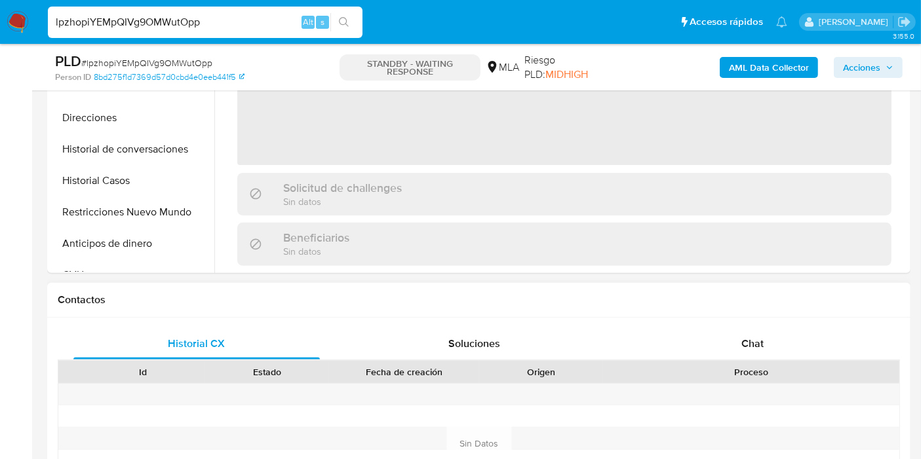
scroll to position [509, 0]
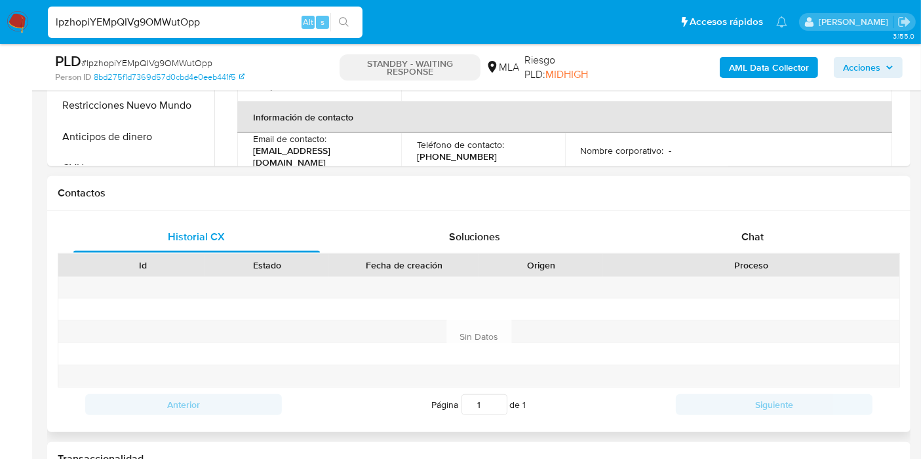
drag, startPoint x: 801, startPoint y: 237, endPoint x: 400, endPoint y: 252, distance: 401.3
click at [799, 237] on div "Chat" at bounding box center [752, 236] width 246 height 31
select select "10"
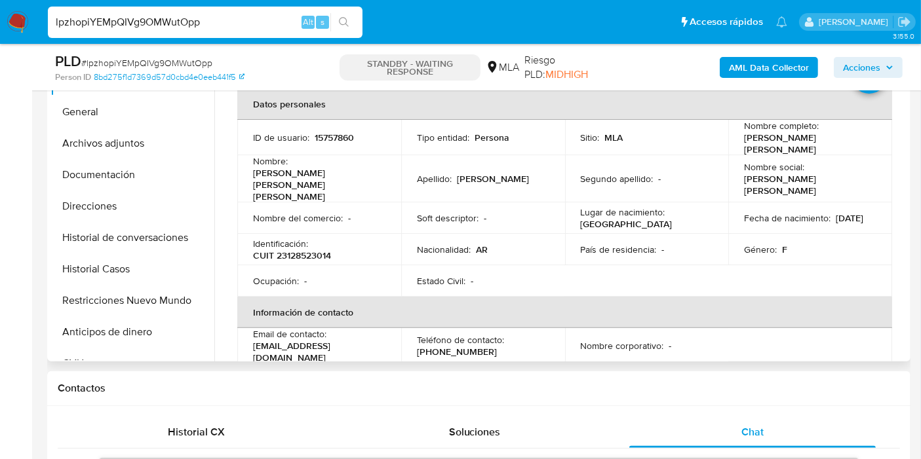
scroll to position [218, 0]
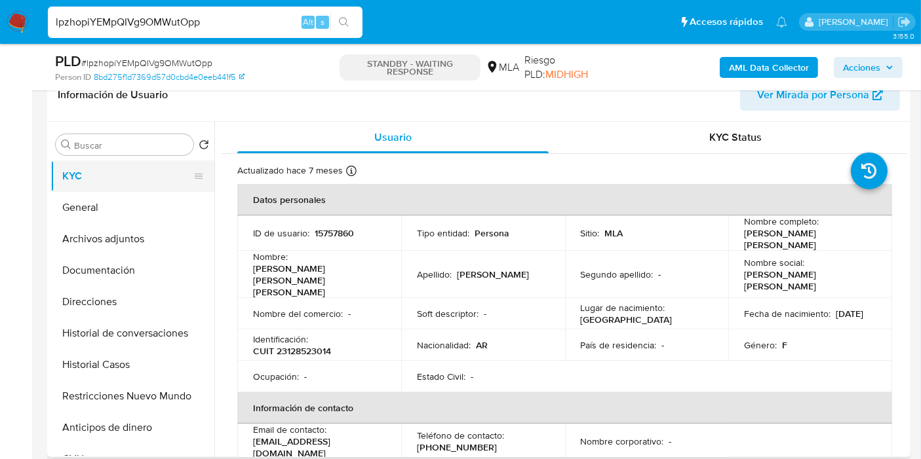
click at [65, 190] on button "KYC" at bounding box center [126, 176] width 153 height 31
click at [79, 200] on button "General" at bounding box center [126, 207] width 153 height 31
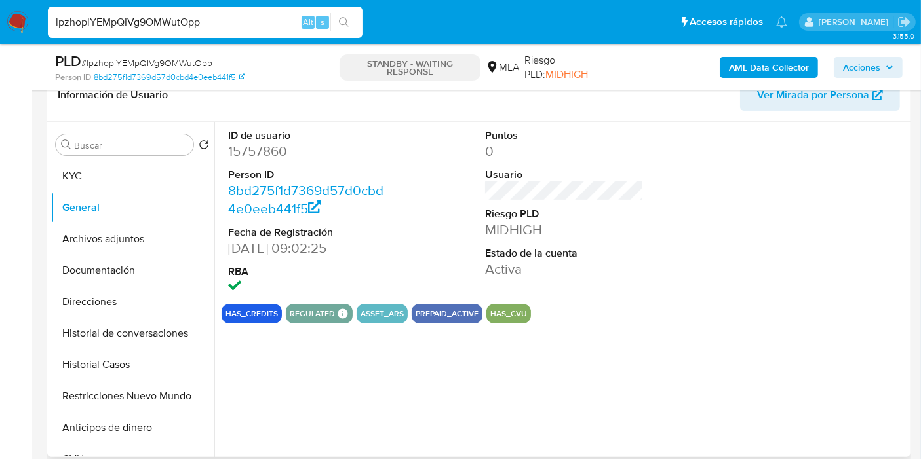
click at [286, 155] on dd "15757860" at bounding box center [307, 151] width 159 height 18
click at [258, 155] on dd "15757860" at bounding box center [307, 151] width 159 height 18
drag, startPoint x: 258, startPoint y: 155, endPoint x: 326, endPoint y: 172, distance: 70.4
click at [328, 169] on dl "ID de usuario 15757860 Person ID 8bd275f1d7369d57d0cbd4e0eeb441f5 Fecha de Regi…" at bounding box center [307, 212] width 159 height 169
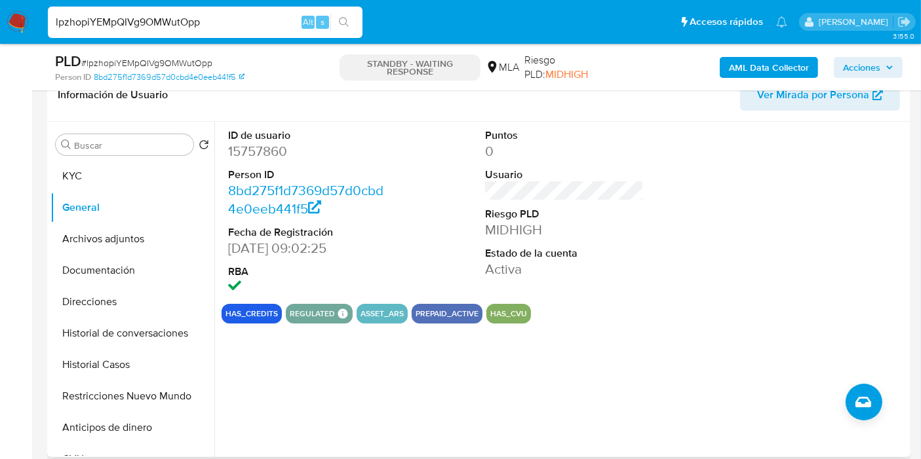
click at [260, 155] on dd "15757860" at bounding box center [307, 151] width 159 height 18
copy dd "15757860"
click at [108, 245] on button "Archivos adjuntos" at bounding box center [126, 238] width 153 height 31
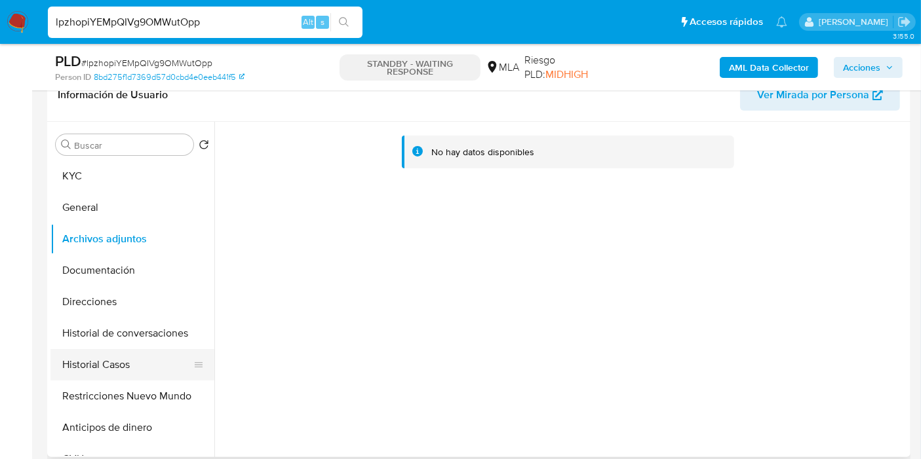
click at [126, 354] on button "Historial Casos" at bounding box center [126, 364] width 153 height 31
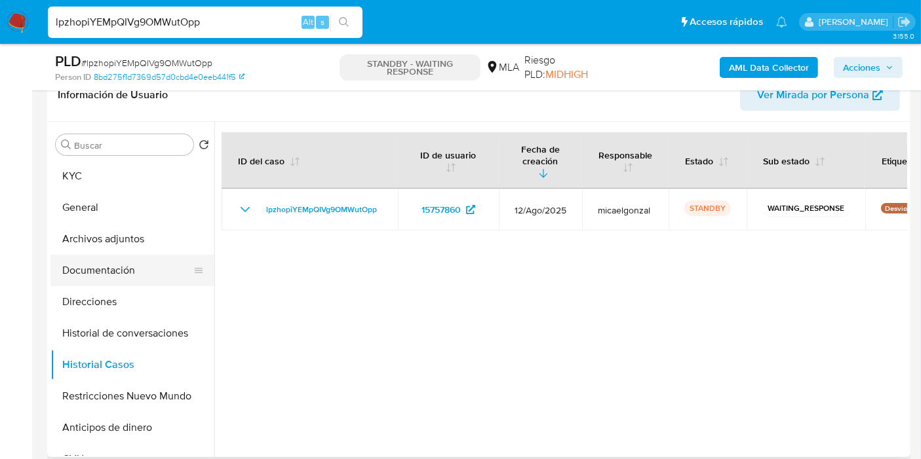
click at [90, 272] on button "Documentación" at bounding box center [126, 270] width 153 height 31
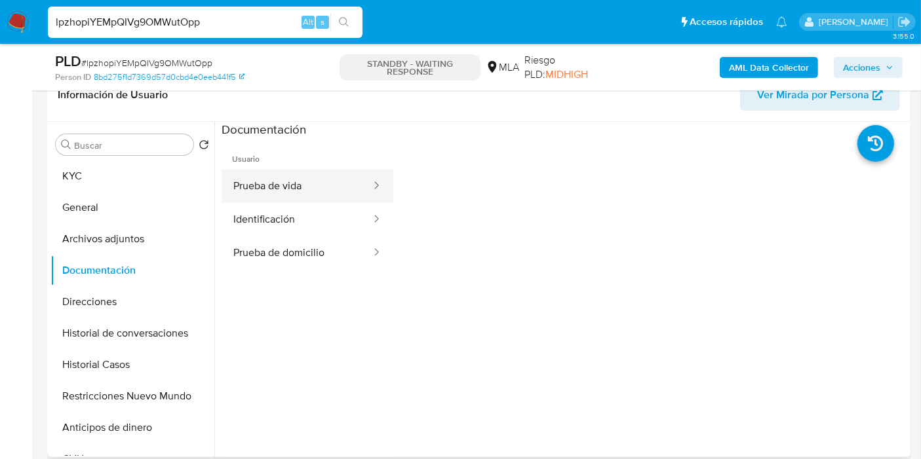
click at [338, 182] on button "Prueba de vida" at bounding box center [296, 186] width 151 height 33
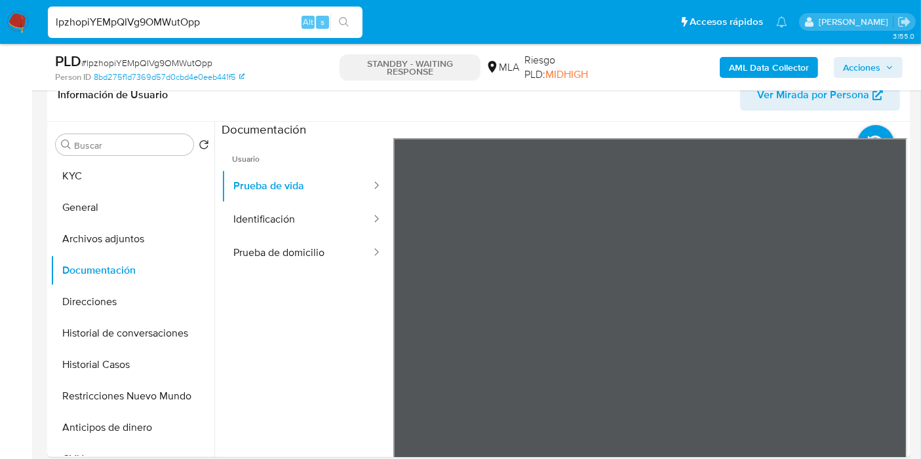
click at [162, 20] on input "lpzhopiYEMpQIVg9OMWutOpp" at bounding box center [205, 22] width 314 height 17
paste input "ZobVc6420503jQdl7ts8zFP5"
type input "ZobVc6420503jQdl7ts8zFP5"
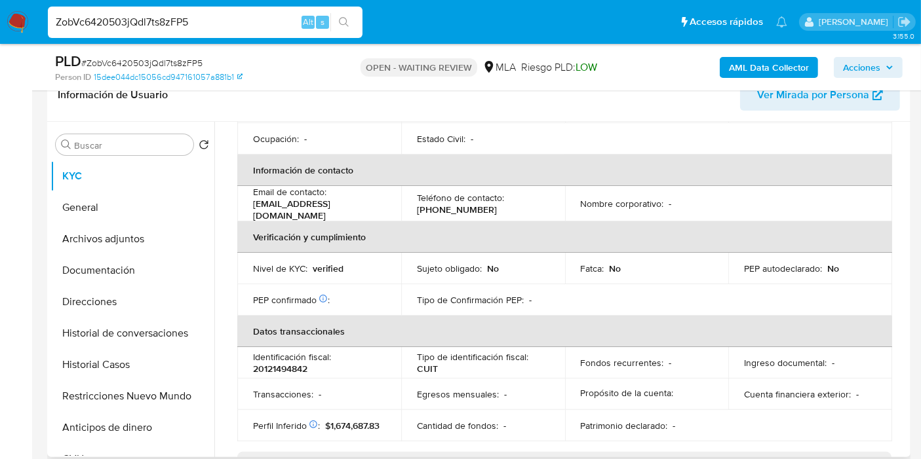
scroll to position [149, 0]
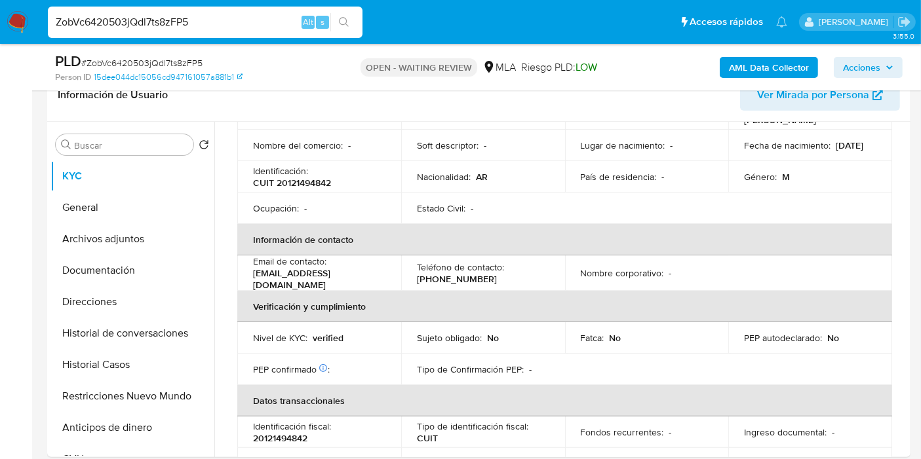
select select "10"
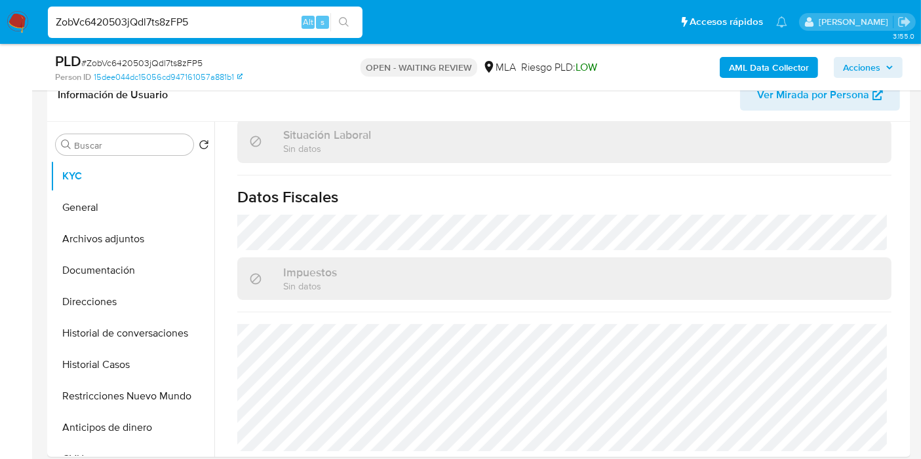
scroll to position [509, 0]
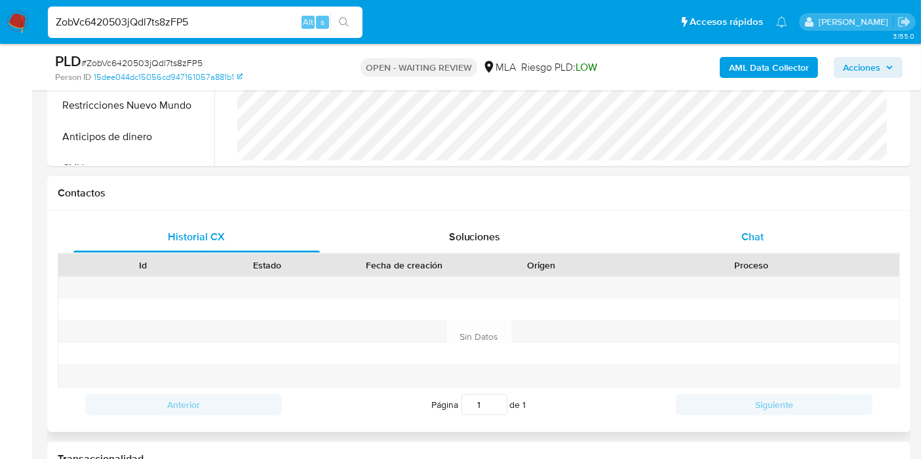
click at [779, 239] on div "Chat" at bounding box center [752, 236] width 246 height 31
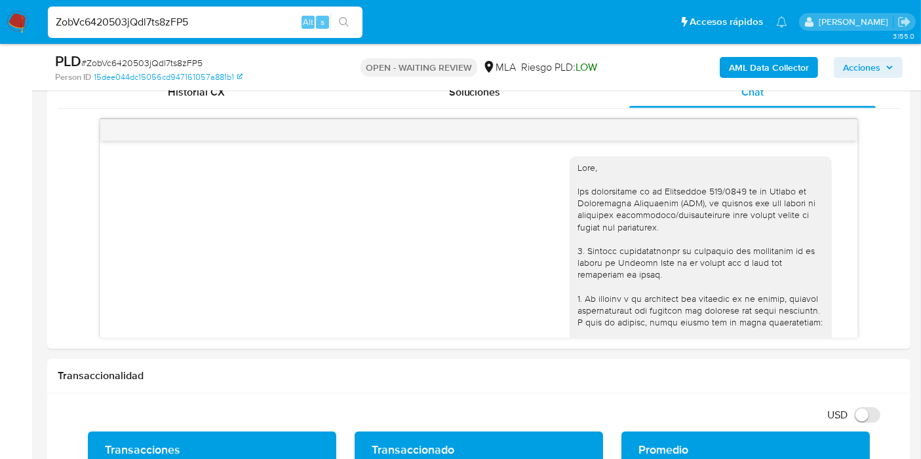
scroll to position [666, 0]
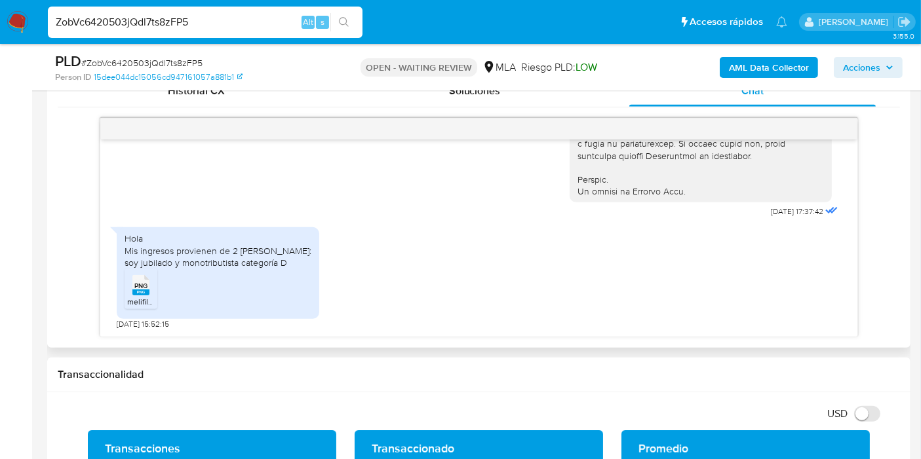
click at [138, 290] on rect at bounding box center [140, 293] width 17 height 6
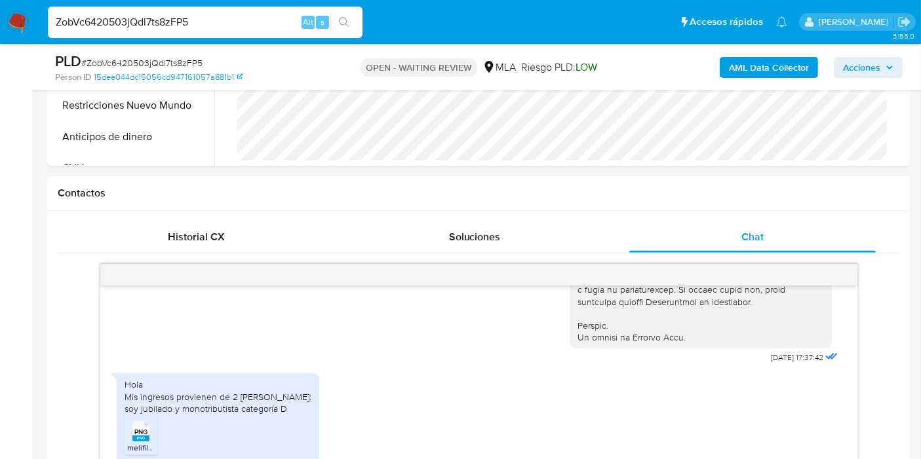
scroll to position [218, 0]
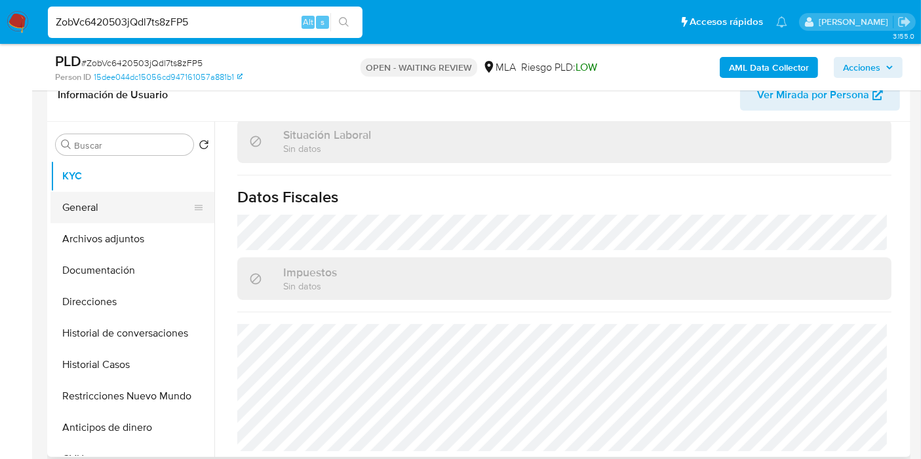
click at [95, 204] on button "General" at bounding box center [126, 207] width 153 height 31
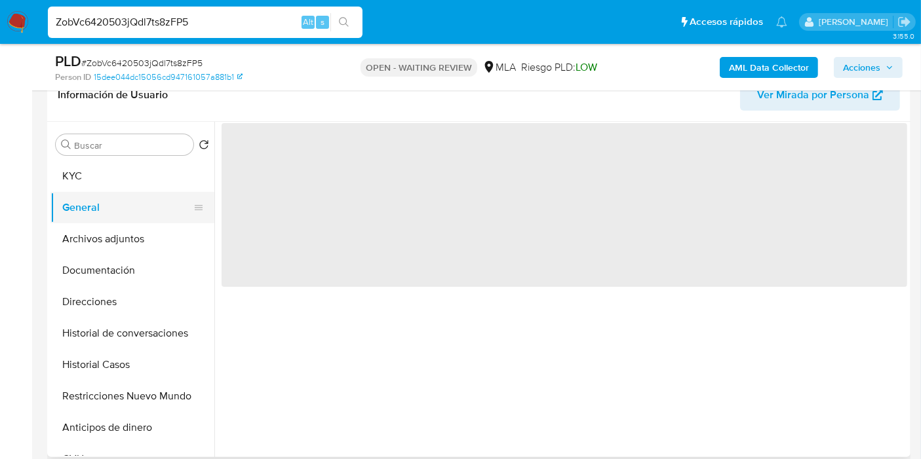
scroll to position [0, 0]
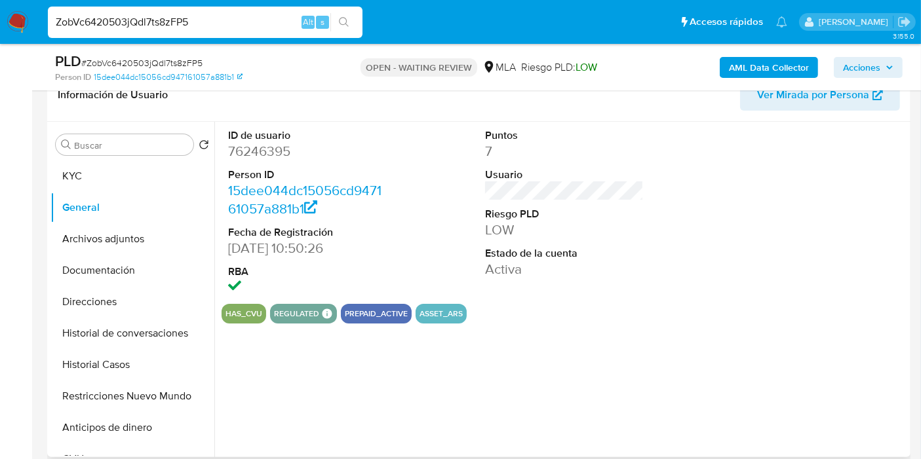
click at [281, 151] on dd "76246395" at bounding box center [307, 151] width 159 height 18
copy dd "76246395"
click at [135, 24] on input "ZobVc6420503jQdl7ts8zFP5" at bounding box center [205, 22] width 314 height 17
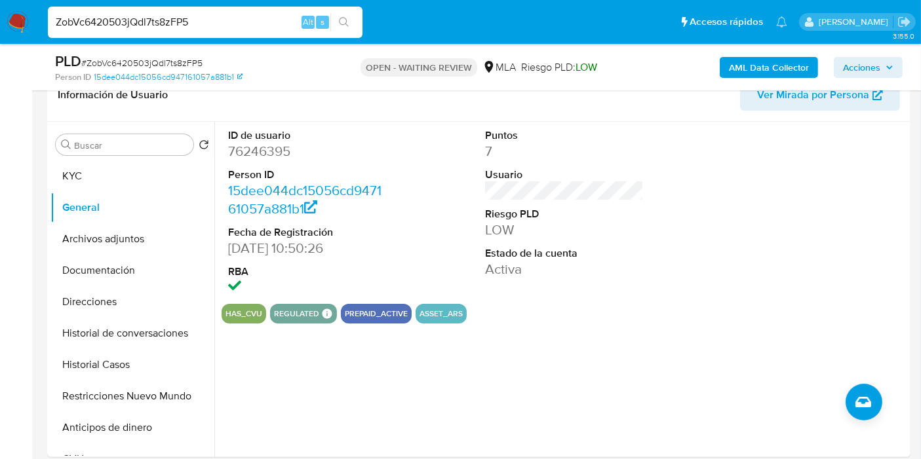
paste input "QojySAZ36IqAeyOHSfDwzJcX"
type input "QojySAZ36IqAeyOHSfDwzJcX"
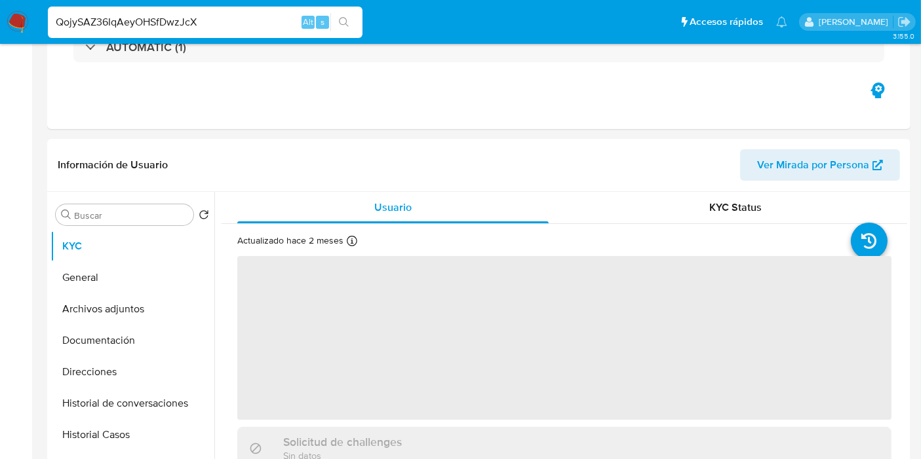
scroll to position [291, 0]
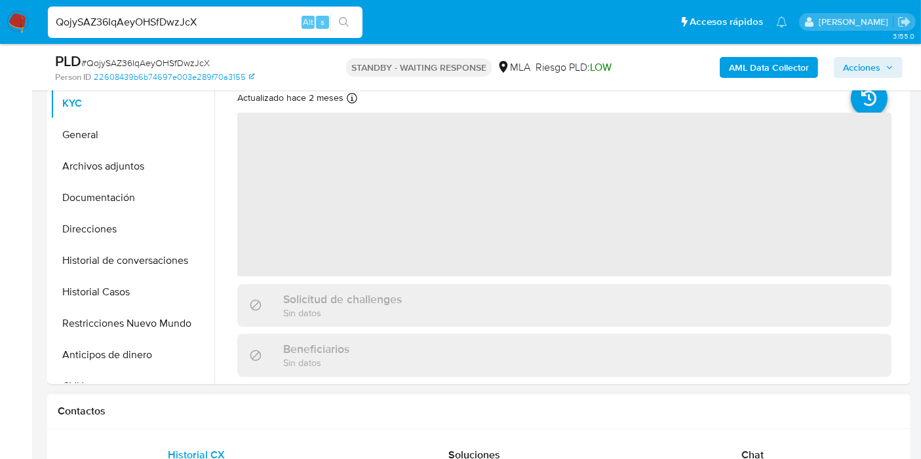
select select "10"
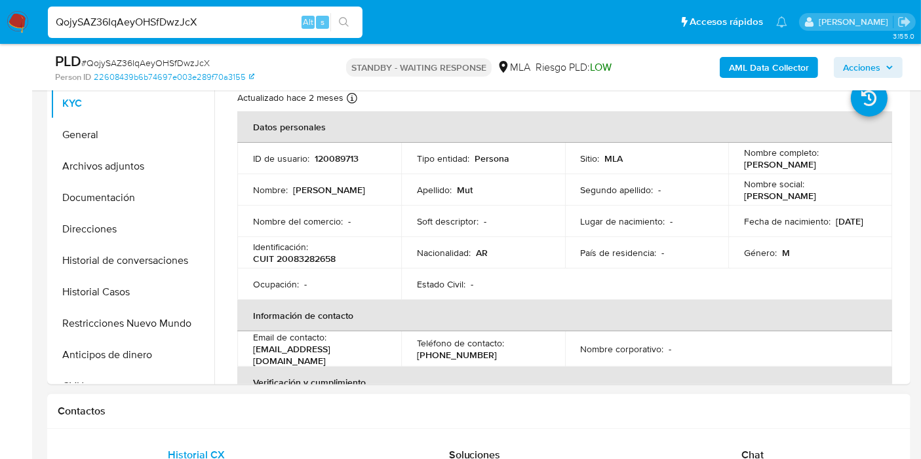
drag, startPoint x: 763, startPoint y: 453, endPoint x: 734, endPoint y: 411, distance: 51.8
click at [764, 448] on div "Chat" at bounding box center [752, 455] width 246 height 31
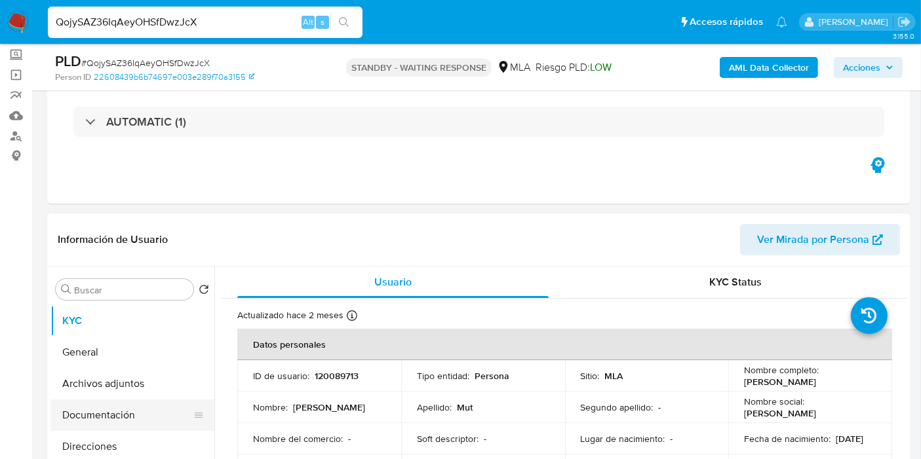
scroll to position [73, 0]
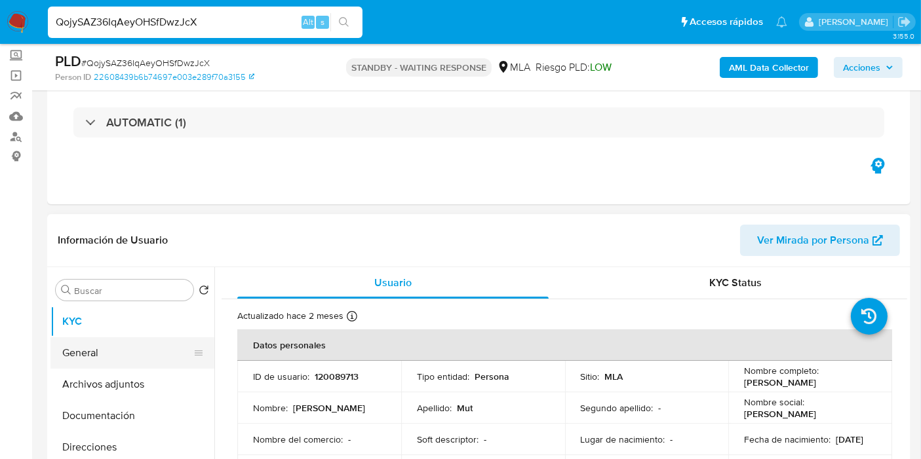
click at [132, 358] on button "General" at bounding box center [126, 352] width 153 height 31
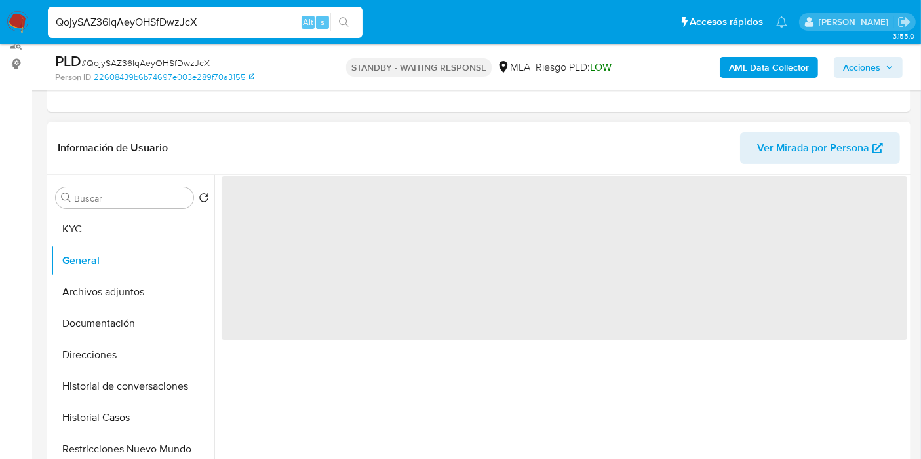
scroll to position [218, 0]
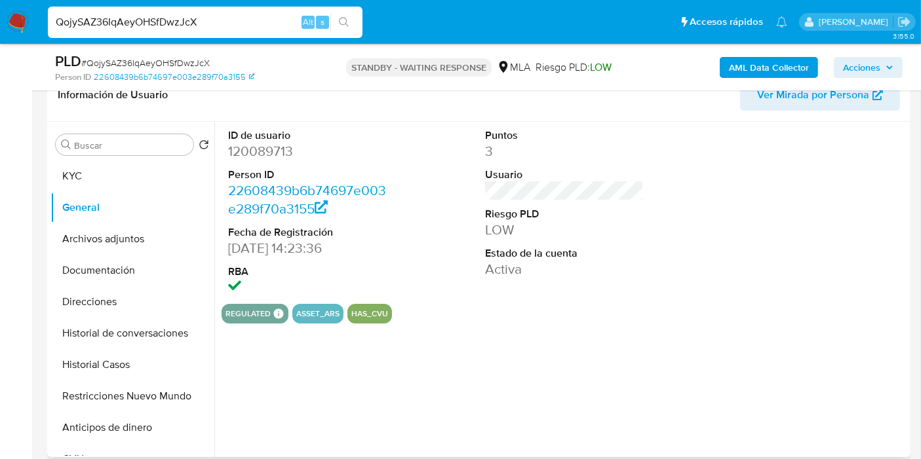
click at [269, 161] on dl "ID de usuario 120089713 Person ID 22608439b6b74697e003e289f70a3155 Fecha de Reg…" at bounding box center [307, 212] width 159 height 169
click at [274, 157] on dd "120089713" at bounding box center [307, 151] width 159 height 18
drag, startPoint x: 274, startPoint y: 157, endPoint x: 325, endPoint y: 174, distance: 53.9
click at [325, 174] on dl "ID de usuario 120089713 Person ID 22608439b6b74697e003e289f70a3155 Fecha de Reg…" at bounding box center [307, 212] width 159 height 169
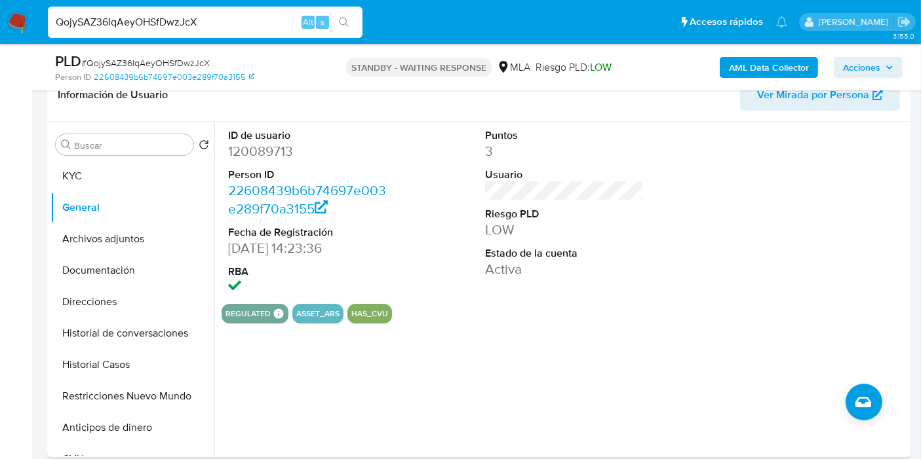
click at [282, 153] on dd "120089713" at bounding box center [307, 151] width 159 height 18
copy dd "120089713"
click at [510, 221] on dd "LOW" at bounding box center [564, 230] width 159 height 18
click at [67, 164] on button "KYC" at bounding box center [126, 176] width 153 height 31
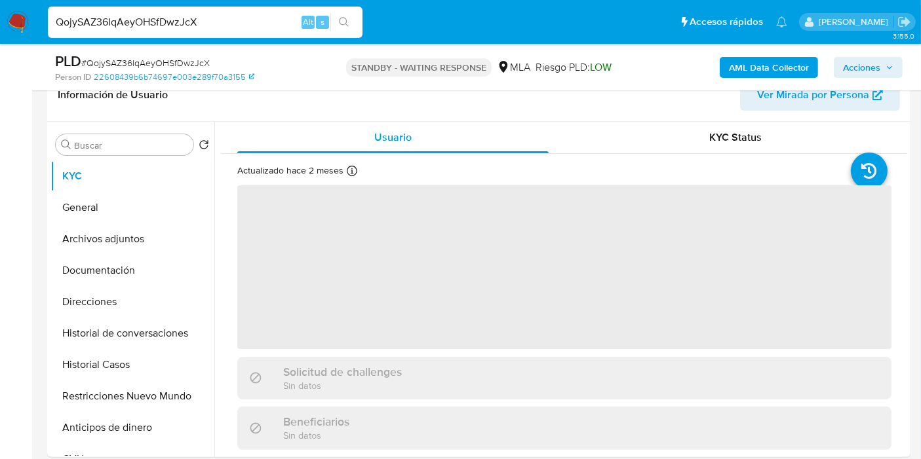
click at [20, 12] on img at bounding box center [18, 22] width 22 height 22
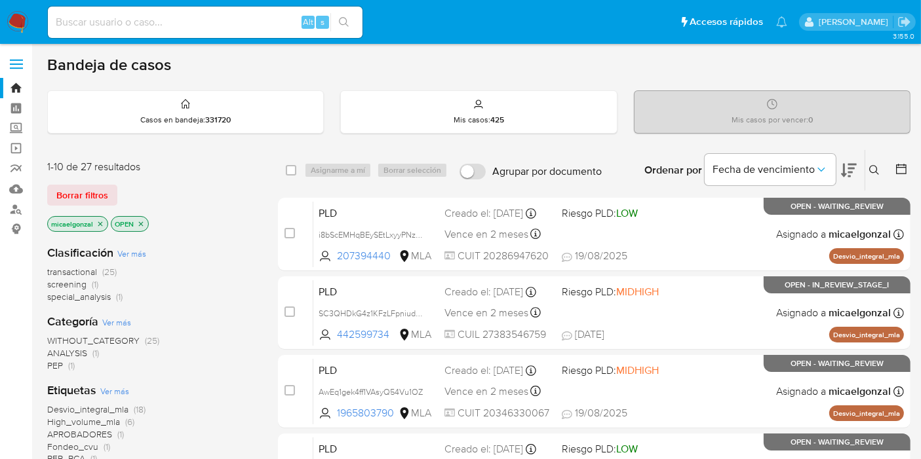
click at [22, 19] on img at bounding box center [18, 22] width 22 height 22
click at [0, 11] on nav "Pausado Ver notificaciones Alt s Accesos rápidos Presiona las siguientes teclas…" at bounding box center [460, 22] width 921 height 44
click at [9, 16] on img at bounding box center [18, 22] width 22 height 22
